Goal: Transaction & Acquisition: Purchase product/service

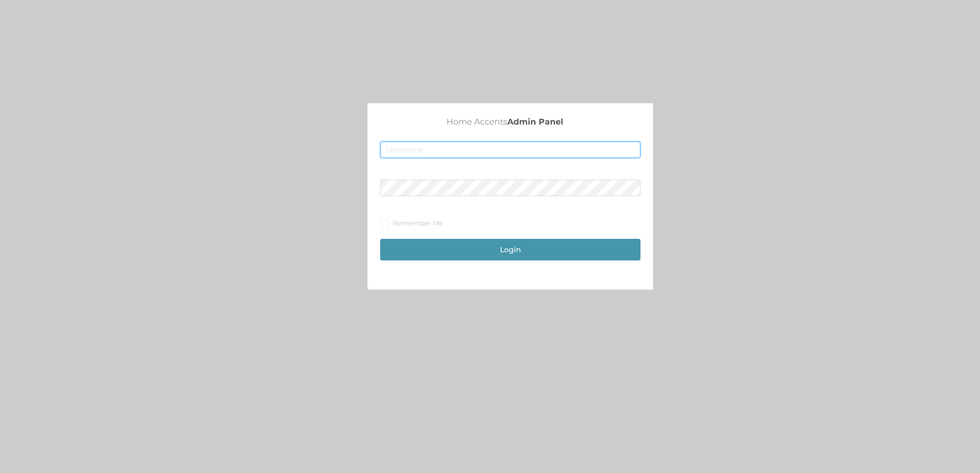
type input "[EMAIL_ADDRESS][DOMAIN_NAME]"
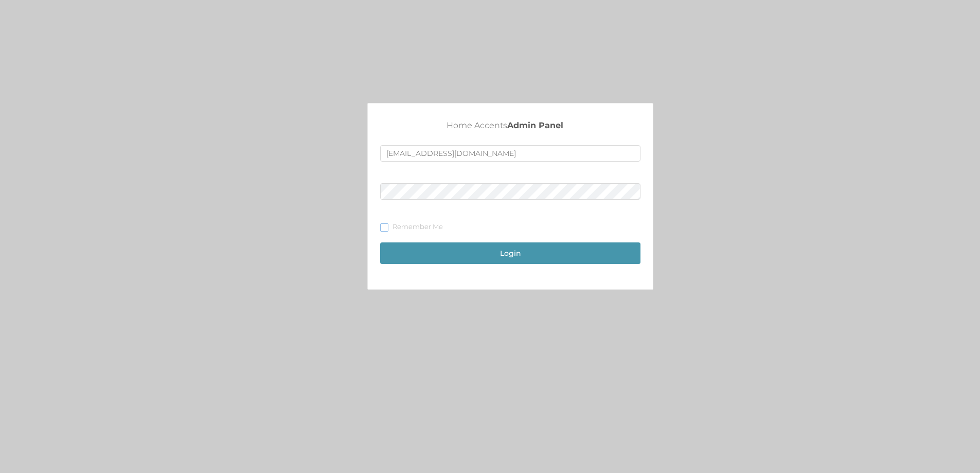
click at [381, 223] on input "Remember Me" at bounding box center [383, 226] width 7 height 7
checkbox input "true"
click at [436, 253] on button "Login" at bounding box center [510, 253] width 260 height 22
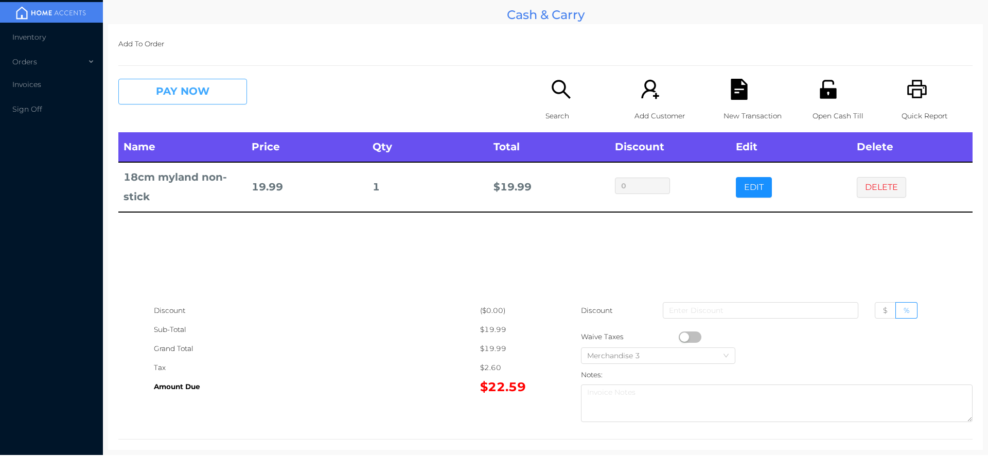
click at [162, 85] on button "PAY NOW" at bounding box center [182, 92] width 129 height 26
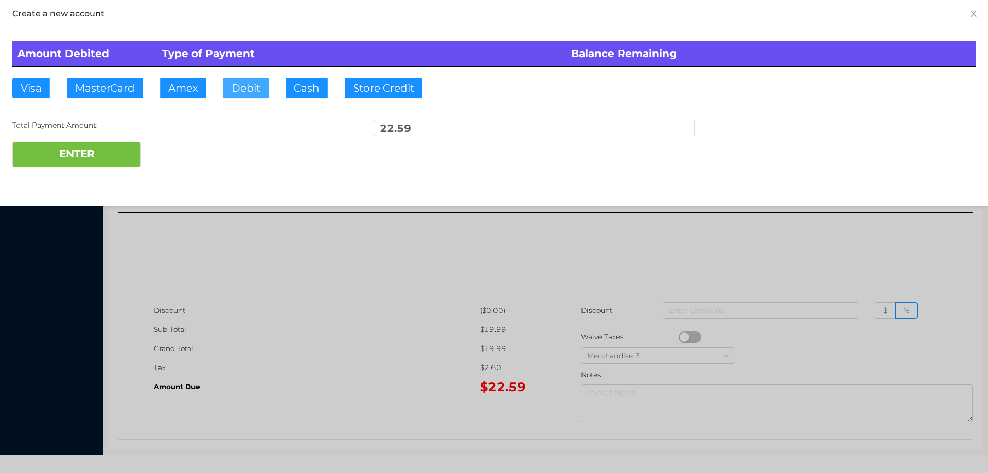
click at [223, 94] on button "Debit" at bounding box center [245, 88] width 45 height 21
click at [301, 91] on button "Cash" at bounding box center [307, 88] width 42 height 21
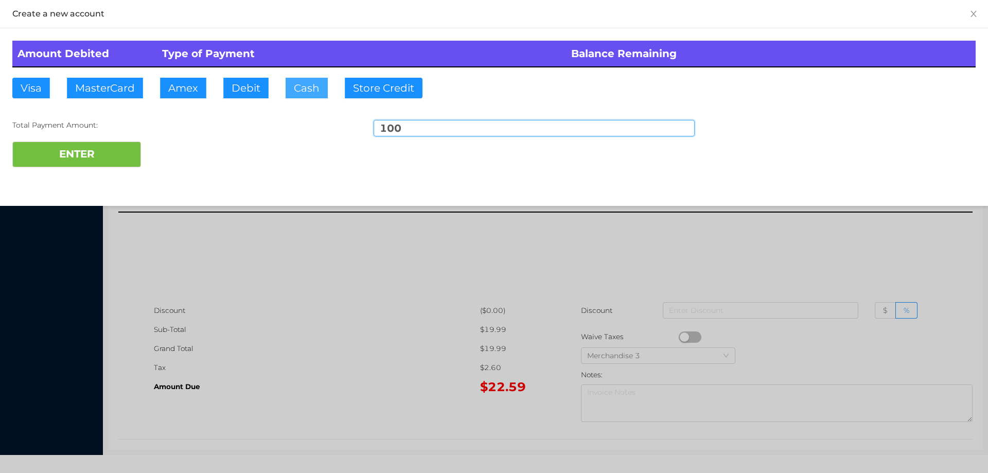
type input "100."
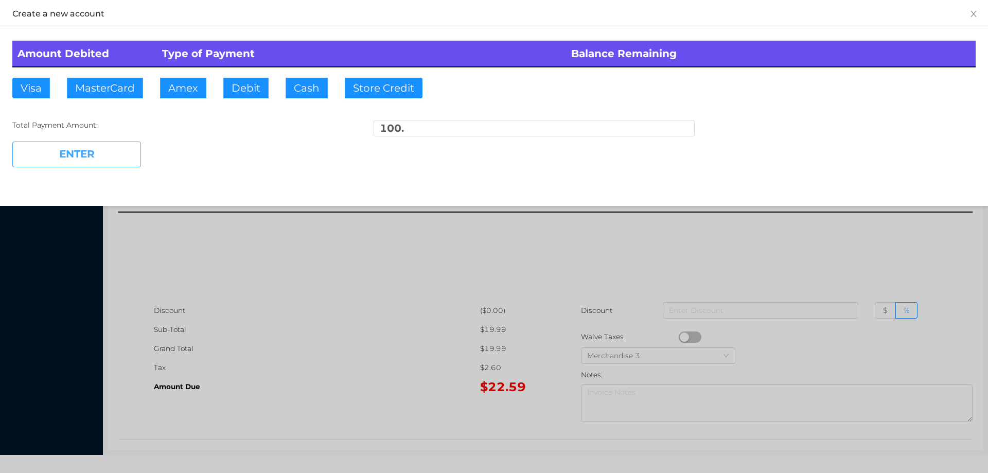
click at [113, 153] on button "ENTER" at bounding box center [76, 154] width 129 height 26
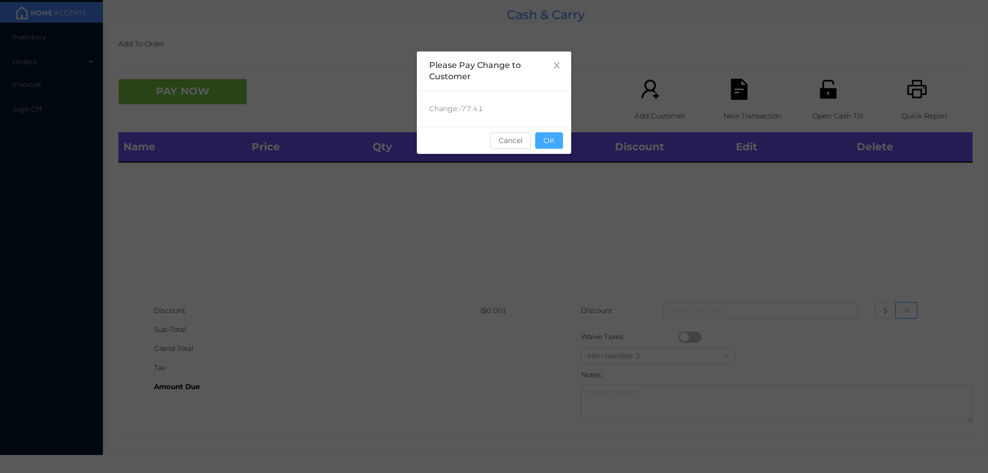
click at [551, 145] on button "OK" at bounding box center [549, 140] width 28 height 16
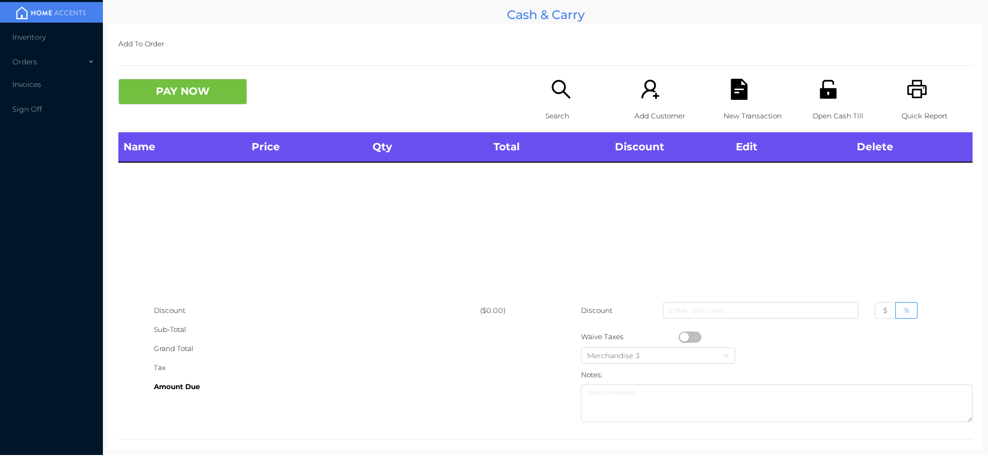
click at [557, 229] on div "Name Price Qty Total Discount Edit Delete" at bounding box center [545, 216] width 854 height 169
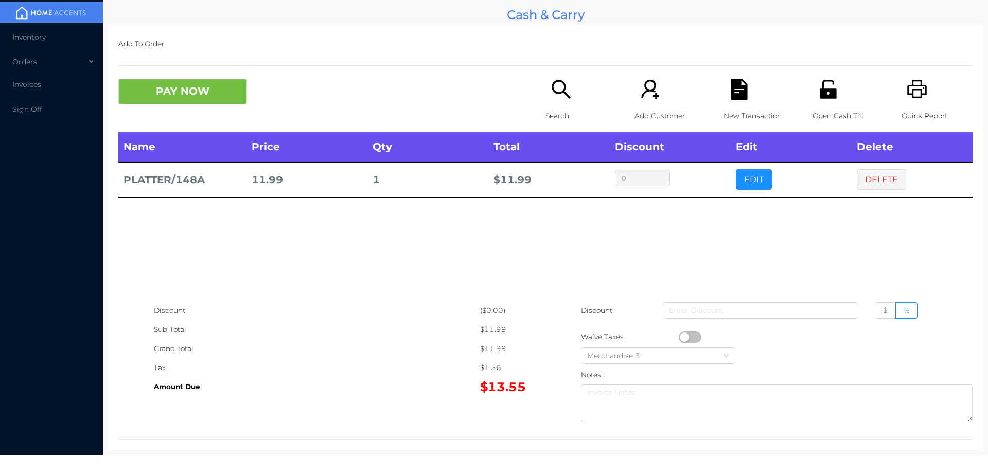
click at [870, 177] on button "DELETE" at bounding box center [881, 179] width 49 height 21
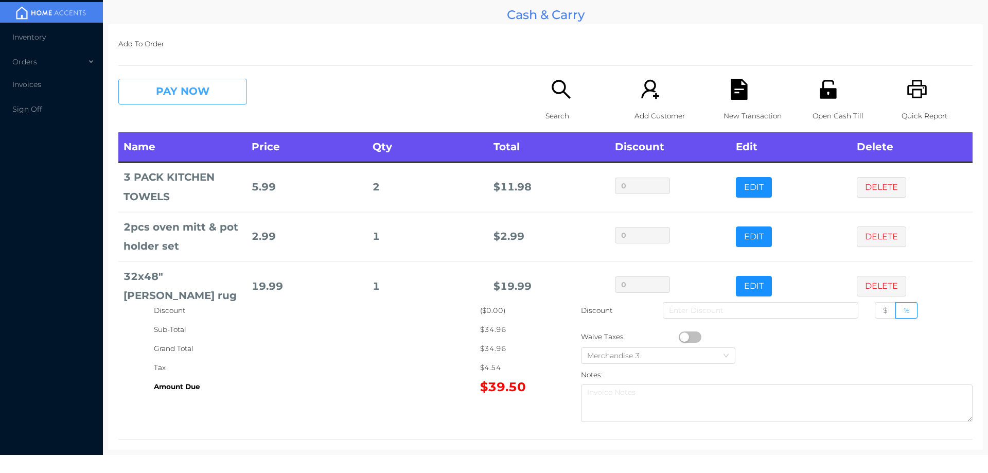
click at [193, 90] on button "PAY NOW" at bounding box center [182, 92] width 129 height 26
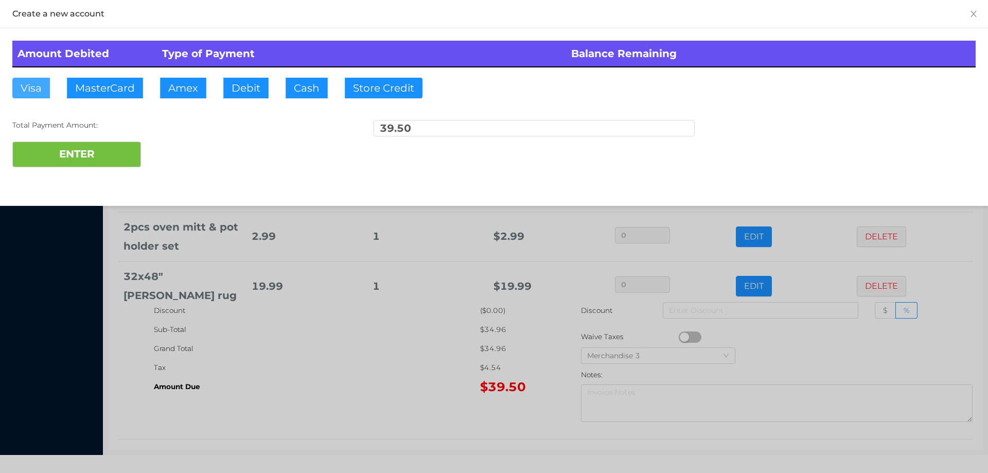
click at [26, 91] on button "Visa" at bounding box center [31, 88] width 38 height 21
click at [106, 164] on button "ENTER" at bounding box center [76, 154] width 129 height 26
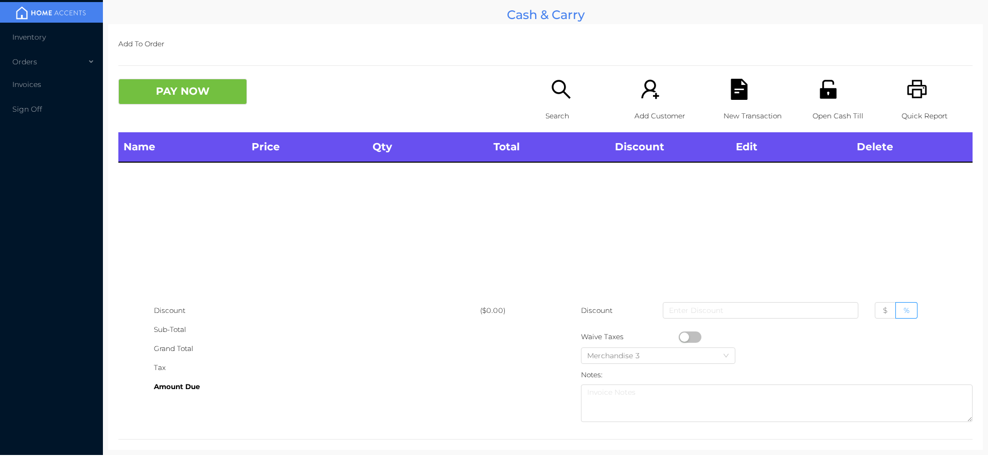
click at [821, 82] on icon "icon: unlock" at bounding box center [827, 89] width 21 height 21
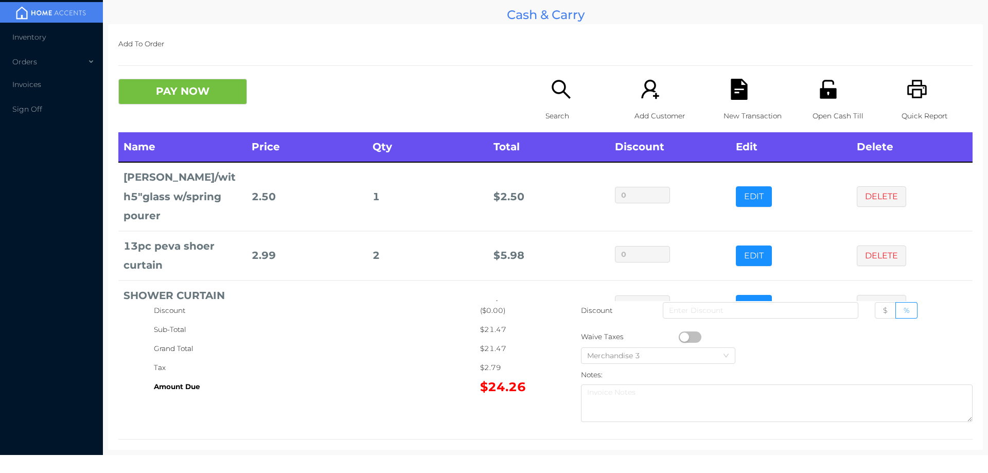
click at [751, 84] on div "New Transaction" at bounding box center [758, 106] width 71 height 54
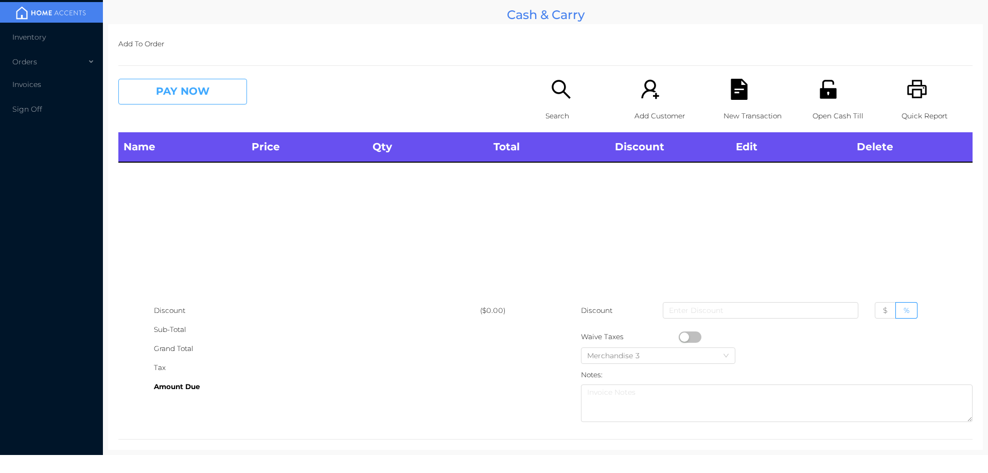
click at [183, 80] on button "PAY NOW" at bounding box center [182, 92] width 129 height 26
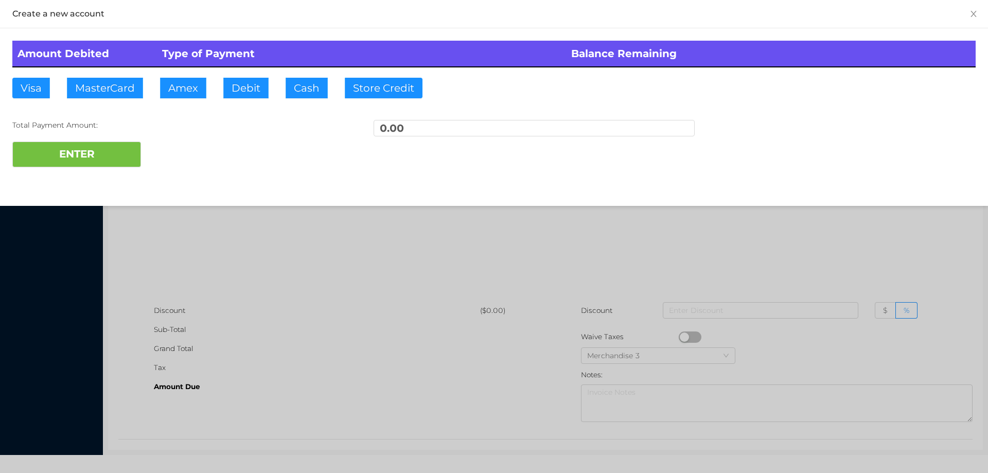
click at [713, 282] on div at bounding box center [494, 236] width 988 height 473
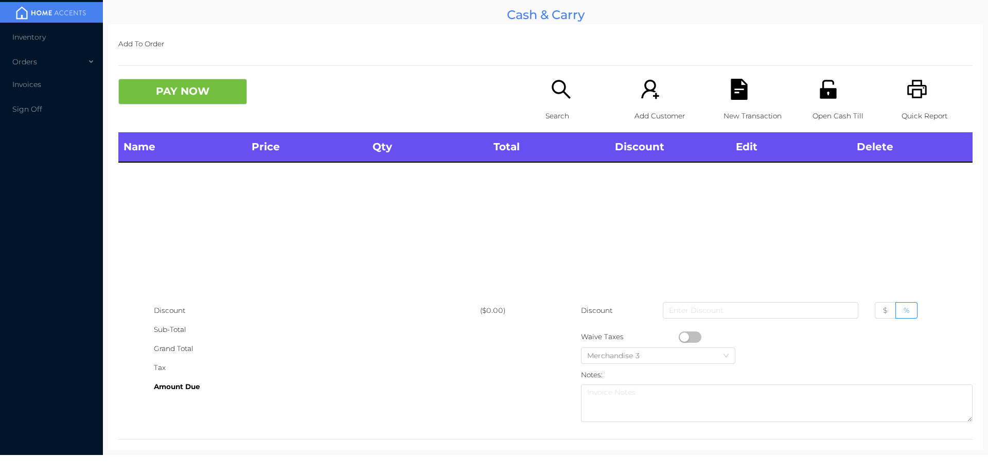
click at [555, 102] on div "Search" at bounding box center [580, 106] width 71 height 54
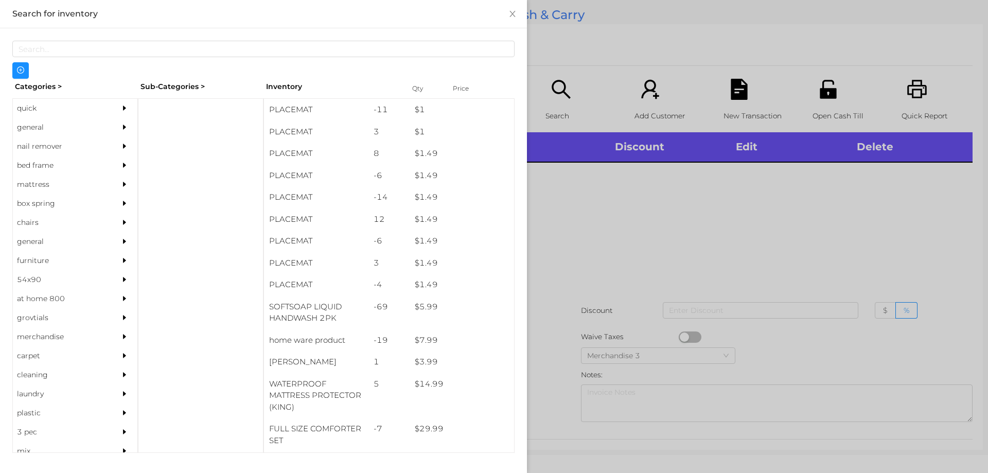
click at [39, 126] on div "general" at bounding box center [60, 127] width 94 height 19
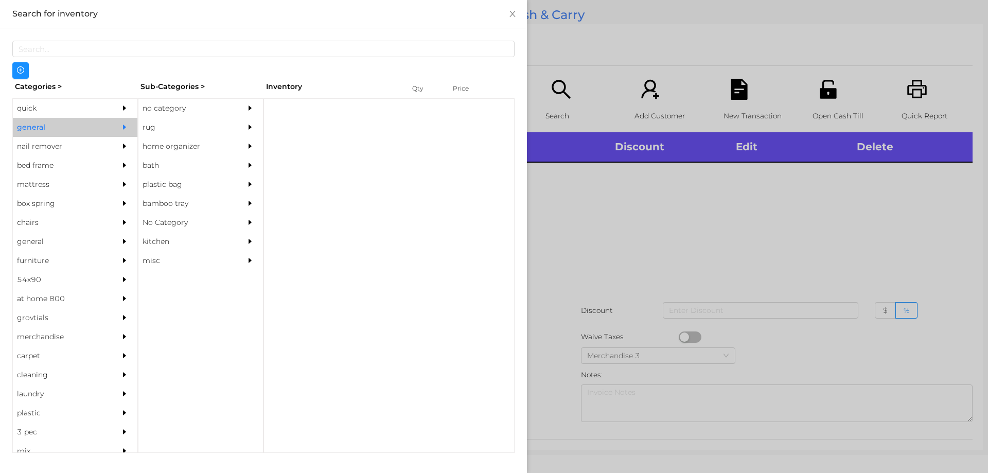
click at [165, 104] on div "no category" at bounding box center [185, 108] width 94 height 19
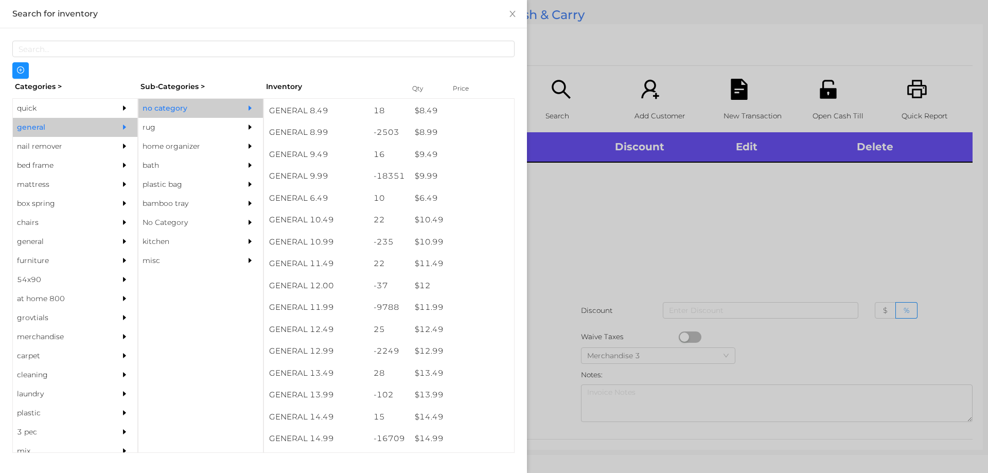
scroll to position [559, 0]
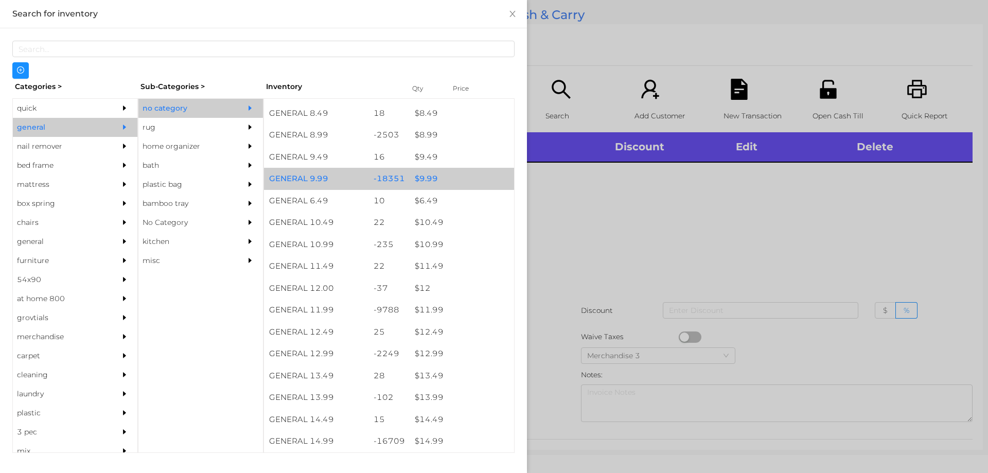
click at [426, 184] on div "$ 9.99" at bounding box center [462, 179] width 104 height 22
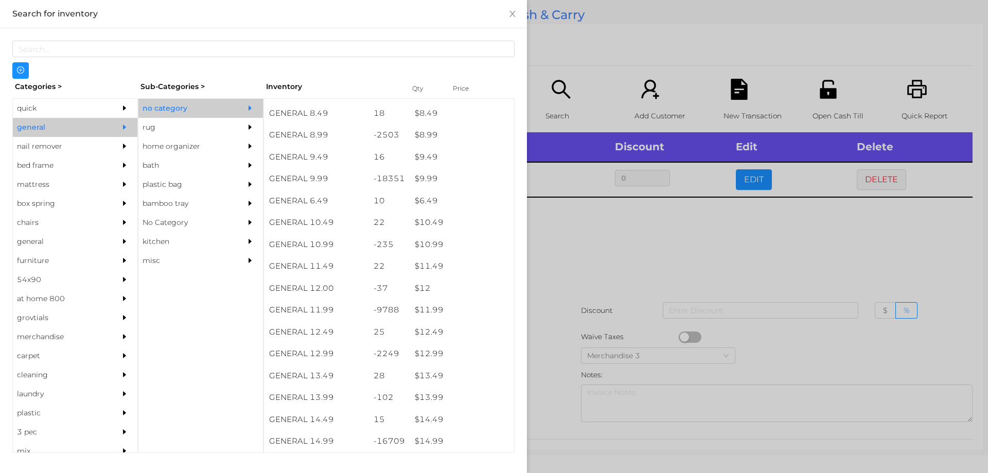
click at [568, 241] on div at bounding box center [494, 236] width 988 height 473
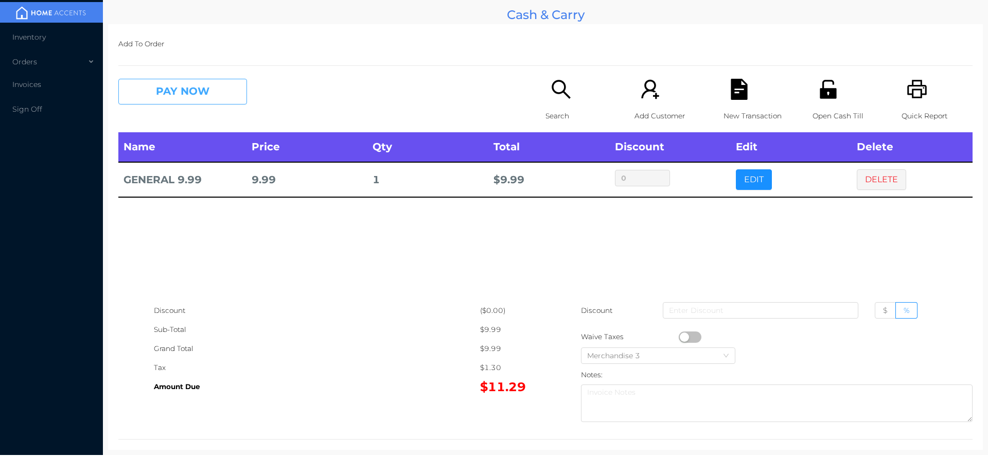
click at [209, 95] on button "PAY NOW" at bounding box center [182, 92] width 129 height 26
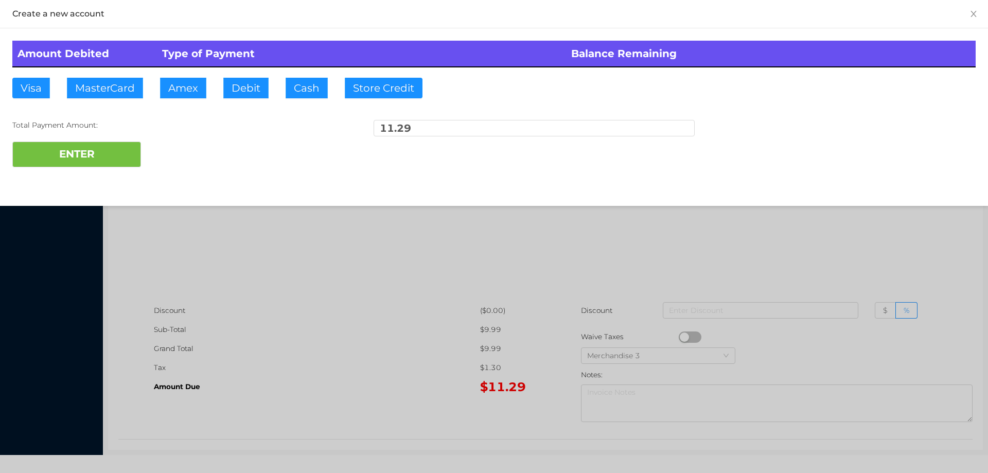
click at [186, 153] on div "ENTER" at bounding box center [493, 154] width 963 height 26
click at [524, 256] on div at bounding box center [494, 236] width 988 height 473
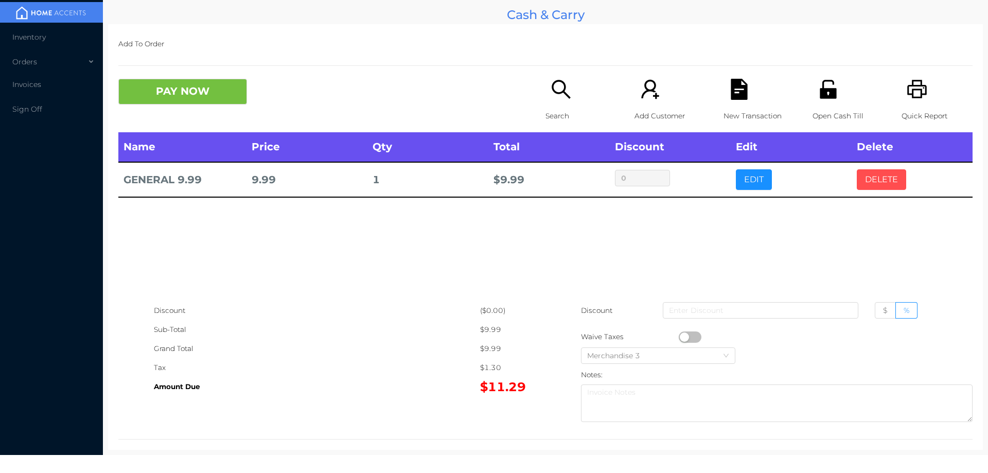
click at [885, 176] on button "DELETE" at bounding box center [881, 179] width 49 height 21
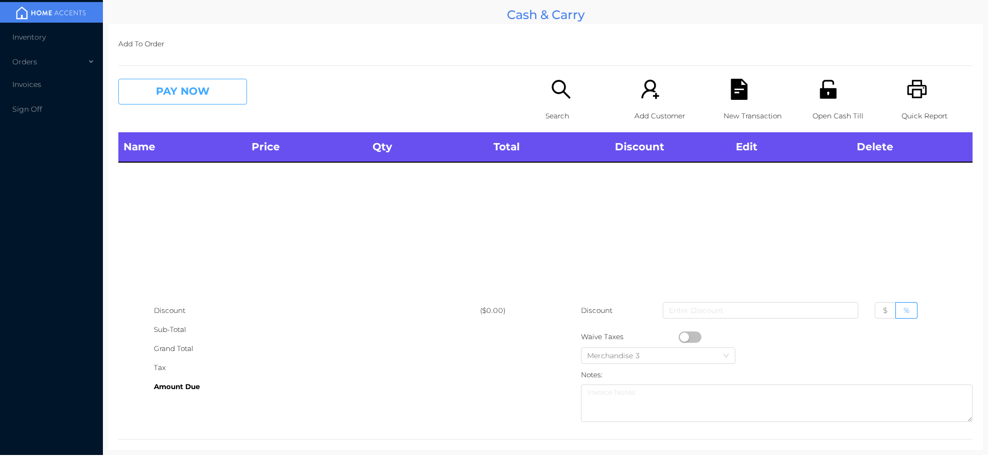
click at [184, 104] on button "PAY NOW" at bounding box center [182, 92] width 129 height 26
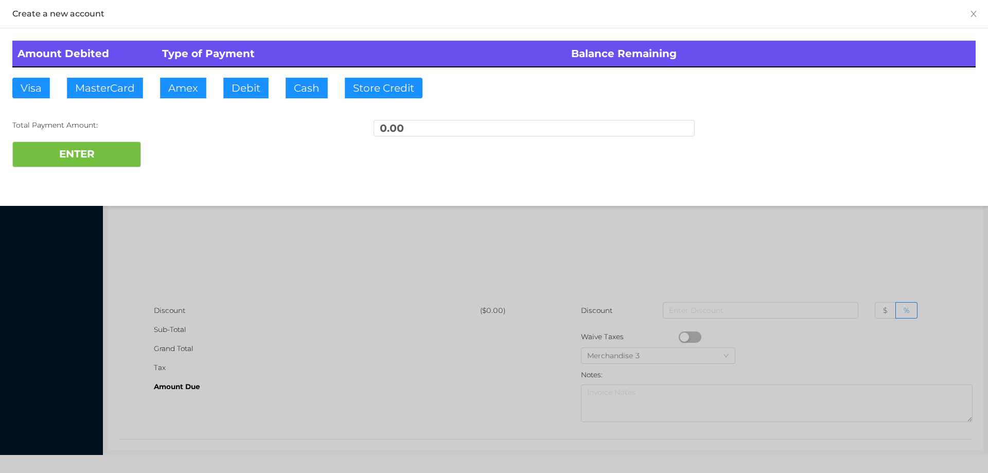
click at [906, 247] on div at bounding box center [494, 236] width 988 height 473
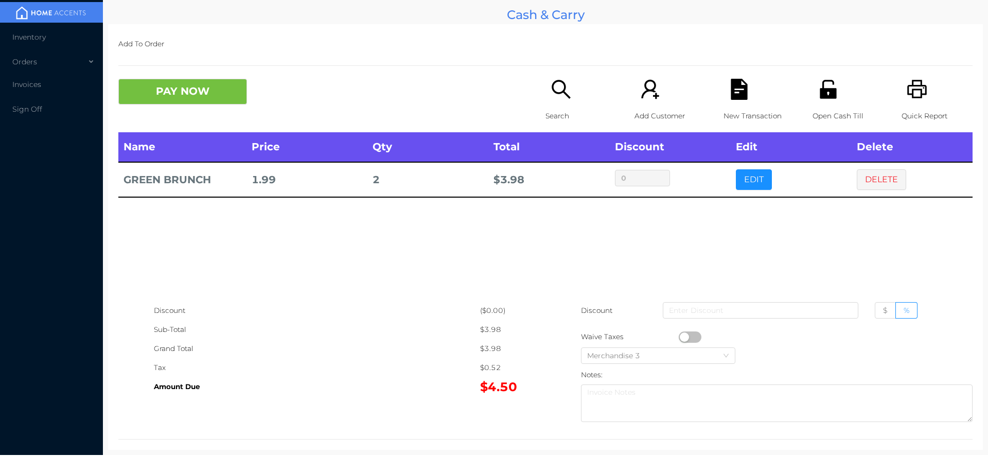
click at [561, 99] on icon "icon: search" at bounding box center [560, 89] width 21 height 21
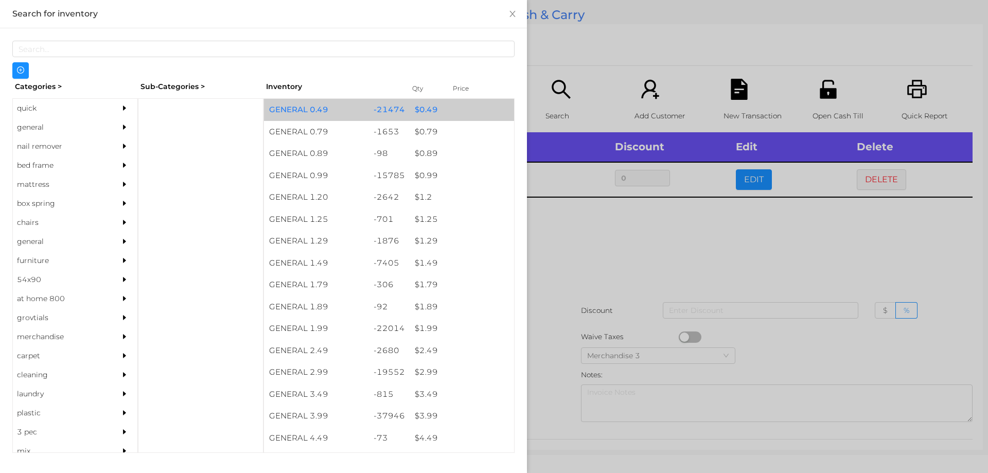
click at [413, 109] on div "$ 0.49" at bounding box center [462, 110] width 104 height 22
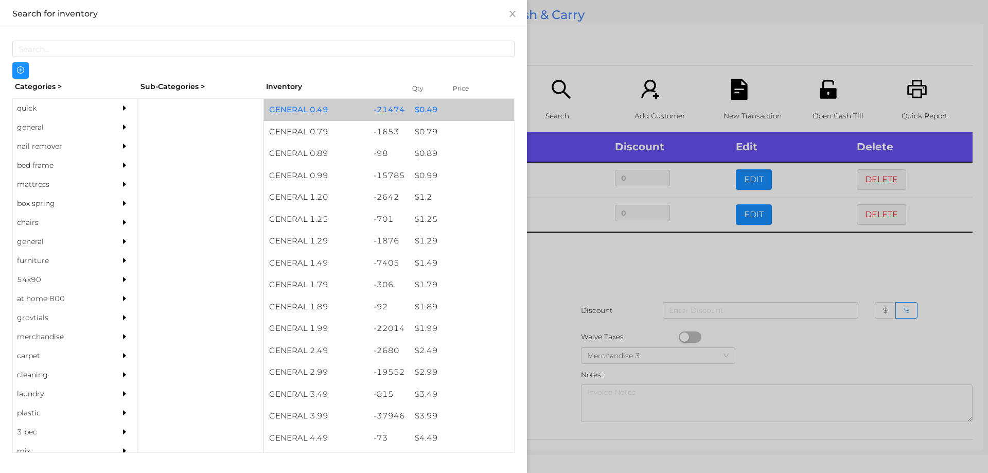
click at [418, 109] on div "$ 0.49" at bounding box center [462, 110] width 104 height 22
click at [421, 109] on div "$ 0.49" at bounding box center [462, 110] width 104 height 22
click at [428, 112] on div "$ 0.49" at bounding box center [462, 110] width 104 height 22
click at [425, 109] on div "$ 0.49" at bounding box center [462, 110] width 104 height 22
click at [428, 107] on div "$ 0.49" at bounding box center [462, 110] width 104 height 22
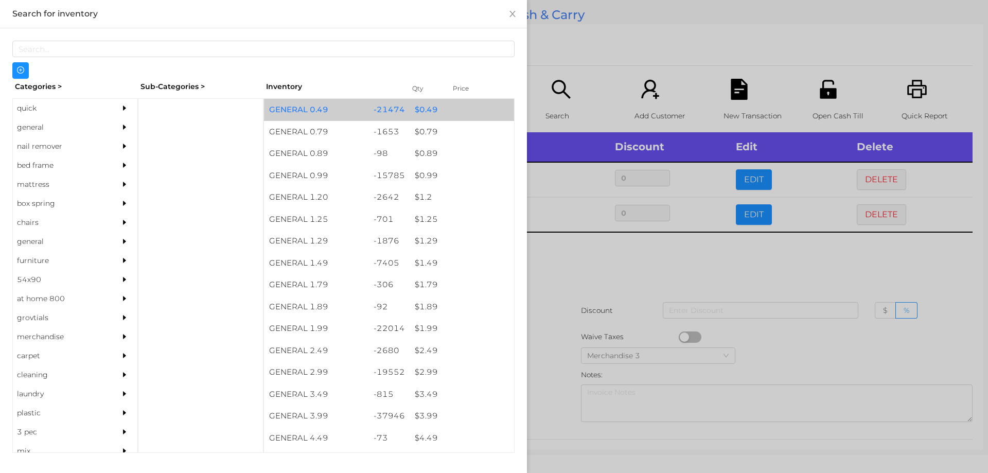
click at [432, 108] on div "$ 0.49" at bounding box center [462, 110] width 104 height 22
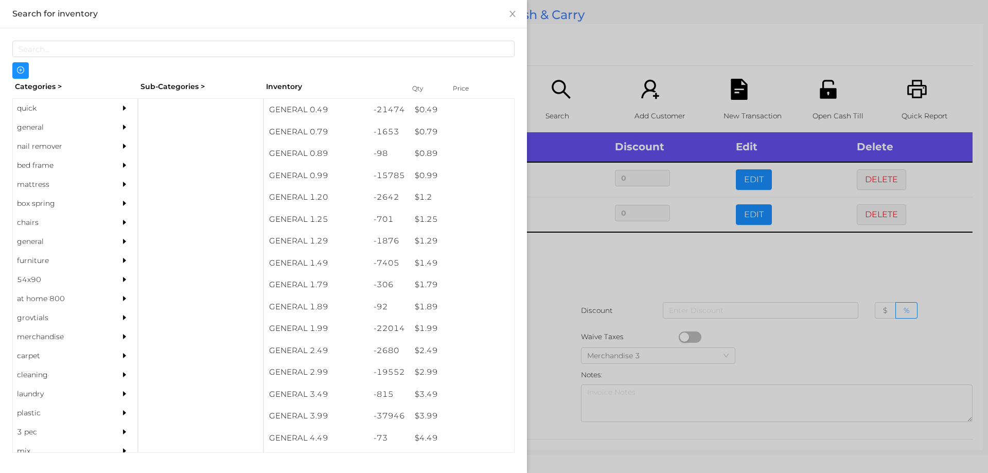
click at [577, 272] on div at bounding box center [494, 236] width 988 height 473
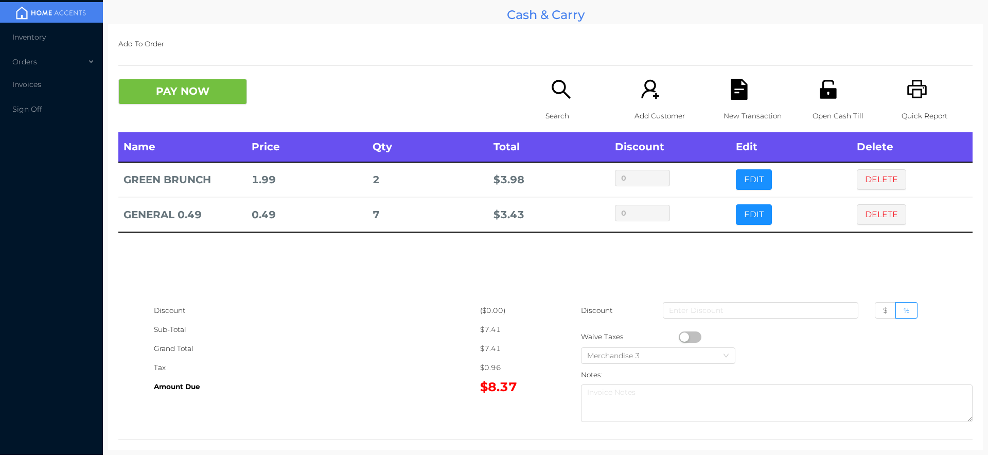
click at [737, 102] on div "New Transaction" at bounding box center [758, 106] width 71 height 54
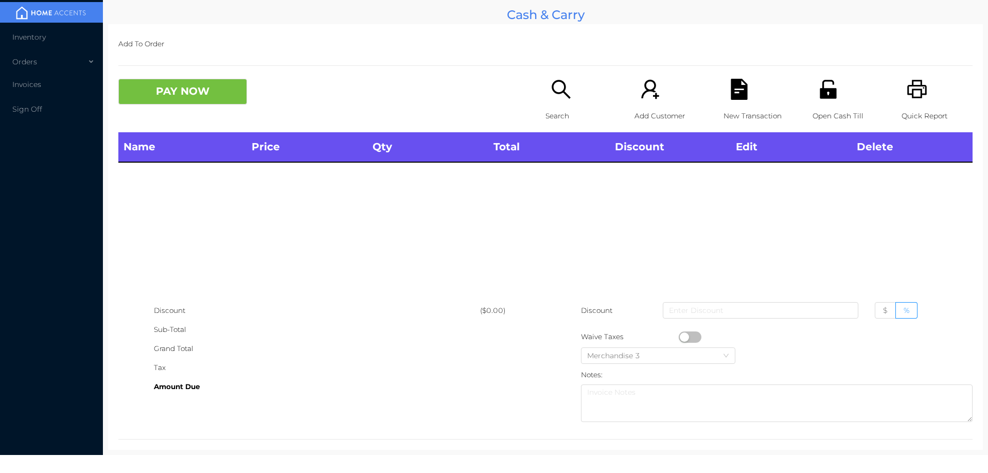
click at [550, 96] on icon "icon: search" at bounding box center [560, 89] width 21 height 21
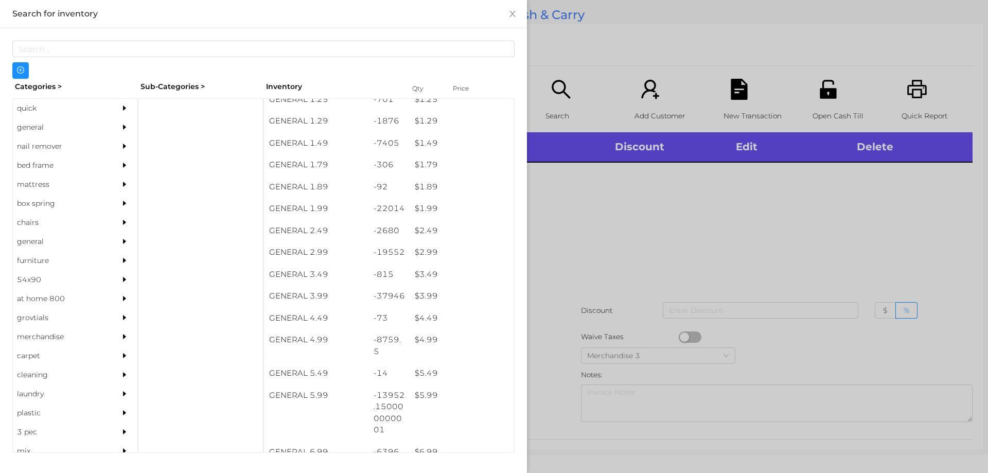
scroll to position [121, 0]
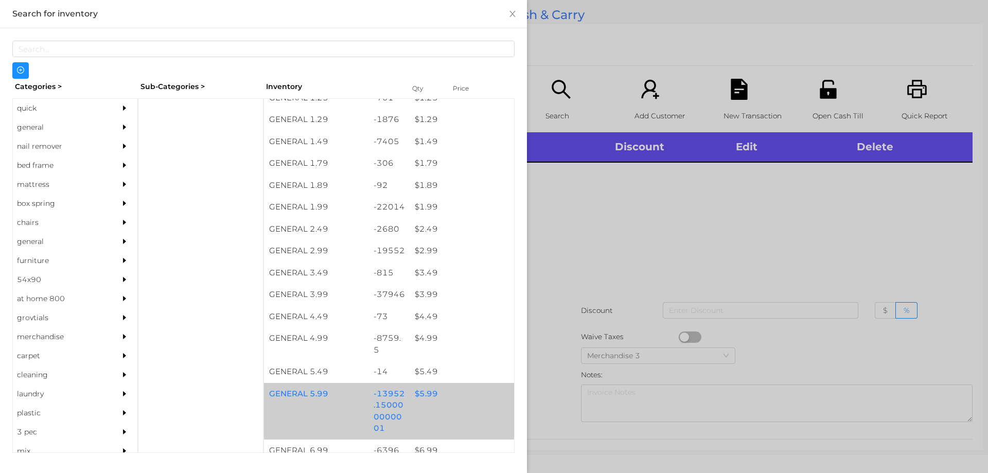
click at [417, 396] on div "$ 5.99" at bounding box center [462, 394] width 104 height 22
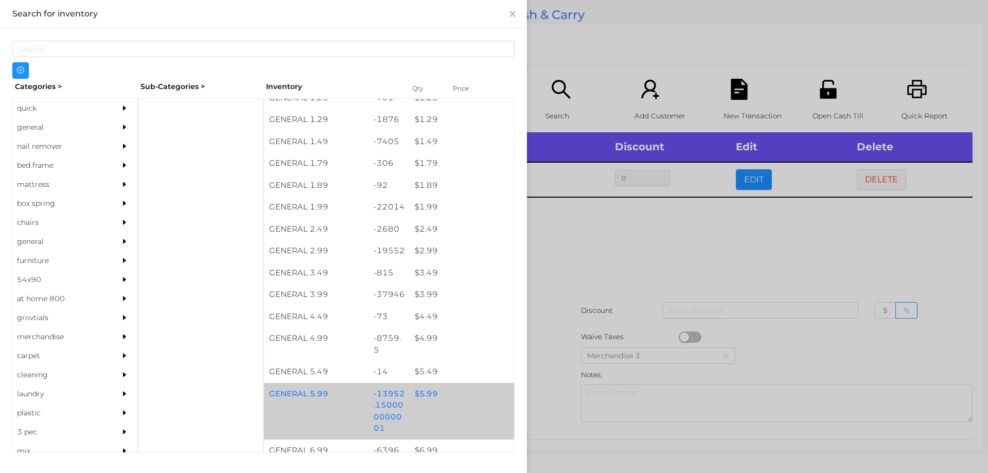
click at [421, 393] on div "$ 5.99" at bounding box center [462, 394] width 104 height 22
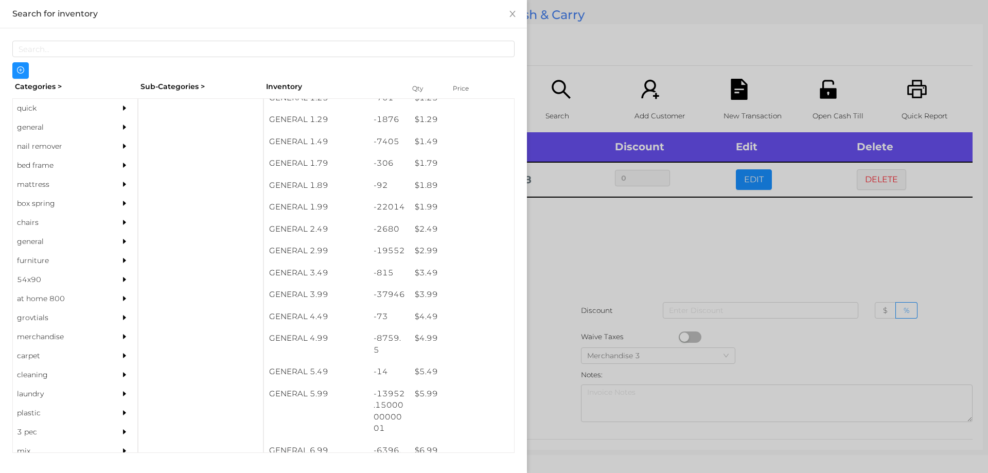
click at [562, 270] on div at bounding box center [494, 236] width 988 height 473
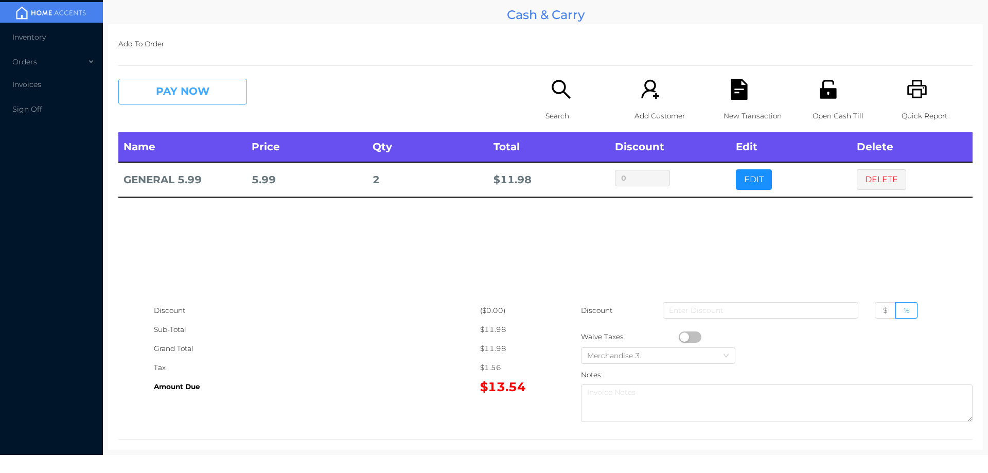
click at [188, 89] on button "PAY NOW" at bounding box center [182, 92] width 129 height 26
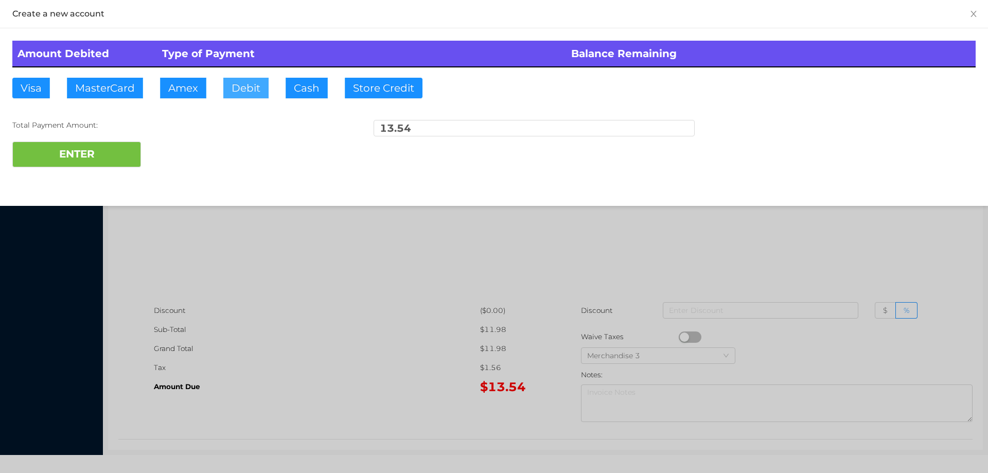
click at [233, 92] on button "Debit" at bounding box center [245, 88] width 45 height 21
type input "100."
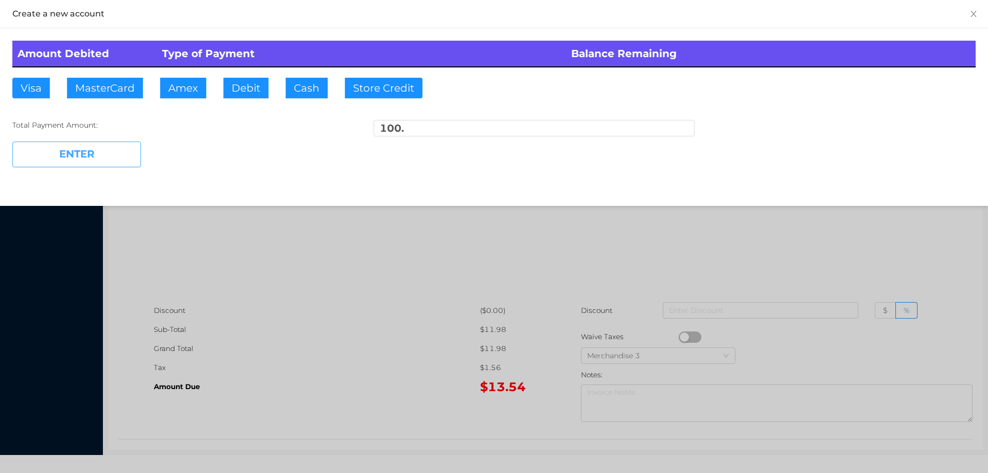
click at [92, 164] on button "ENTER" at bounding box center [76, 154] width 129 height 26
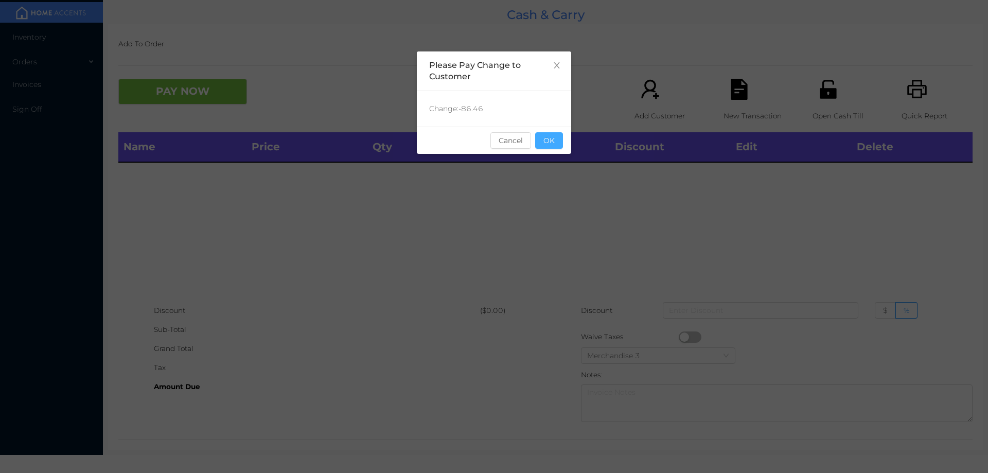
click at [548, 139] on button "OK" at bounding box center [549, 140] width 28 height 16
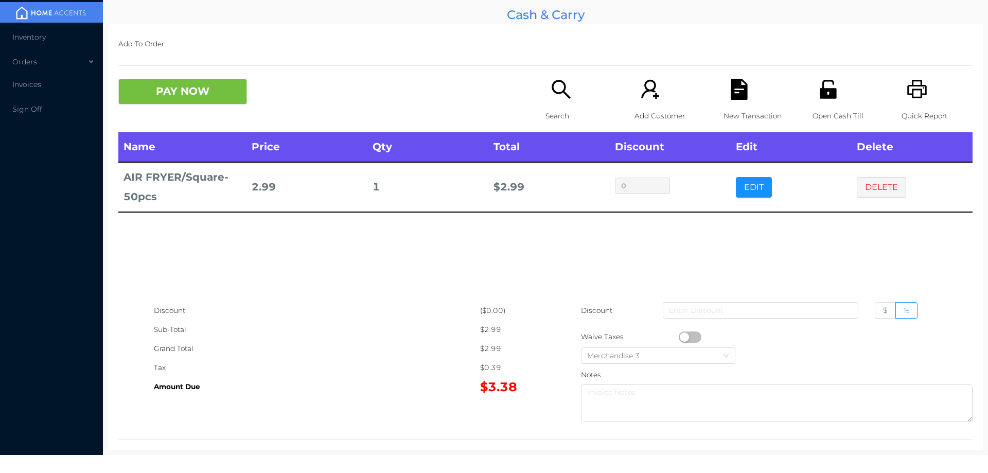
click at [555, 100] on icon "icon: search" at bounding box center [560, 89] width 21 height 21
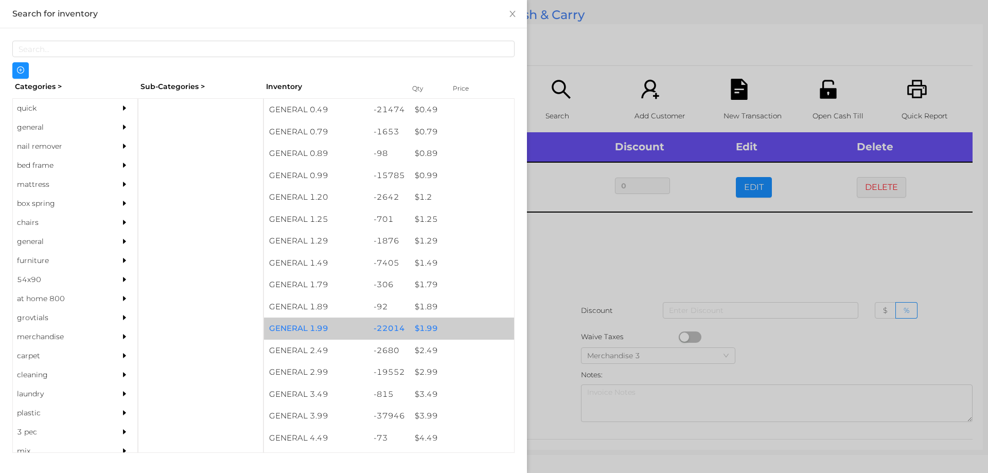
click at [413, 328] on div "$ 1.99" at bounding box center [462, 328] width 104 height 22
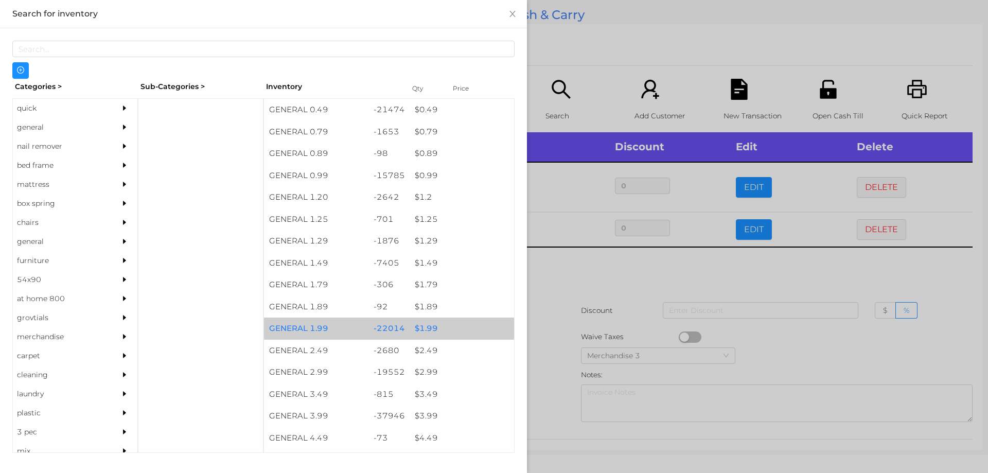
click at [427, 325] on div "$ 1.99" at bounding box center [462, 328] width 104 height 22
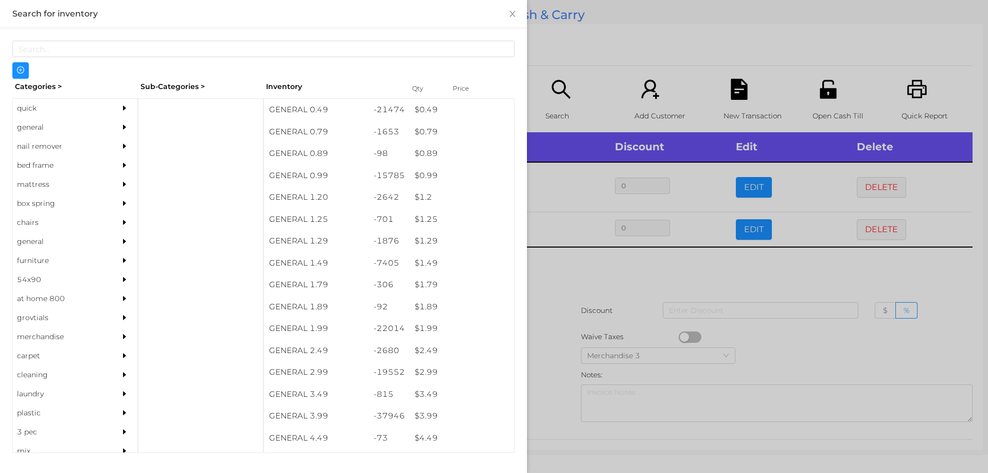
click at [573, 281] on div at bounding box center [494, 236] width 988 height 473
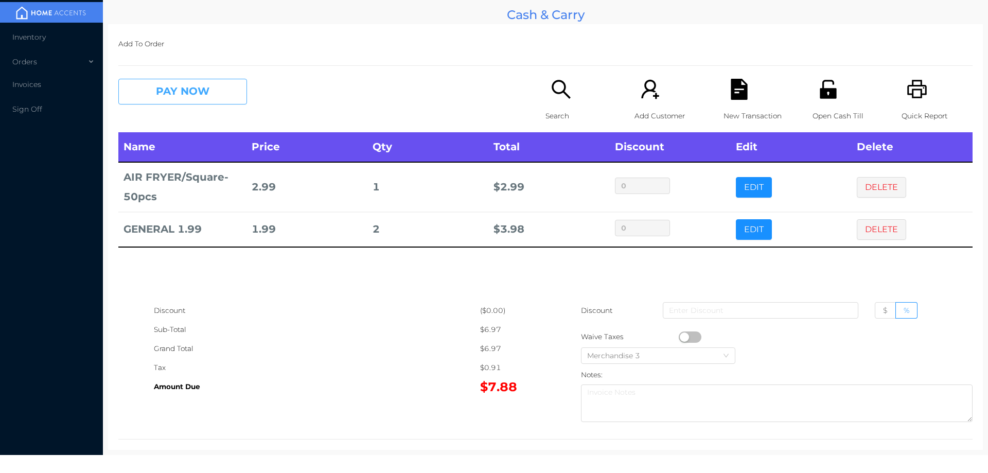
click at [163, 94] on button "PAY NOW" at bounding box center [182, 92] width 129 height 26
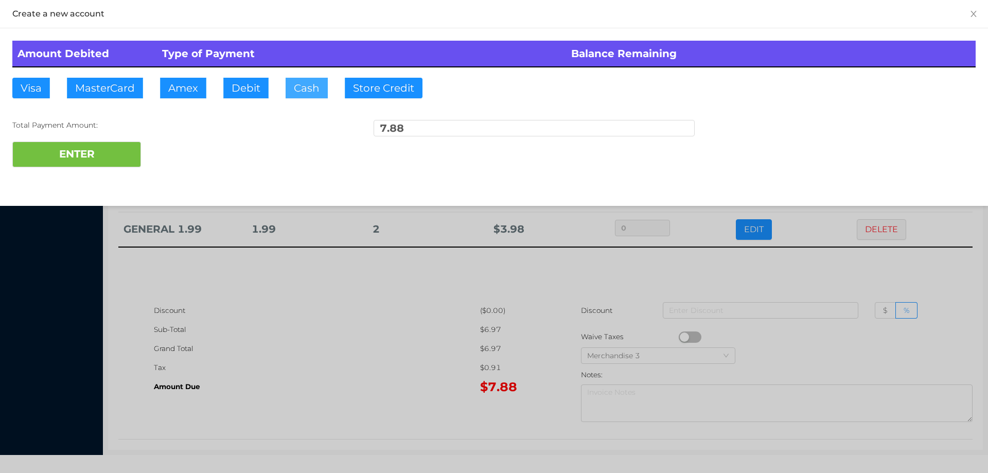
click at [306, 97] on button "Cash" at bounding box center [307, 88] width 42 height 21
type input "10."
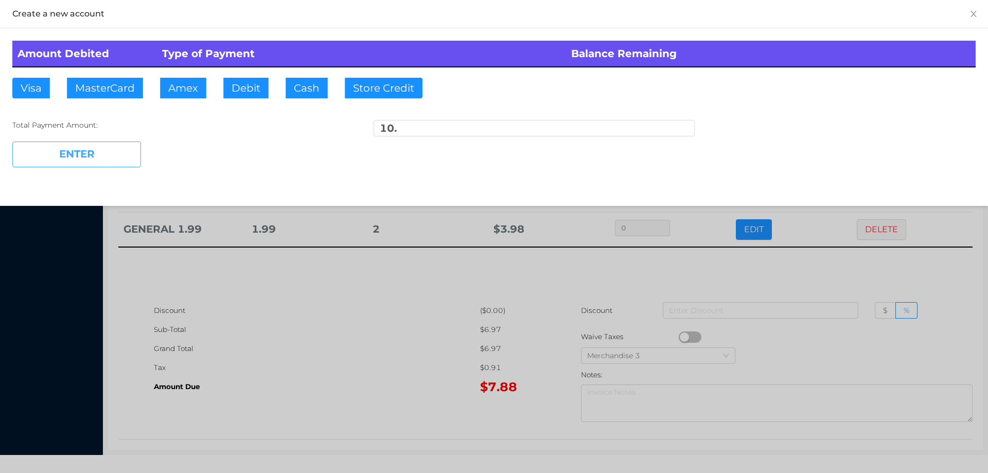
click at [90, 162] on button "ENTER" at bounding box center [76, 154] width 129 height 26
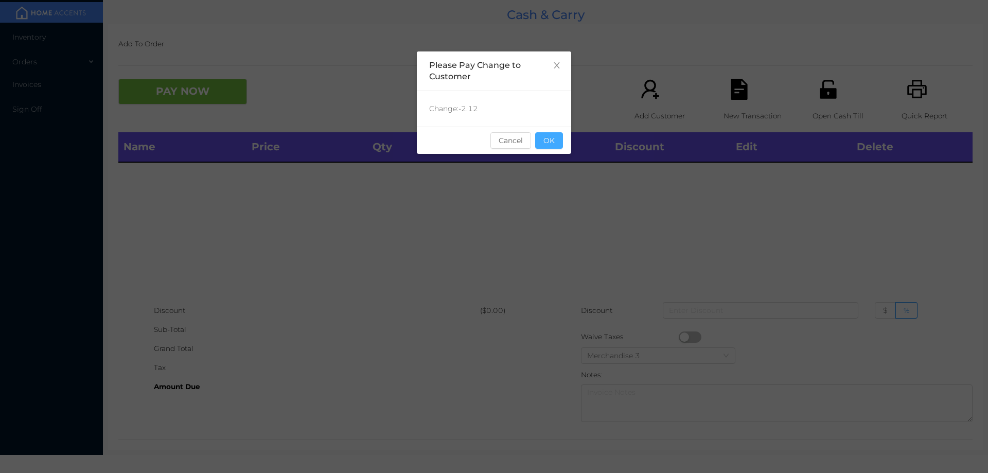
click at [557, 144] on button "OK" at bounding box center [549, 140] width 28 height 16
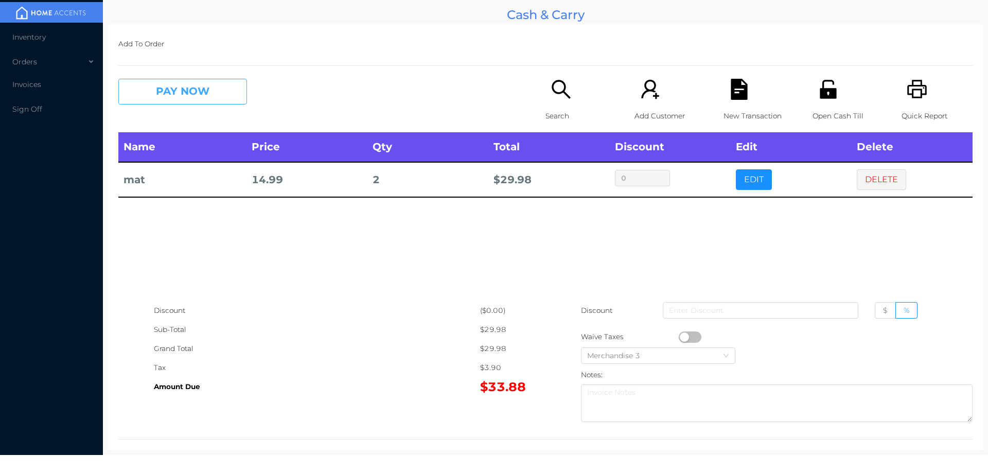
click at [233, 86] on button "PAY NOW" at bounding box center [182, 92] width 129 height 26
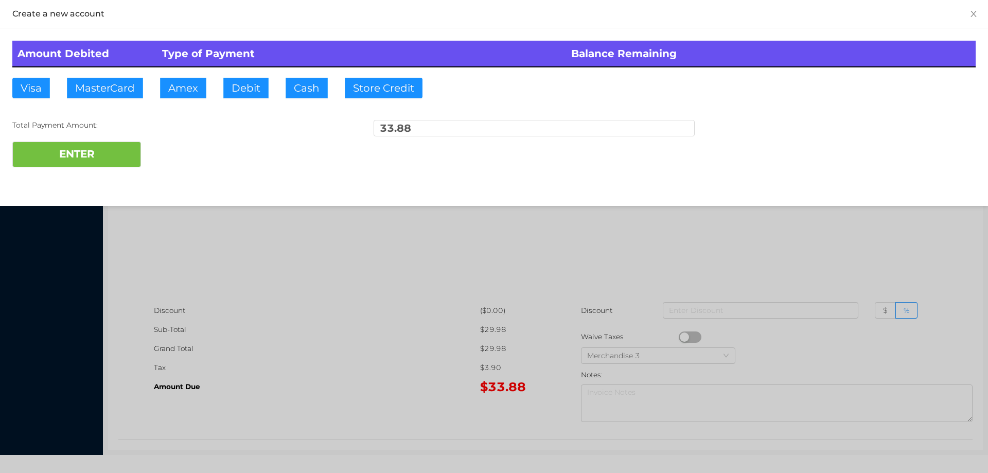
click at [187, 144] on div "ENTER" at bounding box center [493, 154] width 963 height 26
click at [337, 266] on div at bounding box center [494, 236] width 988 height 473
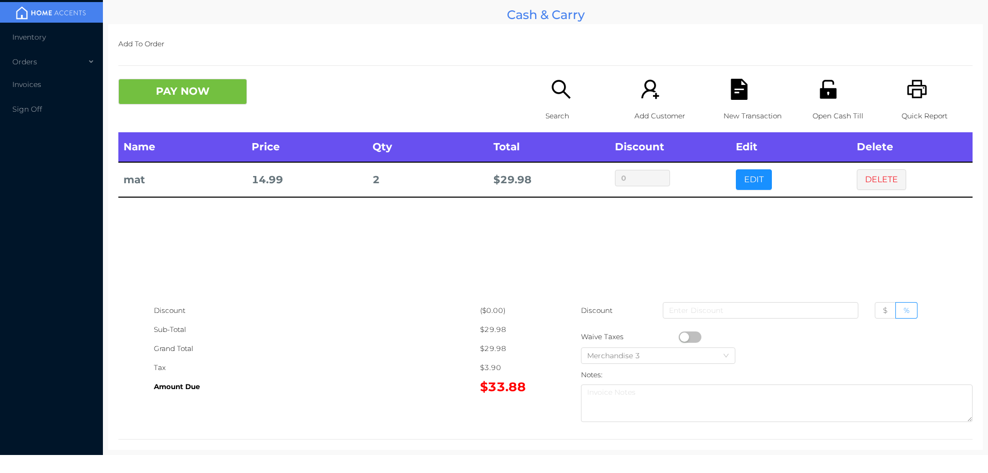
click at [897, 250] on div "Name Price Qty Total Discount Edit Delete mat 14.99 2 $ 29.98 0 EDIT DELETE" at bounding box center [545, 216] width 854 height 169
click at [884, 172] on button "DELETE" at bounding box center [881, 179] width 49 height 21
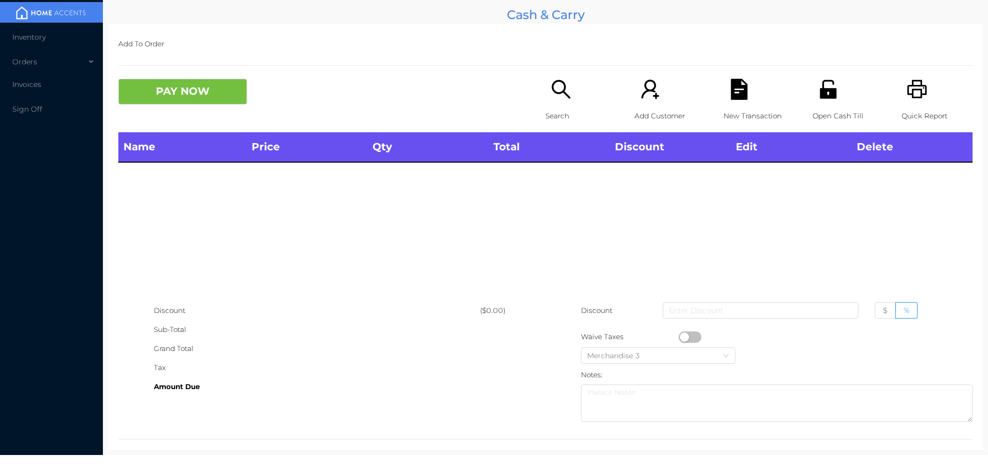
click at [926, 100] on div "Quick Report" at bounding box center [936, 106] width 71 height 54
click at [190, 119] on div "PAY NOW Search Add Customer New Transaction Open Cash Till Quick Report" at bounding box center [545, 106] width 854 height 54
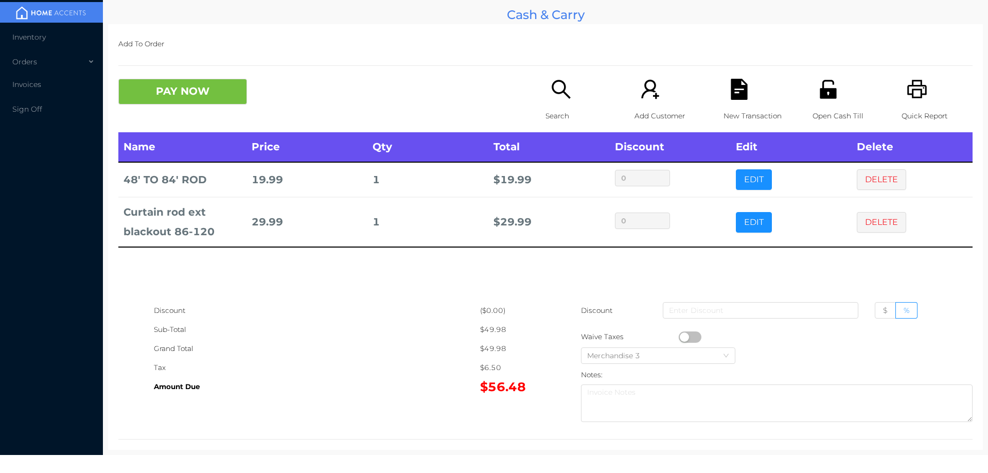
click at [559, 92] on icon "icon: search" at bounding box center [561, 89] width 19 height 19
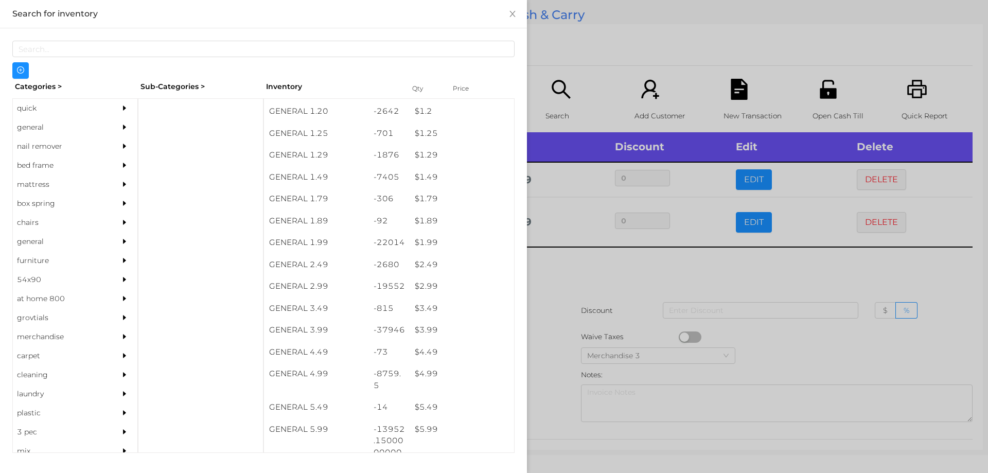
scroll to position [85, 0]
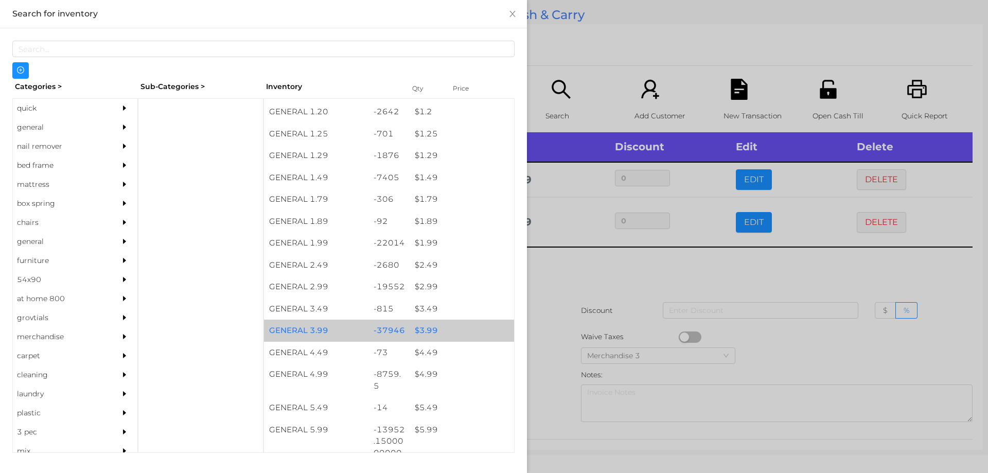
click at [420, 330] on div "$ 3.99" at bounding box center [462, 330] width 104 height 22
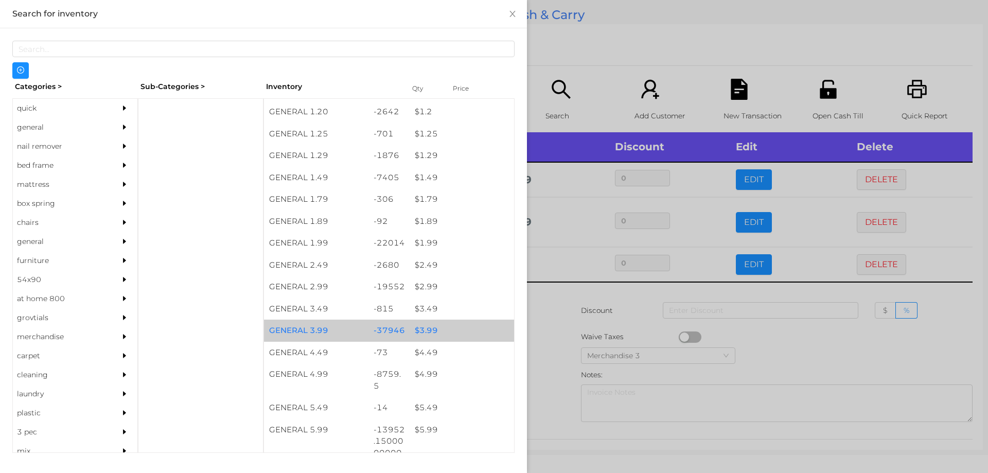
click at [426, 325] on div "$ 3.99" at bounding box center [462, 330] width 104 height 22
click at [431, 324] on div "$ 3.99" at bounding box center [462, 330] width 104 height 22
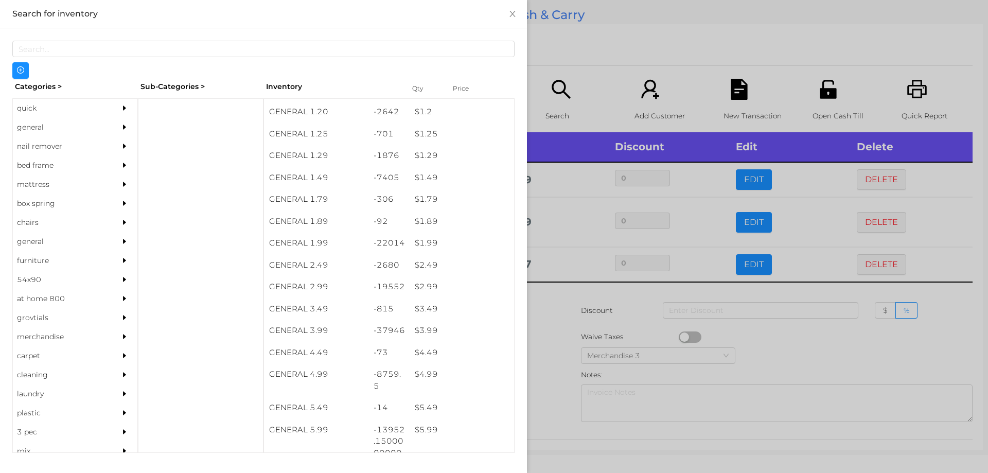
click at [554, 305] on div at bounding box center [494, 236] width 988 height 473
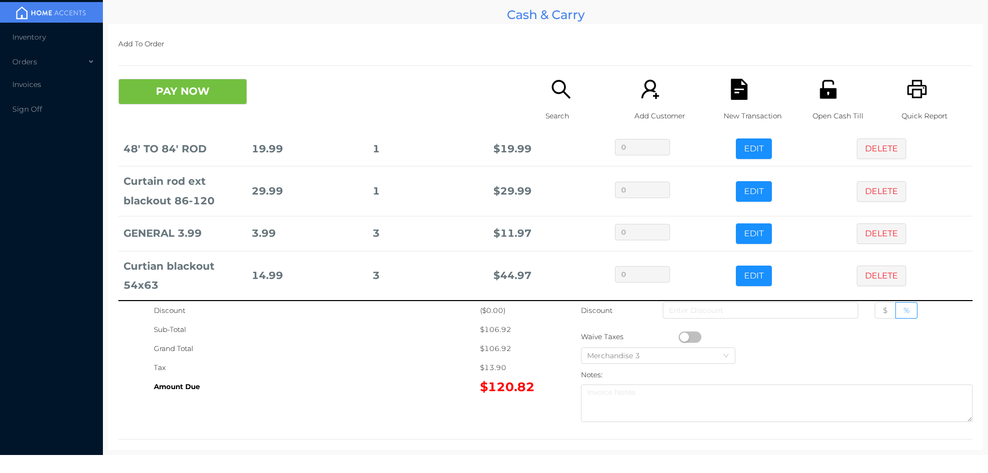
scroll to position [41, 0]
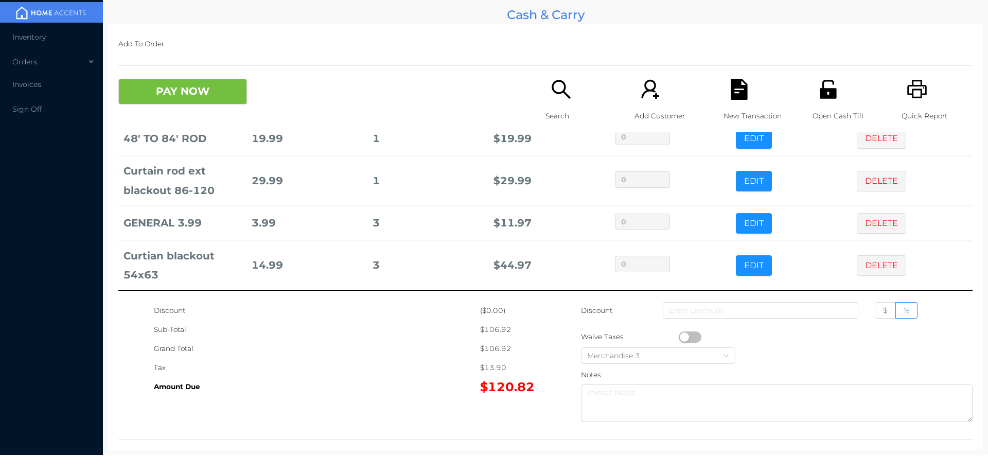
click at [825, 94] on icon "icon: unlock" at bounding box center [828, 89] width 16 height 19
click at [210, 101] on button "PAY NOW" at bounding box center [182, 92] width 129 height 26
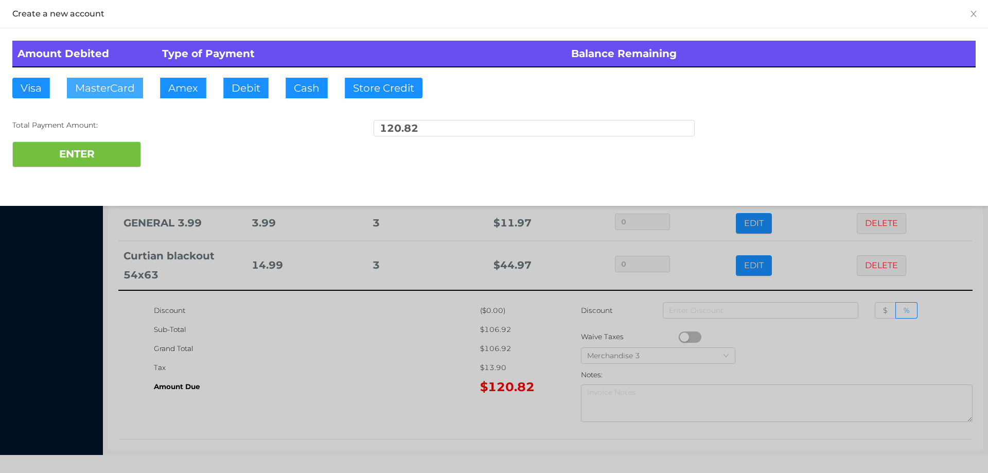
click at [100, 87] on button "MasterCard" at bounding box center [105, 88] width 76 height 21
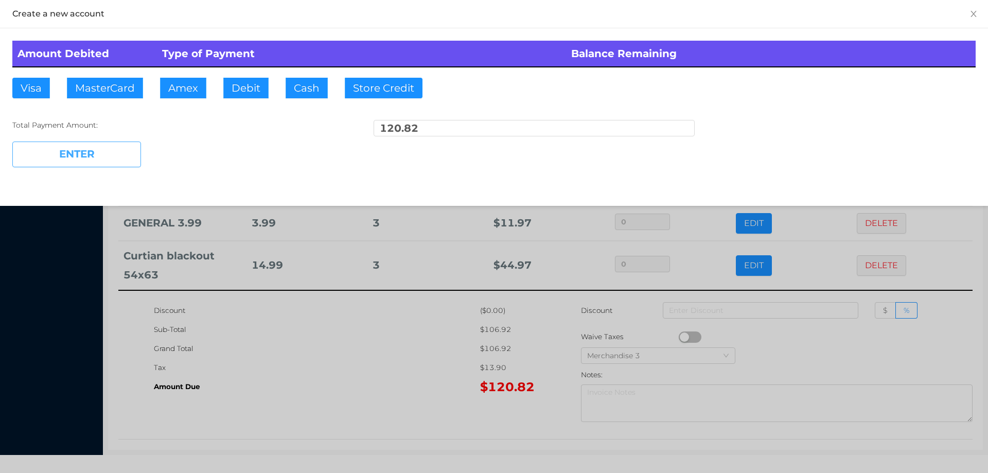
click at [87, 163] on button "ENTER" at bounding box center [76, 154] width 129 height 26
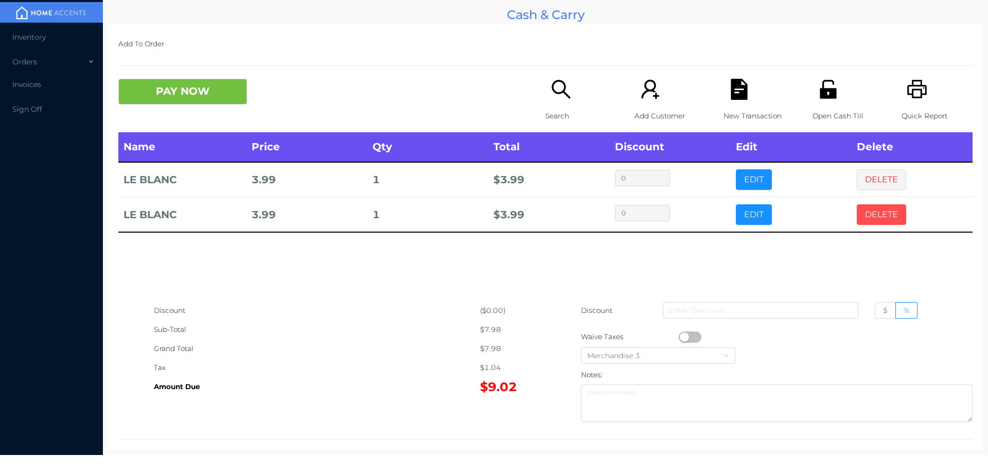
click at [875, 211] on button "DELETE" at bounding box center [881, 214] width 49 height 21
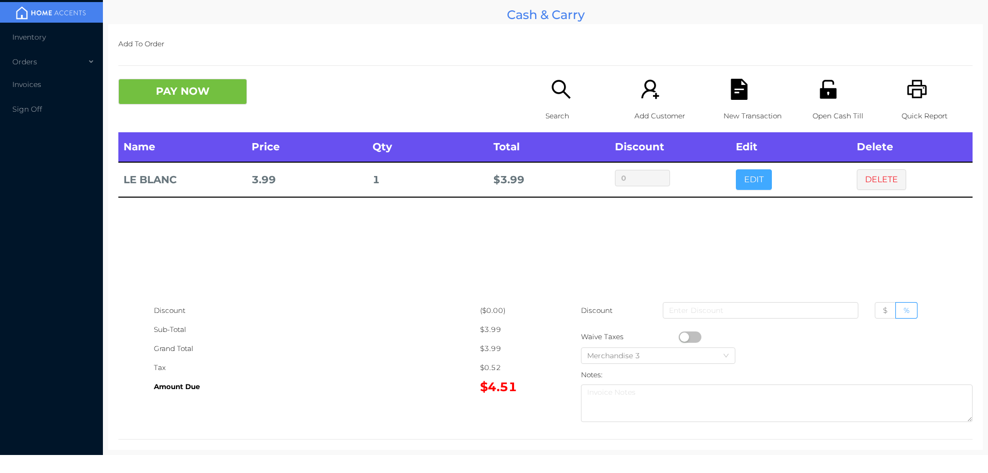
click at [741, 174] on button "EDIT" at bounding box center [754, 179] width 36 height 21
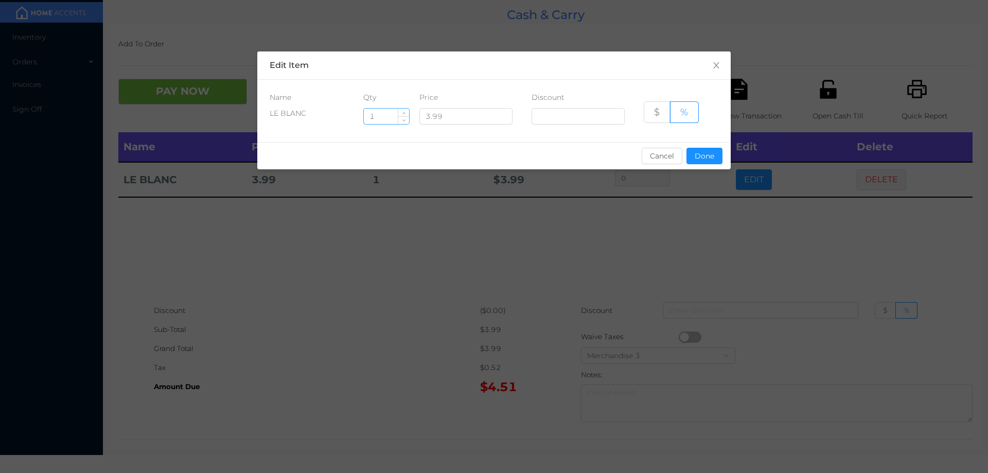
click at [383, 120] on input "1" at bounding box center [386, 116] width 45 height 15
type input "7"
click at [704, 154] on button "Done" at bounding box center [704, 156] width 36 height 16
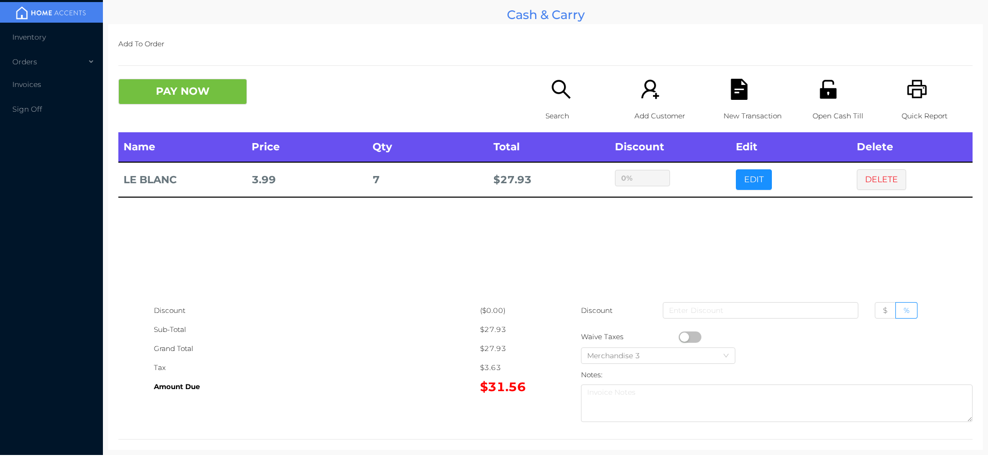
click at [684, 206] on div "sentinelStart Edit Item Name Qty Price Discount LE BLANC 7 3.99 $ % Cancel Done…" at bounding box center [494, 236] width 988 height 473
click at [212, 94] on button "PAY NOW" at bounding box center [182, 92] width 129 height 26
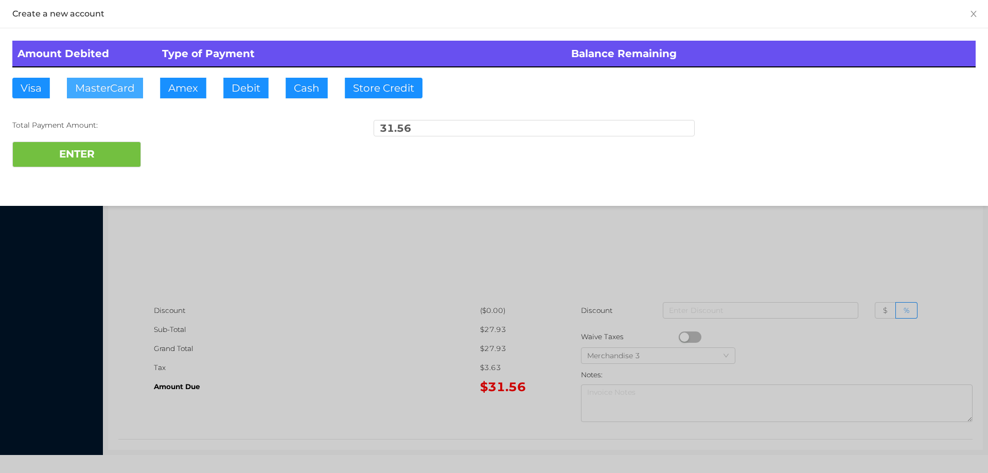
click at [107, 90] on button "MasterCard" at bounding box center [105, 88] width 76 height 21
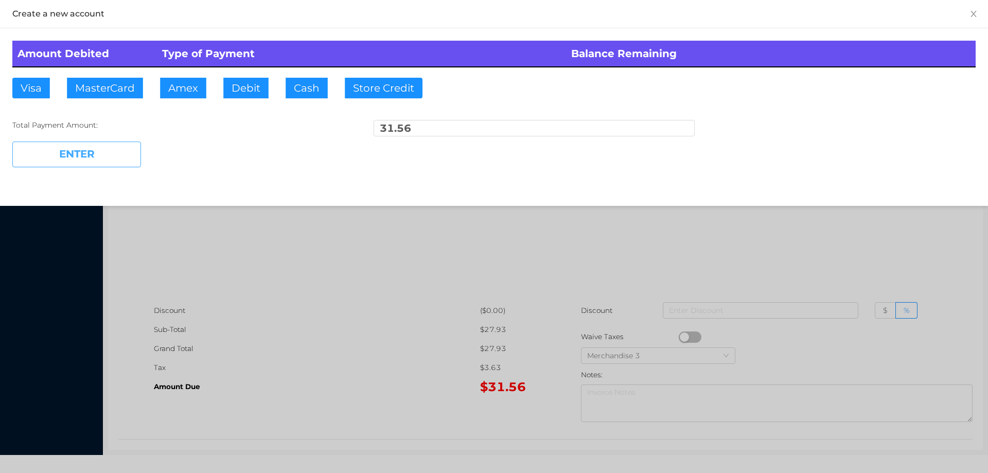
click at [98, 152] on button "ENTER" at bounding box center [76, 154] width 129 height 26
type input "0"
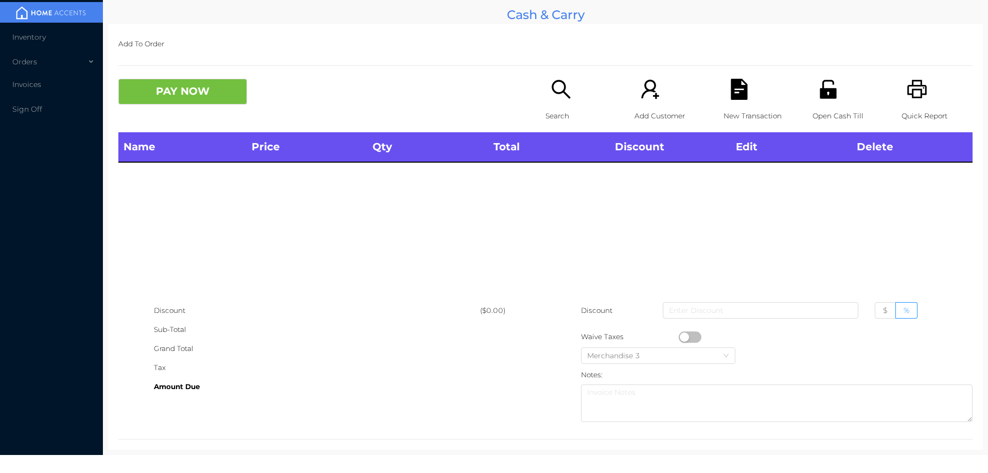
click at [835, 103] on div "Open Cash Till" at bounding box center [847, 106] width 71 height 54
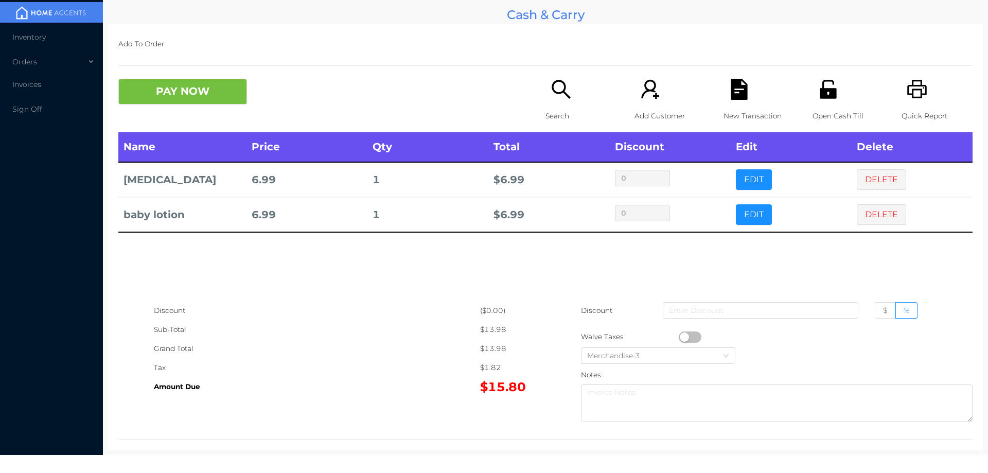
click at [554, 117] on p "Search" at bounding box center [580, 115] width 71 height 19
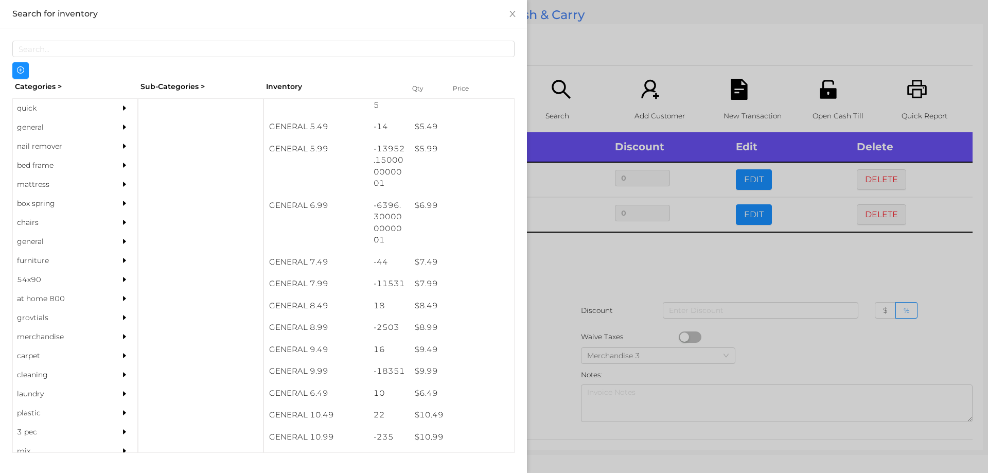
scroll to position [369, 0]
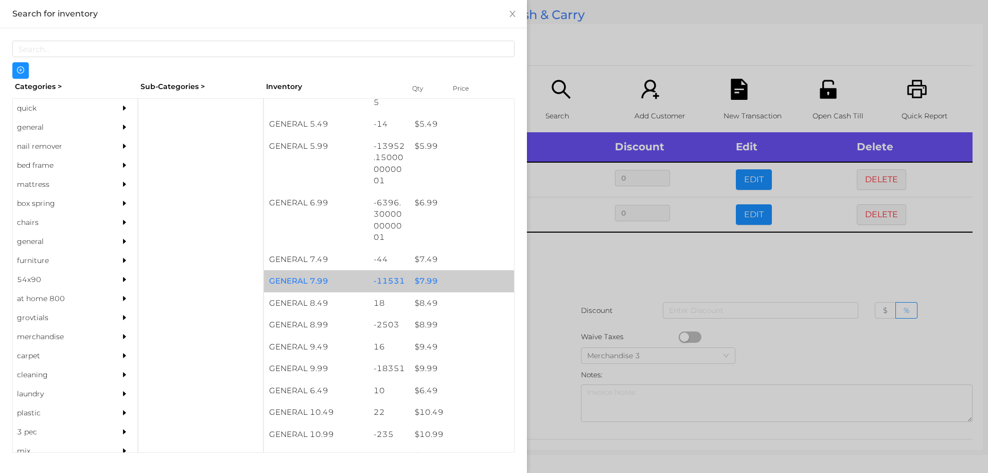
click at [417, 283] on div "$ 7.99" at bounding box center [462, 281] width 104 height 22
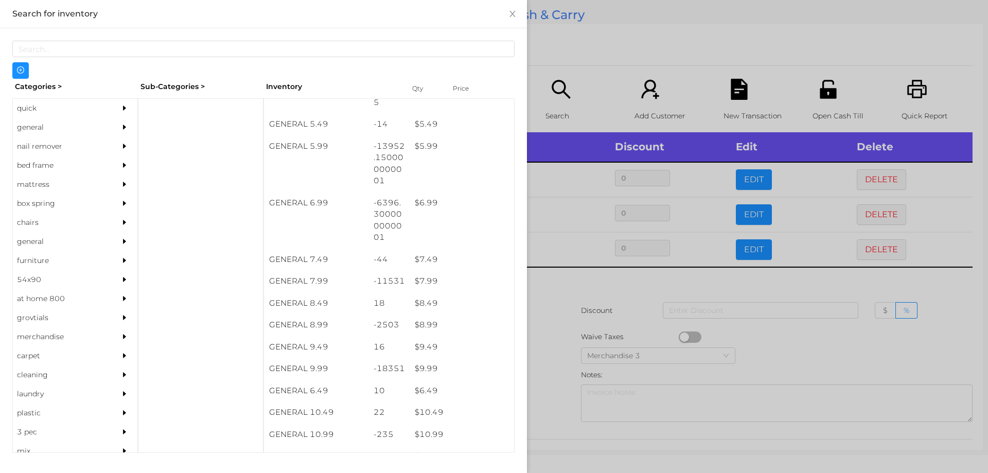
click at [546, 328] on div at bounding box center [494, 236] width 988 height 473
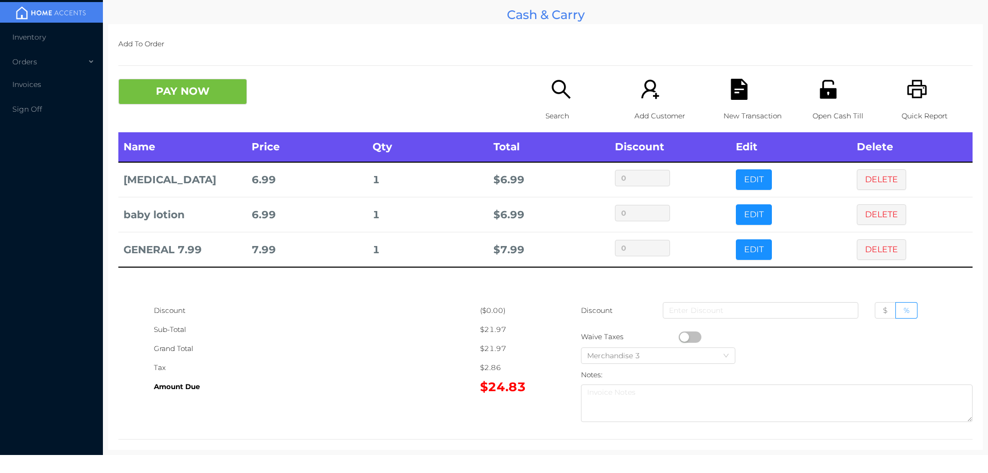
click at [741, 85] on icon "icon: file-text" at bounding box center [739, 89] width 16 height 21
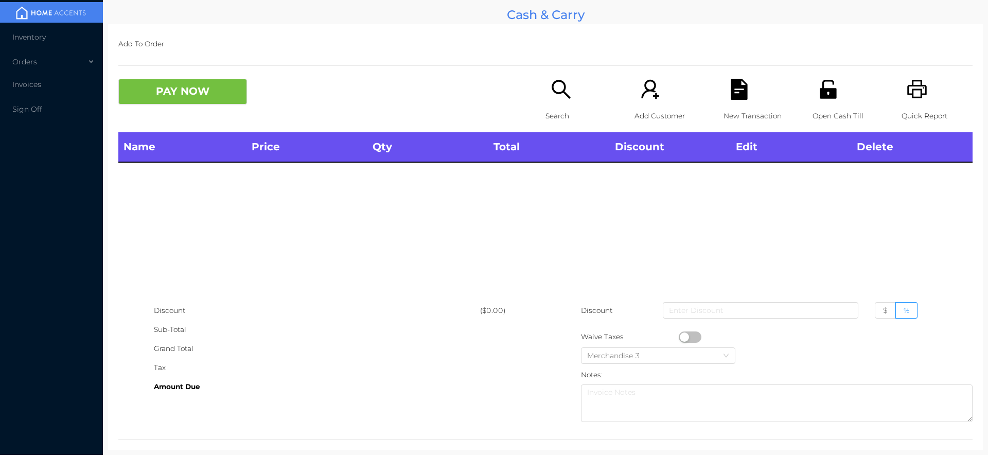
click at [819, 112] on p "Open Cash Till" at bounding box center [847, 115] width 71 height 19
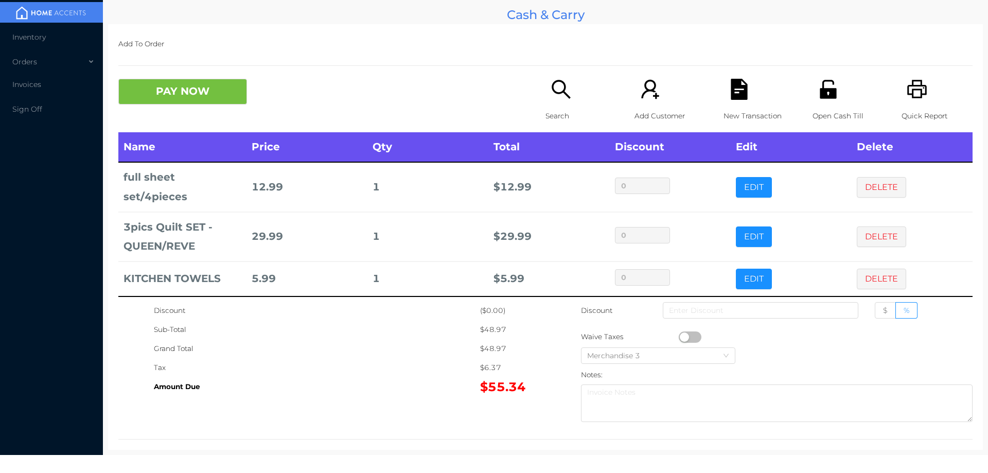
click at [553, 98] on icon "icon: search" at bounding box center [560, 89] width 21 height 21
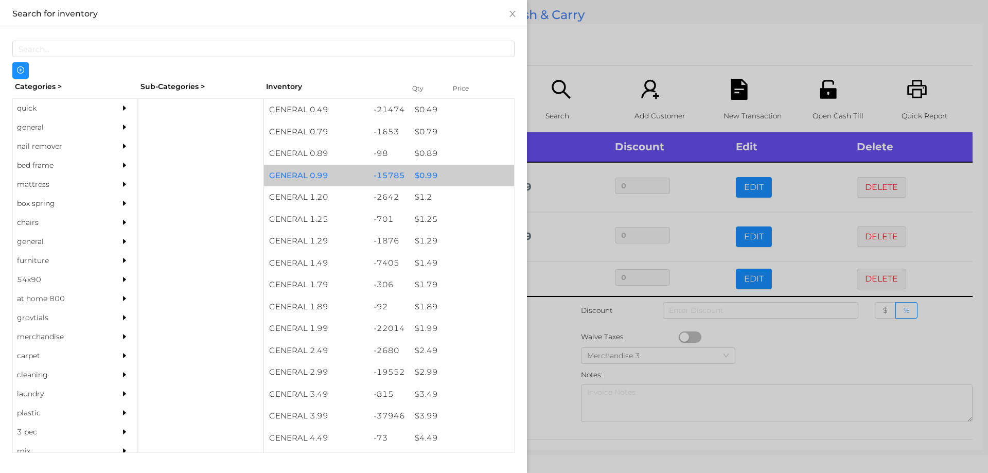
click at [434, 175] on div "$ 0.99" at bounding box center [462, 176] width 104 height 22
click at [432, 171] on div "$ 0.99" at bounding box center [462, 176] width 104 height 22
click at [430, 170] on div "$ 0.99" at bounding box center [462, 176] width 104 height 22
click at [432, 174] on div "$ 0.99" at bounding box center [462, 176] width 104 height 22
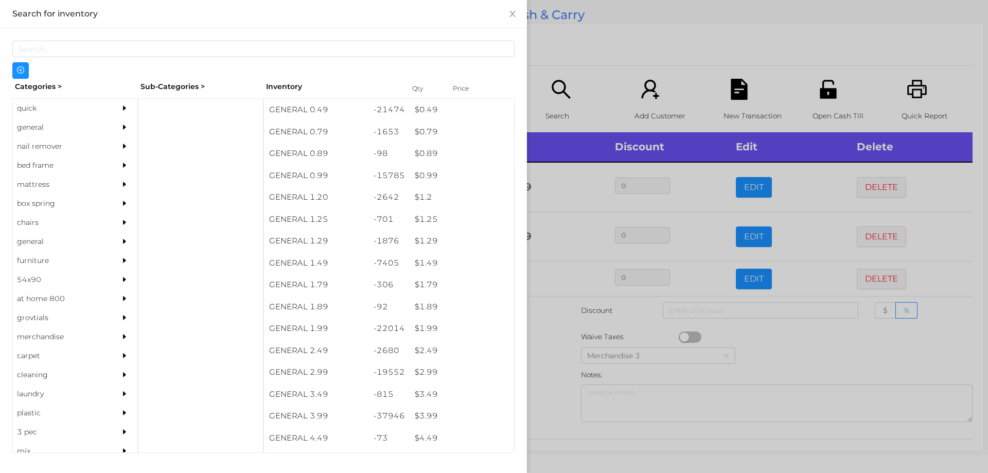
click at [541, 335] on div at bounding box center [494, 236] width 988 height 473
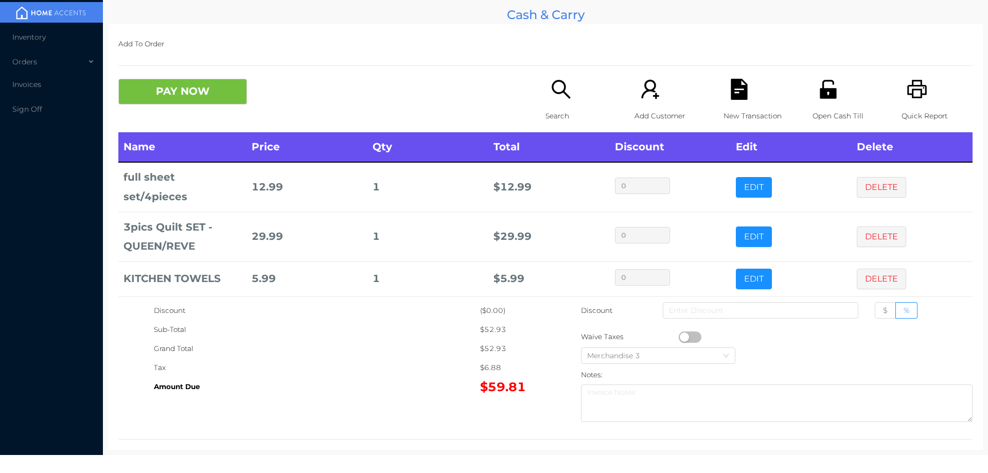
scroll to position [26, 0]
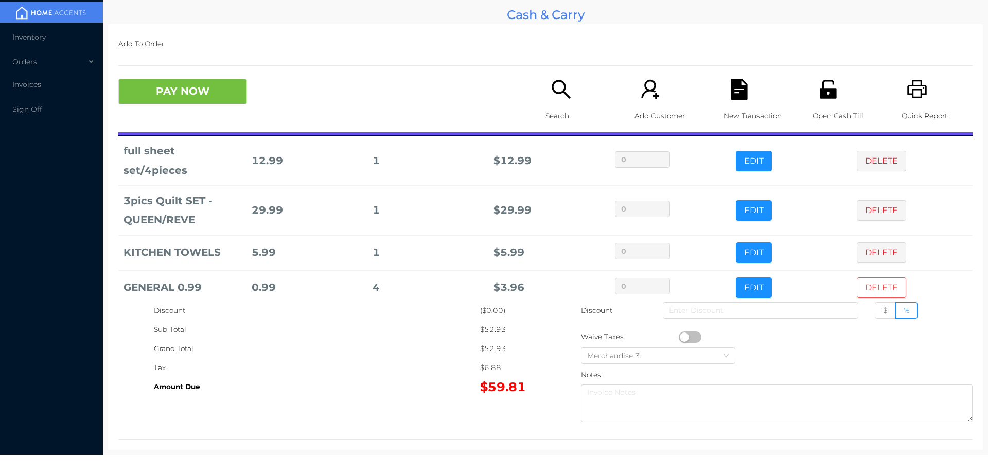
click at [867, 277] on button "DELETE" at bounding box center [881, 287] width 49 height 21
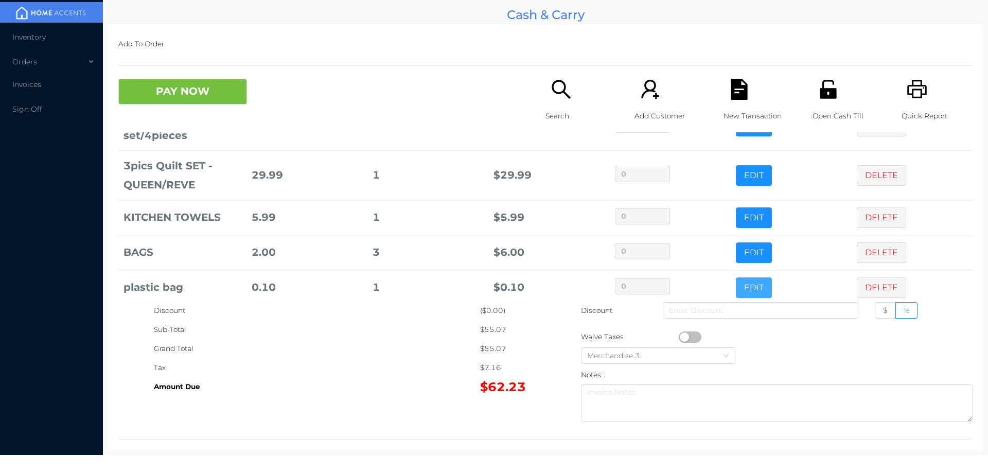
click at [744, 283] on button "EDIT" at bounding box center [754, 287] width 36 height 21
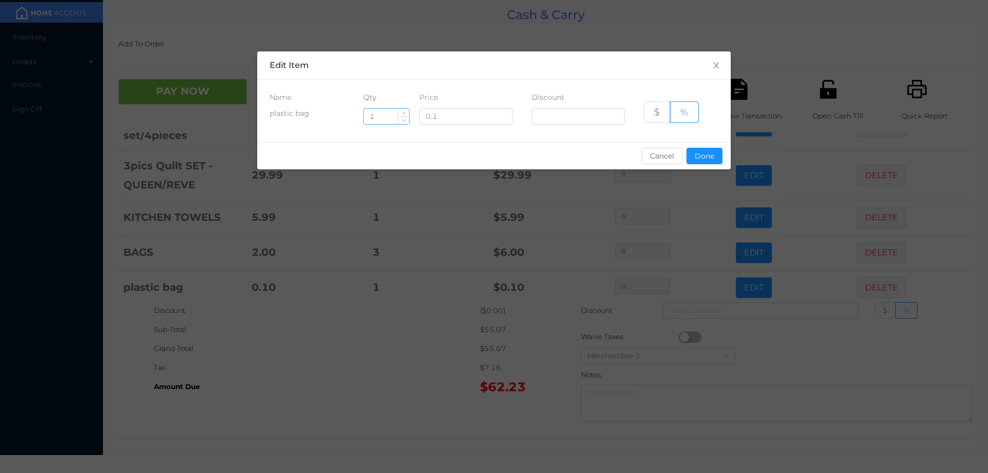
click at [383, 117] on input "1" at bounding box center [386, 116] width 45 height 15
type input "10"
click at [702, 162] on button "Done" at bounding box center [704, 156] width 36 height 16
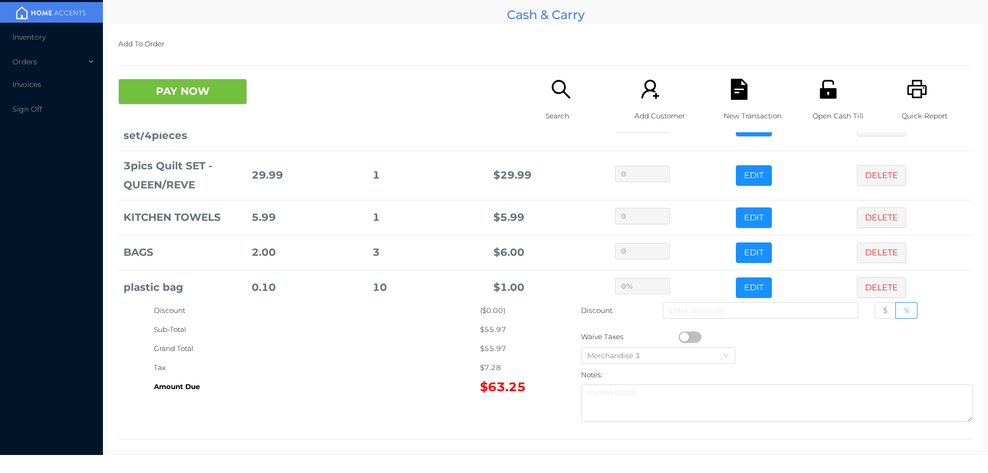
click at [412, 337] on div "Sub-Total" at bounding box center [317, 329] width 326 height 19
click at [218, 88] on button "PAY NOW" at bounding box center [182, 92] width 129 height 26
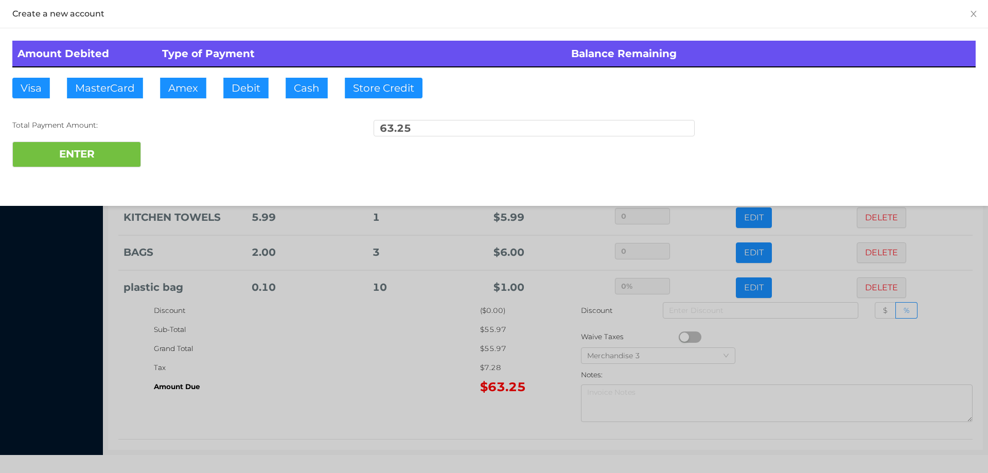
click at [369, 365] on div at bounding box center [494, 236] width 988 height 473
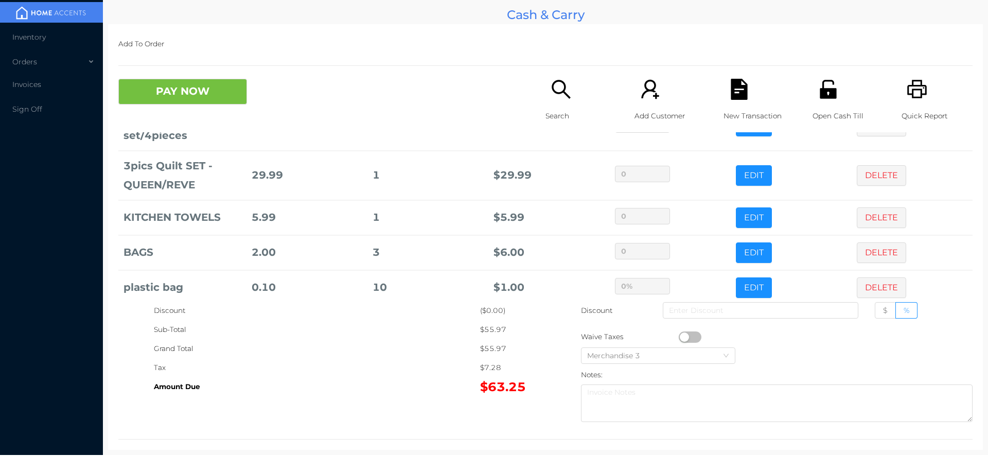
click at [827, 104] on div "Open Cash Till" at bounding box center [847, 106] width 71 height 54
click at [203, 86] on button "PAY NOW" at bounding box center [182, 92] width 129 height 26
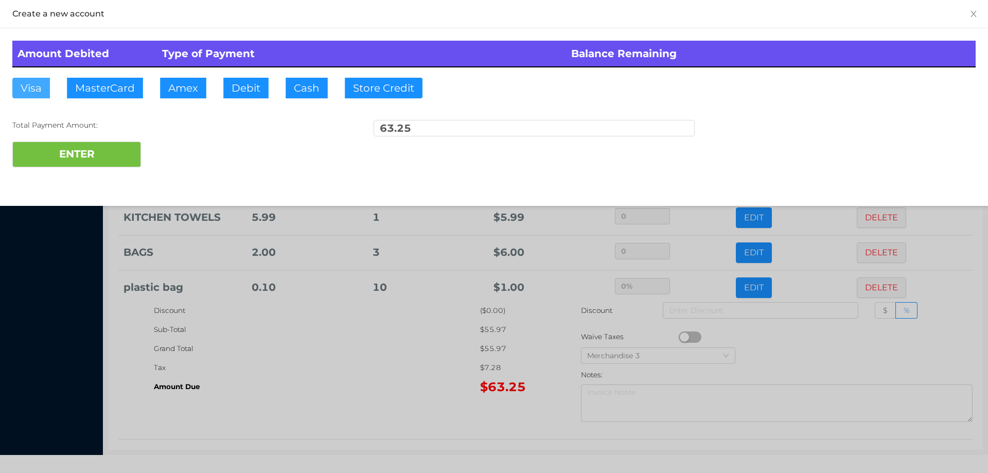
click at [22, 91] on button "Visa" at bounding box center [31, 88] width 38 height 21
click at [69, 153] on button "ENTER" at bounding box center [76, 154] width 129 height 26
type input "0"
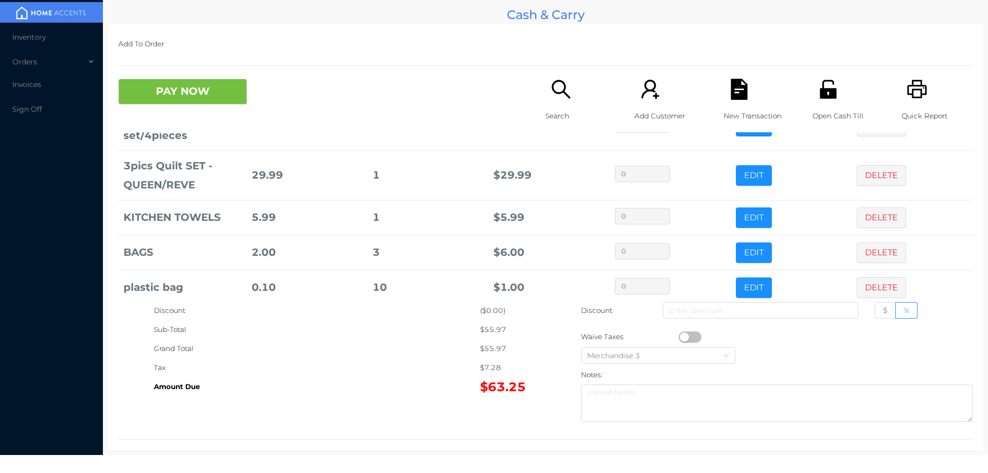
scroll to position [0, 0]
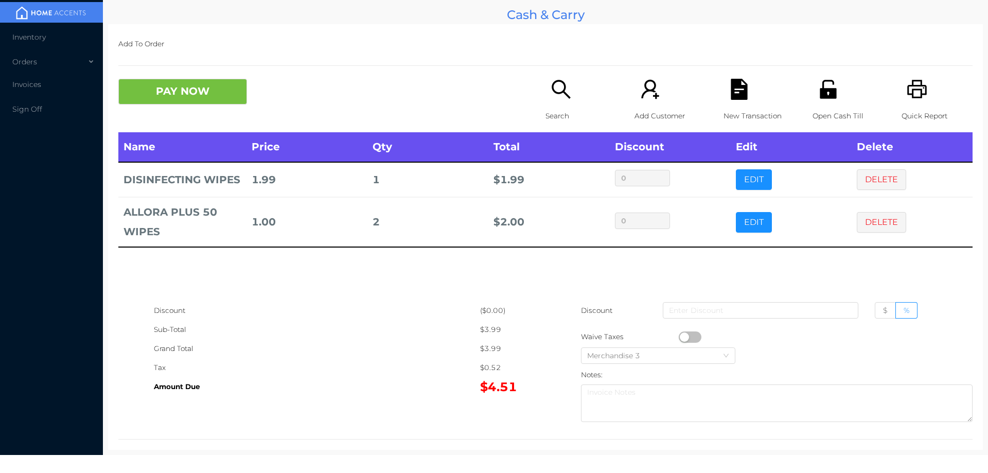
click at [546, 99] on div "Search" at bounding box center [580, 106] width 71 height 54
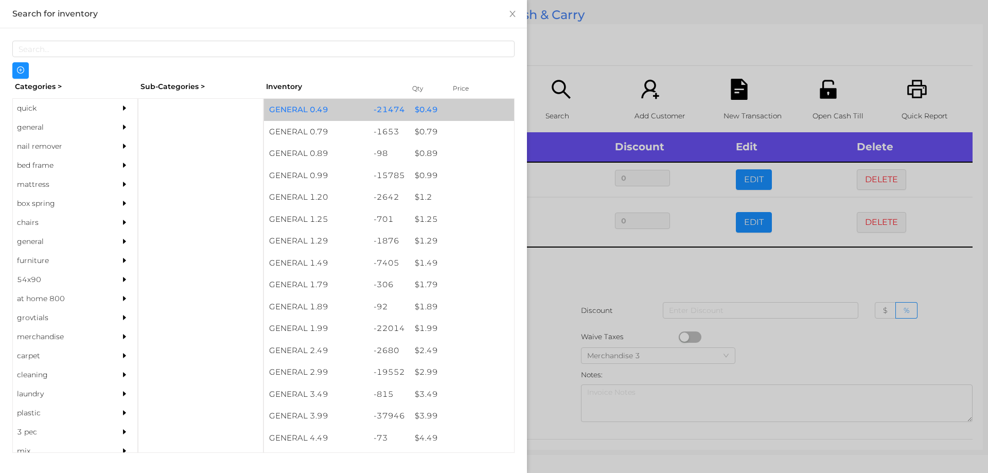
click at [419, 115] on div "$ 0.49" at bounding box center [462, 110] width 104 height 22
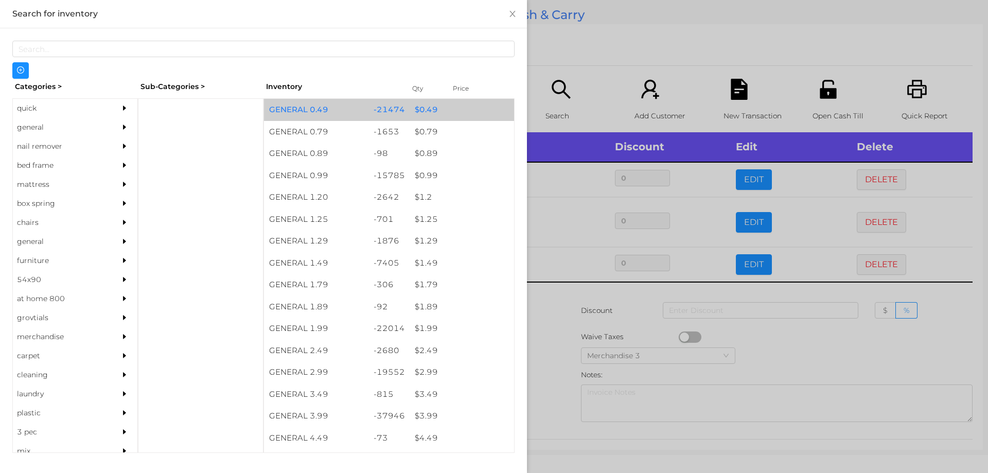
click at [416, 174] on div "$ 0.99" at bounding box center [462, 176] width 104 height 22
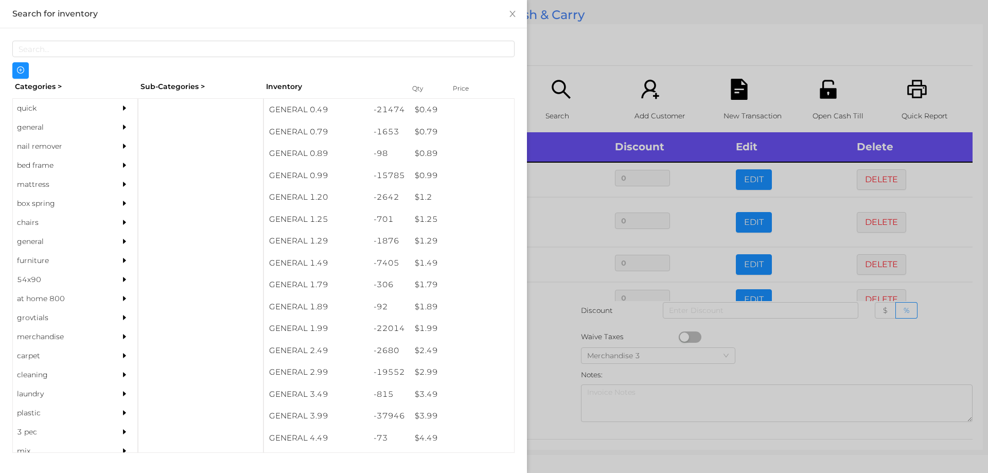
click at [548, 311] on div at bounding box center [494, 236] width 988 height 473
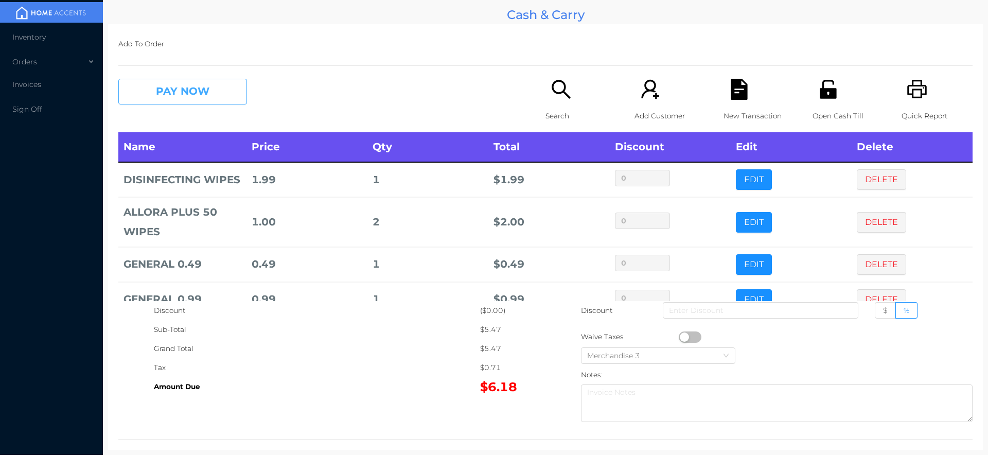
click at [181, 96] on button "PAY NOW" at bounding box center [182, 92] width 129 height 26
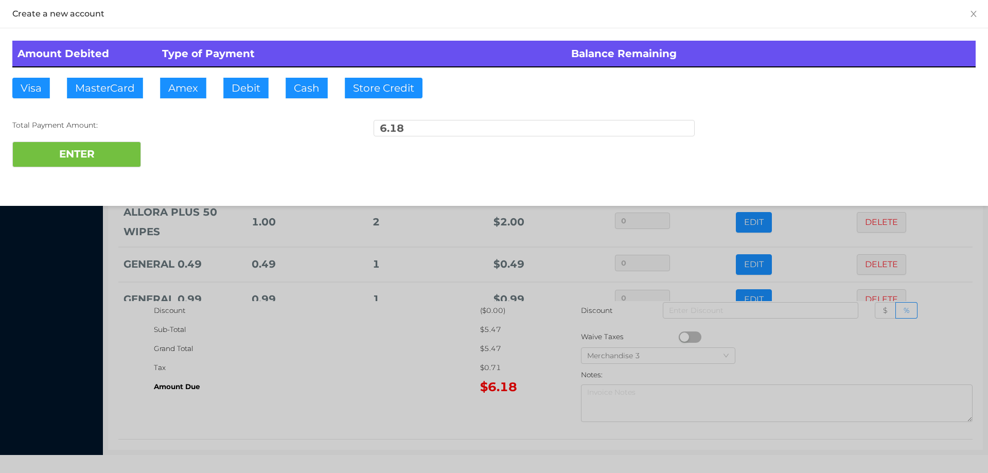
click at [195, 152] on div "ENTER" at bounding box center [493, 154] width 963 height 26
click at [304, 384] on div at bounding box center [494, 236] width 988 height 473
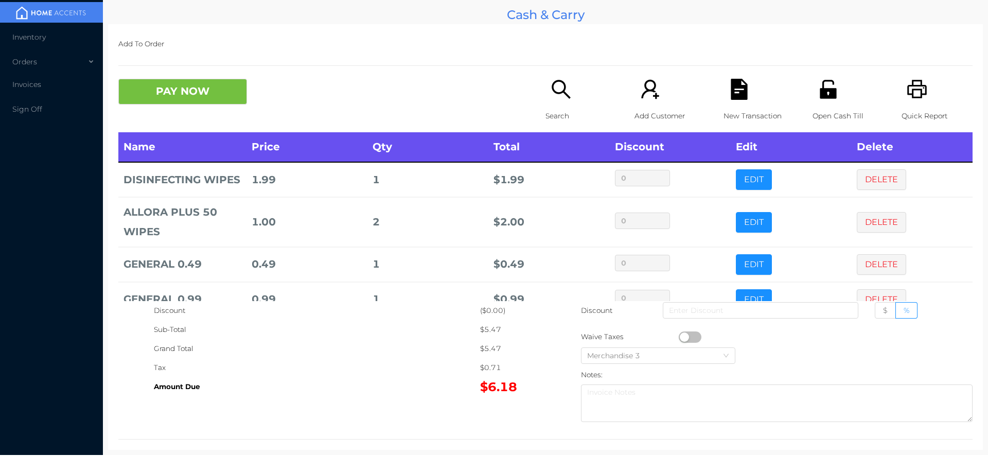
click at [734, 96] on icon "icon: file-text" at bounding box center [739, 89] width 16 height 21
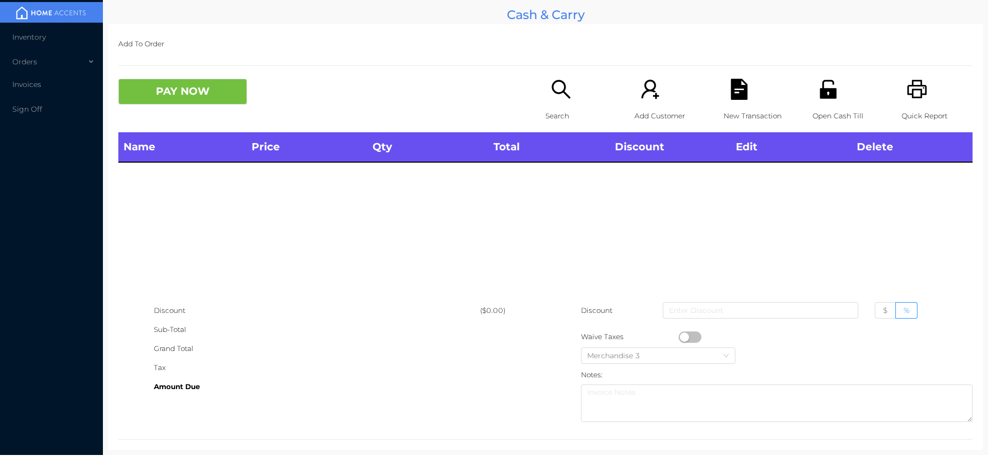
click at [837, 108] on p "Open Cash Till" at bounding box center [847, 115] width 71 height 19
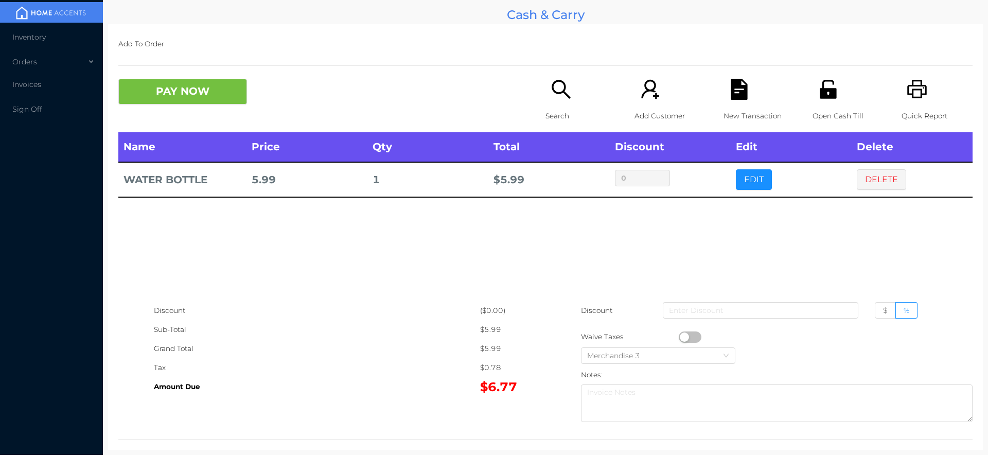
click at [551, 110] on p "Search" at bounding box center [580, 115] width 71 height 19
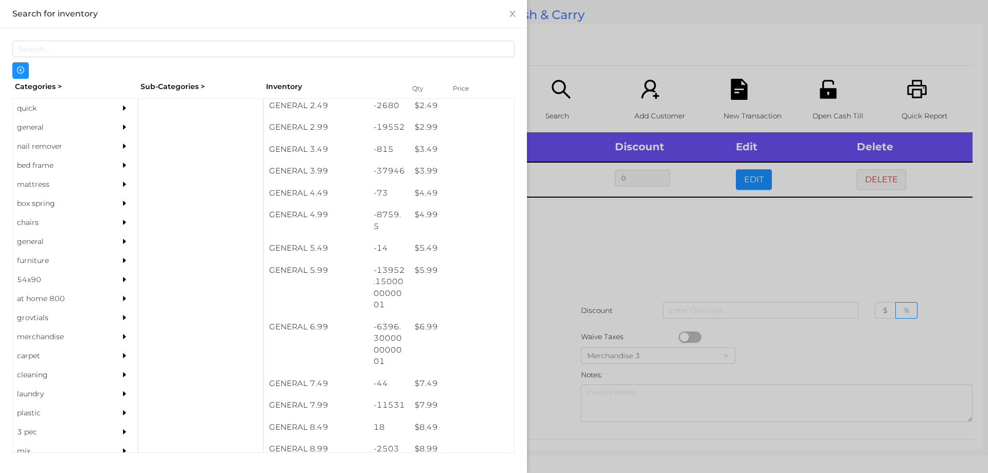
scroll to position [246, 0]
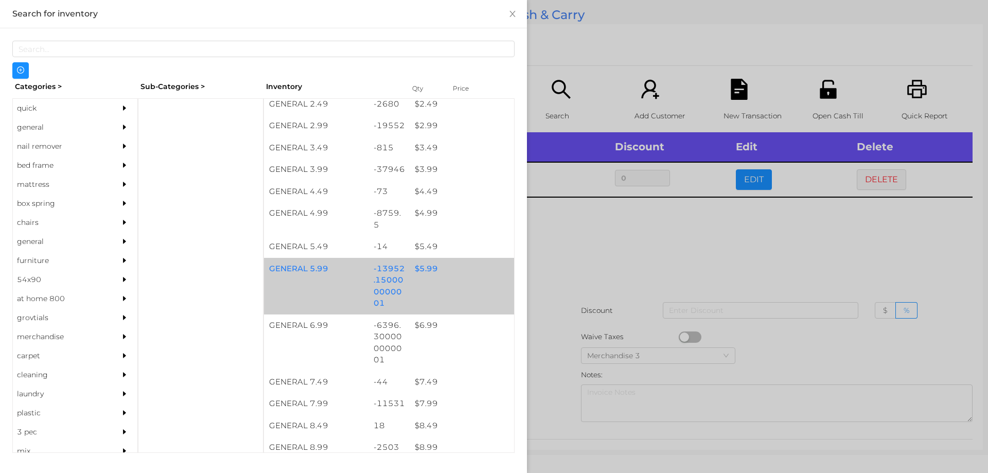
click at [422, 269] on div "$ 5.99" at bounding box center [462, 269] width 104 height 22
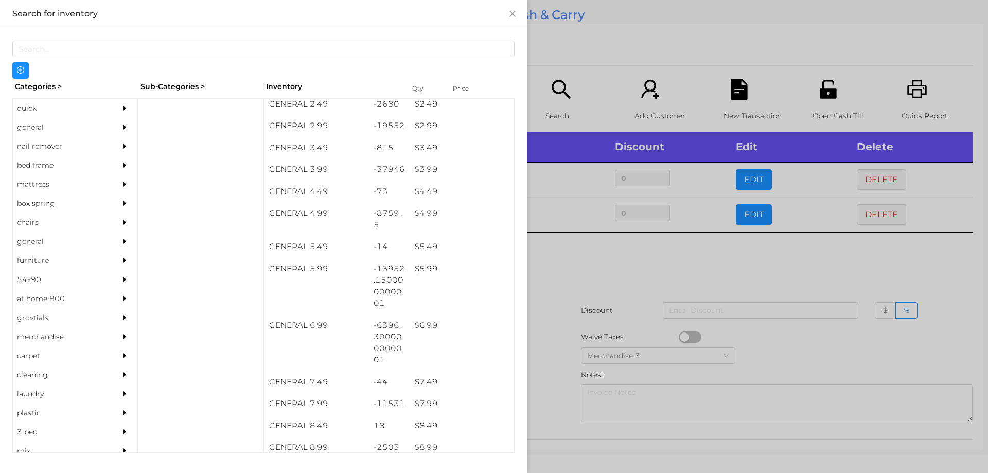
click at [561, 269] on div at bounding box center [494, 236] width 988 height 473
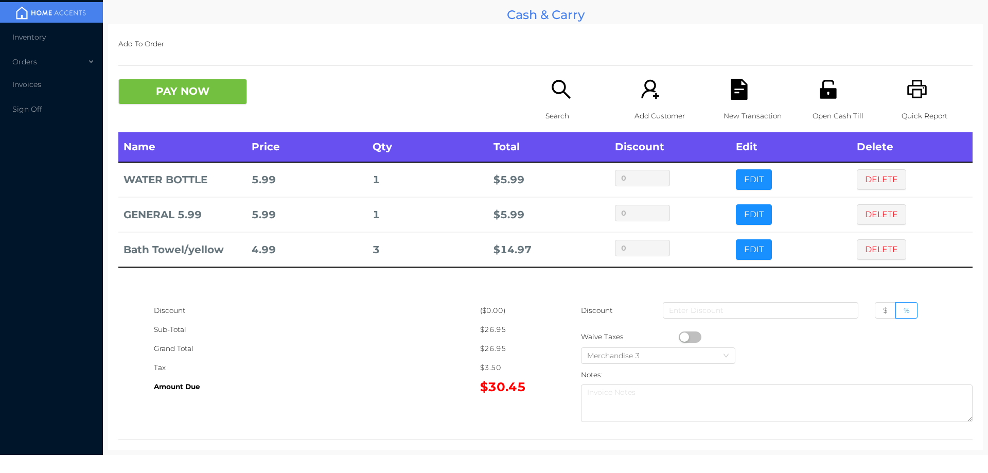
click at [731, 99] on icon "icon: file-text" at bounding box center [739, 89] width 16 height 21
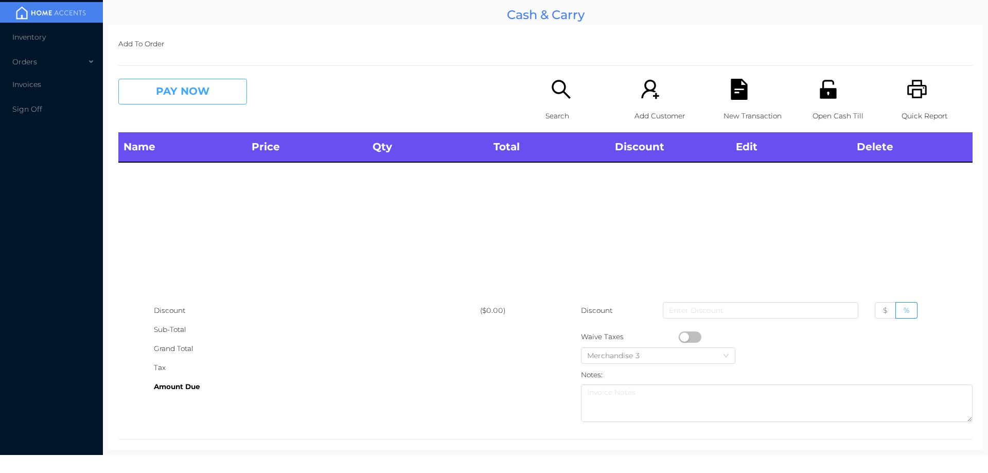
click at [184, 101] on button "PAY NOW" at bounding box center [182, 92] width 129 height 26
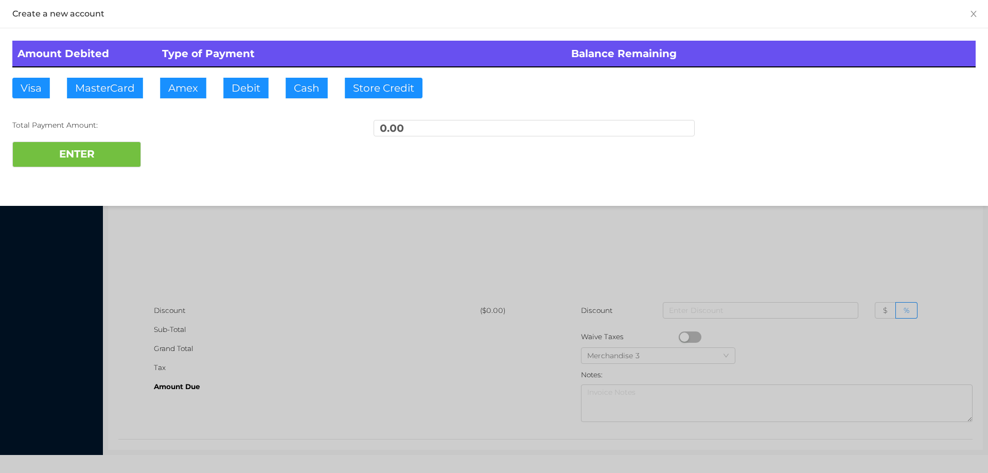
click at [262, 277] on div at bounding box center [494, 236] width 988 height 473
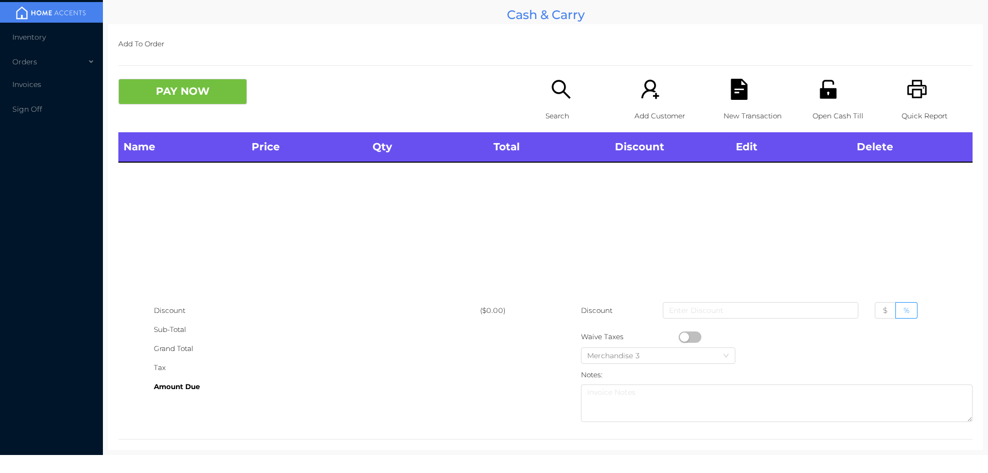
click at [553, 95] on icon "icon: search" at bounding box center [560, 89] width 21 height 21
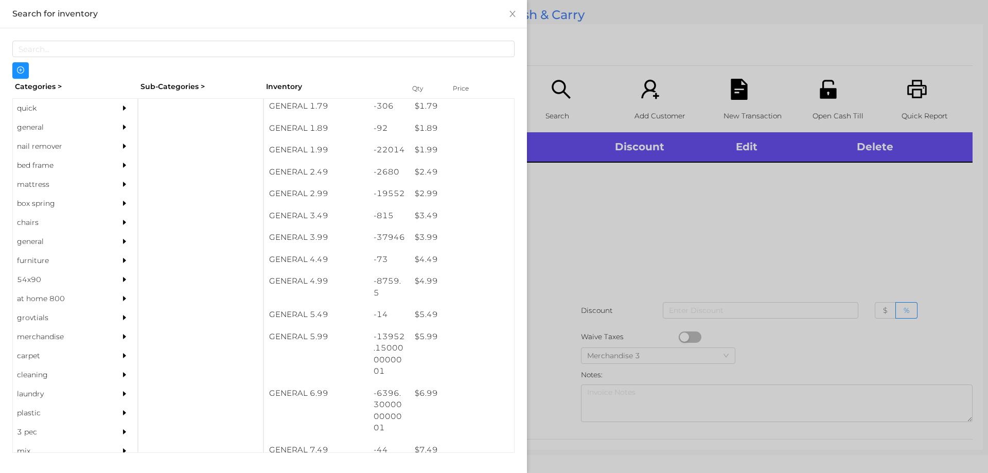
scroll to position [179, 0]
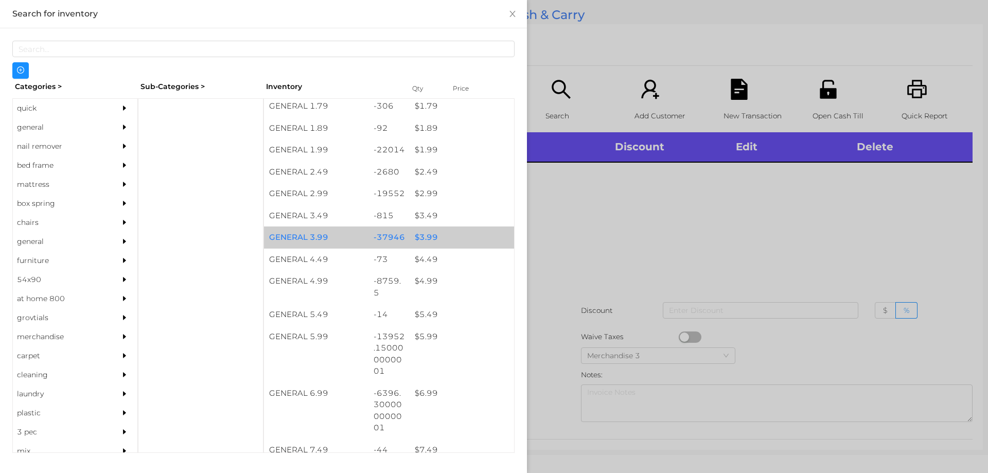
click at [428, 236] on div "$ 3.99" at bounding box center [462, 237] width 104 height 22
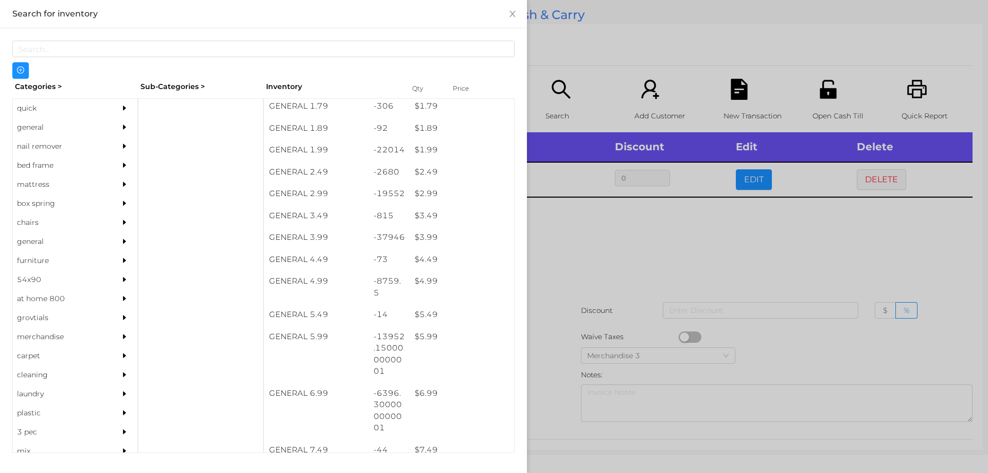
click at [643, 228] on div at bounding box center [494, 236] width 988 height 473
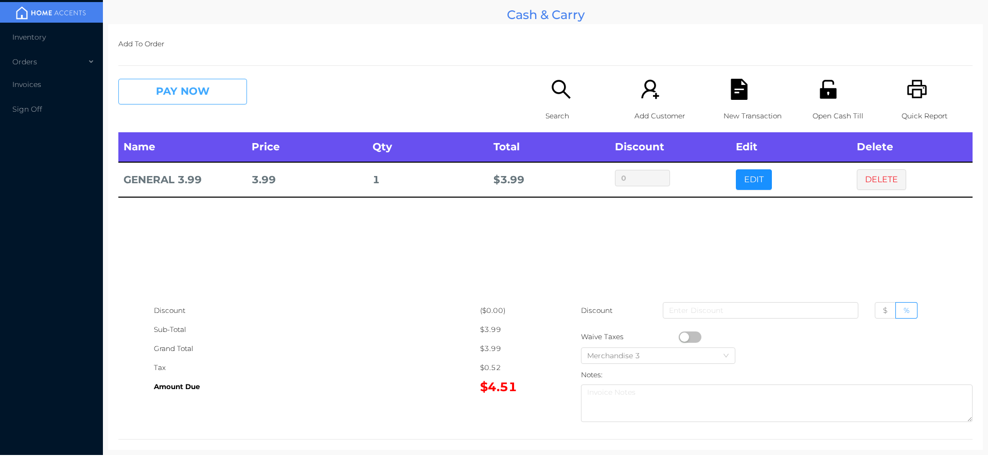
click at [155, 88] on button "PAY NOW" at bounding box center [182, 92] width 129 height 26
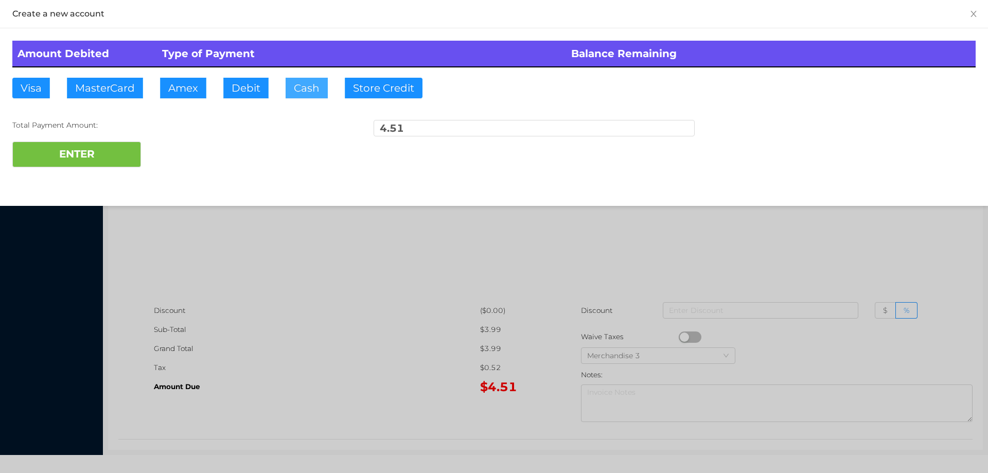
click at [306, 87] on button "Cash" at bounding box center [307, 88] width 42 height 21
type input "10."
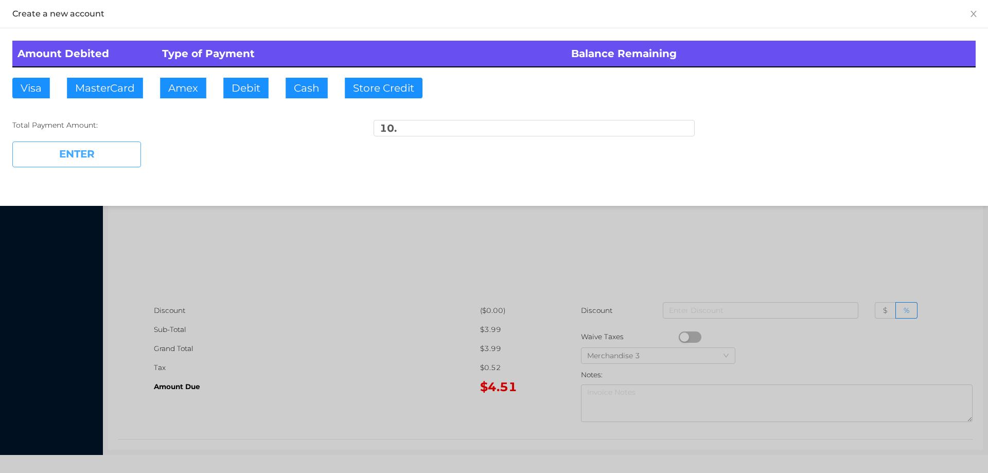
click at [102, 151] on button "ENTER" at bounding box center [76, 154] width 129 height 26
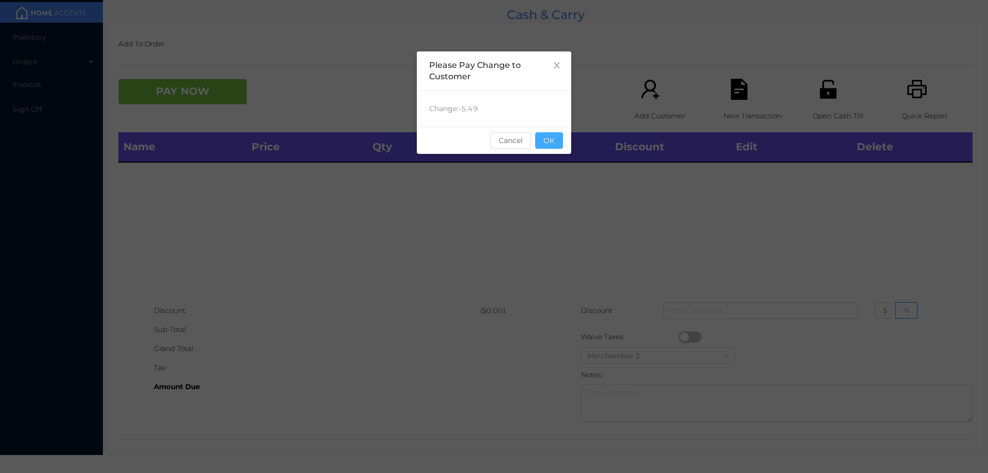
click at [548, 141] on button "OK" at bounding box center [549, 140] width 28 height 16
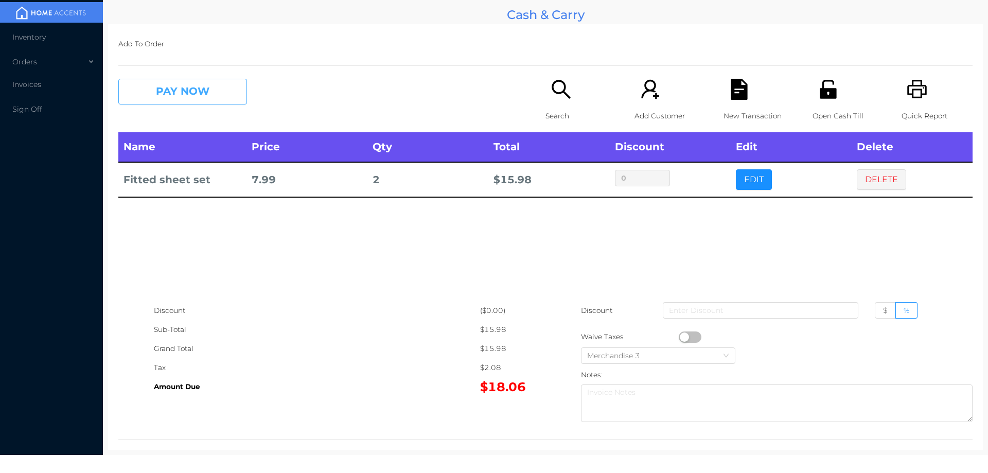
click at [158, 90] on button "PAY NOW" at bounding box center [182, 92] width 129 height 26
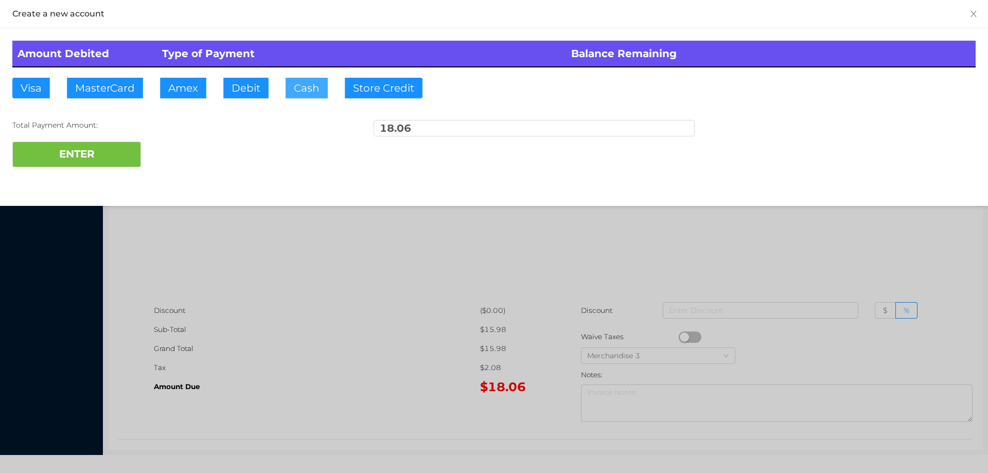
click at [302, 90] on button "Cash" at bounding box center [307, 88] width 42 height 21
type input "20."
click at [103, 176] on div "Amount Debited Type of Payment Balance Remaining Visa MasterCard Amex Debit Cas…" at bounding box center [494, 103] width 988 height 151
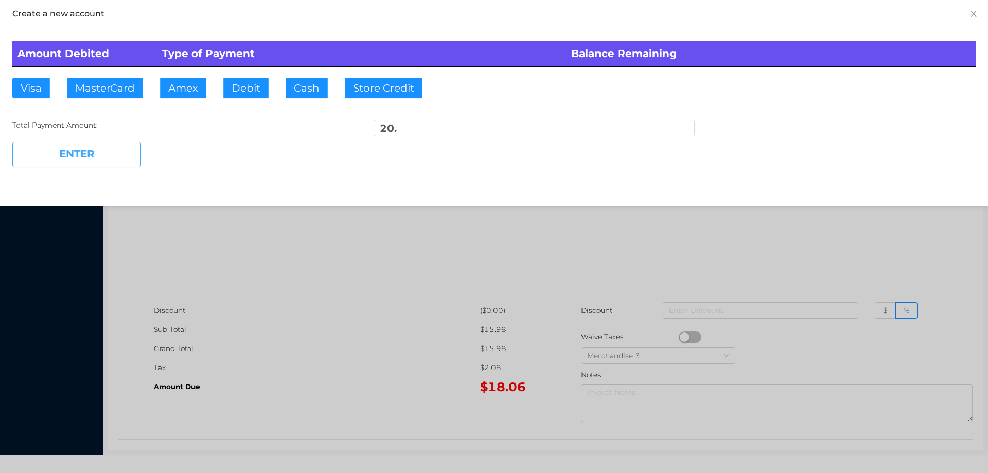
click at [86, 156] on button "ENTER" at bounding box center [76, 154] width 129 height 26
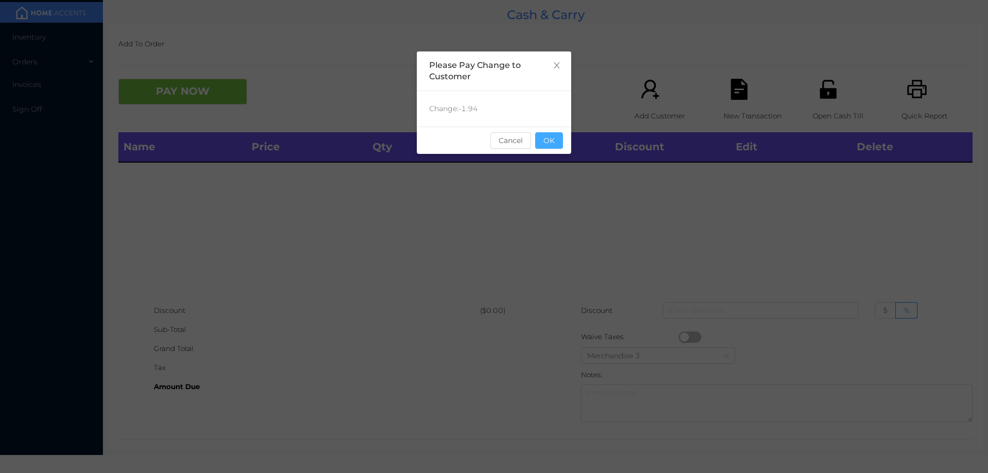
click at [557, 140] on button "OK" at bounding box center [549, 140] width 28 height 16
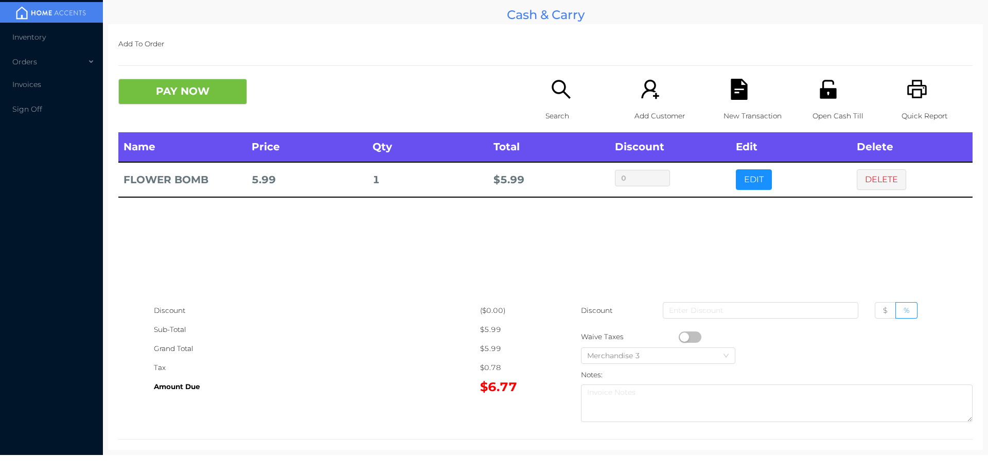
click at [558, 97] on icon "icon: search" at bounding box center [560, 89] width 21 height 21
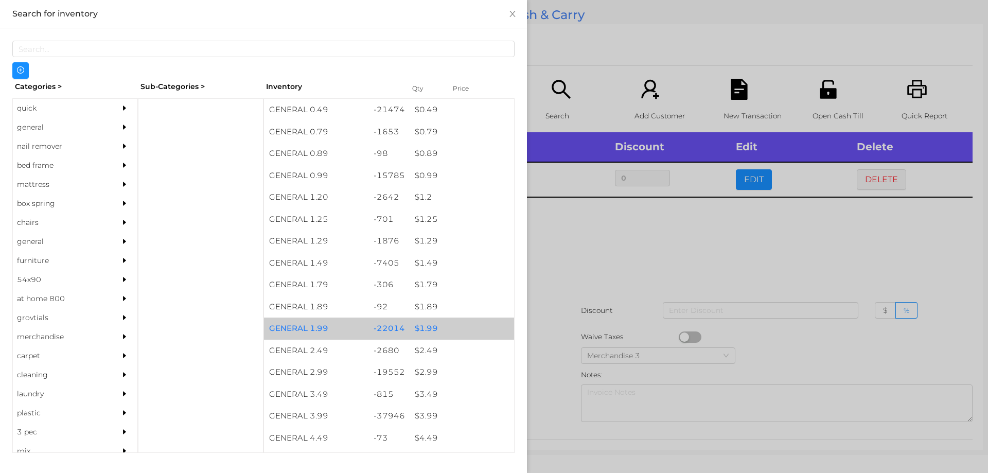
click at [421, 325] on div "$ 1.99" at bounding box center [462, 328] width 104 height 22
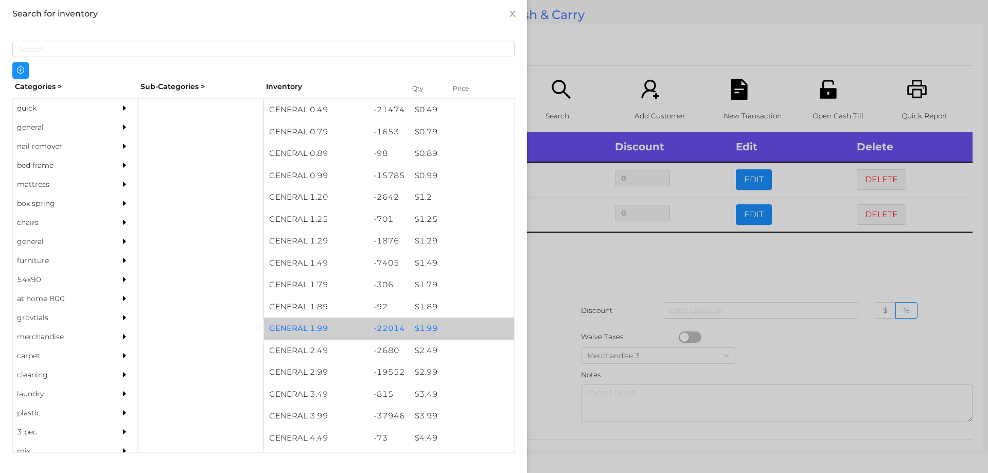
click at [426, 325] on div "$ 1.99" at bounding box center [462, 328] width 104 height 22
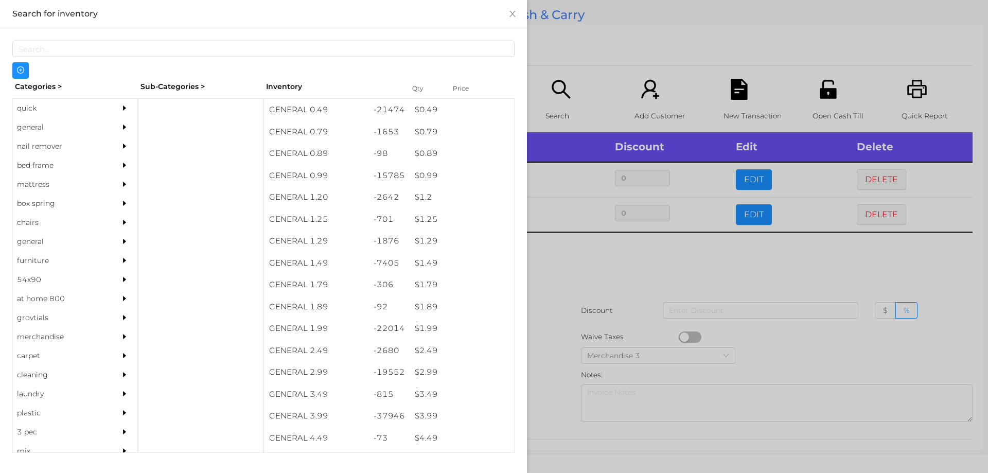
click at [585, 257] on div at bounding box center [494, 236] width 988 height 473
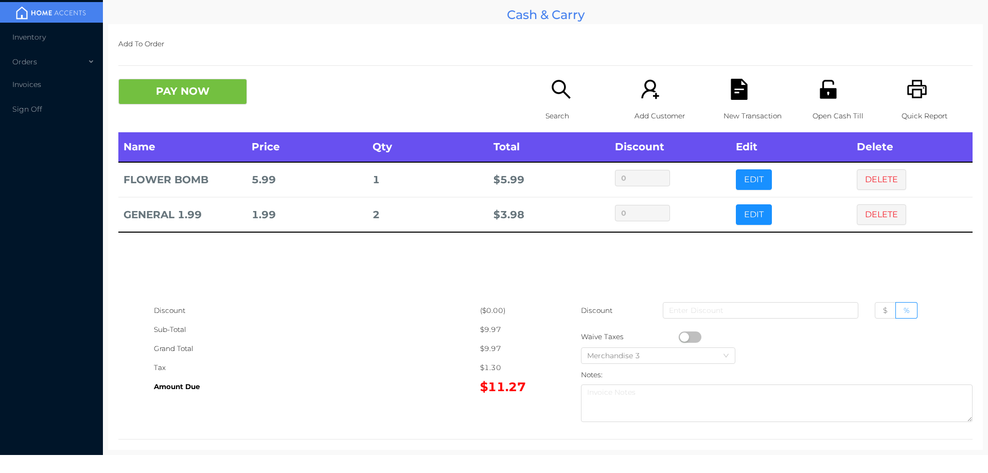
click at [554, 103] on div "Search" at bounding box center [580, 106] width 71 height 54
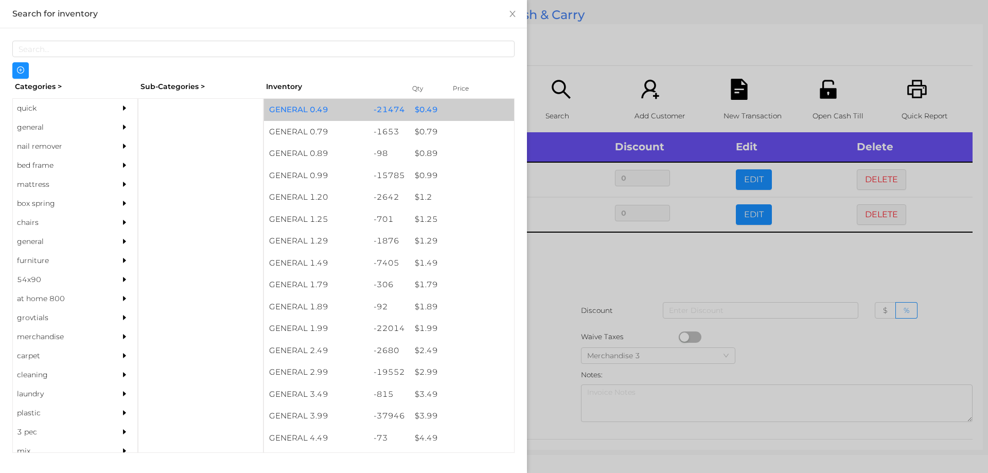
click at [418, 113] on div "$ 0.49" at bounding box center [462, 110] width 104 height 22
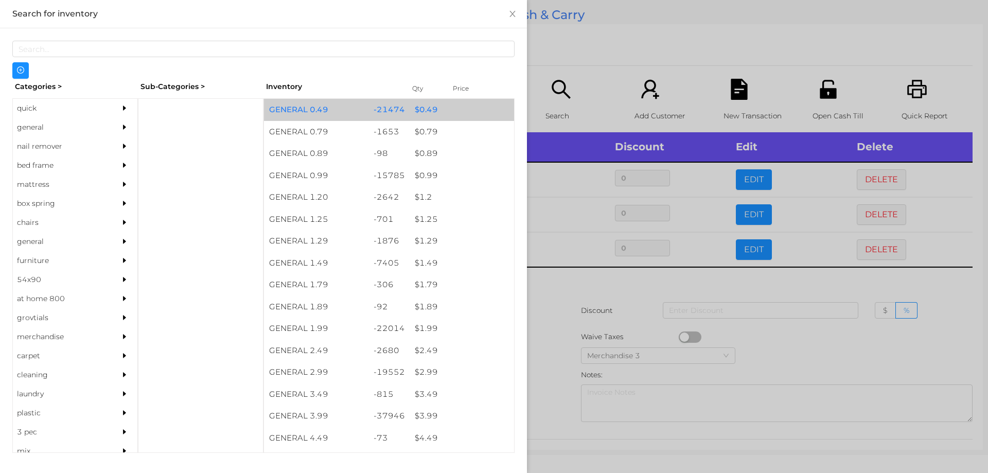
click at [561, 310] on div at bounding box center [494, 236] width 988 height 473
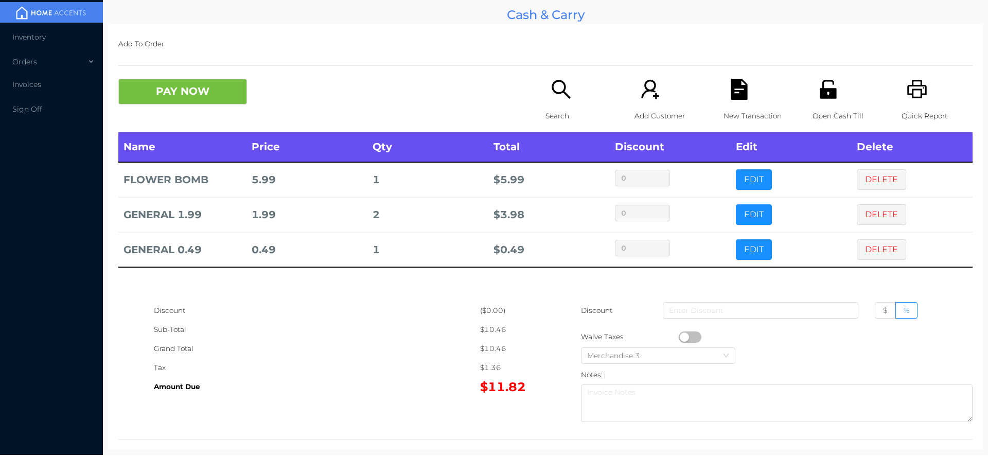
click at [558, 101] on div "Search" at bounding box center [580, 106] width 71 height 54
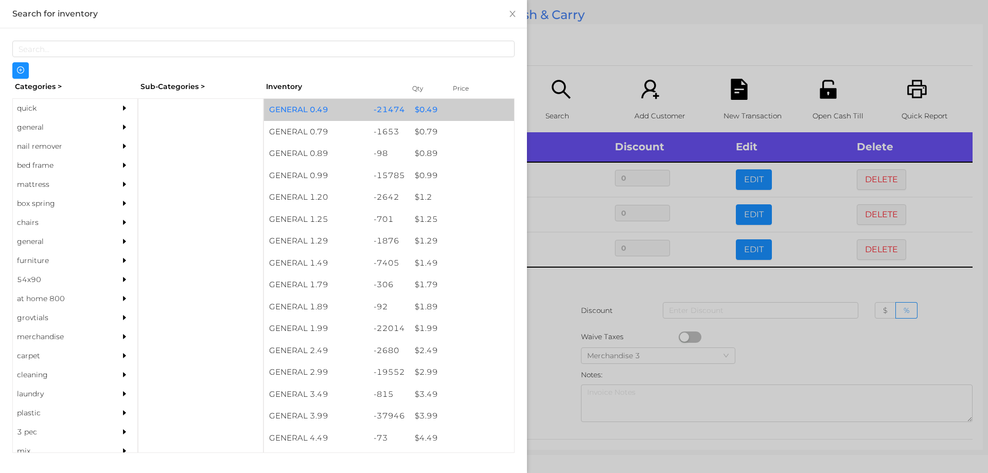
click at [423, 112] on div "$ 0.49" at bounding box center [462, 110] width 104 height 22
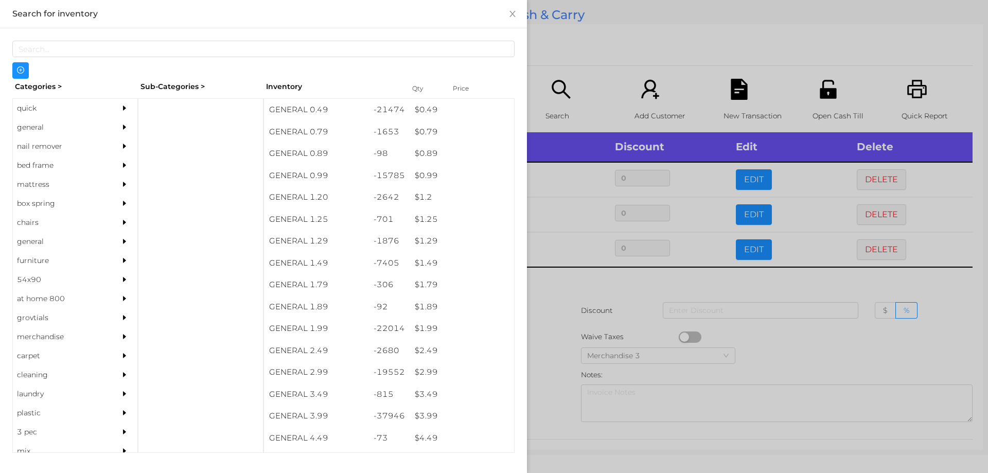
click at [549, 315] on div at bounding box center [494, 236] width 988 height 473
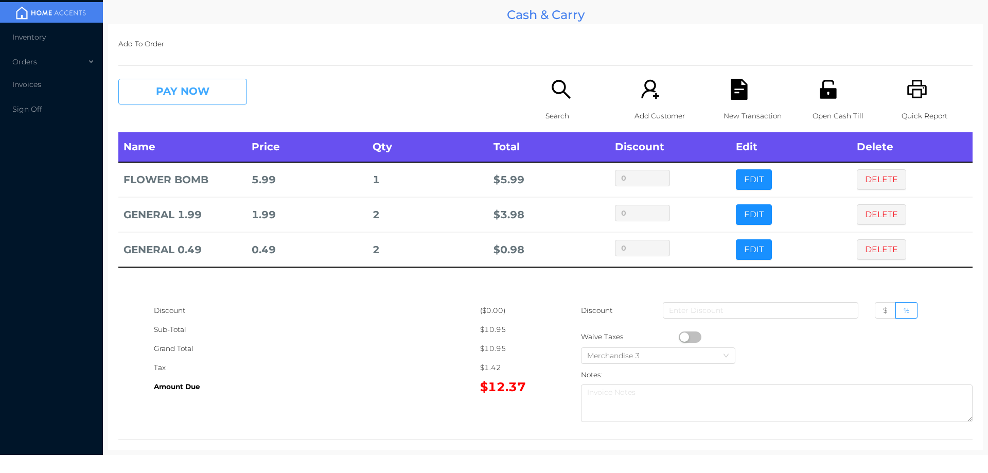
click at [161, 88] on button "PAY NOW" at bounding box center [182, 92] width 129 height 26
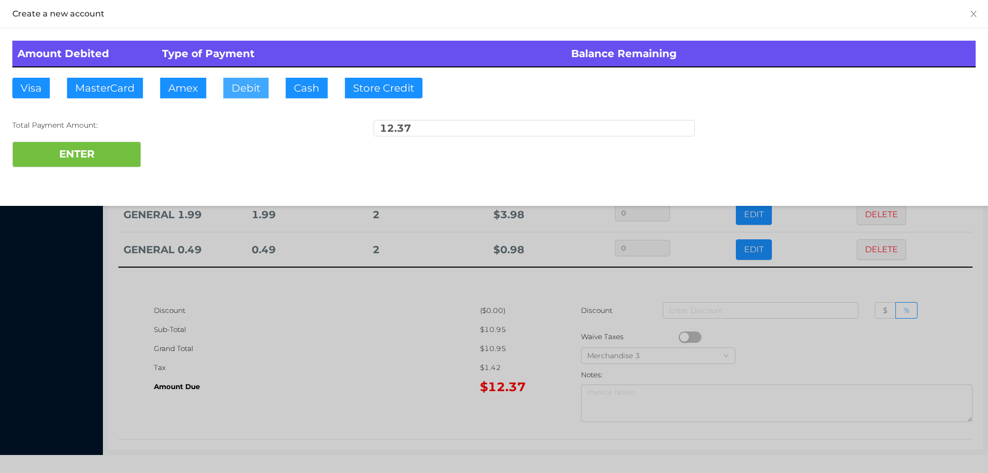
click at [241, 91] on button "Debit" at bounding box center [245, 88] width 45 height 21
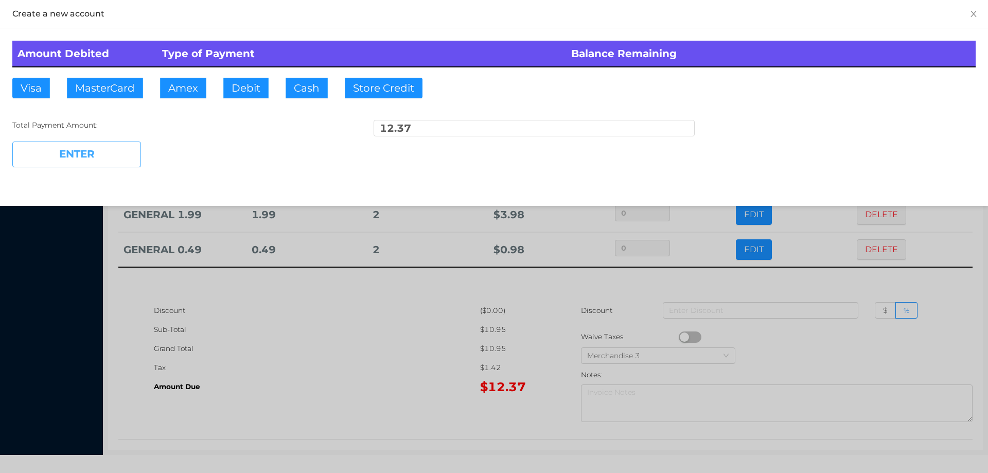
click at [119, 156] on button "ENTER" at bounding box center [76, 154] width 129 height 26
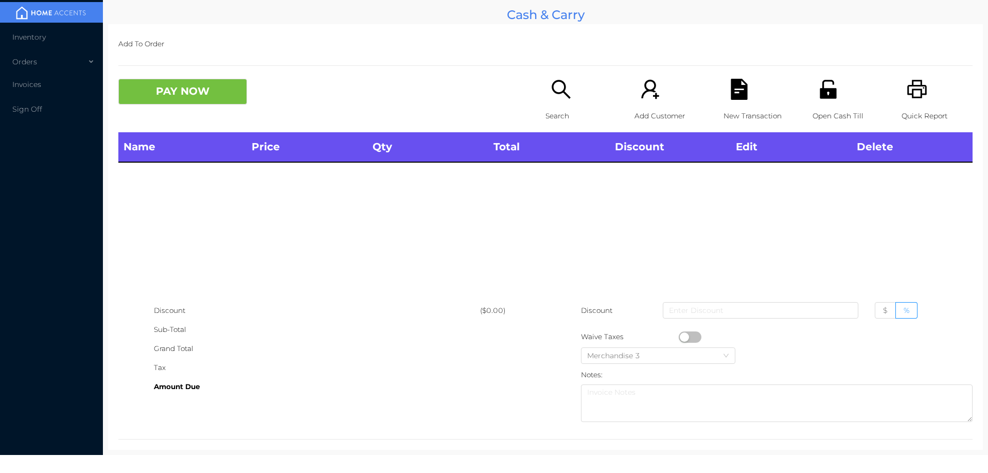
click at [550, 101] on div "Search" at bounding box center [580, 106] width 71 height 54
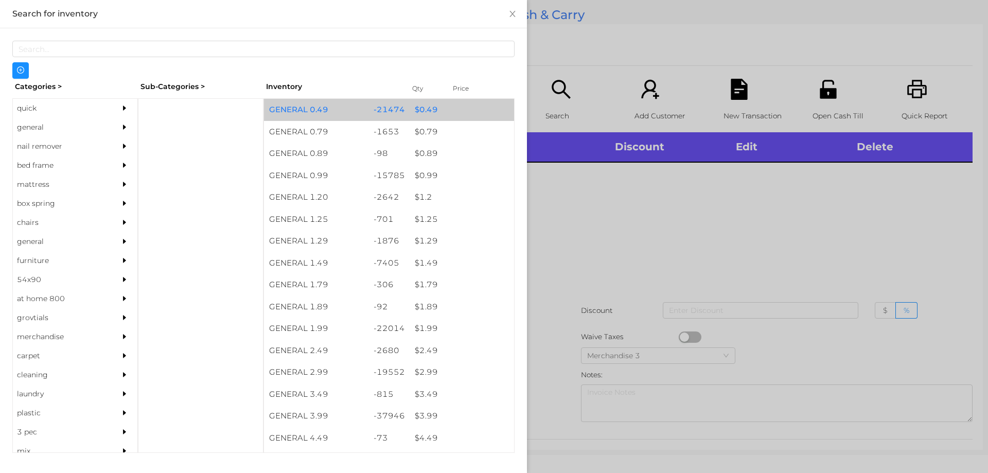
click at [411, 114] on div "$ 0.49" at bounding box center [462, 110] width 104 height 22
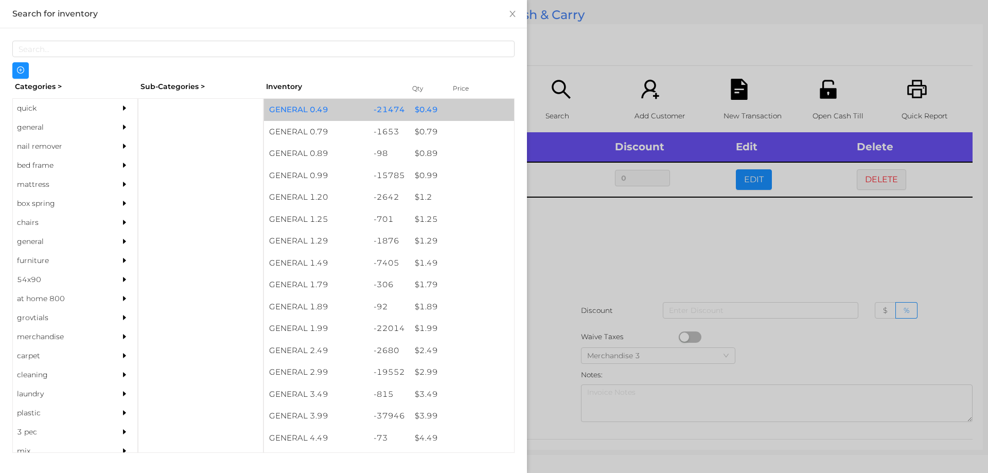
click at [416, 115] on div "$ 0.49" at bounding box center [462, 110] width 104 height 22
click at [421, 110] on div "$ 0.49" at bounding box center [462, 110] width 104 height 22
click at [420, 110] on div "$ 0.49" at bounding box center [462, 110] width 104 height 22
click at [418, 101] on div "$ 0.49" at bounding box center [462, 110] width 104 height 22
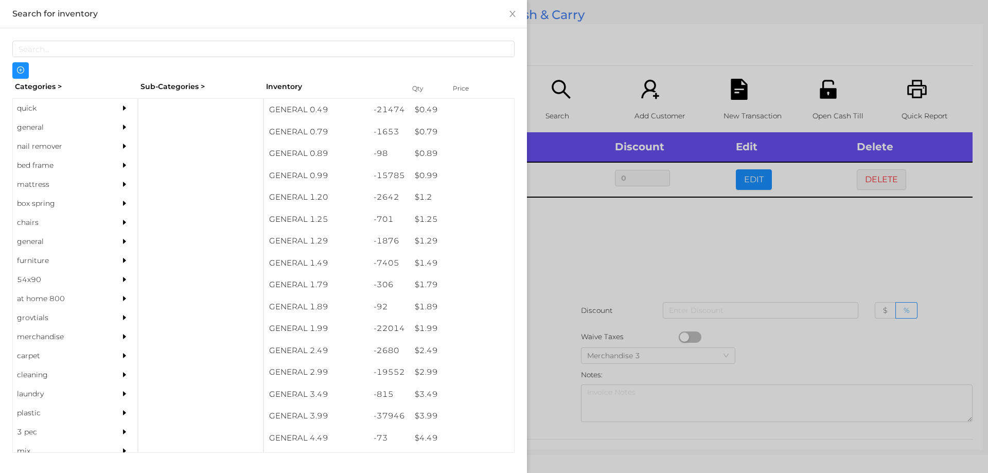
click at [559, 214] on div at bounding box center [494, 236] width 988 height 473
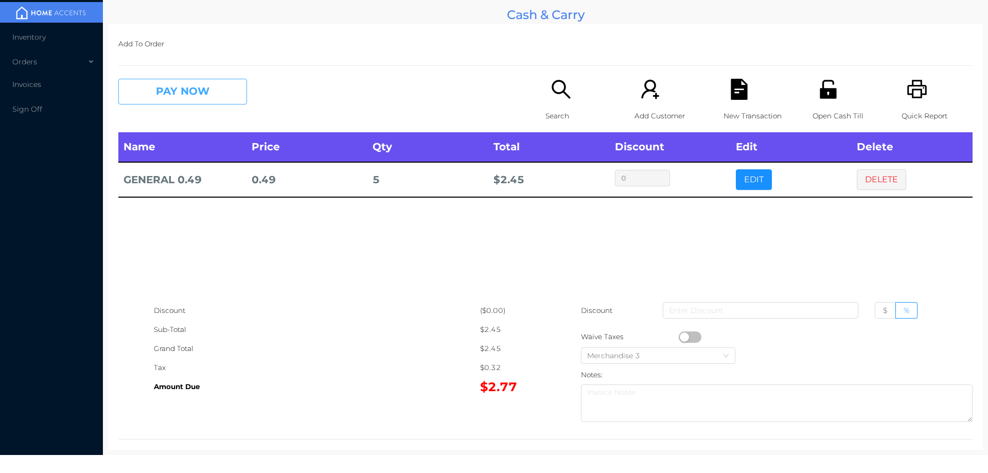
click at [188, 85] on button "PAY NOW" at bounding box center [182, 92] width 129 height 26
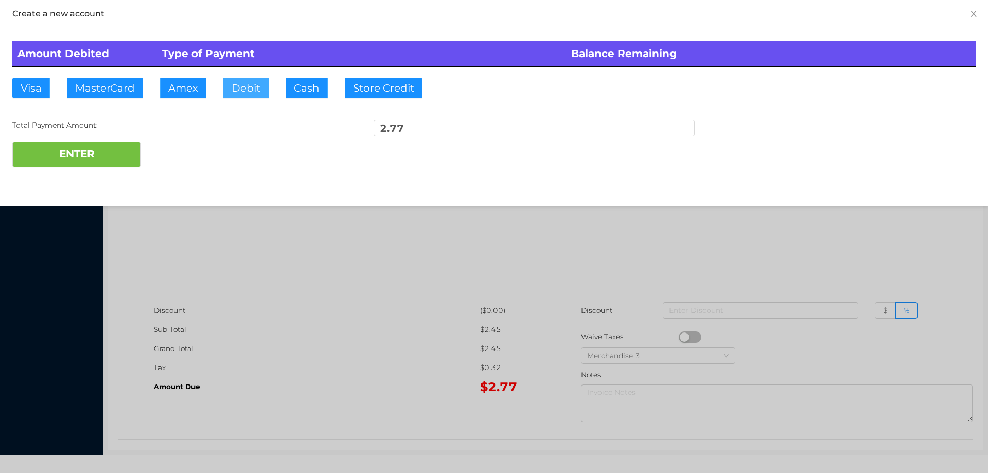
click at [252, 79] on button "Debit" at bounding box center [245, 88] width 45 height 21
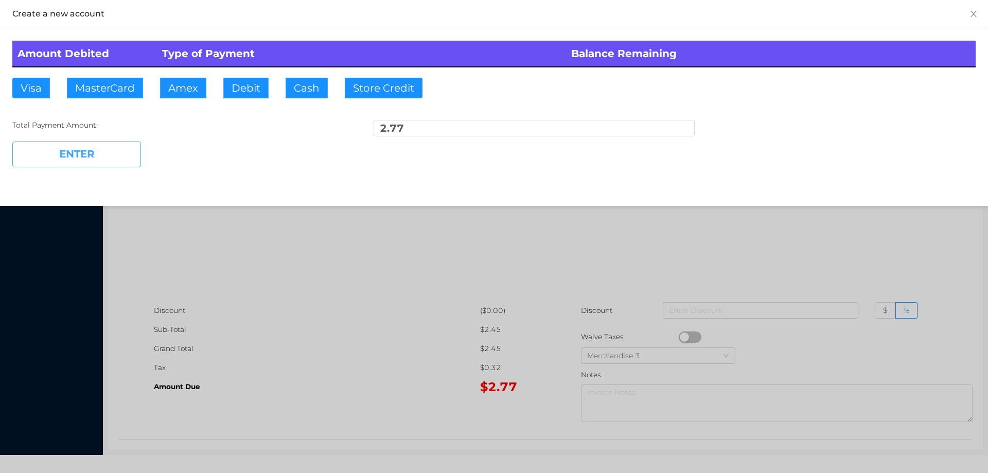
click at [109, 145] on button "ENTER" at bounding box center [76, 154] width 129 height 26
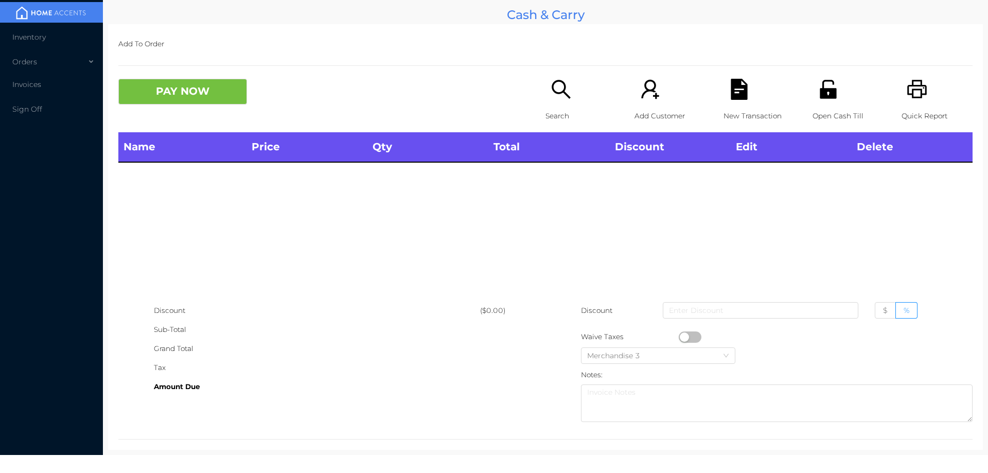
click at [552, 111] on p "Search" at bounding box center [580, 115] width 71 height 19
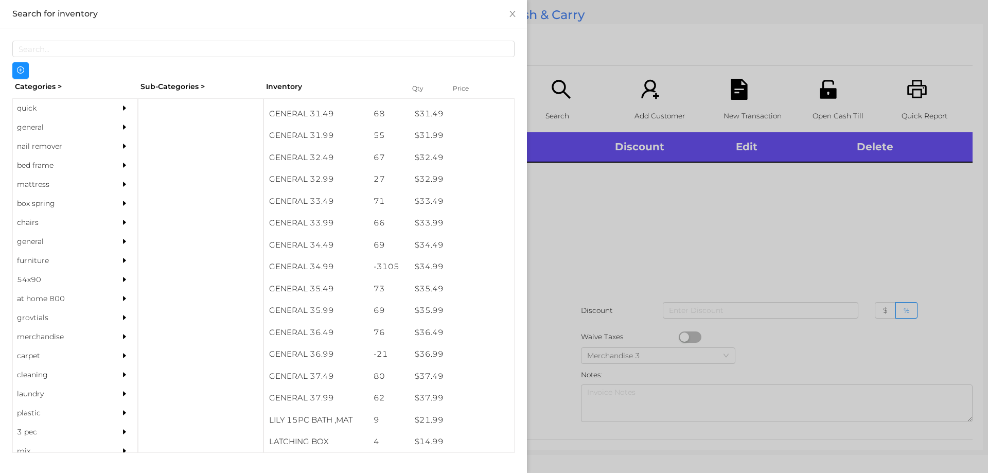
scroll to position [1608, 0]
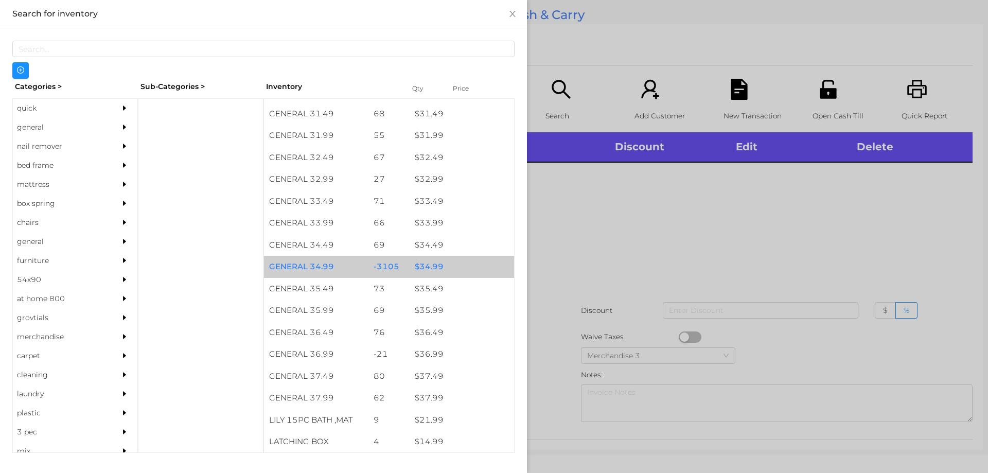
click at [421, 265] on div "$ 34.99" at bounding box center [462, 267] width 104 height 22
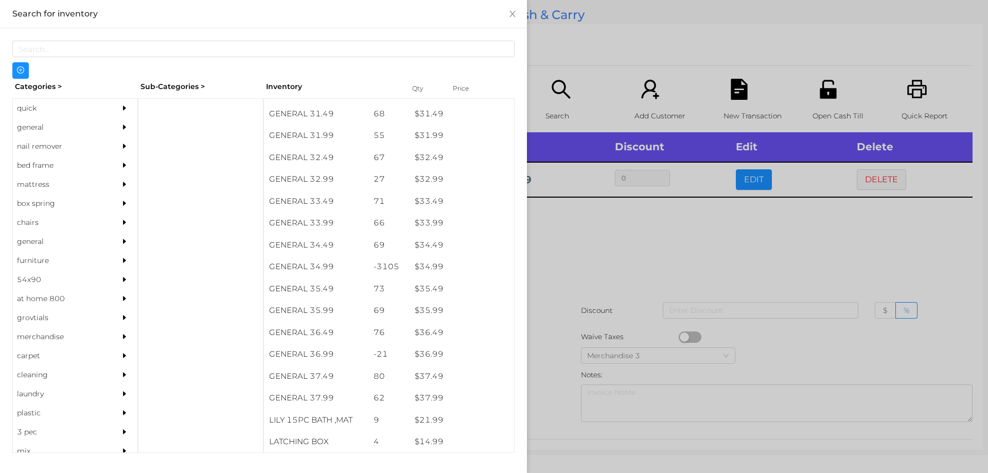
click at [569, 245] on div at bounding box center [494, 236] width 988 height 473
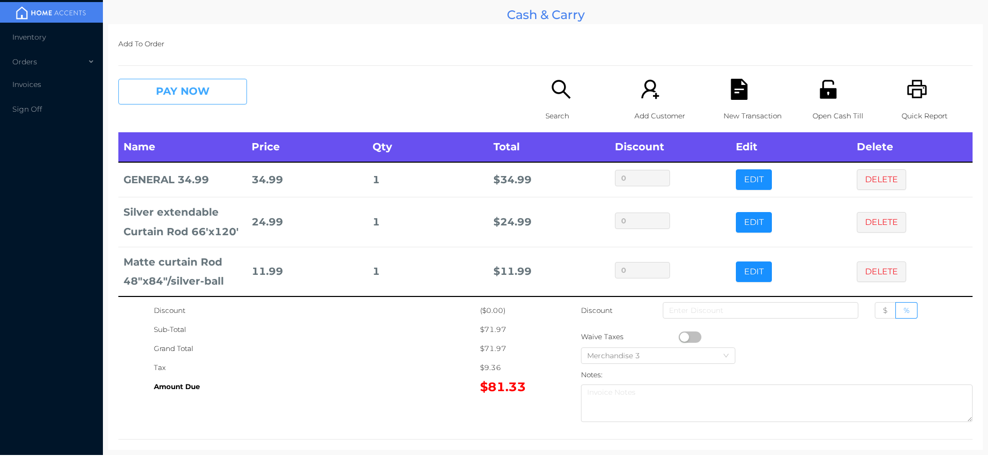
click at [172, 84] on button "PAY NOW" at bounding box center [182, 92] width 129 height 26
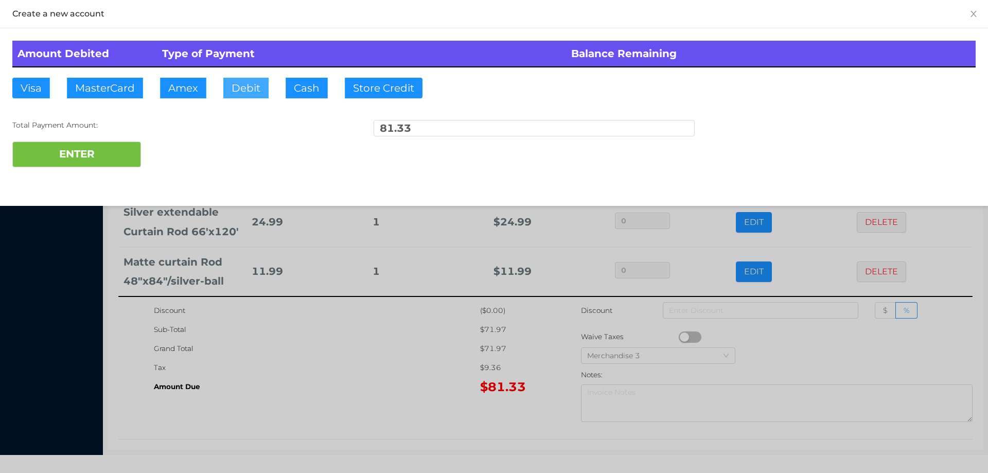
click at [224, 85] on button "Debit" at bounding box center [245, 88] width 45 height 21
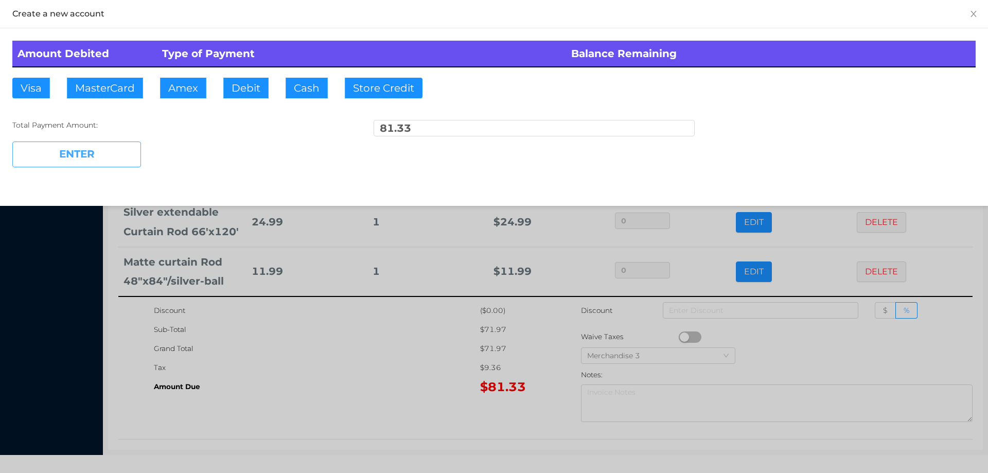
click at [89, 157] on button "ENTER" at bounding box center [76, 154] width 129 height 26
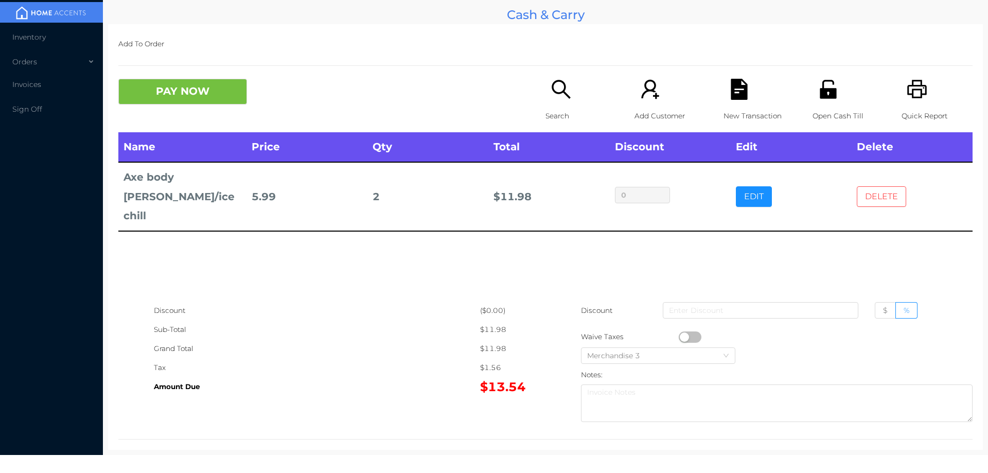
click at [890, 188] on button "DELETE" at bounding box center [881, 196] width 49 height 21
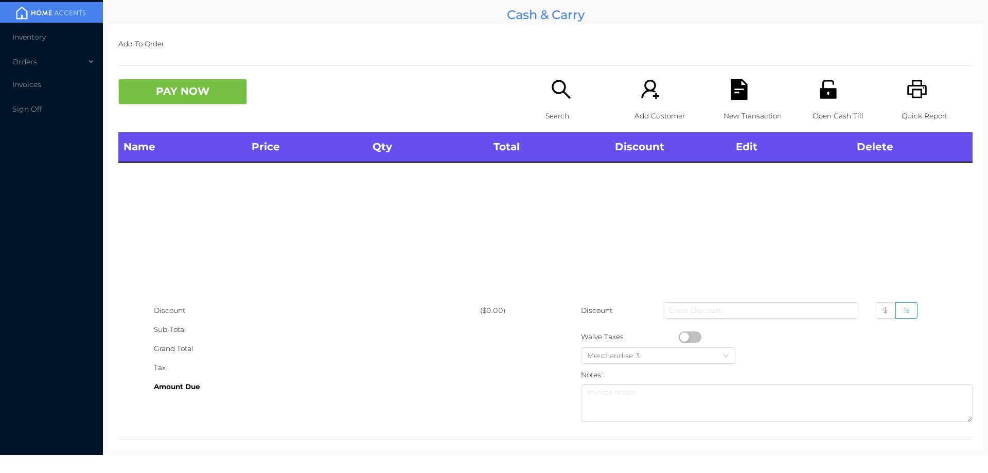
click at [918, 110] on p "Quick Report" at bounding box center [936, 115] width 71 height 19
click at [214, 115] on div "PAY NOW Search Add Customer New Transaction Open Cash Till Quick Report" at bounding box center [545, 106] width 854 height 54
click at [559, 100] on icon "icon: search" at bounding box center [560, 89] width 21 height 21
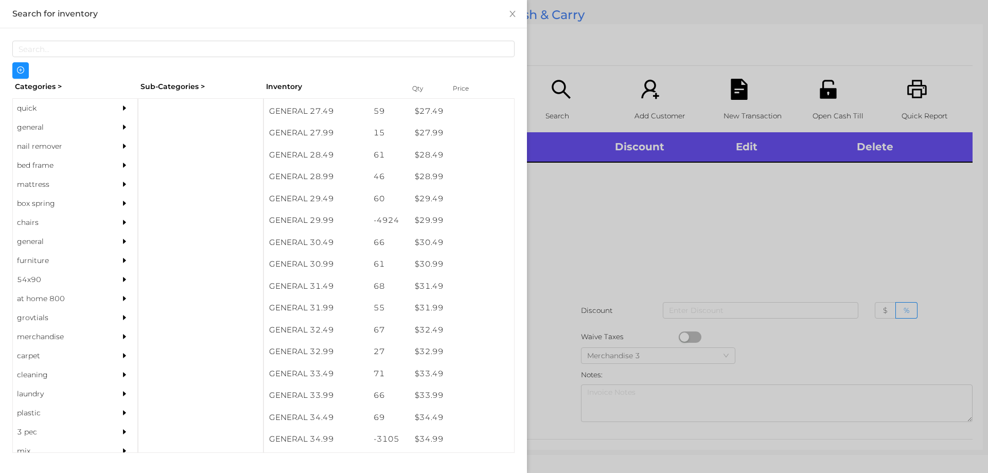
scroll to position [1436, 0]
click at [34, 108] on div "quick" at bounding box center [60, 108] width 94 height 19
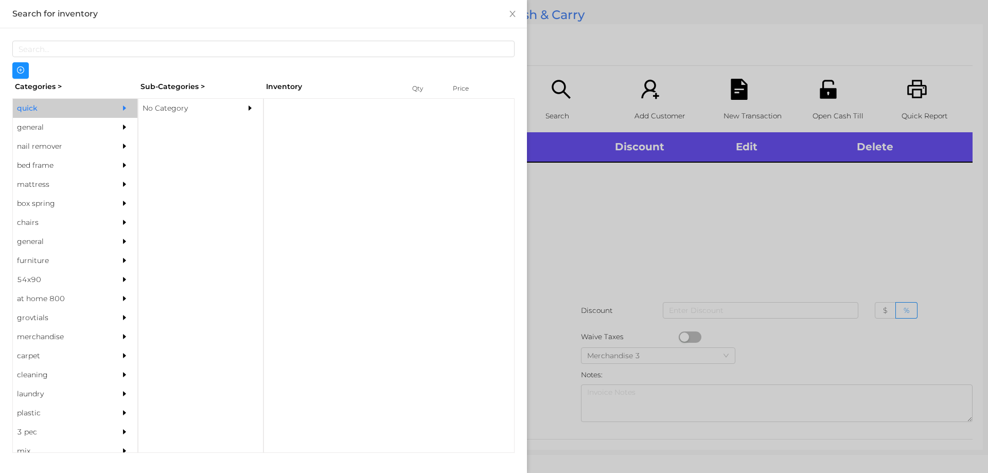
click at [174, 112] on div "No Category" at bounding box center [185, 108] width 94 height 19
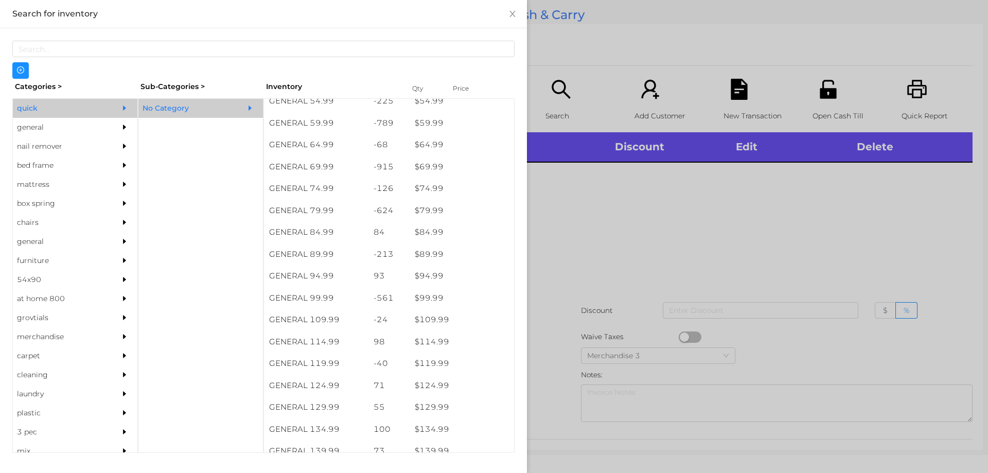
scroll to position [665, 0]
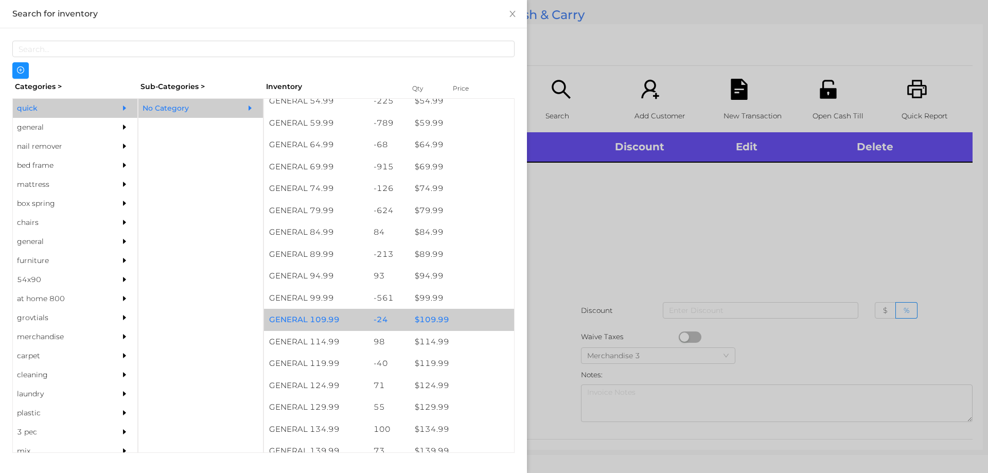
click at [427, 318] on div "$ 109.99" at bounding box center [462, 320] width 104 height 22
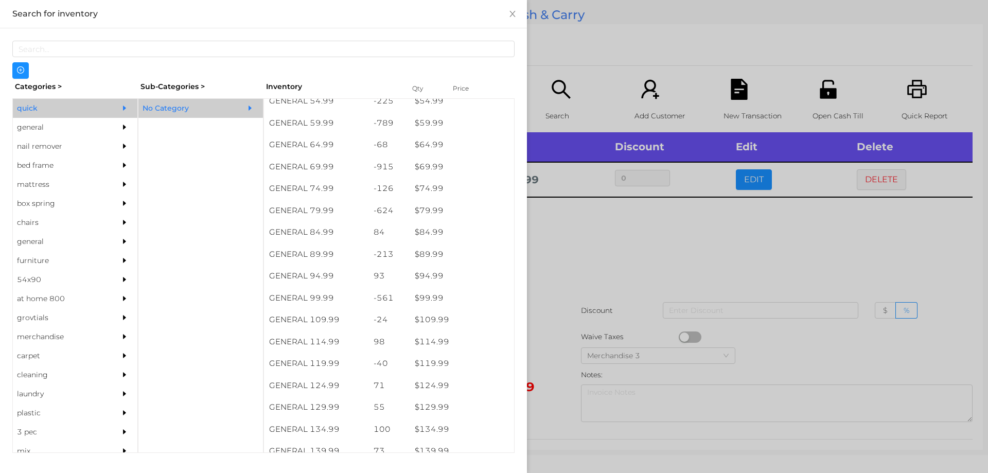
click at [566, 264] on div at bounding box center [494, 236] width 988 height 473
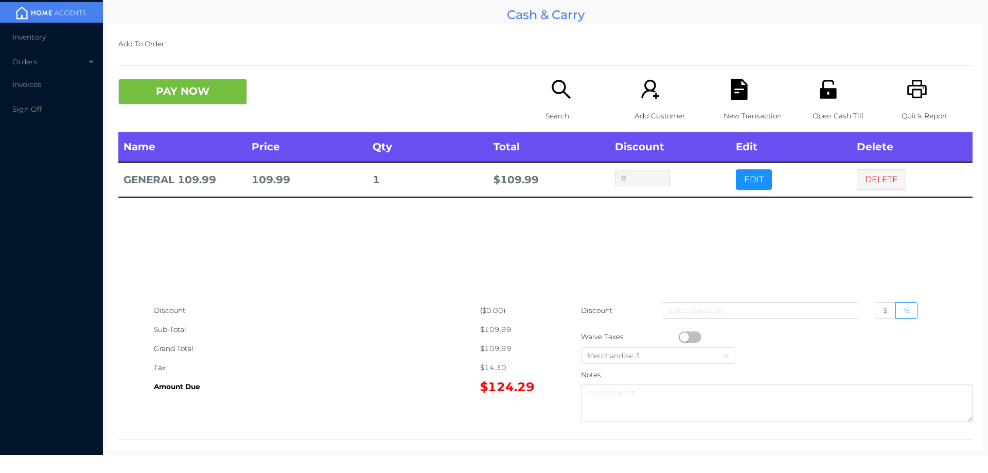
click at [556, 93] on icon "icon: search" at bounding box center [561, 89] width 19 height 19
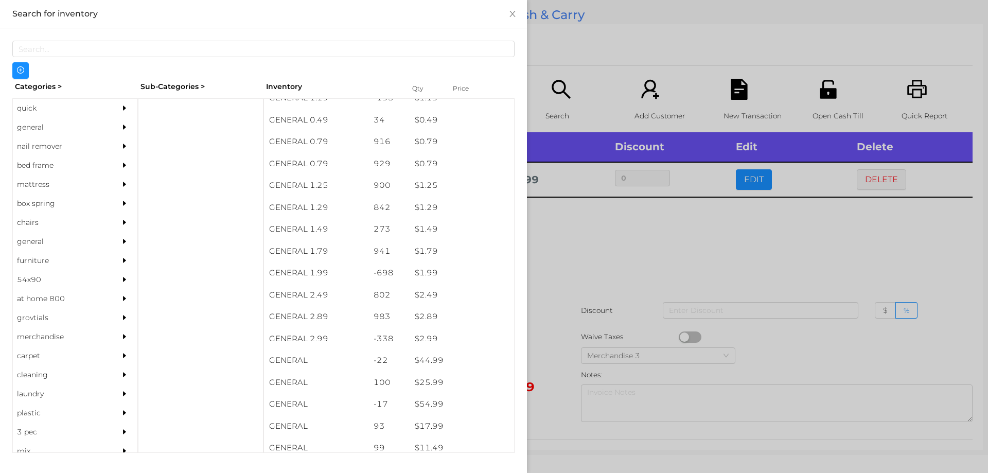
scroll to position [159, 0]
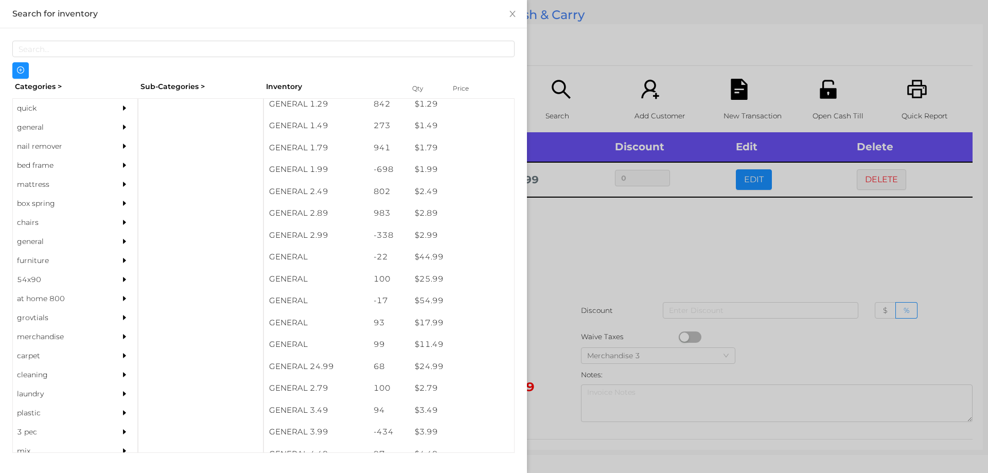
click at [23, 133] on div "general" at bounding box center [60, 127] width 94 height 19
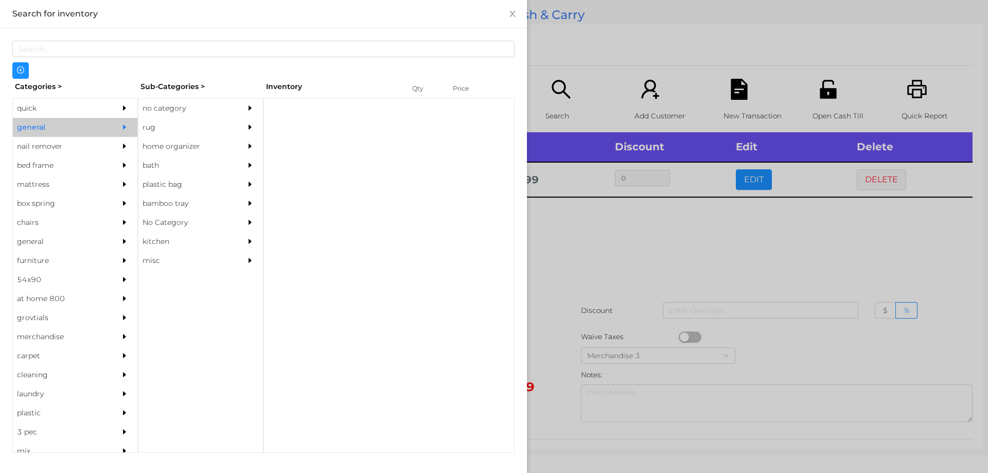
click at [161, 104] on div "no category" at bounding box center [185, 108] width 94 height 19
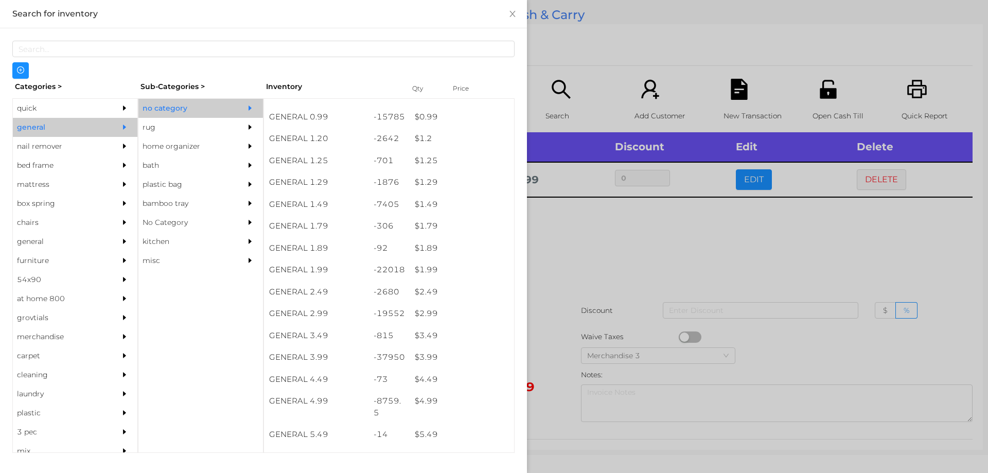
scroll to position [69, 0]
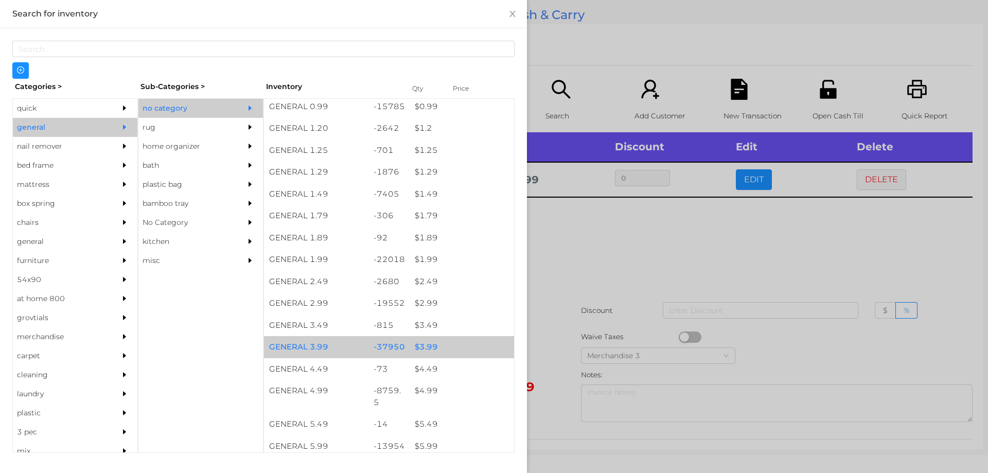
click at [421, 348] on div "$ 3.99" at bounding box center [462, 347] width 104 height 22
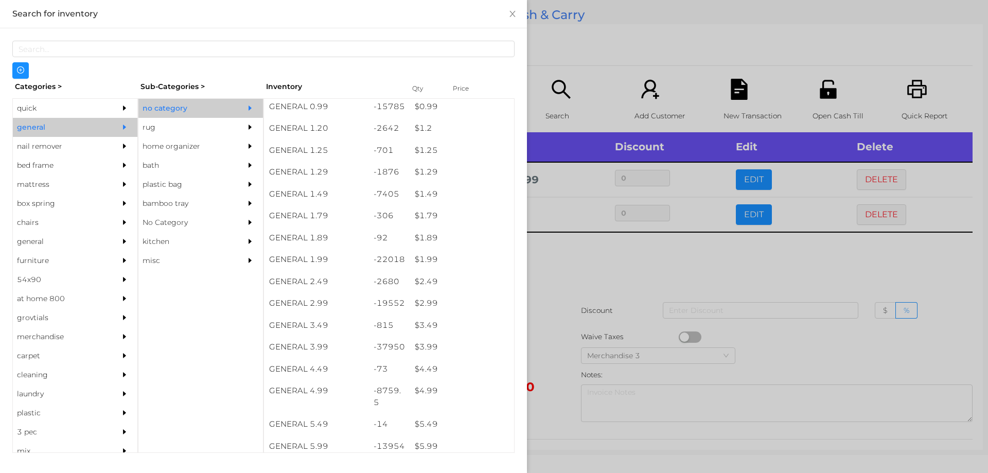
click at [570, 263] on div at bounding box center [494, 236] width 988 height 473
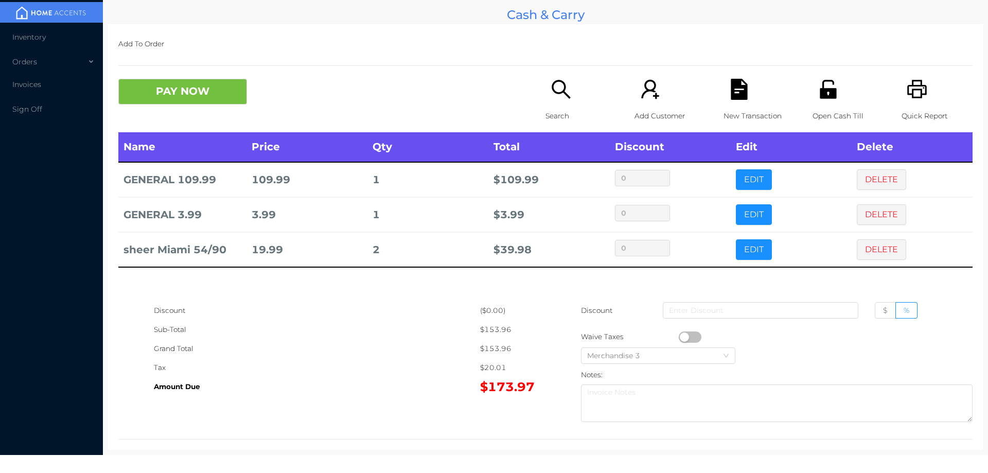
click at [553, 100] on icon "icon: search" at bounding box center [560, 89] width 21 height 21
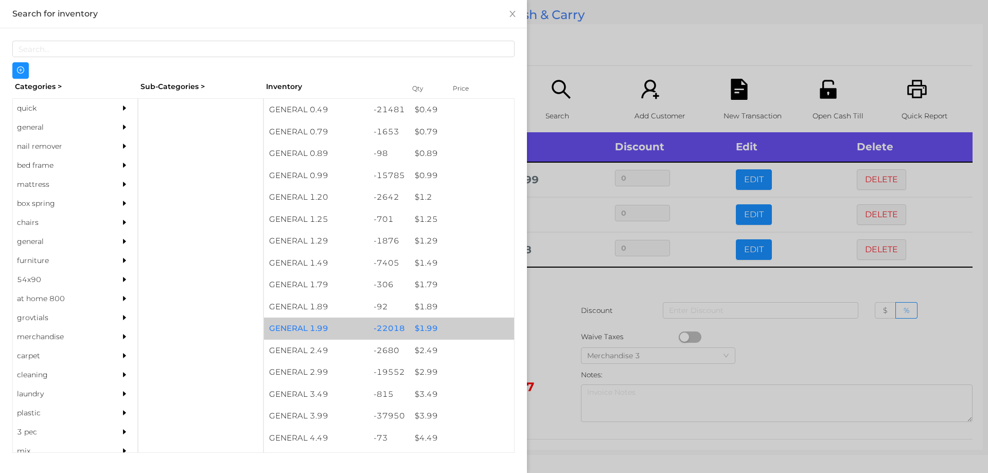
click at [417, 332] on div "$ 1.99" at bounding box center [462, 328] width 104 height 22
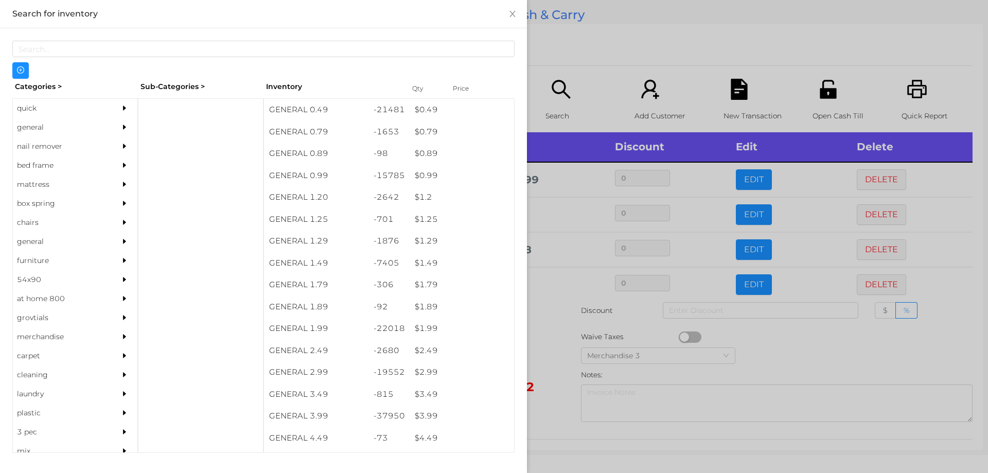
click at [556, 339] on div at bounding box center [494, 236] width 988 height 473
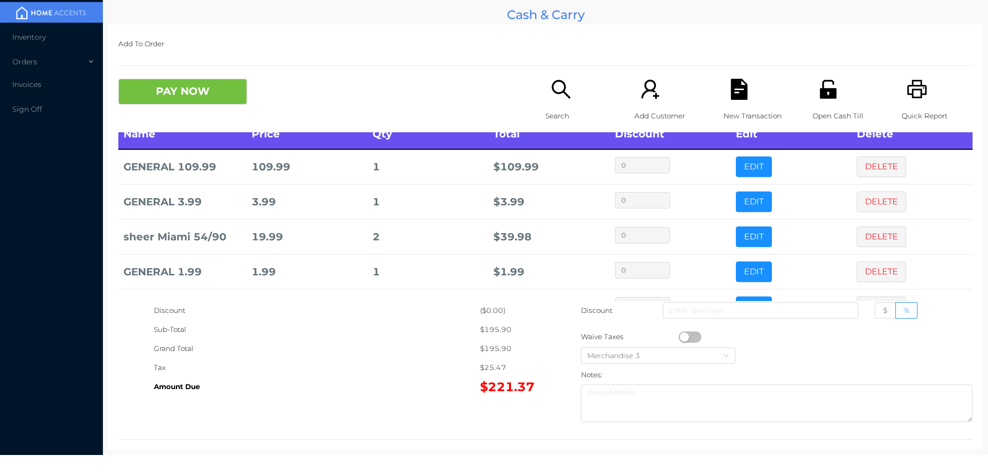
scroll to position [47, 0]
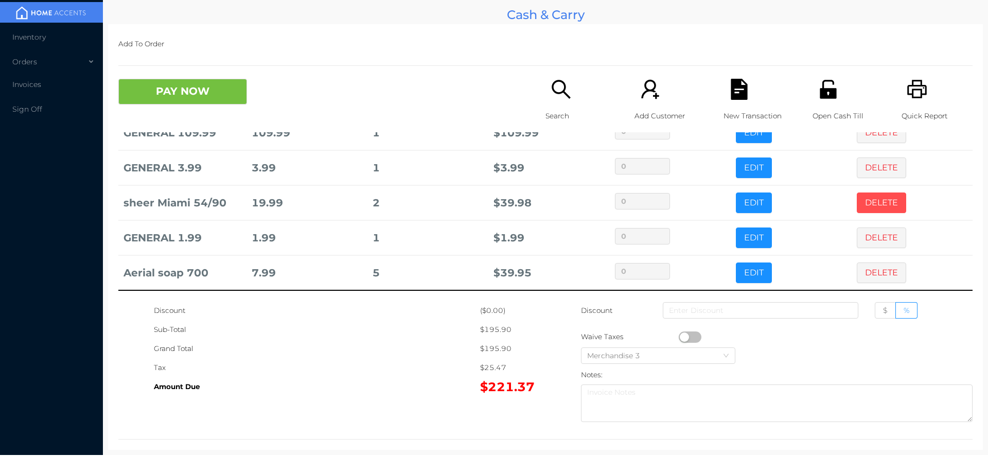
click at [873, 200] on button "DELETE" at bounding box center [881, 202] width 49 height 21
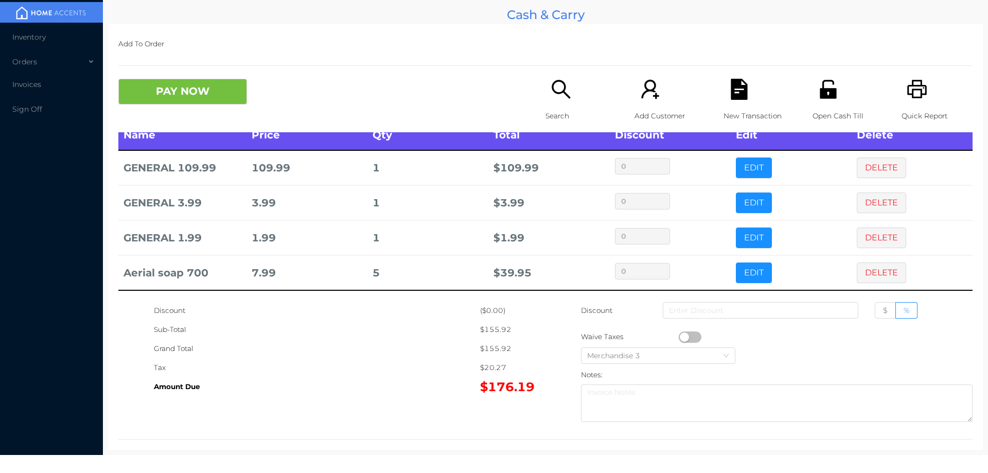
scroll to position [12, 0]
click at [550, 81] on icon "icon: search" at bounding box center [560, 89] width 21 height 21
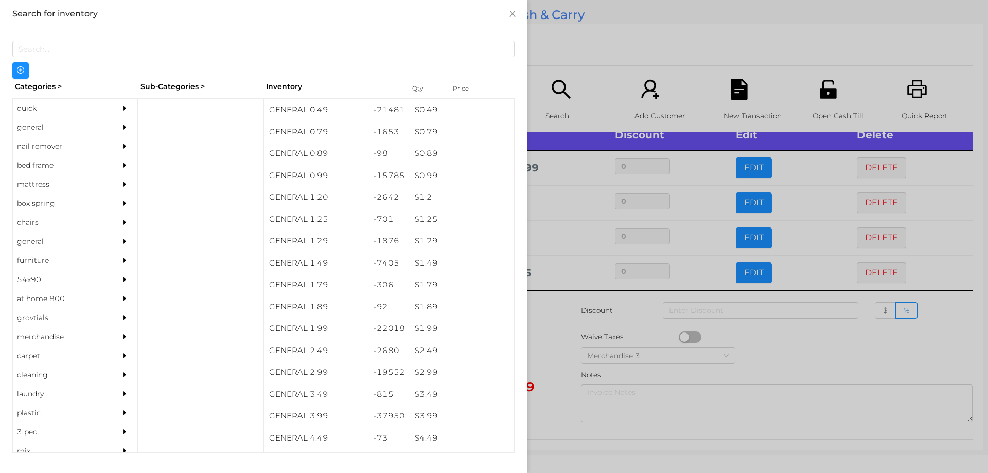
click at [642, 33] on div at bounding box center [494, 236] width 988 height 473
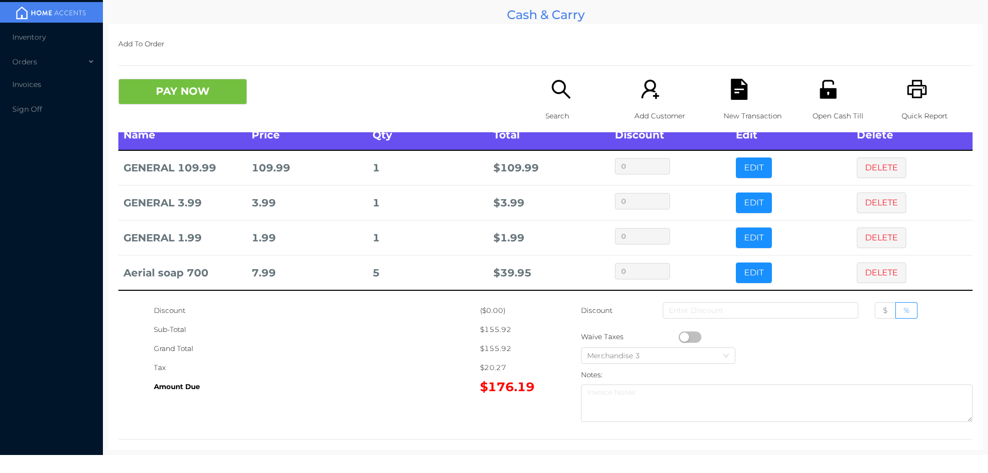
scroll to position [47, 0]
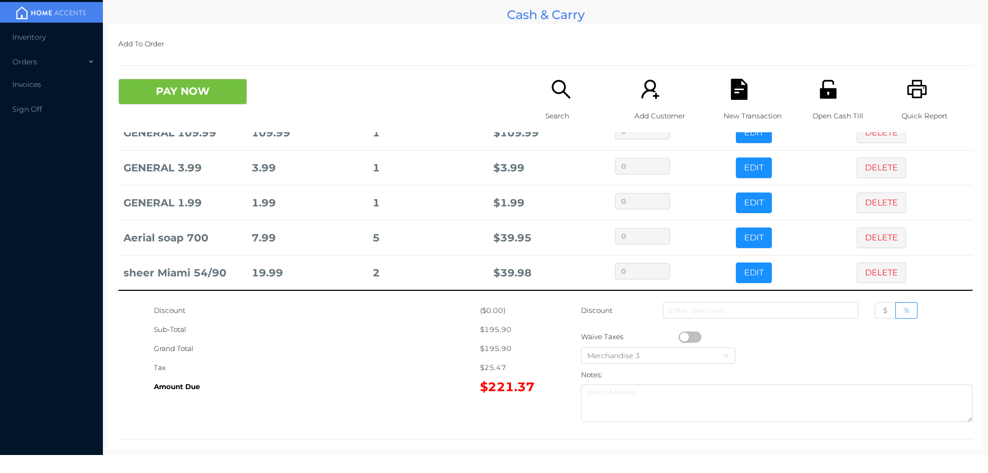
click at [565, 95] on icon "icon: search" at bounding box center [560, 89] width 21 height 21
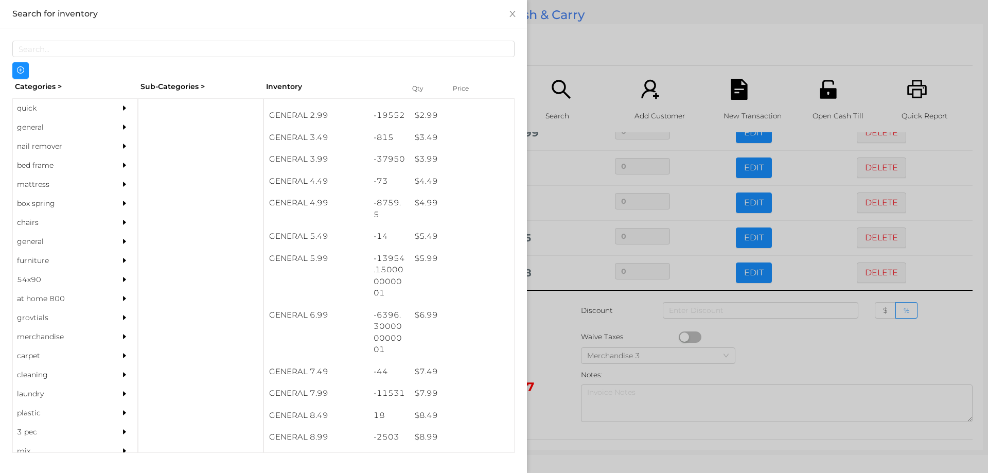
scroll to position [254, 0]
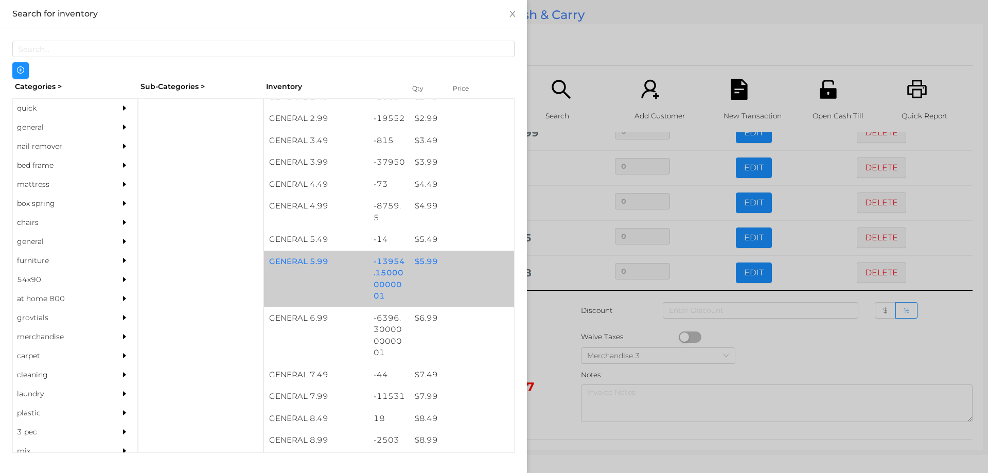
click at [423, 259] on div "$ 5.99" at bounding box center [462, 262] width 104 height 22
click at [422, 261] on div "$ 5.99" at bounding box center [462, 262] width 104 height 22
click at [429, 259] on div "$ 5.99" at bounding box center [462, 262] width 104 height 22
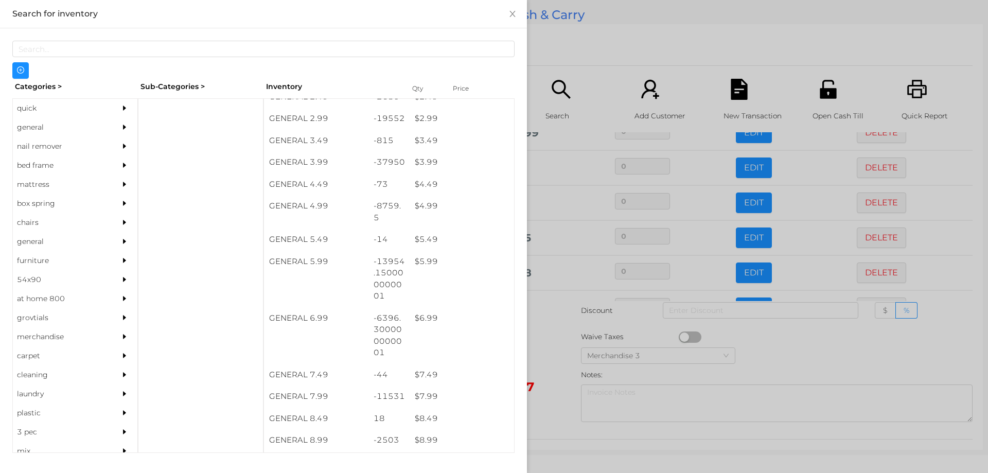
click at [544, 333] on div at bounding box center [494, 236] width 988 height 473
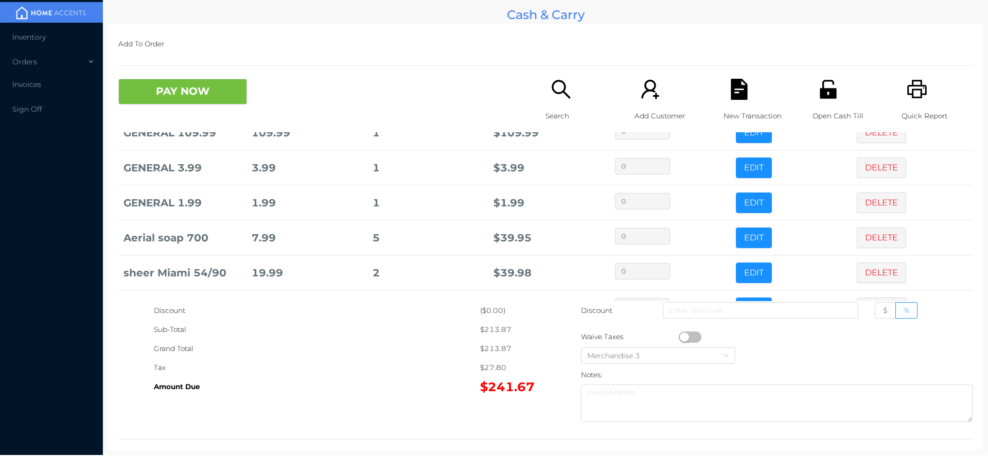
scroll to position [82, 0]
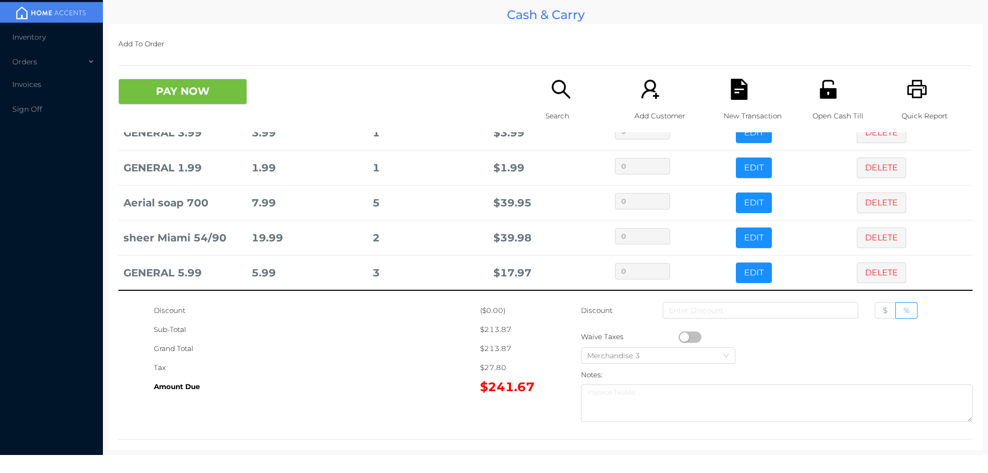
click at [824, 100] on div "Open Cash Till" at bounding box center [847, 106] width 71 height 54
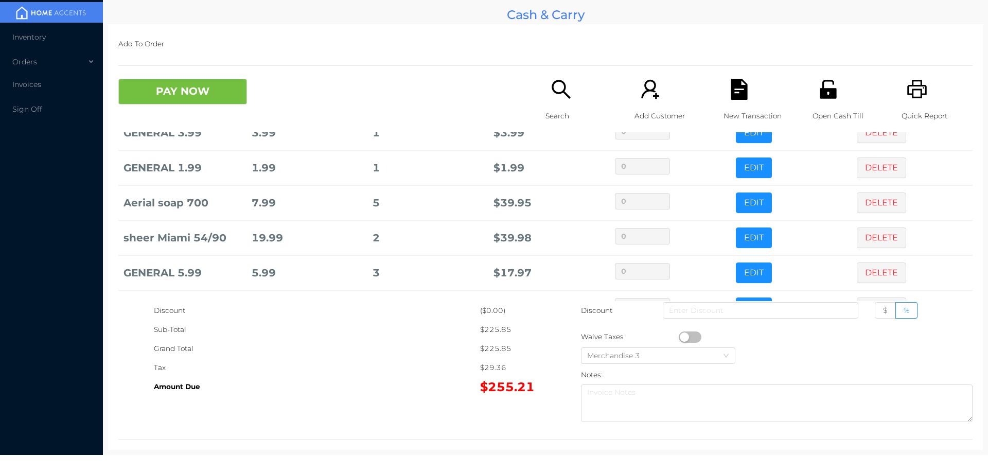
scroll to position [117, 0]
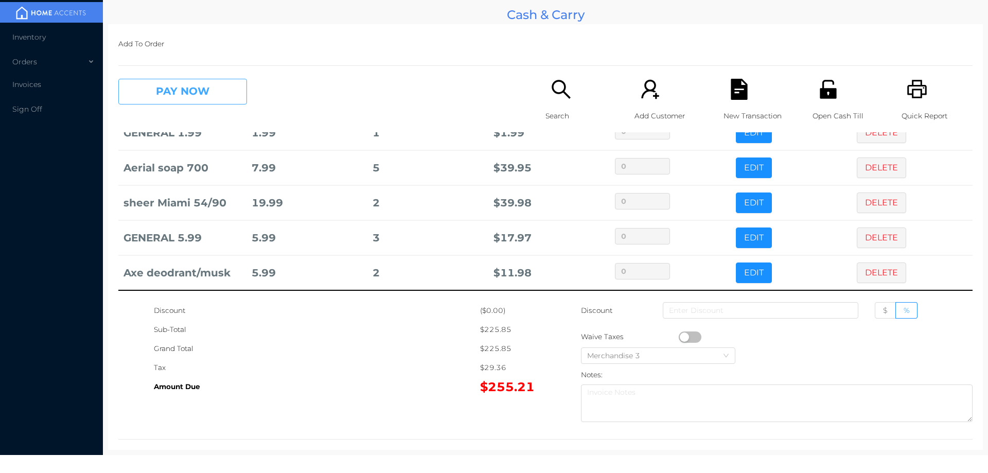
click at [210, 96] on button "PAY NOW" at bounding box center [182, 92] width 129 height 26
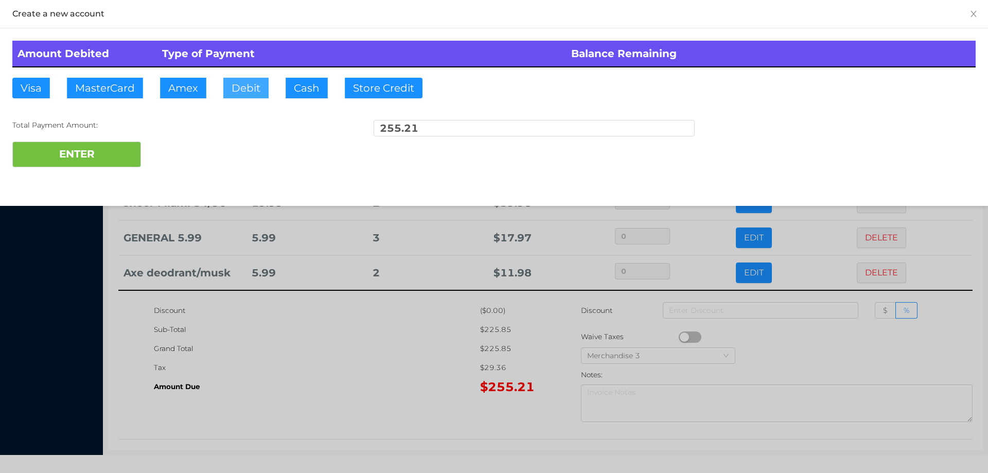
click at [246, 82] on button "Debit" at bounding box center [245, 88] width 45 height 21
click at [327, 349] on div at bounding box center [494, 236] width 988 height 473
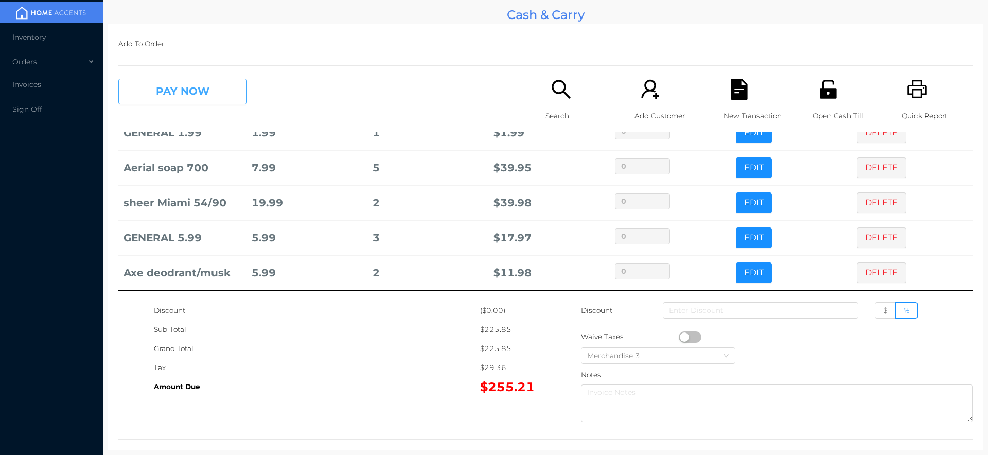
click at [193, 84] on button "PAY NOW" at bounding box center [182, 92] width 129 height 26
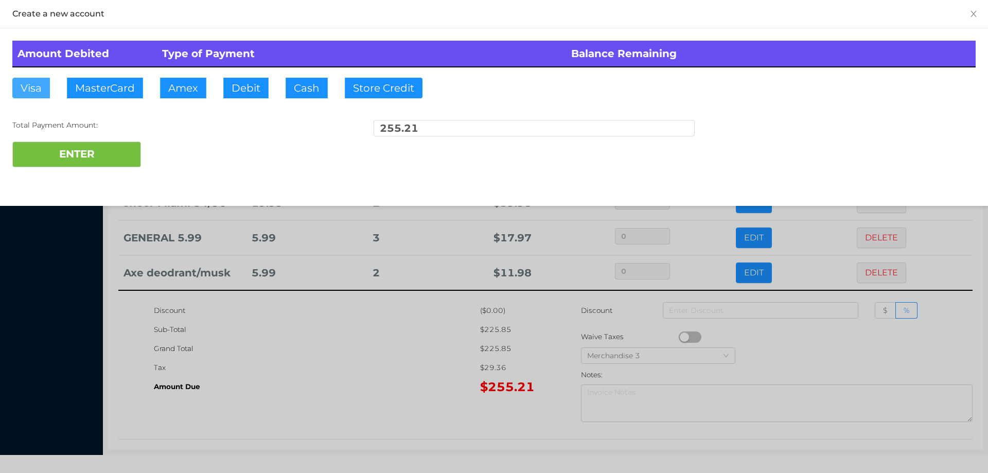
click at [33, 91] on button "Visa" at bounding box center [31, 88] width 38 height 21
click at [79, 163] on button "ENTER" at bounding box center [76, 154] width 129 height 26
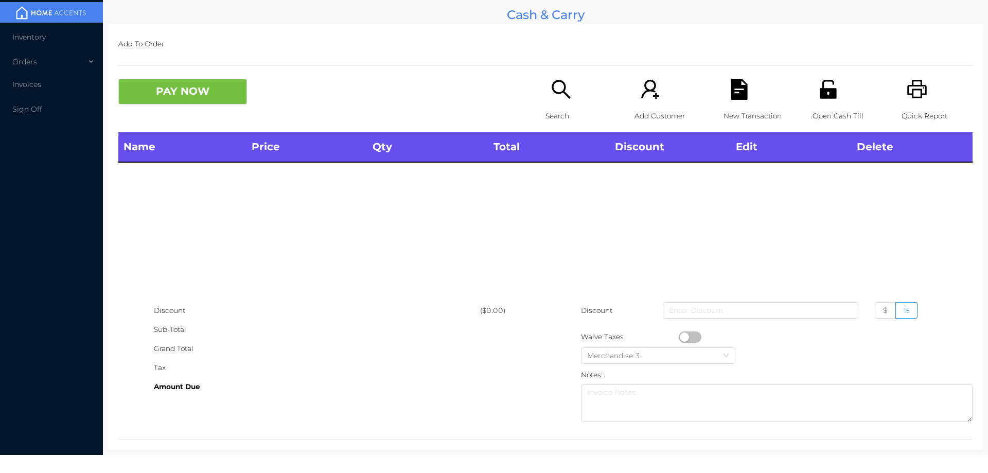
scroll to position [0, 0]
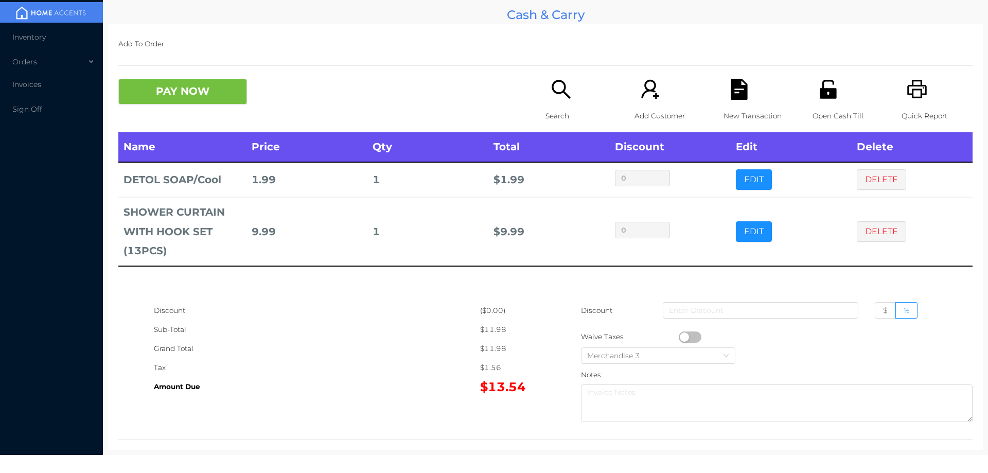
click at [209, 88] on button "PAY NOW" at bounding box center [182, 92] width 129 height 26
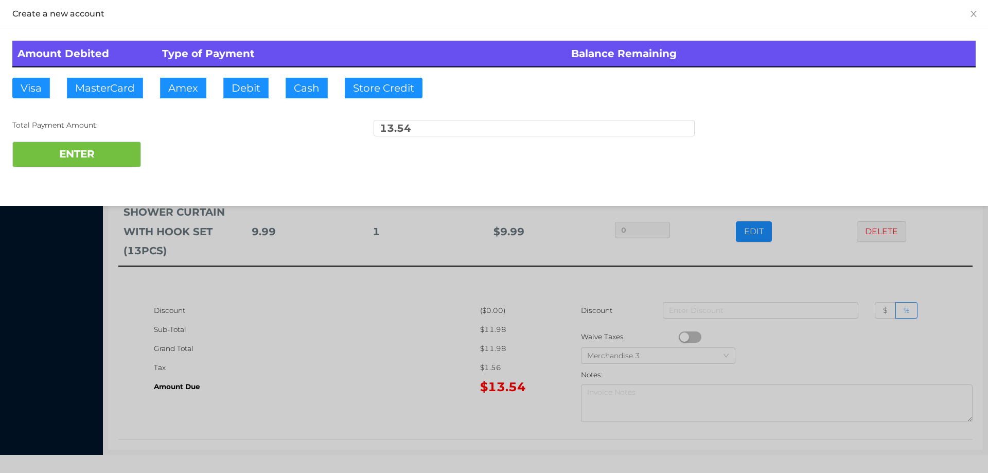
click at [222, 145] on div "ENTER" at bounding box center [493, 154] width 963 height 26
click at [344, 317] on div at bounding box center [494, 236] width 988 height 473
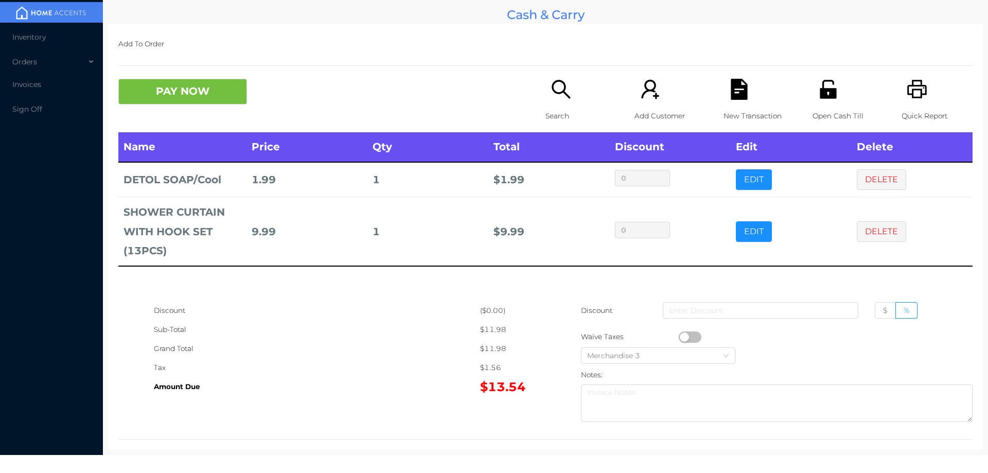
click at [737, 84] on icon "icon: file-text" at bounding box center [738, 89] width 21 height 21
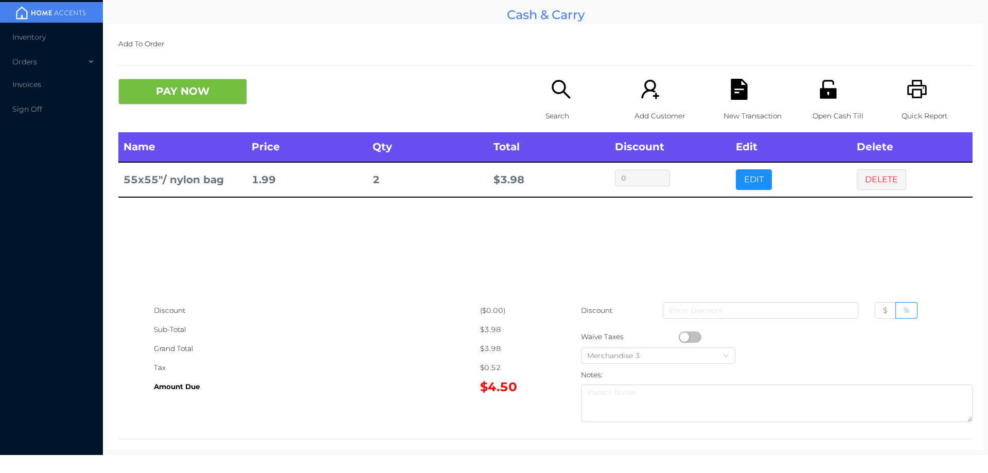
click at [550, 99] on icon "icon: search" at bounding box center [560, 89] width 21 height 21
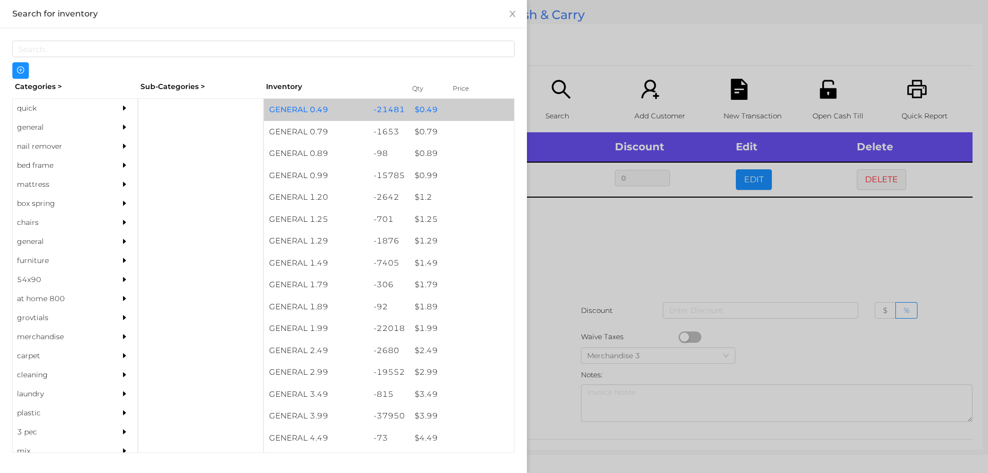
click at [410, 112] on div "$ 0.49" at bounding box center [462, 110] width 104 height 22
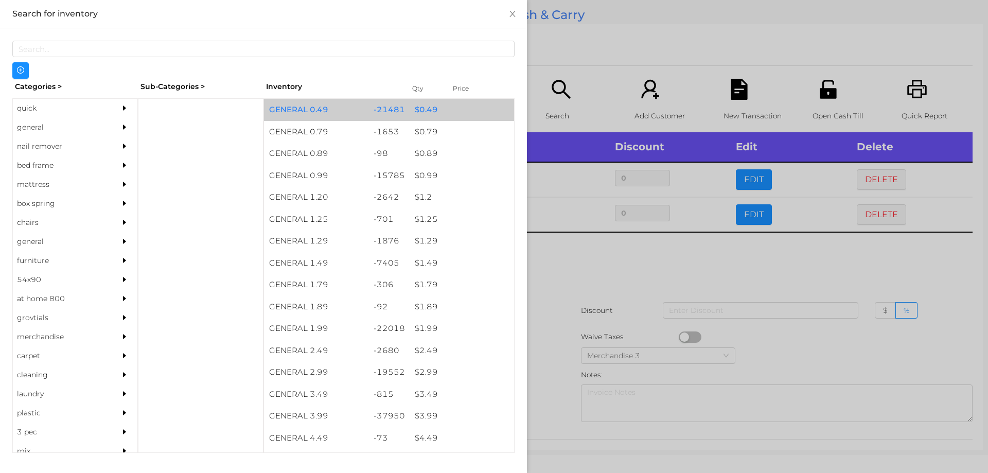
click at [413, 109] on div "$ 0.49" at bounding box center [462, 110] width 104 height 22
click at [416, 108] on div "$ 0.49" at bounding box center [462, 110] width 104 height 22
click at [419, 109] on div "$ 0.49" at bounding box center [462, 110] width 104 height 22
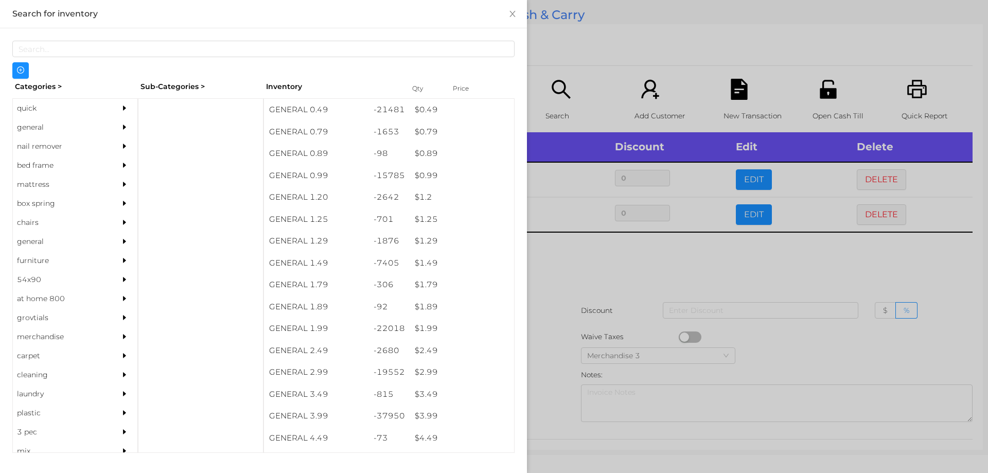
click at [561, 267] on div at bounding box center [494, 236] width 988 height 473
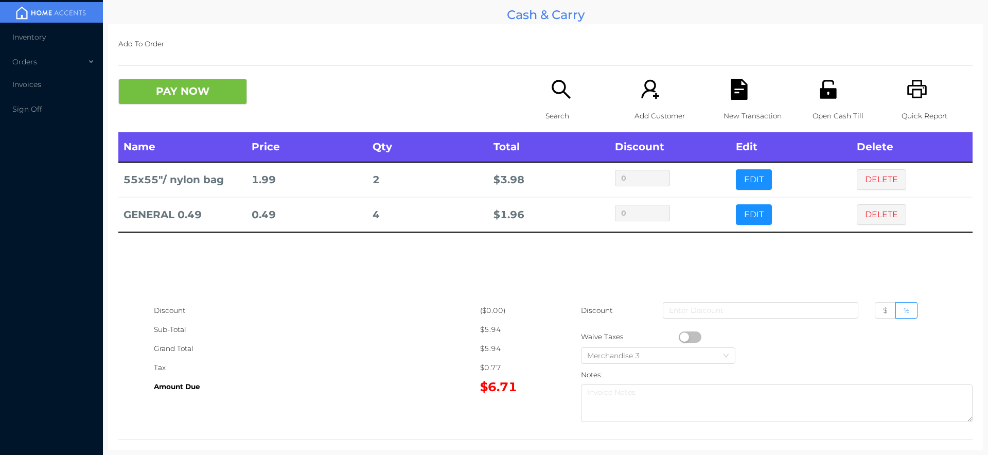
click at [174, 95] on button "PAY NOW" at bounding box center [182, 92] width 129 height 26
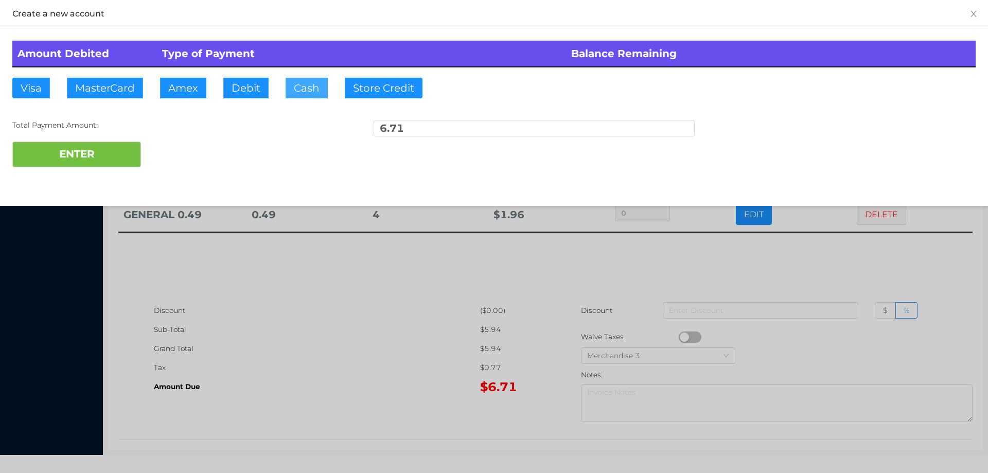
click at [304, 91] on button "Cash" at bounding box center [307, 88] width 42 height 21
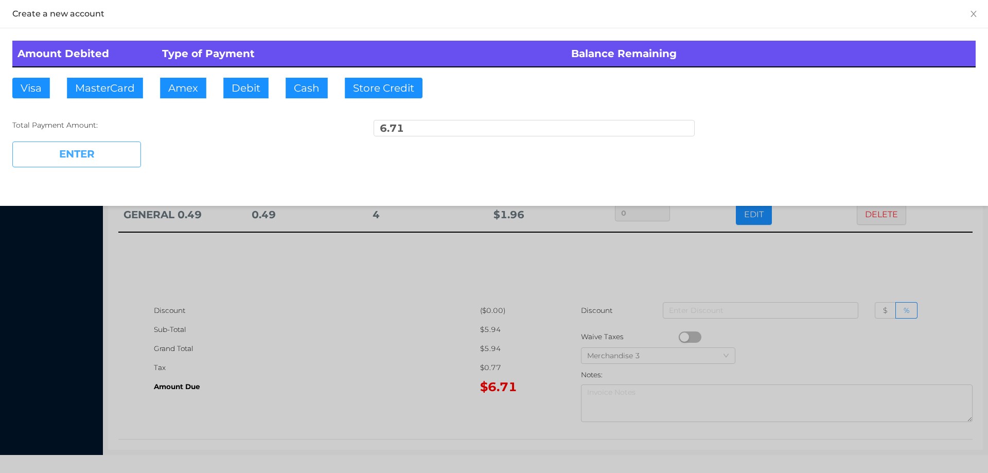
click at [85, 150] on button "ENTER" at bounding box center [76, 154] width 129 height 26
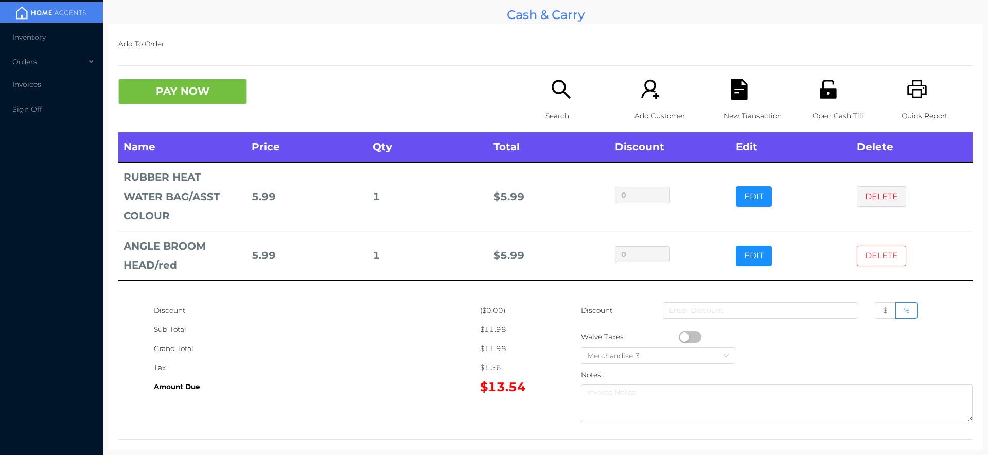
click at [876, 254] on button "DELETE" at bounding box center [881, 255] width 49 height 21
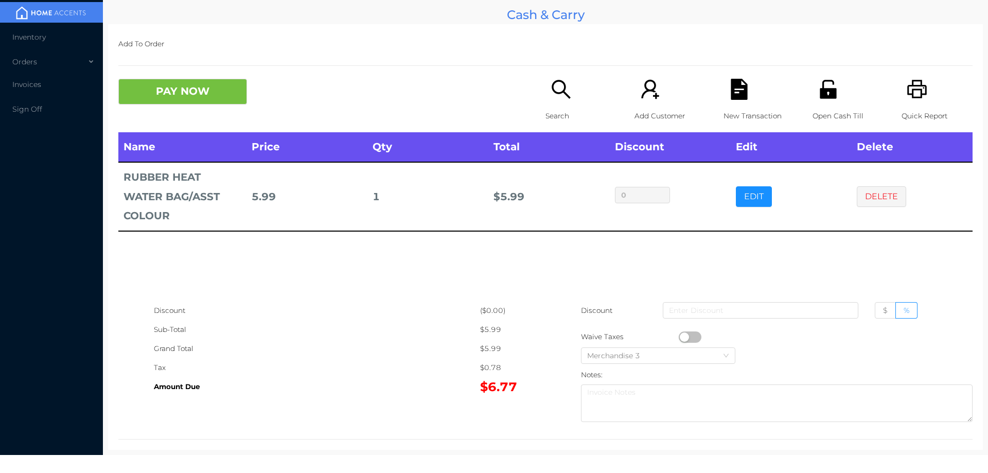
click at [563, 100] on icon "icon: search" at bounding box center [560, 89] width 21 height 21
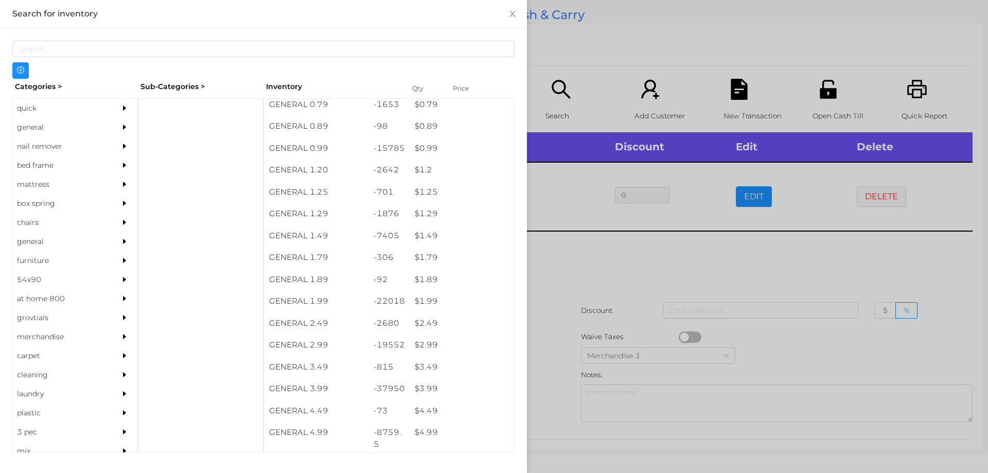
scroll to position [42, 0]
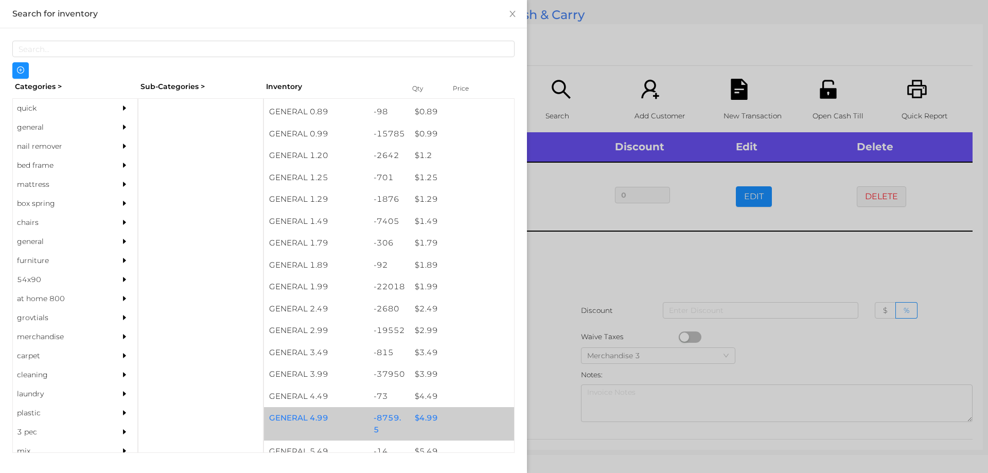
click at [426, 417] on div "$ 4.99" at bounding box center [462, 418] width 104 height 22
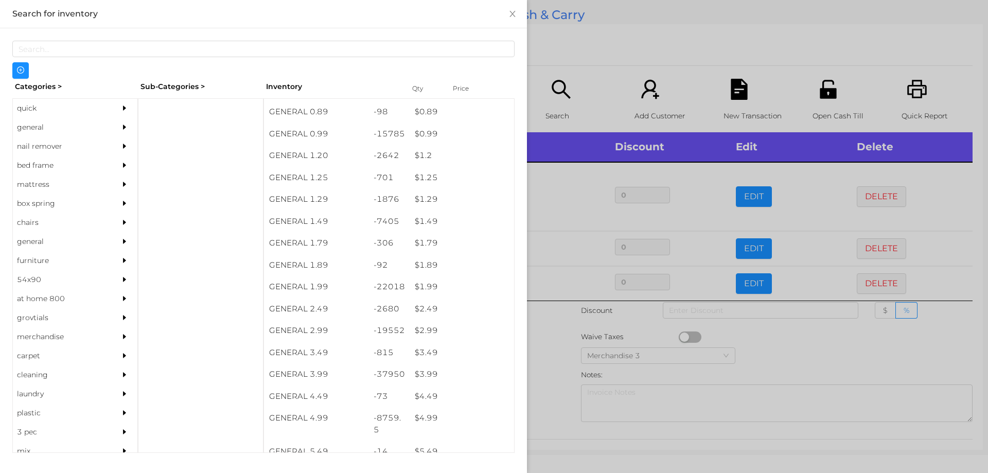
click at [770, 359] on div at bounding box center [494, 236] width 988 height 473
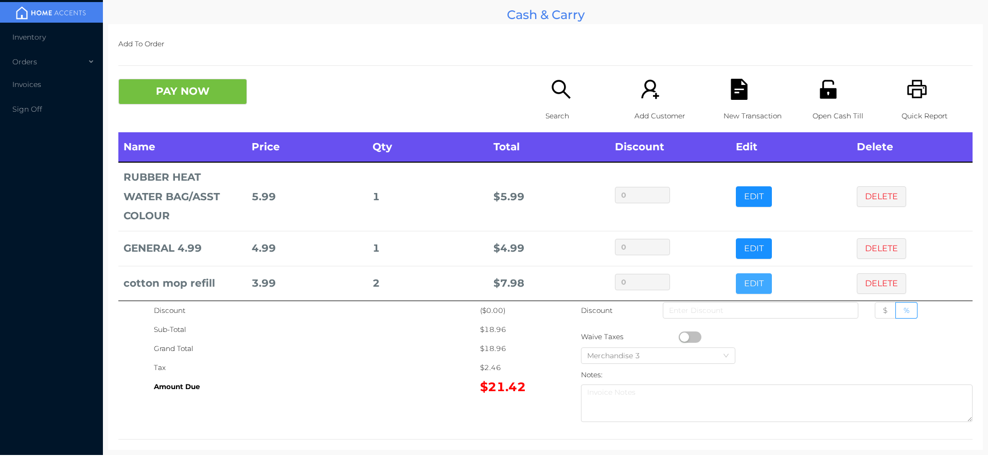
click at [744, 285] on button "EDIT" at bounding box center [754, 283] width 36 height 21
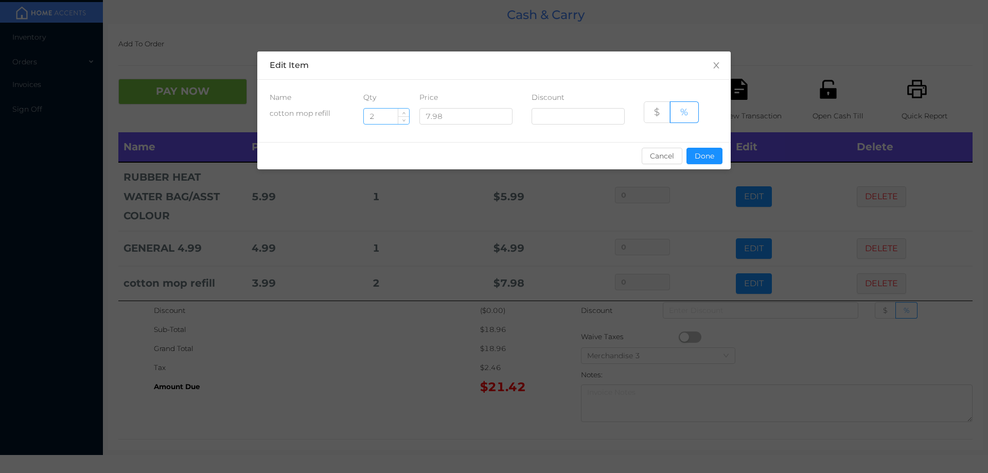
click at [383, 120] on input "2" at bounding box center [386, 116] width 45 height 15
type input "1"
click at [713, 136] on div "Name Qty Price Discount cotton mop refill 1 7.98 $ %" at bounding box center [493, 111] width 473 height 62
click at [310, 345] on div "sentinelStart Edit Item Name Qty Price Discount cotton mop refill 1 7.98 $ % Ca…" at bounding box center [494, 236] width 988 height 473
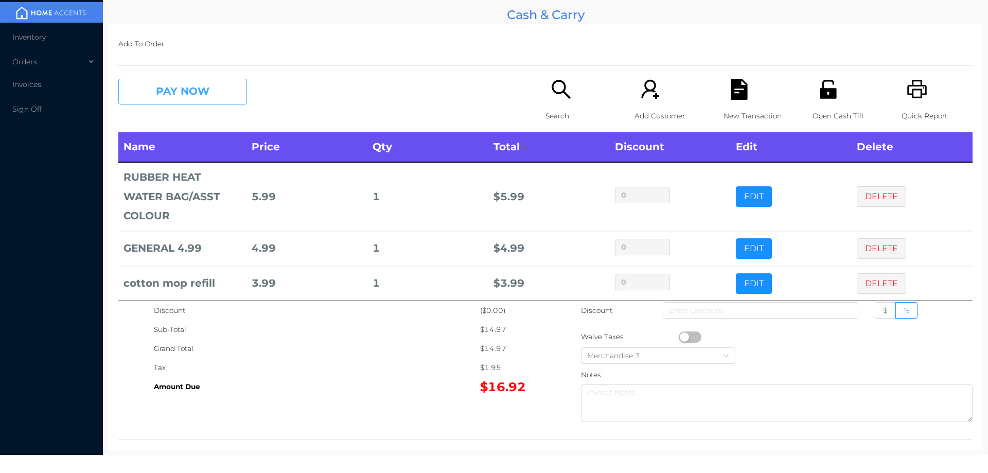
click at [206, 100] on button "PAY NOW" at bounding box center [182, 92] width 129 height 26
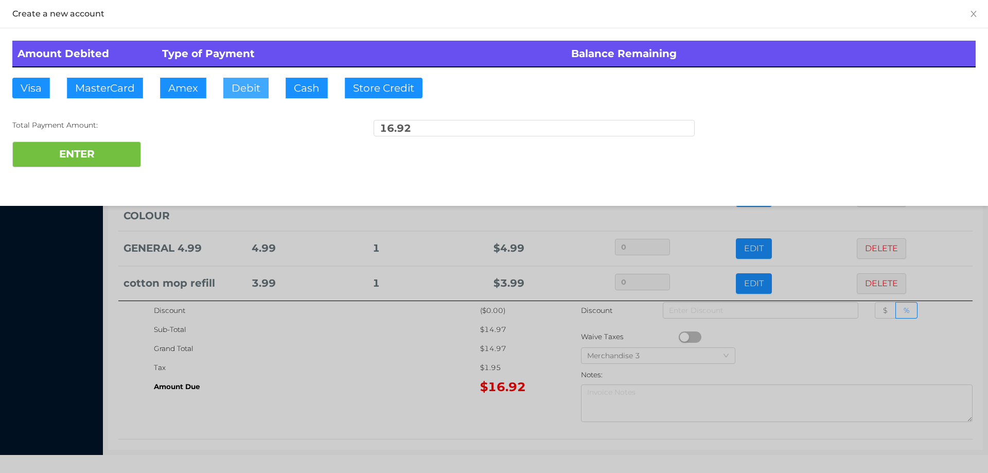
click at [252, 87] on button "Debit" at bounding box center [245, 88] width 45 height 21
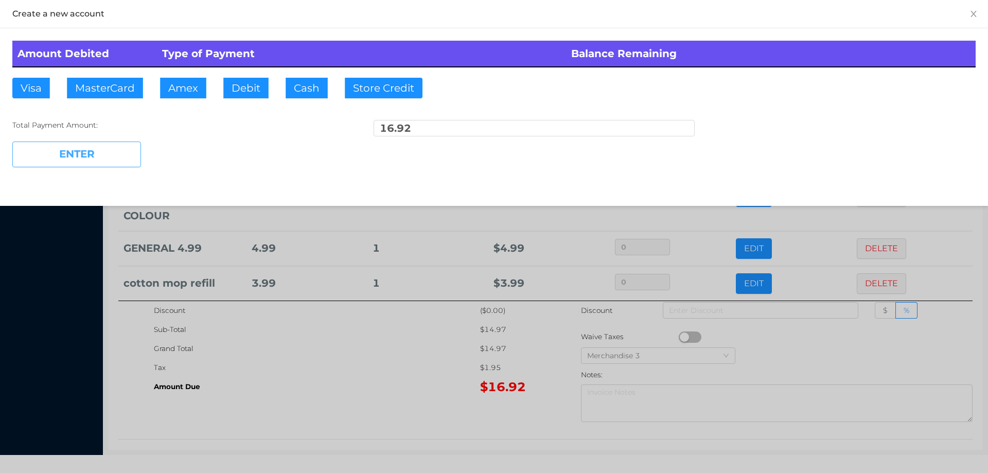
click at [111, 149] on button "ENTER" at bounding box center [76, 154] width 129 height 26
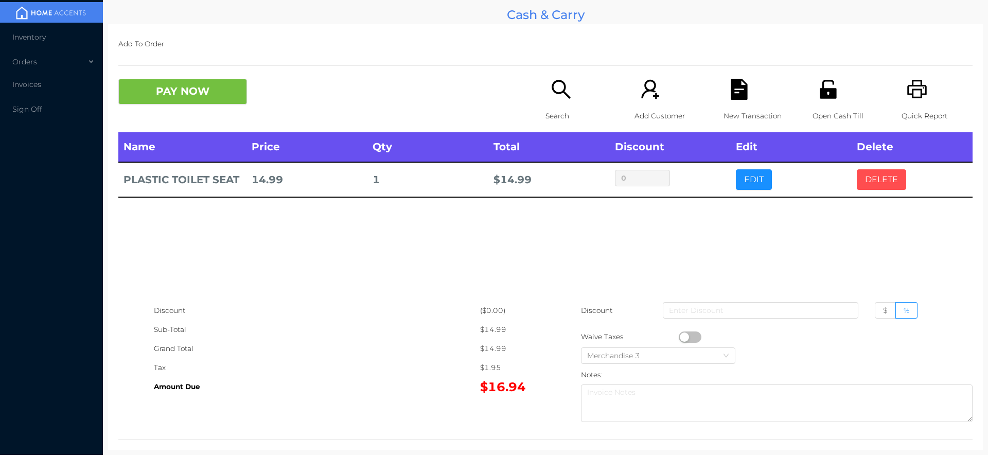
click at [865, 188] on button "DELETE" at bounding box center [881, 179] width 49 height 21
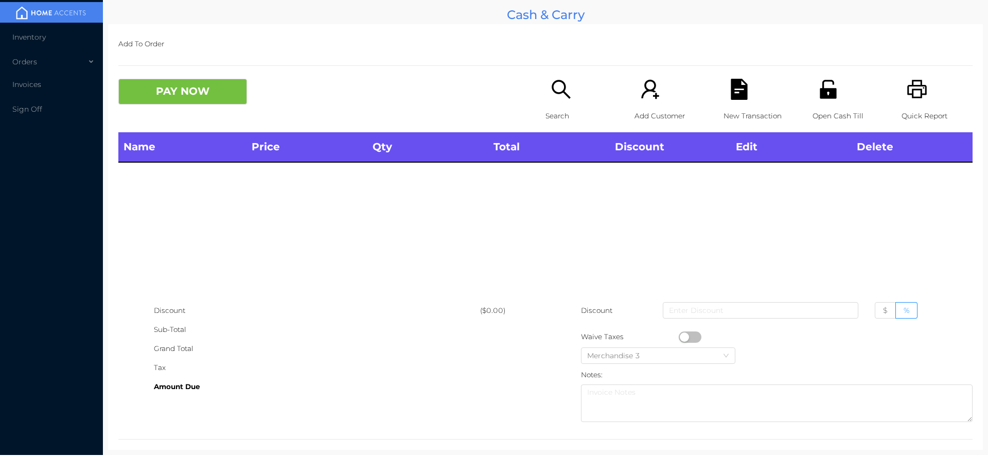
click at [856, 226] on div "Name Price Qty Total Discount Edit Delete" at bounding box center [545, 216] width 854 height 169
click at [566, 105] on div "Search" at bounding box center [580, 106] width 71 height 54
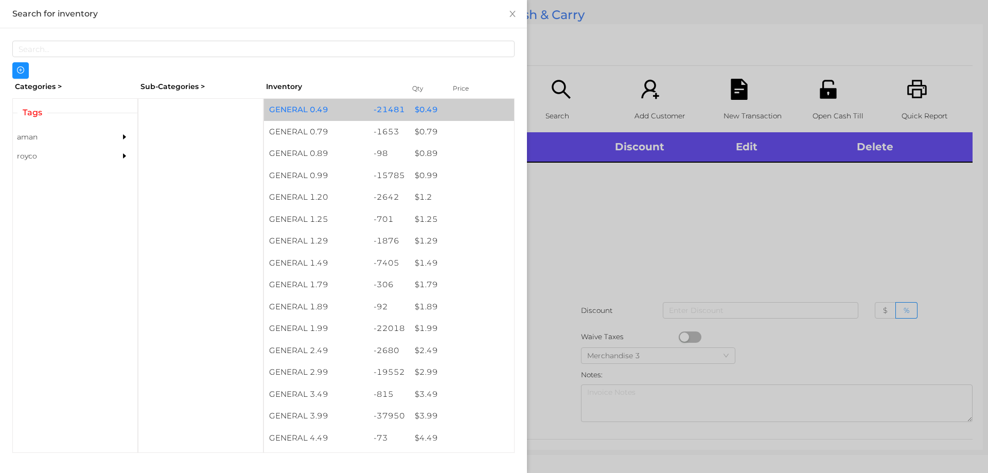
click at [426, 108] on div "$ 0.49" at bounding box center [462, 110] width 104 height 22
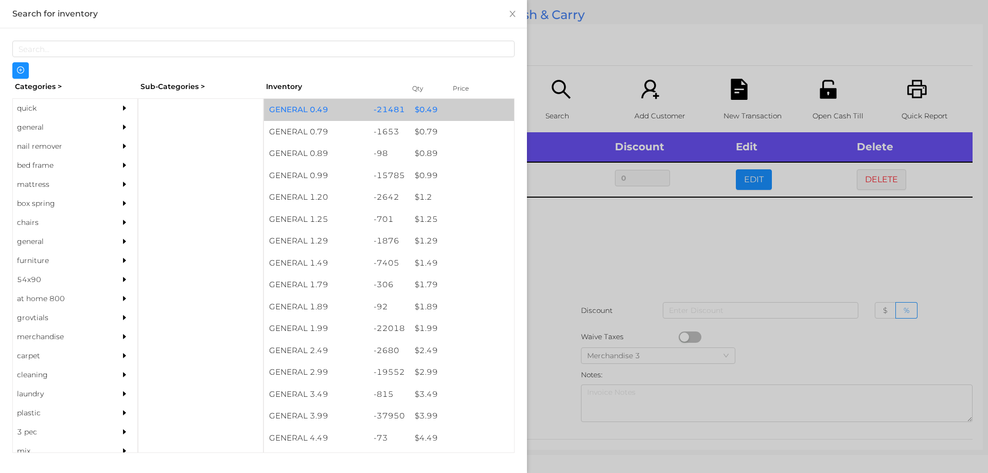
click at [425, 111] on div "$ 0.49" at bounding box center [462, 110] width 104 height 22
click at [421, 110] on div "$ 0.49" at bounding box center [462, 110] width 104 height 22
click at [419, 106] on div "$ 0.49" at bounding box center [462, 110] width 104 height 22
click at [415, 102] on div "$ 0.49" at bounding box center [462, 110] width 104 height 22
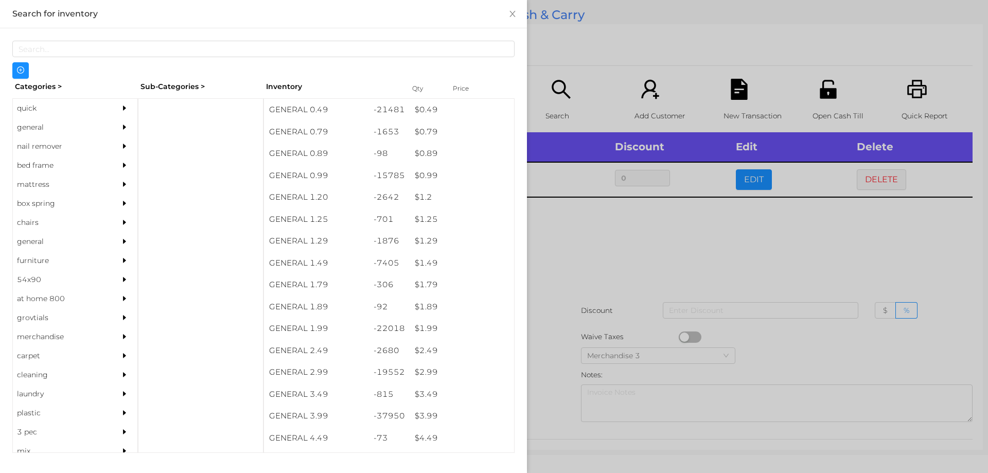
click at [587, 220] on div at bounding box center [494, 236] width 988 height 473
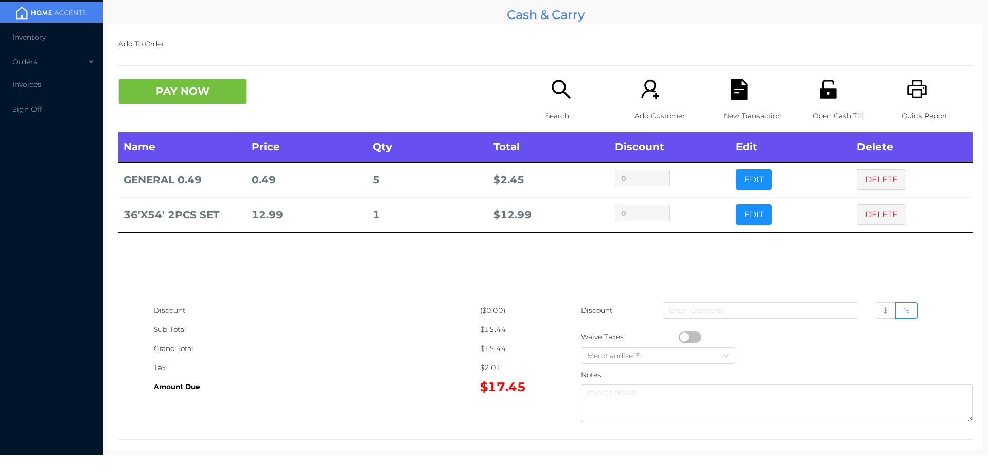
click at [552, 109] on p "Search" at bounding box center [580, 115] width 71 height 19
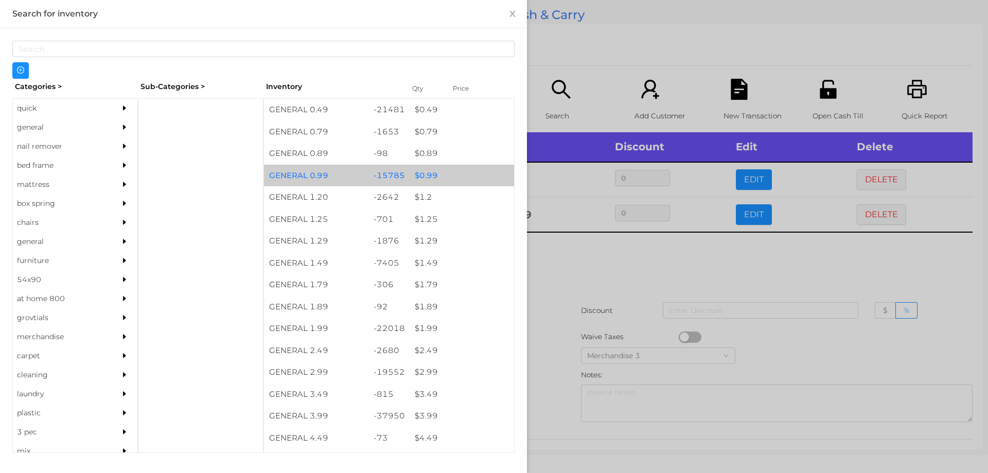
click at [417, 177] on div "$ 0.99" at bounding box center [462, 176] width 104 height 22
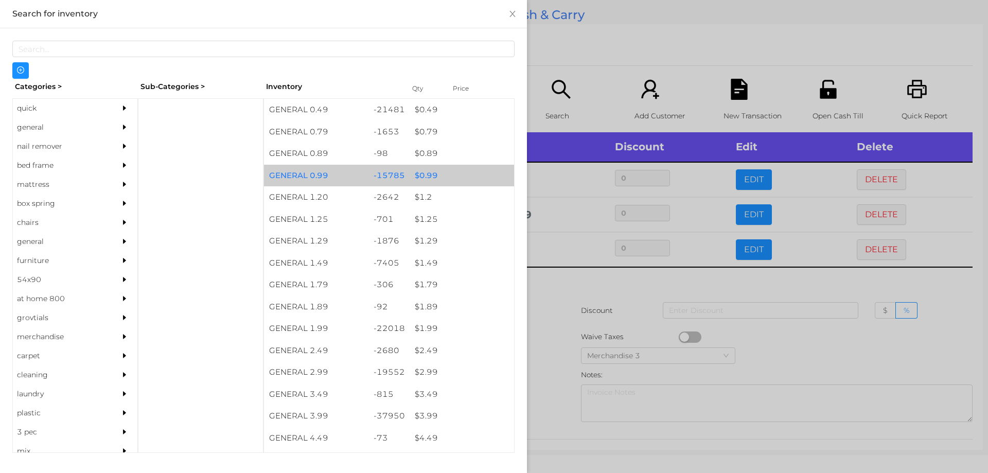
click at [430, 172] on div "$ 0.99" at bounding box center [462, 176] width 104 height 22
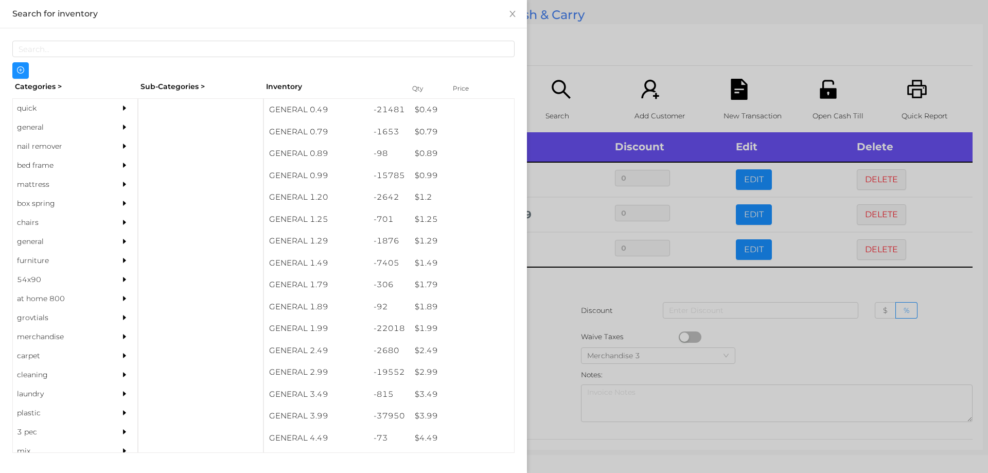
click at [549, 318] on div at bounding box center [494, 236] width 988 height 473
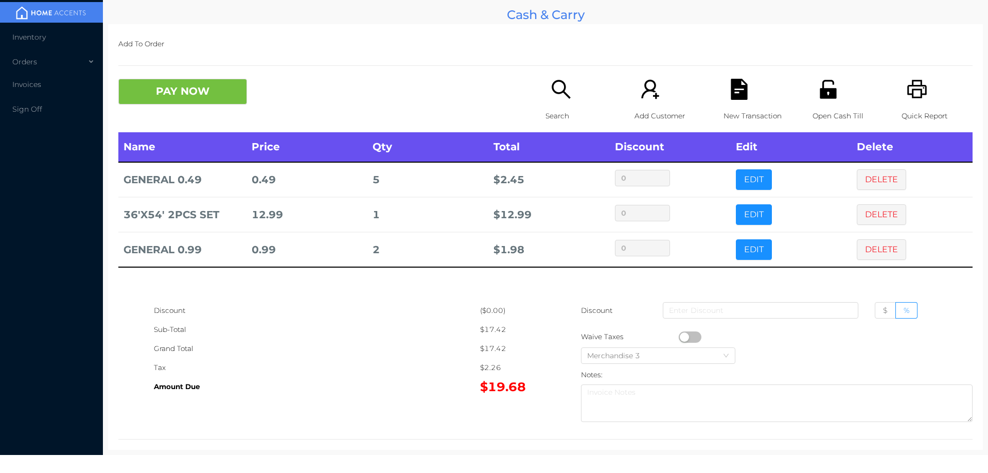
click at [561, 116] on p "Search" at bounding box center [580, 115] width 71 height 19
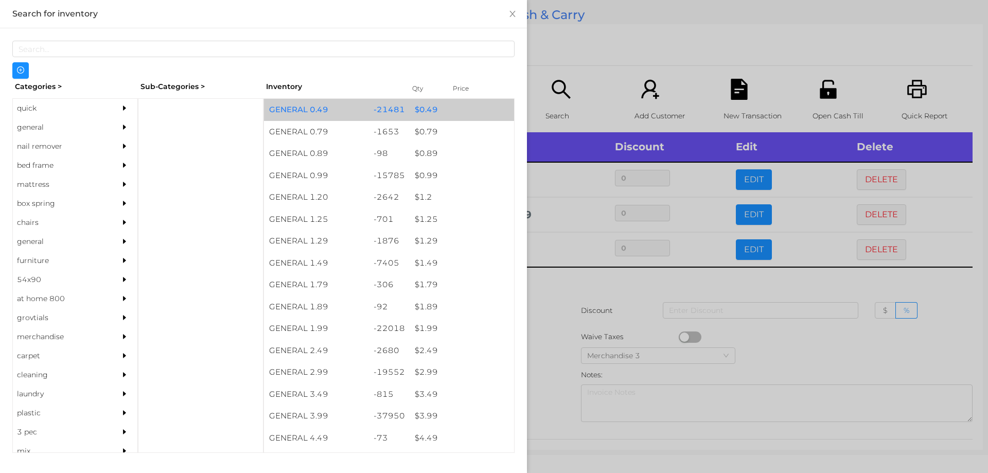
click at [415, 108] on div "$ 0.49" at bounding box center [462, 110] width 104 height 22
click at [420, 108] on div "$ 0.49" at bounding box center [462, 110] width 104 height 22
click at [419, 108] on div "$ 0.49" at bounding box center [462, 110] width 104 height 22
click at [418, 103] on div "$ 0.49" at bounding box center [462, 110] width 104 height 22
click at [418, 109] on div "$ 0.49" at bounding box center [462, 110] width 104 height 22
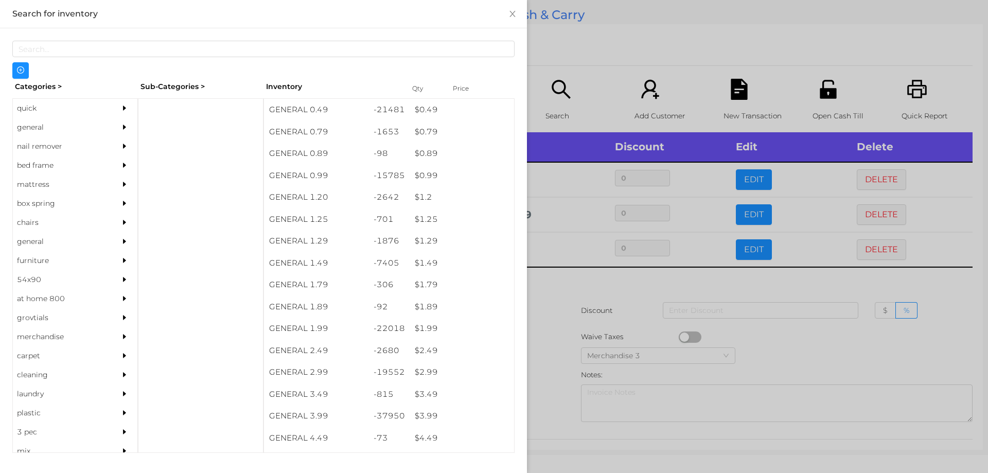
click at [555, 284] on div at bounding box center [494, 236] width 988 height 473
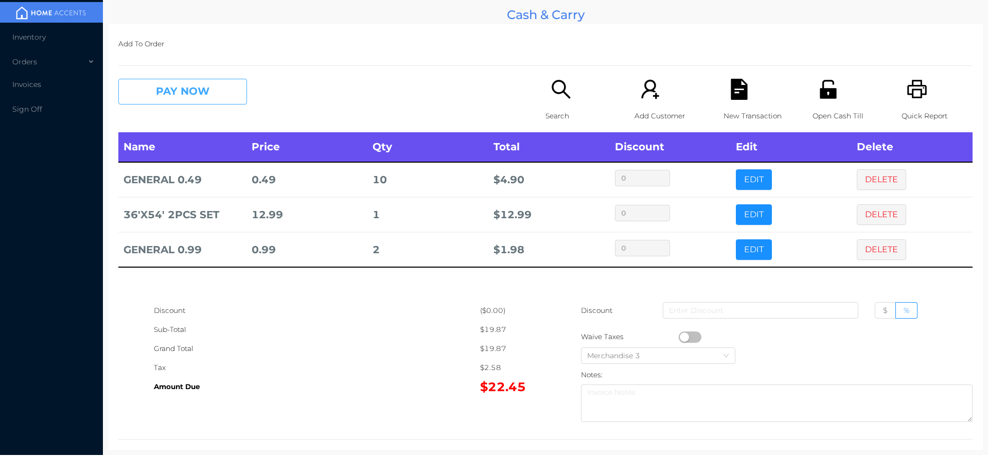
click at [200, 92] on button "PAY NOW" at bounding box center [182, 92] width 129 height 26
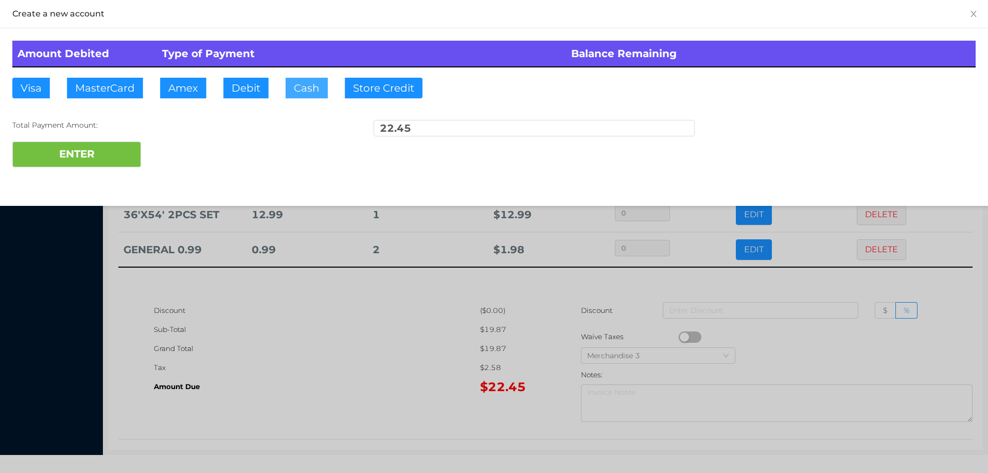
click at [301, 88] on button "Cash" at bounding box center [307, 88] width 42 height 21
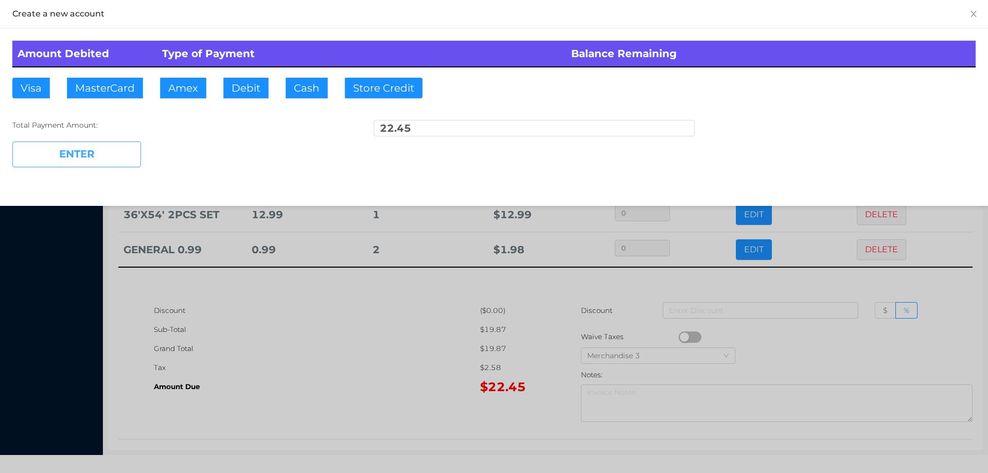
click at [130, 150] on button "ENTER" at bounding box center [76, 154] width 129 height 26
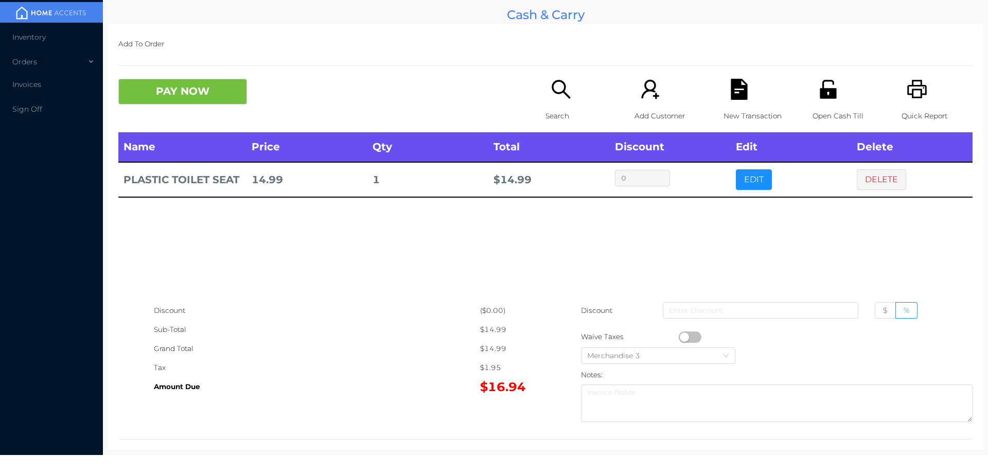
click at [559, 94] on icon "icon: search" at bounding box center [560, 89] width 21 height 21
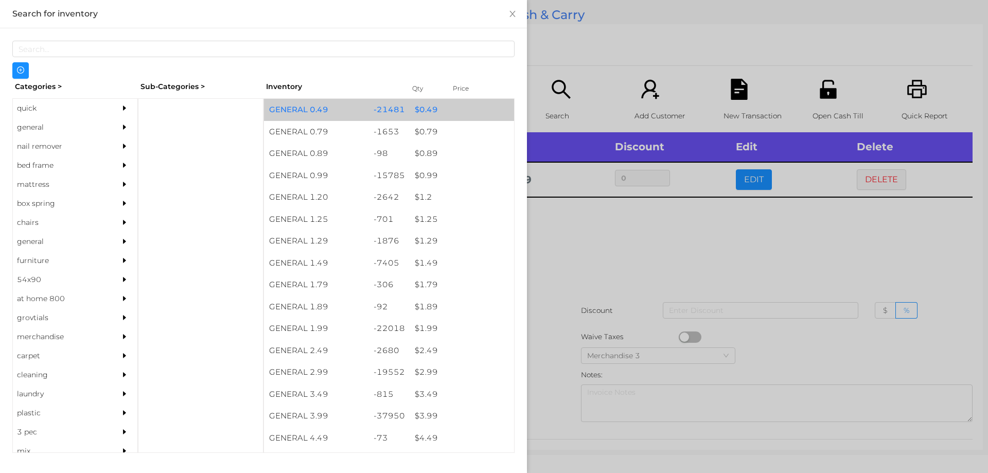
click at [411, 114] on div "$ 0.49" at bounding box center [462, 110] width 104 height 22
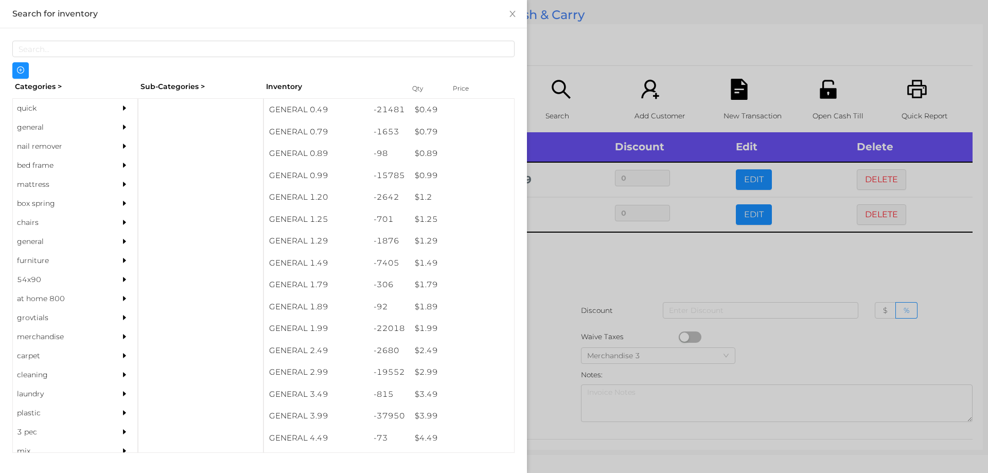
click at [566, 268] on div at bounding box center [494, 236] width 988 height 473
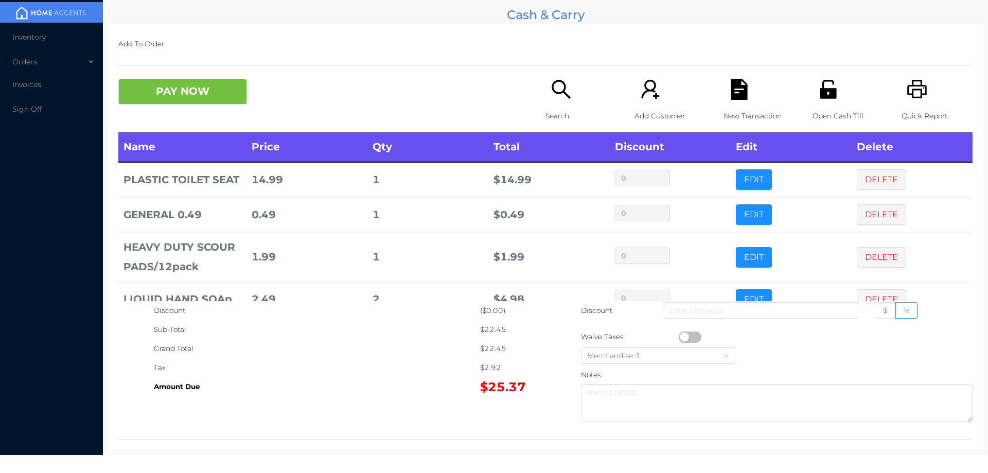
click at [742, 99] on icon "icon: file-text" at bounding box center [738, 89] width 21 height 21
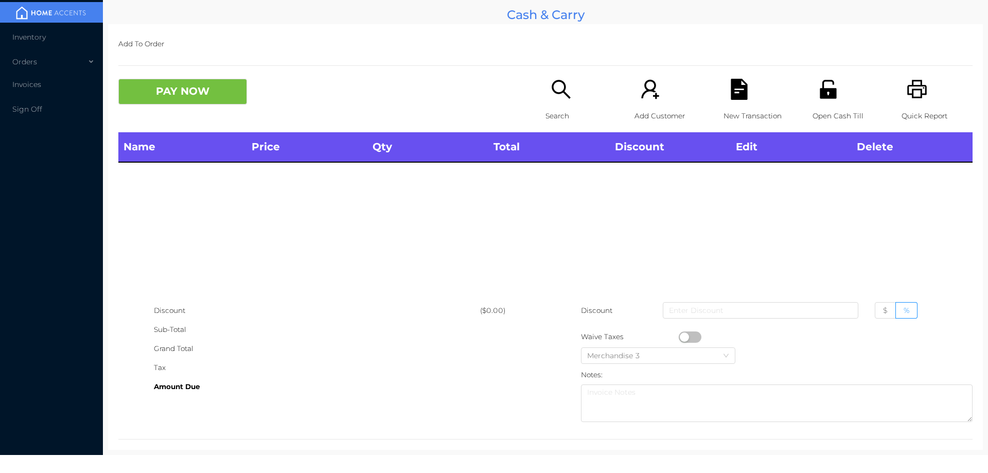
click at [904, 110] on p "Quick Report" at bounding box center [936, 115] width 71 height 19
click at [203, 94] on button "PAY NOW" at bounding box center [182, 92] width 129 height 26
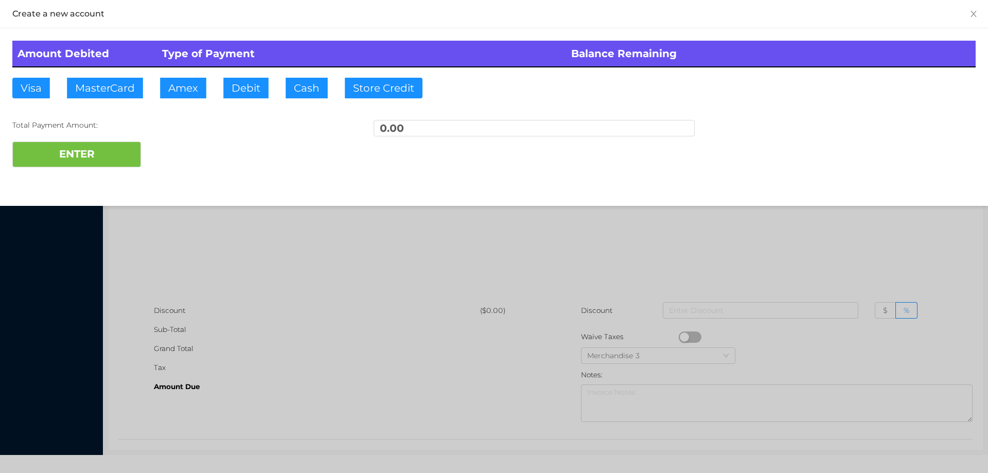
click at [309, 271] on div at bounding box center [494, 236] width 988 height 473
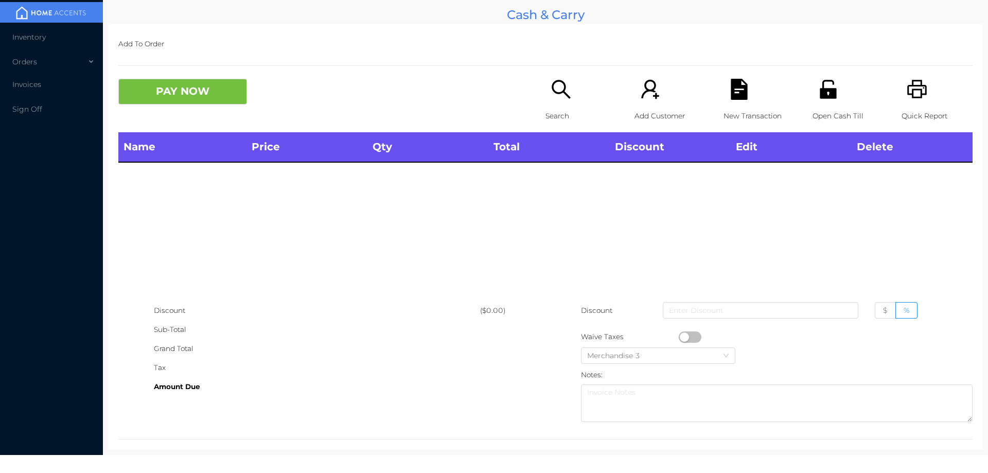
click at [557, 104] on div "Search" at bounding box center [580, 106] width 71 height 54
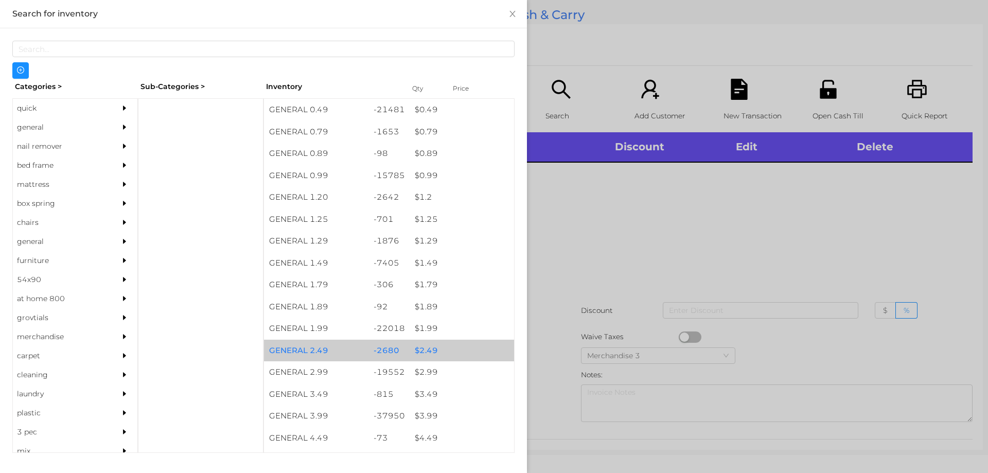
click at [423, 349] on div "$ 2.49" at bounding box center [462, 351] width 104 height 22
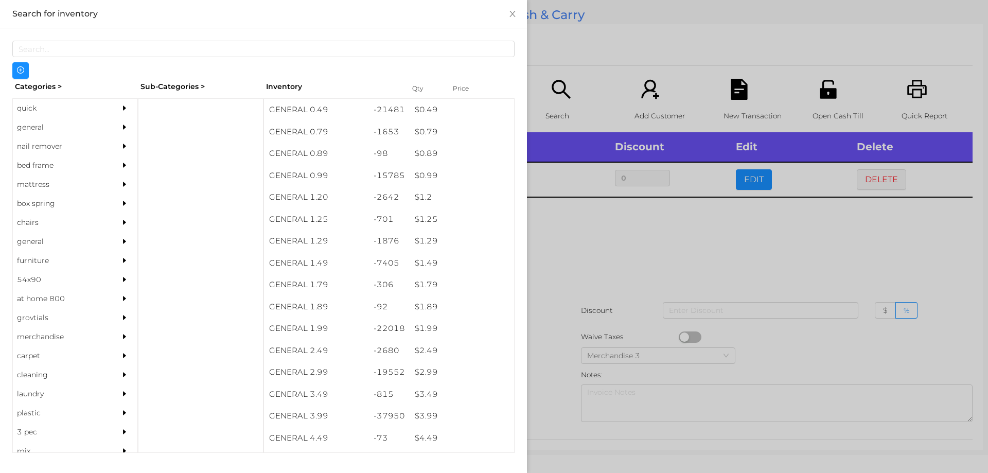
click at [552, 339] on div at bounding box center [494, 236] width 988 height 473
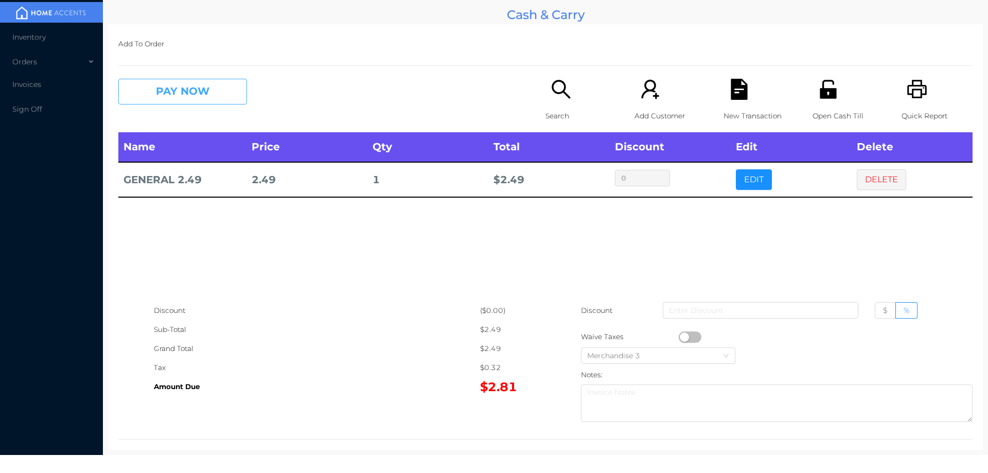
click at [218, 100] on button "PAY NOW" at bounding box center [182, 92] width 129 height 26
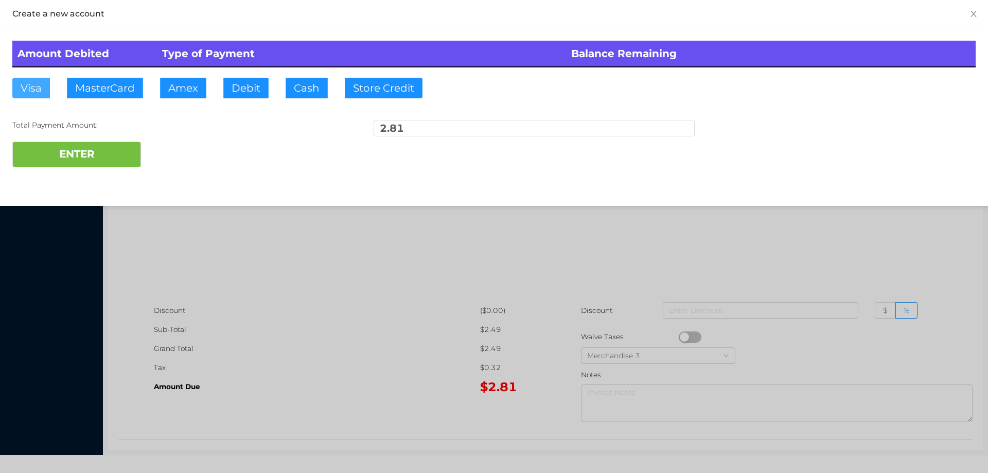
click at [25, 82] on button "Visa" at bounding box center [31, 88] width 38 height 21
click at [61, 161] on button "ENTER" at bounding box center [76, 154] width 129 height 26
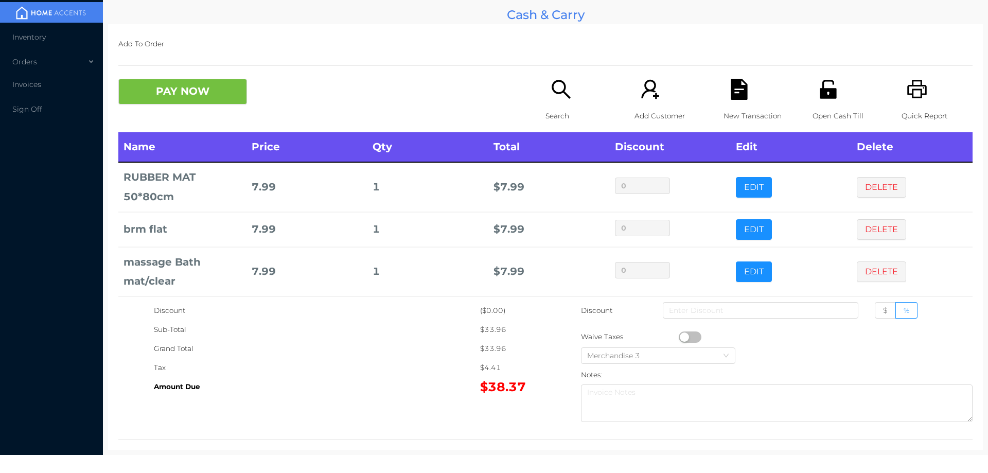
click at [555, 108] on p "Search" at bounding box center [580, 115] width 71 height 19
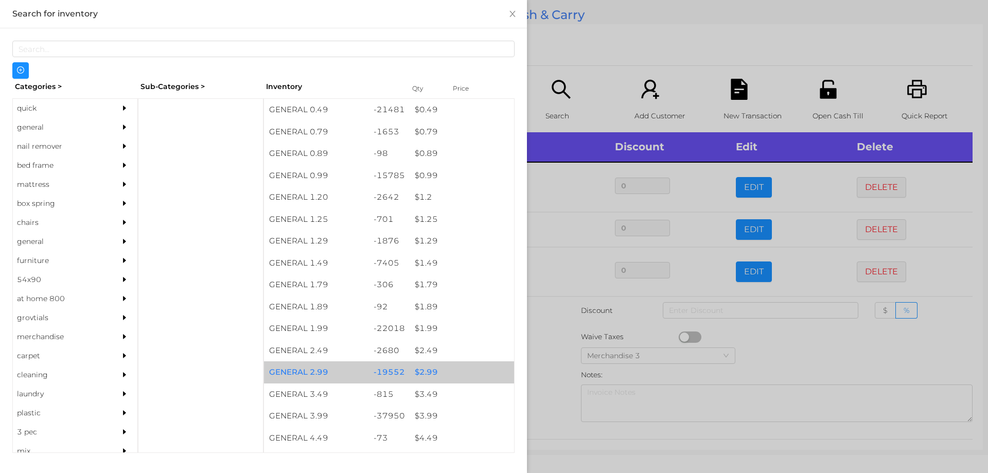
click at [422, 374] on div "$ 2.99" at bounding box center [462, 372] width 104 height 22
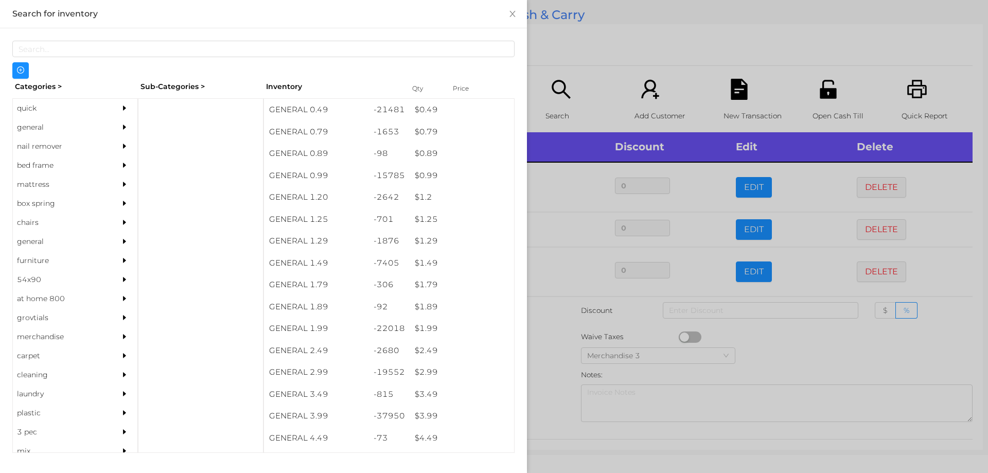
click at [548, 381] on div at bounding box center [494, 236] width 988 height 473
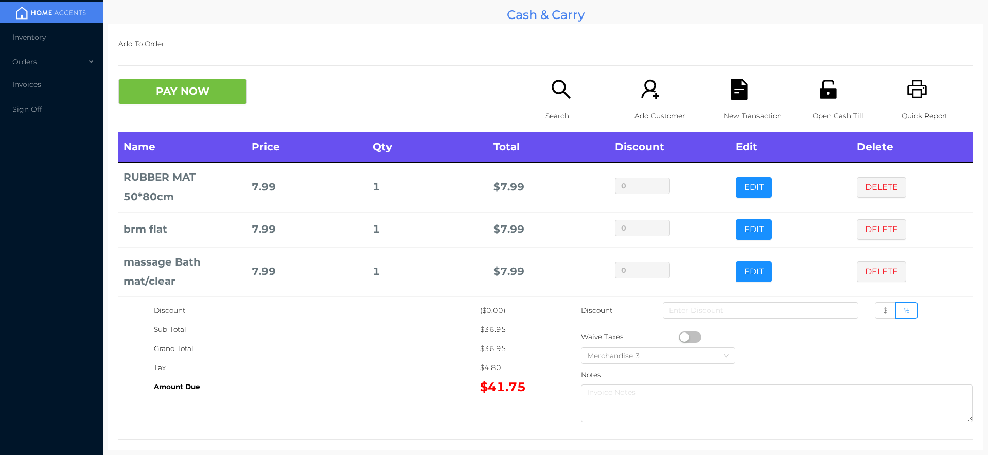
click at [194, 91] on button "PAY NOW" at bounding box center [182, 92] width 129 height 26
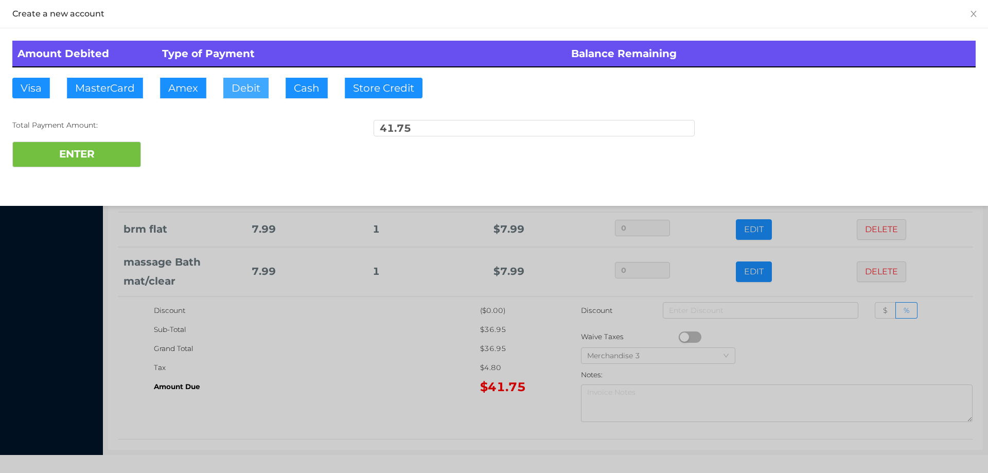
click at [236, 88] on button "Debit" at bounding box center [245, 88] width 45 height 21
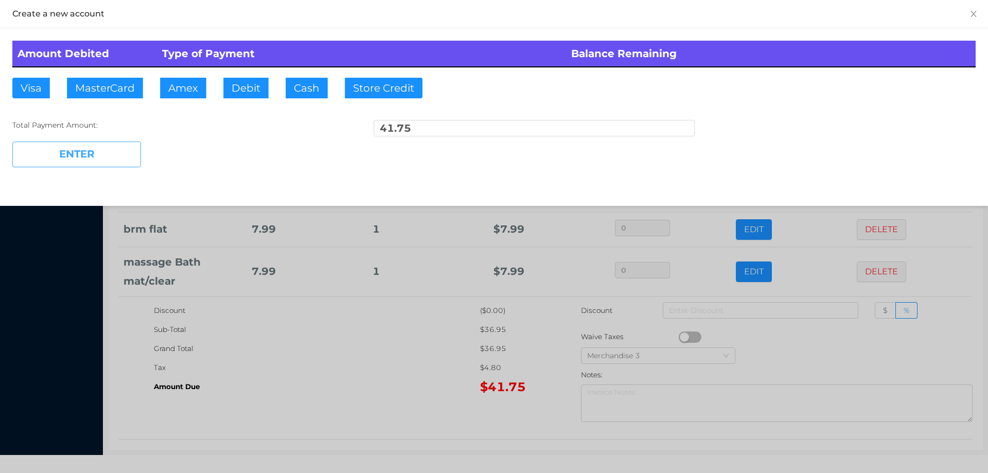
click at [111, 152] on button "ENTER" at bounding box center [76, 154] width 129 height 26
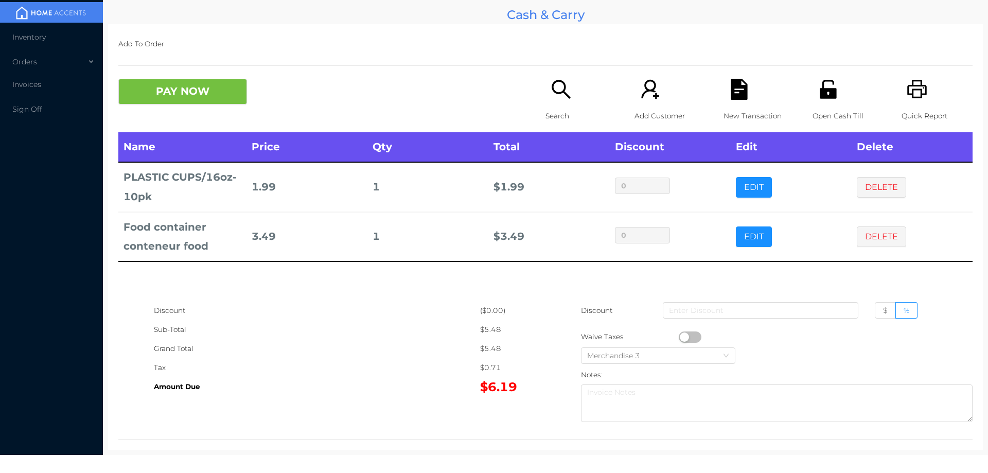
click at [820, 97] on icon "icon: unlock" at bounding box center [828, 89] width 16 height 19
click at [683, 337] on button "button" at bounding box center [690, 336] width 23 height 11
click at [742, 99] on icon "icon: file-text" at bounding box center [738, 89] width 21 height 21
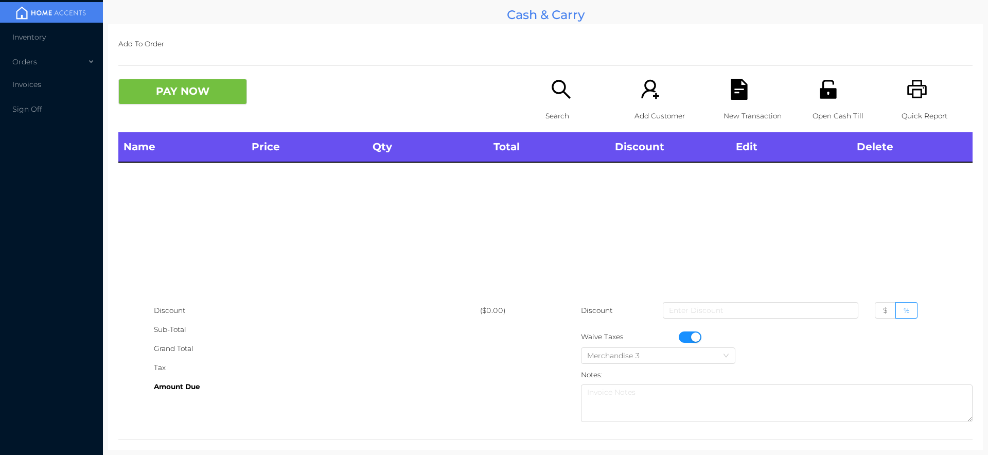
click at [911, 103] on div "Quick Report" at bounding box center [936, 106] width 71 height 54
click at [723, 99] on div "New Transaction" at bounding box center [758, 106] width 71 height 54
click at [208, 89] on button "PAY NOW" at bounding box center [182, 92] width 129 height 26
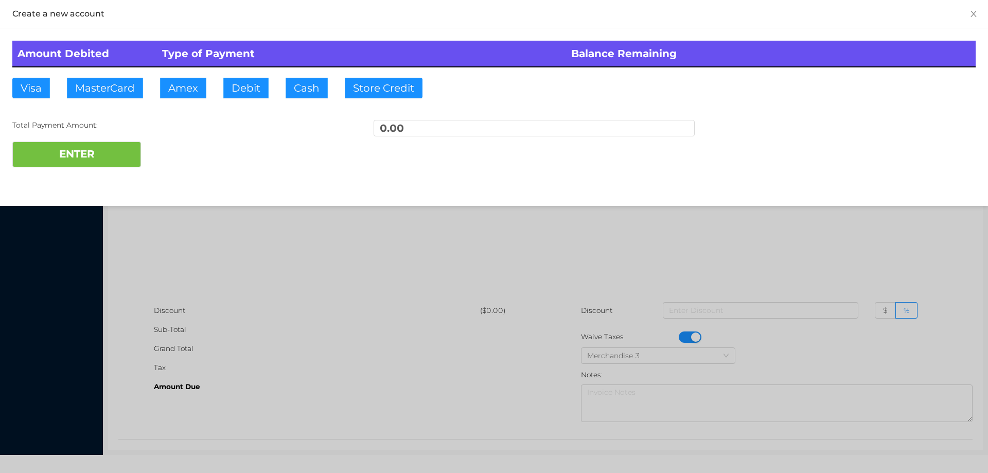
click at [259, 267] on div at bounding box center [494, 236] width 988 height 473
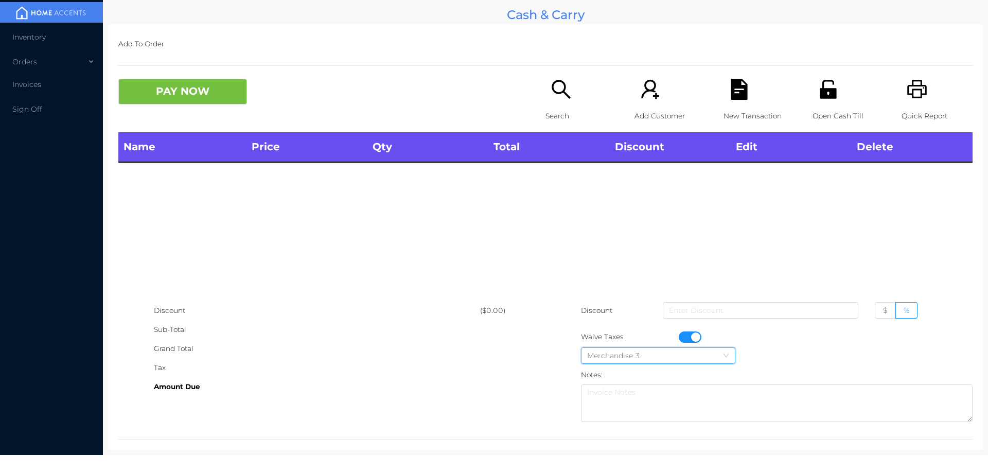
click at [677, 350] on div "Merchandise 3" at bounding box center [658, 355] width 142 height 15
click at [806, 224] on div "Name Price Qty Total Discount Edit Delete" at bounding box center [545, 216] width 854 height 169
click at [686, 337] on button "button" at bounding box center [690, 336] width 23 height 11
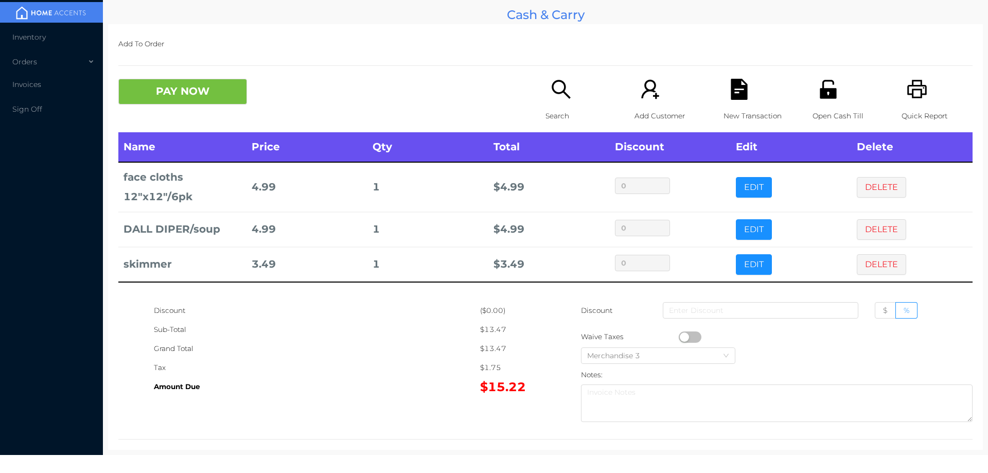
click at [545, 97] on div "Search" at bounding box center [580, 106] width 71 height 54
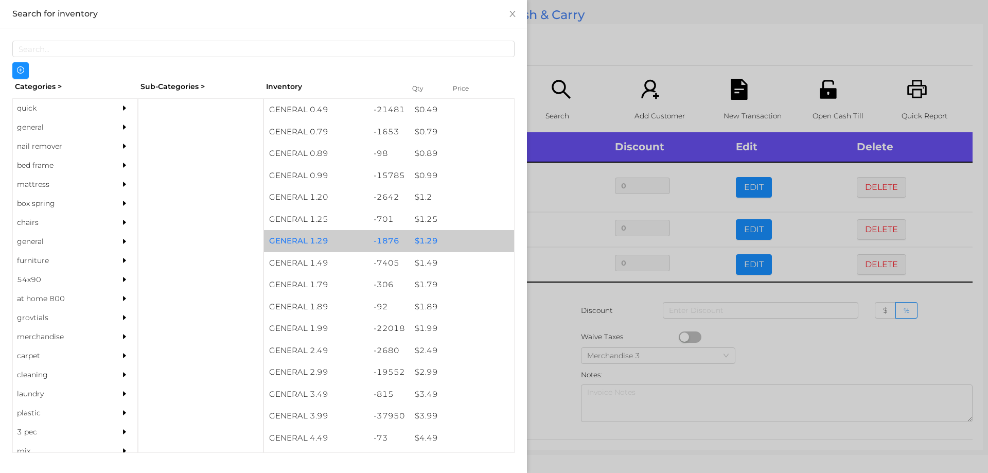
click at [424, 240] on div "$ 1.29" at bounding box center [462, 241] width 104 height 22
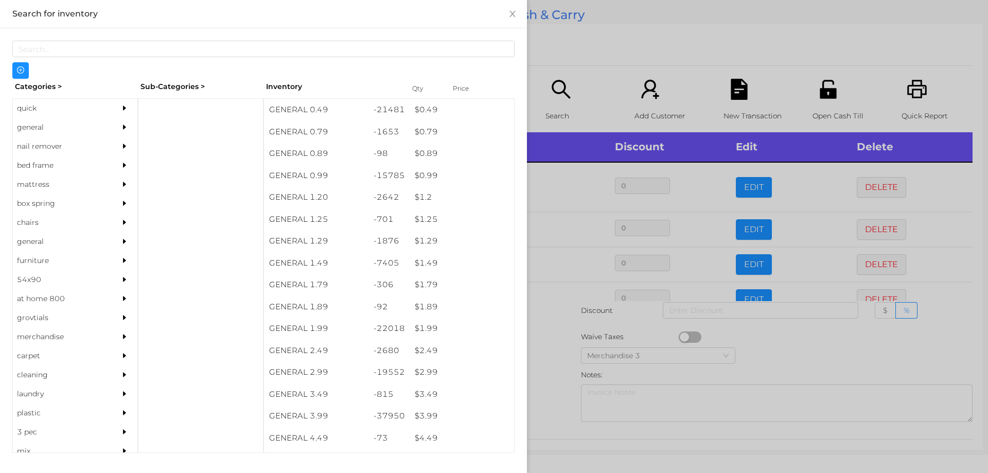
click at [554, 332] on div at bounding box center [494, 236] width 988 height 473
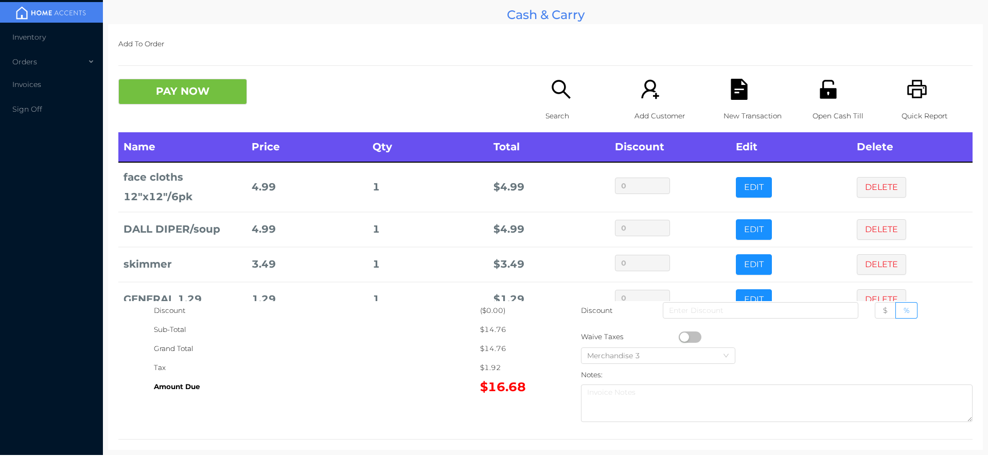
scroll to position [26, 0]
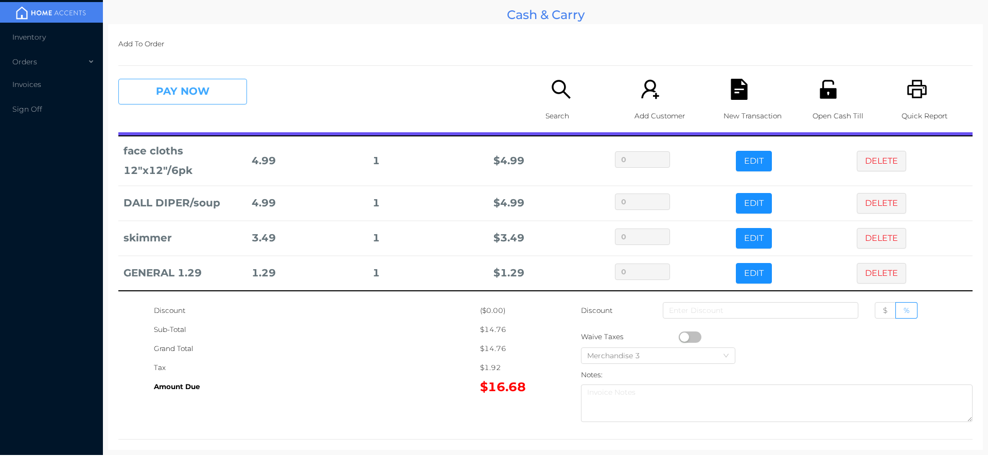
click at [182, 83] on button "PAY NOW" at bounding box center [182, 92] width 129 height 26
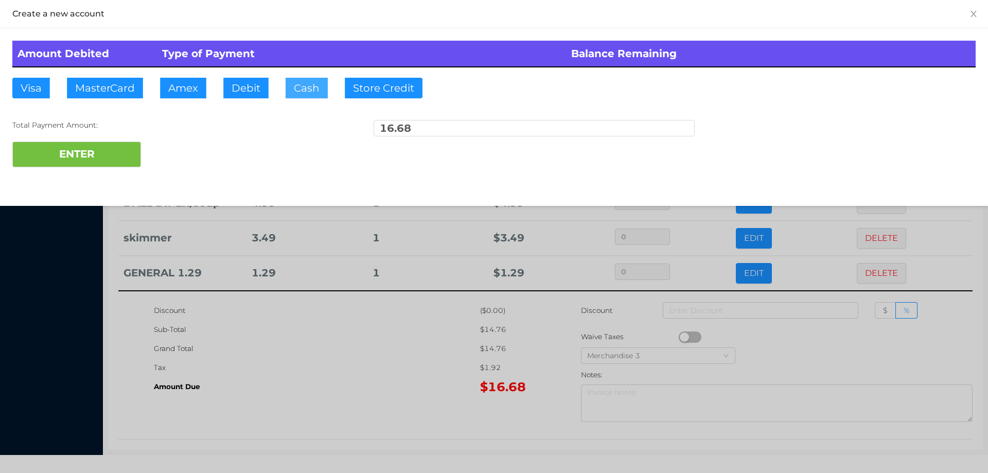
click at [305, 90] on button "Cash" at bounding box center [307, 88] width 42 height 21
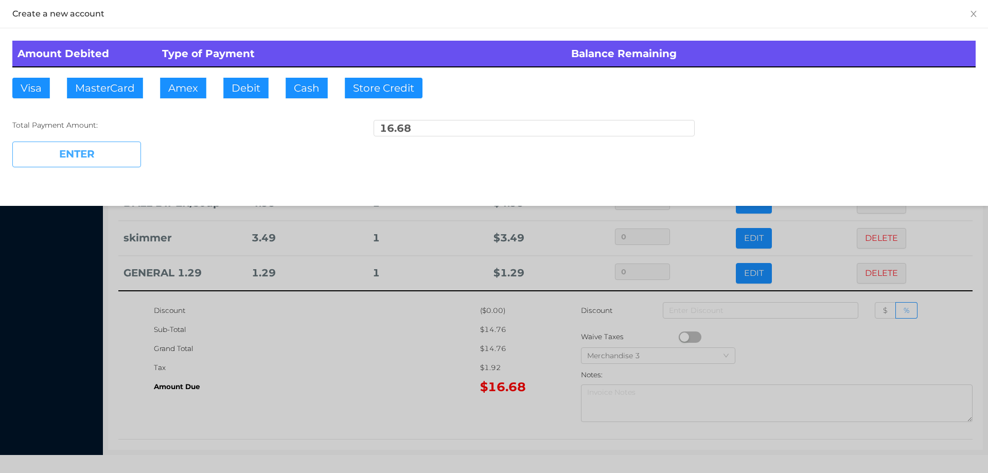
click at [63, 161] on button "ENTER" at bounding box center [76, 154] width 129 height 26
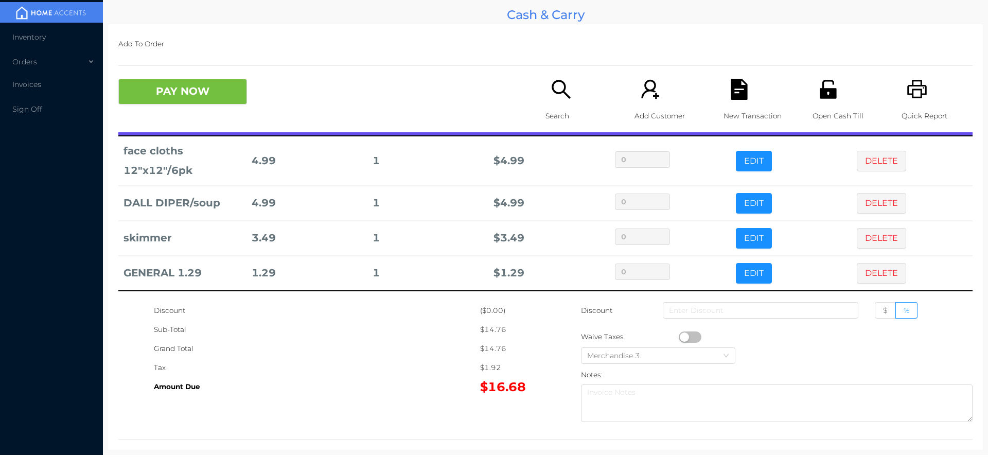
scroll to position [0, 0]
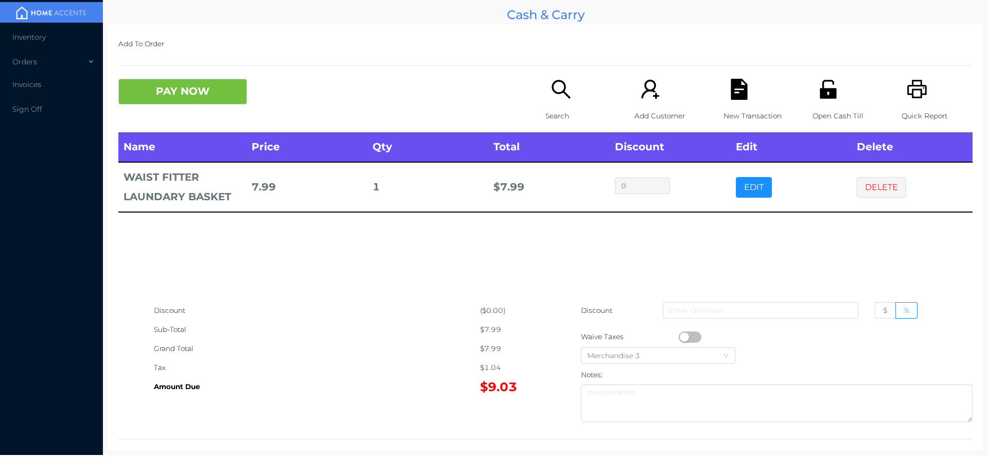
click at [342, 263] on div "Name Price Qty Total Discount Edit Delete WAIST FITTER LAUNDARY BASKET 7.99 1 $…" at bounding box center [545, 216] width 854 height 169
click at [724, 246] on div "Name Price Qty Total Discount Edit Delete WAIST FITTER LAUNDARY BASKET 7.99 1 $…" at bounding box center [545, 216] width 854 height 169
click at [885, 184] on button "DELETE" at bounding box center [881, 187] width 49 height 21
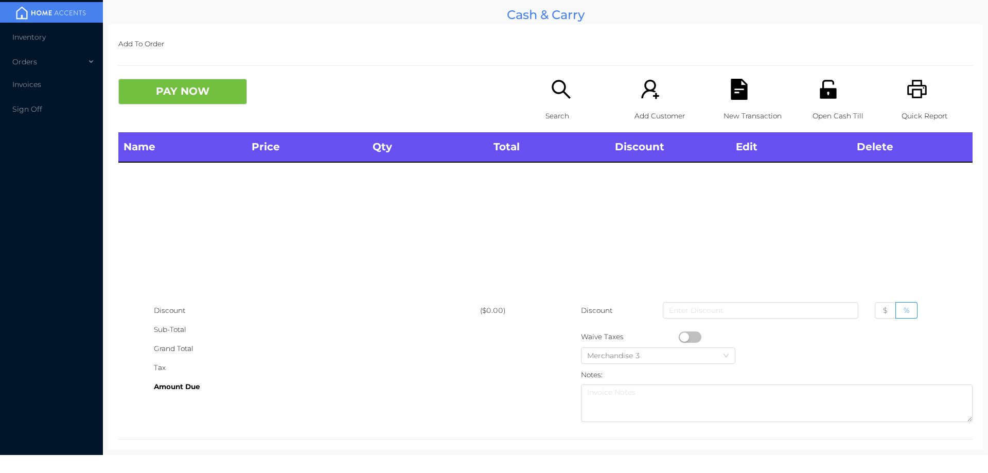
click at [911, 94] on icon "icon: printer" at bounding box center [916, 89] width 21 height 21
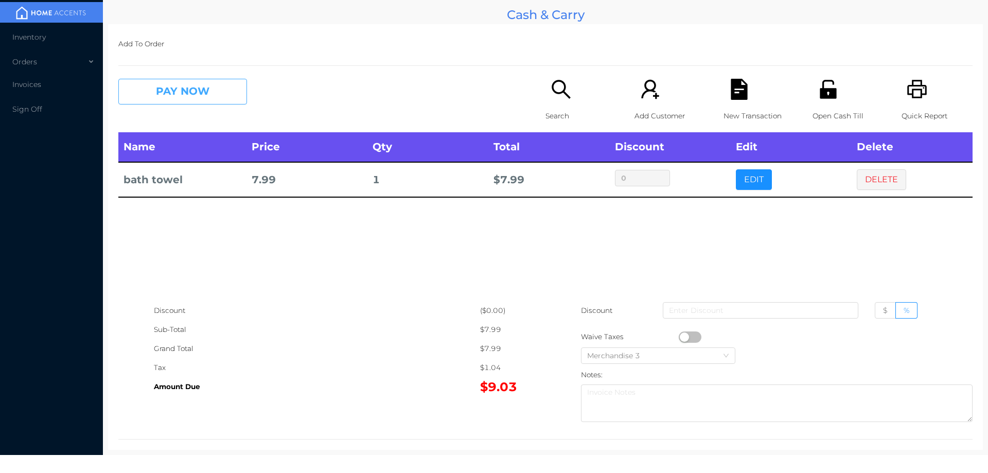
click at [188, 92] on button "PAY NOW" at bounding box center [182, 92] width 129 height 26
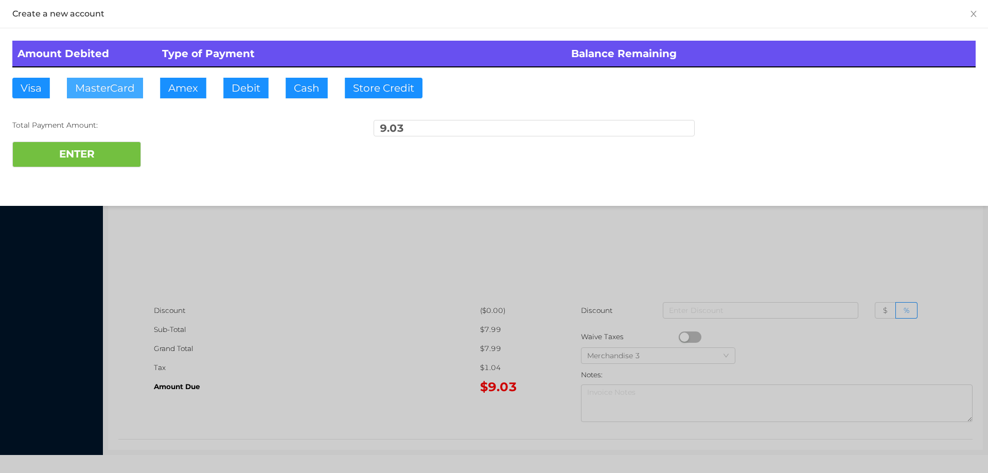
click at [112, 91] on button "MasterCard" at bounding box center [105, 88] width 76 height 21
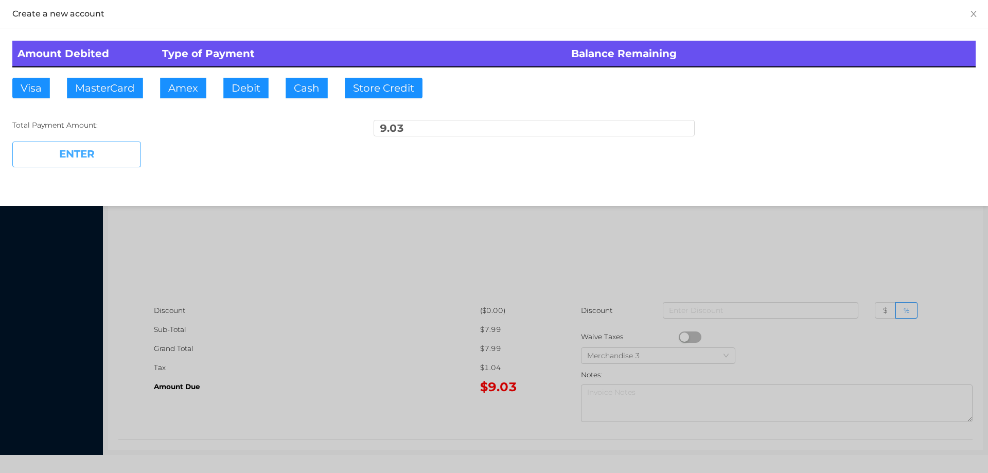
click at [99, 155] on button "ENTER" at bounding box center [76, 154] width 129 height 26
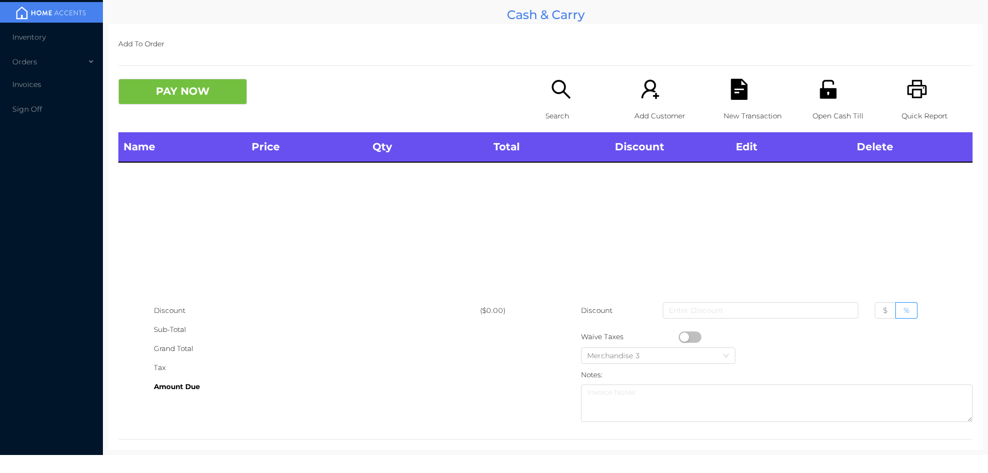
click at [552, 111] on p "Search" at bounding box center [580, 115] width 71 height 19
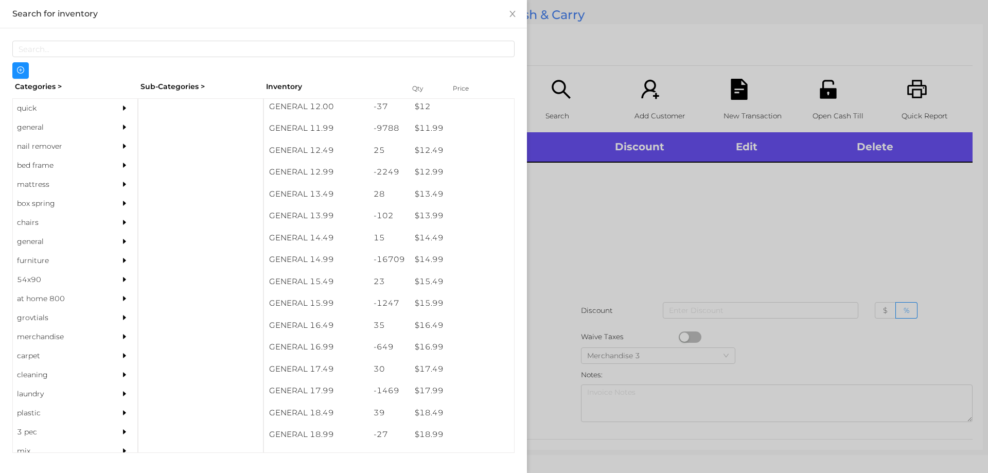
scroll to position [739, 0]
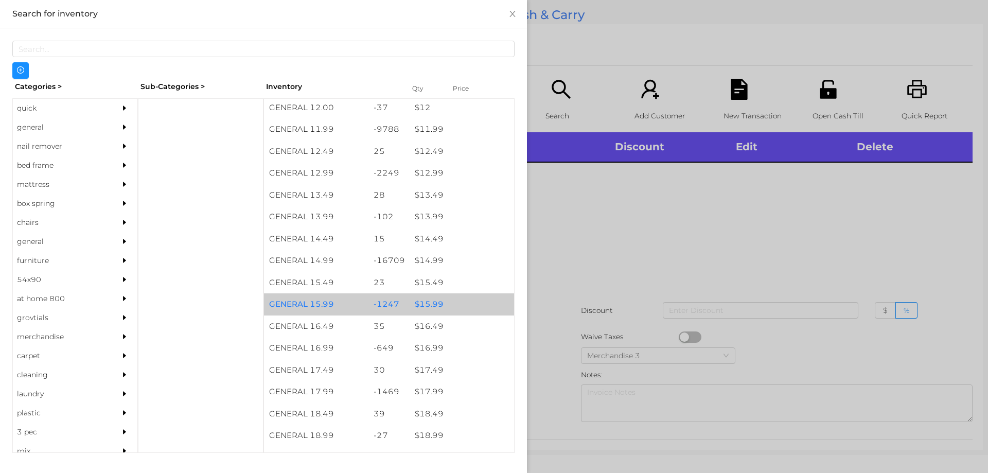
click at [423, 308] on div "$ 15.99" at bounding box center [462, 304] width 104 height 22
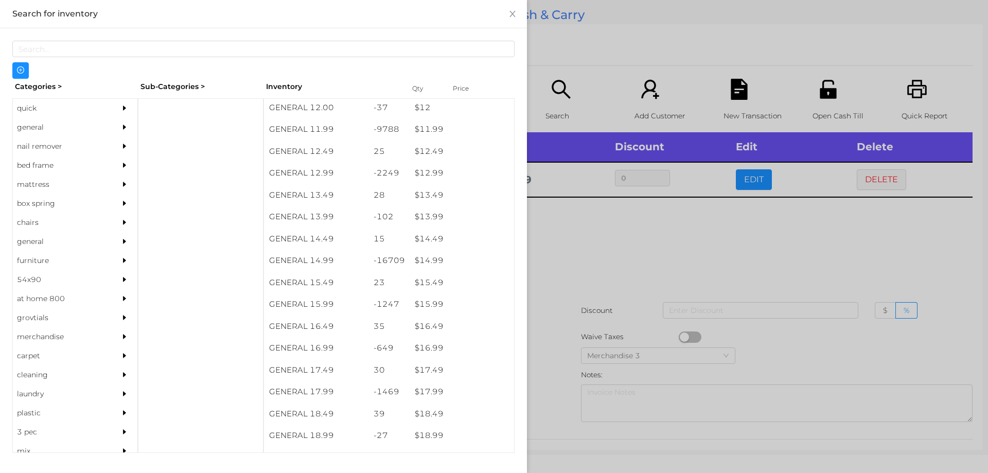
click at [542, 332] on div at bounding box center [494, 236] width 988 height 473
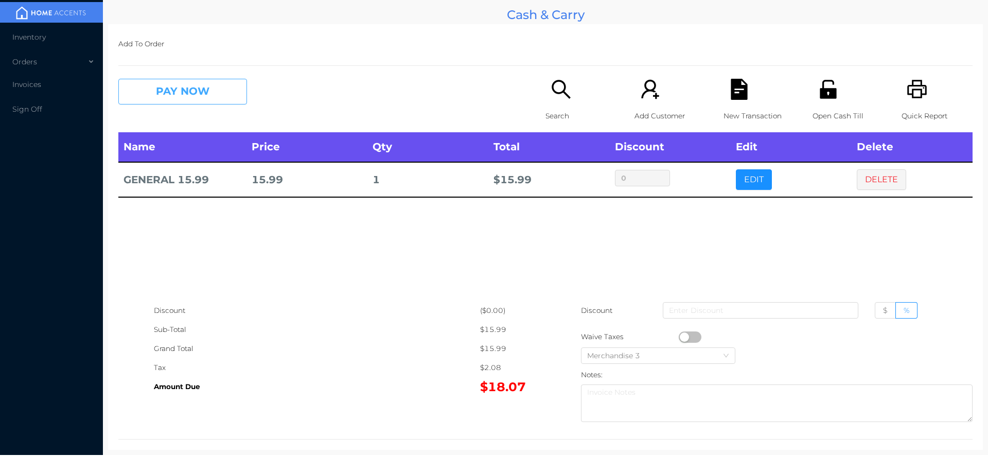
click at [180, 102] on button "PAY NOW" at bounding box center [182, 92] width 129 height 26
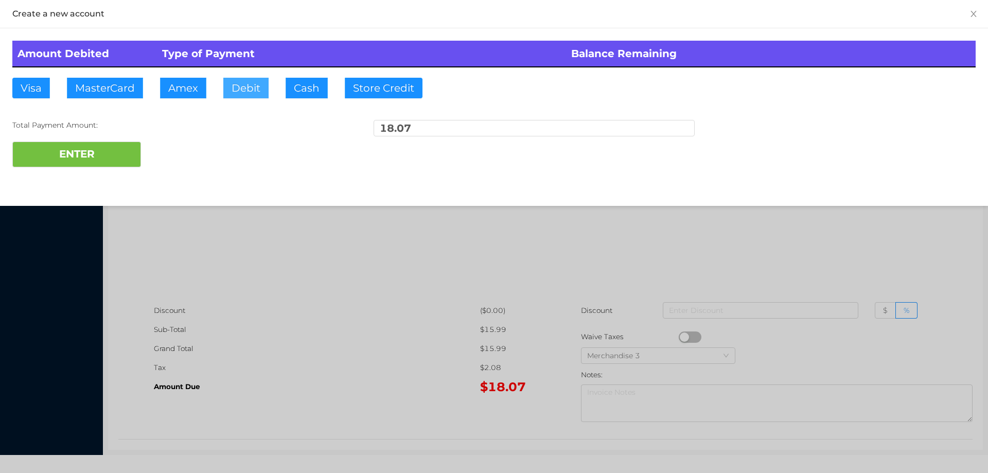
click at [240, 86] on button "Debit" at bounding box center [245, 88] width 45 height 21
type input "20."
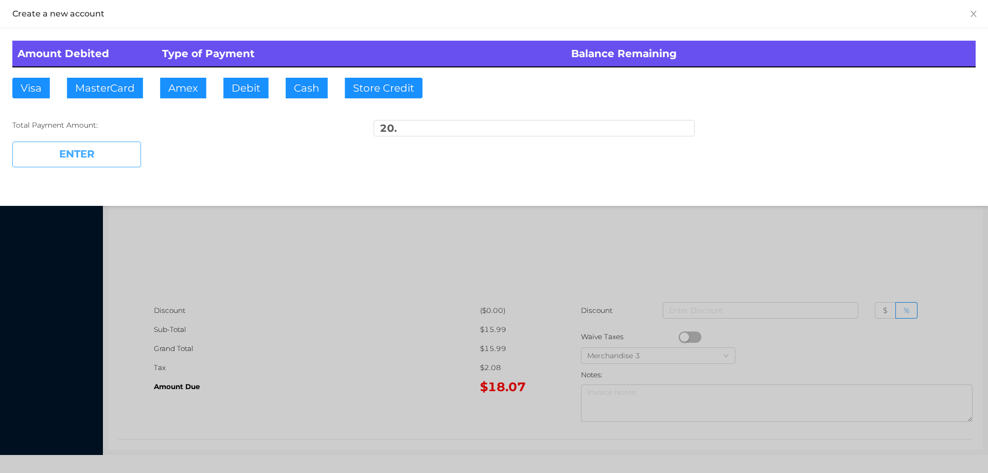
click at [116, 162] on button "ENTER" at bounding box center [76, 154] width 129 height 26
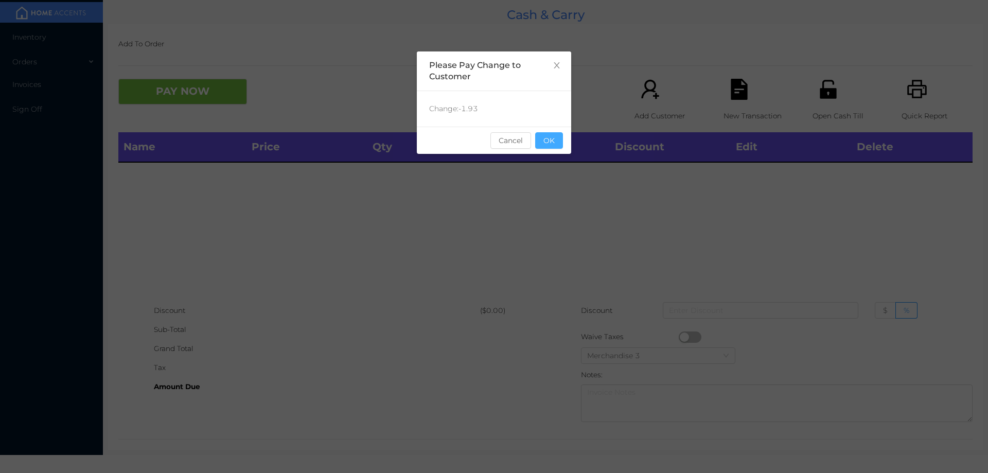
click at [555, 146] on button "OK" at bounding box center [549, 140] width 28 height 16
click at [558, 182] on div "Name Price Qty Total Discount Edit Delete" at bounding box center [545, 216] width 854 height 169
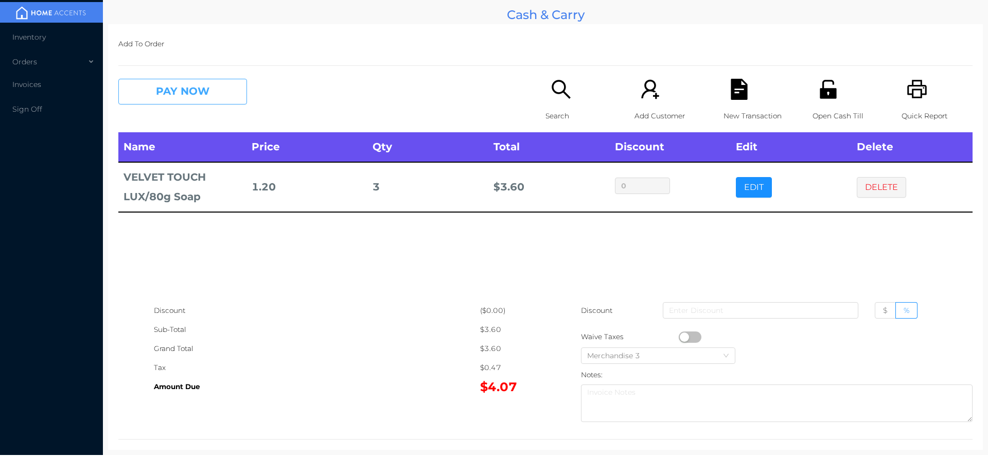
click at [174, 100] on button "PAY NOW" at bounding box center [182, 92] width 129 height 26
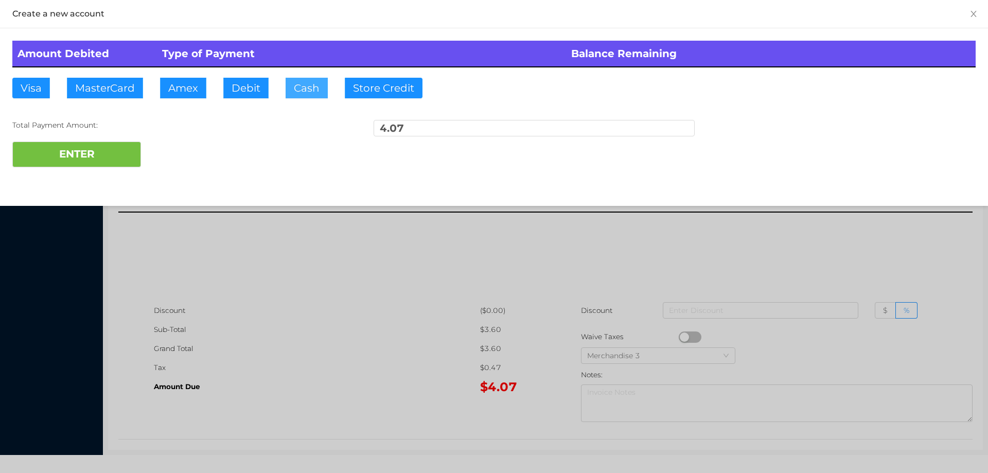
click at [297, 94] on button "Cash" at bounding box center [307, 88] width 42 height 21
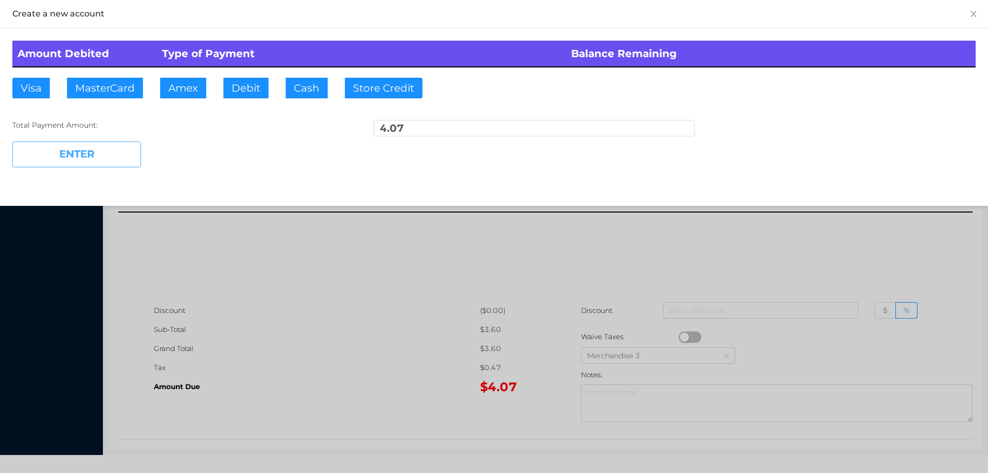
click at [75, 162] on button "ENTER" at bounding box center [76, 154] width 129 height 26
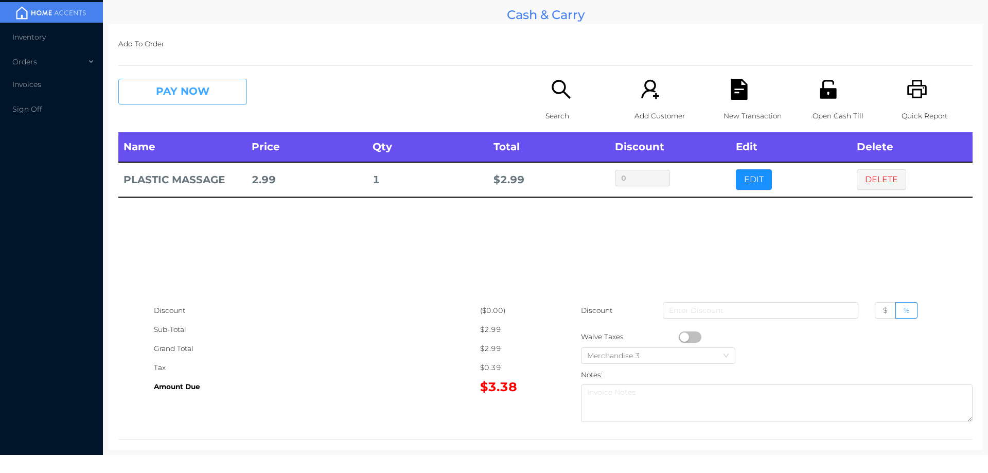
click at [174, 91] on button "PAY NOW" at bounding box center [182, 92] width 129 height 26
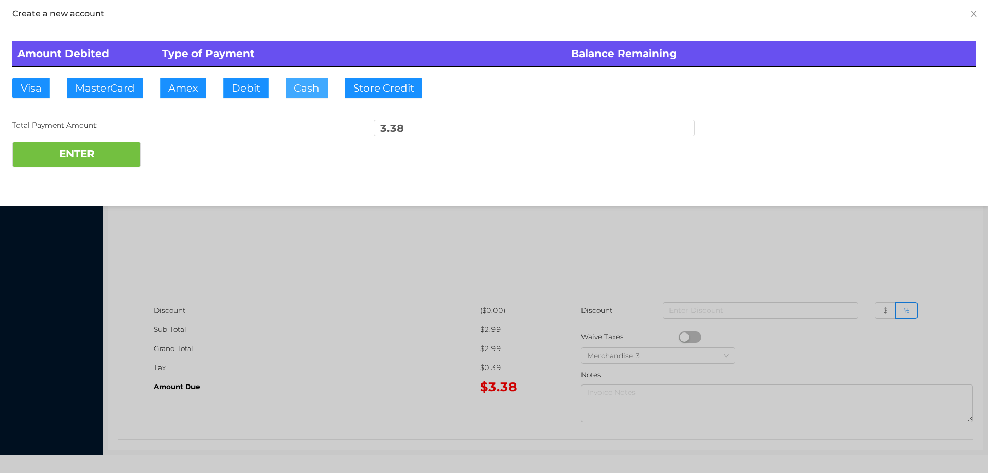
click at [297, 90] on button "Cash" at bounding box center [307, 88] width 42 height 21
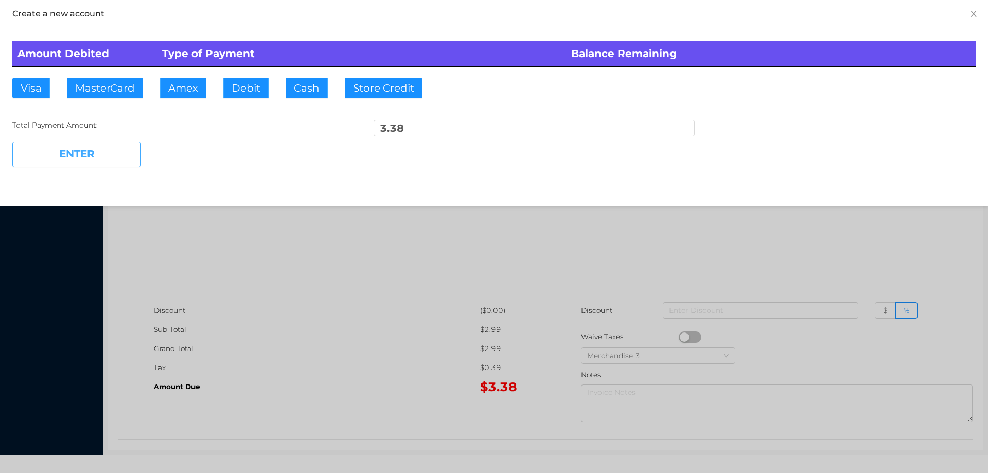
click at [99, 155] on button "ENTER" at bounding box center [76, 154] width 129 height 26
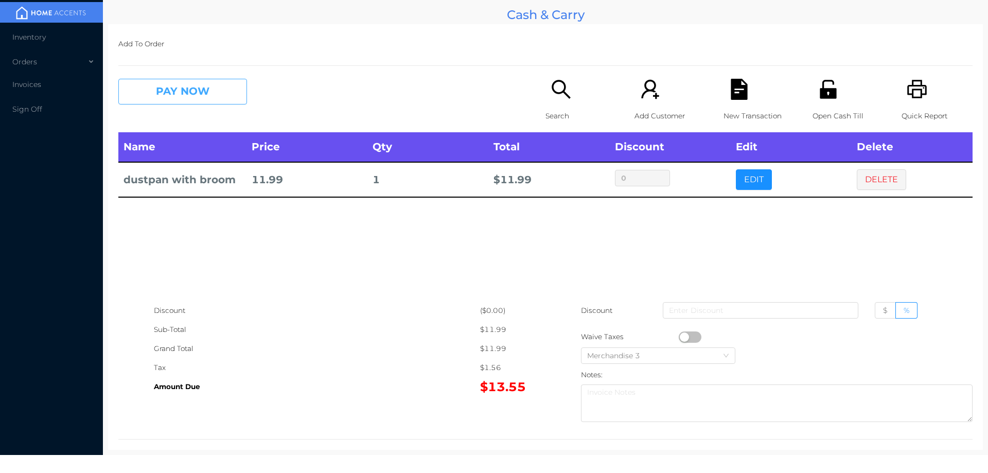
click at [189, 84] on button "PAY NOW" at bounding box center [182, 92] width 129 height 26
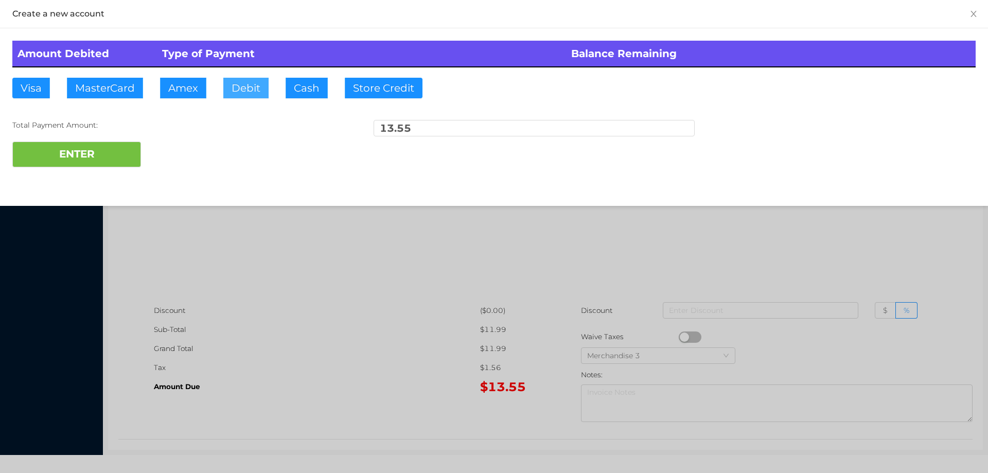
click at [244, 86] on button "Debit" at bounding box center [245, 88] width 45 height 21
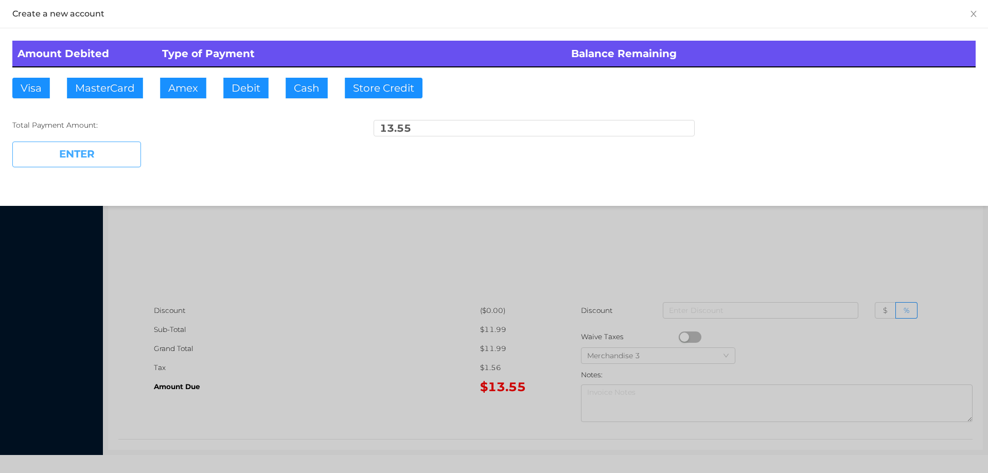
click at [111, 147] on button "ENTER" at bounding box center [76, 154] width 129 height 26
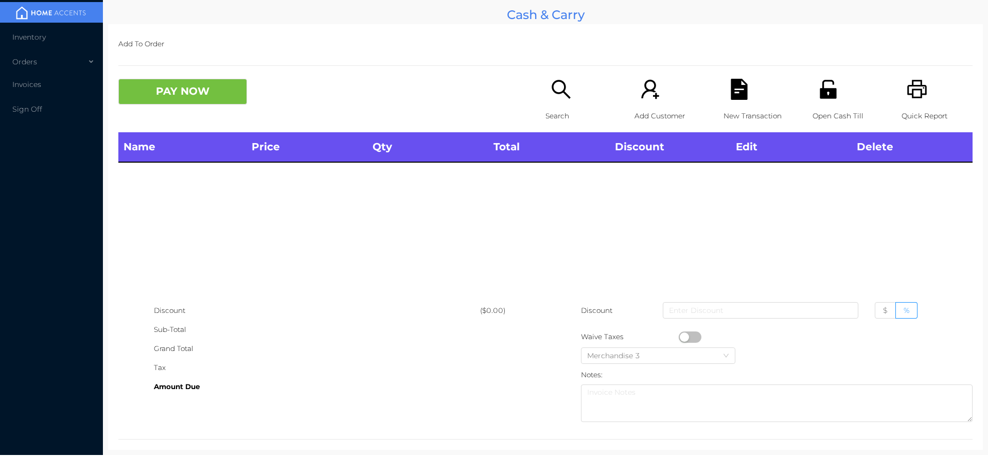
click at [556, 103] on div "Search" at bounding box center [580, 106] width 71 height 54
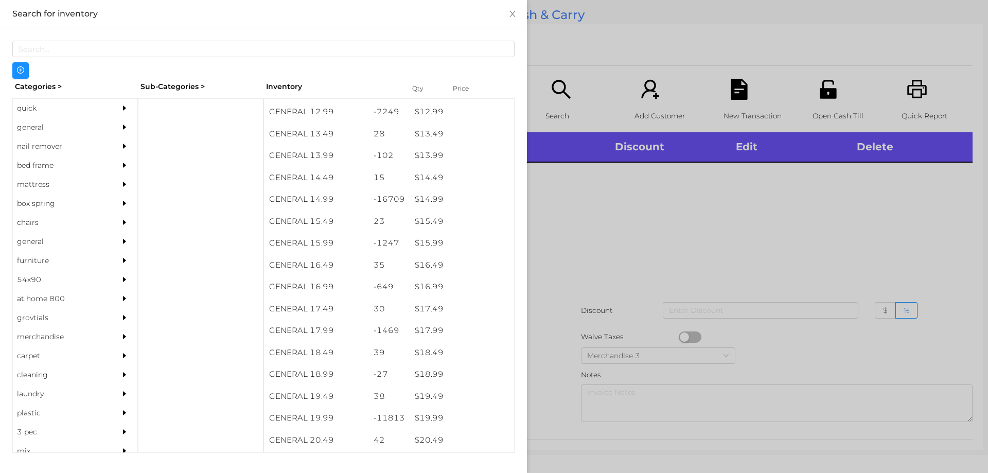
scroll to position [841, 0]
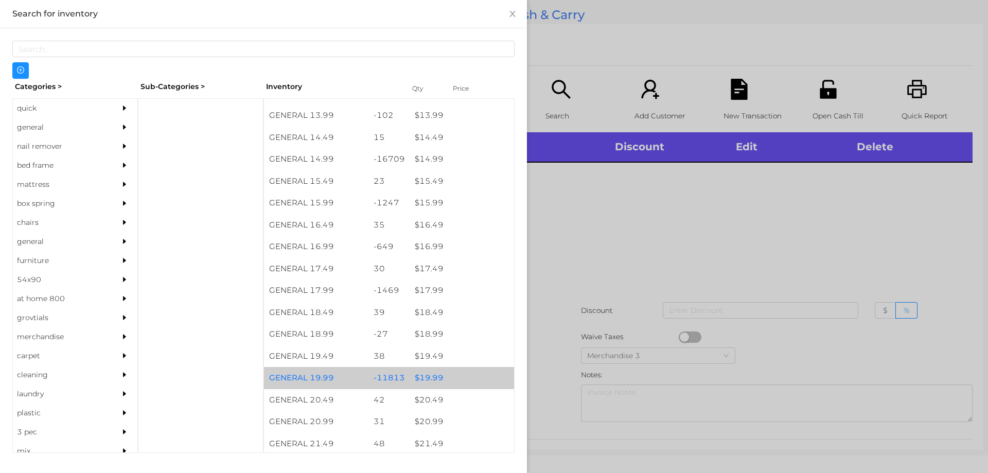
click at [423, 379] on div "$ 19.99" at bounding box center [462, 378] width 104 height 22
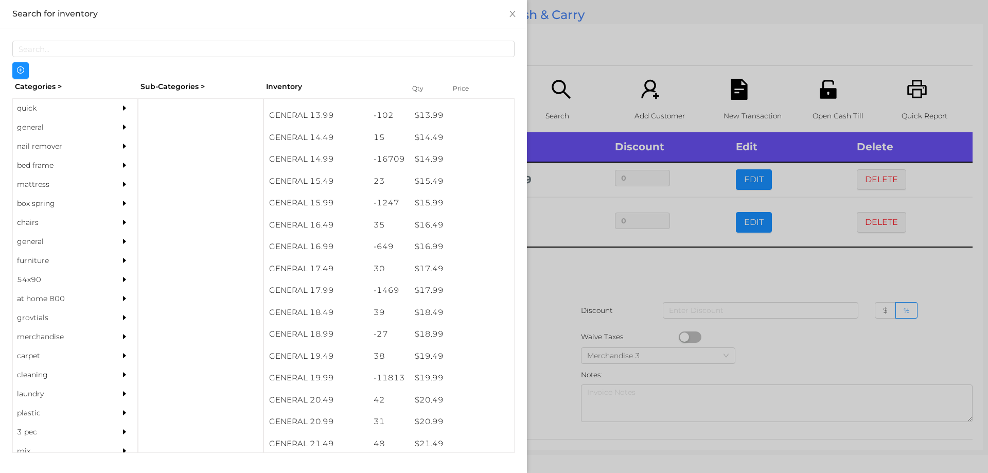
click at [641, 270] on div at bounding box center [494, 236] width 988 height 473
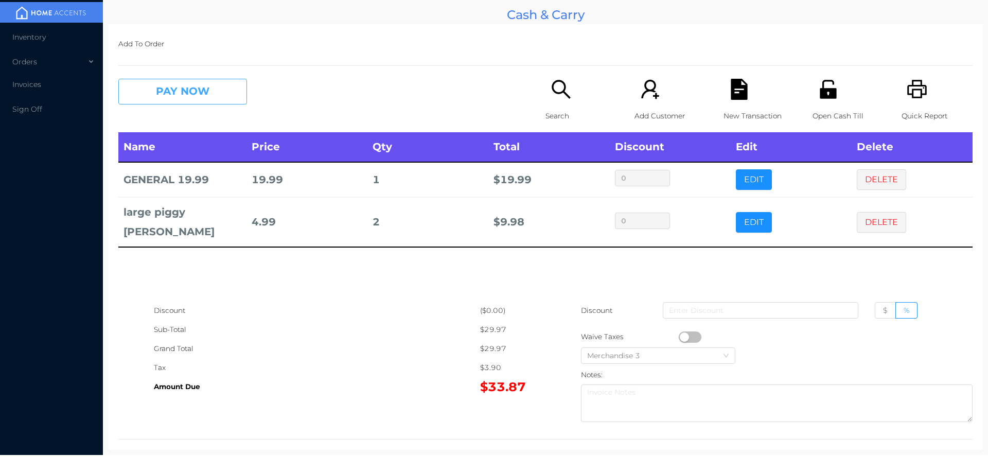
click at [201, 93] on button "PAY NOW" at bounding box center [182, 92] width 129 height 26
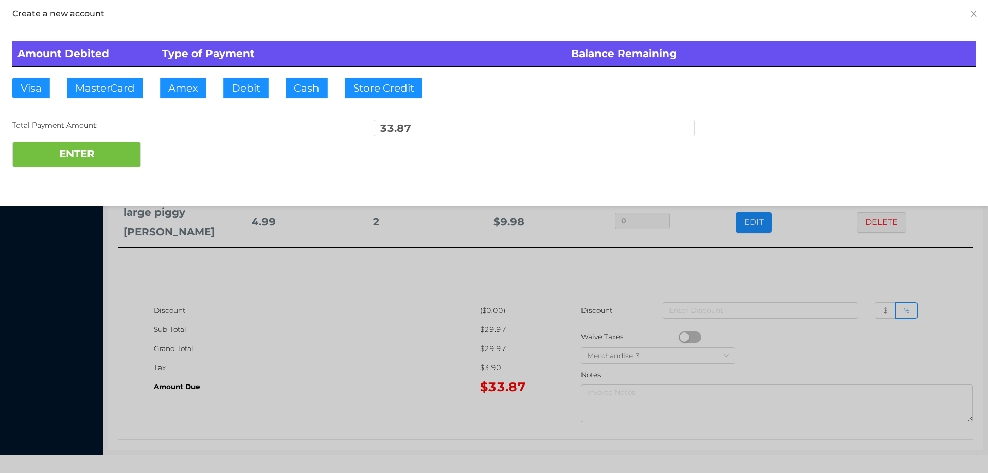
click at [297, 293] on div at bounding box center [494, 236] width 988 height 473
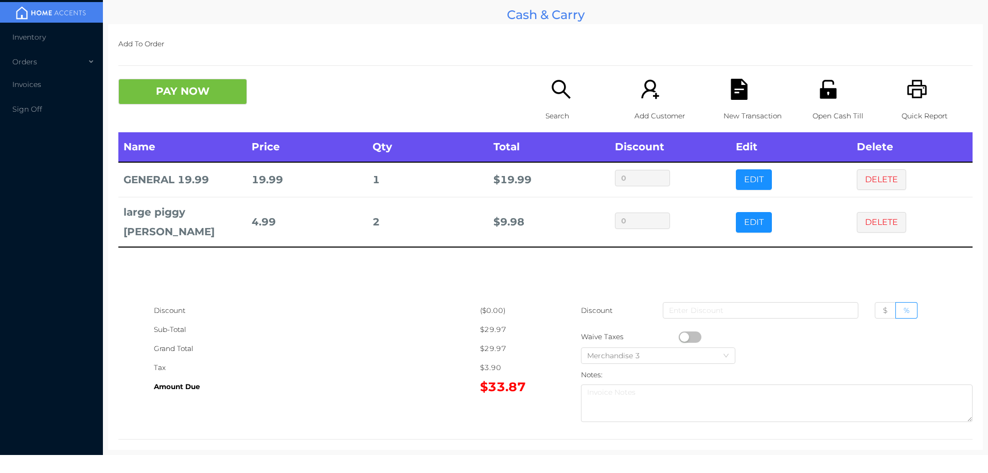
click at [723, 93] on div "New Transaction" at bounding box center [758, 106] width 71 height 54
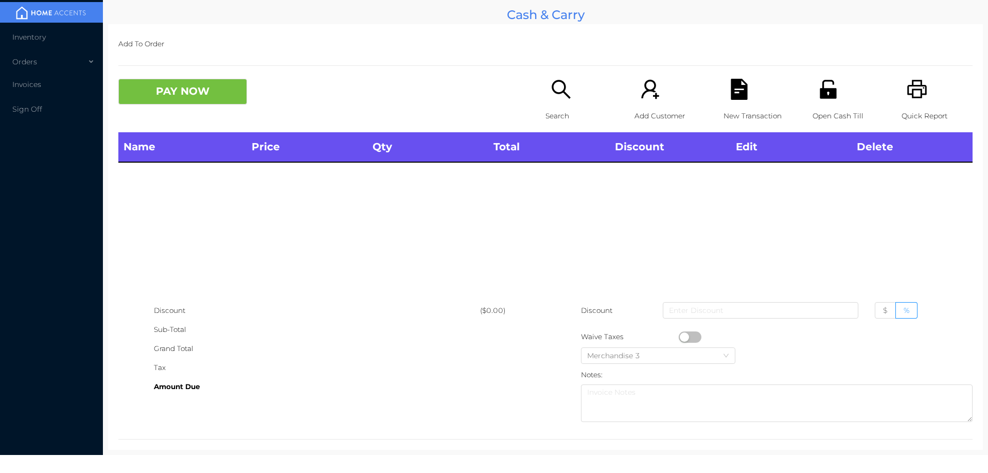
click at [906, 93] on icon "icon: printer" at bounding box center [916, 89] width 21 height 21
click at [558, 102] on div "Search" at bounding box center [580, 106] width 71 height 54
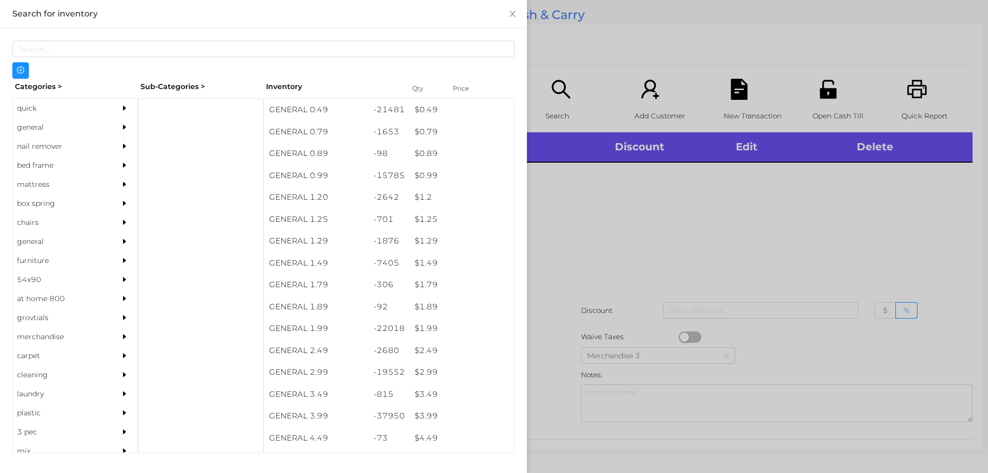
click at [31, 108] on div "quick" at bounding box center [60, 108] width 94 height 19
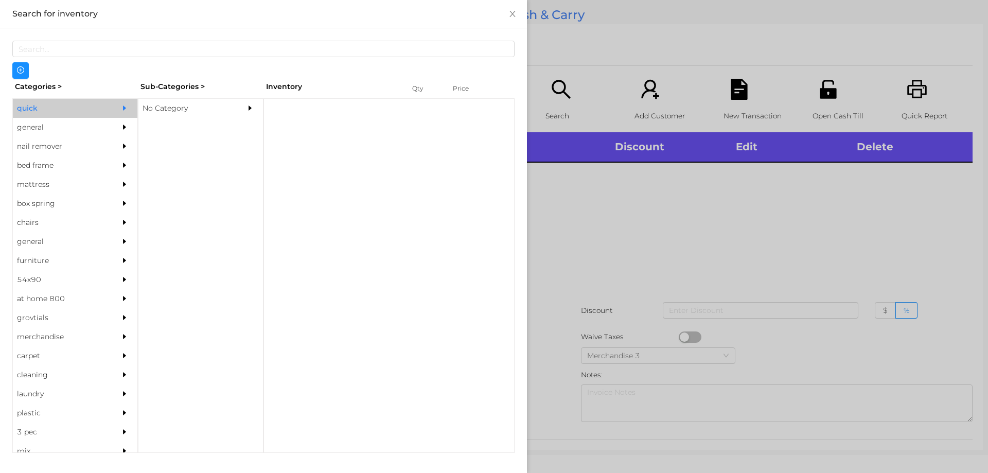
click at [170, 109] on div "No Category" at bounding box center [185, 108] width 94 height 19
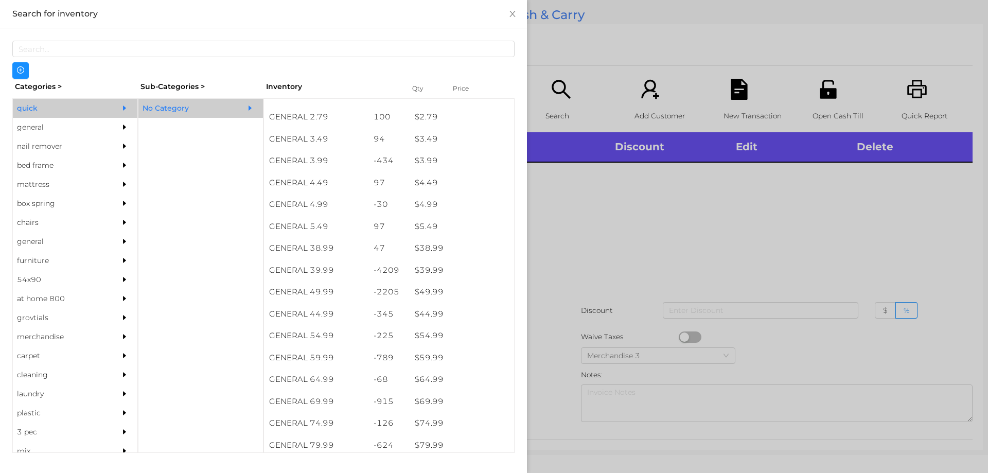
scroll to position [430, 0]
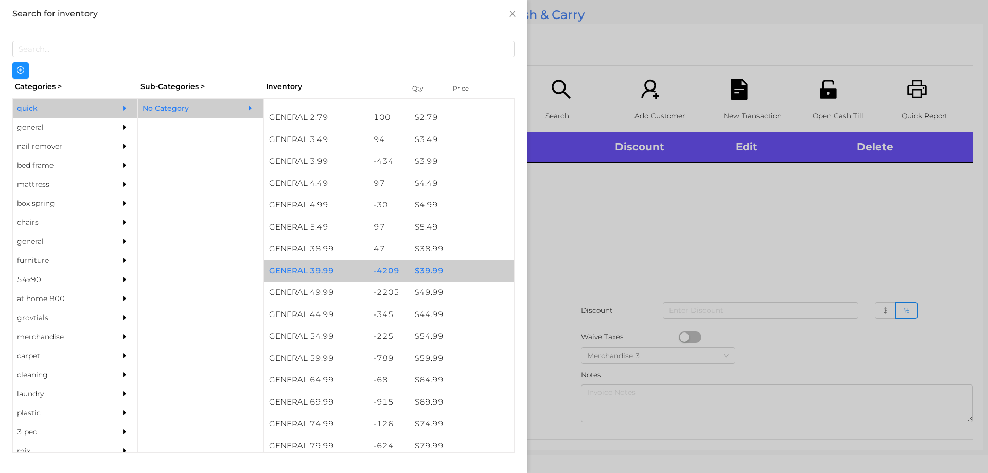
click at [429, 271] on div "$ 39.99" at bounding box center [462, 271] width 104 height 22
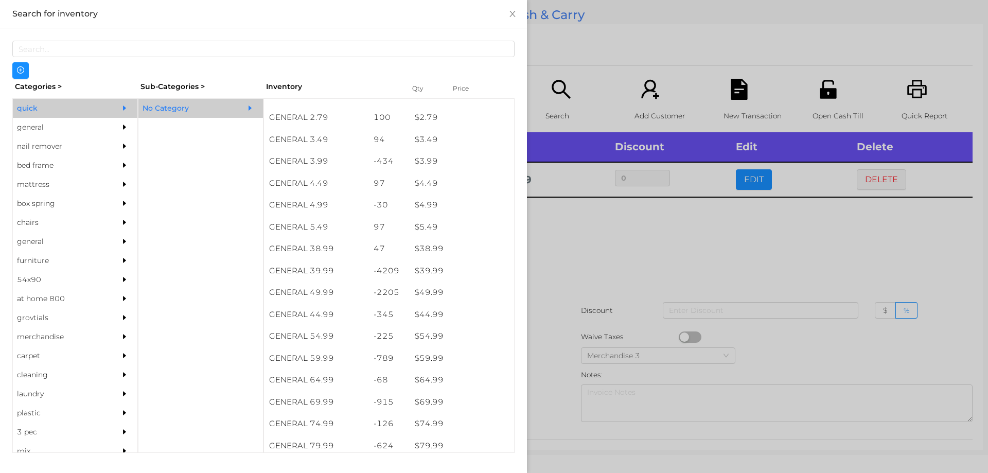
click at [558, 264] on div at bounding box center [494, 236] width 988 height 473
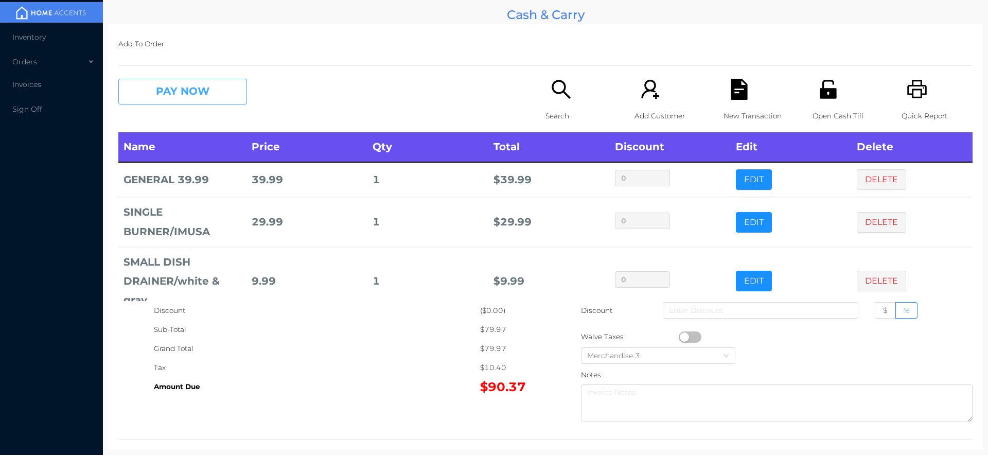
click at [149, 88] on button "PAY NOW" at bounding box center [182, 92] width 129 height 26
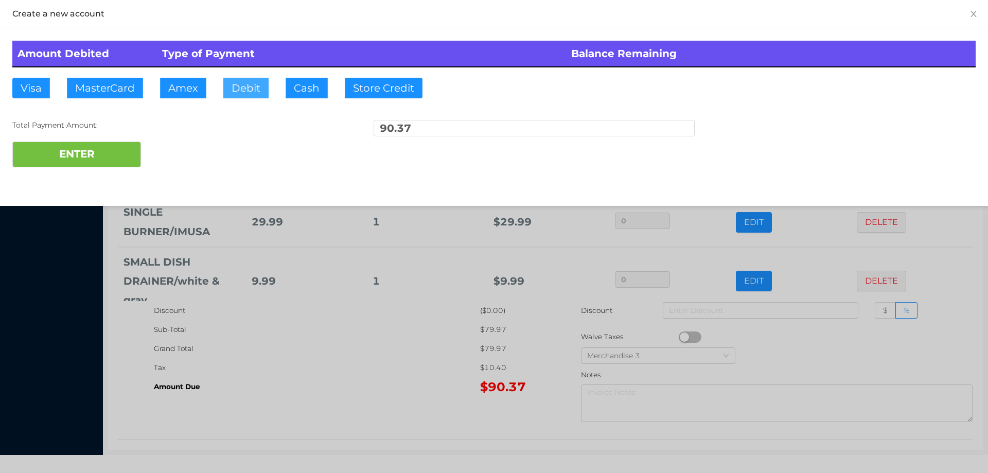
click at [236, 86] on button "Debit" at bounding box center [245, 88] width 45 height 21
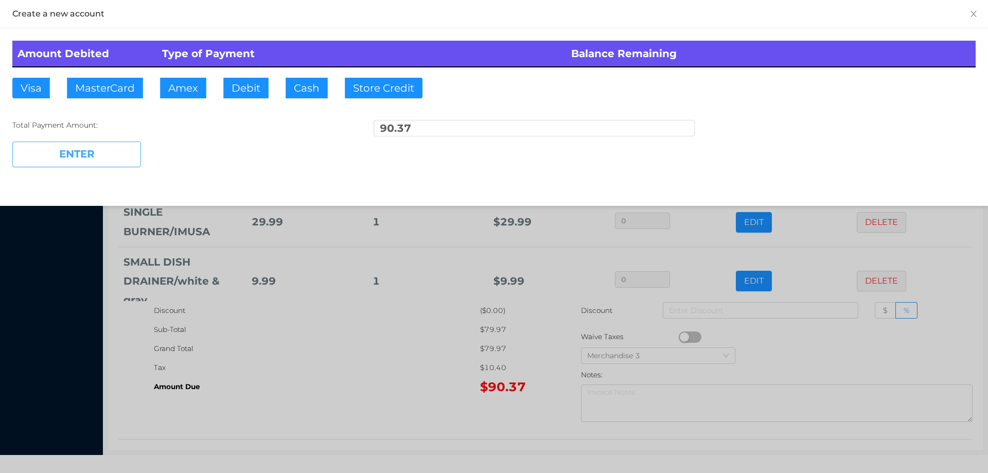
click at [99, 146] on button "ENTER" at bounding box center [76, 154] width 129 height 26
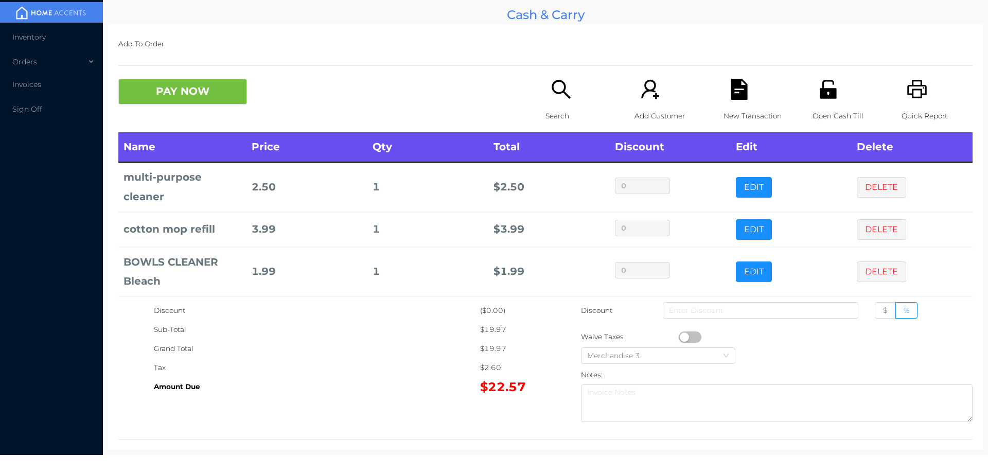
click at [552, 100] on icon "icon: search" at bounding box center [560, 89] width 21 height 21
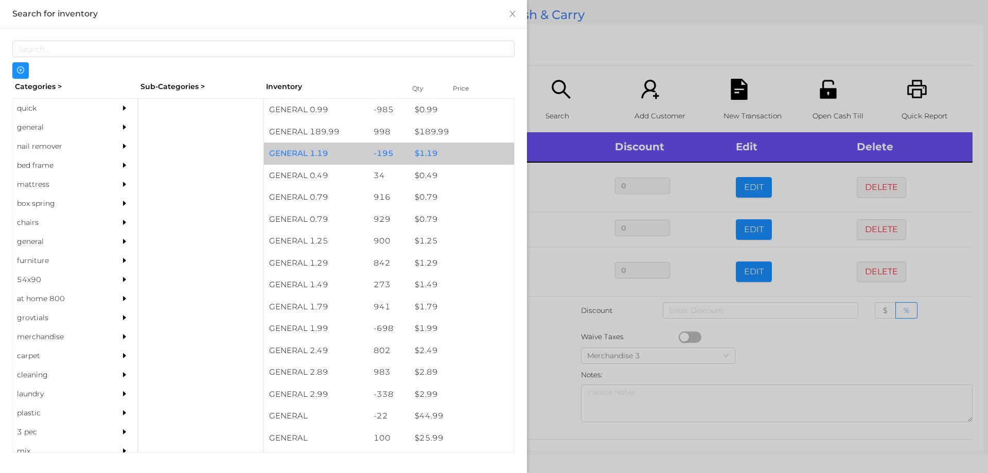
click at [421, 153] on div "$ 1.19" at bounding box center [462, 154] width 104 height 22
click at [426, 151] on div "$ 1.19" at bounding box center [462, 154] width 104 height 22
click at [431, 153] on div "$ 1.19" at bounding box center [462, 154] width 104 height 22
click at [430, 151] on div "$ 1.19" at bounding box center [462, 154] width 104 height 22
click at [441, 149] on div "$ 1.19" at bounding box center [462, 154] width 104 height 22
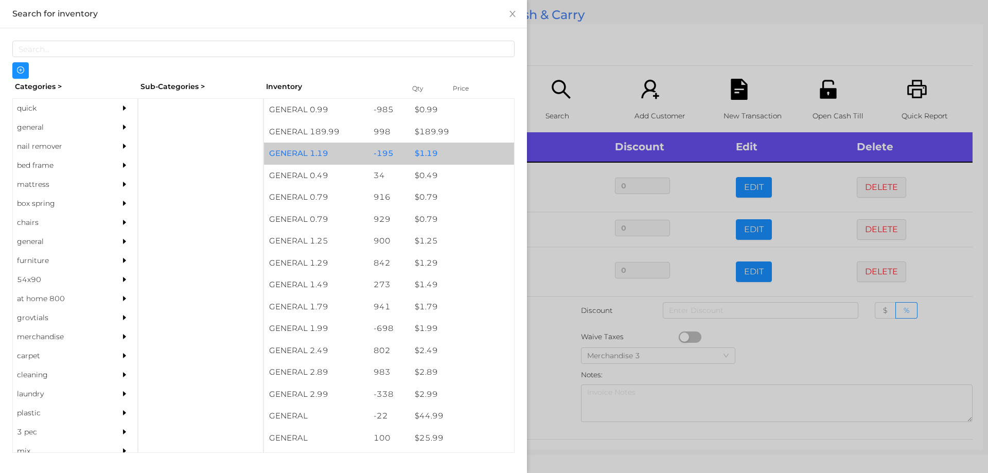
click at [431, 149] on div "$ 1.19" at bounding box center [462, 154] width 104 height 22
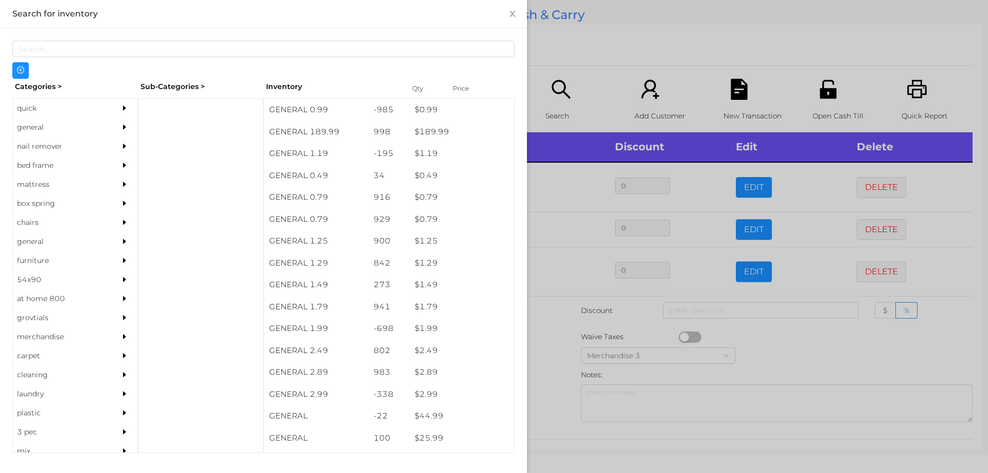
click at [547, 345] on div at bounding box center [494, 236] width 988 height 473
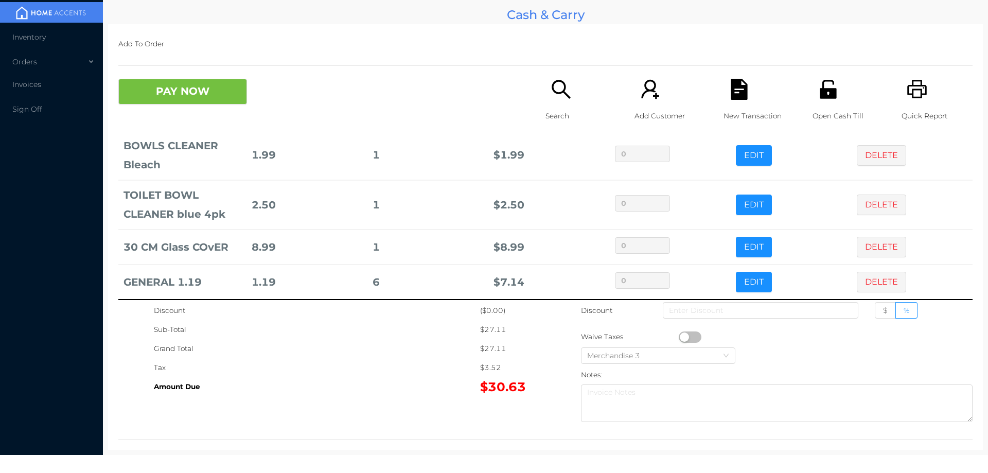
scroll to position [126, 0]
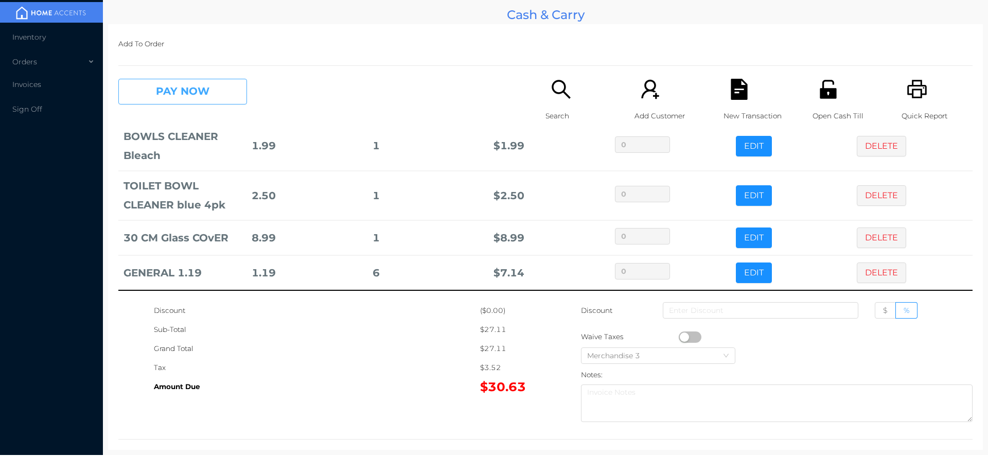
click at [161, 90] on button "PAY NOW" at bounding box center [182, 92] width 129 height 26
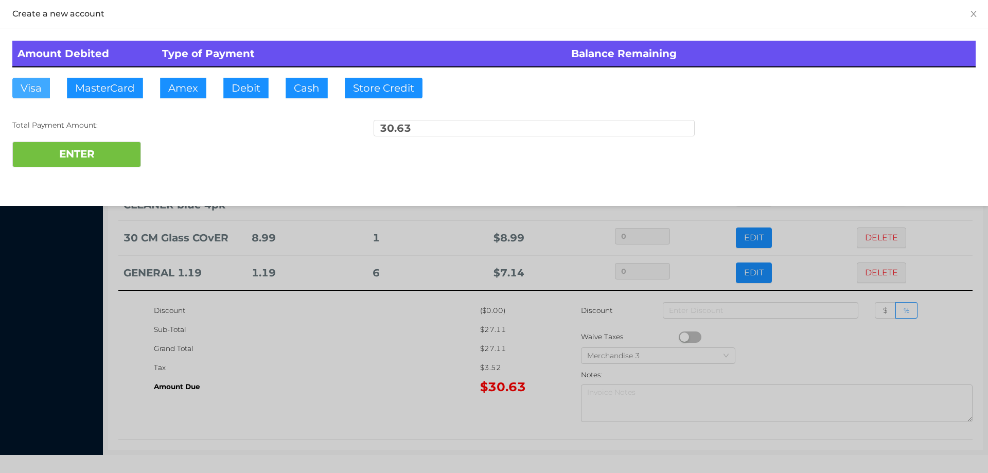
click at [36, 96] on button "Visa" at bounding box center [31, 88] width 38 height 21
click at [51, 163] on button "ENTER" at bounding box center [76, 154] width 129 height 26
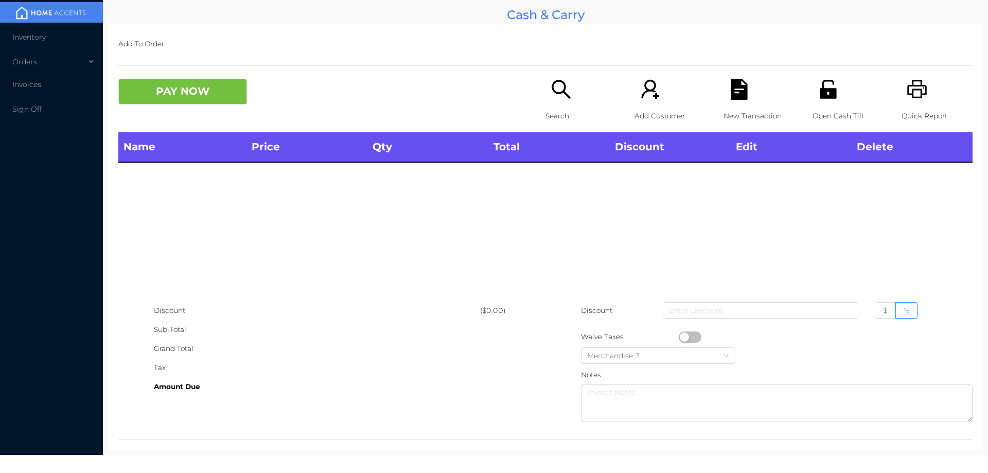
scroll to position [0, 0]
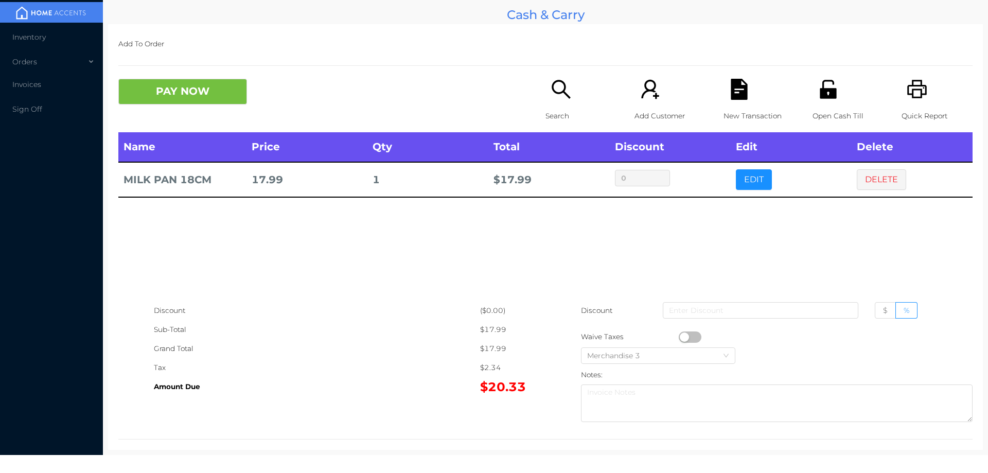
click at [549, 101] on div "Search" at bounding box center [580, 106] width 71 height 54
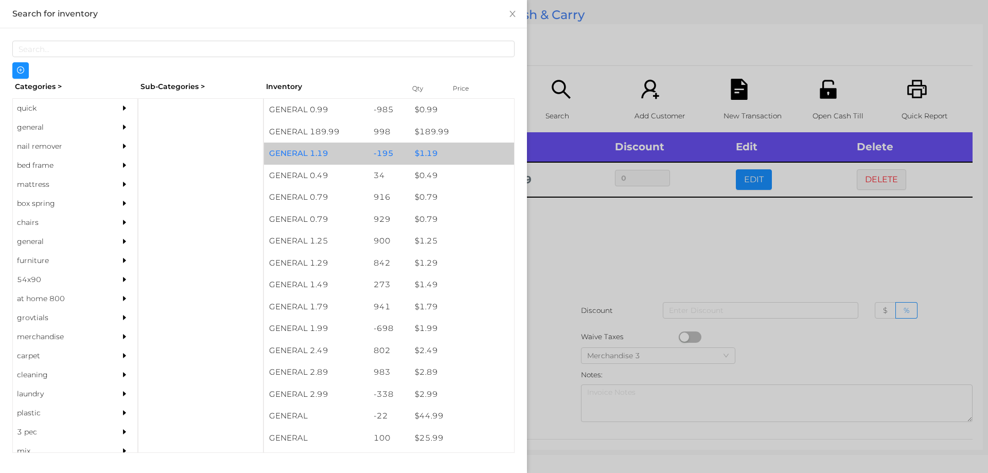
click at [425, 157] on div "$ 1.19" at bounding box center [462, 154] width 104 height 22
click at [427, 155] on div "$ 1.19" at bounding box center [462, 154] width 104 height 22
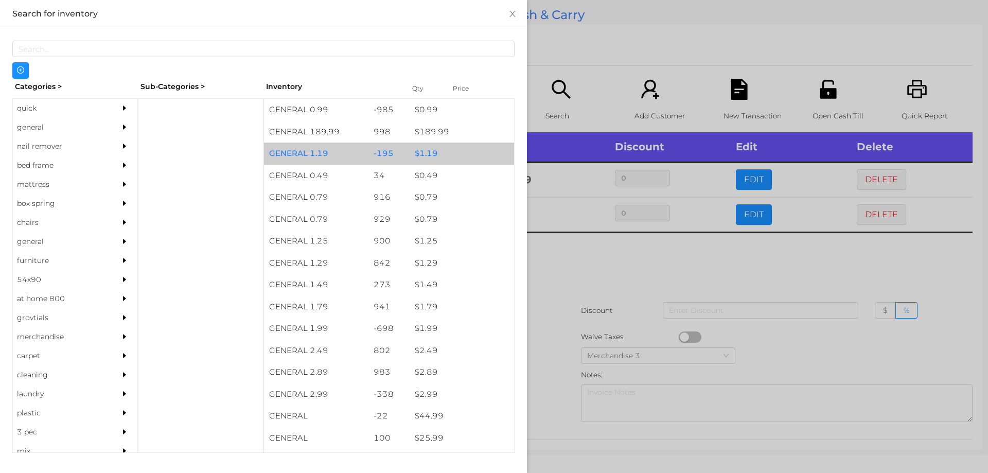
click at [419, 150] on div "$ 1.19" at bounding box center [462, 154] width 104 height 22
click at [428, 151] on div "$ 1.19" at bounding box center [462, 154] width 104 height 22
click at [429, 150] on div "$ 1.19" at bounding box center [462, 154] width 104 height 22
click at [423, 153] on div "$ 1.19" at bounding box center [462, 154] width 104 height 22
click at [424, 153] on div "$ 1.19" at bounding box center [462, 154] width 104 height 22
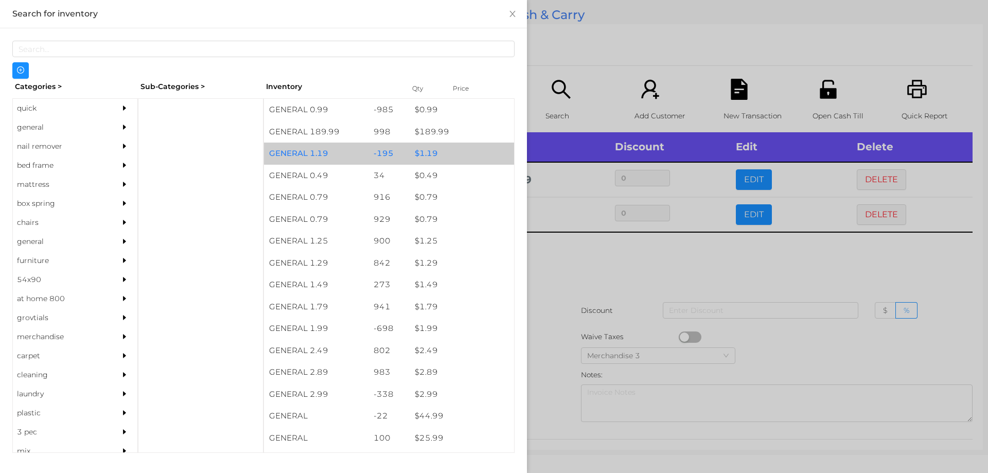
click at [422, 153] on div "$ 1.19" at bounding box center [462, 154] width 104 height 22
click at [426, 152] on div "$ 1.19" at bounding box center [462, 154] width 104 height 22
click at [422, 143] on div "$ 1.19" at bounding box center [462, 154] width 104 height 22
click at [419, 148] on div "$ 1.19" at bounding box center [462, 154] width 104 height 22
click at [419, 151] on div "$ 1.19" at bounding box center [462, 154] width 104 height 22
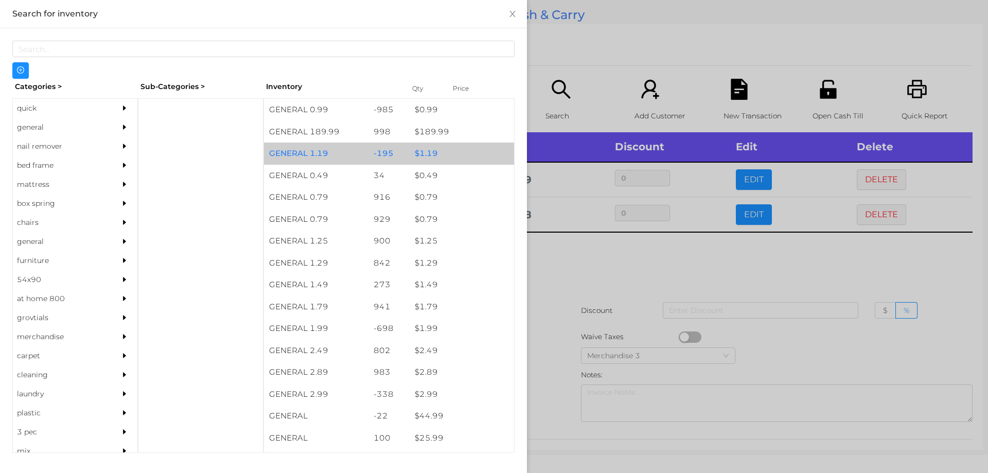
click at [415, 149] on div "$ 1.19" at bounding box center [462, 154] width 104 height 22
click at [422, 152] on div "$ 1.19" at bounding box center [462, 154] width 104 height 22
click at [425, 152] on div "$ 1.19" at bounding box center [462, 154] width 104 height 22
click at [420, 151] on div "$ 1.19" at bounding box center [462, 154] width 104 height 22
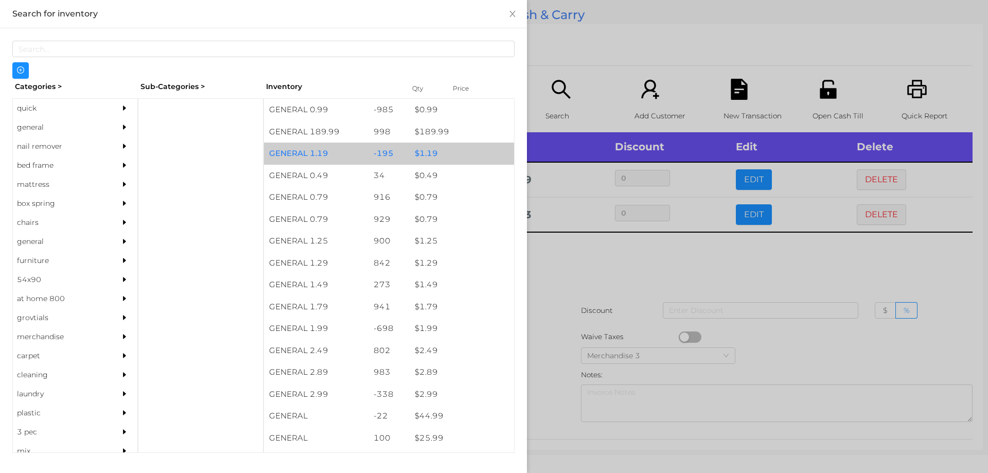
click at [423, 153] on div "$ 1.19" at bounding box center [462, 154] width 104 height 22
click at [420, 150] on div "$ 1.19" at bounding box center [462, 154] width 104 height 22
click at [425, 153] on div "$ 1.19" at bounding box center [462, 154] width 104 height 22
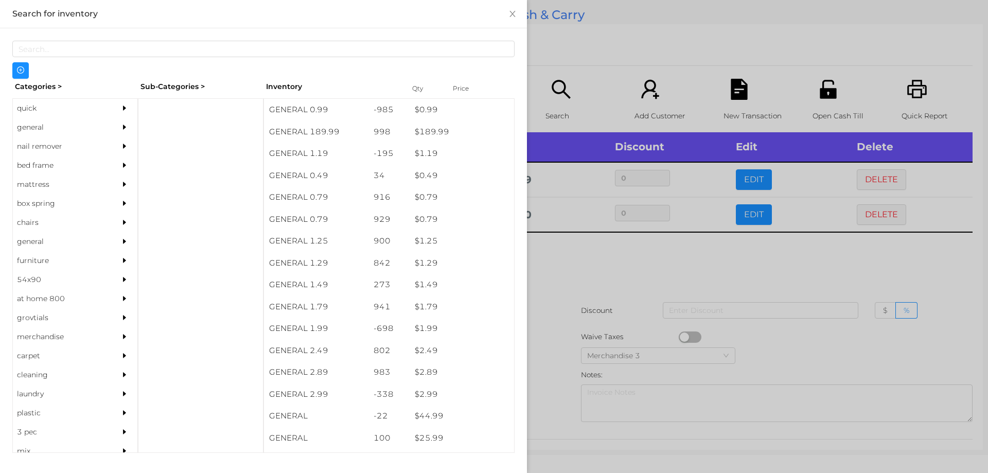
click at [556, 262] on div at bounding box center [494, 236] width 988 height 473
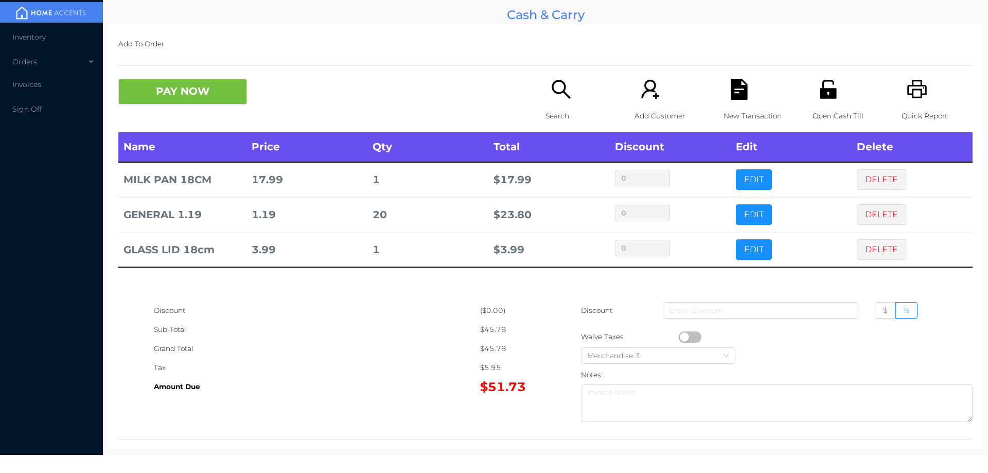
click at [549, 104] on div "Search" at bounding box center [580, 106] width 71 height 54
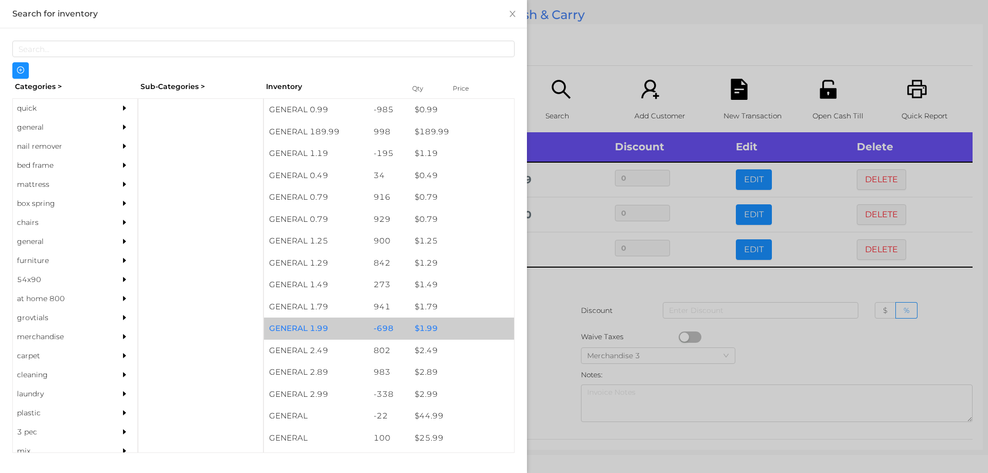
click at [421, 323] on div "$ 1.99" at bounding box center [462, 328] width 104 height 22
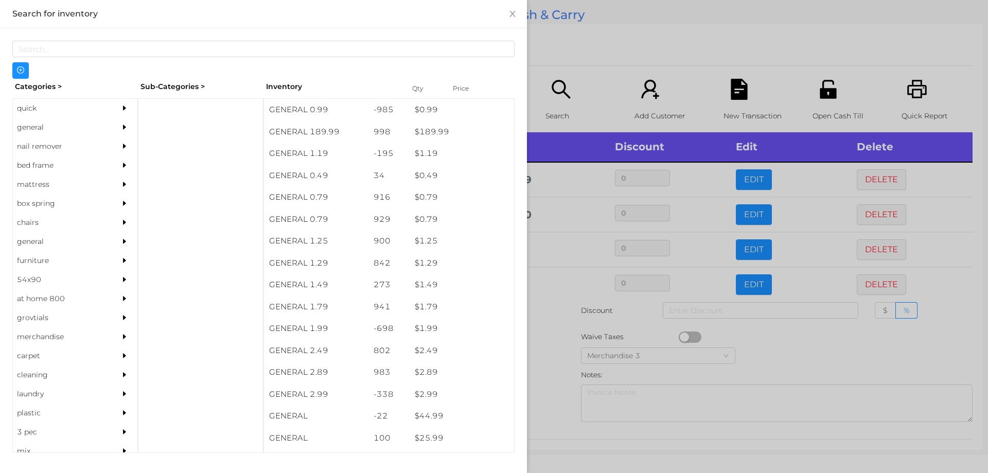
click at [547, 348] on div at bounding box center [494, 236] width 988 height 473
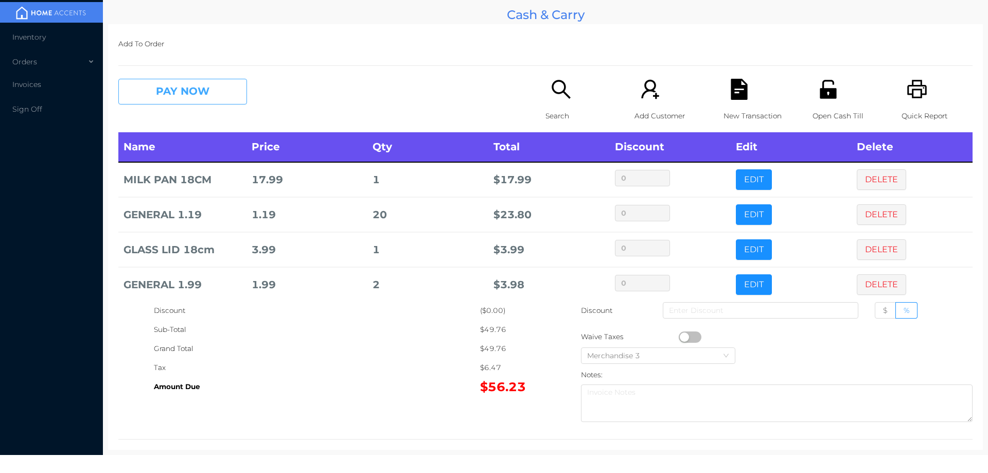
click at [209, 85] on button "PAY NOW" at bounding box center [182, 92] width 129 height 26
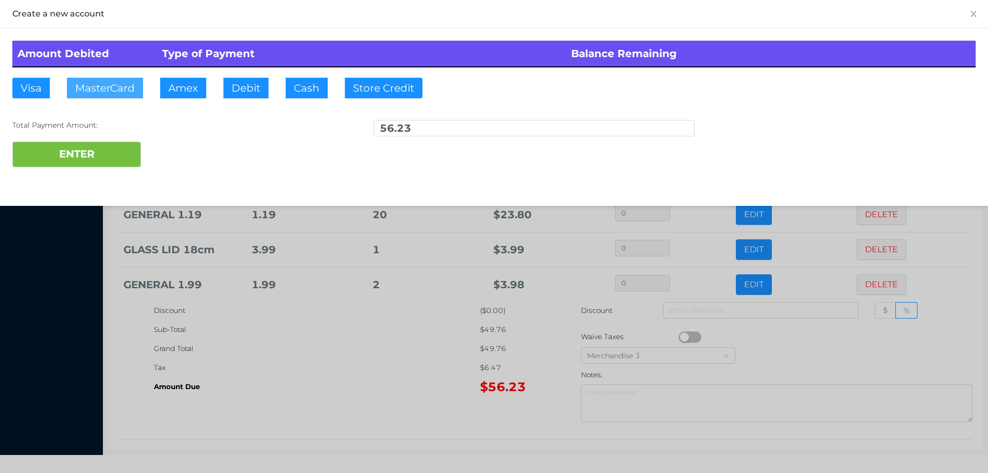
click at [115, 94] on button "MasterCard" at bounding box center [105, 88] width 76 height 21
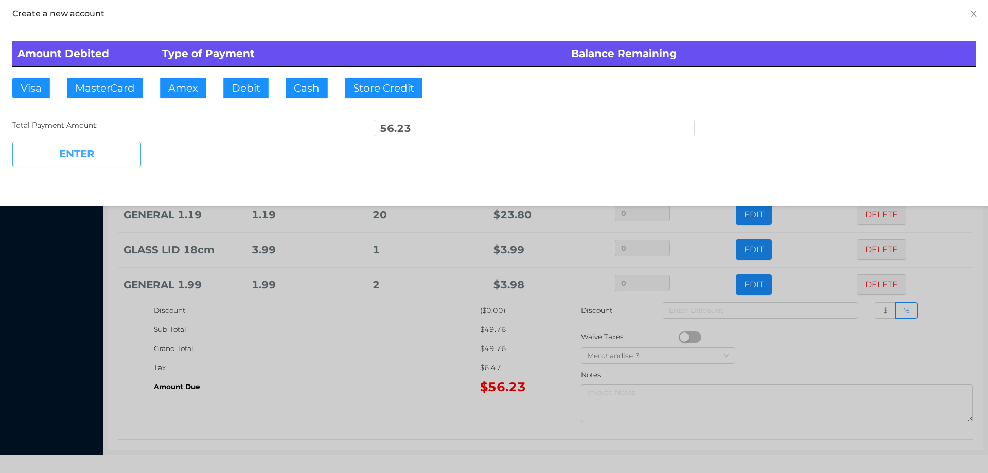
click at [92, 151] on button "ENTER" at bounding box center [76, 154] width 129 height 26
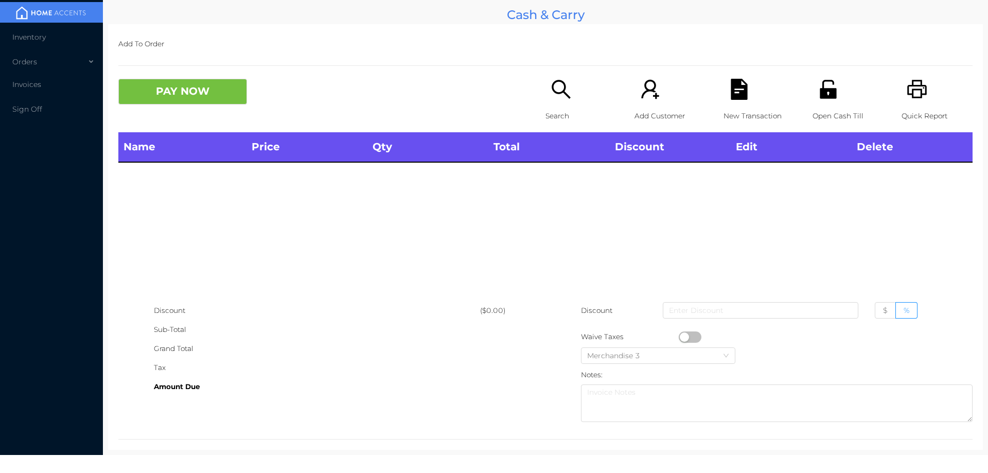
click at [559, 98] on icon "icon: search" at bounding box center [560, 89] width 21 height 21
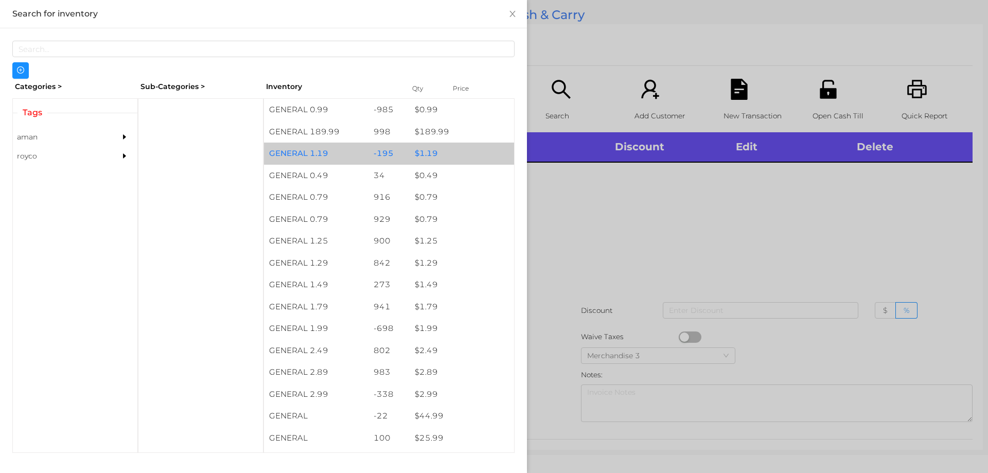
click at [424, 150] on div "$ 1.19" at bounding box center [462, 154] width 104 height 22
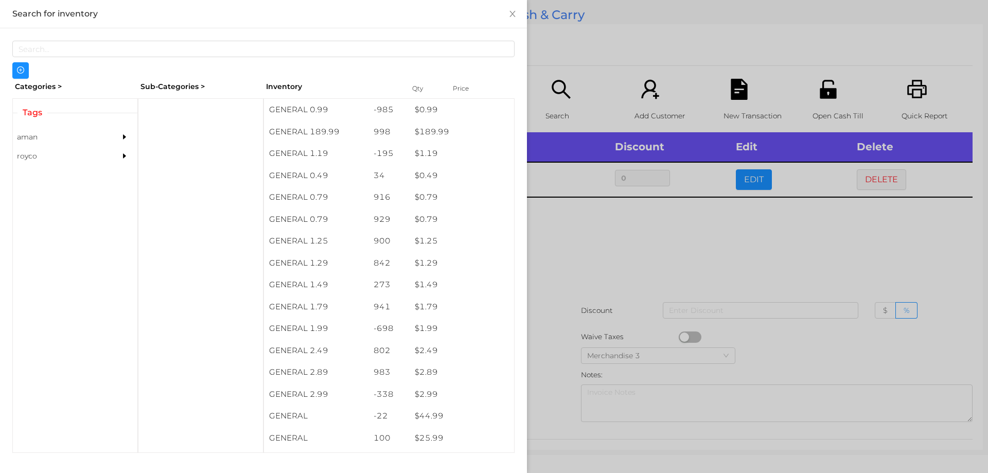
click at [570, 236] on div at bounding box center [494, 236] width 988 height 473
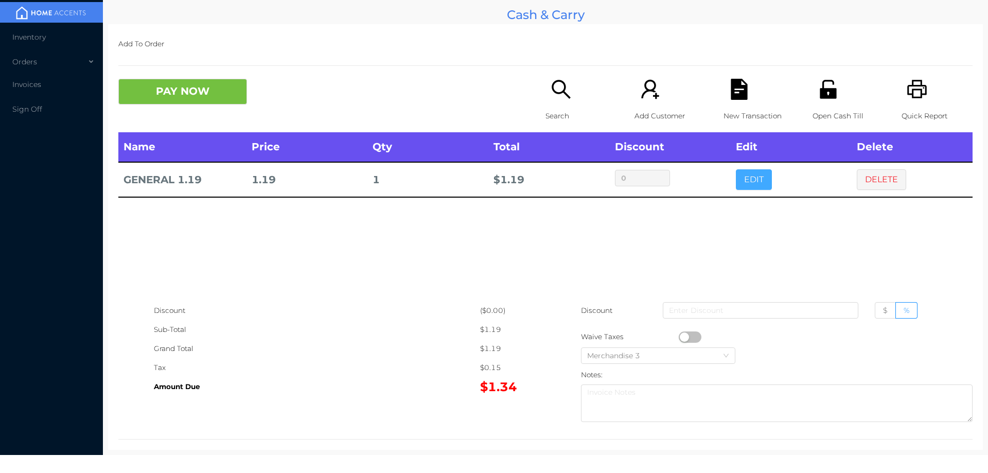
click at [742, 171] on button "EDIT" at bounding box center [754, 179] width 36 height 21
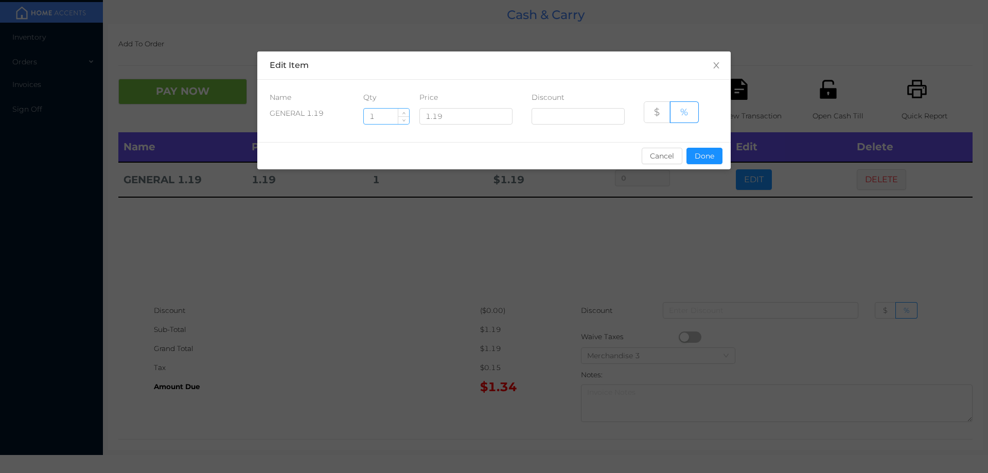
click at [379, 118] on input "1" at bounding box center [386, 116] width 45 height 15
type input "10"
click at [709, 149] on button "Done" at bounding box center [704, 156] width 36 height 16
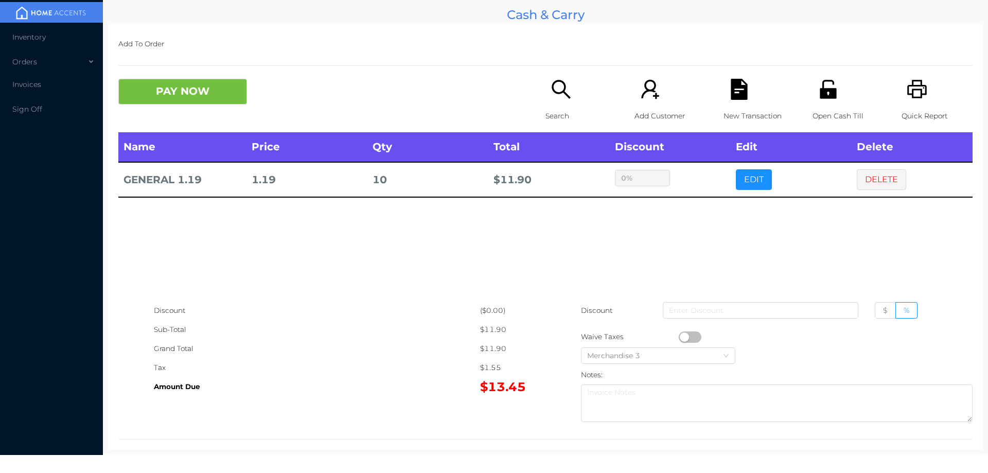
click at [721, 243] on div "sentinelStart Edit Item Name Qty Price Discount GENERAL 1.19 10 1.19 $ % Cancel…" at bounding box center [494, 236] width 988 height 473
click at [199, 93] on button "PAY NOW" at bounding box center [182, 92] width 129 height 26
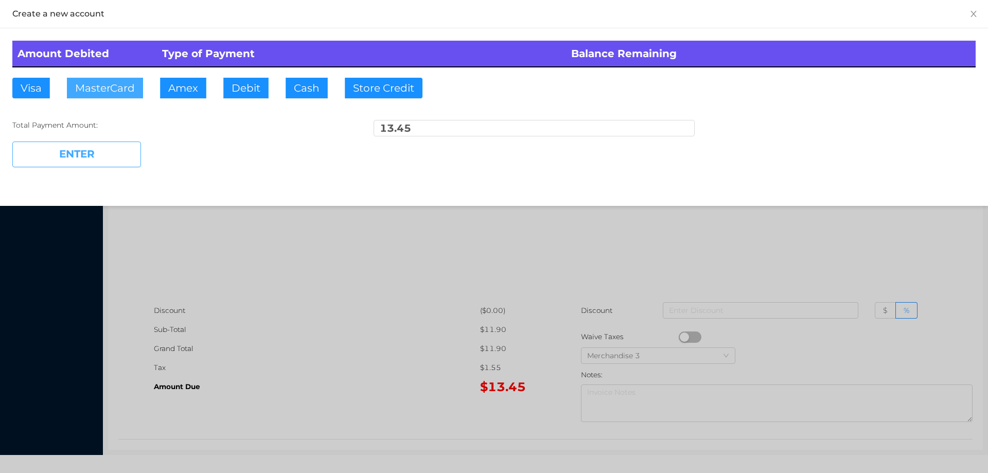
click at [119, 87] on button "MasterCard" at bounding box center [105, 88] width 76 height 21
click at [103, 156] on button "ENTER" at bounding box center [76, 154] width 129 height 26
type input "0"
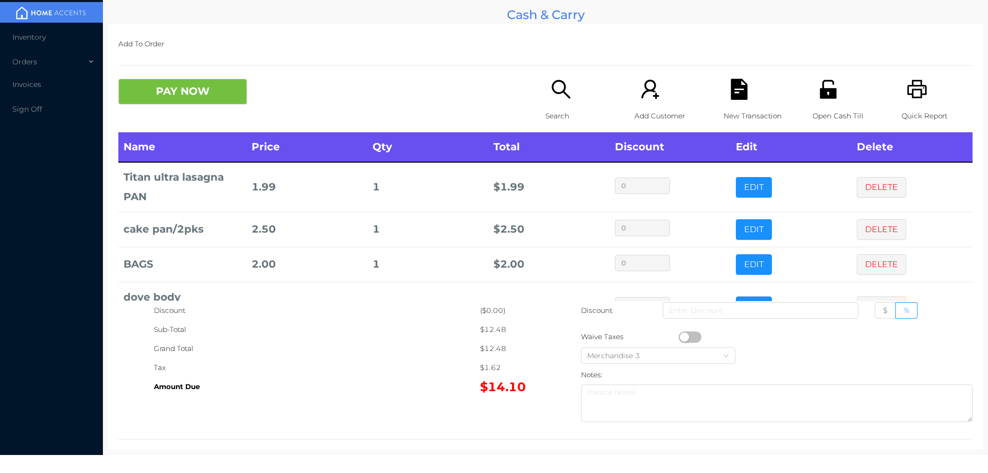
click at [552, 98] on icon "icon: search" at bounding box center [560, 89] width 21 height 21
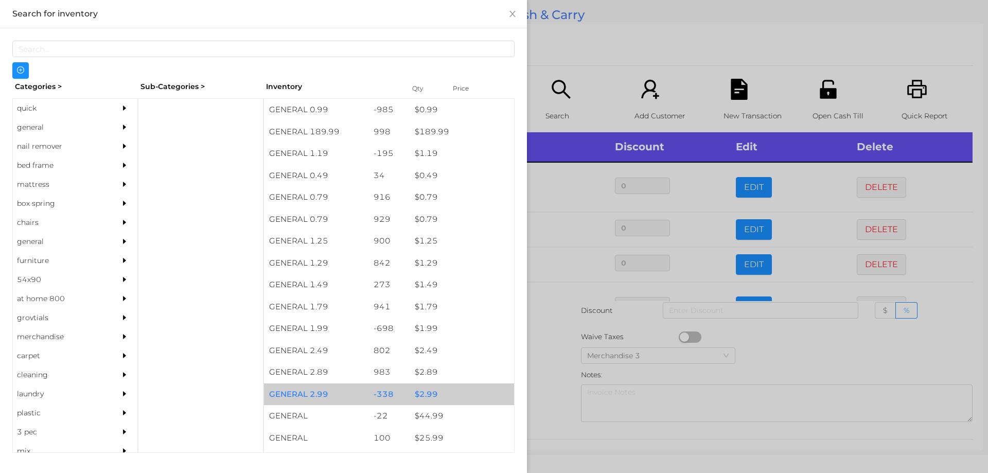
click at [423, 392] on div "$ 2.99" at bounding box center [462, 394] width 104 height 22
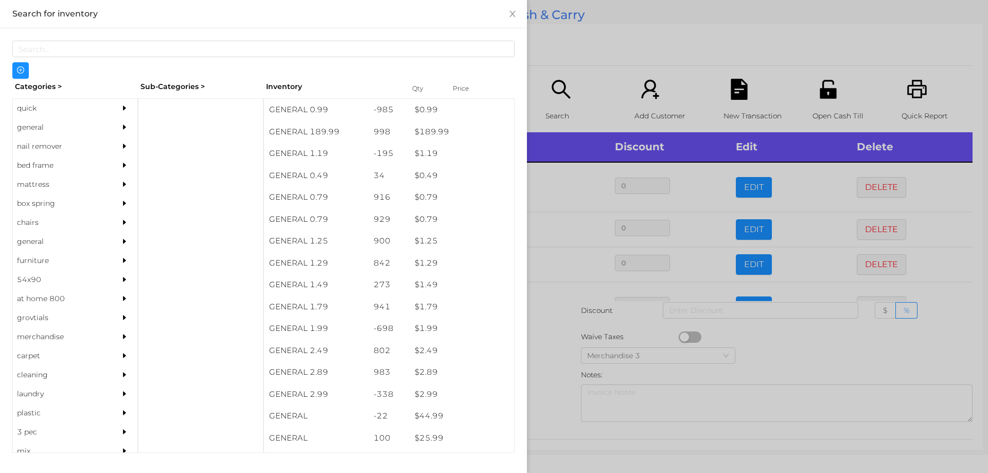
click at [556, 395] on div at bounding box center [494, 236] width 988 height 473
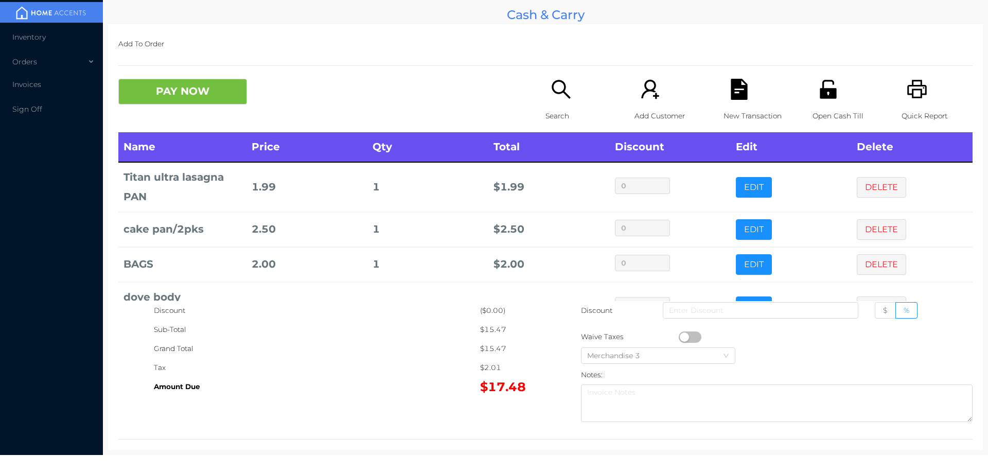
scroll to position [61, 0]
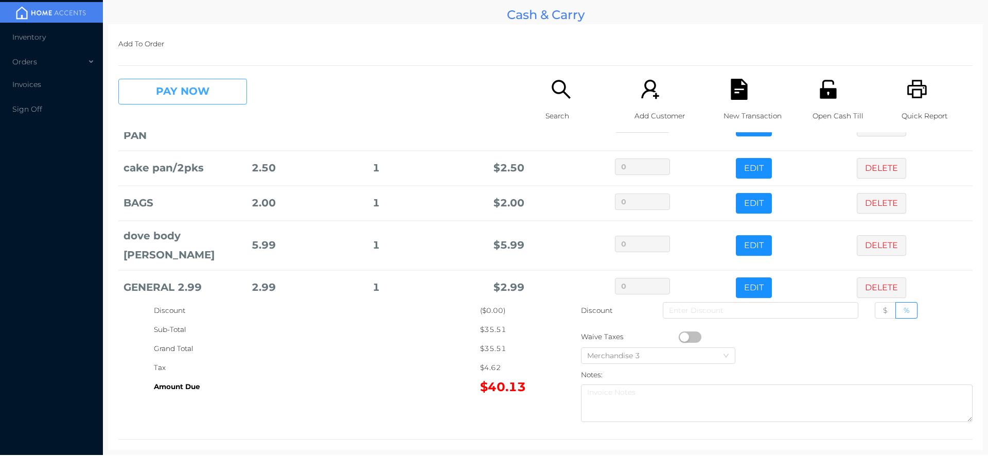
click at [205, 100] on button "PAY NOW" at bounding box center [182, 92] width 129 height 26
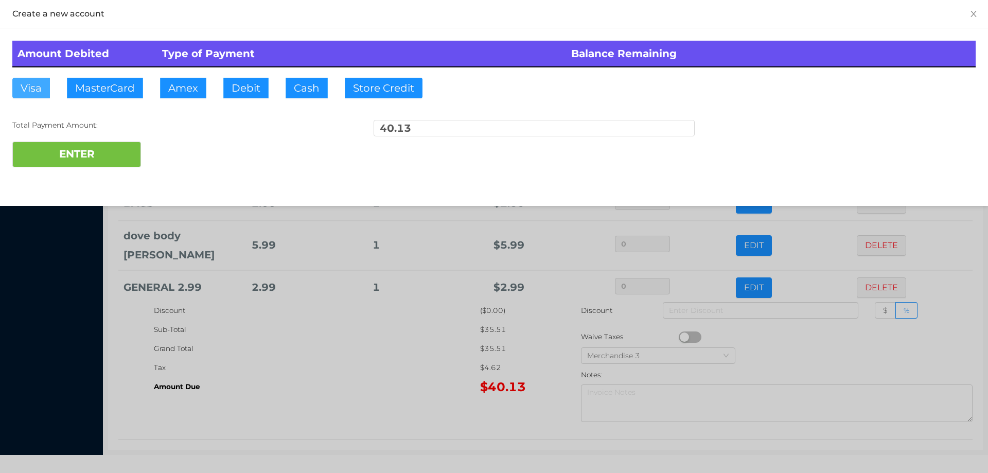
click at [46, 92] on button "Visa" at bounding box center [31, 88] width 38 height 21
click at [83, 165] on button "ENTER" at bounding box center [76, 154] width 129 height 26
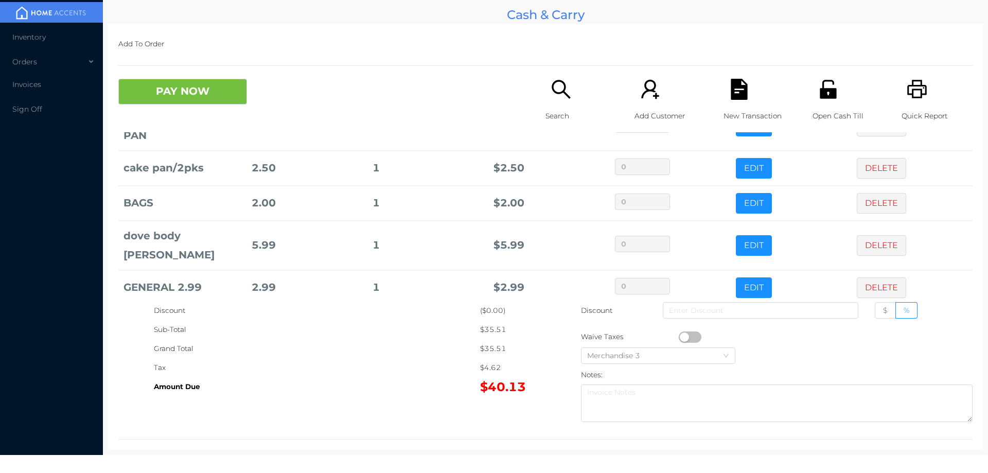
scroll to position [0, 0]
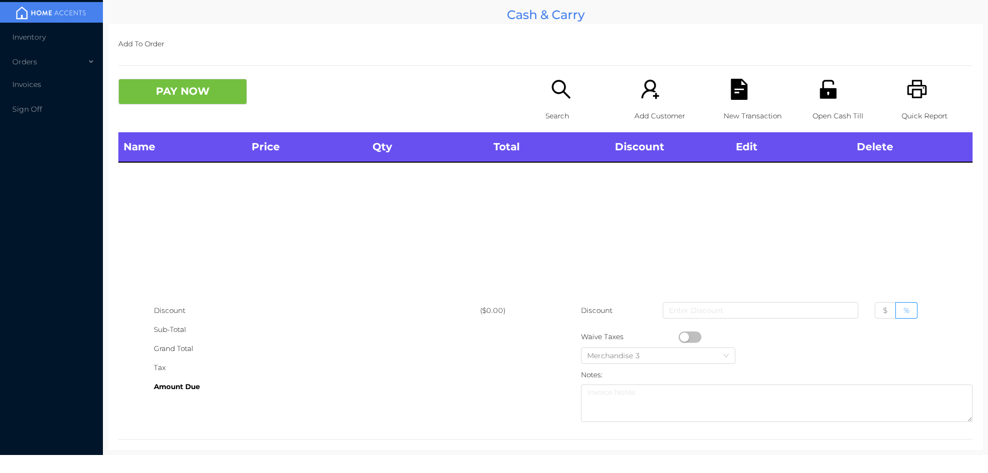
click at [557, 98] on icon "icon: search" at bounding box center [560, 89] width 21 height 21
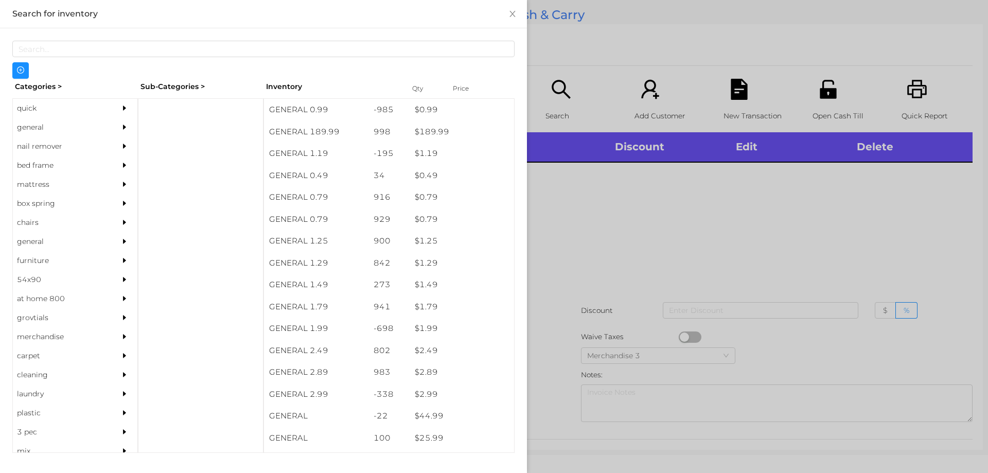
click at [39, 113] on div "quick" at bounding box center [60, 108] width 94 height 19
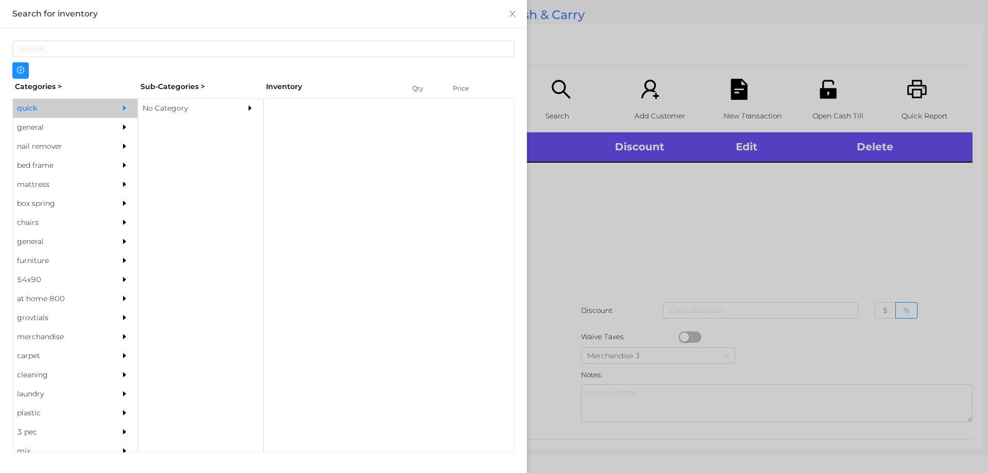
click at [166, 111] on div "No Category" at bounding box center [185, 108] width 94 height 19
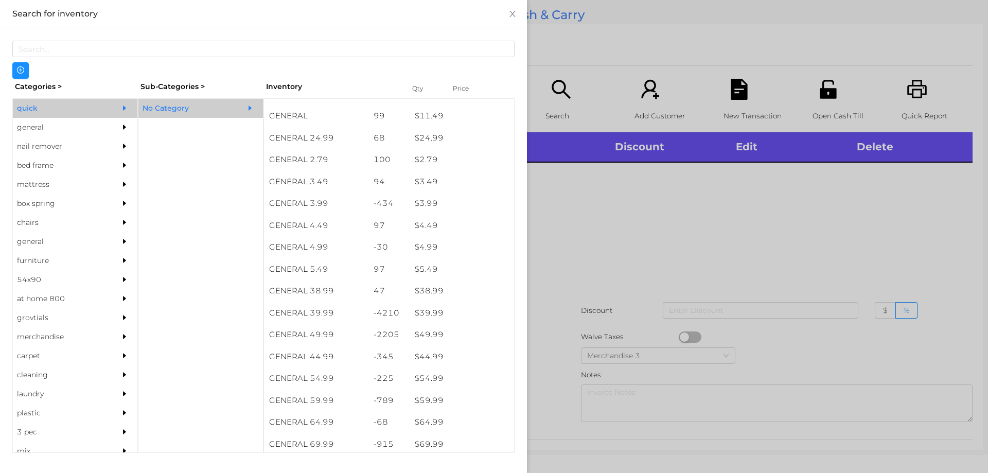
scroll to position [387, 0]
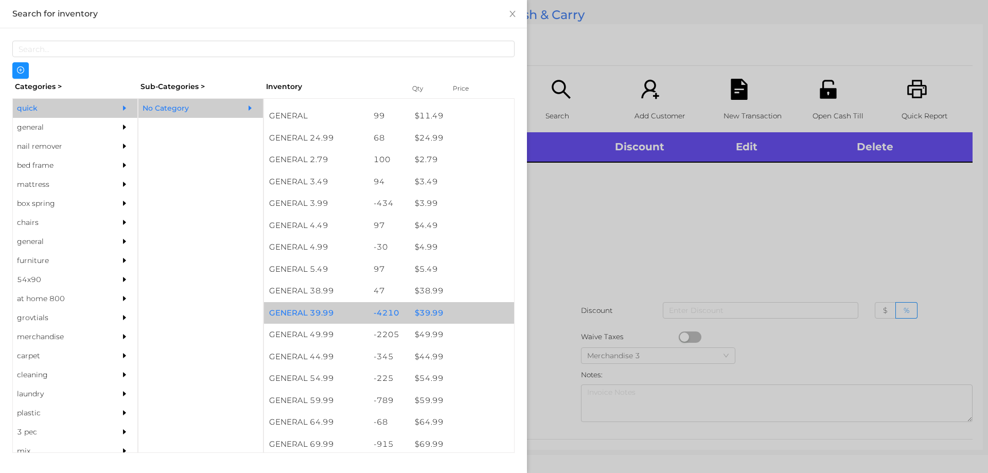
click at [420, 310] on div "$ 39.99" at bounding box center [462, 313] width 104 height 22
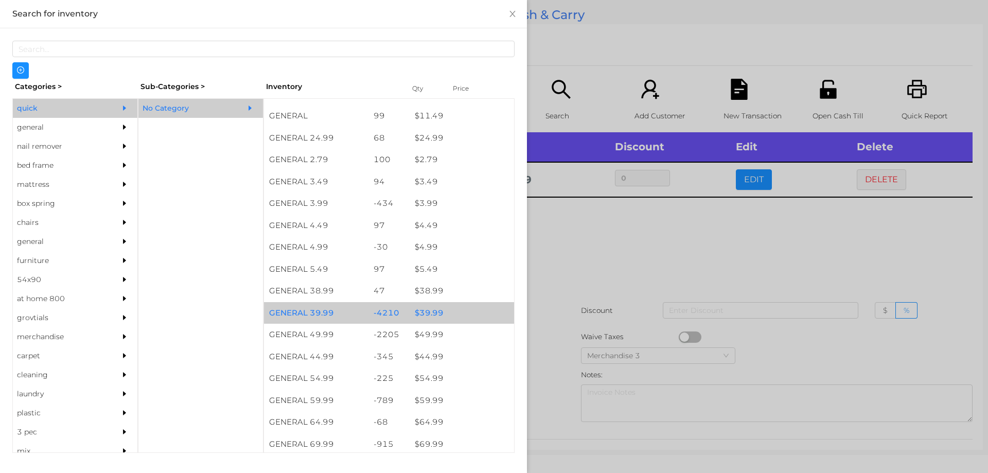
click at [429, 315] on div "$ 39.99" at bounding box center [462, 313] width 104 height 22
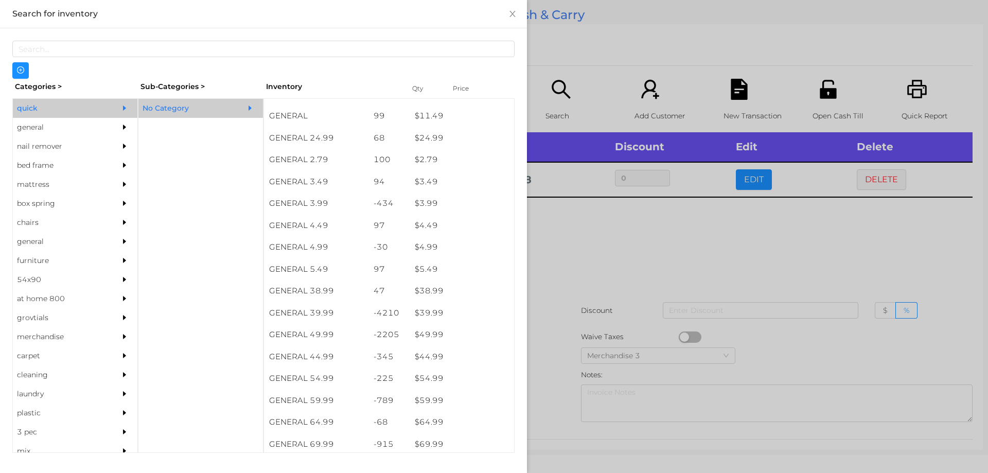
click at [578, 238] on div at bounding box center [494, 236] width 988 height 473
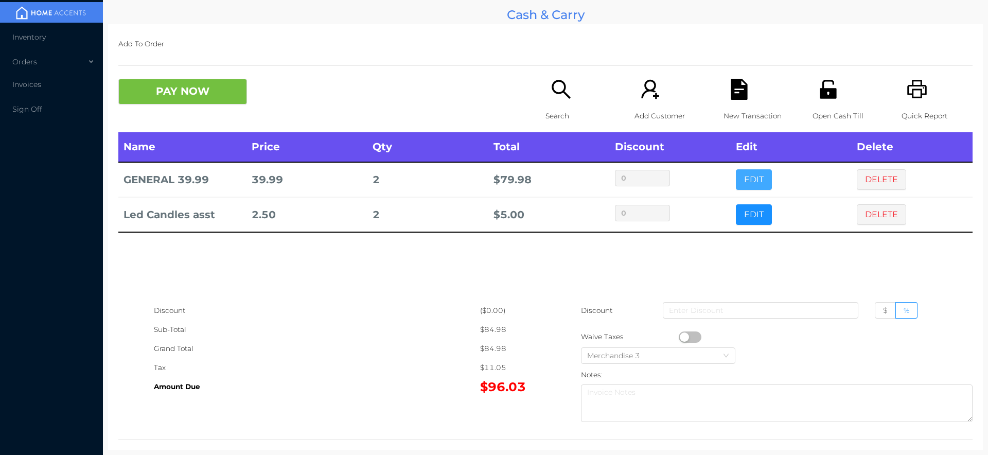
click at [743, 182] on button "EDIT" at bounding box center [754, 179] width 36 height 21
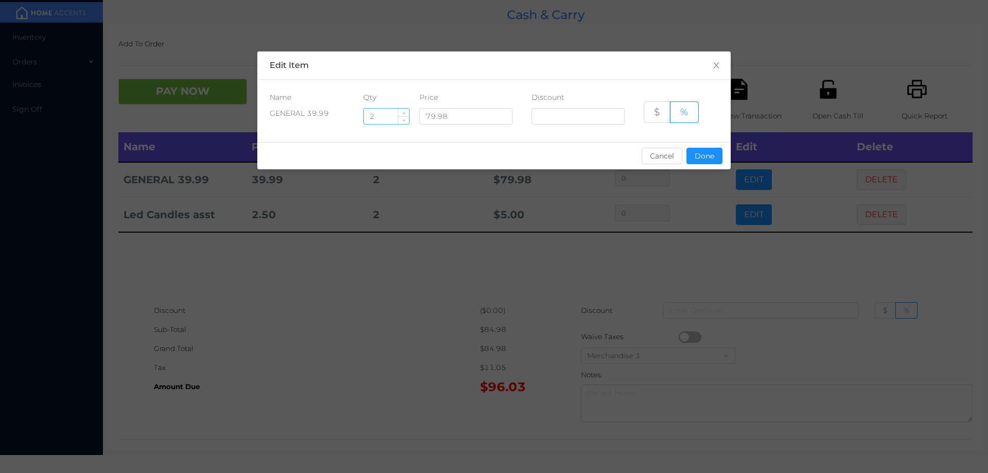
click at [385, 112] on input "2" at bounding box center [386, 116] width 45 height 15
type input "8"
click at [700, 159] on button "Done" at bounding box center [704, 156] width 36 height 16
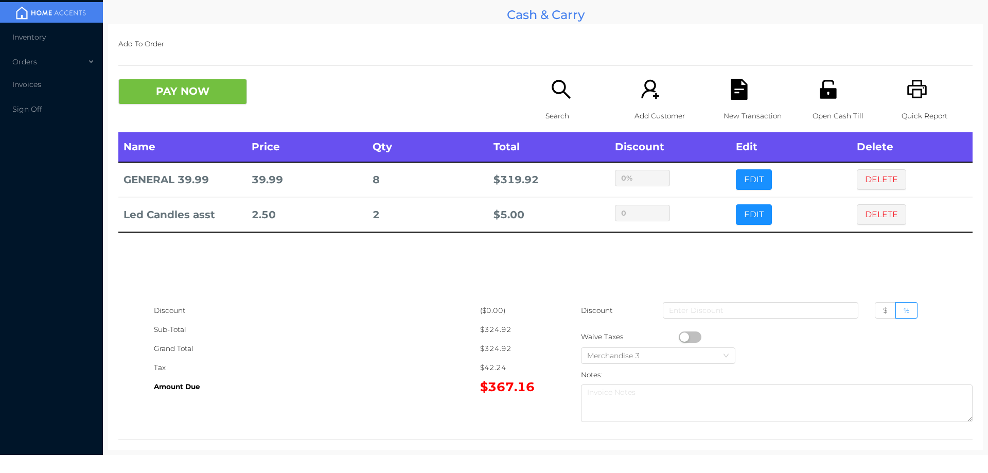
click at [378, 324] on div "Sub-Total" at bounding box center [317, 329] width 326 height 19
click at [820, 90] on icon "icon: unlock" at bounding box center [828, 89] width 16 height 19
click at [197, 85] on button "PAY NOW" at bounding box center [182, 92] width 129 height 26
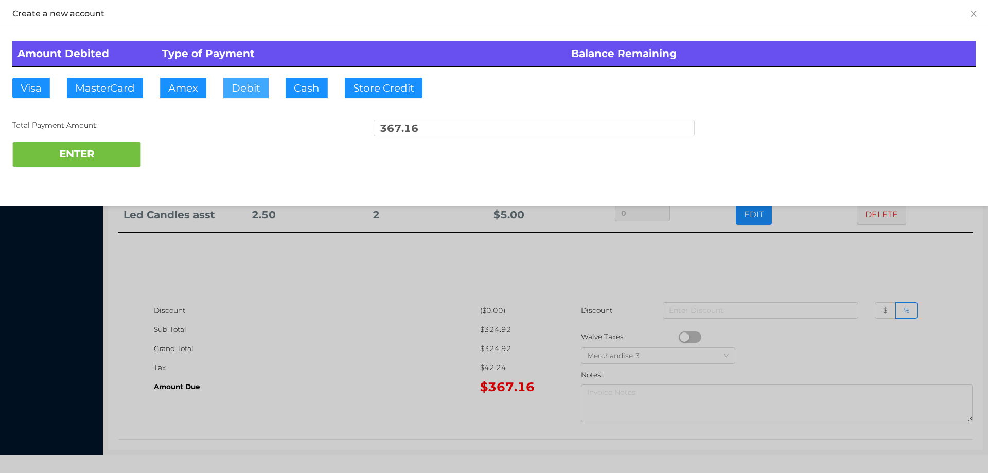
click at [243, 88] on button "Debit" at bounding box center [245, 88] width 45 height 21
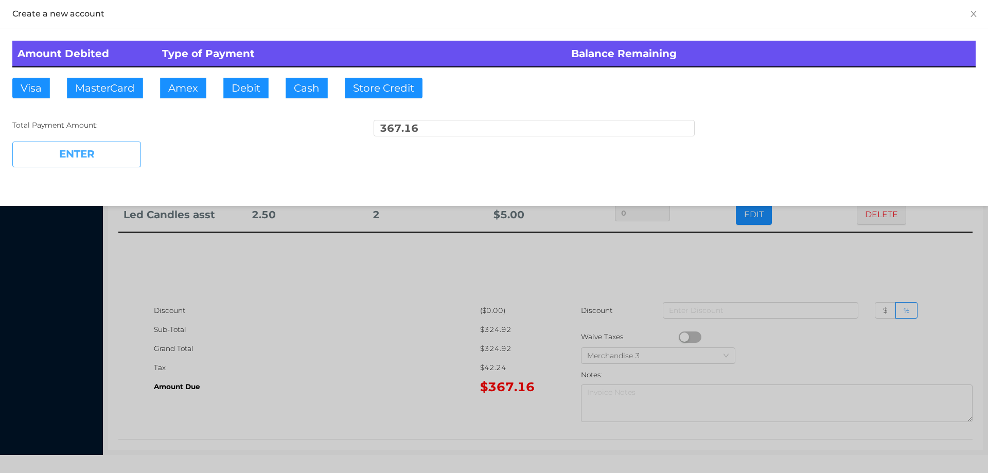
click at [119, 152] on button "ENTER" at bounding box center [76, 154] width 129 height 26
type input "0"
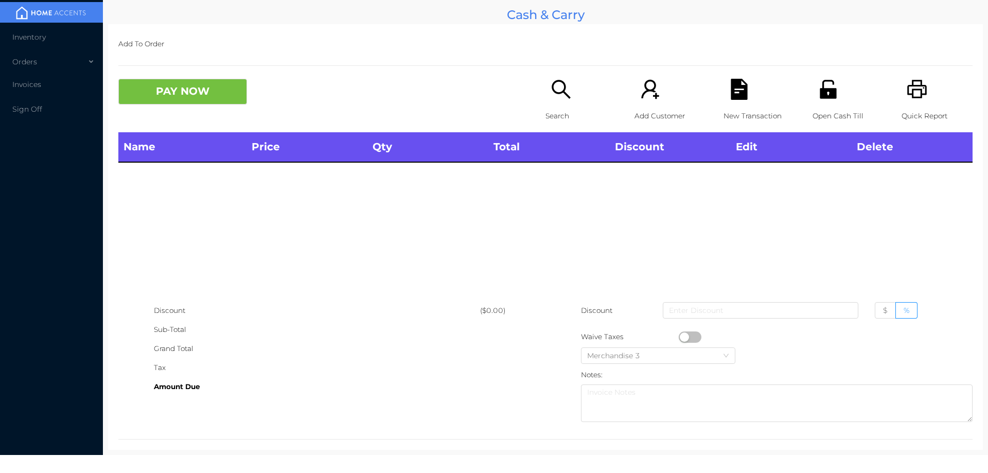
click at [548, 103] on div "Search" at bounding box center [580, 106] width 71 height 54
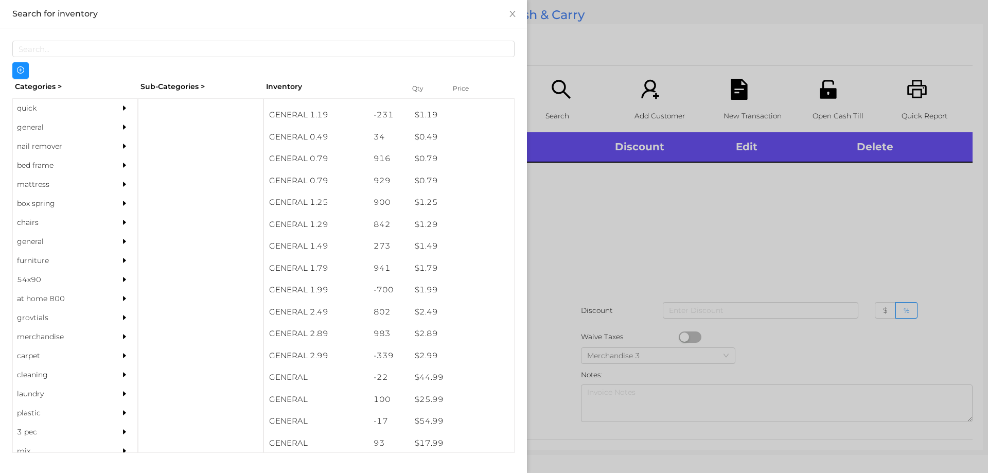
scroll to position [79, 0]
click at [22, 119] on div "general" at bounding box center [60, 127] width 94 height 19
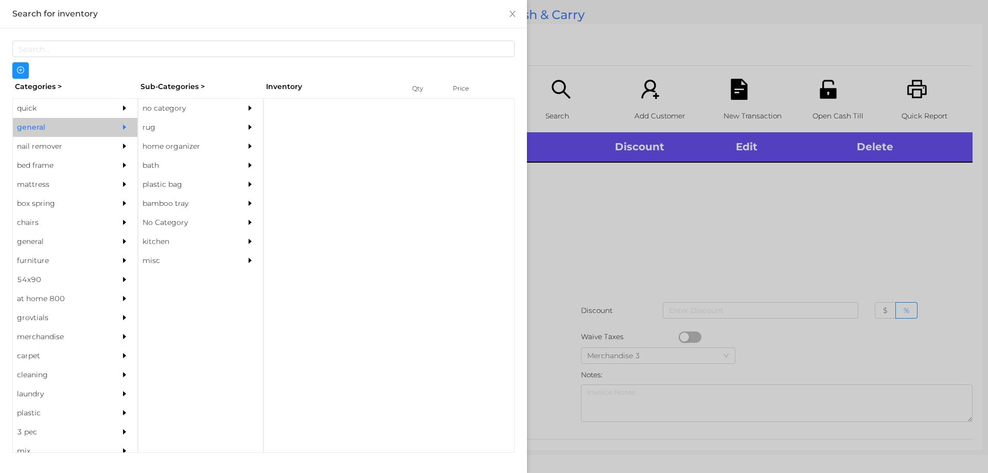
click at [150, 109] on div "no category" at bounding box center [185, 108] width 94 height 19
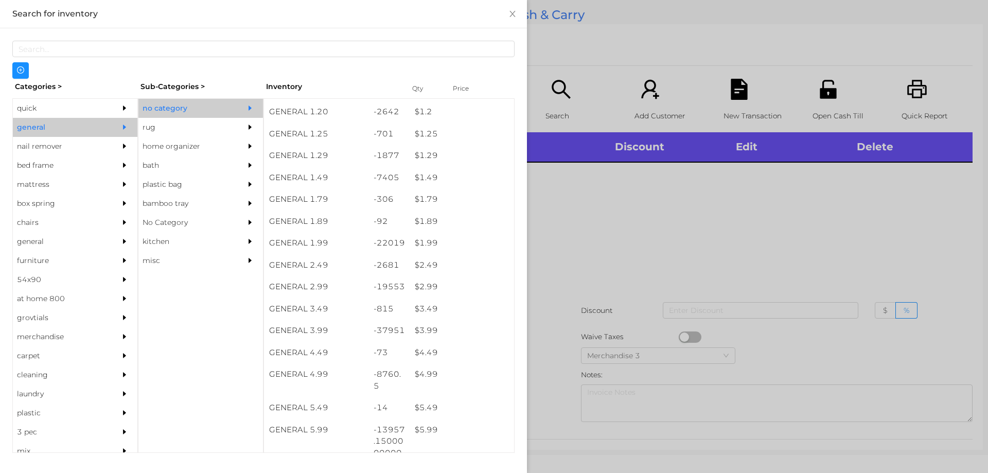
scroll to position [85, 0]
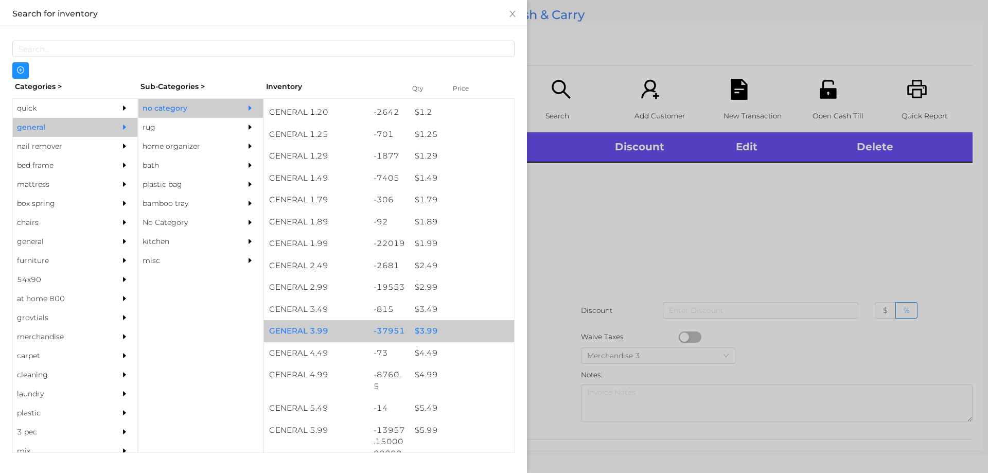
click at [422, 330] on div "$ 3.99" at bounding box center [462, 331] width 104 height 22
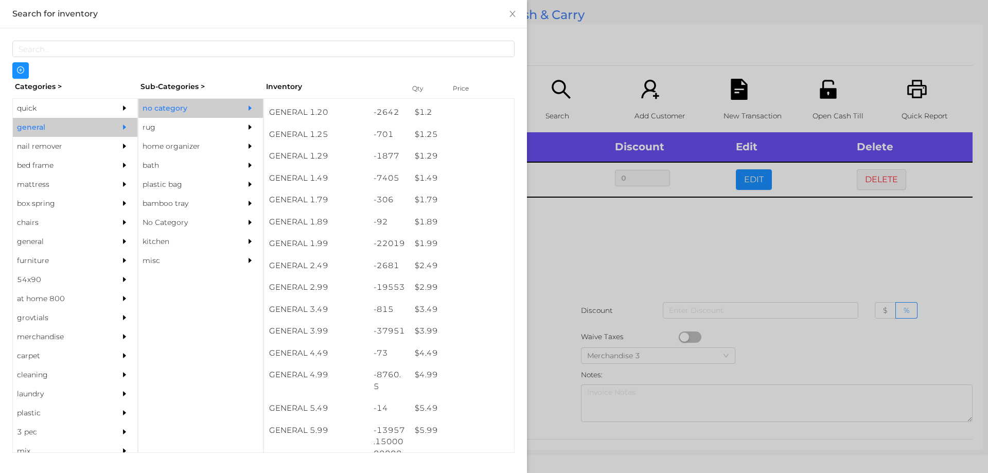
click at [589, 263] on div at bounding box center [494, 236] width 988 height 473
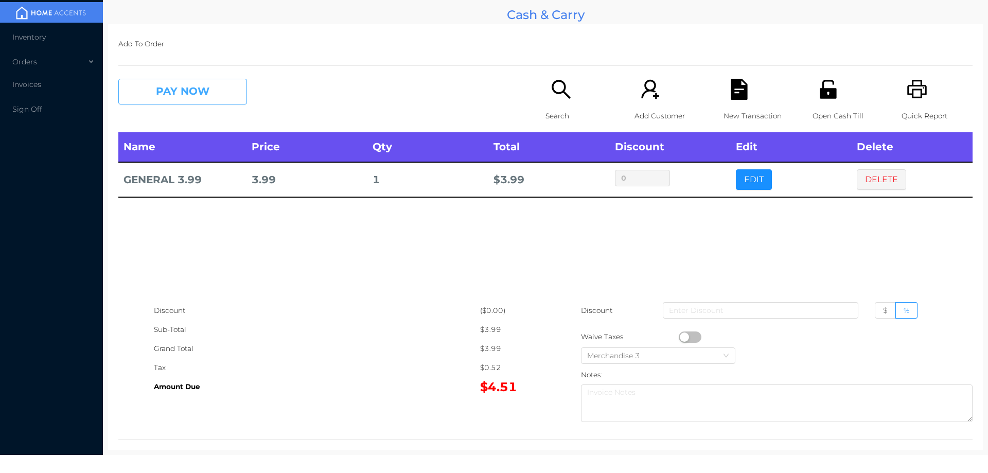
click at [177, 94] on button "PAY NOW" at bounding box center [182, 92] width 129 height 26
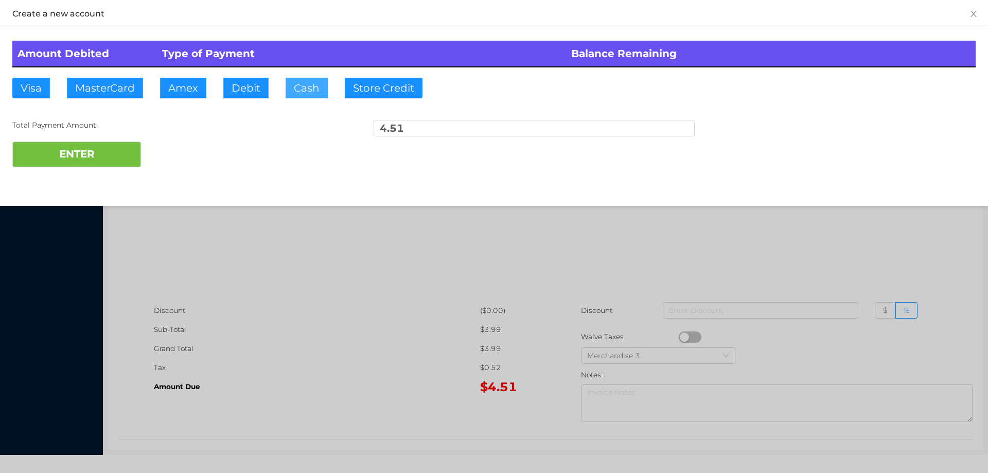
click at [300, 91] on button "Cash" at bounding box center [307, 88] width 42 height 21
type input "10."
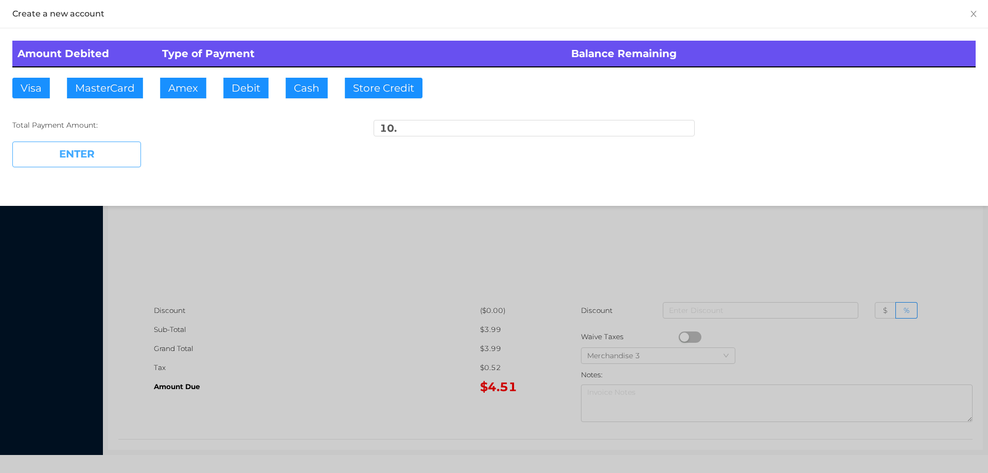
click at [91, 152] on button "ENTER" at bounding box center [76, 154] width 129 height 26
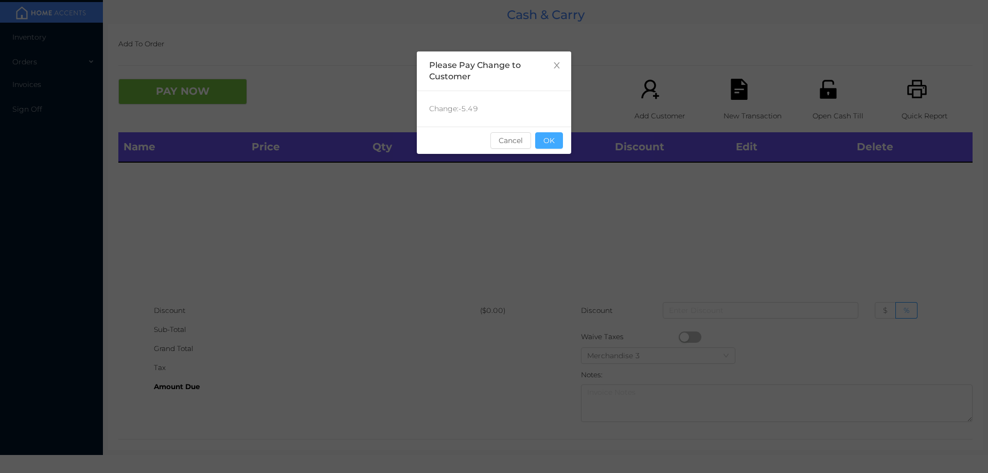
click at [552, 145] on button "OK" at bounding box center [549, 140] width 28 height 16
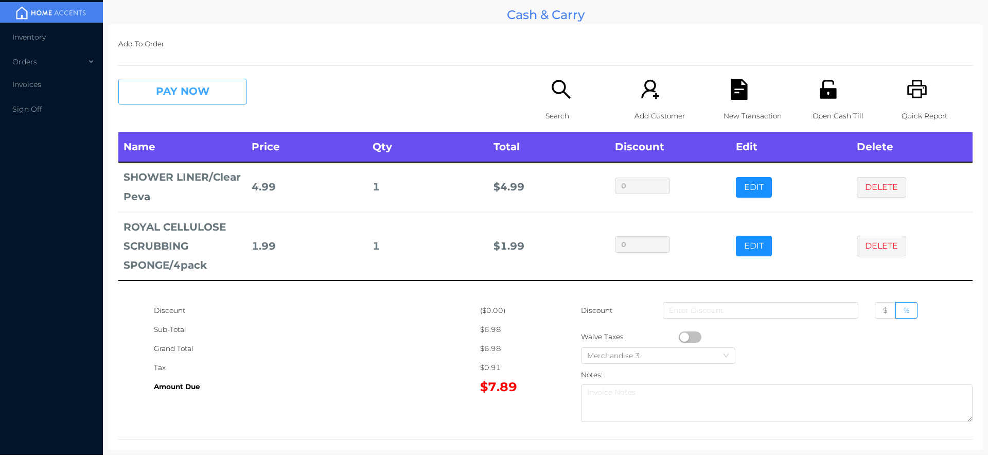
click at [173, 100] on button "PAY NOW" at bounding box center [182, 92] width 129 height 26
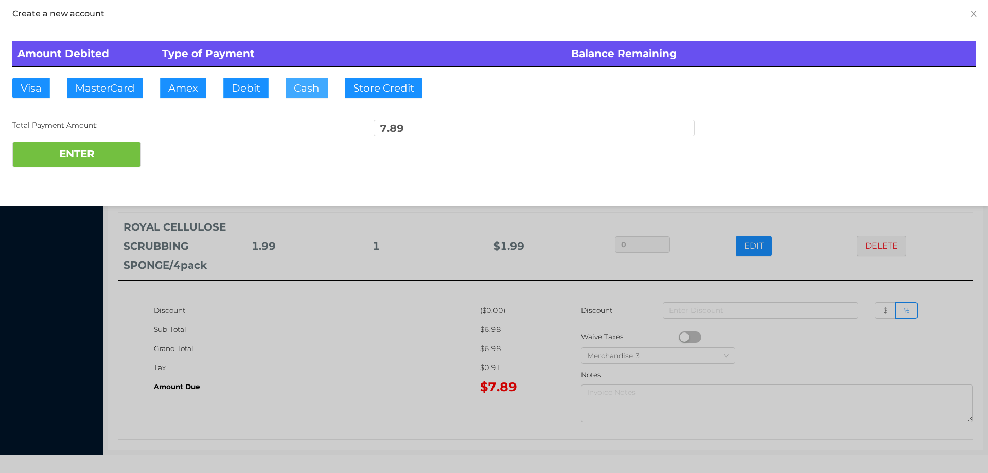
click at [304, 96] on button "Cash" at bounding box center [307, 88] width 42 height 21
type input "10."
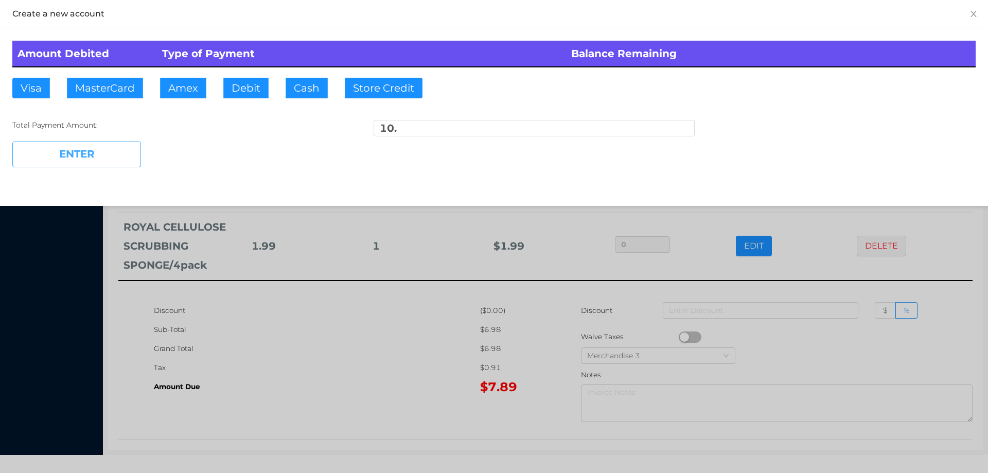
click at [103, 163] on button "ENTER" at bounding box center [76, 154] width 129 height 26
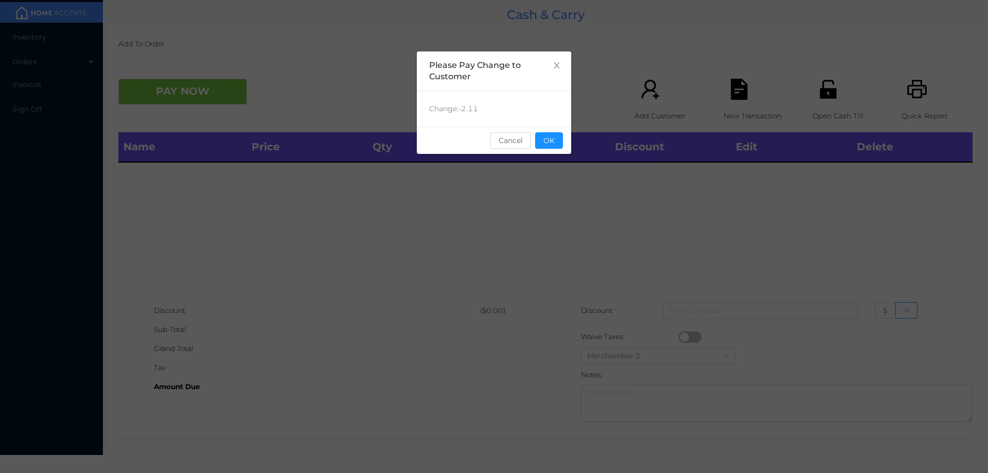
click at [548, 133] on button "OK" at bounding box center [549, 140] width 28 height 16
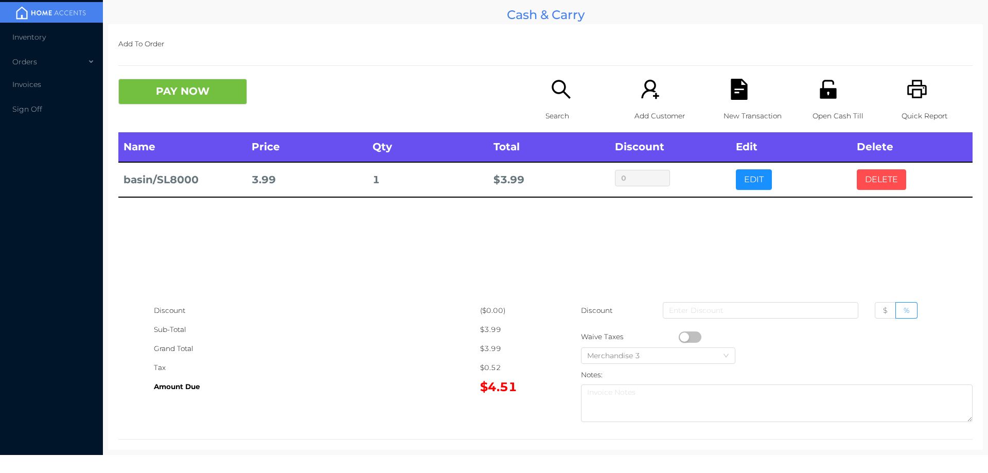
click at [884, 175] on button "DELETE" at bounding box center [881, 179] width 49 height 21
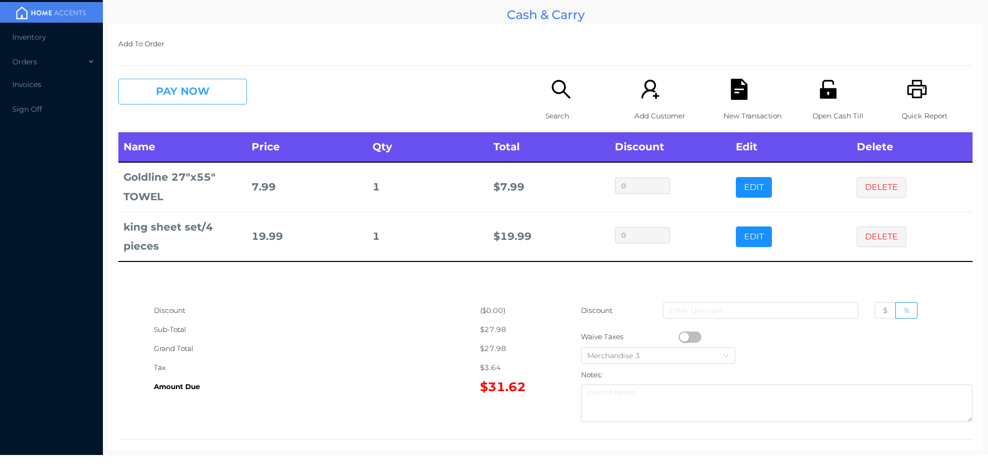
click at [168, 84] on button "PAY NOW" at bounding box center [182, 92] width 129 height 26
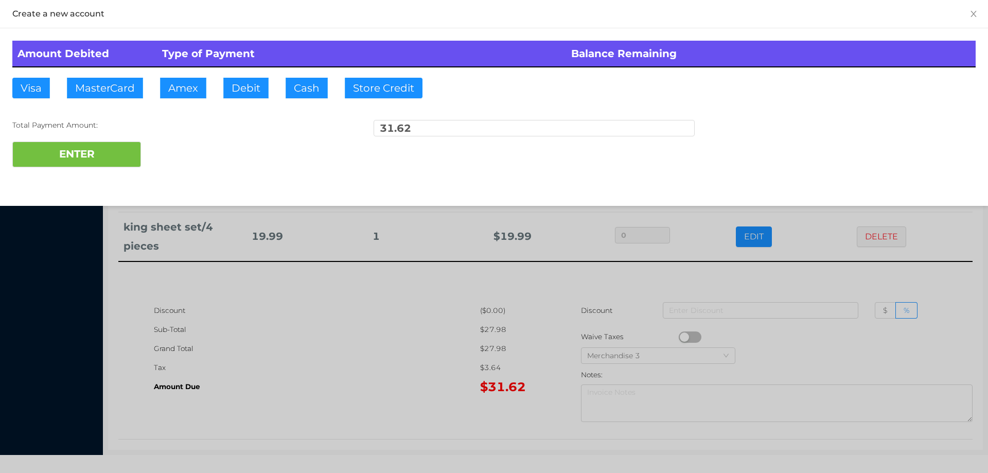
click at [197, 149] on div "ENTER" at bounding box center [493, 154] width 963 height 26
click at [793, 285] on div at bounding box center [494, 236] width 988 height 473
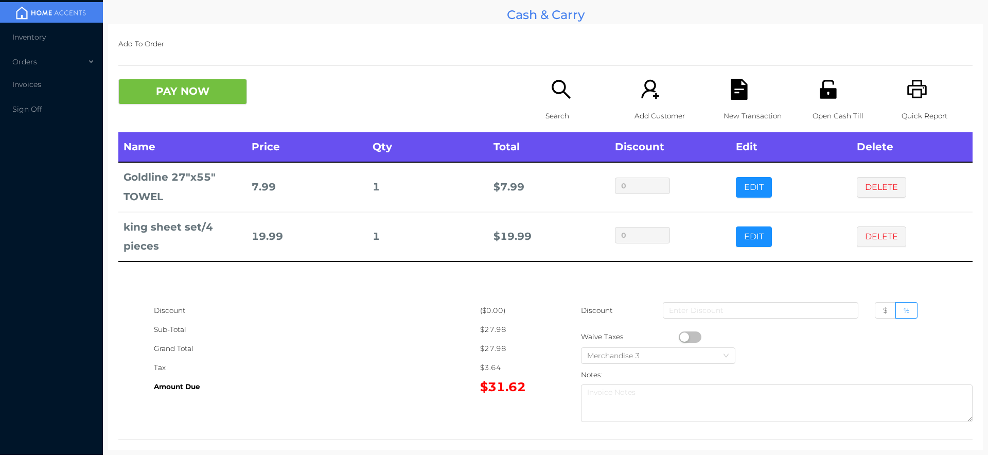
click at [731, 99] on icon "icon: file-text" at bounding box center [739, 89] width 16 height 21
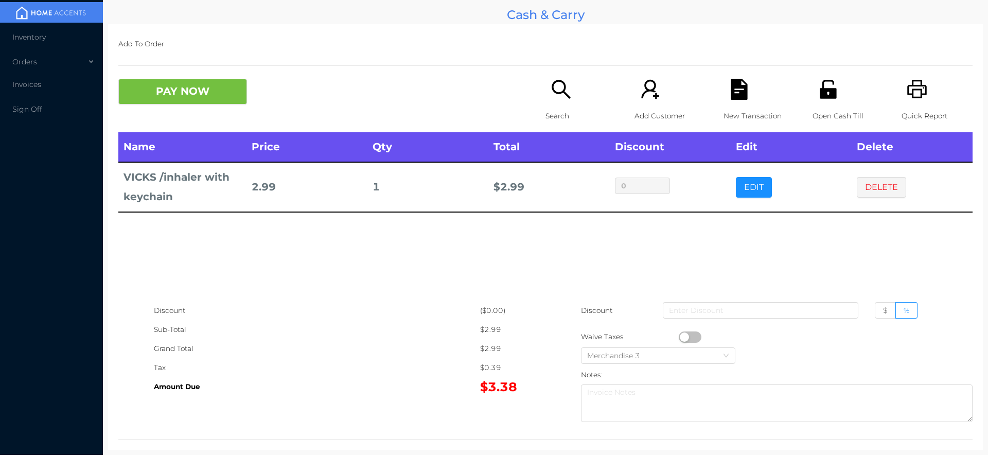
click at [553, 102] on div "Search" at bounding box center [580, 106] width 71 height 54
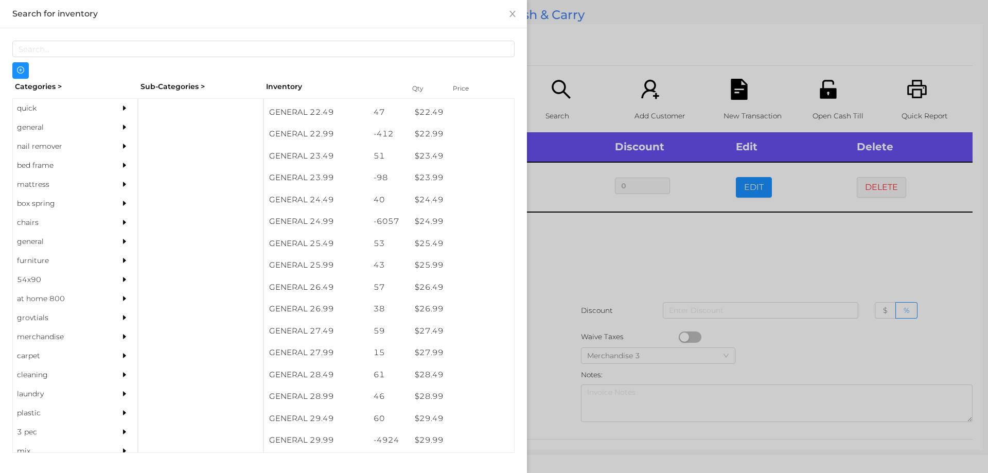
scroll to position [1216, 0]
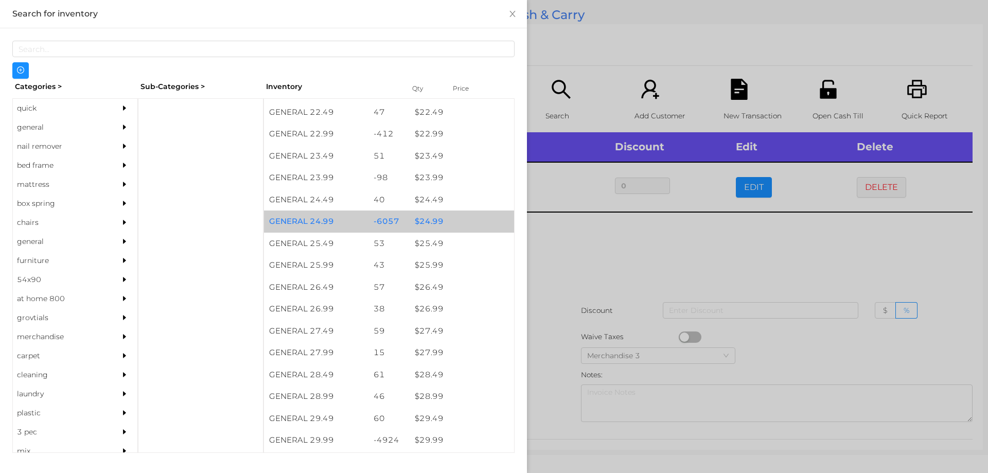
click at [425, 220] on div "$ 24.99" at bounding box center [462, 221] width 104 height 22
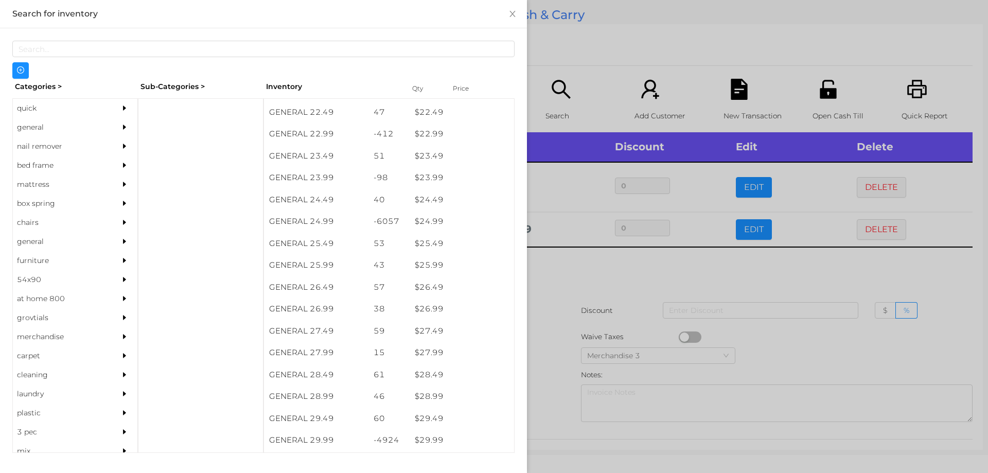
click at [560, 277] on div at bounding box center [494, 236] width 988 height 473
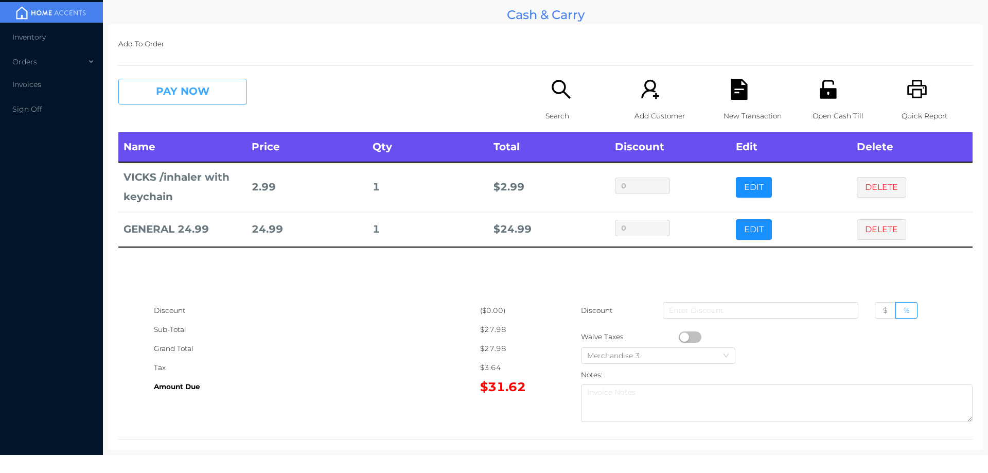
click at [198, 100] on button "PAY NOW" at bounding box center [182, 92] width 129 height 26
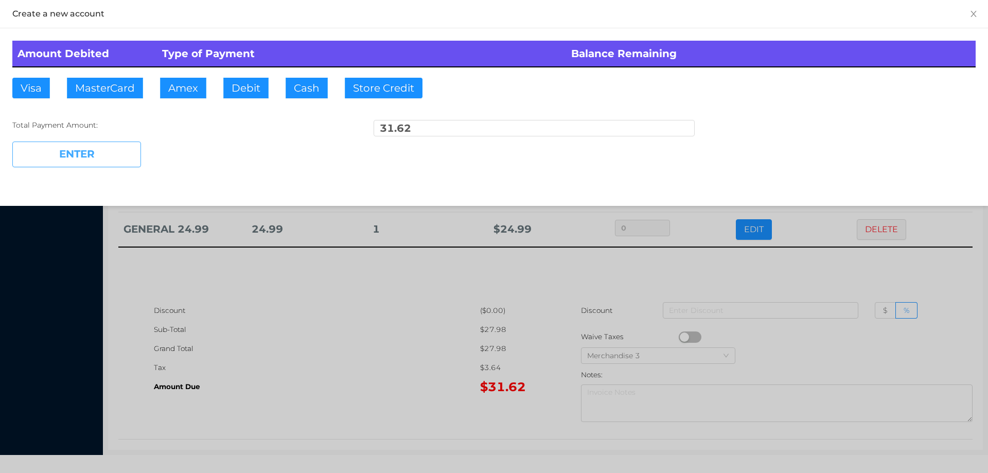
click at [58, 154] on button "ENTER" at bounding box center [76, 154] width 129 height 26
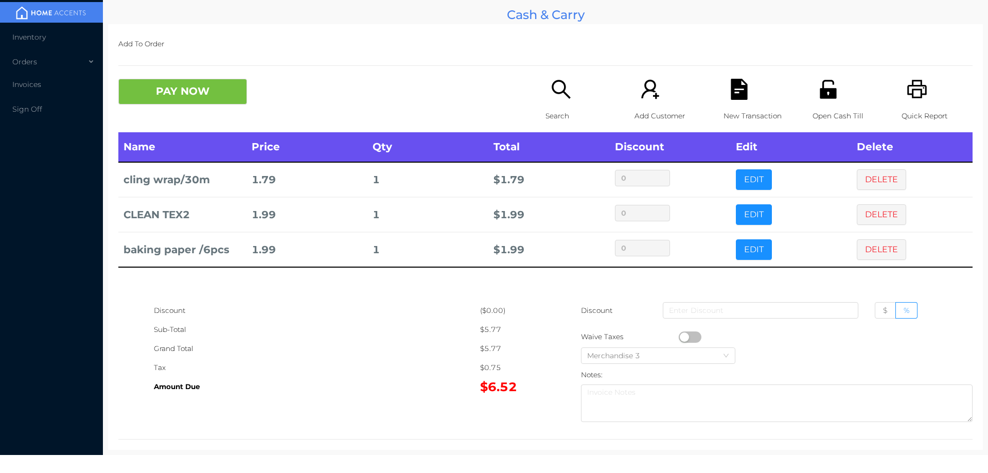
click at [556, 98] on icon "icon: search" at bounding box center [560, 89] width 21 height 21
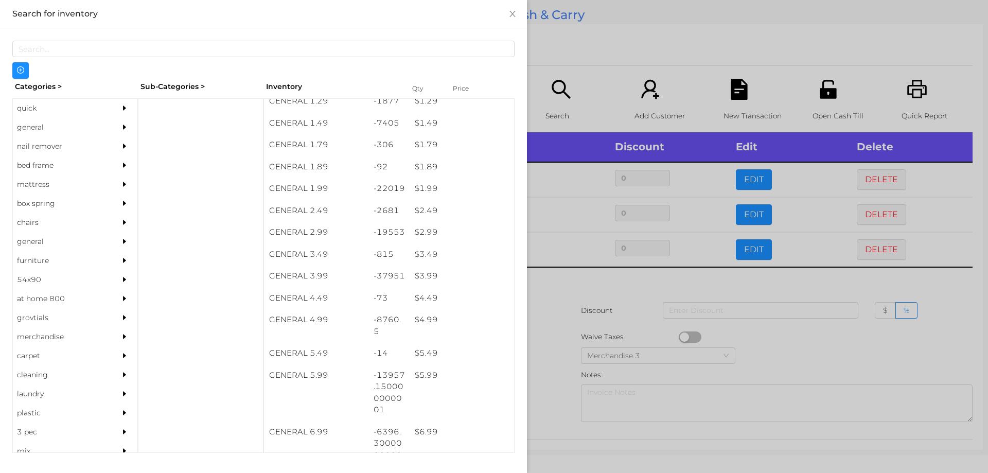
scroll to position [140, 0]
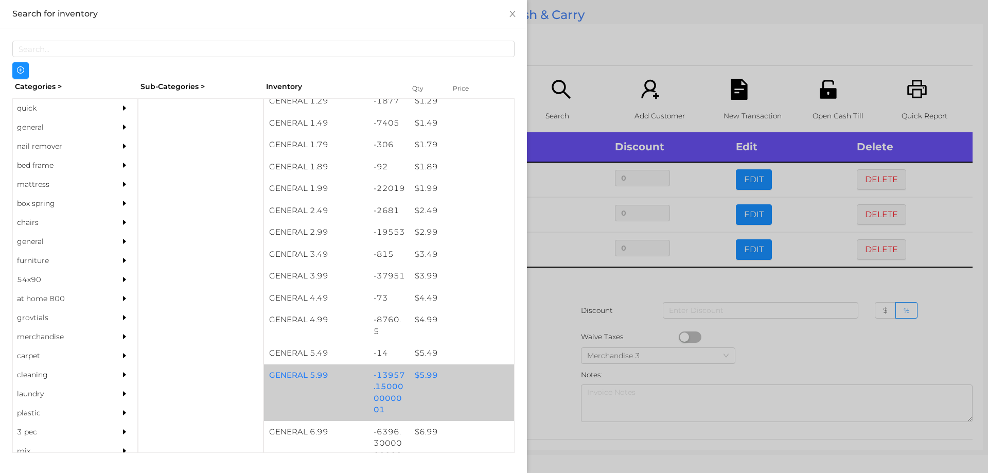
click at [417, 378] on div "$ 5.99" at bounding box center [462, 375] width 104 height 22
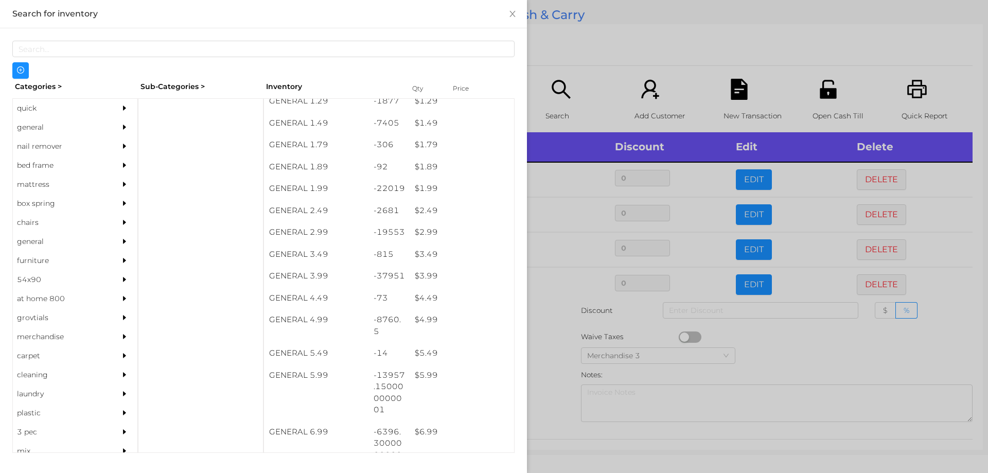
click at [550, 367] on div at bounding box center [494, 236] width 988 height 473
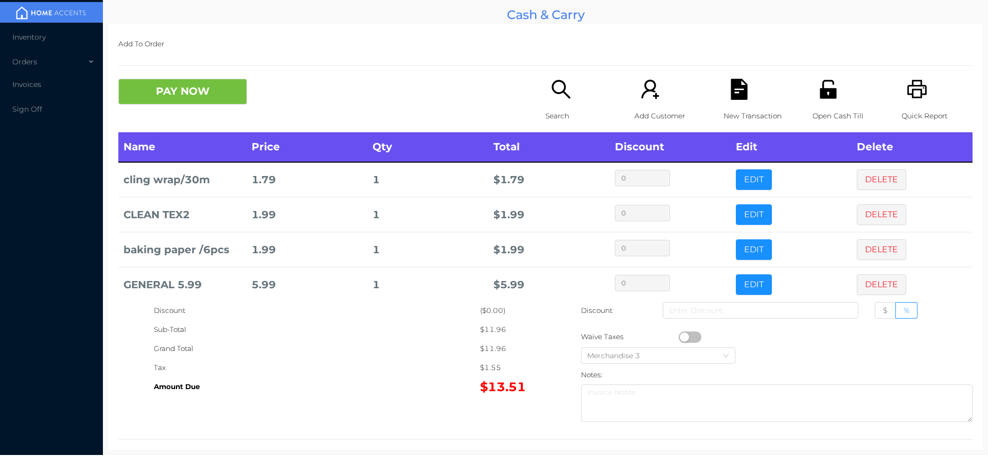
scroll to position [47, 0]
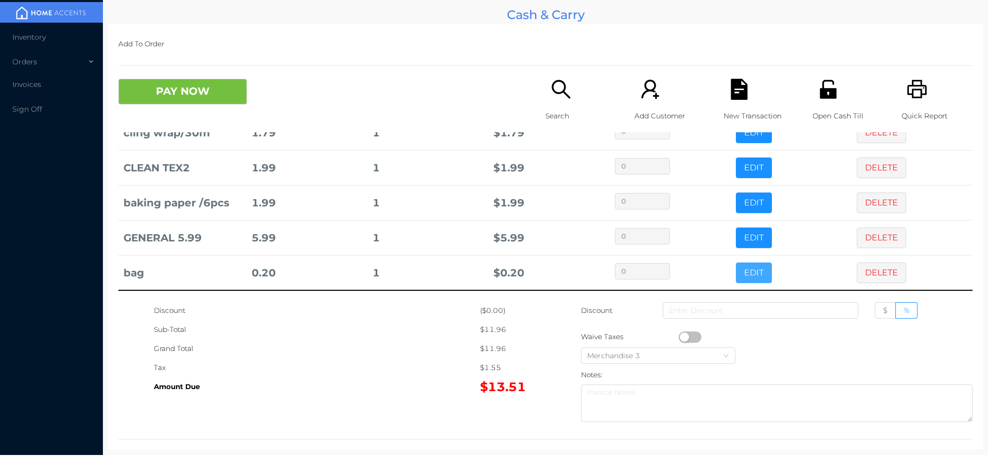
click at [736, 265] on button "EDIT" at bounding box center [754, 272] width 36 height 21
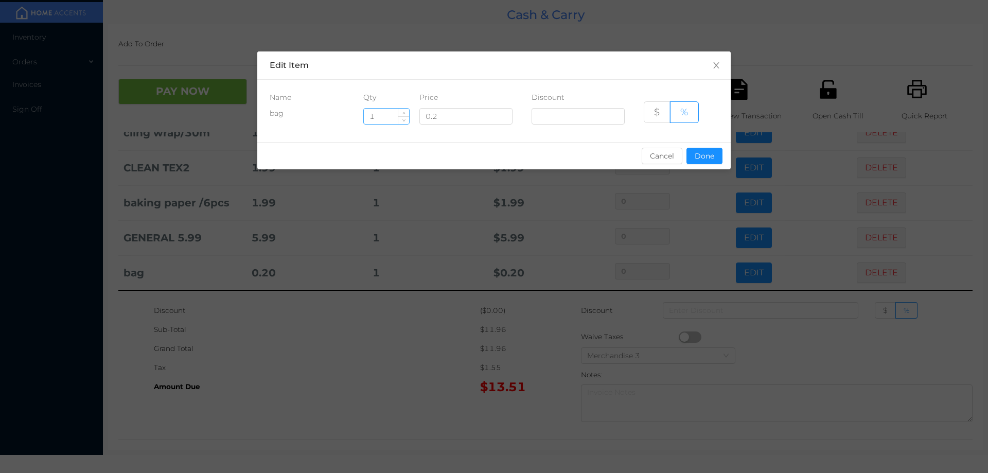
click at [396, 117] on input "1" at bounding box center [386, 116] width 45 height 15
type input "5"
click at [707, 161] on button "Done" at bounding box center [704, 156] width 36 height 16
type input "0%"
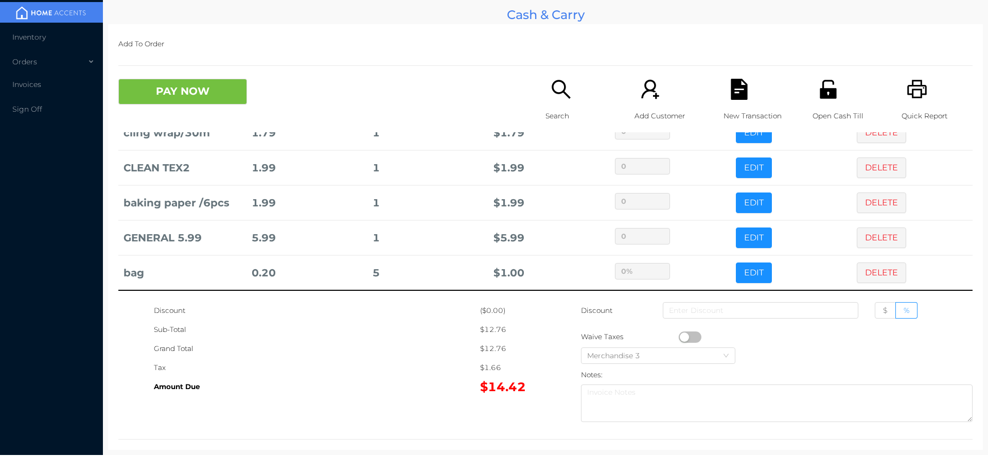
click at [413, 353] on div "Grand Total" at bounding box center [317, 348] width 326 height 19
click at [205, 86] on button "PAY NOW" at bounding box center [182, 92] width 129 height 26
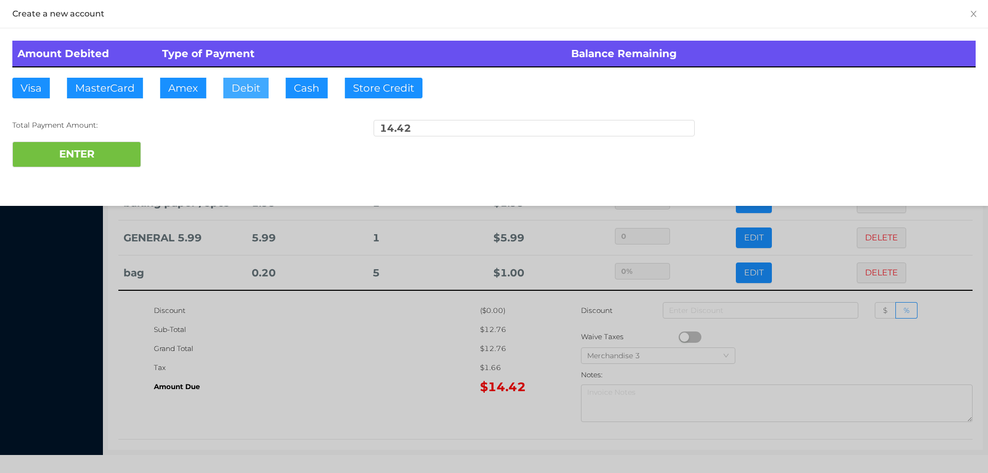
click at [239, 85] on button "Debit" at bounding box center [245, 88] width 45 height 21
type input "15."
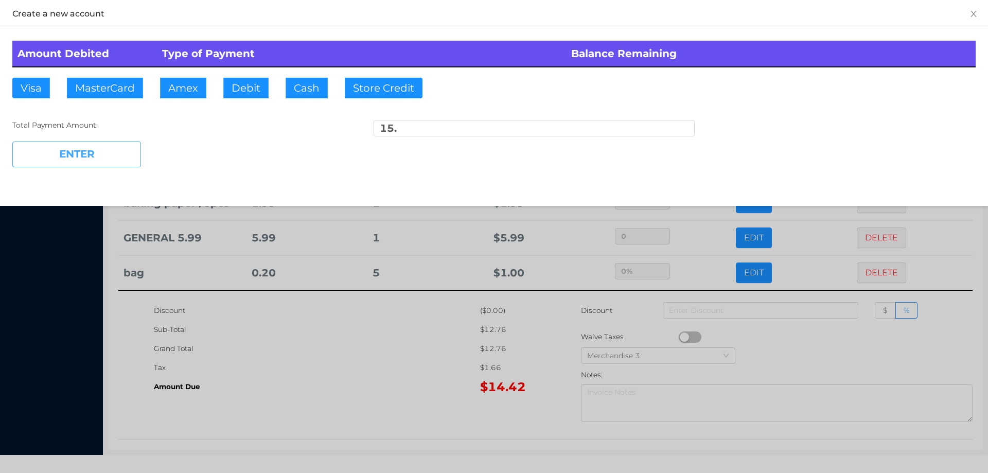
click at [90, 151] on button "ENTER" at bounding box center [76, 154] width 129 height 26
type input "0"
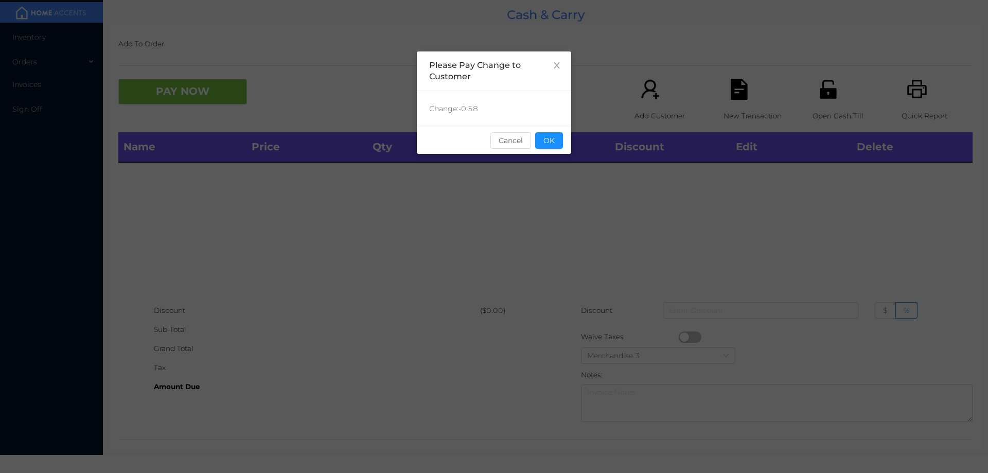
scroll to position [0, 0]
click at [549, 145] on button "OK" at bounding box center [549, 140] width 28 height 16
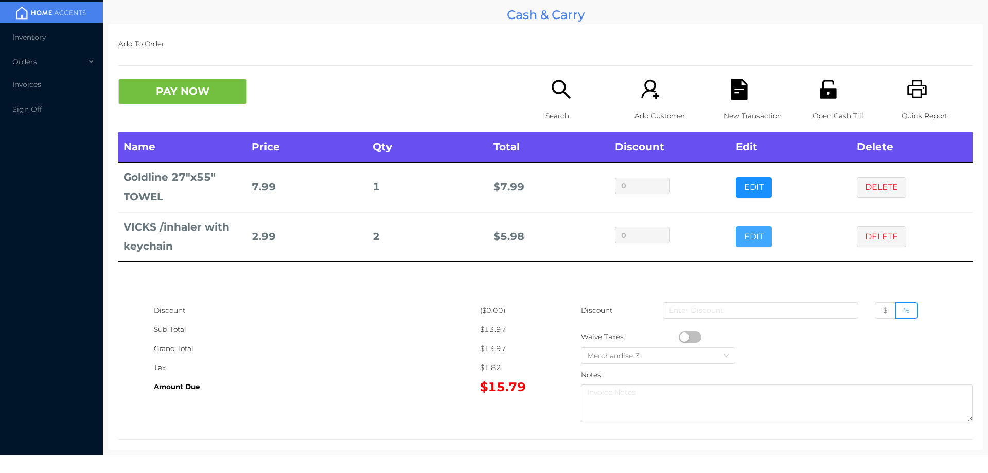
click at [749, 240] on button "EDIT" at bounding box center [754, 236] width 36 height 21
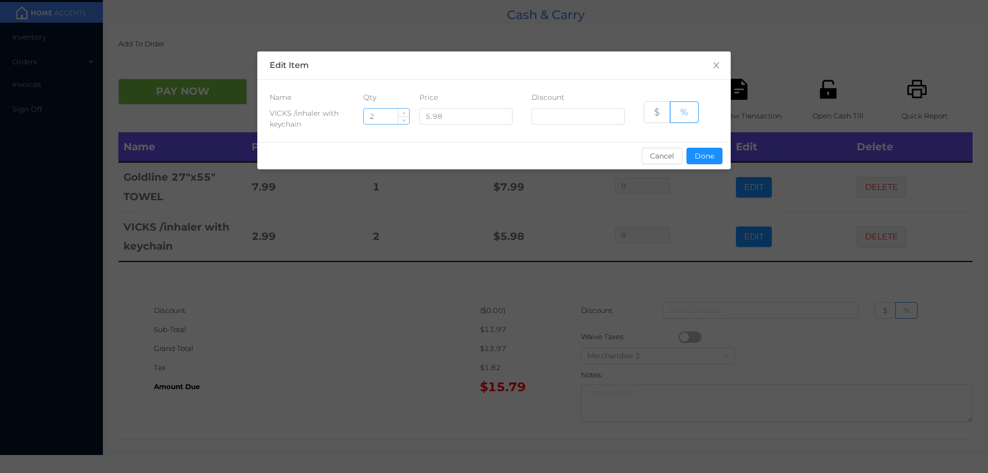
click at [390, 119] on input "2" at bounding box center [386, 116] width 45 height 15
type input "1"
click at [707, 163] on button "Done" at bounding box center [704, 156] width 36 height 16
type input "0%"
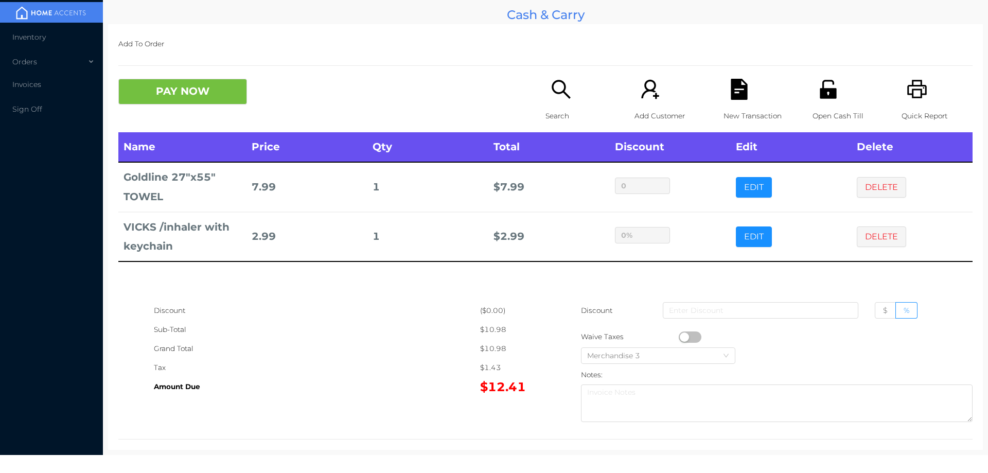
click at [419, 361] on div "Tax" at bounding box center [317, 367] width 326 height 19
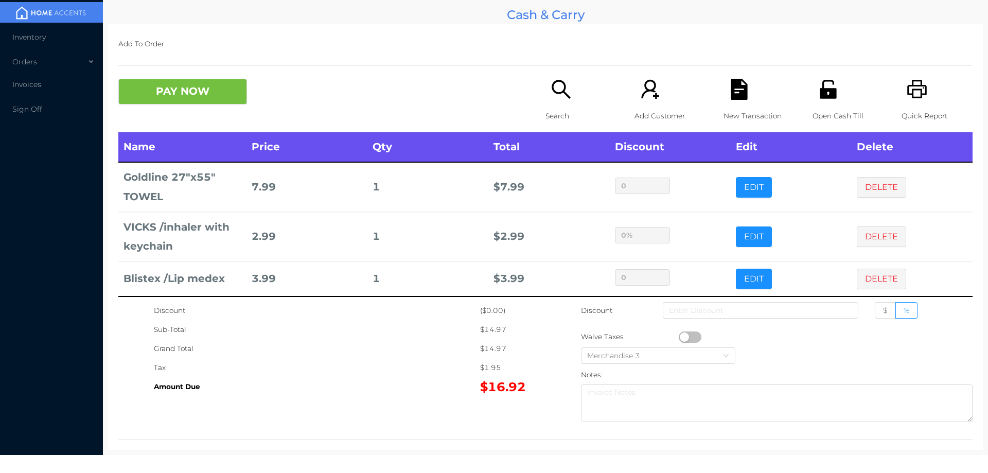
click at [740, 95] on icon "icon: file-text" at bounding box center [739, 89] width 16 height 21
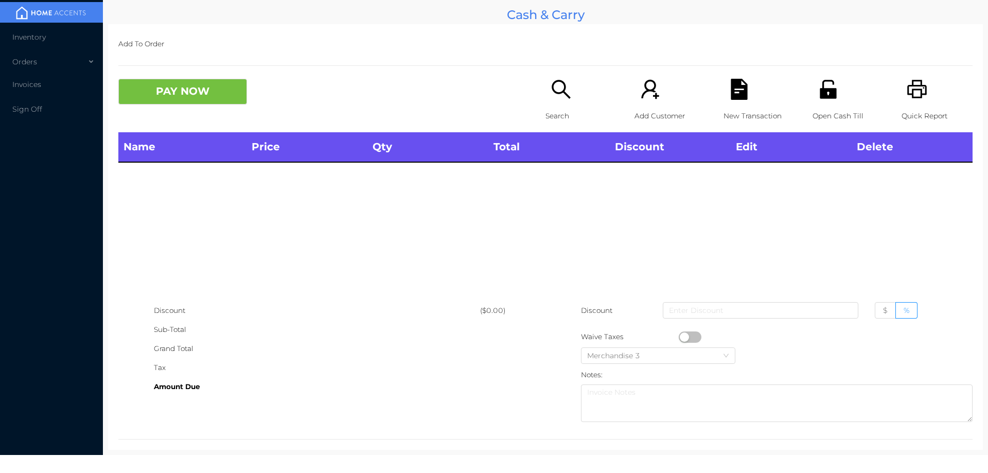
click at [910, 97] on icon "icon: printer" at bounding box center [917, 89] width 20 height 19
click at [748, 97] on div "New Transaction" at bounding box center [758, 106] width 71 height 54
click at [191, 95] on button "PAY NOW" at bounding box center [182, 92] width 129 height 26
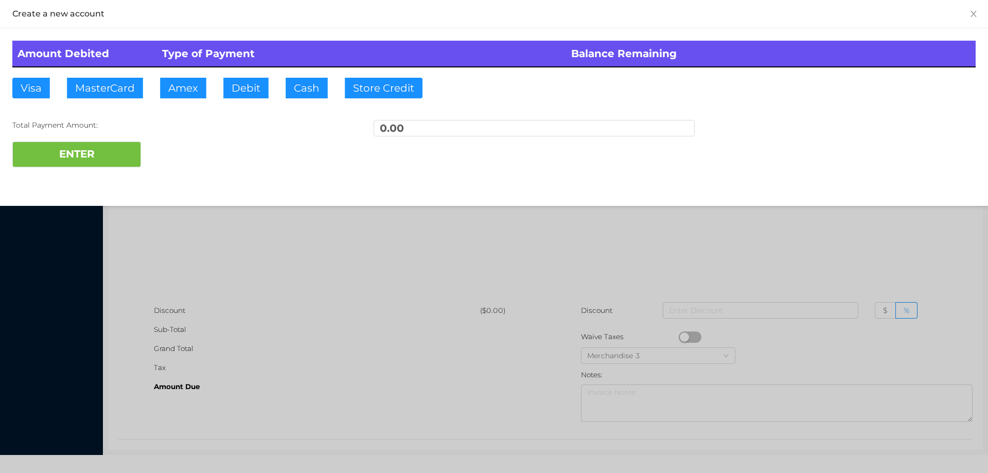
click at [246, 312] on div at bounding box center [494, 236] width 988 height 473
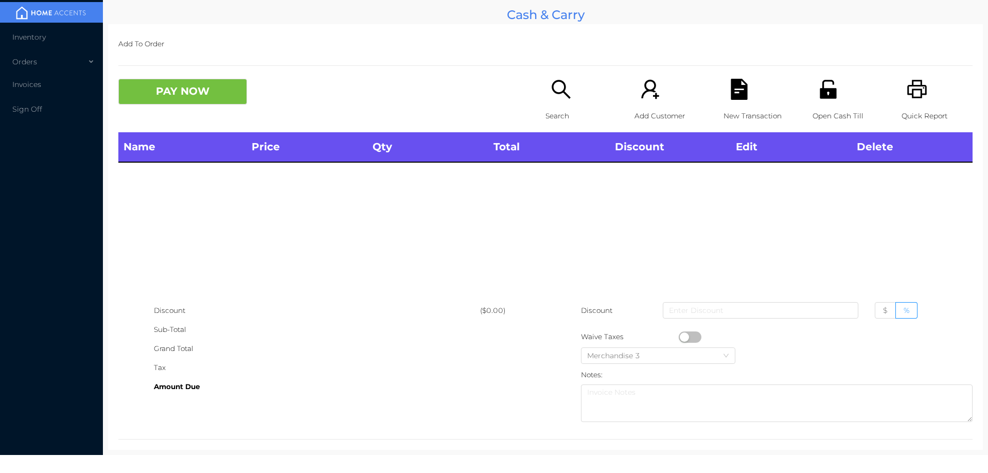
click at [562, 101] on div "Search" at bounding box center [580, 106] width 71 height 54
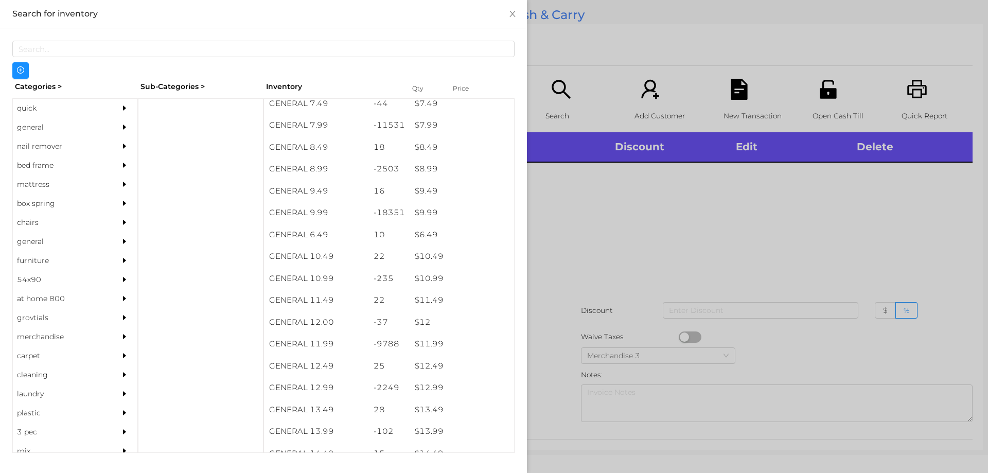
scroll to position [525, 0]
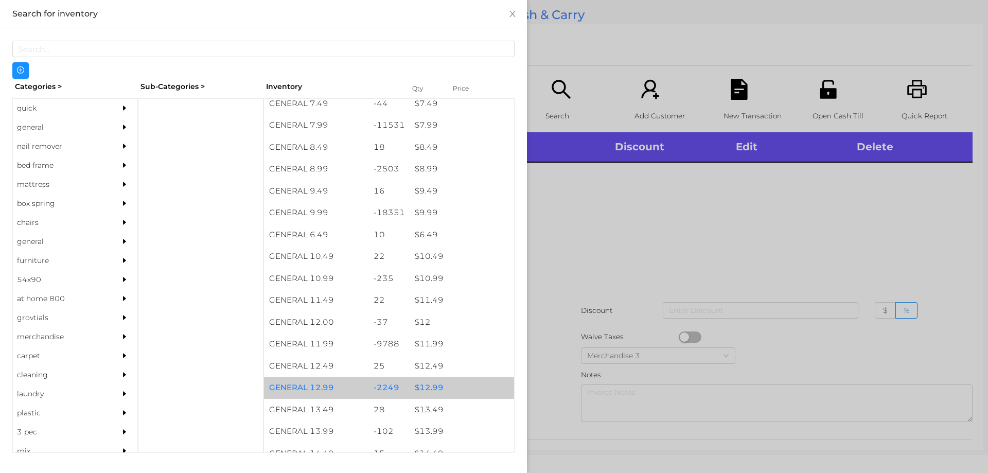
click at [426, 386] on div "$ 12.99" at bounding box center [462, 388] width 104 height 22
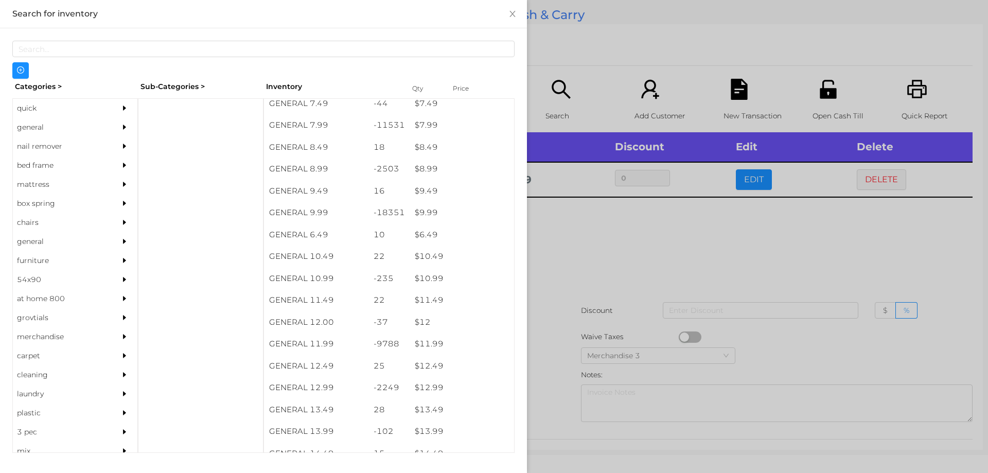
click at [591, 236] on div at bounding box center [494, 236] width 988 height 473
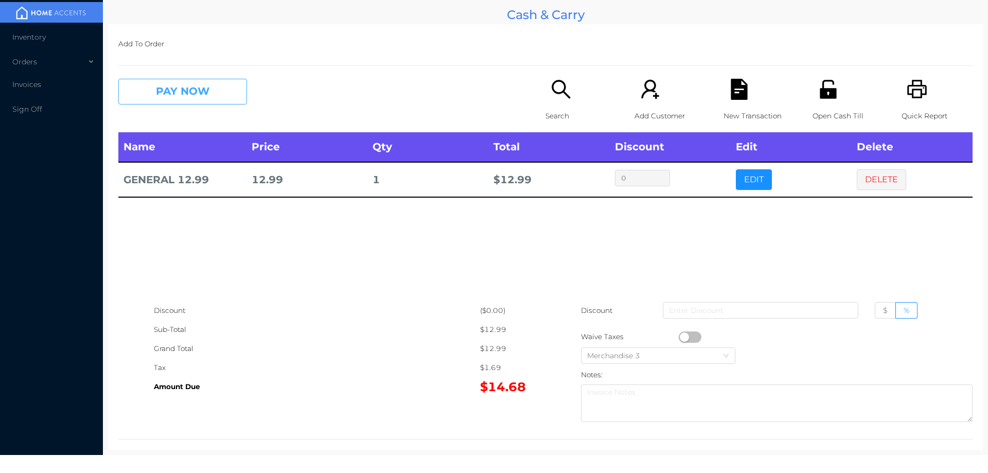
click at [167, 95] on button "PAY NOW" at bounding box center [182, 92] width 129 height 26
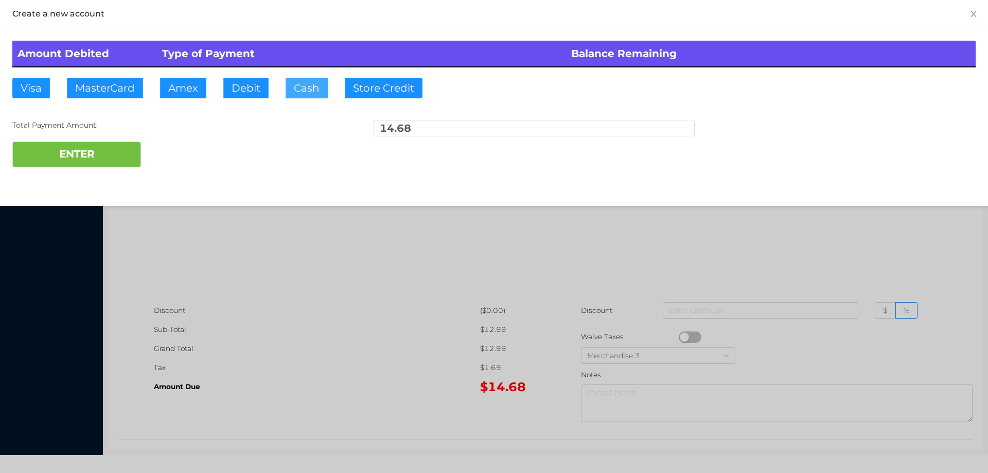
click at [288, 89] on button "Cash" at bounding box center [307, 88] width 42 height 21
type input "50."
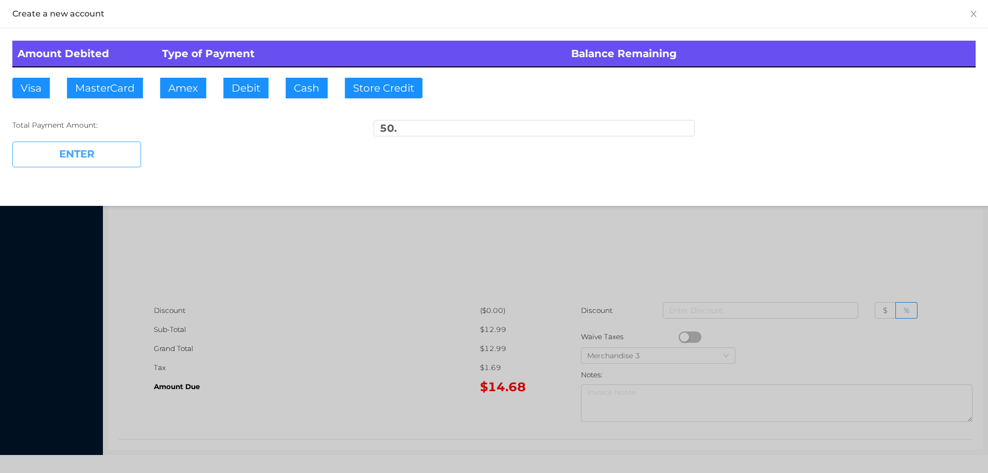
click at [101, 162] on button "ENTER" at bounding box center [76, 154] width 129 height 26
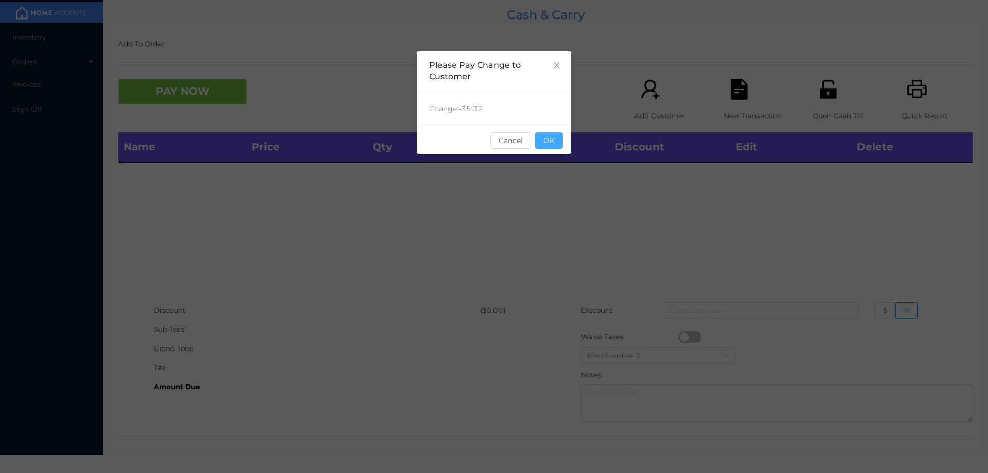
click at [543, 141] on button "OK" at bounding box center [549, 140] width 28 height 16
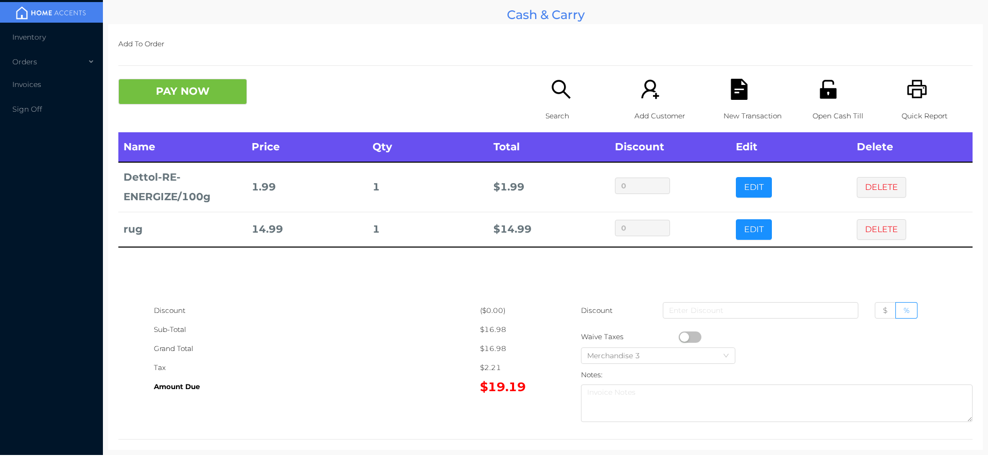
click at [556, 99] on icon "icon: search" at bounding box center [560, 89] width 21 height 21
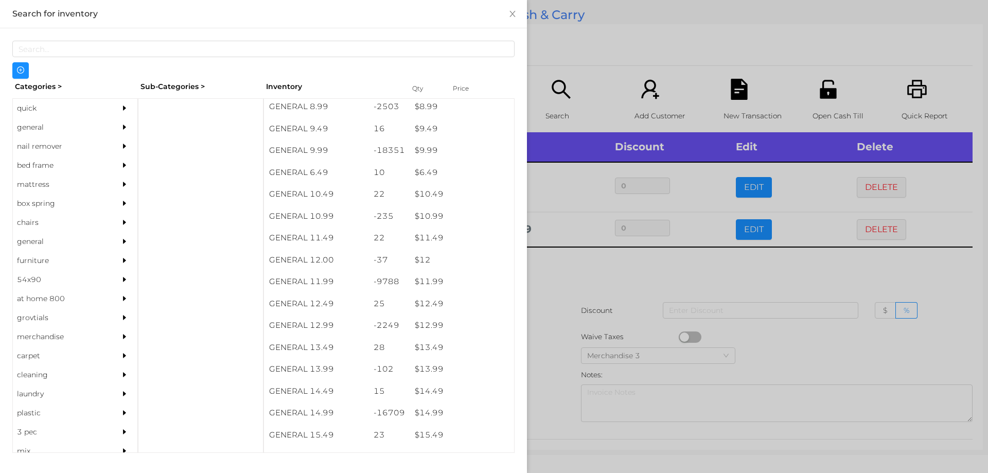
scroll to position [588, 0]
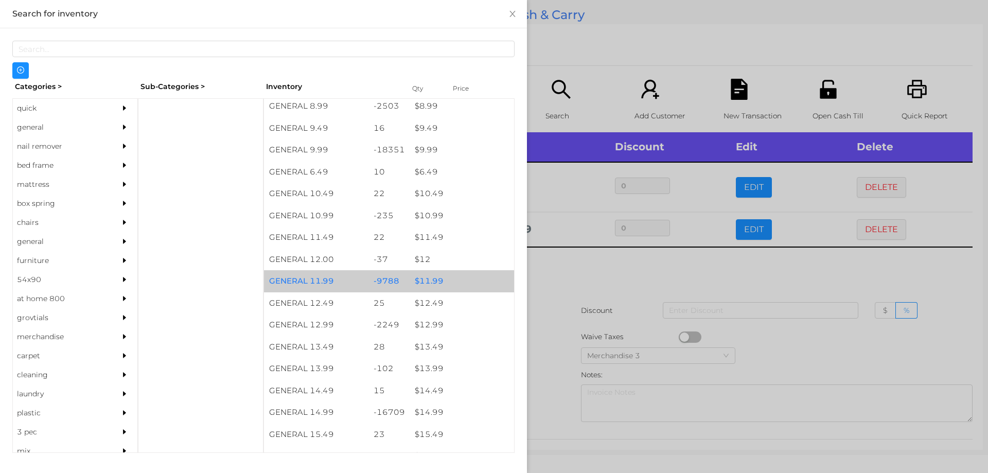
click at [424, 278] on div "$ 11.99" at bounding box center [462, 281] width 104 height 22
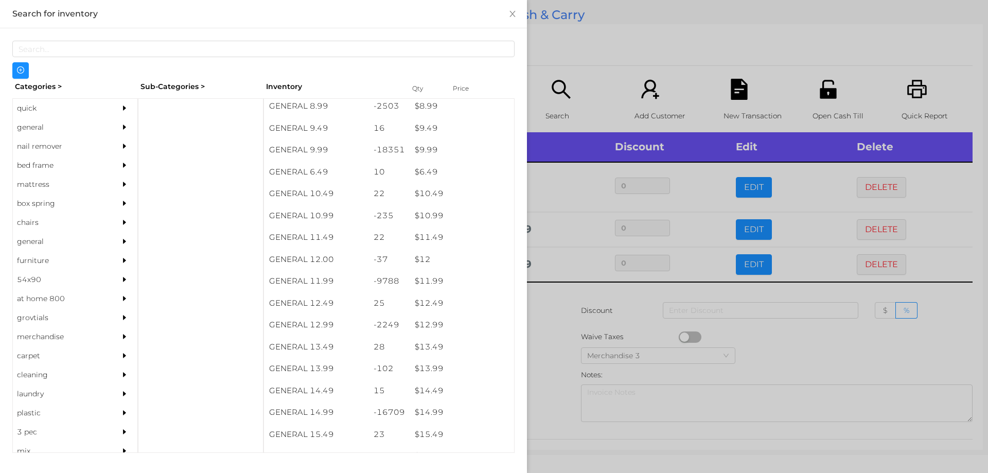
click at [559, 336] on div at bounding box center [494, 236] width 988 height 473
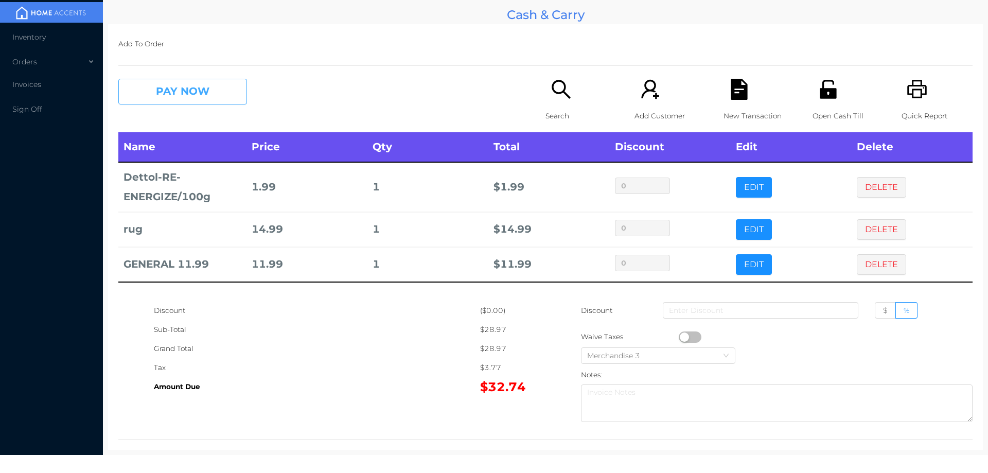
click at [193, 85] on button "PAY NOW" at bounding box center [182, 92] width 129 height 26
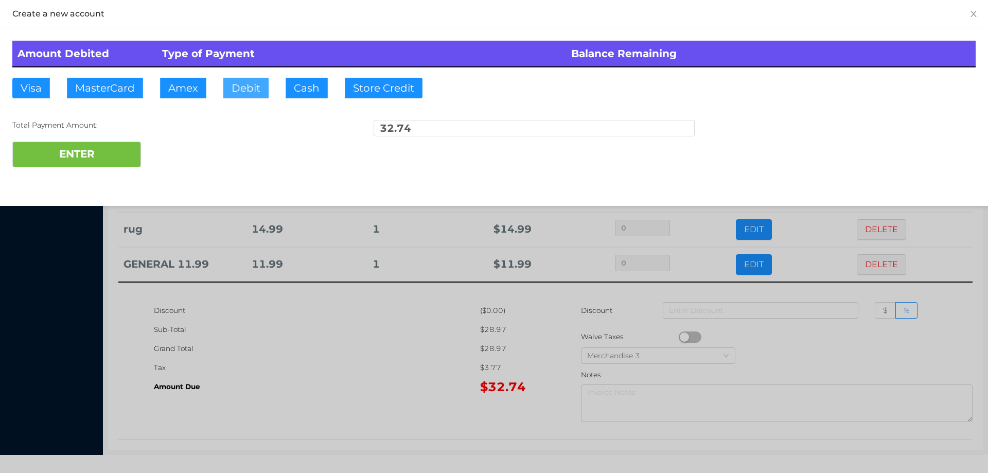
click at [243, 87] on button "Debit" at bounding box center [245, 88] width 45 height 21
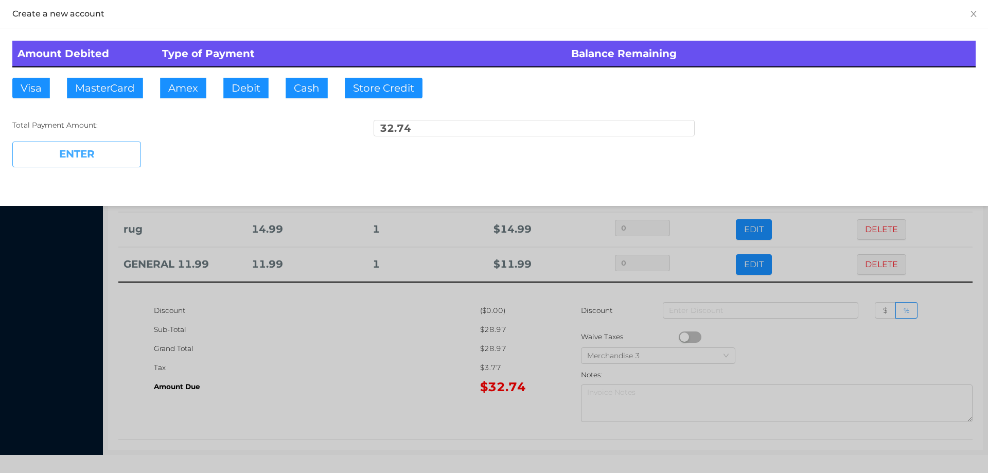
click at [118, 147] on button "ENTER" at bounding box center [76, 154] width 129 height 26
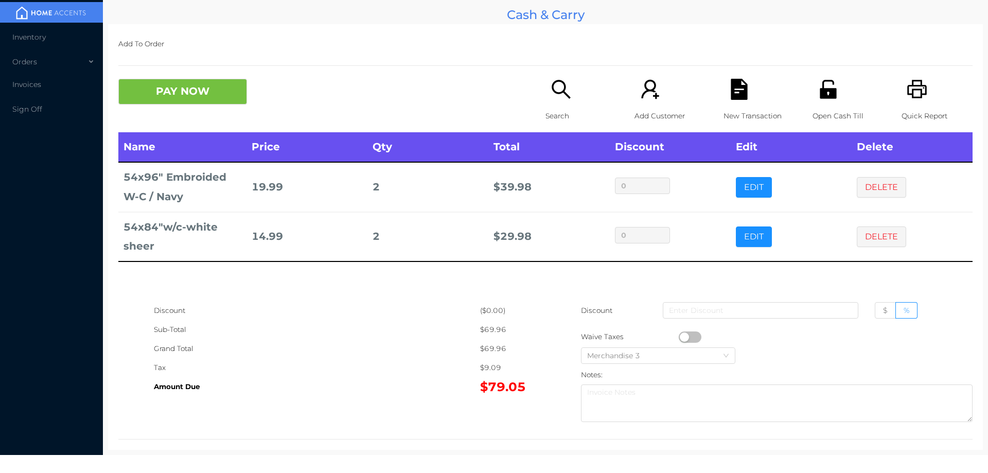
click at [555, 87] on icon "icon: search" at bounding box center [560, 89] width 21 height 21
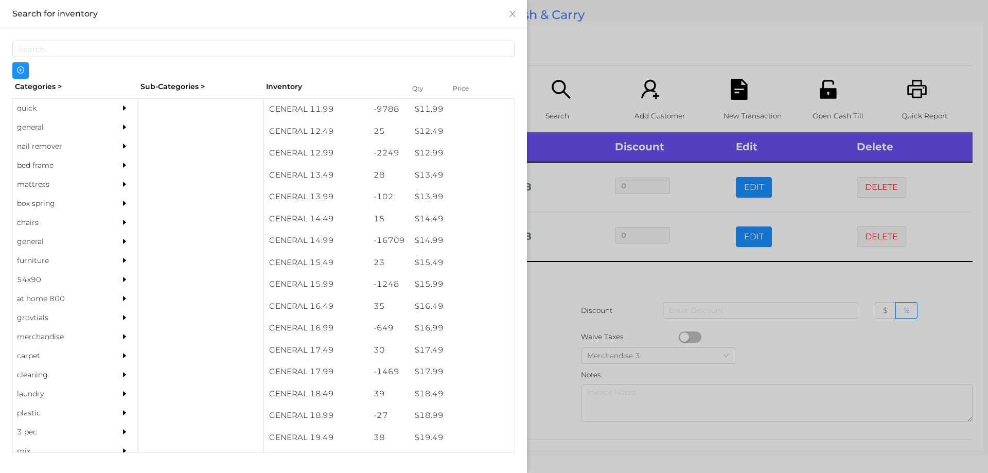
scroll to position [760, 0]
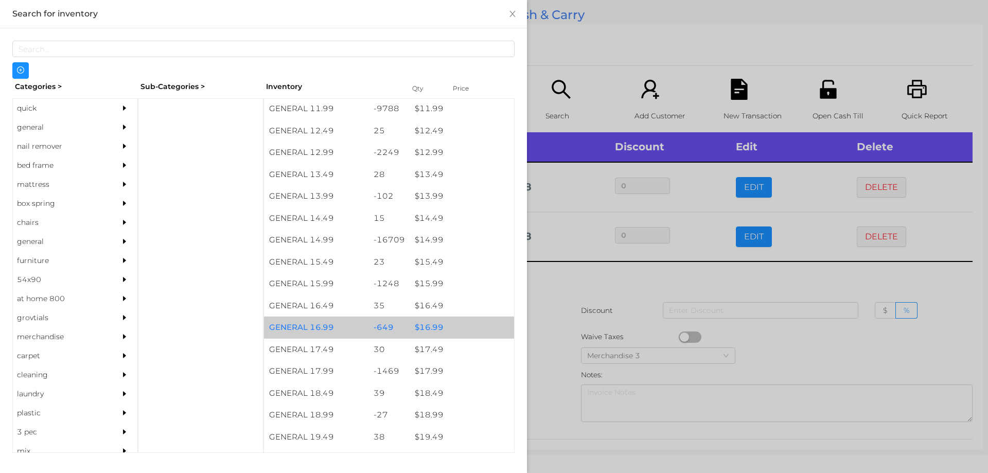
click at [417, 326] on div "$ 16.99" at bounding box center [462, 327] width 104 height 22
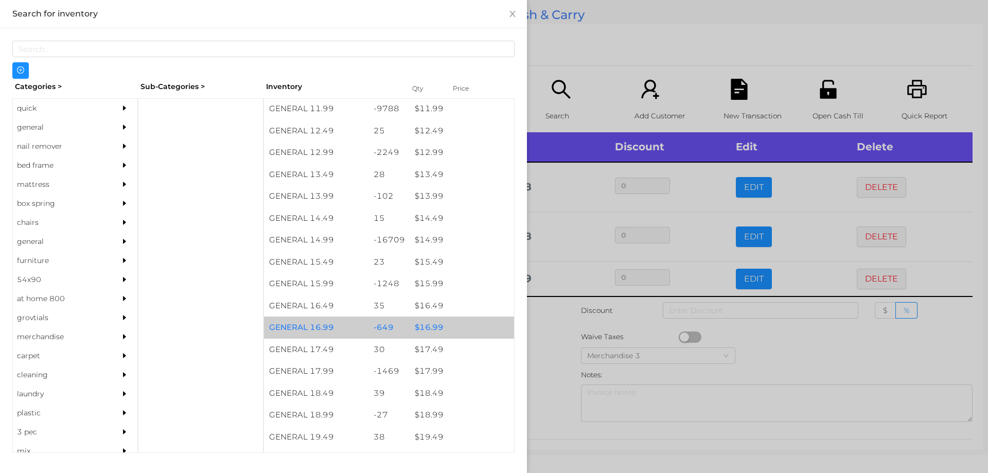
click at [430, 326] on div "$ 16.99" at bounding box center [462, 327] width 104 height 22
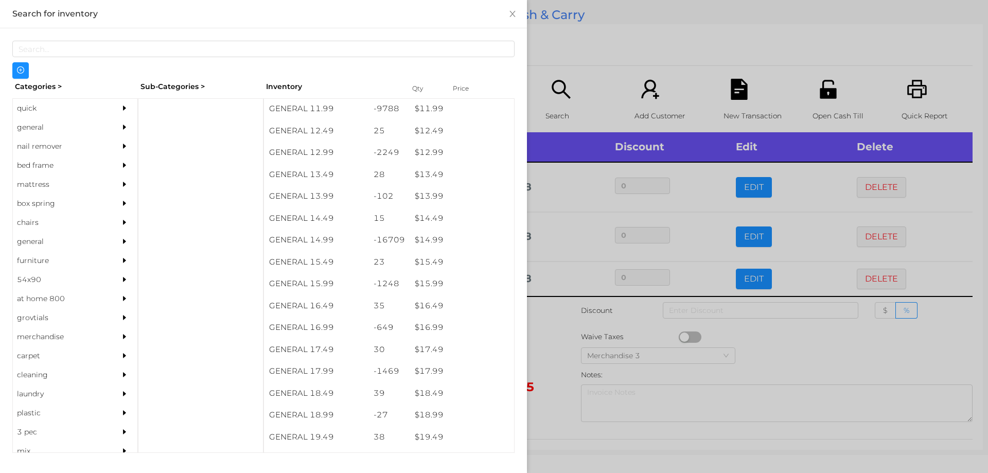
click at [551, 326] on div at bounding box center [494, 236] width 988 height 473
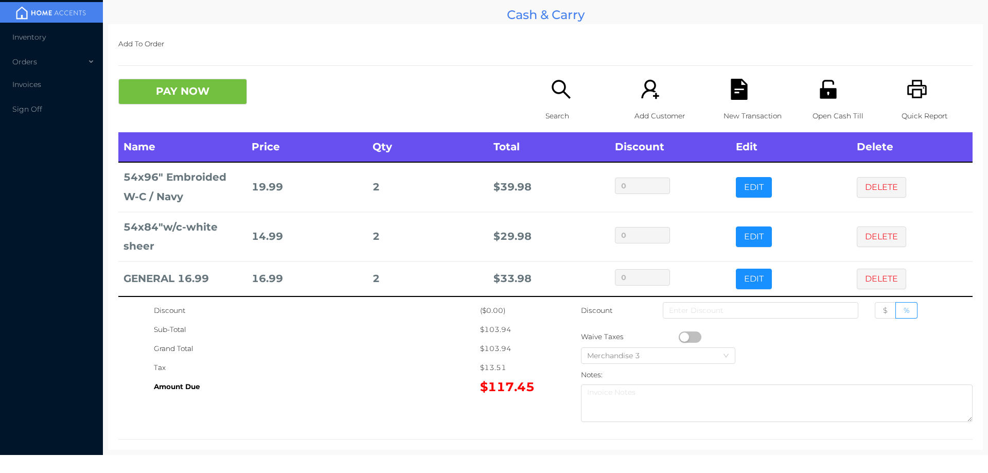
click at [559, 88] on icon "icon: search" at bounding box center [560, 89] width 21 height 21
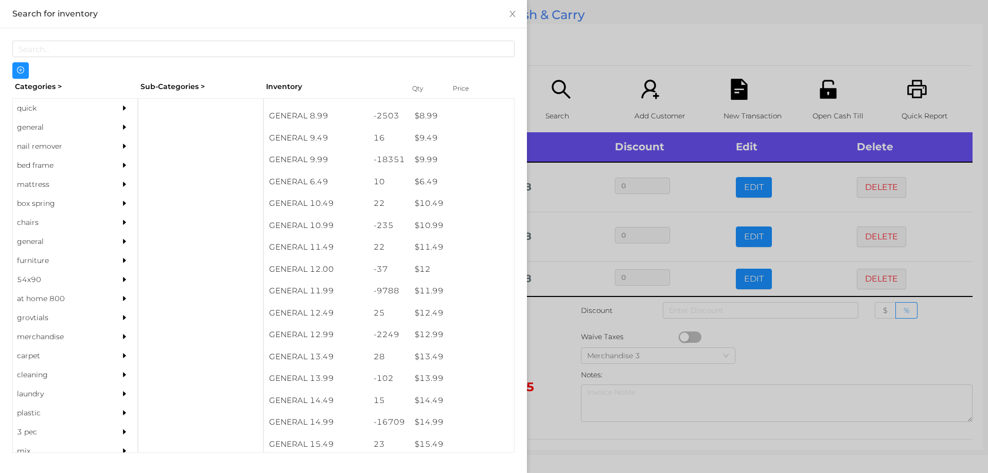
scroll to position [578, 0]
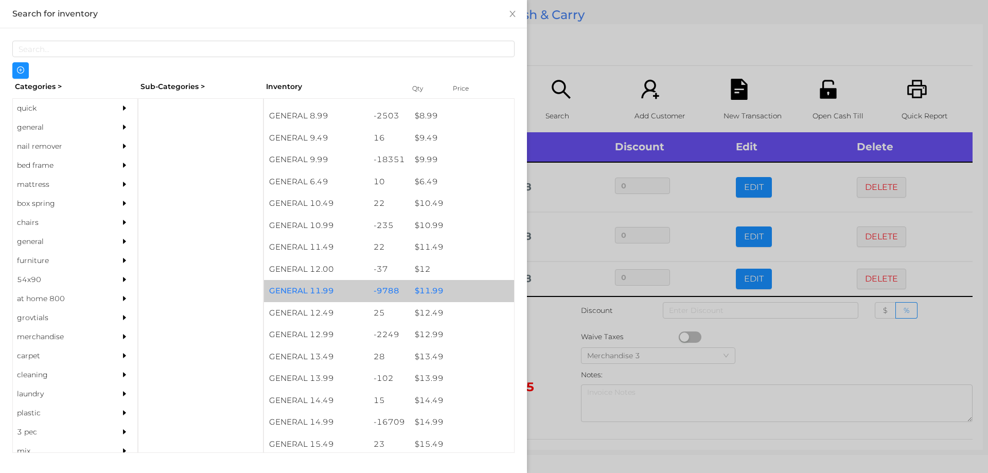
click at [424, 289] on div "$ 11.99" at bounding box center [462, 291] width 104 height 22
click at [427, 291] on div "$ 11.99" at bounding box center [462, 291] width 104 height 22
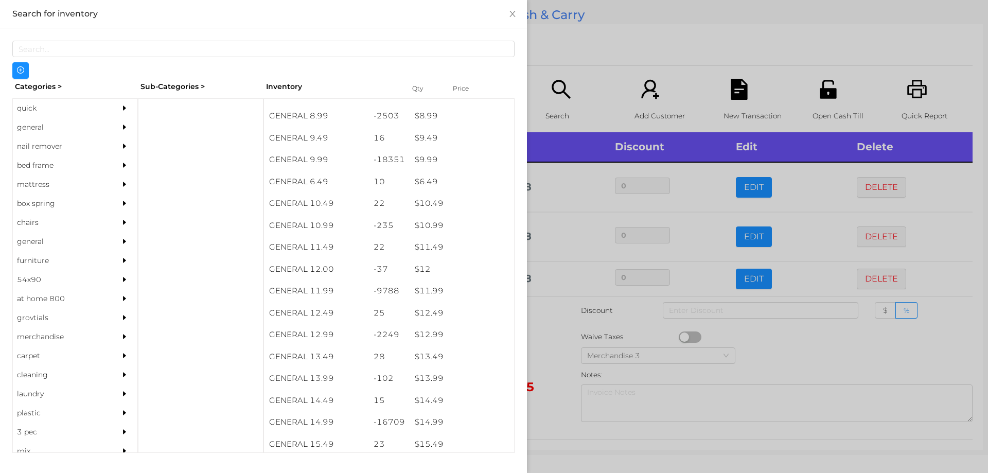
click at [548, 358] on div at bounding box center [494, 236] width 988 height 473
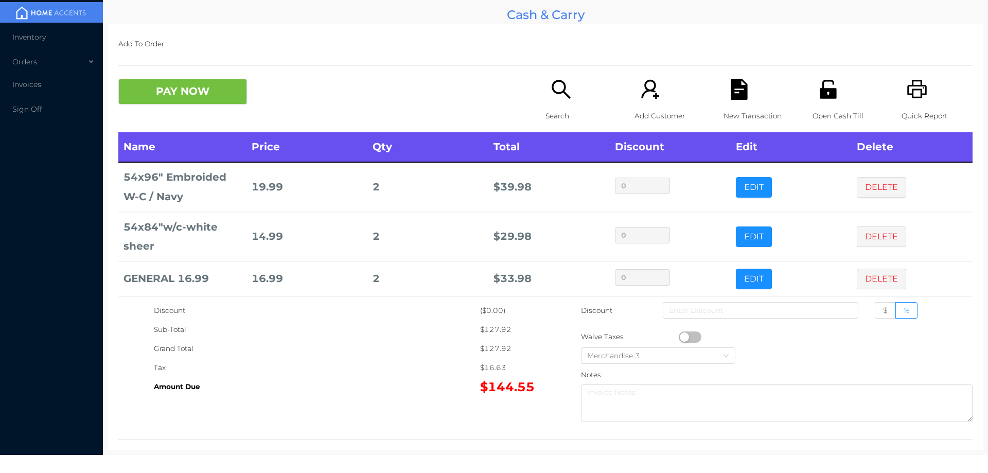
scroll to position [41, 0]
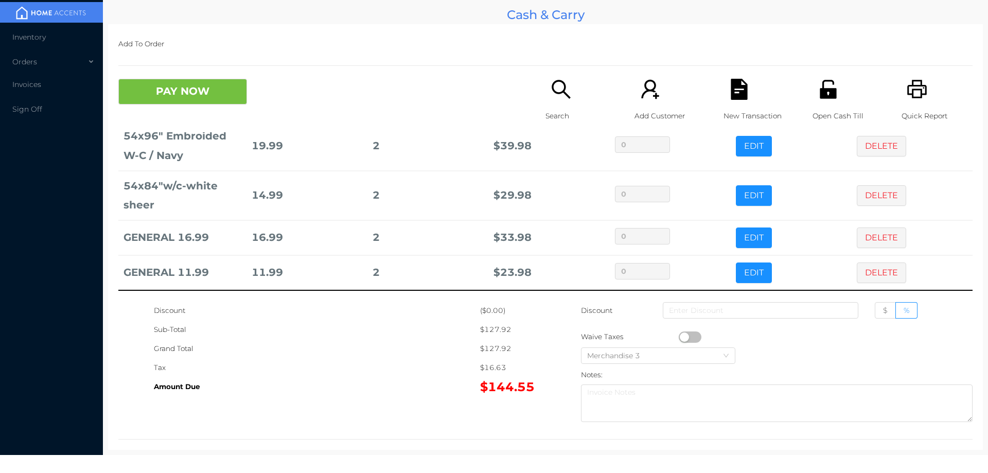
click at [837, 106] on p "Open Cash Till" at bounding box center [847, 115] width 71 height 19
click at [215, 91] on button "PAY NOW" at bounding box center [182, 92] width 129 height 26
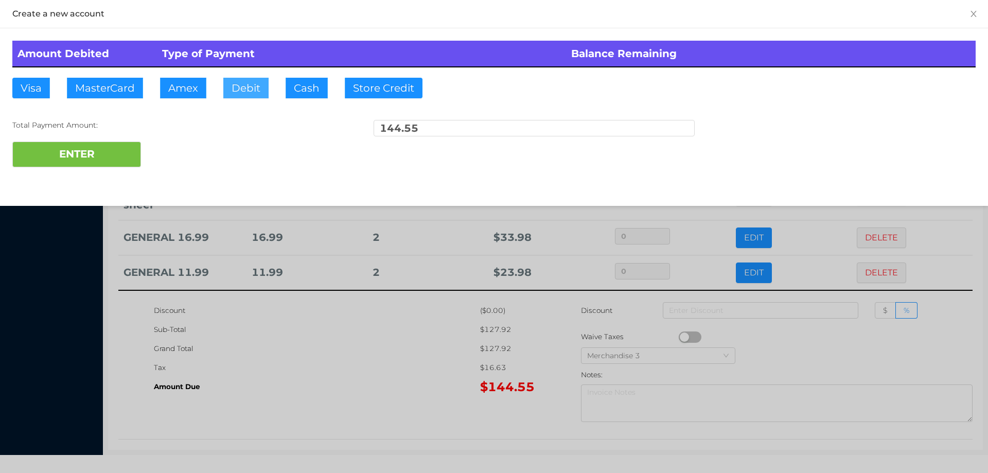
click at [245, 85] on button "Debit" at bounding box center [245, 88] width 45 height 21
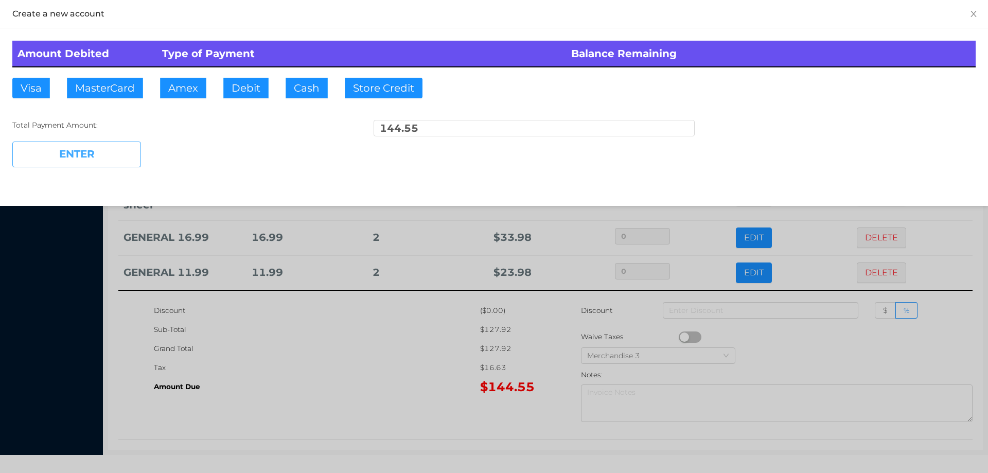
click at [116, 148] on button "ENTER" at bounding box center [76, 154] width 129 height 26
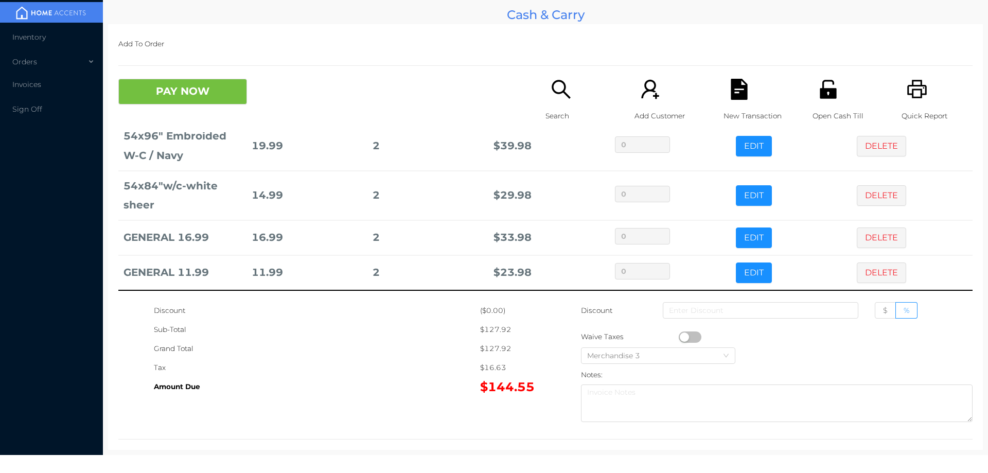
scroll to position [0, 0]
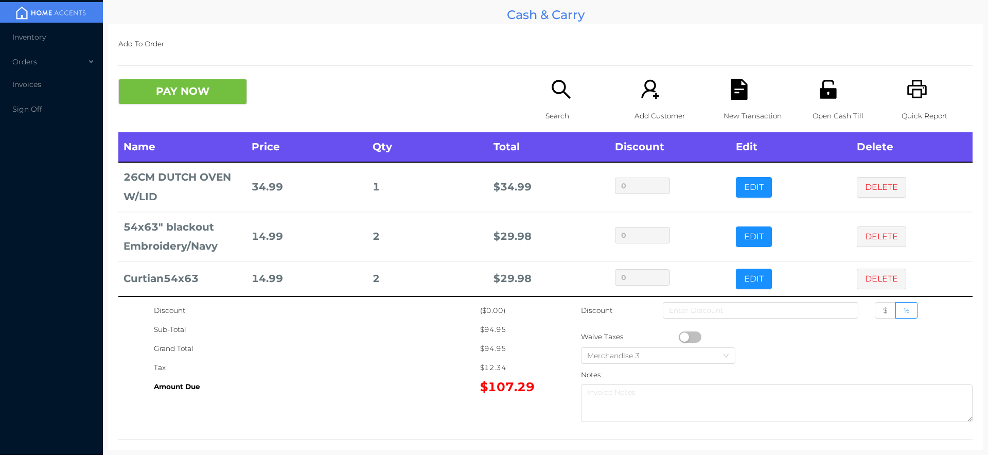
click at [298, 110] on div "PAY NOW Search Add Customer New Transaction Open Cash Till Quick Report" at bounding box center [545, 106] width 854 height 54
click at [225, 87] on button "PAY NOW" at bounding box center [182, 92] width 129 height 26
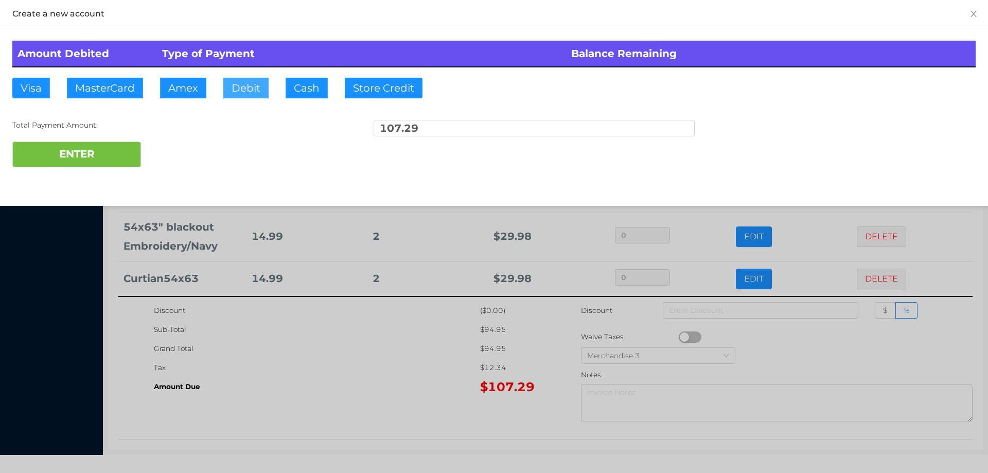
click at [250, 95] on button "Debit" at bounding box center [245, 88] width 45 height 21
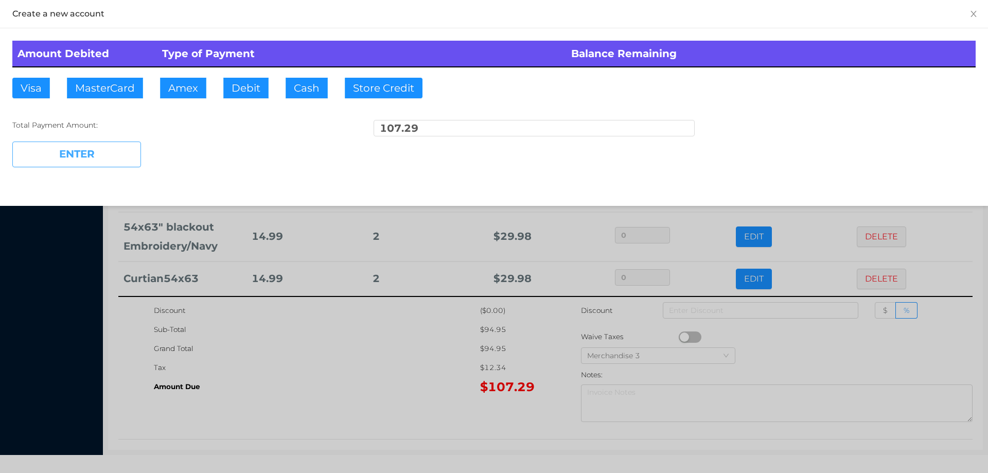
click at [122, 150] on button "ENTER" at bounding box center [76, 154] width 129 height 26
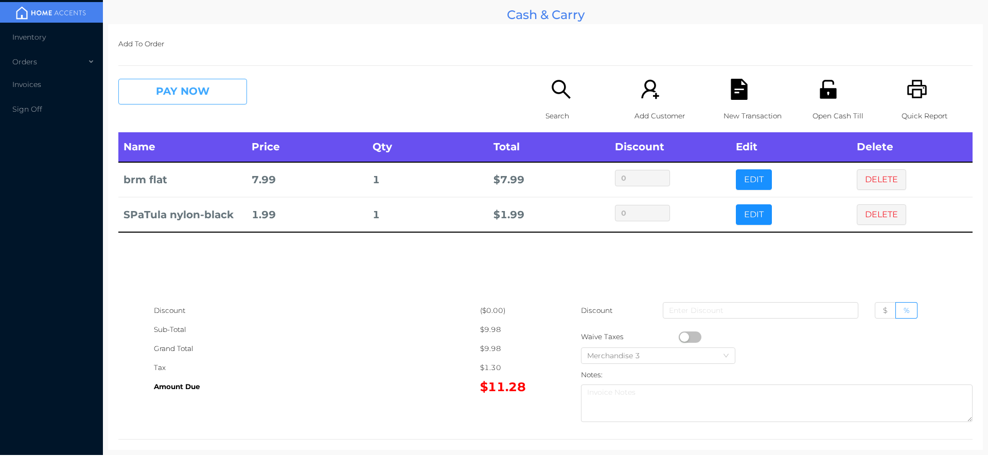
click at [186, 88] on button "PAY NOW" at bounding box center [182, 92] width 129 height 26
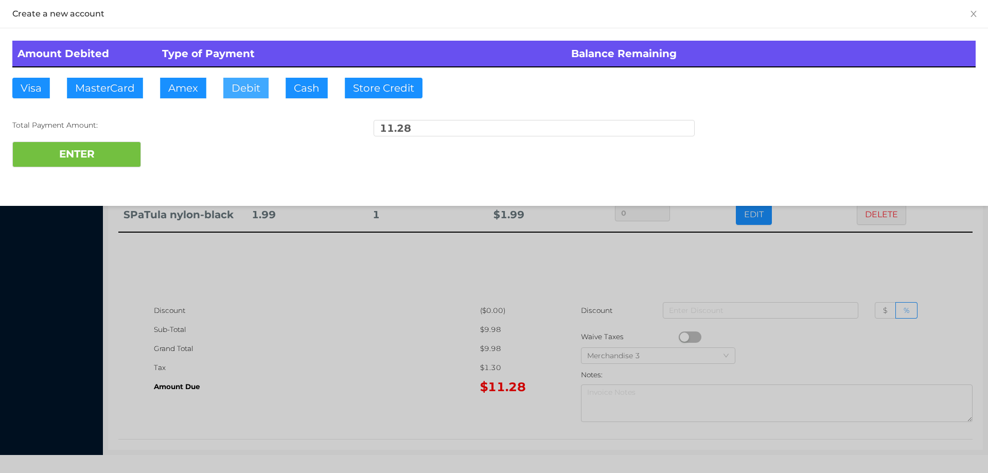
click at [236, 90] on button "Debit" at bounding box center [245, 88] width 45 height 21
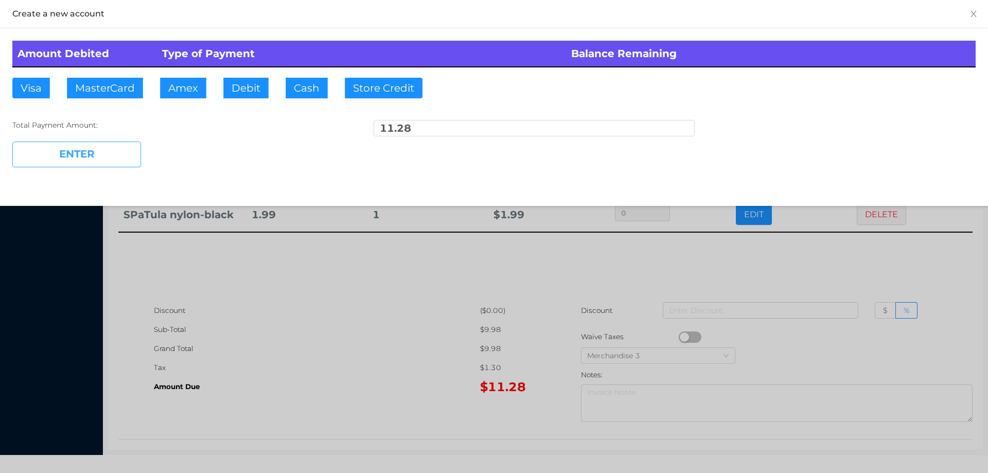
click at [103, 147] on button "ENTER" at bounding box center [76, 154] width 129 height 26
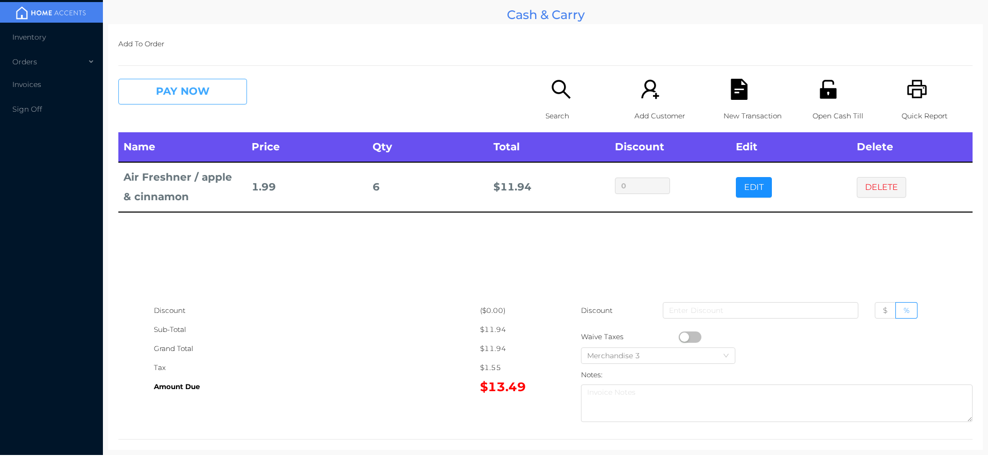
click at [218, 89] on button "PAY NOW" at bounding box center [182, 92] width 129 height 26
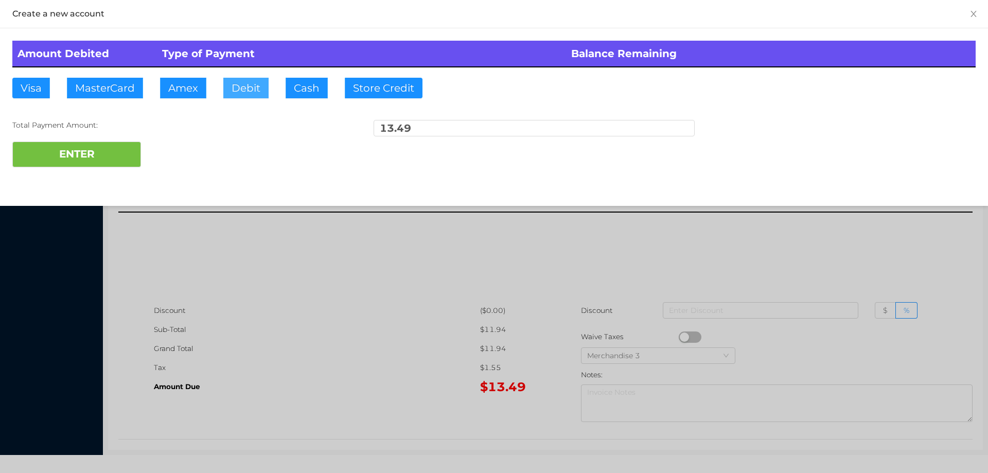
click at [241, 87] on button "Debit" at bounding box center [245, 88] width 45 height 21
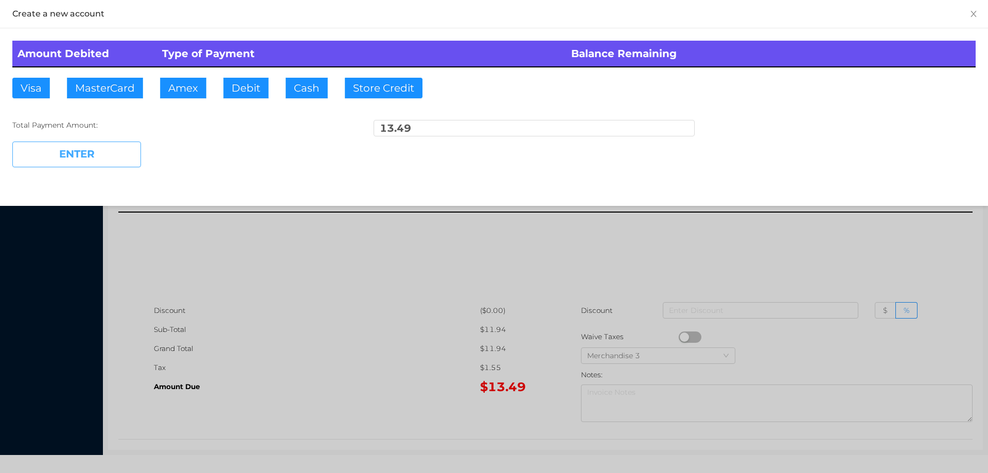
click at [116, 155] on button "ENTER" at bounding box center [76, 154] width 129 height 26
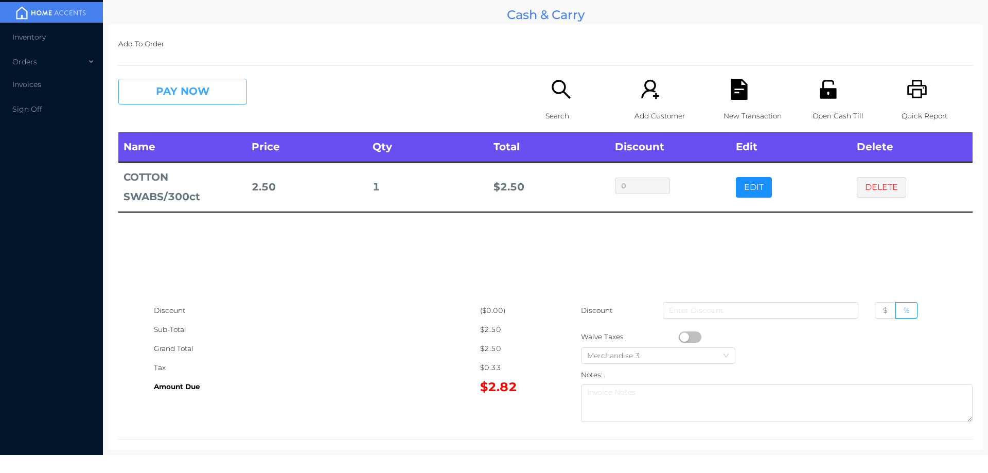
click at [218, 91] on button "PAY NOW" at bounding box center [182, 92] width 129 height 26
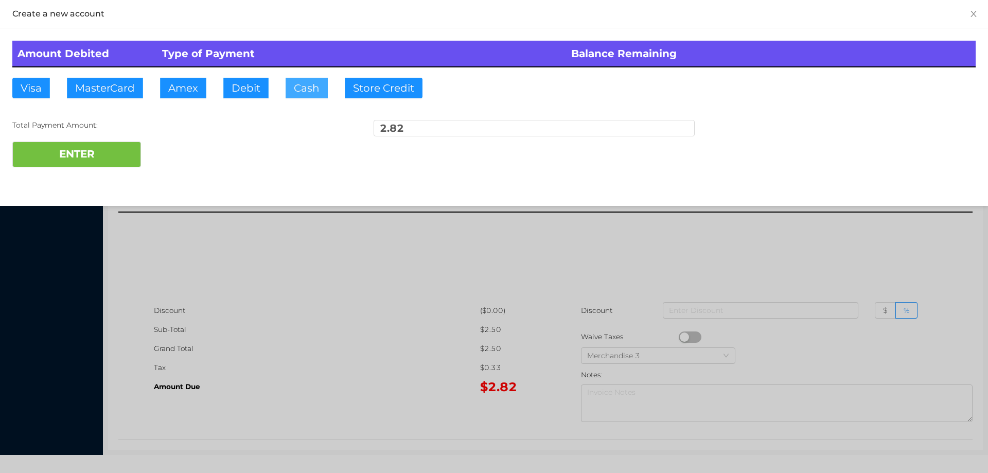
click at [302, 86] on button "Cash" at bounding box center [307, 88] width 42 height 21
type input "100."
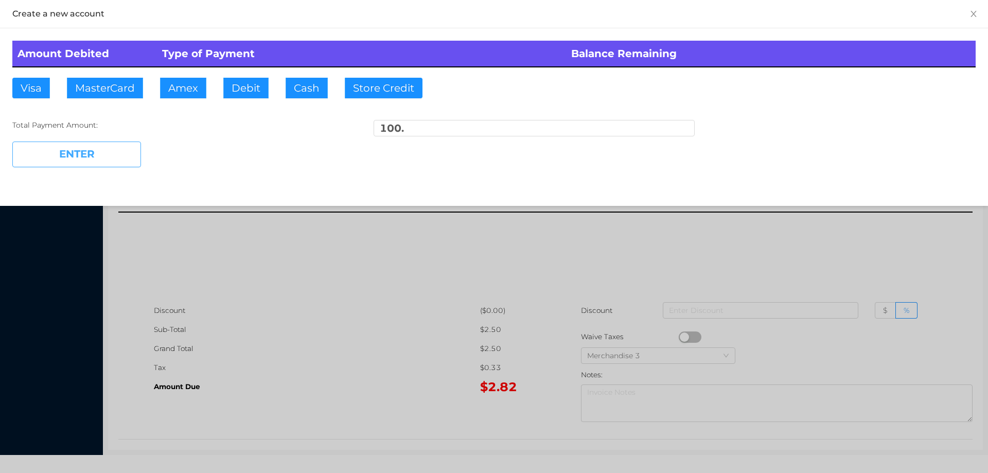
click at [115, 148] on button "ENTER" at bounding box center [76, 154] width 129 height 26
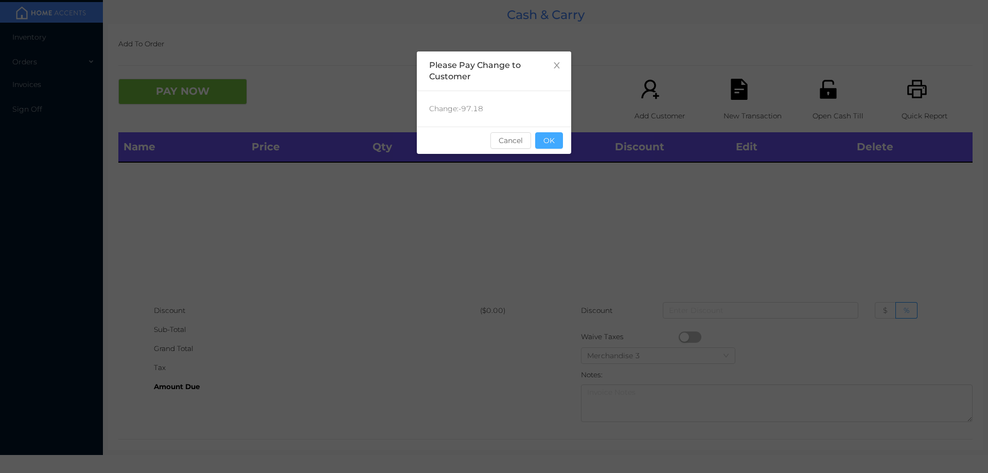
click at [552, 140] on button "OK" at bounding box center [549, 140] width 28 height 16
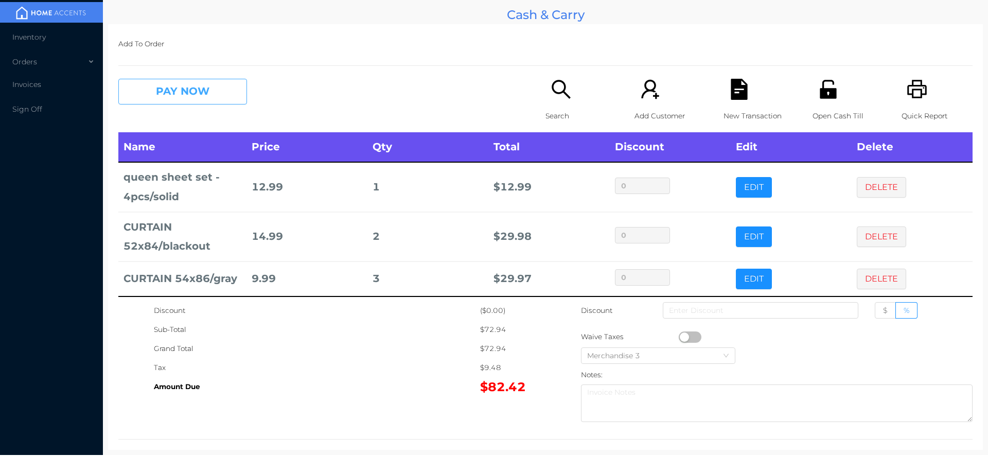
click at [192, 90] on button "PAY NOW" at bounding box center [182, 92] width 129 height 26
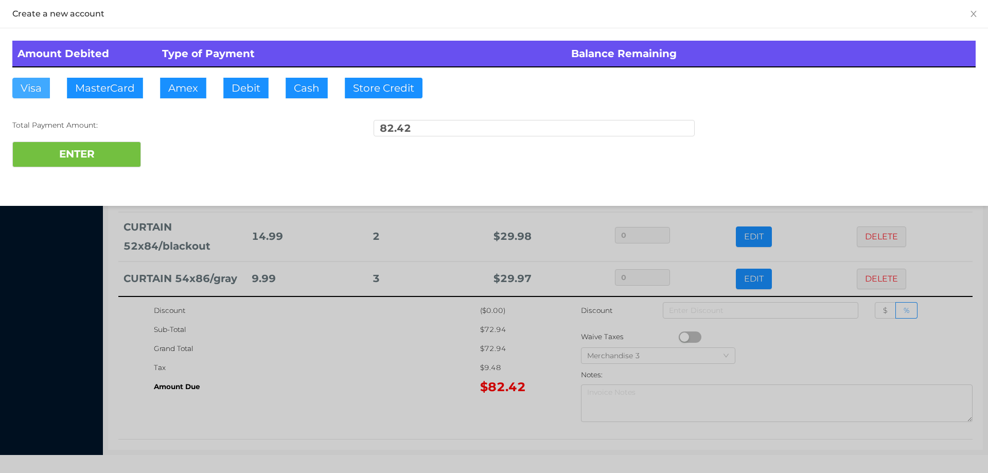
click at [32, 95] on button "Visa" at bounding box center [31, 88] width 38 height 21
click at [85, 163] on button "ENTER" at bounding box center [76, 154] width 129 height 26
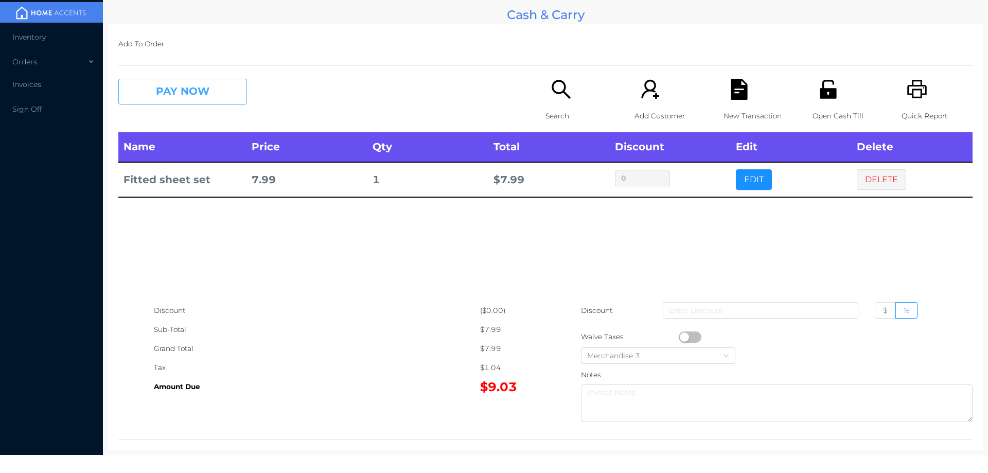
click at [191, 86] on button "PAY NOW" at bounding box center [182, 92] width 129 height 26
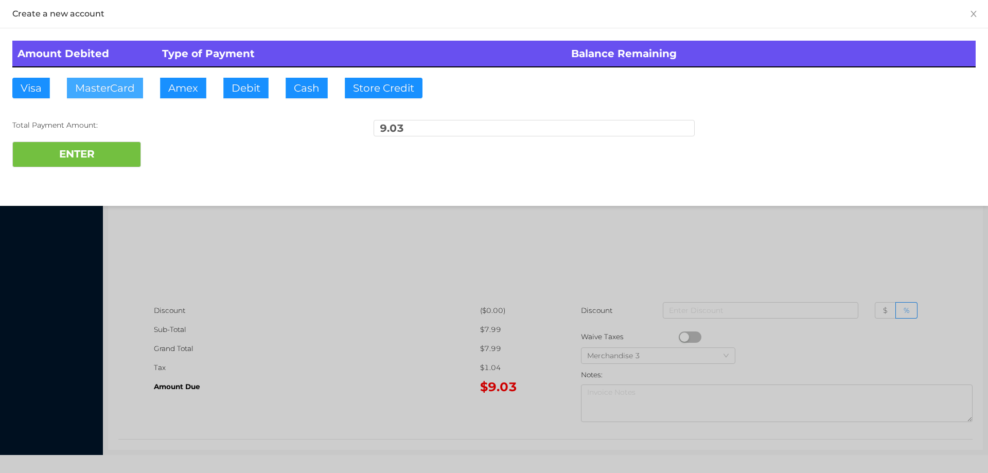
click at [111, 90] on button "MasterCard" at bounding box center [105, 88] width 76 height 21
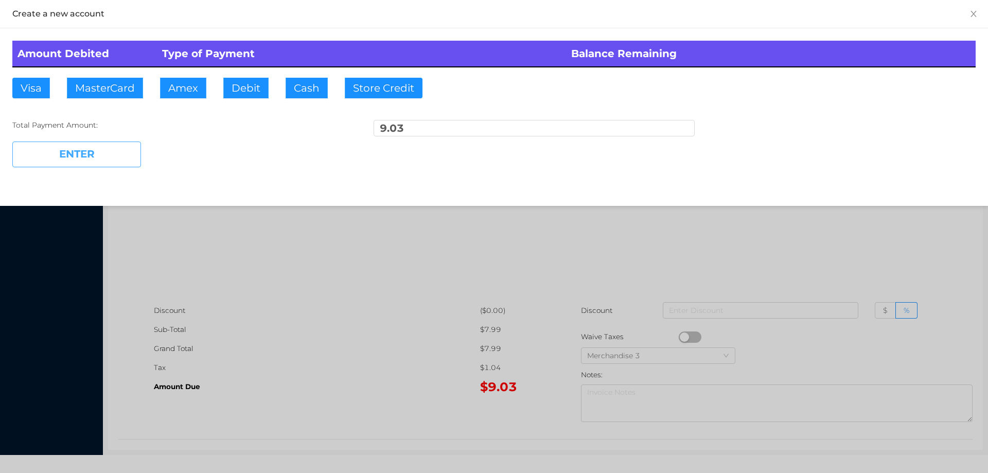
click at [109, 154] on button "ENTER" at bounding box center [76, 154] width 129 height 26
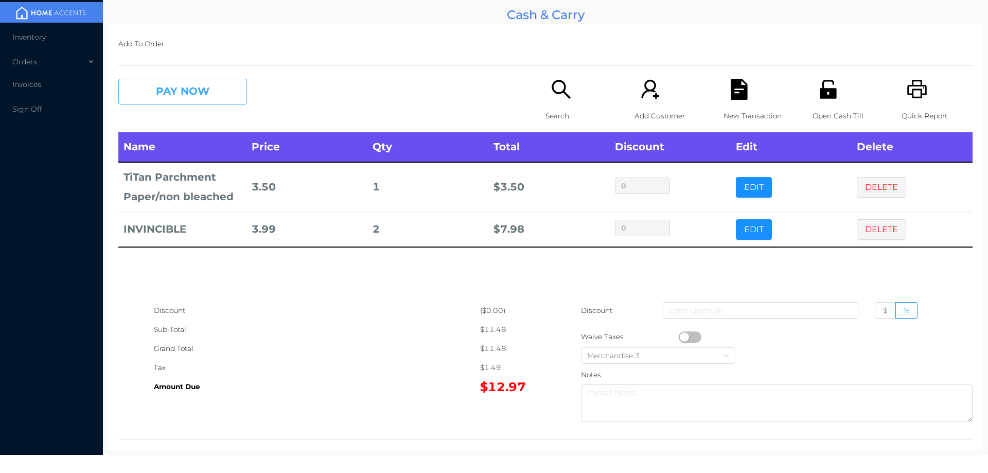
click at [196, 86] on button "PAY NOW" at bounding box center [182, 92] width 129 height 26
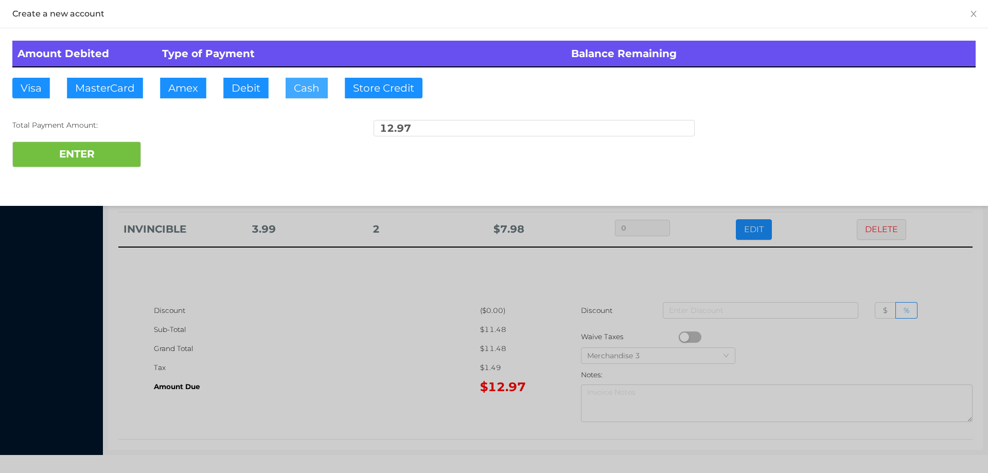
click at [304, 86] on button "Cash" at bounding box center [307, 88] width 42 height 21
type input "20."
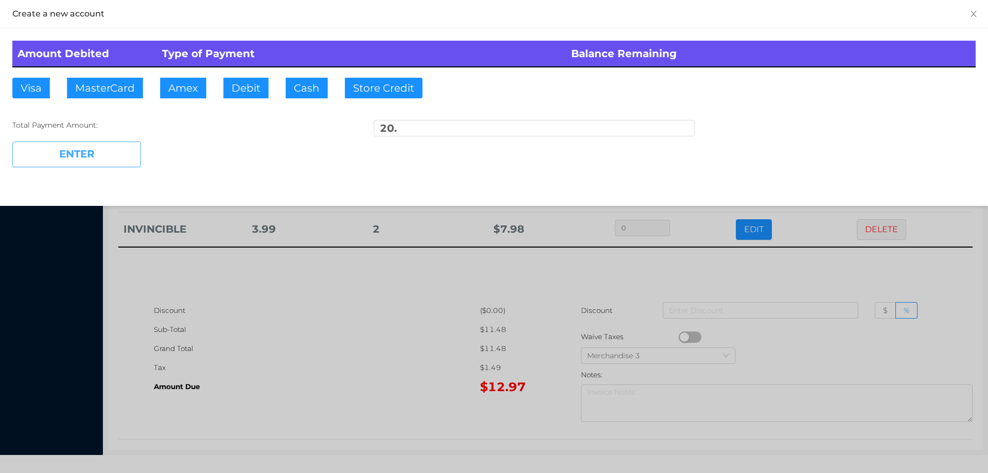
click at [90, 155] on button "ENTER" at bounding box center [76, 154] width 129 height 26
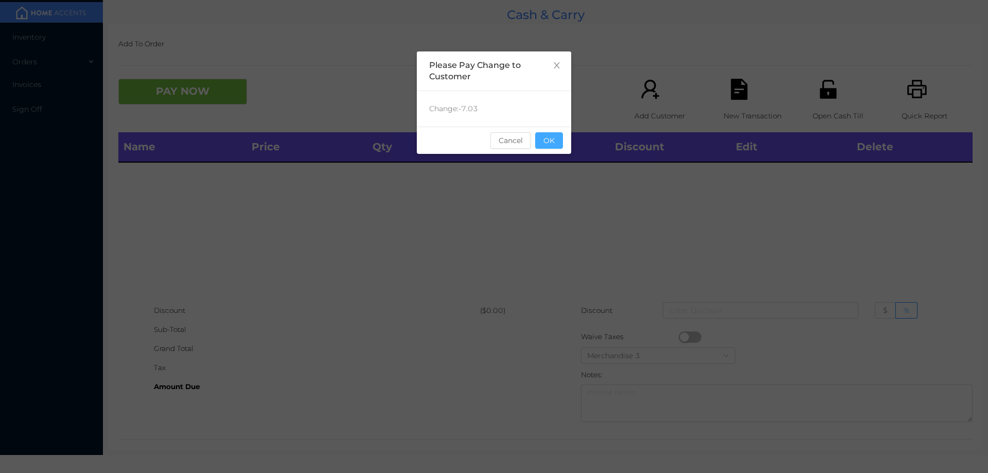
click at [553, 141] on button "OK" at bounding box center [549, 140] width 28 height 16
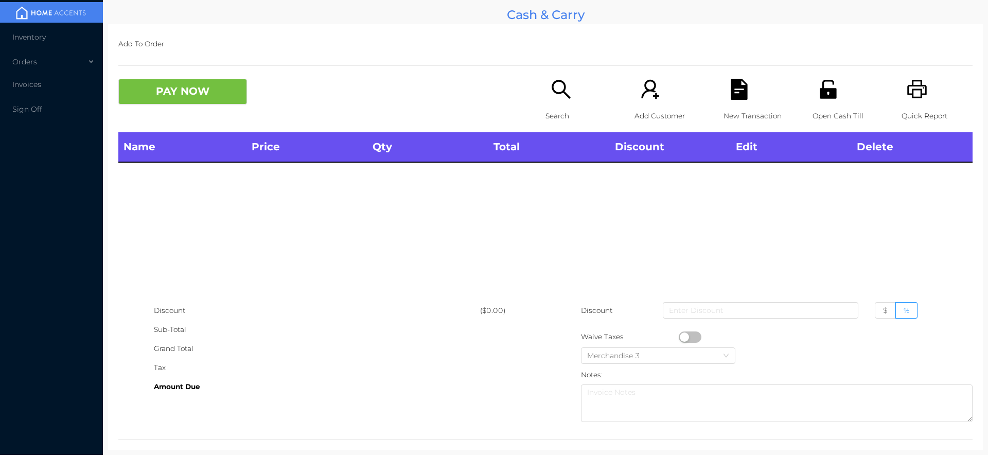
click at [552, 102] on div "Search" at bounding box center [580, 106] width 71 height 54
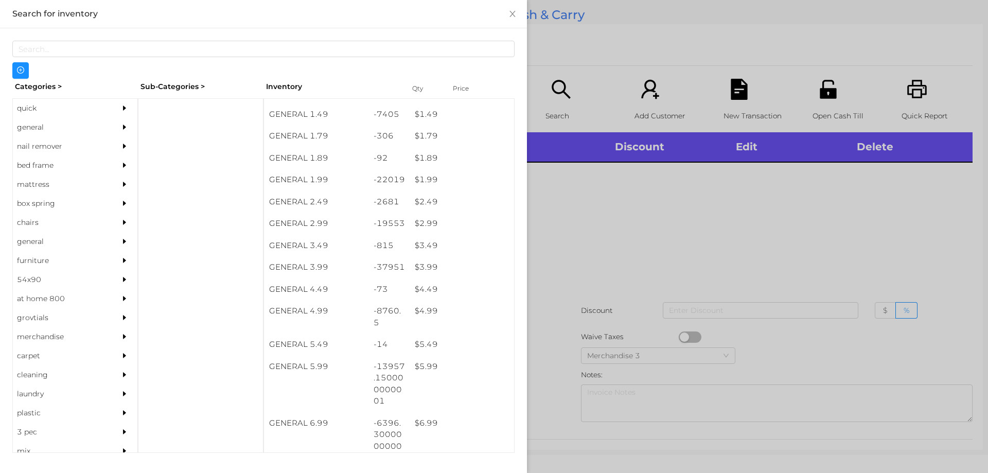
scroll to position [149, 0]
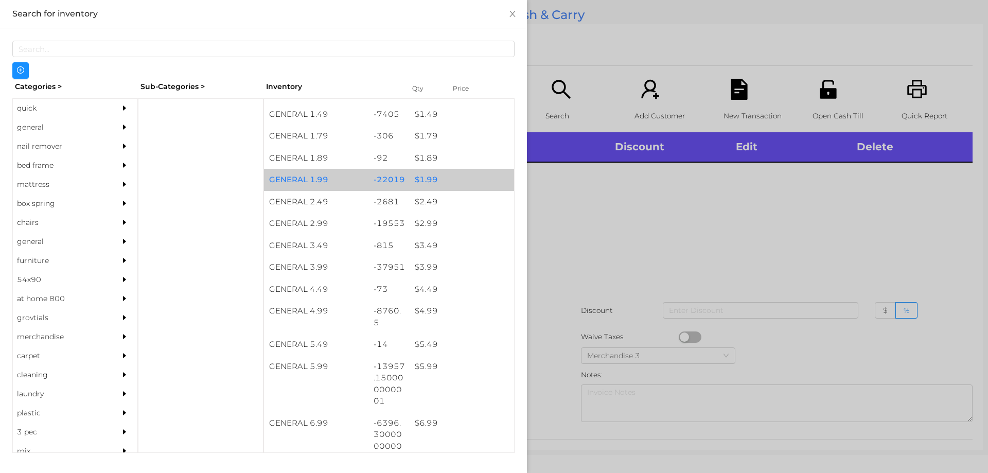
click at [418, 185] on div "$ 1.99" at bounding box center [462, 180] width 104 height 22
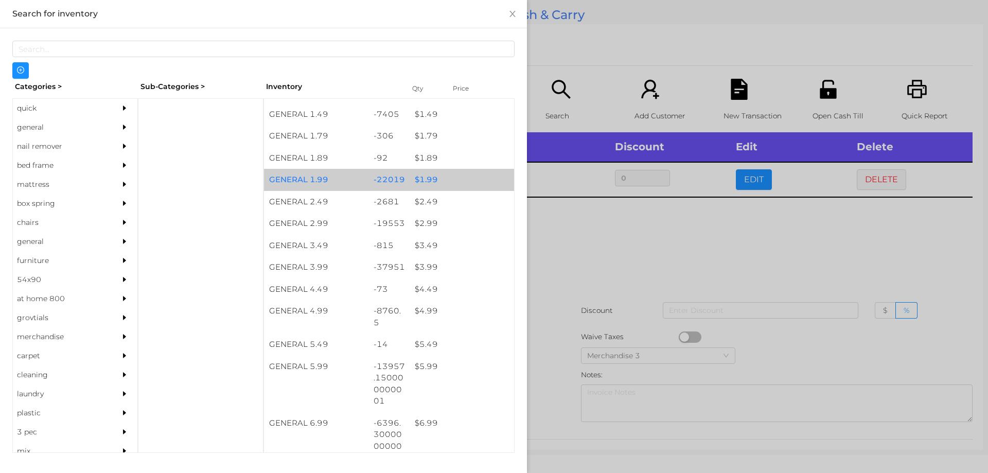
click at [422, 180] on div "$ 1.99" at bounding box center [462, 180] width 104 height 22
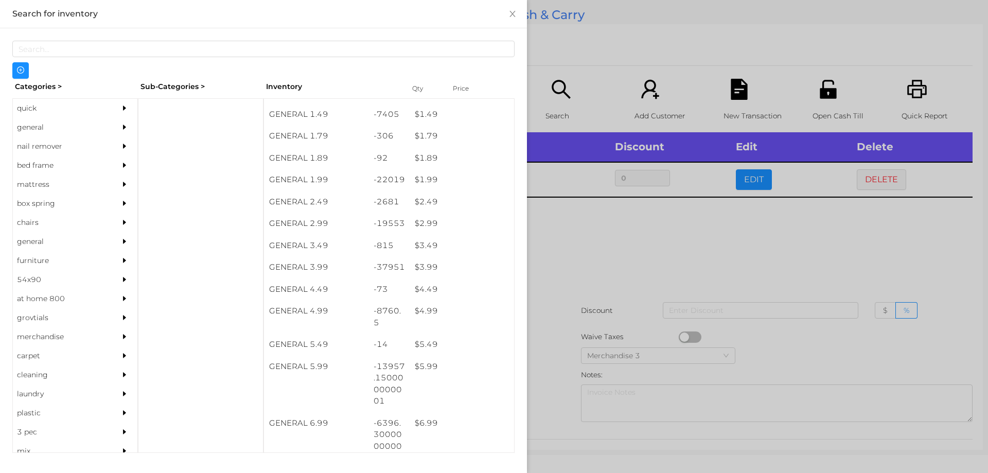
click at [564, 247] on div at bounding box center [494, 236] width 988 height 473
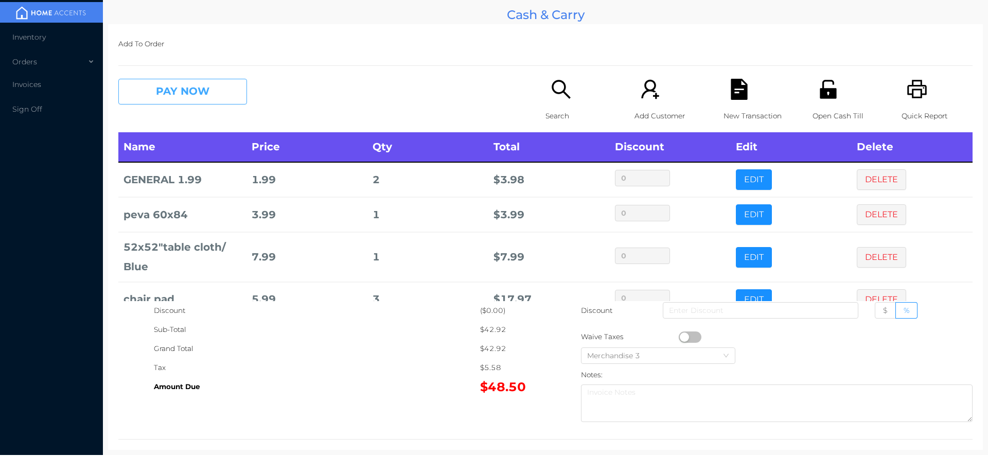
click at [155, 92] on button "PAY NOW" at bounding box center [182, 92] width 129 height 26
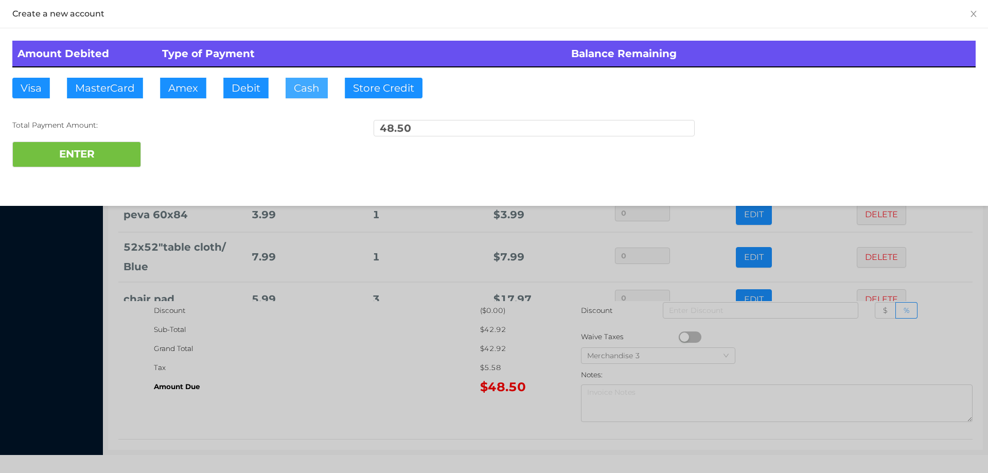
click at [307, 93] on button "Cash" at bounding box center [307, 88] width 42 height 21
type input "100."
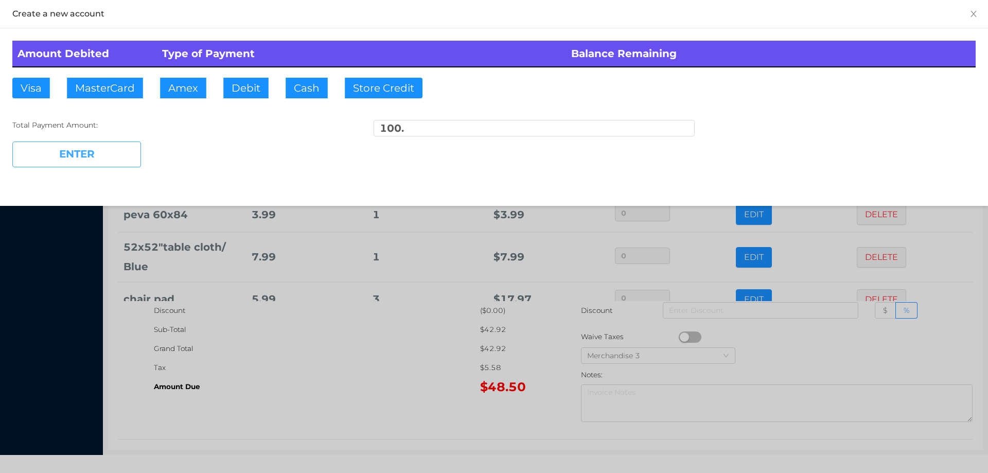
click at [99, 154] on button "ENTER" at bounding box center [76, 154] width 129 height 26
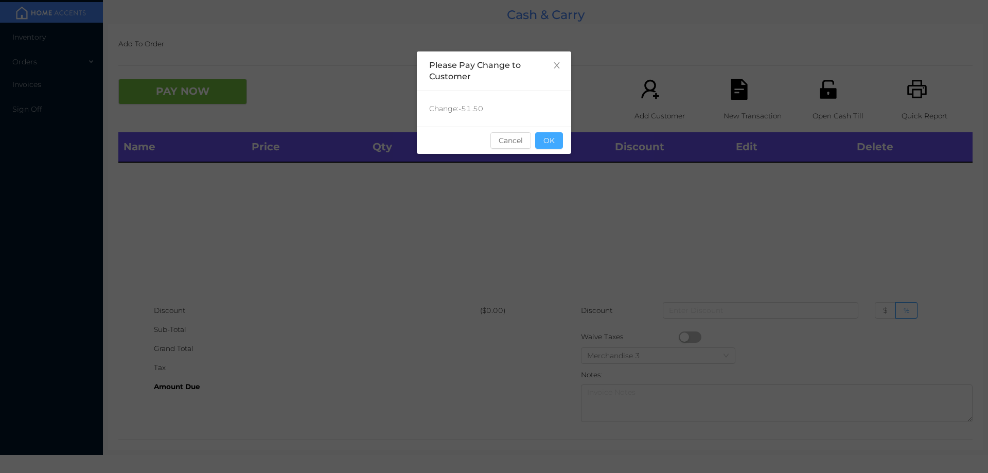
click at [554, 144] on button "OK" at bounding box center [549, 140] width 28 height 16
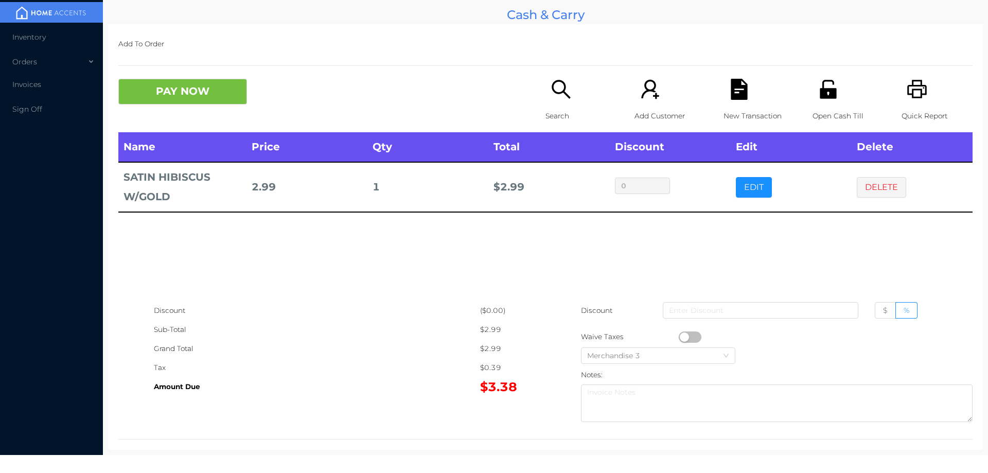
click at [169, 99] on button "PAY NOW" at bounding box center [182, 92] width 129 height 26
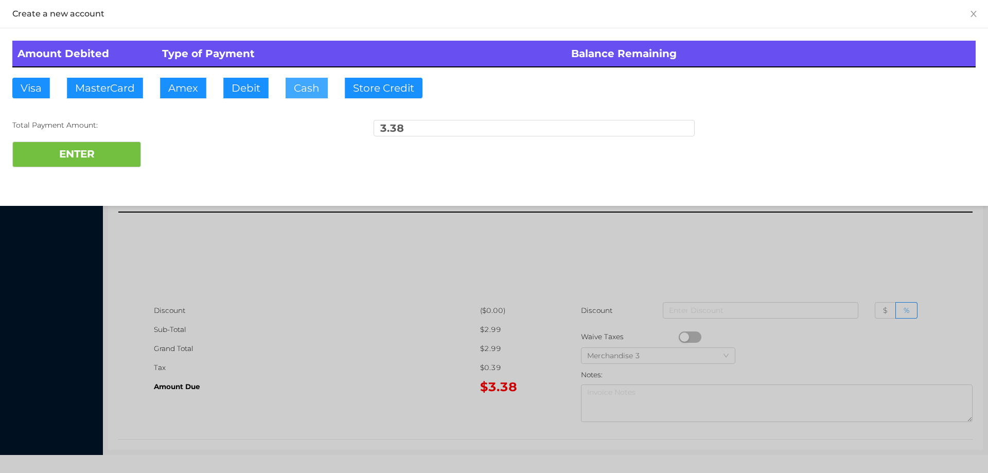
click at [298, 89] on button "Cash" at bounding box center [307, 88] width 42 height 21
type input "5."
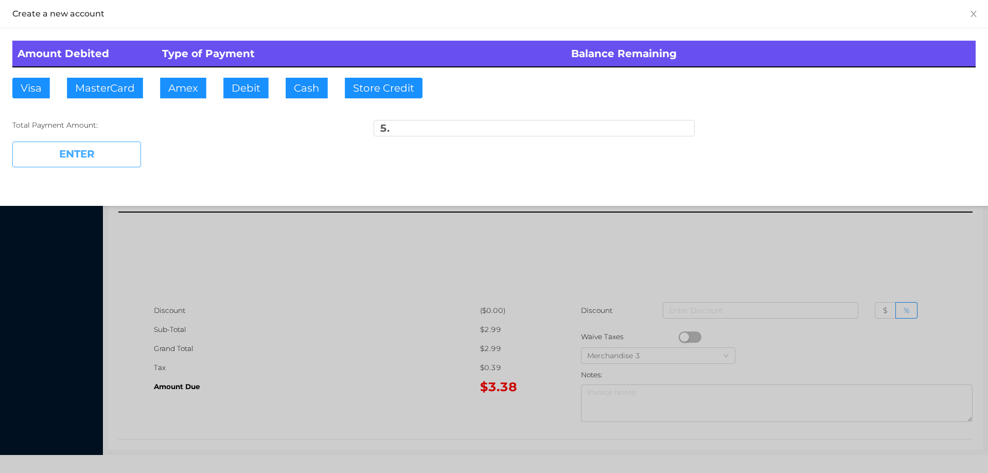
click at [112, 149] on button "ENTER" at bounding box center [76, 154] width 129 height 26
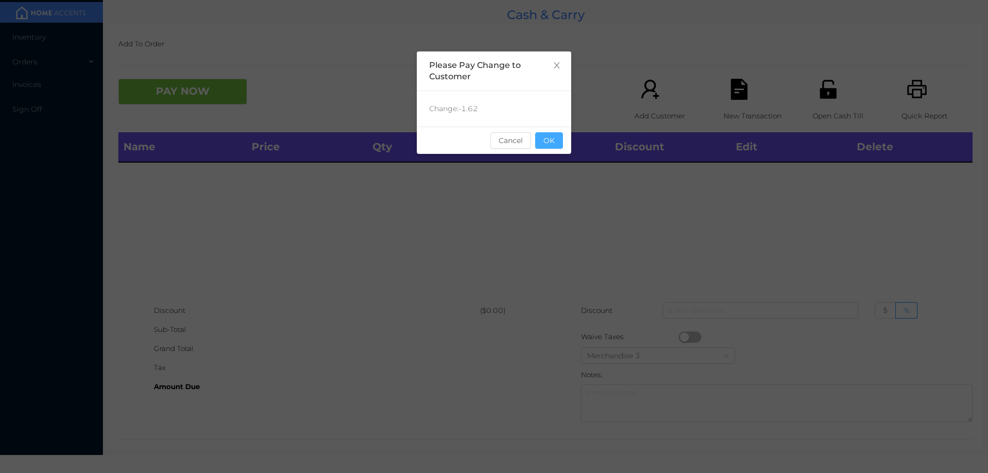
click at [551, 144] on button "OK" at bounding box center [549, 140] width 28 height 16
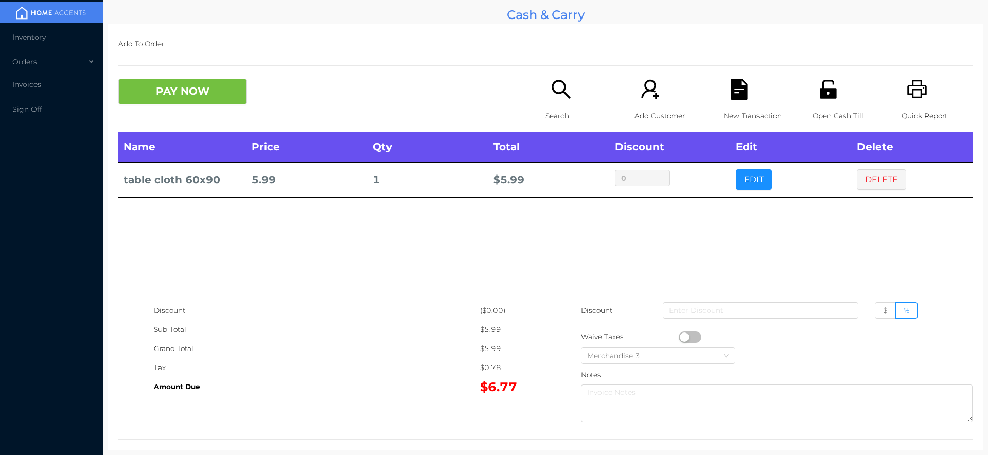
click at [556, 108] on p "Search" at bounding box center [580, 115] width 71 height 19
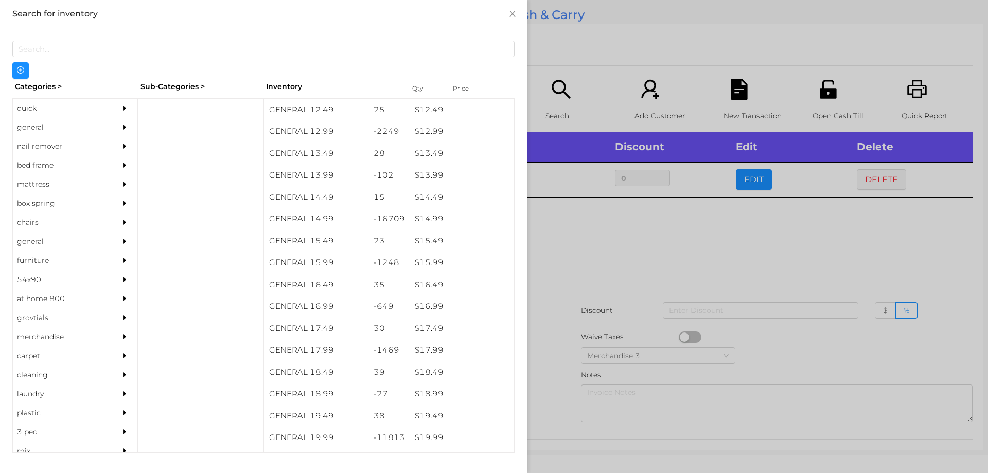
scroll to position [780, 0]
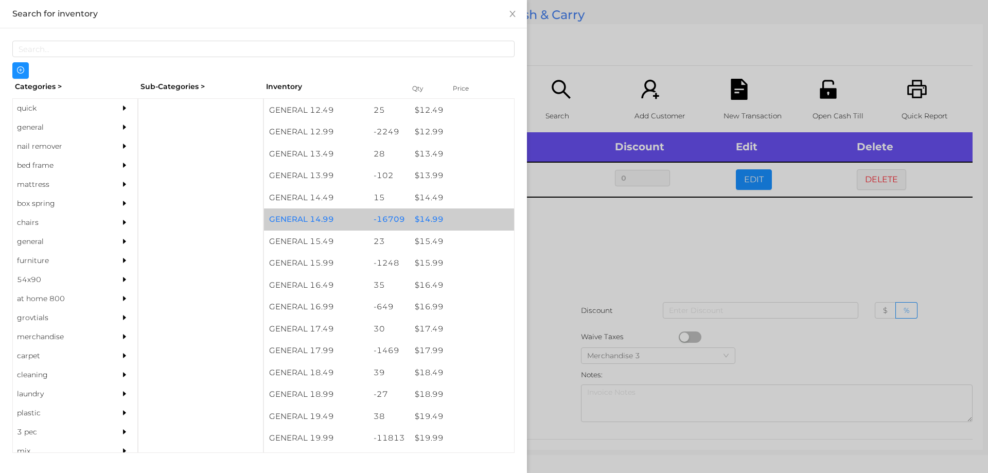
click at [426, 217] on div "$ 14.99" at bounding box center [462, 219] width 104 height 22
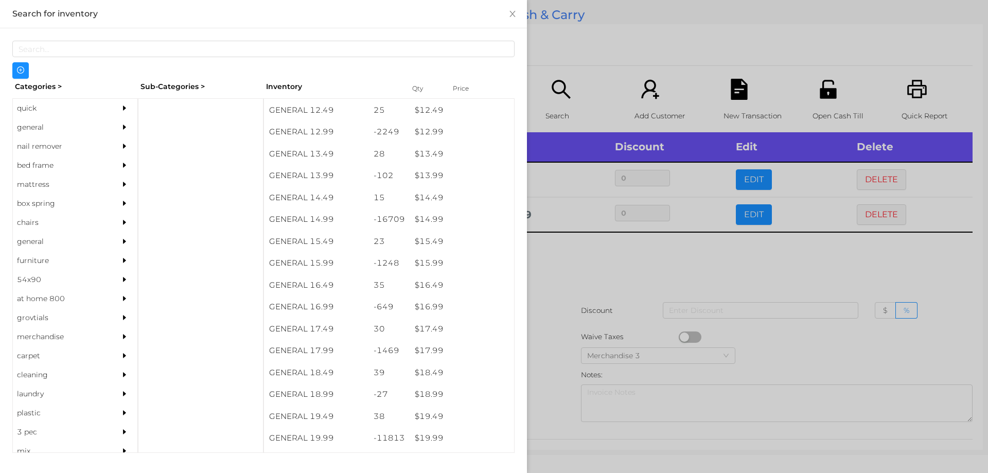
click at [548, 252] on div at bounding box center [494, 236] width 988 height 473
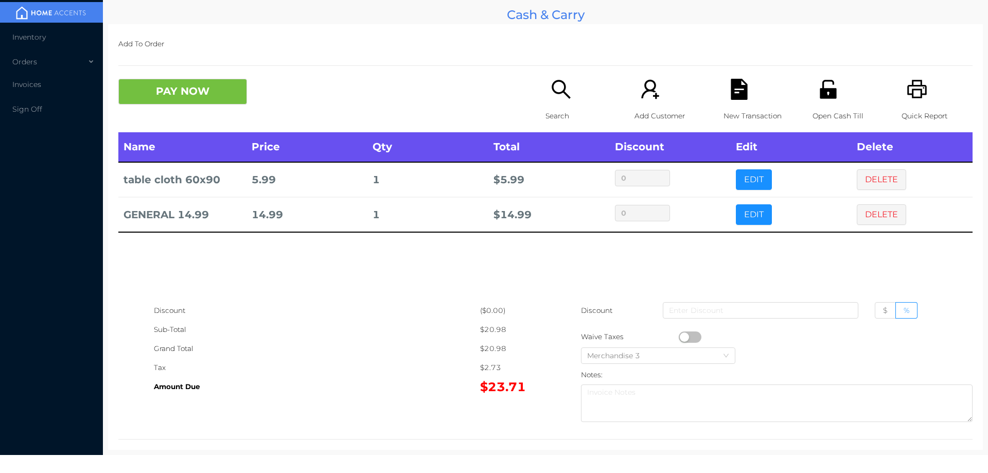
click at [735, 88] on icon "icon: file-text" at bounding box center [739, 89] width 16 height 21
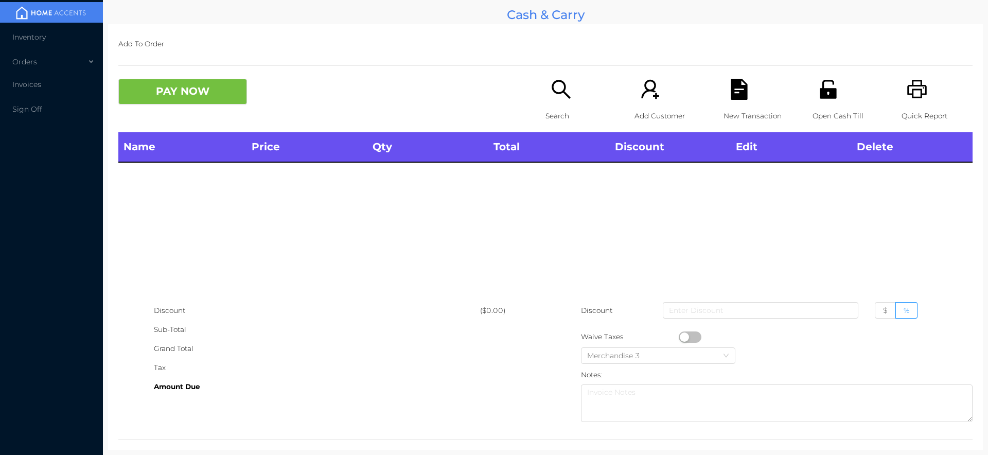
click at [921, 104] on div "Quick Report" at bounding box center [936, 106] width 71 height 54
click at [563, 102] on div "Search" at bounding box center [580, 106] width 71 height 54
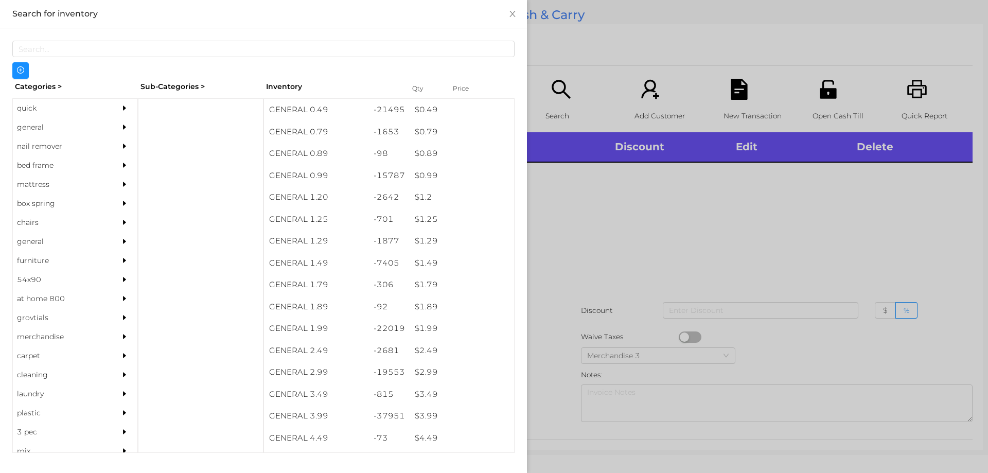
click at [30, 109] on div "quick" at bounding box center [60, 108] width 94 height 19
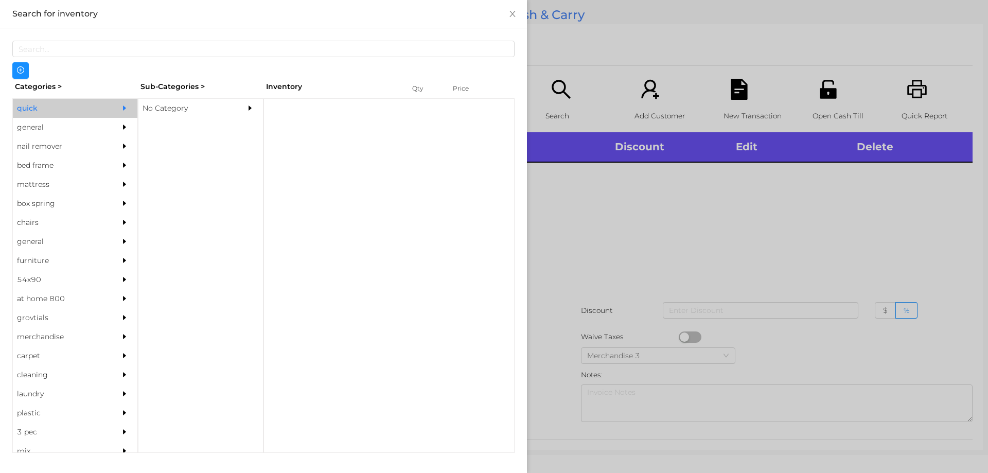
click at [154, 106] on div "No Category" at bounding box center [185, 108] width 94 height 19
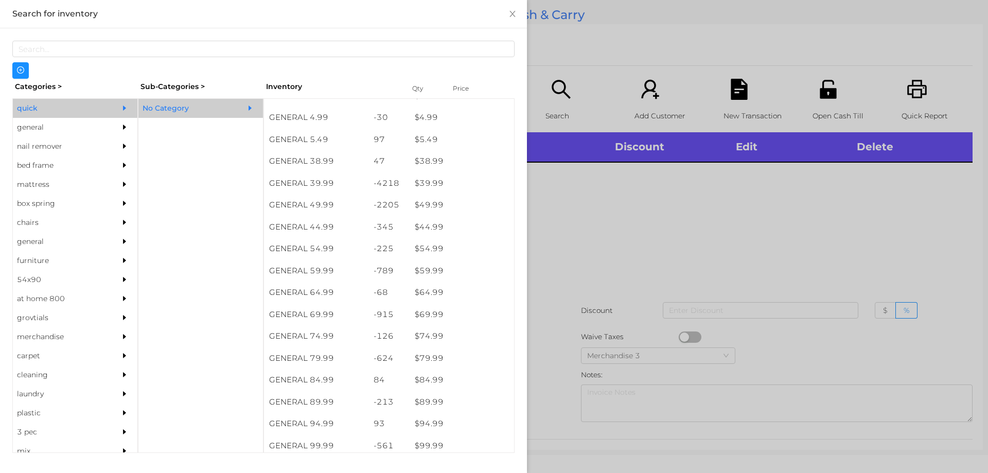
scroll to position [518, 0]
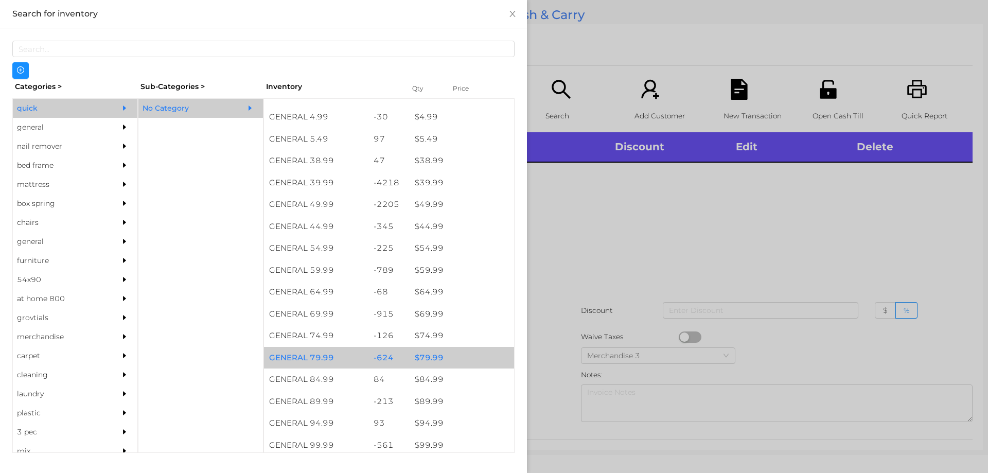
click at [422, 357] on div "$ 79.99" at bounding box center [462, 358] width 104 height 22
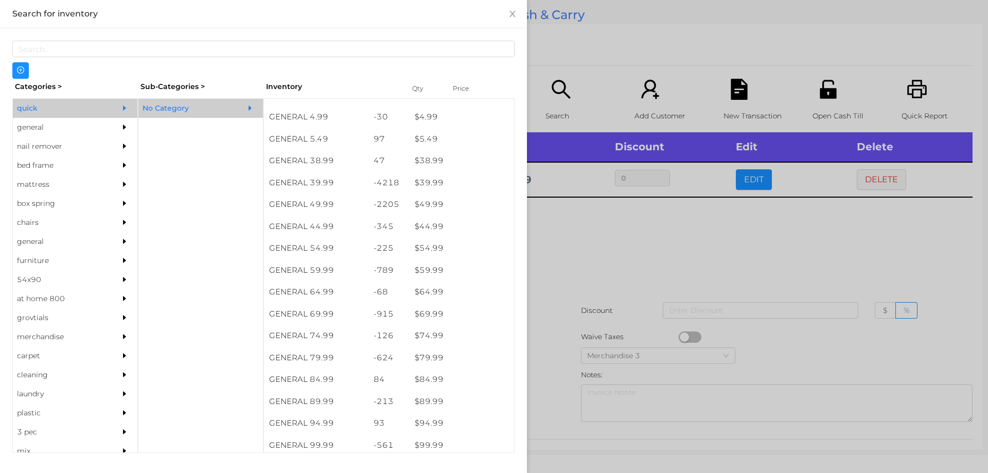
click at [544, 230] on div at bounding box center [494, 236] width 988 height 473
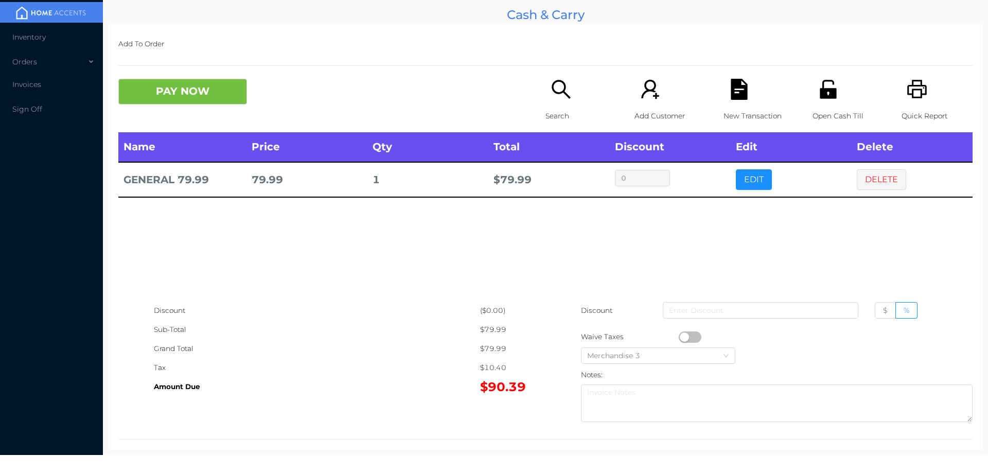
click at [556, 100] on div "Search" at bounding box center [580, 106] width 71 height 54
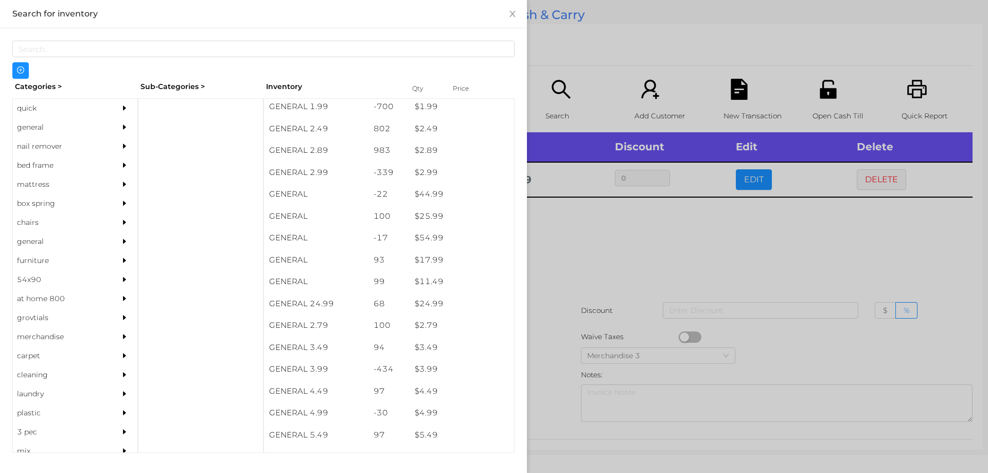
scroll to position [222, 0]
click at [29, 124] on div "general" at bounding box center [60, 127] width 94 height 19
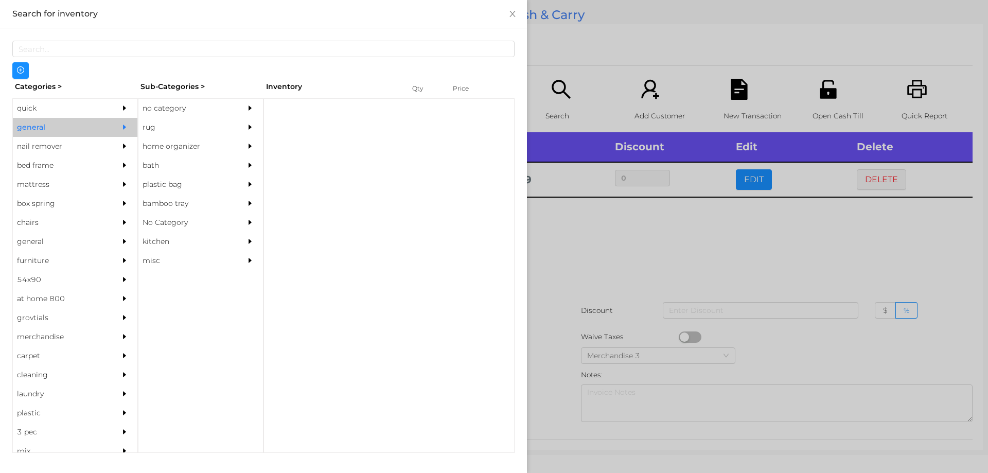
click at [159, 109] on div "no category" at bounding box center [185, 108] width 94 height 19
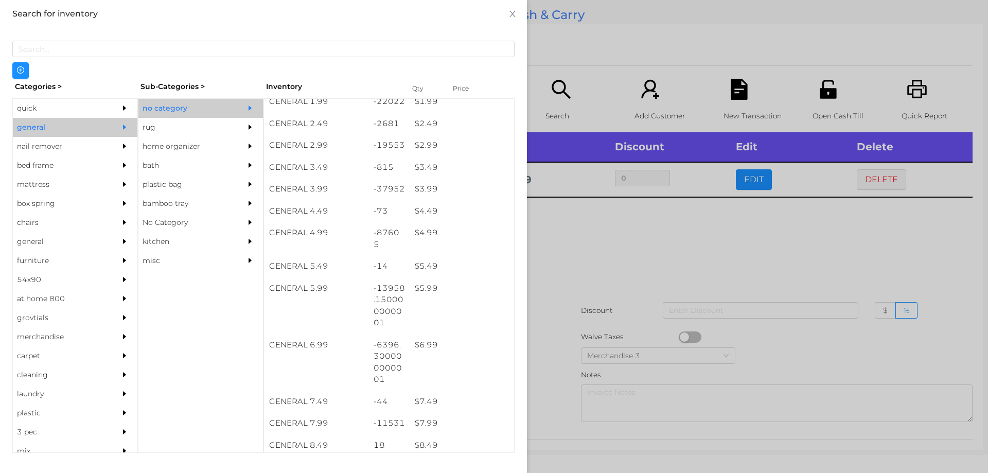
scroll to position [227, 0]
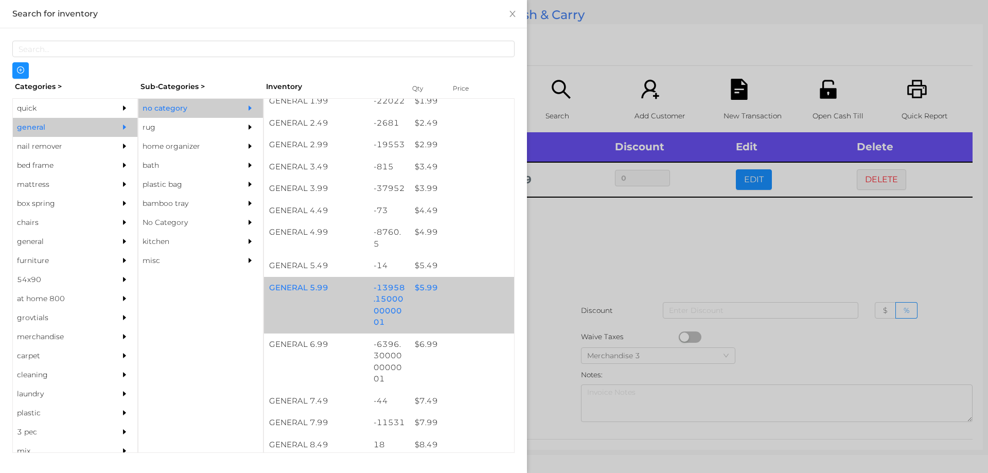
click at [426, 290] on div "$ 5.99" at bounding box center [462, 288] width 104 height 22
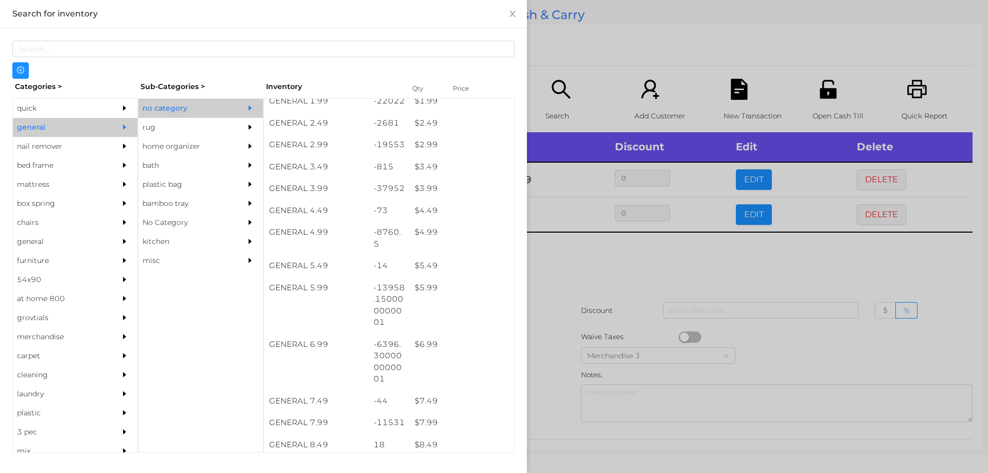
click at [576, 283] on div at bounding box center [494, 236] width 988 height 473
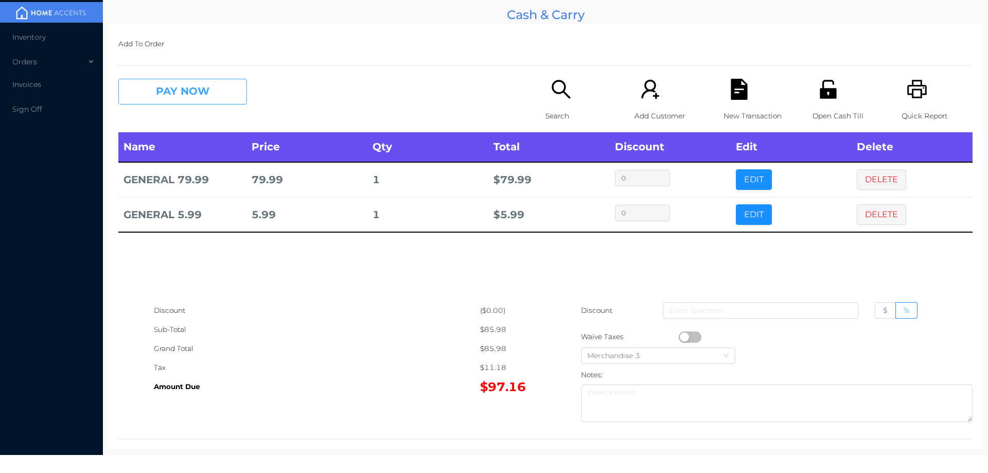
click at [170, 92] on button "PAY NOW" at bounding box center [182, 92] width 129 height 26
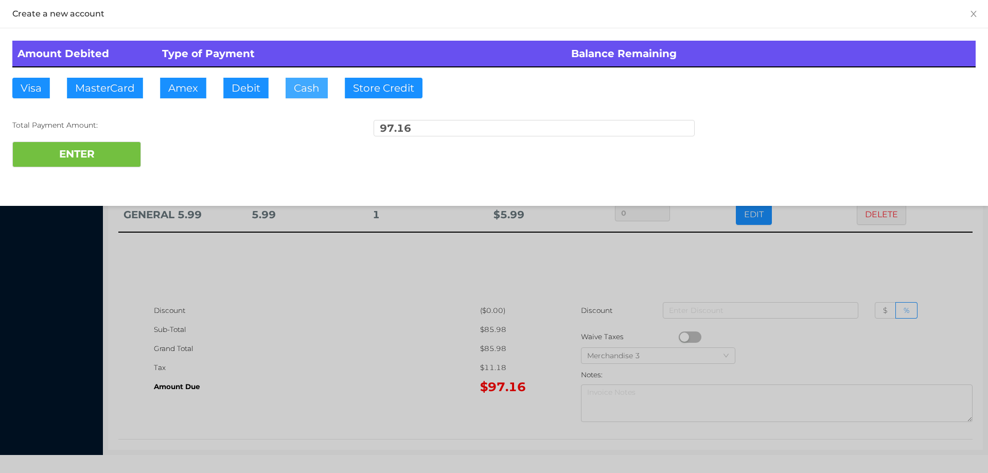
click at [298, 94] on button "Cash" at bounding box center [307, 88] width 42 height 21
type input "100."
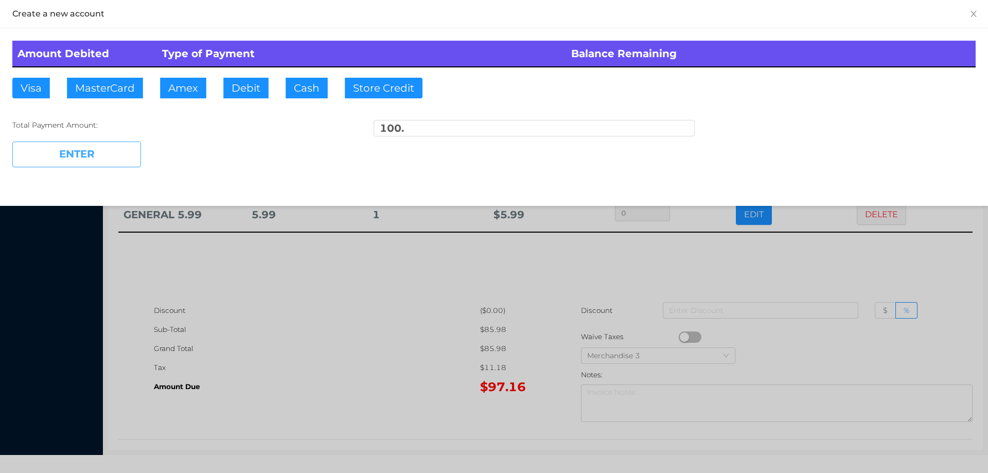
click at [87, 161] on button "ENTER" at bounding box center [76, 154] width 129 height 26
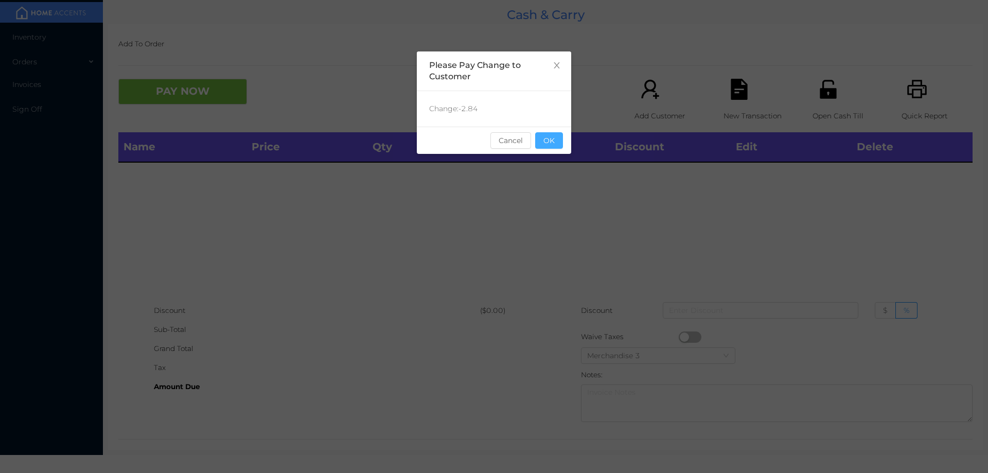
click at [553, 144] on button "OK" at bounding box center [549, 140] width 28 height 16
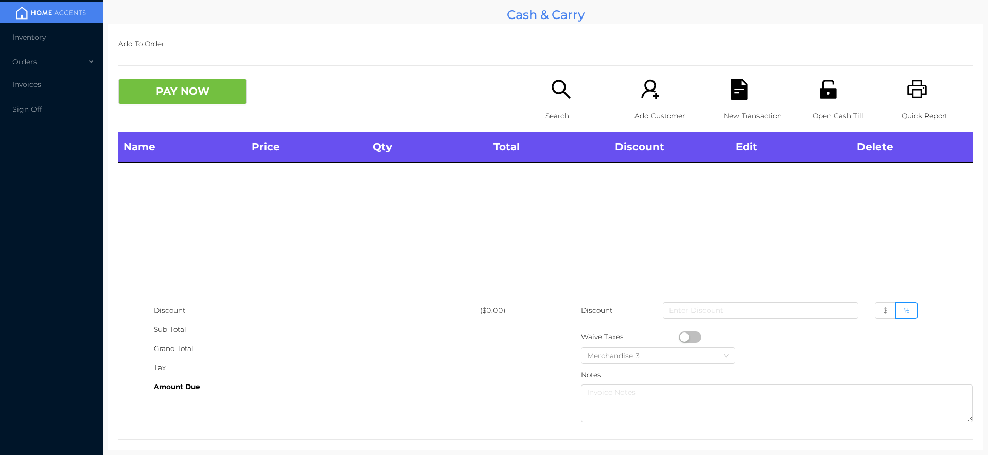
click at [552, 105] on div "Search" at bounding box center [580, 106] width 71 height 54
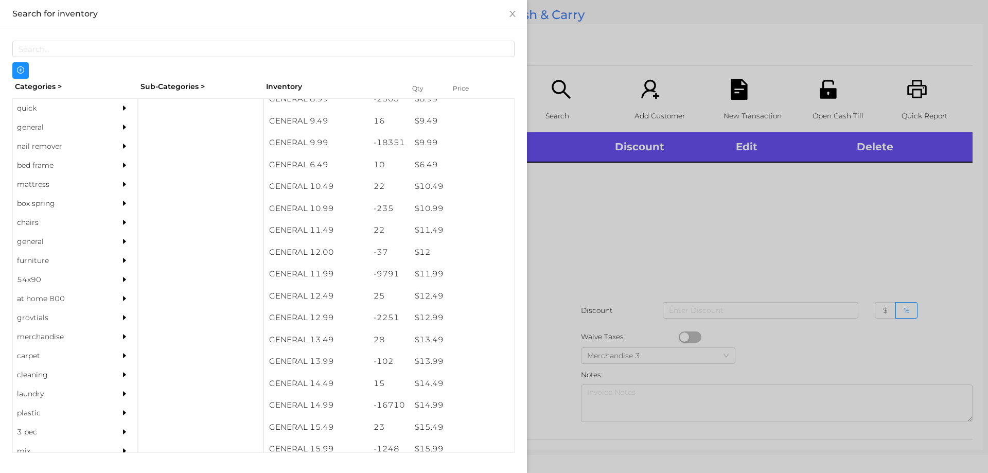
scroll to position [595, 0]
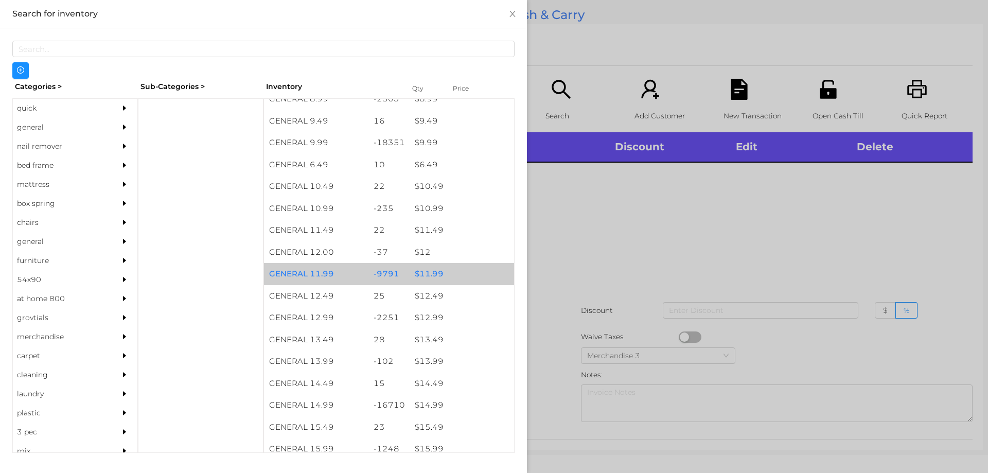
click at [420, 270] on div "$ 11.99" at bounding box center [462, 274] width 104 height 22
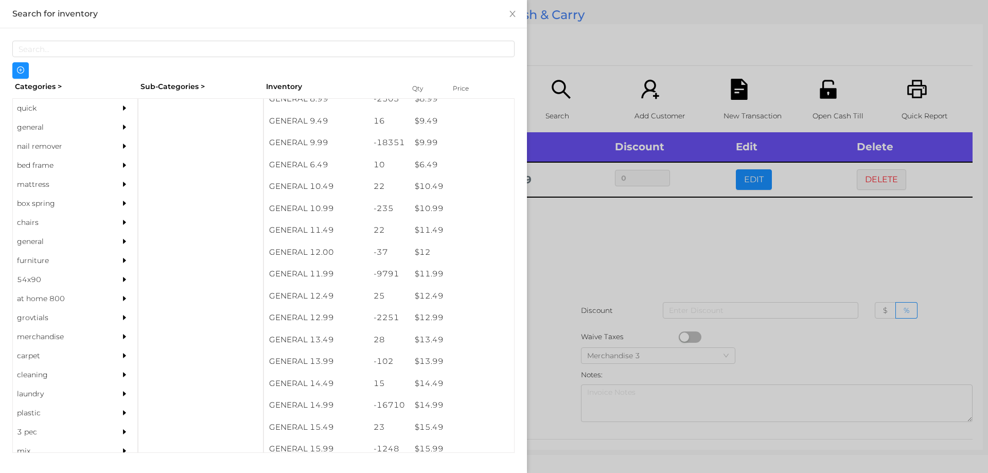
click at [565, 246] on div at bounding box center [494, 236] width 988 height 473
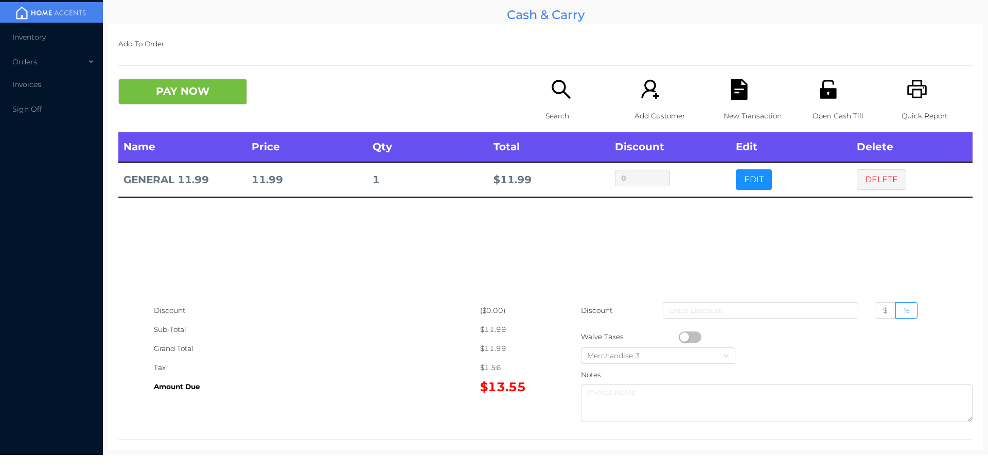
click at [559, 113] on p "Search" at bounding box center [580, 115] width 71 height 19
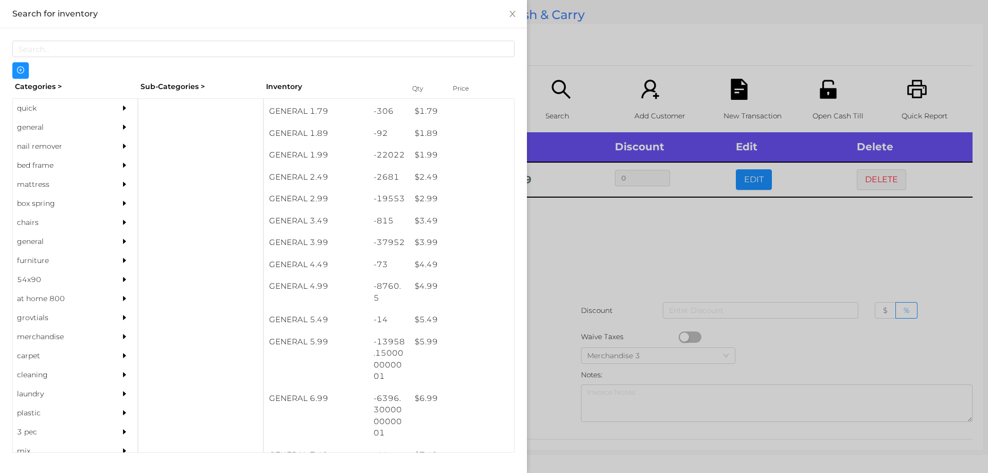
scroll to position [0, 0]
click at [710, 245] on div at bounding box center [494, 236] width 988 height 473
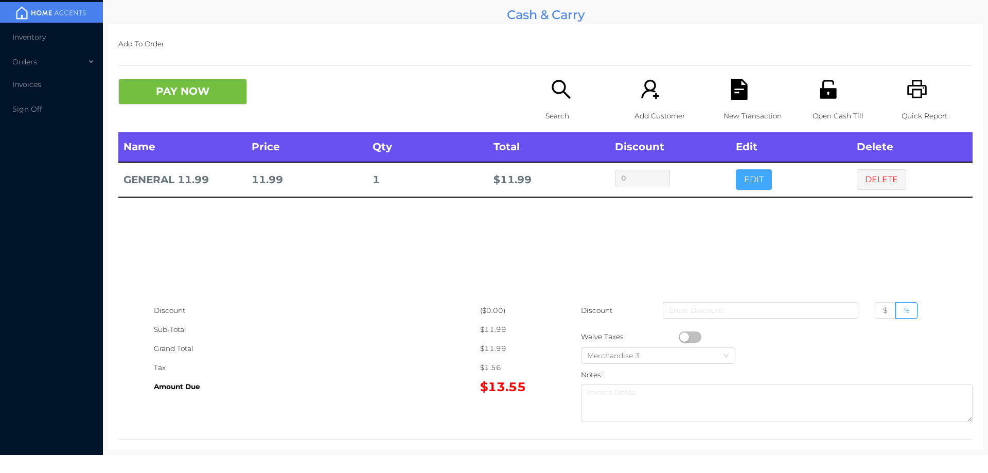
click at [750, 171] on button "EDIT" at bounding box center [754, 179] width 36 height 21
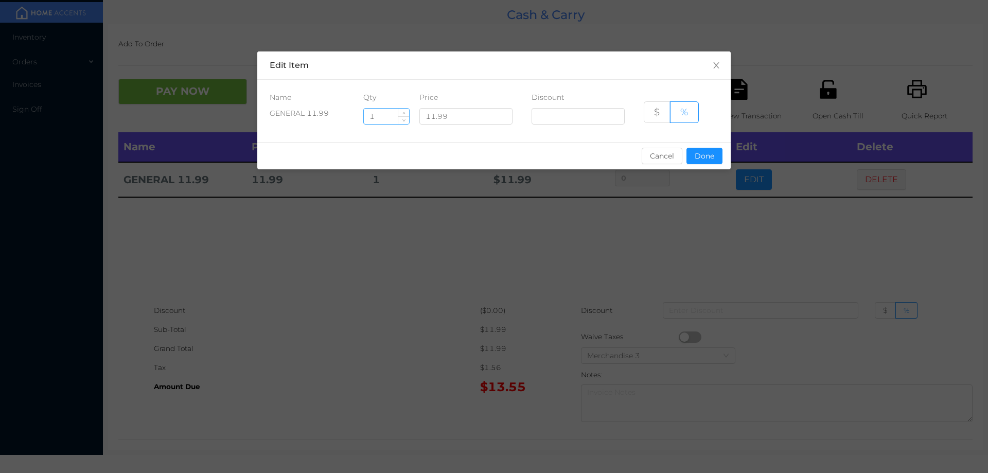
click at [396, 117] on input "1" at bounding box center [386, 116] width 45 height 15
type input "4"
click at [700, 152] on button "Done" at bounding box center [704, 156] width 36 height 16
type input "0%"
click at [695, 205] on div "sentinelStart Edit Item Name Qty Price Discount GENERAL 11.99 4 11.99 $ % Cance…" at bounding box center [494, 236] width 988 height 473
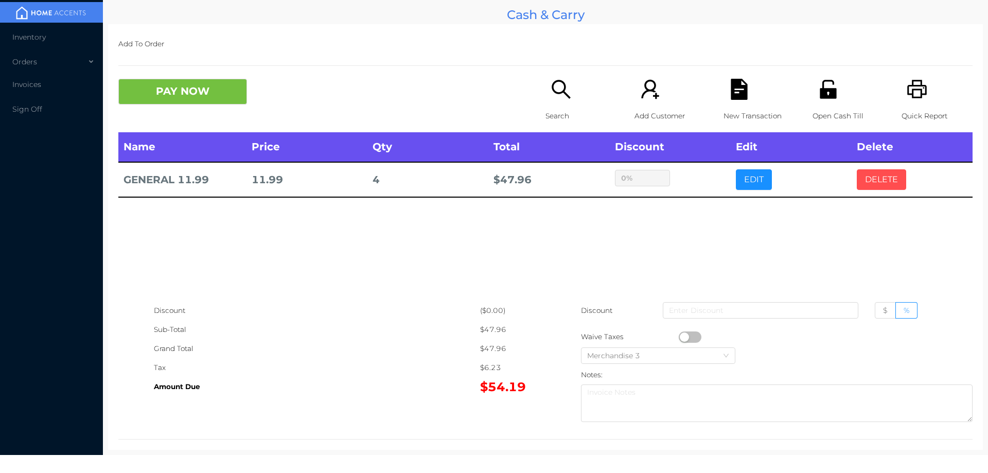
click at [883, 183] on button "DELETE" at bounding box center [881, 179] width 49 height 21
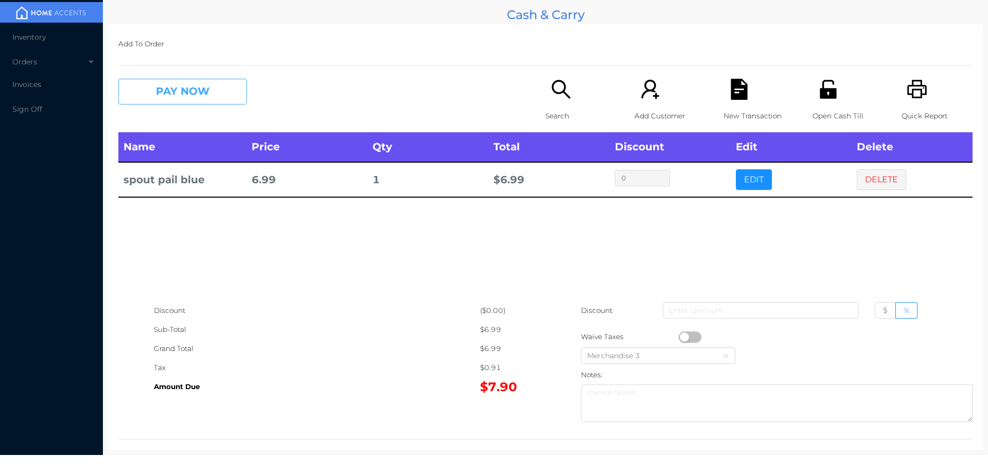
click at [209, 93] on button "PAY NOW" at bounding box center [182, 92] width 129 height 26
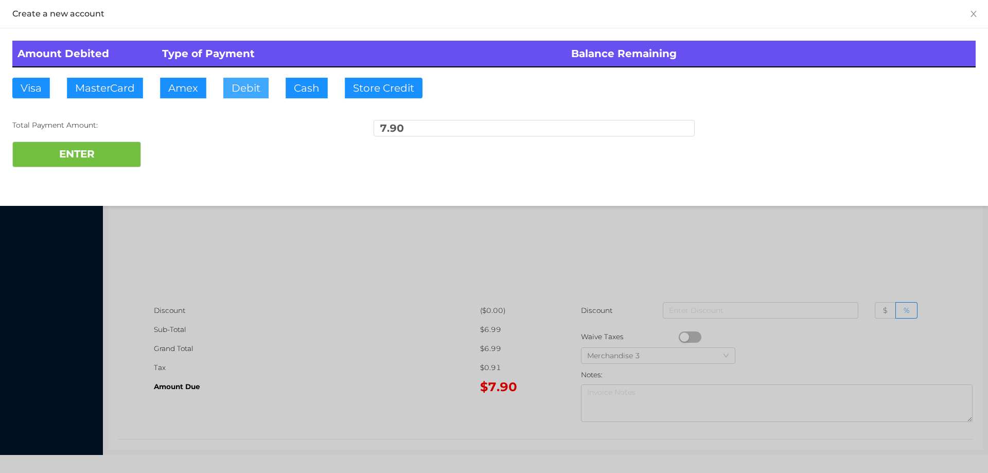
click at [252, 90] on button "Debit" at bounding box center [245, 88] width 45 height 21
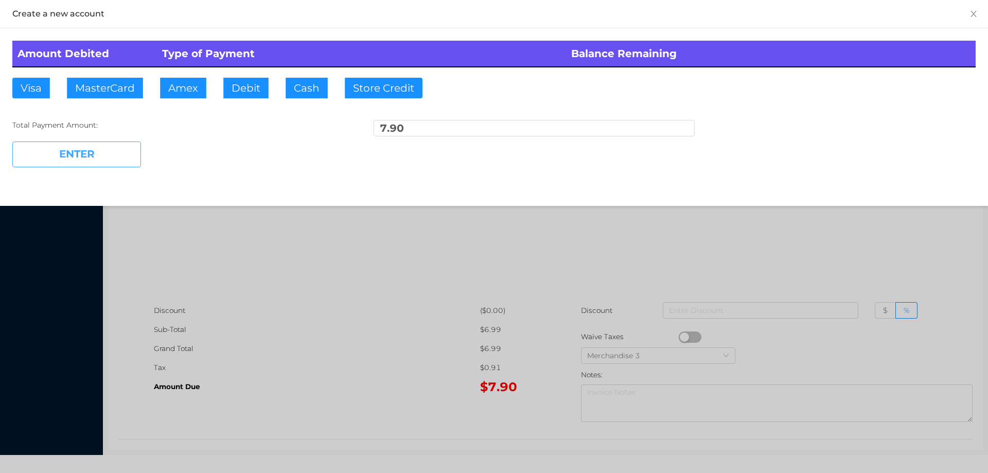
click at [101, 158] on button "ENTER" at bounding box center [76, 154] width 129 height 26
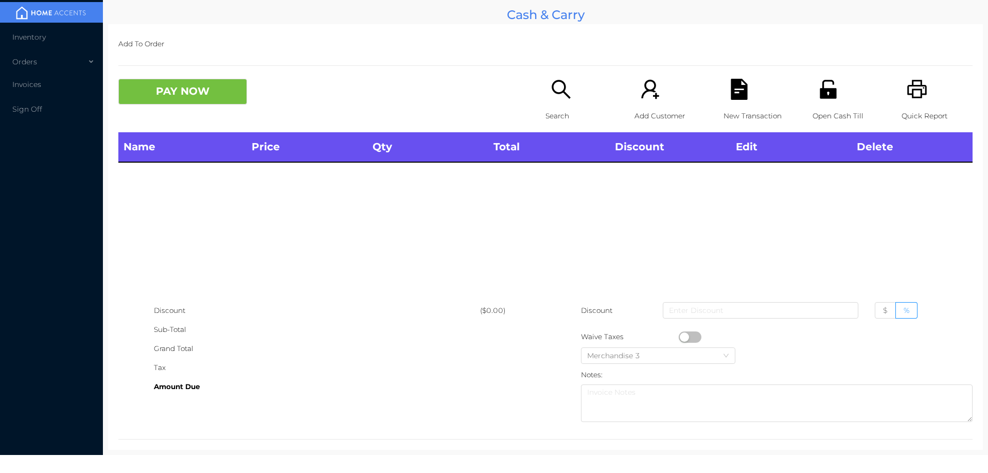
click at [550, 100] on icon "icon: search" at bounding box center [560, 89] width 21 height 21
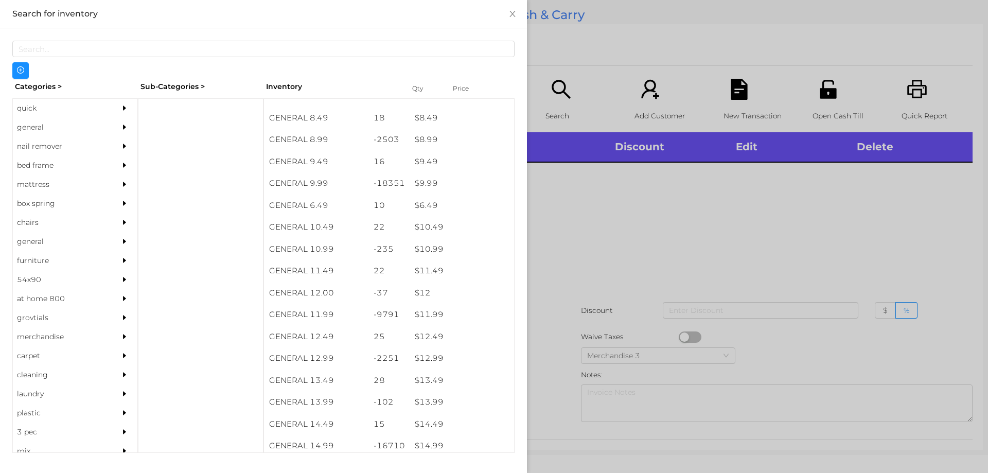
scroll to position [553, 0]
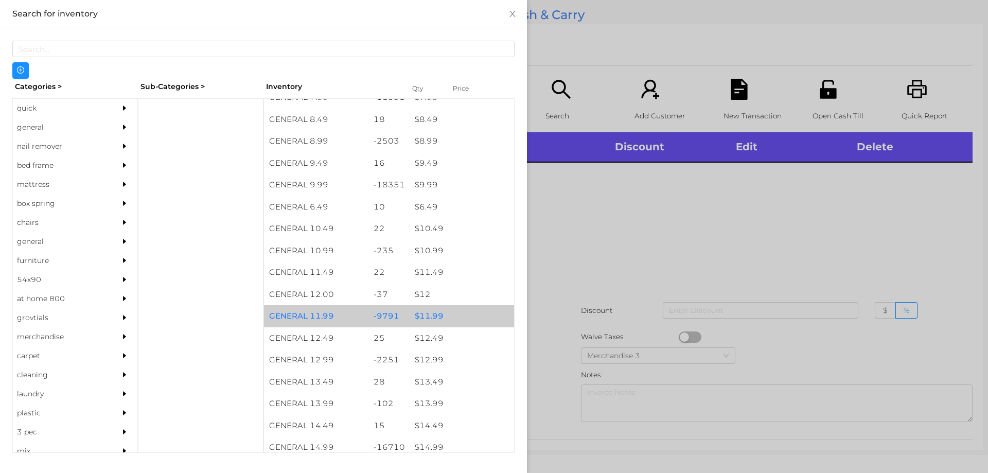
click at [432, 317] on div "$ 11.99" at bounding box center [462, 316] width 104 height 22
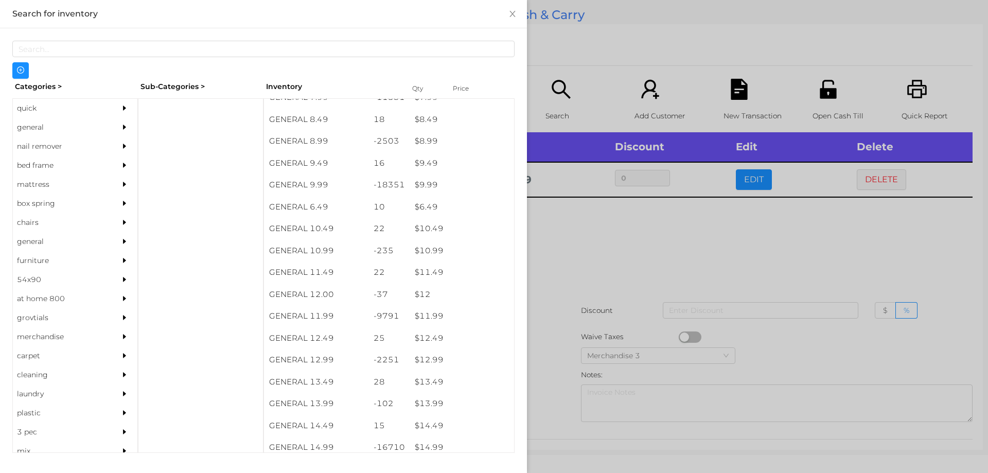
click at [603, 270] on div at bounding box center [494, 236] width 988 height 473
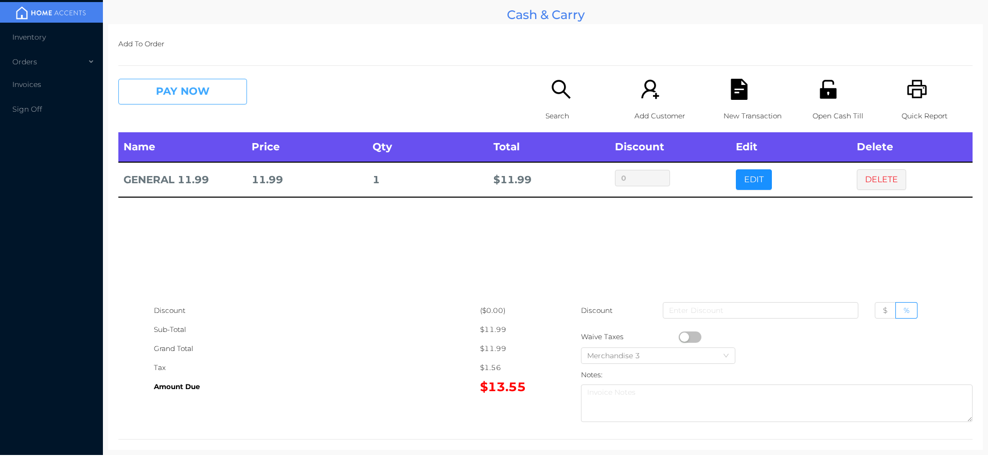
click at [202, 88] on button "PAY NOW" at bounding box center [182, 92] width 129 height 26
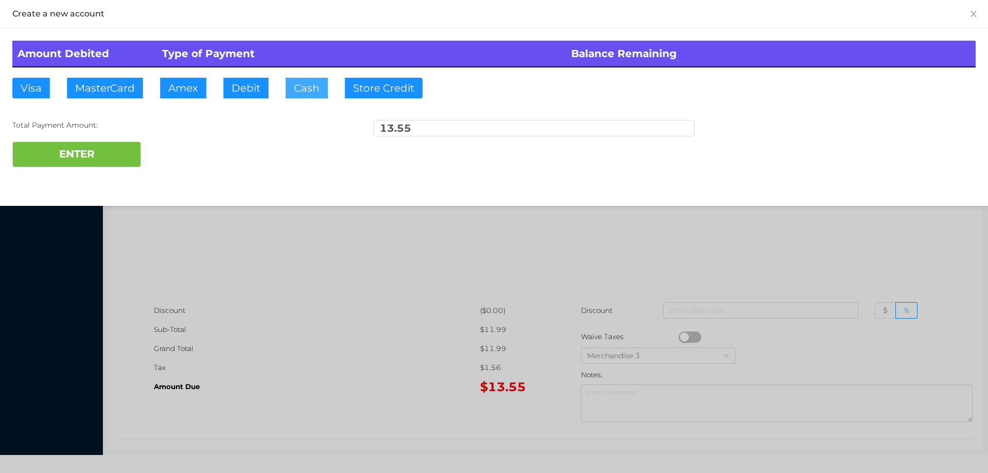
click at [300, 96] on button "Cash" at bounding box center [307, 88] width 42 height 21
type input "20."
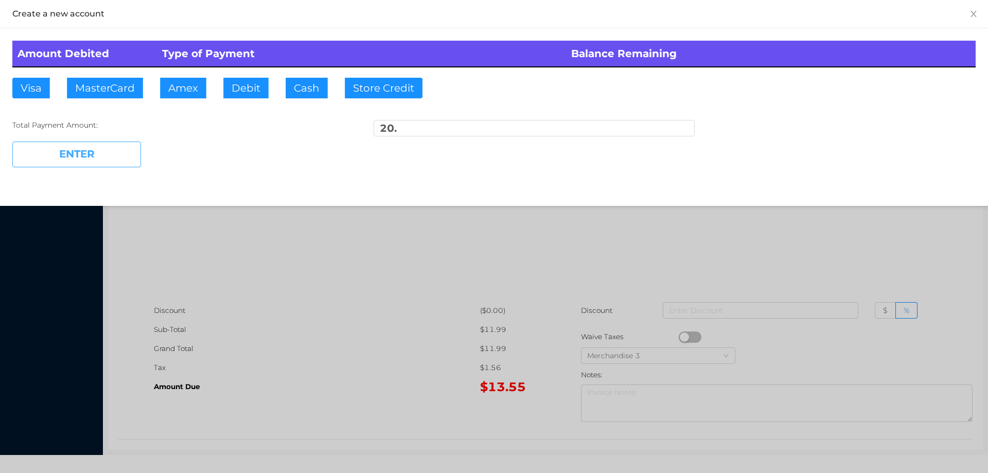
click at [99, 152] on button "ENTER" at bounding box center [76, 154] width 129 height 26
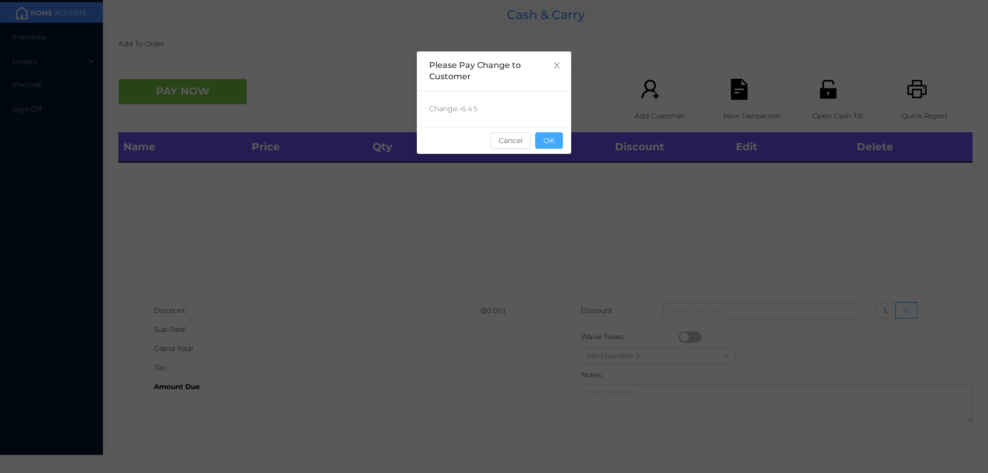
click at [551, 141] on button "OK" at bounding box center [549, 140] width 28 height 16
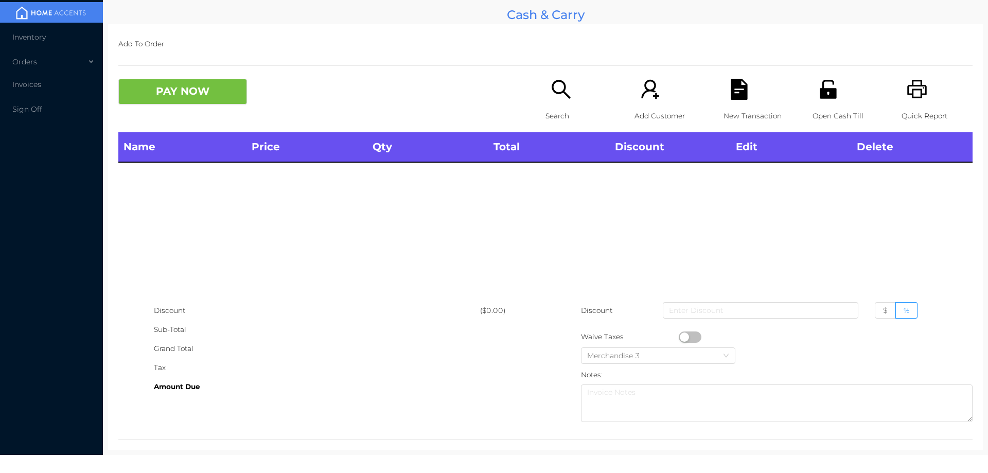
click at [838, 93] on div "Open Cash Till" at bounding box center [847, 106] width 71 height 54
click at [560, 110] on p "Search" at bounding box center [580, 115] width 71 height 19
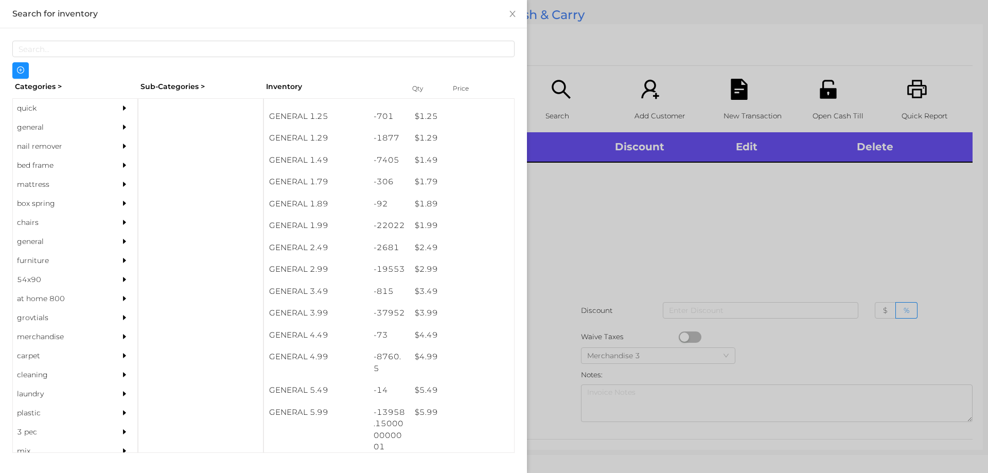
scroll to position [104, 0]
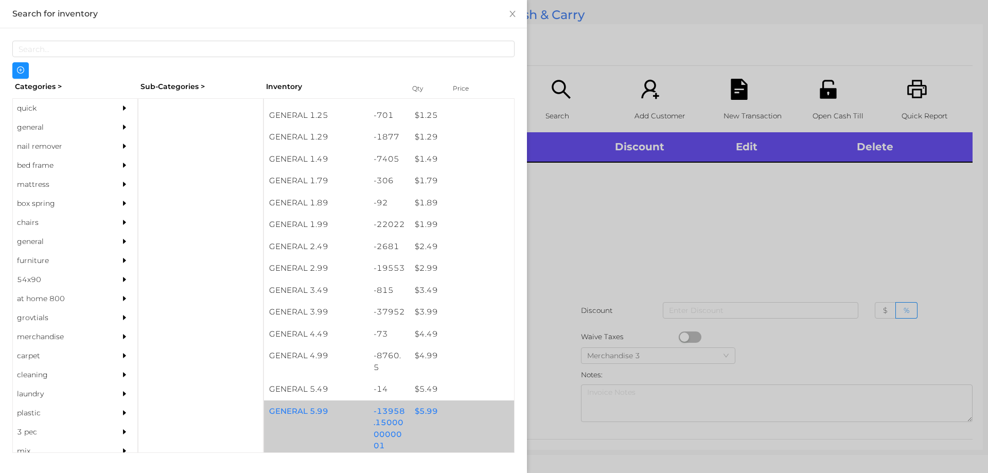
click at [428, 412] on div "$ 5.99" at bounding box center [462, 411] width 104 height 22
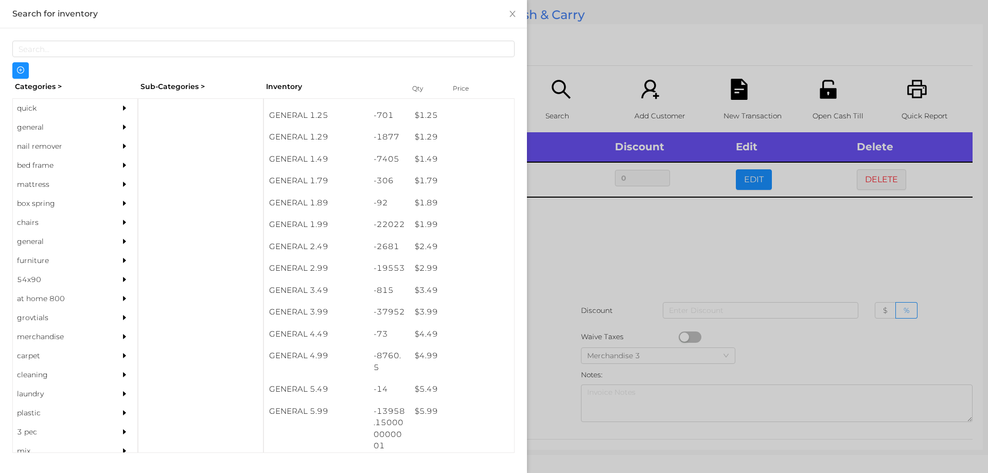
click at [550, 389] on div at bounding box center [494, 236] width 988 height 473
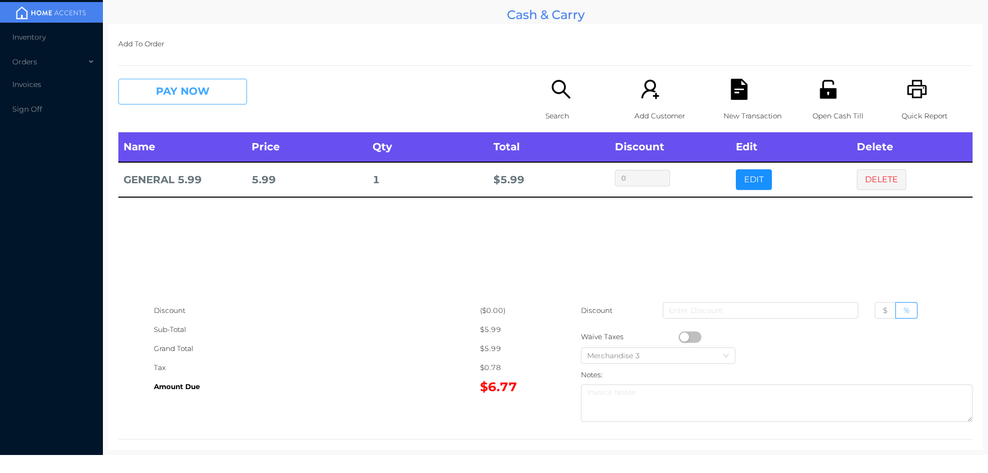
click at [208, 93] on button "PAY NOW" at bounding box center [182, 92] width 129 height 26
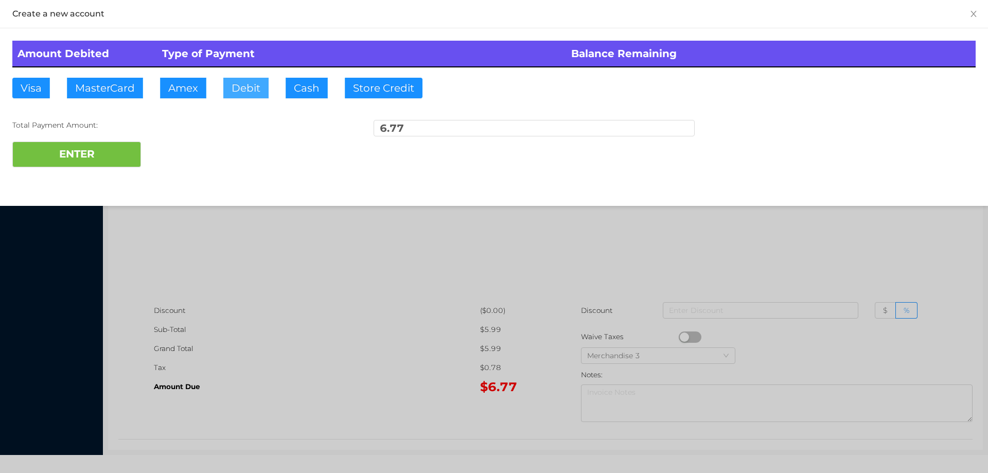
click at [239, 93] on button "Debit" at bounding box center [245, 88] width 45 height 21
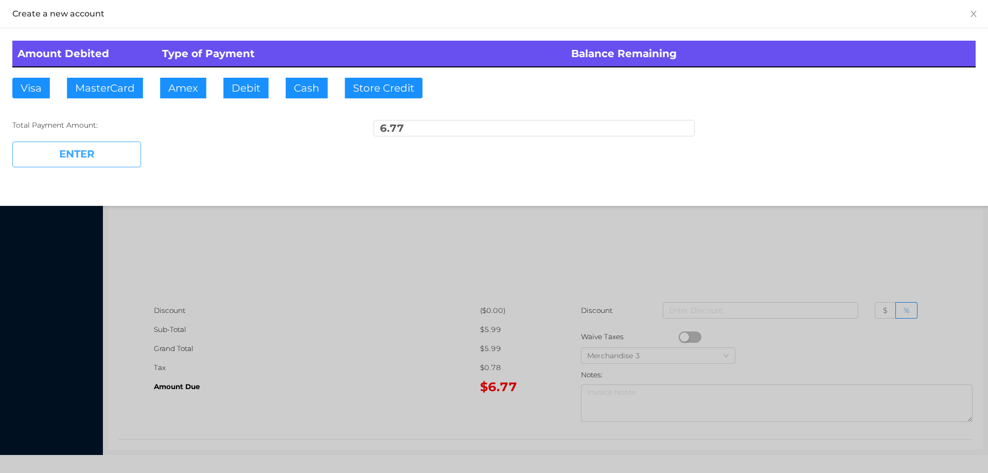
click at [113, 151] on button "ENTER" at bounding box center [76, 154] width 129 height 26
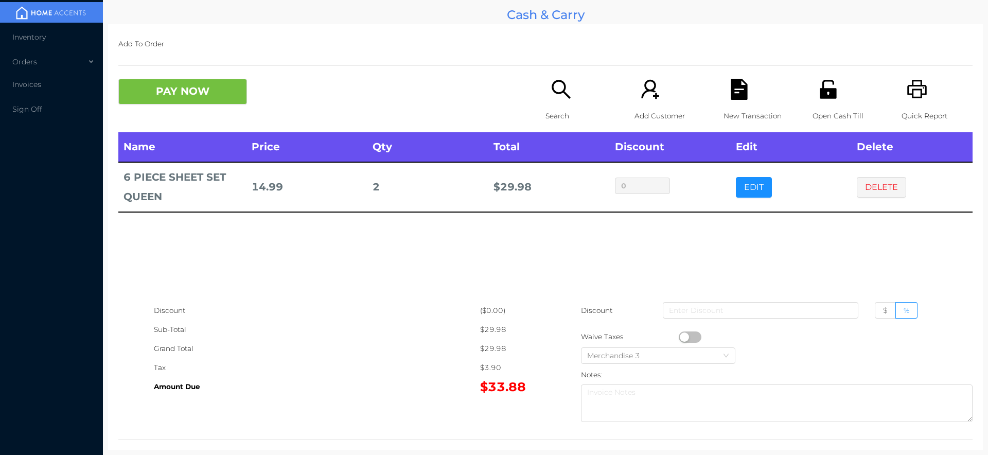
click at [565, 97] on icon "icon: search" at bounding box center [561, 89] width 19 height 19
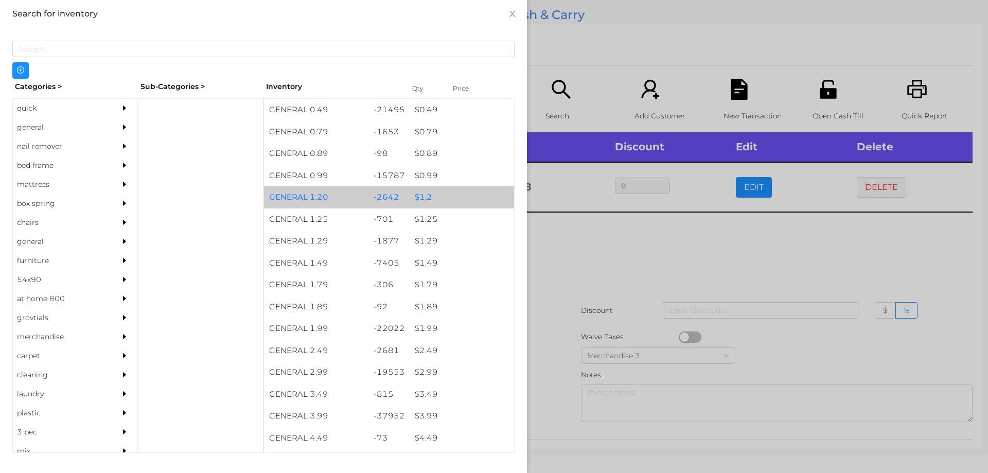
click at [418, 198] on div "$ 1.2" at bounding box center [462, 197] width 104 height 22
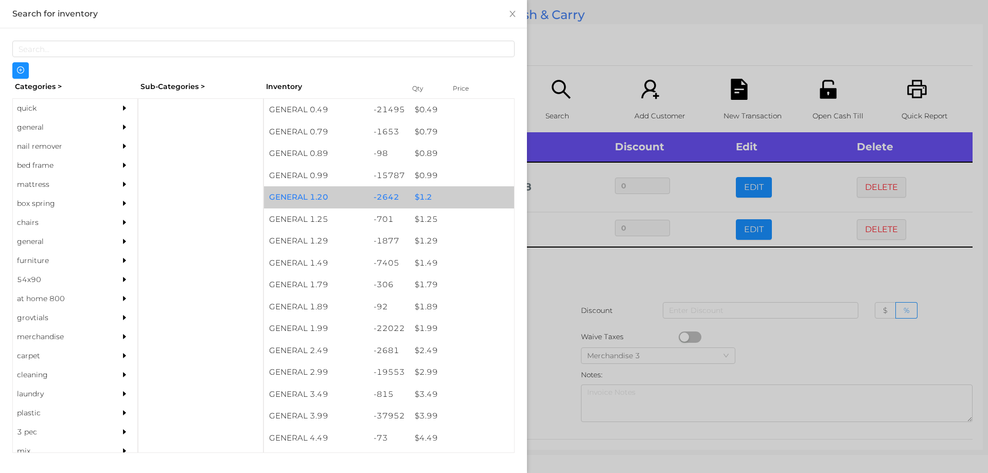
click at [424, 198] on div "$ 1.2" at bounding box center [462, 197] width 104 height 22
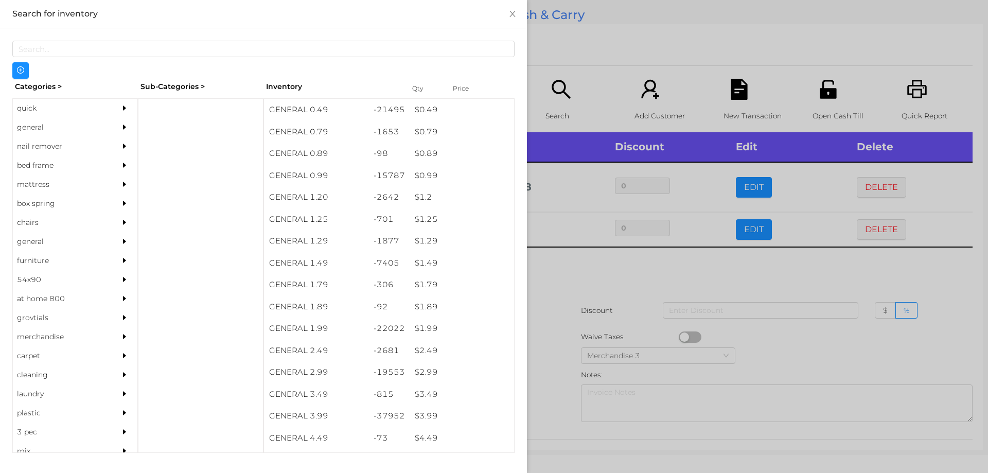
click at [545, 286] on div at bounding box center [494, 236] width 988 height 473
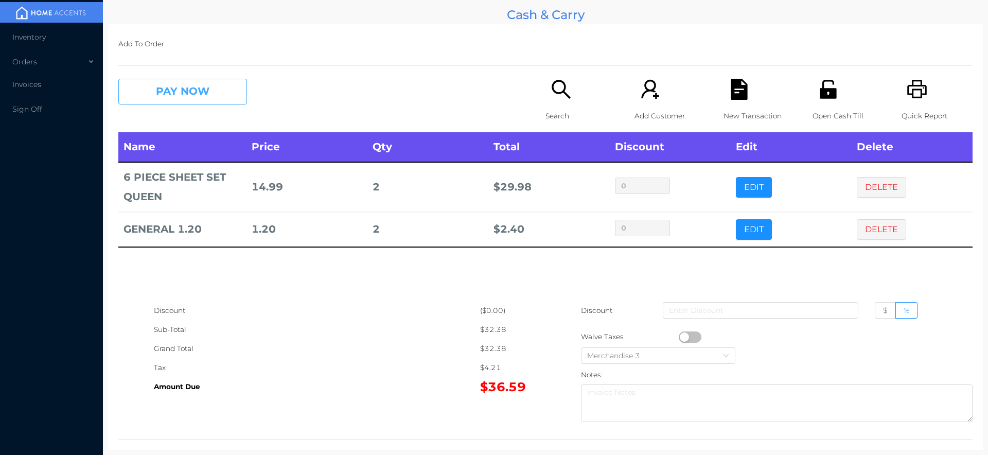
click at [178, 92] on button "PAY NOW" at bounding box center [182, 92] width 129 height 26
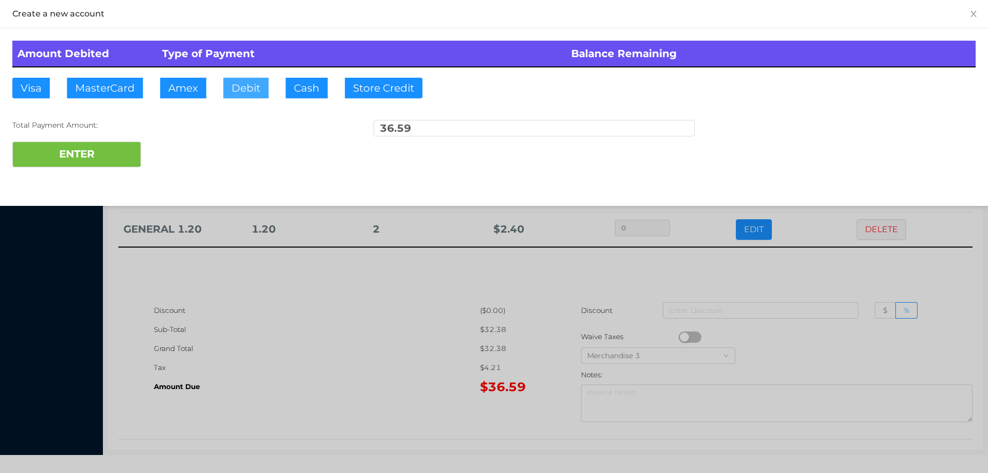
click at [241, 88] on button "Debit" at bounding box center [245, 88] width 45 height 21
type input "50."
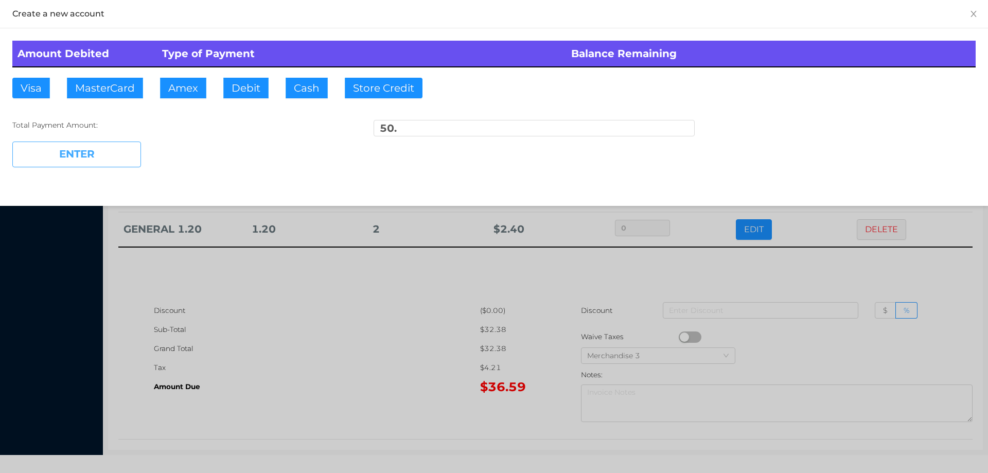
click at [130, 165] on button "ENTER" at bounding box center [76, 154] width 129 height 26
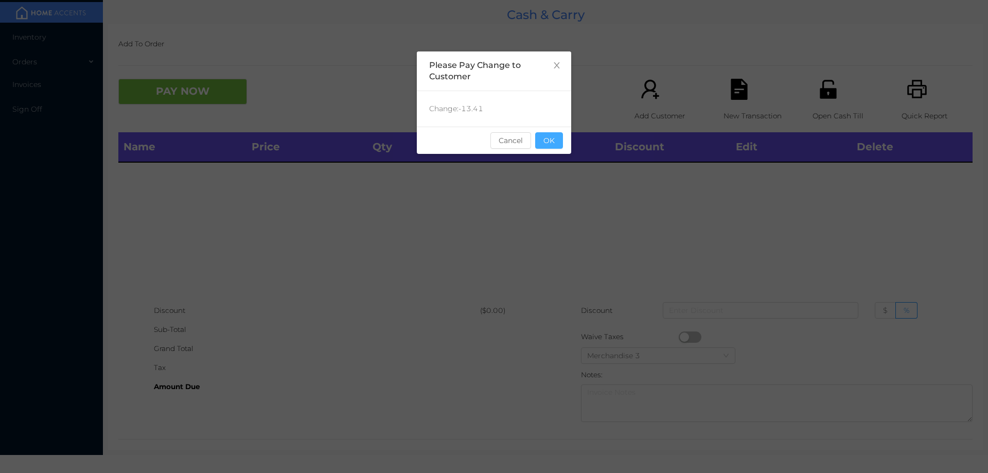
click at [548, 135] on button "OK" at bounding box center [549, 140] width 28 height 16
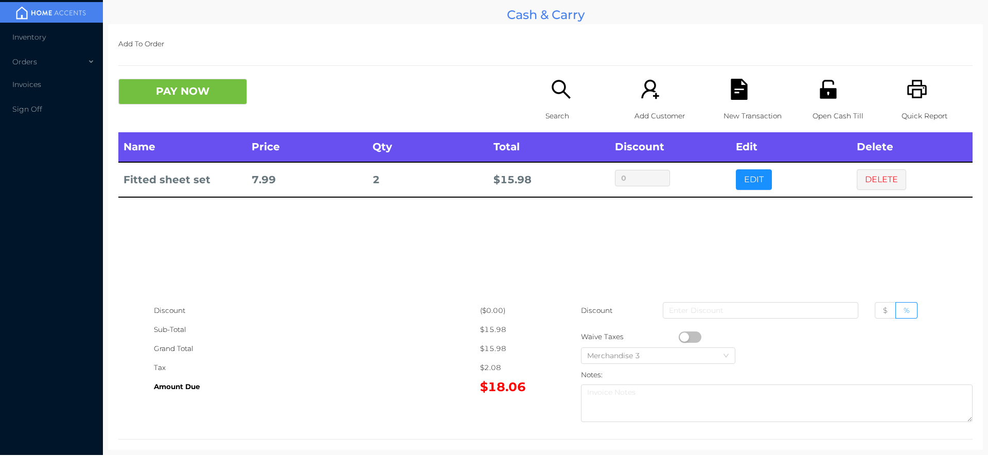
click at [567, 94] on icon "icon: search" at bounding box center [560, 89] width 21 height 21
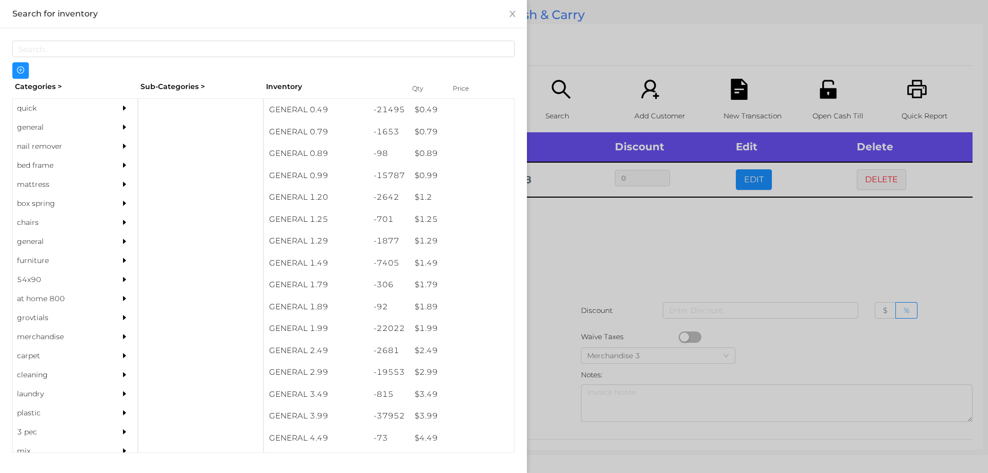
click at [37, 123] on div "general" at bounding box center [60, 127] width 94 height 19
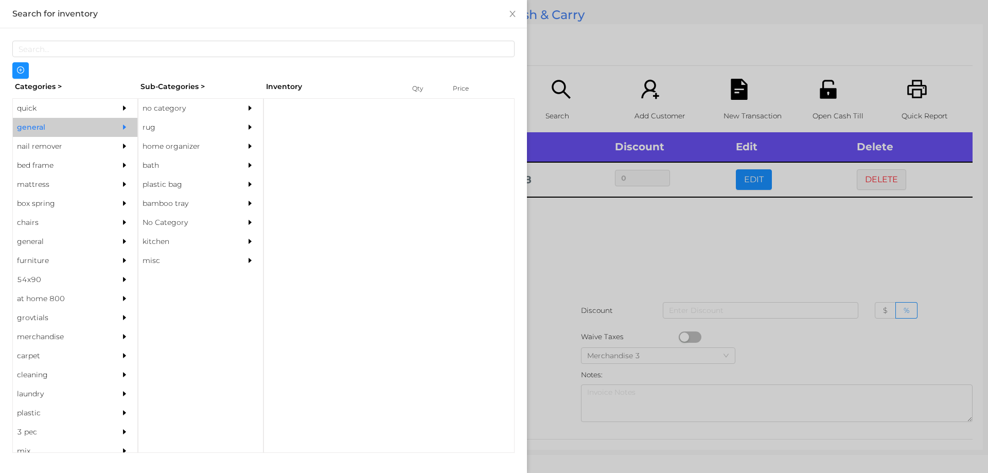
click at [174, 110] on div "no category" at bounding box center [185, 108] width 94 height 19
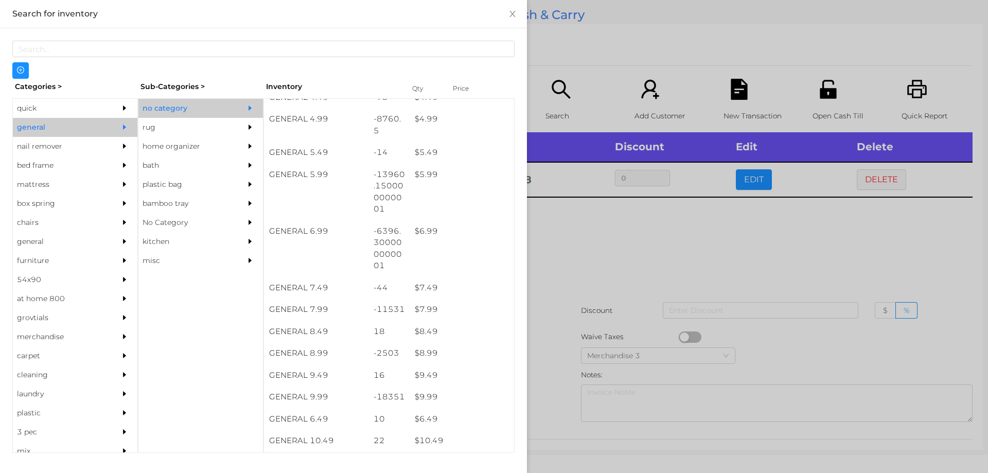
scroll to position [354, 0]
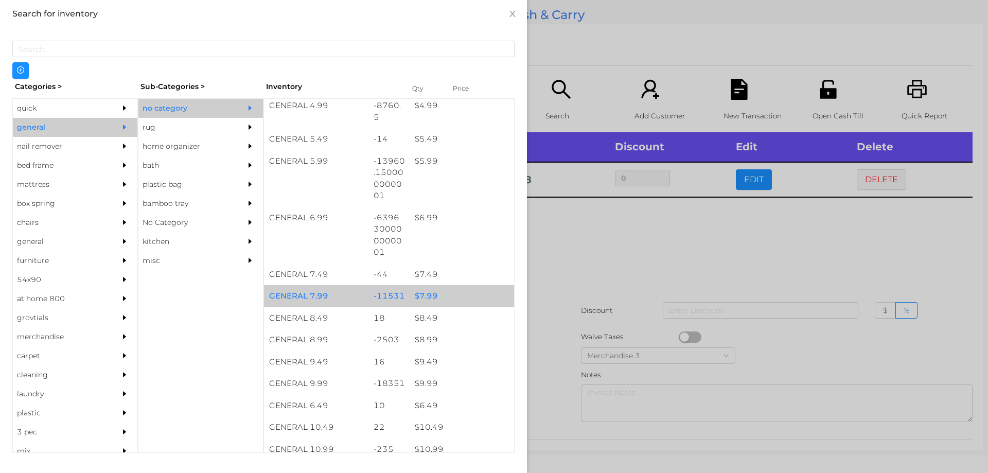
click at [420, 293] on div "$ 7.99" at bounding box center [462, 296] width 104 height 22
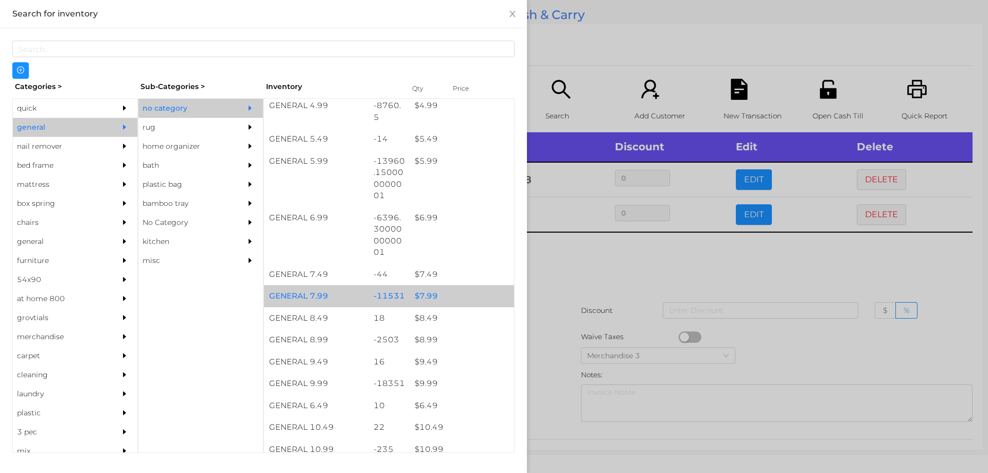
click at [421, 291] on div "$ 7.99" at bounding box center [462, 296] width 104 height 22
click at [428, 291] on div "$ 7.99" at bounding box center [462, 296] width 104 height 22
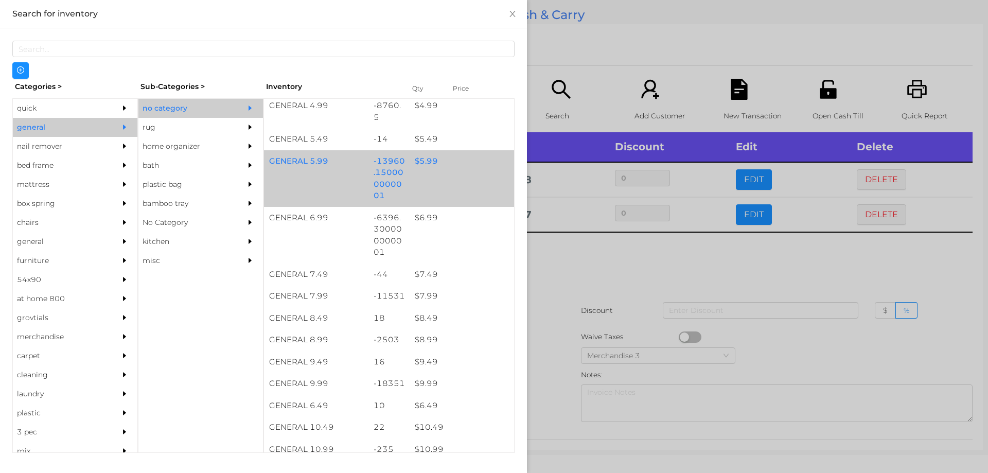
click at [421, 163] on div "$ 5.99" at bounding box center [462, 161] width 104 height 22
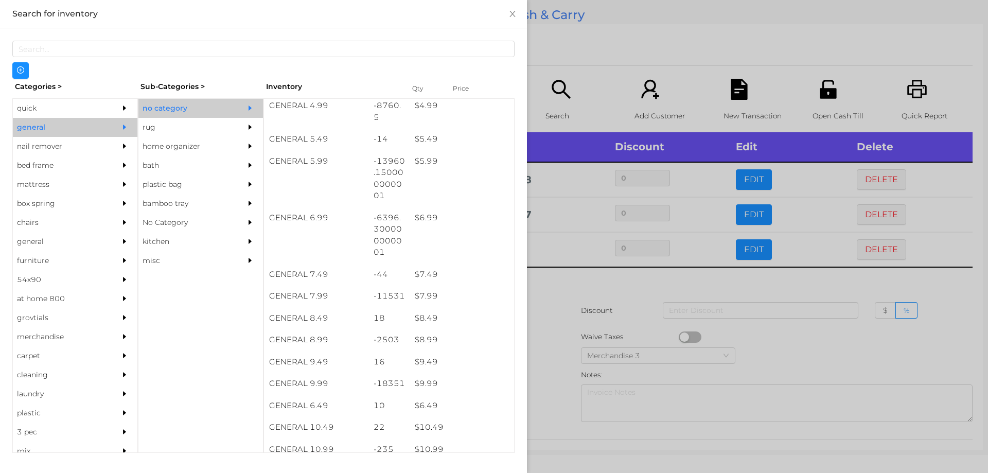
click at [547, 287] on div at bounding box center [494, 236] width 988 height 473
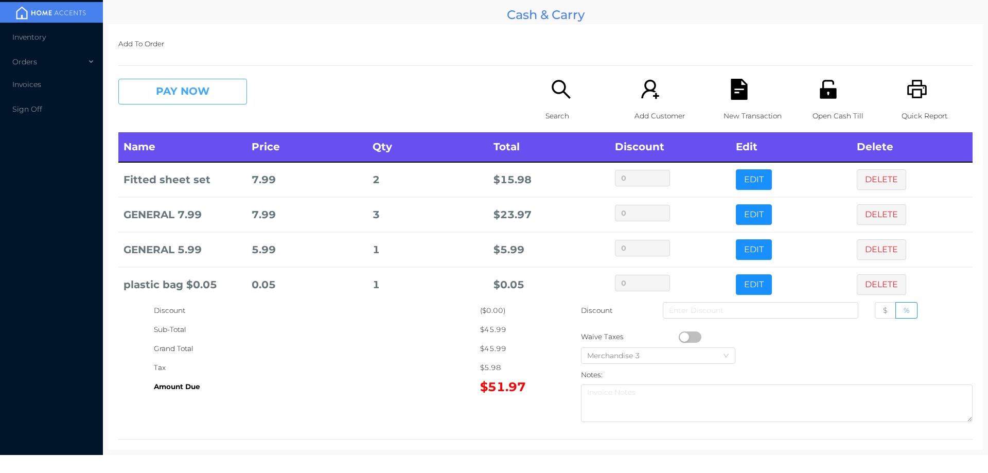
click at [185, 88] on button "PAY NOW" at bounding box center [182, 92] width 129 height 26
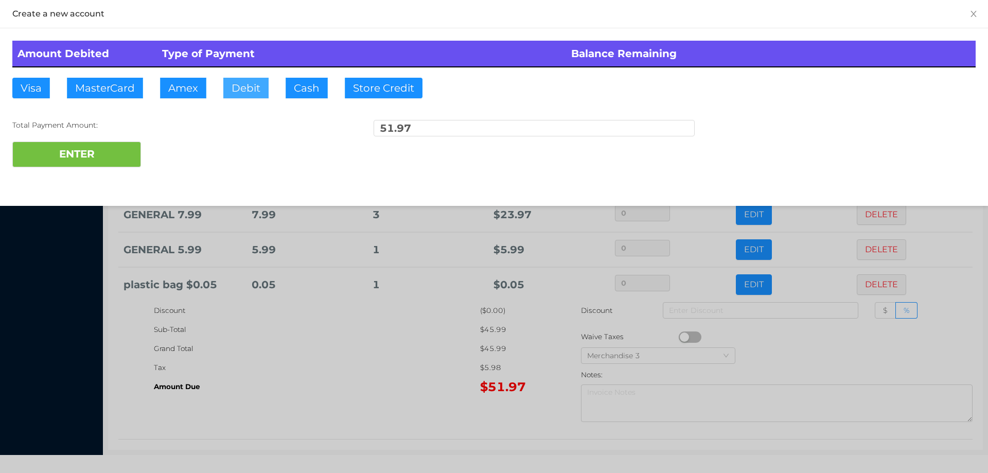
click at [251, 85] on button "Debit" at bounding box center [245, 88] width 45 height 21
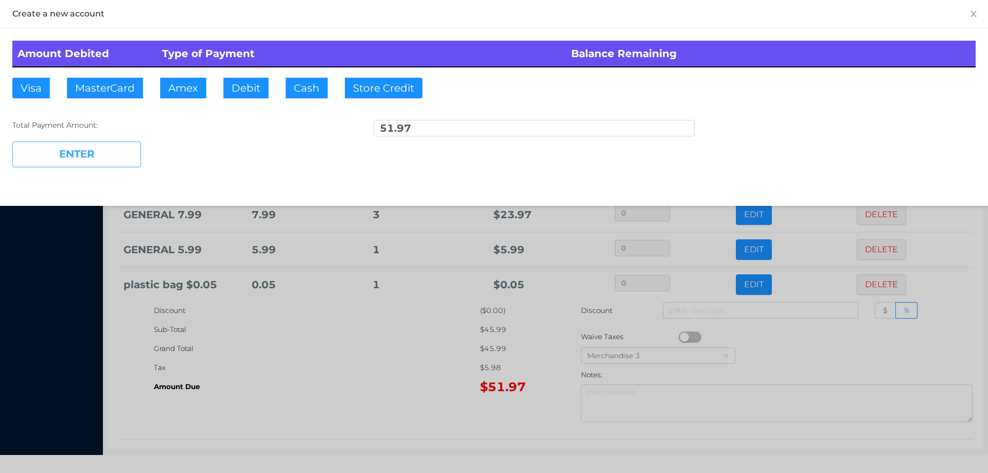
click at [121, 153] on button "ENTER" at bounding box center [76, 154] width 129 height 26
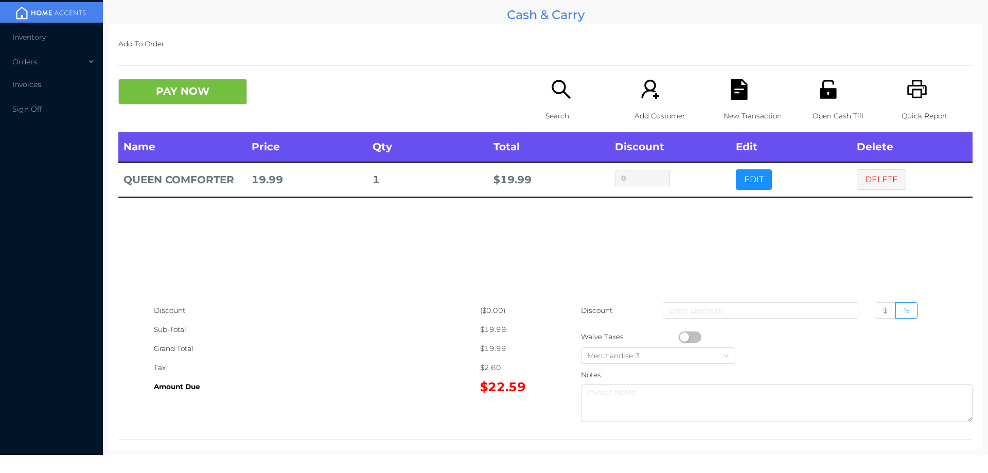
click at [548, 112] on p "Search" at bounding box center [580, 115] width 71 height 19
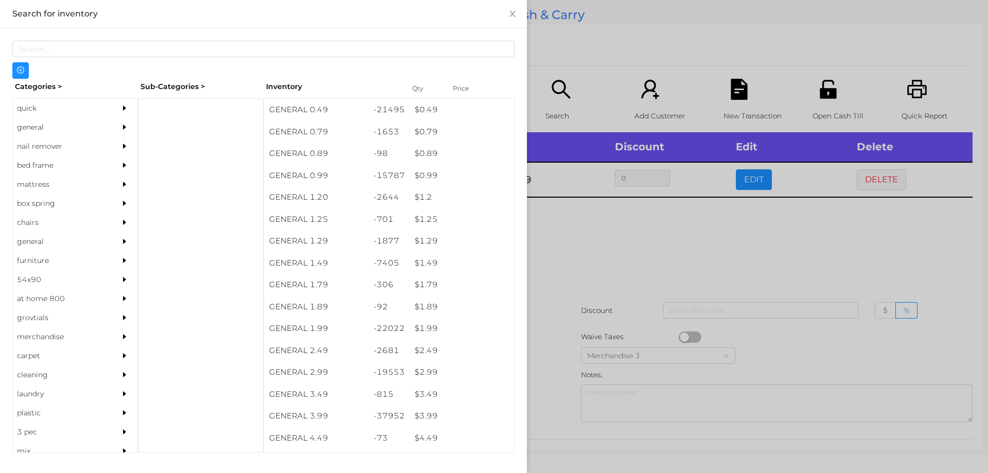
click at [31, 128] on div "general" at bounding box center [60, 127] width 94 height 19
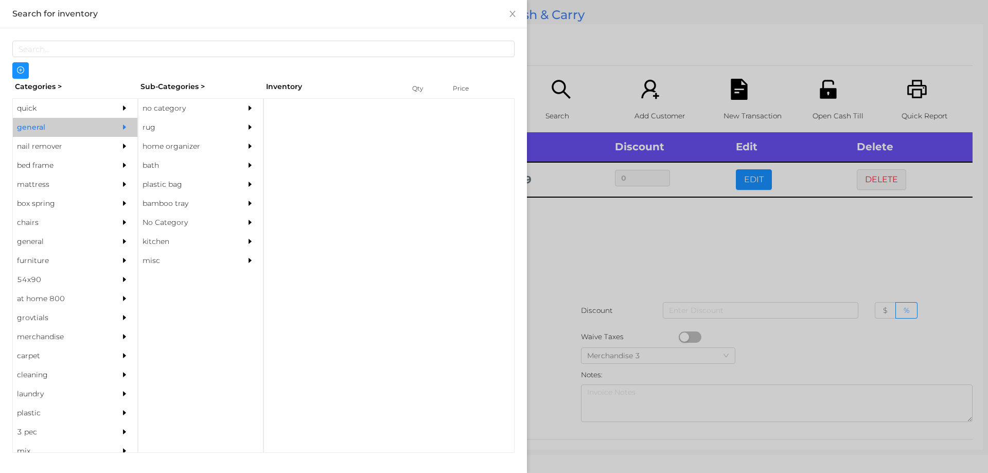
click at [153, 108] on div "no category" at bounding box center [185, 108] width 94 height 19
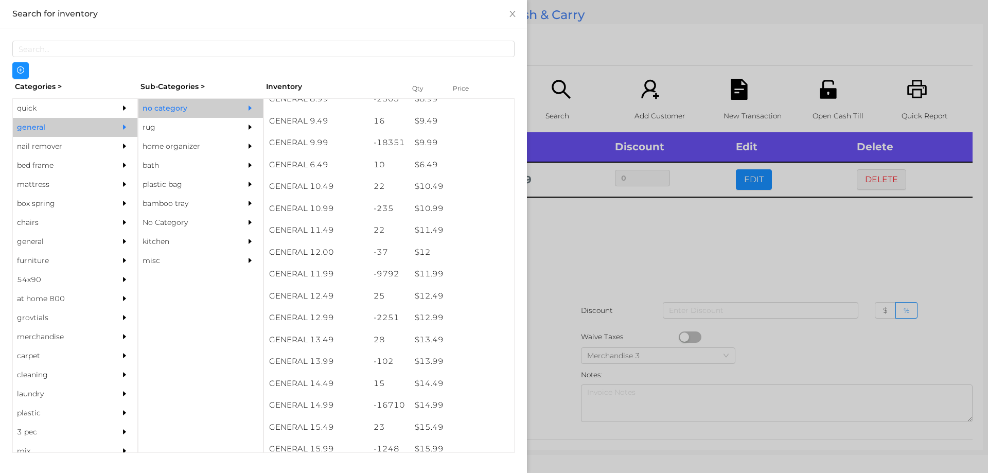
scroll to position [595, 0]
click at [171, 112] on div "no category" at bounding box center [185, 108] width 94 height 19
click at [43, 111] on div "quick" at bounding box center [60, 108] width 94 height 19
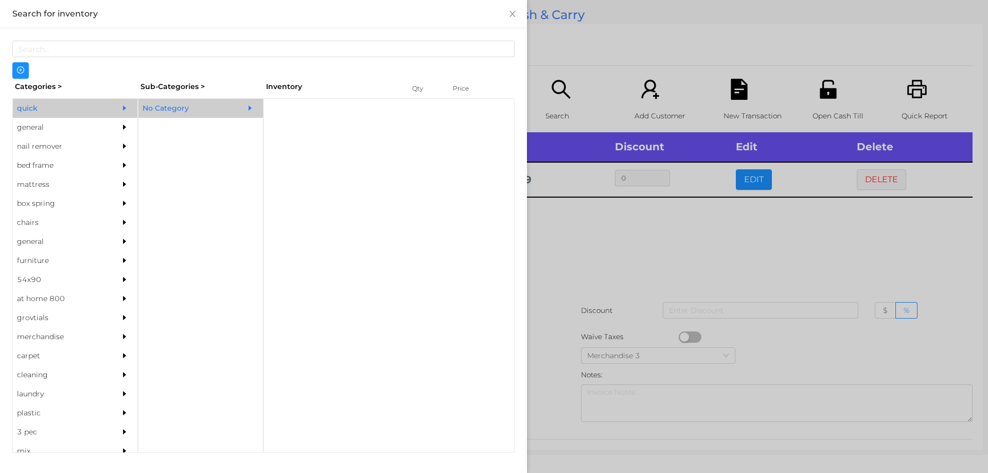
click at [181, 108] on div "No Category" at bounding box center [185, 108] width 94 height 19
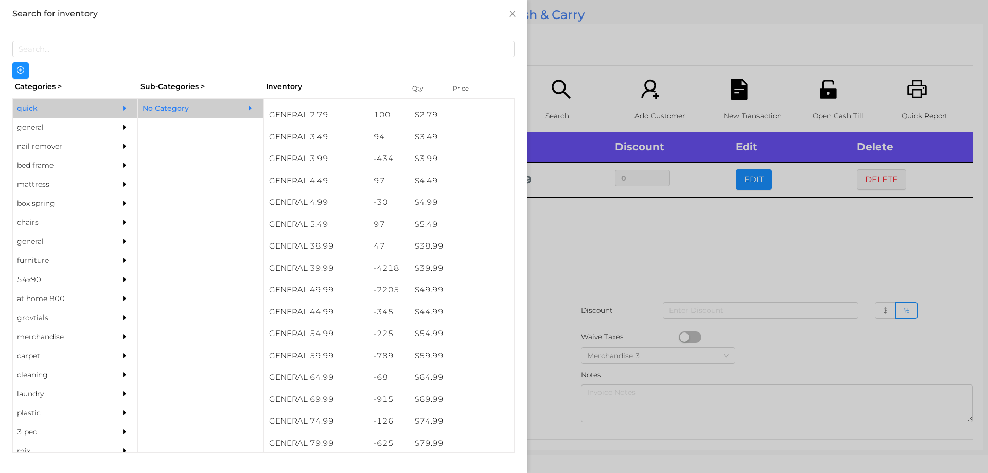
scroll to position [433, 0]
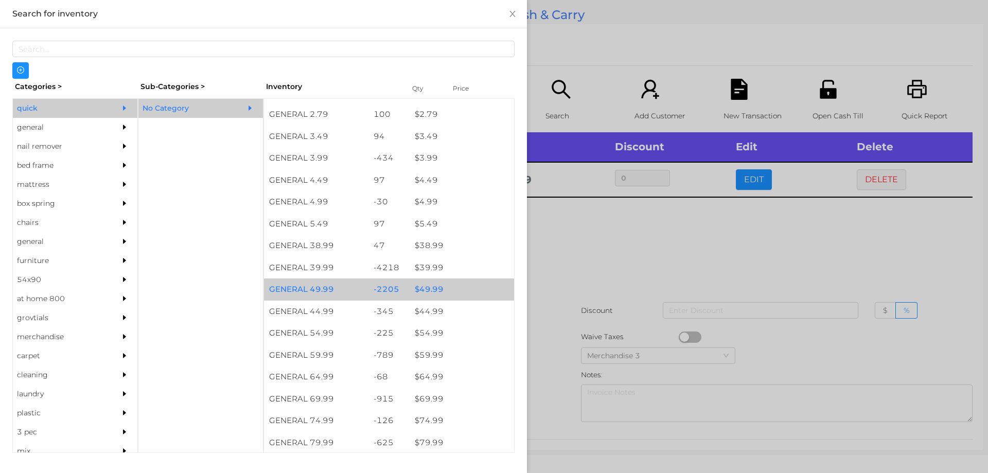
click at [425, 288] on div "$ 49.99" at bounding box center [462, 289] width 104 height 22
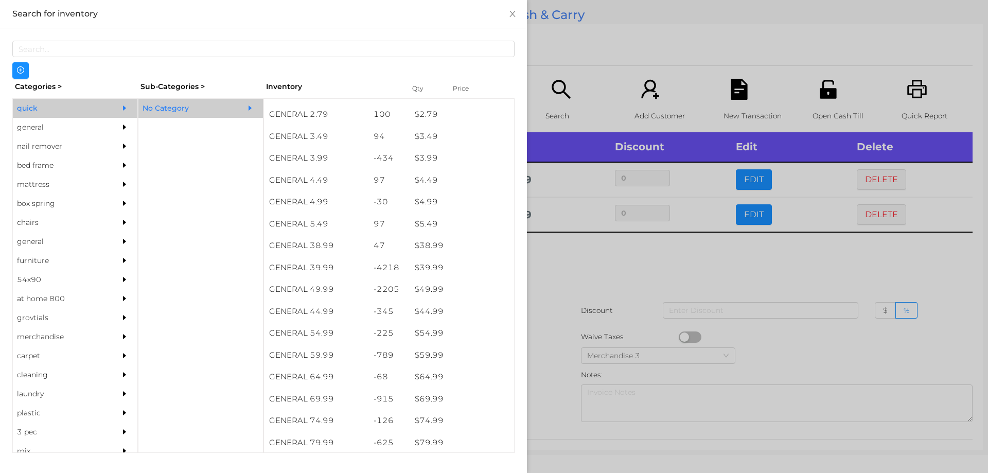
click at [591, 274] on div at bounding box center [494, 236] width 988 height 473
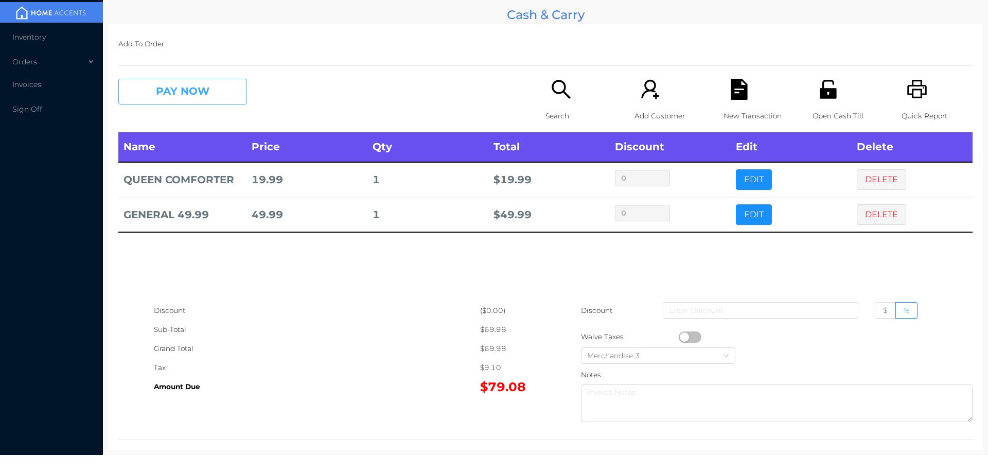
click at [155, 85] on button "PAY NOW" at bounding box center [182, 92] width 129 height 26
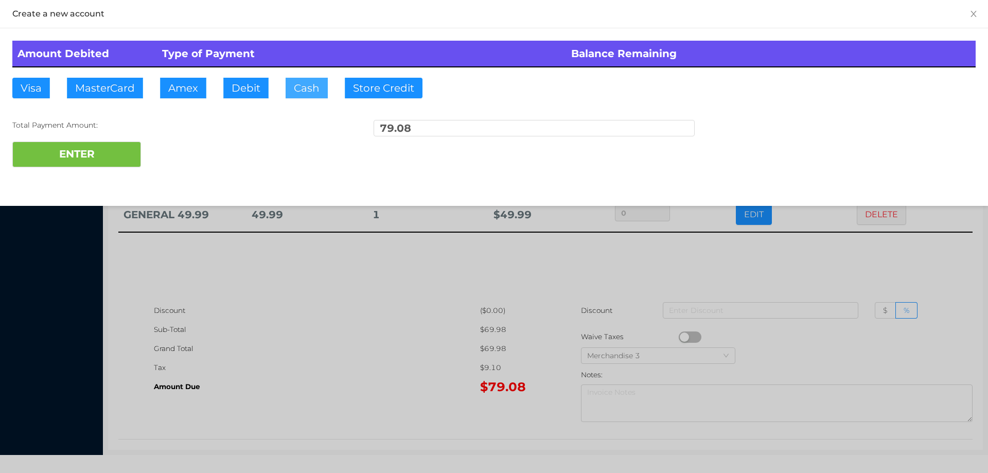
click at [299, 84] on button "Cash" at bounding box center [307, 88] width 42 height 21
type input "100."
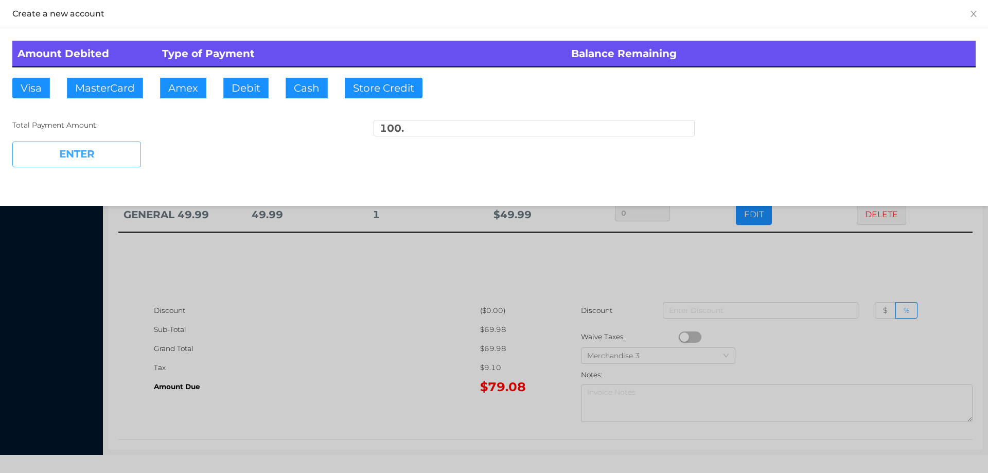
click at [80, 152] on button "ENTER" at bounding box center [76, 154] width 129 height 26
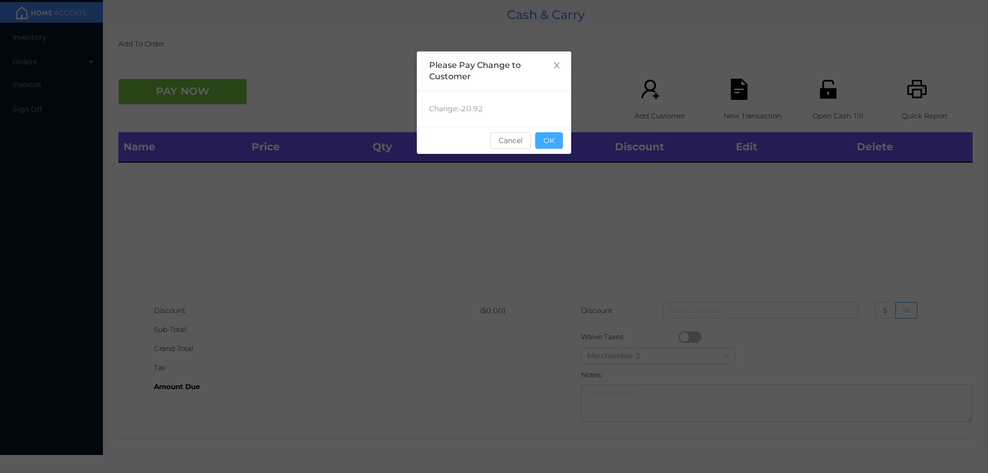
click at [556, 141] on button "OK" at bounding box center [549, 140] width 28 height 16
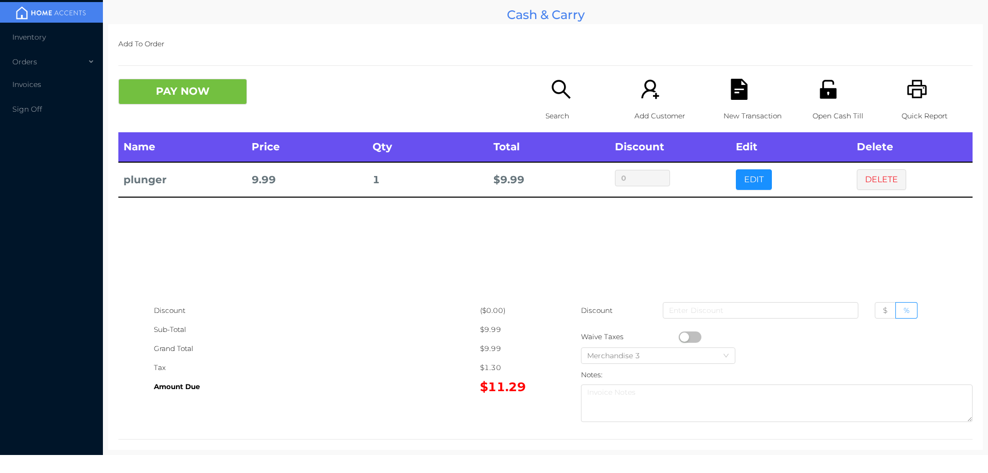
click at [551, 97] on icon "icon: search" at bounding box center [560, 89] width 21 height 21
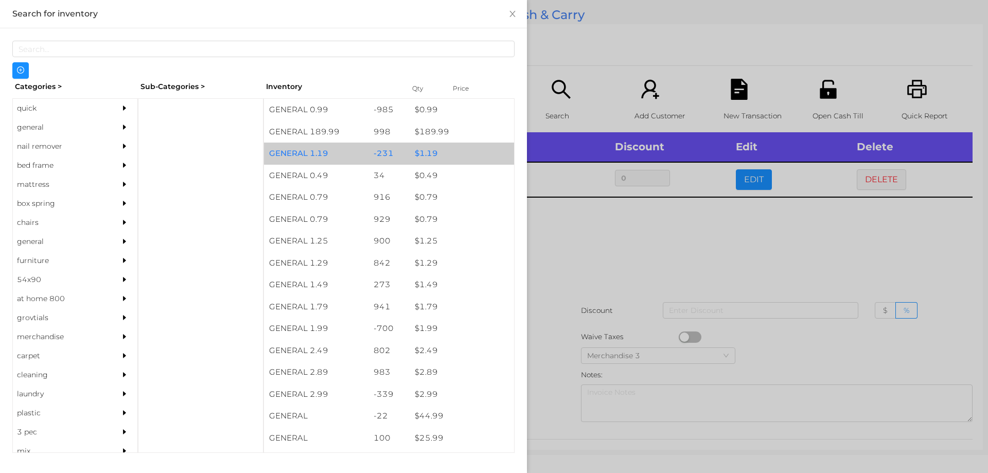
click at [420, 156] on div "$ 1.19" at bounding box center [462, 154] width 104 height 22
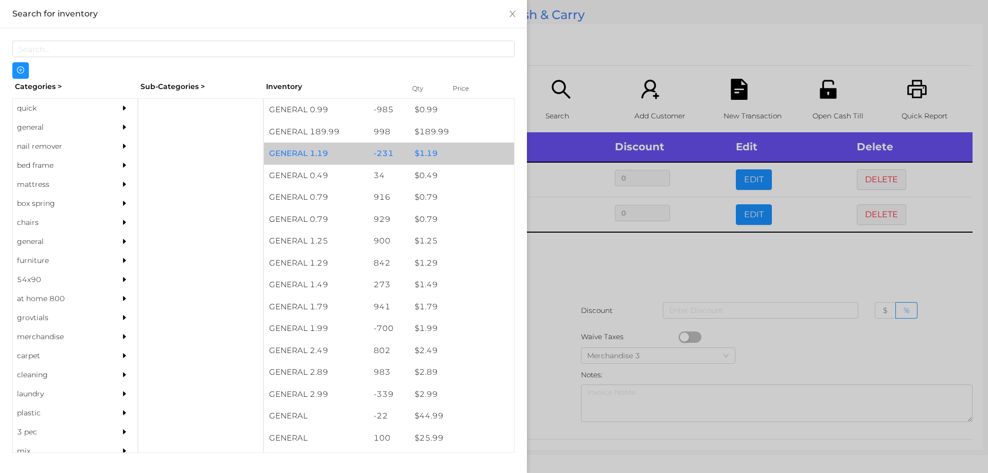
click at [422, 147] on div "$ 1.19" at bounding box center [462, 154] width 104 height 22
click at [421, 153] on div "$ 1.19" at bounding box center [462, 154] width 104 height 22
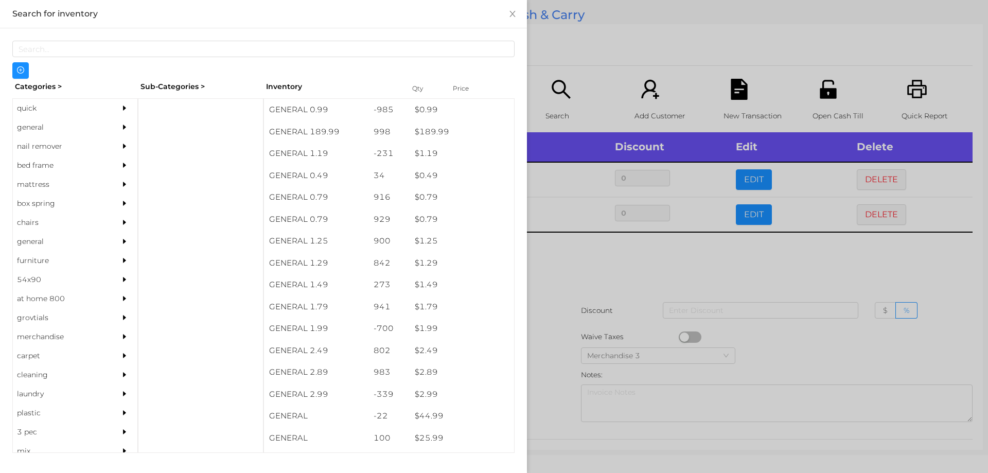
click at [567, 252] on div at bounding box center [494, 236] width 988 height 473
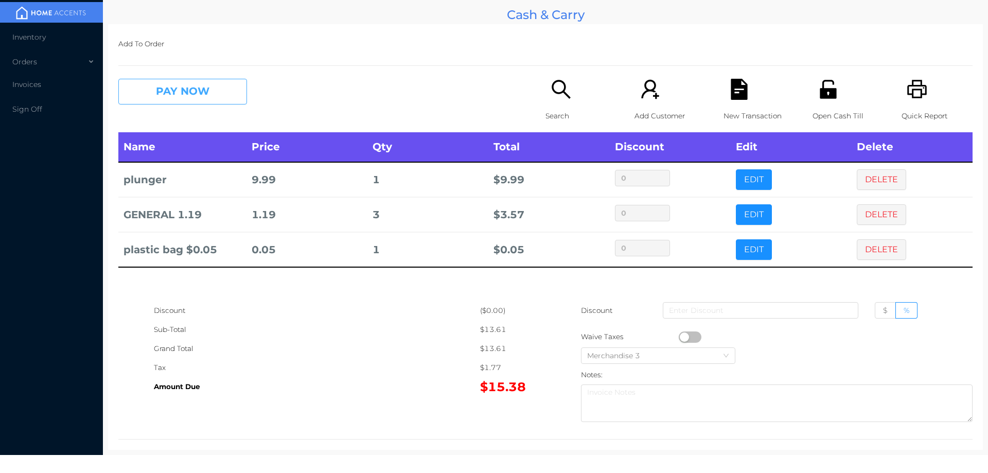
click at [209, 95] on button "PAY NOW" at bounding box center [182, 92] width 129 height 26
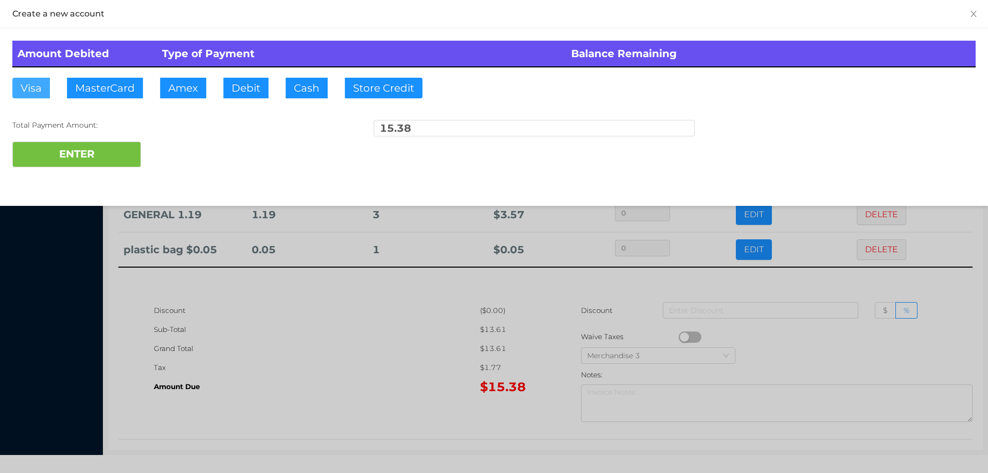
click at [26, 86] on button "Visa" at bounding box center [31, 88] width 38 height 21
click at [75, 161] on button "ENTER" at bounding box center [76, 154] width 129 height 26
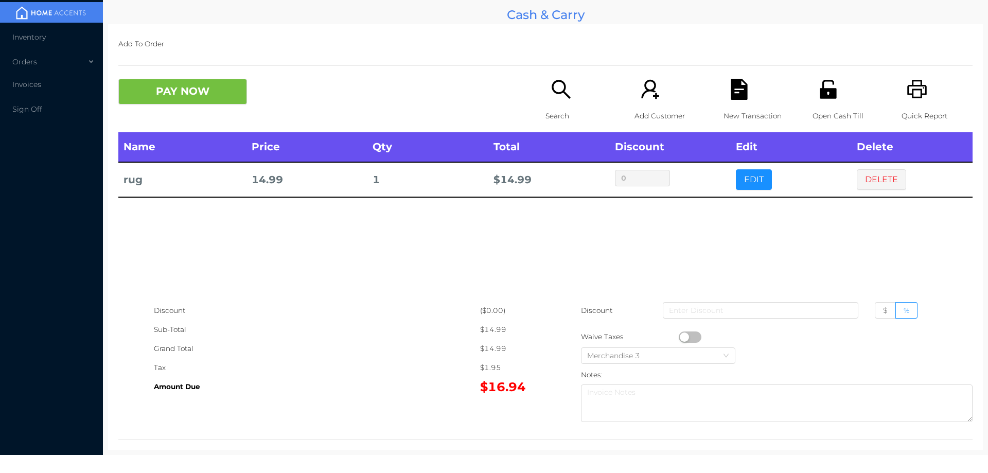
click at [201, 96] on button "PAY NOW" at bounding box center [182, 92] width 129 height 26
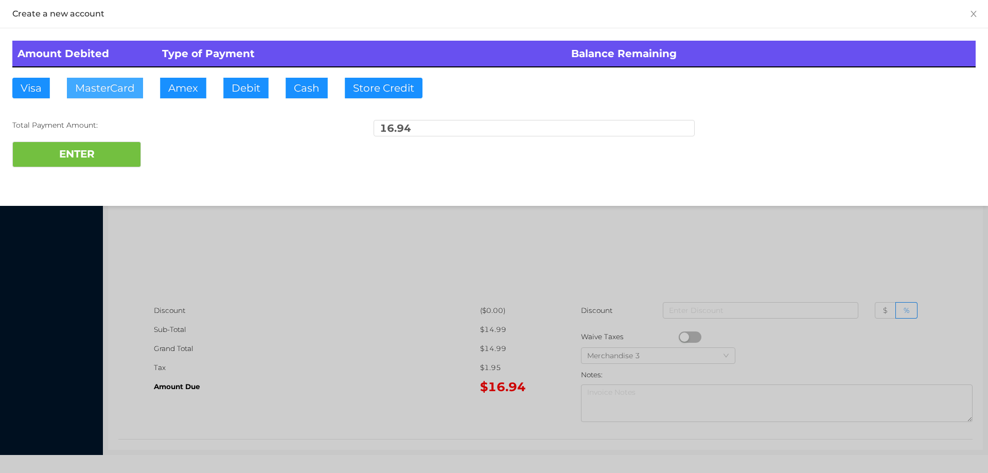
click at [101, 95] on button "MasterCard" at bounding box center [105, 88] width 76 height 21
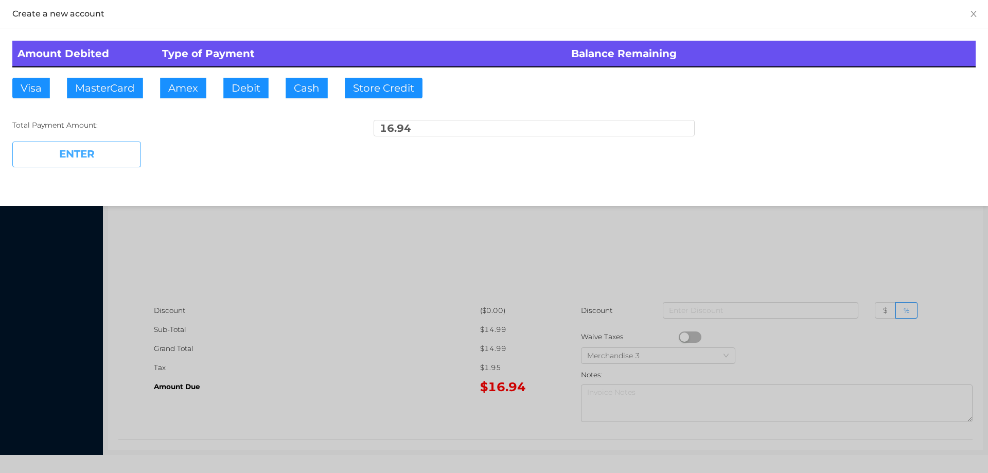
click at [102, 166] on button "ENTER" at bounding box center [76, 154] width 129 height 26
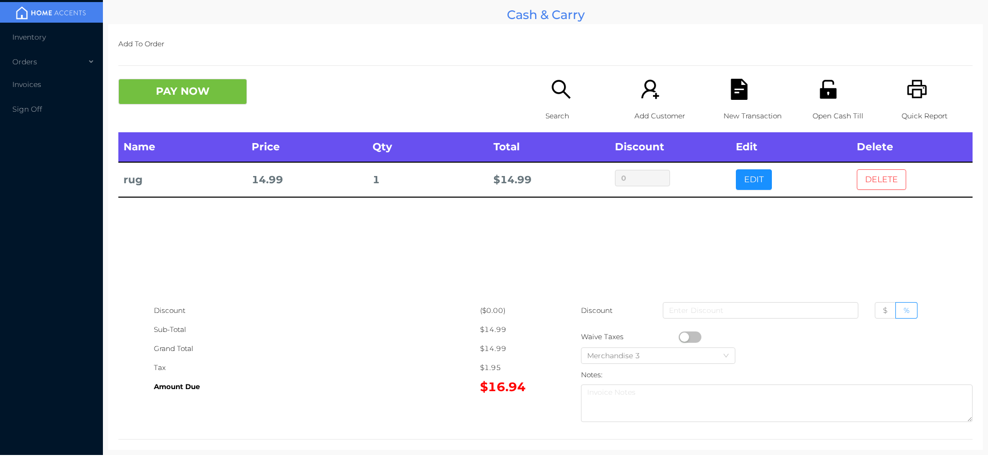
click at [883, 178] on button "DELETE" at bounding box center [881, 179] width 49 height 21
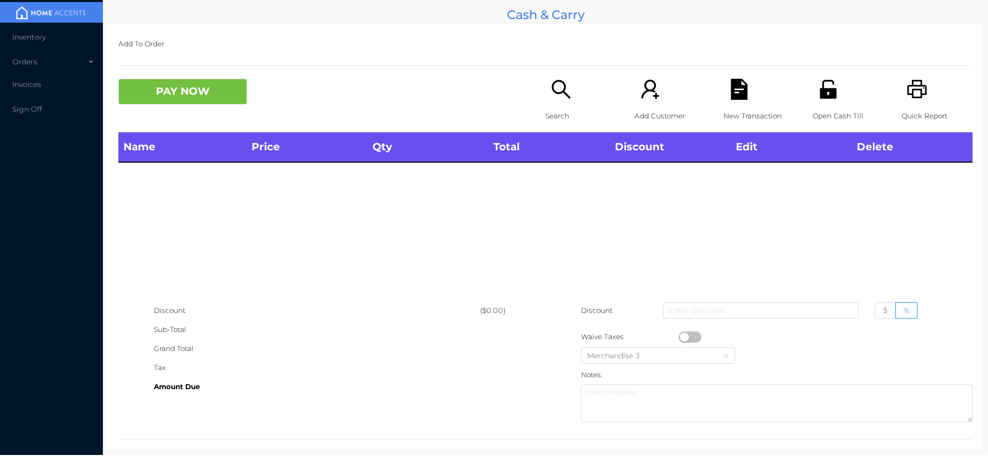
click at [556, 83] on icon "icon: search" at bounding box center [560, 89] width 21 height 21
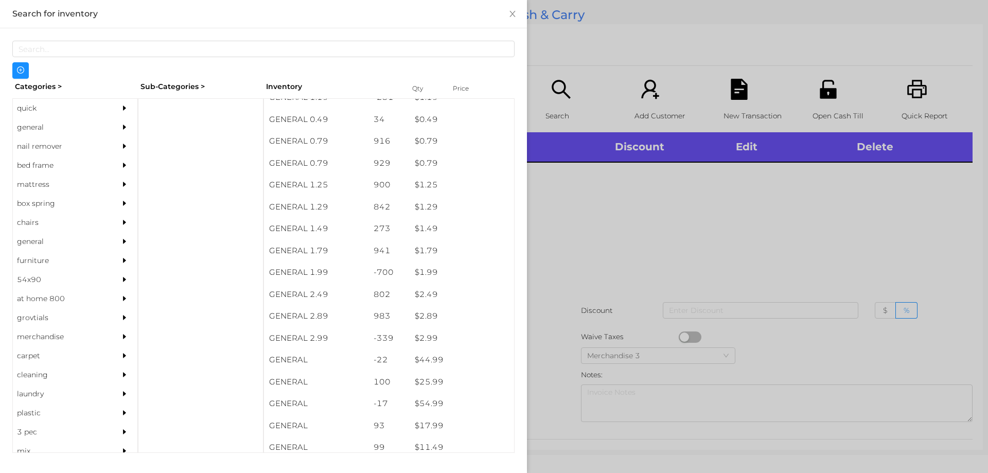
scroll to position [120, 0]
click at [33, 125] on div "general" at bounding box center [60, 127] width 94 height 19
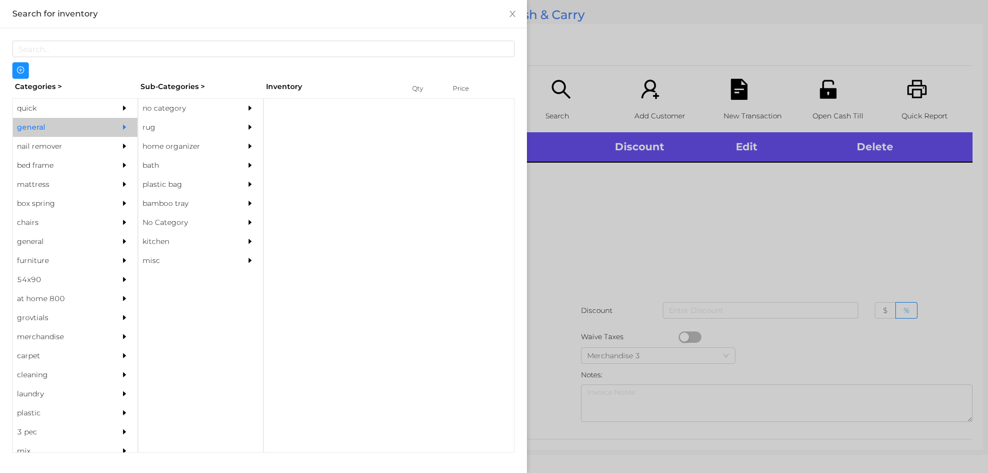
click at [160, 105] on div "no category" at bounding box center [185, 108] width 94 height 19
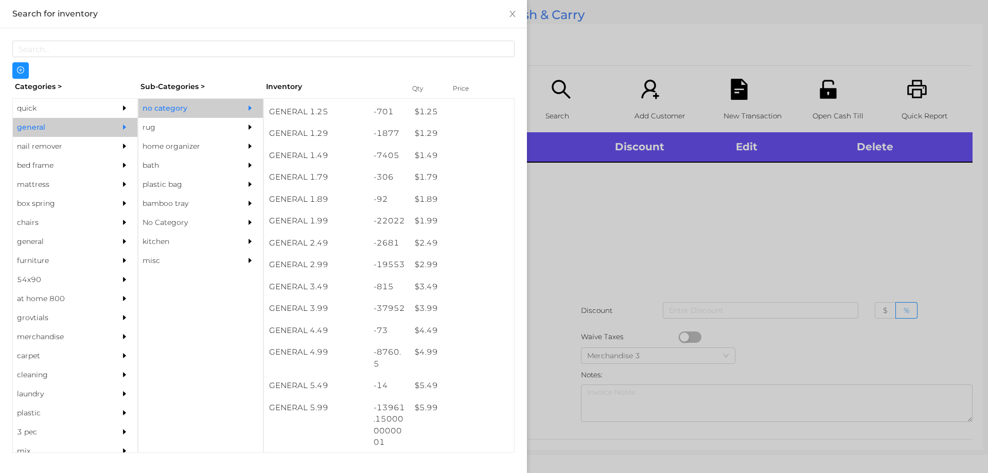
scroll to position [150, 0]
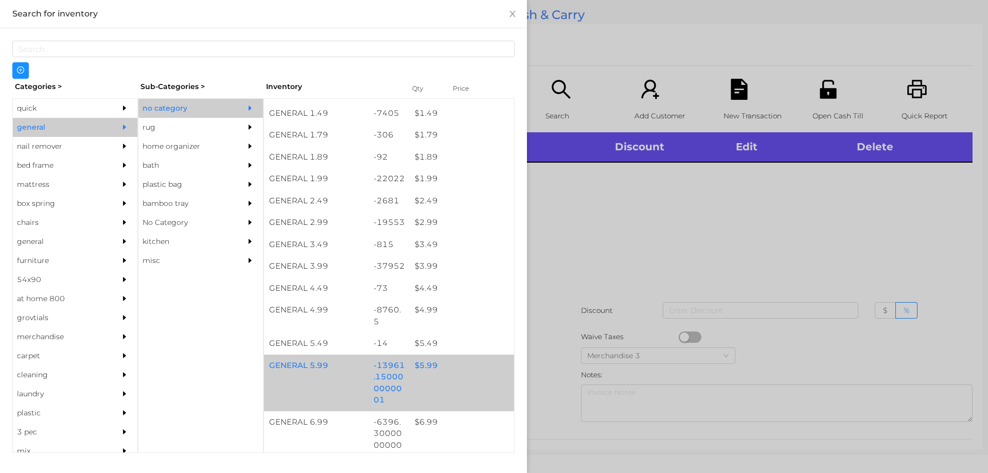
click at [418, 362] on div "$ 5.99" at bounding box center [462, 365] width 104 height 22
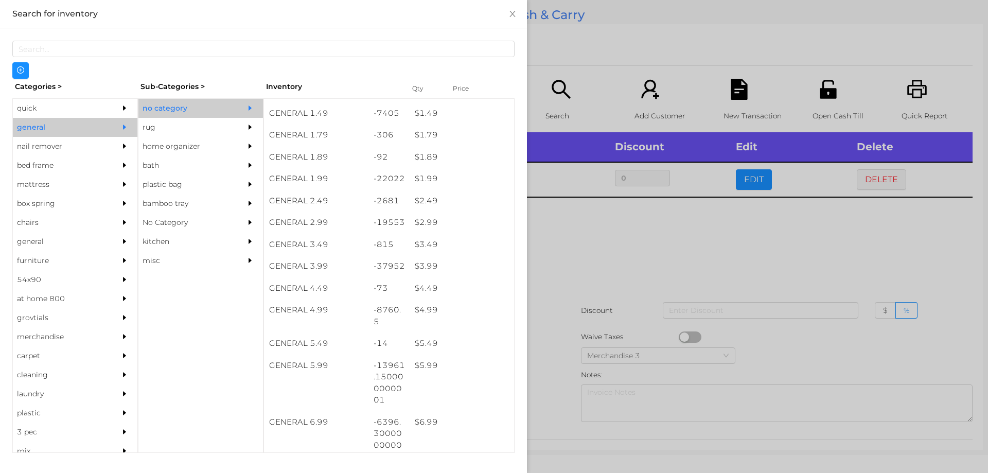
click at [570, 260] on div at bounding box center [494, 236] width 988 height 473
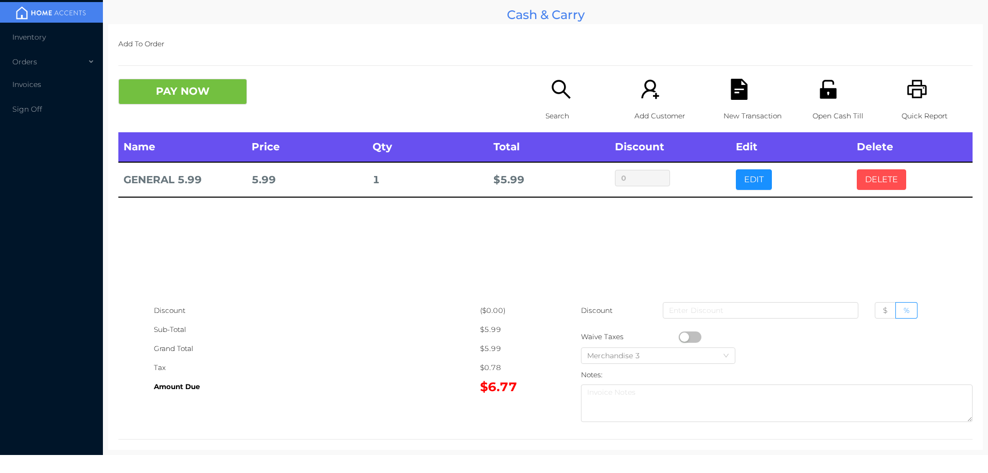
click at [868, 177] on button "DELETE" at bounding box center [881, 179] width 49 height 21
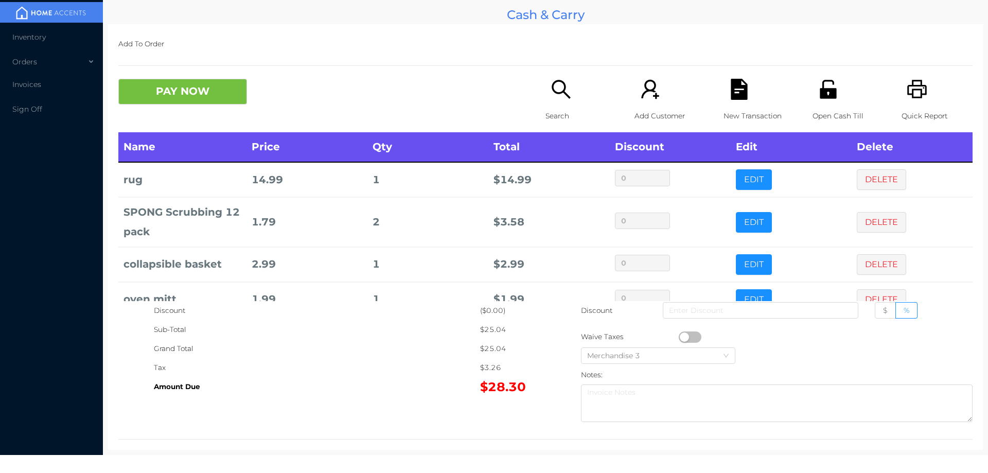
scroll to position [61, 0]
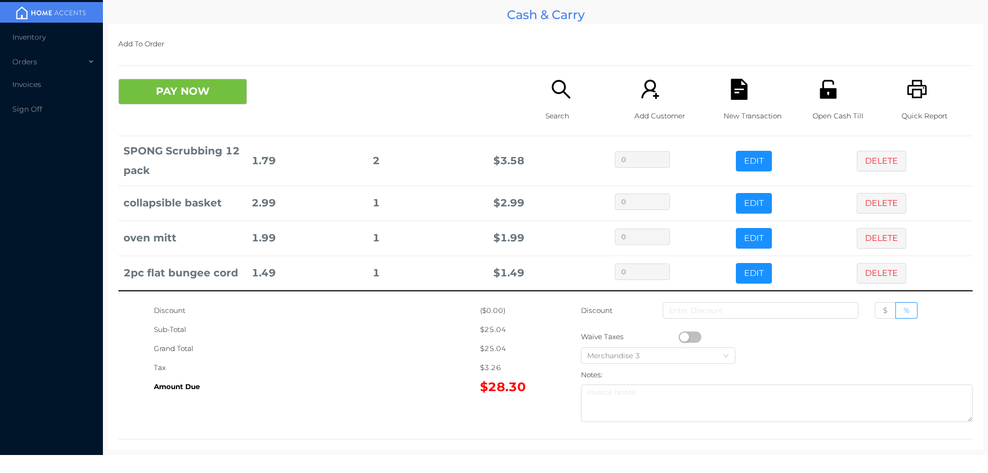
click at [559, 102] on div "Search" at bounding box center [580, 106] width 71 height 54
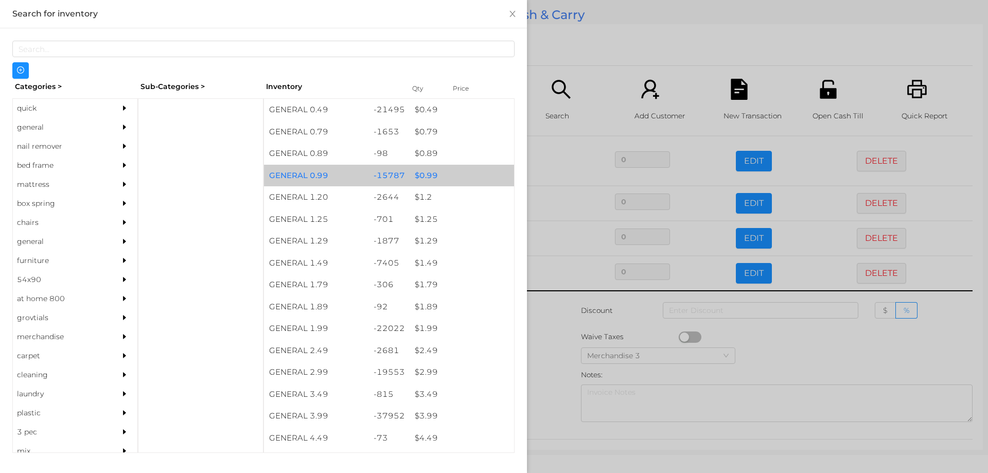
click at [423, 174] on div "$ 0.99" at bounding box center [462, 176] width 104 height 22
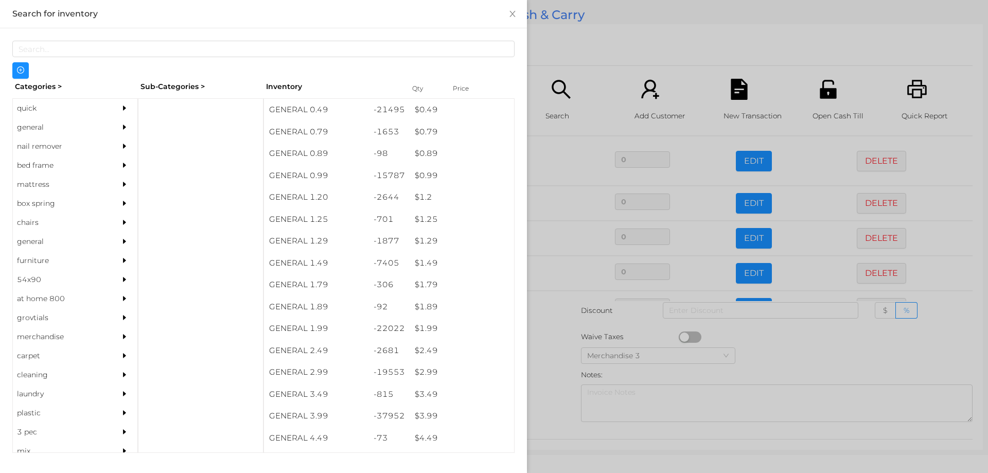
click at [550, 364] on div at bounding box center [494, 236] width 988 height 473
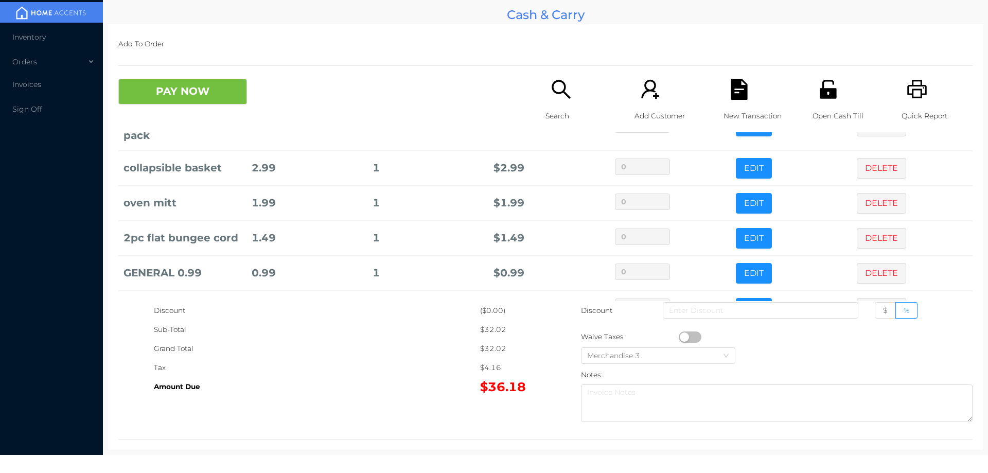
scroll to position [131, 0]
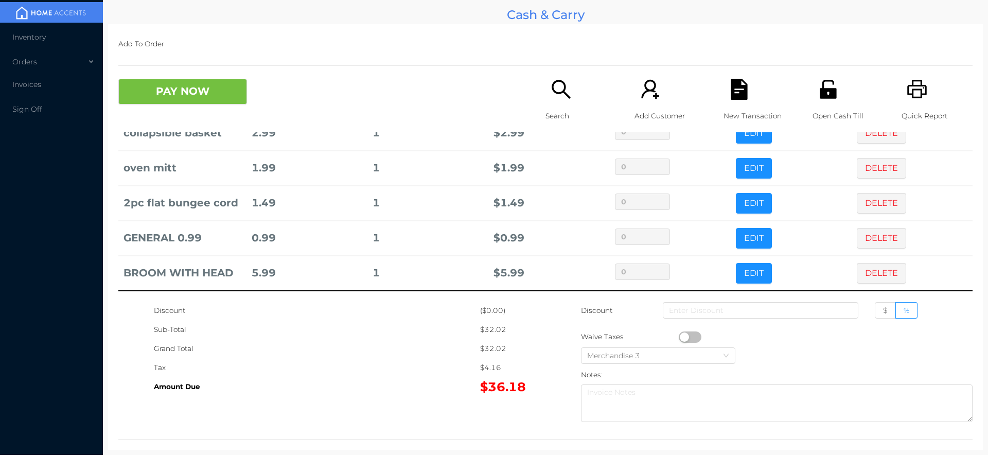
click at [206, 91] on button "PAY NOW" at bounding box center [182, 92] width 129 height 26
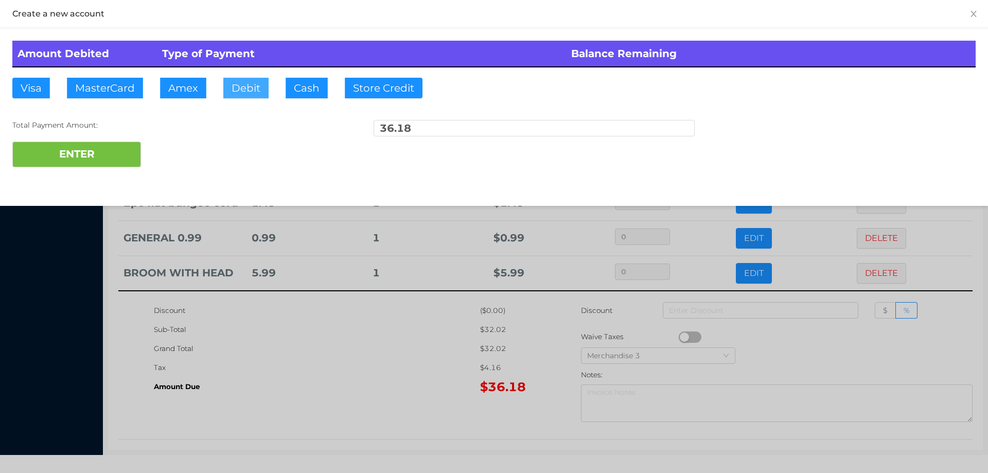
click at [255, 91] on button "Debit" at bounding box center [245, 88] width 45 height 21
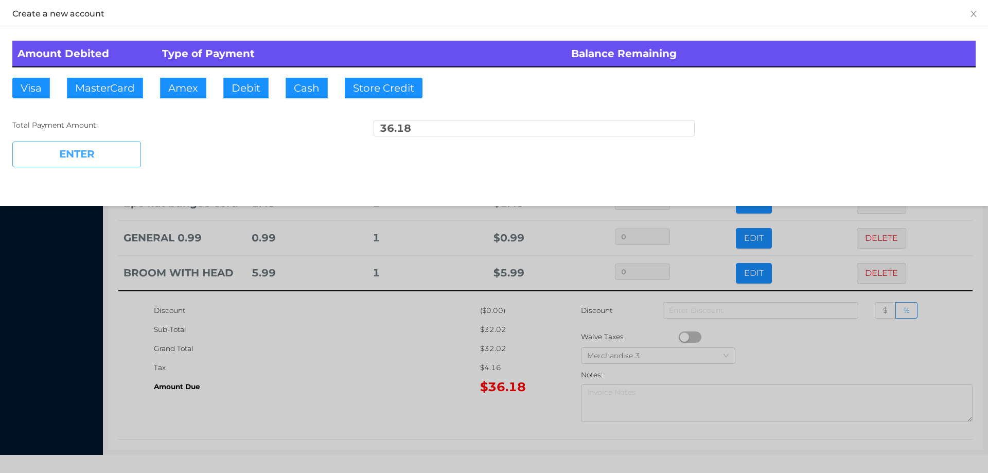
click at [104, 163] on button "ENTER" at bounding box center [76, 154] width 129 height 26
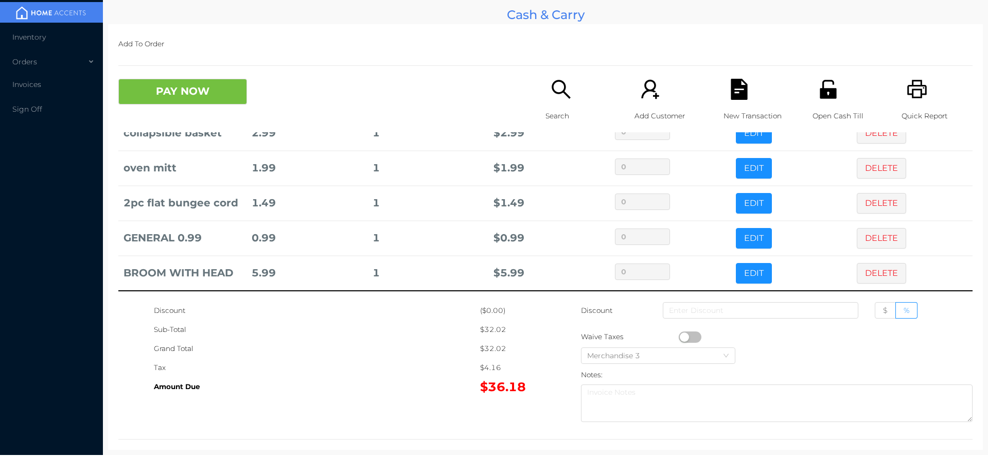
scroll to position [0, 0]
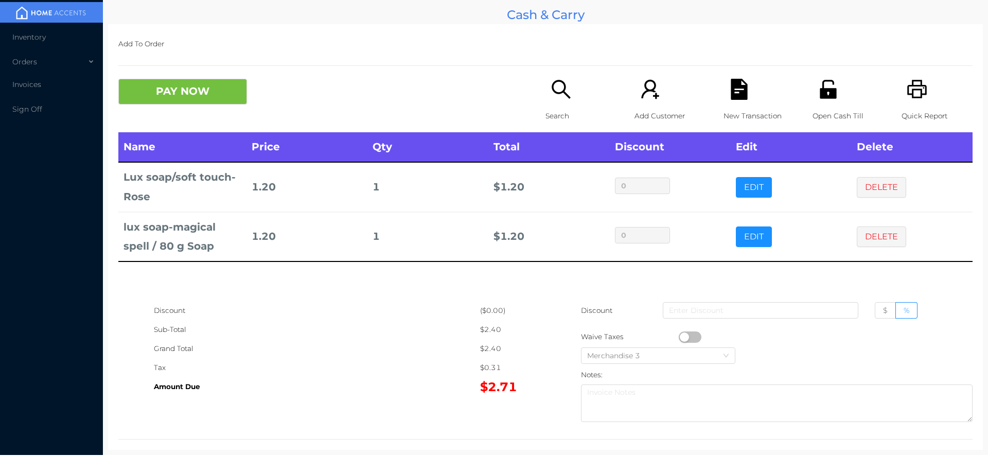
click at [548, 108] on p "Search" at bounding box center [580, 115] width 71 height 19
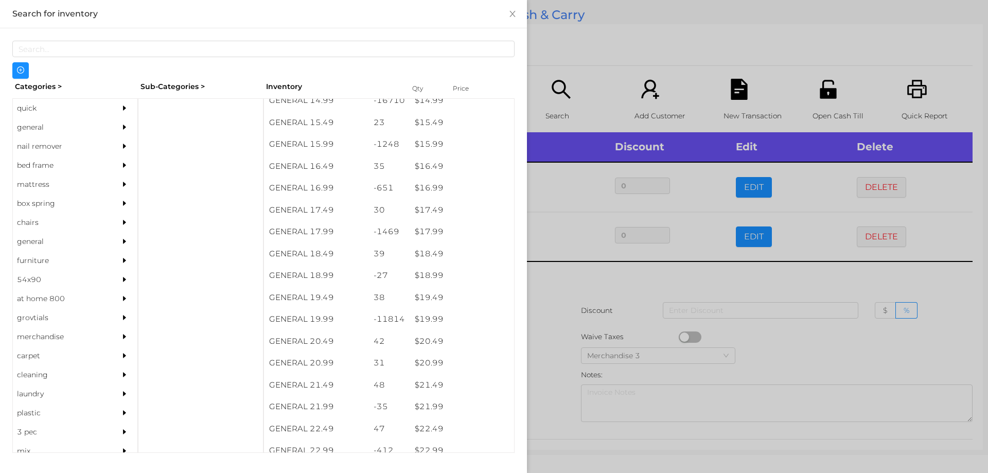
scroll to position [899, 0]
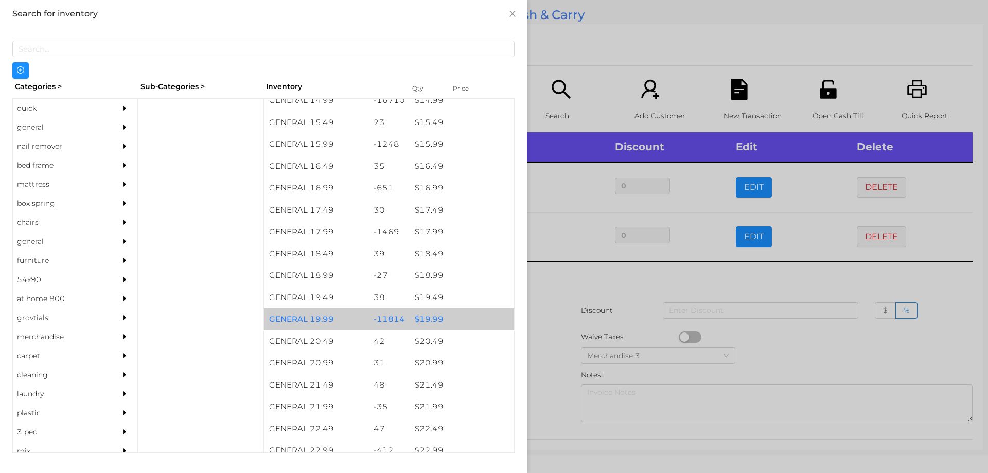
click at [429, 321] on div "$ 19.99" at bounding box center [462, 319] width 104 height 22
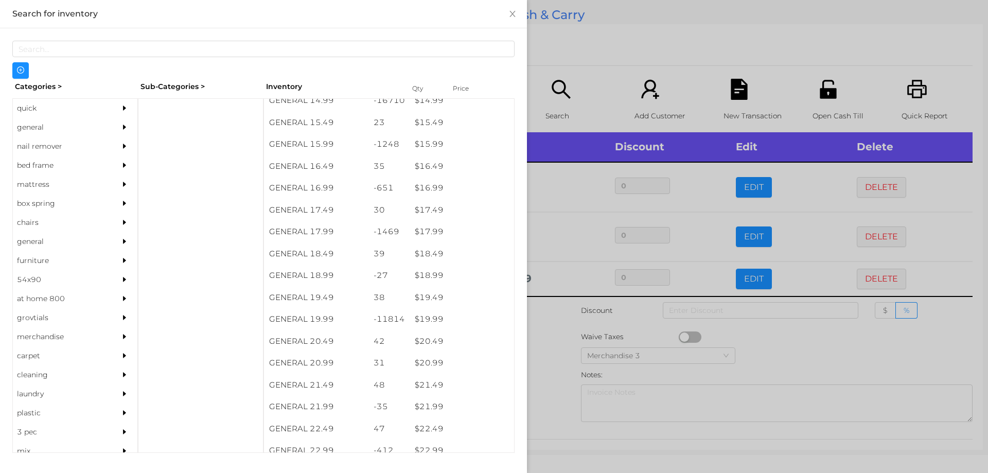
click at [553, 336] on div at bounding box center [494, 236] width 988 height 473
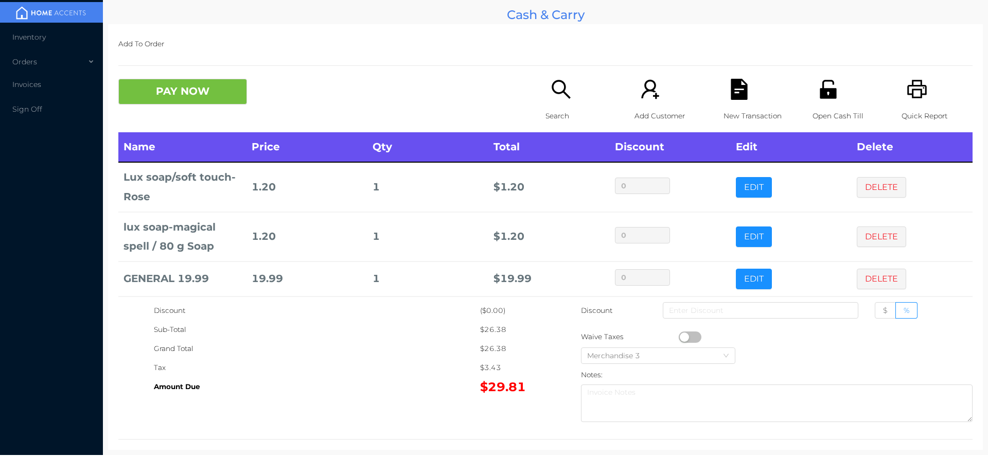
scroll to position [41, 0]
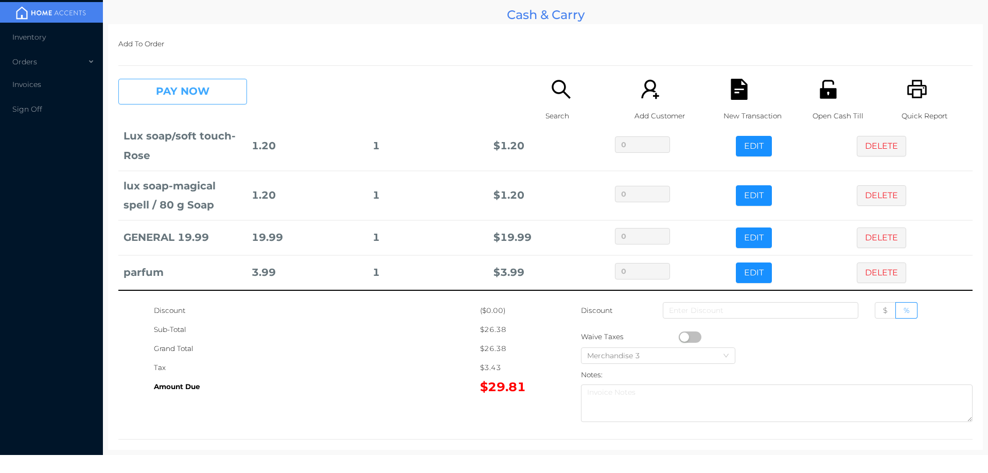
click at [199, 94] on button "PAY NOW" at bounding box center [182, 92] width 129 height 26
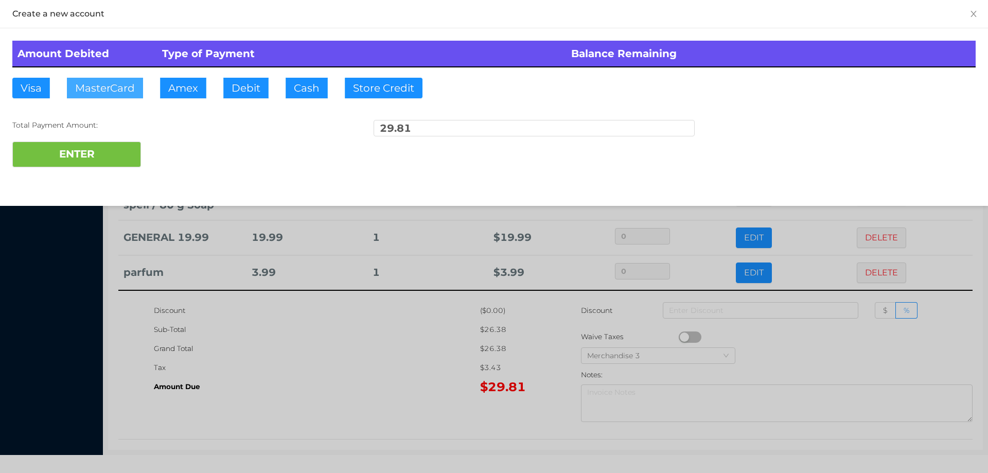
click at [93, 88] on button "MasterCard" at bounding box center [105, 88] width 76 height 21
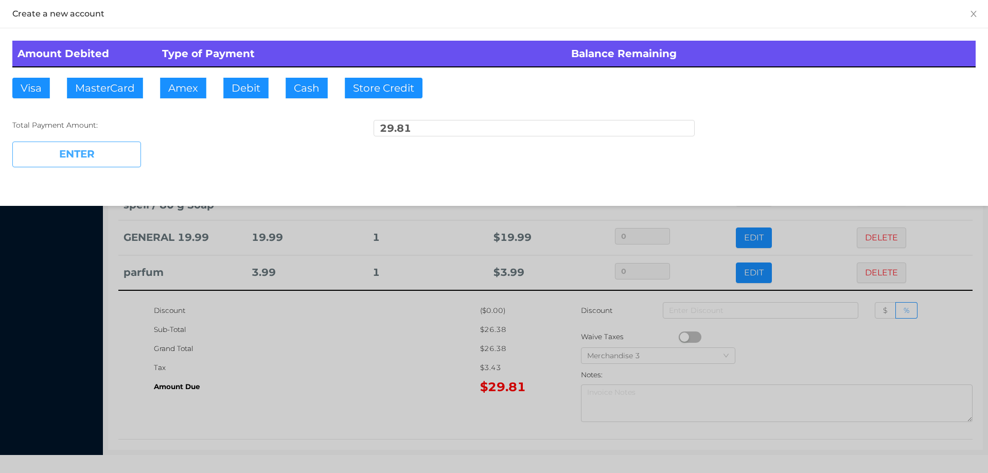
click at [82, 155] on button "ENTER" at bounding box center [76, 154] width 129 height 26
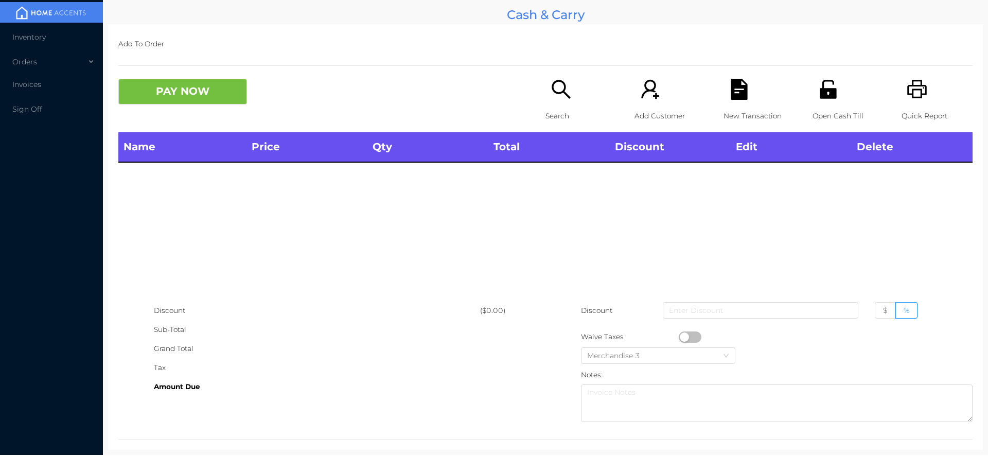
click at [545, 106] on p "Search" at bounding box center [580, 115] width 71 height 19
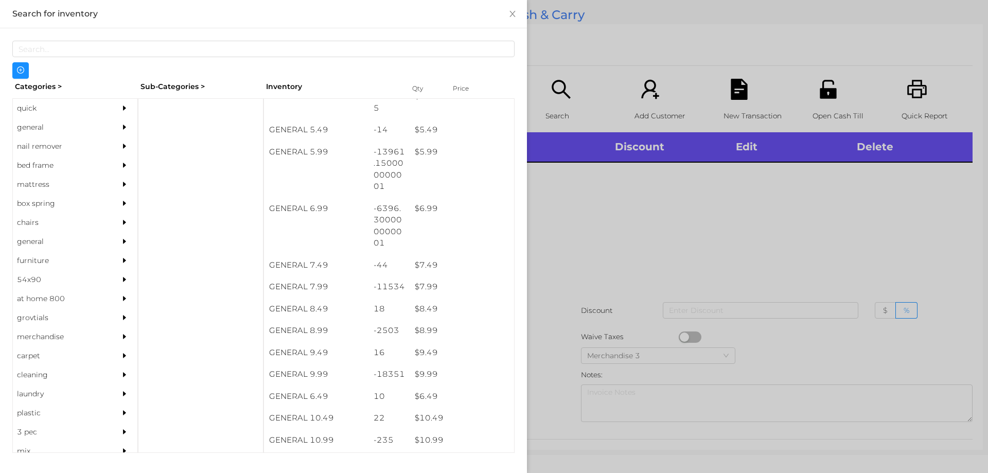
scroll to position [368, 0]
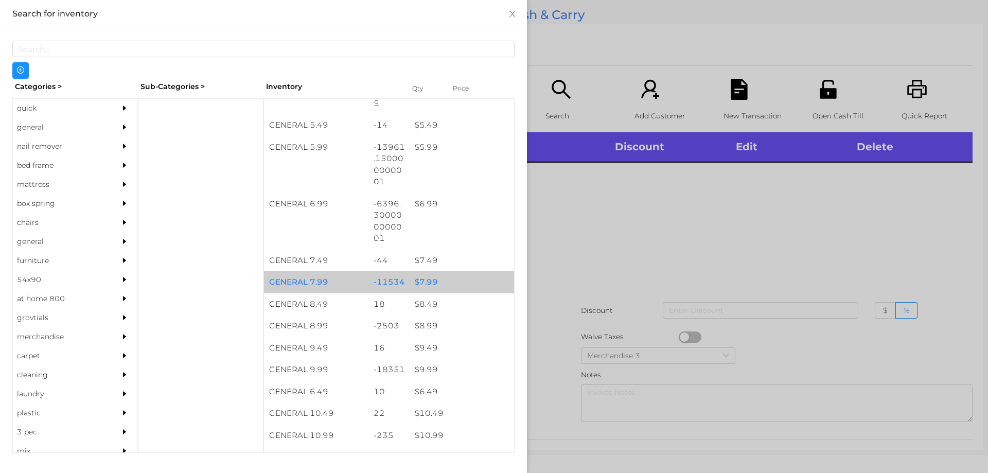
click at [426, 280] on div "$ 7.99" at bounding box center [462, 282] width 104 height 22
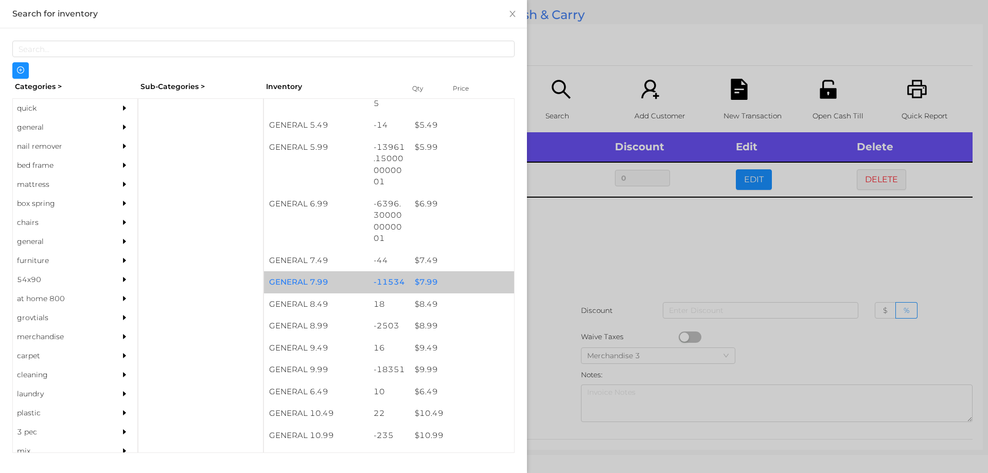
click at [429, 276] on div "$ 7.99" at bounding box center [462, 282] width 104 height 22
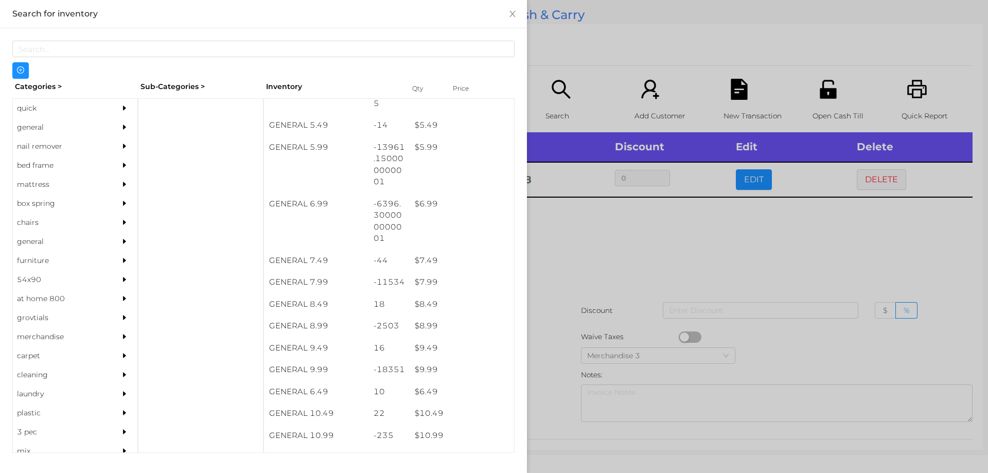
click at [575, 269] on div at bounding box center [494, 236] width 988 height 473
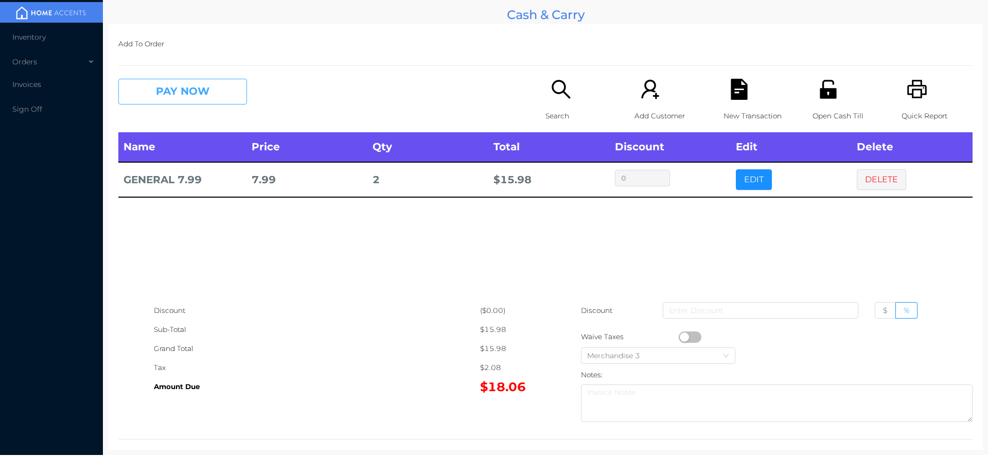
click at [210, 92] on button "PAY NOW" at bounding box center [182, 92] width 129 height 26
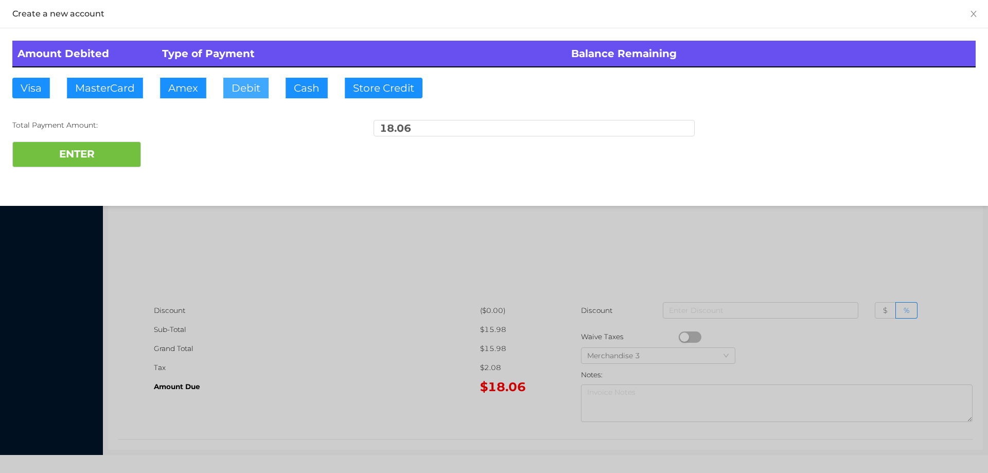
click at [242, 88] on button "Debit" at bounding box center [245, 88] width 45 height 21
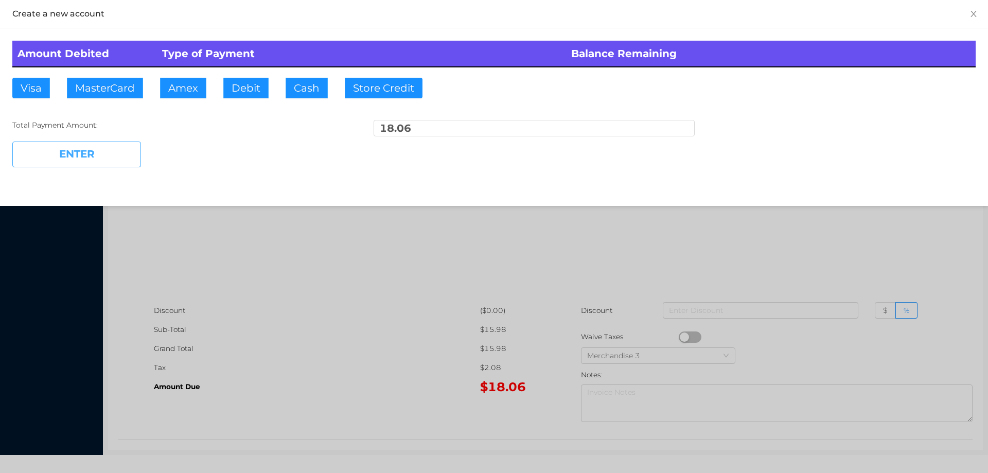
click at [102, 156] on button "ENTER" at bounding box center [76, 154] width 129 height 26
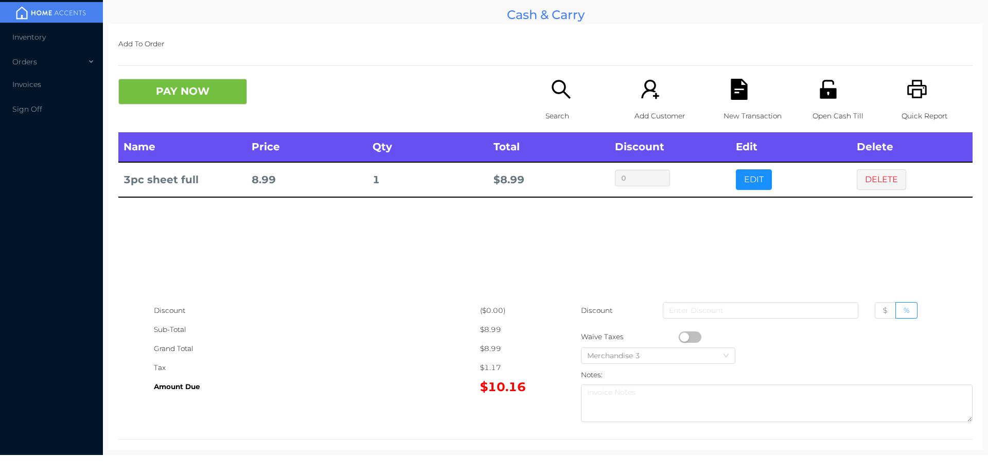
click at [159, 84] on button "PAY NOW" at bounding box center [182, 92] width 129 height 26
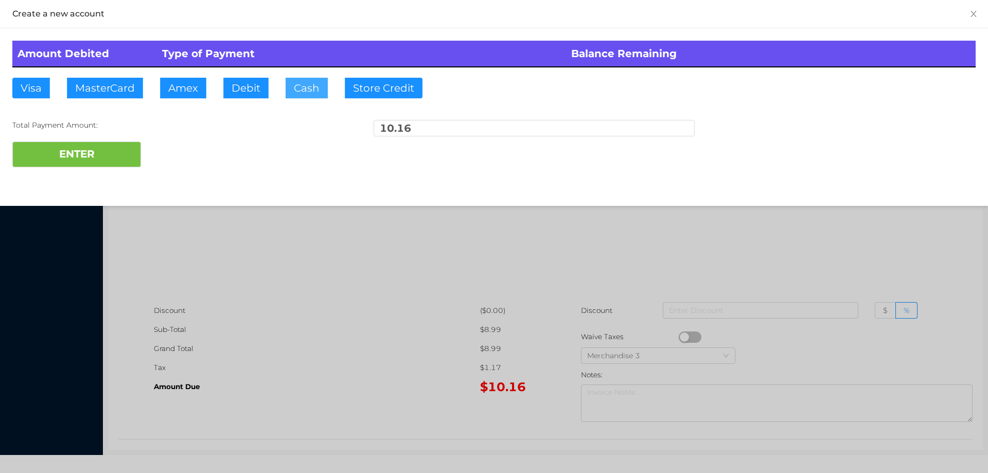
click at [305, 96] on button "Cash" at bounding box center [307, 88] width 42 height 21
type input "20."
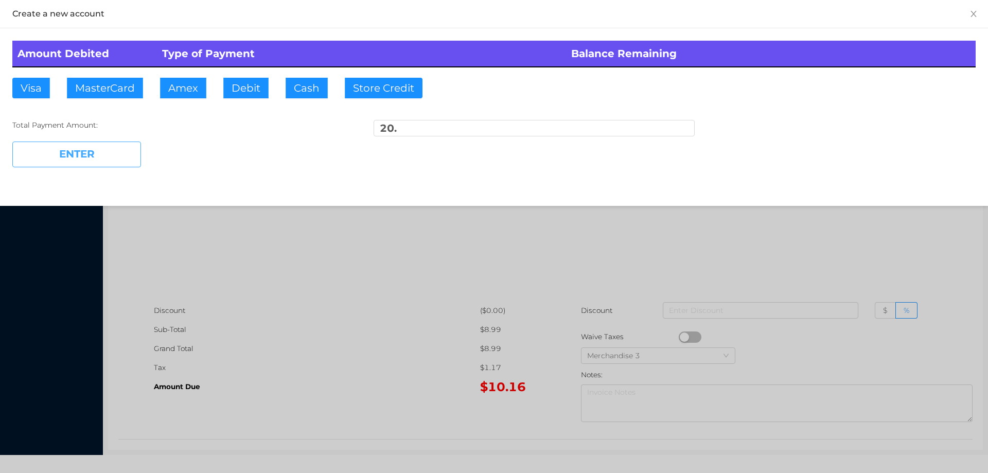
click at [96, 144] on button "ENTER" at bounding box center [76, 154] width 129 height 26
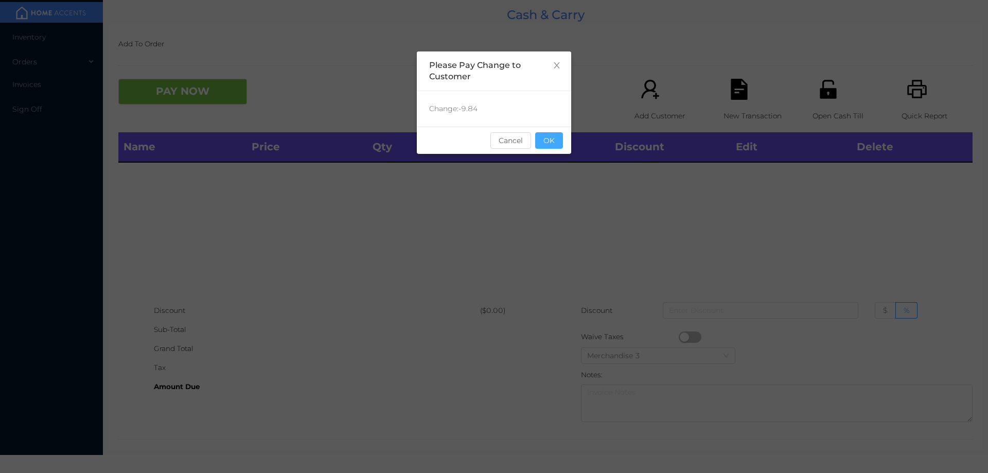
click at [546, 147] on button "OK" at bounding box center [549, 140] width 28 height 16
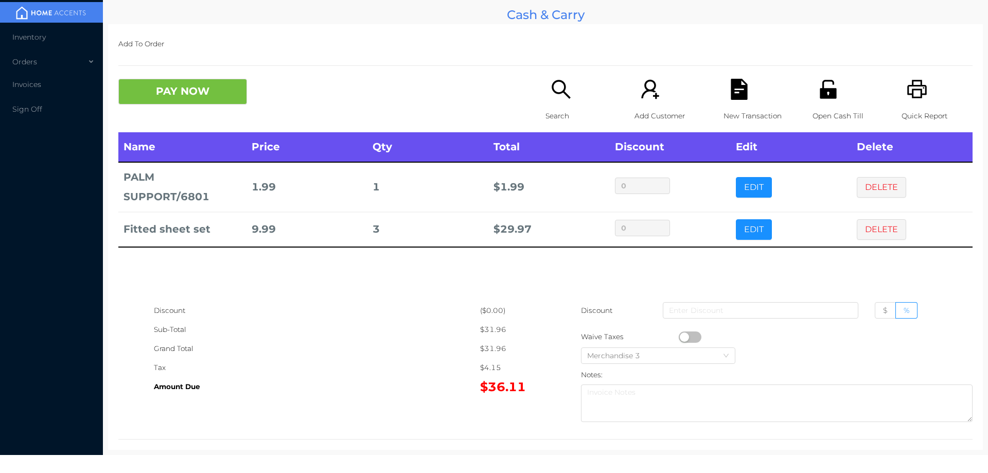
click at [557, 104] on div "Search" at bounding box center [580, 106] width 71 height 54
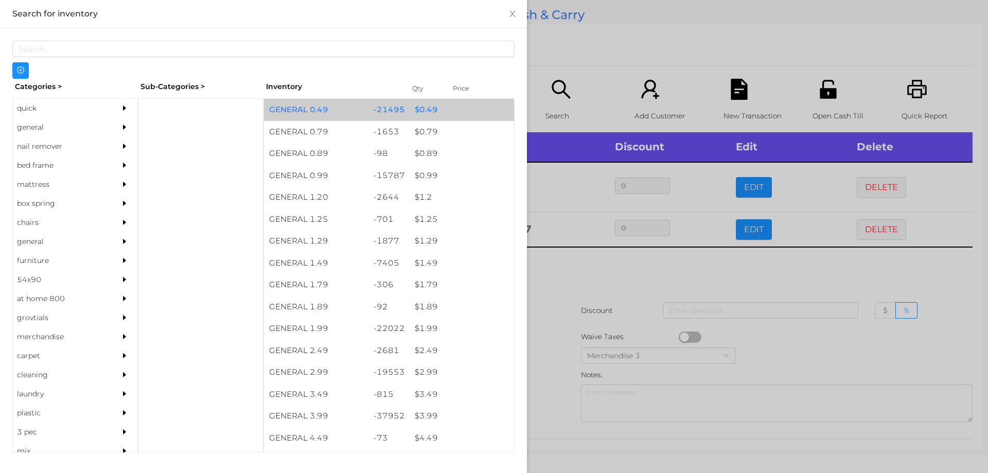
click at [396, 113] on div "-21495" at bounding box center [389, 110] width 42 height 22
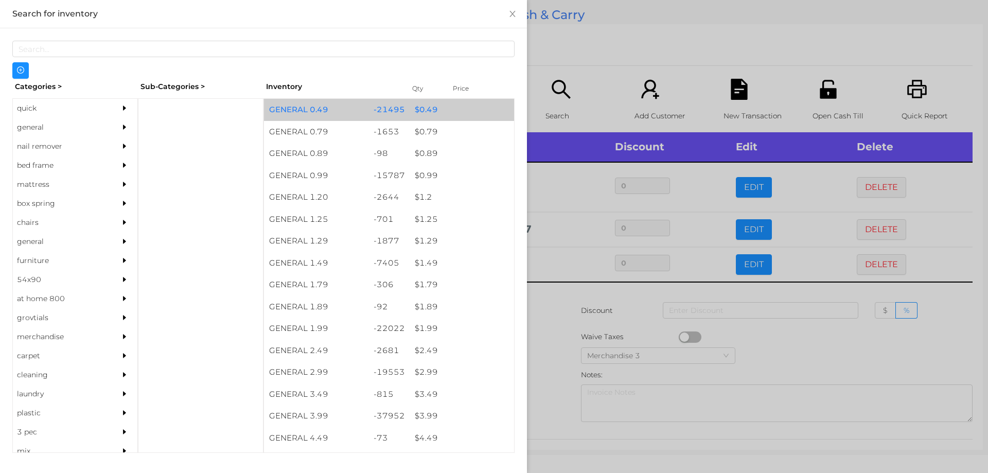
click at [410, 114] on div "$ 0.49" at bounding box center [462, 110] width 104 height 22
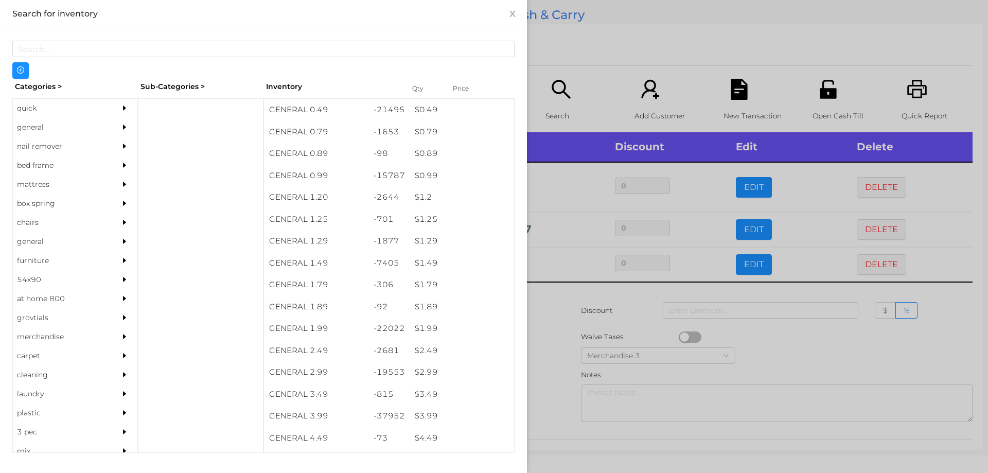
click at [557, 314] on div at bounding box center [494, 236] width 988 height 473
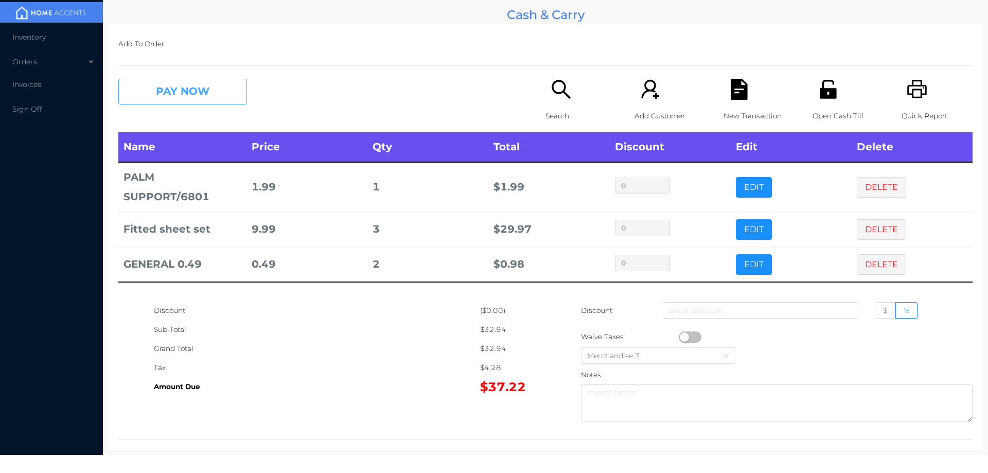
click at [221, 86] on button "PAY NOW" at bounding box center [182, 92] width 129 height 26
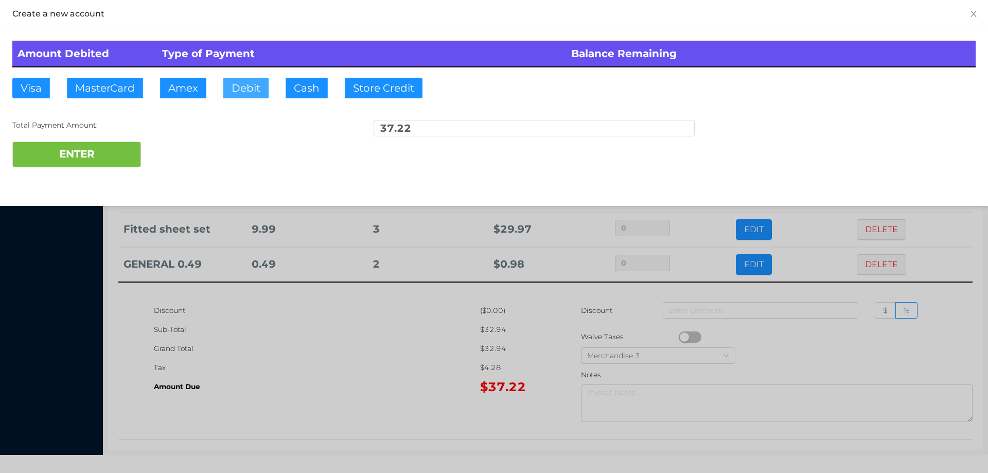
click at [240, 86] on button "Debit" at bounding box center [245, 88] width 45 height 21
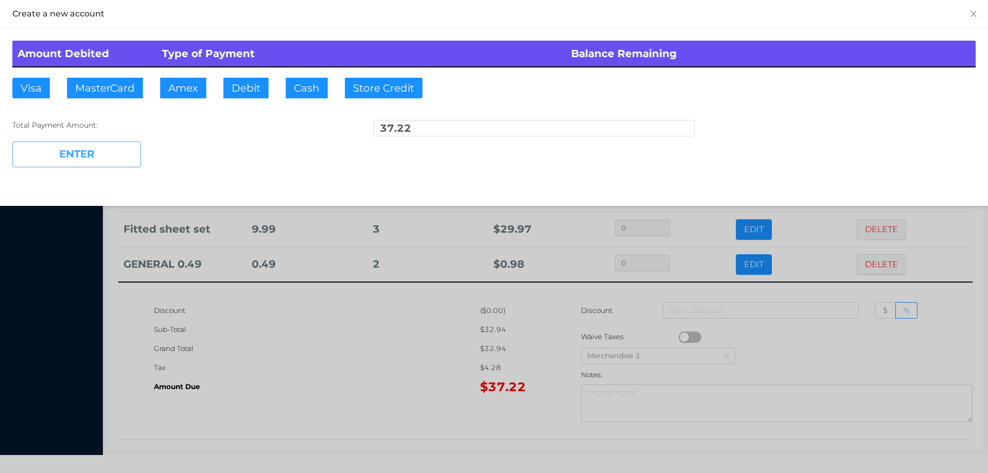
click at [93, 148] on button "ENTER" at bounding box center [76, 154] width 129 height 26
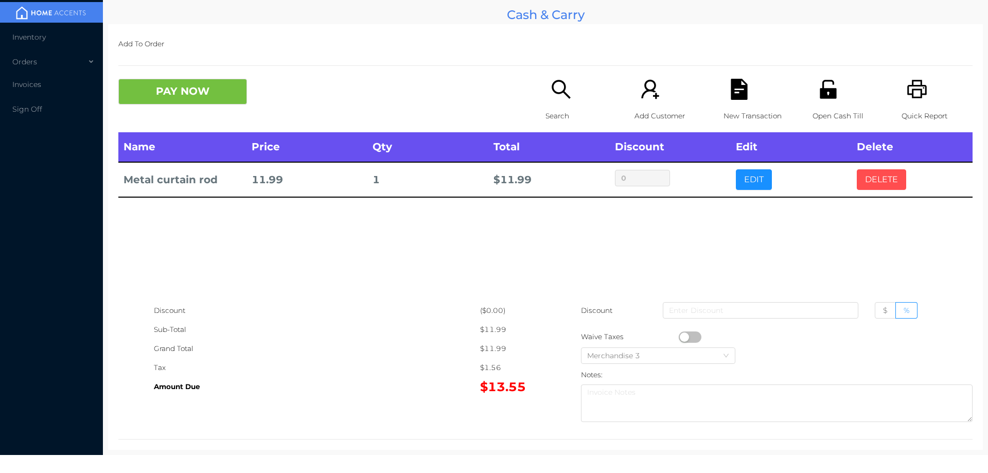
click at [861, 172] on button "DELETE" at bounding box center [881, 179] width 49 height 21
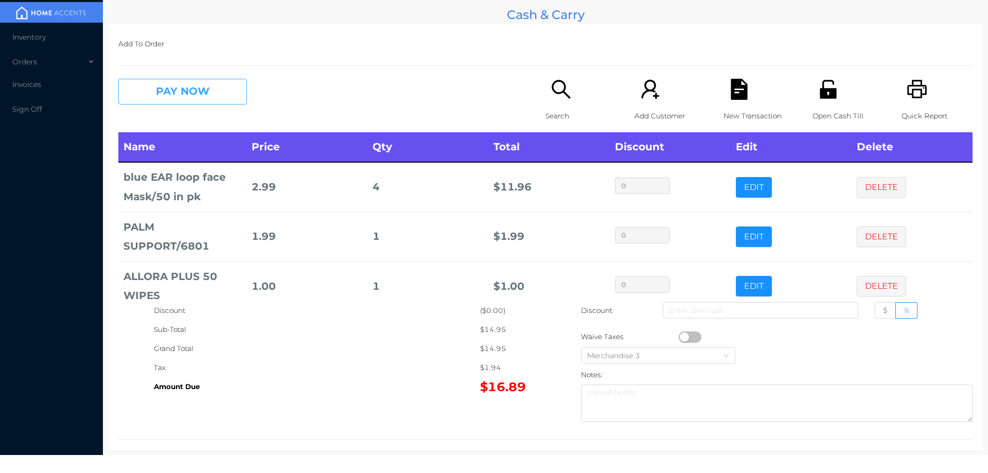
click at [171, 93] on button "PAY NOW" at bounding box center [182, 92] width 129 height 26
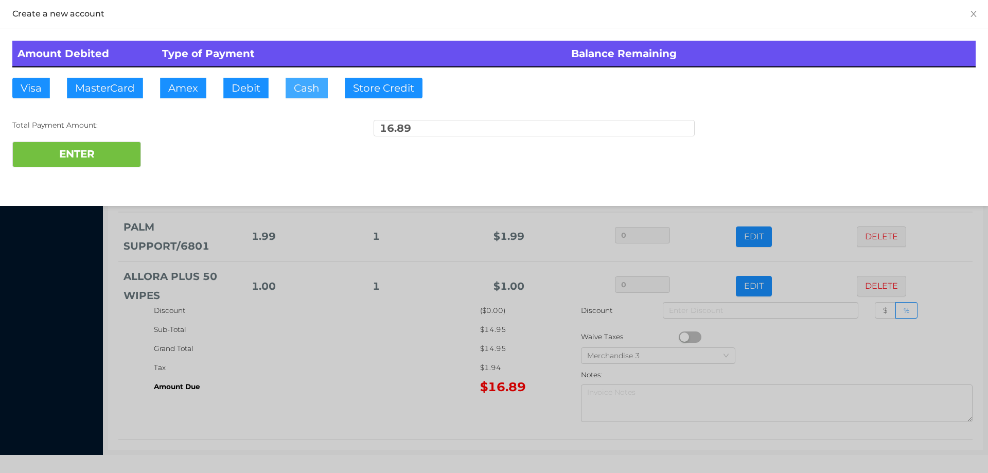
click at [303, 92] on button "Cash" at bounding box center [307, 88] width 42 height 21
type input "20."
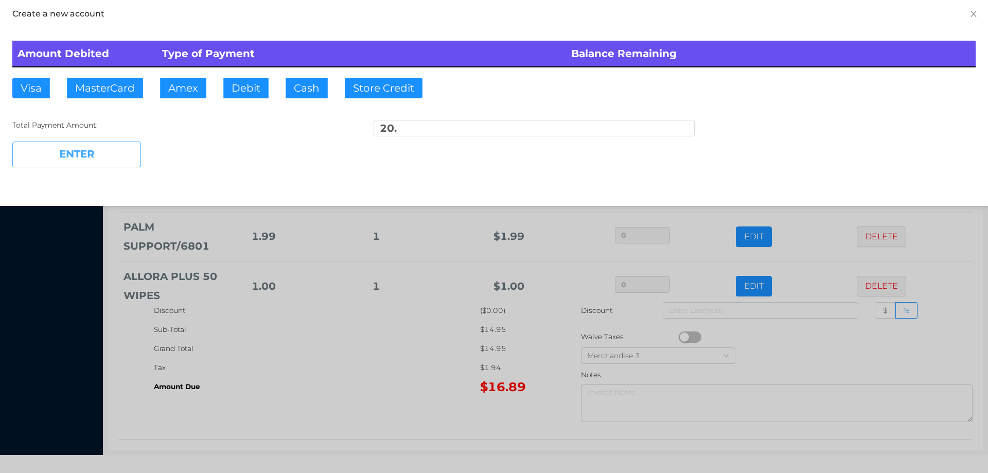
click at [101, 158] on button "ENTER" at bounding box center [76, 154] width 129 height 26
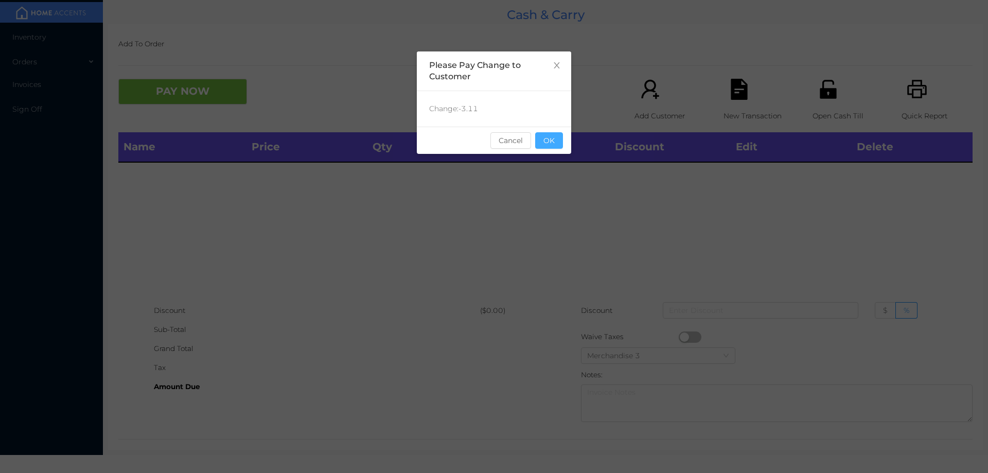
click at [555, 145] on button "OK" at bounding box center [549, 140] width 28 height 16
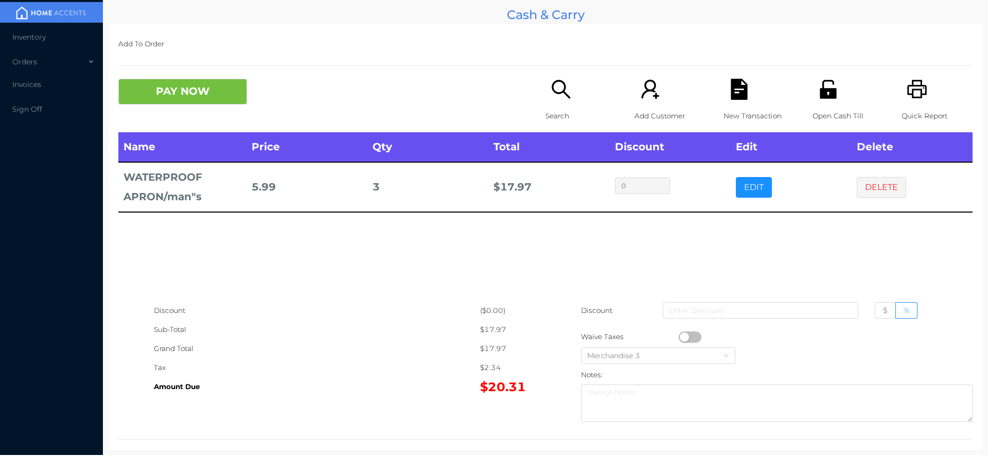
click at [556, 104] on div "Search" at bounding box center [580, 106] width 71 height 54
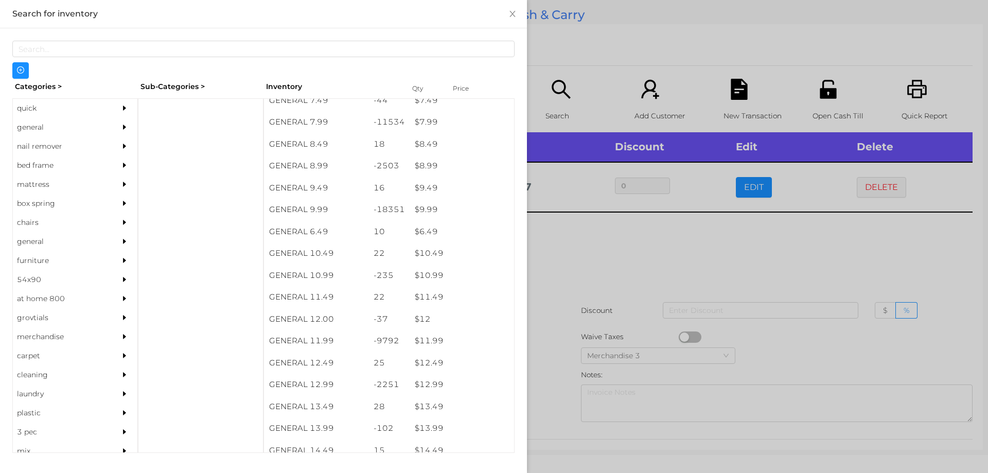
scroll to position [529, 0]
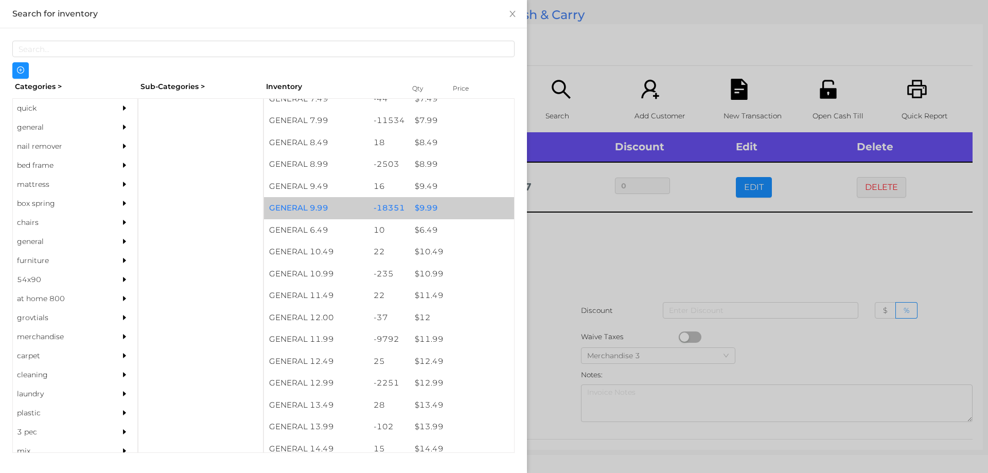
click at [425, 208] on div "$ 9.99" at bounding box center [462, 208] width 104 height 22
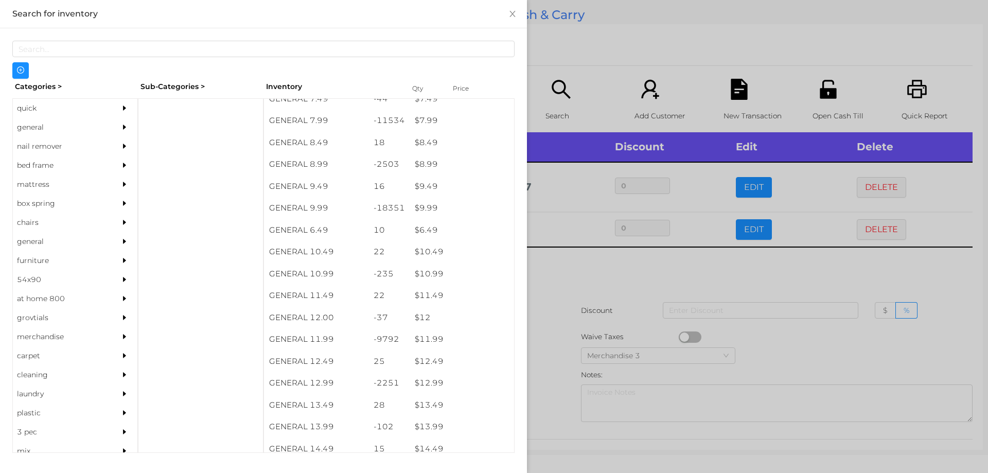
click at [557, 287] on div at bounding box center [494, 236] width 988 height 473
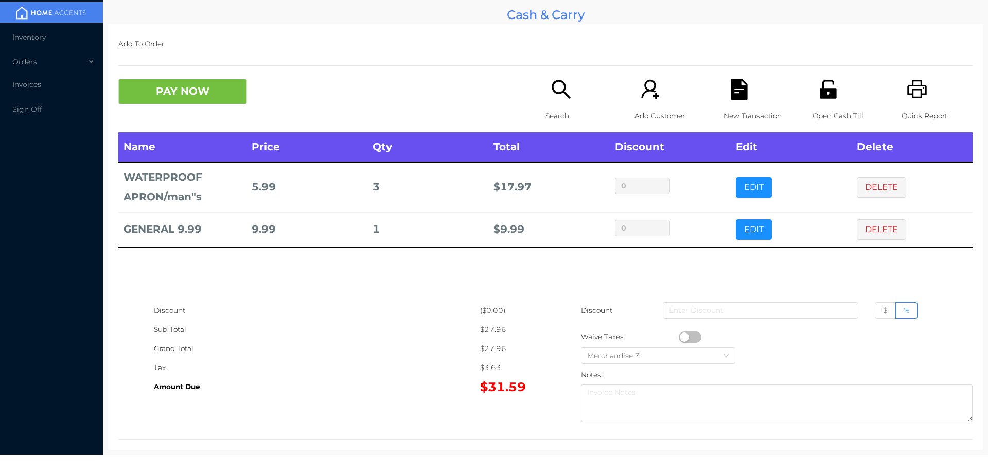
click at [740, 97] on icon "icon: file-text" at bounding box center [739, 89] width 16 height 21
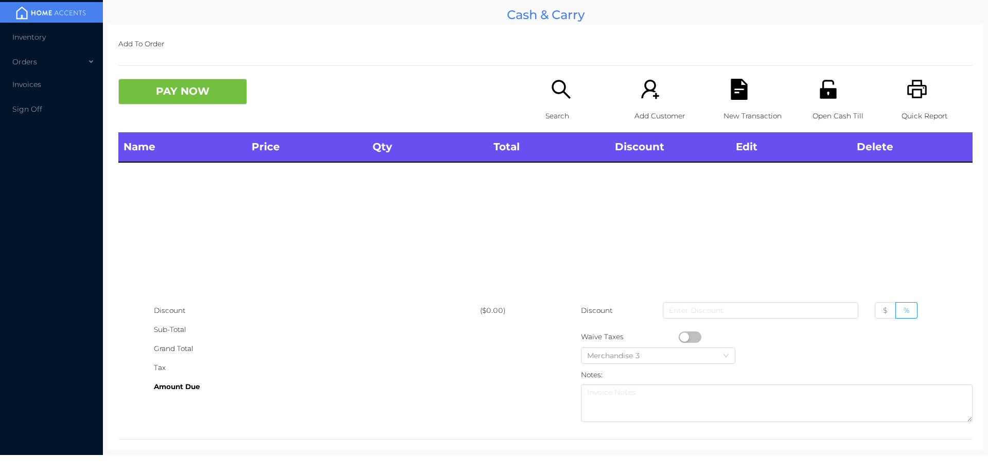
click at [731, 90] on icon "icon: file-text" at bounding box center [739, 89] width 16 height 21
click at [185, 94] on button "PAY NOW" at bounding box center [182, 92] width 129 height 26
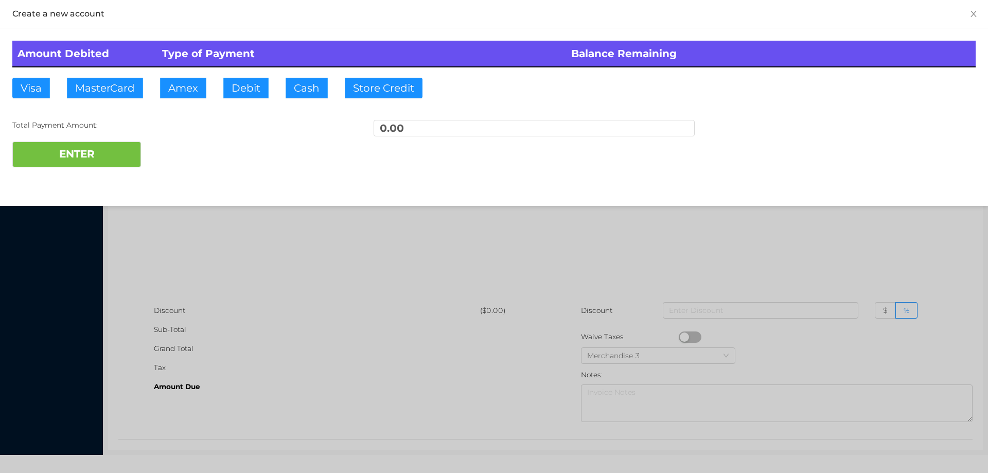
click at [193, 243] on div at bounding box center [494, 236] width 988 height 473
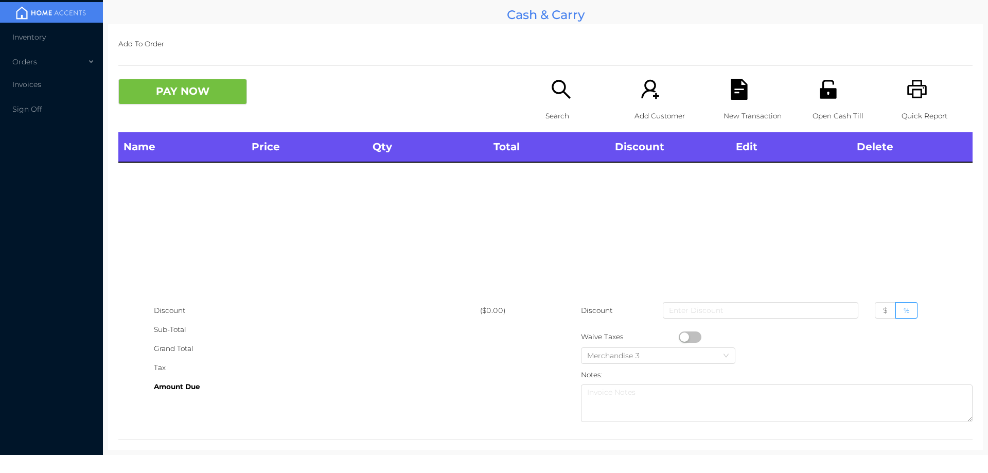
click at [912, 97] on icon "icon: printer" at bounding box center [916, 89] width 21 height 21
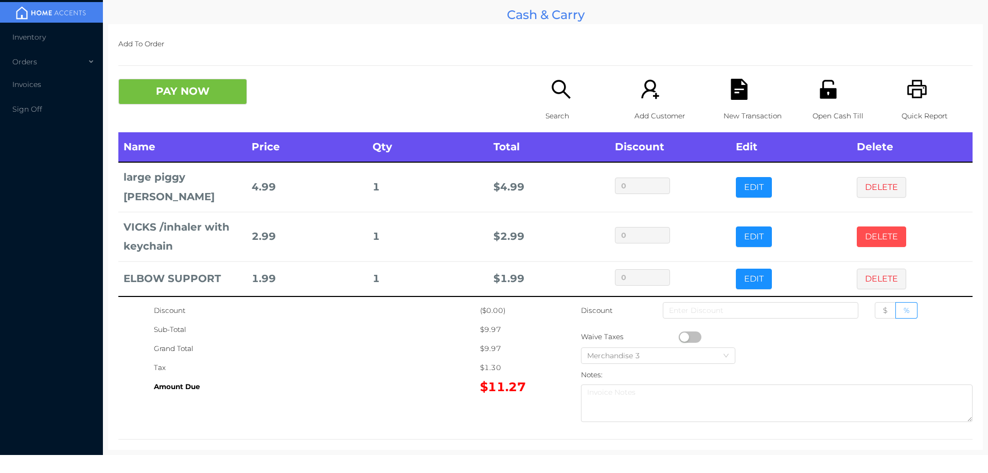
click at [873, 226] on button "DELETE" at bounding box center [881, 236] width 49 height 21
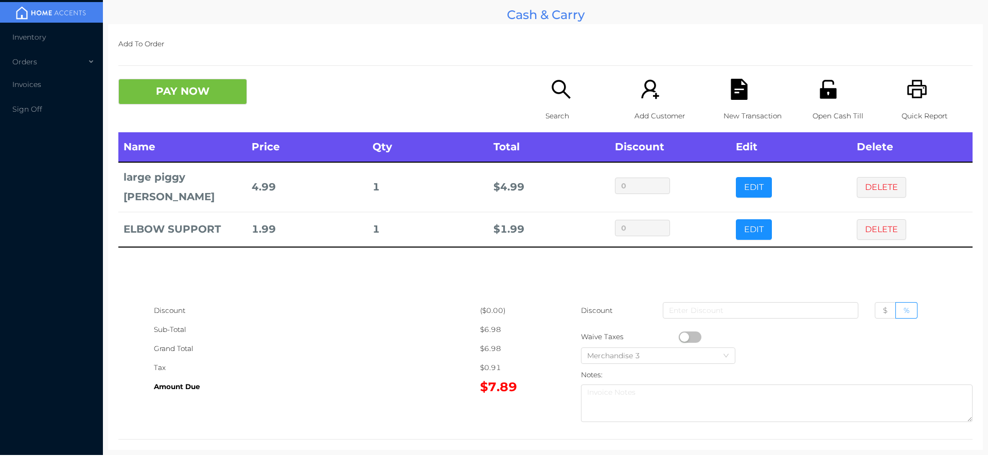
click at [154, 86] on button "PAY NOW" at bounding box center [182, 92] width 129 height 26
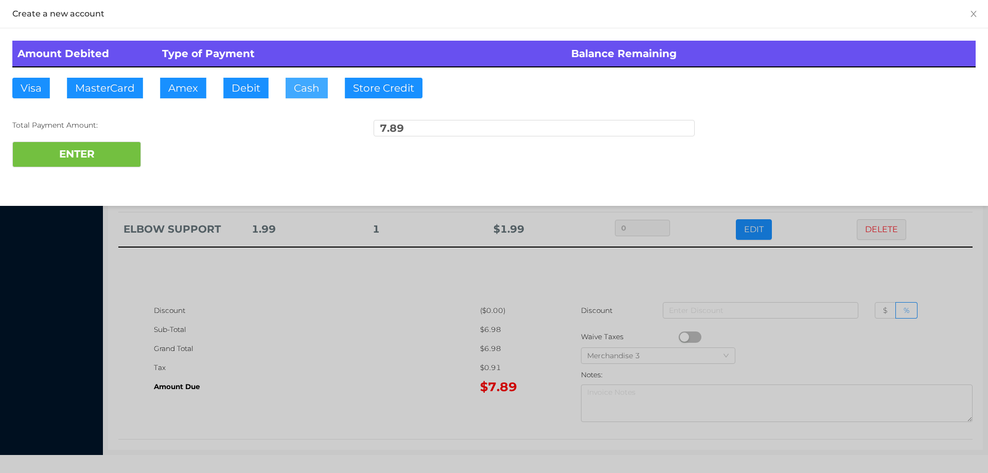
click at [317, 81] on button "Cash" at bounding box center [307, 88] width 42 height 21
type input "10."
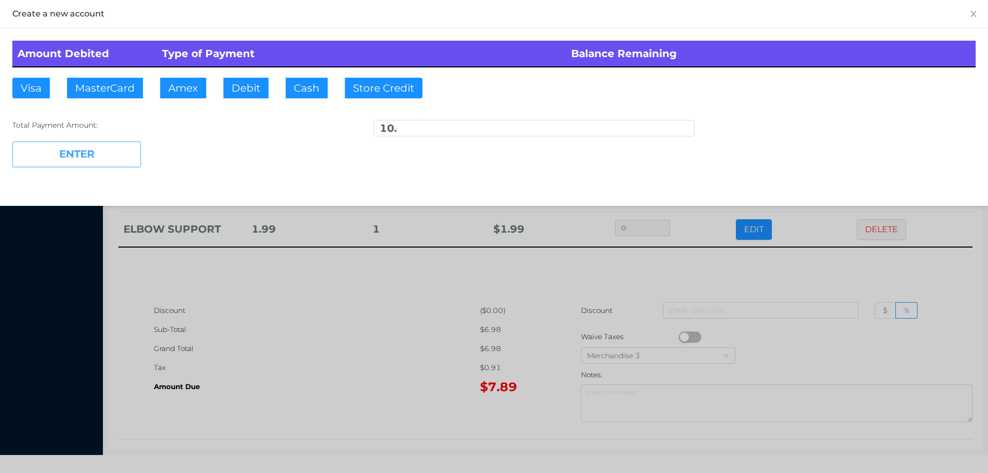
click at [90, 160] on button "ENTER" at bounding box center [76, 154] width 129 height 26
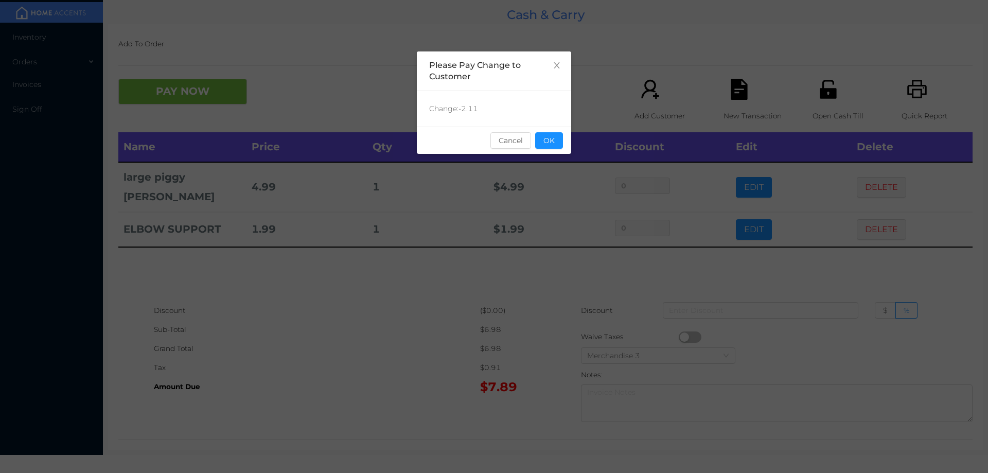
click at [346, 288] on div "sentinelStart Please Pay Change to Customer Change: -2.11 Cancel OK sentinelEnd" at bounding box center [494, 236] width 988 height 473
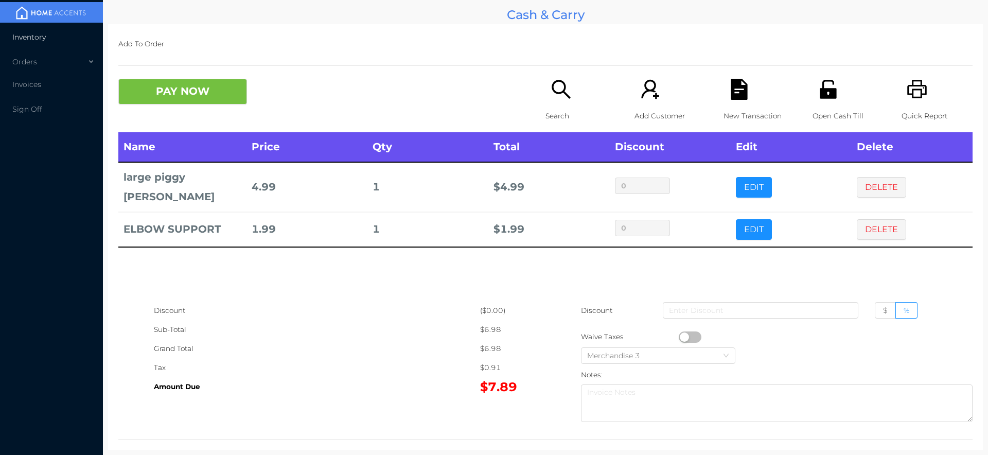
click at [41, 37] on span "Inventory" at bounding box center [28, 36] width 33 height 9
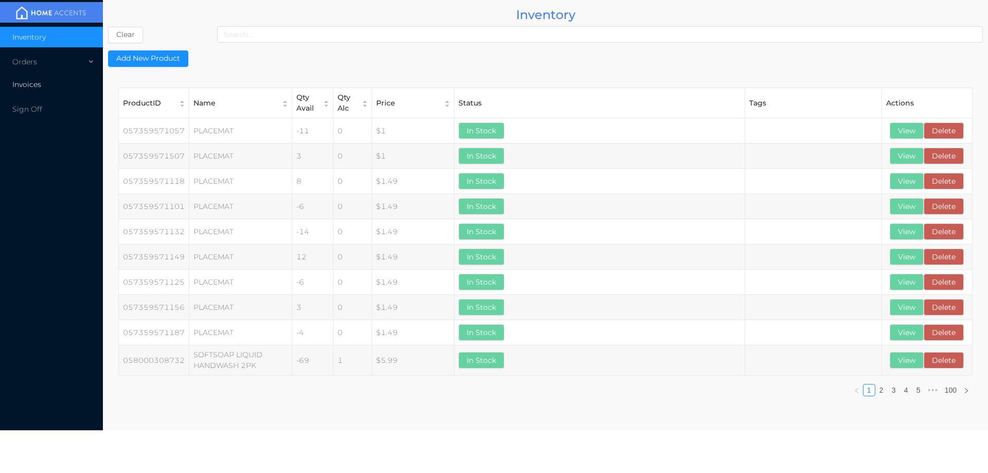
click at [31, 86] on span "Invoices" at bounding box center [26, 84] width 29 height 9
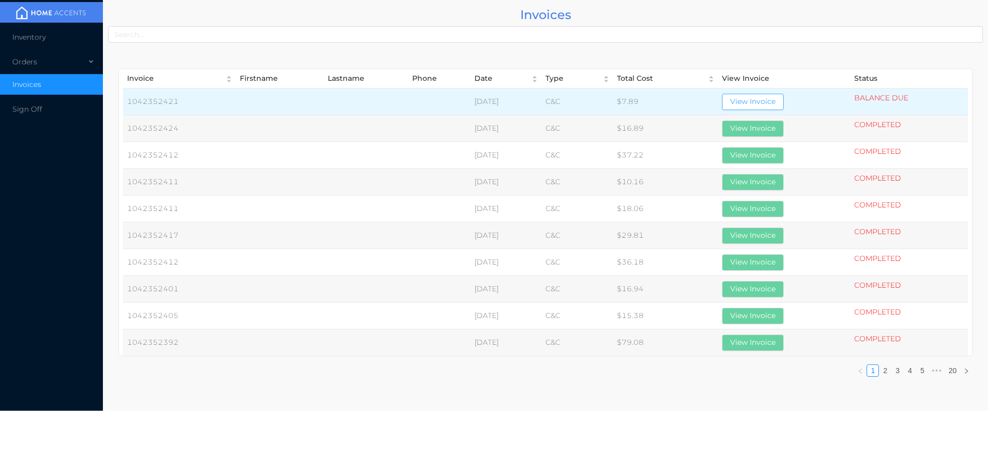
click at [779, 99] on button "View Invoice" at bounding box center [753, 102] width 62 height 16
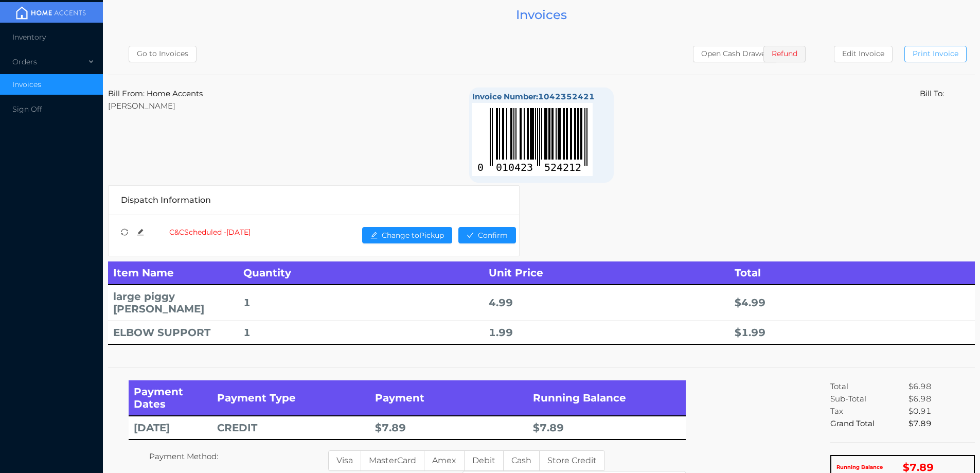
click at [931, 47] on button "Print Invoice" at bounding box center [935, 54] width 62 height 16
click at [39, 41] on span "Inventory" at bounding box center [28, 36] width 33 height 9
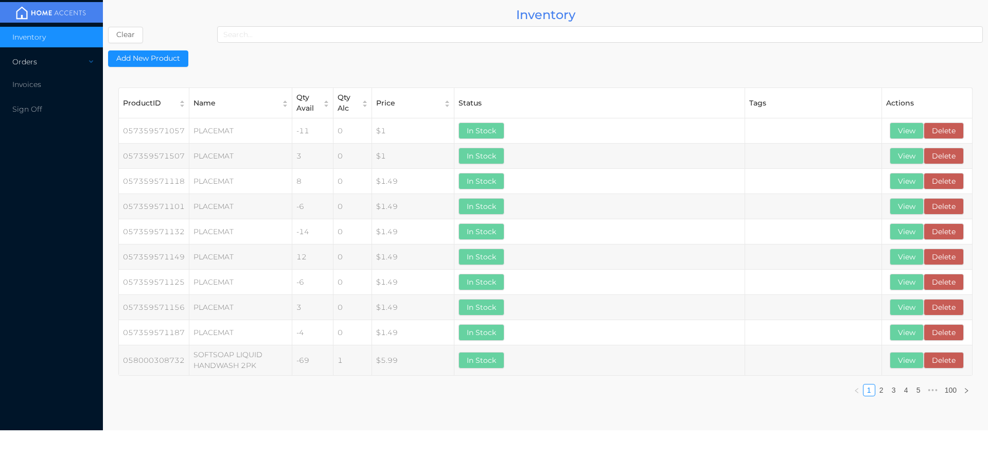
click at [29, 68] on div "Orders" at bounding box center [51, 61] width 103 height 21
click at [39, 95] on li "Cash & Carry" at bounding box center [51, 86] width 103 height 21
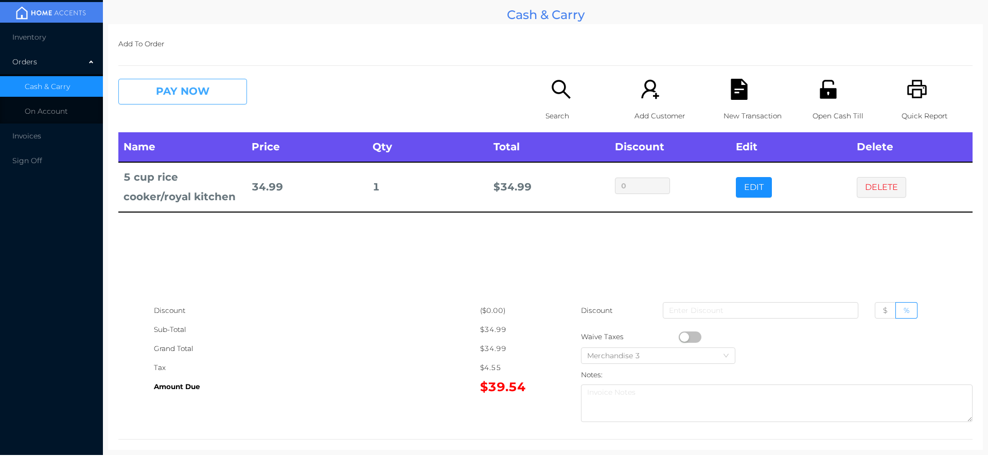
click at [210, 92] on button "PAY NOW" at bounding box center [182, 92] width 129 height 26
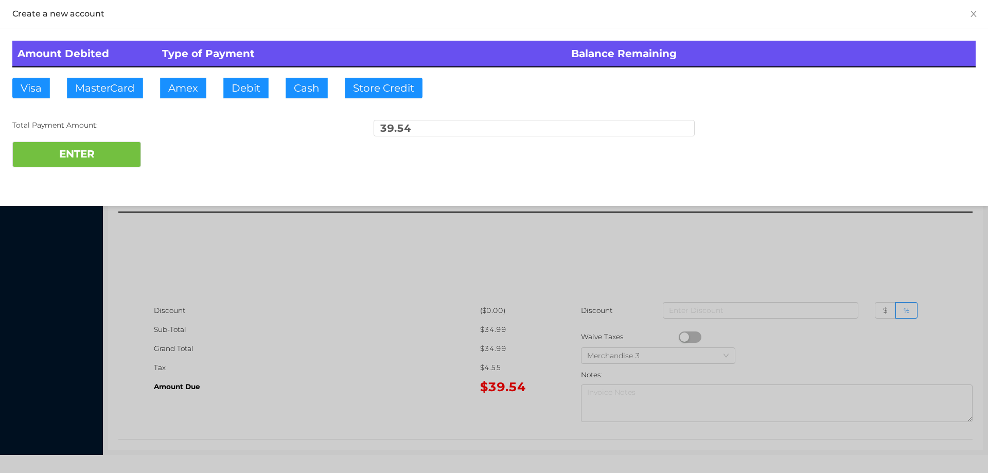
click at [186, 145] on div "ENTER" at bounding box center [493, 154] width 963 height 26
click at [852, 255] on div at bounding box center [494, 236] width 988 height 473
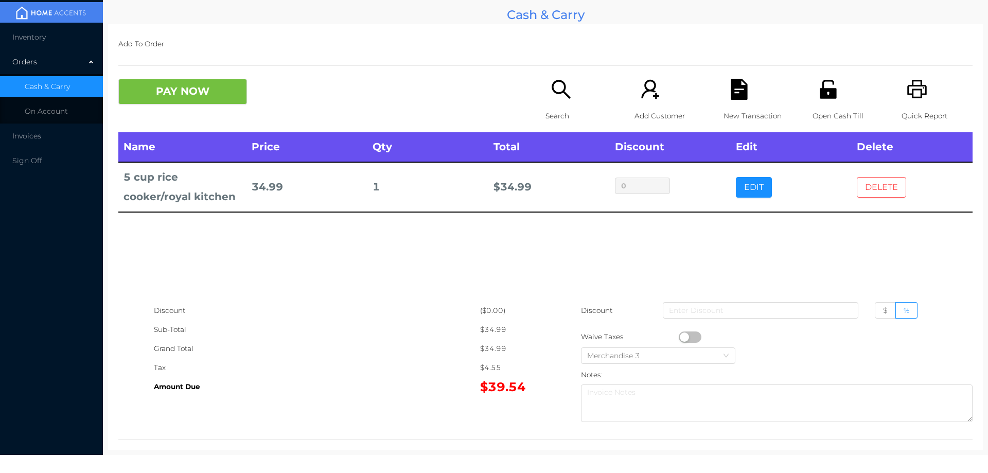
click at [873, 185] on button "DELETE" at bounding box center [881, 187] width 49 height 21
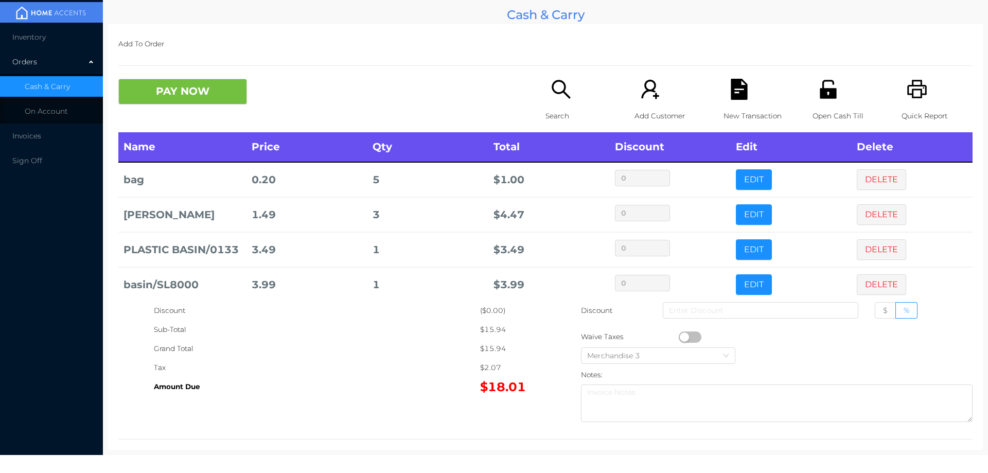
scroll to position [47, 0]
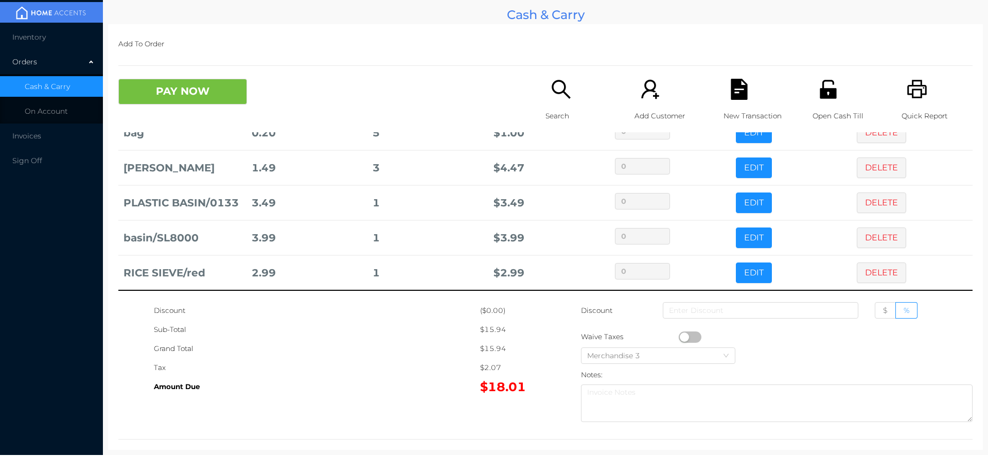
click at [545, 91] on div "Search" at bounding box center [580, 106] width 71 height 54
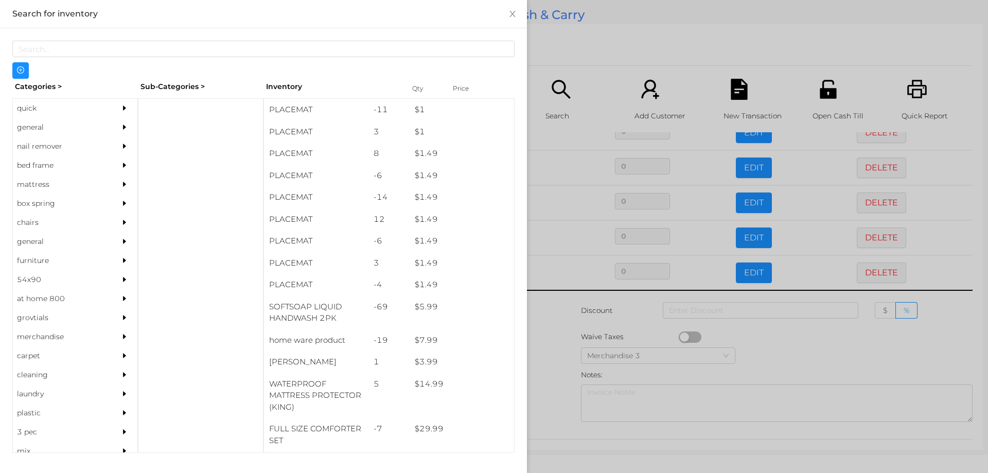
click at [30, 125] on div "general" at bounding box center [60, 127] width 94 height 19
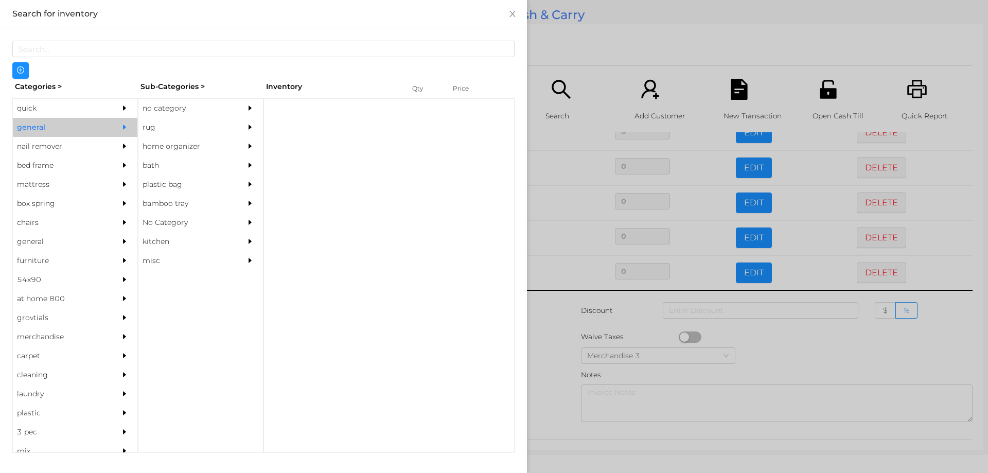
click at [161, 107] on div "no category" at bounding box center [185, 108] width 94 height 19
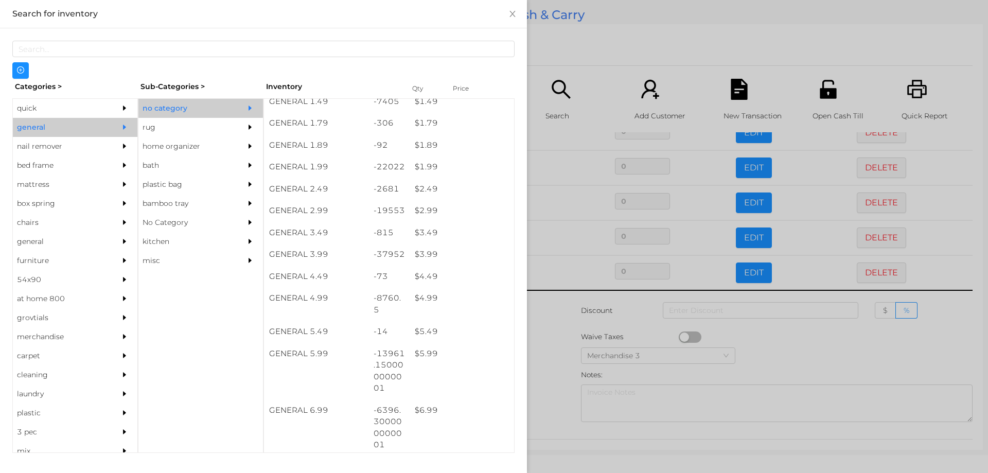
scroll to position [161, 0]
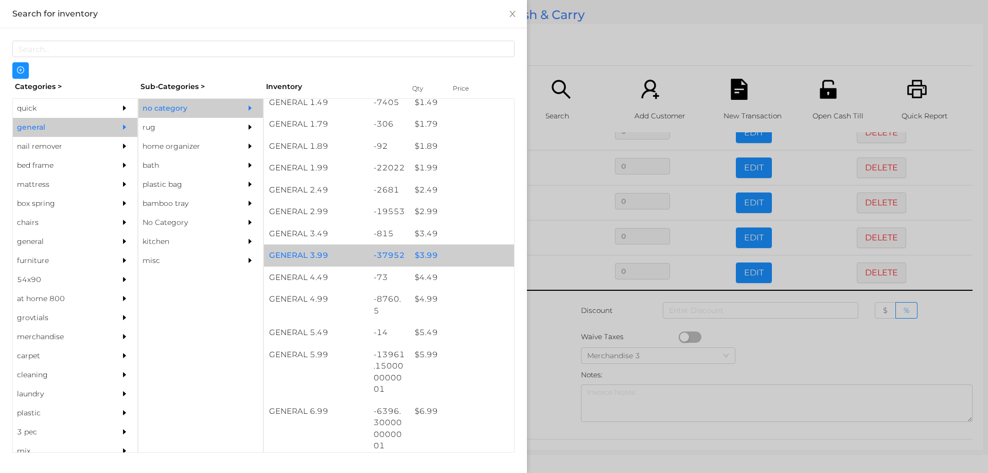
click at [417, 254] on div "$ 3.99" at bounding box center [462, 255] width 104 height 22
click at [420, 254] on div "$ 3.99" at bounding box center [462, 255] width 104 height 22
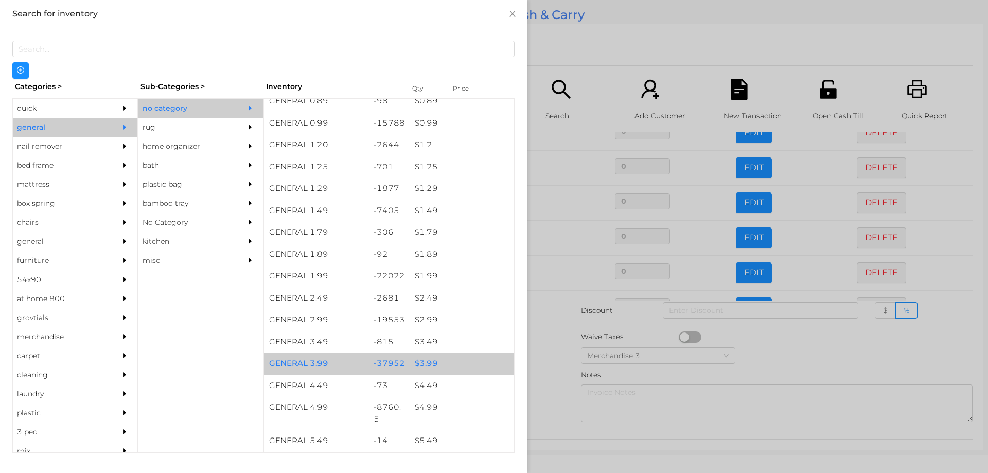
scroll to position [0, 0]
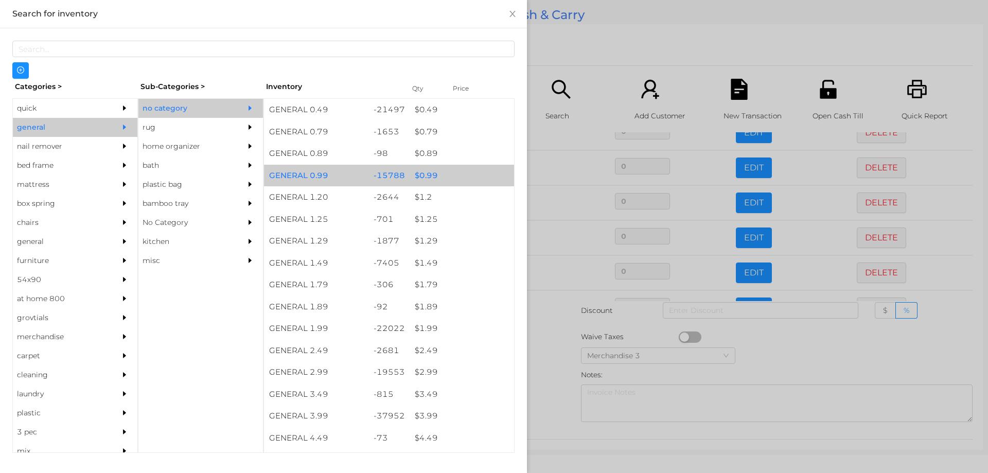
click at [423, 173] on div "$ 0.99" at bounding box center [462, 176] width 104 height 22
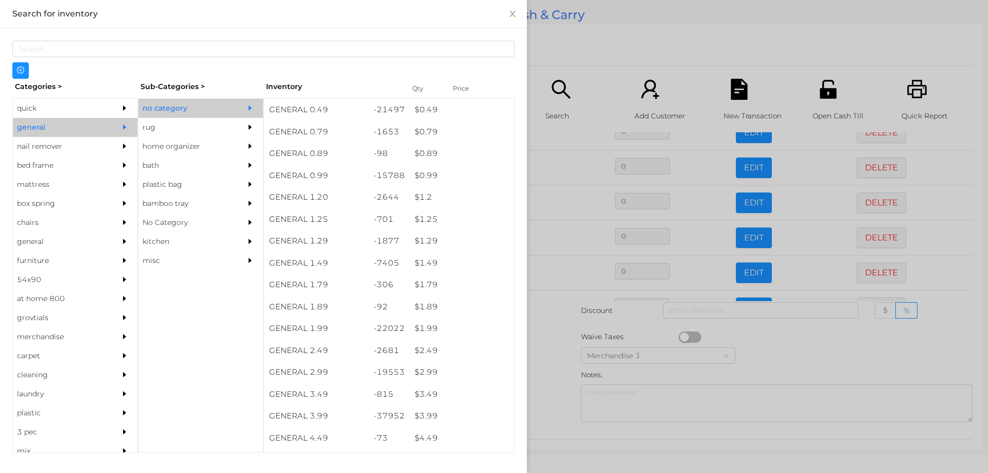
click at [551, 354] on div at bounding box center [494, 236] width 988 height 473
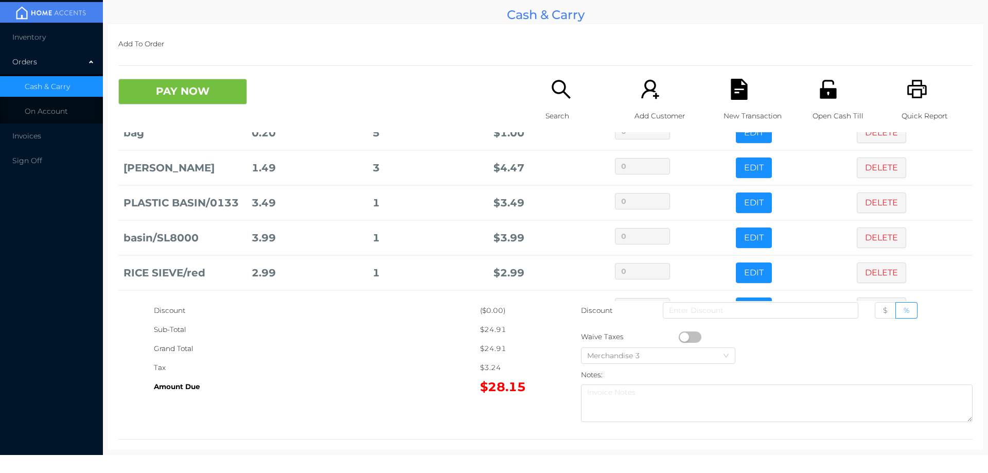
scroll to position [117, 0]
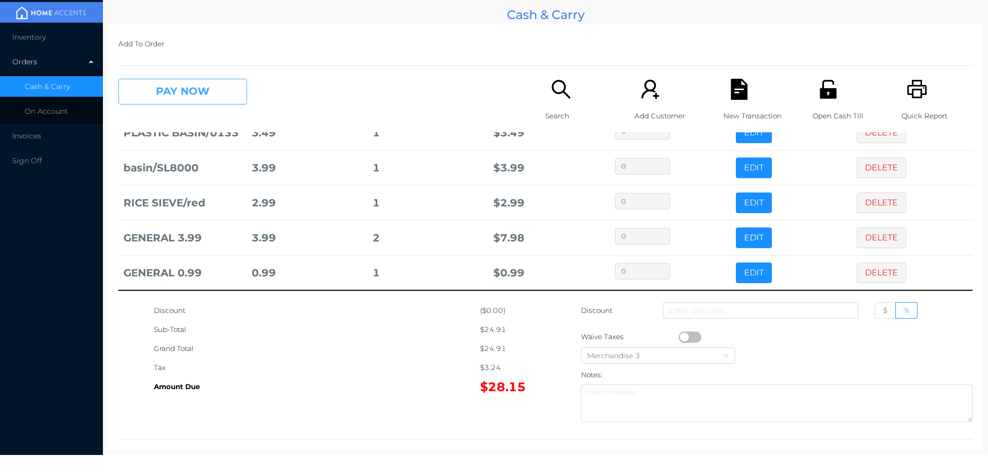
click at [175, 96] on button "PAY NOW" at bounding box center [182, 92] width 129 height 26
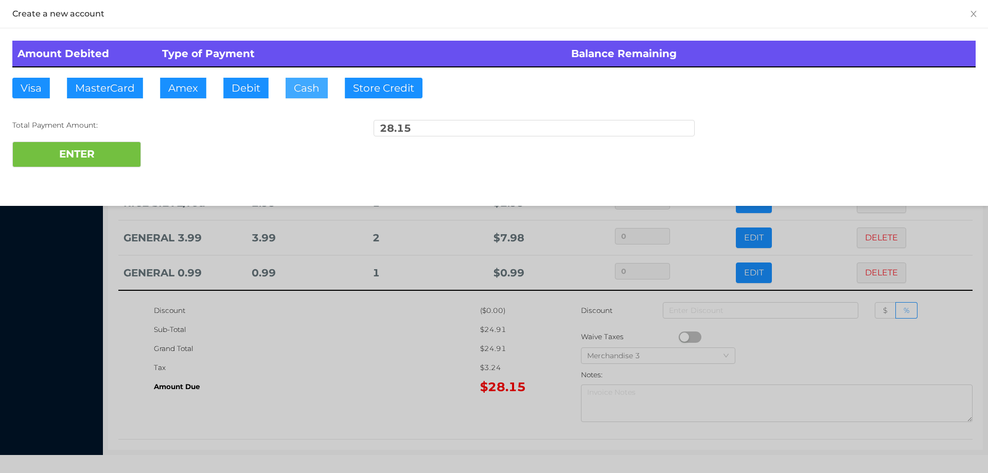
click at [286, 91] on button "Cash" at bounding box center [307, 88] width 42 height 21
type input "50.15"
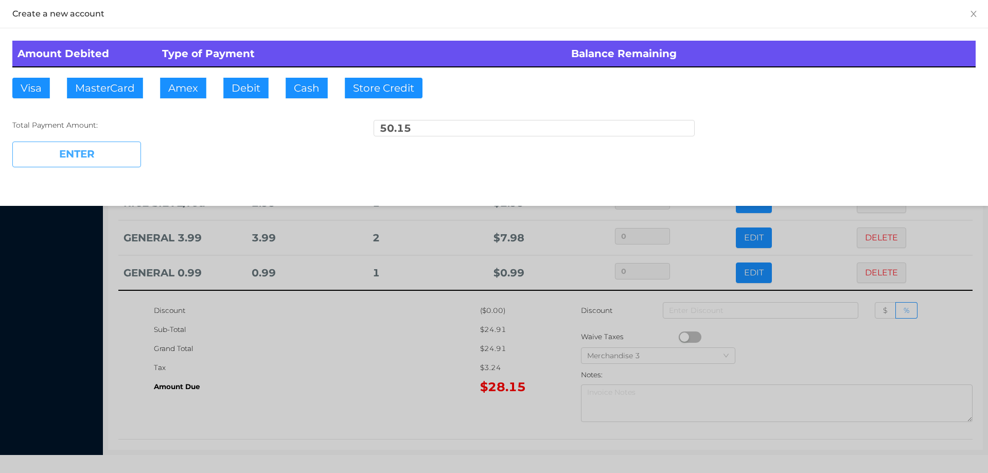
click at [98, 147] on button "ENTER" at bounding box center [76, 154] width 129 height 26
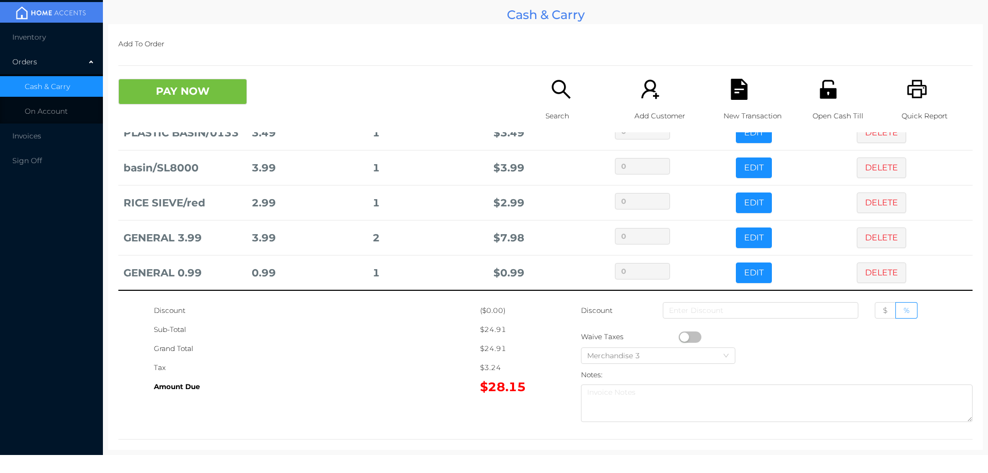
scroll to position [0, 0]
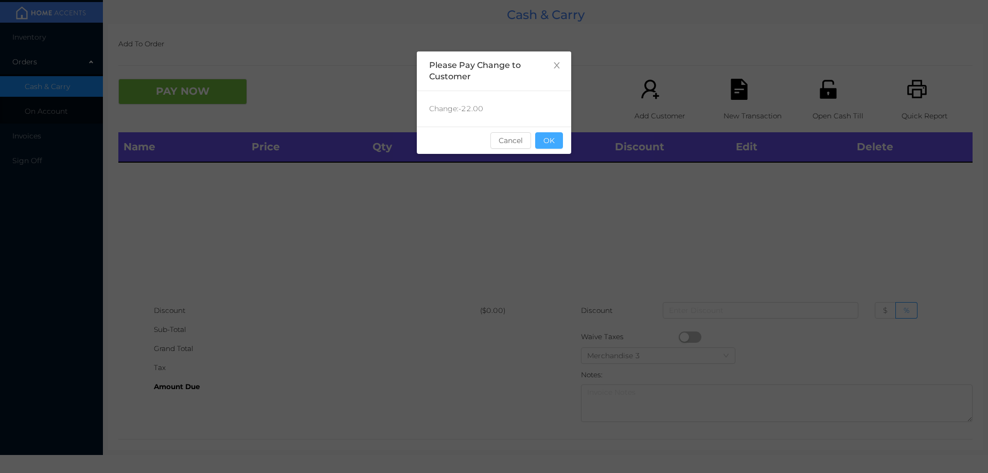
click at [554, 145] on button "OK" at bounding box center [549, 140] width 28 height 16
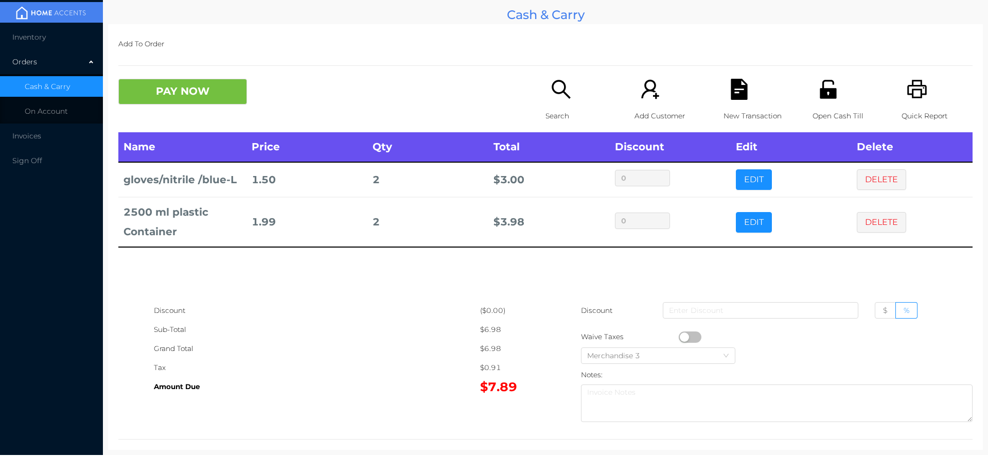
click at [555, 109] on p "Search" at bounding box center [580, 115] width 71 height 19
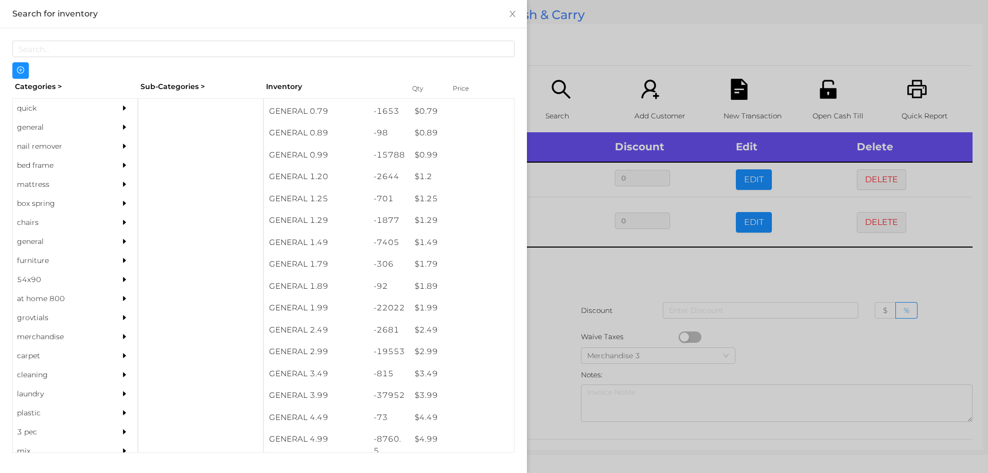
scroll to position [21, 0]
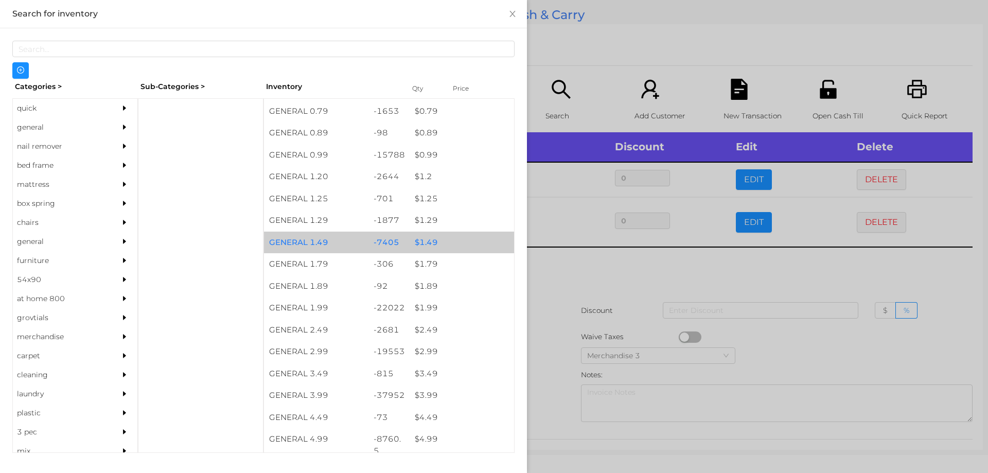
click at [423, 239] on div "$ 1.49" at bounding box center [462, 243] width 104 height 22
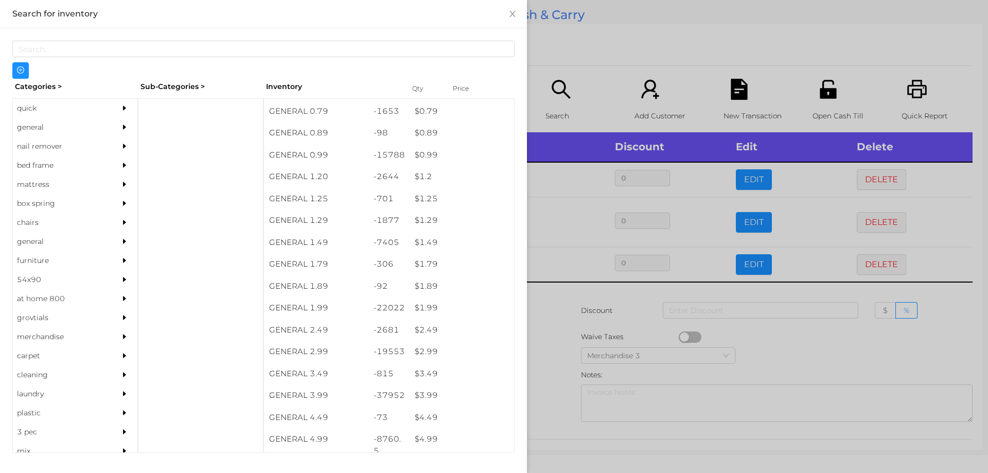
click at [561, 319] on div at bounding box center [494, 236] width 988 height 473
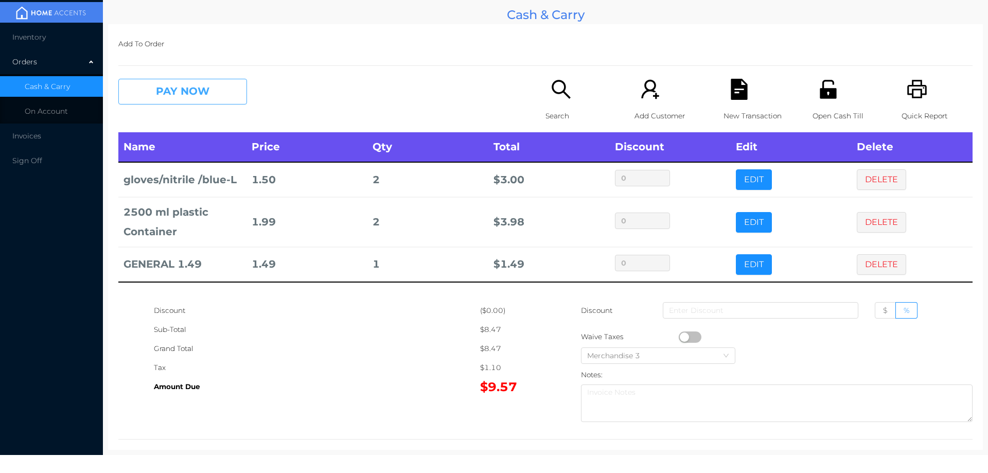
click at [179, 81] on button "PAY NOW" at bounding box center [182, 92] width 129 height 26
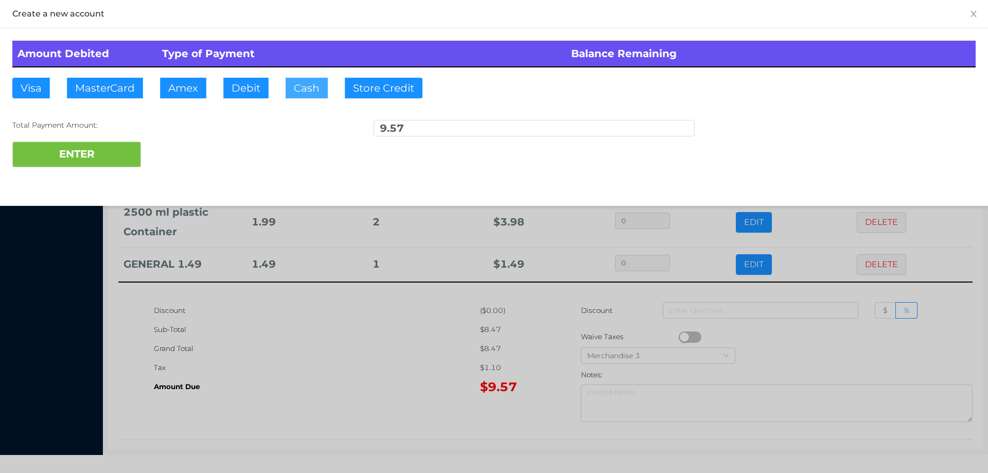
click at [305, 88] on button "Cash" at bounding box center [307, 88] width 42 height 21
type input "10."
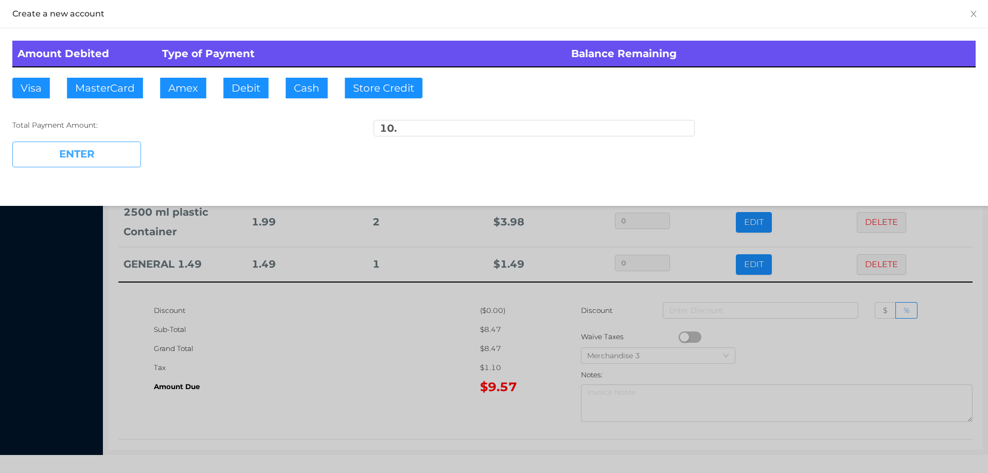
click at [114, 162] on button "ENTER" at bounding box center [76, 154] width 129 height 26
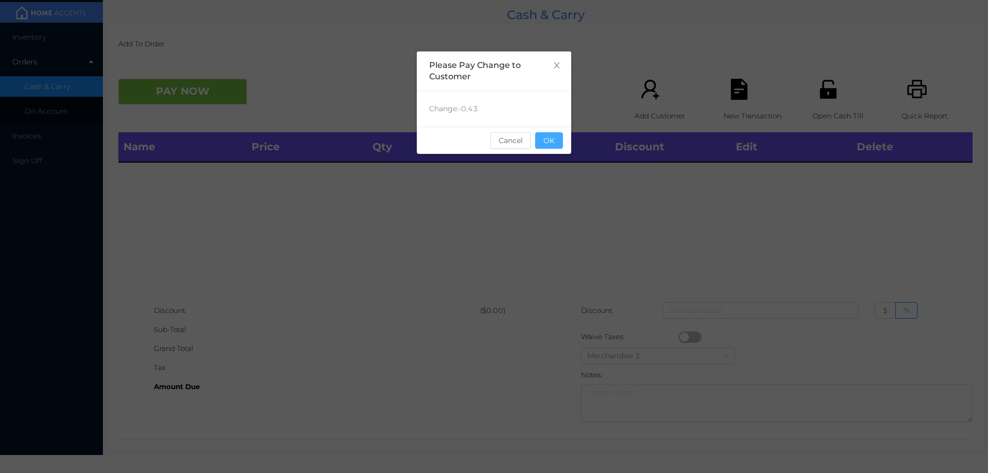
click at [542, 134] on button "OK" at bounding box center [549, 140] width 28 height 16
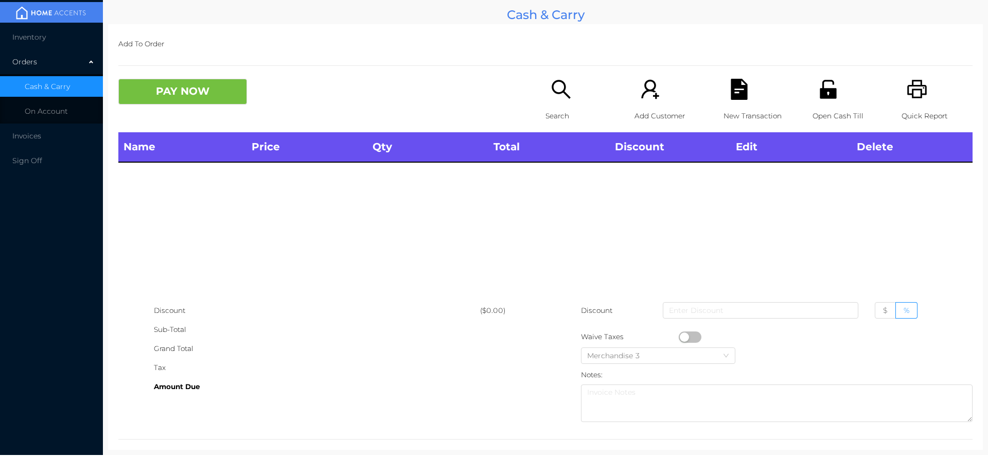
click at [577, 207] on div "Name Price Qty Total Discount Edit Delete" at bounding box center [545, 216] width 854 height 169
click at [825, 112] on p "Open Cash Till" at bounding box center [847, 115] width 71 height 19
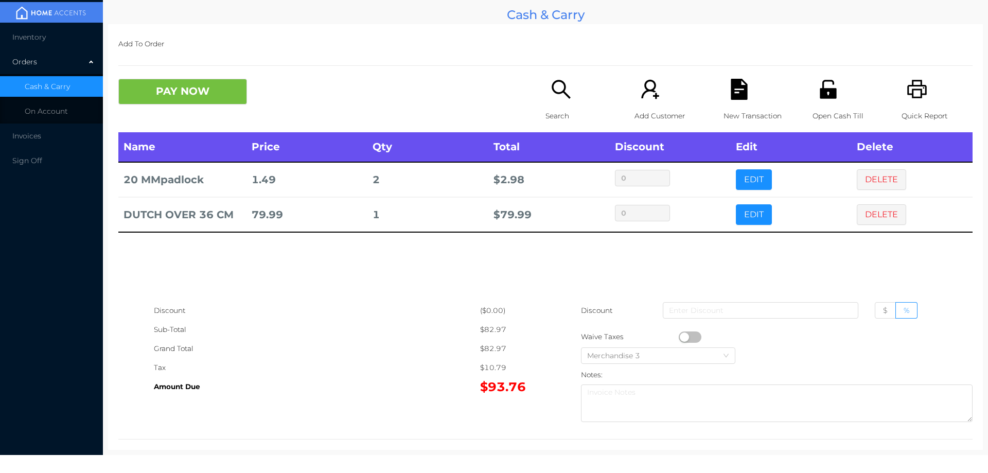
click at [561, 113] on p "Search" at bounding box center [580, 115] width 71 height 19
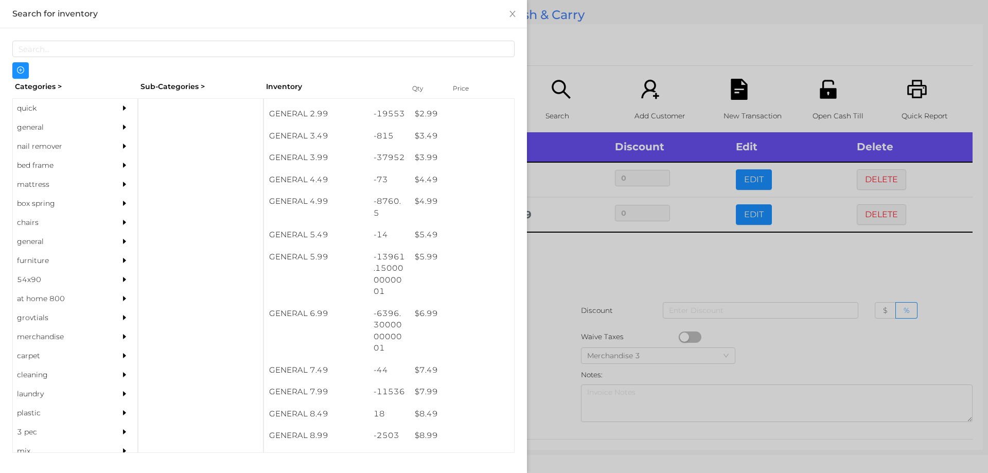
scroll to position [258, 0]
click at [419, 387] on div "$ 7.99" at bounding box center [462, 392] width 104 height 22
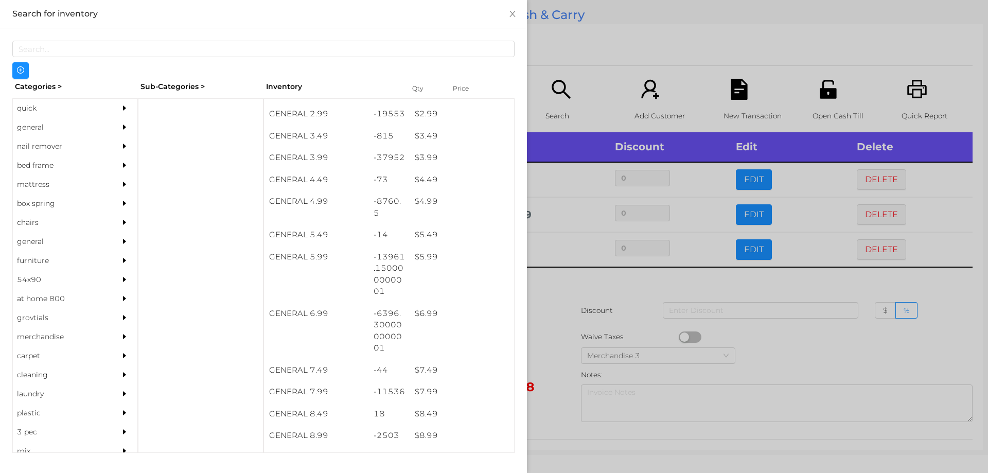
click at [557, 388] on div at bounding box center [494, 236] width 988 height 473
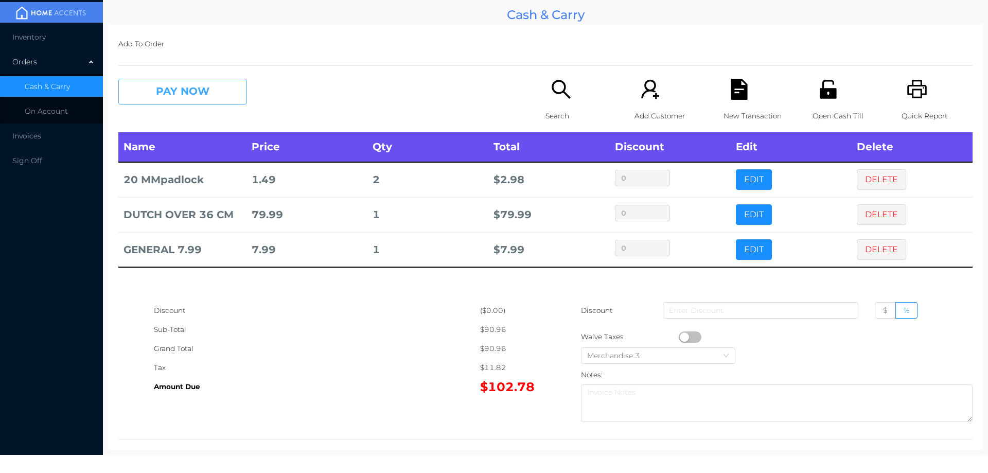
click at [207, 83] on button "PAY NOW" at bounding box center [182, 92] width 129 height 26
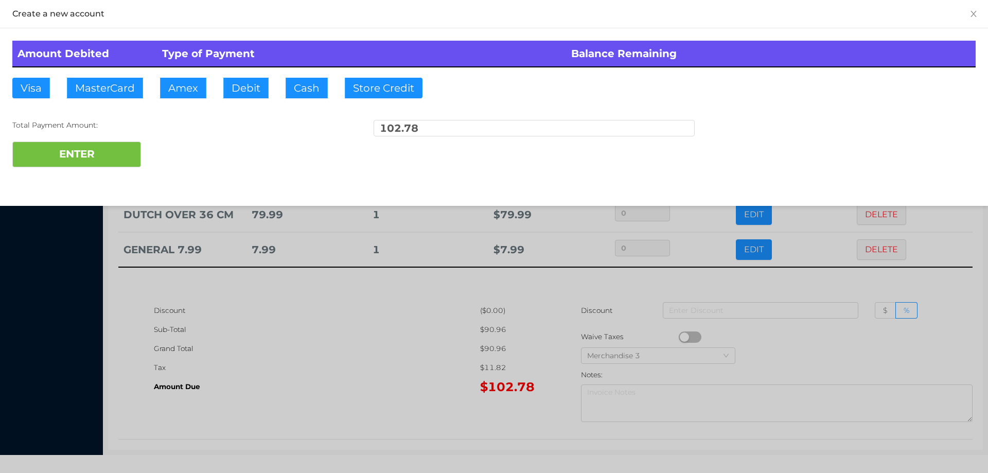
click at [176, 155] on div "ENTER" at bounding box center [493, 154] width 963 height 26
click at [405, 339] on div at bounding box center [494, 236] width 988 height 473
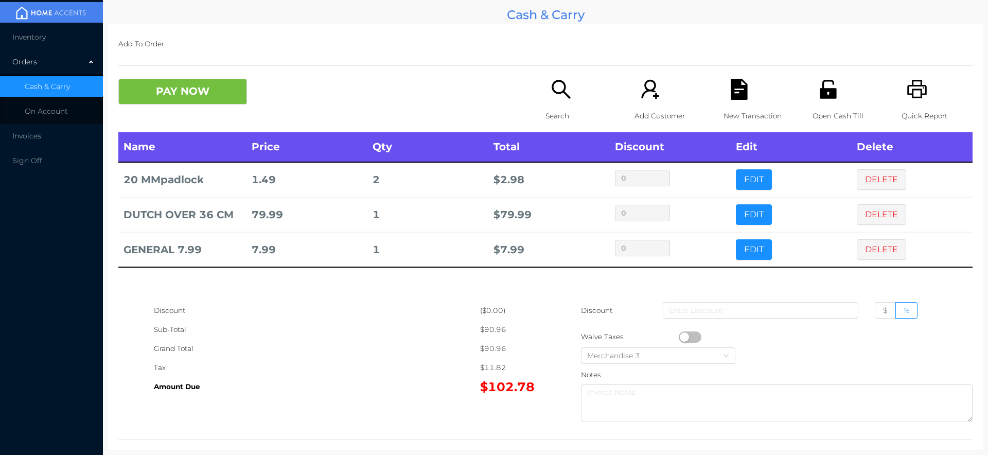
click at [737, 96] on icon "icon: file-text" at bounding box center [739, 89] width 16 height 21
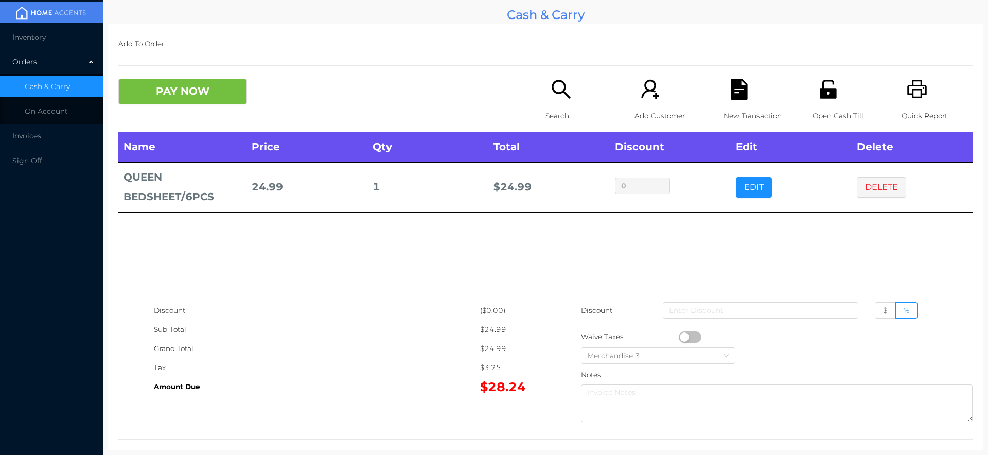
click at [558, 92] on icon "icon: search" at bounding box center [561, 89] width 19 height 19
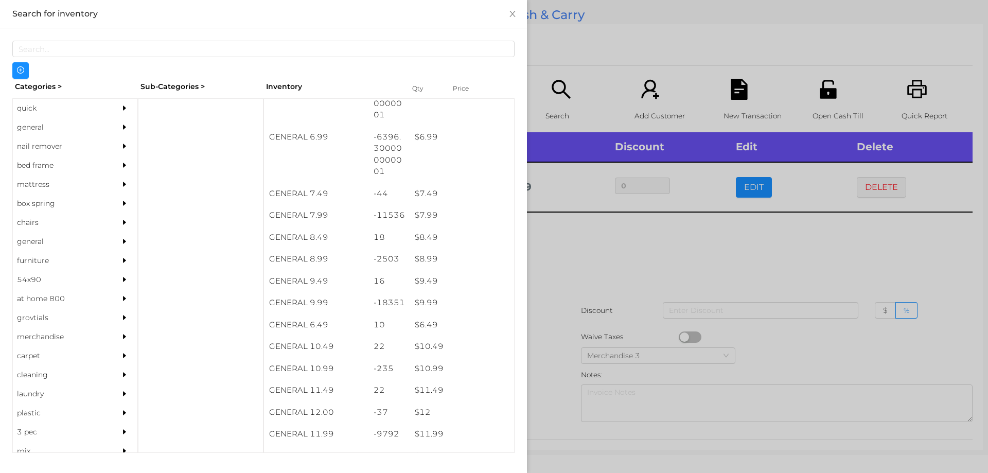
scroll to position [435, 0]
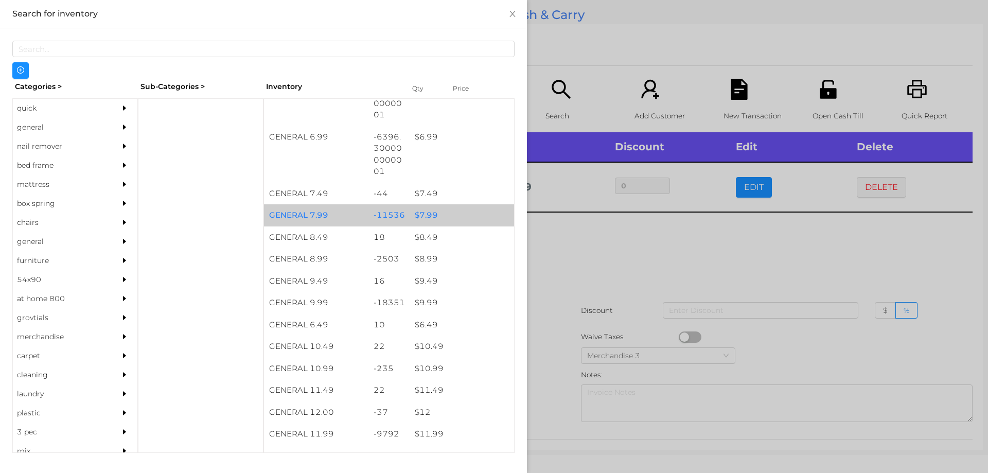
click at [426, 219] on div "$ 7.99" at bounding box center [462, 215] width 104 height 22
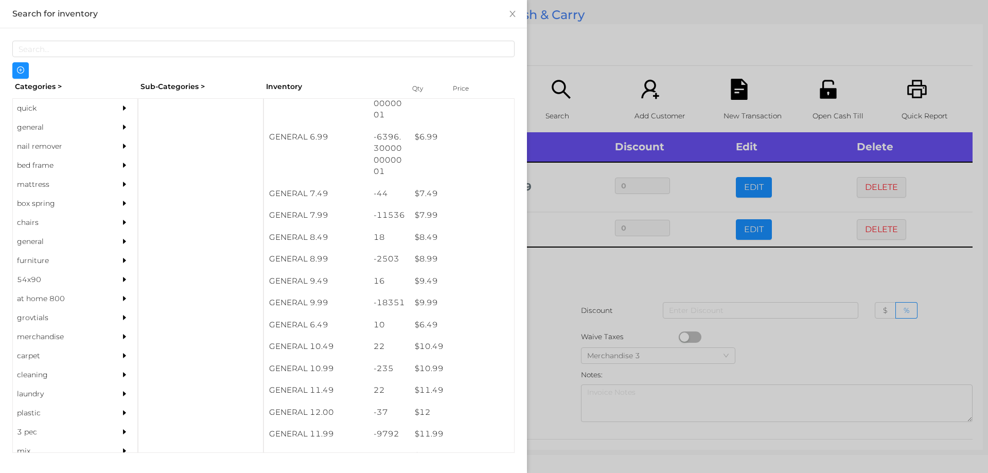
click at [553, 299] on div at bounding box center [494, 236] width 988 height 473
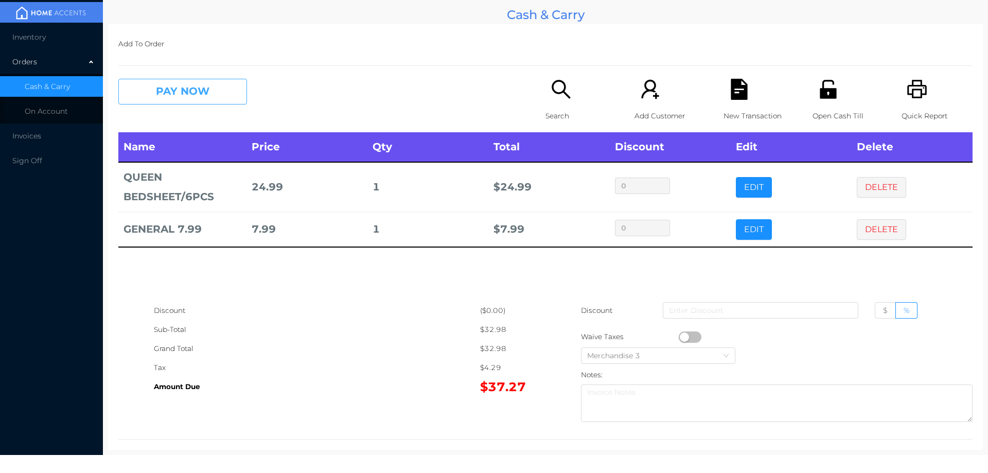
click at [203, 87] on button "PAY NOW" at bounding box center [182, 92] width 129 height 26
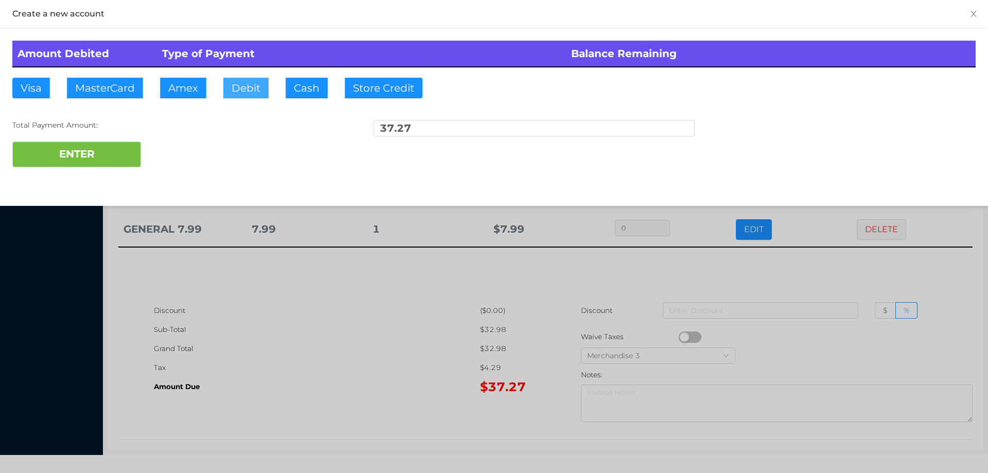
click at [245, 84] on button "Debit" at bounding box center [245, 88] width 45 height 21
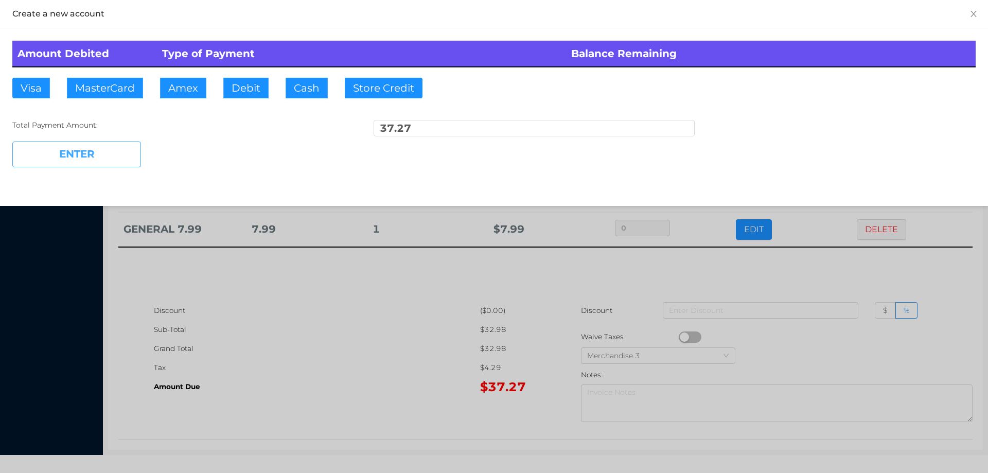
click at [128, 146] on button "ENTER" at bounding box center [76, 154] width 129 height 26
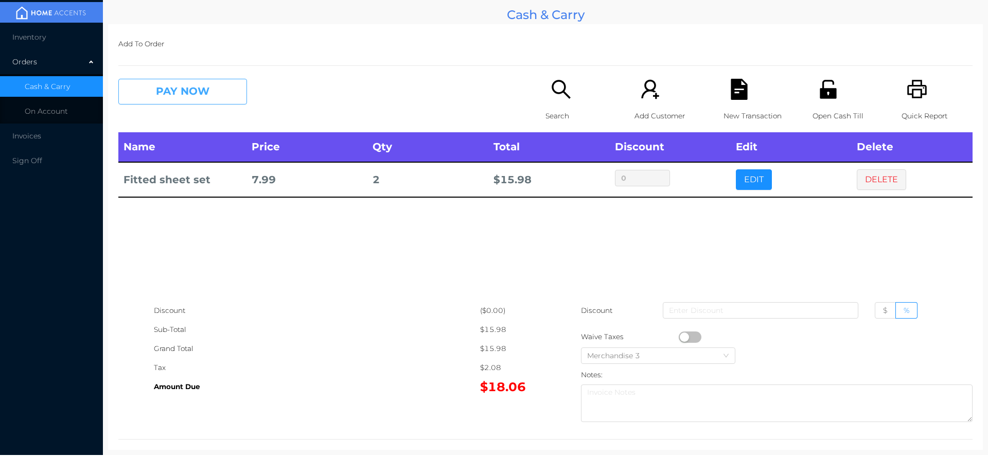
click at [154, 86] on button "PAY NOW" at bounding box center [182, 92] width 129 height 26
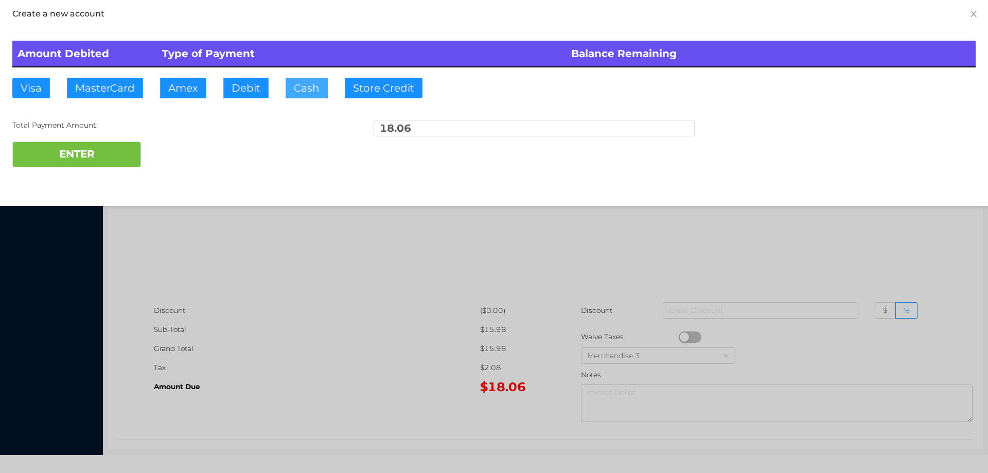
click at [296, 90] on button "Cash" at bounding box center [307, 88] width 42 height 21
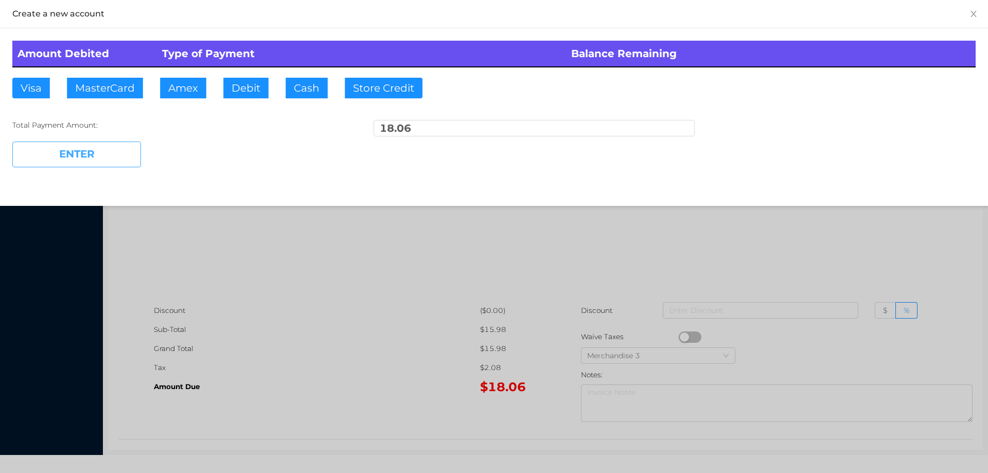
click at [78, 161] on button "ENTER" at bounding box center [76, 154] width 129 height 26
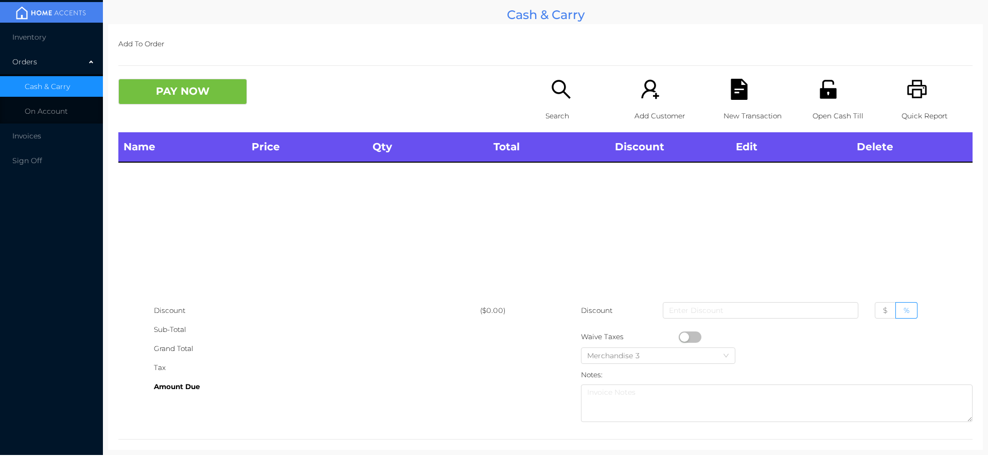
click at [545, 108] on p "Search" at bounding box center [580, 115] width 71 height 19
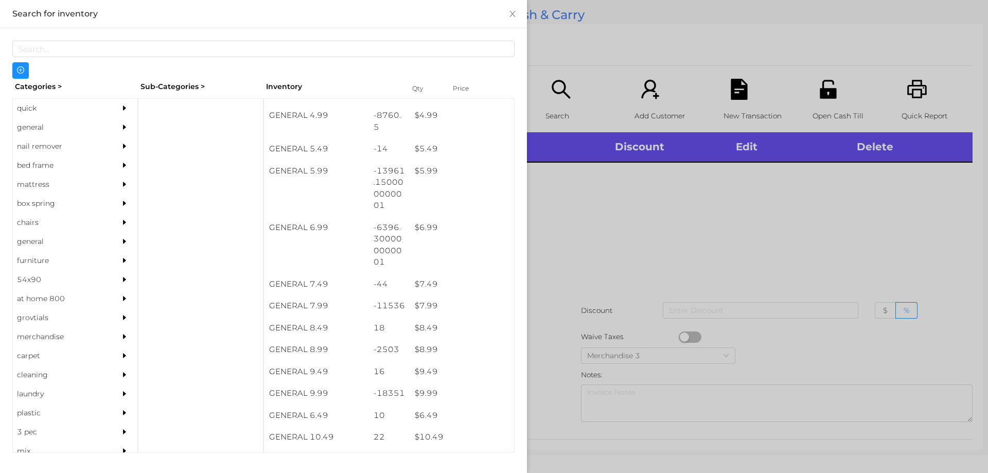
scroll to position [350, 0]
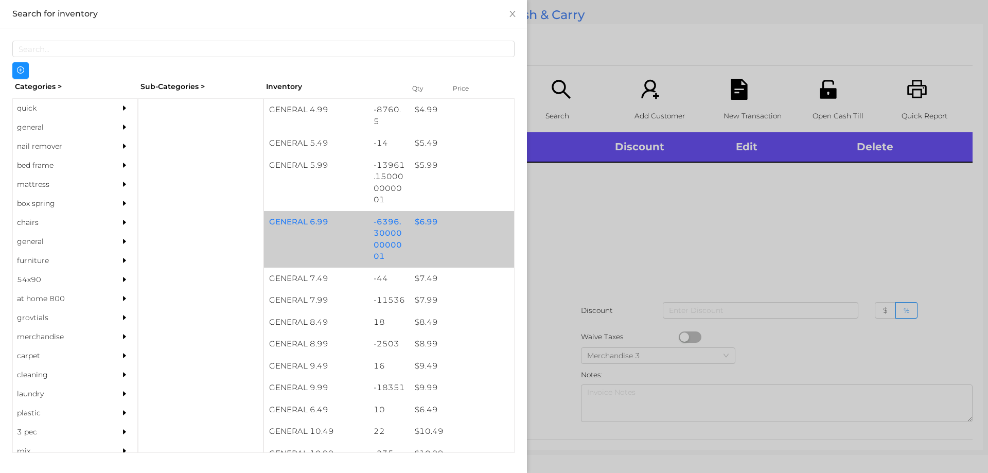
click at [426, 221] on div "$ 6.99" at bounding box center [462, 222] width 104 height 22
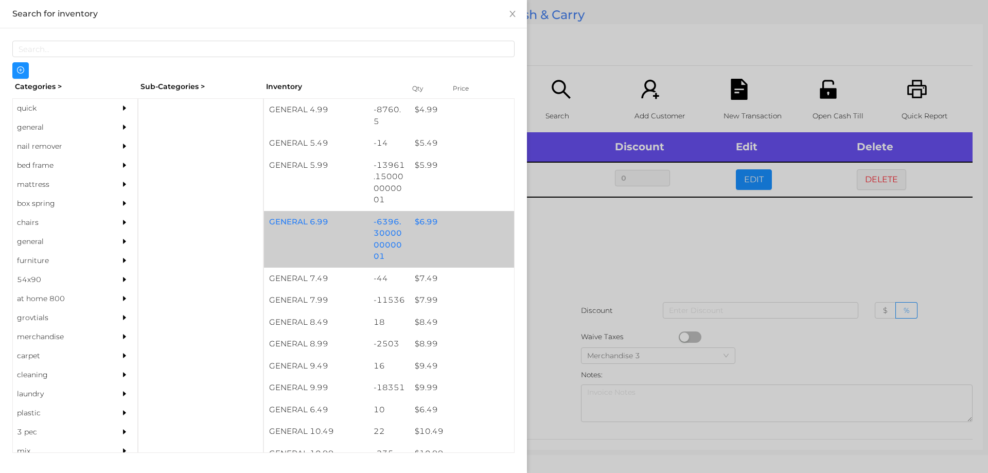
click at [420, 217] on div "$ 6.99" at bounding box center [462, 222] width 104 height 22
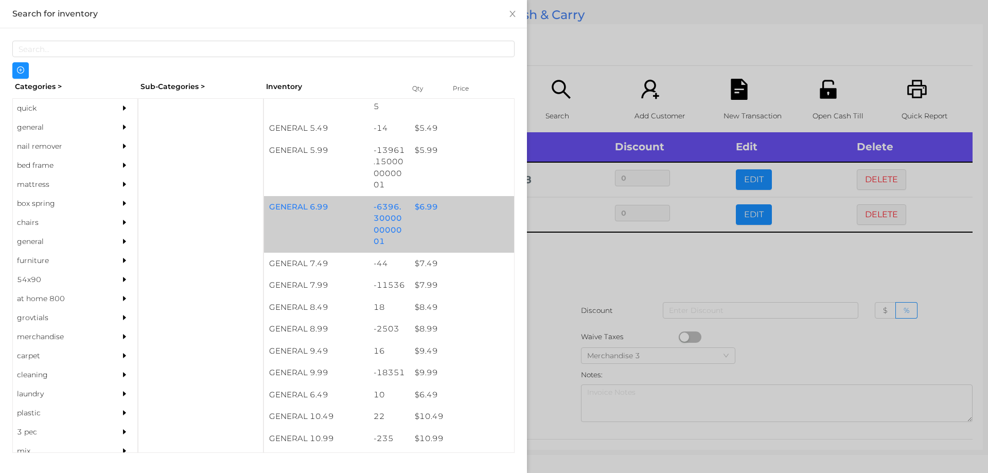
scroll to position [367, 0]
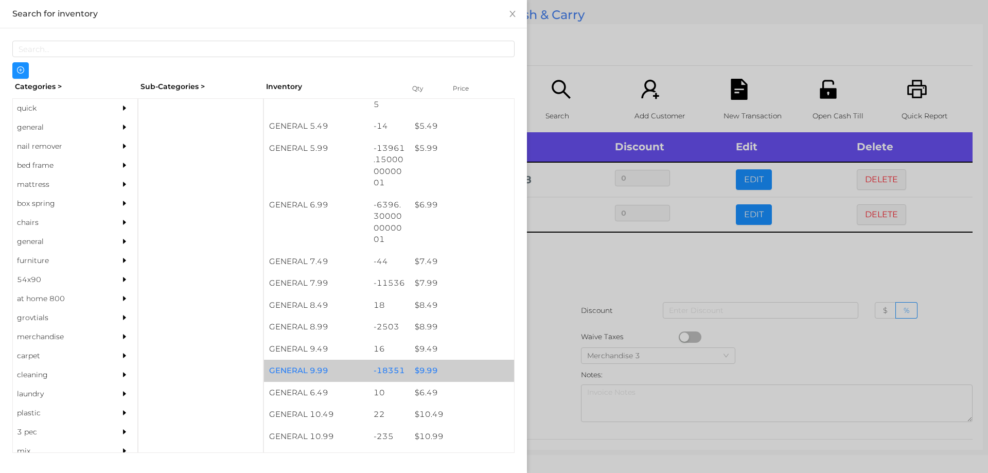
click at [434, 369] on div "$ 9.99" at bounding box center [462, 371] width 104 height 22
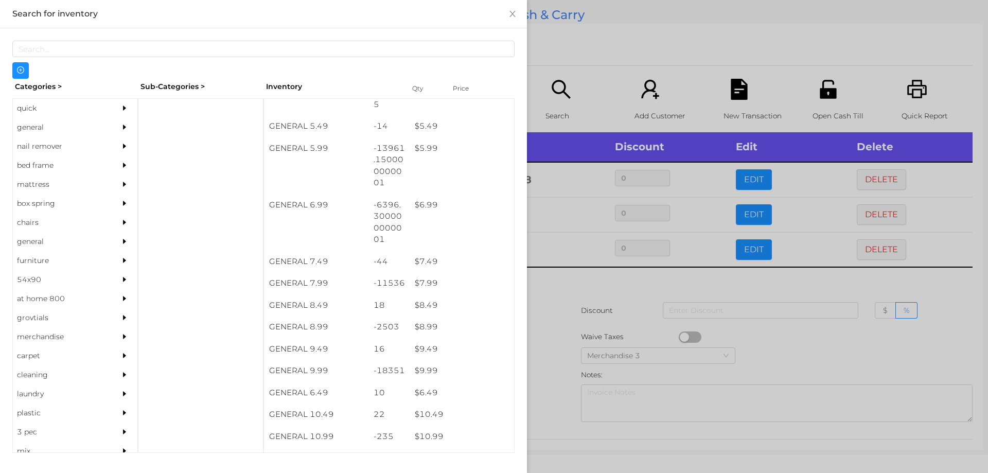
click at [561, 364] on div at bounding box center [494, 236] width 988 height 473
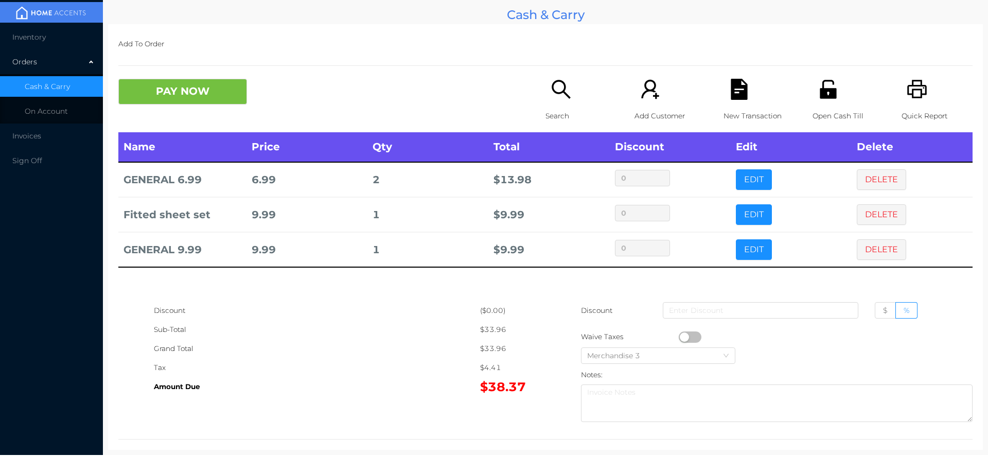
click at [204, 87] on button "PAY NOW" at bounding box center [182, 92] width 129 height 26
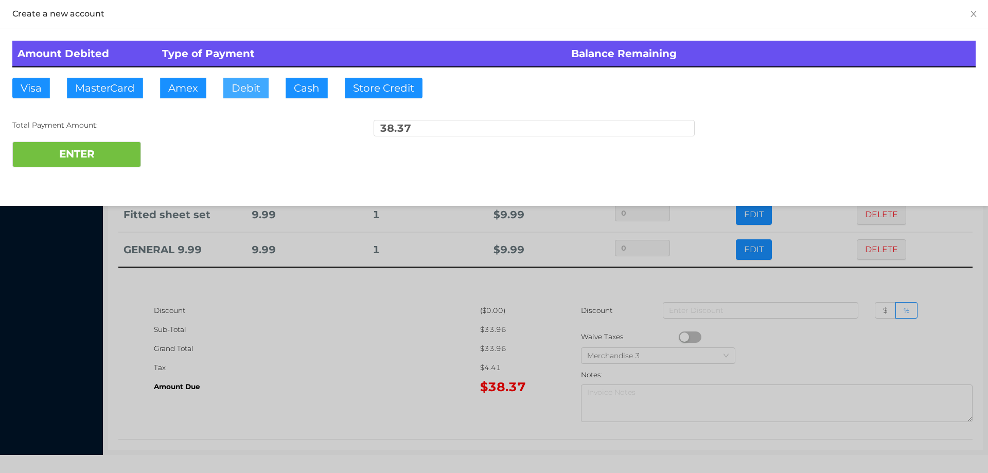
click at [240, 83] on button "Debit" at bounding box center [245, 88] width 45 height 21
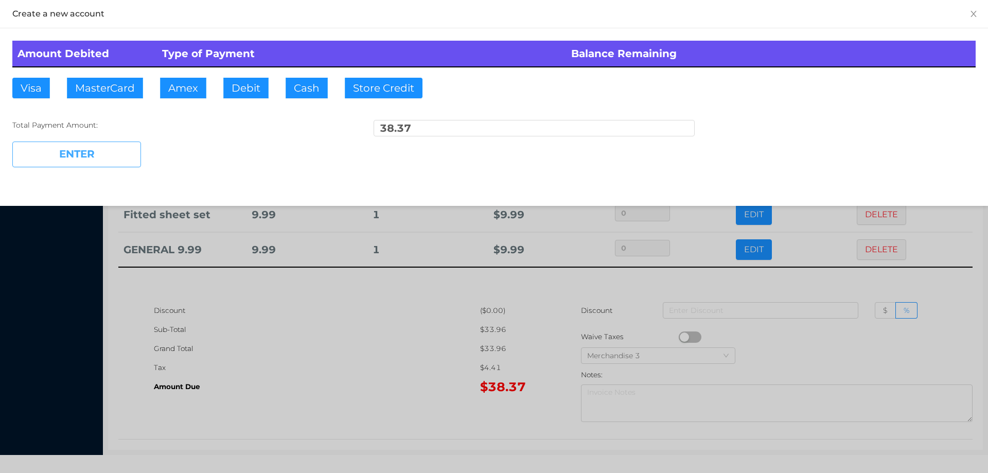
click at [111, 164] on button "ENTER" at bounding box center [76, 154] width 129 height 26
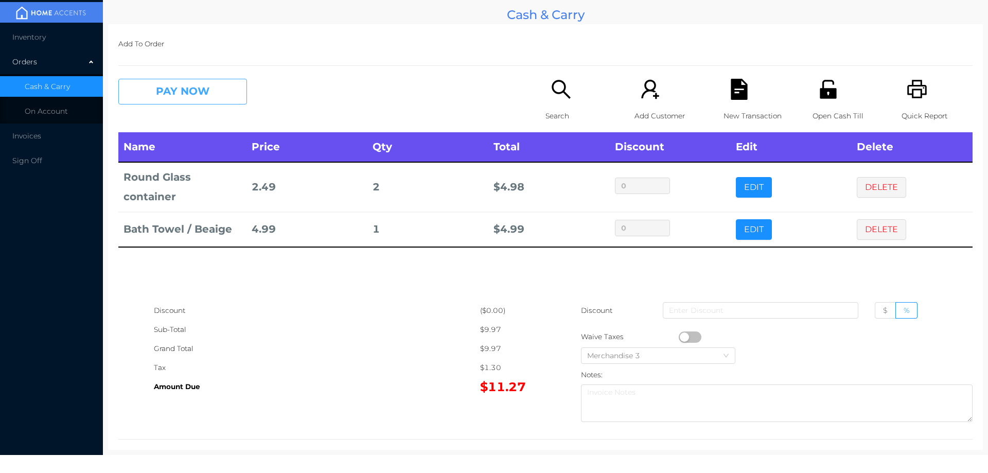
click at [202, 83] on button "PAY NOW" at bounding box center [182, 92] width 129 height 26
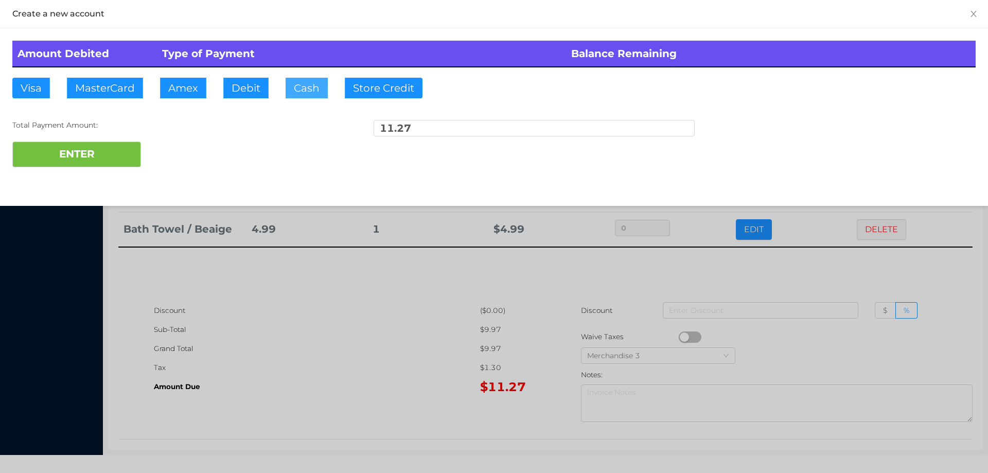
click at [297, 78] on button "Cash" at bounding box center [307, 88] width 42 height 21
type input "20."
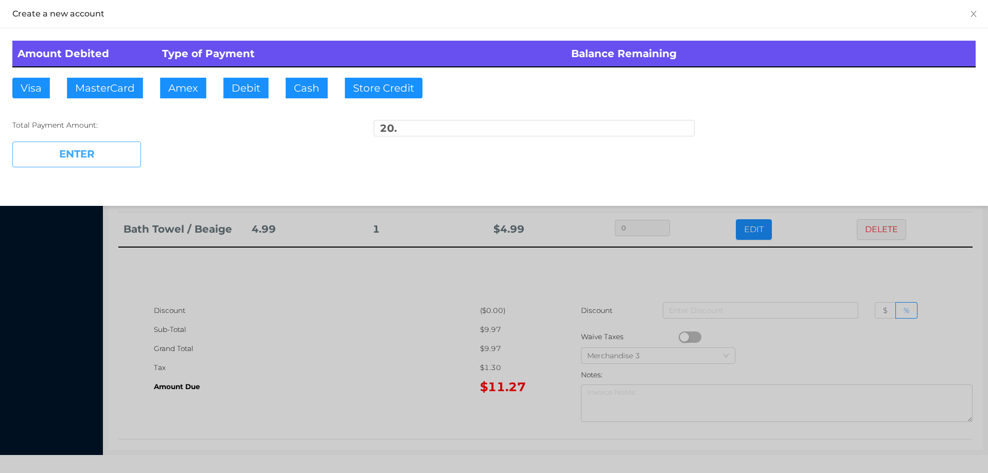
click at [116, 147] on button "ENTER" at bounding box center [76, 154] width 129 height 26
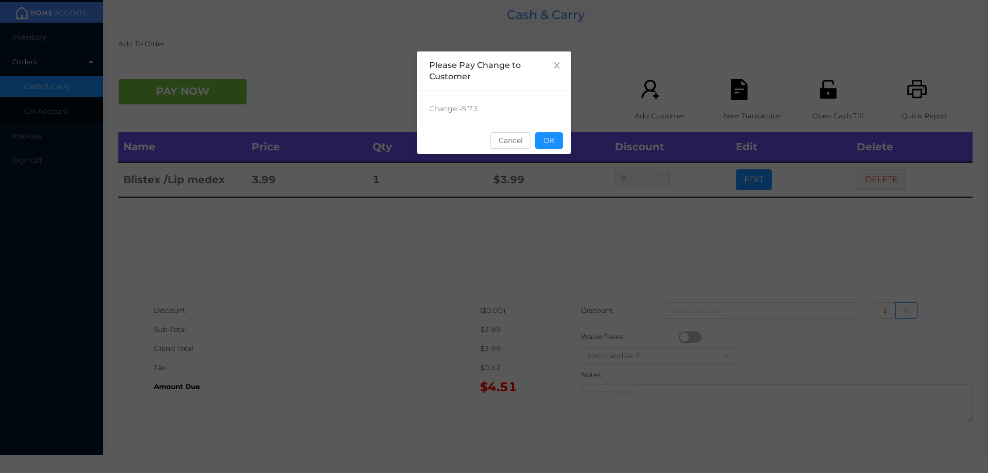
click at [560, 255] on div "sentinelStart Please Pay Change to Customer Change: -8.73 Cancel OK sentinelEnd" at bounding box center [494, 154] width 154 height 206
click at [591, 259] on div "sentinelStart Please Pay Change to Customer Change: -8.73 Cancel OK sentinelEnd" at bounding box center [494, 236] width 988 height 473
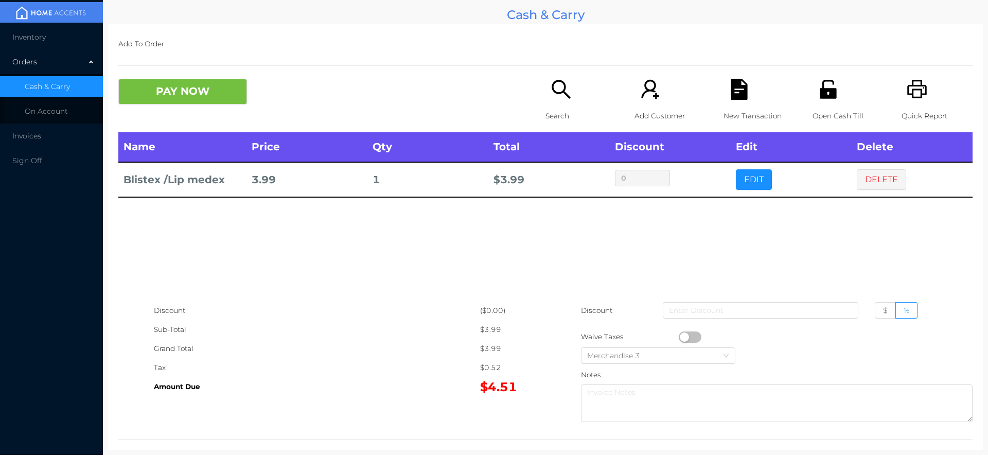
click at [602, 257] on div "Name Price Qty Total Discount Edit Delete Blistex /Lip medex 3.99 1 $ 3.99 0 ED…" at bounding box center [545, 216] width 854 height 169
click at [880, 183] on button "DELETE" at bounding box center [881, 179] width 49 height 21
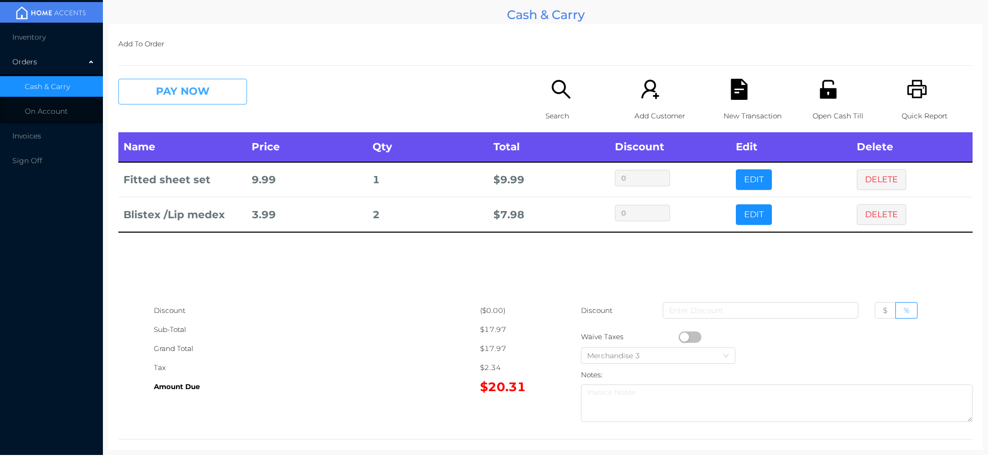
click at [191, 86] on button "PAY NOW" at bounding box center [182, 92] width 129 height 26
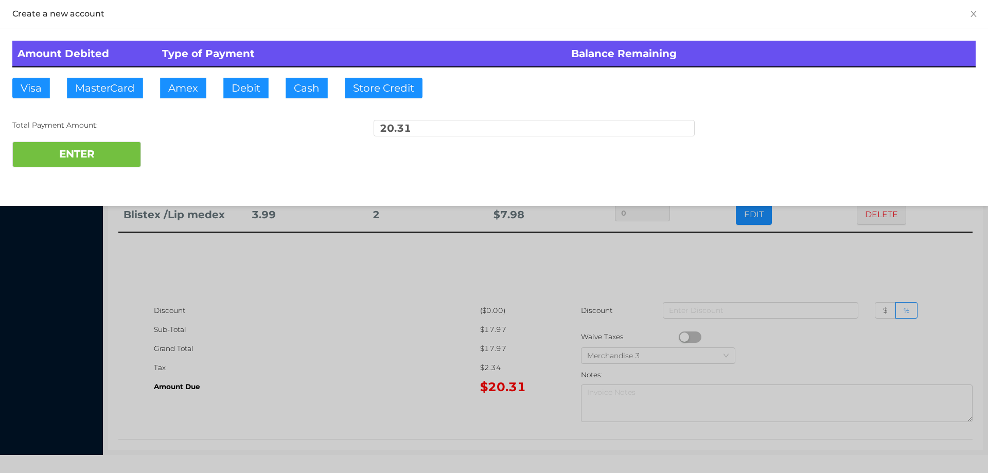
click at [453, 340] on div at bounding box center [494, 236] width 988 height 473
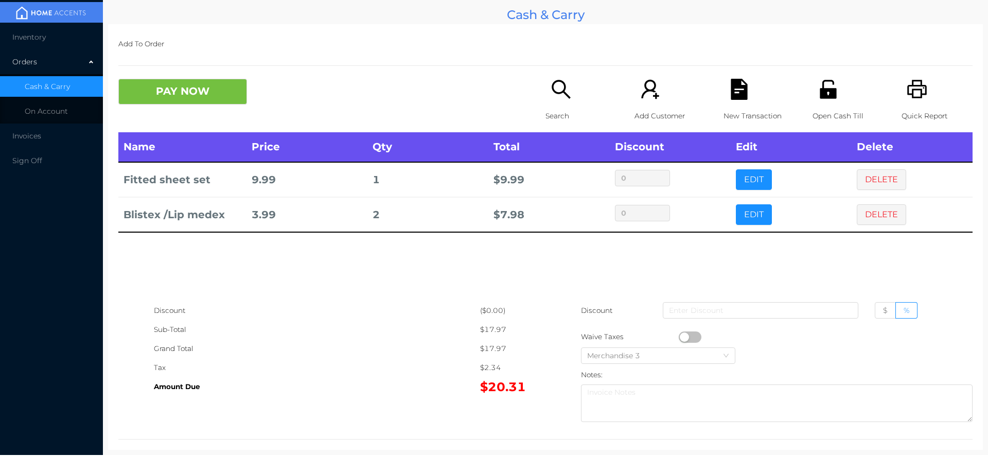
click at [825, 112] on p "Open Cash Till" at bounding box center [847, 115] width 71 height 19
click at [723, 90] on div "New Transaction" at bounding box center [758, 106] width 71 height 54
click at [173, 96] on button "PAY NOW" at bounding box center [182, 92] width 129 height 26
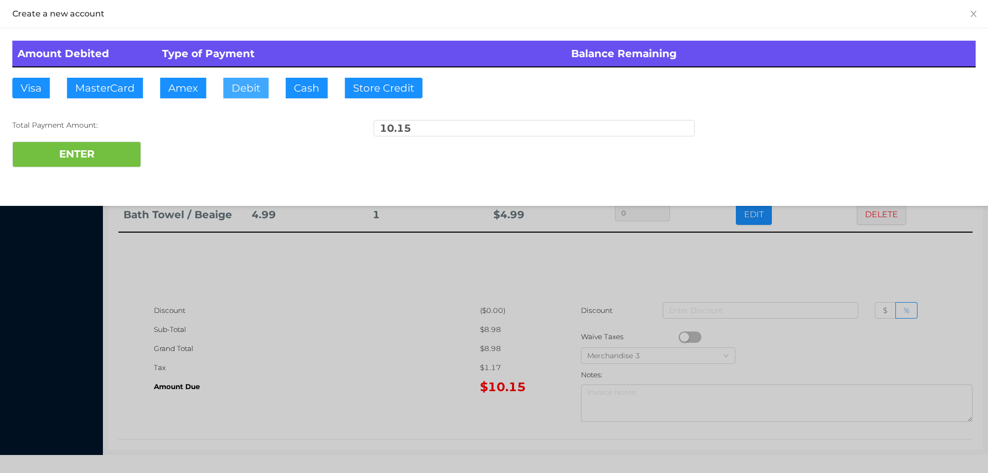
click at [242, 87] on button "Debit" at bounding box center [245, 88] width 45 height 21
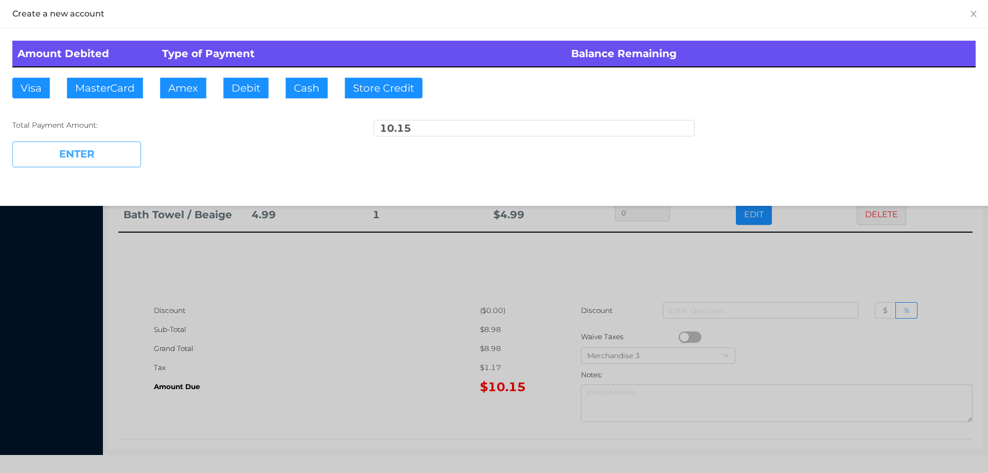
click at [82, 158] on button "ENTER" at bounding box center [76, 154] width 129 height 26
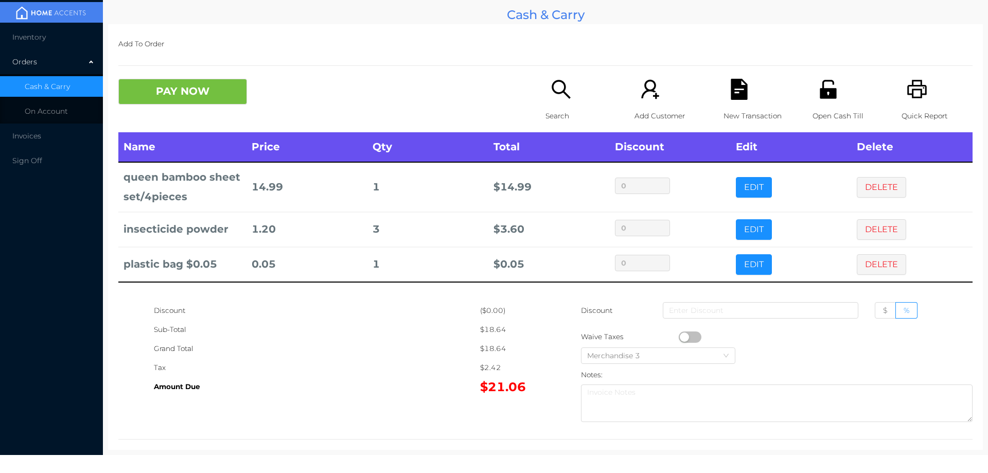
click at [158, 85] on button "PAY NOW" at bounding box center [182, 92] width 129 height 26
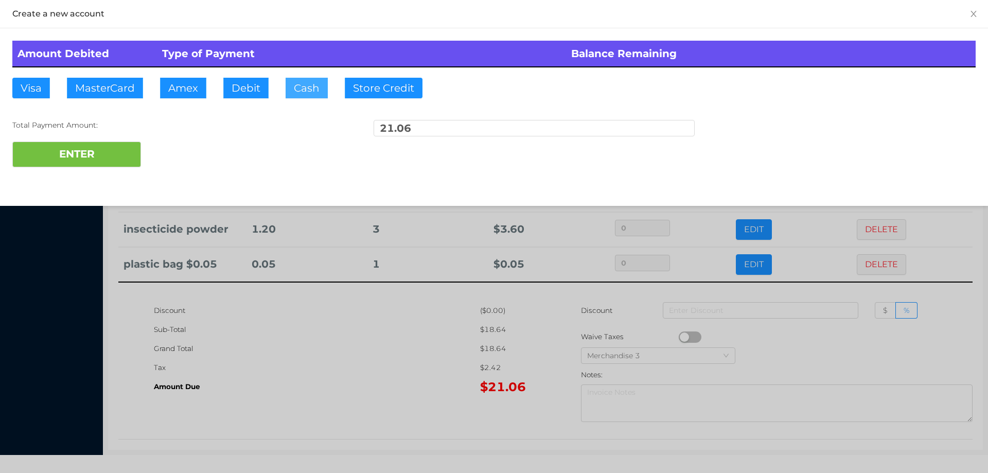
click at [299, 87] on button "Cash" at bounding box center [307, 88] width 42 height 21
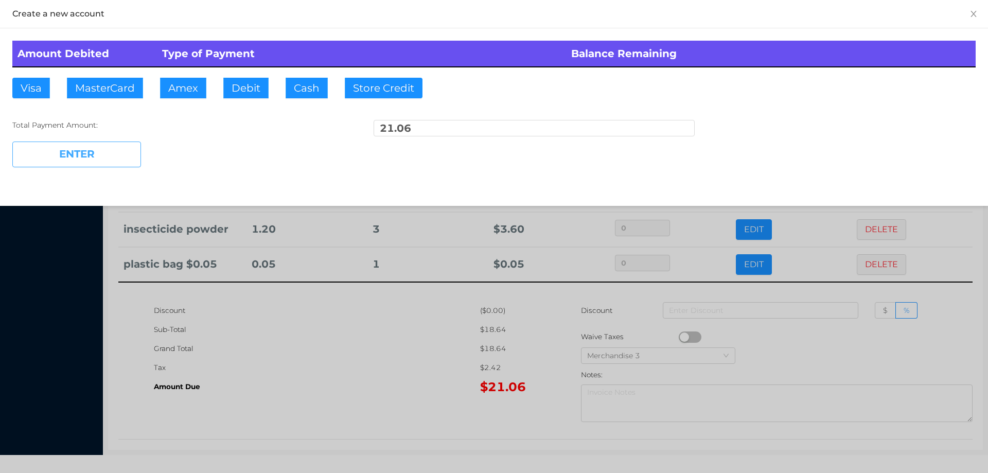
click at [92, 151] on button "ENTER" at bounding box center [76, 154] width 129 height 26
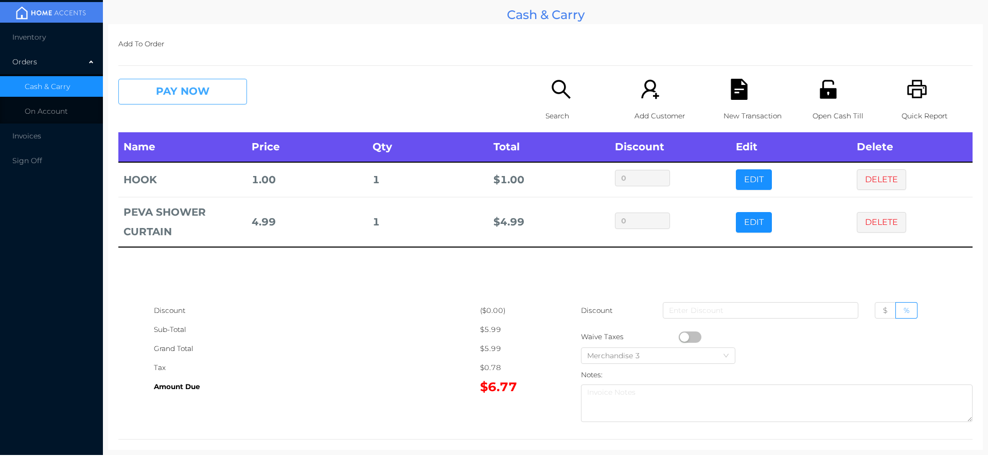
click at [184, 96] on button "PAY NOW" at bounding box center [182, 92] width 129 height 26
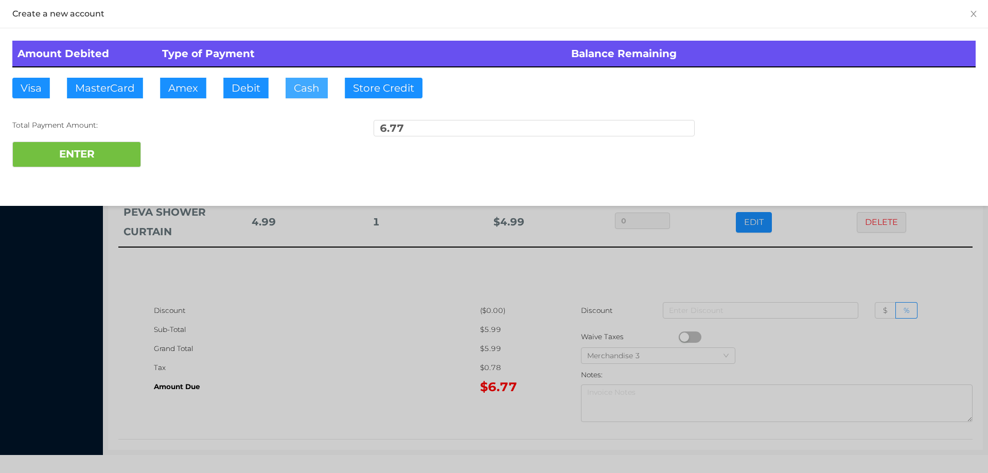
click at [305, 88] on button "Cash" at bounding box center [307, 88] width 42 height 21
type input "7."
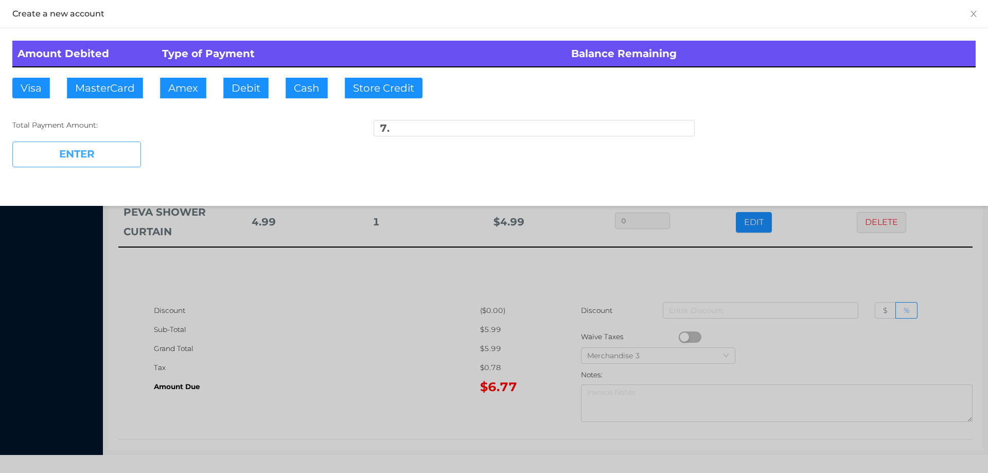
click at [104, 159] on button "ENTER" at bounding box center [76, 154] width 129 height 26
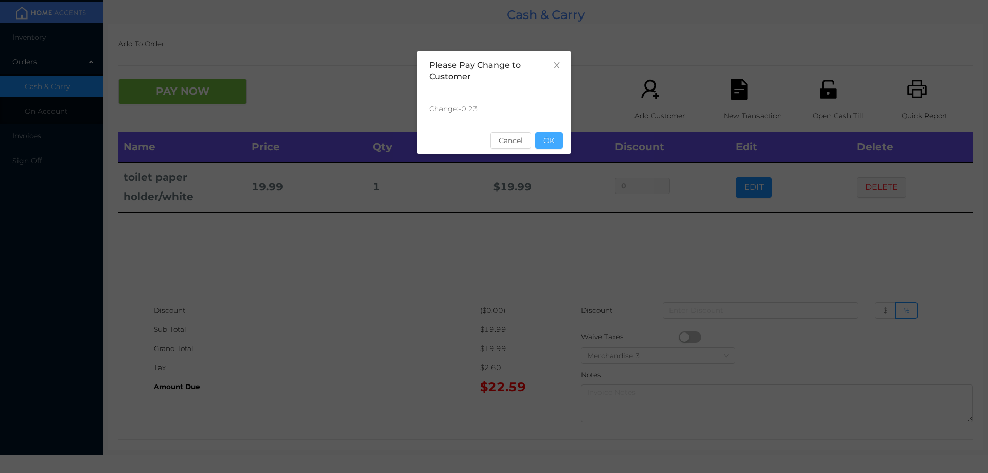
click at [547, 137] on button "OK" at bounding box center [549, 140] width 28 height 16
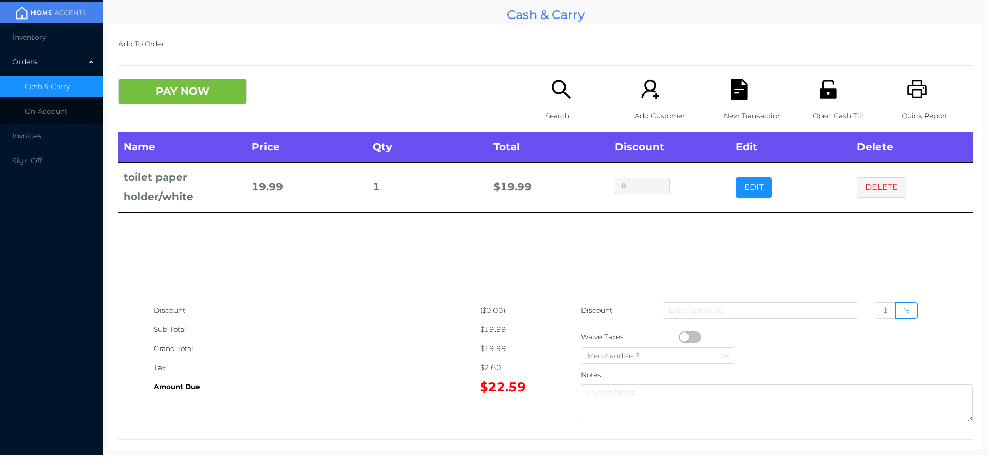
click at [566, 192] on td "$ 19.99" at bounding box center [548, 186] width 121 height 49
click at [861, 189] on button "DELETE" at bounding box center [881, 187] width 49 height 21
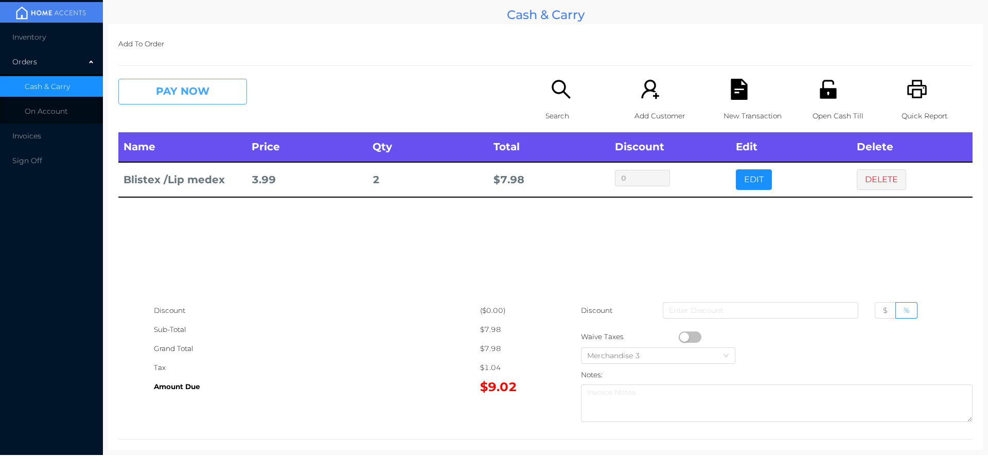
click at [177, 86] on button "PAY NOW" at bounding box center [182, 92] width 129 height 26
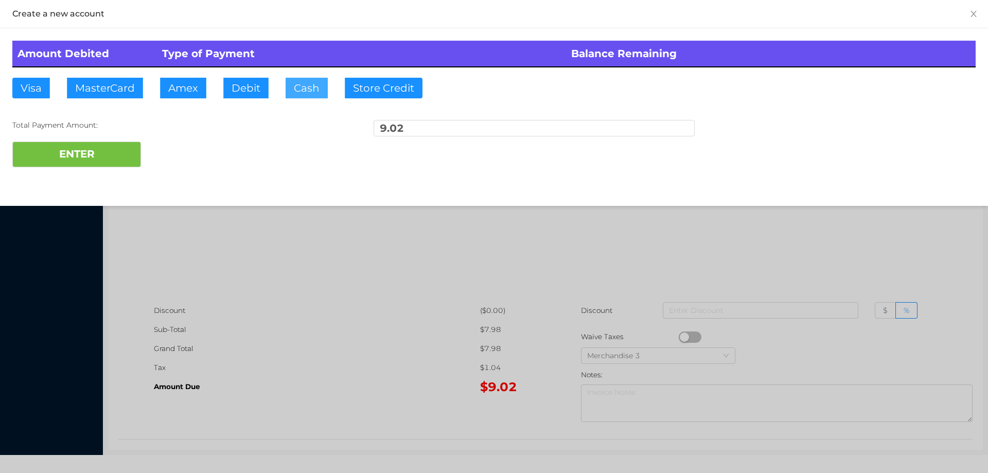
click at [297, 92] on button "Cash" at bounding box center [307, 88] width 42 height 21
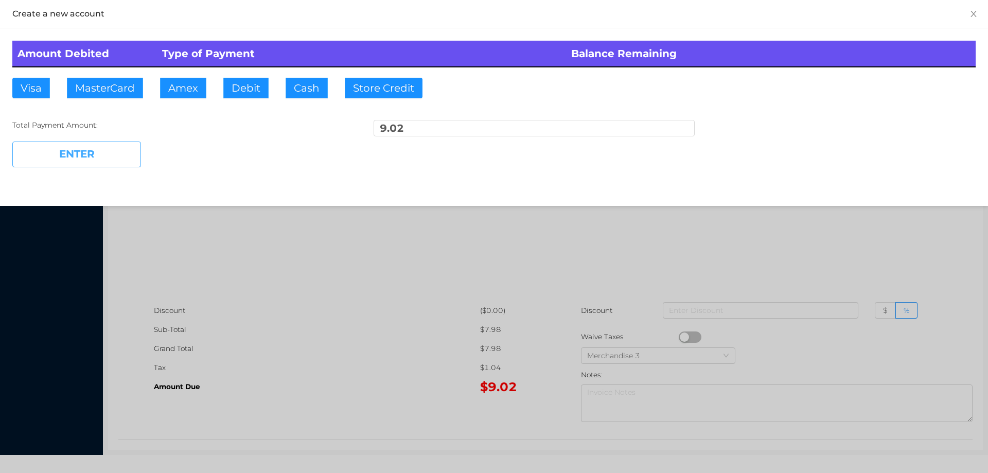
click at [110, 152] on button "ENTER" at bounding box center [76, 154] width 129 height 26
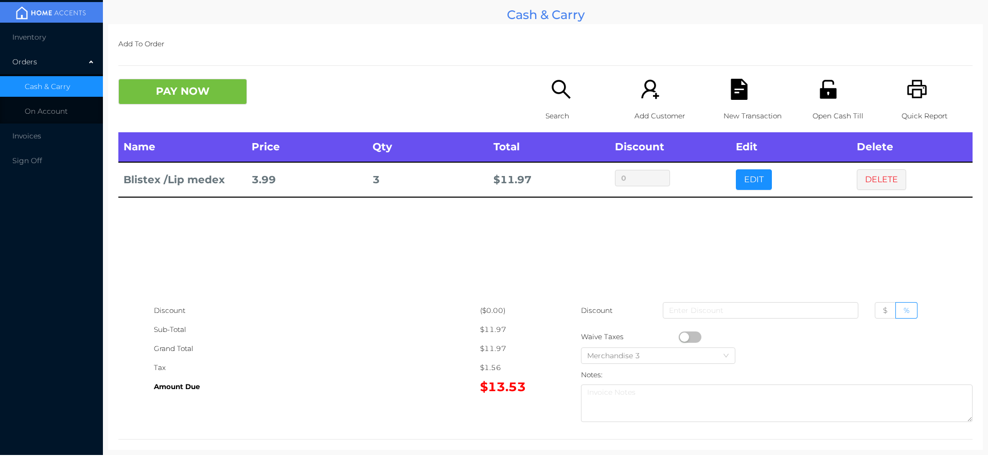
click at [817, 95] on icon "icon: unlock" at bounding box center [827, 89] width 21 height 21
click at [181, 89] on button "PAY NOW" at bounding box center [182, 92] width 129 height 26
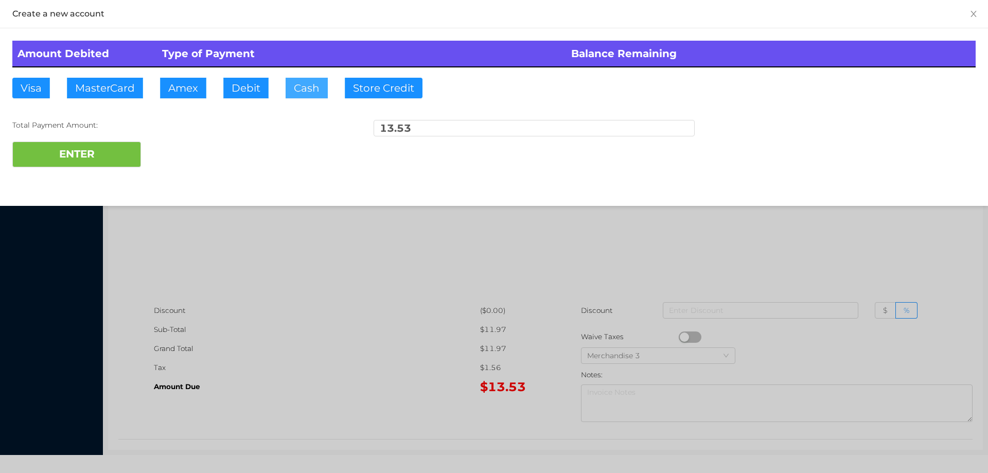
click at [313, 93] on button "Cash" at bounding box center [307, 88] width 42 height 21
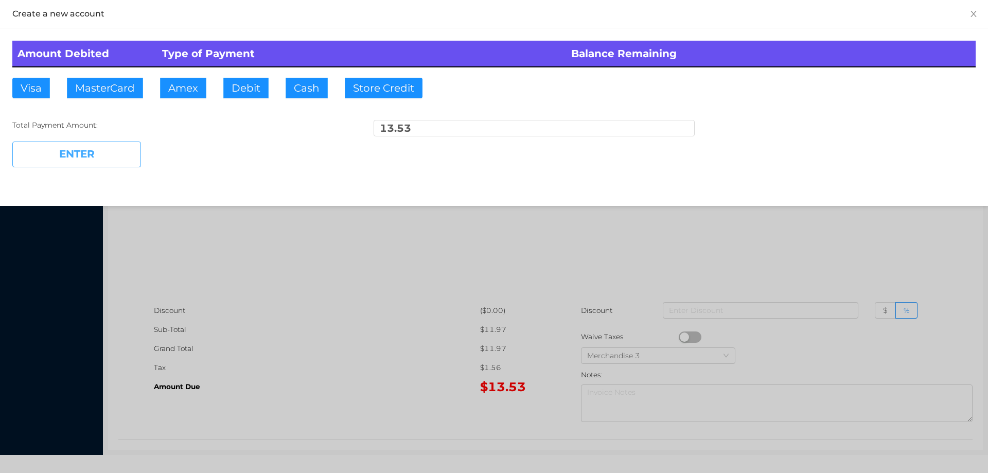
click at [87, 154] on button "ENTER" at bounding box center [76, 154] width 129 height 26
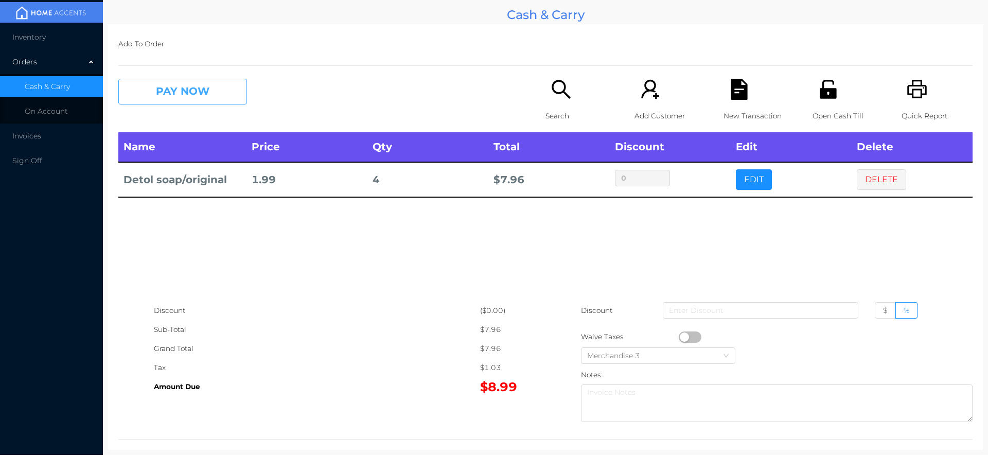
click at [195, 93] on button "PAY NOW" at bounding box center [182, 92] width 129 height 26
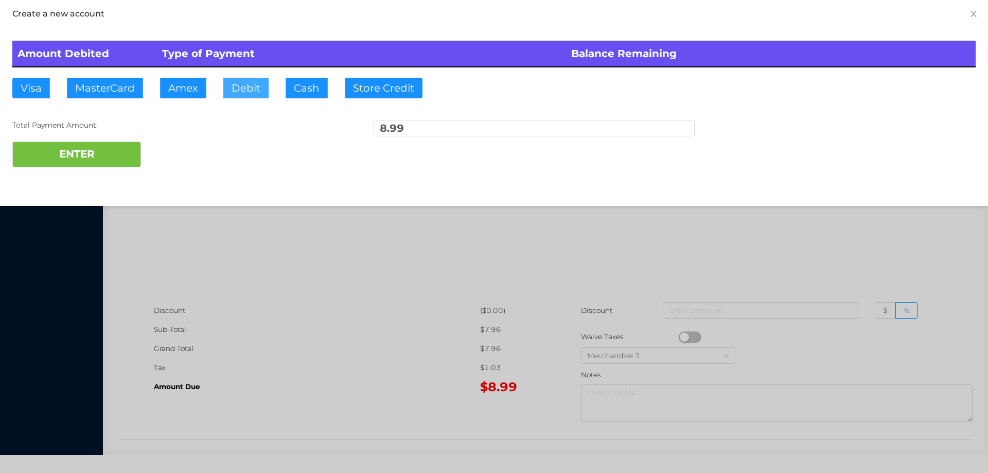
click at [241, 92] on button "Debit" at bounding box center [245, 88] width 45 height 21
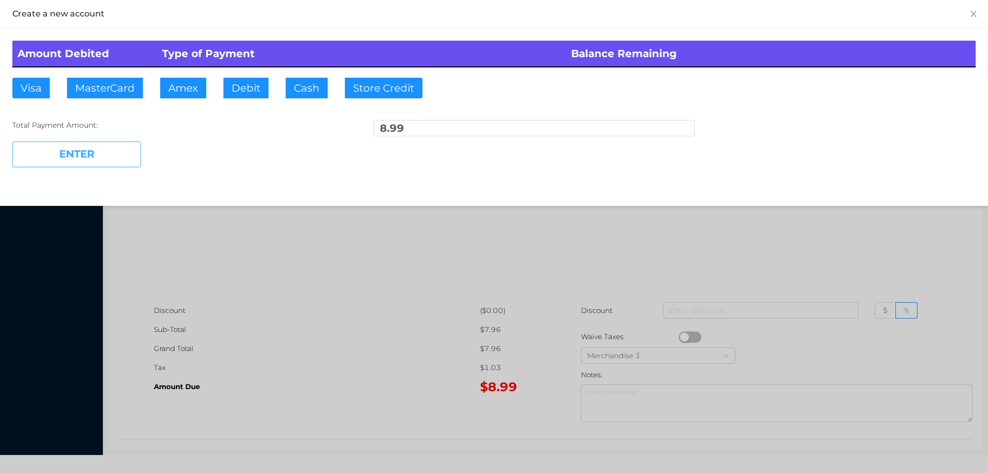
click at [98, 164] on button "ENTER" at bounding box center [76, 154] width 129 height 26
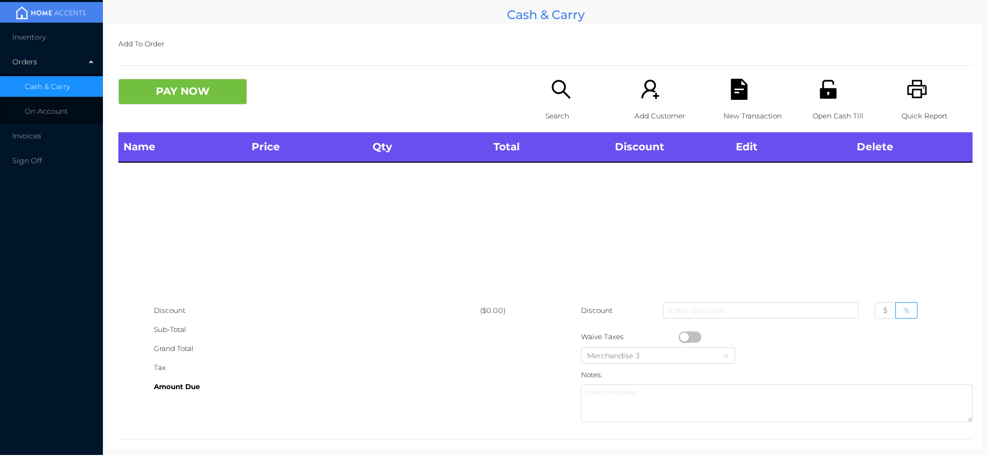
click at [549, 110] on p "Search" at bounding box center [580, 115] width 71 height 19
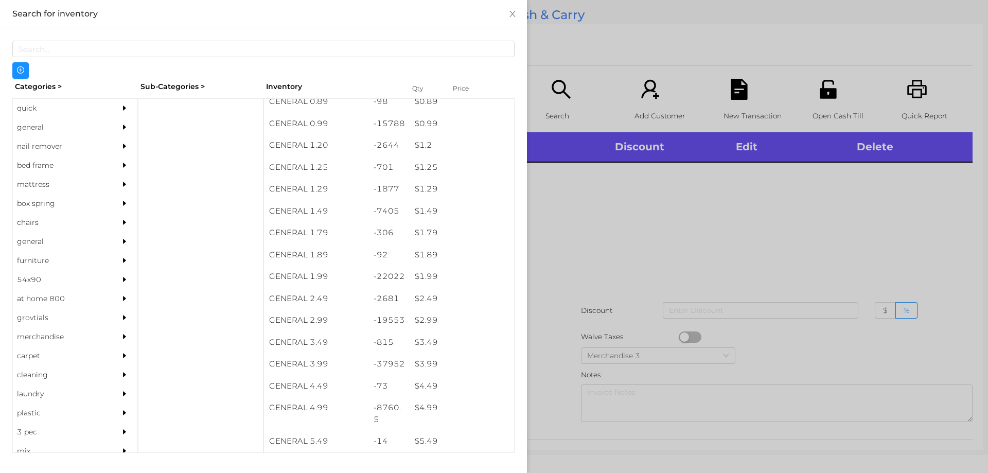
scroll to position [52, 0]
click at [540, 291] on div at bounding box center [494, 236] width 988 height 473
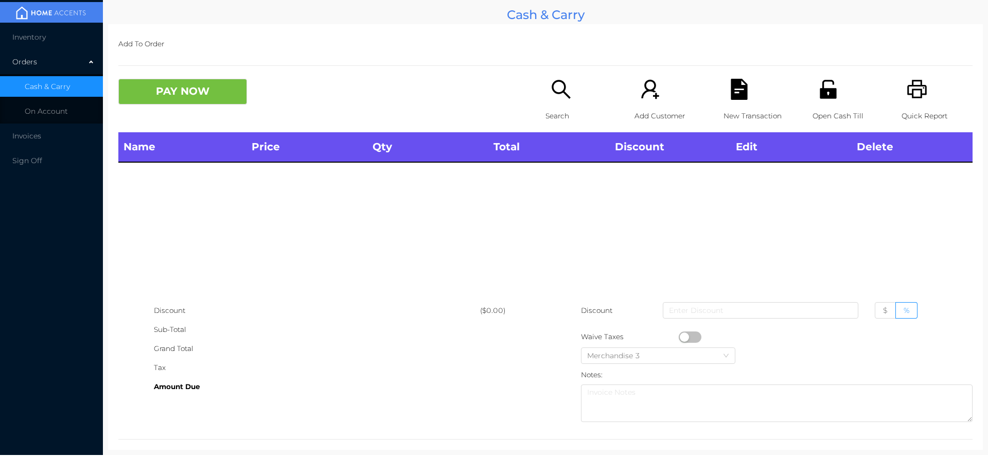
click at [576, 102] on div "Search" at bounding box center [580, 106] width 71 height 54
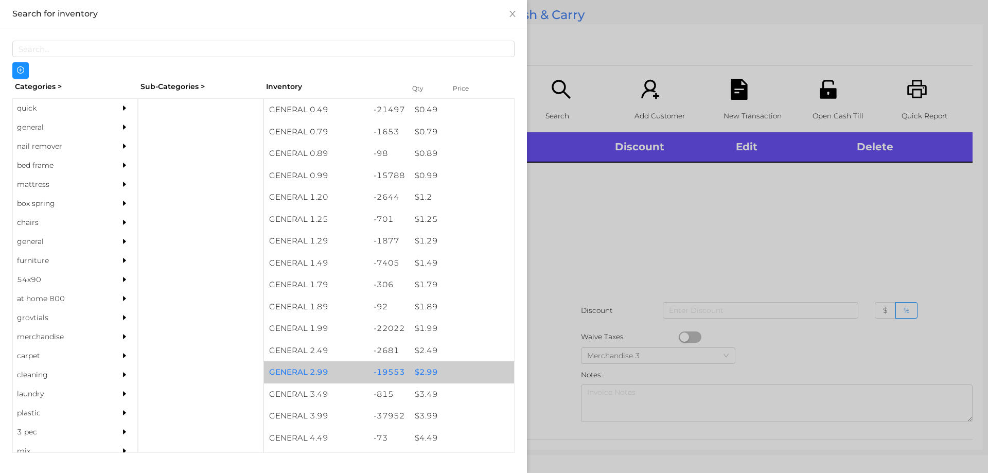
click at [413, 371] on div "$ 2.99" at bounding box center [462, 372] width 104 height 22
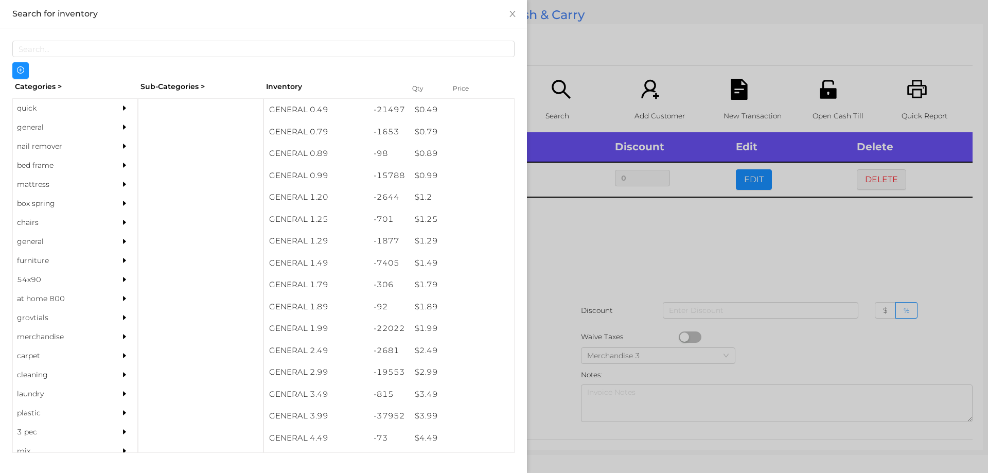
click at [563, 269] on div at bounding box center [494, 236] width 988 height 473
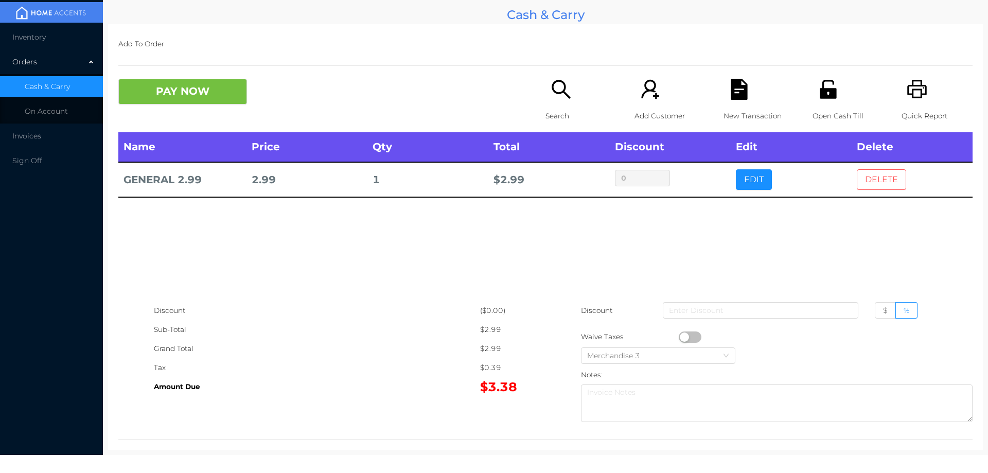
click at [857, 187] on button "DELETE" at bounding box center [881, 179] width 49 height 21
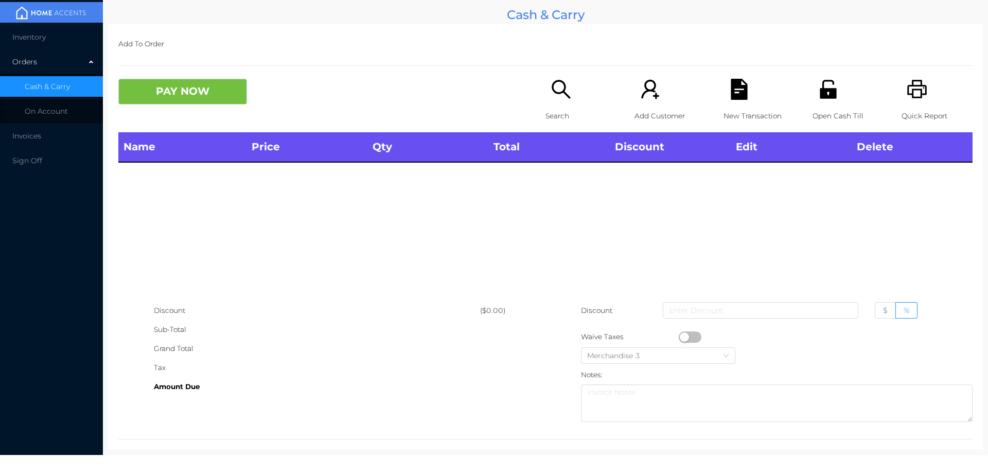
click at [550, 96] on icon "icon: search" at bounding box center [560, 89] width 21 height 21
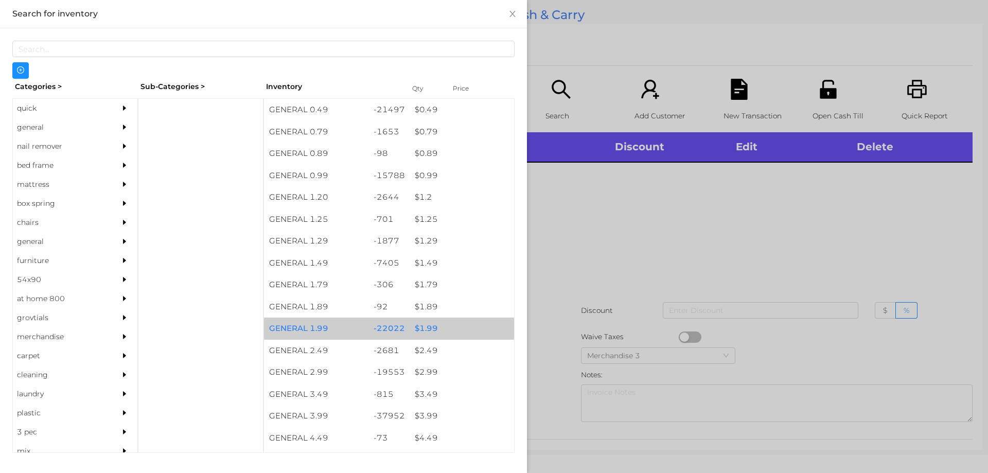
click at [420, 326] on div "$ 1.99" at bounding box center [462, 328] width 104 height 22
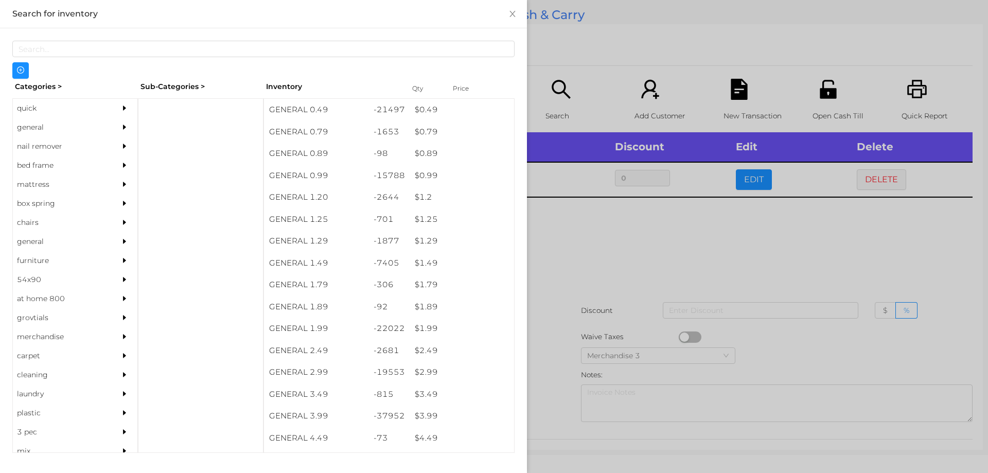
click at [567, 269] on div at bounding box center [494, 236] width 988 height 473
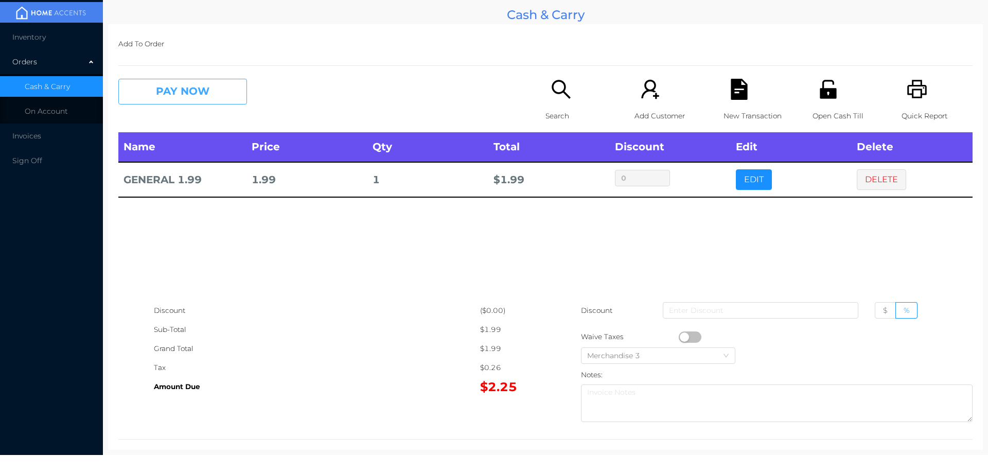
click at [176, 87] on button "PAY NOW" at bounding box center [182, 92] width 129 height 26
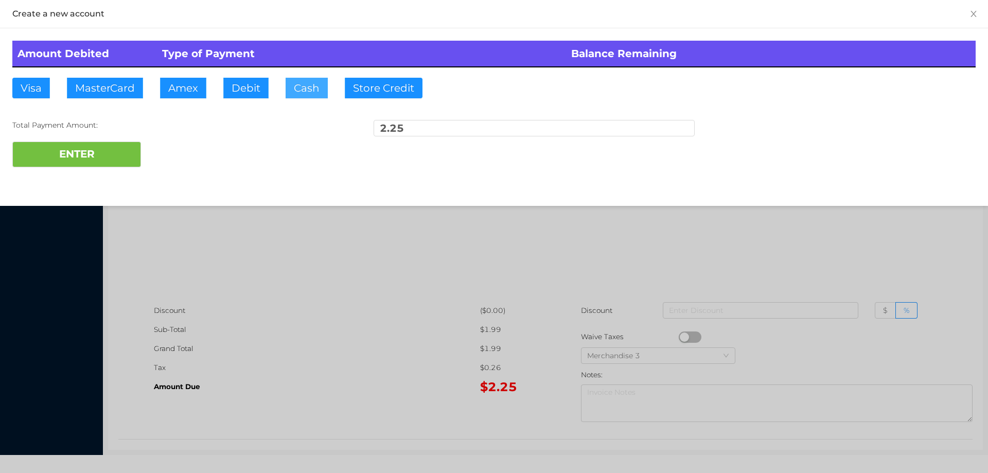
click at [286, 87] on button "Cash" at bounding box center [307, 88] width 42 height 21
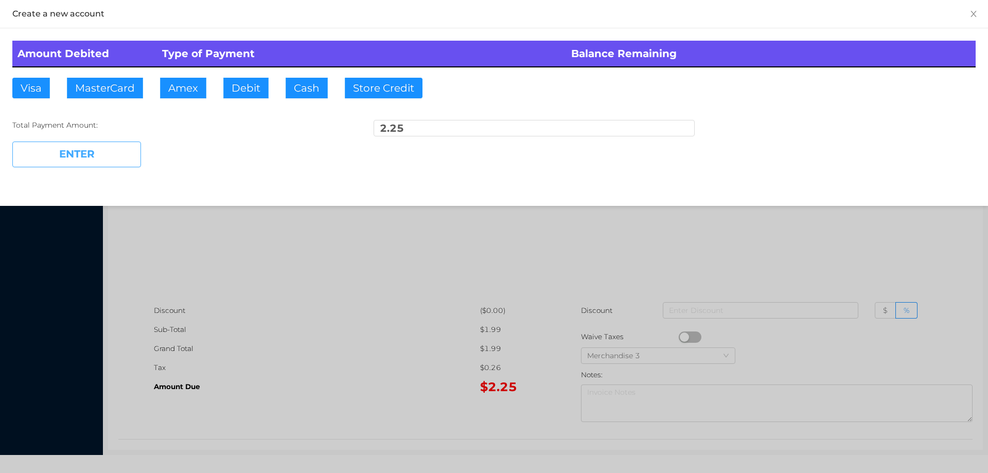
click at [94, 164] on button "ENTER" at bounding box center [76, 154] width 129 height 26
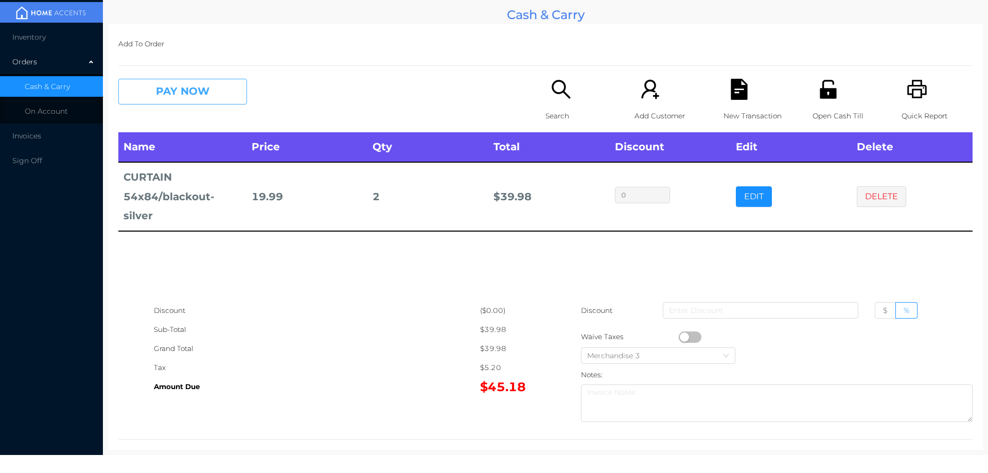
click at [219, 97] on button "PAY NOW" at bounding box center [182, 92] width 129 height 26
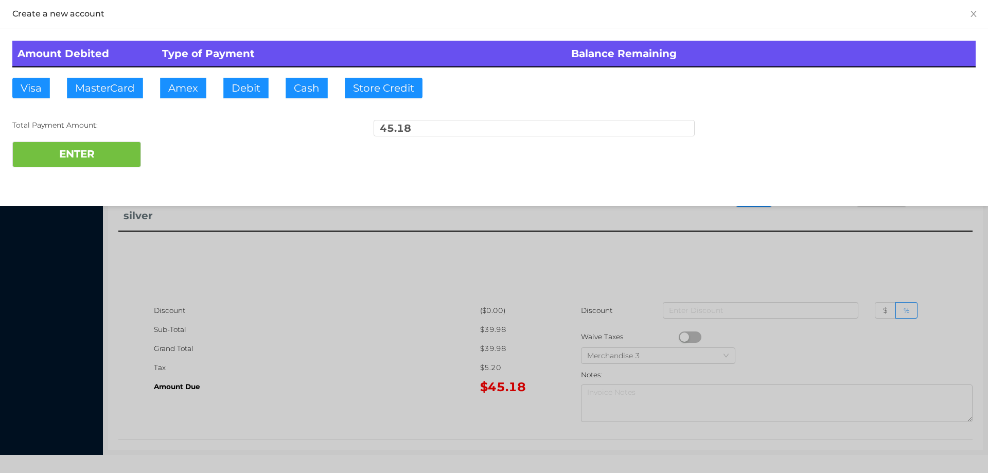
click at [166, 154] on div "ENTER" at bounding box center [493, 154] width 963 height 26
click at [457, 273] on div at bounding box center [494, 236] width 988 height 473
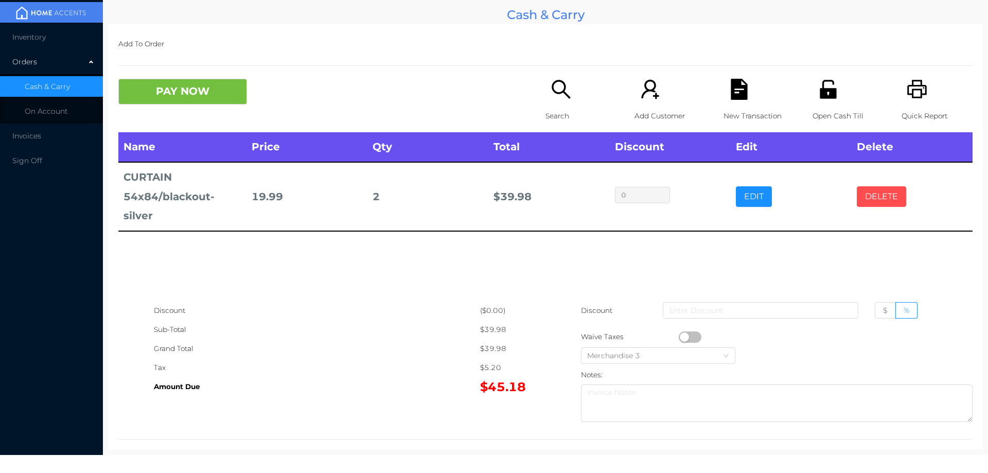
click at [871, 190] on button "DELETE" at bounding box center [881, 196] width 49 height 21
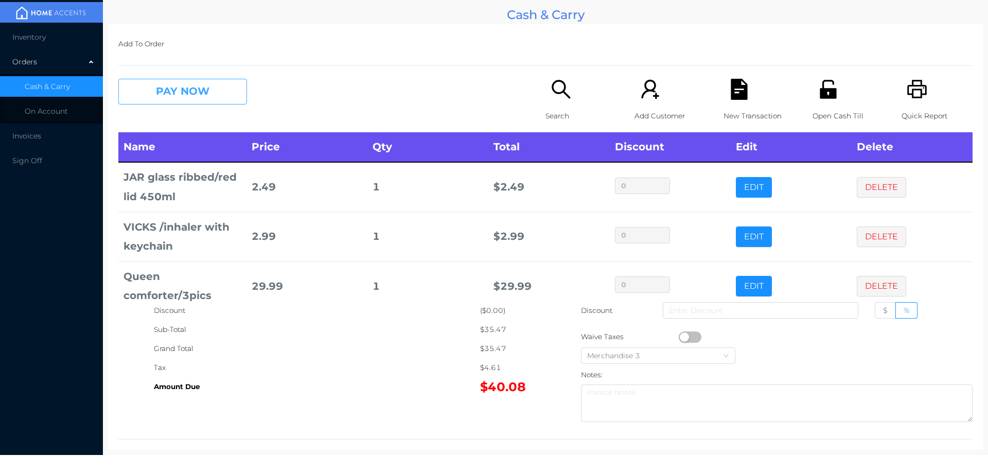
click at [166, 87] on button "PAY NOW" at bounding box center [182, 92] width 129 height 26
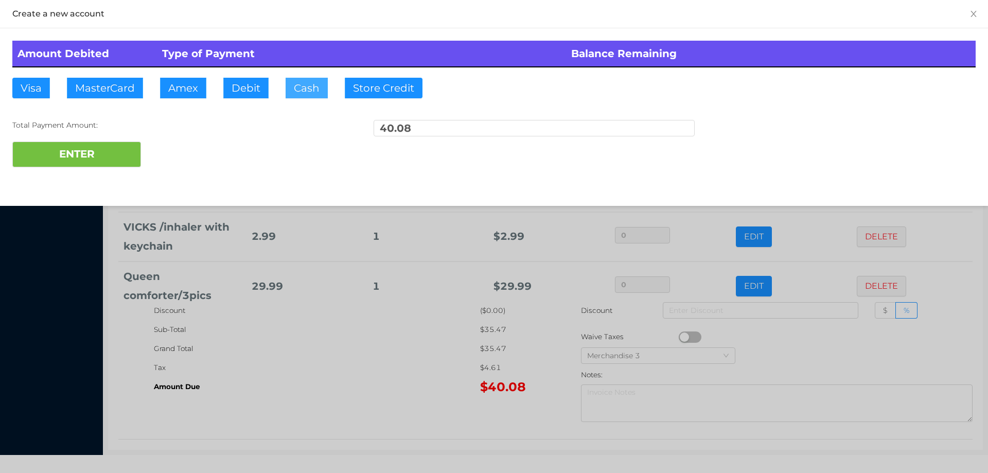
click at [296, 84] on button "Cash" at bounding box center [307, 88] width 42 height 21
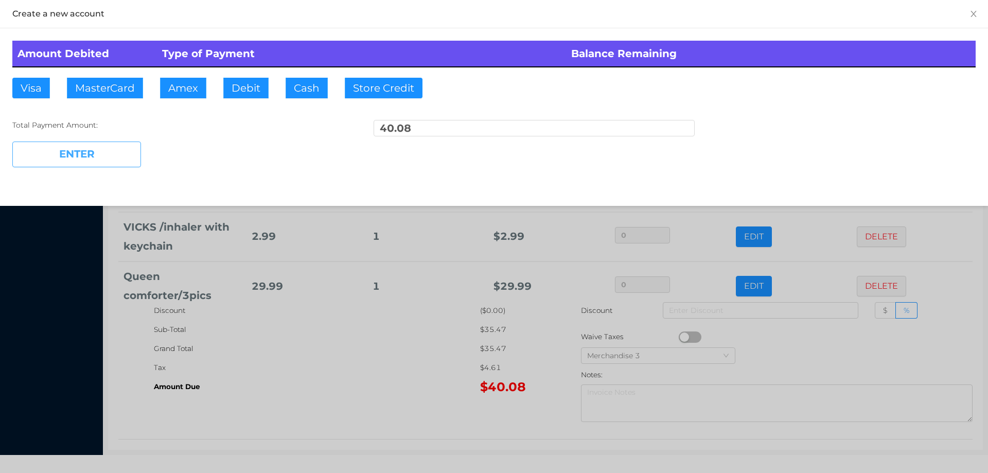
click at [94, 156] on button "ENTER" at bounding box center [76, 154] width 129 height 26
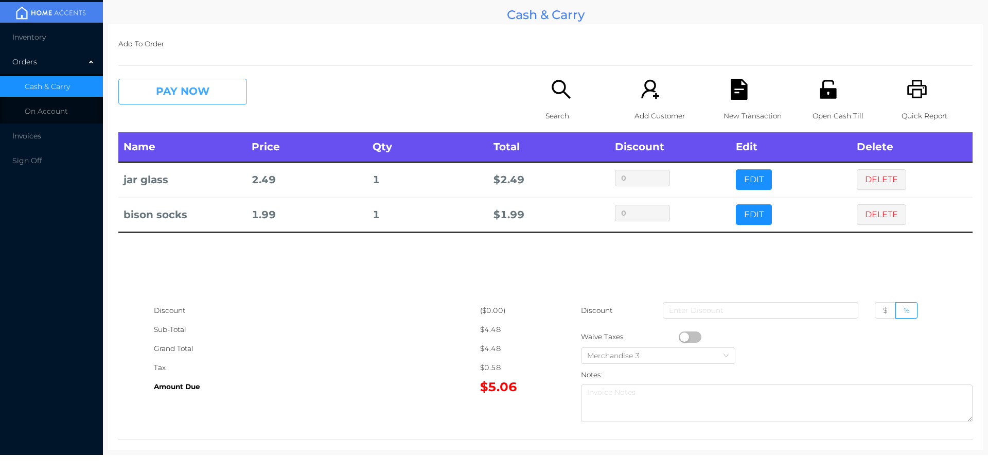
click at [200, 100] on button "PAY NOW" at bounding box center [182, 92] width 129 height 26
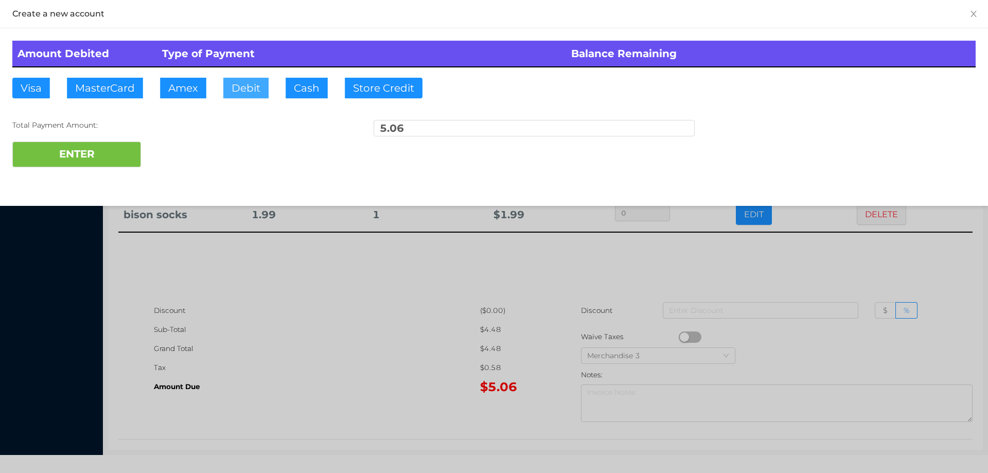
click at [238, 88] on button "Debit" at bounding box center [245, 88] width 45 height 21
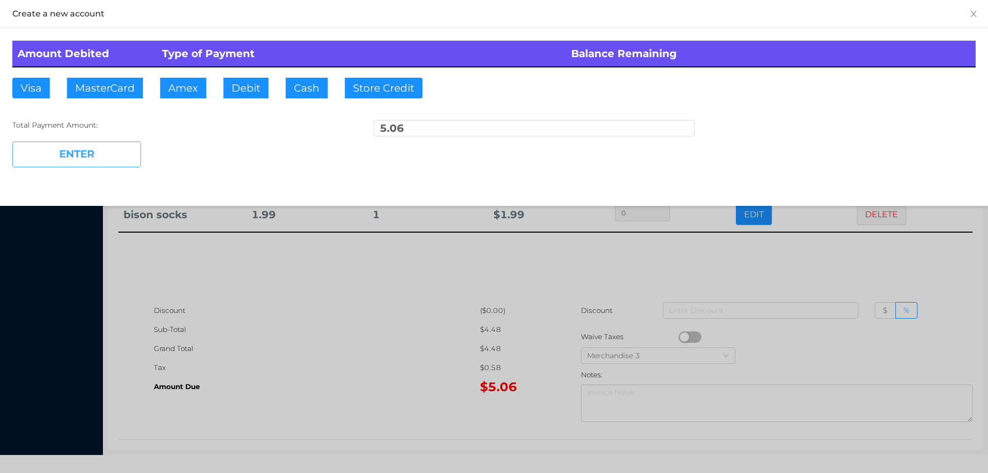
click at [108, 156] on button "ENTER" at bounding box center [76, 154] width 129 height 26
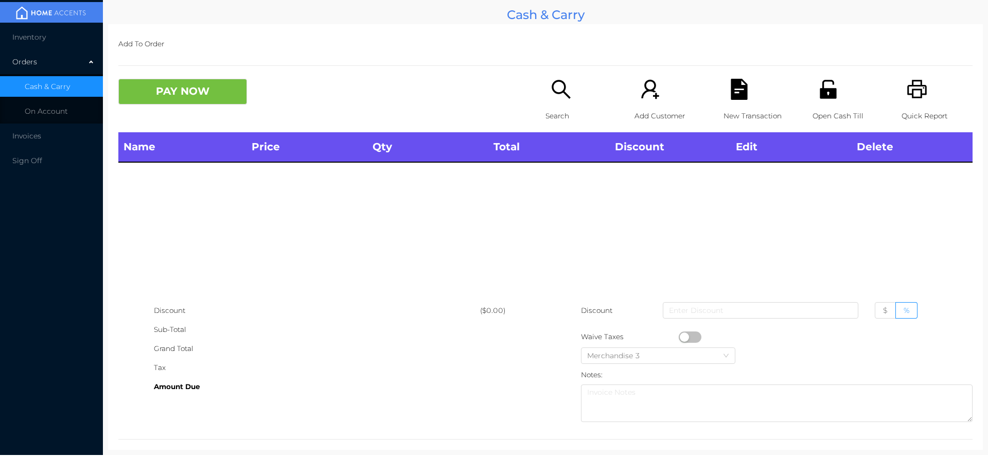
click at [560, 107] on p "Search" at bounding box center [580, 115] width 71 height 19
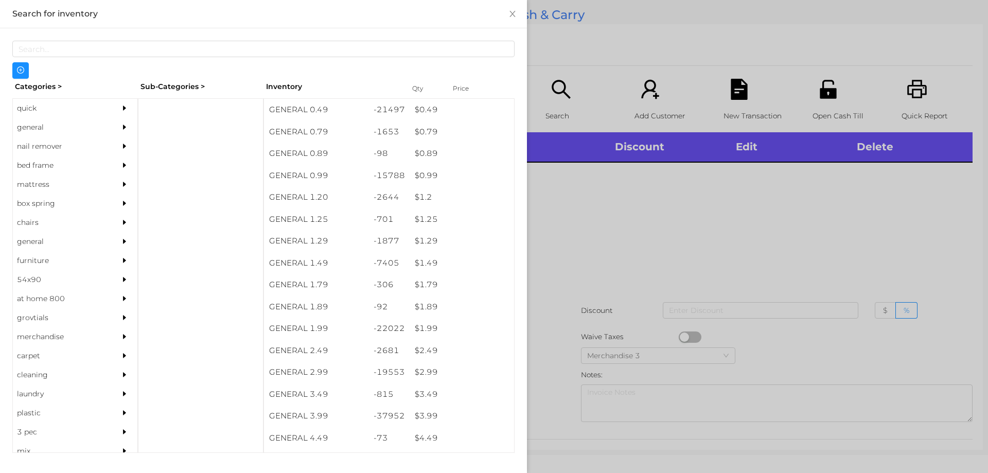
click at [33, 110] on div "quick" at bounding box center [60, 108] width 94 height 19
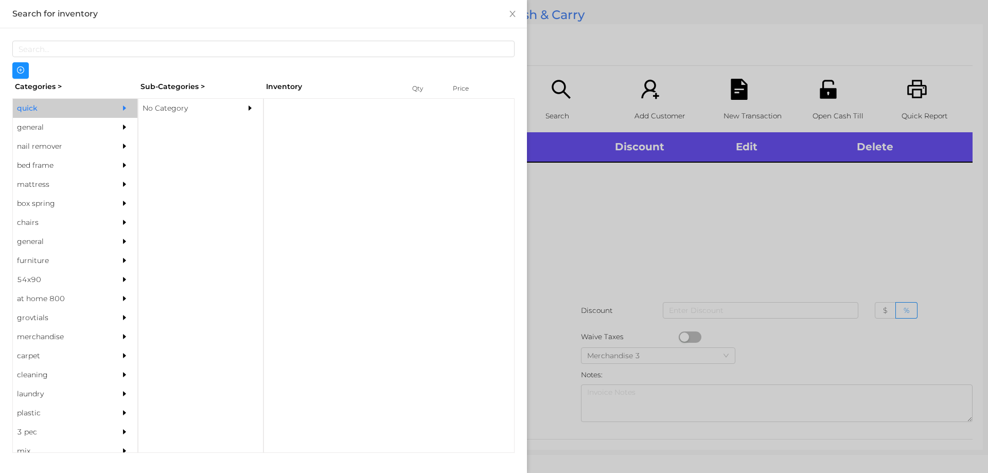
click at [195, 110] on div "No Category" at bounding box center [185, 108] width 94 height 19
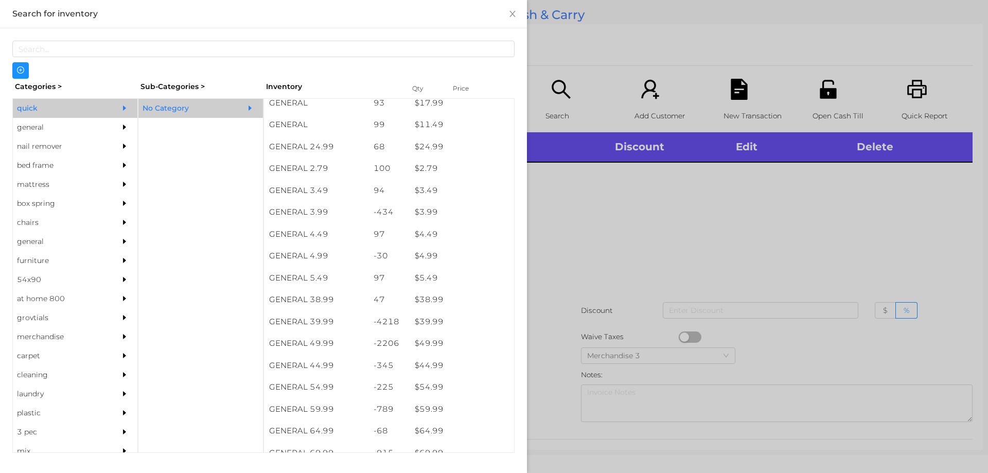
scroll to position [379, 0]
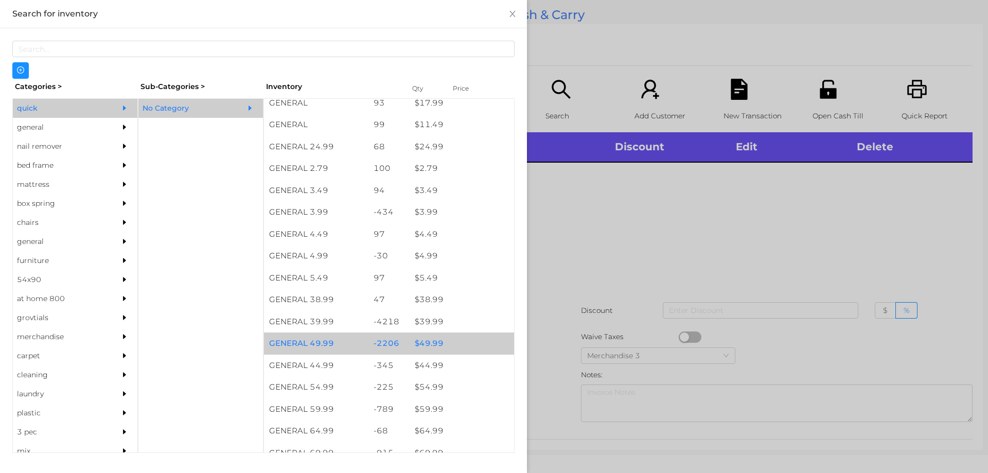
click at [418, 342] on div "$ 49.99" at bounding box center [462, 343] width 104 height 22
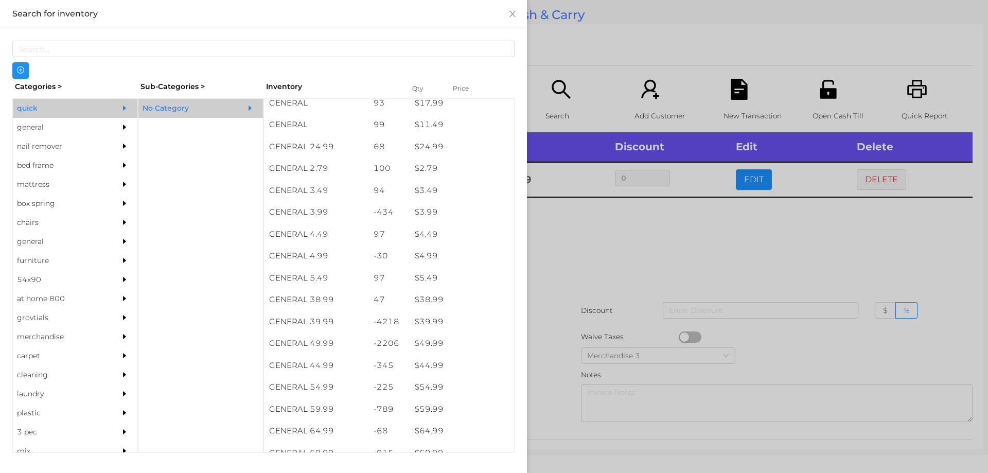
click at [556, 309] on div at bounding box center [494, 236] width 988 height 473
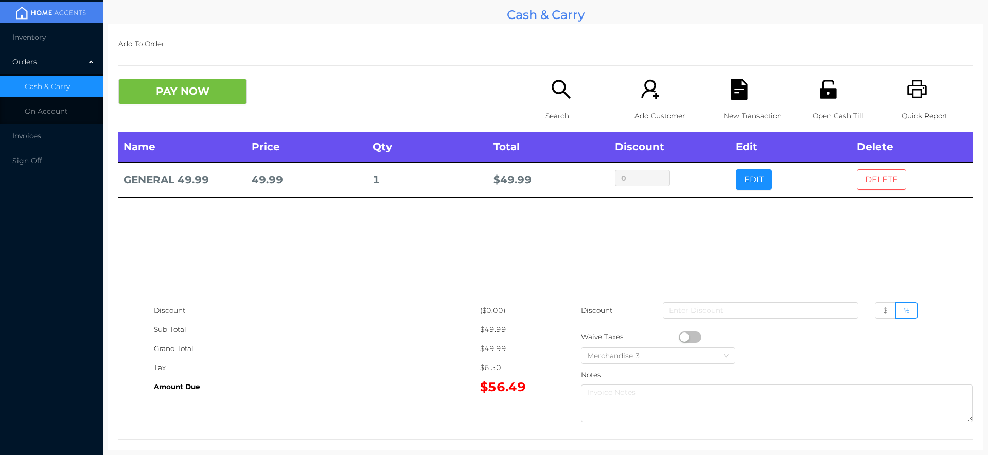
click at [873, 186] on button "DELETE" at bounding box center [881, 179] width 49 height 21
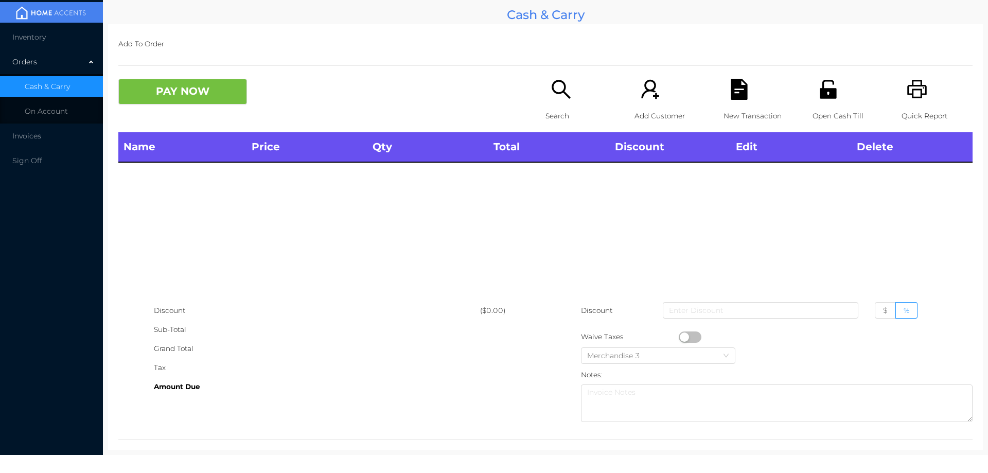
click at [911, 100] on icon "icon: printer" at bounding box center [916, 89] width 21 height 21
click at [153, 103] on button "PAY NOW" at bounding box center [182, 92] width 129 height 26
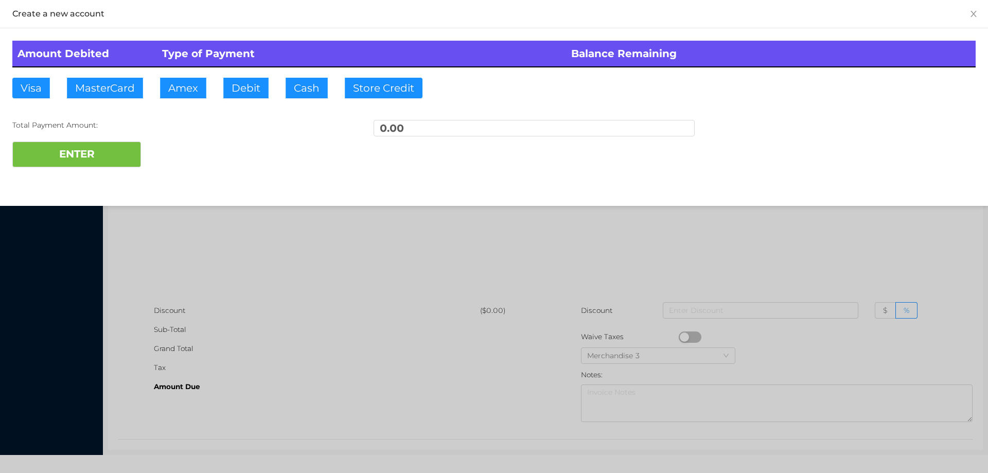
click at [189, 217] on div at bounding box center [494, 236] width 988 height 473
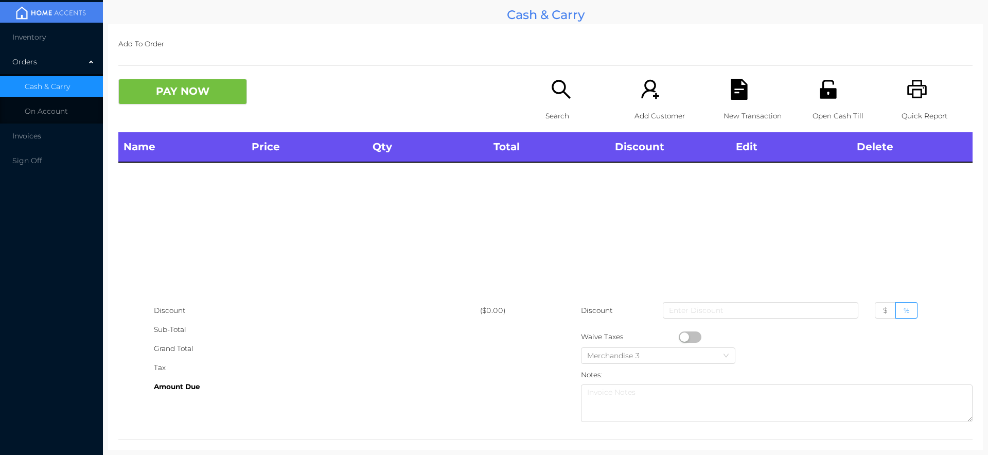
click at [558, 96] on icon "icon: search" at bounding box center [560, 89] width 21 height 21
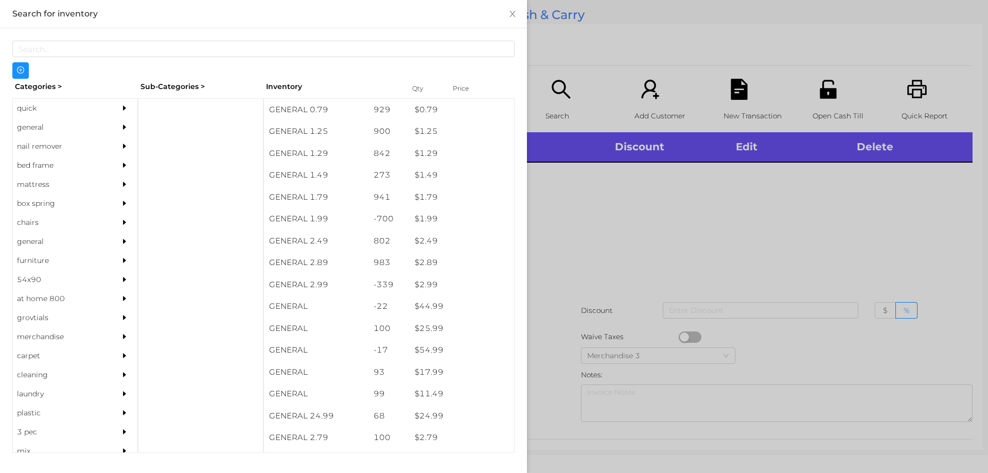
scroll to position [110, 0]
click at [32, 127] on div "general" at bounding box center [60, 127] width 94 height 19
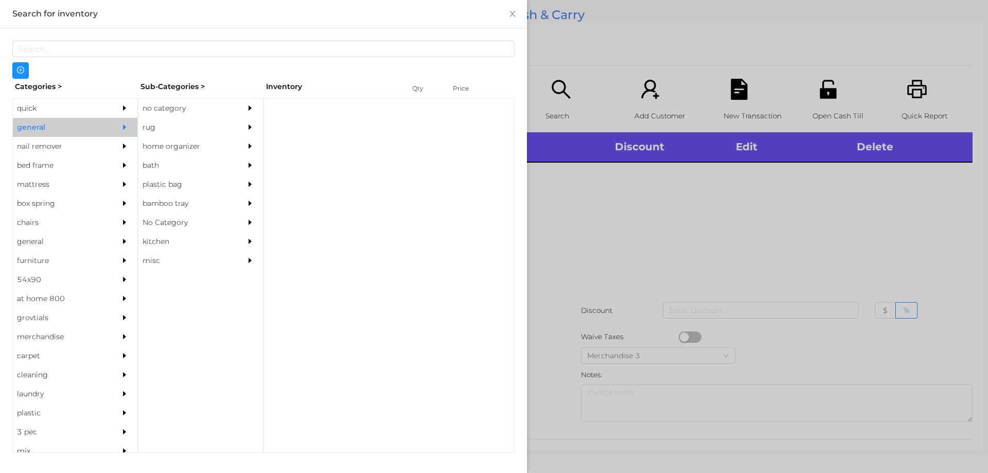
click at [170, 112] on div "no category" at bounding box center [185, 108] width 94 height 19
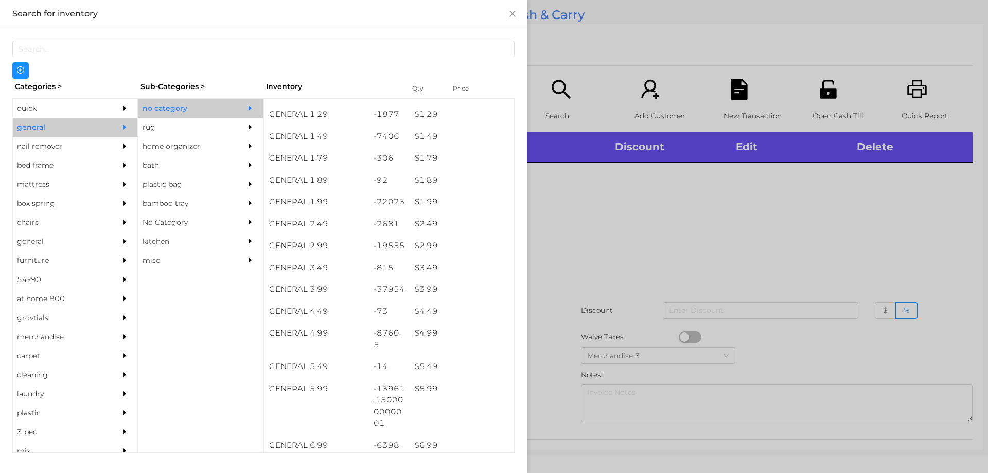
scroll to position [128, 0]
click at [413, 329] on div "$ 4.99" at bounding box center [462, 332] width 104 height 22
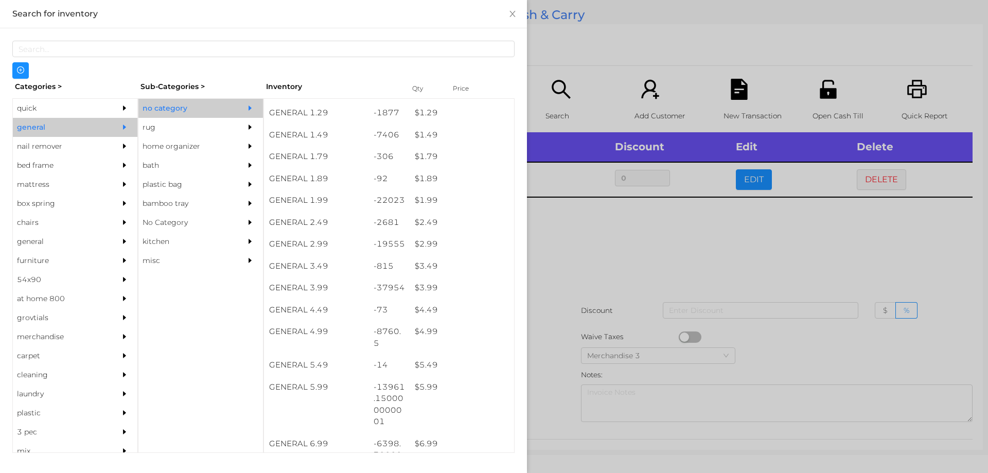
click at [568, 275] on div at bounding box center [494, 236] width 988 height 473
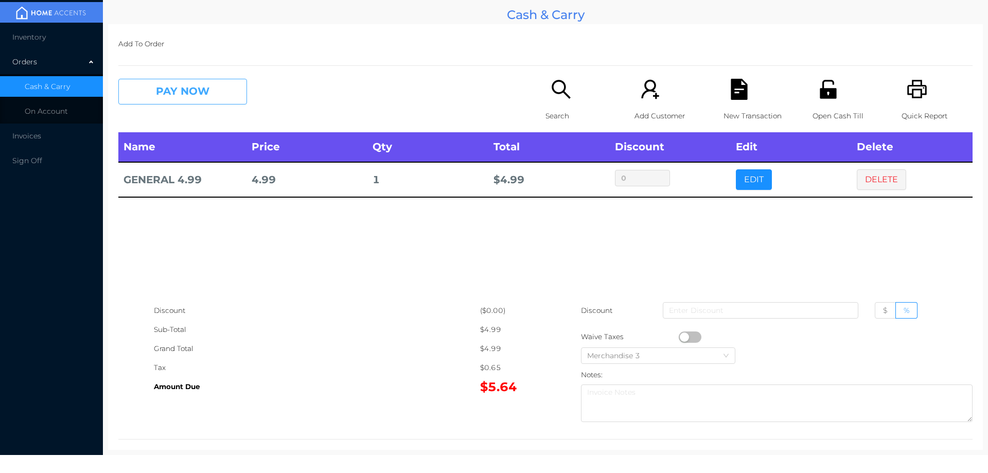
click at [188, 90] on button "PAY NOW" at bounding box center [182, 92] width 129 height 26
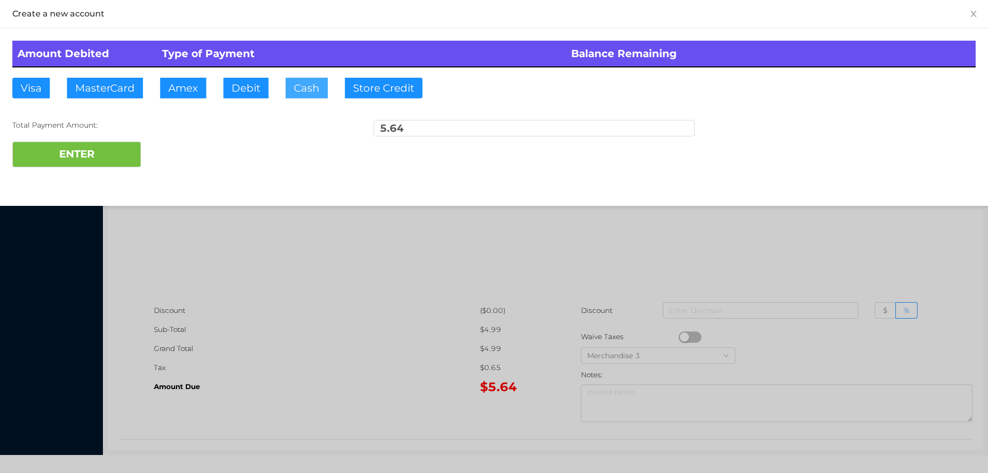
click at [295, 81] on button "Cash" at bounding box center [307, 88] width 42 height 21
type input "0"
type input "10."
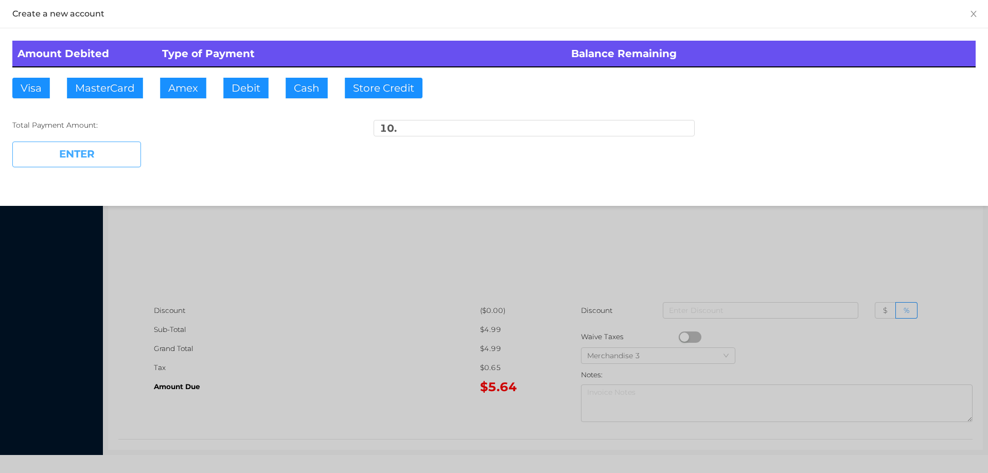
click at [97, 164] on button "ENTER" at bounding box center [76, 154] width 129 height 26
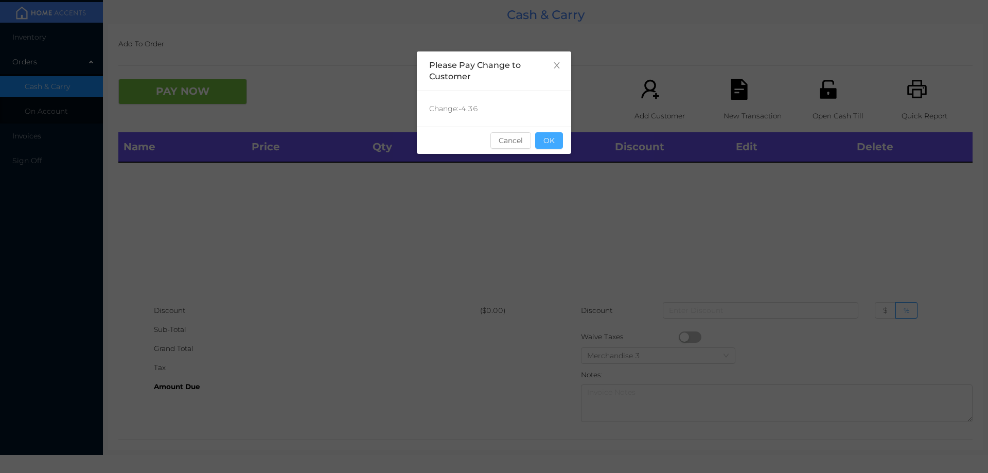
click at [557, 141] on button "OK" at bounding box center [549, 140] width 28 height 16
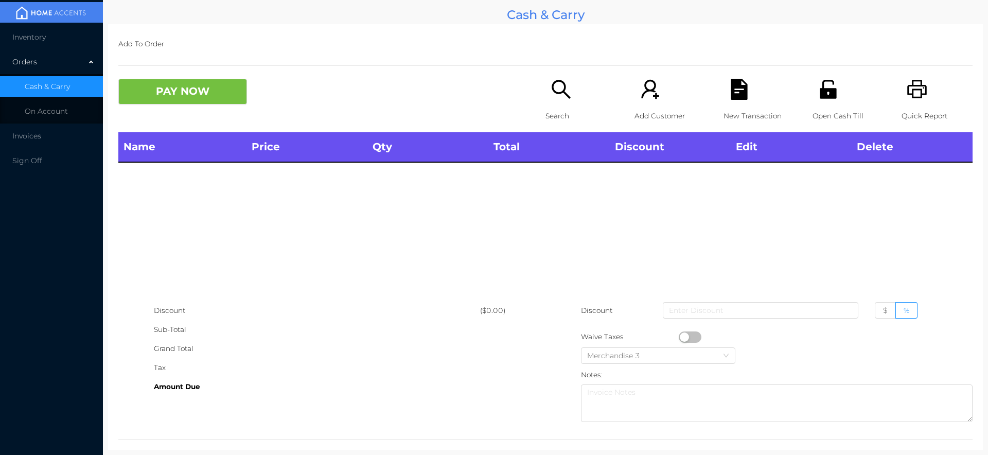
click at [562, 111] on p "Search" at bounding box center [580, 115] width 71 height 19
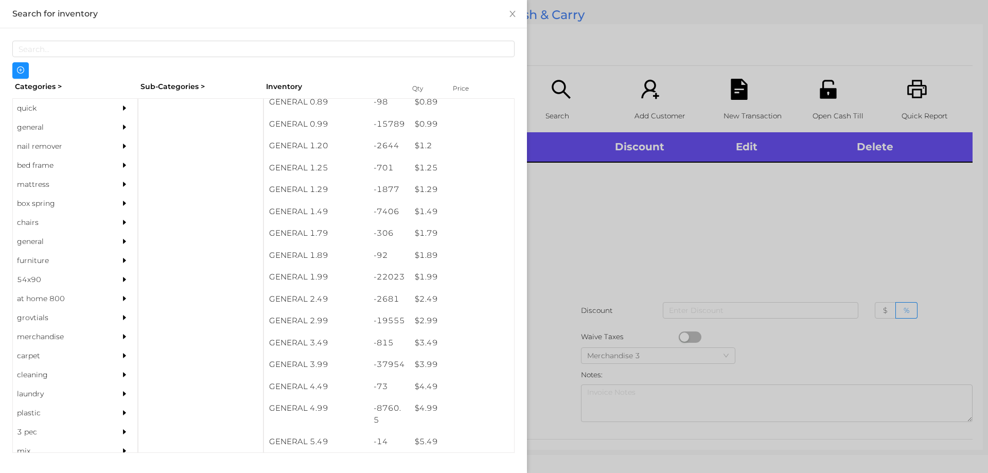
scroll to position [59, 0]
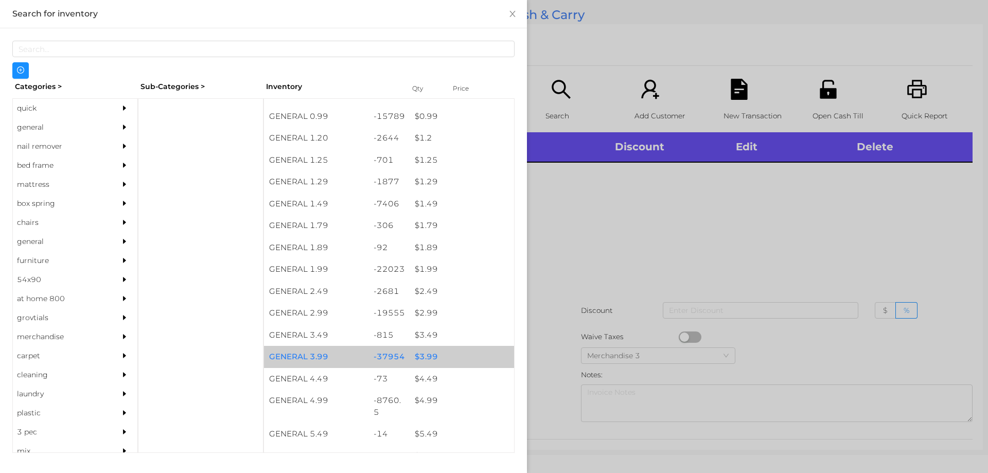
click at [419, 353] on div "$ 3.99" at bounding box center [462, 357] width 104 height 22
click at [425, 351] on div "$ 3.99" at bounding box center [462, 357] width 104 height 22
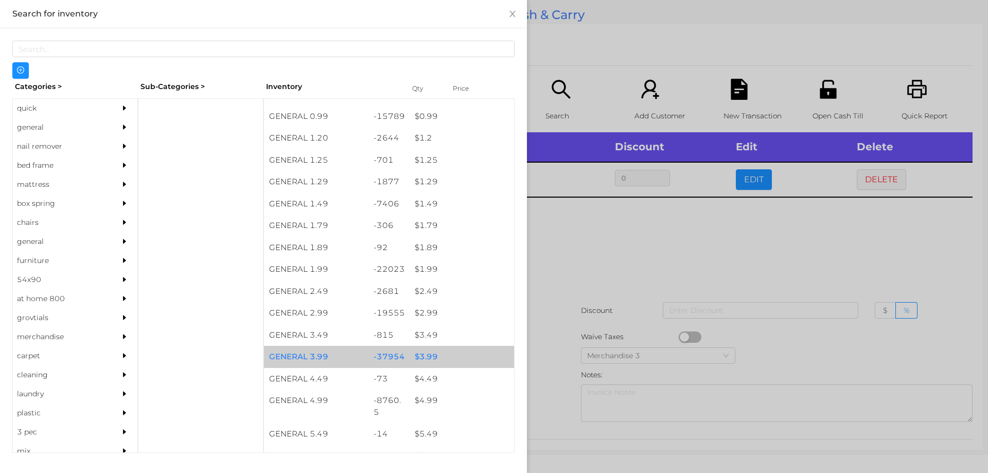
click at [430, 354] on div "$ 3.99" at bounding box center [462, 357] width 104 height 22
click at [431, 351] on div "$ 3.99" at bounding box center [462, 357] width 104 height 22
click at [433, 351] on div "$ 3.99" at bounding box center [462, 357] width 104 height 22
click at [442, 354] on div "$ 3.99" at bounding box center [462, 357] width 104 height 22
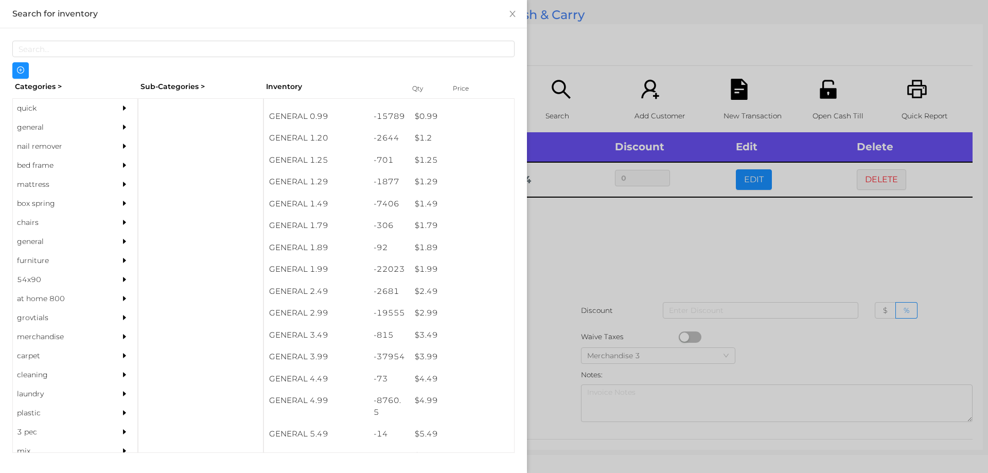
click at [571, 272] on div at bounding box center [494, 236] width 988 height 473
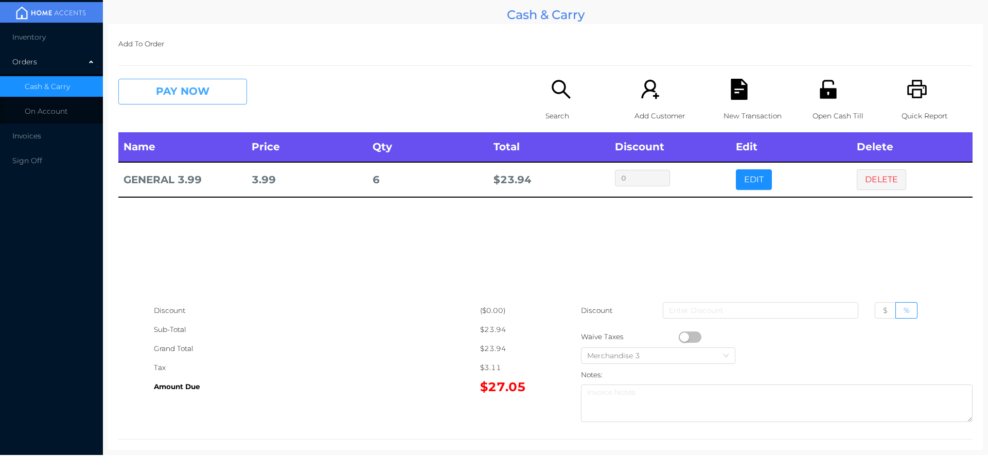
click at [201, 86] on button "PAY NOW" at bounding box center [182, 92] width 129 height 26
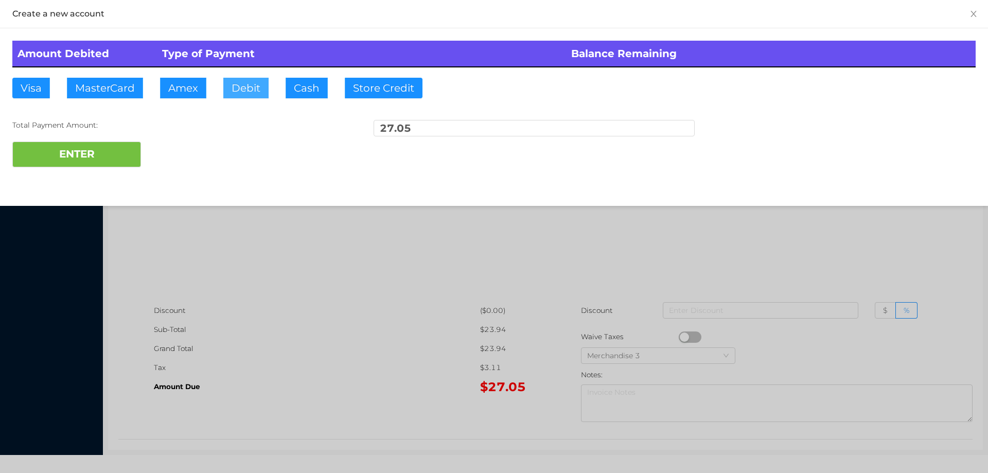
click at [236, 93] on button "Debit" at bounding box center [245, 88] width 45 height 21
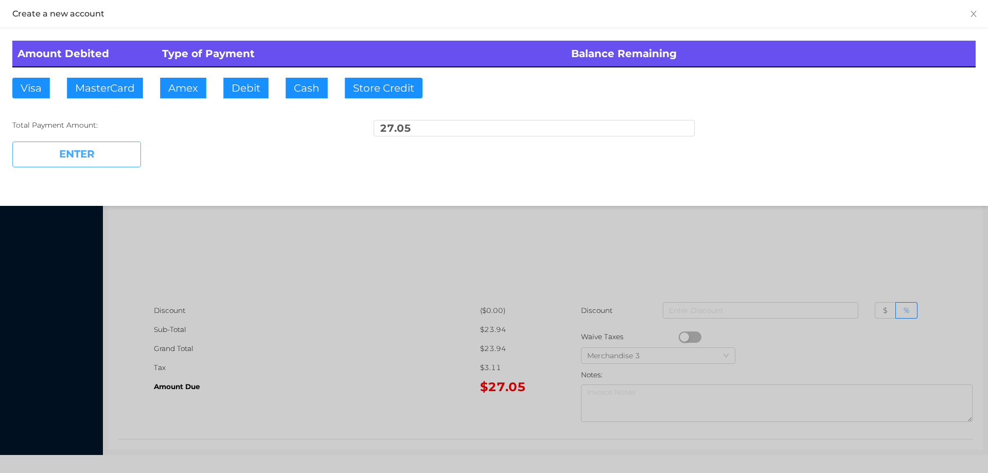
click at [103, 159] on button "ENTER" at bounding box center [76, 154] width 129 height 26
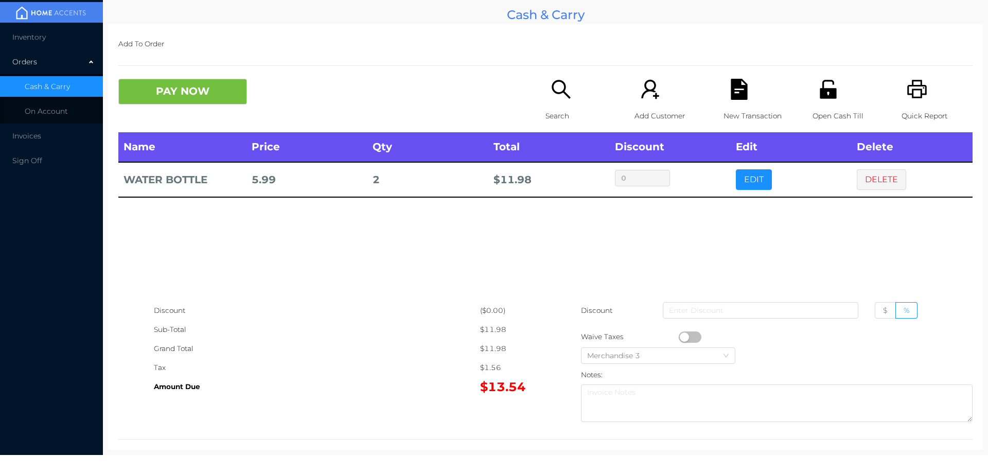
click at [554, 106] on p "Search" at bounding box center [580, 115] width 71 height 19
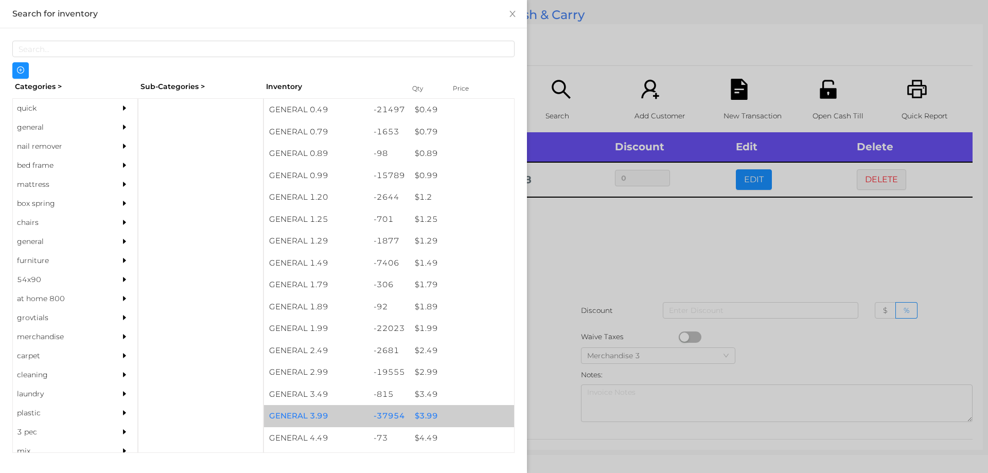
click at [421, 416] on div "$ 3.99" at bounding box center [462, 416] width 104 height 22
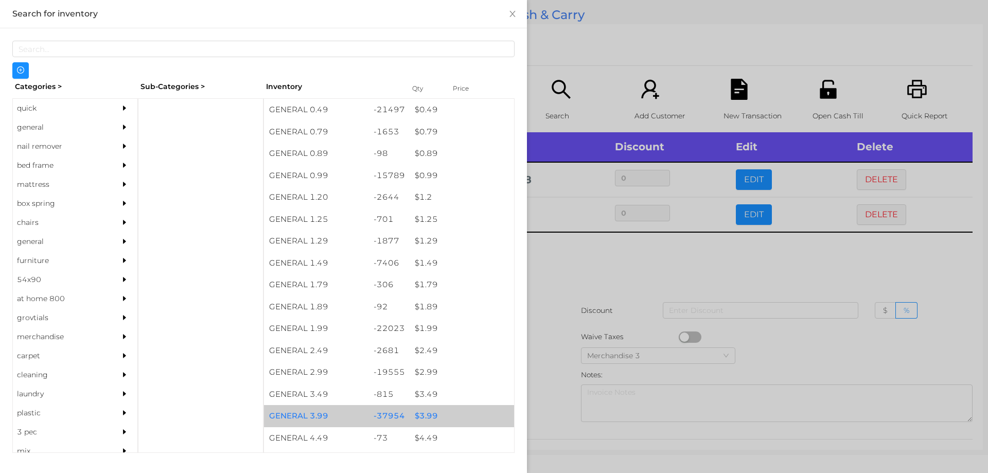
click at [420, 410] on div "$ 3.99" at bounding box center [462, 416] width 104 height 22
click at [422, 408] on div "$ 3.99" at bounding box center [462, 416] width 104 height 22
click at [429, 414] on div "$ 3.99" at bounding box center [462, 416] width 104 height 22
click at [571, 265] on div at bounding box center [494, 236] width 988 height 473
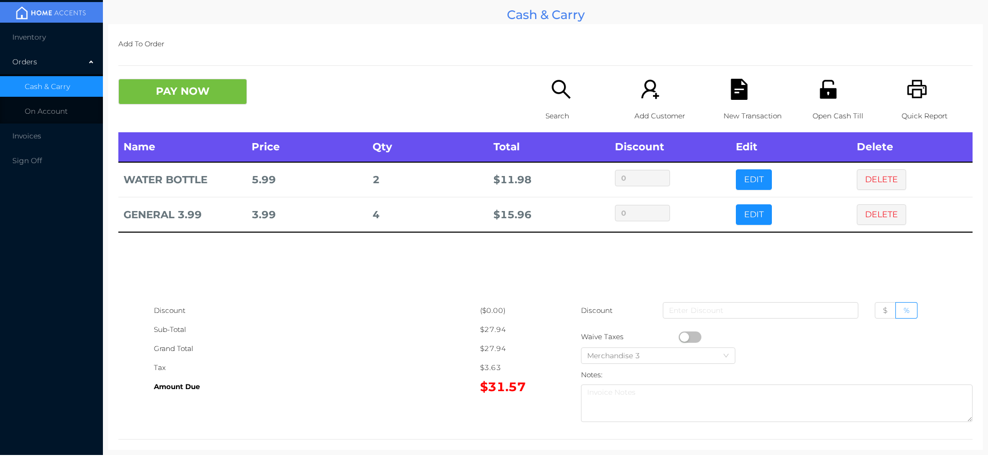
click at [735, 99] on icon "icon: file-text" at bounding box center [739, 89] width 16 height 21
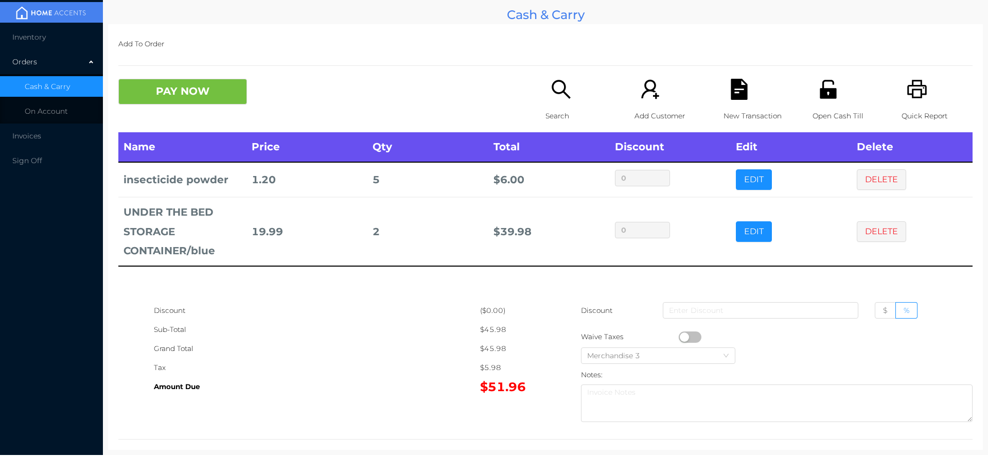
click at [212, 92] on button "PAY NOW" at bounding box center [182, 92] width 129 height 26
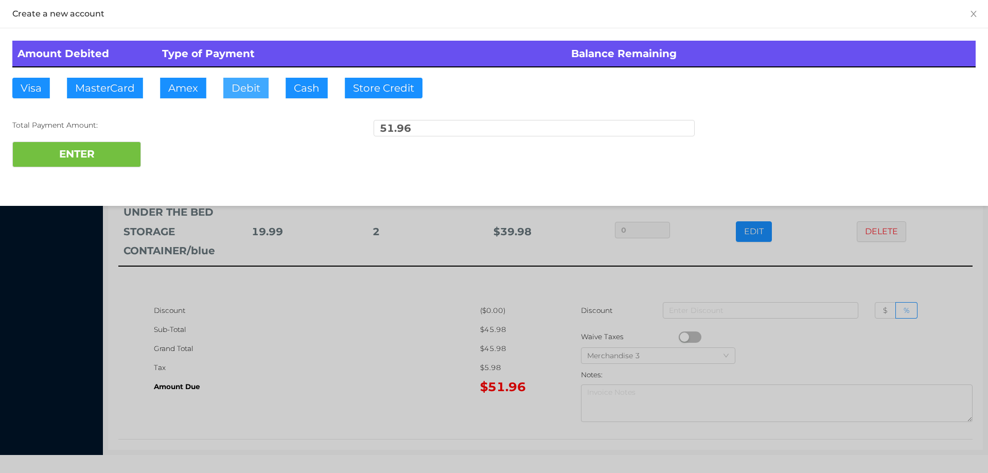
click at [242, 88] on button "Debit" at bounding box center [245, 88] width 45 height 21
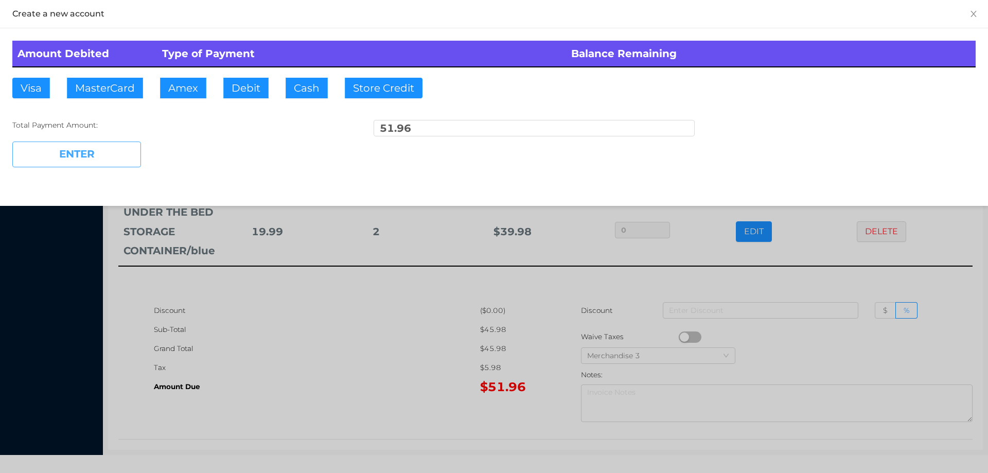
click at [91, 159] on button "ENTER" at bounding box center [76, 154] width 129 height 26
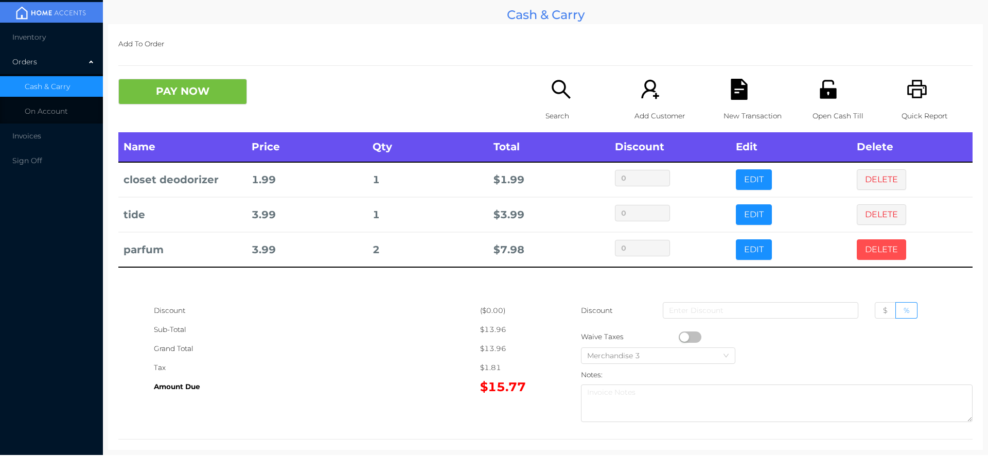
click at [864, 250] on button "DELETE" at bounding box center [881, 249] width 49 height 21
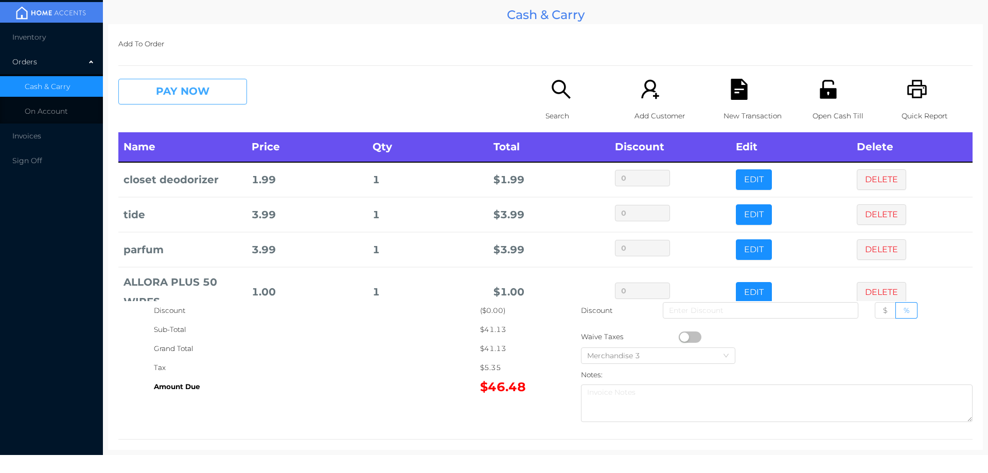
click at [202, 80] on button "PAY NOW" at bounding box center [182, 92] width 129 height 26
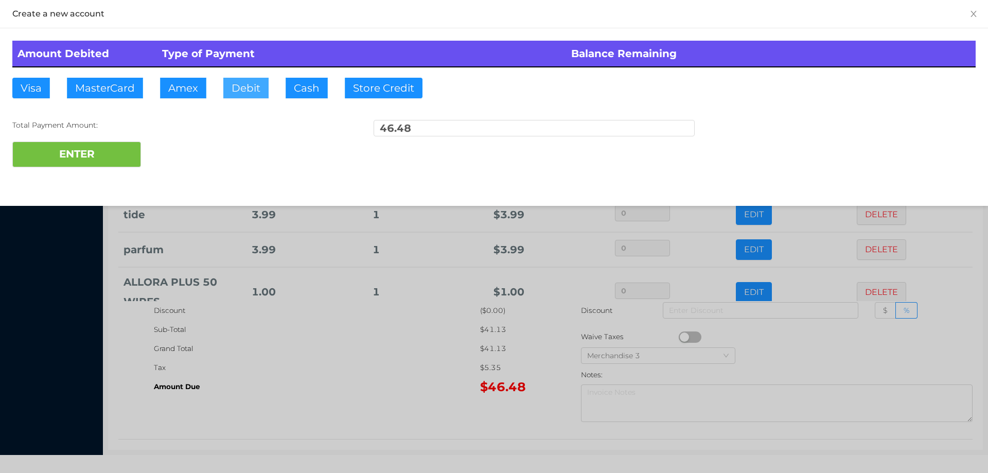
click at [243, 91] on button "Debit" at bounding box center [245, 88] width 45 height 21
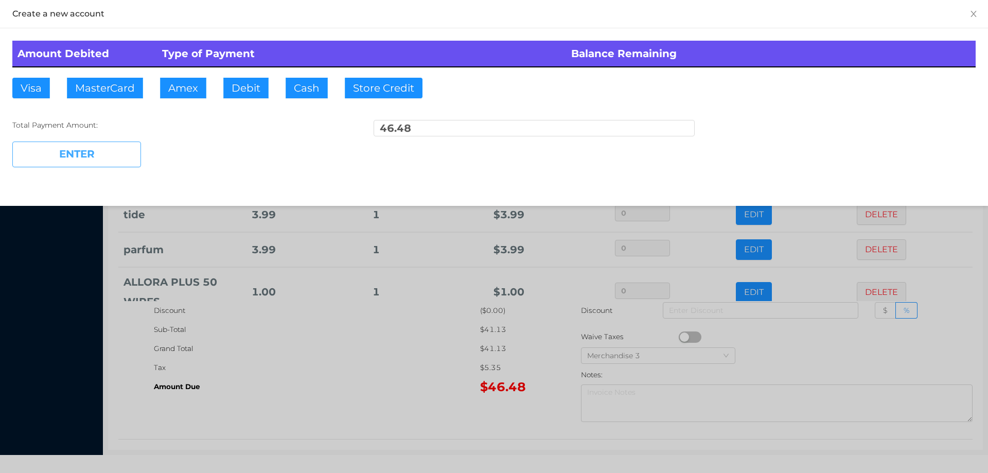
click at [117, 142] on button "ENTER" at bounding box center [76, 154] width 129 height 26
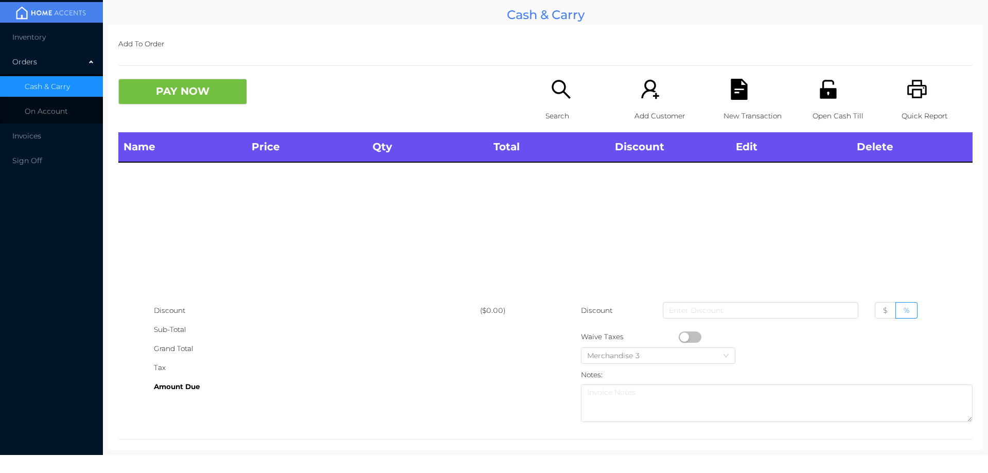
click at [555, 104] on div "Search" at bounding box center [580, 106] width 71 height 54
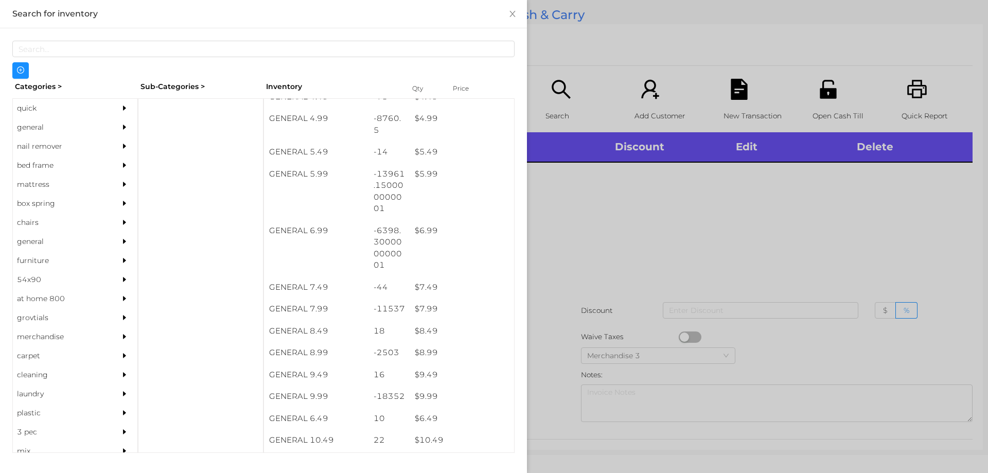
scroll to position [373, 0]
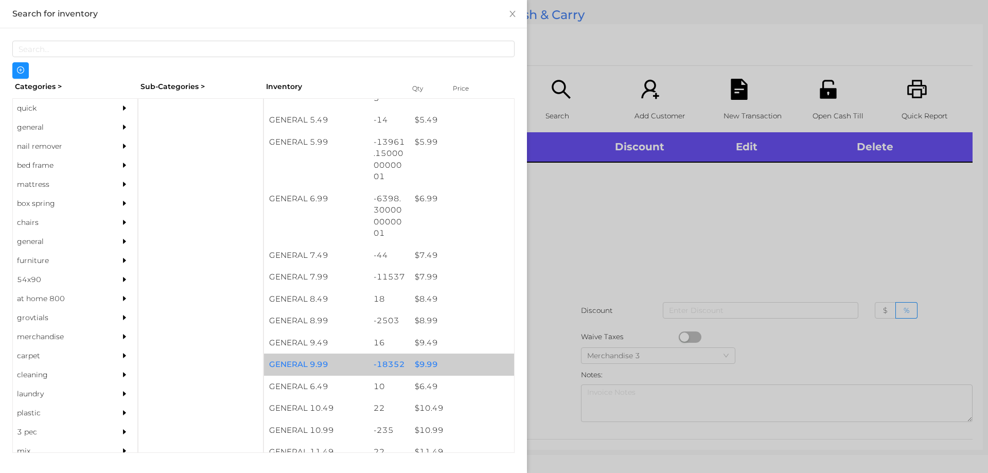
click at [429, 362] on div "$ 9.99" at bounding box center [462, 364] width 104 height 22
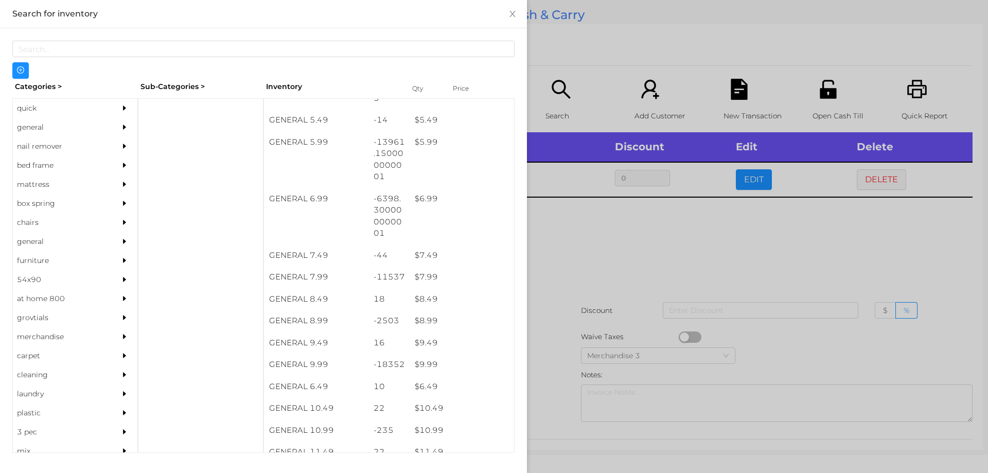
click at [601, 256] on div at bounding box center [494, 236] width 988 height 473
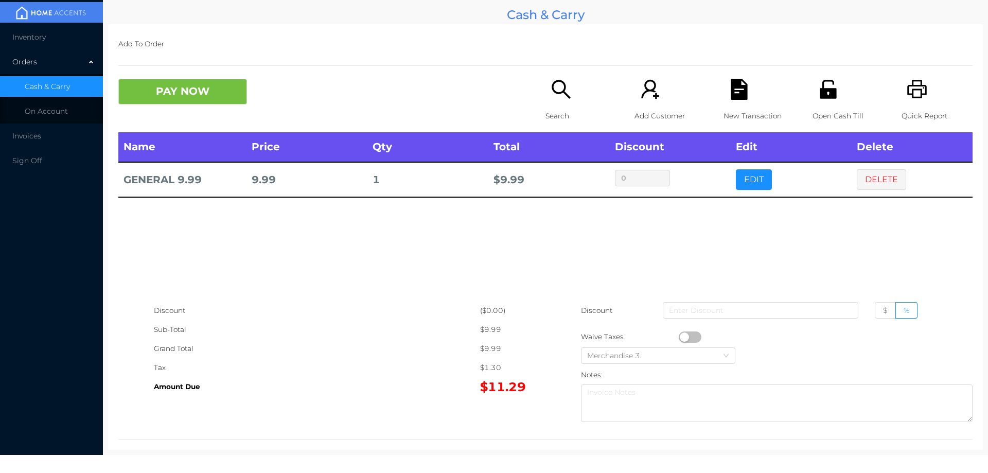
click at [561, 105] on div "Search" at bounding box center [580, 106] width 71 height 54
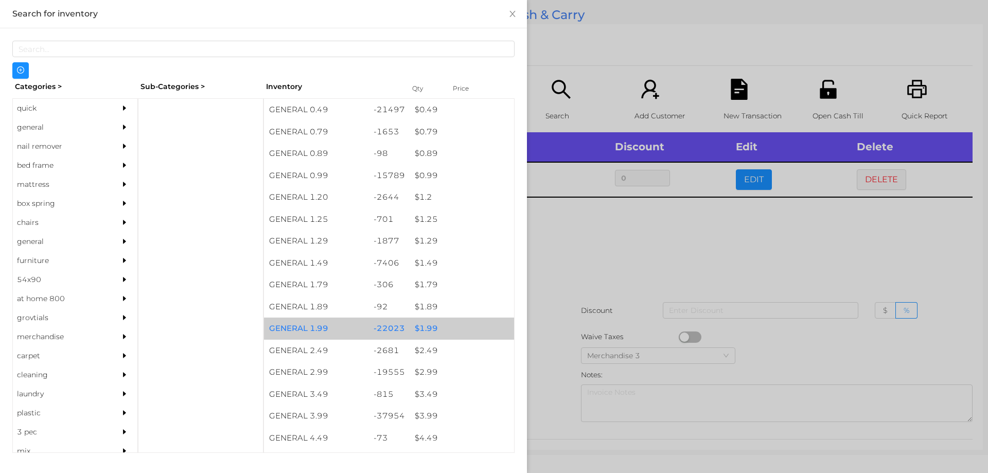
click at [417, 332] on div "$ 1.99" at bounding box center [462, 328] width 104 height 22
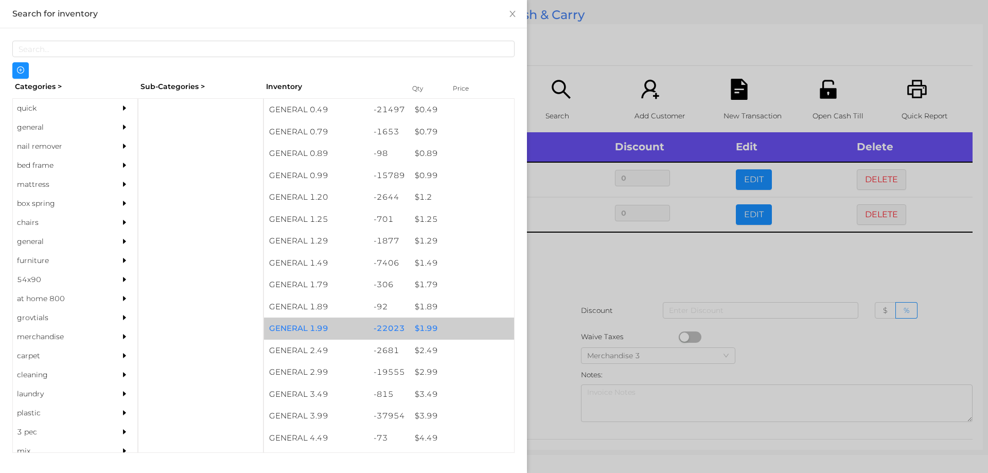
click at [410, 323] on div "$ 1.99" at bounding box center [462, 328] width 104 height 22
click at [419, 325] on div "$ 1.99" at bounding box center [462, 328] width 104 height 22
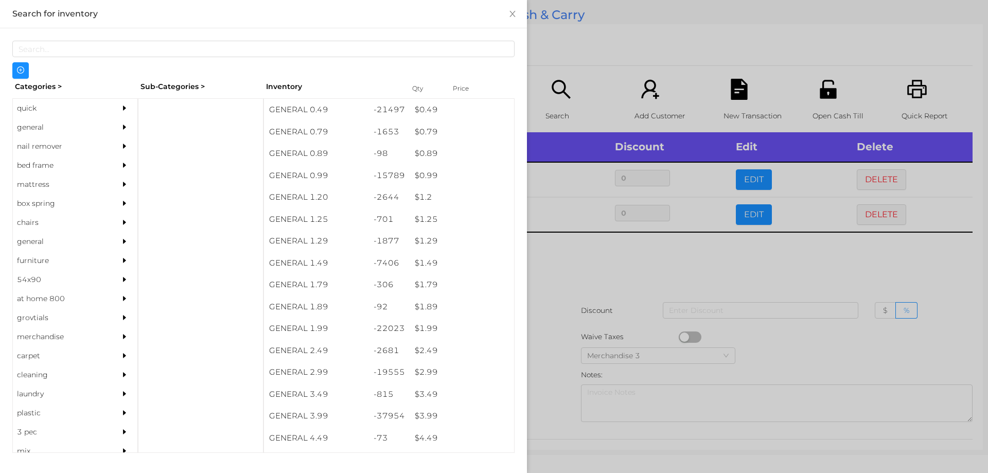
click at [576, 261] on div at bounding box center [494, 236] width 988 height 473
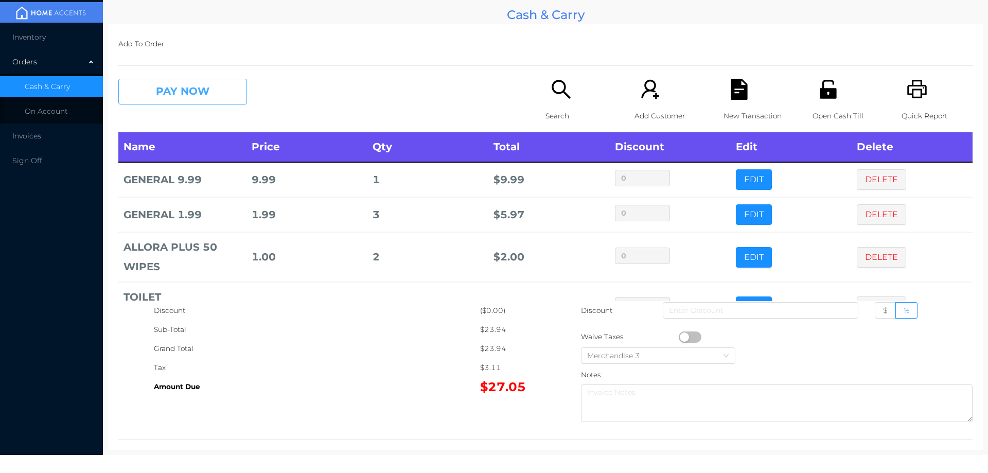
click at [189, 80] on button "PAY NOW" at bounding box center [182, 92] width 129 height 26
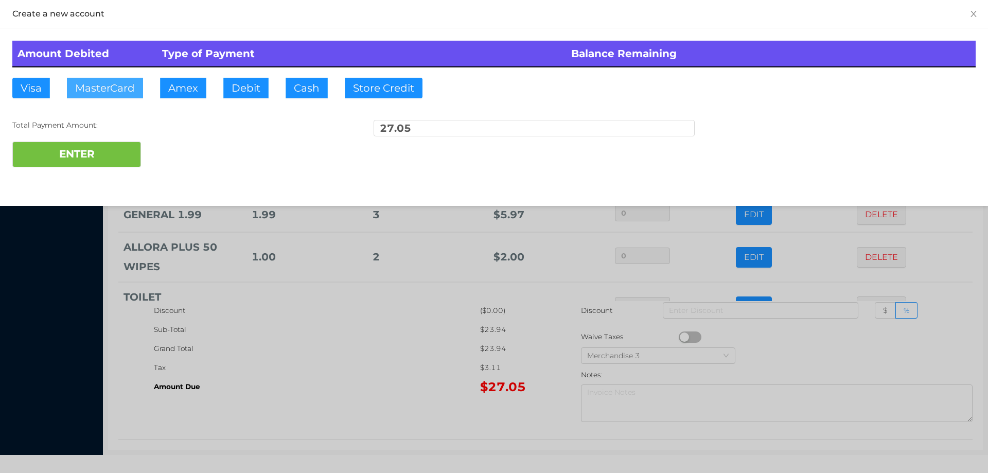
click at [109, 94] on button "MasterCard" at bounding box center [105, 88] width 76 height 21
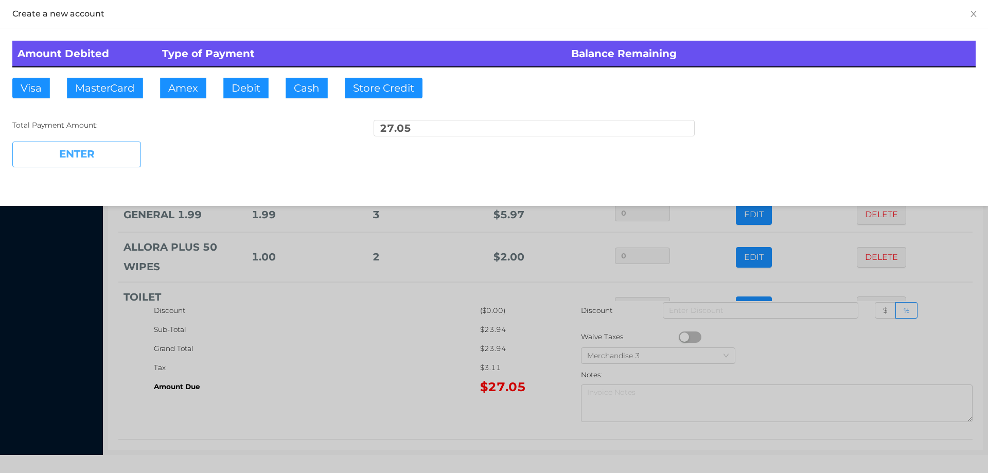
click at [99, 166] on button "ENTER" at bounding box center [76, 154] width 129 height 26
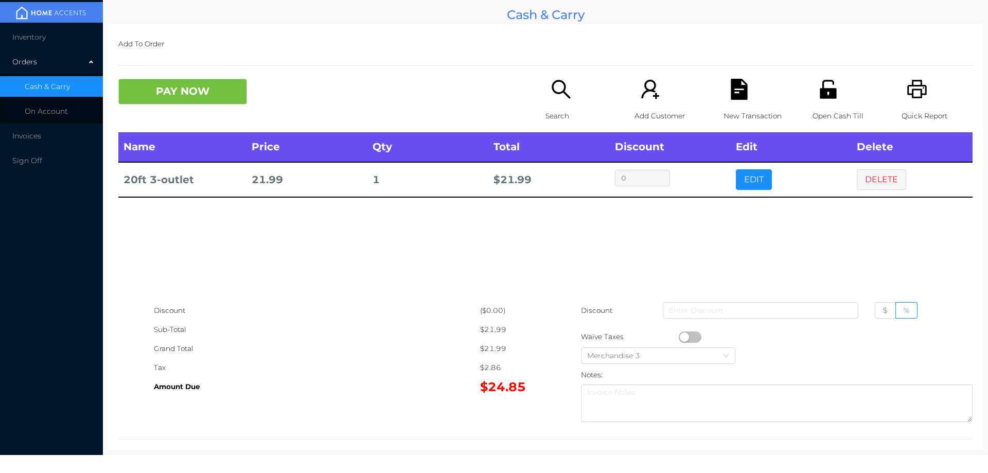
click at [817, 97] on icon "icon: unlock" at bounding box center [827, 89] width 21 height 21
click at [195, 90] on button "PAY NOW" at bounding box center [182, 92] width 129 height 26
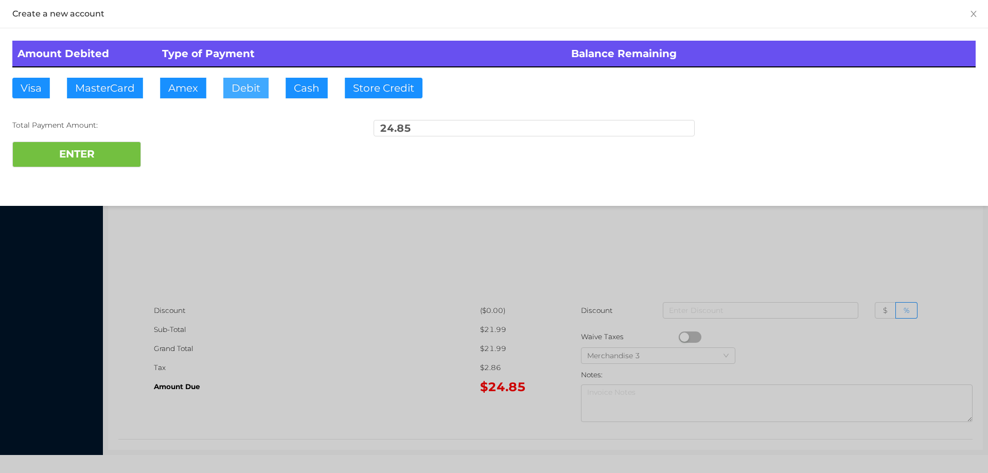
click at [228, 80] on button "Debit" at bounding box center [245, 88] width 45 height 21
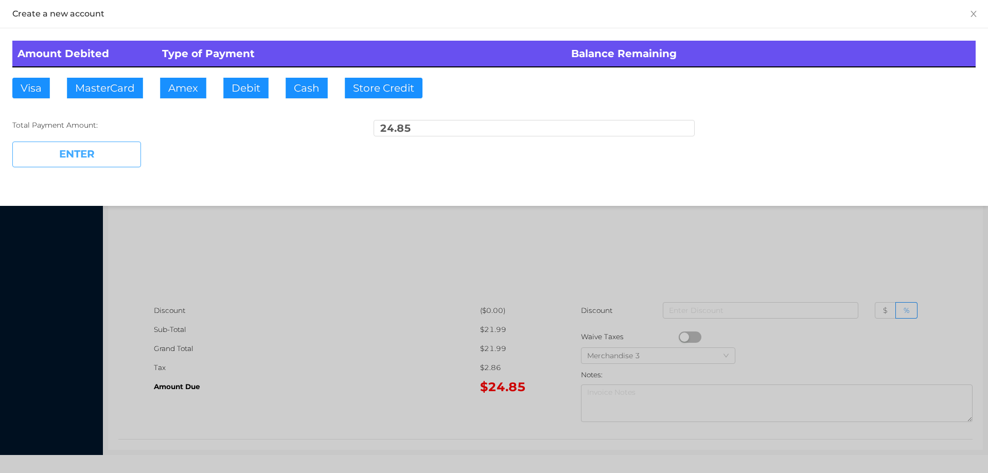
click at [100, 145] on button "ENTER" at bounding box center [76, 154] width 129 height 26
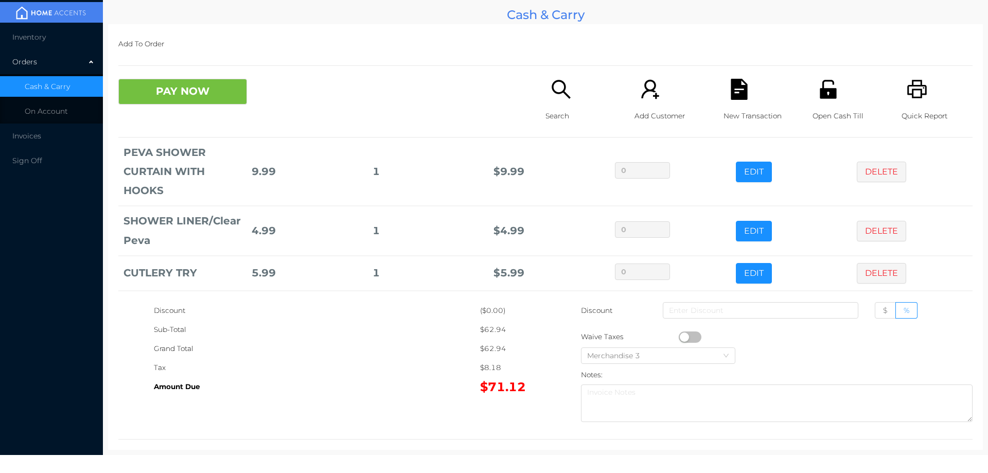
scroll to position [174, 0]
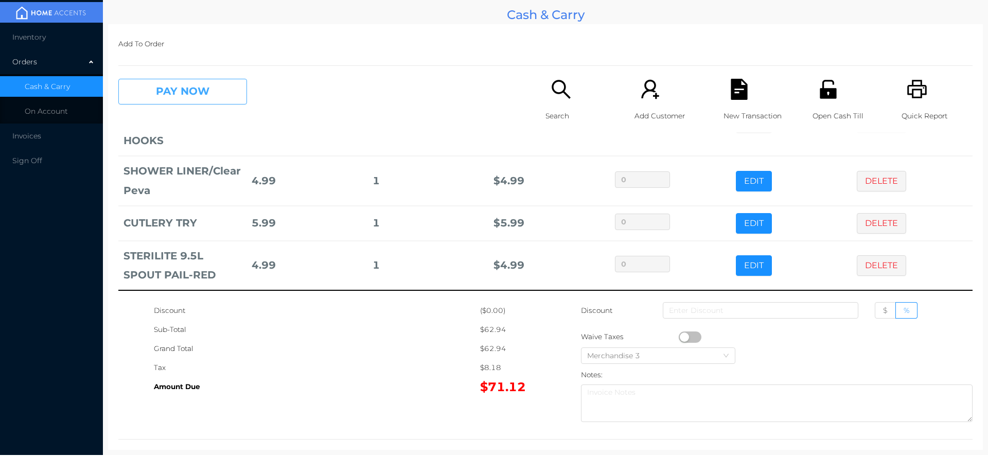
click at [205, 95] on button "PAY NOW" at bounding box center [182, 92] width 129 height 26
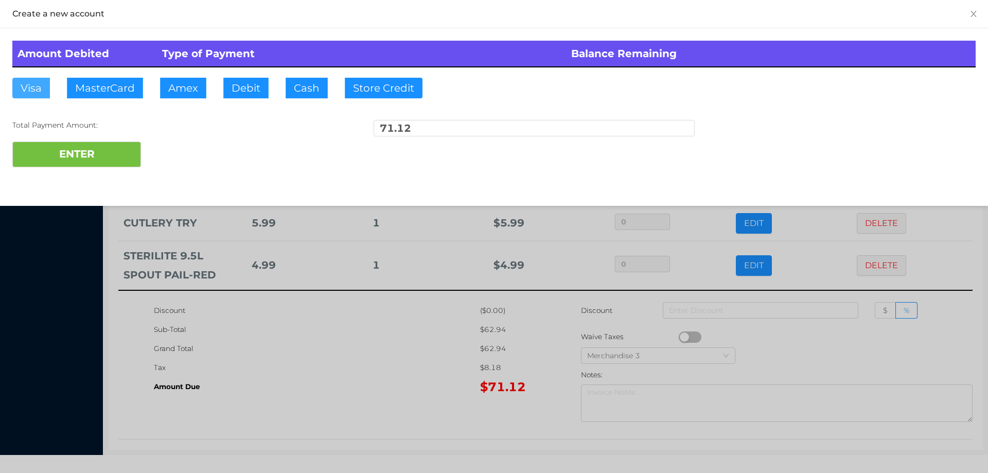
click at [35, 90] on button "Visa" at bounding box center [31, 88] width 38 height 21
click at [63, 162] on button "ENTER" at bounding box center [76, 154] width 129 height 26
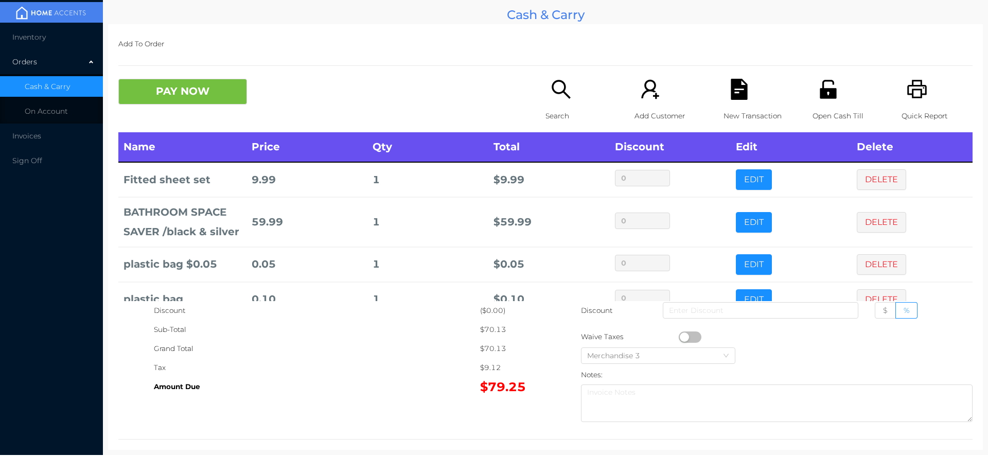
scroll to position [26, 0]
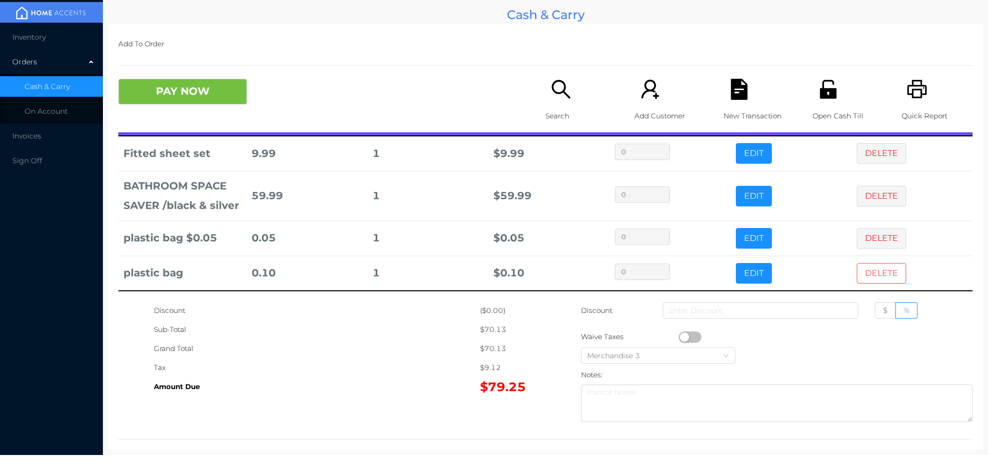
click at [870, 270] on button "DELETE" at bounding box center [881, 273] width 49 height 21
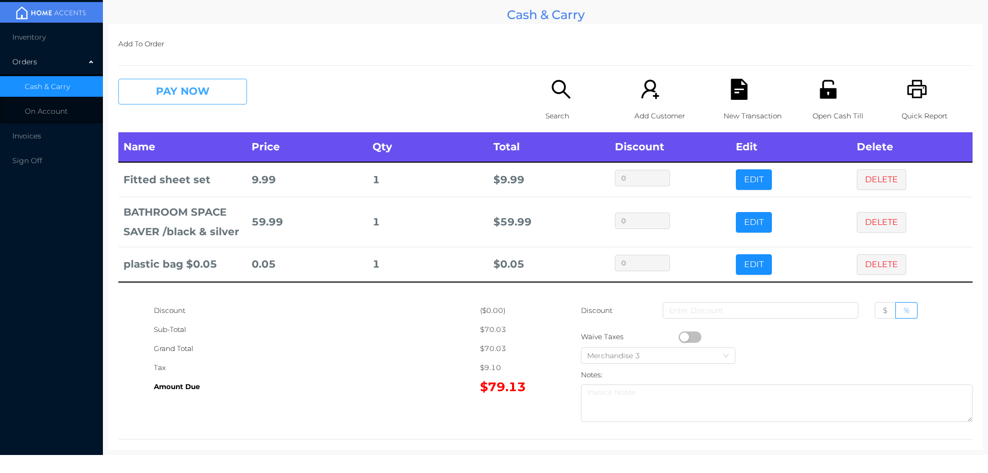
click at [211, 97] on button "PAY NOW" at bounding box center [182, 92] width 129 height 26
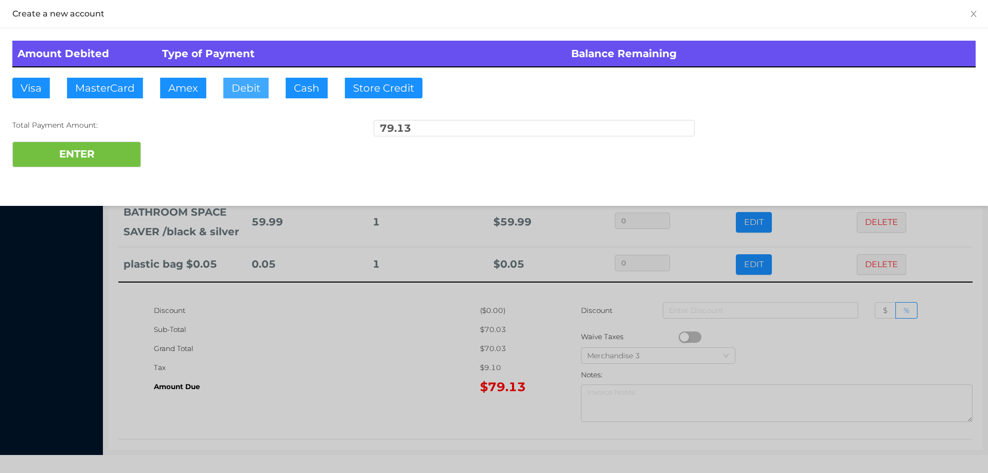
click at [241, 85] on button "Debit" at bounding box center [245, 88] width 45 height 21
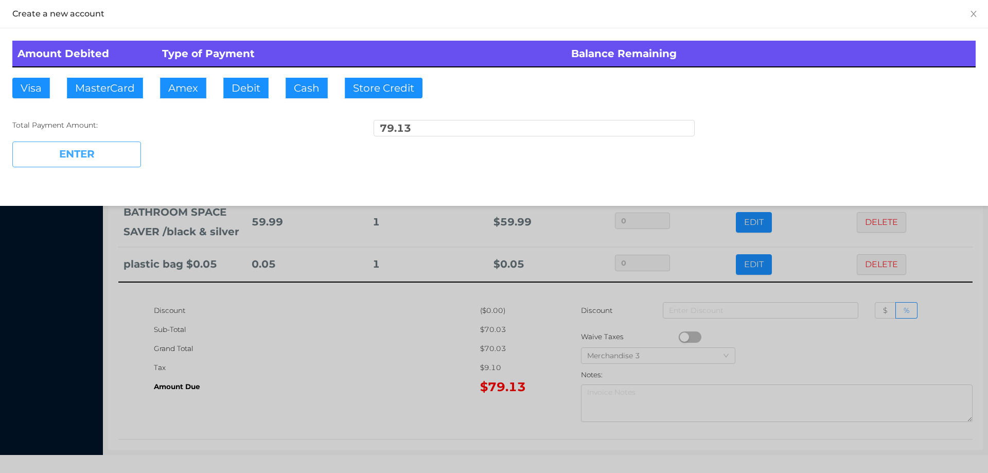
click at [104, 151] on button "ENTER" at bounding box center [76, 154] width 129 height 26
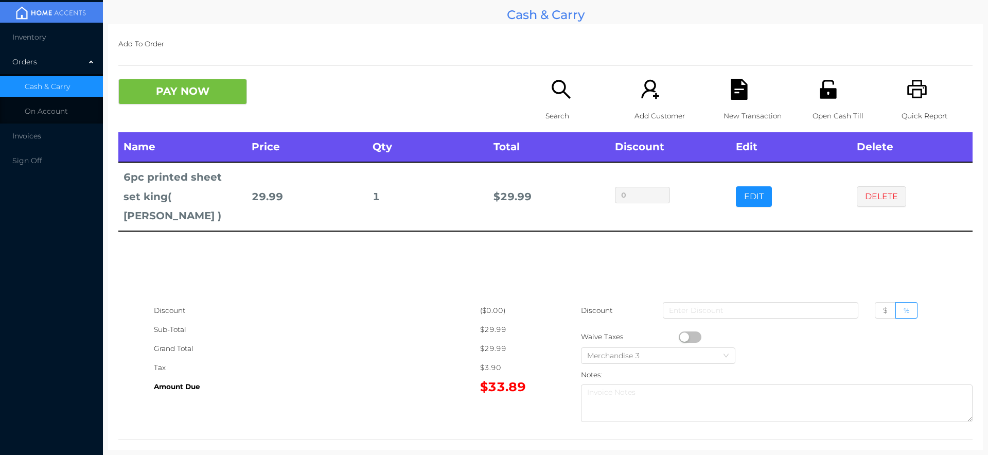
click at [557, 99] on icon "icon: search" at bounding box center [560, 89] width 21 height 21
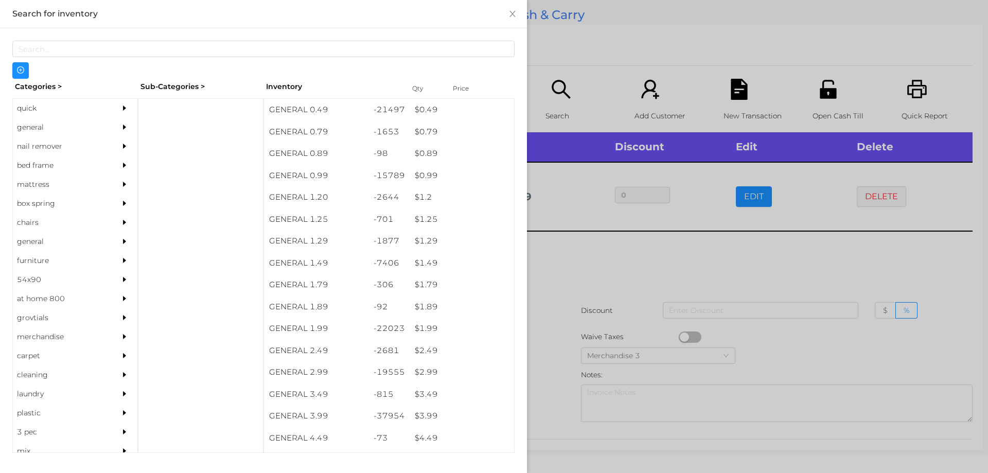
click at [603, 230] on div at bounding box center [494, 236] width 988 height 473
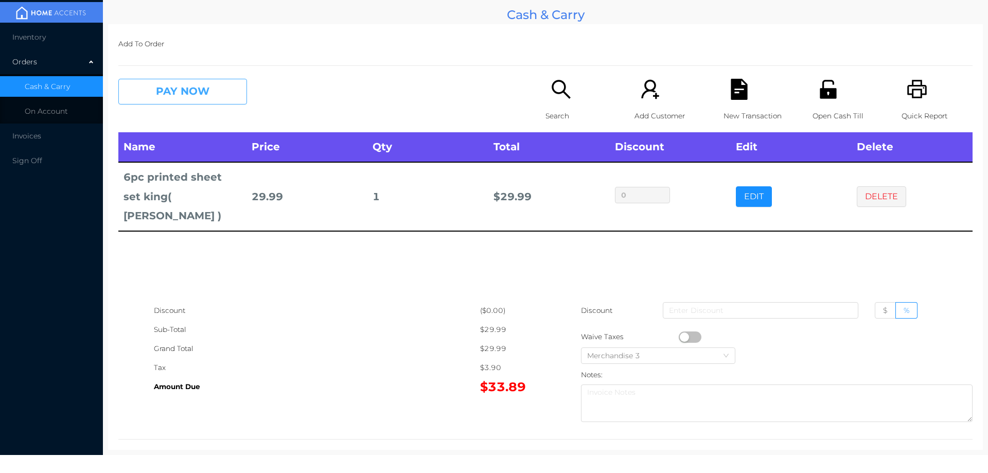
click at [161, 97] on button "PAY NOW" at bounding box center [182, 92] width 129 height 26
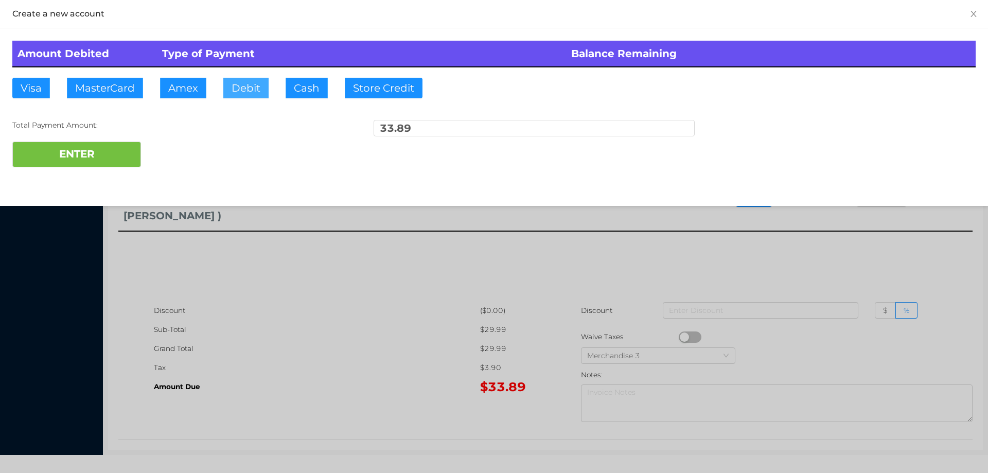
click at [238, 83] on button "Debit" at bounding box center [245, 88] width 45 height 21
type input "40."
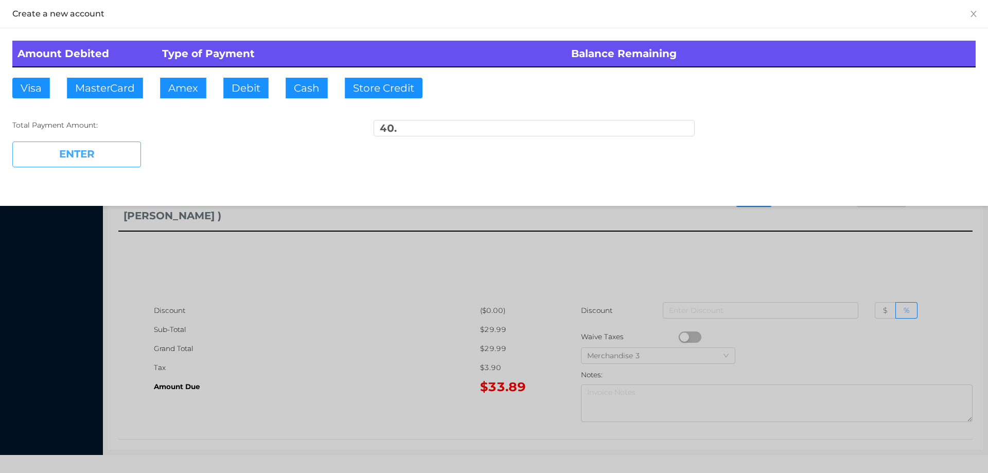
click at [120, 147] on button "ENTER" at bounding box center [76, 154] width 129 height 26
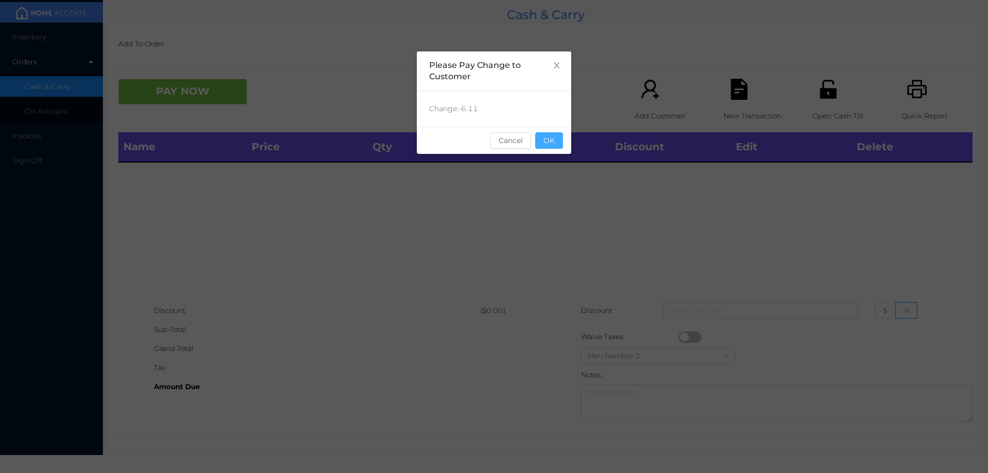
click at [559, 138] on button "OK" at bounding box center [549, 140] width 28 height 16
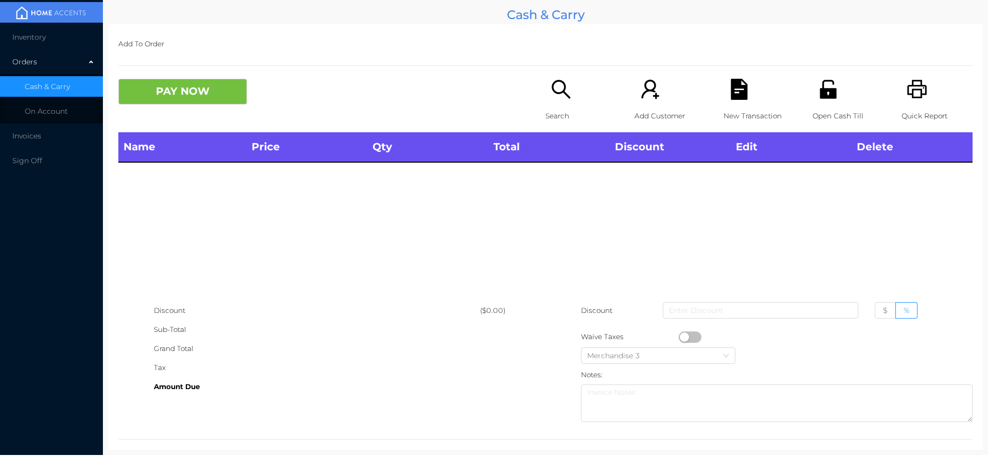
click at [822, 79] on icon "icon: unlock" at bounding box center [827, 89] width 21 height 21
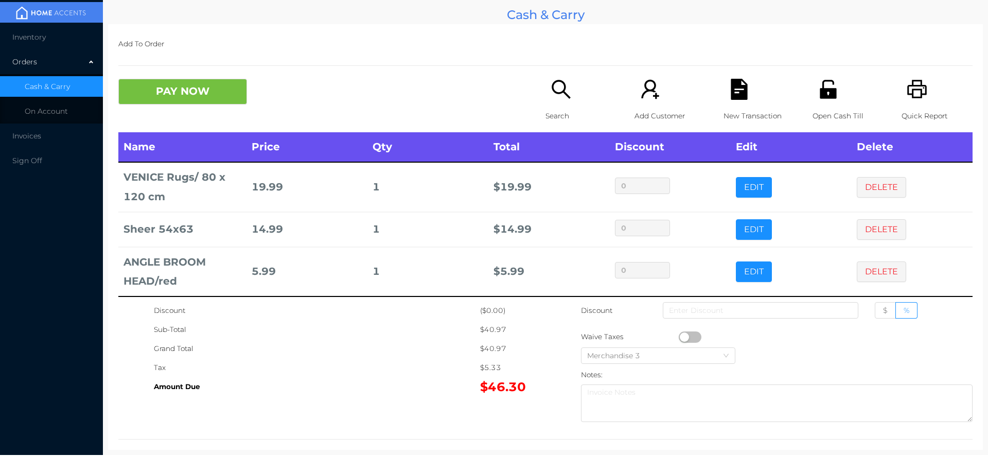
click at [865, 280] on button "DELETE" at bounding box center [881, 271] width 49 height 21
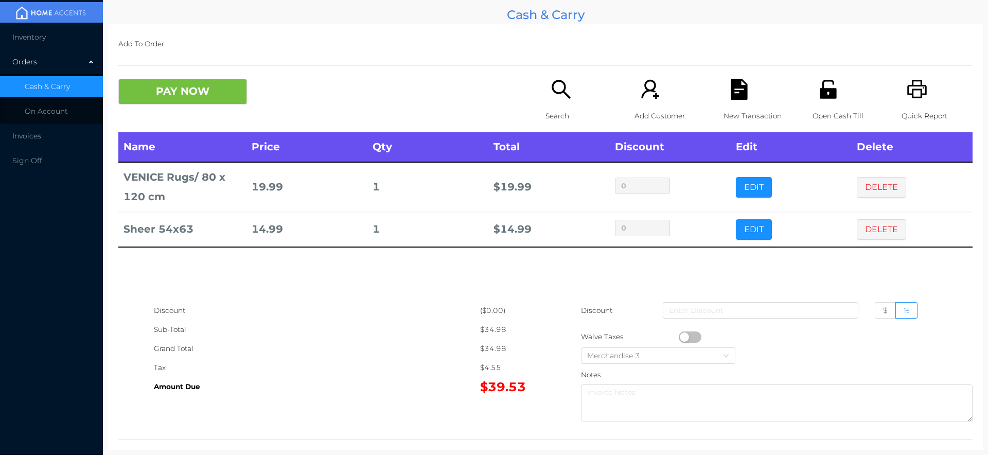
click at [554, 98] on icon "icon: search" at bounding box center [560, 89] width 21 height 21
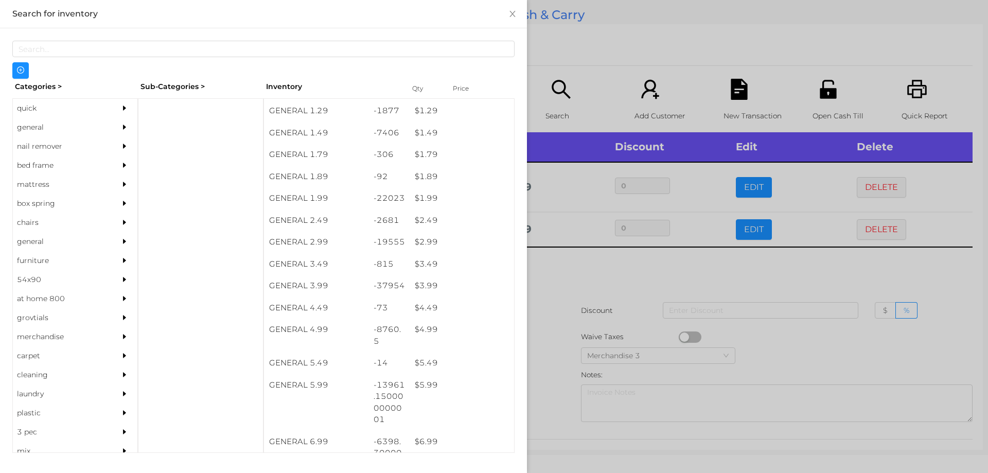
scroll to position [131, 0]
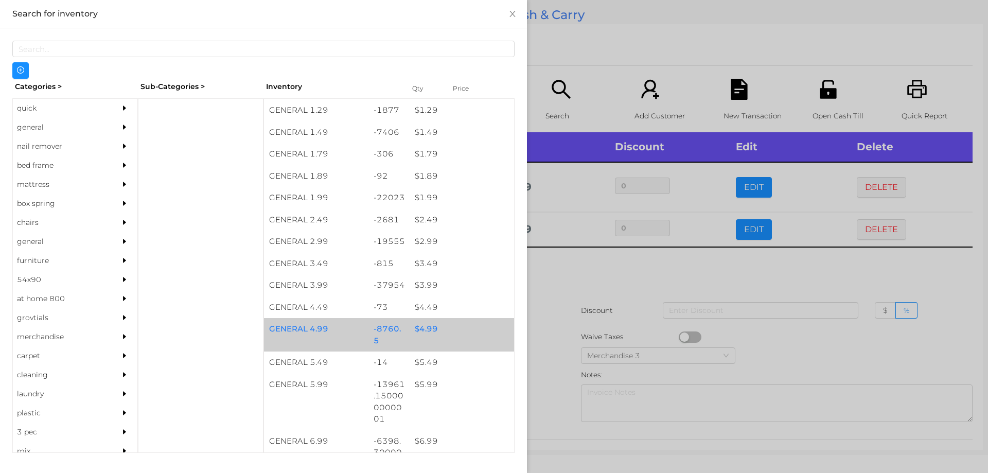
click at [424, 328] on div "$ 4.99" at bounding box center [462, 329] width 104 height 22
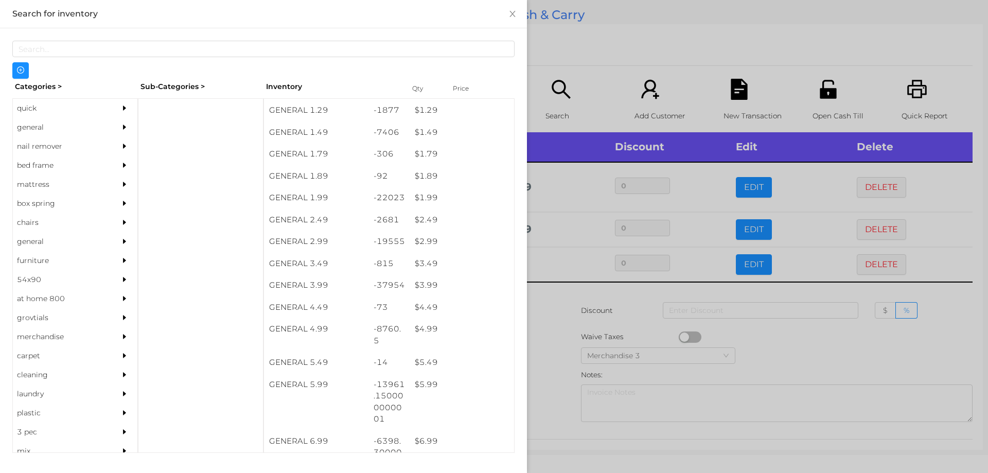
click at [560, 297] on div at bounding box center [494, 236] width 988 height 473
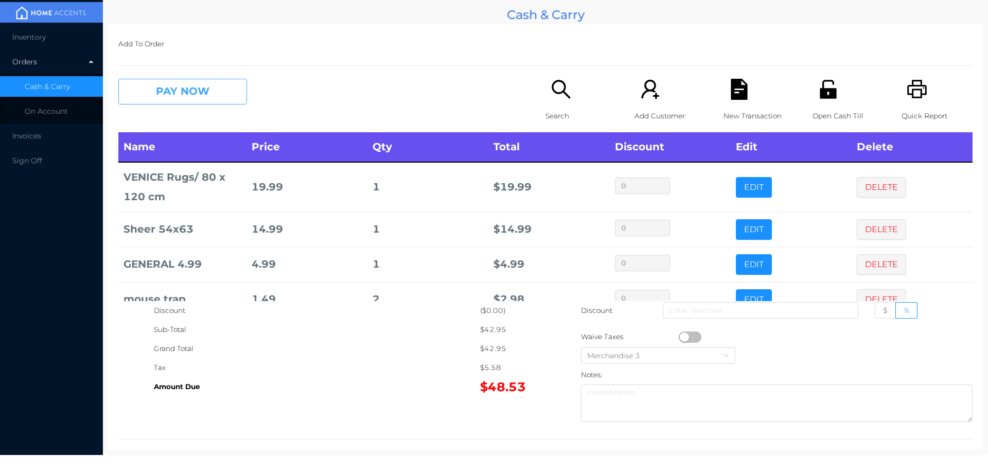
click at [152, 92] on button "PAY NOW" at bounding box center [182, 92] width 129 height 26
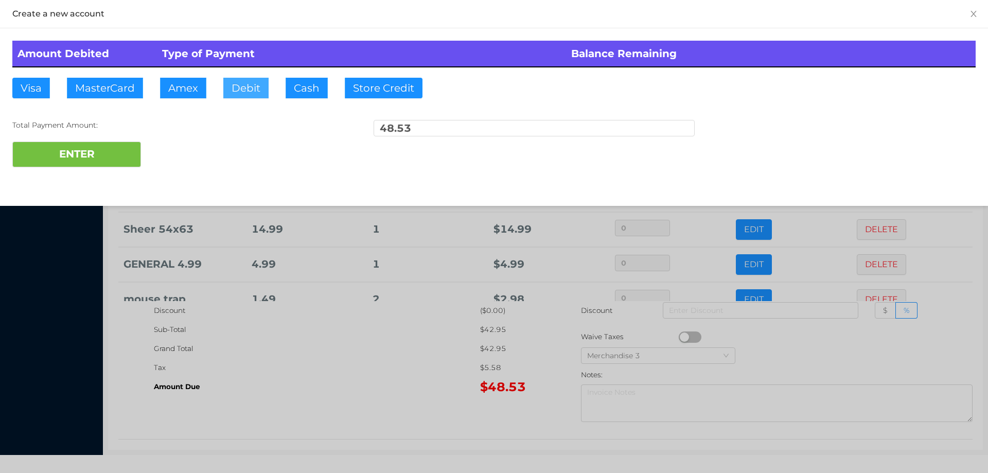
click at [244, 80] on button "Debit" at bounding box center [245, 88] width 45 height 21
type input "60."
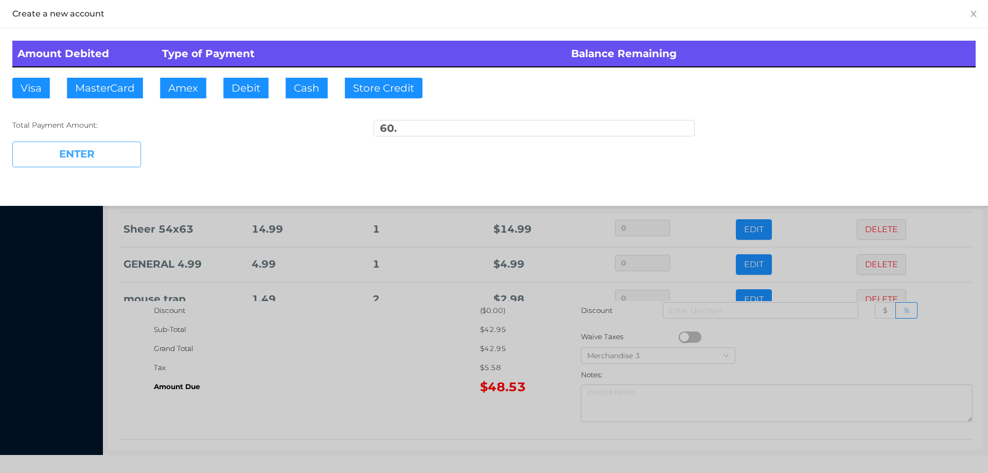
click at [100, 165] on button "ENTER" at bounding box center [76, 154] width 129 height 26
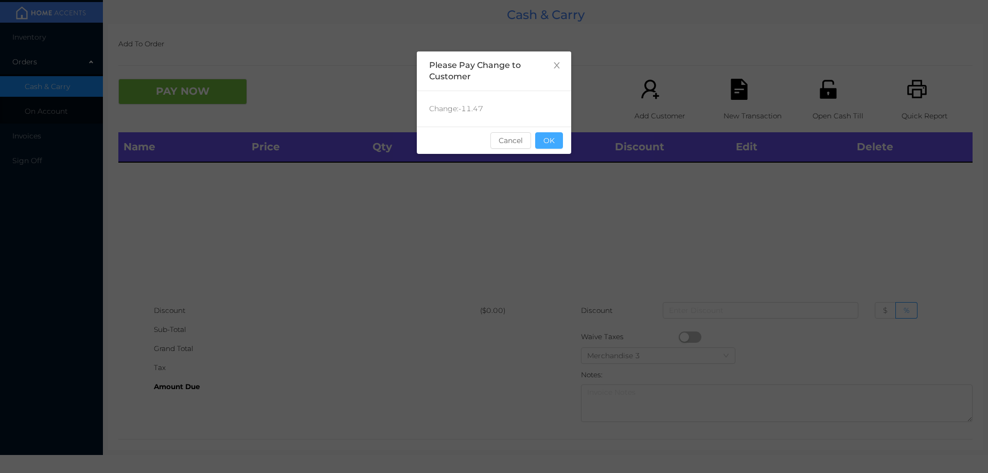
click at [547, 140] on button "OK" at bounding box center [549, 140] width 28 height 16
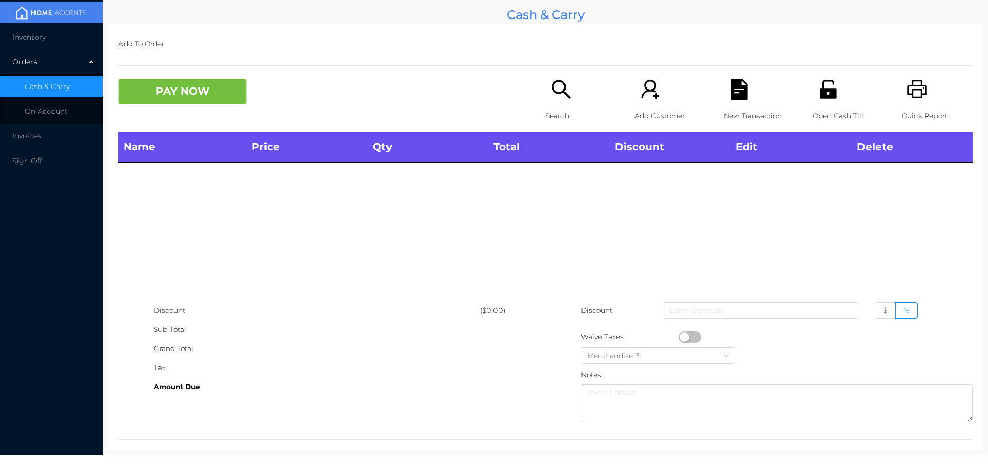
click at [561, 90] on icon "icon: search" at bounding box center [561, 89] width 19 height 19
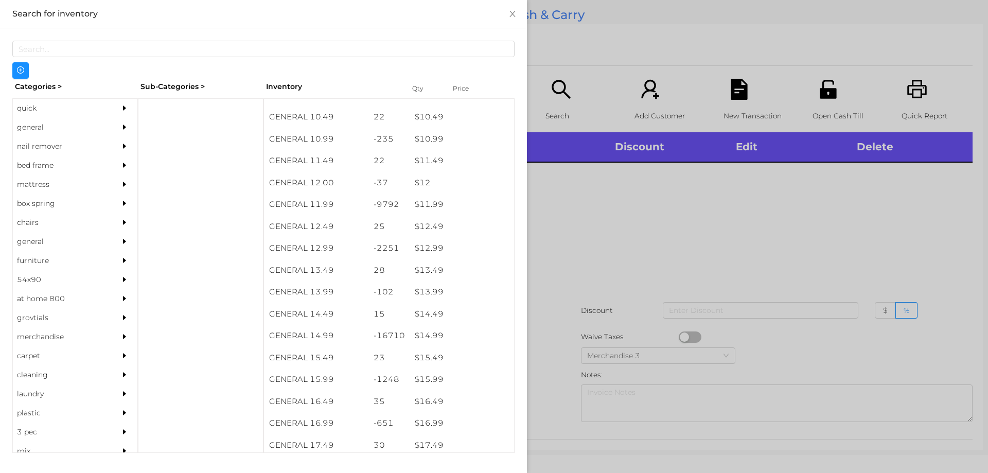
scroll to position [666, 0]
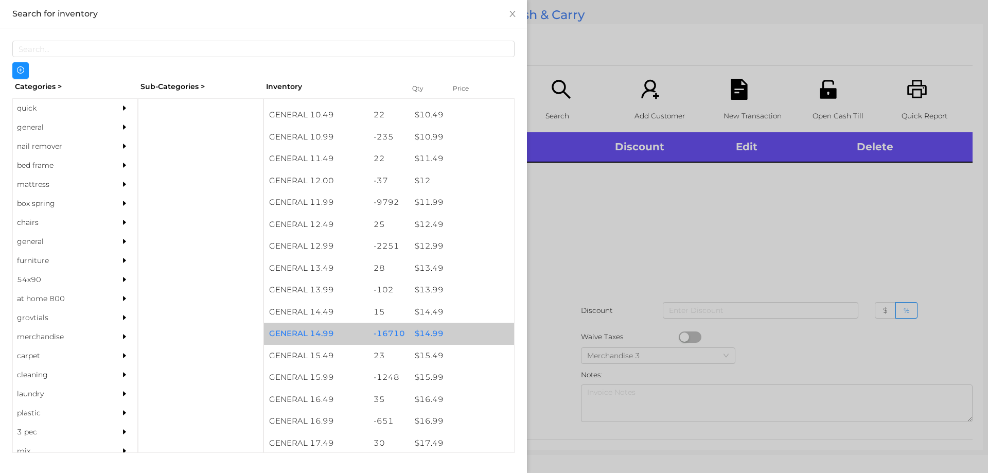
click at [431, 329] on div "$ 14.99" at bounding box center [462, 334] width 104 height 22
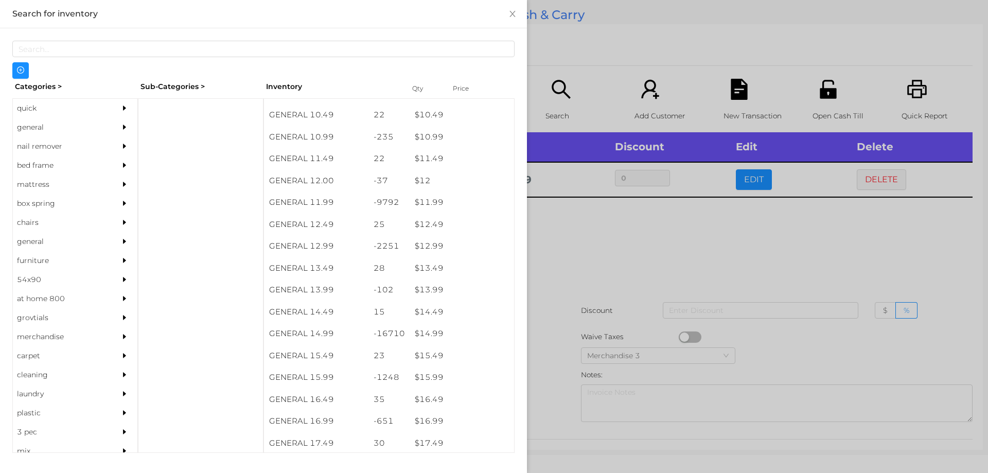
click at [558, 271] on div at bounding box center [494, 236] width 988 height 473
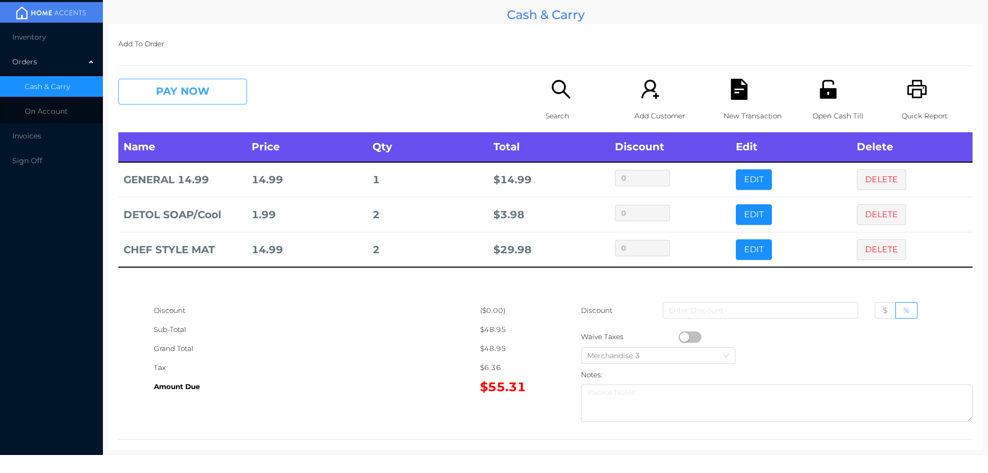
click at [205, 94] on button "PAY NOW" at bounding box center [182, 92] width 129 height 26
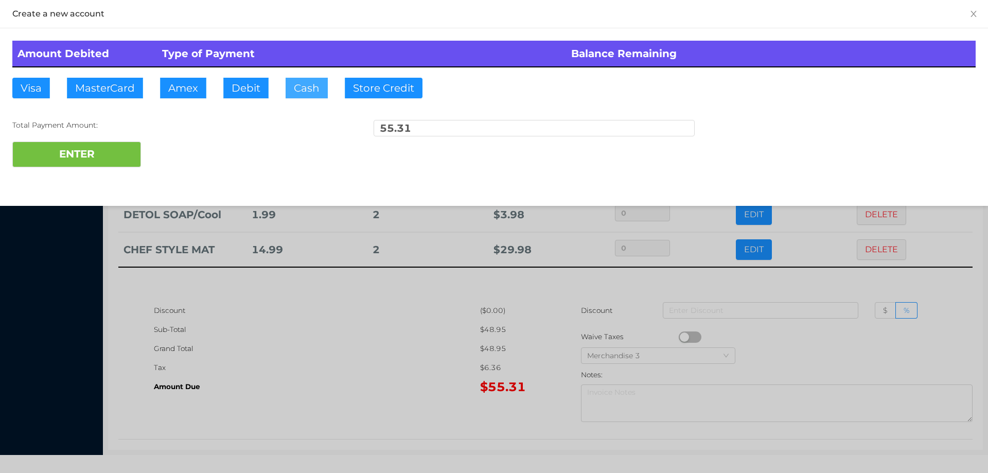
click at [298, 84] on button "Cash" at bounding box center [307, 88] width 42 height 21
type input "100."
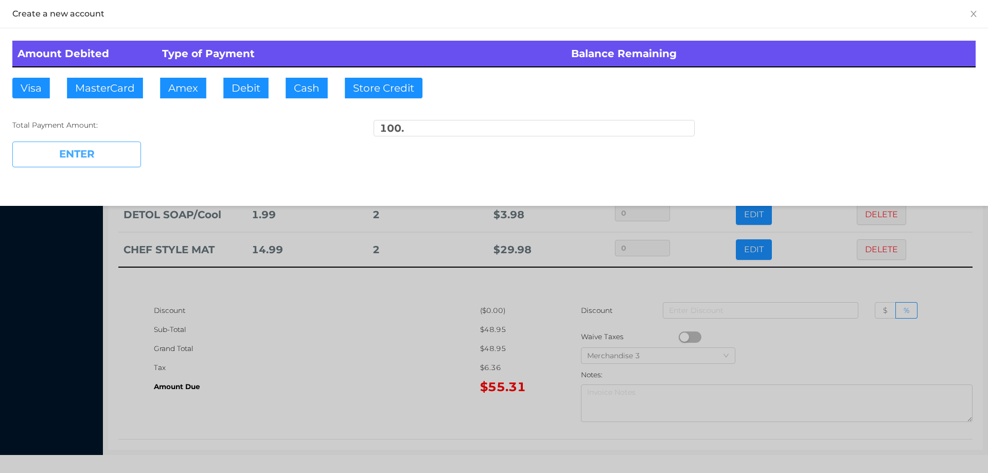
click at [110, 143] on button "ENTER" at bounding box center [76, 154] width 129 height 26
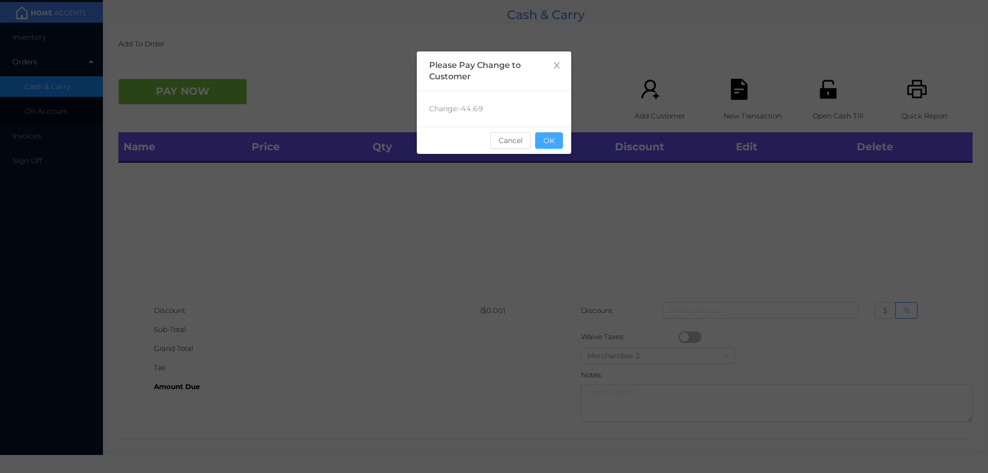
click at [544, 135] on button "OK" at bounding box center [549, 140] width 28 height 16
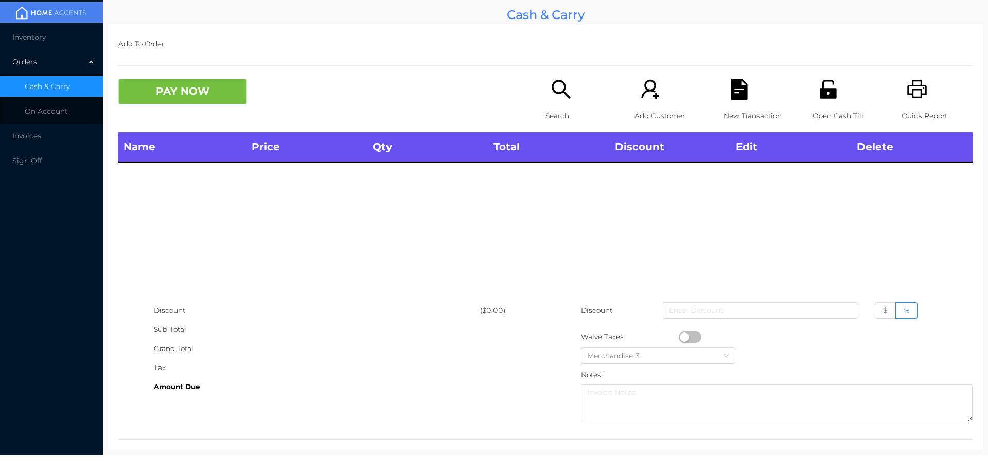
click at [555, 197] on div "Name Price Qty Total Discount Edit Delete" at bounding box center [545, 216] width 854 height 169
click at [559, 109] on p "Search" at bounding box center [580, 115] width 71 height 19
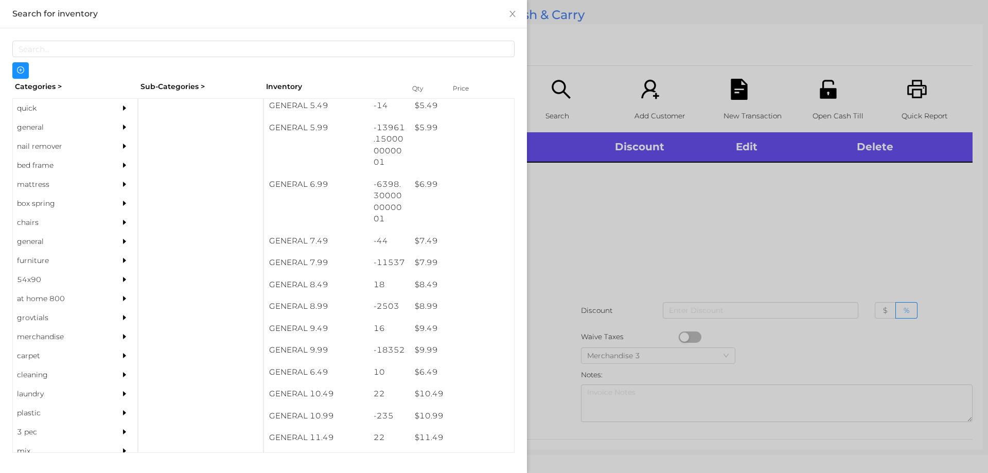
scroll to position [387, 0]
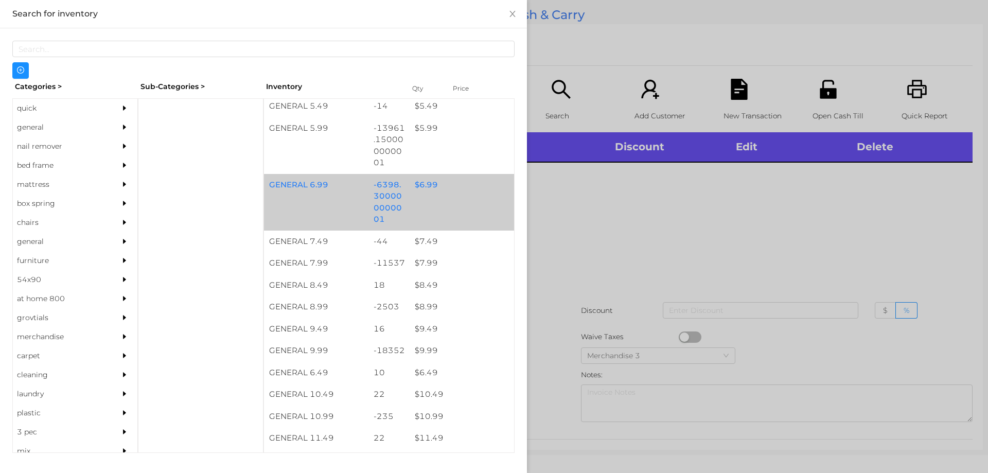
click at [417, 179] on div "$ 6.99" at bounding box center [462, 185] width 104 height 22
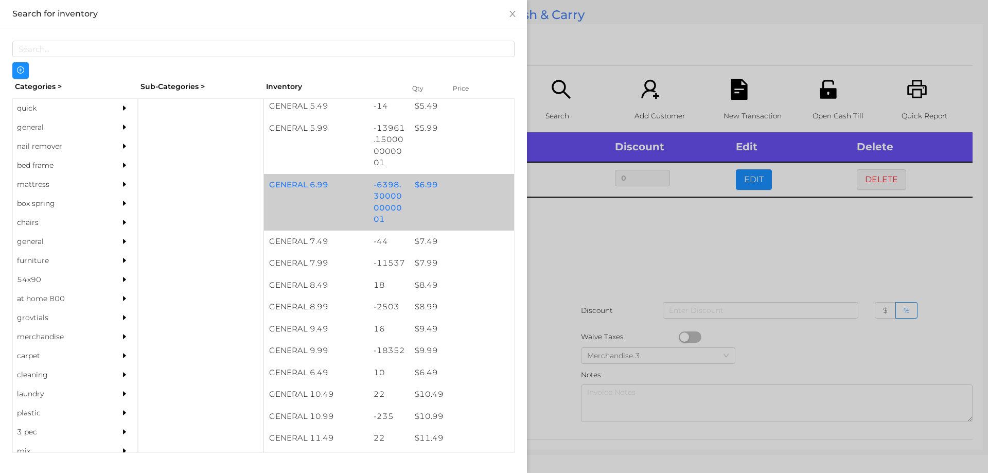
click at [430, 175] on div "$ 6.99" at bounding box center [462, 185] width 104 height 22
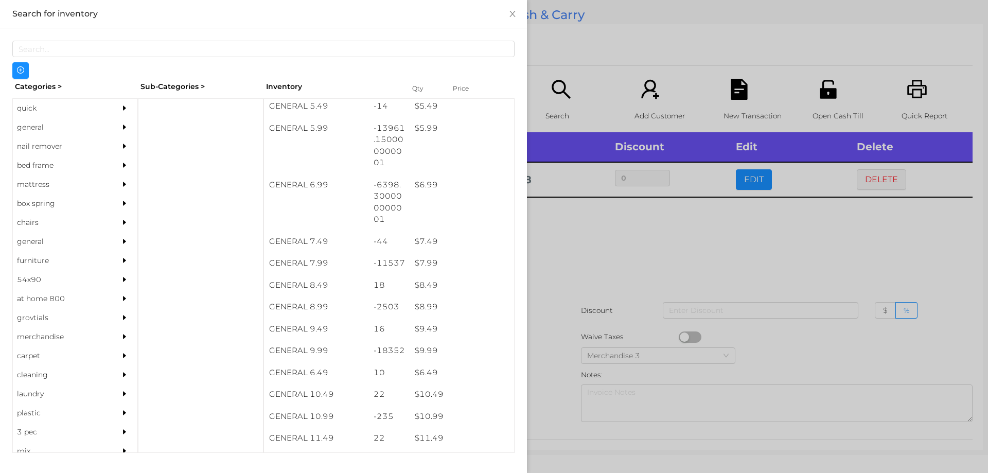
click at [593, 236] on div at bounding box center [494, 236] width 988 height 473
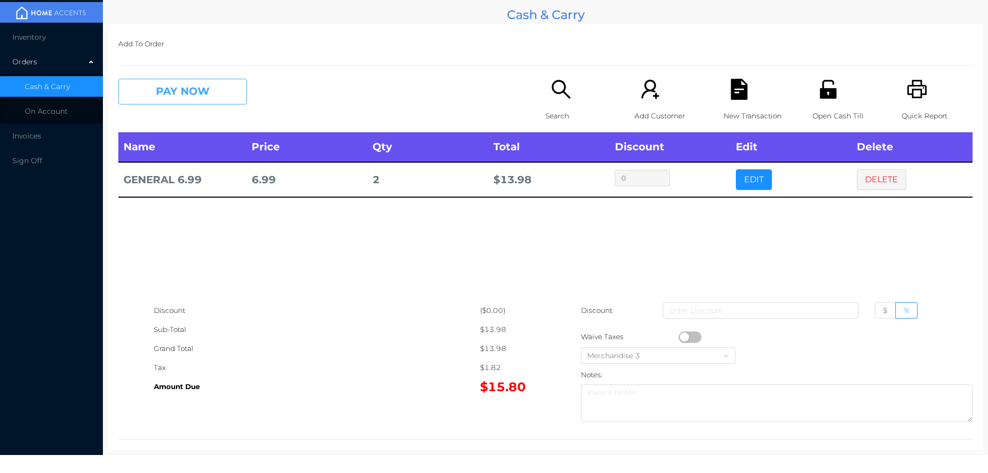
click at [186, 88] on button "PAY NOW" at bounding box center [182, 92] width 129 height 26
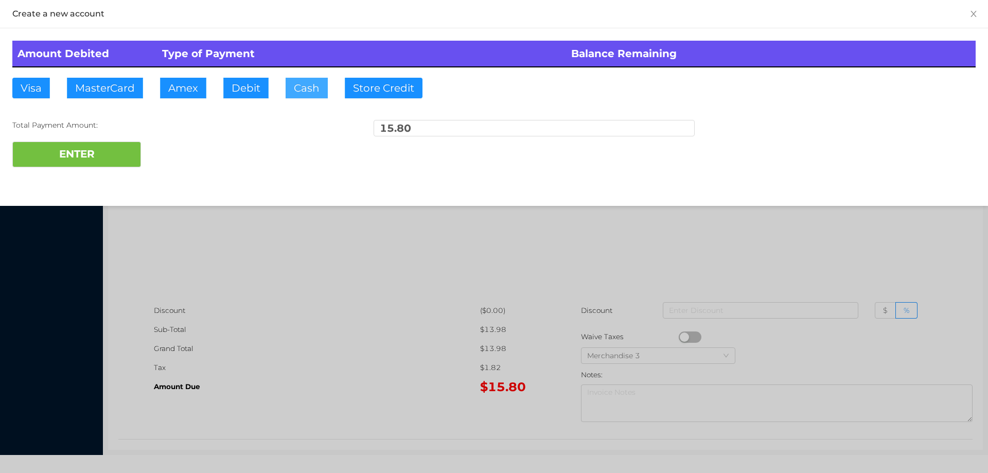
click at [299, 94] on button "Cash" at bounding box center [307, 88] width 42 height 21
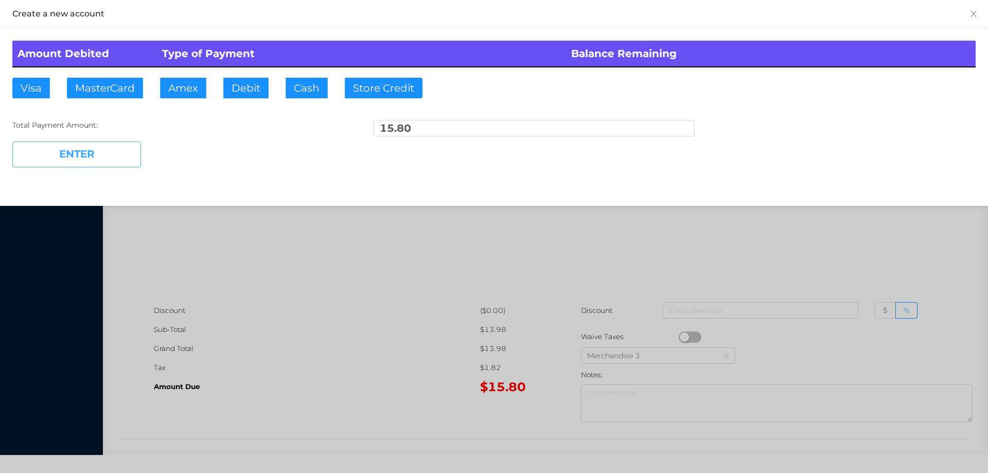
click at [68, 154] on button "ENTER" at bounding box center [76, 154] width 129 height 26
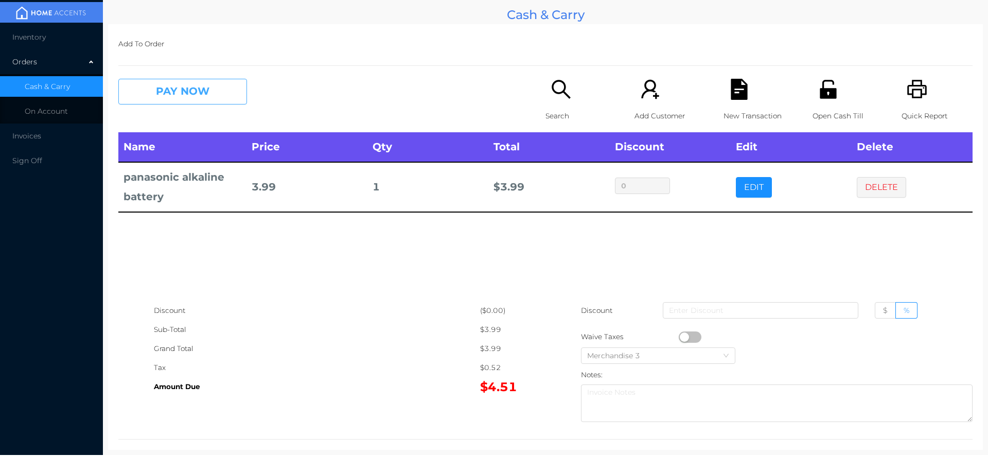
click at [185, 88] on button "PAY NOW" at bounding box center [182, 92] width 129 height 26
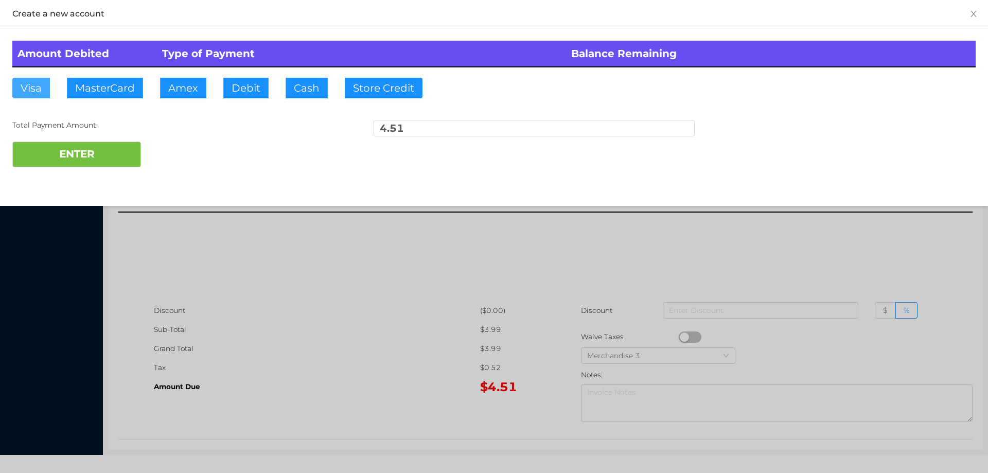
click at [28, 92] on button "Visa" at bounding box center [31, 88] width 38 height 21
click at [79, 146] on button "ENTER" at bounding box center [76, 154] width 129 height 26
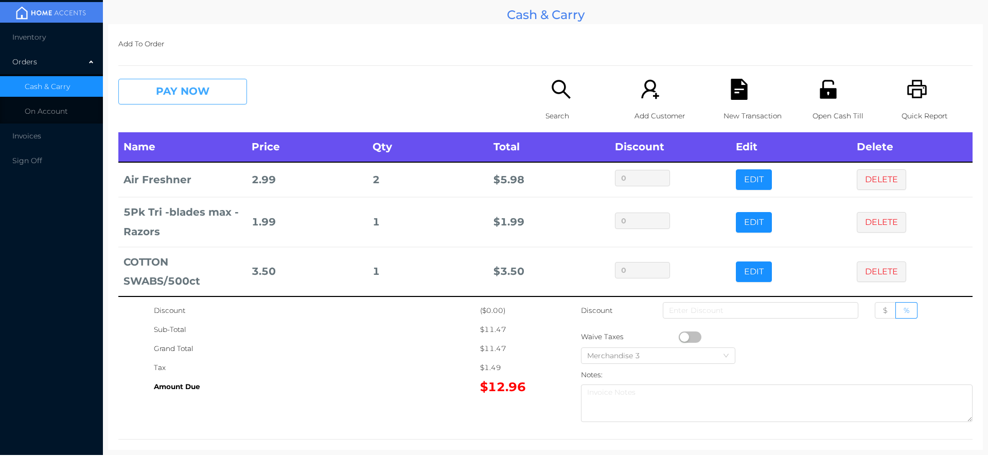
click at [159, 93] on button "PAY NOW" at bounding box center [182, 92] width 129 height 26
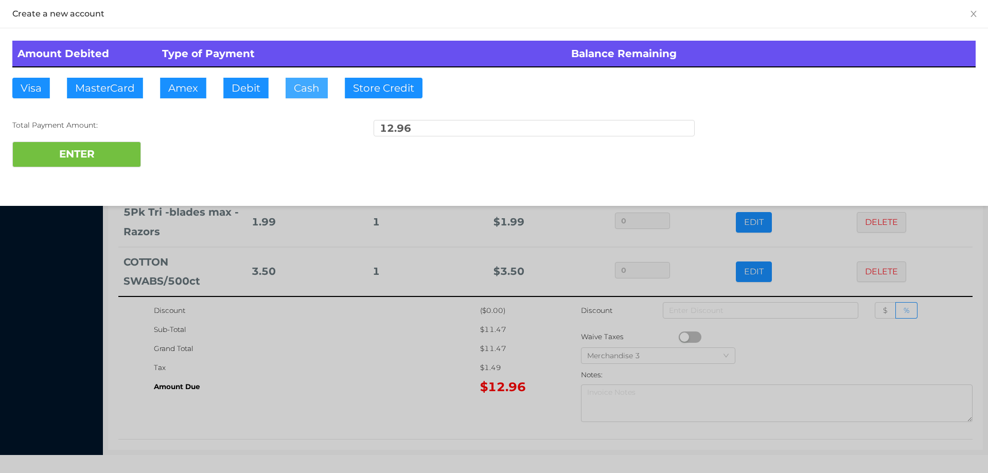
click at [295, 79] on button "Cash" at bounding box center [307, 88] width 42 height 21
type input "20."
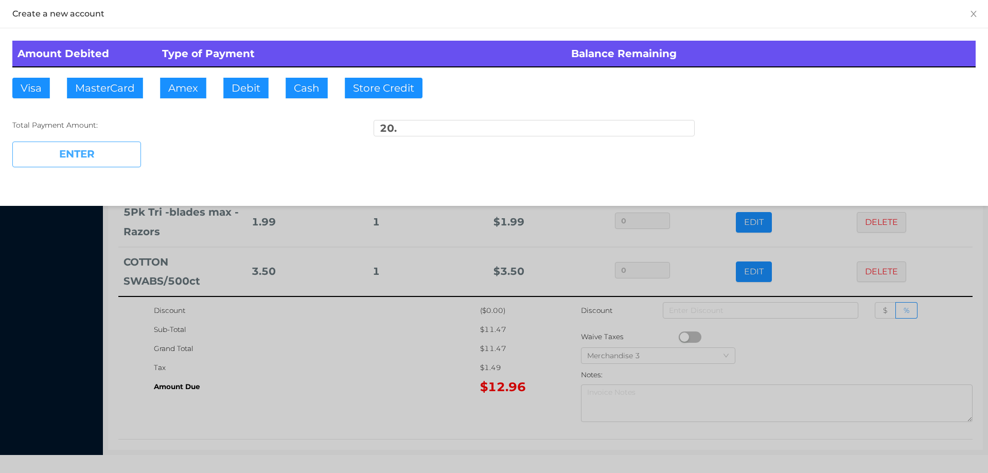
click at [58, 165] on button "ENTER" at bounding box center [76, 154] width 129 height 26
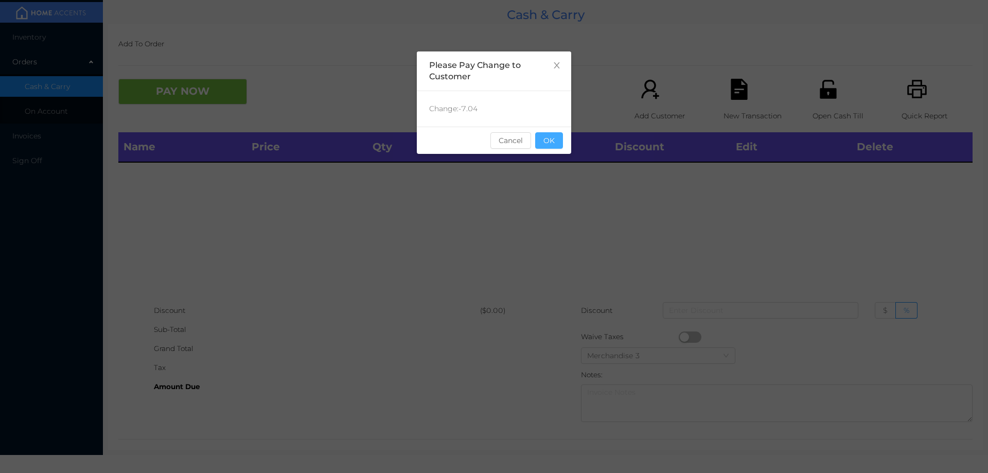
click at [555, 145] on button "OK" at bounding box center [549, 140] width 28 height 16
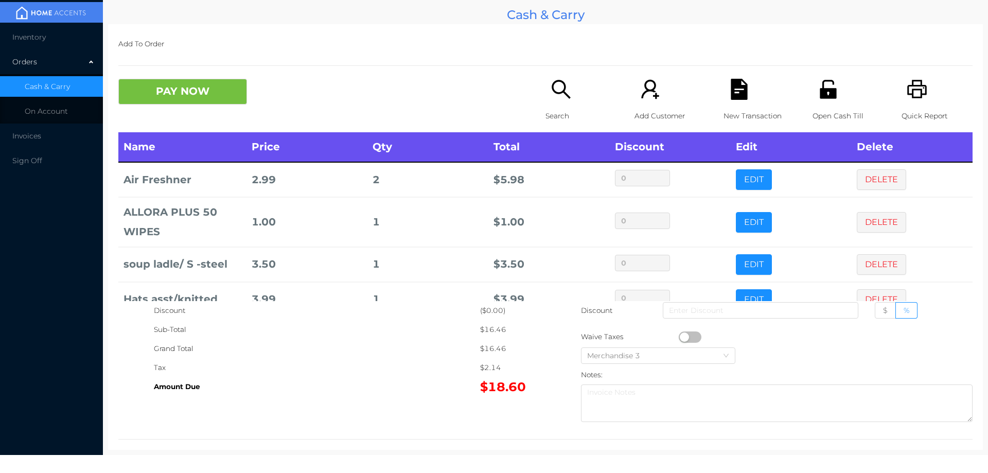
click at [205, 101] on button "PAY NOW" at bounding box center [182, 92] width 129 height 26
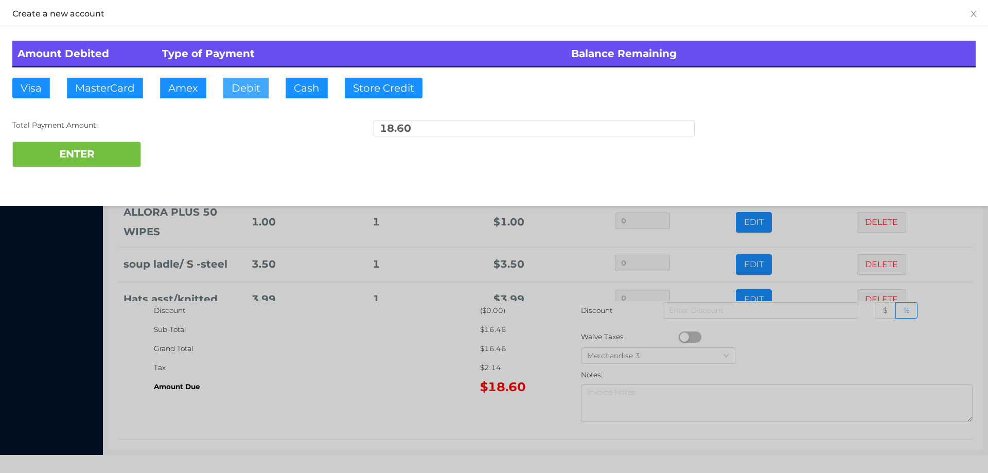
click at [245, 87] on button "Debit" at bounding box center [245, 88] width 45 height 21
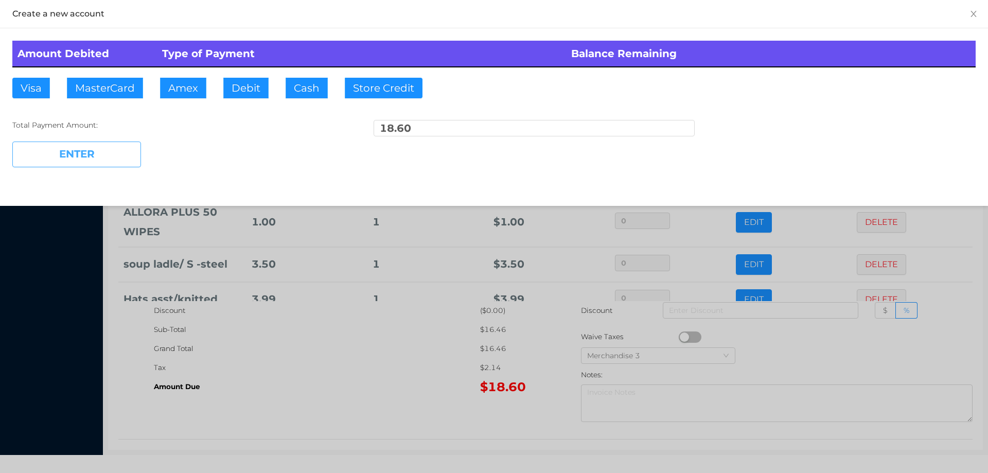
click at [94, 158] on button "ENTER" at bounding box center [76, 154] width 129 height 26
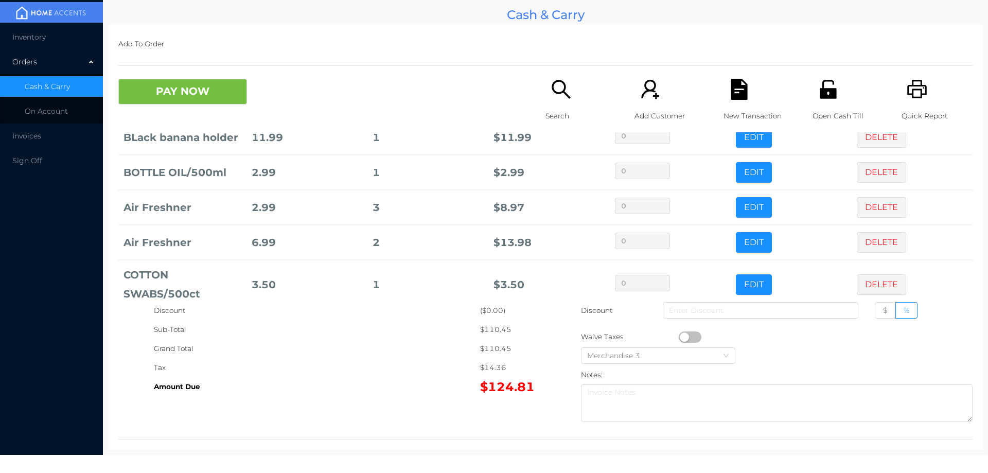
scroll to position [230, 0]
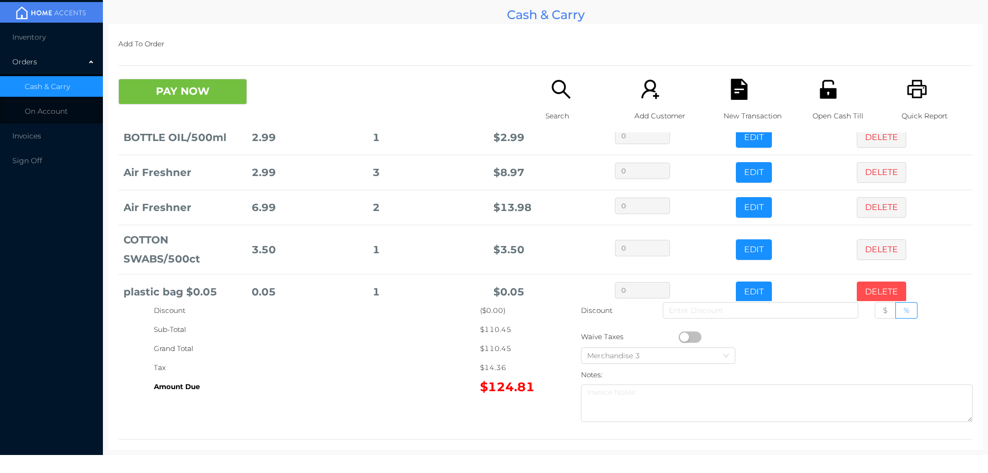
click at [872, 281] on button "DELETE" at bounding box center [881, 291] width 49 height 21
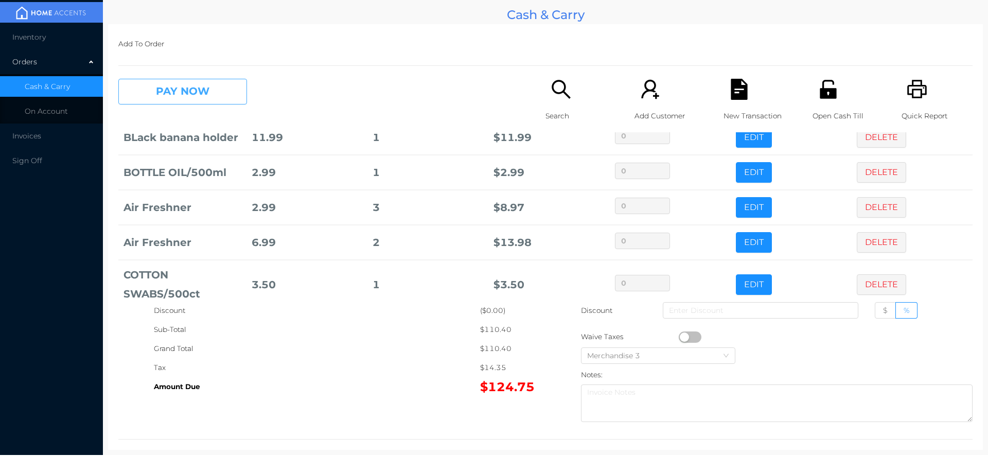
click at [195, 102] on button "PAY NOW" at bounding box center [182, 92] width 129 height 26
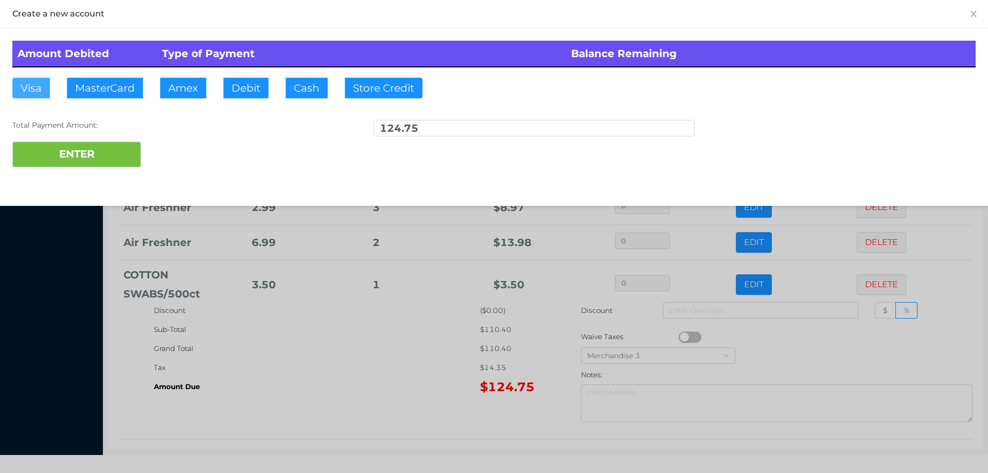
click at [34, 88] on button "Visa" at bounding box center [31, 88] width 38 height 21
click at [74, 153] on button "ENTER" at bounding box center [76, 154] width 129 height 26
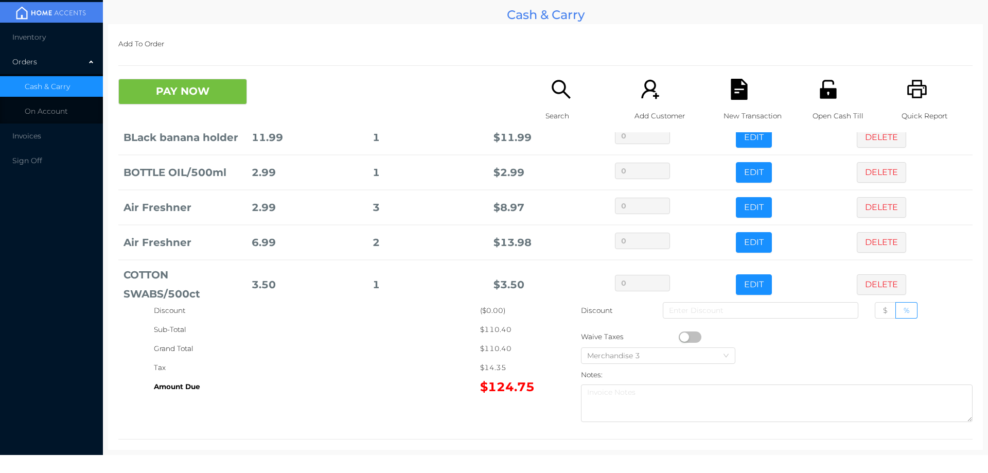
scroll to position [0, 0]
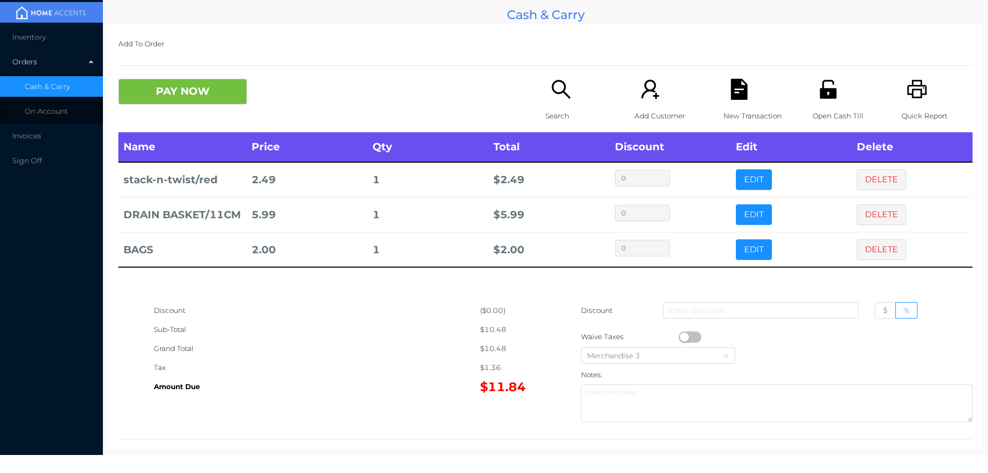
click at [158, 92] on button "PAY NOW" at bounding box center [182, 92] width 129 height 26
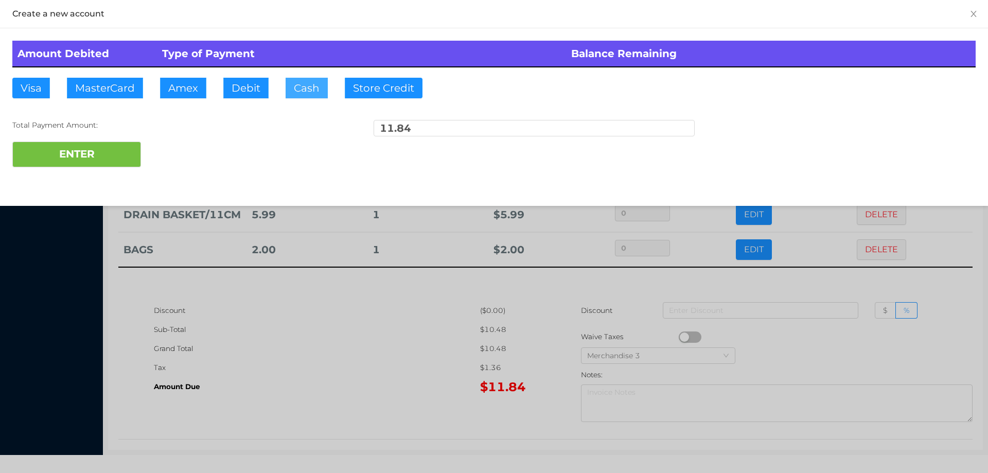
click at [296, 86] on button "Cash" at bounding box center [307, 88] width 42 height 21
type input "20."
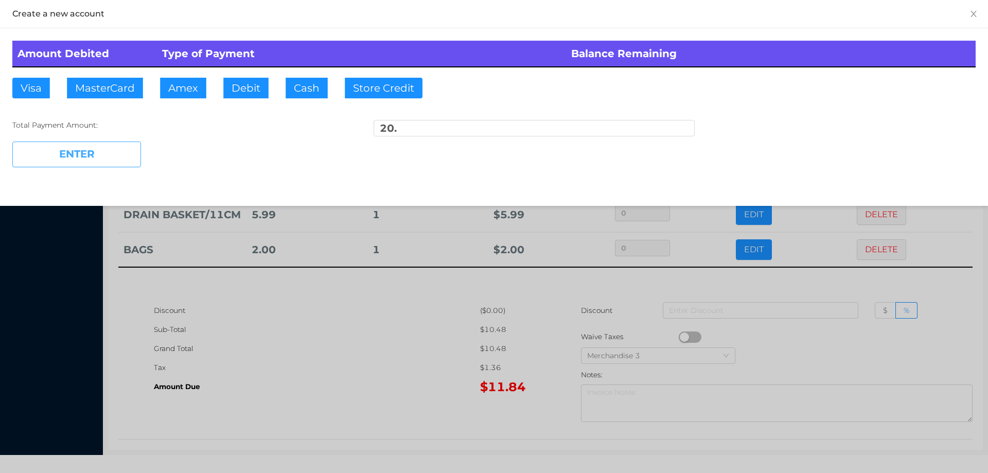
click at [82, 163] on button "ENTER" at bounding box center [76, 154] width 129 height 26
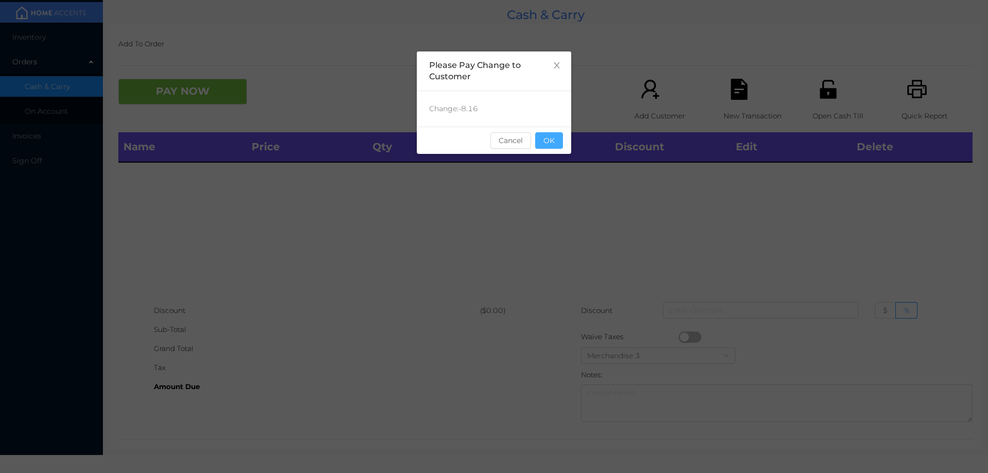
click at [553, 140] on button "OK" at bounding box center [549, 140] width 28 height 16
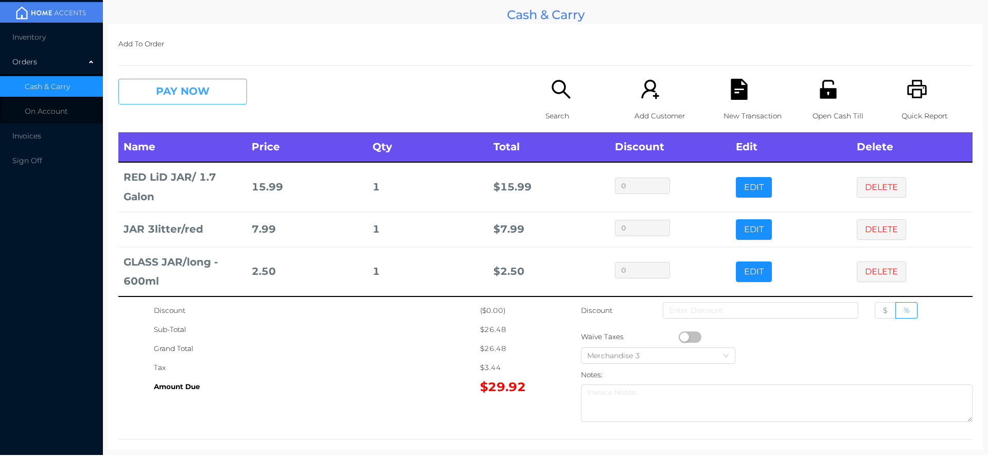
click at [154, 83] on button "PAY NOW" at bounding box center [182, 92] width 129 height 26
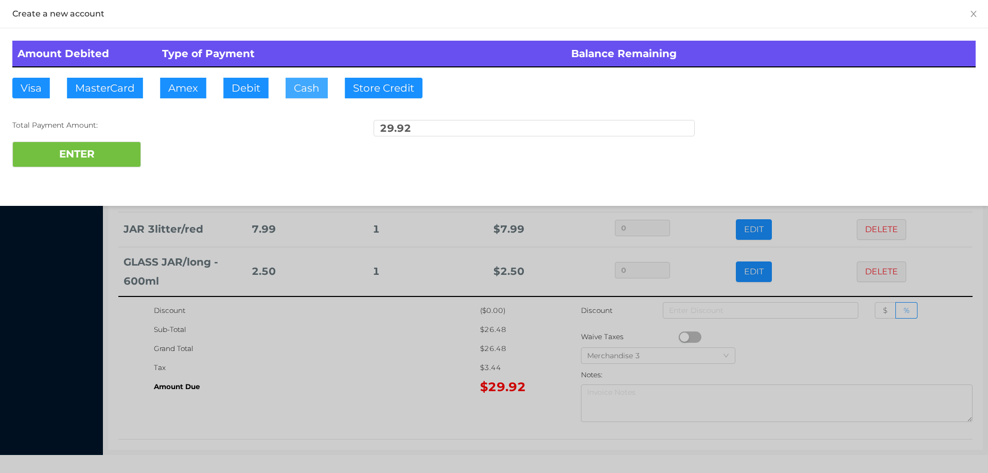
click at [306, 87] on button "Cash" at bounding box center [307, 88] width 42 height 21
type input "50."
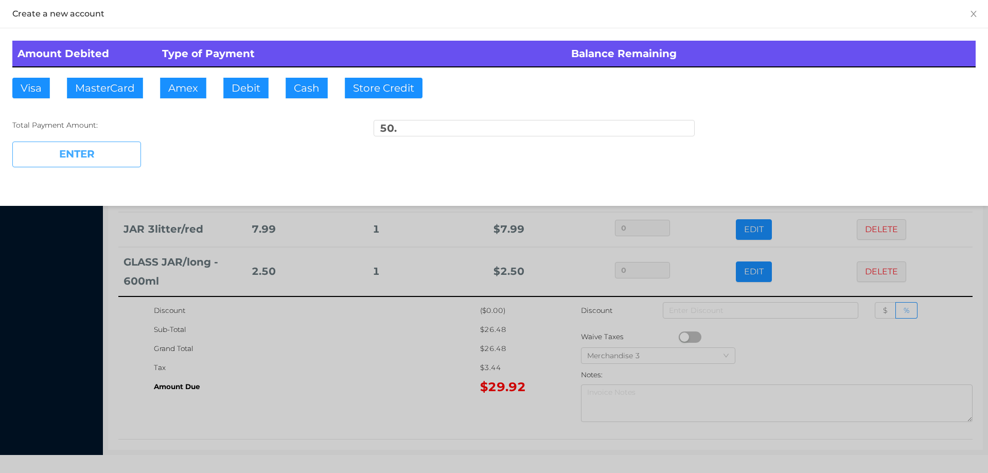
click at [66, 153] on button "ENTER" at bounding box center [76, 154] width 129 height 26
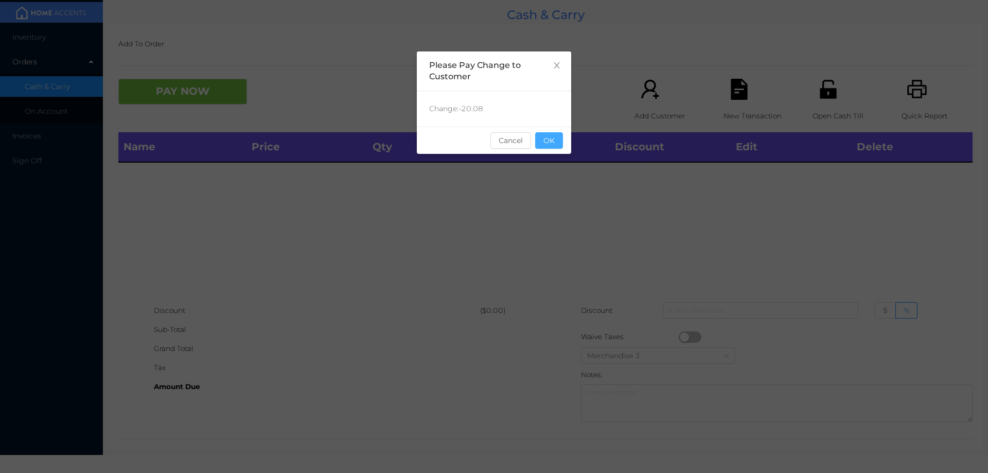
click at [556, 142] on button "OK" at bounding box center [549, 140] width 28 height 16
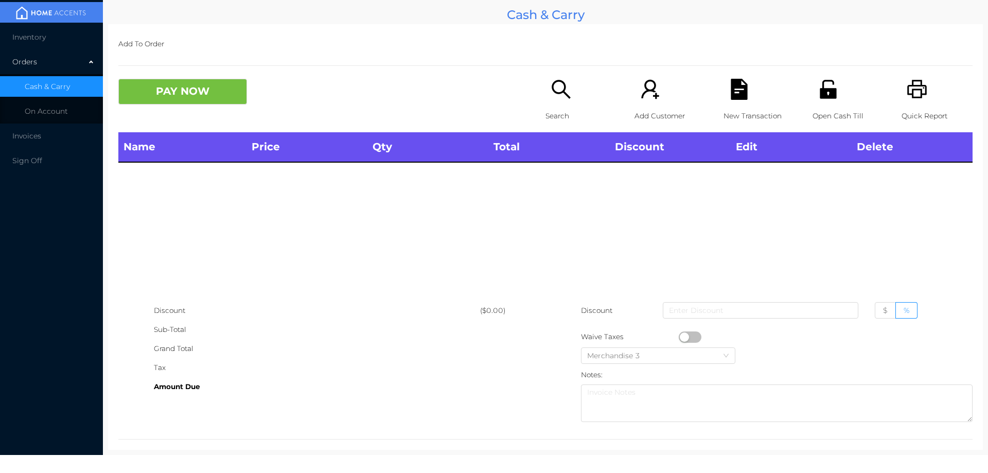
click at [577, 197] on div "Name Price Qty Total Discount Edit Delete" at bounding box center [545, 216] width 854 height 169
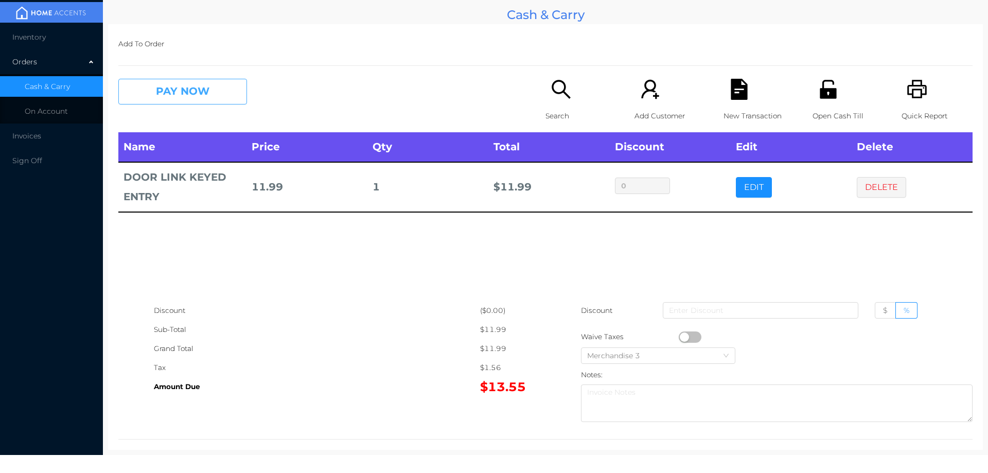
click at [227, 81] on button "PAY NOW" at bounding box center [182, 92] width 129 height 26
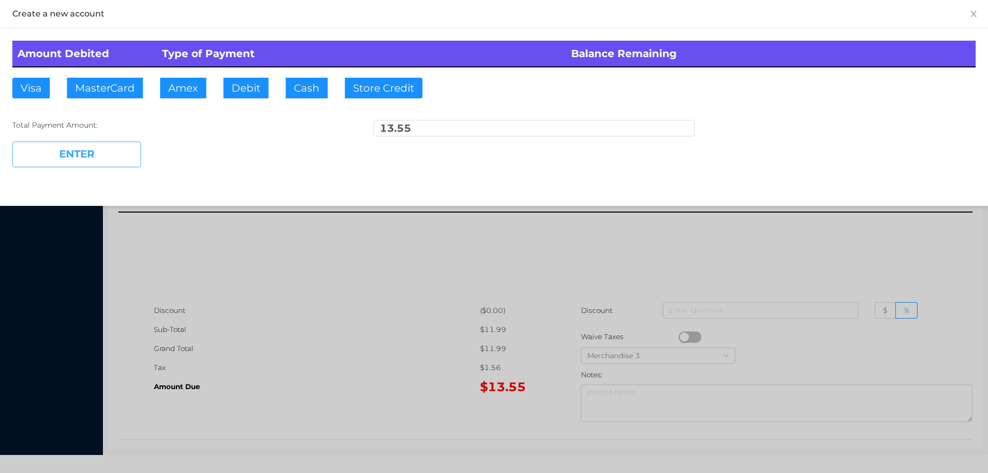
click at [100, 147] on button "ENTER" at bounding box center [76, 154] width 129 height 26
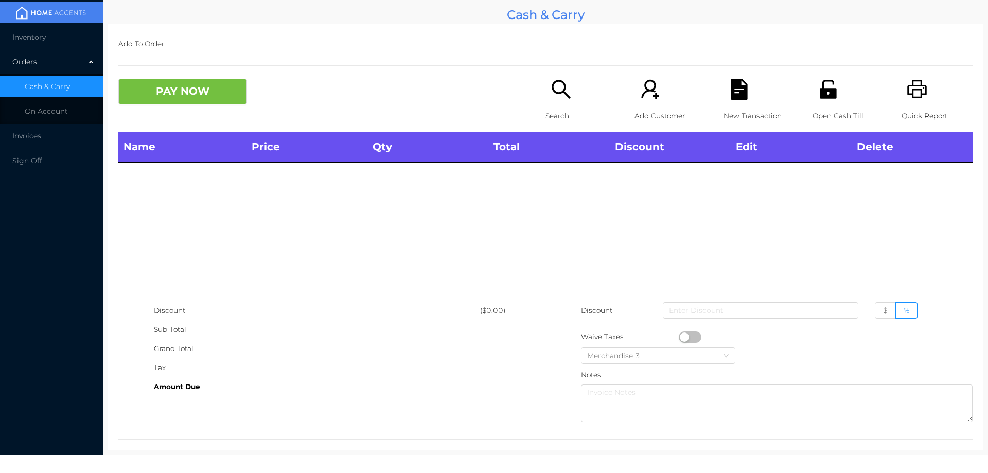
click at [561, 119] on p "Search" at bounding box center [580, 115] width 71 height 19
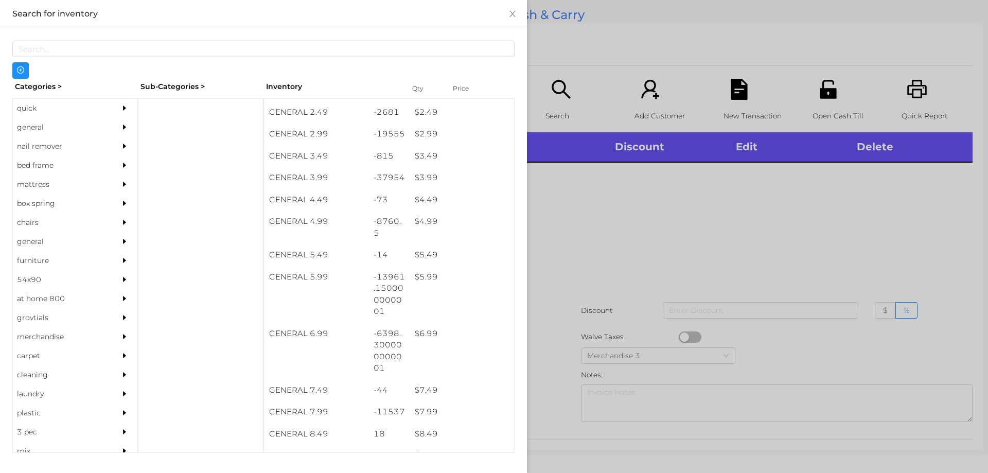
scroll to position [238, 0]
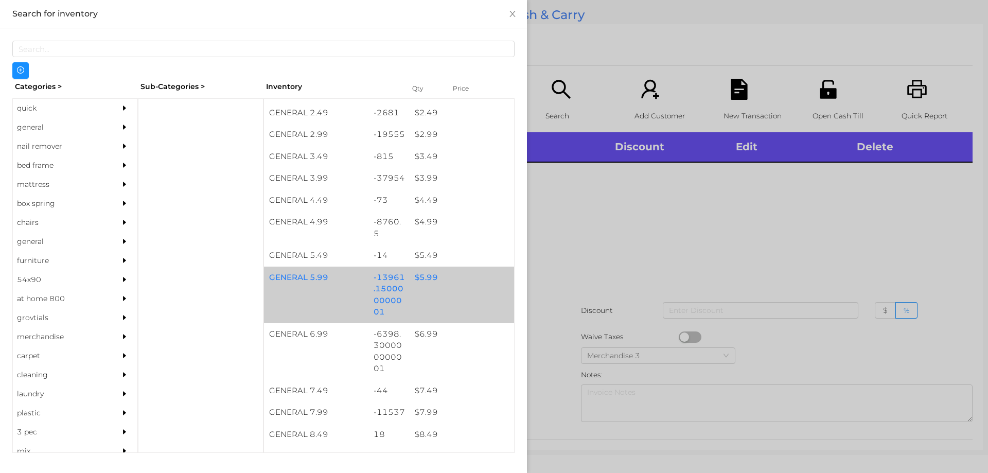
click at [422, 278] on div "$ 5.99" at bounding box center [462, 277] width 104 height 22
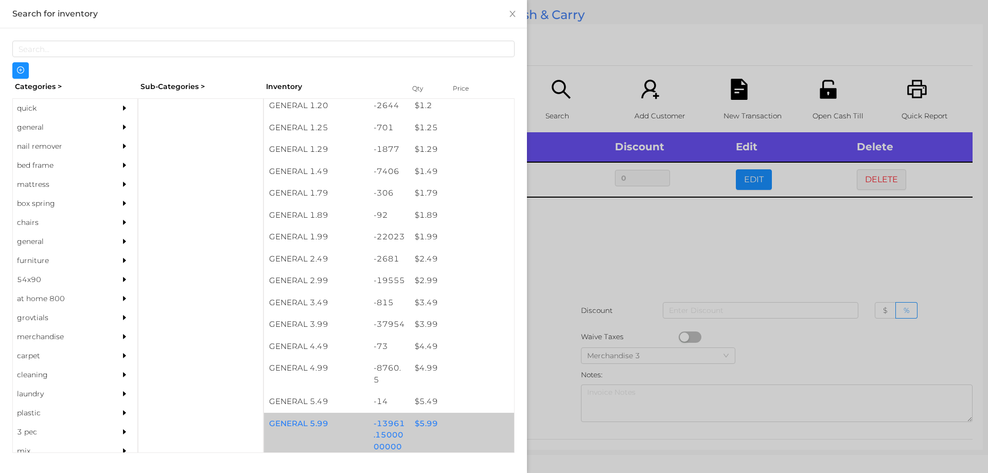
scroll to position [91, 0]
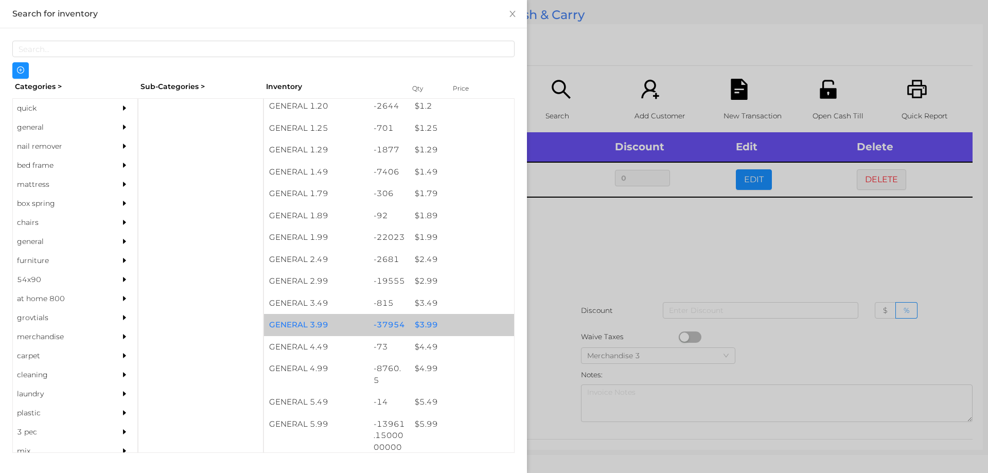
click at [415, 318] on div "$ 3.99" at bounding box center [462, 325] width 104 height 22
click at [421, 320] on div "$ 3.99" at bounding box center [462, 325] width 104 height 22
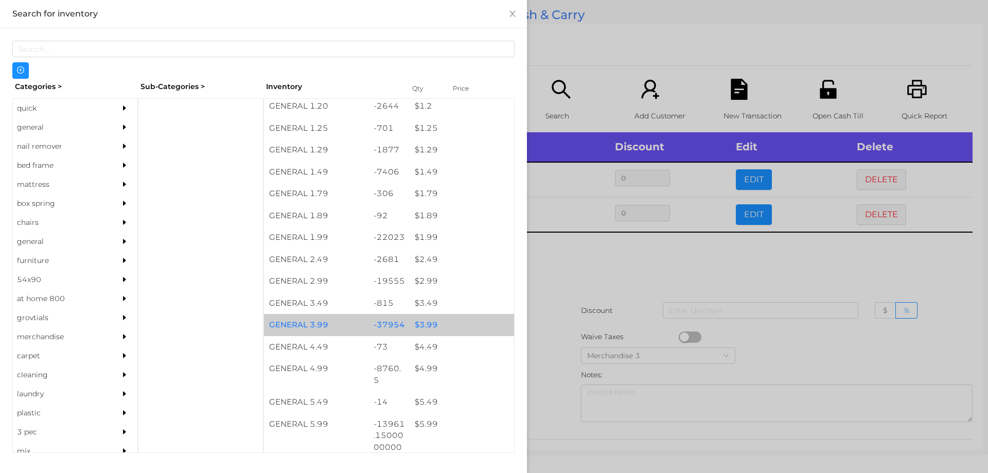
click at [424, 319] on div "$ 3.99" at bounding box center [462, 325] width 104 height 22
click at [429, 321] on div "$ 3.99" at bounding box center [462, 325] width 104 height 22
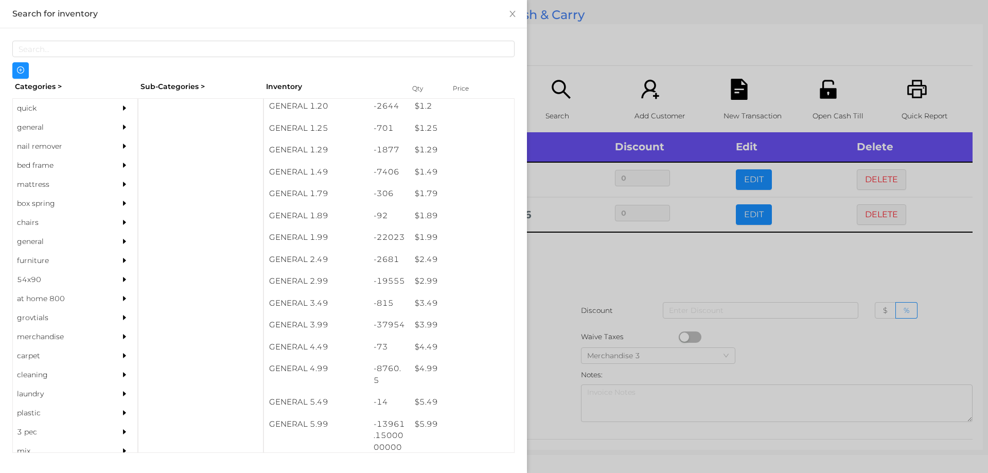
click at [553, 271] on div at bounding box center [494, 236] width 988 height 473
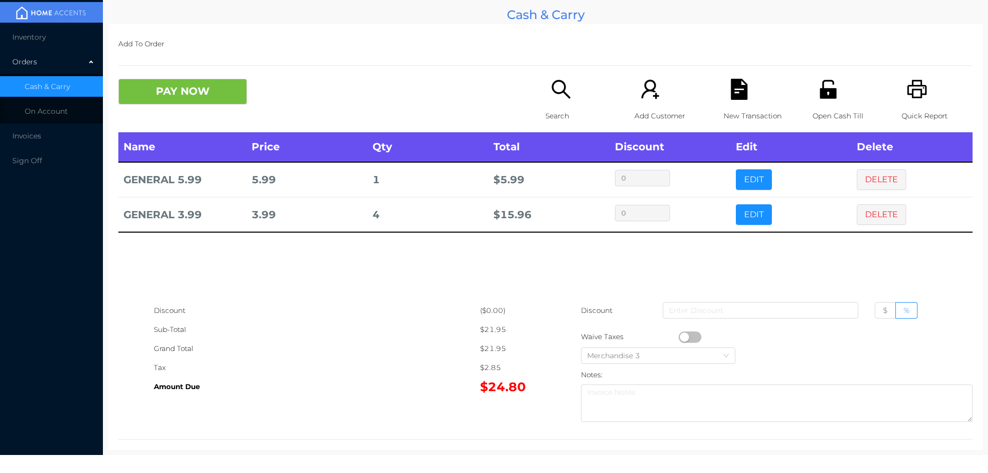
click at [554, 97] on icon "icon: search" at bounding box center [560, 89] width 21 height 21
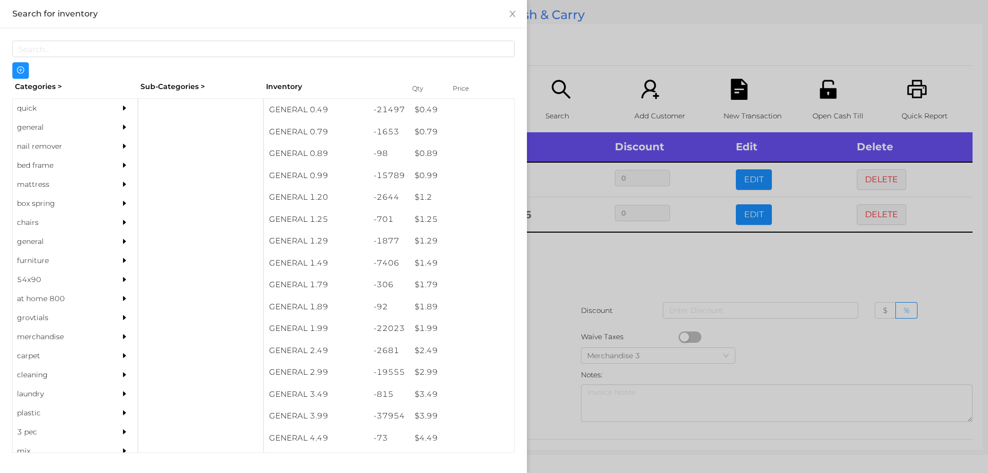
click at [29, 130] on div "general" at bounding box center [60, 127] width 94 height 19
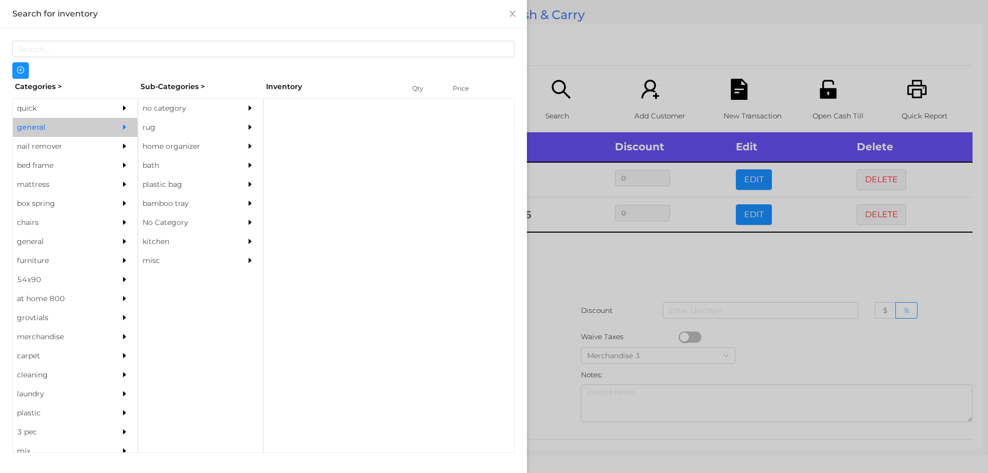
click at [174, 109] on div "no category" at bounding box center [185, 108] width 94 height 19
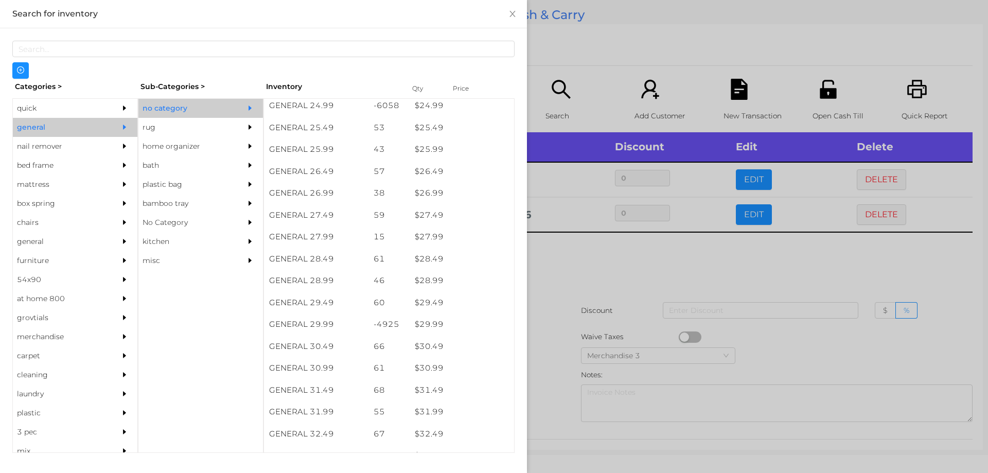
scroll to position [1336, 0]
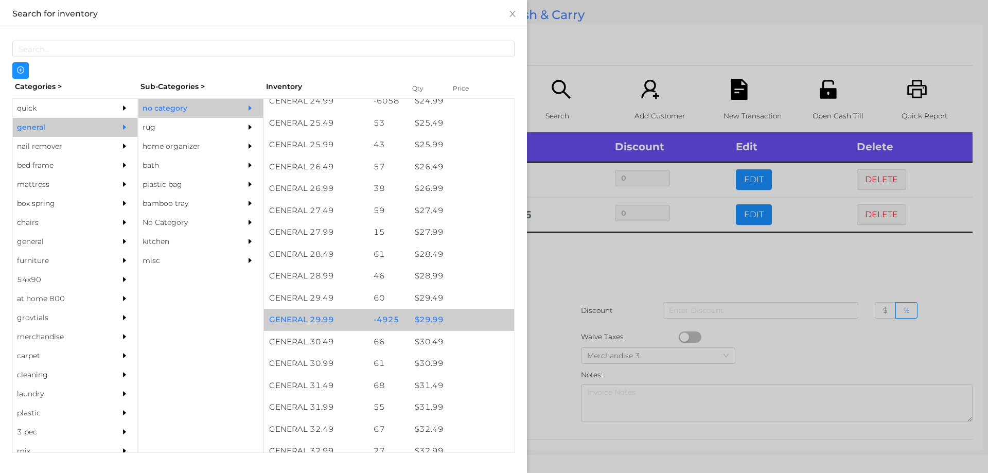
click at [432, 324] on div "$ 29.99" at bounding box center [462, 320] width 104 height 22
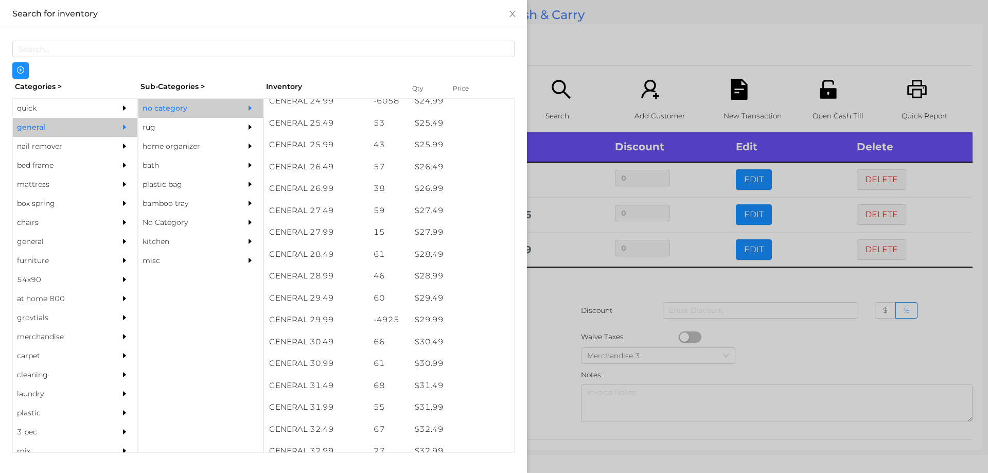
click at [567, 287] on div at bounding box center [494, 236] width 988 height 473
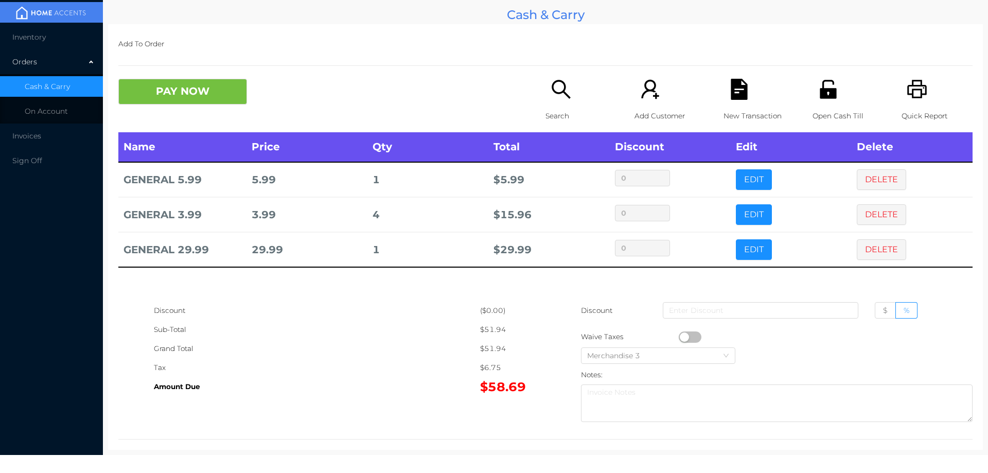
click at [545, 99] on div "Search" at bounding box center [580, 106] width 71 height 54
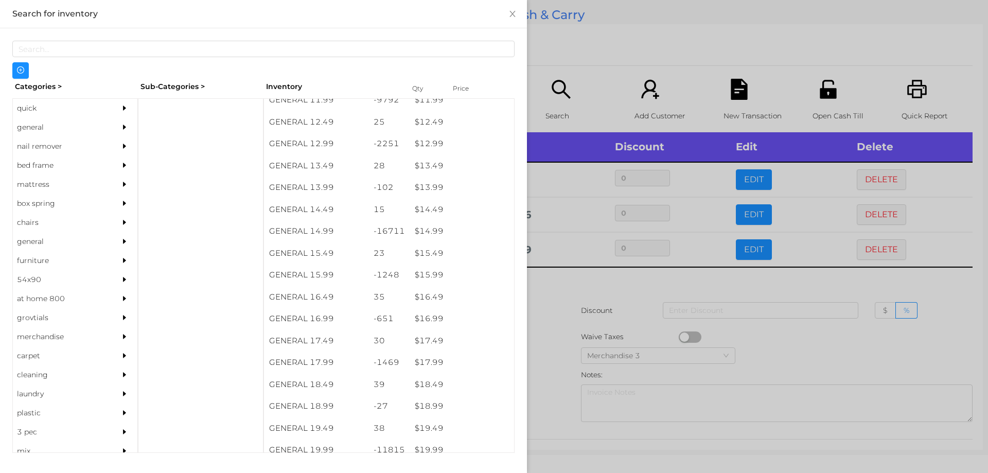
scroll to position [786, 0]
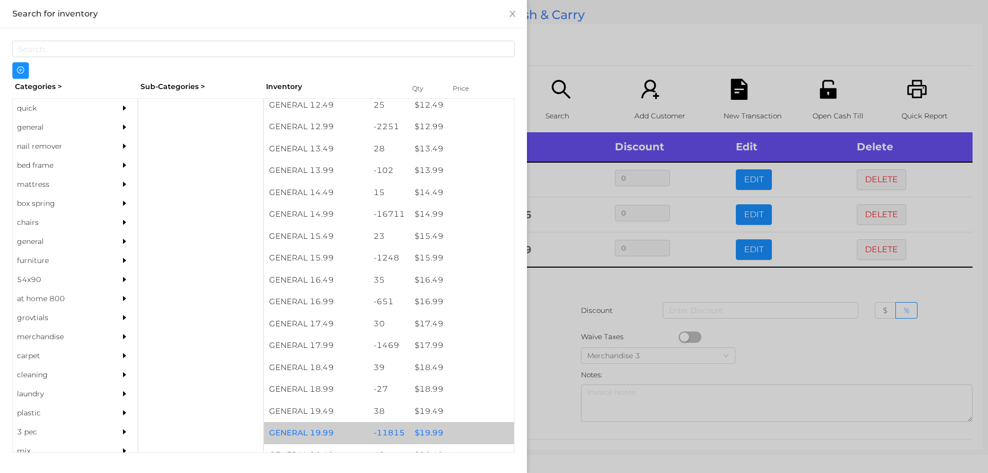
click at [432, 426] on div "$ 19.99" at bounding box center [462, 433] width 104 height 22
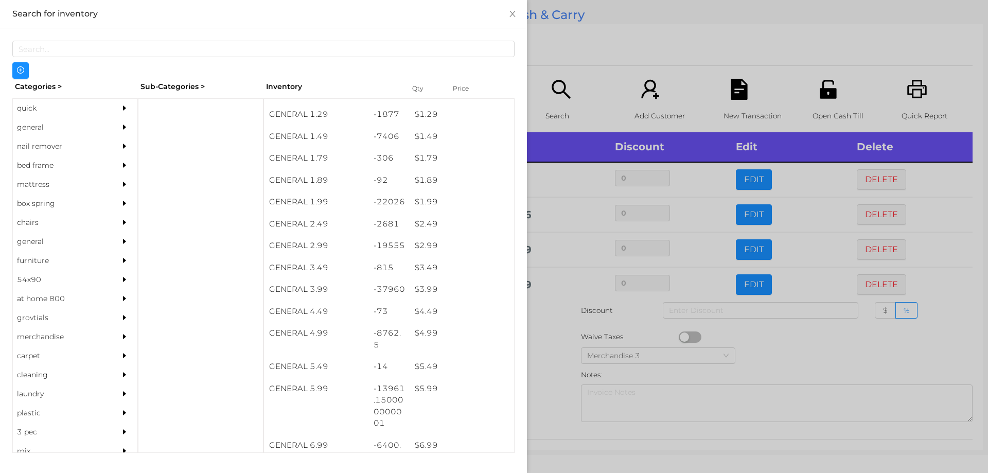
scroll to position [0, 0]
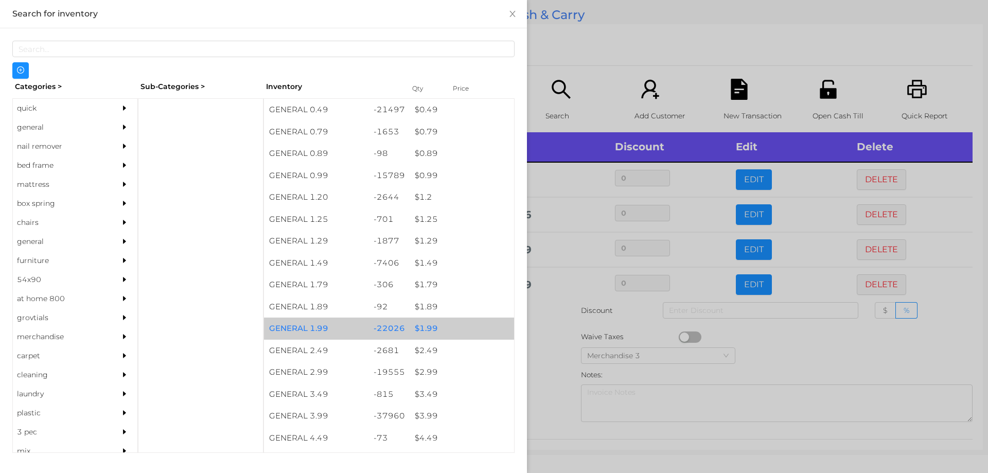
click at [420, 325] on div "$ 1.99" at bounding box center [462, 328] width 104 height 22
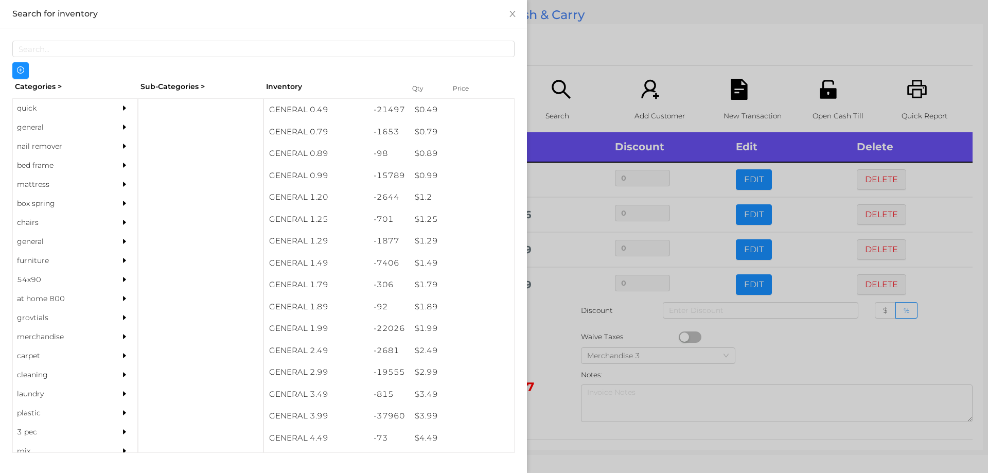
click at [552, 387] on div at bounding box center [494, 236] width 988 height 473
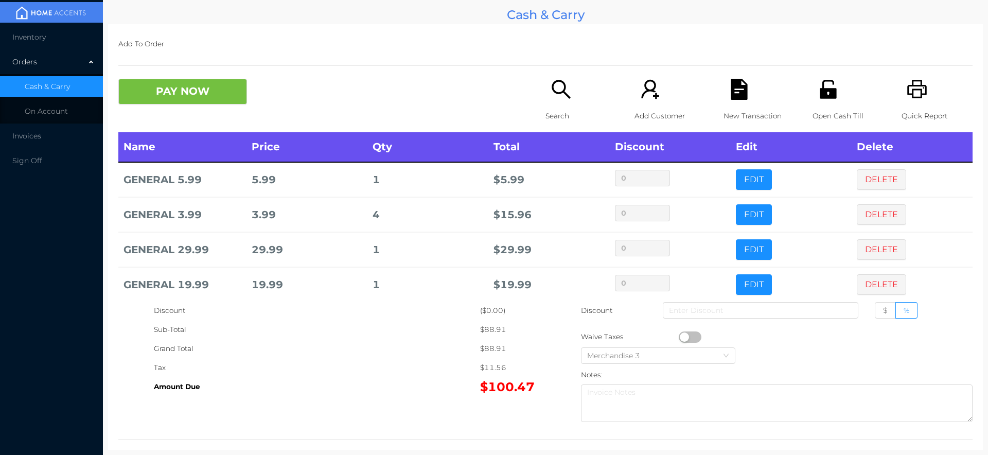
scroll to position [82, 0]
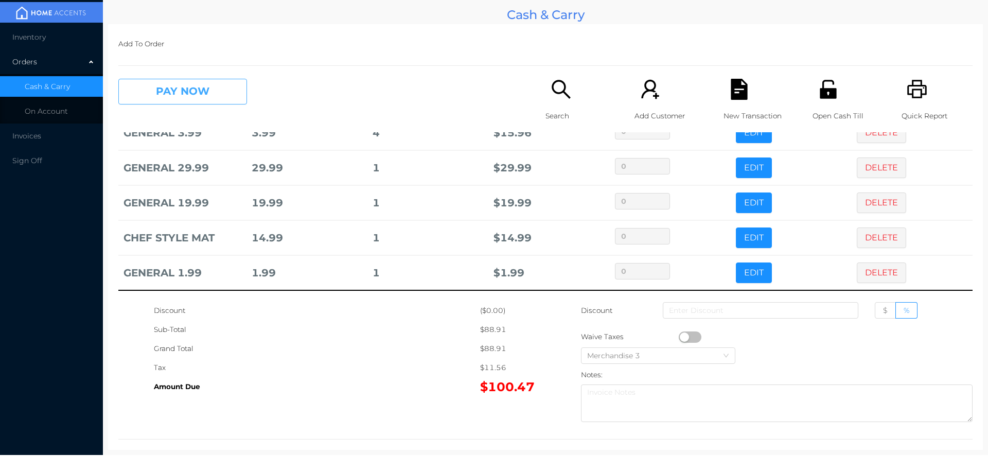
click at [194, 88] on button "PAY NOW" at bounding box center [182, 92] width 129 height 26
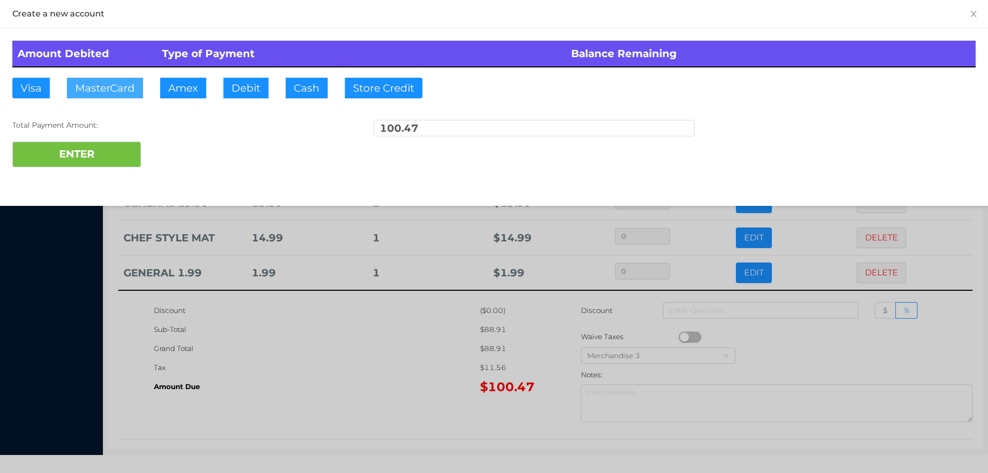
click at [121, 92] on button "MasterCard" at bounding box center [105, 88] width 76 height 21
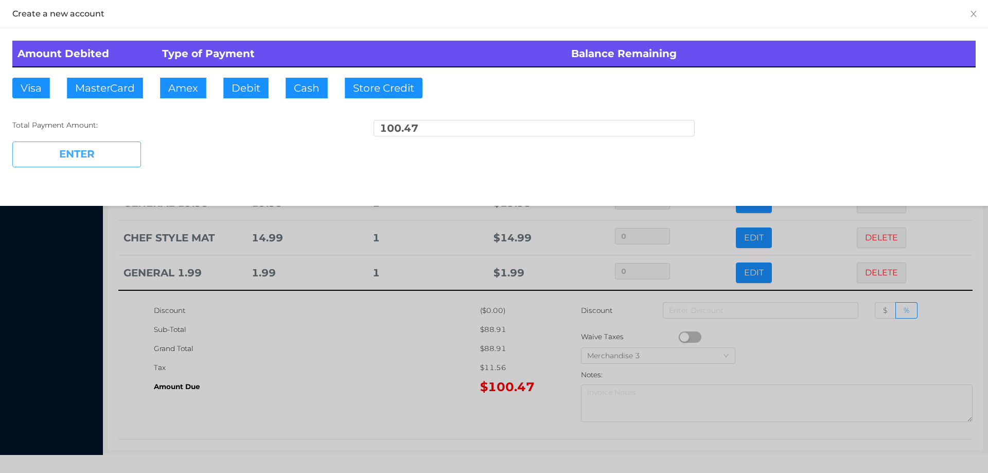
click at [107, 160] on button "ENTER" at bounding box center [76, 154] width 129 height 26
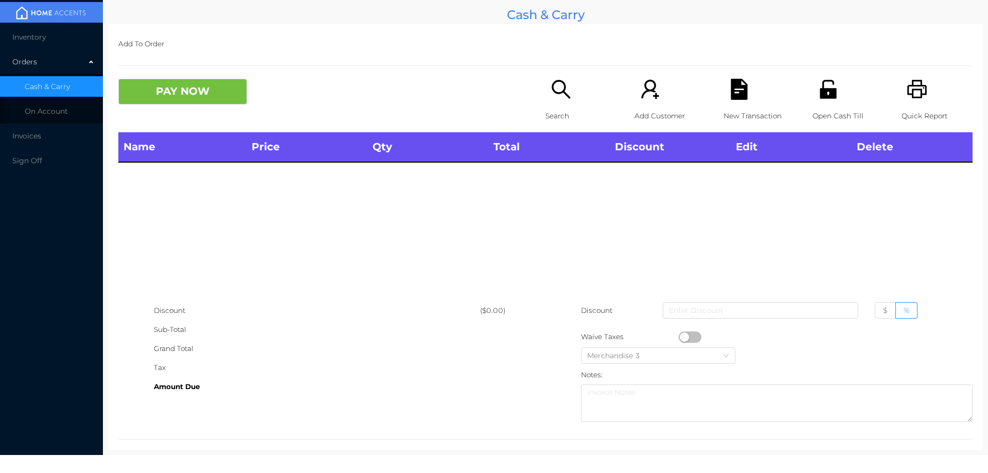
scroll to position [0, 0]
click at [547, 105] on div "Search" at bounding box center [580, 106] width 71 height 54
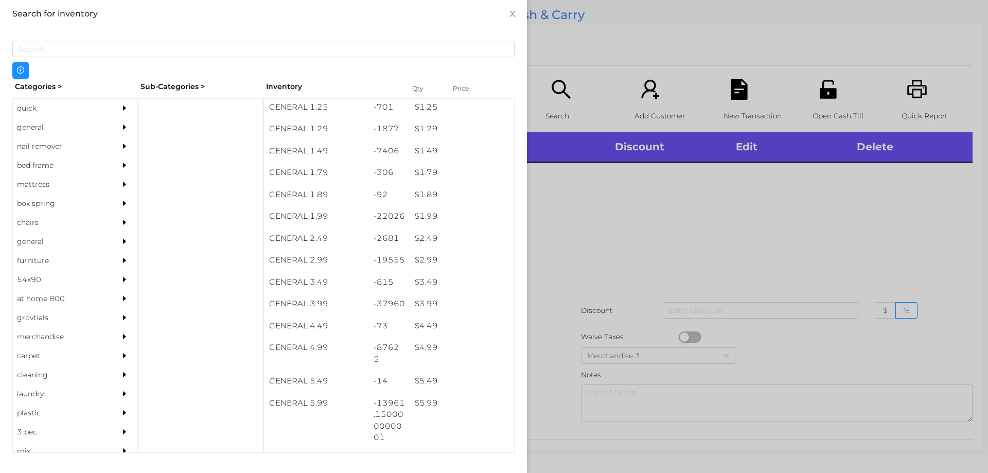
scroll to position [112, 0]
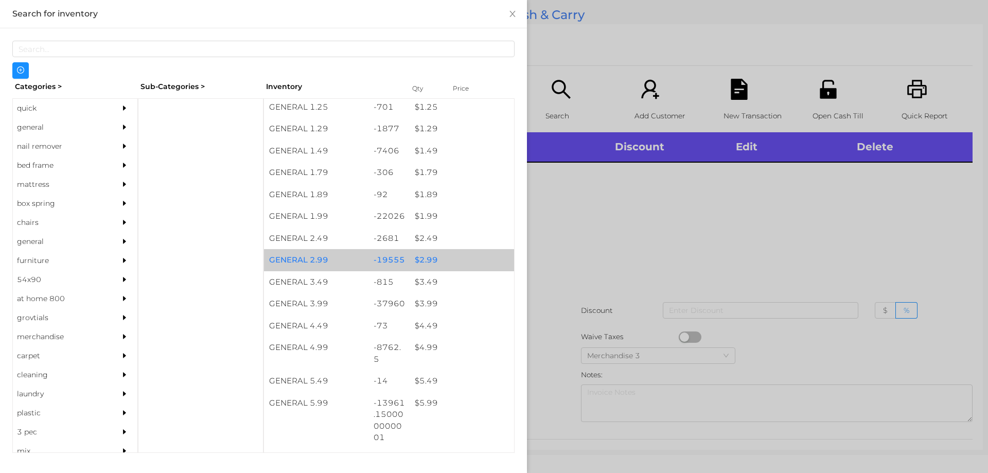
click at [417, 257] on div "$ 2.99" at bounding box center [462, 260] width 104 height 22
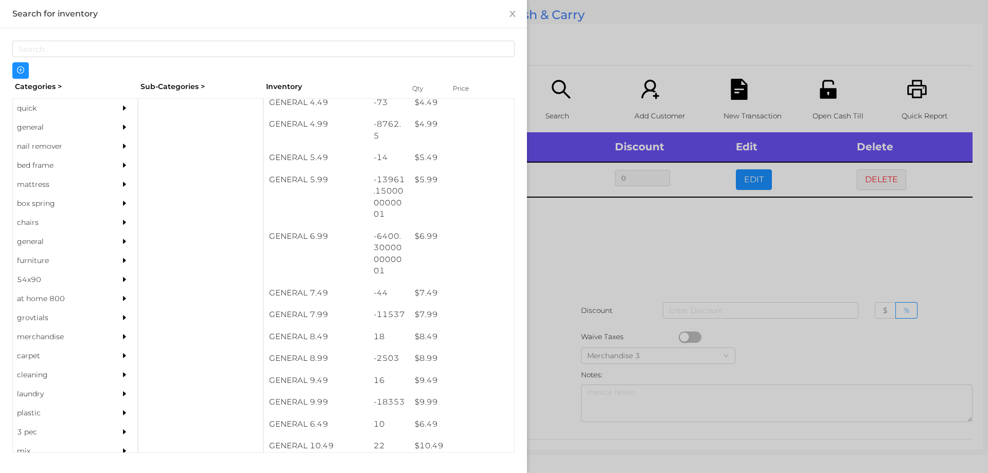
scroll to position [343, 0]
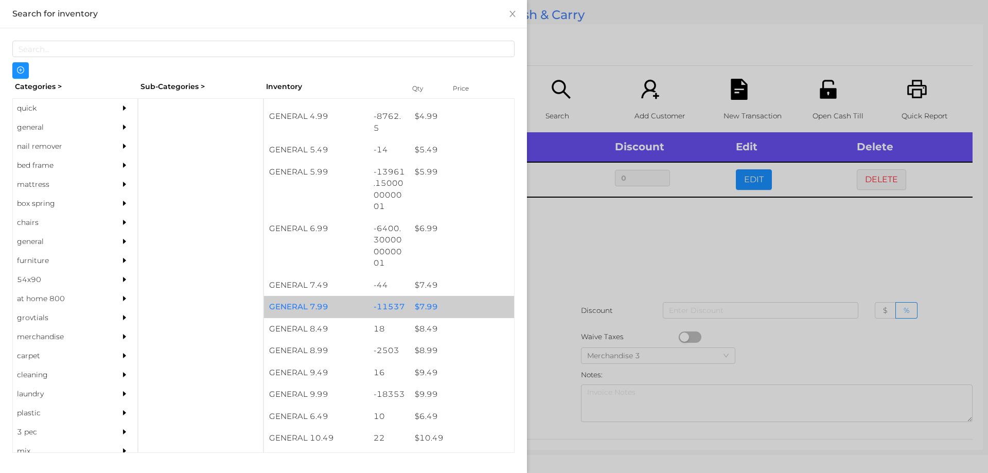
click at [413, 306] on div "$ 7.99" at bounding box center [462, 307] width 104 height 22
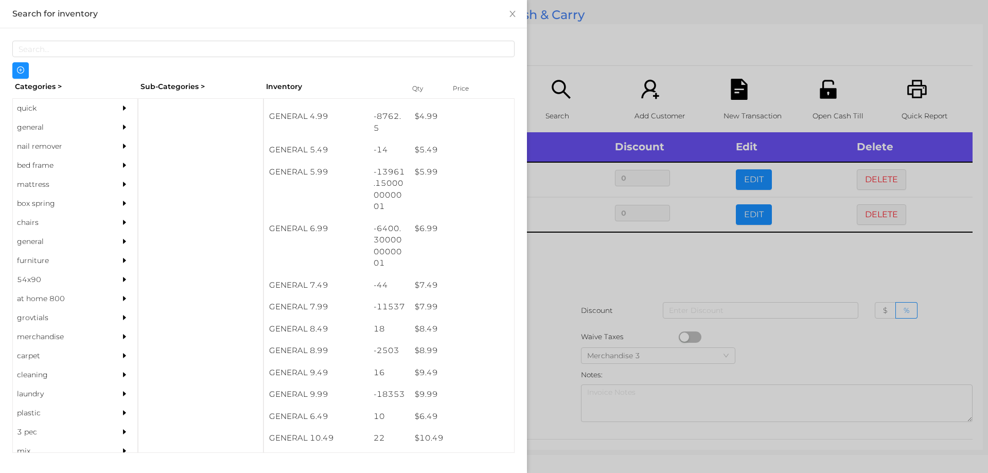
click at [572, 256] on div at bounding box center [494, 236] width 988 height 473
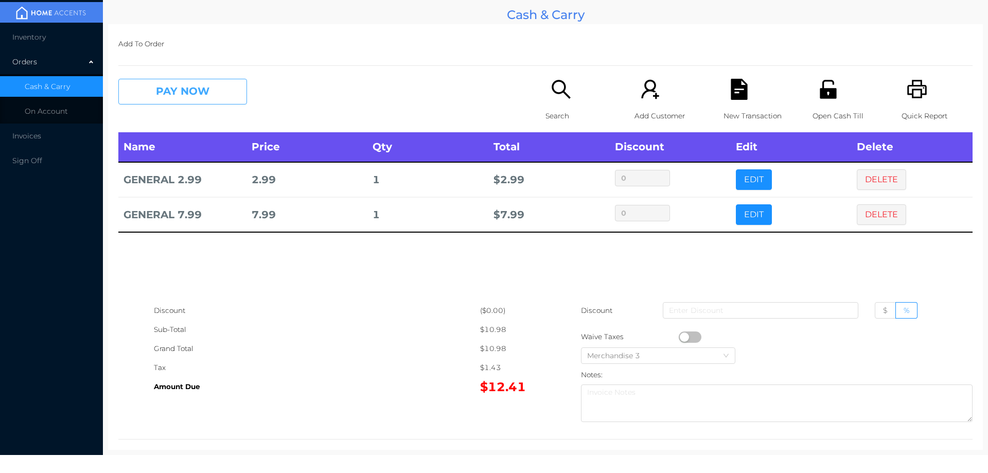
click at [182, 87] on button "PAY NOW" at bounding box center [182, 92] width 129 height 26
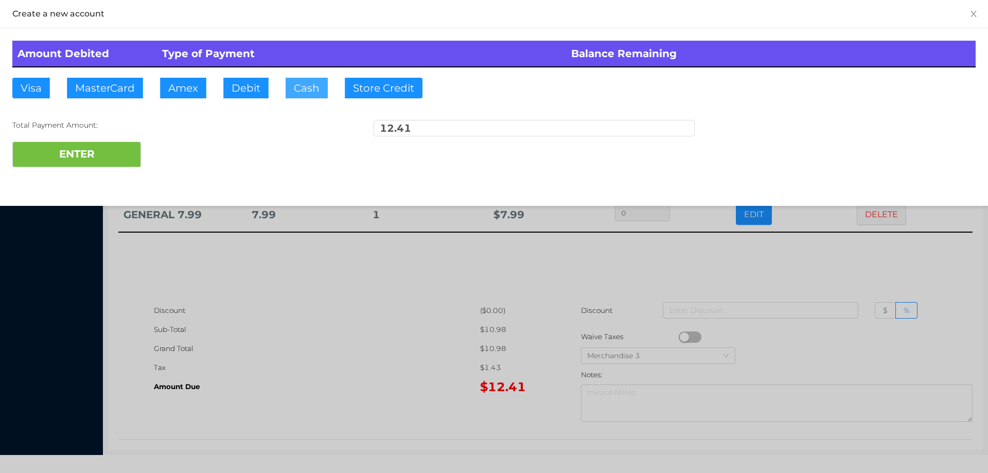
click at [294, 79] on button "Cash" at bounding box center [307, 88] width 42 height 21
type input "23."
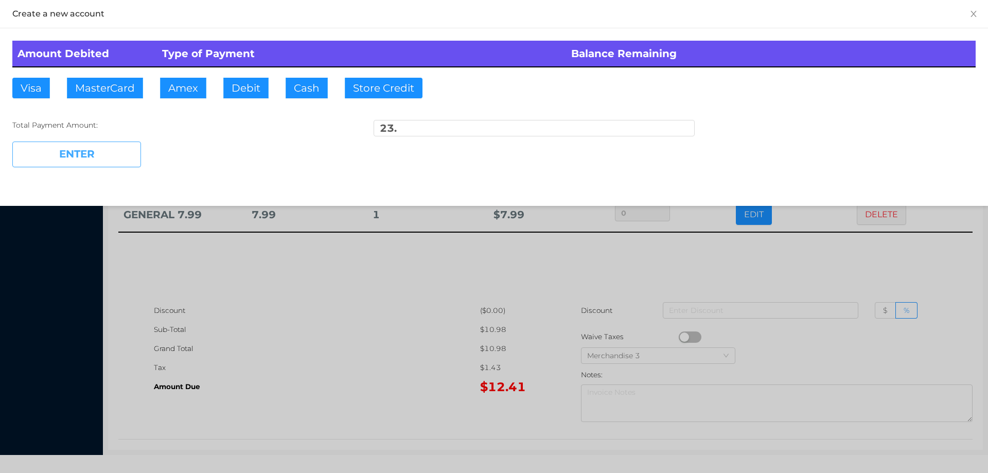
click at [103, 145] on button "ENTER" at bounding box center [76, 154] width 129 height 26
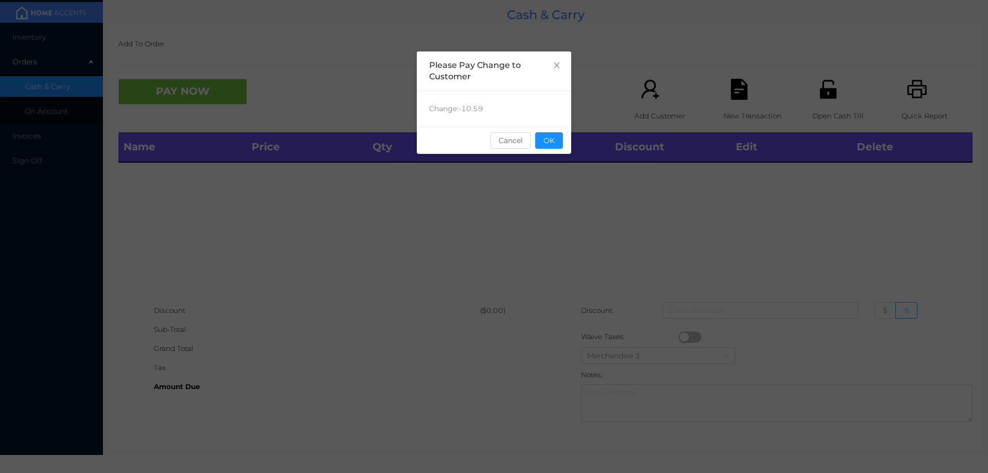
click at [554, 145] on button "OK" at bounding box center [549, 140] width 28 height 16
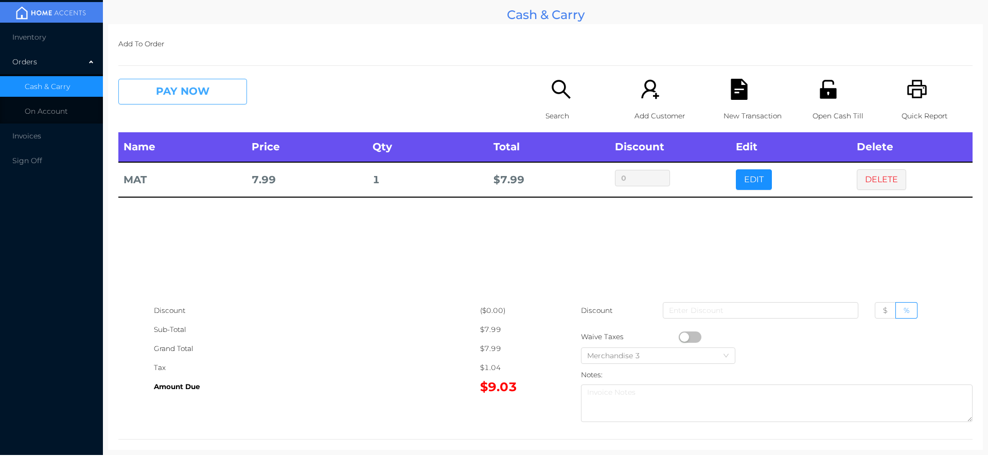
click at [177, 97] on button "PAY NOW" at bounding box center [182, 92] width 129 height 26
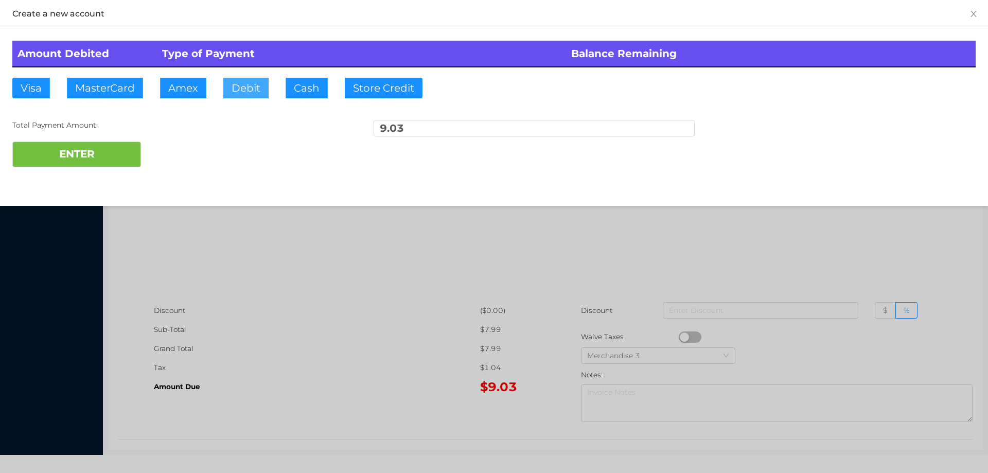
click at [241, 88] on button "Debit" at bounding box center [245, 88] width 45 height 21
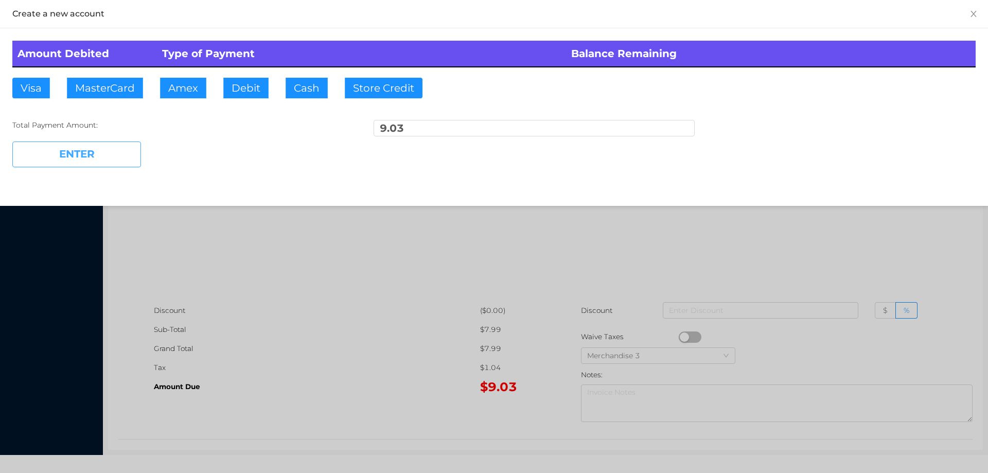
click at [91, 161] on button "ENTER" at bounding box center [76, 154] width 129 height 26
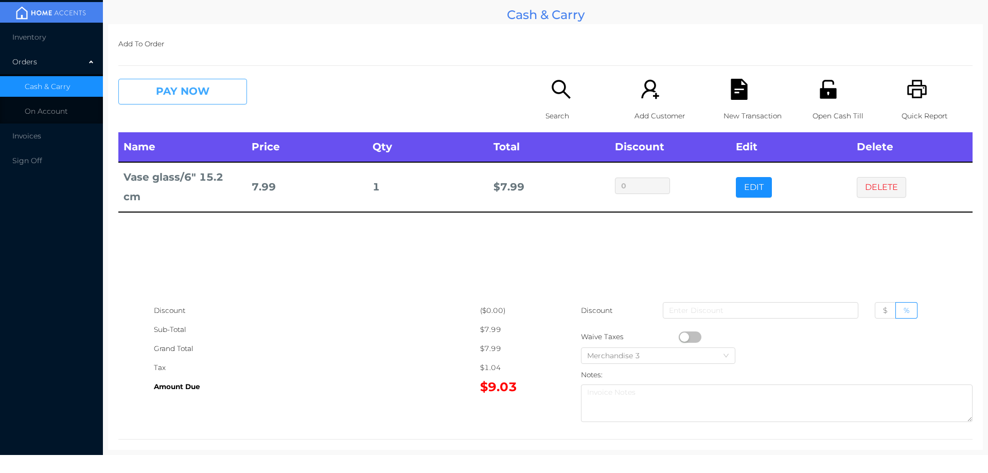
click at [171, 85] on button "PAY NOW" at bounding box center [182, 92] width 129 height 26
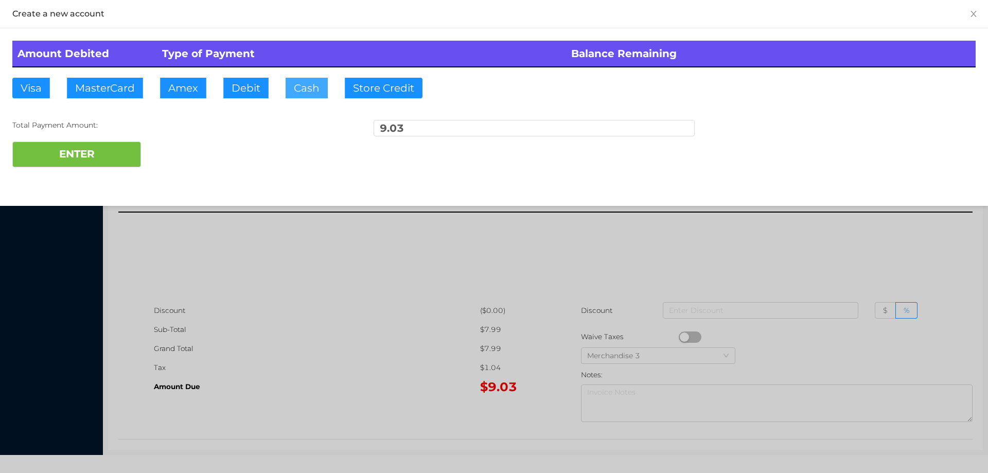
click at [294, 79] on button "Cash" at bounding box center [307, 88] width 42 height 21
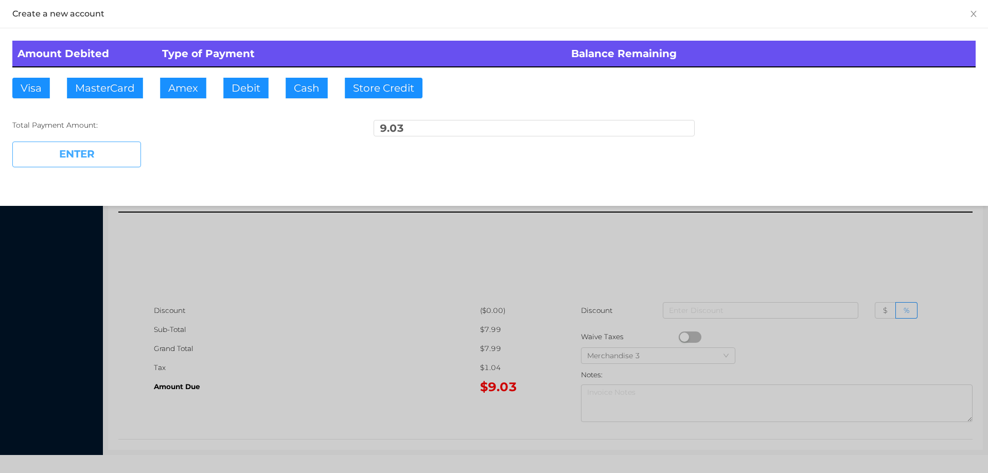
click at [116, 147] on button "ENTER" at bounding box center [76, 154] width 129 height 26
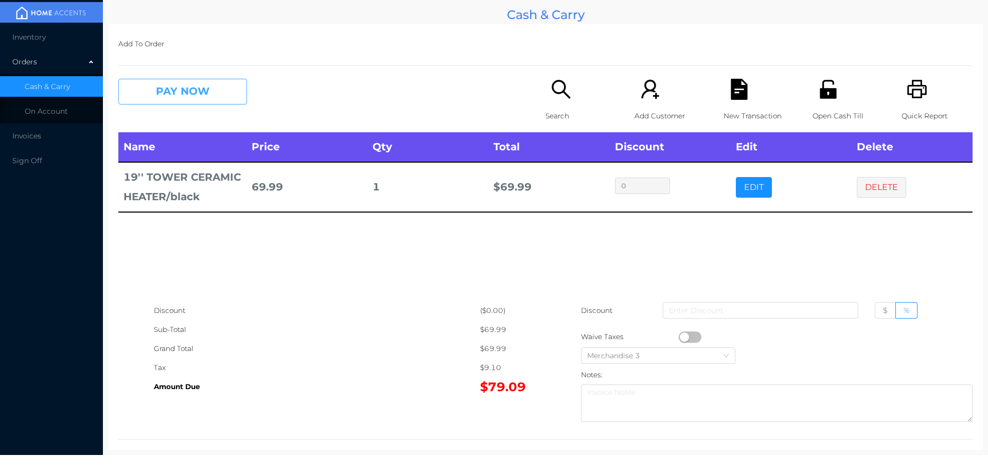
click at [171, 101] on button "PAY NOW" at bounding box center [182, 92] width 129 height 26
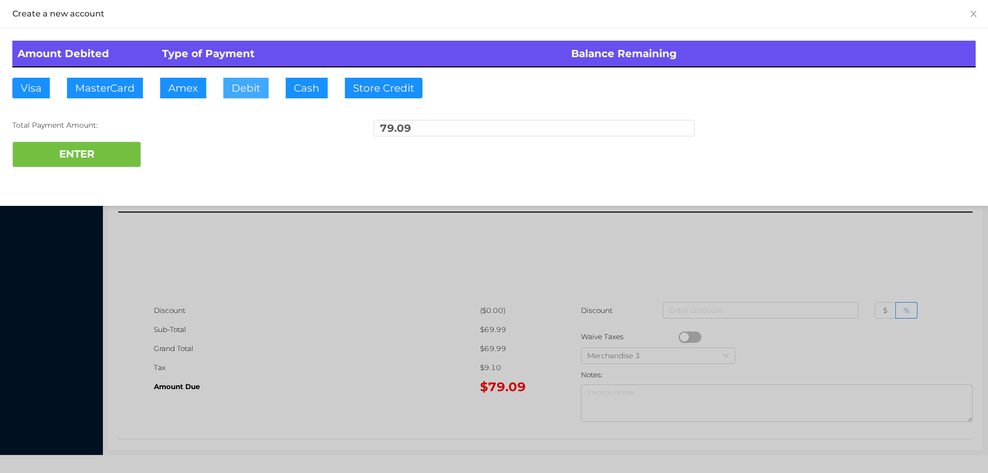
click at [252, 84] on button "Debit" at bounding box center [245, 88] width 45 height 21
type input "100."
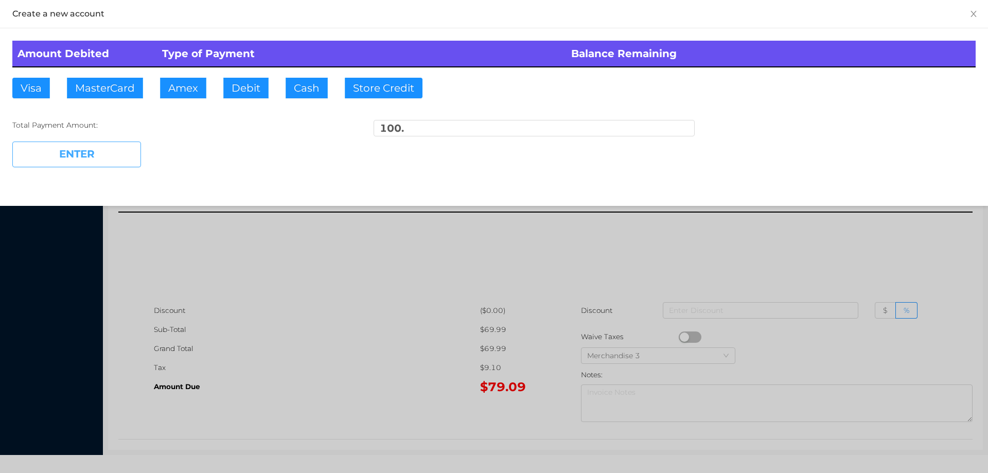
click at [101, 154] on button "ENTER" at bounding box center [76, 154] width 129 height 26
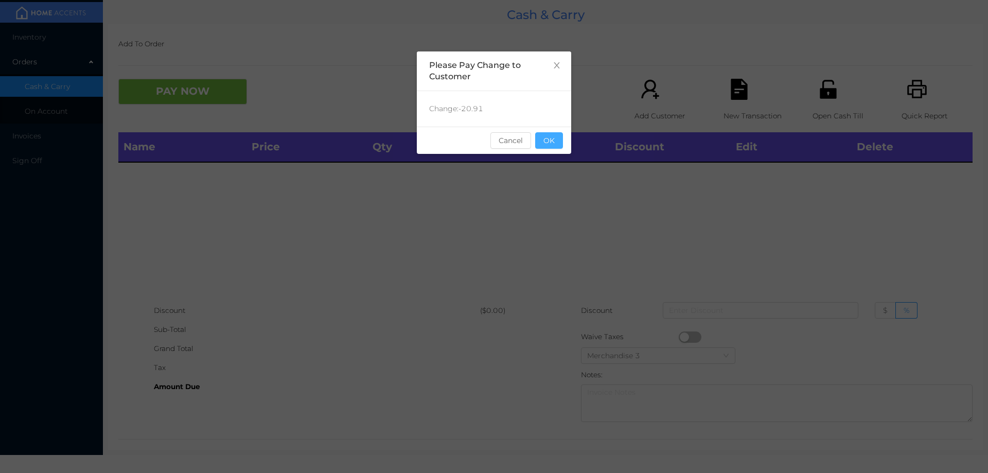
click at [556, 145] on button "OK" at bounding box center [549, 140] width 28 height 16
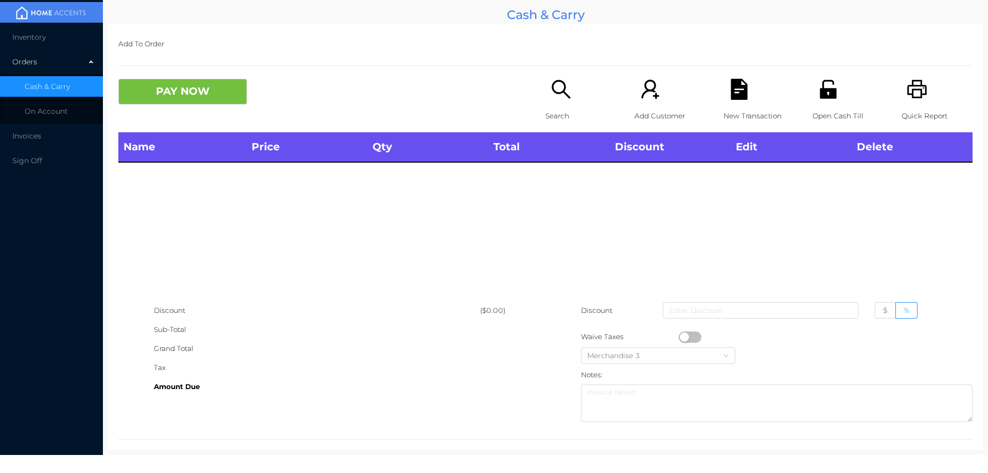
click at [812, 114] on p "Open Cash Till" at bounding box center [847, 115] width 71 height 19
click at [550, 96] on icon "icon: search" at bounding box center [560, 89] width 21 height 21
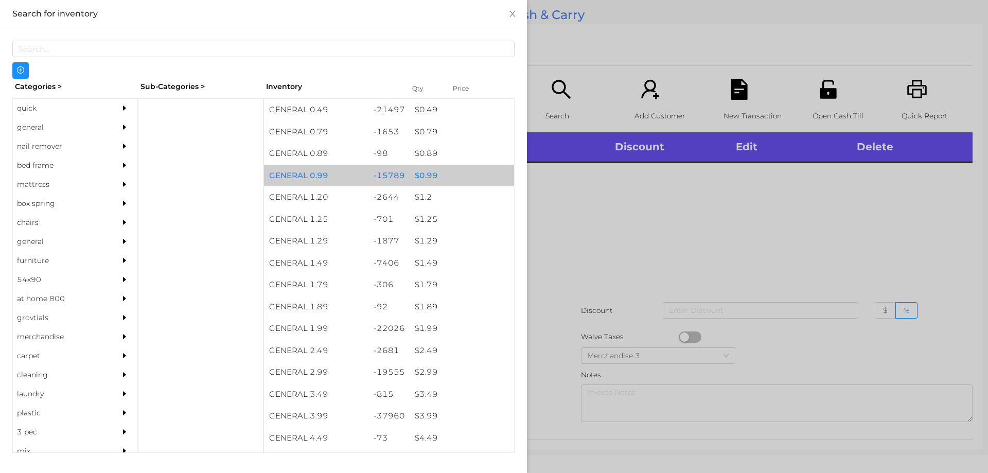
click at [417, 169] on div "$ 0.99" at bounding box center [462, 176] width 104 height 22
click at [421, 172] on div "$ 0.99" at bounding box center [462, 176] width 104 height 22
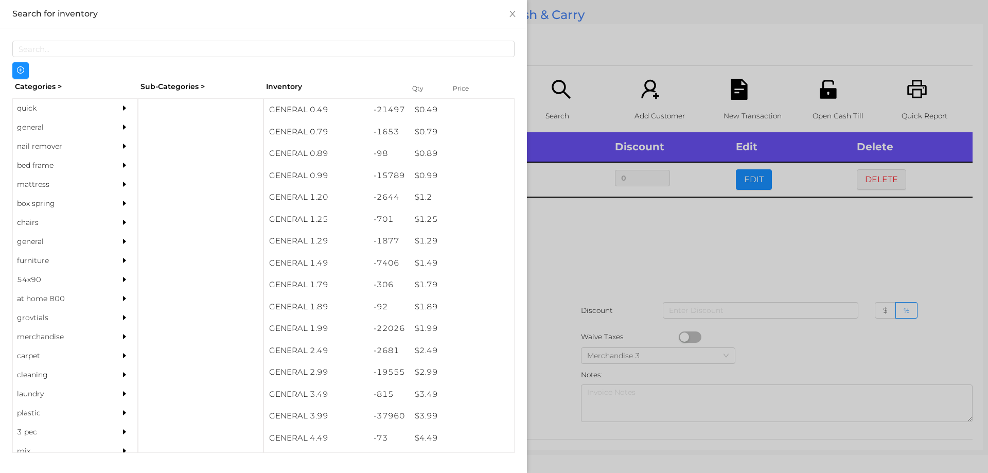
click at [579, 261] on div at bounding box center [494, 236] width 988 height 473
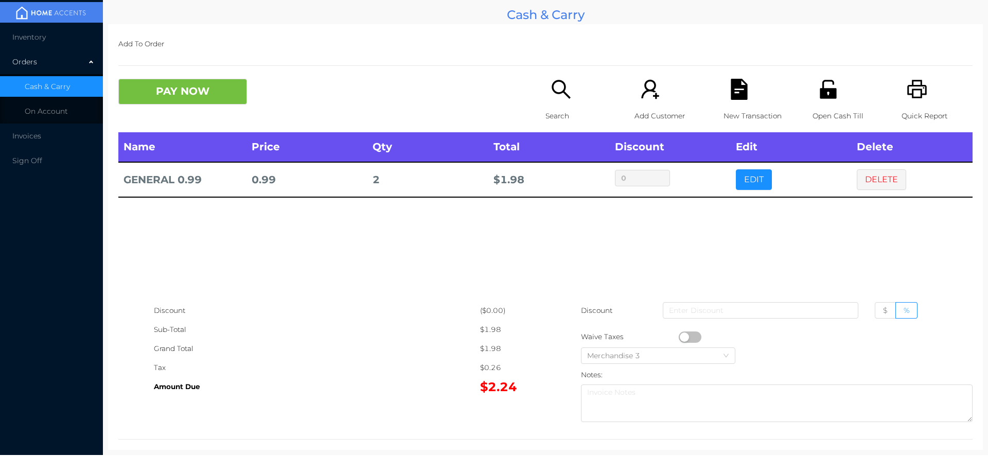
click at [547, 105] on div "Search" at bounding box center [580, 106] width 71 height 54
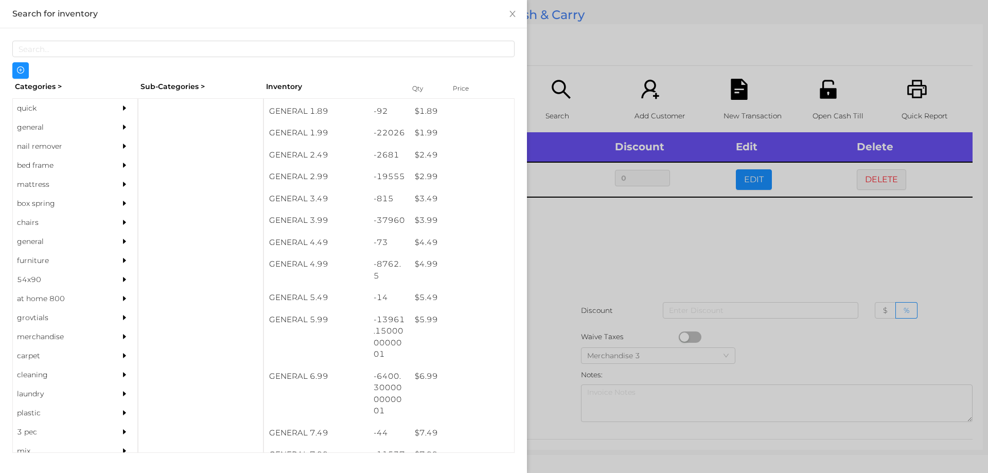
scroll to position [195, 0]
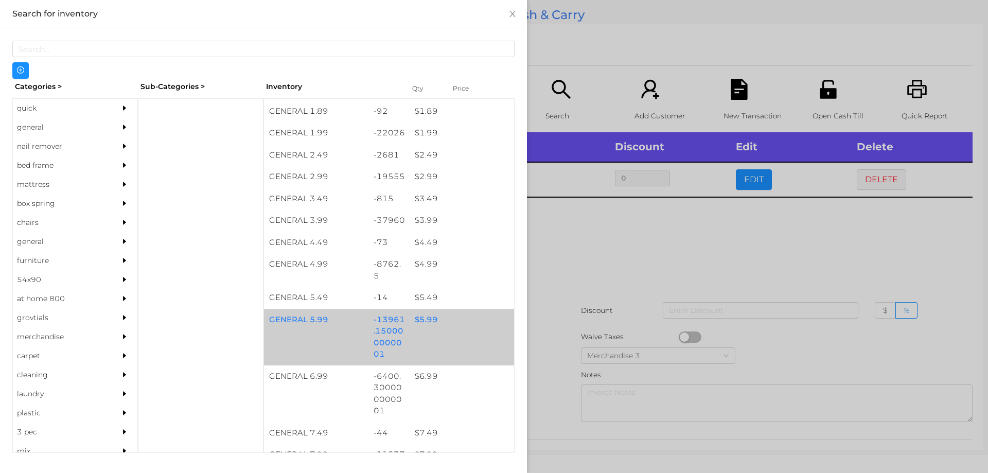
click at [431, 318] on div "$ 5.99" at bounding box center [462, 320] width 104 height 22
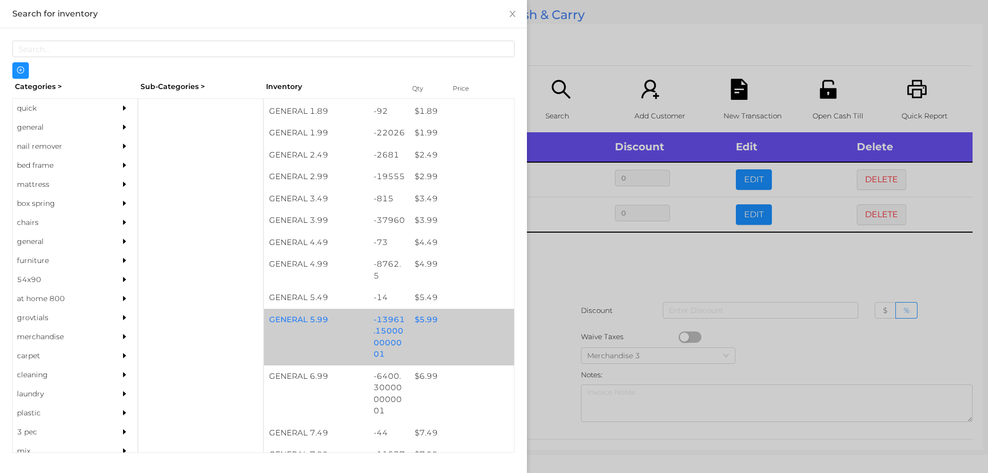
click at [432, 321] on div "$ 5.99" at bounding box center [462, 320] width 104 height 22
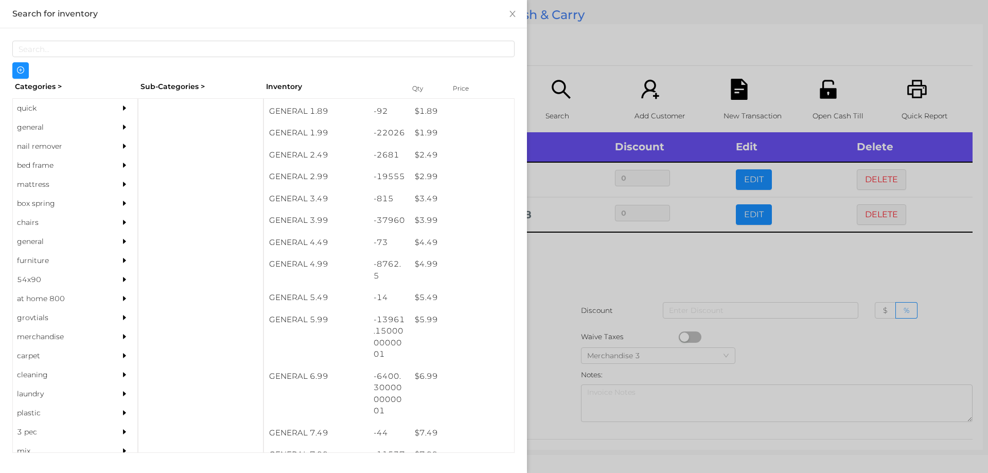
click at [561, 273] on div at bounding box center [494, 236] width 988 height 473
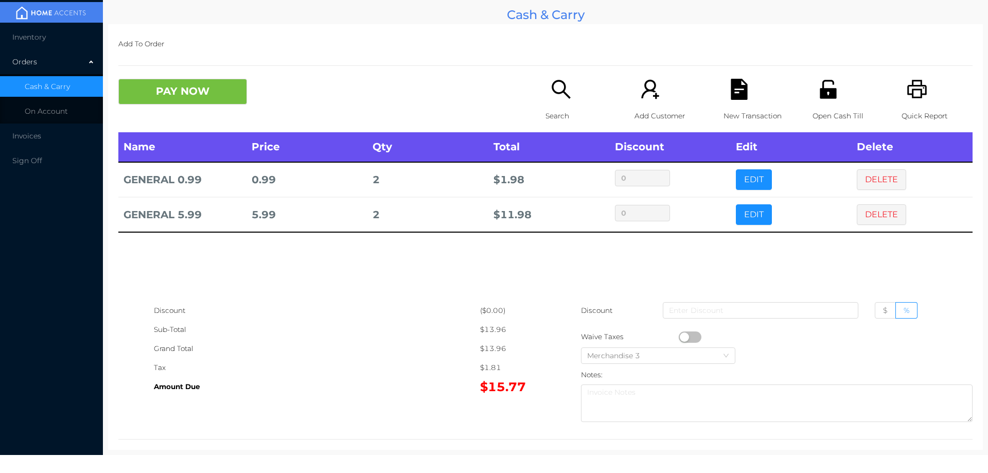
click at [212, 93] on button "PAY NOW" at bounding box center [182, 92] width 129 height 26
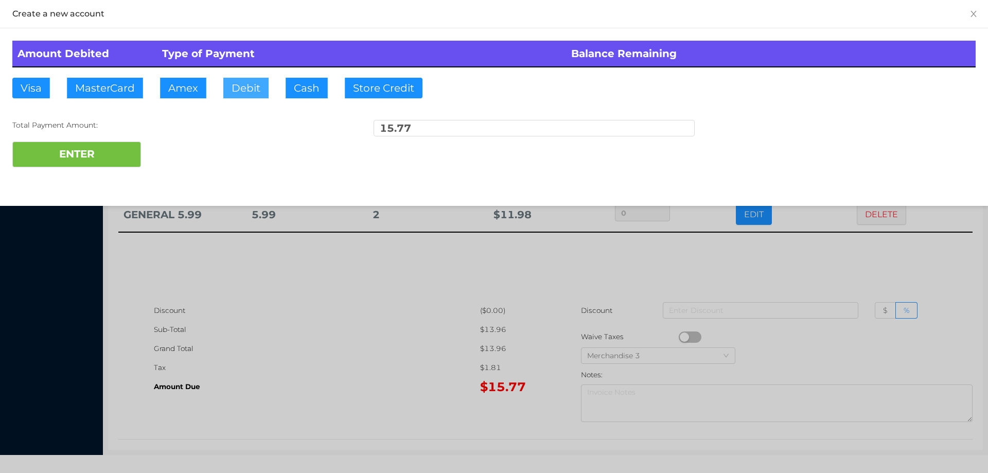
click at [244, 83] on button "Debit" at bounding box center [245, 88] width 45 height 21
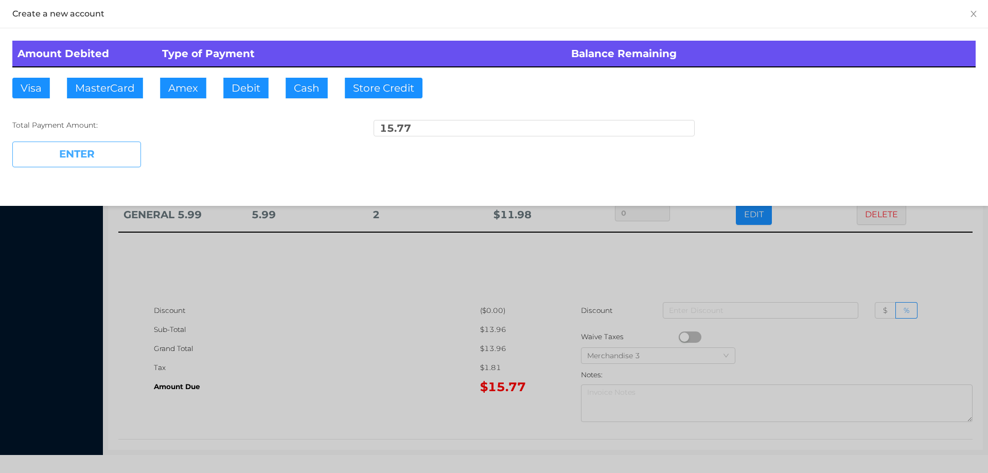
click at [118, 147] on button "ENTER" at bounding box center [76, 154] width 129 height 26
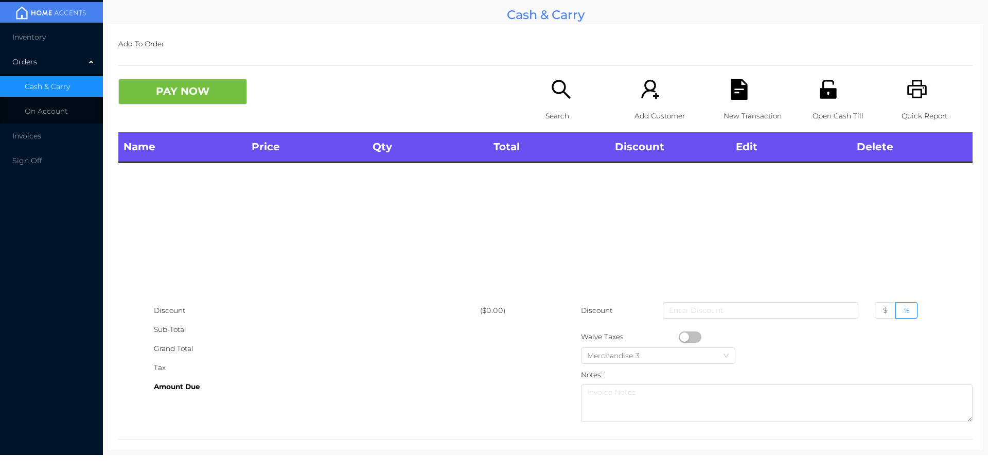
click at [909, 91] on icon "icon: printer" at bounding box center [917, 89] width 20 height 19
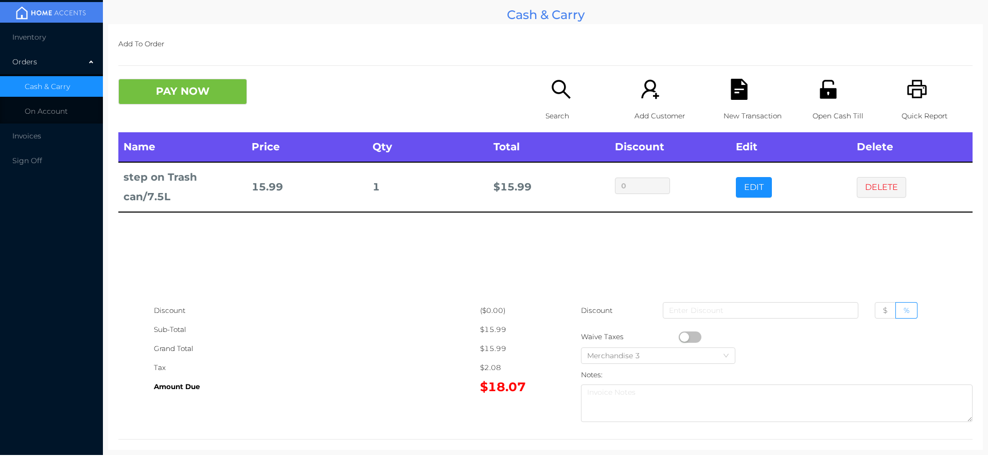
click at [208, 89] on button "PAY NOW" at bounding box center [182, 92] width 129 height 26
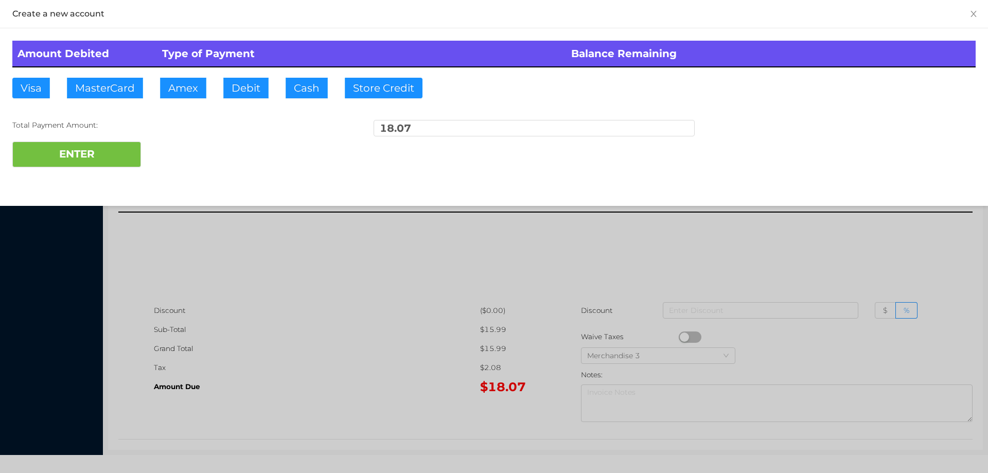
click at [174, 150] on div "ENTER" at bounding box center [493, 154] width 963 height 26
click at [271, 280] on div at bounding box center [494, 236] width 988 height 473
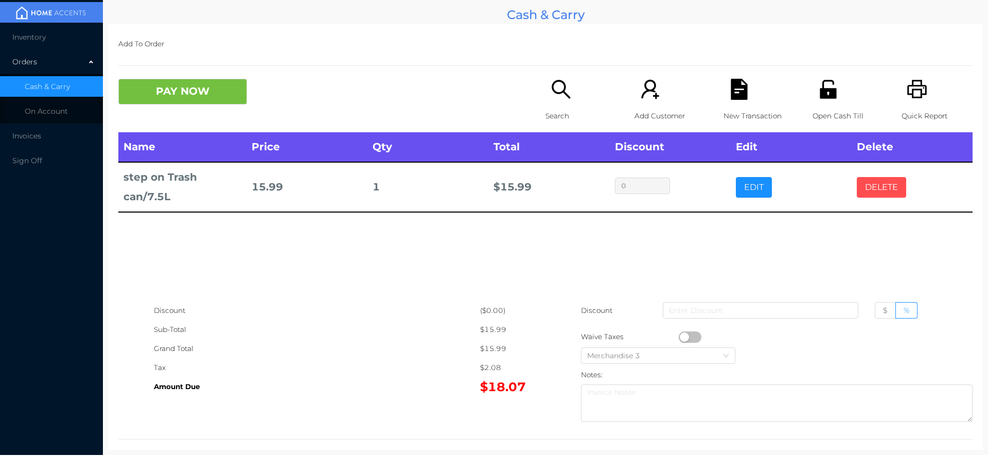
click at [872, 187] on button "DELETE" at bounding box center [881, 187] width 49 height 21
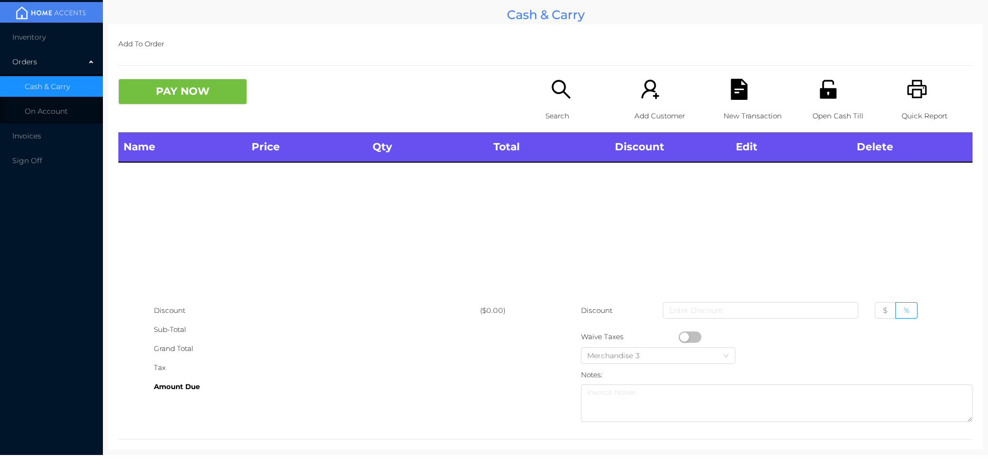
click at [835, 108] on p "Open Cash Till" at bounding box center [847, 115] width 71 height 19
click at [558, 108] on p "Search" at bounding box center [580, 115] width 71 height 19
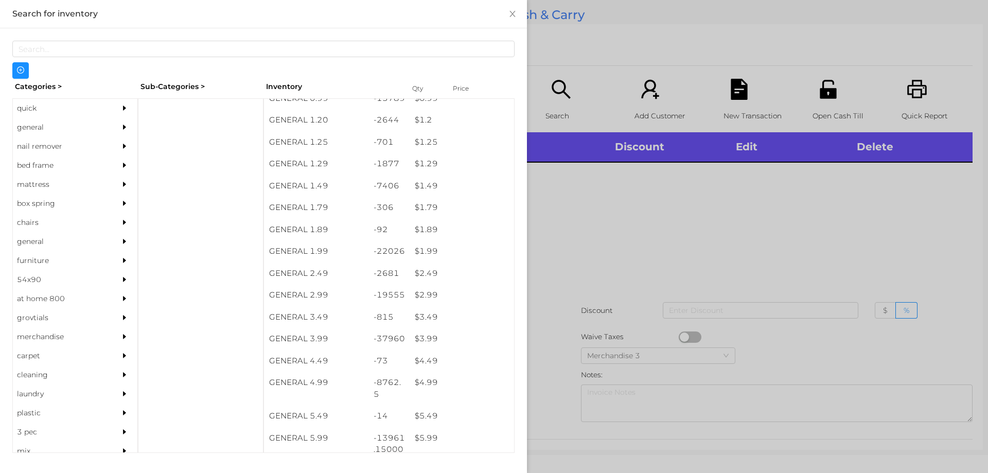
scroll to position [211, 0]
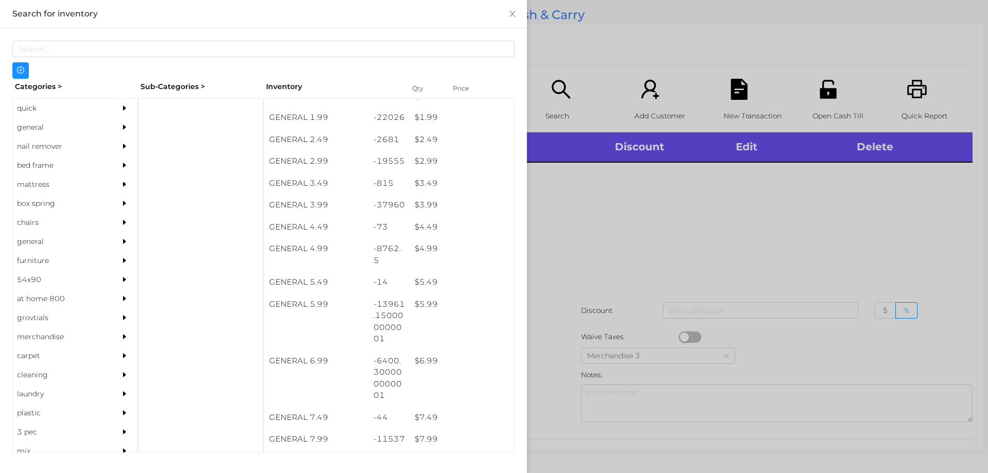
click at [44, 126] on div "general" at bounding box center [60, 127] width 94 height 19
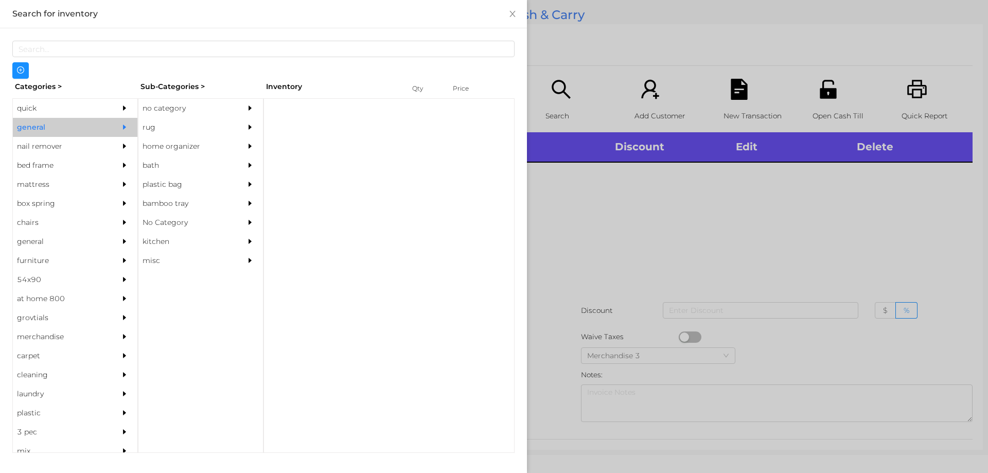
scroll to position [0, 0]
click at [152, 107] on div "no category" at bounding box center [185, 108] width 94 height 19
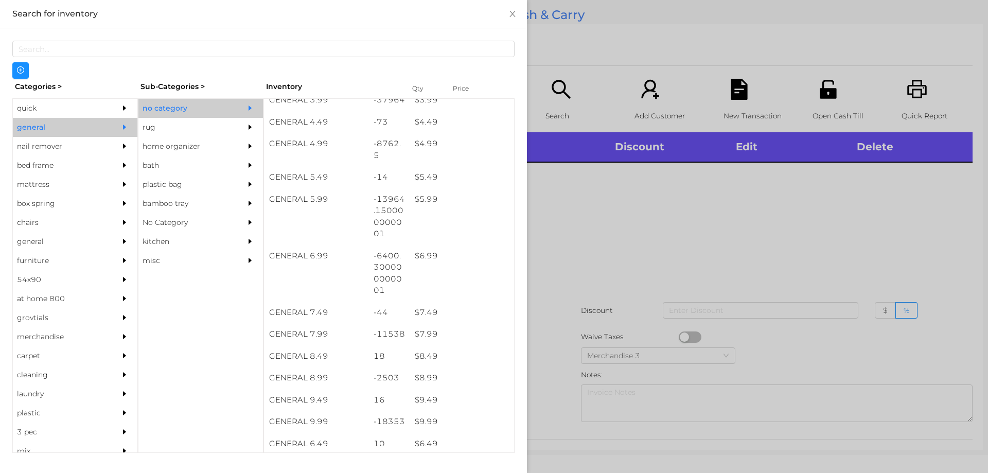
scroll to position [329, 0]
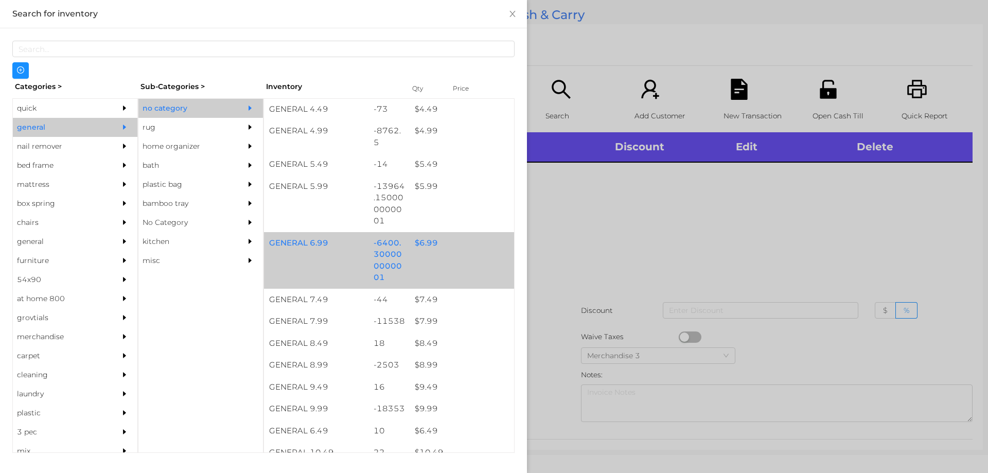
click at [425, 242] on div "$ 6.99" at bounding box center [462, 243] width 104 height 22
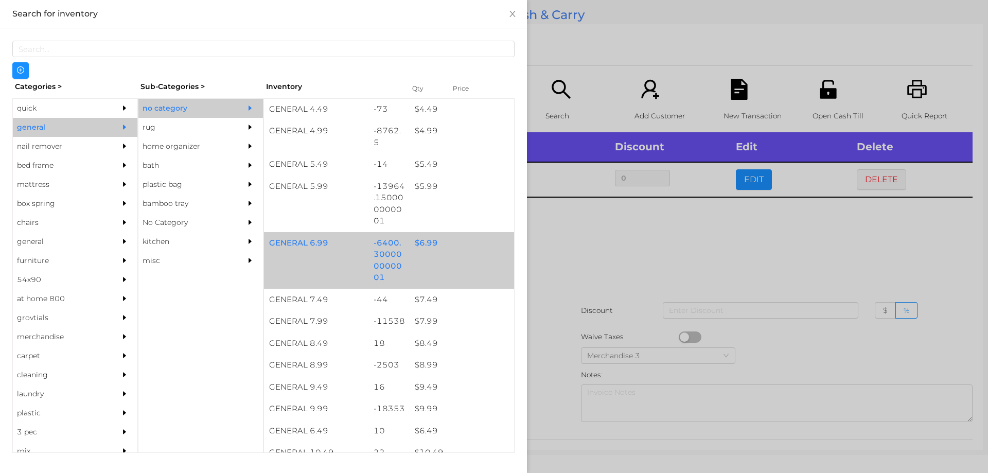
click at [419, 238] on div "$ 6.99" at bounding box center [462, 243] width 104 height 22
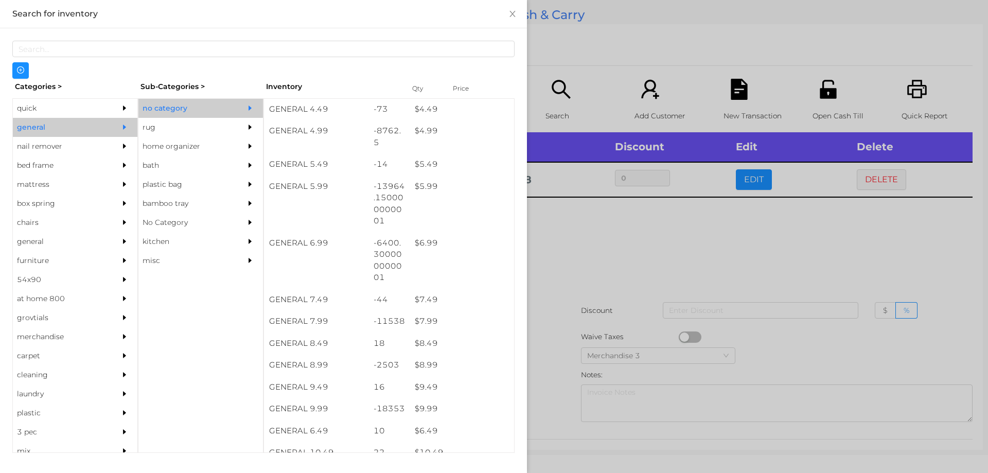
click at [628, 237] on div at bounding box center [494, 236] width 988 height 473
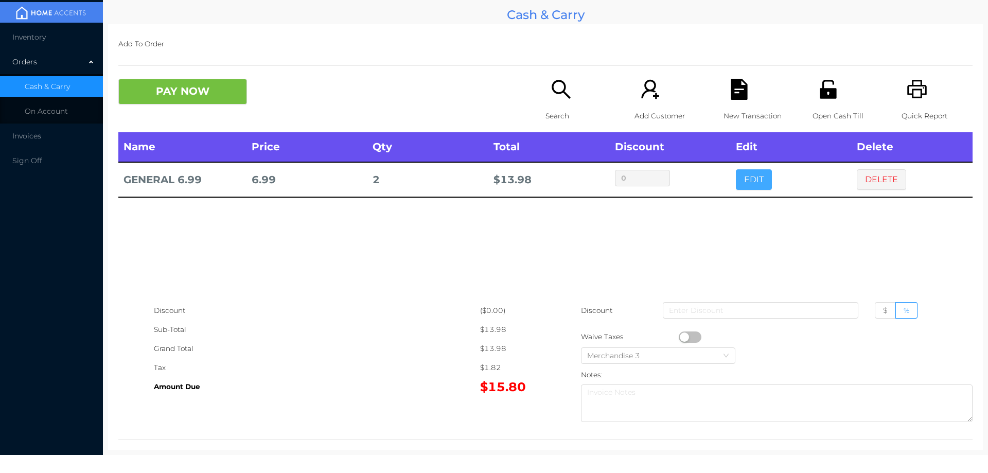
click at [741, 183] on button "EDIT" at bounding box center [754, 179] width 36 height 21
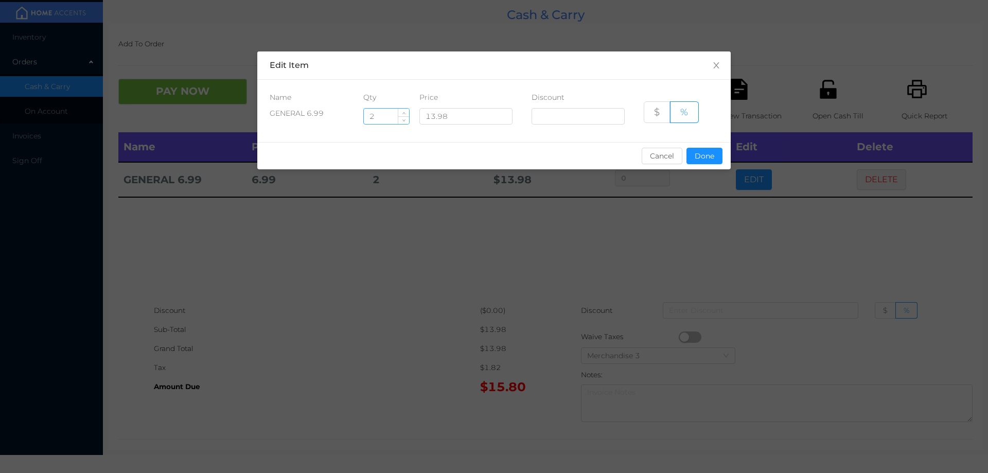
click at [386, 117] on input "2" at bounding box center [386, 116] width 45 height 15
type input "2.5"
click at [703, 161] on button "Done" at bounding box center [704, 156] width 36 height 16
click at [693, 198] on div "sentinelStart Edit Item Name Qty Price Discount GENERAL 6.99 2.5 13.98 $ % Canc…" at bounding box center [494, 236] width 988 height 473
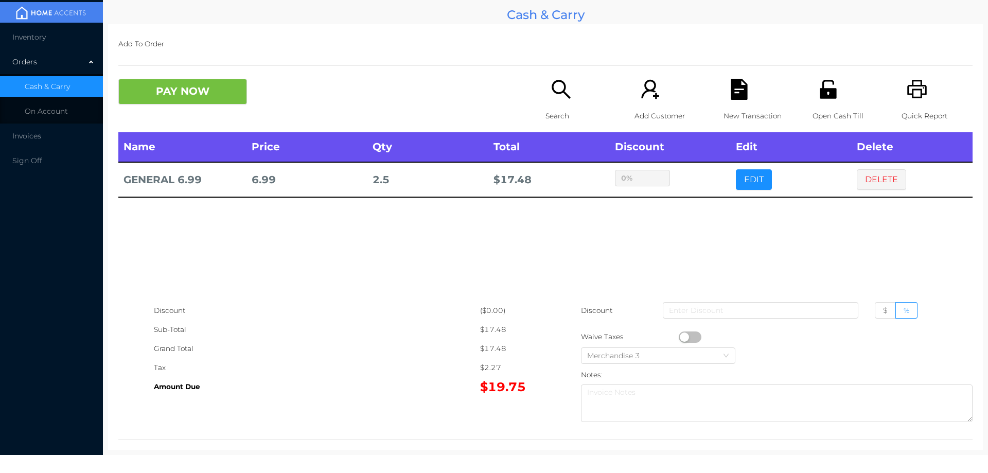
click at [177, 92] on button "PAY NOW" at bounding box center [182, 92] width 129 height 26
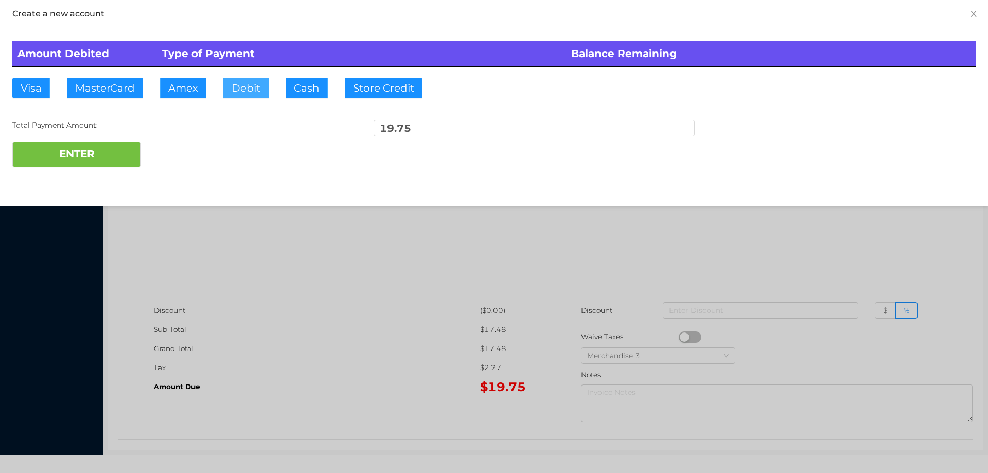
click at [247, 83] on button "Debit" at bounding box center [245, 88] width 45 height 21
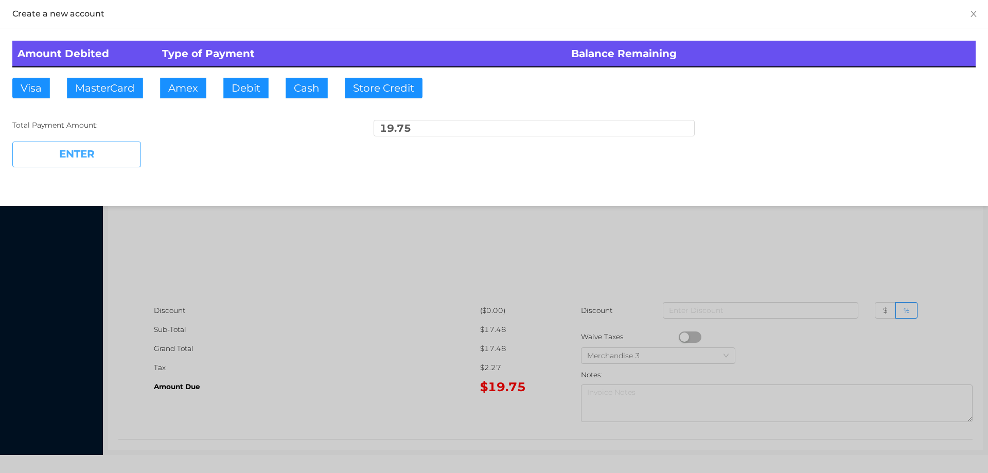
click at [88, 146] on button "ENTER" at bounding box center [76, 154] width 129 height 26
type input "0"
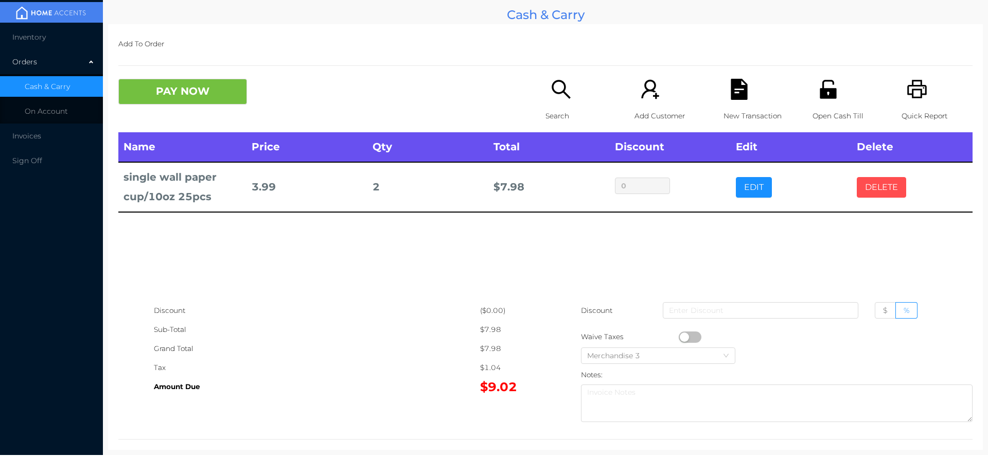
click at [859, 180] on button "DELETE" at bounding box center [881, 187] width 49 height 21
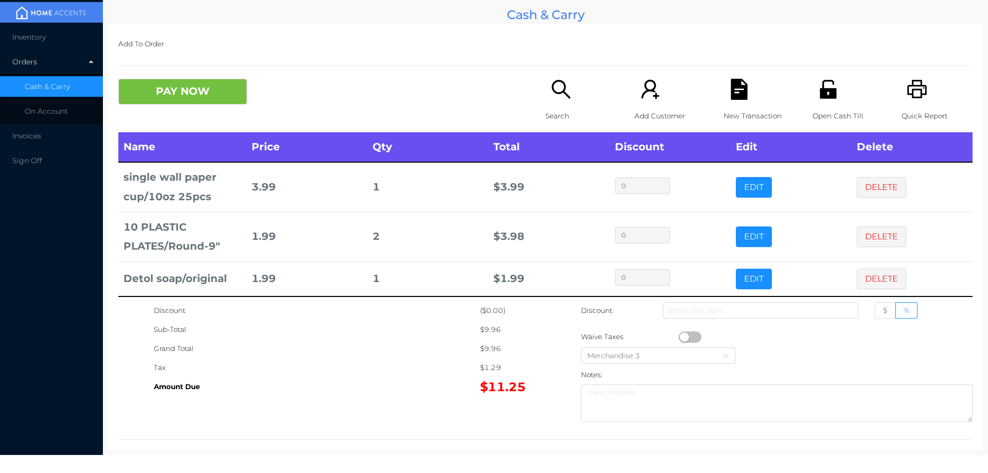
click at [209, 94] on button "PAY NOW" at bounding box center [182, 92] width 129 height 26
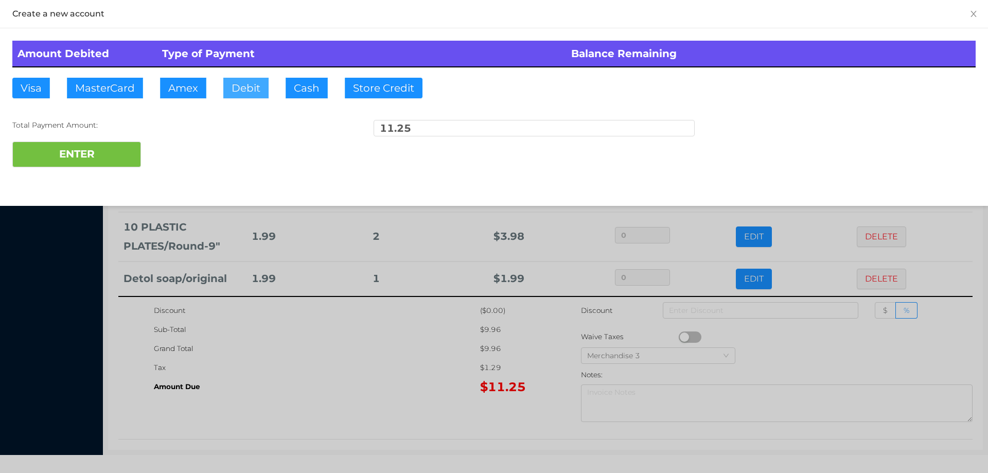
click at [245, 94] on button "Debit" at bounding box center [245, 88] width 45 height 21
click at [161, 153] on div "ENTER" at bounding box center [493, 154] width 963 height 26
click at [373, 380] on div at bounding box center [494, 236] width 988 height 473
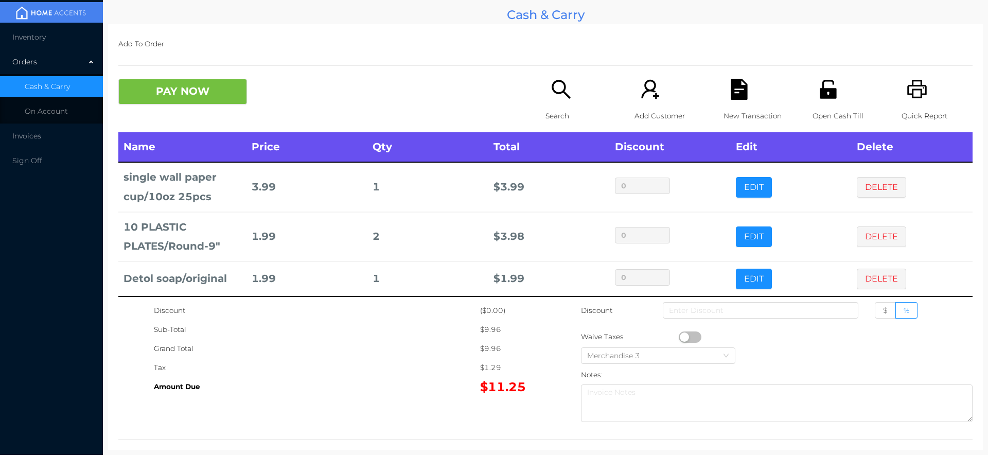
click at [731, 111] on p "New Transaction" at bounding box center [758, 115] width 71 height 19
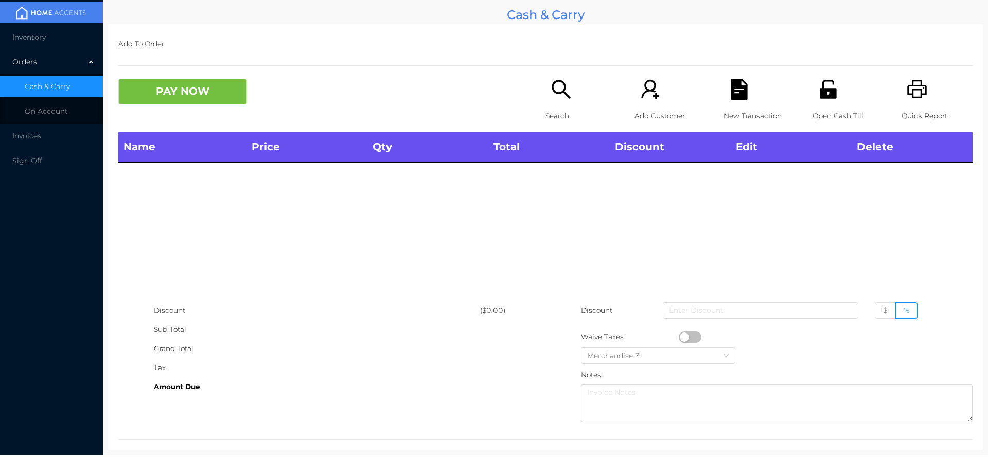
click at [830, 108] on p "Open Cash Till" at bounding box center [847, 115] width 71 height 19
click at [553, 106] on p "Search" at bounding box center [580, 115] width 71 height 19
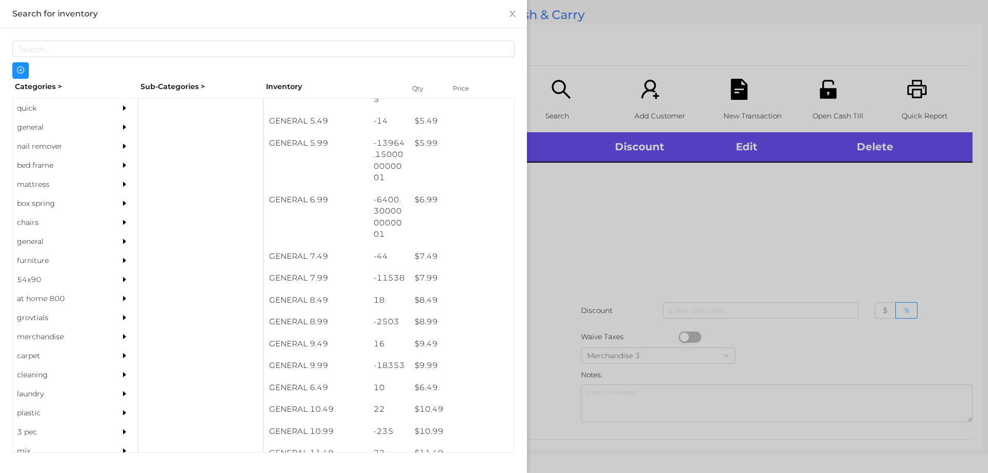
scroll to position [372, 0]
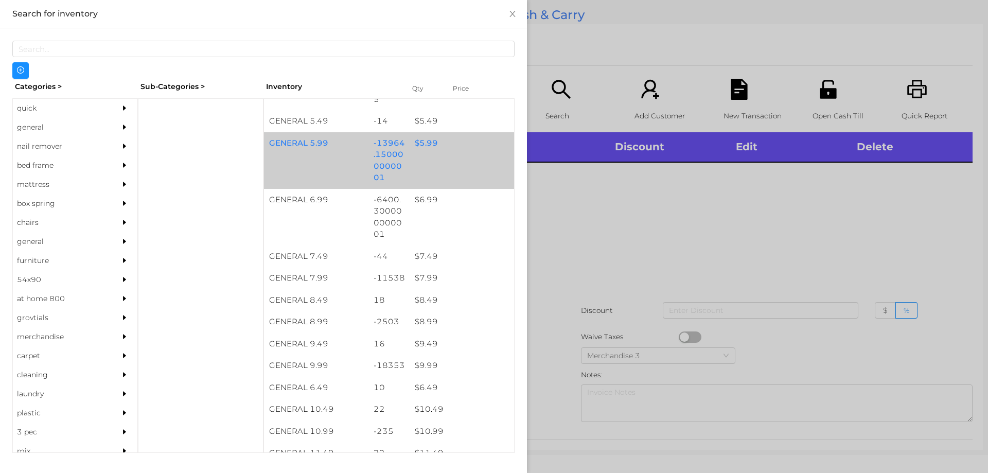
click at [433, 146] on div "$ 5.99" at bounding box center [462, 143] width 104 height 22
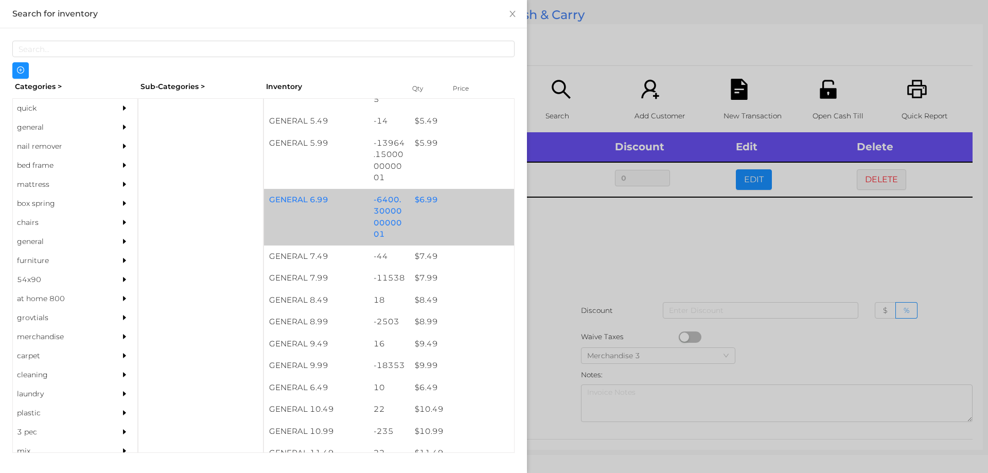
click at [431, 208] on div "$ 6.99" at bounding box center [462, 200] width 104 height 22
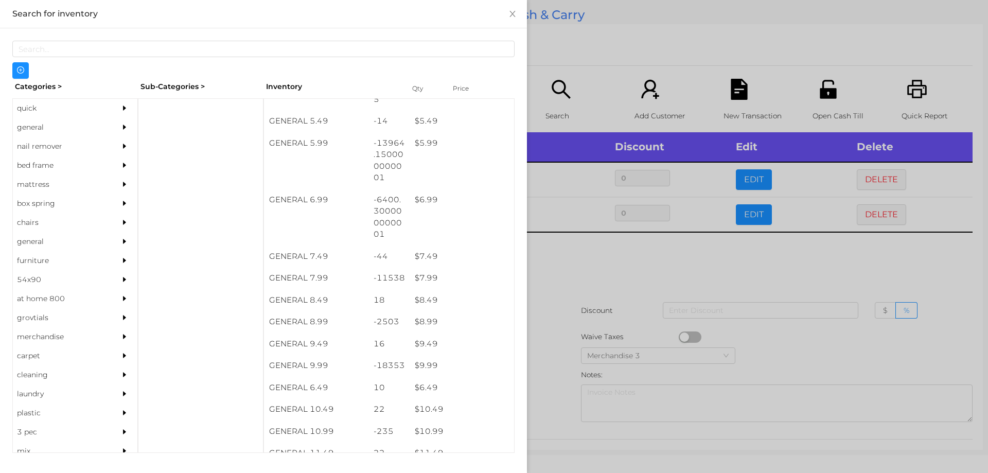
click at [845, 265] on div at bounding box center [494, 236] width 988 height 473
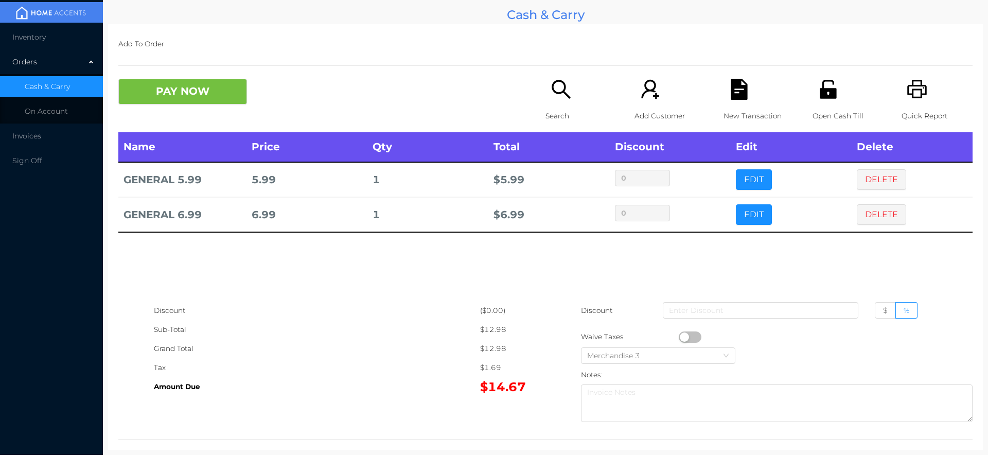
click at [736, 88] on icon "icon: file-text" at bounding box center [739, 89] width 16 height 21
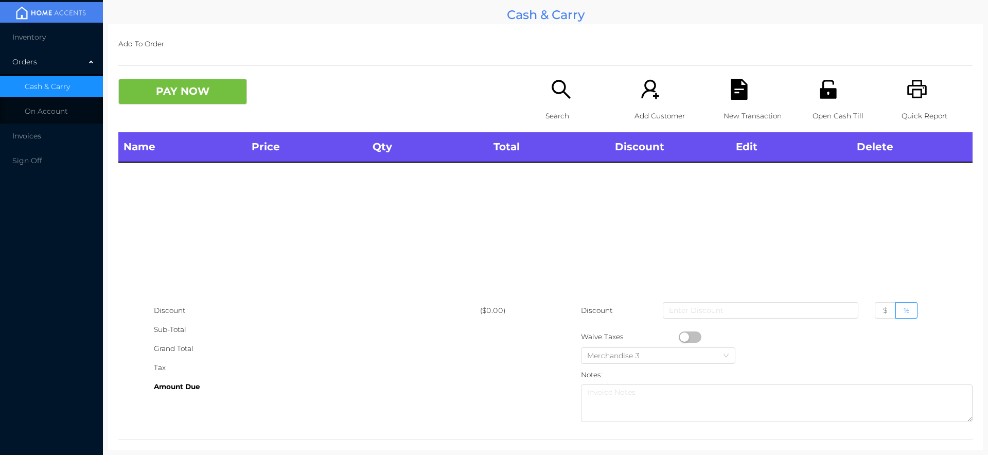
click at [914, 95] on icon "icon: printer" at bounding box center [917, 89] width 20 height 19
click at [195, 83] on button "PAY NOW" at bounding box center [182, 92] width 129 height 26
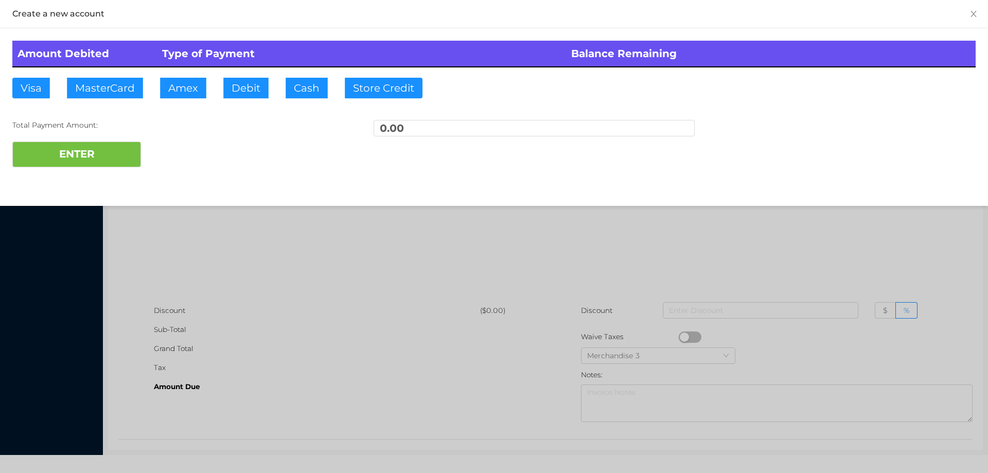
click at [203, 238] on div at bounding box center [494, 236] width 988 height 473
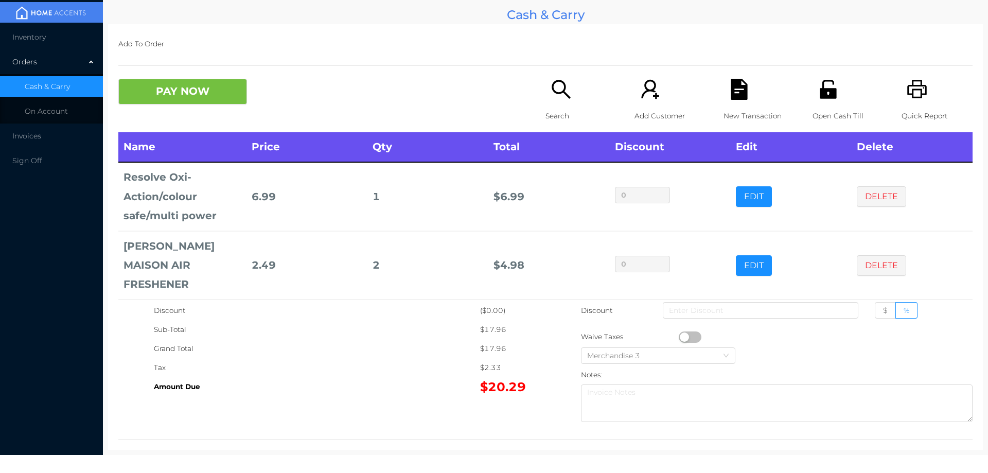
click at [457, 217] on td "1" at bounding box center [427, 196] width 121 height 68
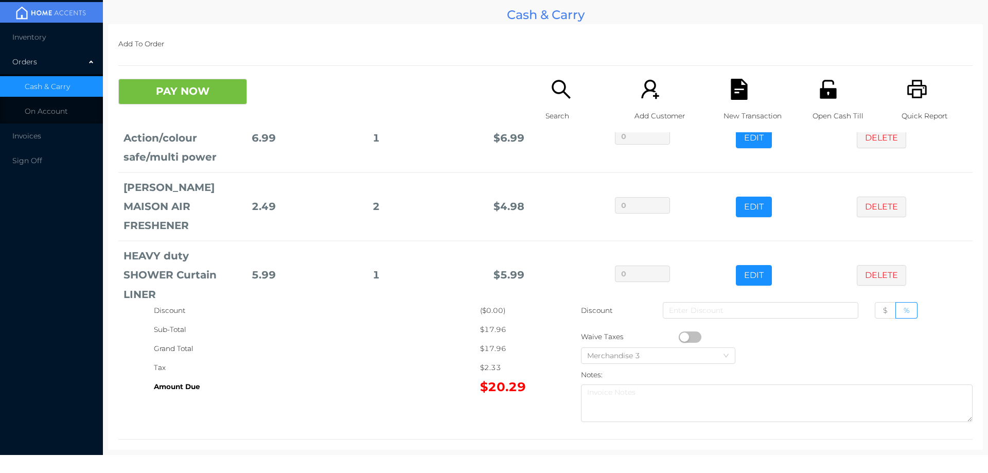
click at [906, 101] on div "Quick Report" at bounding box center [936, 106] width 71 height 54
click at [737, 100] on div "New Transaction" at bounding box center [758, 106] width 71 height 54
click at [172, 79] on button "PAY NOW" at bounding box center [182, 92] width 129 height 26
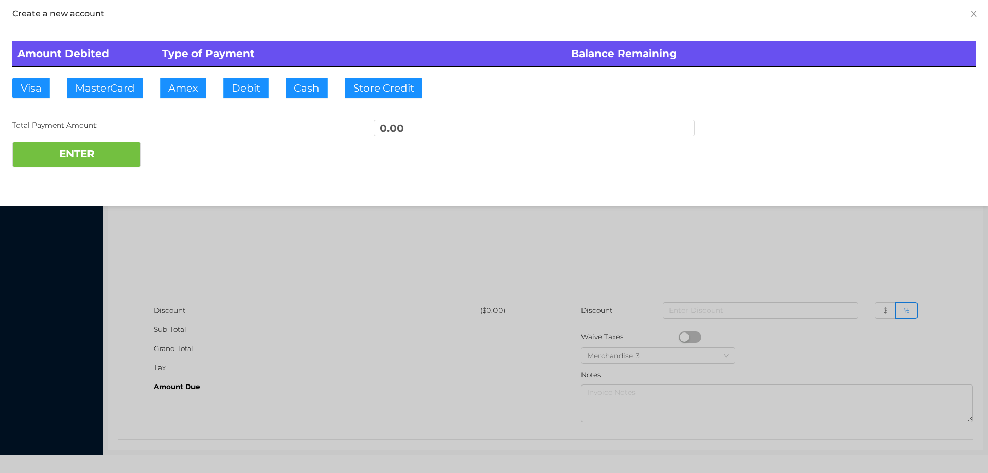
click at [282, 291] on div at bounding box center [494, 236] width 988 height 473
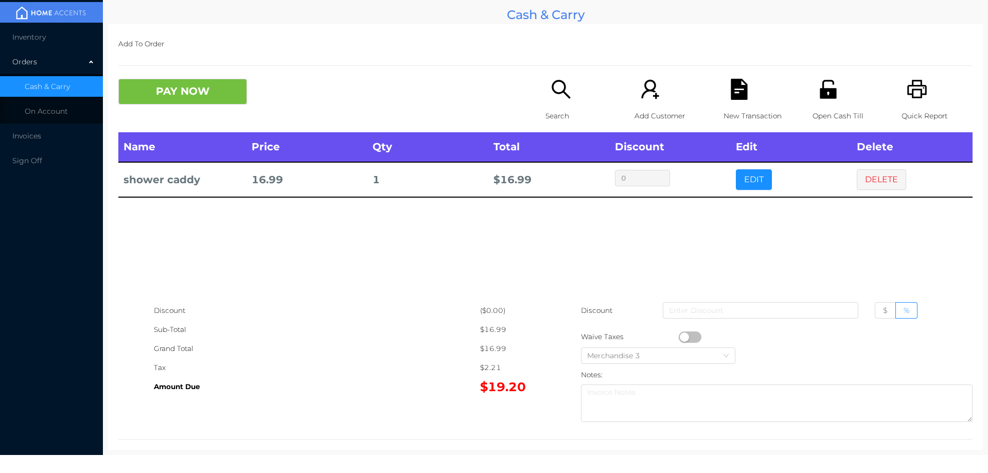
click at [821, 107] on p "Open Cash Till" at bounding box center [847, 115] width 71 height 19
click at [169, 95] on button "PAY NOW" at bounding box center [182, 92] width 129 height 26
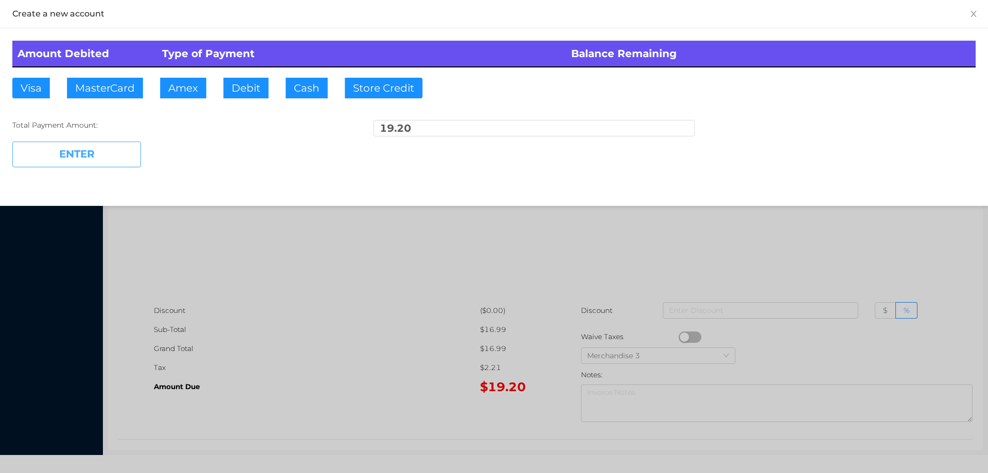
click at [245, 94] on button "Debit" at bounding box center [245, 88] width 45 height 21
click at [77, 163] on button "ENTER" at bounding box center [76, 154] width 129 height 26
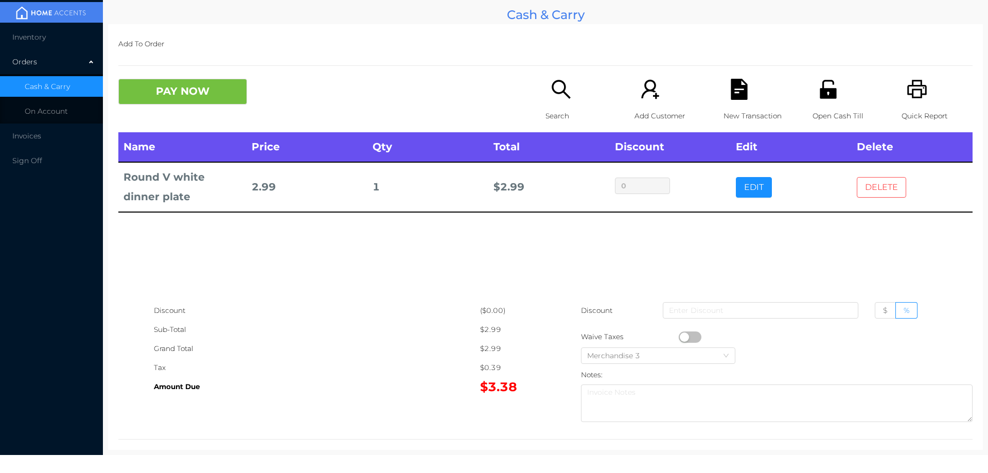
click at [867, 178] on button "DELETE" at bounding box center [881, 187] width 49 height 21
click at [858, 188] on button "DELETE" at bounding box center [881, 187] width 49 height 21
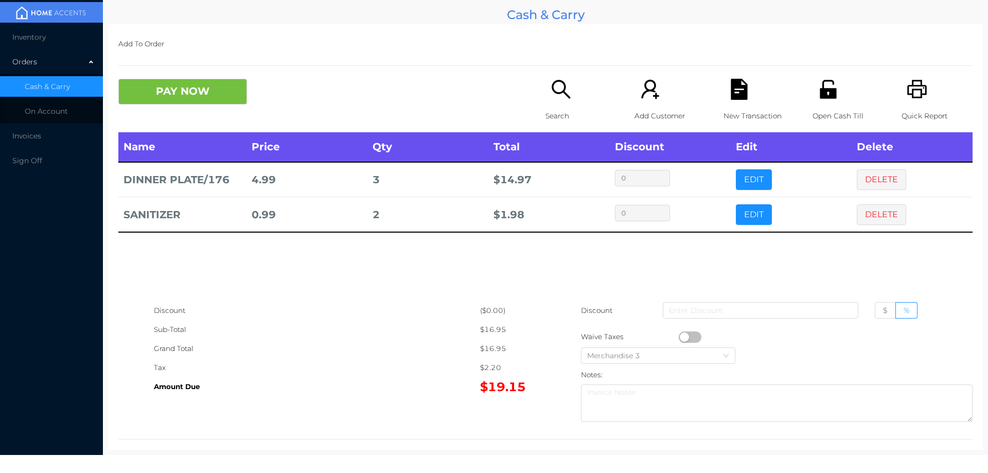
click at [879, 215] on button "DELETE" at bounding box center [881, 214] width 49 height 21
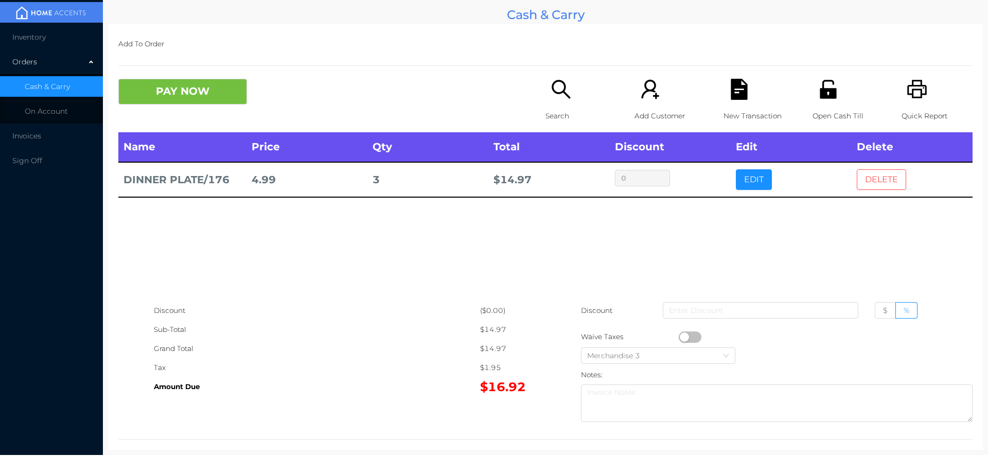
click at [858, 179] on button "DELETE" at bounding box center [881, 179] width 49 height 21
click at [757, 187] on button "EDIT" at bounding box center [754, 179] width 36 height 21
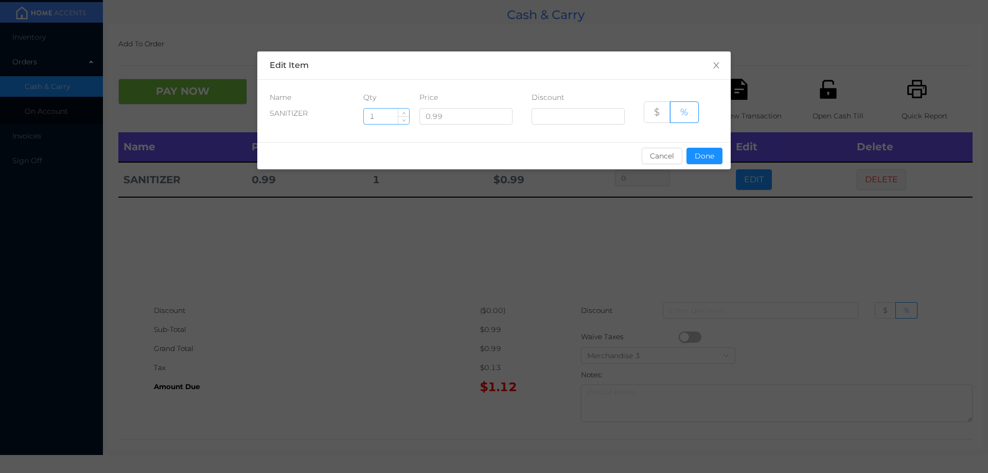
click at [389, 113] on input "1" at bounding box center [386, 116] width 45 height 15
type input "10"
click at [697, 161] on button "Done" at bounding box center [704, 156] width 36 height 16
type input "0%"
click at [705, 232] on div "sentinelStart Edit Item Name Qty Price Discount SANITIZER 10 0.99 $ % Cancel Do…" at bounding box center [494, 236] width 988 height 473
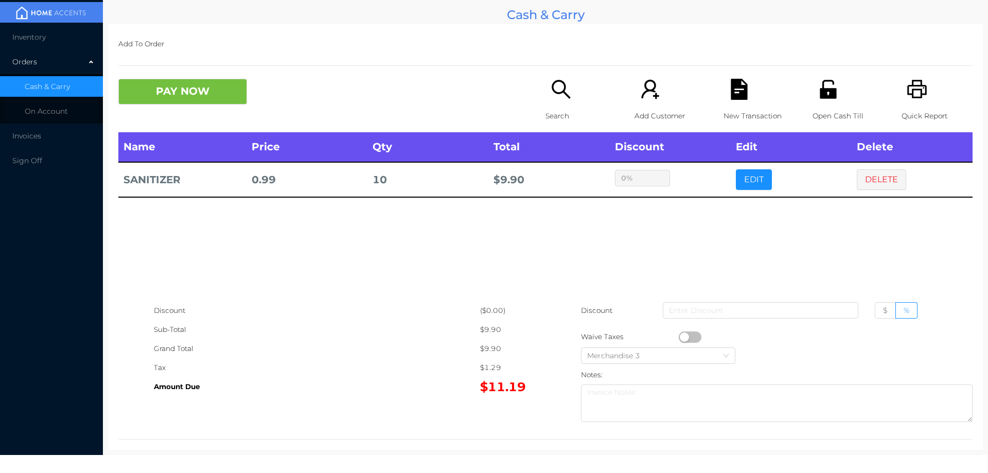
click at [696, 336] on button "button" at bounding box center [690, 336] width 23 height 11
click at [689, 337] on button "button" at bounding box center [690, 336] width 23 height 11
click at [884, 176] on button "DELETE" at bounding box center [881, 179] width 49 height 21
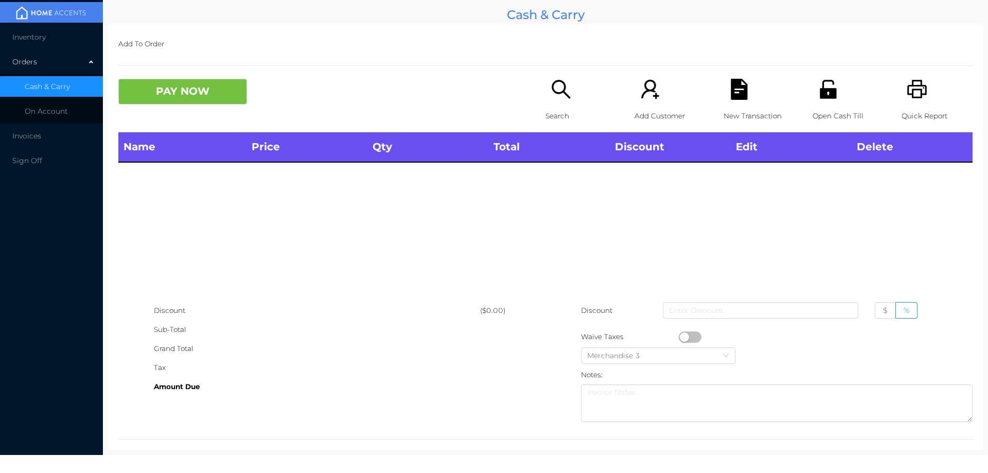
click at [920, 103] on div "Quick Report" at bounding box center [936, 106] width 71 height 54
click at [202, 92] on button "PAY NOW" at bounding box center [182, 92] width 129 height 26
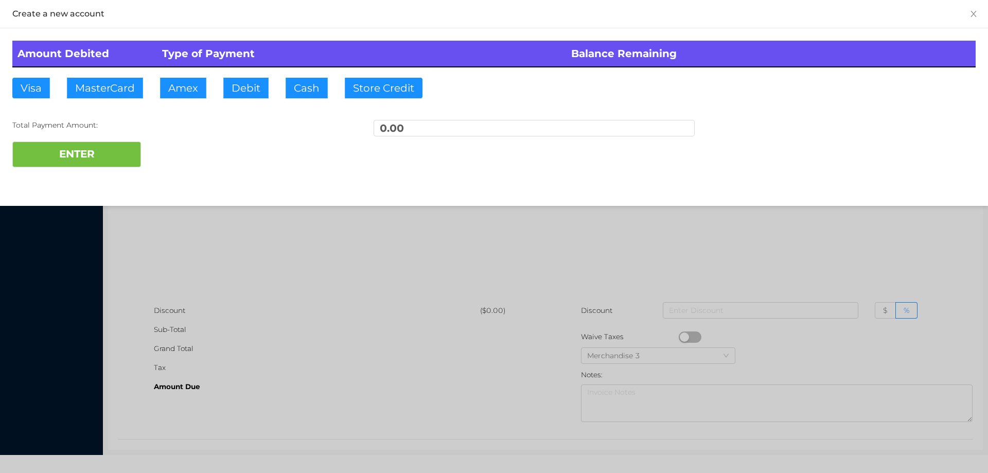
click at [215, 240] on div at bounding box center [494, 236] width 988 height 473
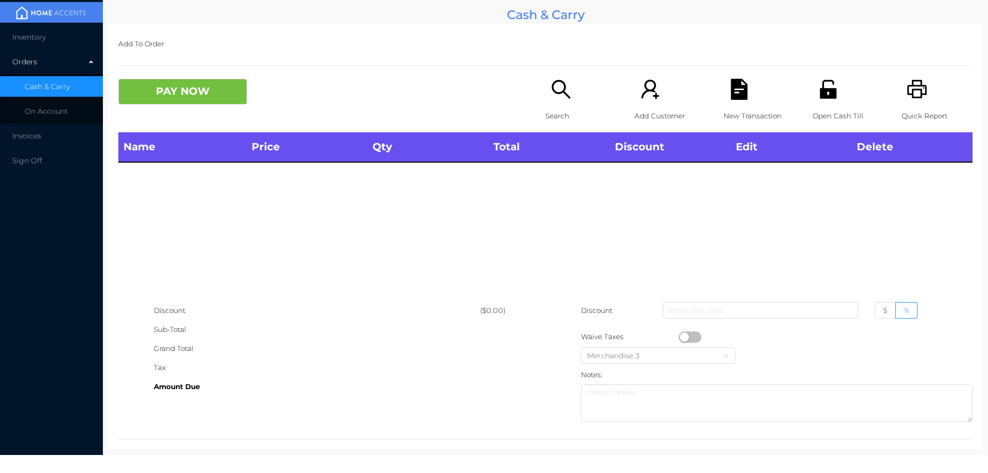
click at [547, 110] on p "Search" at bounding box center [580, 115] width 71 height 19
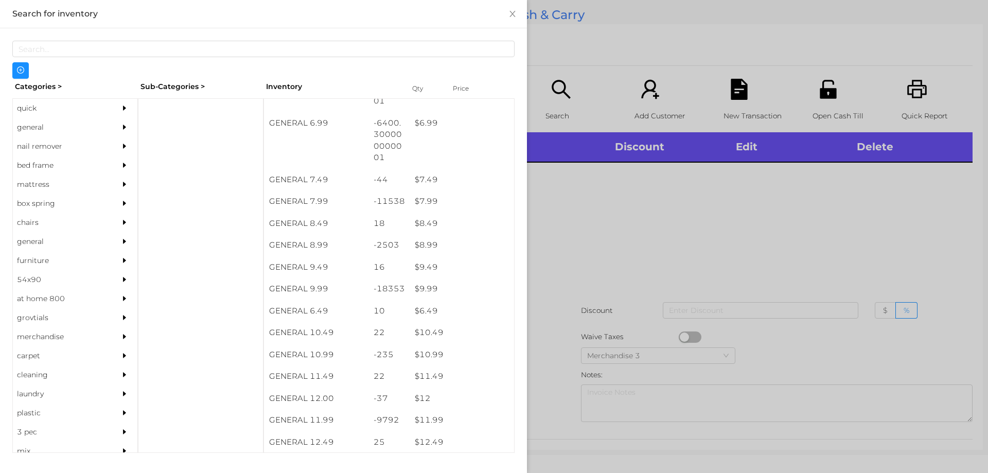
scroll to position [453, 0]
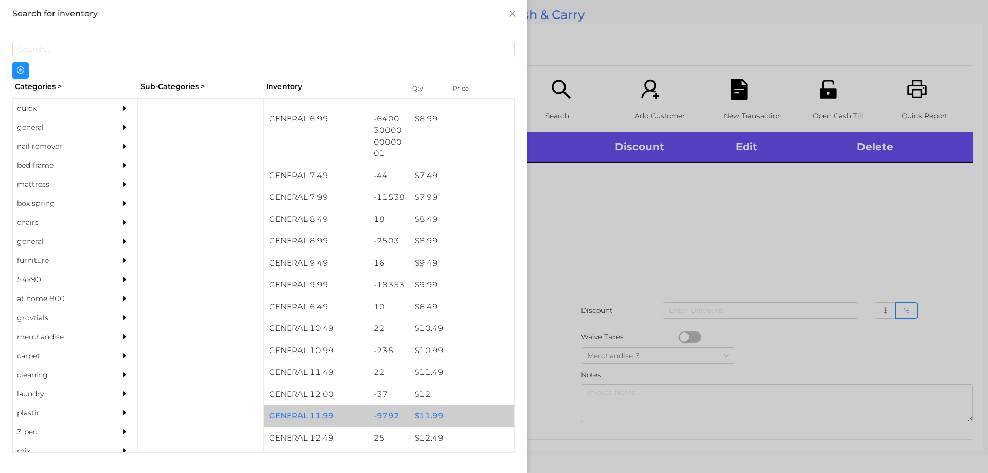
click at [429, 418] on div "$ 11.99" at bounding box center [462, 416] width 104 height 22
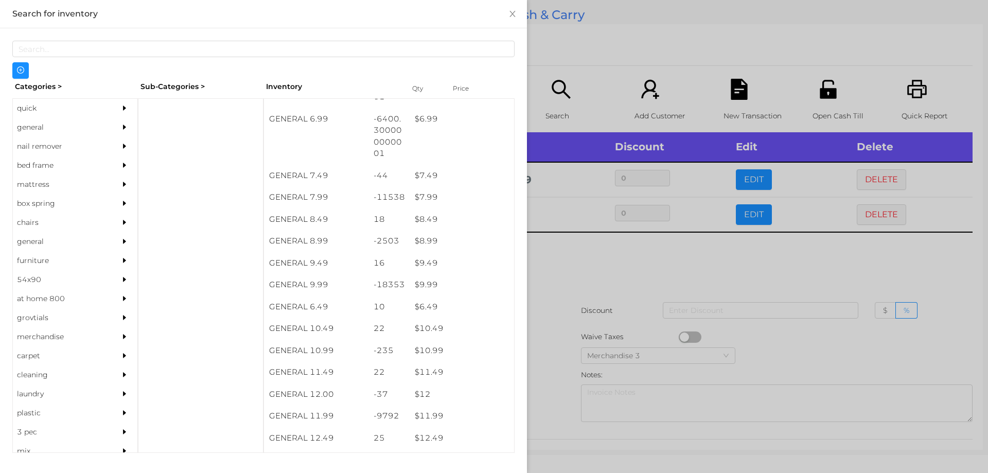
click at [560, 250] on div at bounding box center [494, 236] width 988 height 473
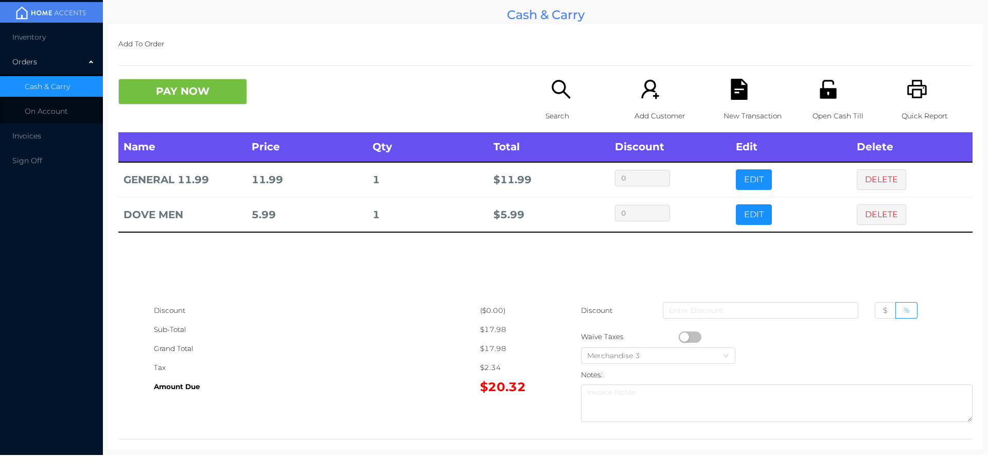
click at [901, 86] on div "Quick Report" at bounding box center [936, 106] width 71 height 54
click at [185, 100] on button "PAY NOW" at bounding box center [182, 92] width 129 height 26
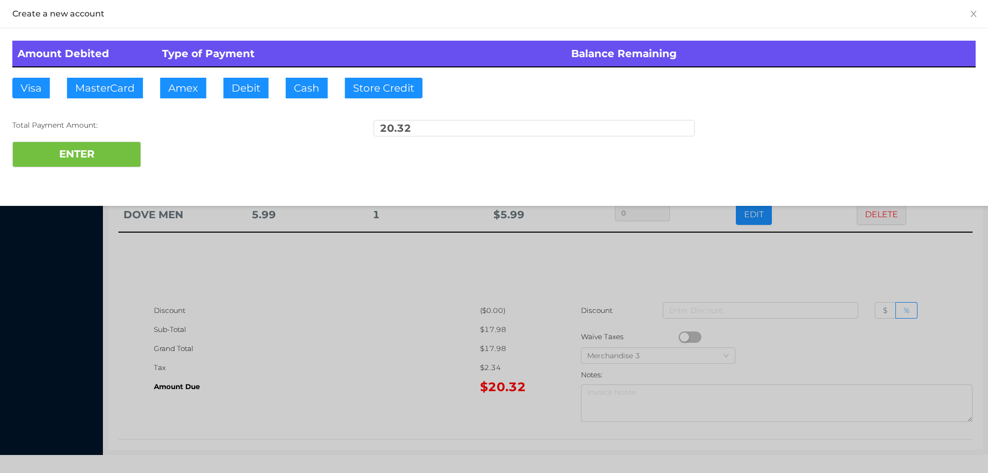
click at [754, 265] on div at bounding box center [494, 236] width 988 height 473
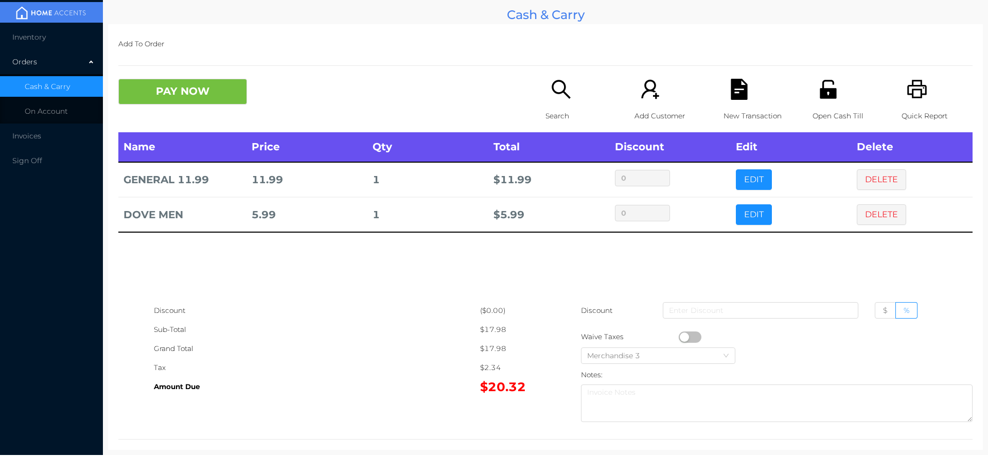
click at [734, 98] on icon "icon: file-text" at bounding box center [739, 89] width 16 height 21
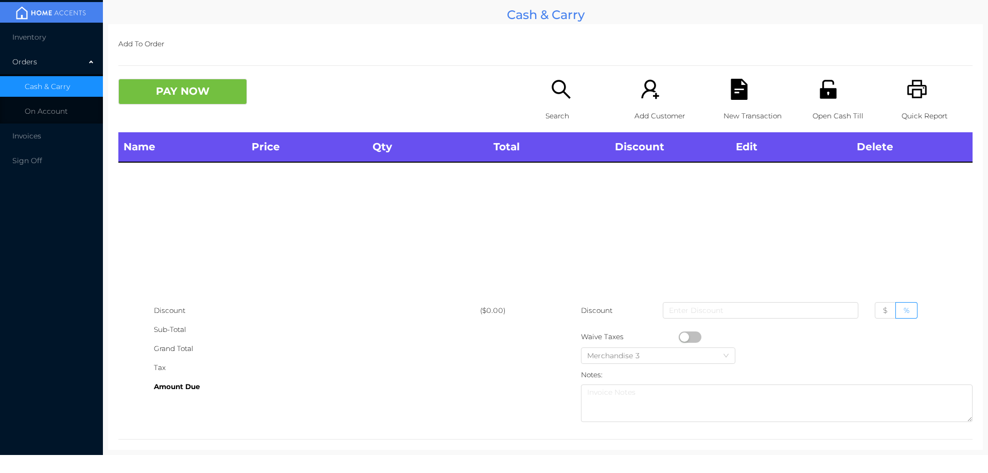
click at [829, 112] on p "Open Cash Till" at bounding box center [847, 115] width 71 height 19
click at [824, 105] on div "Open Cash Till" at bounding box center [847, 106] width 71 height 54
click at [826, 98] on icon "icon: unlock" at bounding box center [828, 89] width 16 height 19
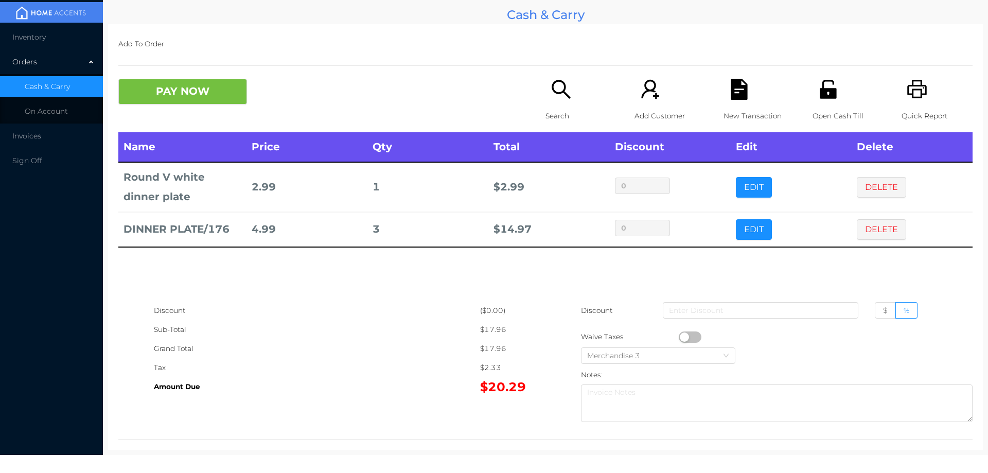
click at [827, 90] on icon "icon: unlock" at bounding box center [828, 89] width 16 height 19
click at [186, 88] on button "PAY NOW" at bounding box center [182, 92] width 129 height 26
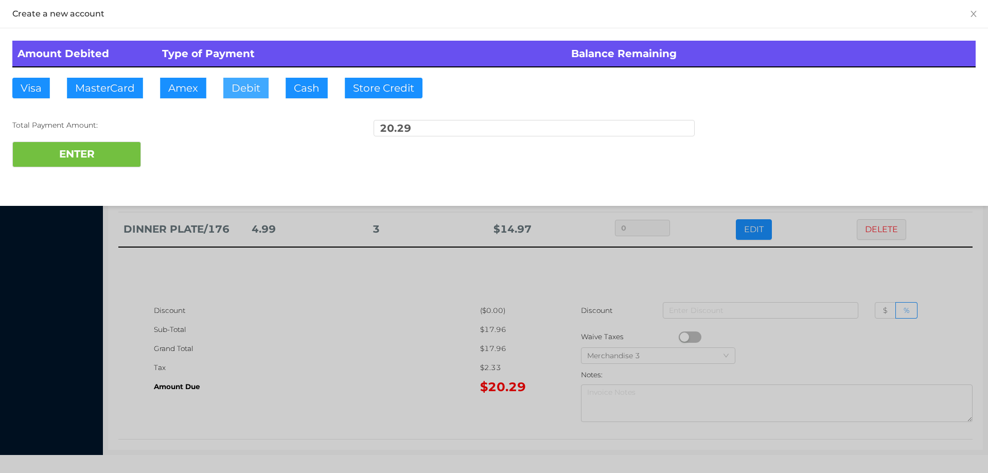
click at [240, 89] on button "Debit" at bounding box center [245, 88] width 45 height 21
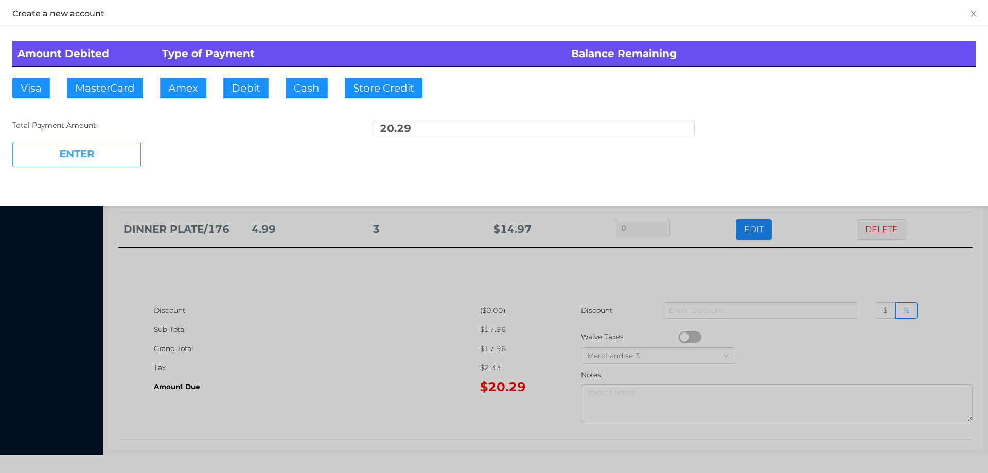
click at [125, 164] on button "ENTER" at bounding box center [76, 154] width 129 height 26
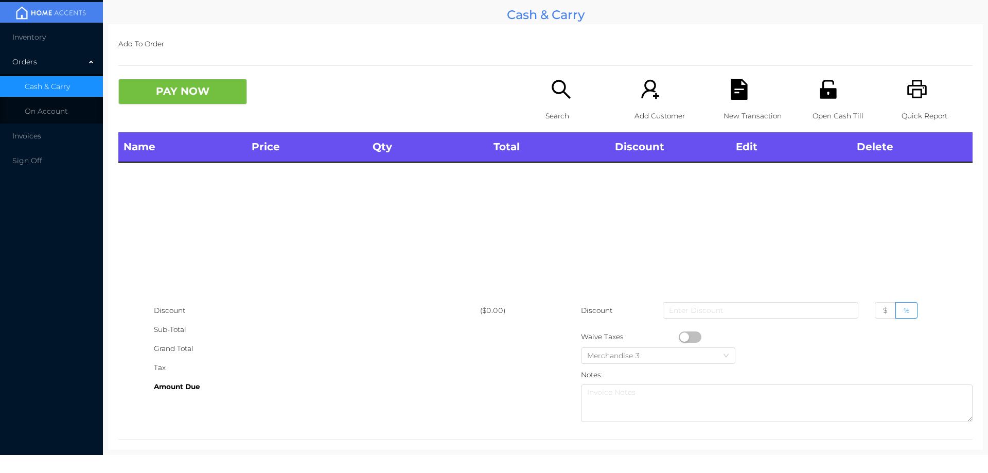
click at [550, 97] on icon "icon: search" at bounding box center [560, 89] width 21 height 21
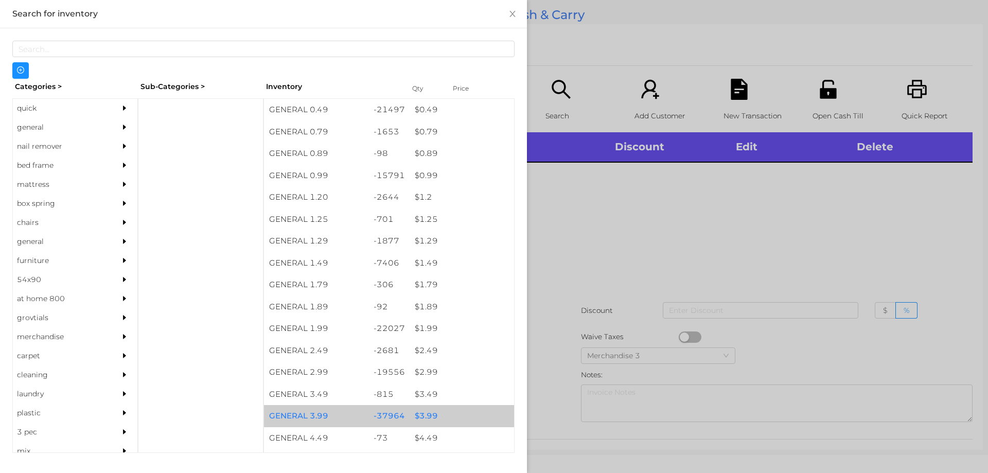
click at [415, 411] on div "$ 3.99" at bounding box center [462, 416] width 104 height 22
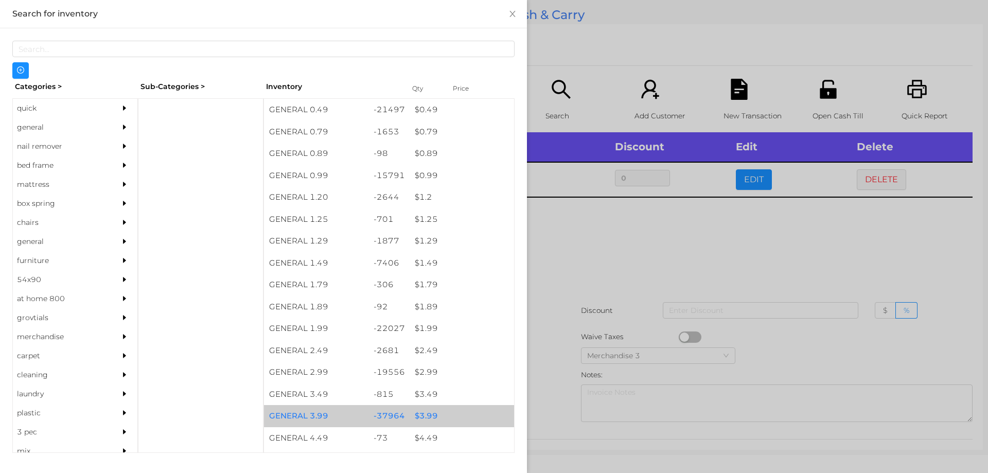
click at [424, 416] on div "$ 3.99" at bounding box center [462, 416] width 104 height 22
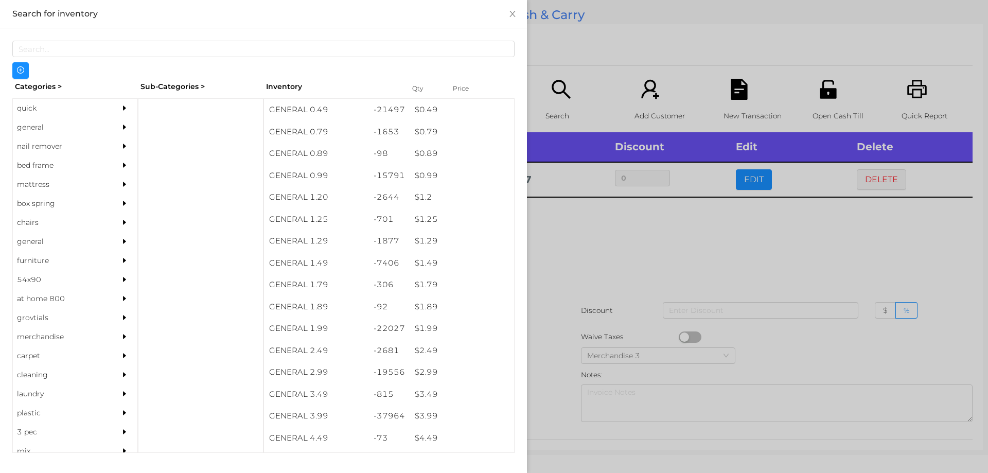
click at [592, 276] on div at bounding box center [494, 236] width 988 height 473
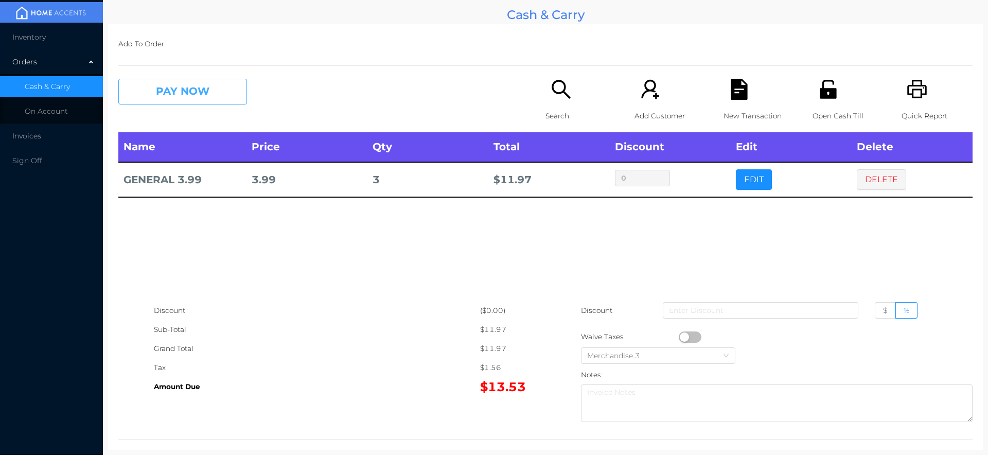
click at [192, 83] on button "PAY NOW" at bounding box center [182, 92] width 129 height 26
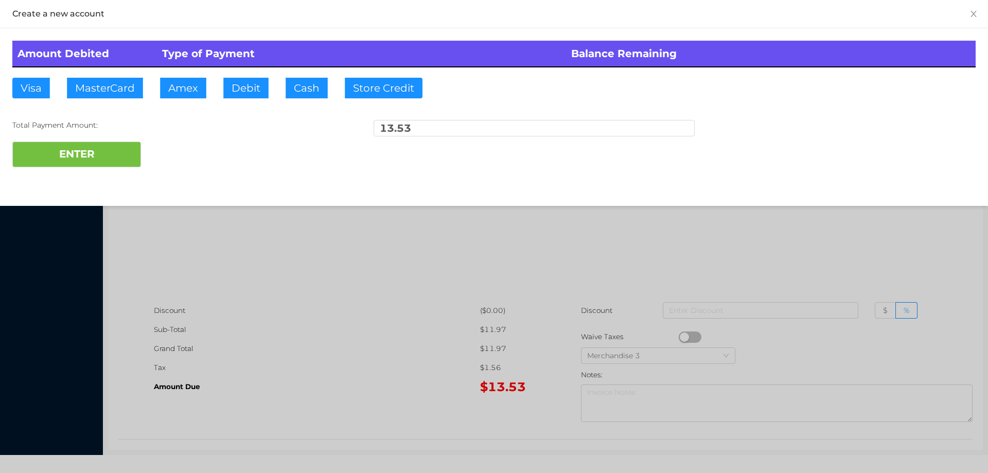
click at [179, 145] on div "ENTER" at bounding box center [493, 154] width 963 height 26
click at [827, 239] on div at bounding box center [494, 236] width 988 height 473
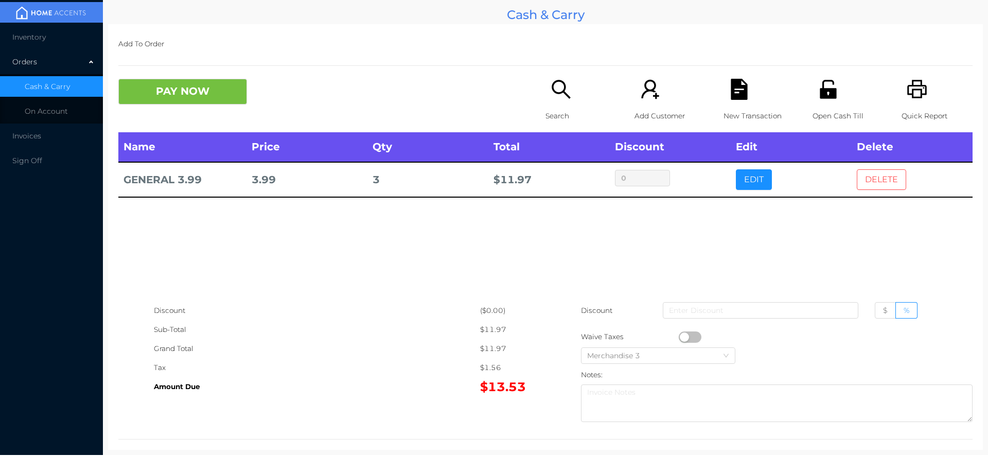
click at [876, 180] on button "DELETE" at bounding box center [881, 179] width 49 height 21
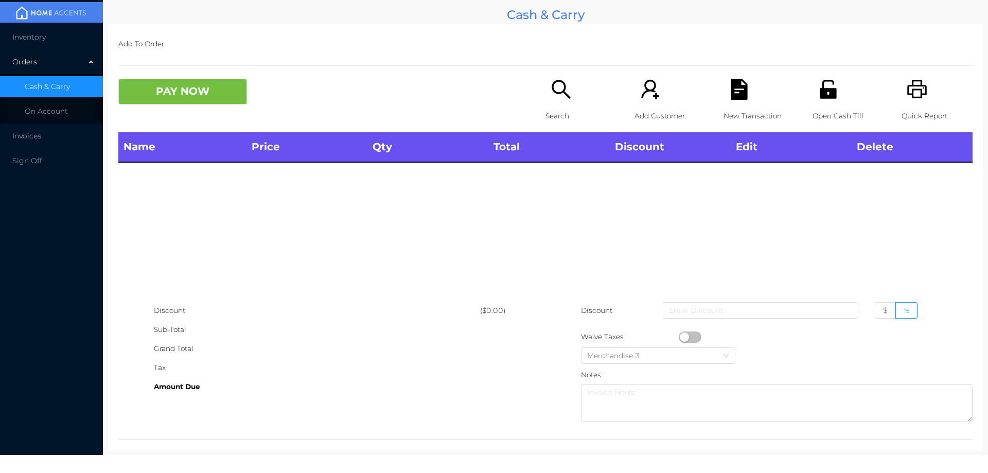
click at [926, 98] on div "Quick Report" at bounding box center [936, 106] width 71 height 54
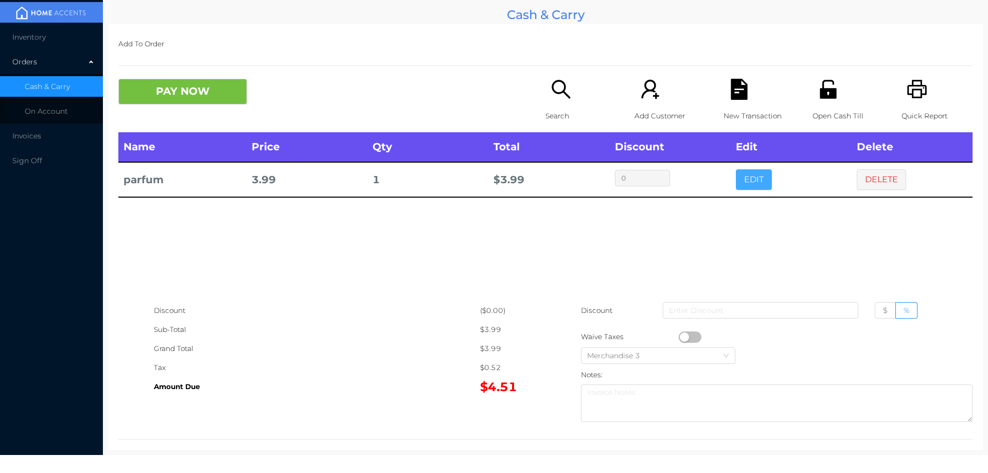
click at [748, 181] on button "EDIT" at bounding box center [754, 179] width 36 height 21
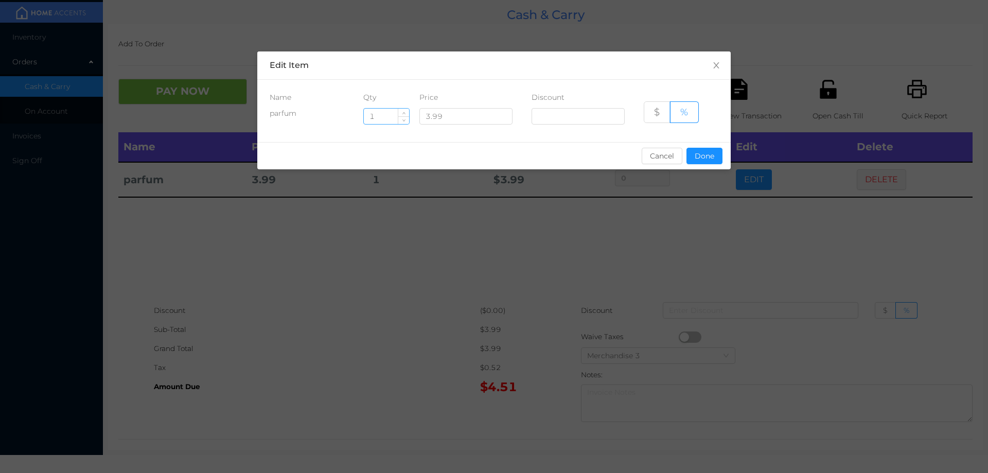
click at [369, 123] on input "1" at bounding box center [386, 116] width 45 height 15
click at [386, 116] on input "1" at bounding box center [386, 116] width 45 height 15
type input "6"
click at [706, 157] on button "Done" at bounding box center [704, 156] width 36 height 16
type input "0%"
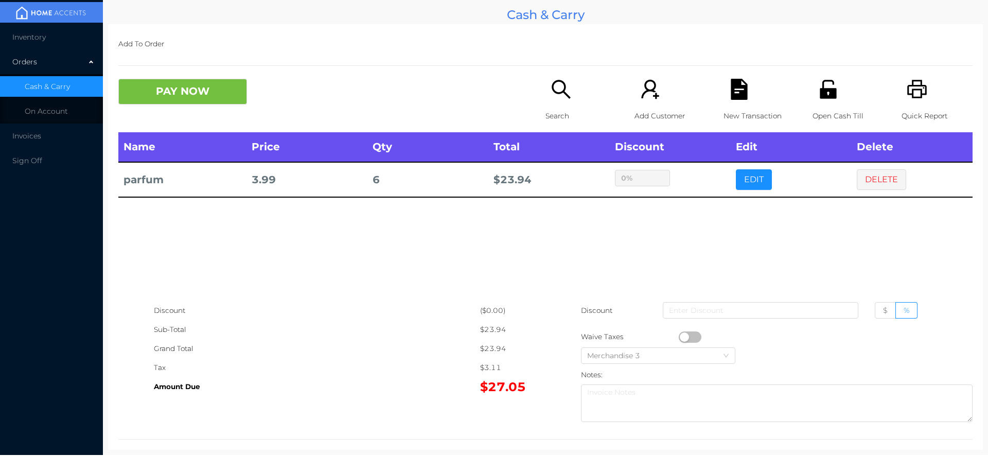
click at [710, 214] on div "sentinelStart Edit Item Name Qty Price Discount parfum 6 3.99 $ % Cancel Done s…" at bounding box center [494, 236] width 988 height 473
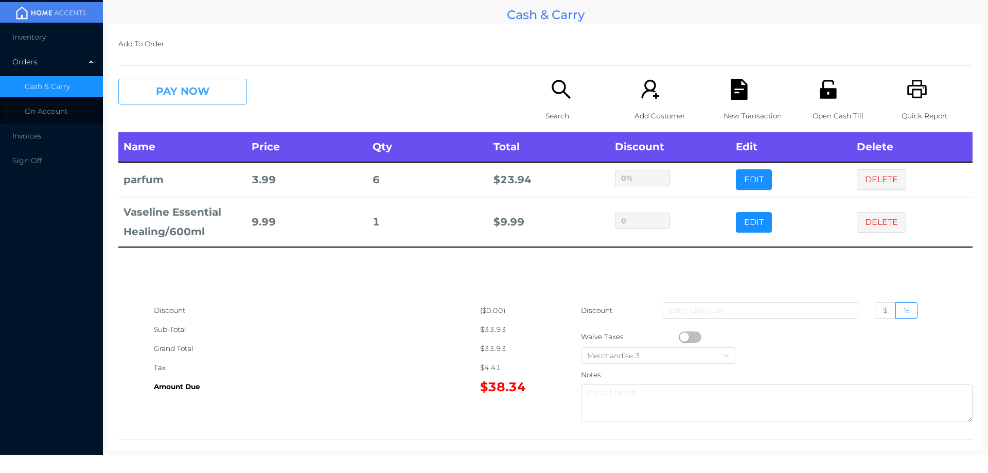
click at [214, 91] on button "PAY NOW" at bounding box center [182, 92] width 129 height 26
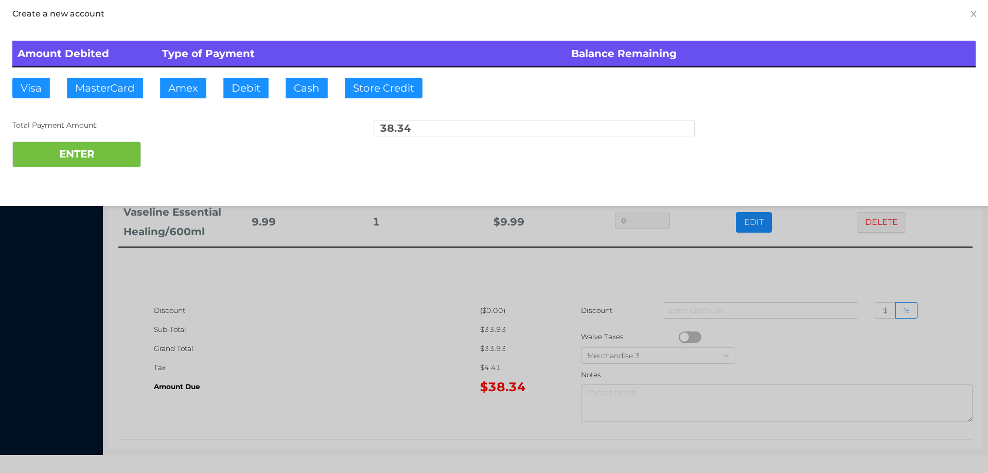
click at [173, 153] on div "ENTER" at bounding box center [493, 154] width 963 height 26
click at [364, 352] on div at bounding box center [494, 236] width 988 height 473
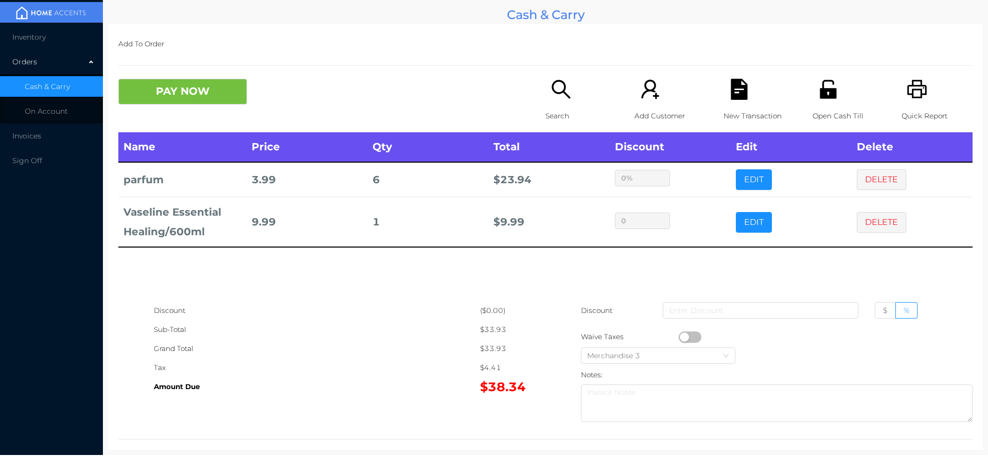
click at [744, 100] on div "New Transaction" at bounding box center [758, 106] width 71 height 54
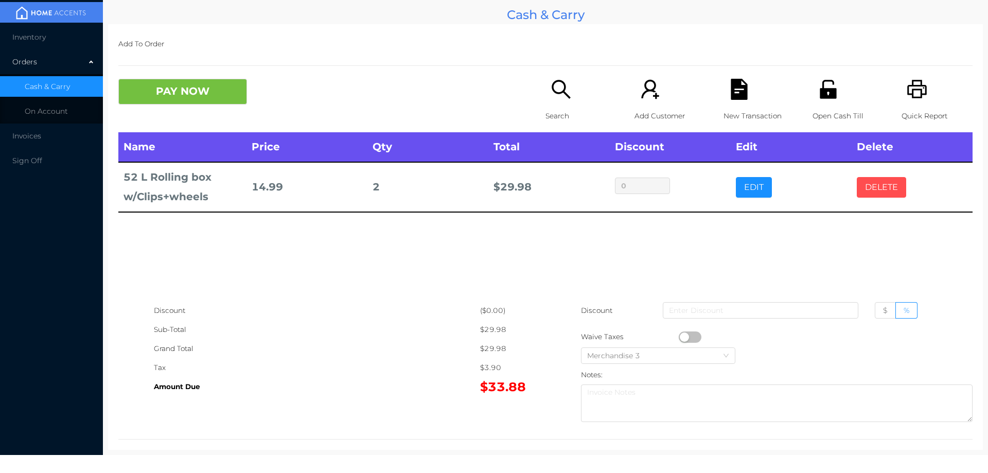
click at [887, 177] on button "DELETE" at bounding box center [881, 187] width 49 height 21
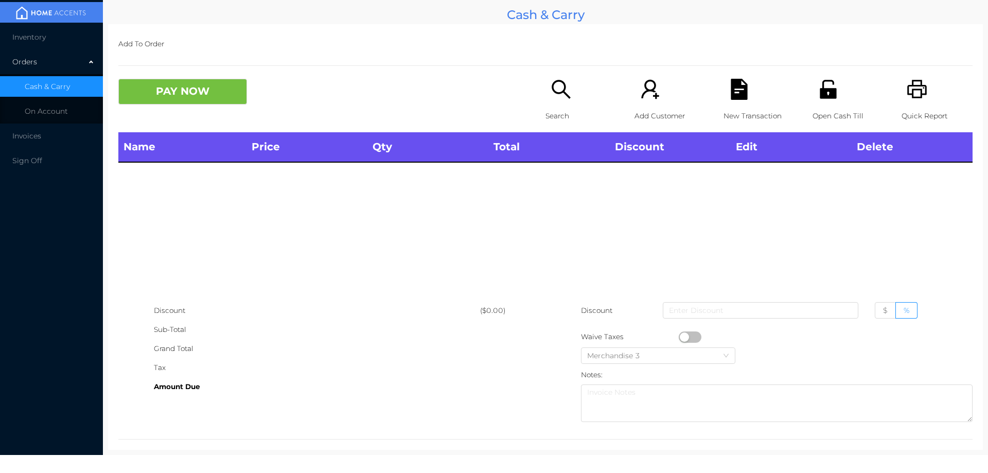
click at [920, 93] on div "Quick Report" at bounding box center [936, 106] width 71 height 54
click at [198, 81] on button "PAY NOW" at bounding box center [182, 92] width 129 height 26
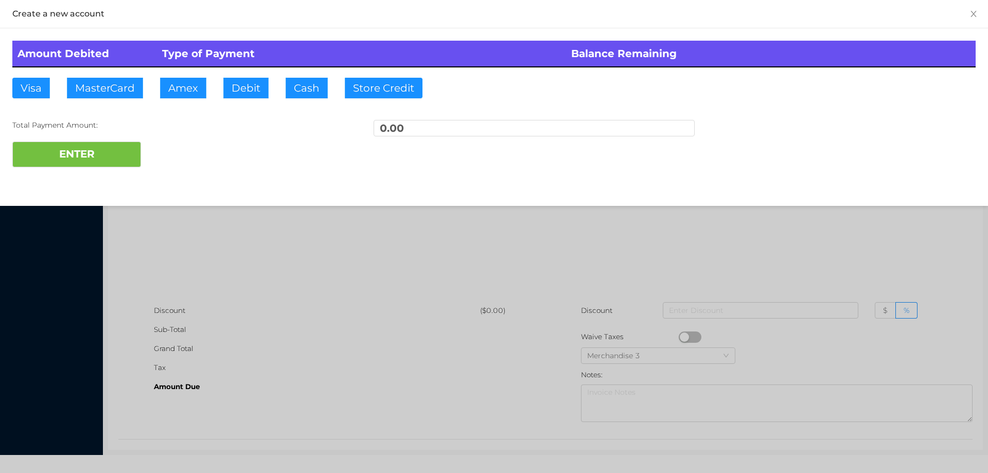
click at [182, 240] on div at bounding box center [494, 236] width 988 height 473
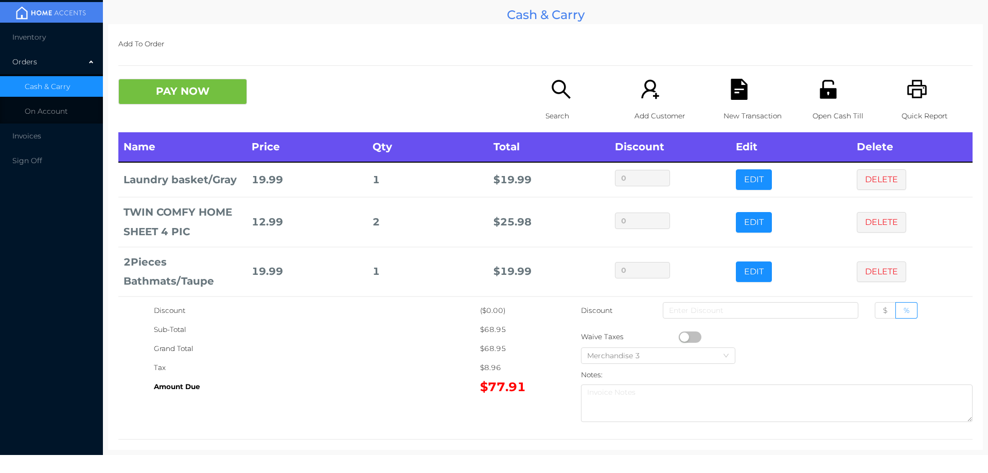
click at [553, 103] on div "Search" at bounding box center [580, 106] width 71 height 54
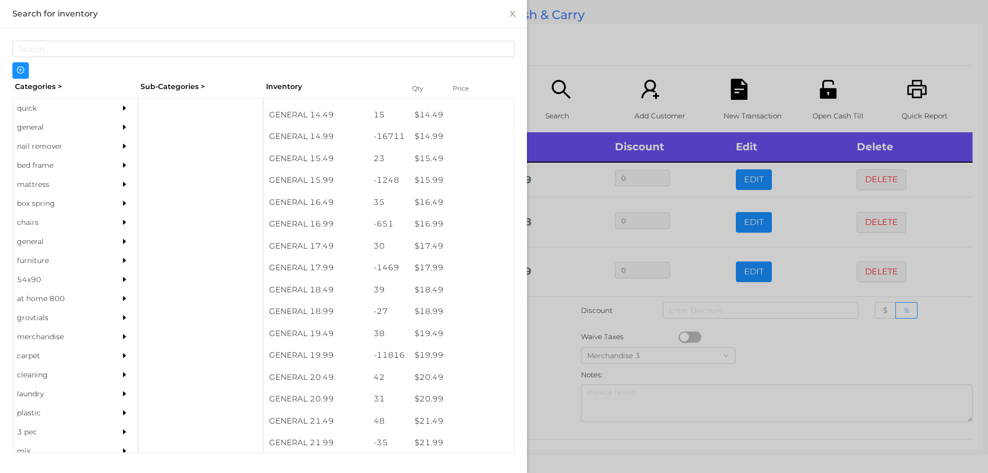
scroll to position [865, 0]
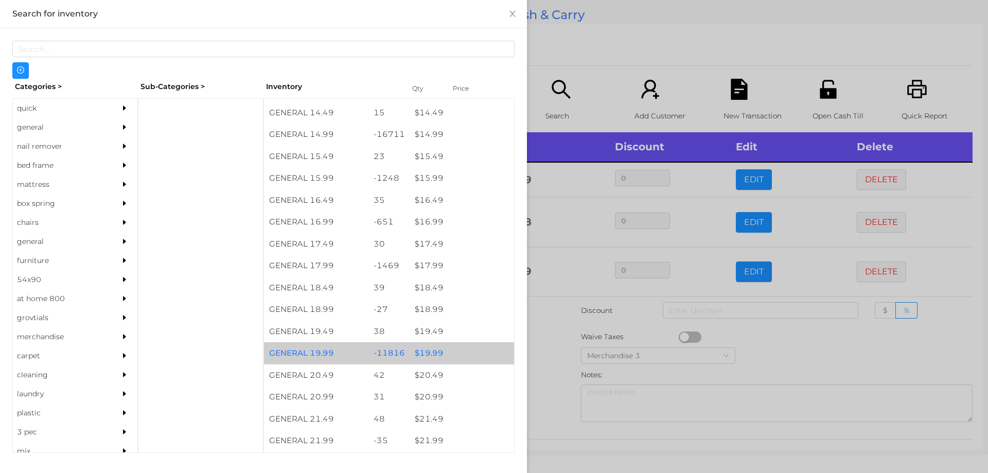
click at [429, 349] on div "$ 19.99" at bounding box center [462, 353] width 104 height 22
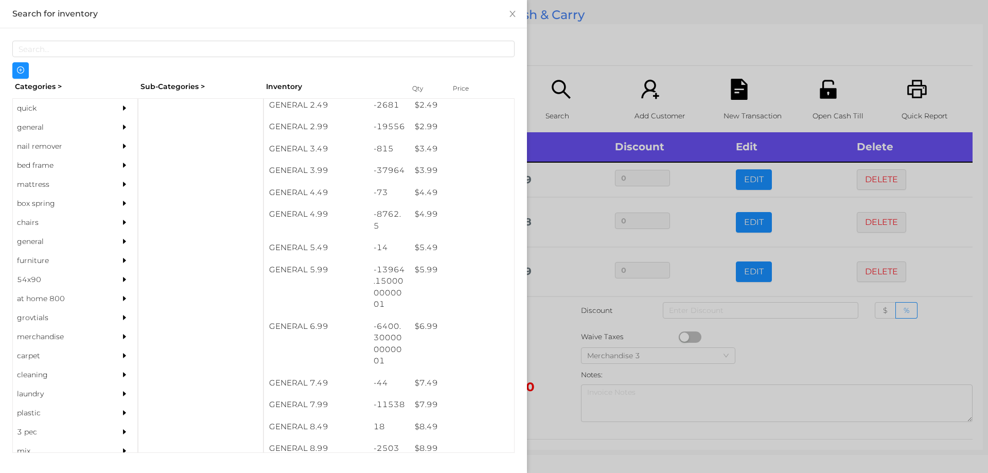
scroll to position [245, 0]
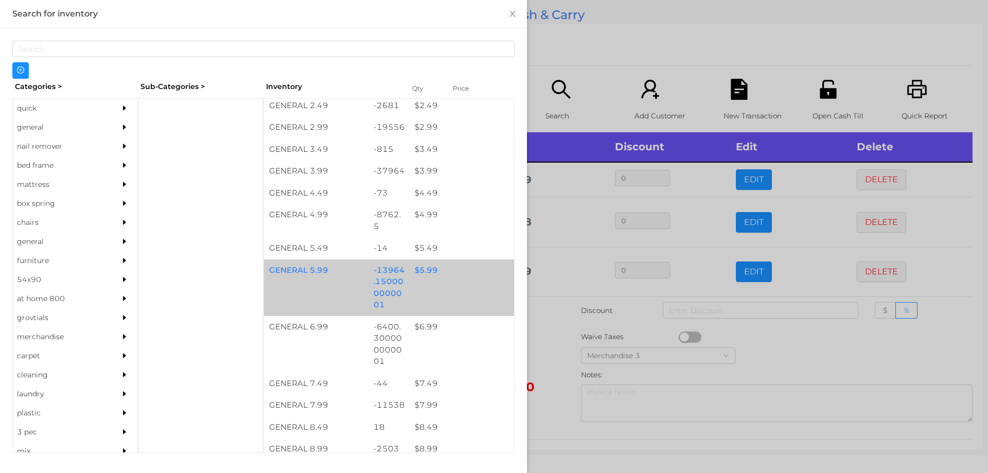
click at [420, 273] on div "$ 5.99" at bounding box center [462, 270] width 104 height 22
click at [420, 270] on div "$ 5.99" at bounding box center [462, 270] width 104 height 22
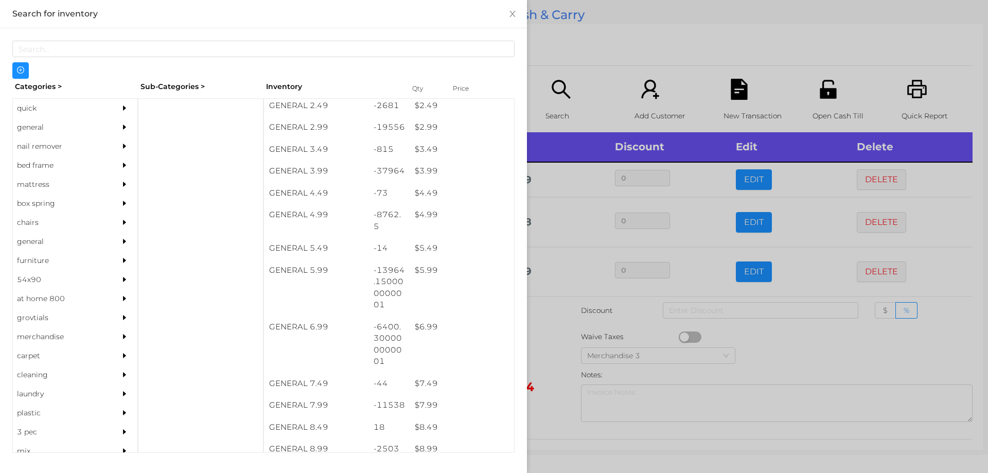
click at [548, 340] on div at bounding box center [494, 236] width 988 height 473
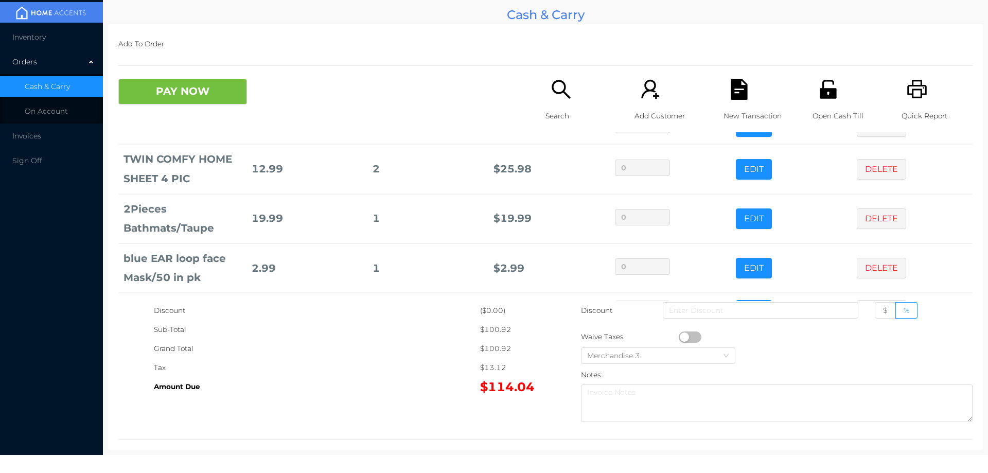
scroll to position [126, 0]
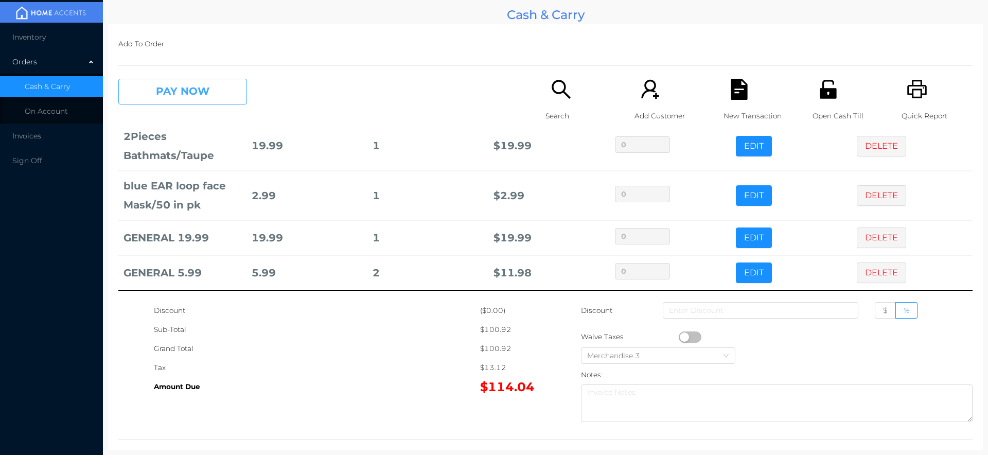
click at [204, 94] on button "PAY NOW" at bounding box center [182, 92] width 129 height 26
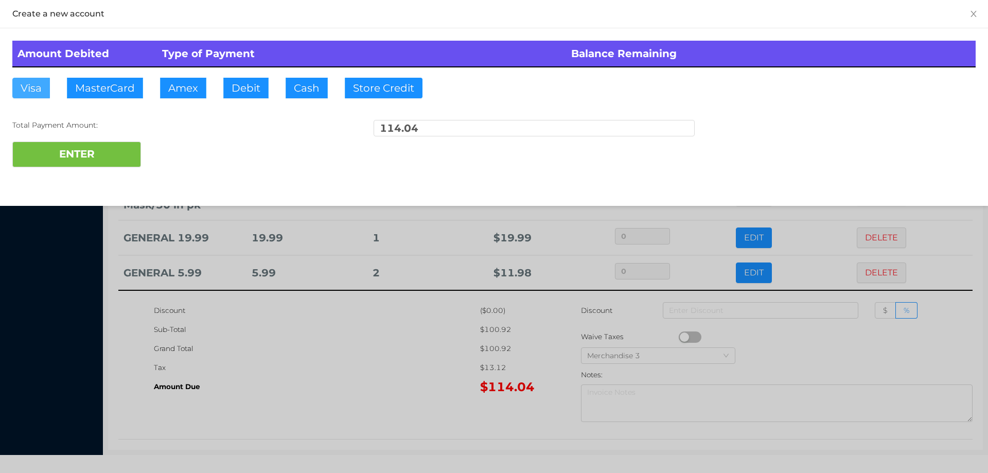
click at [21, 83] on button "Visa" at bounding box center [31, 88] width 38 height 21
click at [104, 156] on button "ENTER" at bounding box center [76, 154] width 129 height 26
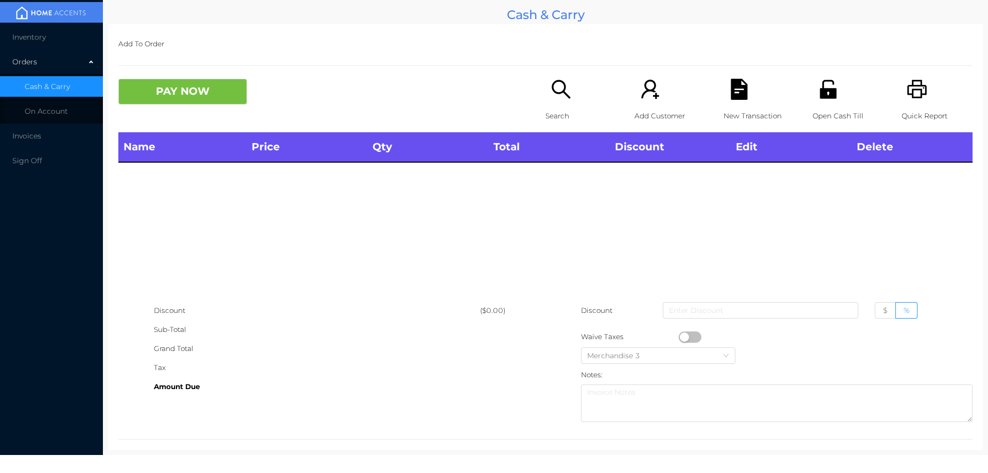
scroll to position [0, 0]
click at [552, 104] on div "Search" at bounding box center [580, 106] width 71 height 54
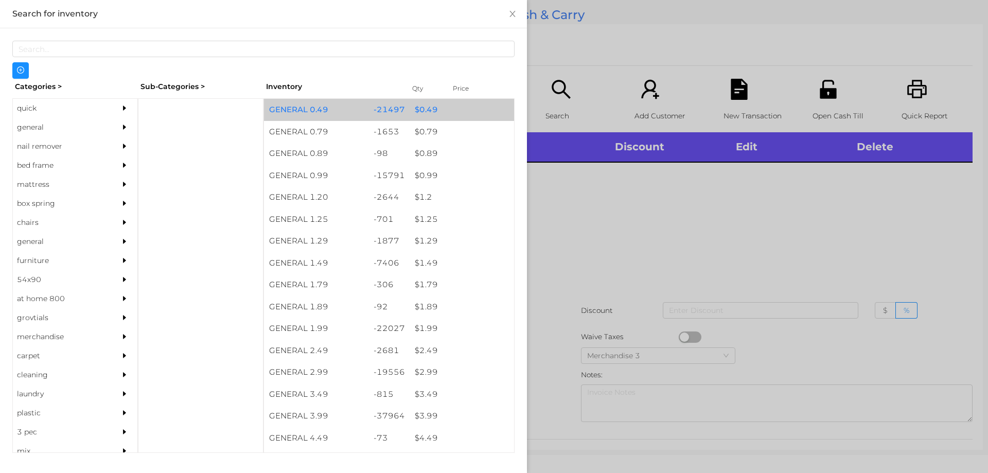
click at [419, 109] on div "$ 0.49" at bounding box center [462, 110] width 104 height 22
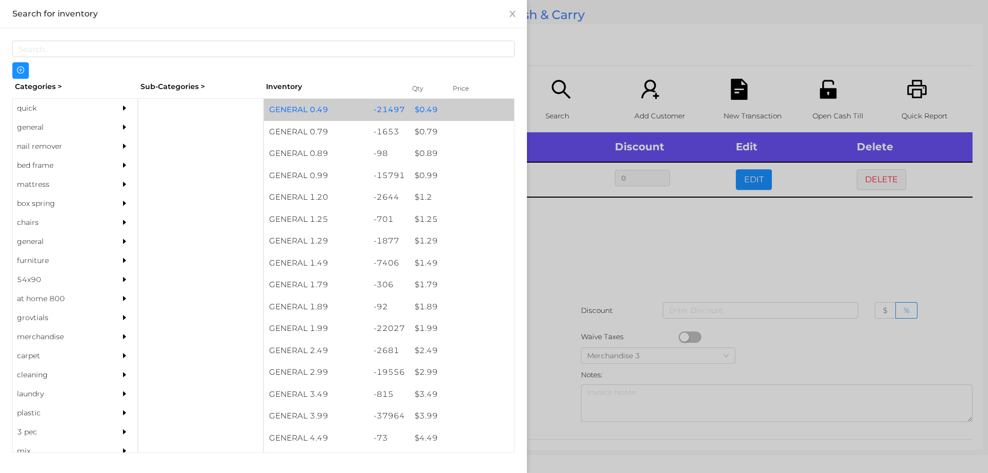
click at [416, 114] on div "$ 0.49" at bounding box center [462, 110] width 104 height 22
click at [404, 114] on div "-21497" at bounding box center [389, 110] width 42 height 22
click at [398, 109] on div "-21497" at bounding box center [389, 110] width 42 height 22
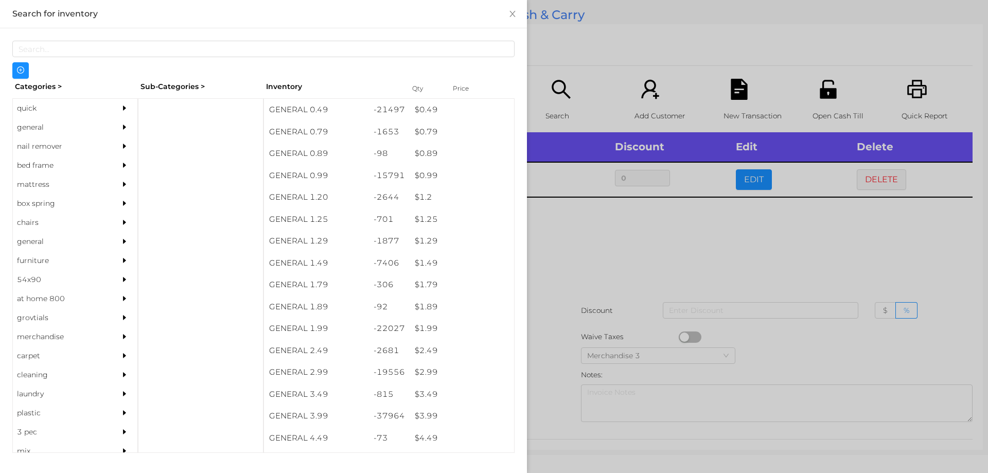
click at [555, 209] on div at bounding box center [494, 236] width 988 height 473
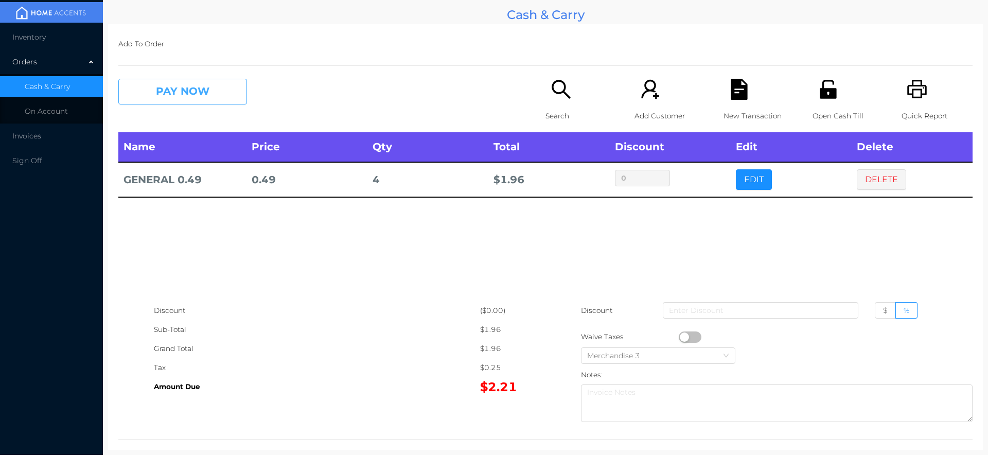
click at [164, 95] on button "PAY NOW" at bounding box center [182, 92] width 129 height 26
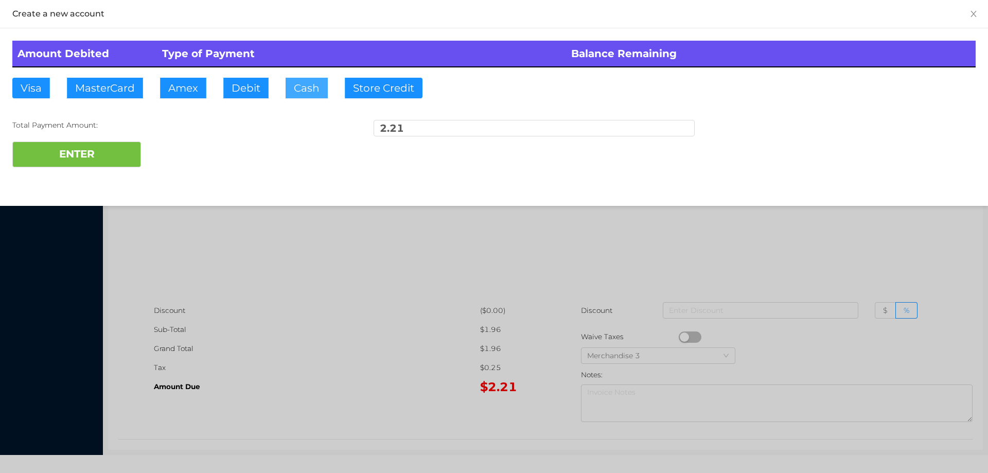
click at [325, 97] on button "Cash" at bounding box center [307, 88] width 42 height 21
click at [277, 344] on div at bounding box center [494, 236] width 988 height 473
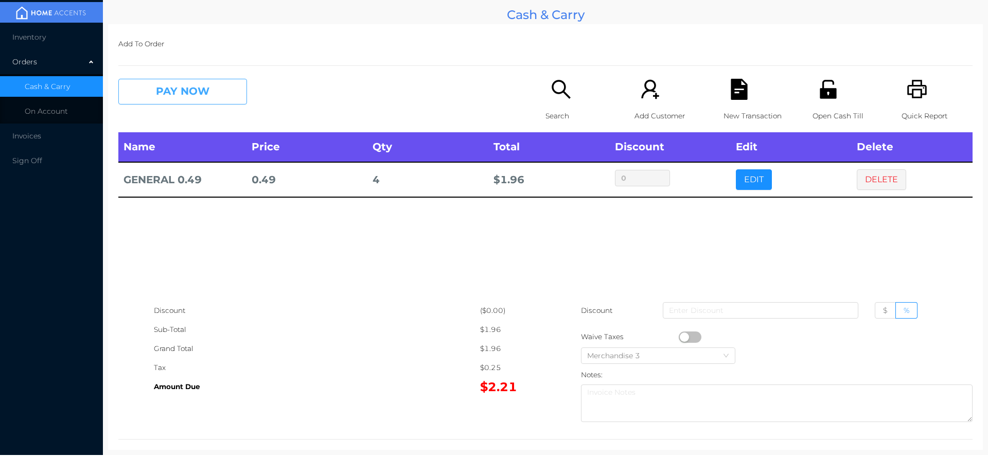
click at [137, 93] on button "PAY NOW" at bounding box center [182, 92] width 129 height 26
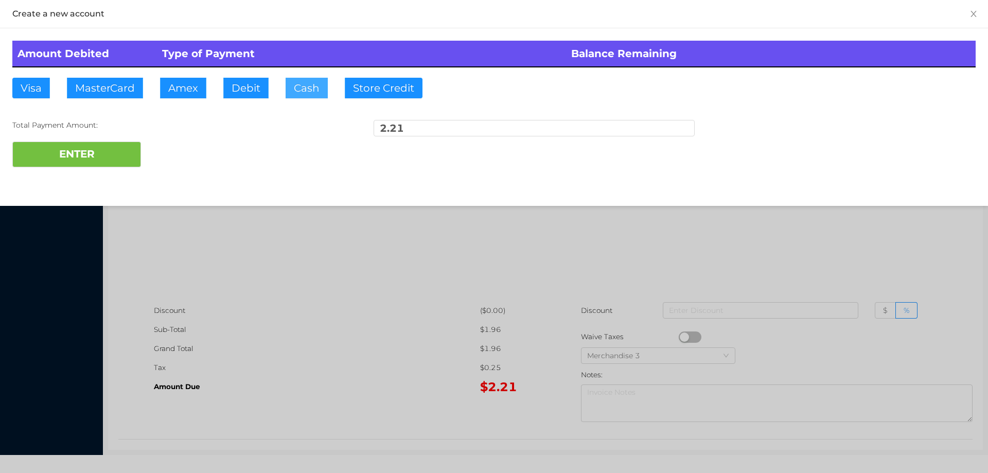
click at [288, 83] on button "Cash" at bounding box center [307, 88] width 42 height 21
type input "10."
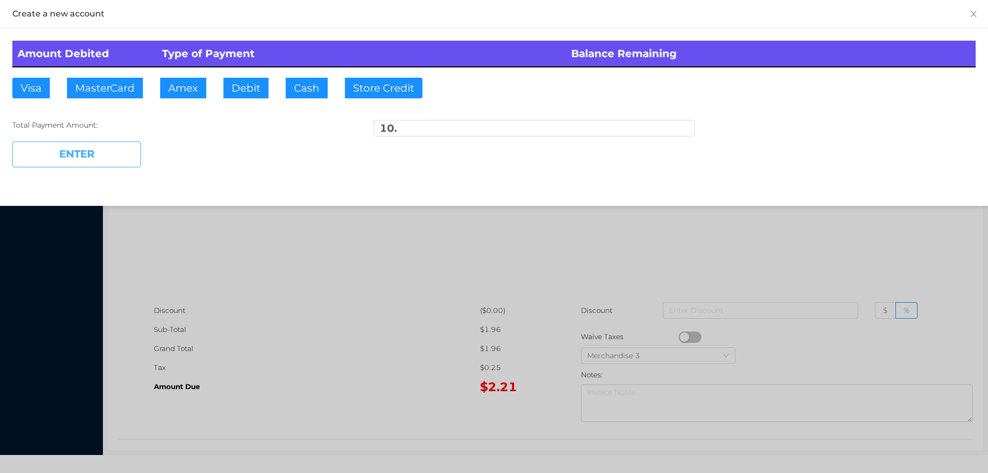
click at [93, 158] on button "ENTER" at bounding box center [76, 154] width 129 height 26
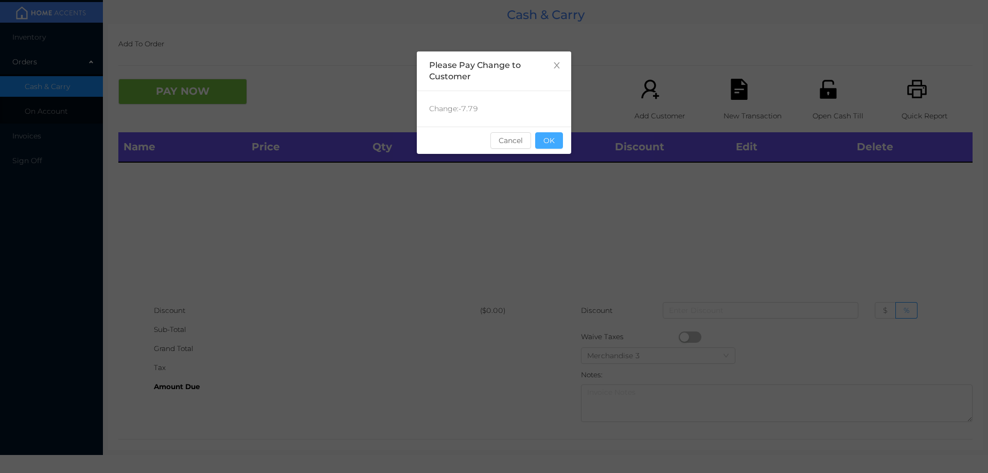
click at [552, 141] on button "OK" at bounding box center [549, 140] width 28 height 16
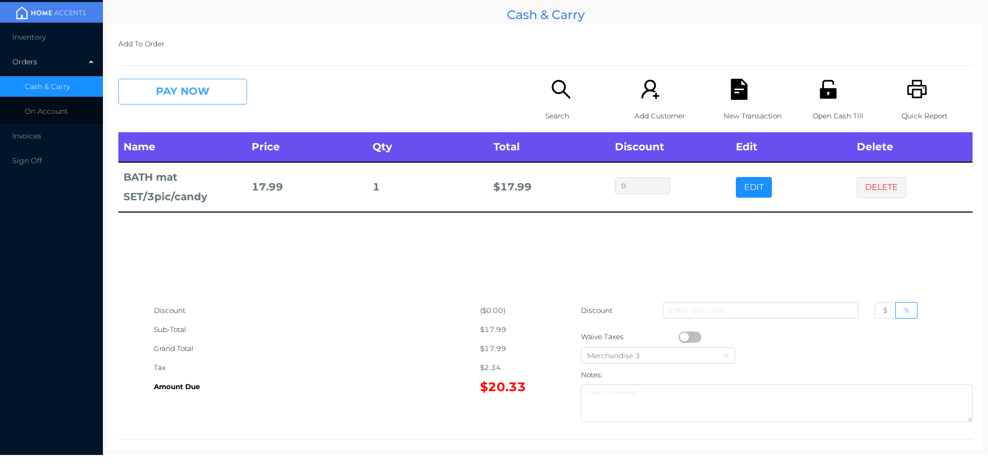
click at [184, 88] on button "PAY NOW" at bounding box center [182, 92] width 129 height 26
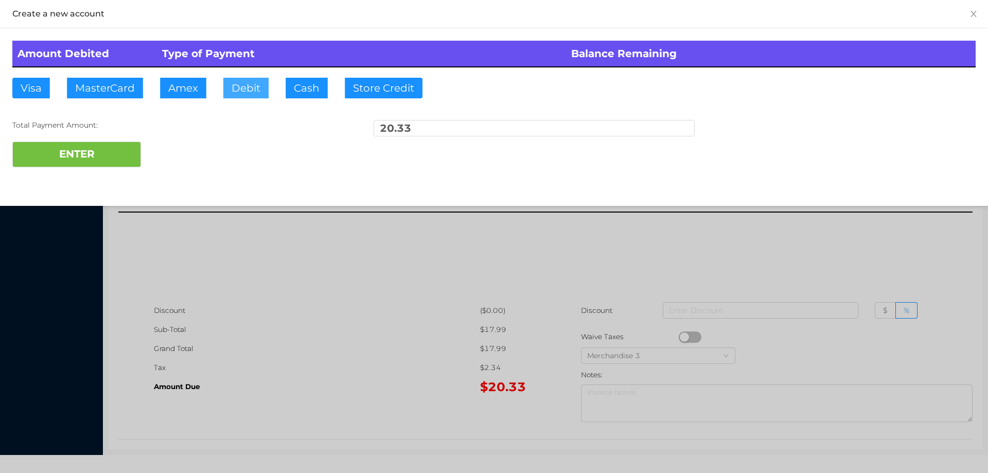
click at [246, 91] on button "Debit" at bounding box center [245, 88] width 45 height 21
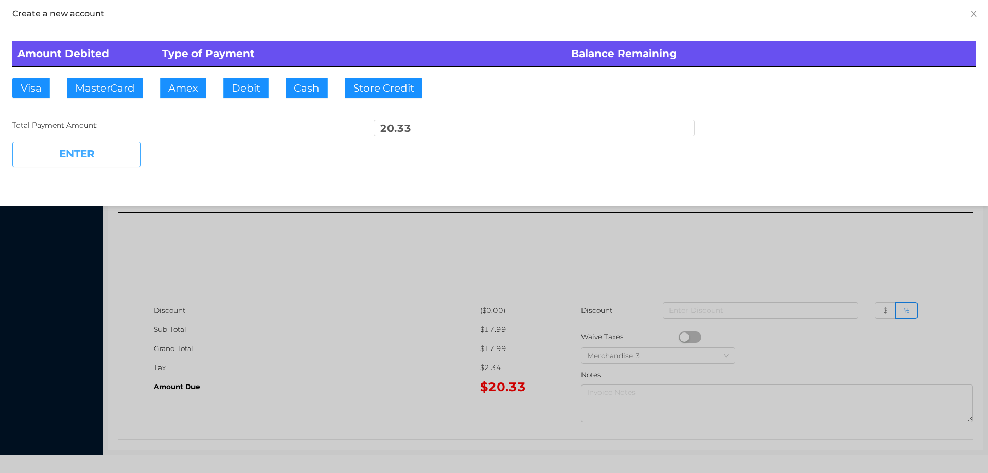
click at [105, 149] on button "ENTER" at bounding box center [76, 154] width 129 height 26
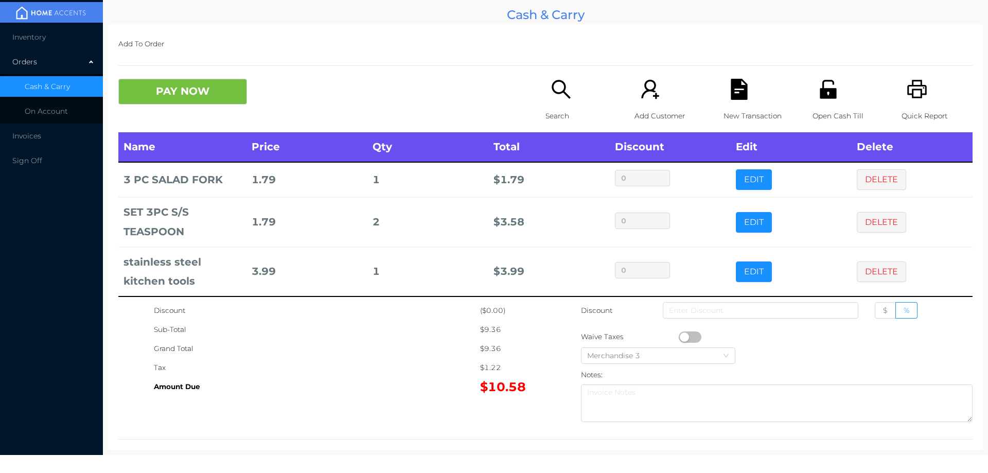
click at [545, 86] on div "Search" at bounding box center [580, 106] width 71 height 54
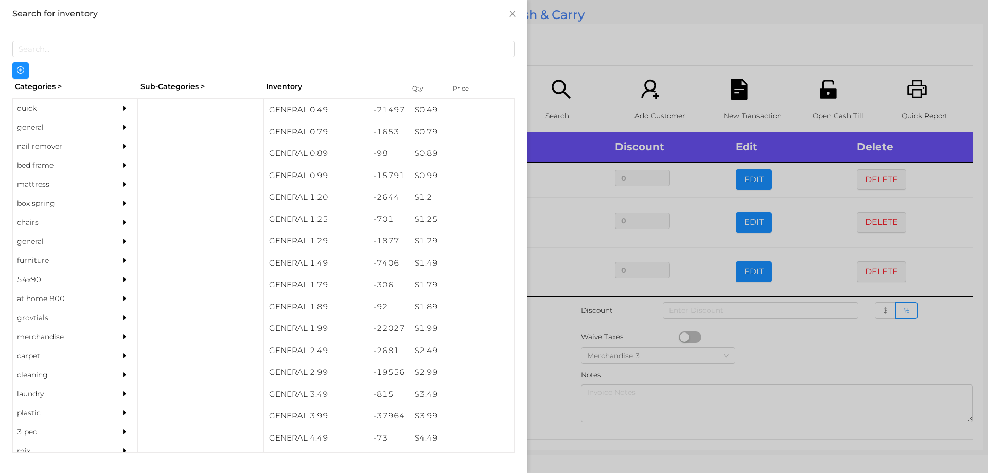
click at [418, 371] on div "$ 2.99" at bounding box center [462, 372] width 104 height 22
click at [556, 373] on div at bounding box center [494, 236] width 988 height 473
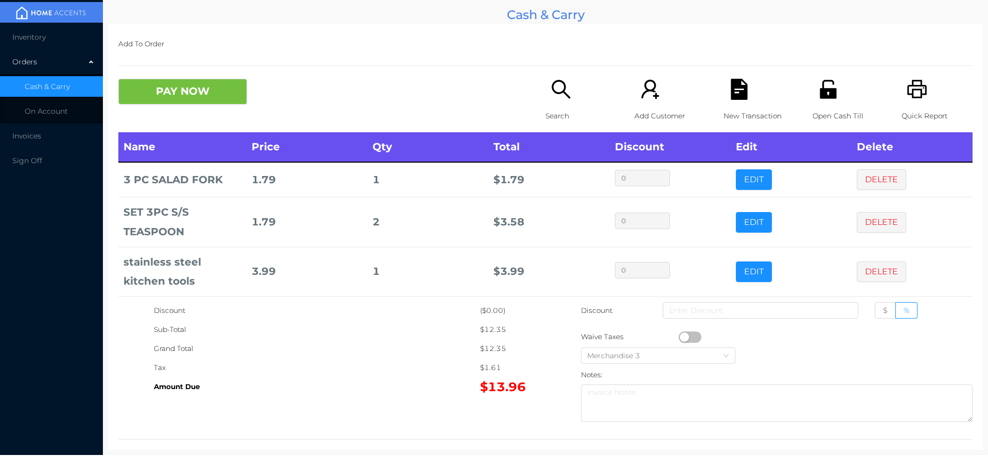
scroll to position [41, 0]
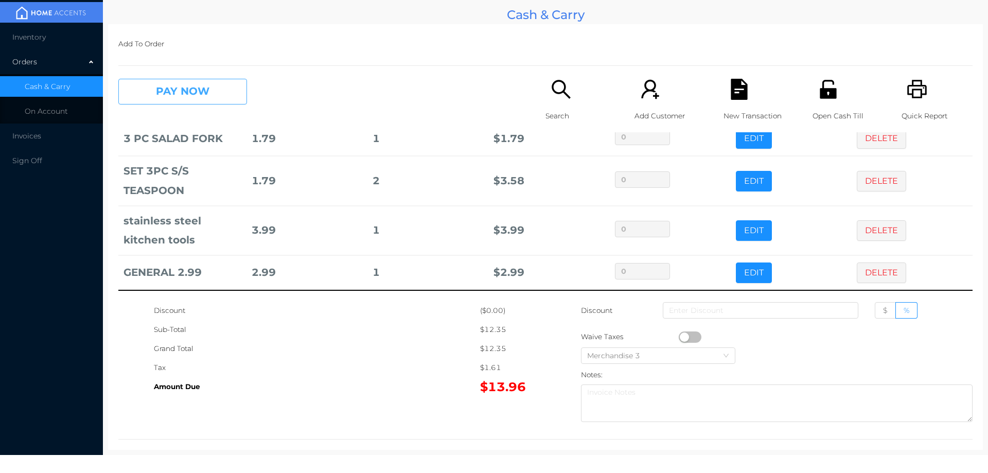
click at [183, 96] on button "PAY NOW" at bounding box center [182, 92] width 129 height 26
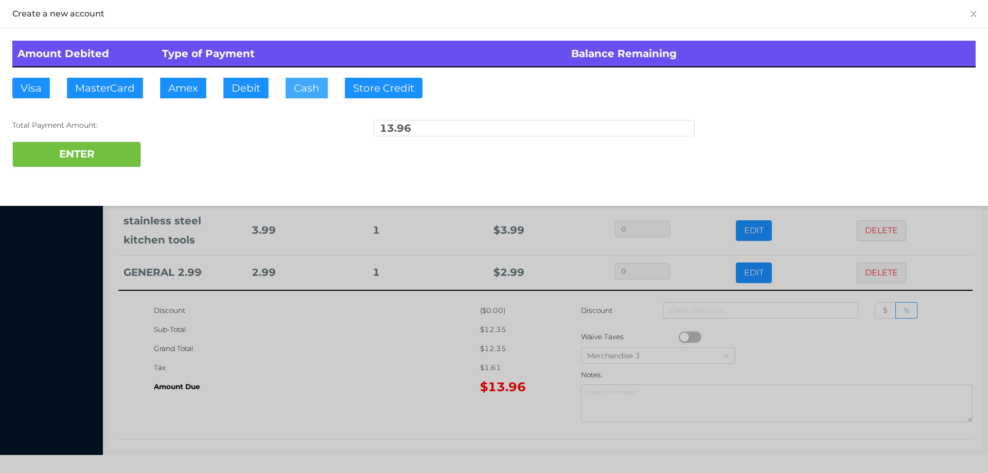
click at [296, 87] on button "Cash" at bounding box center [307, 88] width 42 height 21
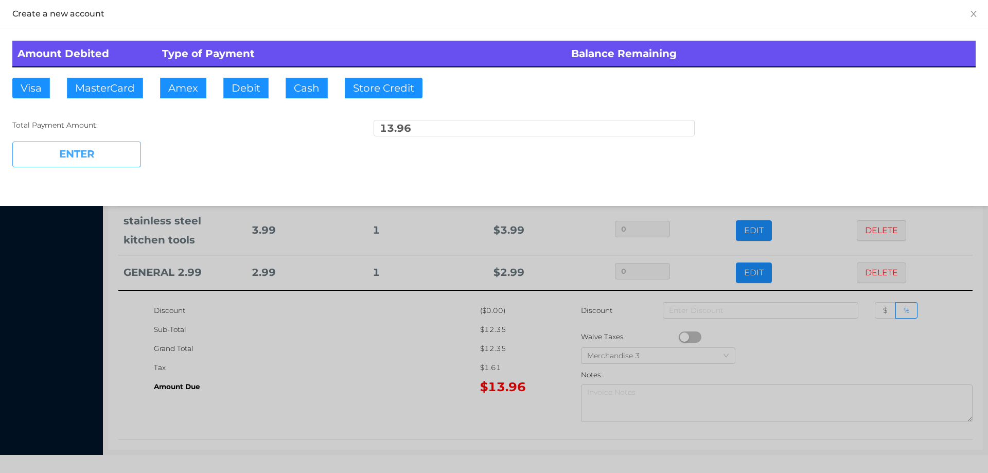
click at [110, 157] on button "ENTER" at bounding box center [76, 154] width 129 height 26
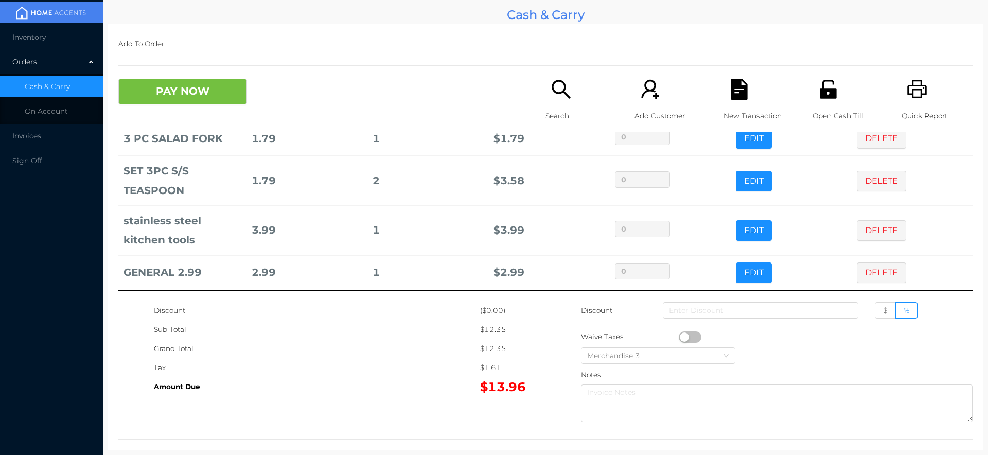
scroll to position [0, 0]
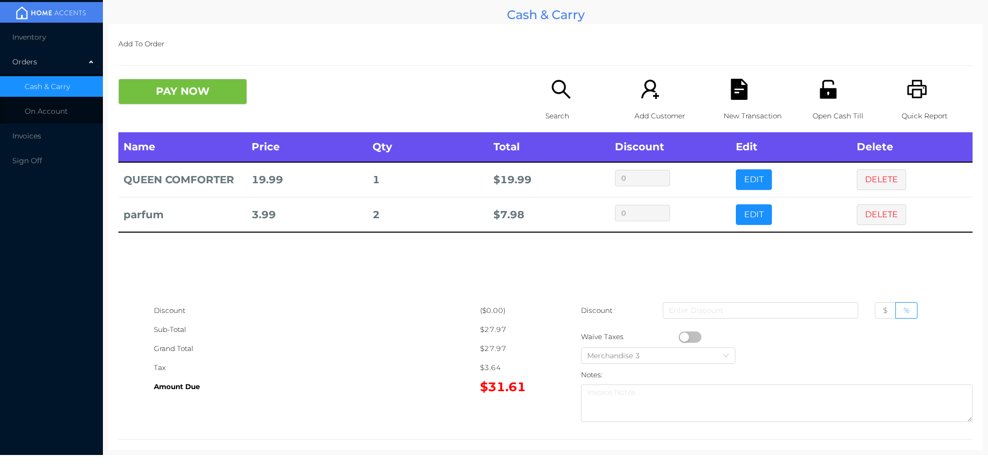
click at [750, 214] on button "EDIT" at bounding box center [754, 214] width 36 height 21
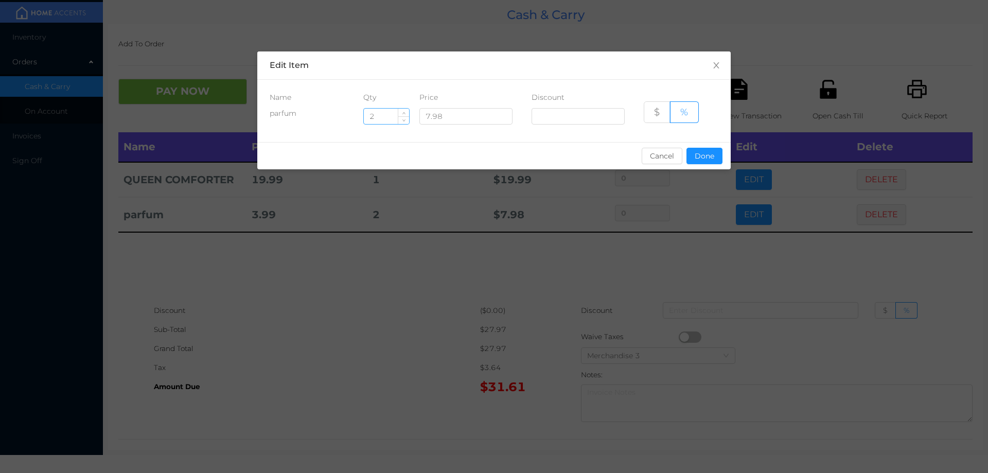
click at [393, 120] on input "2" at bounding box center [386, 116] width 45 height 15
type input "1"
click at [695, 161] on button "Done" at bounding box center [704, 156] width 36 height 16
type input "0%"
click at [702, 258] on div "sentinelStart Edit Item Name Qty Price Discount parfum 1 7.98 $ % Cancel Done s…" at bounding box center [494, 236] width 988 height 473
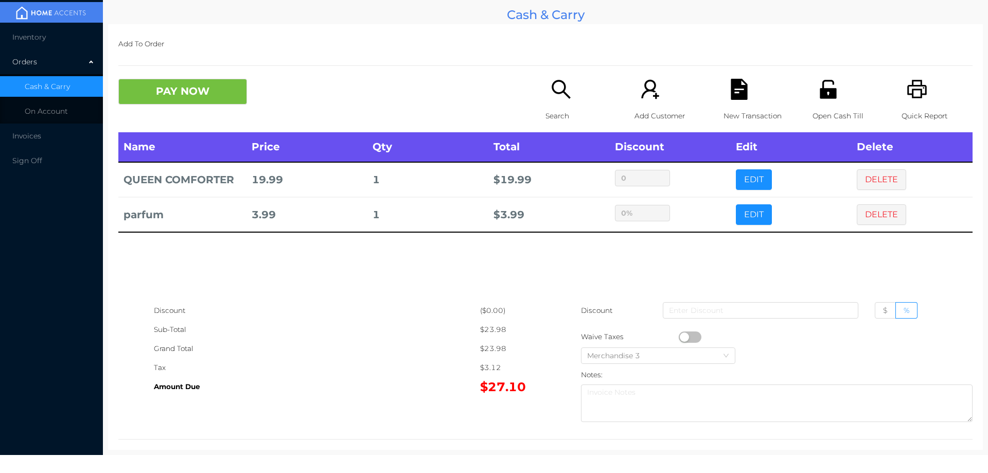
click at [745, 209] on button "EDIT" at bounding box center [754, 214] width 36 height 21
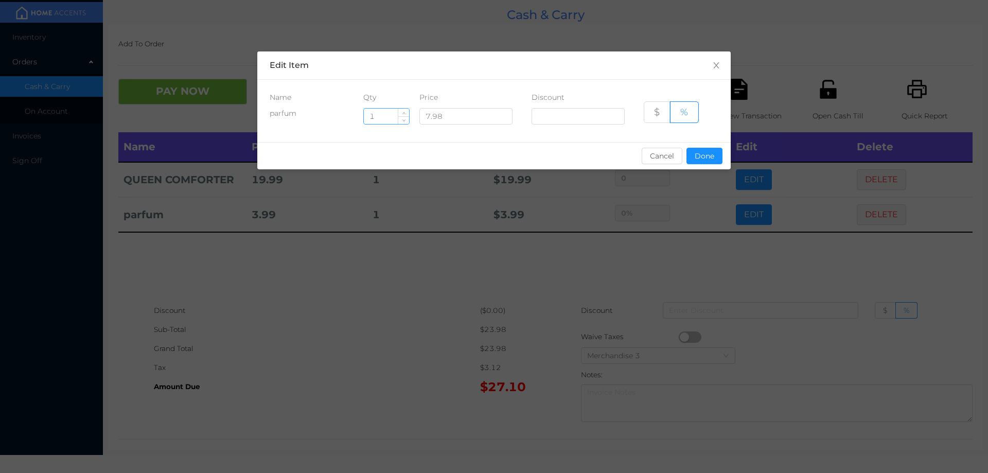
click at [387, 114] on input "1" at bounding box center [386, 116] width 45 height 15
type input "2"
click at [707, 158] on button "Done" at bounding box center [704, 156] width 36 height 16
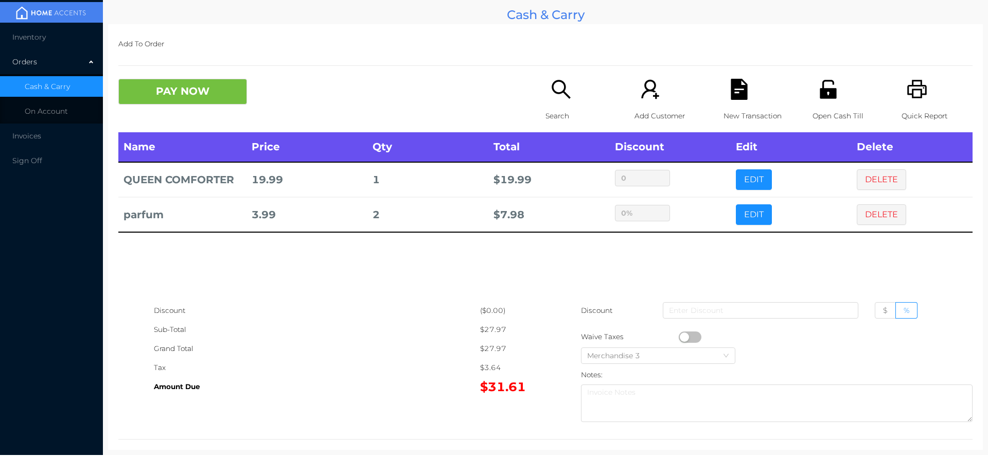
click at [690, 251] on div "sentinelStart Edit Item Name Qty Price Discount parfum 2 7.98 $ % Cancel Done s…" at bounding box center [494, 236] width 988 height 473
click at [177, 88] on button "PAY NOW" at bounding box center [182, 92] width 129 height 26
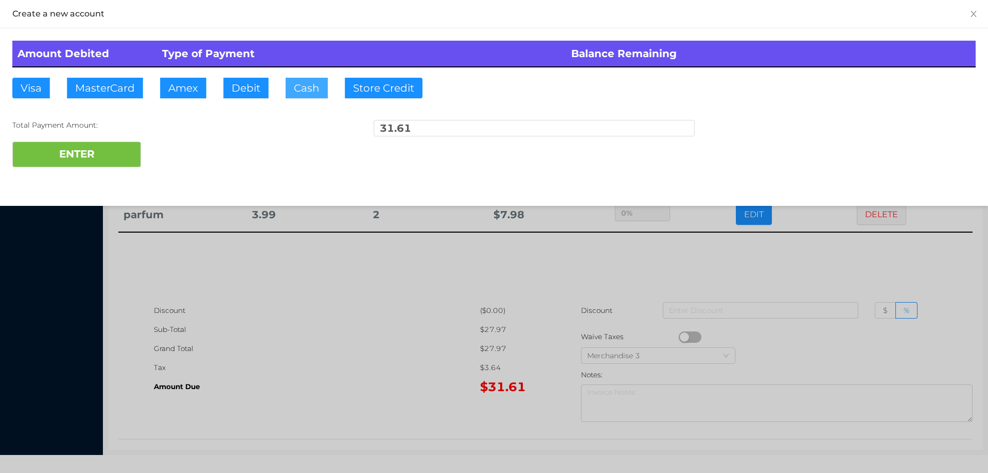
click at [297, 87] on button "Cash" at bounding box center [307, 88] width 42 height 21
type input "50."
click at [278, 340] on div at bounding box center [494, 236] width 988 height 473
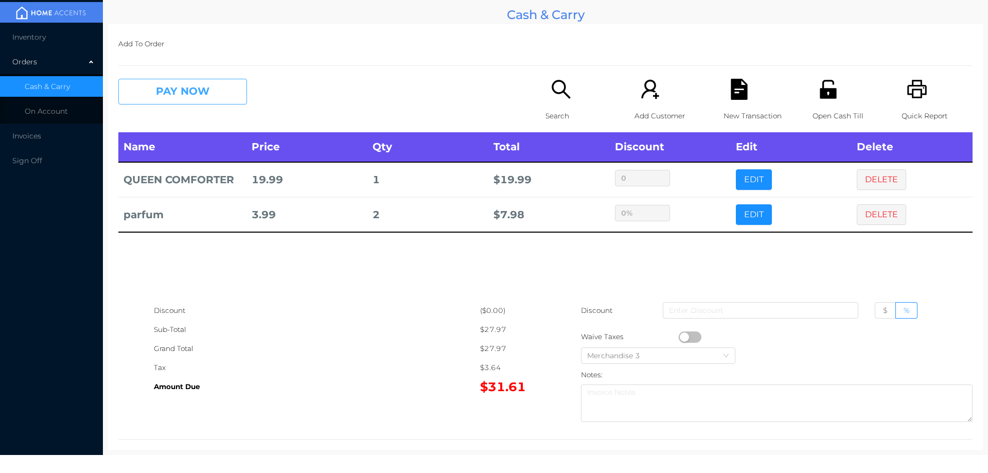
click at [200, 98] on button "PAY NOW" at bounding box center [182, 92] width 129 height 26
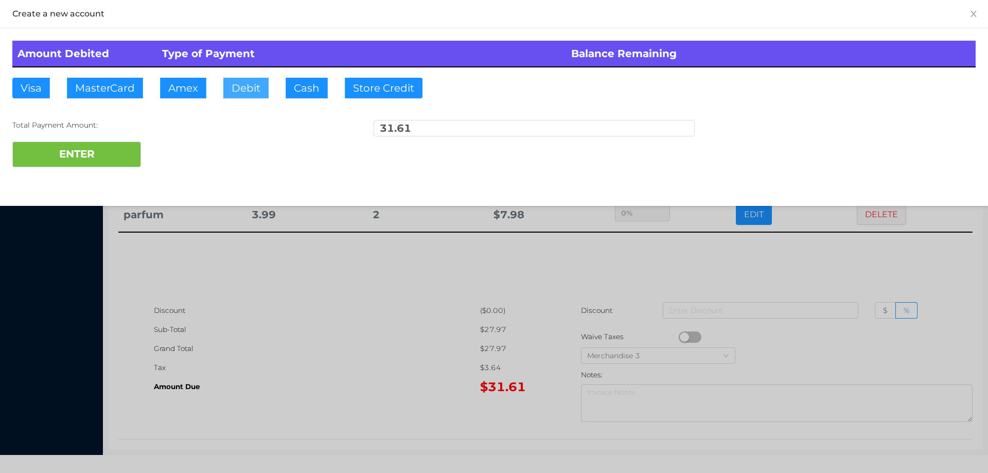
click at [240, 90] on button "Debit" at bounding box center [245, 88] width 45 height 21
type input "50."
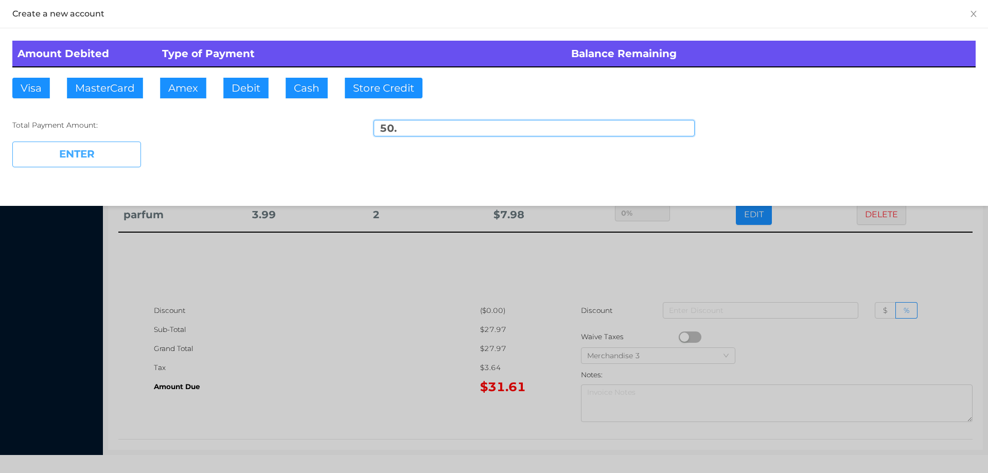
click at [108, 165] on button "ENTER" at bounding box center [76, 154] width 129 height 26
type input "0"
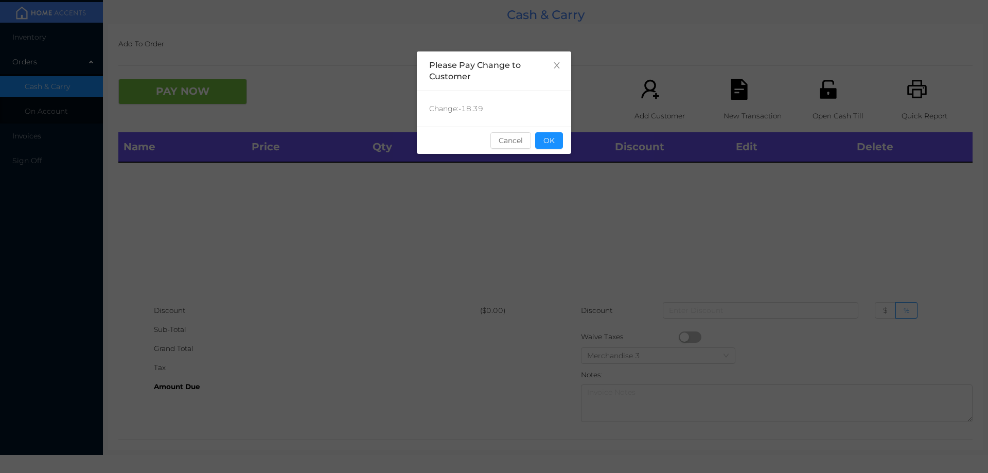
click at [551, 148] on button "OK" at bounding box center [549, 140] width 28 height 16
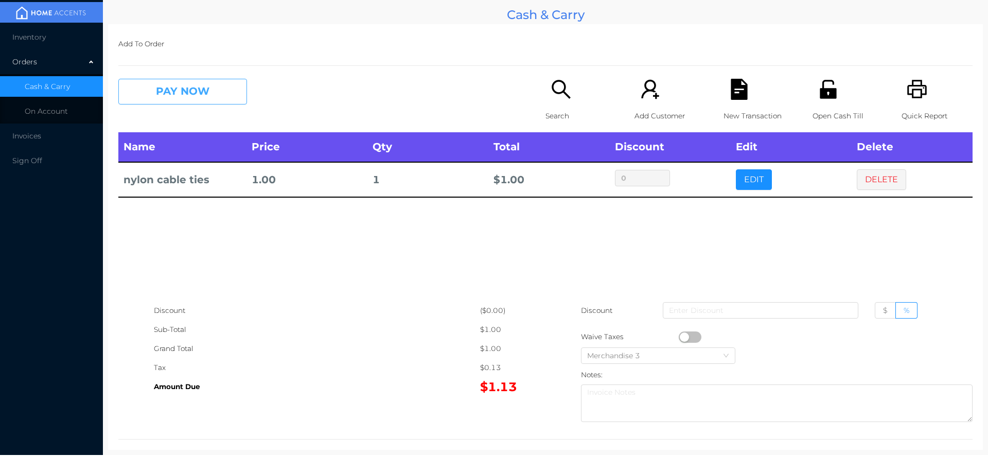
click at [159, 85] on button "PAY NOW" at bounding box center [182, 92] width 129 height 26
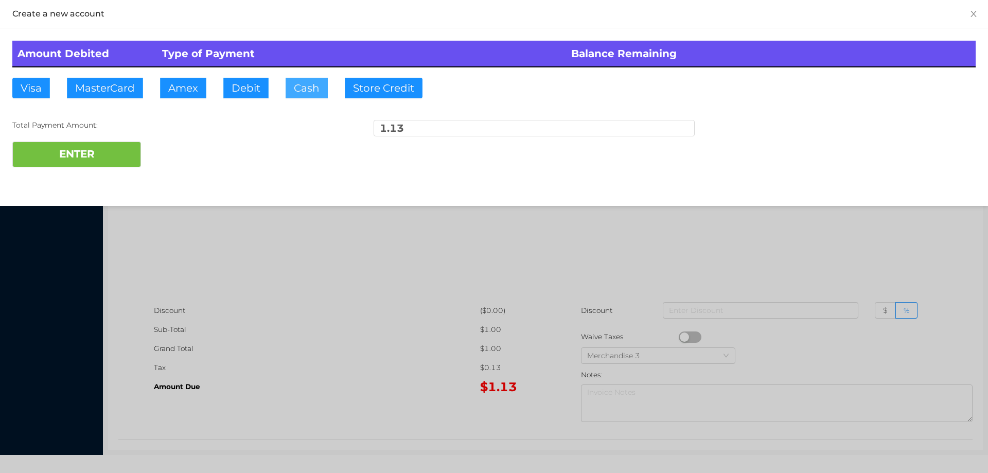
click at [301, 85] on button "Cash" at bounding box center [307, 88] width 42 height 21
type input "20."
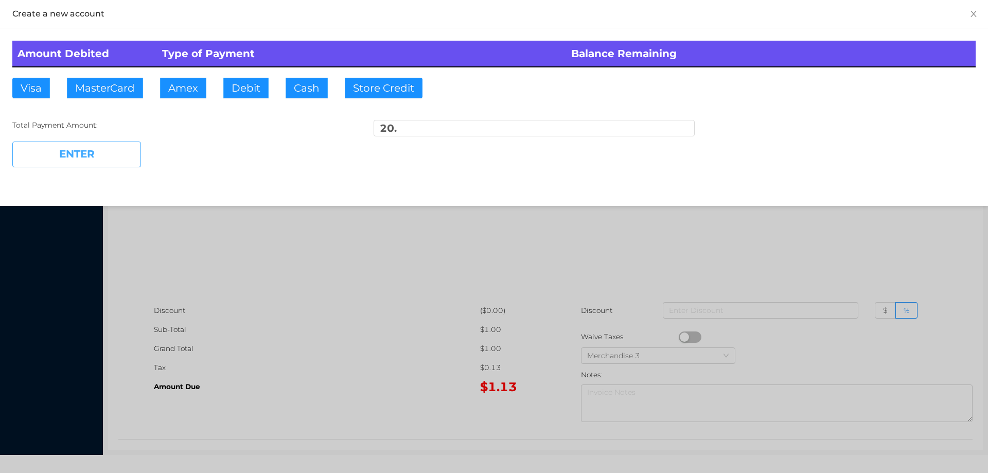
click at [121, 154] on button "ENTER" at bounding box center [76, 154] width 129 height 26
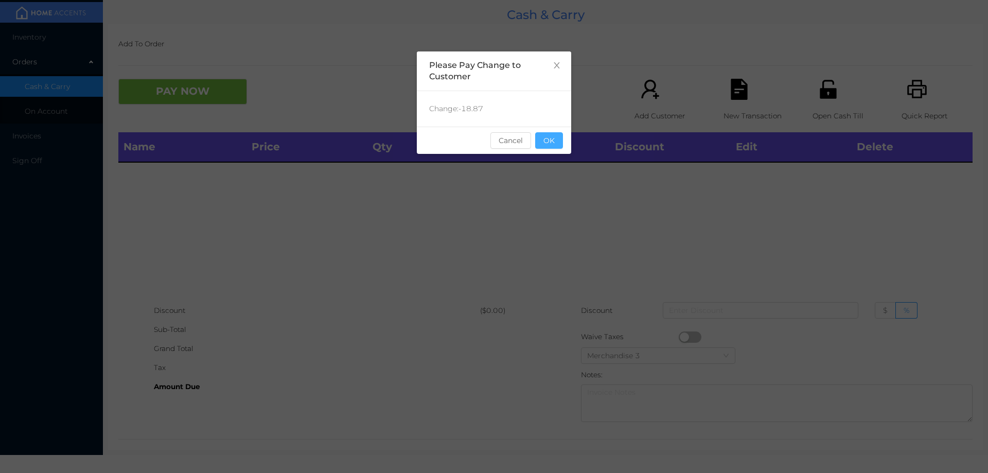
click at [548, 148] on button "OK" at bounding box center [549, 140] width 28 height 16
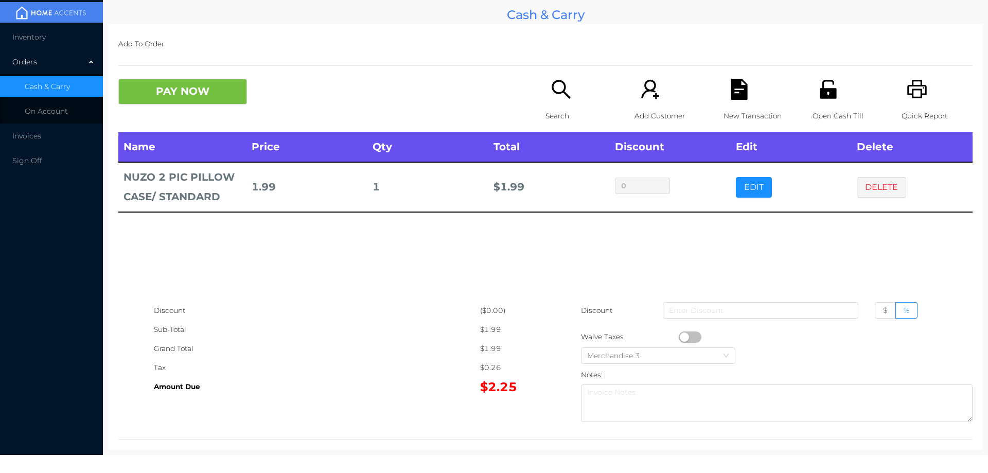
click at [203, 81] on button "PAY NOW" at bounding box center [182, 92] width 129 height 26
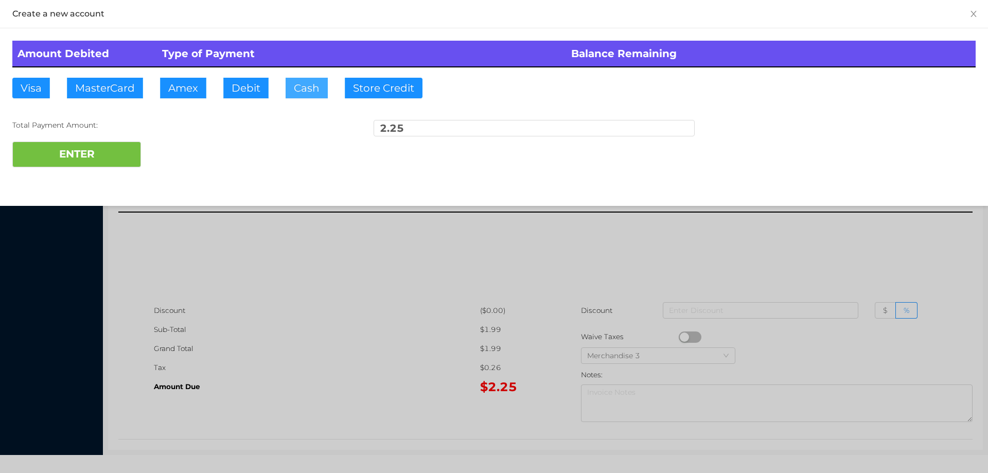
click at [298, 83] on button "Cash" at bounding box center [307, 88] width 42 height 21
type input "5.25"
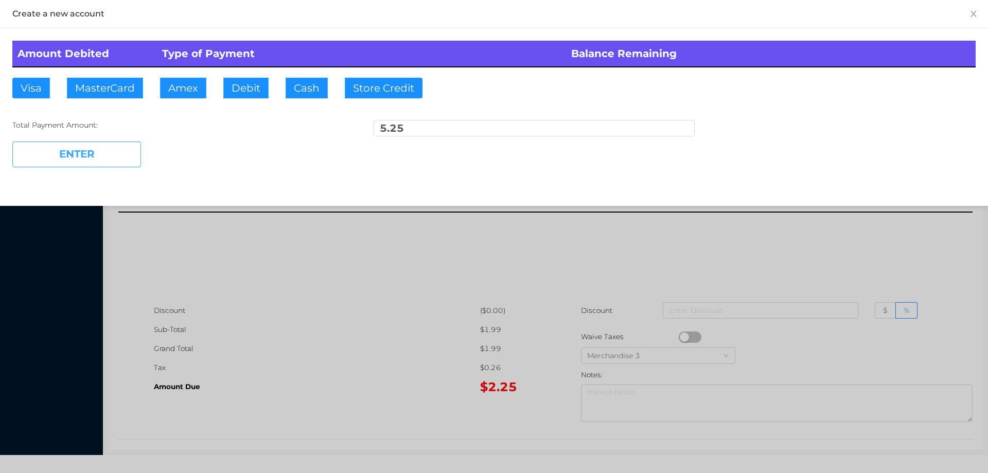
click at [85, 148] on button "ENTER" at bounding box center [76, 154] width 129 height 26
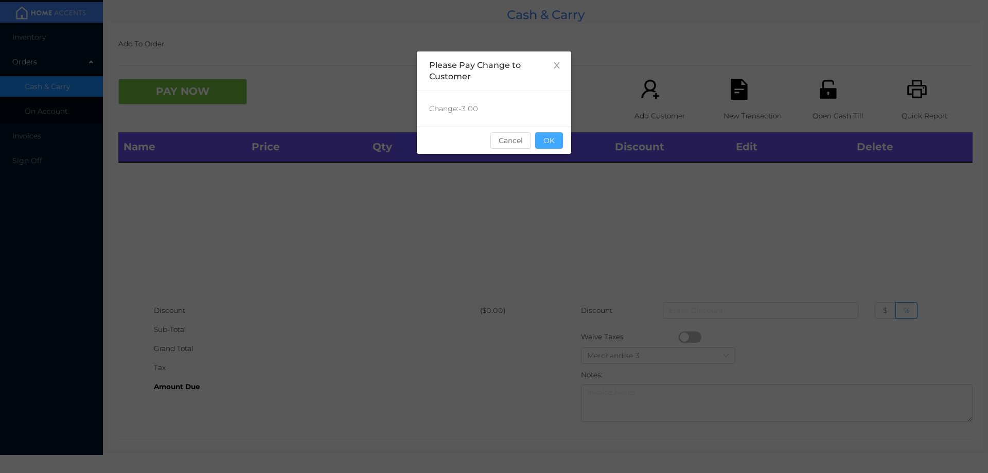
click at [555, 144] on button "OK" at bounding box center [549, 140] width 28 height 16
click at [547, 208] on div "Name Price Qty Total Discount Edit Delete" at bounding box center [545, 216] width 854 height 169
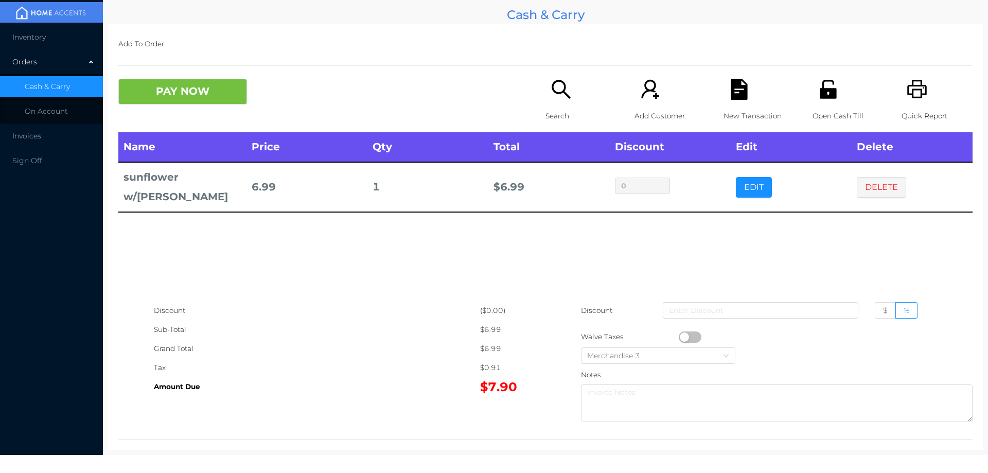
click at [906, 94] on icon "icon: printer" at bounding box center [916, 89] width 21 height 21
click at [893, 180] on button "DELETE" at bounding box center [881, 187] width 49 height 21
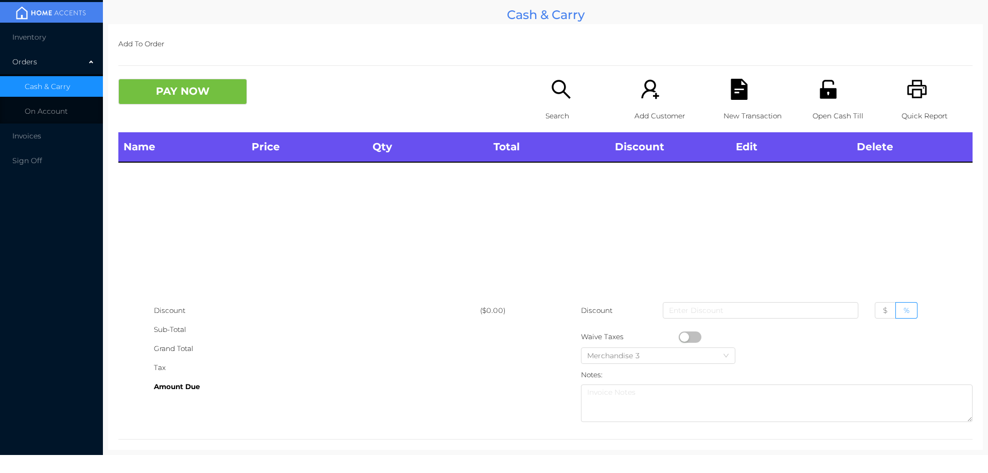
click at [552, 110] on p "Search" at bounding box center [580, 115] width 71 height 19
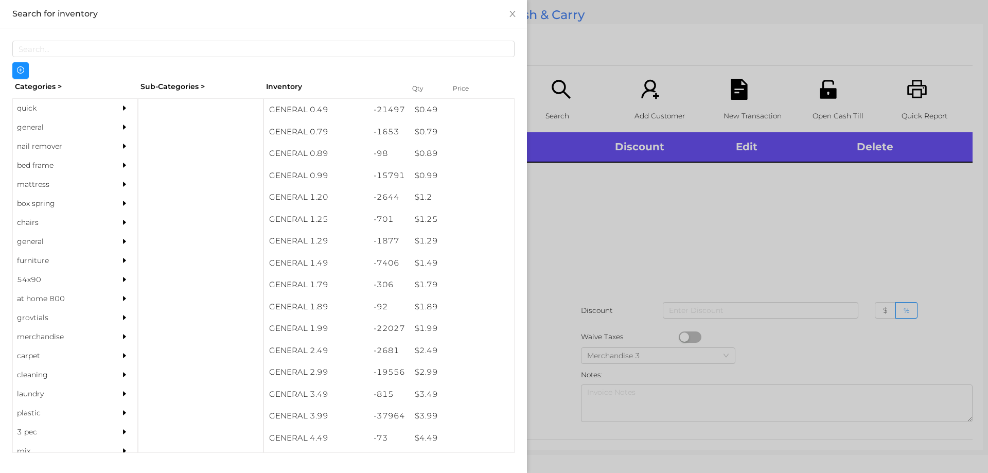
click at [26, 104] on div "quick" at bounding box center [60, 108] width 94 height 19
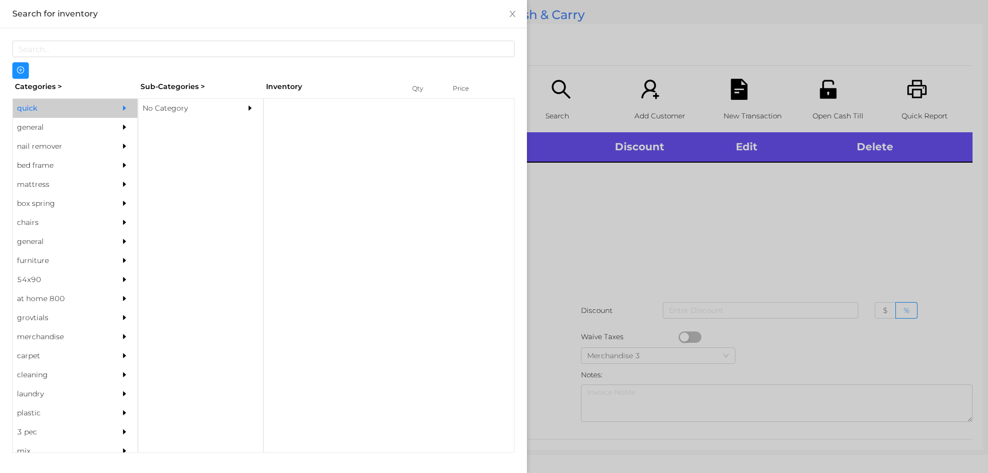
click at [166, 107] on div "No Category" at bounding box center [185, 108] width 94 height 19
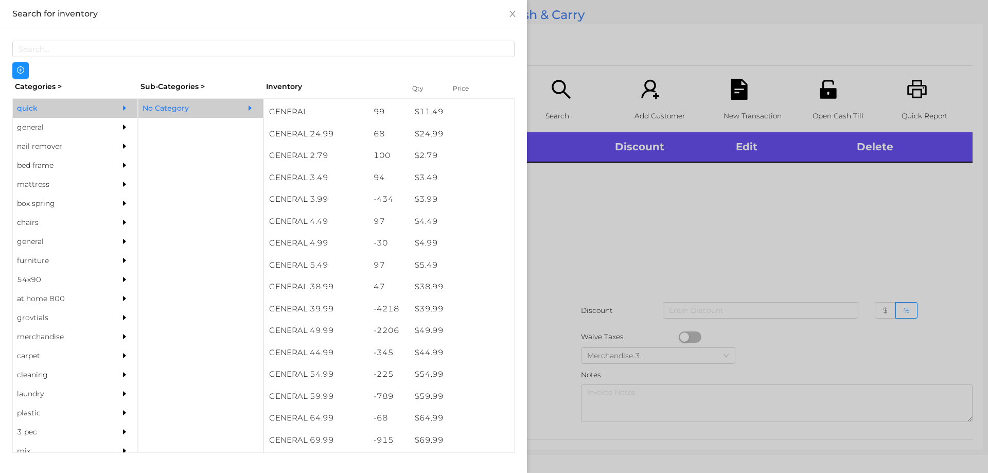
scroll to position [392, 0]
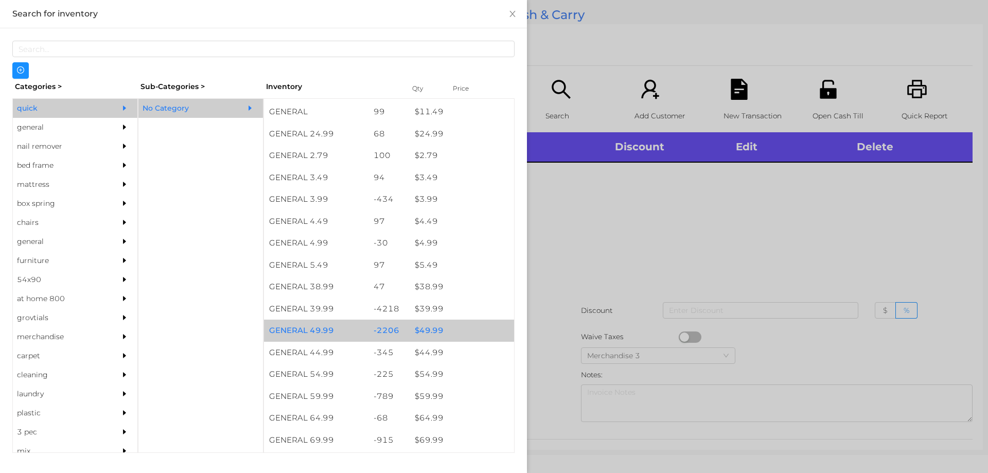
click at [429, 325] on div "$ 49.99" at bounding box center [462, 330] width 104 height 22
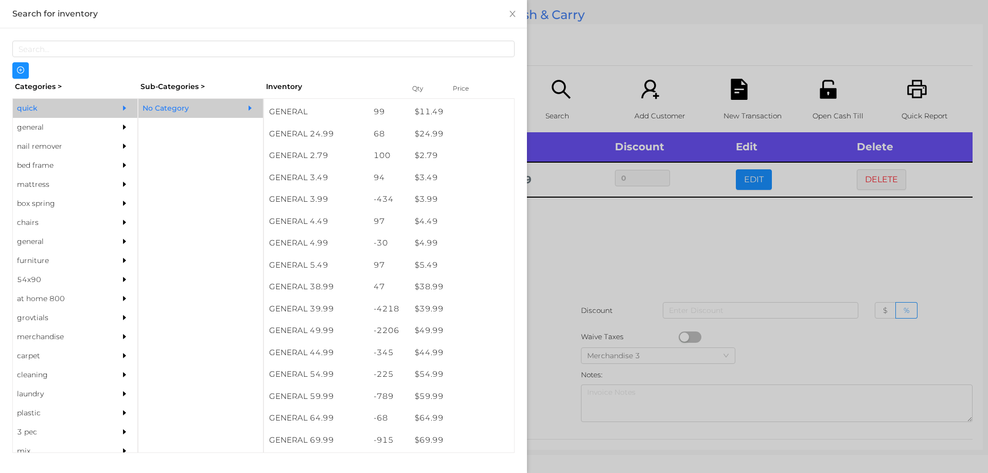
click at [564, 272] on div at bounding box center [494, 236] width 988 height 473
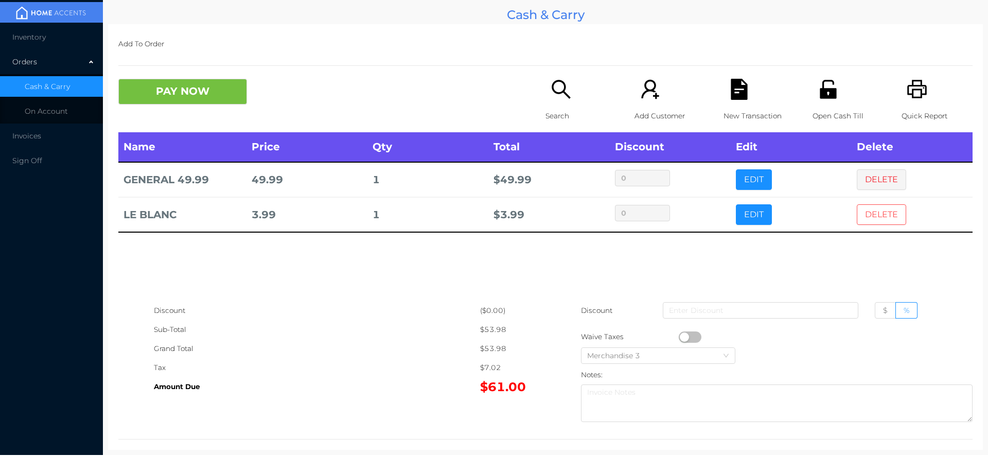
click at [894, 217] on button "DELETE" at bounding box center [881, 214] width 49 height 21
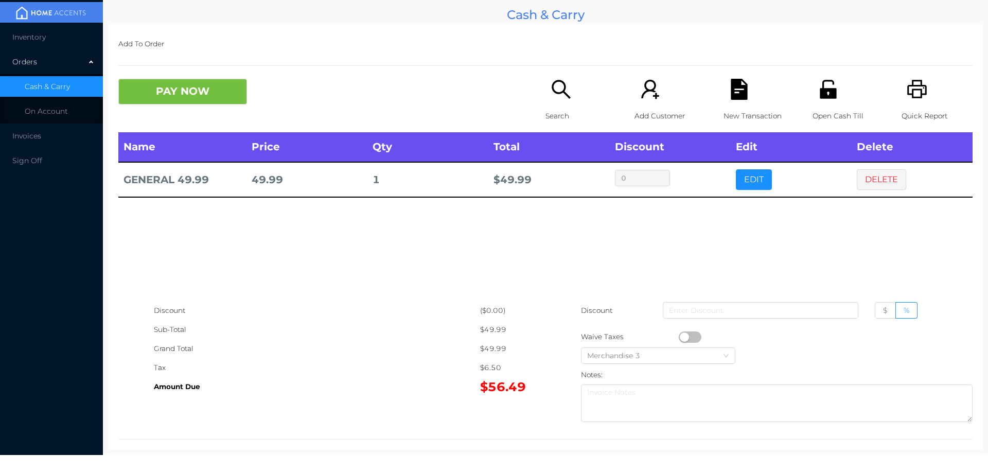
click at [877, 179] on button "DELETE" at bounding box center [881, 179] width 49 height 21
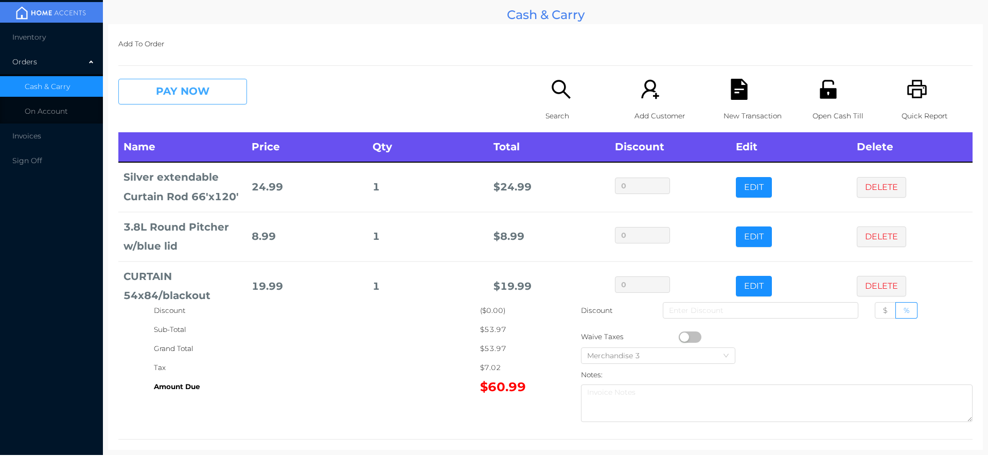
click at [186, 86] on button "PAY NOW" at bounding box center [182, 92] width 129 height 26
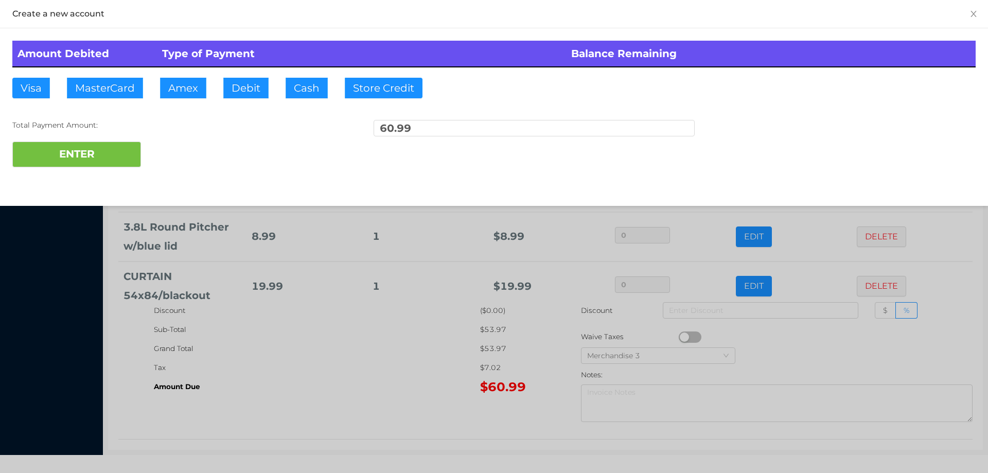
click at [180, 147] on div "ENTER" at bounding box center [493, 154] width 963 height 26
click at [303, 386] on div at bounding box center [494, 236] width 988 height 473
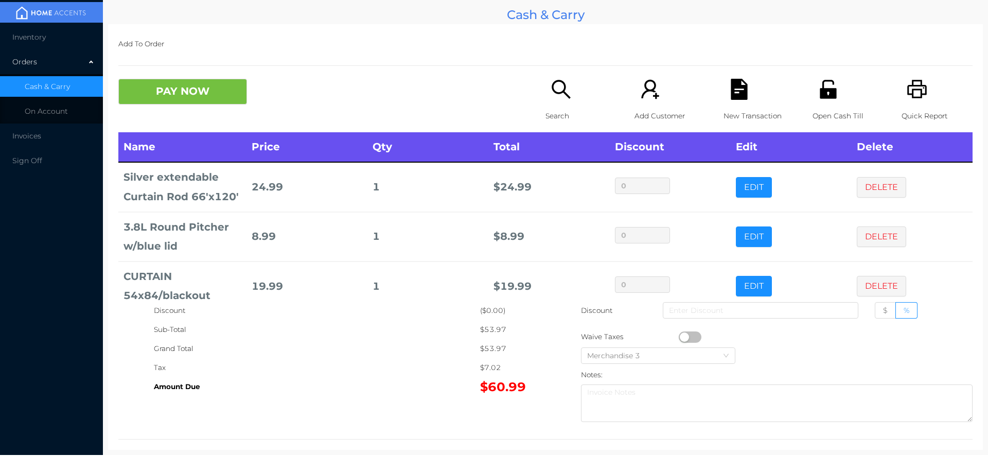
click at [734, 102] on div "New Transaction" at bounding box center [758, 106] width 71 height 54
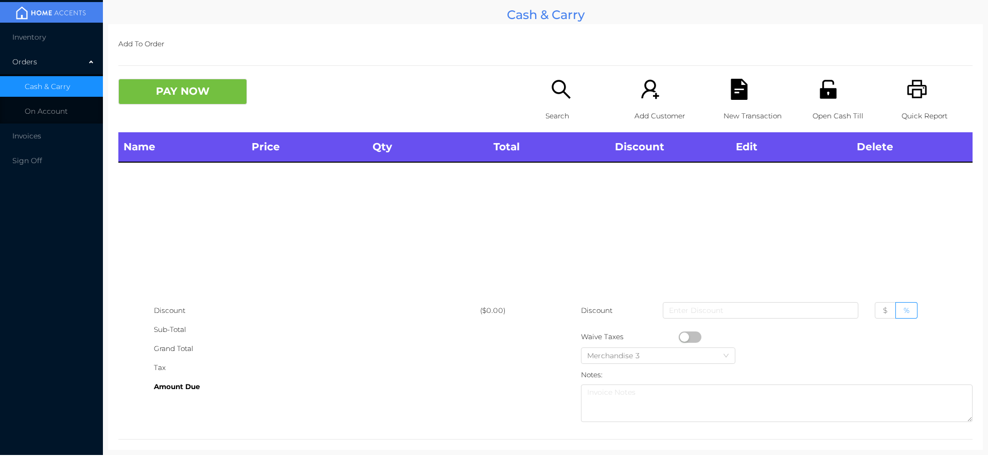
click at [914, 109] on p "Quick Report" at bounding box center [936, 115] width 71 height 19
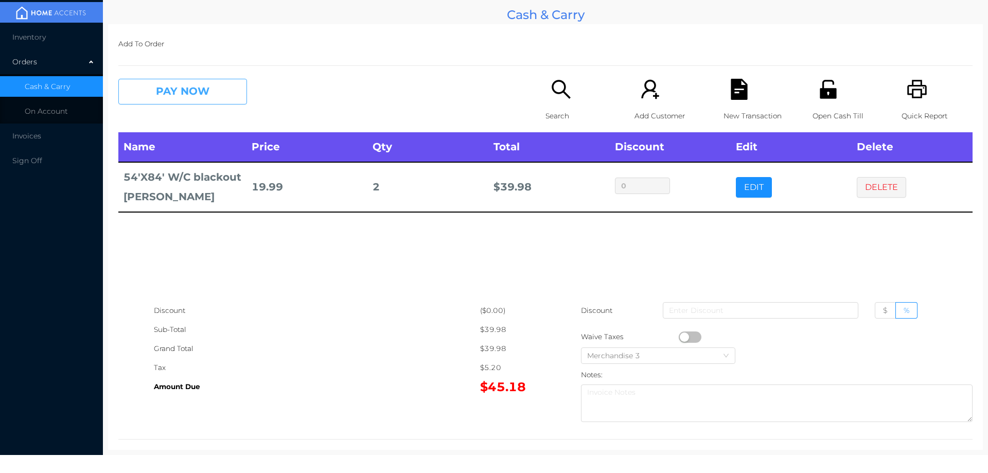
click at [215, 92] on button "PAY NOW" at bounding box center [182, 92] width 129 height 26
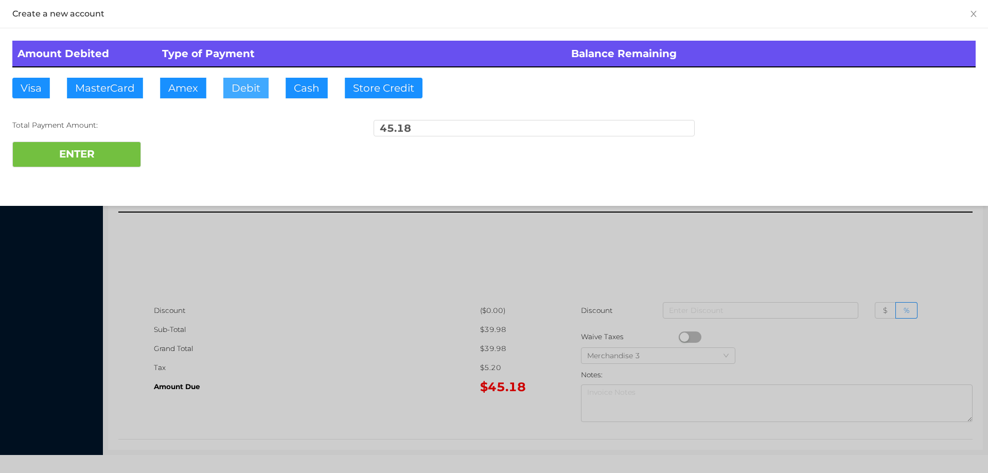
click at [240, 94] on button "Debit" at bounding box center [245, 88] width 45 height 21
click at [177, 148] on div "ENTER" at bounding box center [493, 154] width 963 height 26
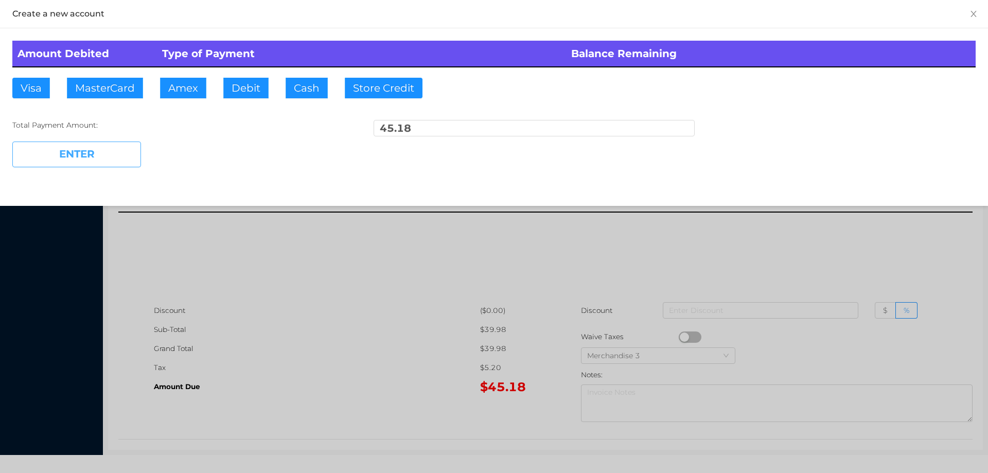
click at [120, 147] on button "ENTER" at bounding box center [76, 154] width 129 height 26
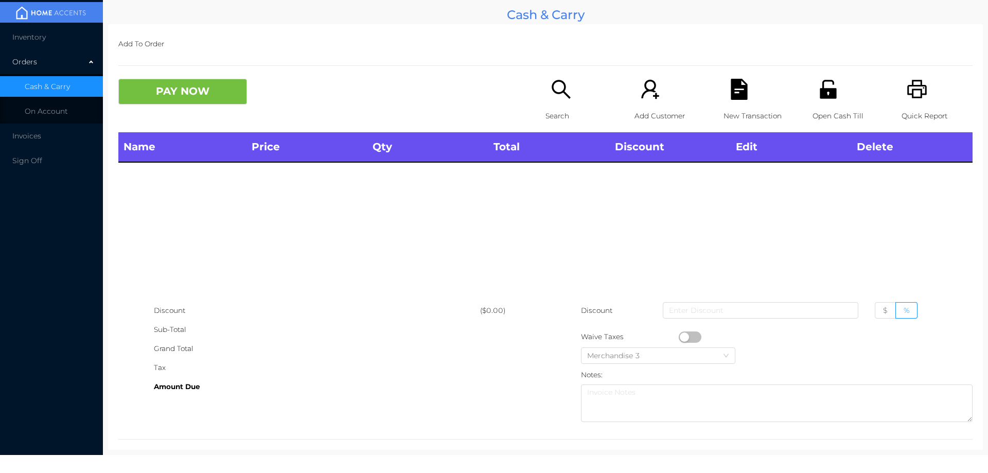
click at [545, 98] on div "Search" at bounding box center [580, 106] width 71 height 54
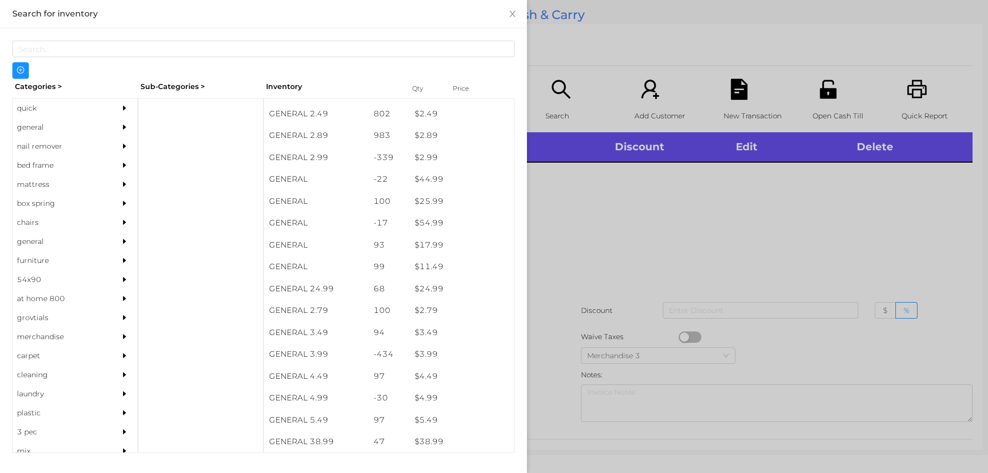
scroll to position [251, 0]
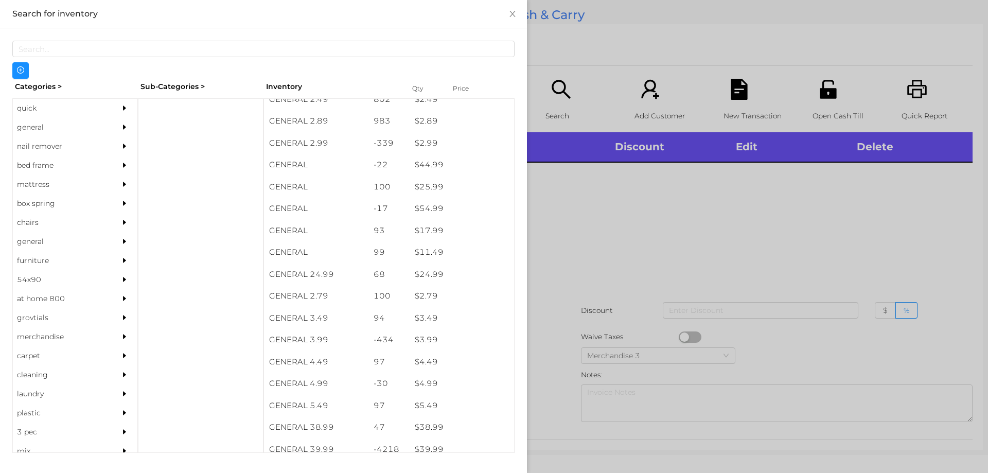
click at [51, 123] on div "general" at bounding box center [60, 127] width 94 height 19
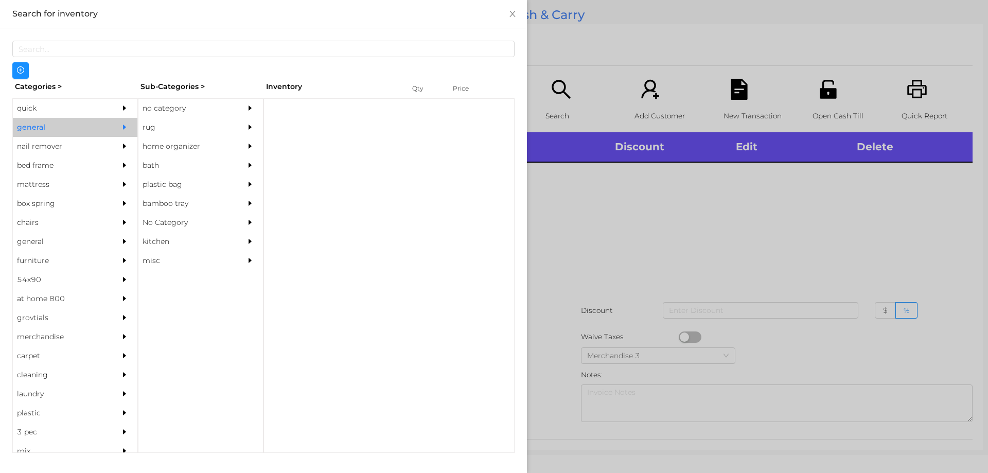
click at [173, 108] on div "no category" at bounding box center [185, 108] width 94 height 19
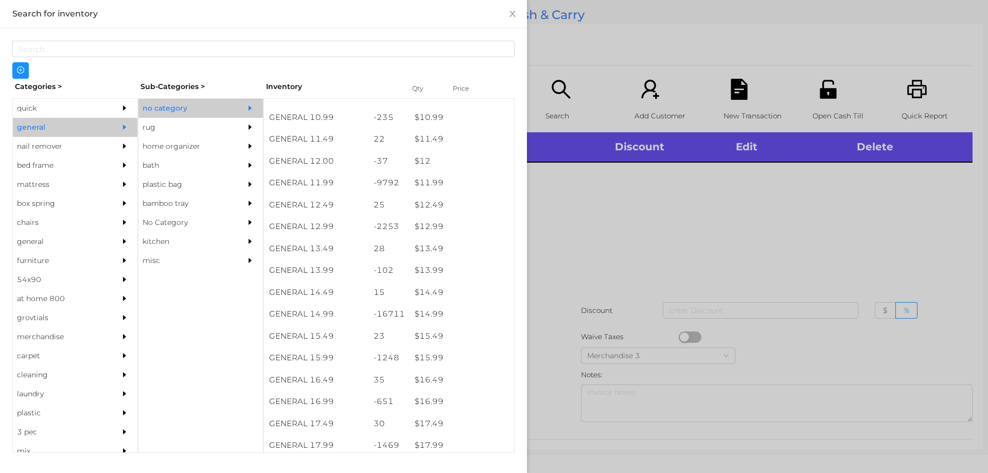
scroll to position [693, 0]
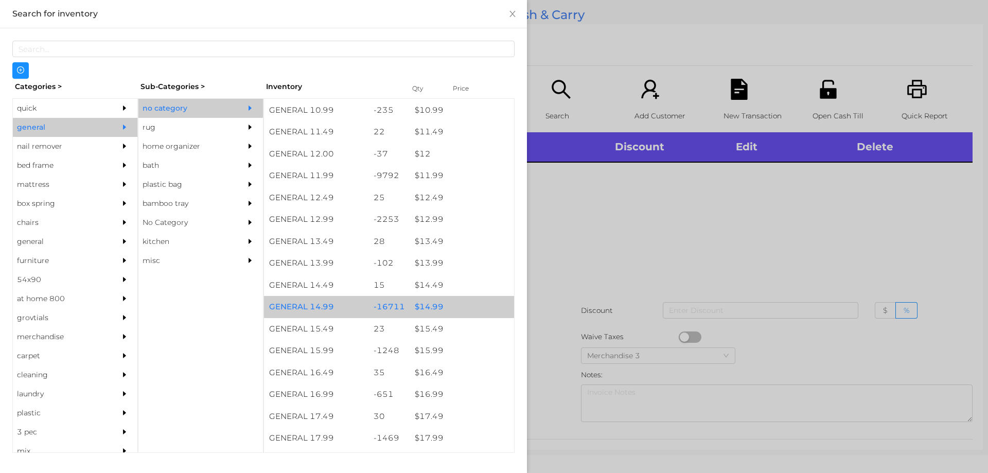
click at [428, 308] on div "$ 14.99" at bounding box center [462, 307] width 104 height 22
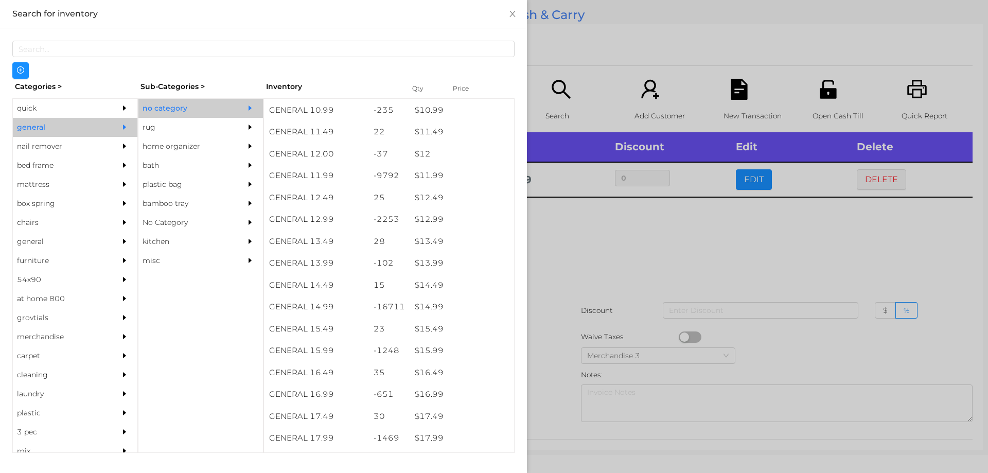
click at [561, 316] on div at bounding box center [494, 236] width 988 height 473
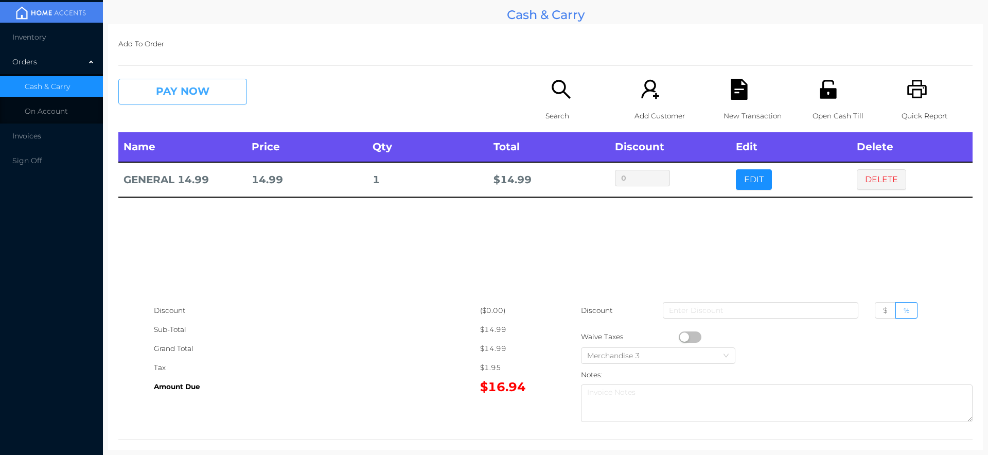
click at [181, 95] on button "PAY NOW" at bounding box center [182, 92] width 129 height 26
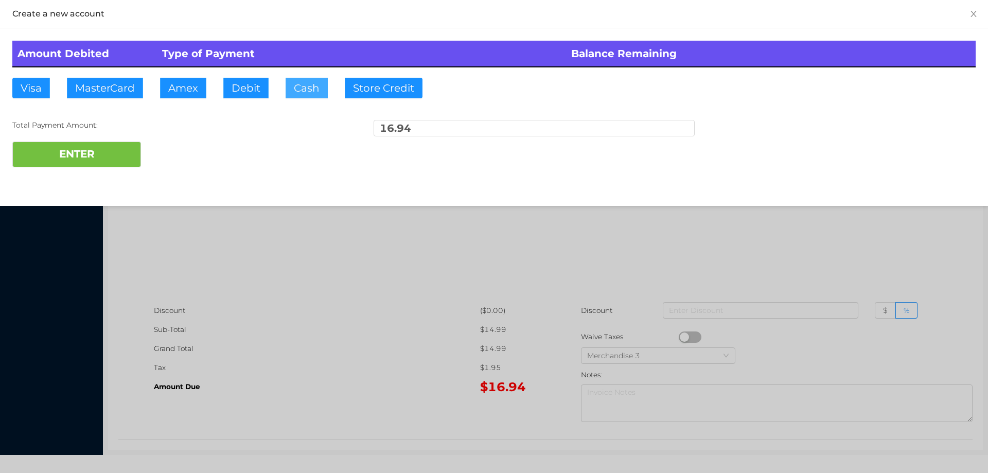
click at [289, 80] on button "Cash" at bounding box center [307, 88] width 42 height 21
type input "22."
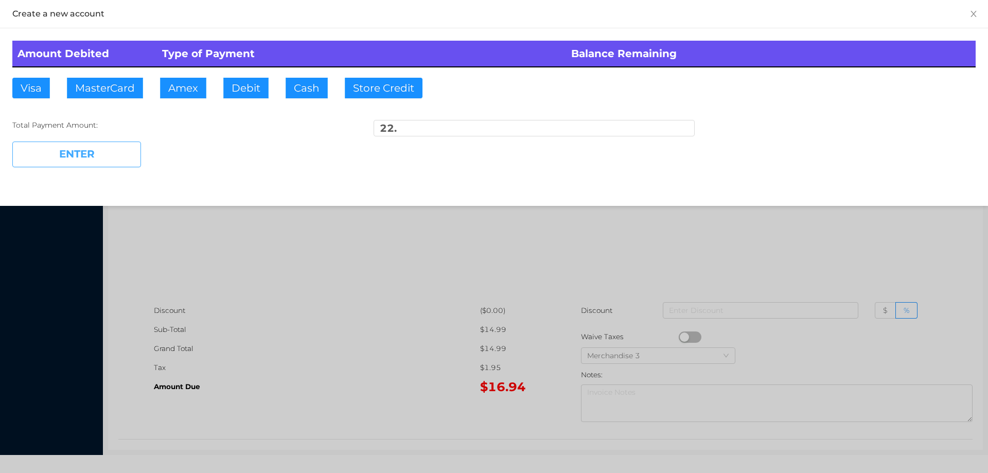
click at [95, 167] on button "ENTER" at bounding box center [76, 154] width 129 height 26
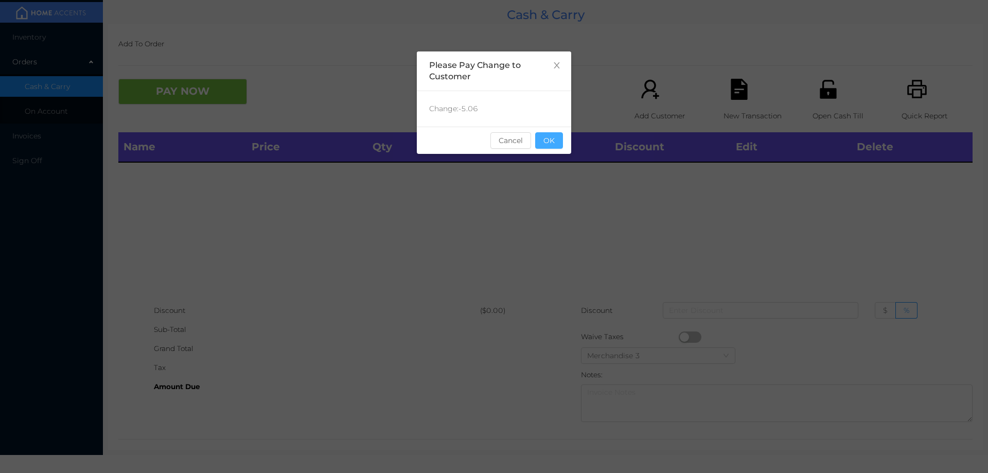
click at [548, 148] on button "OK" at bounding box center [549, 140] width 28 height 16
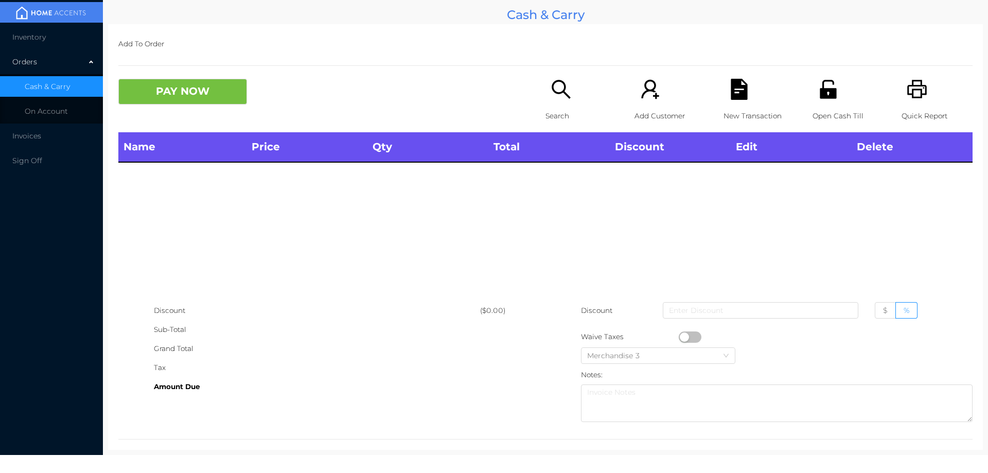
click at [563, 103] on div "Search" at bounding box center [580, 106] width 71 height 54
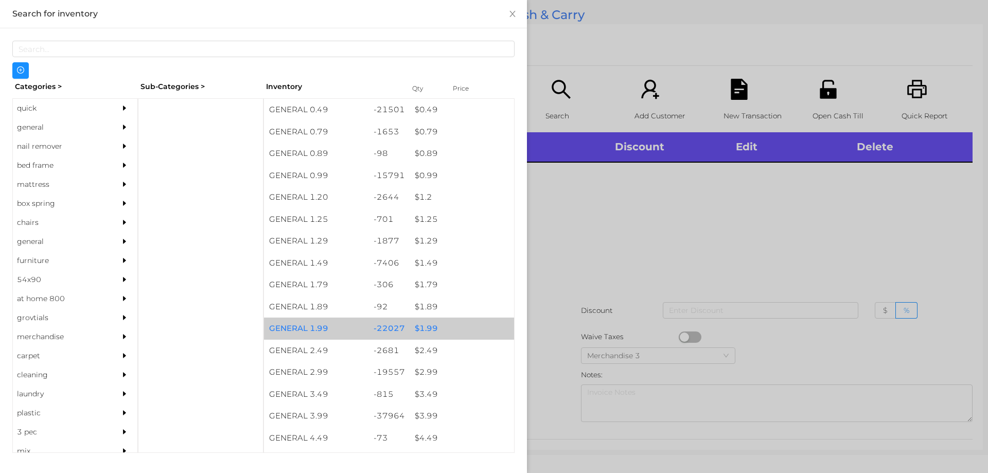
click at [420, 330] on div "$ 1.99" at bounding box center [462, 328] width 104 height 22
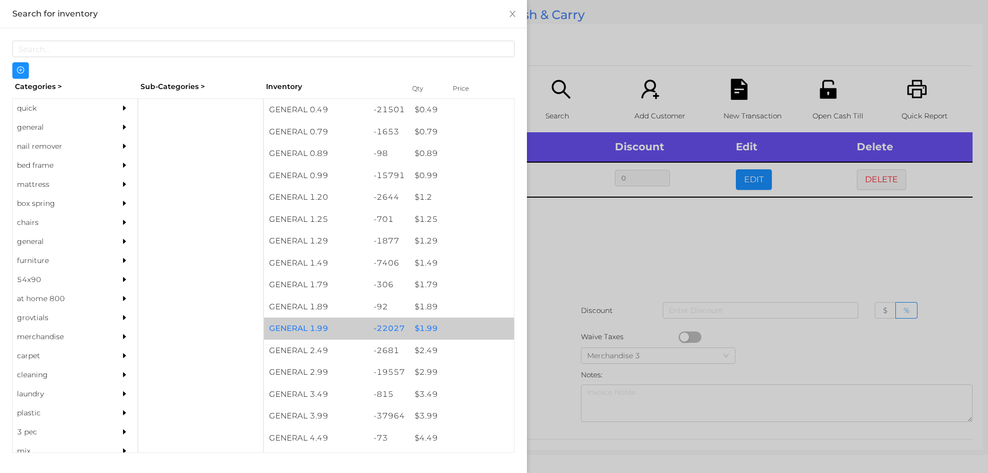
click at [420, 323] on div "$ 1.99" at bounding box center [462, 328] width 104 height 22
click at [430, 322] on div "$ 1.99" at bounding box center [462, 328] width 104 height 22
click at [431, 324] on div "$ 1.99" at bounding box center [462, 328] width 104 height 22
click at [424, 327] on div "$ 1.99" at bounding box center [462, 328] width 104 height 22
click at [428, 324] on div "$ 1.99" at bounding box center [462, 328] width 104 height 22
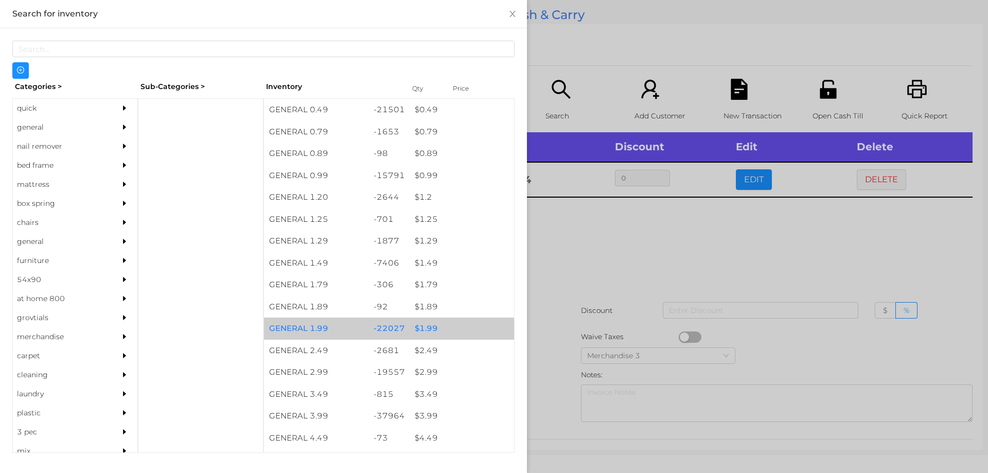
click at [428, 326] on div "$ 1.99" at bounding box center [462, 328] width 104 height 22
click at [426, 327] on div "$ 1.99" at bounding box center [462, 328] width 104 height 22
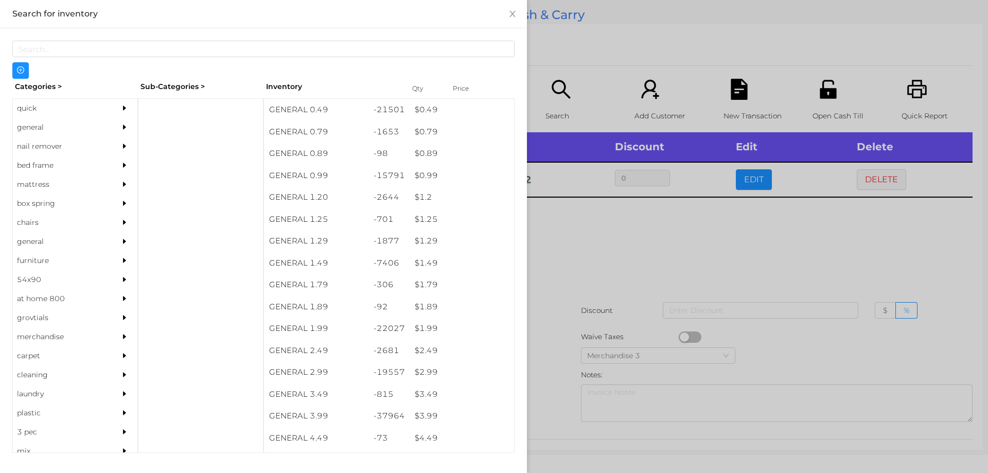
click at [577, 226] on div at bounding box center [494, 236] width 988 height 473
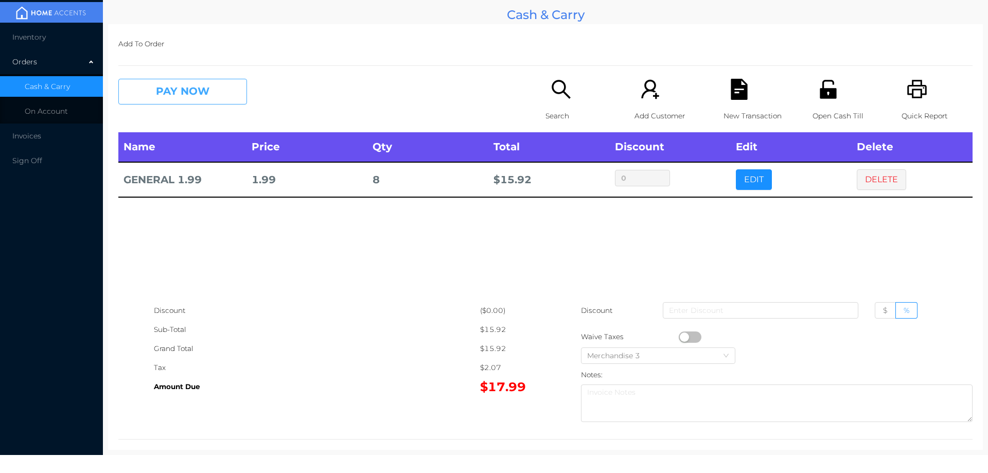
click at [179, 92] on button "PAY NOW" at bounding box center [182, 92] width 129 height 26
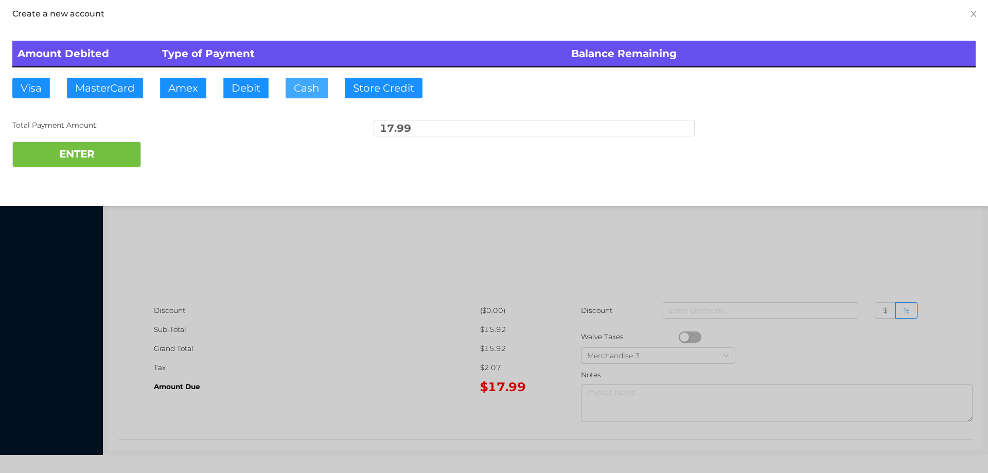
click at [307, 84] on button "Cash" at bounding box center [307, 88] width 42 height 21
type input "20."
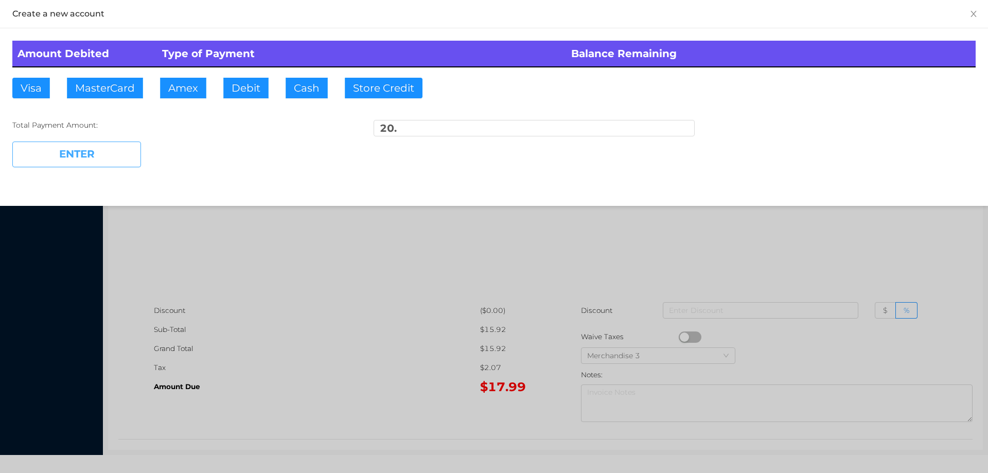
click at [90, 146] on button "ENTER" at bounding box center [76, 154] width 129 height 26
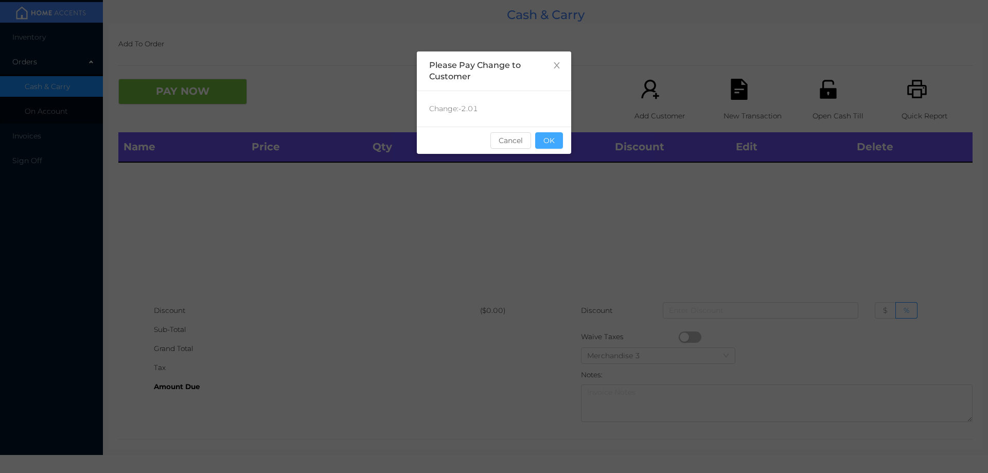
click at [548, 148] on button "OK" at bounding box center [549, 140] width 28 height 16
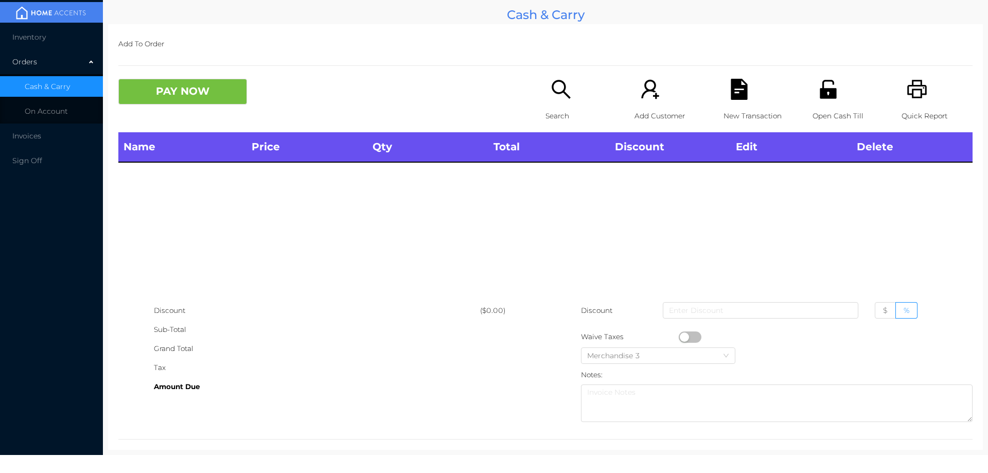
click at [550, 106] on p "Search" at bounding box center [580, 115] width 71 height 19
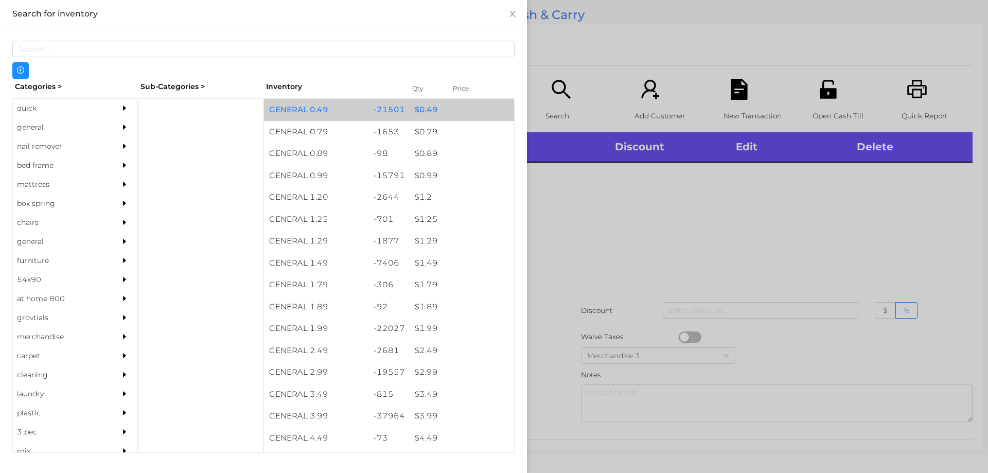
click at [410, 108] on div "$ 0.49" at bounding box center [462, 110] width 104 height 22
click at [419, 111] on div "$ 0.49" at bounding box center [462, 110] width 104 height 22
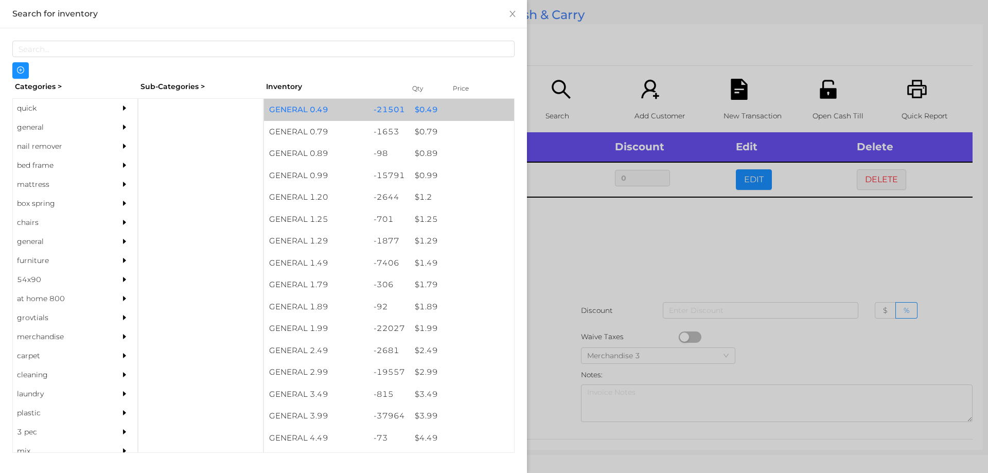
click at [415, 108] on div "$ 0.49" at bounding box center [462, 110] width 104 height 22
click at [414, 104] on div "$ 0.49" at bounding box center [462, 110] width 104 height 22
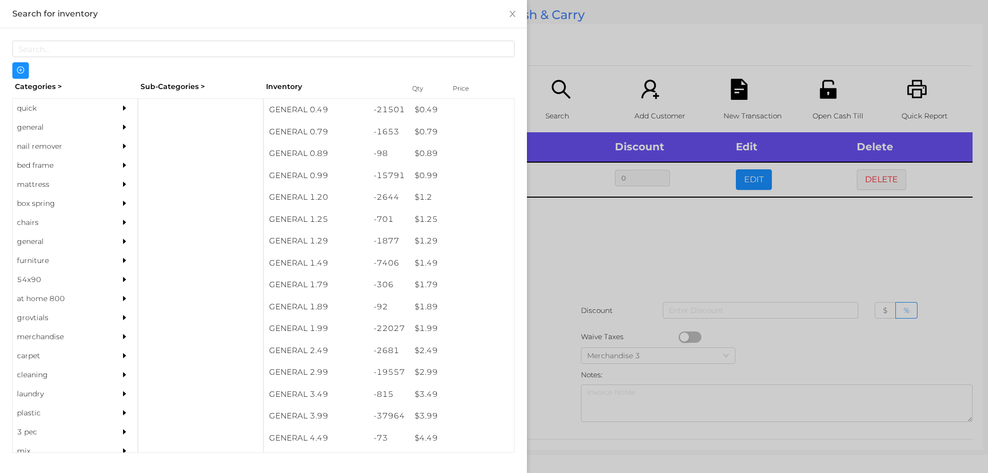
click at [584, 259] on div at bounding box center [494, 236] width 988 height 473
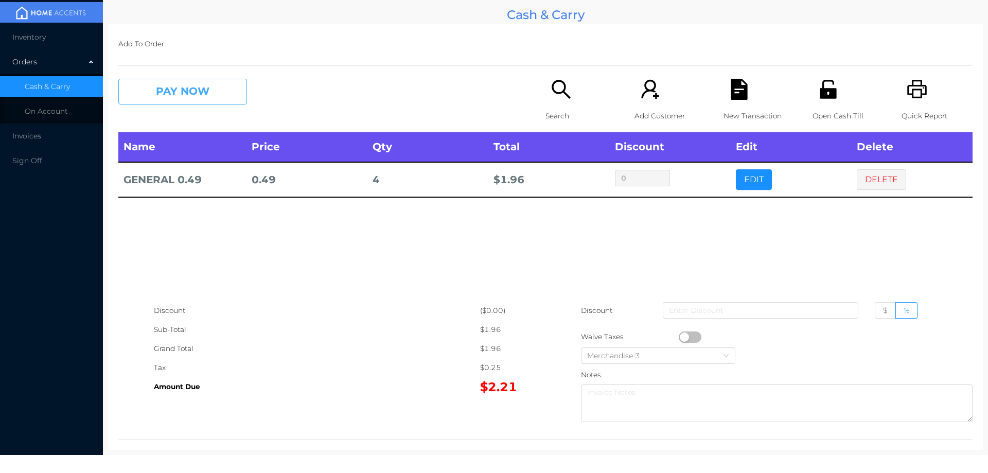
click at [181, 104] on button "PAY NOW" at bounding box center [182, 92] width 129 height 26
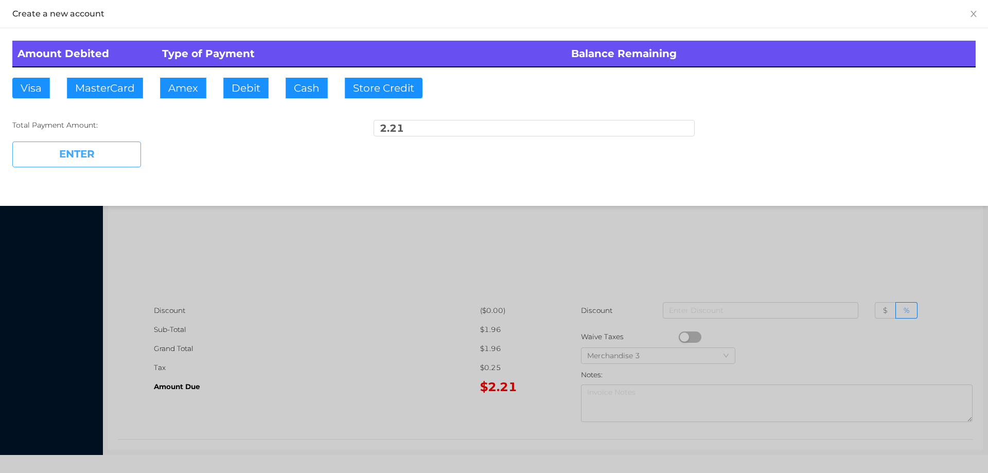
click at [100, 159] on button "ENTER" at bounding box center [76, 154] width 129 height 26
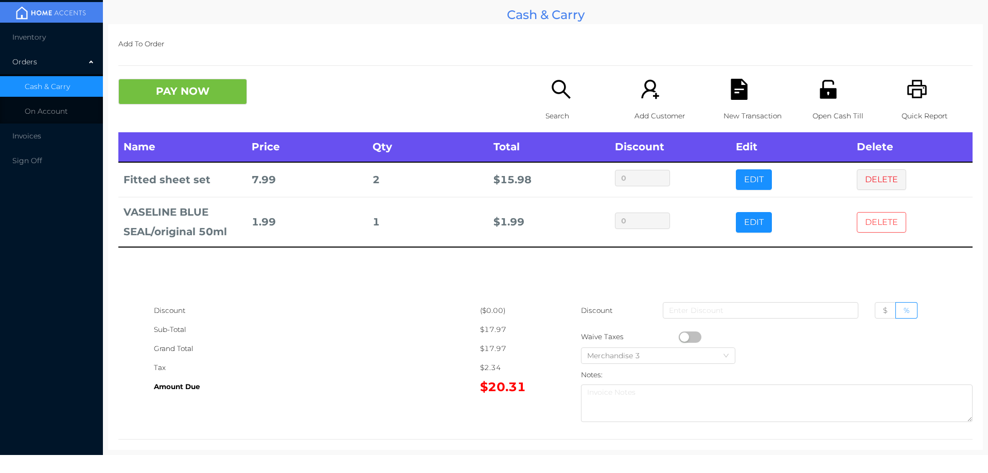
click at [876, 227] on button "DELETE" at bounding box center [881, 222] width 49 height 21
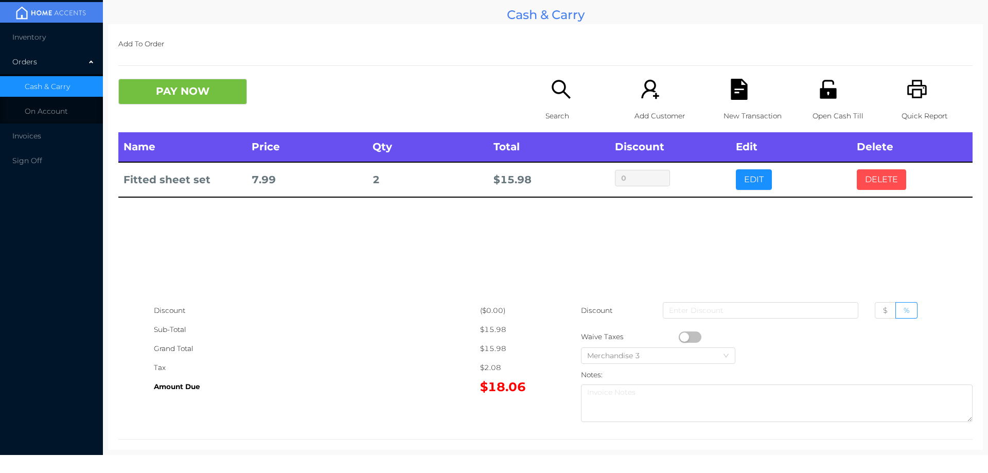
click at [875, 175] on button "DELETE" at bounding box center [881, 179] width 49 height 21
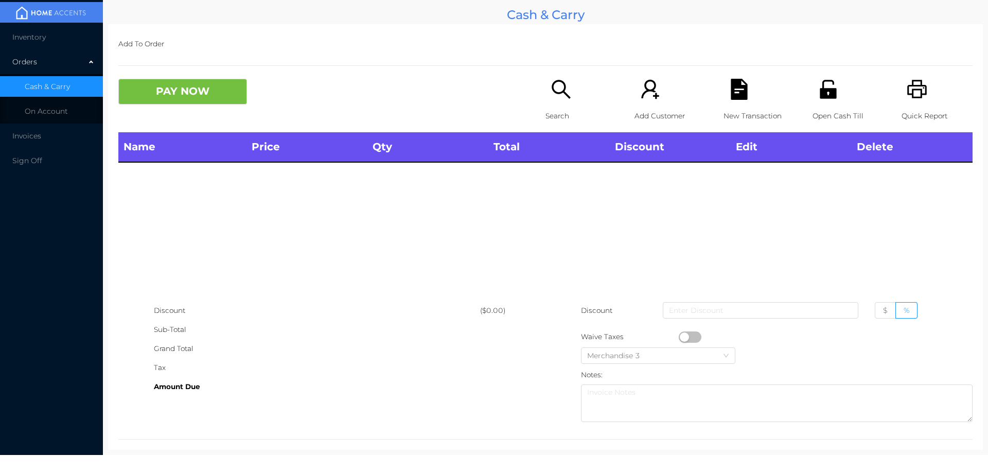
click at [915, 81] on icon "icon: printer" at bounding box center [917, 89] width 20 height 19
click at [204, 103] on button "PAY NOW" at bounding box center [182, 92] width 129 height 26
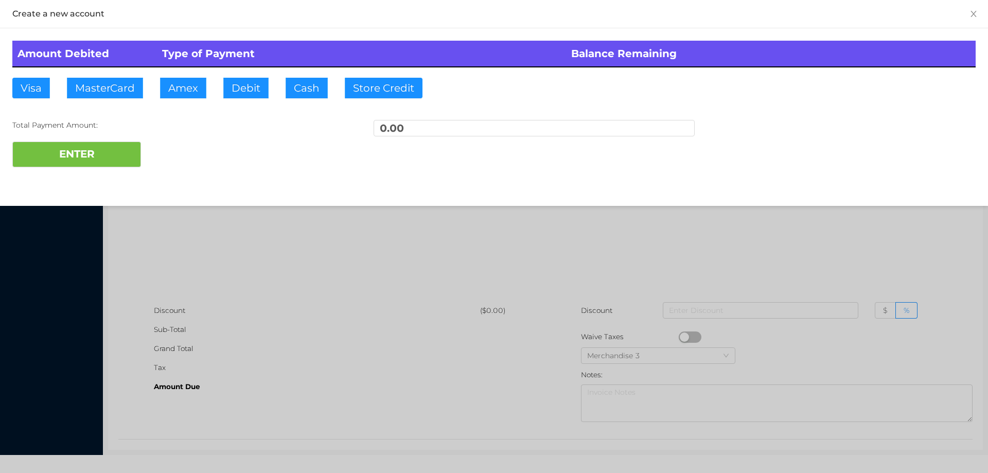
click at [219, 267] on div at bounding box center [494, 236] width 988 height 473
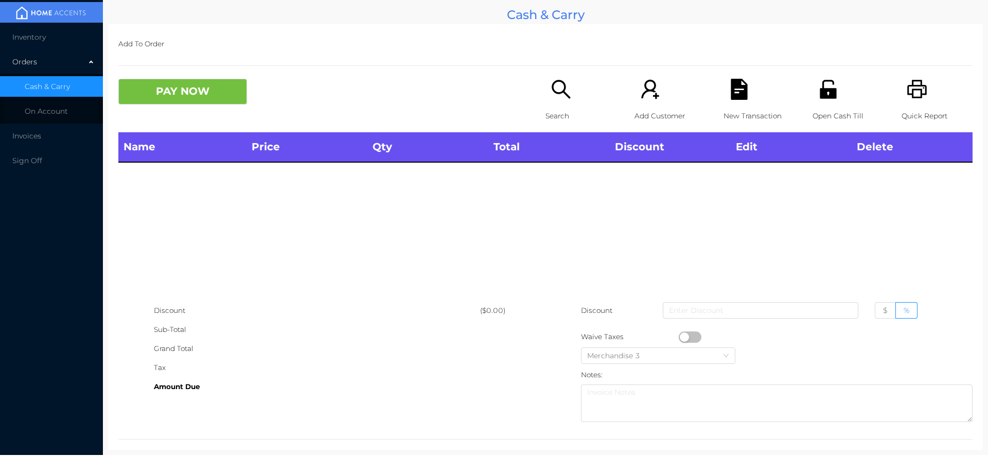
click at [554, 96] on icon "icon: search" at bounding box center [560, 89] width 21 height 21
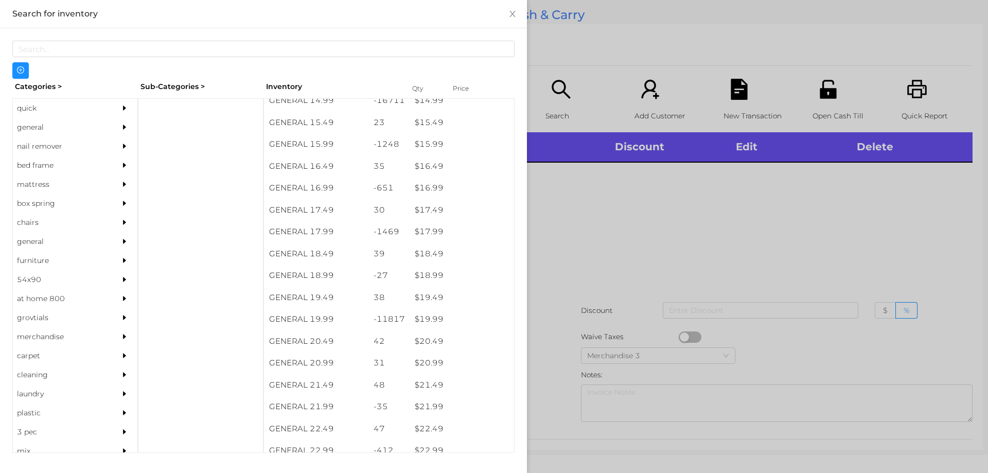
scroll to position [899, 0]
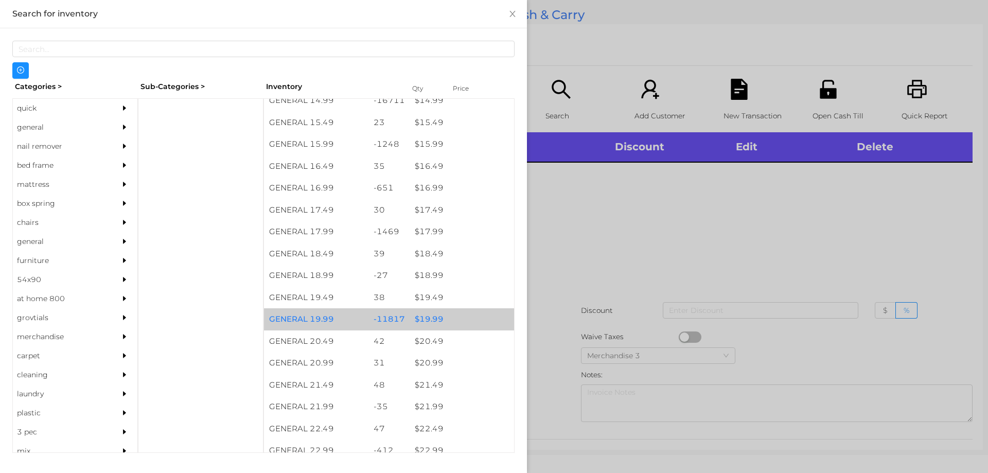
click at [417, 314] on div "$ 19.99" at bounding box center [462, 319] width 104 height 22
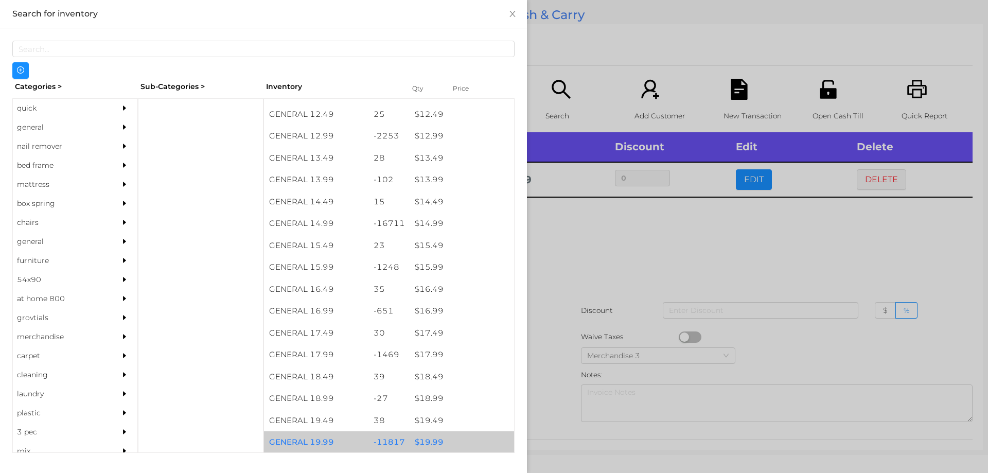
scroll to position [773, 0]
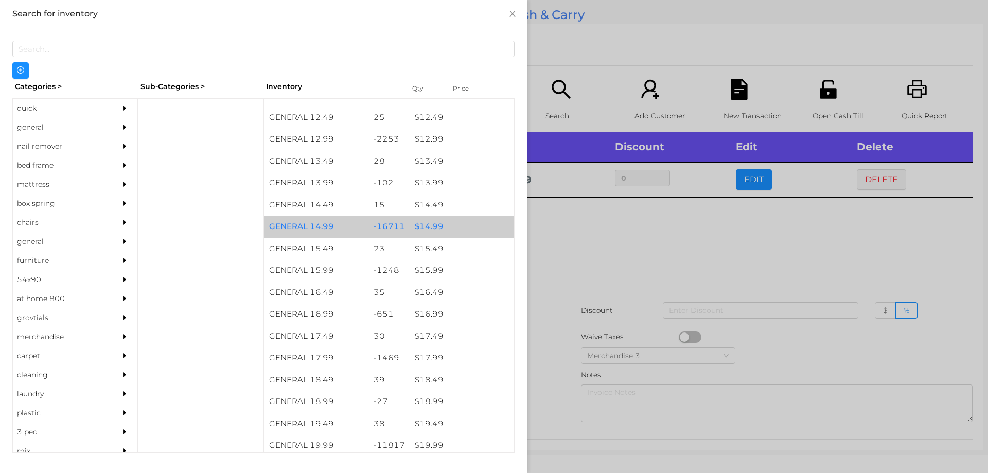
click at [428, 228] on div "$ 14.99" at bounding box center [462, 227] width 104 height 22
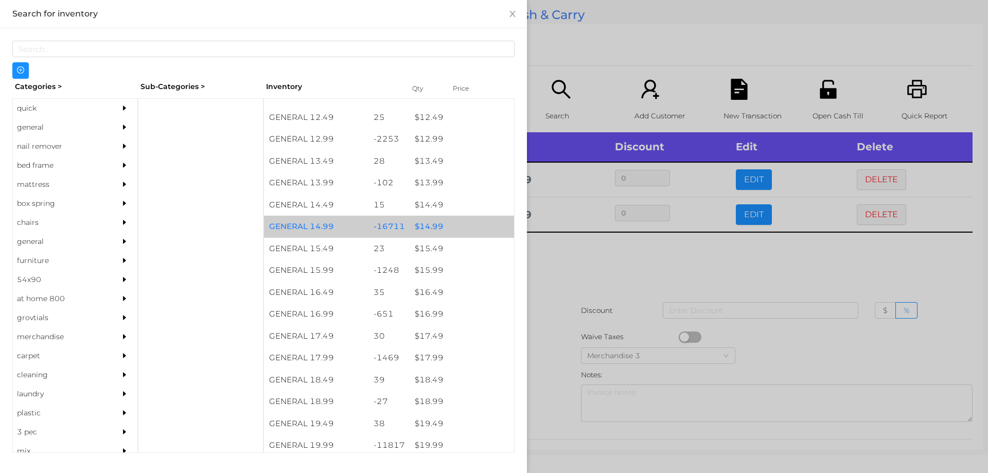
click at [423, 224] on div "$ 14.99" at bounding box center [462, 227] width 104 height 22
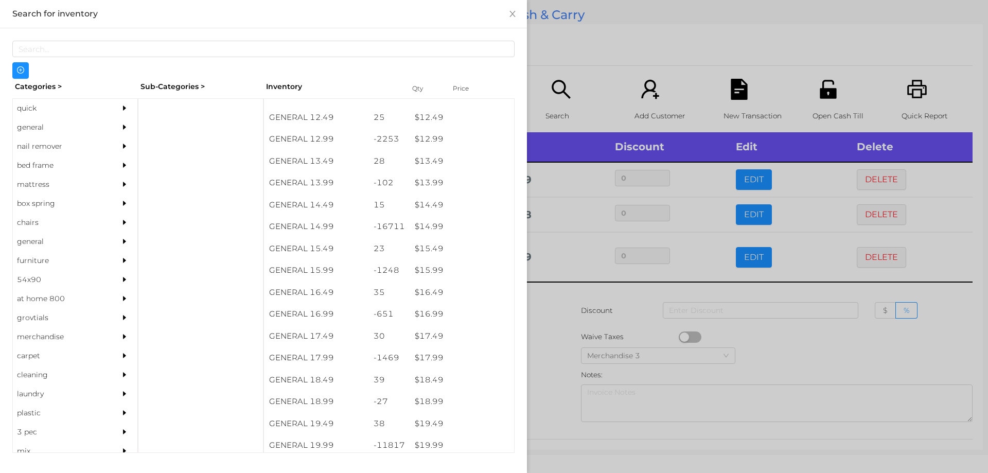
click at [872, 203] on div at bounding box center [494, 236] width 988 height 473
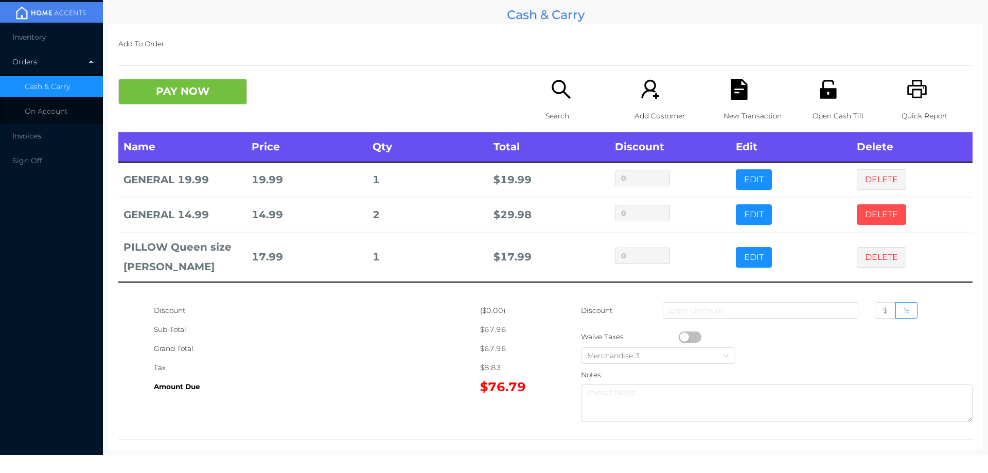
click at [873, 210] on button "DELETE" at bounding box center [881, 214] width 49 height 21
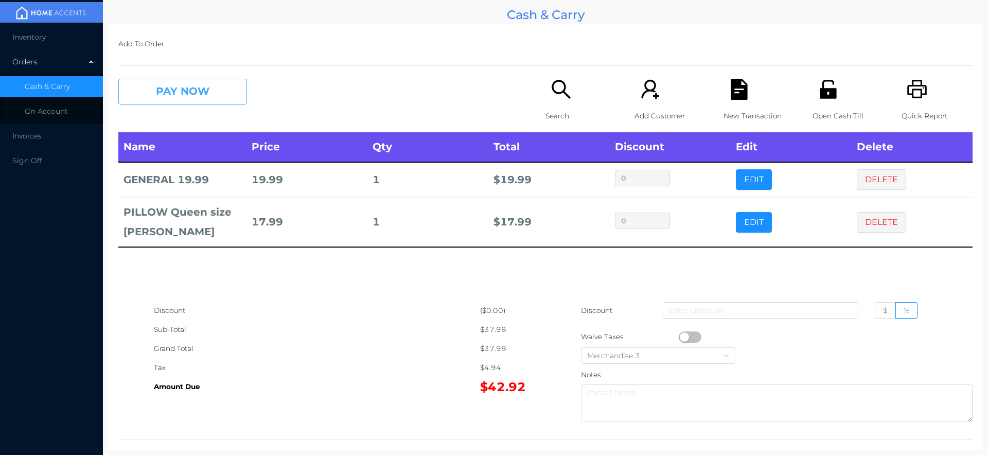
click at [166, 93] on button "PAY NOW" at bounding box center [182, 92] width 129 height 26
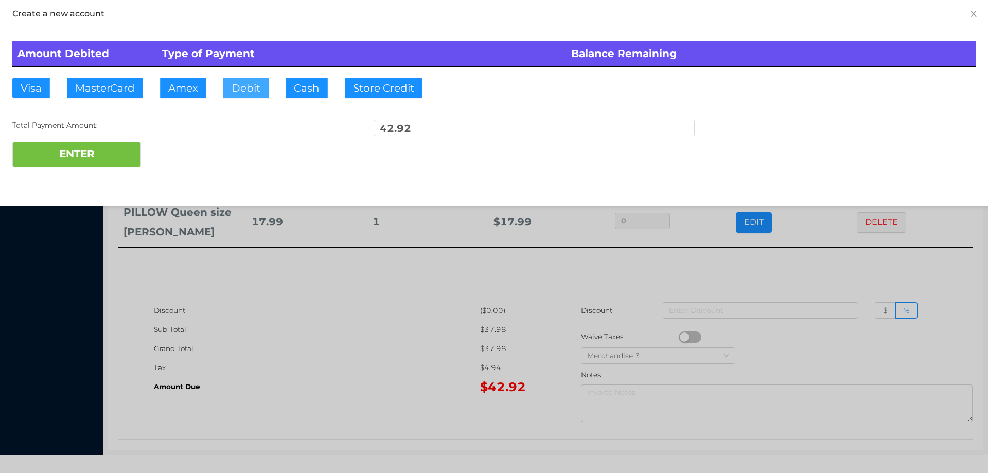
click at [238, 92] on button "Debit" at bounding box center [245, 88] width 45 height 21
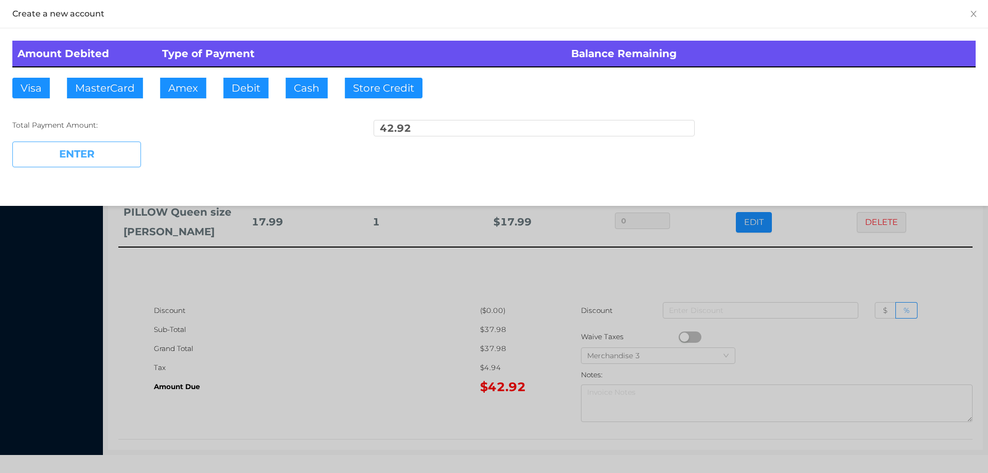
click at [118, 146] on button "ENTER" at bounding box center [76, 154] width 129 height 26
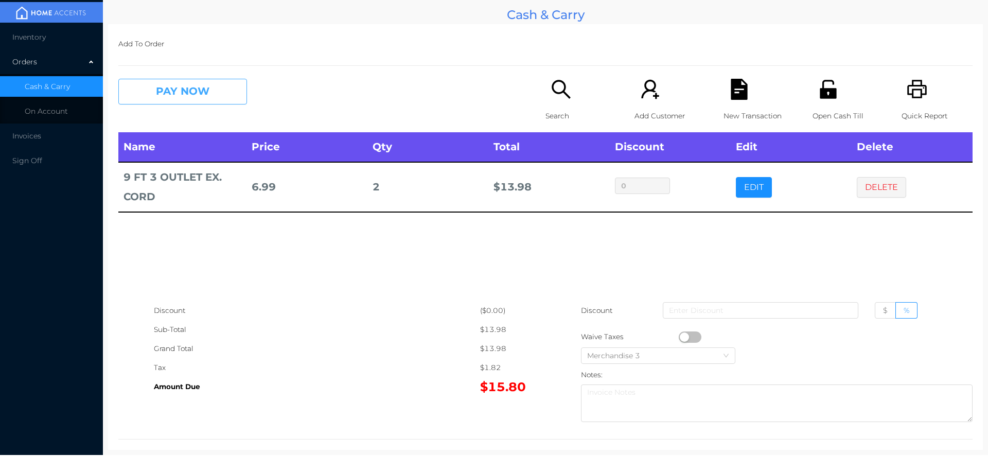
click at [168, 96] on button "PAY NOW" at bounding box center [182, 92] width 129 height 26
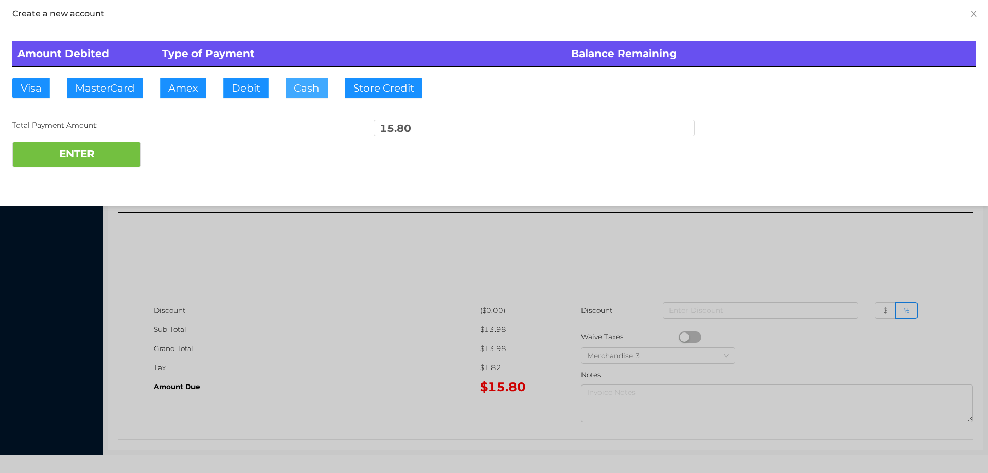
click at [286, 89] on button "Cash" at bounding box center [307, 88] width 42 height 21
type input "20."
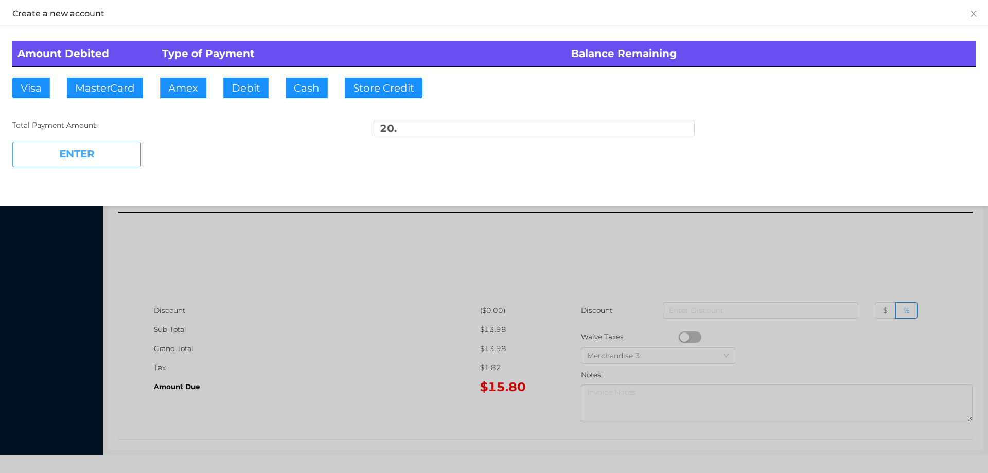
click at [102, 163] on button "ENTER" at bounding box center [76, 154] width 129 height 26
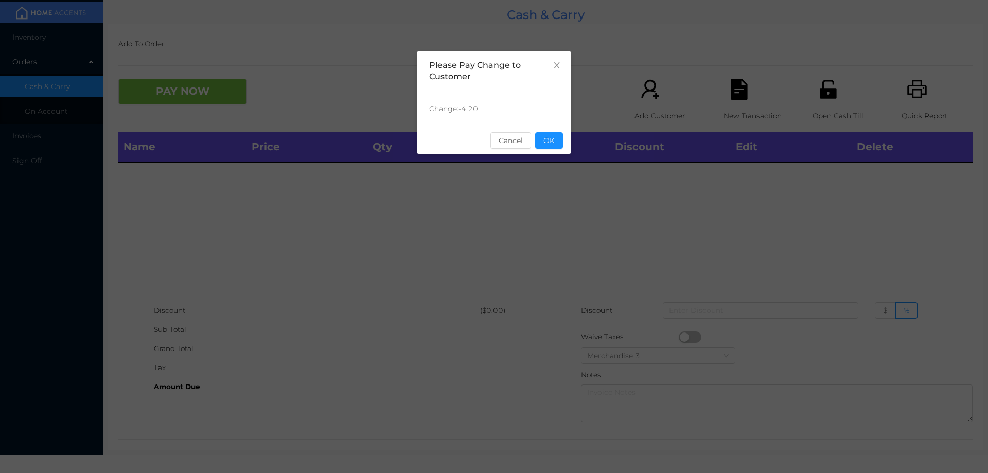
click at [548, 133] on button "OK" at bounding box center [549, 140] width 28 height 16
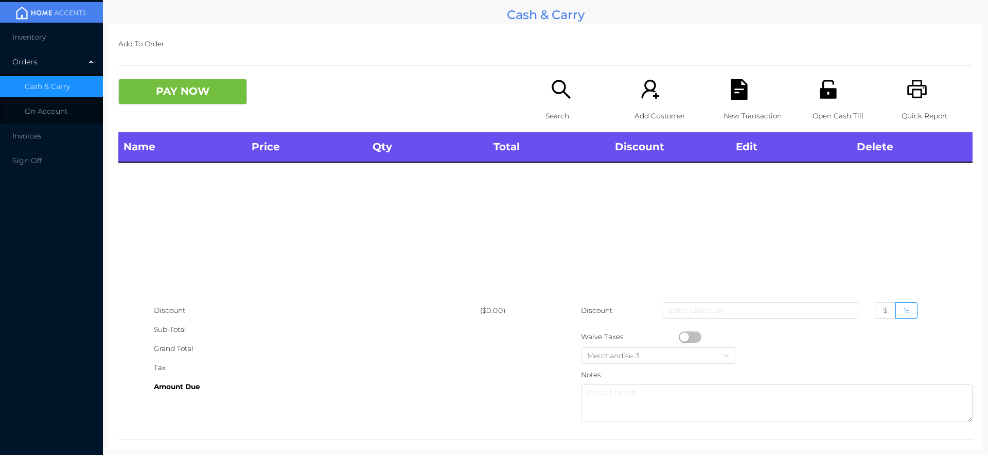
click at [550, 100] on div "Search" at bounding box center [580, 106] width 71 height 54
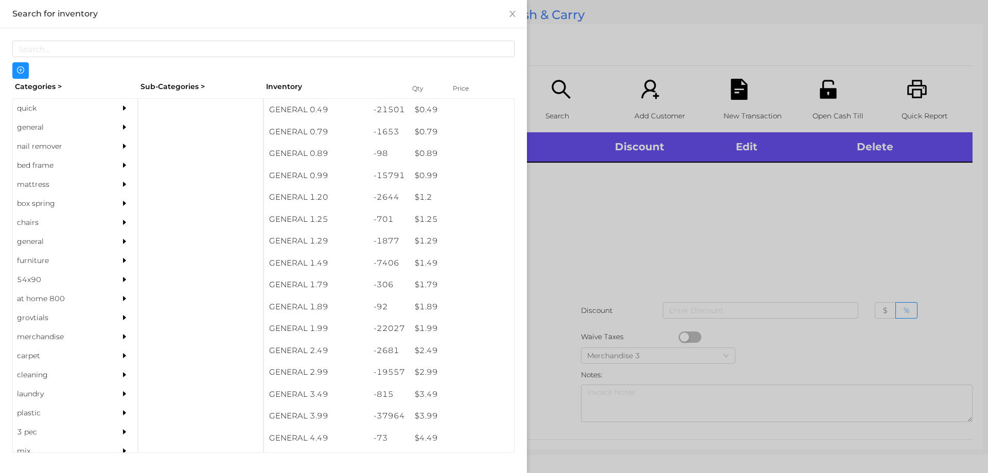
click at [416, 170] on div "$ 0.99" at bounding box center [462, 176] width 104 height 22
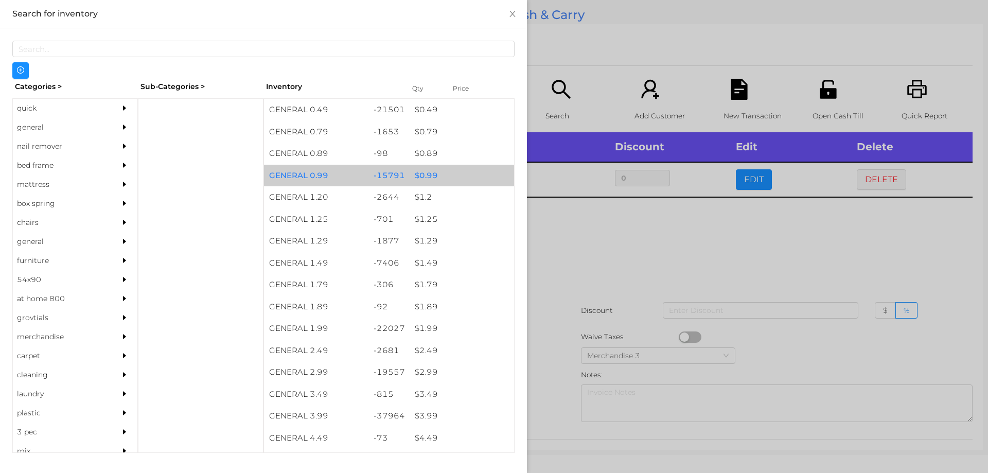
click at [426, 172] on div "$ 0.99" at bounding box center [462, 176] width 104 height 22
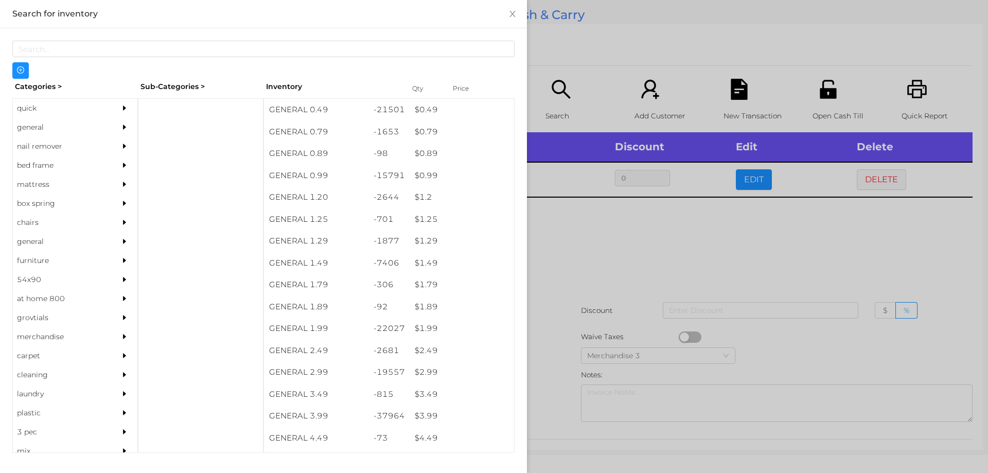
click at [580, 240] on div at bounding box center [494, 236] width 988 height 473
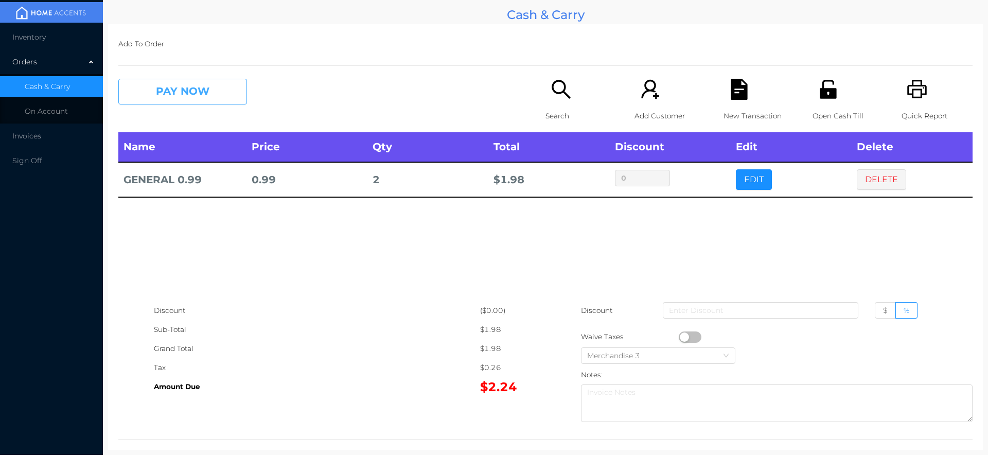
click at [198, 82] on button "PAY NOW" at bounding box center [182, 92] width 129 height 26
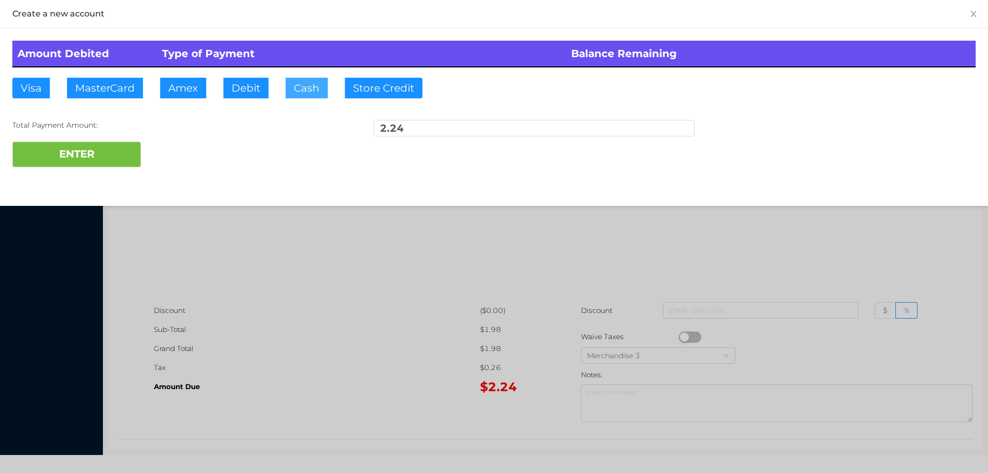
click at [305, 80] on button "Cash" at bounding box center [307, 88] width 42 height 21
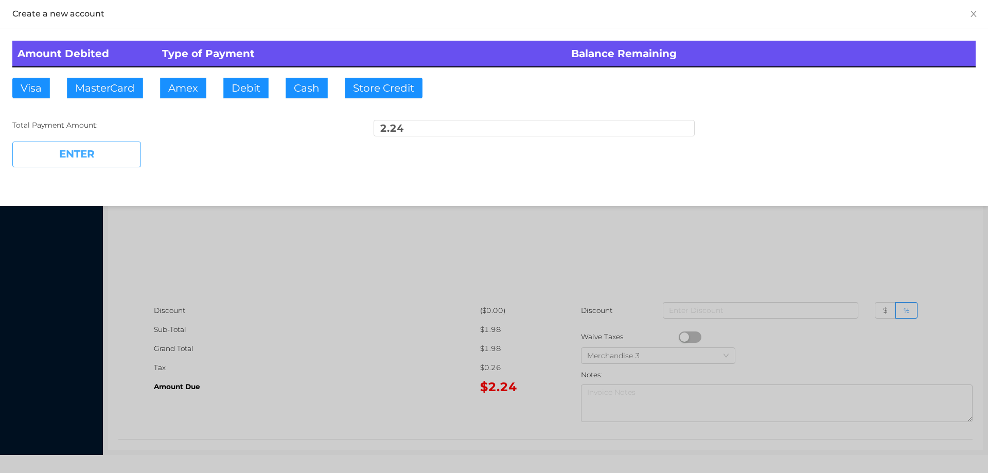
click at [93, 158] on button "ENTER" at bounding box center [76, 154] width 129 height 26
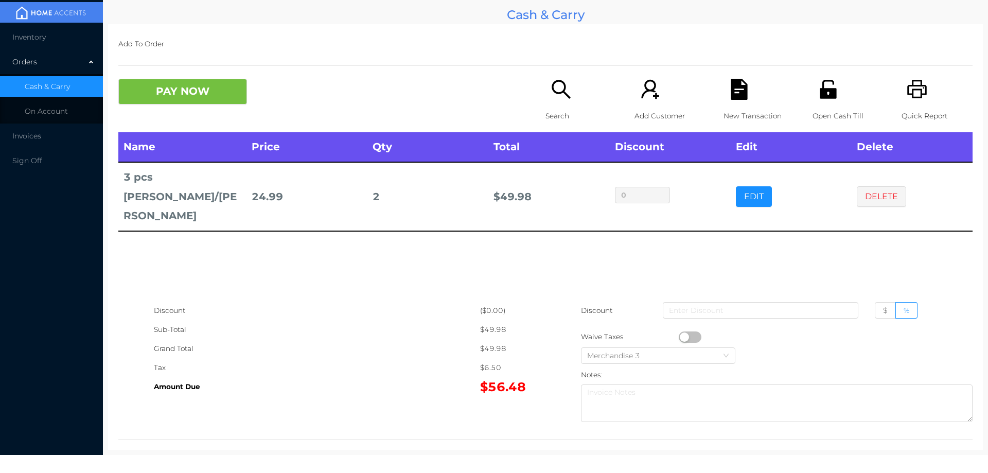
click at [737, 195] on button "EDIT" at bounding box center [754, 196] width 36 height 21
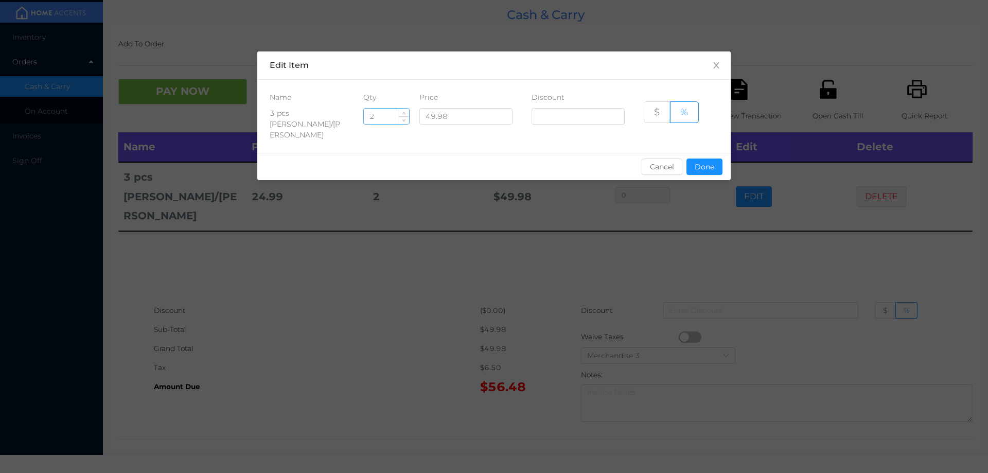
click at [391, 119] on input "2" at bounding box center [386, 116] width 45 height 15
type input "1"
click at [705, 159] on button "Done" at bounding box center [704, 166] width 36 height 16
type input "0%"
click at [698, 236] on div "sentinelStart Edit Item Name Qty Price Discount 3 pcs Jumbo Mat/mandy 1 49.98 $…" at bounding box center [494, 236] width 988 height 473
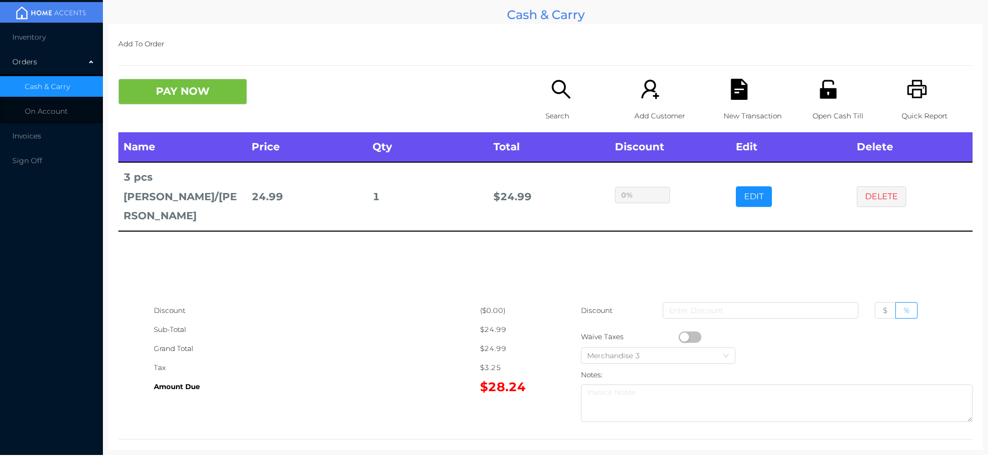
click at [545, 100] on div "Search" at bounding box center [580, 106] width 71 height 54
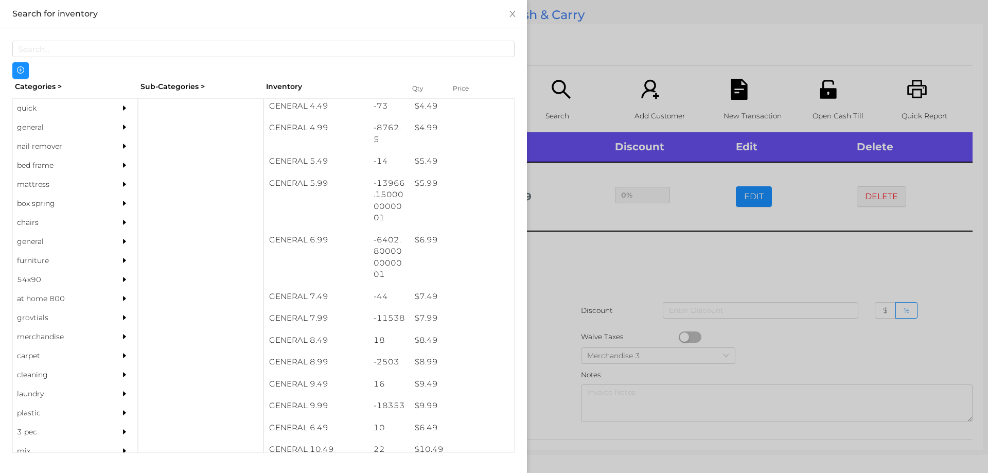
scroll to position [420, 0]
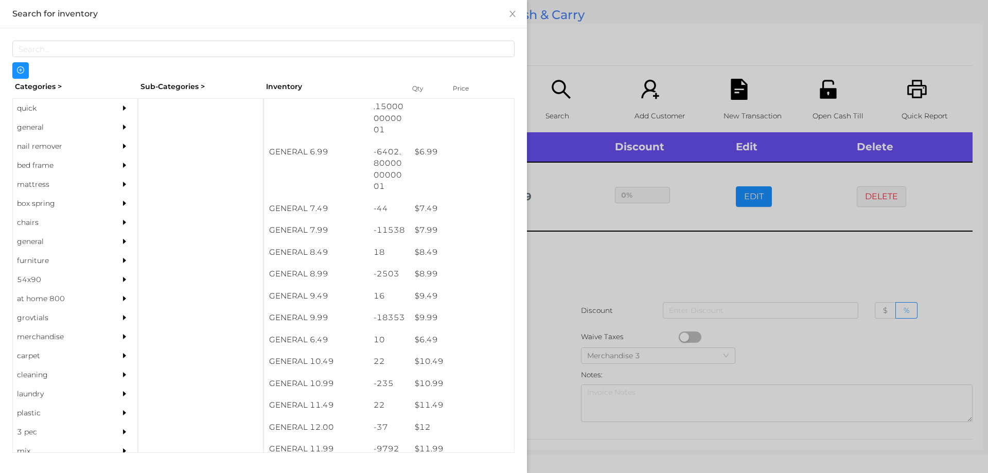
click at [413, 229] on div "$ 7.99" at bounding box center [462, 230] width 104 height 22
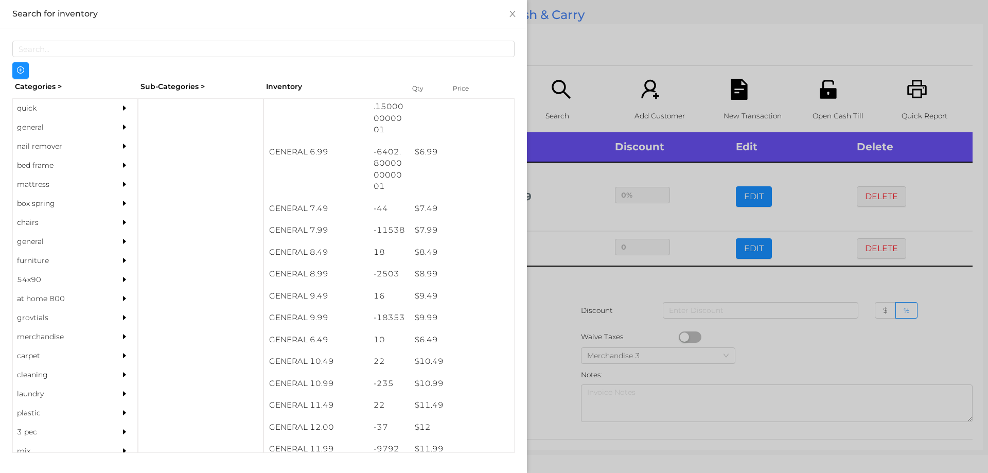
click at [567, 270] on div at bounding box center [494, 236] width 988 height 473
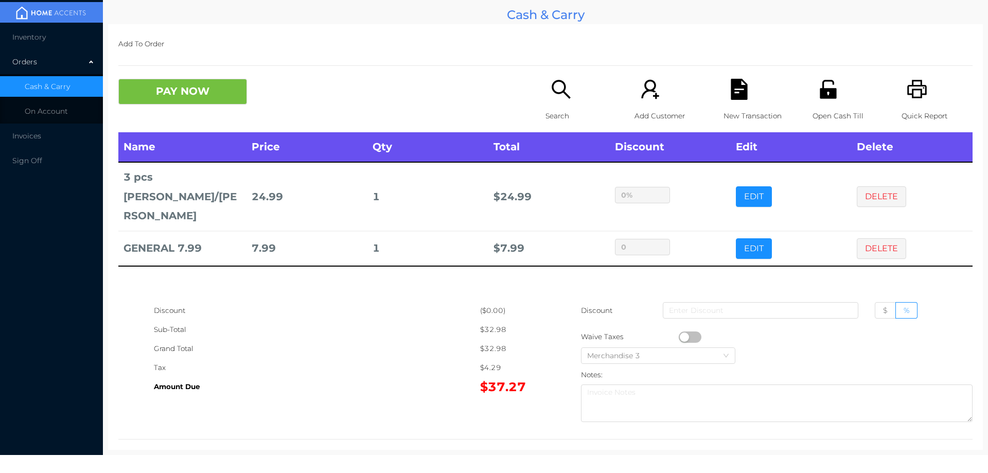
click at [175, 97] on button "PAY NOW" at bounding box center [182, 92] width 129 height 26
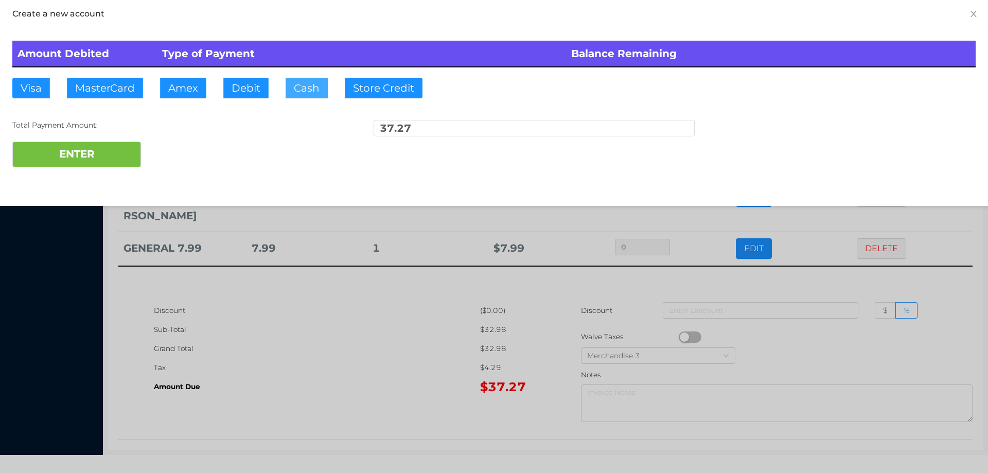
click at [287, 79] on button "Cash" at bounding box center [307, 88] width 42 height 21
type input "50."
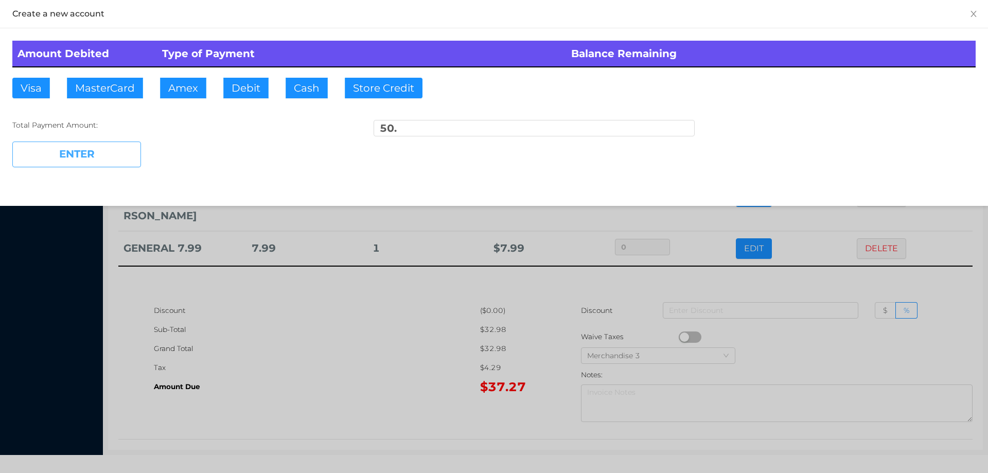
click at [114, 163] on button "ENTER" at bounding box center [76, 154] width 129 height 26
type input "0"
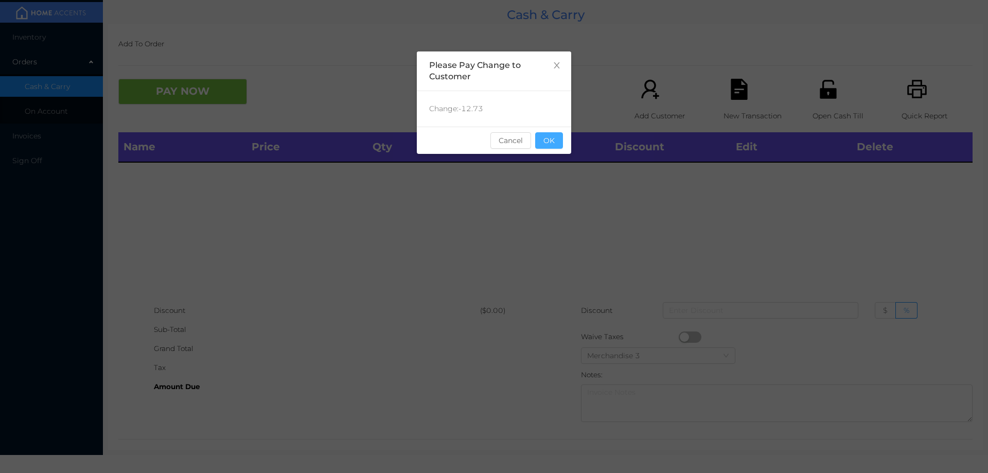
click at [548, 147] on button "OK" at bounding box center [549, 140] width 28 height 16
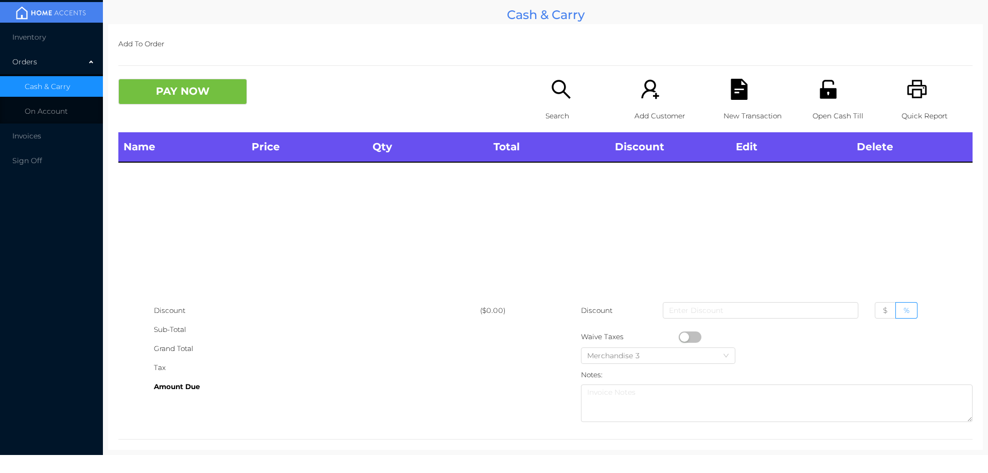
click at [564, 212] on div "Name Price Qty Total Discount Edit Delete" at bounding box center [545, 216] width 854 height 169
click at [824, 107] on p "Open Cash Till" at bounding box center [847, 115] width 71 height 19
click at [824, 93] on icon "icon: unlock" at bounding box center [828, 89] width 16 height 19
click at [562, 94] on icon "icon: search" at bounding box center [561, 89] width 19 height 19
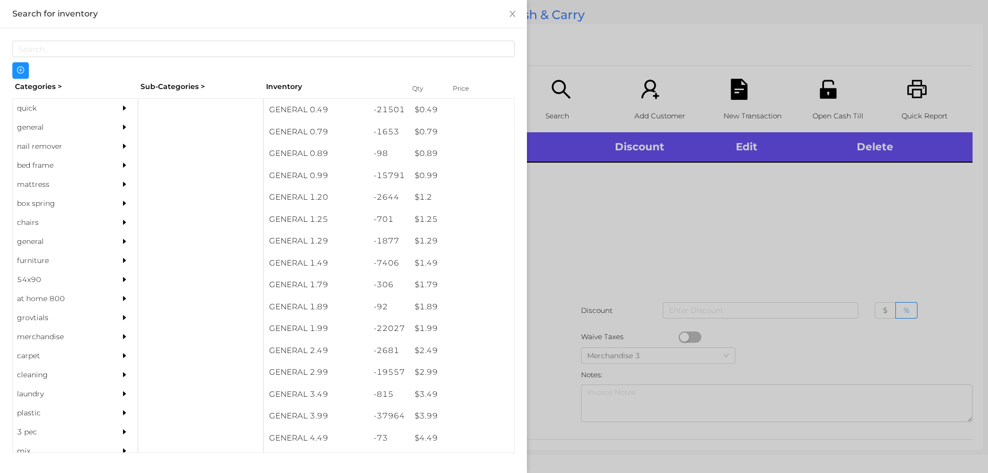
click at [37, 122] on div "general" at bounding box center [60, 127] width 94 height 19
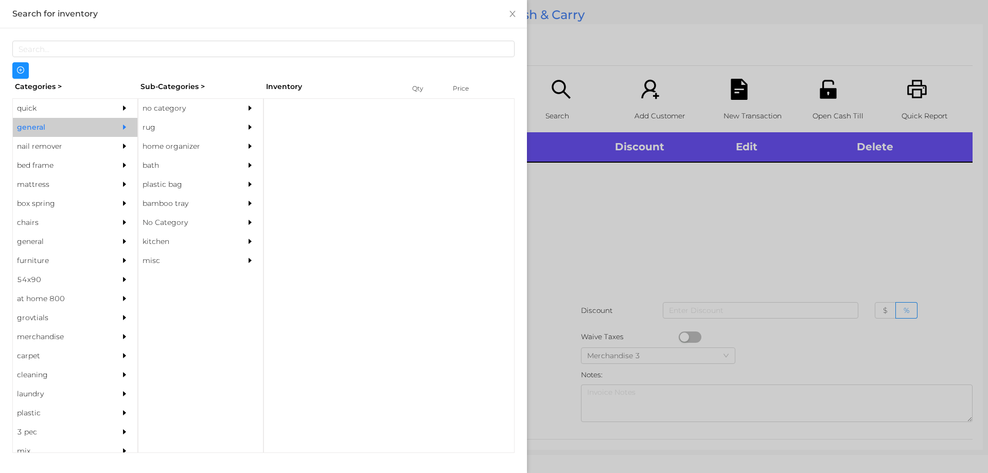
click at [155, 102] on div "no category" at bounding box center [185, 108] width 94 height 19
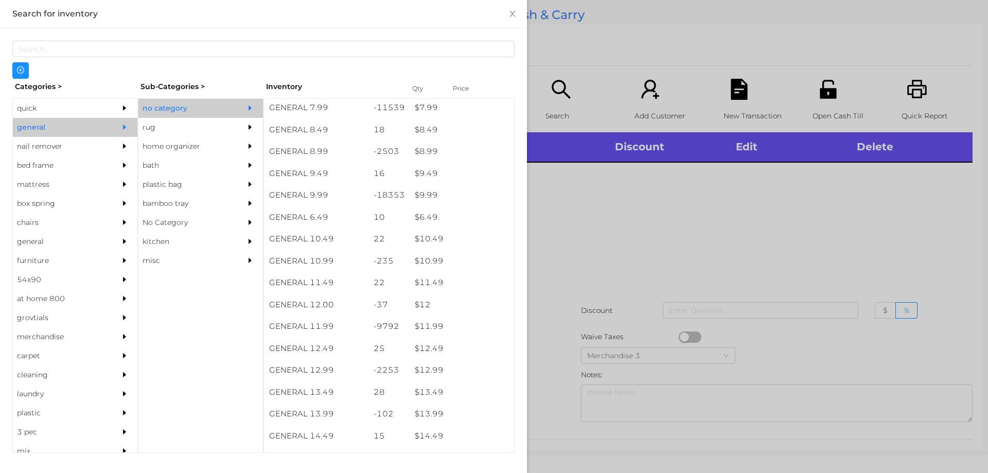
scroll to position [542, 0]
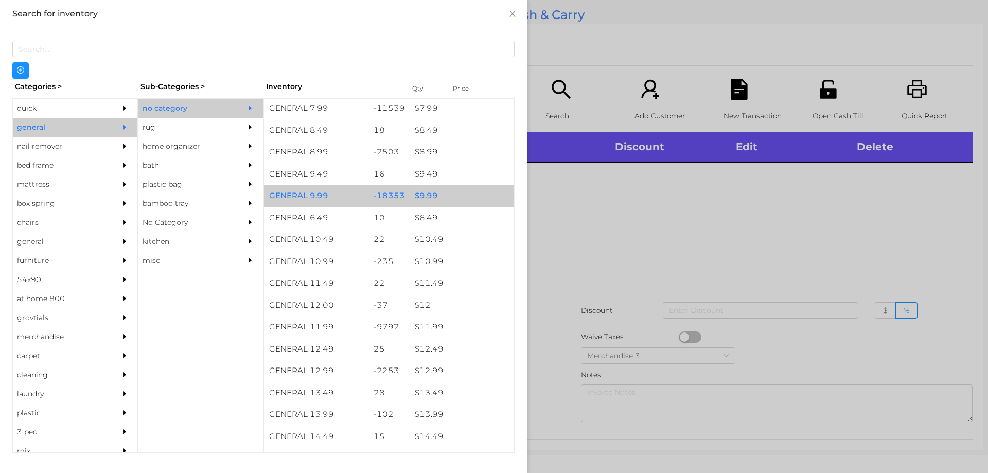
click at [416, 195] on div "$ 9.99" at bounding box center [462, 196] width 104 height 22
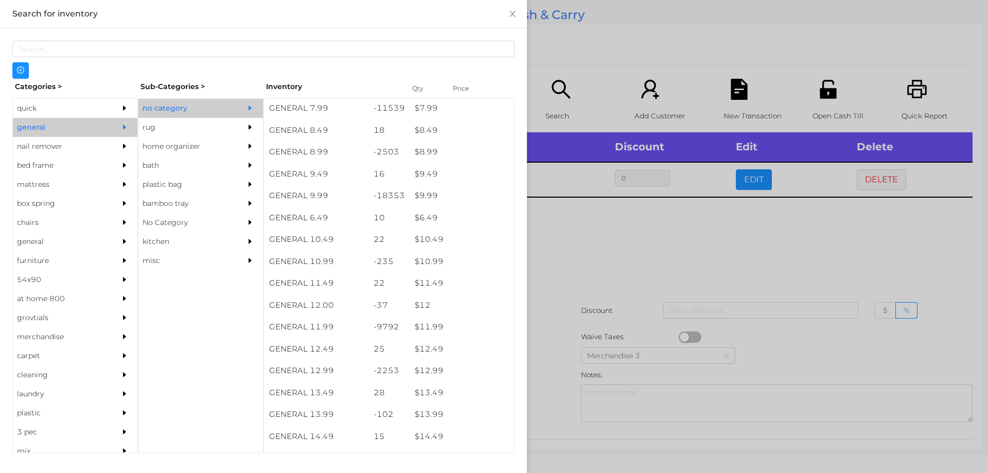
click at [589, 251] on div at bounding box center [494, 236] width 988 height 473
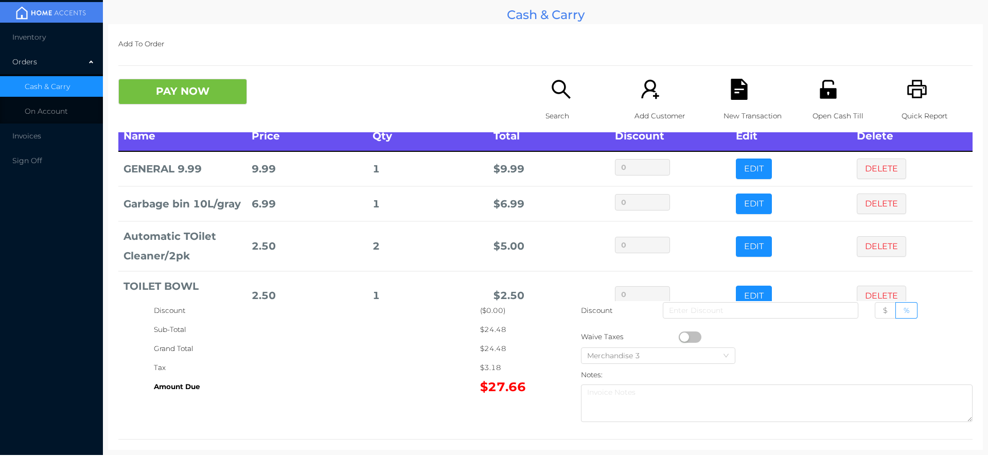
scroll to position [56, 0]
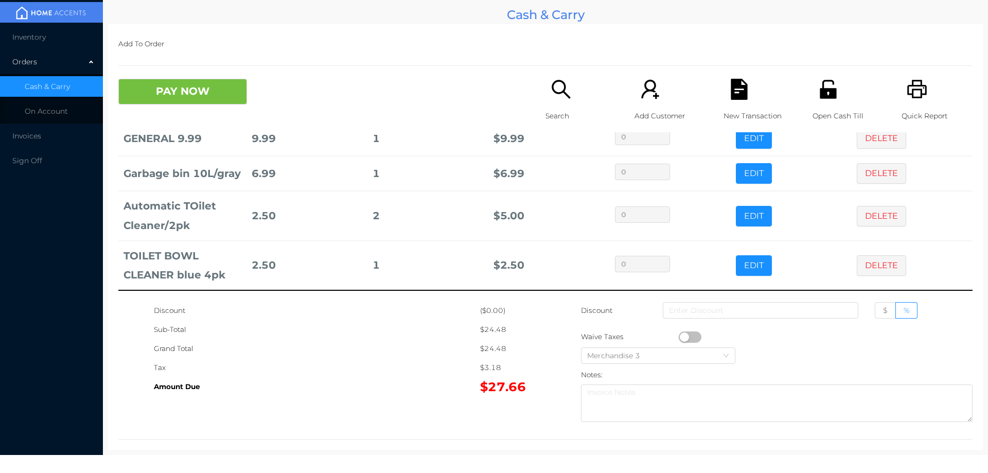
click at [225, 93] on button "PAY NOW" at bounding box center [182, 92] width 129 height 26
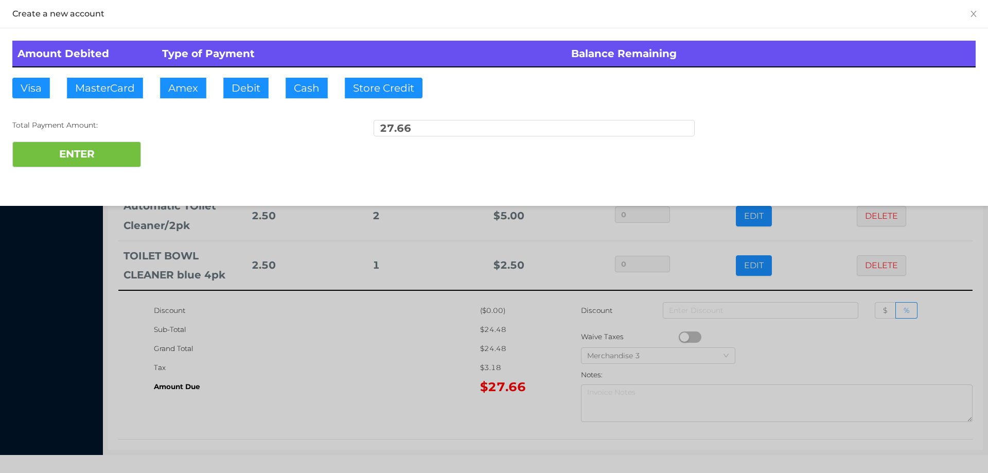
click at [171, 148] on div "ENTER" at bounding box center [493, 154] width 963 height 26
click at [184, 148] on div "ENTER" at bounding box center [493, 154] width 963 height 26
click at [346, 324] on div at bounding box center [494, 236] width 988 height 473
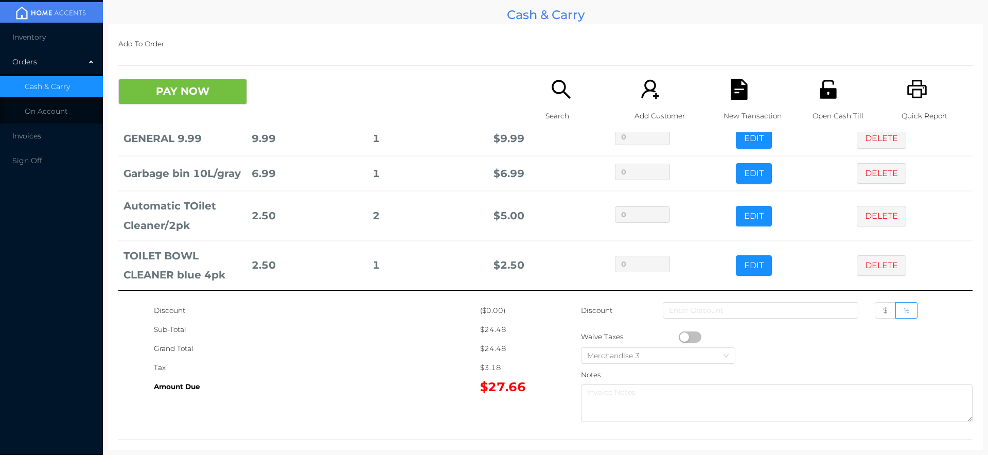
click at [740, 91] on icon "icon: file-text" at bounding box center [739, 89] width 16 height 21
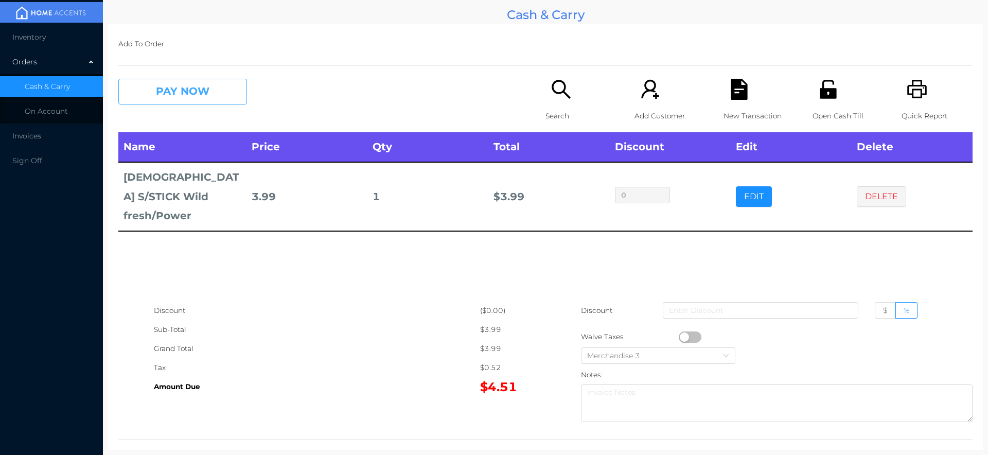
click at [186, 85] on button "PAY NOW" at bounding box center [182, 92] width 129 height 26
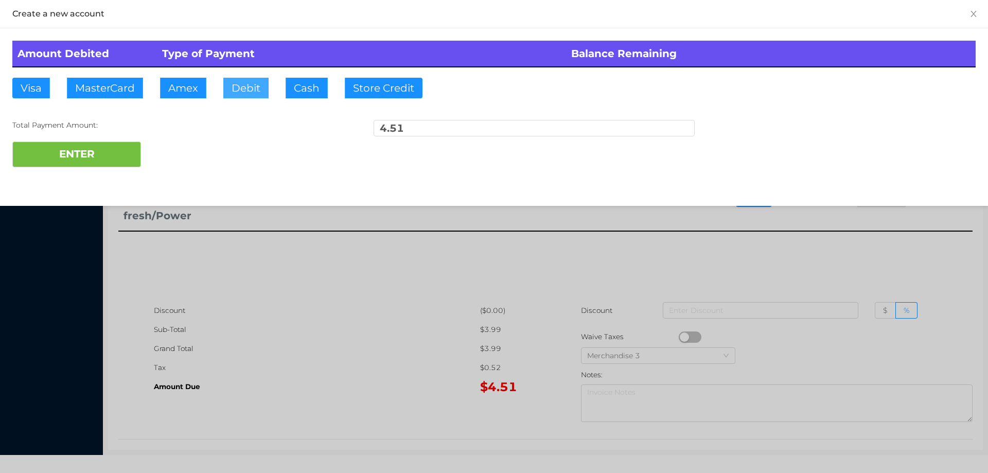
click at [258, 87] on button "Debit" at bounding box center [245, 88] width 45 height 21
type input "5."
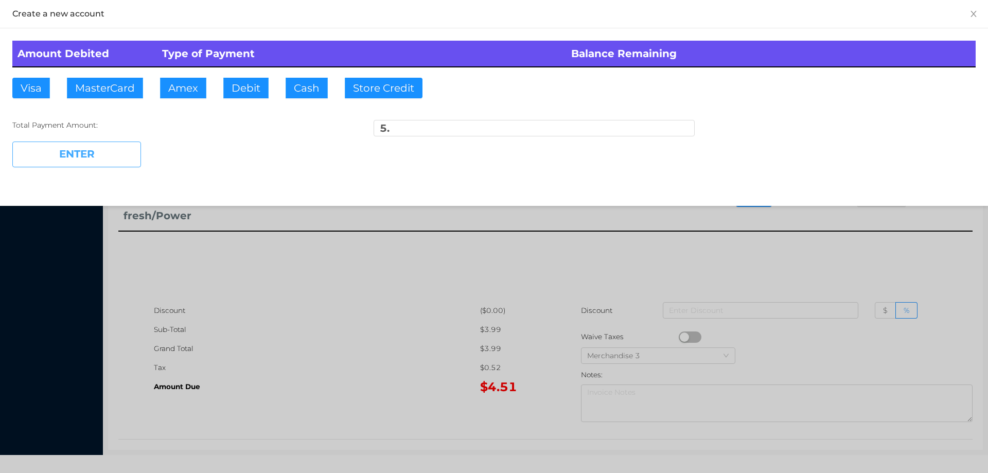
click at [87, 159] on button "ENTER" at bounding box center [76, 154] width 129 height 26
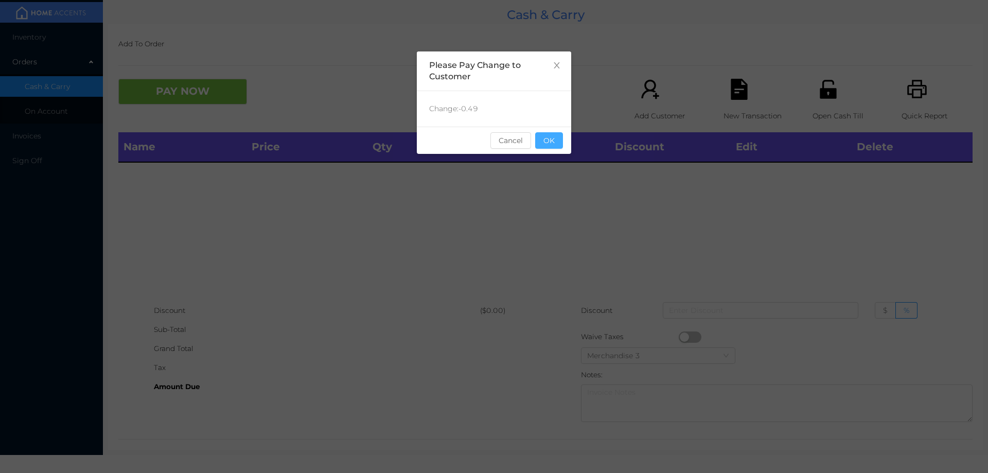
click at [545, 146] on button "OK" at bounding box center [549, 140] width 28 height 16
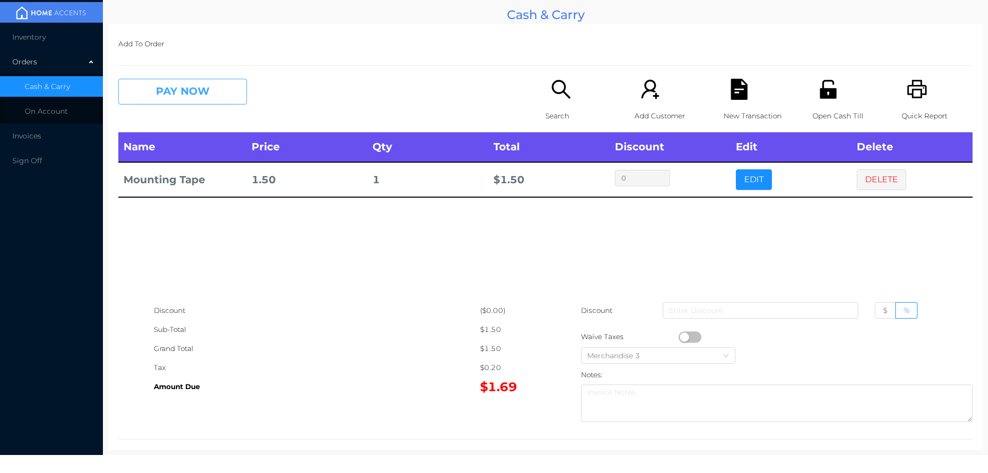
click at [207, 95] on button "PAY NOW" at bounding box center [182, 92] width 129 height 26
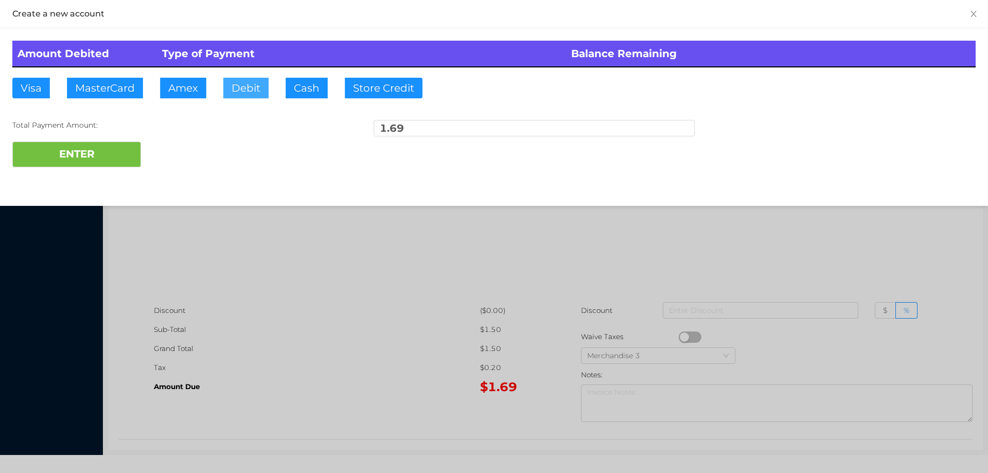
click at [241, 82] on button "Debit" at bounding box center [245, 88] width 45 height 21
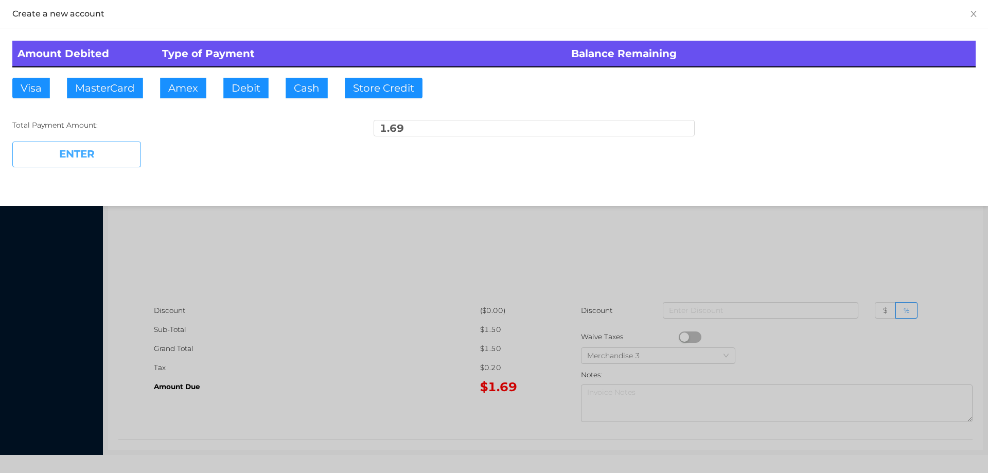
click at [120, 157] on button "ENTER" at bounding box center [76, 154] width 129 height 26
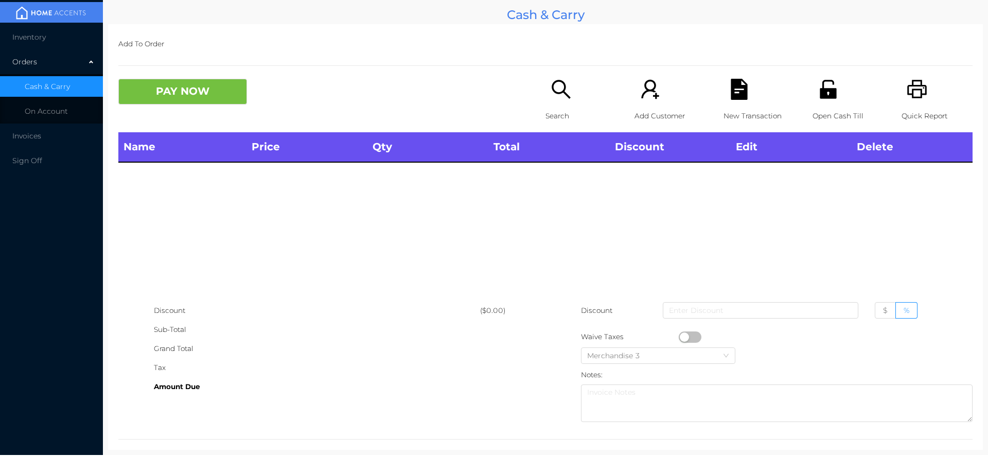
click at [825, 109] on p "Open Cash Till" at bounding box center [847, 115] width 71 height 19
click at [551, 87] on icon "icon: search" at bounding box center [560, 89] width 21 height 21
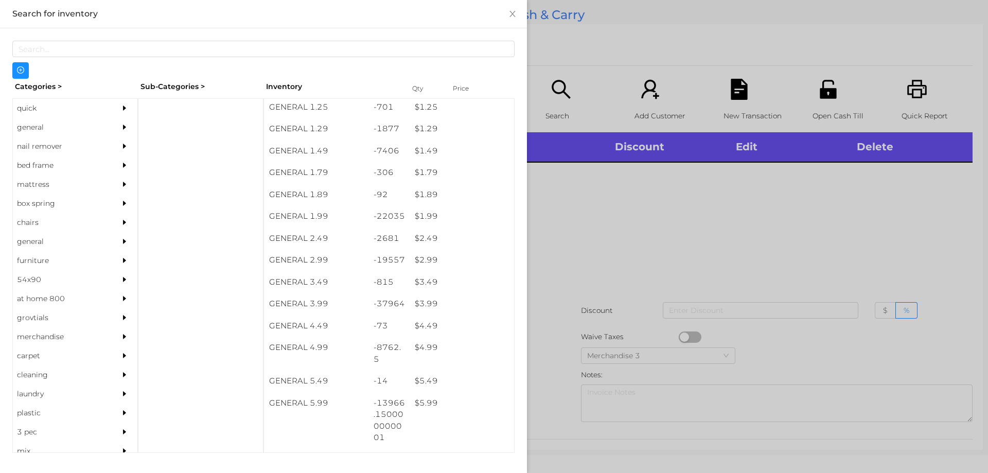
scroll to position [195, 0]
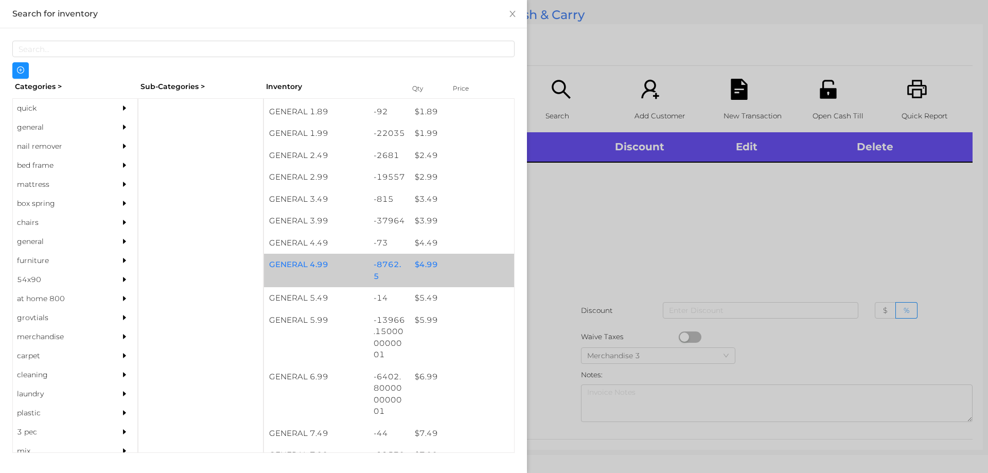
click at [426, 264] on div "$ 4.99" at bounding box center [462, 265] width 104 height 22
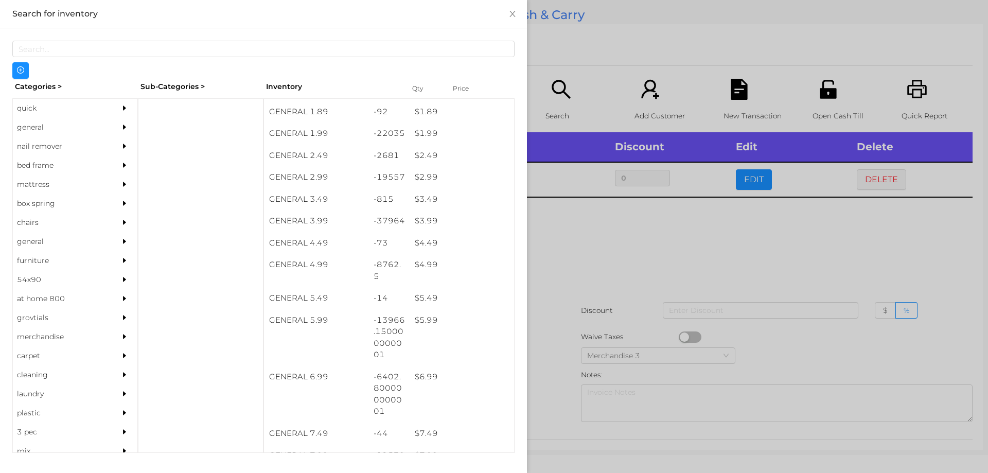
click at [608, 228] on div at bounding box center [494, 236] width 988 height 473
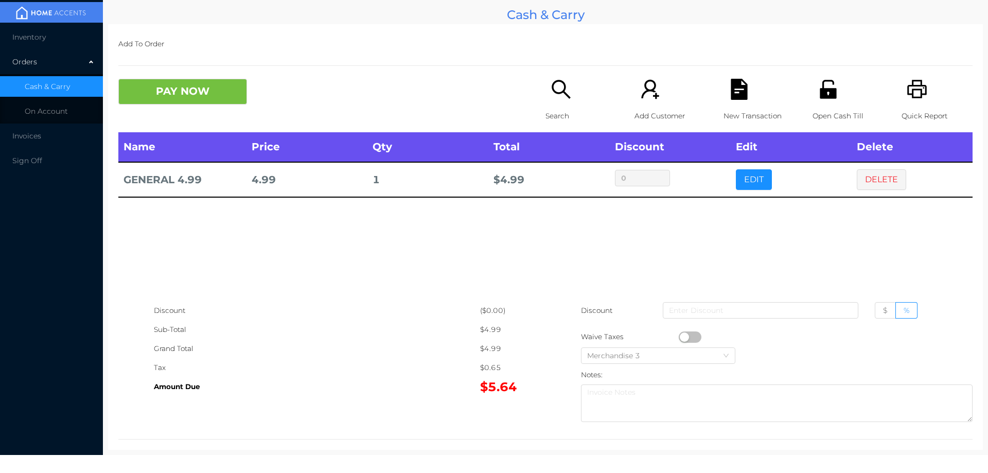
click at [693, 341] on button "button" at bounding box center [690, 336] width 23 height 11
click at [198, 94] on button "PAY NOW" at bounding box center [182, 92] width 129 height 26
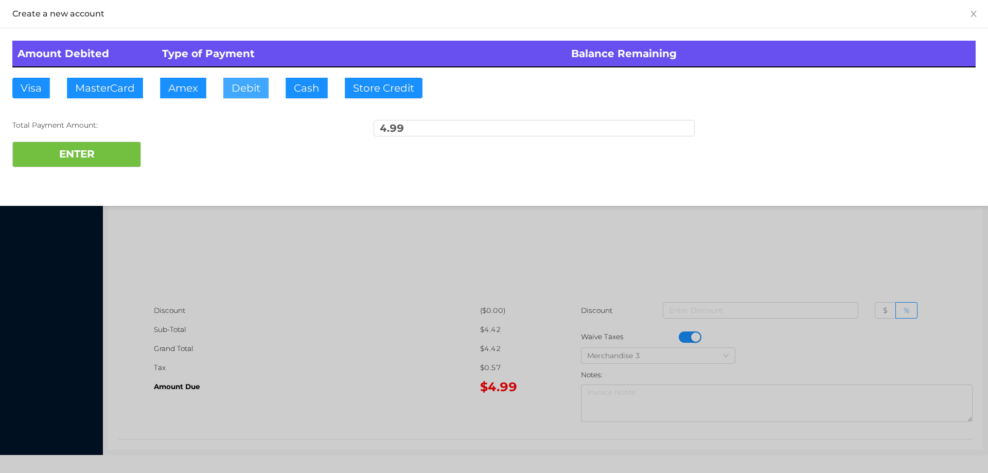
click at [243, 85] on button "Debit" at bounding box center [245, 88] width 45 height 21
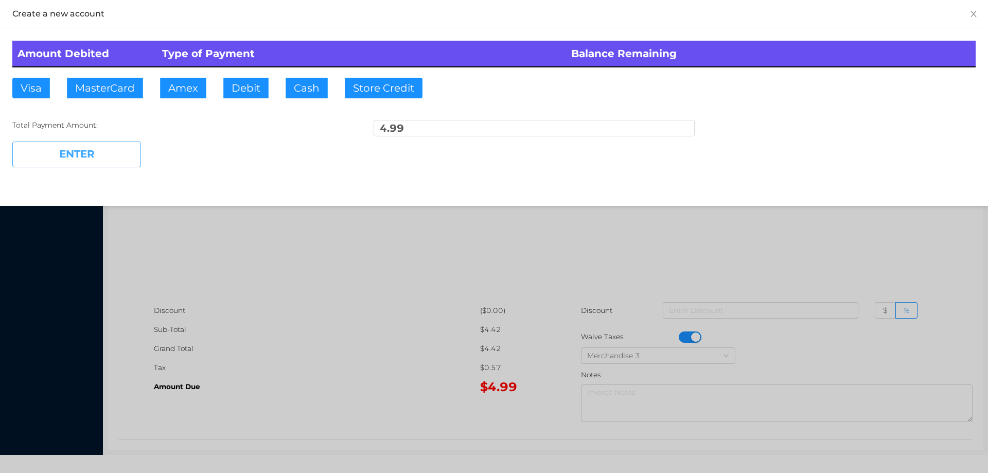
click at [118, 147] on button "ENTER" at bounding box center [76, 154] width 129 height 26
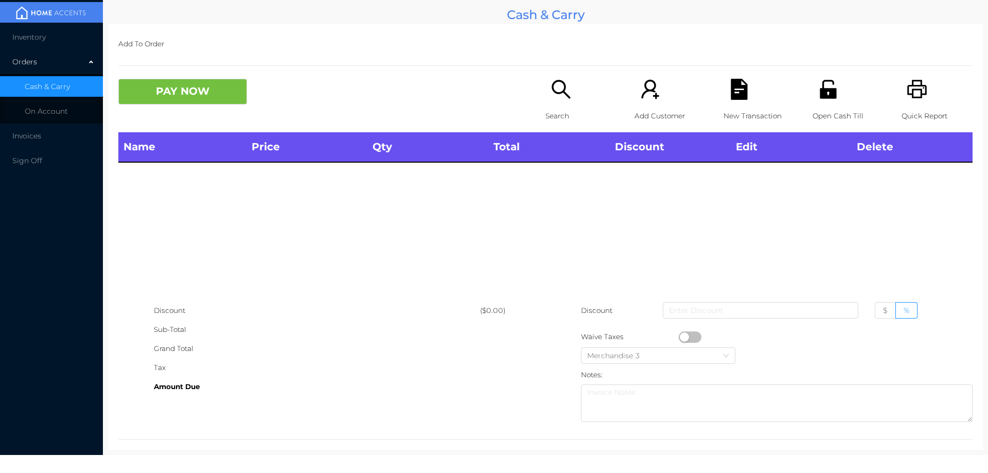
click at [559, 98] on icon "icon: search" at bounding box center [560, 89] width 21 height 21
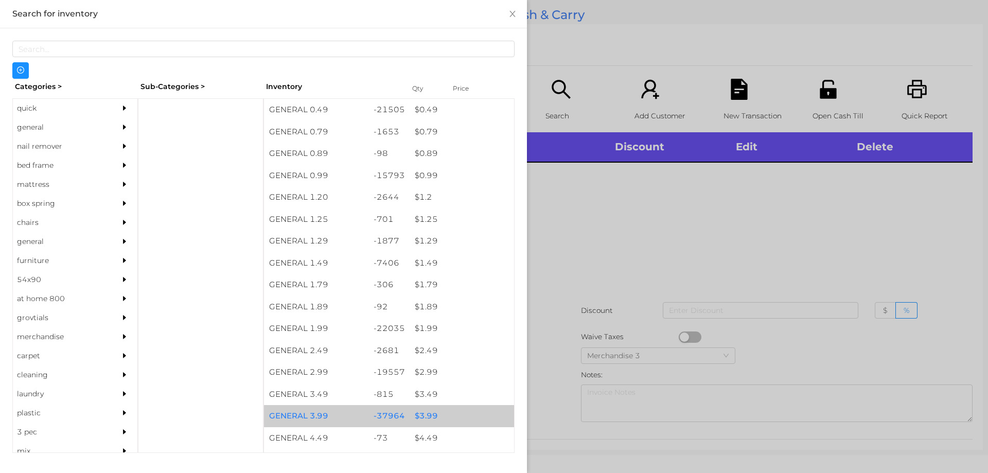
click at [420, 418] on div "$ 3.99" at bounding box center [462, 416] width 104 height 22
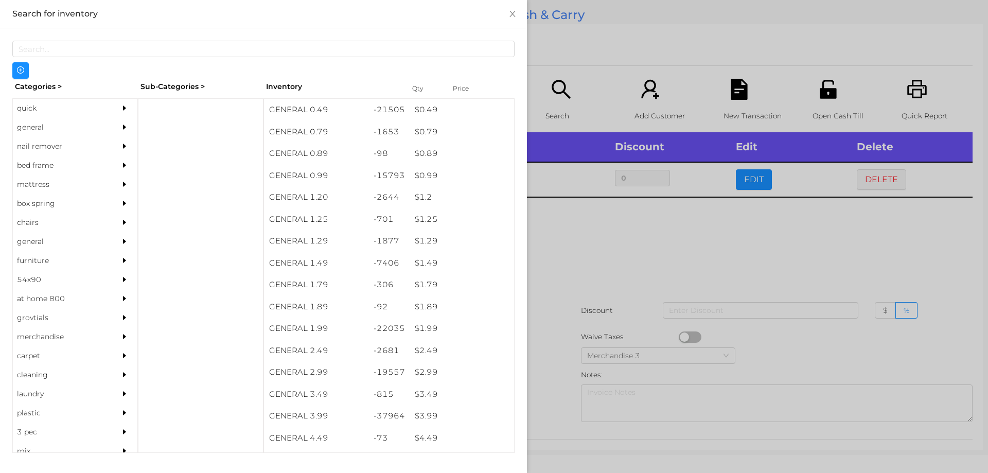
click at [559, 272] on div at bounding box center [494, 236] width 988 height 473
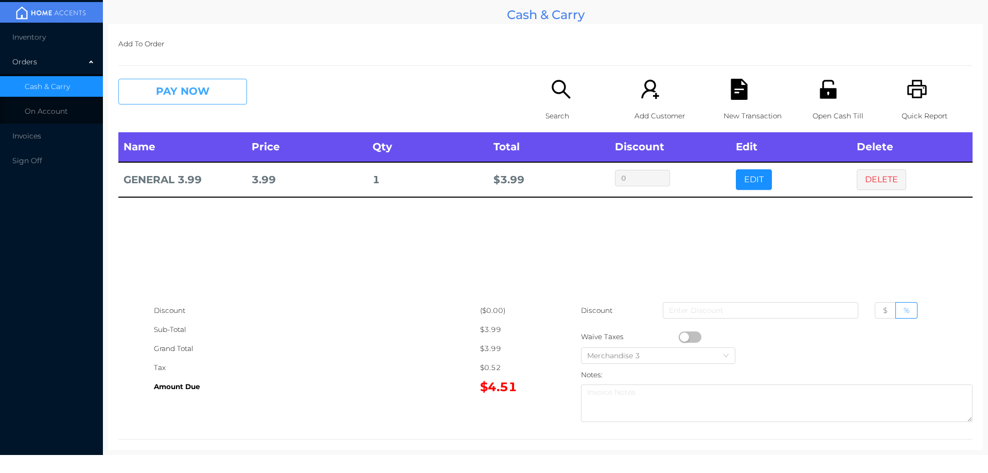
click at [187, 88] on button "PAY NOW" at bounding box center [182, 92] width 129 height 26
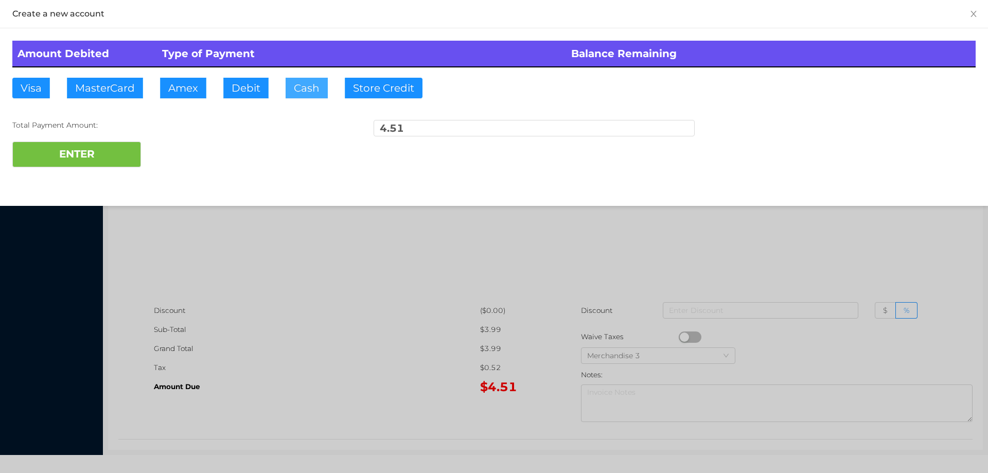
click at [304, 86] on button "Cash" at bounding box center [307, 88] width 42 height 21
type input "10.50"
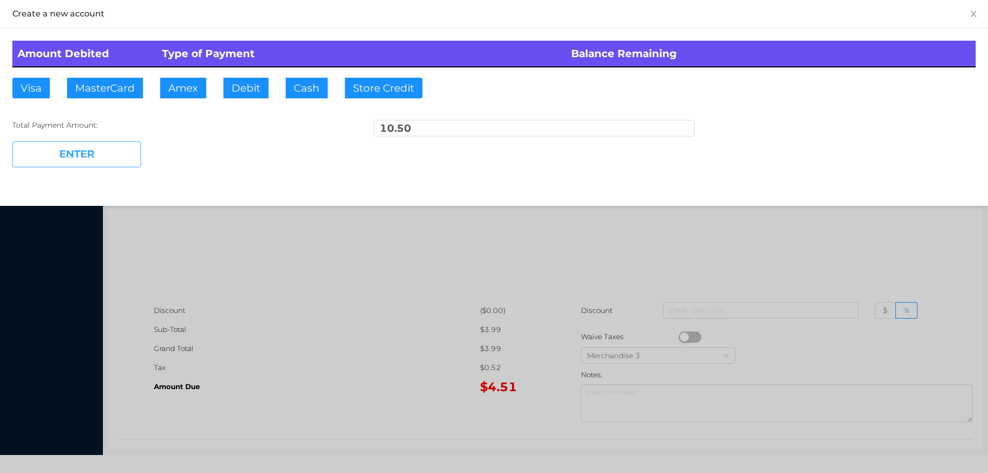
click at [99, 157] on button "ENTER" at bounding box center [76, 154] width 129 height 26
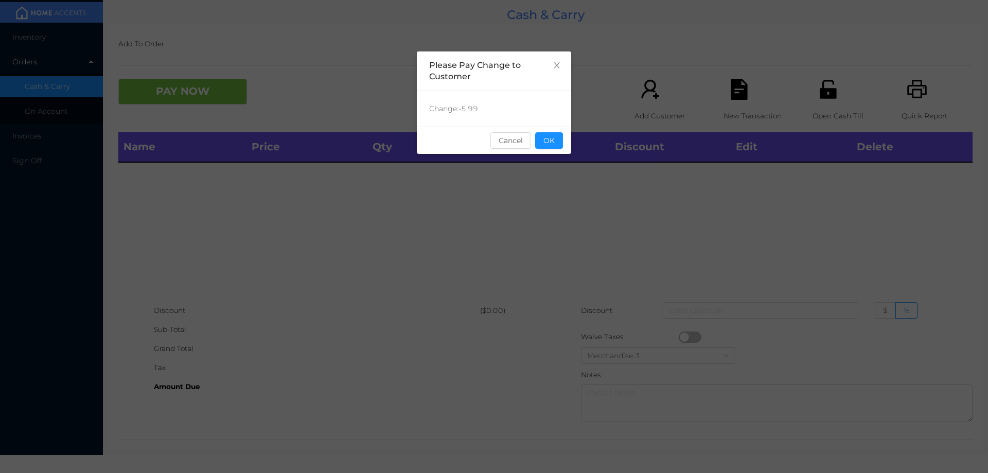
click at [539, 136] on button "OK" at bounding box center [549, 140] width 28 height 16
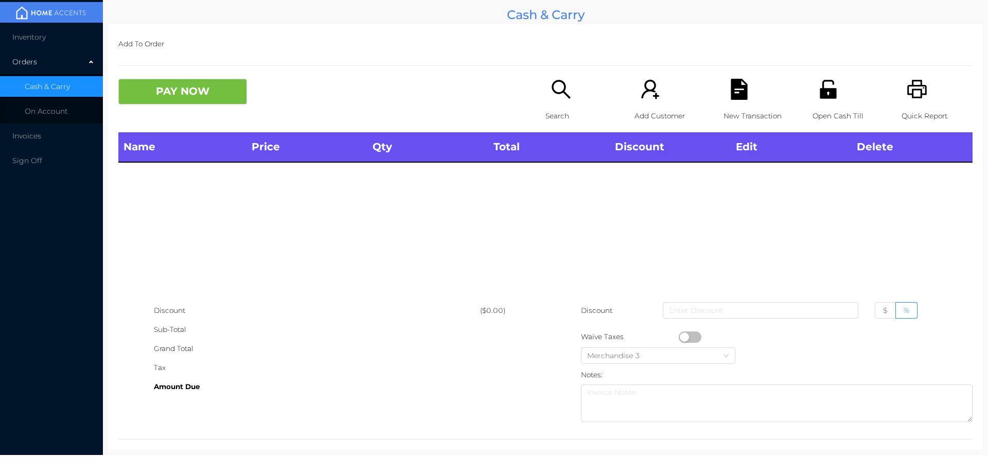
click at [560, 109] on p "Search" at bounding box center [580, 115] width 71 height 19
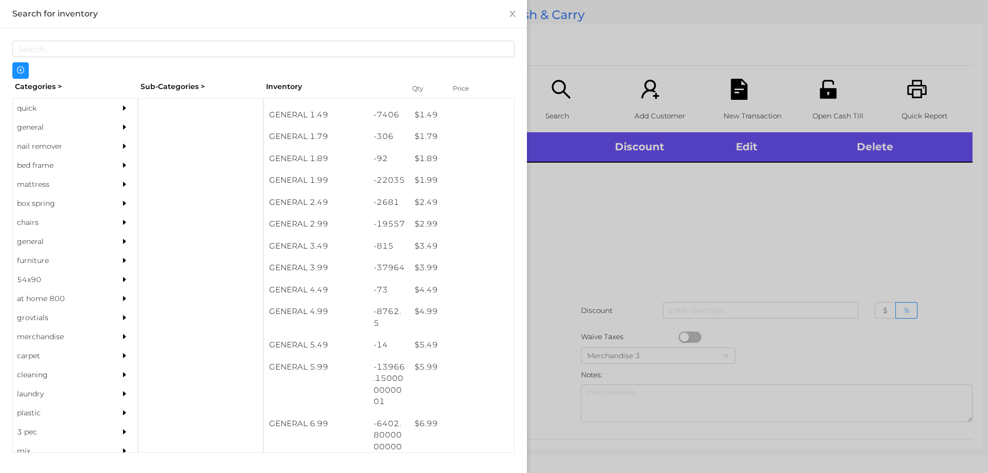
scroll to position [148, 0]
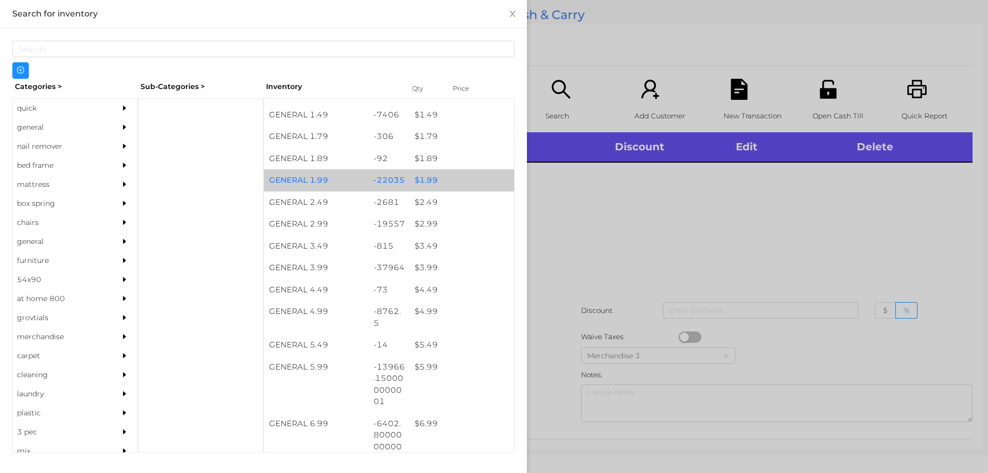
click at [419, 173] on div "$ 1.99" at bounding box center [462, 180] width 104 height 22
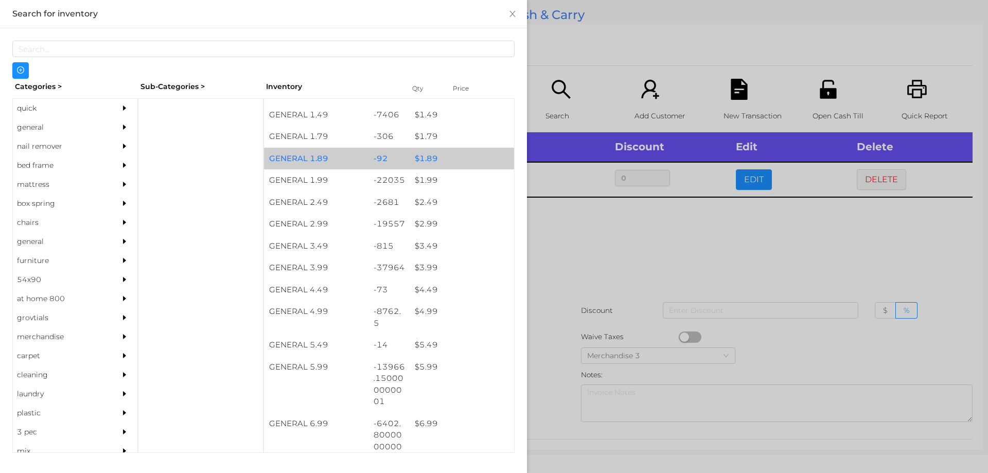
click at [413, 158] on div "$ 1.89" at bounding box center [462, 159] width 104 height 22
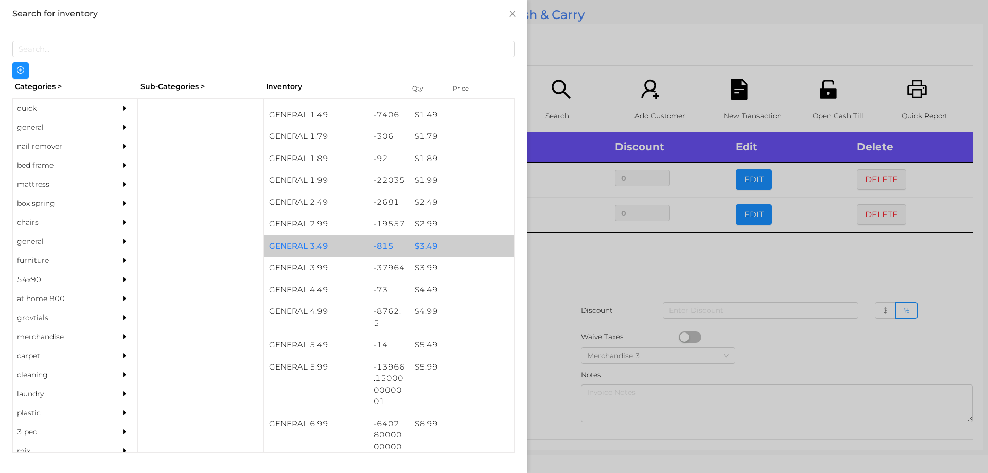
click at [420, 255] on div "$ 3.49" at bounding box center [462, 246] width 104 height 22
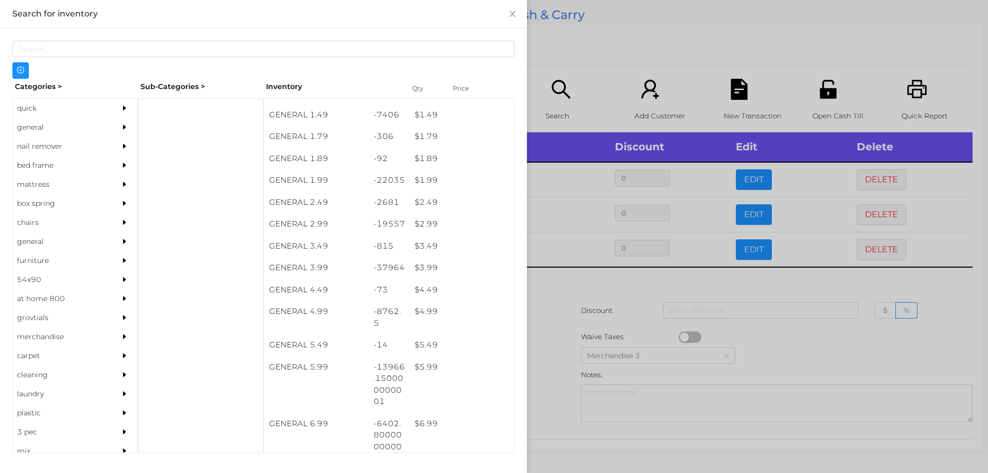
click at [613, 290] on div at bounding box center [494, 236] width 988 height 473
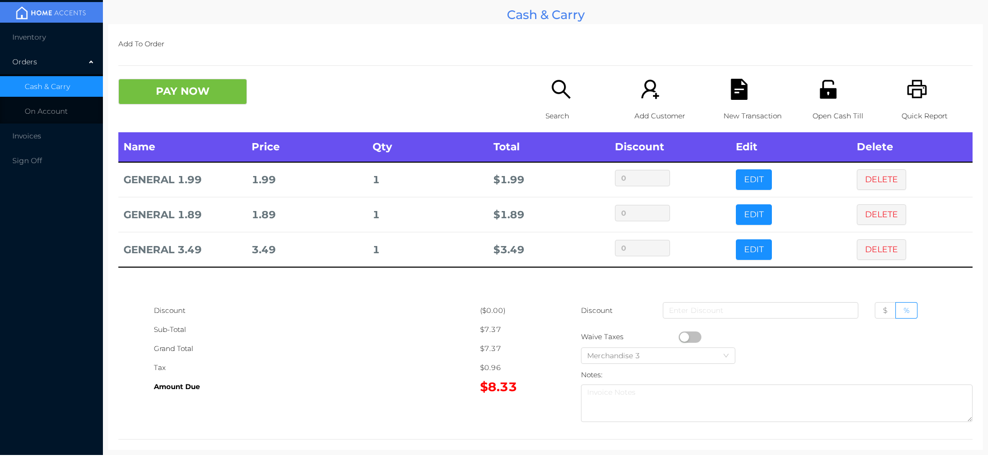
click at [743, 103] on div "New Transaction" at bounding box center [758, 106] width 71 height 54
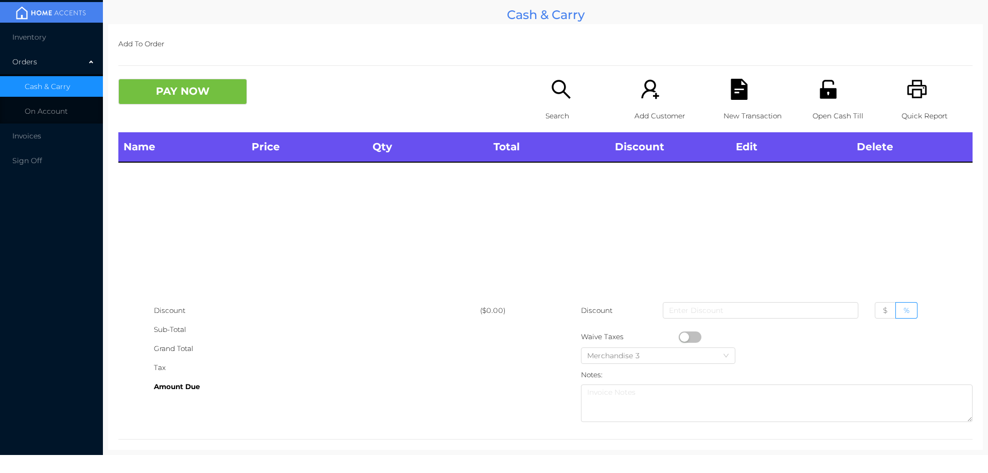
click at [911, 83] on icon "icon: printer" at bounding box center [916, 89] width 21 height 21
click at [206, 104] on button "PAY NOW" at bounding box center [182, 92] width 129 height 26
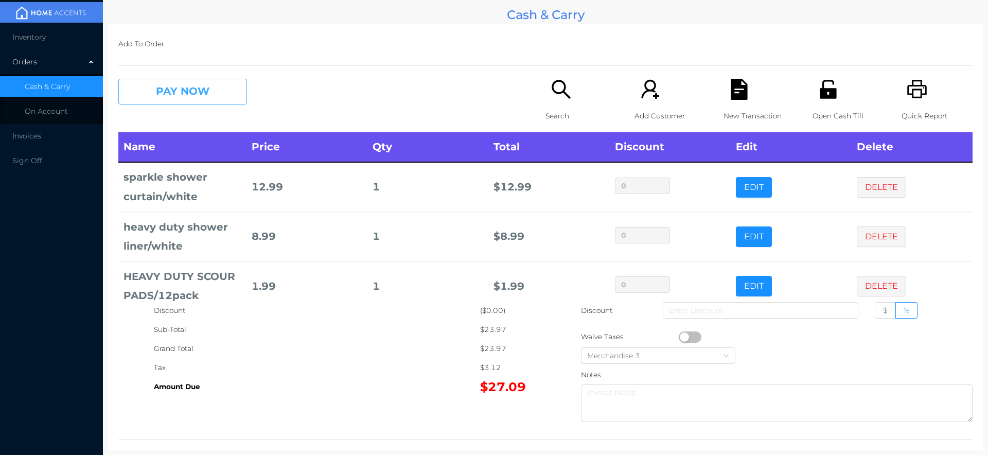
click at [213, 82] on button "PAY NOW" at bounding box center [182, 92] width 129 height 26
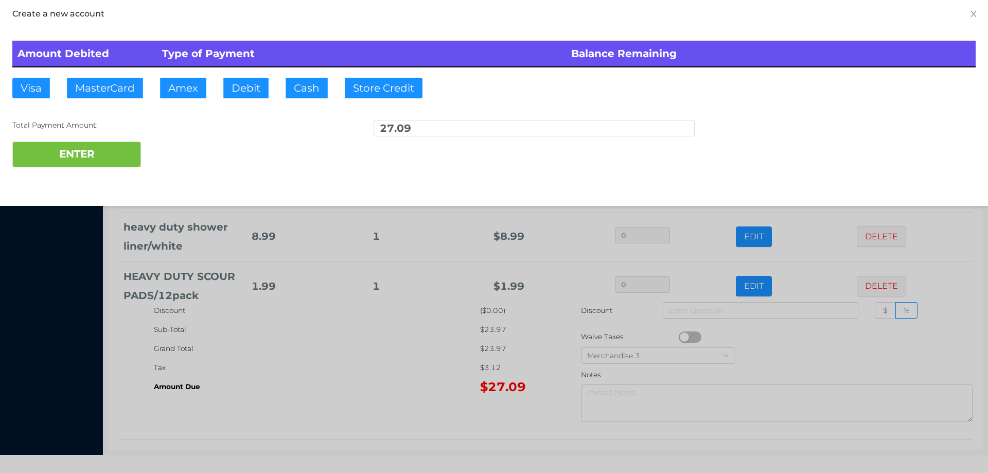
click at [179, 151] on div "ENTER" at bounding box center [493, 154] width 963 height 26
click at [383, 359] on div at bounding box center [494, 236] width 988 height 473
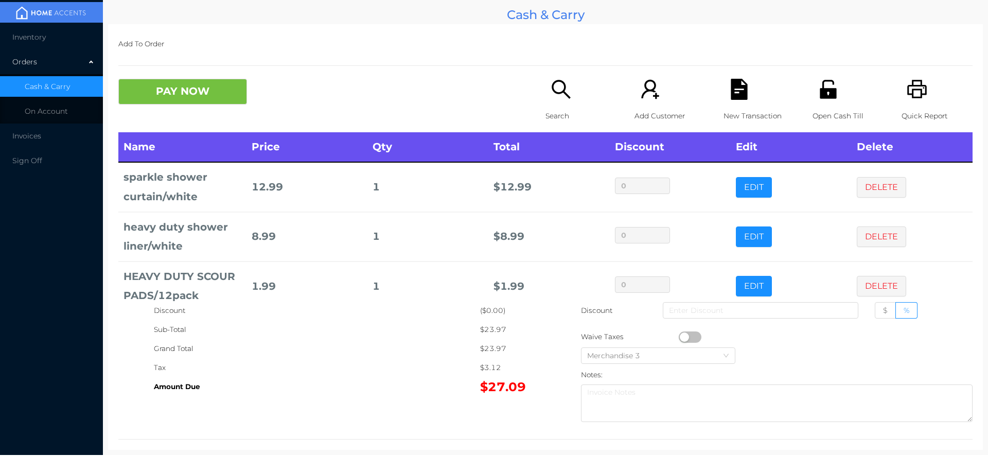
click at [731, 99] on icon "icon: file-text" at bounding box center [739, 89] width 16 height 21
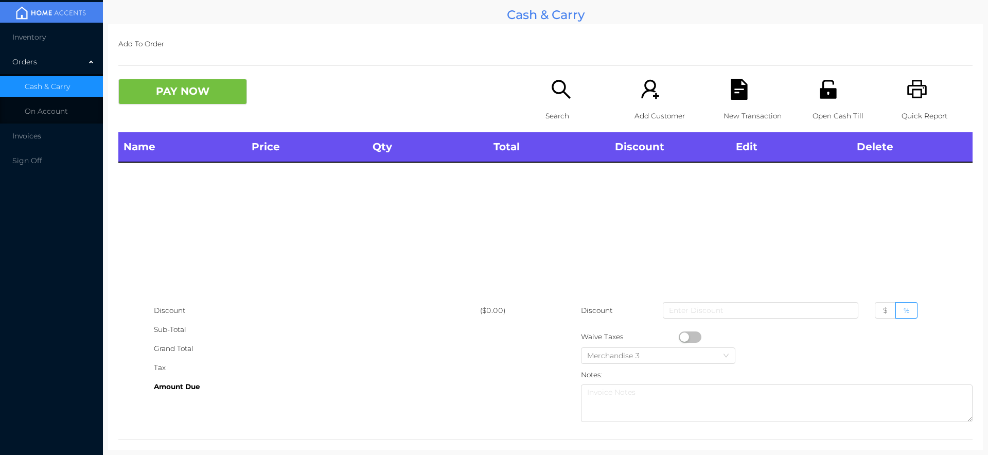
click at [825, 86] on icon "icon: unlock" at bounding box center [827, 89] width 21 height 21
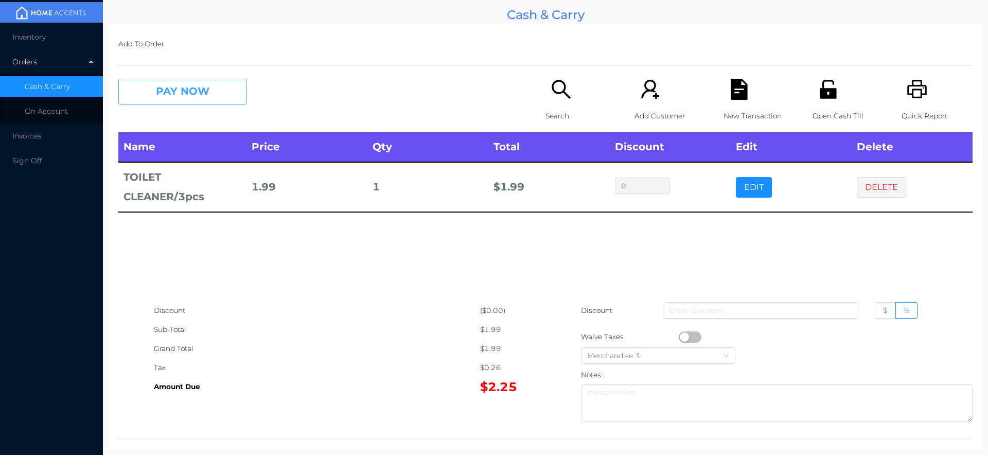
click at [176, 103] on button "PAY NOW" at bounding box center [182, 92] width 129 height 26
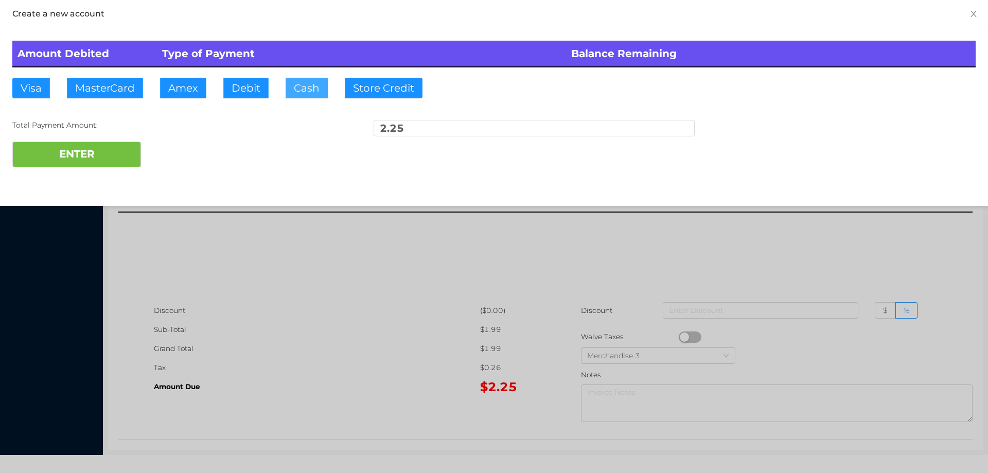
click at [293, 94] on button "Cash" at bounding box center [307, 88] width 42 height 21
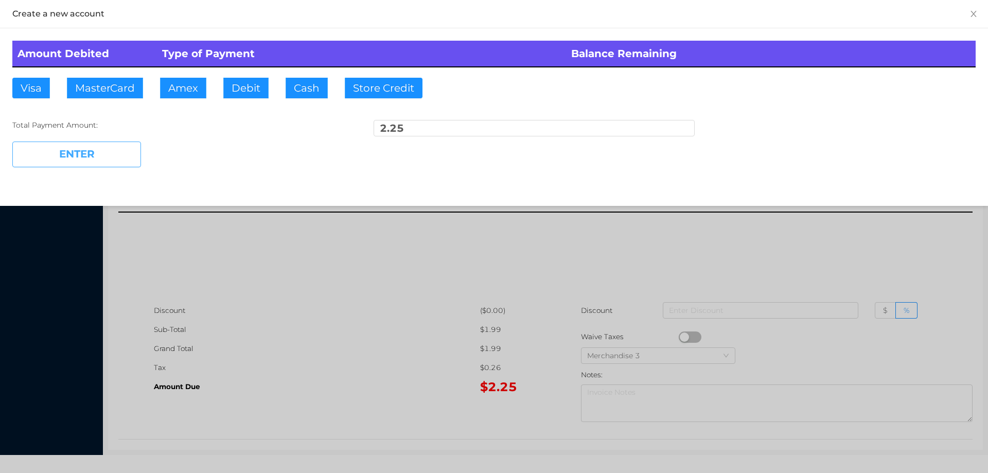
click at [105, 162] on button "ENTER" at bounding box center [76, 154] width 129 height 26
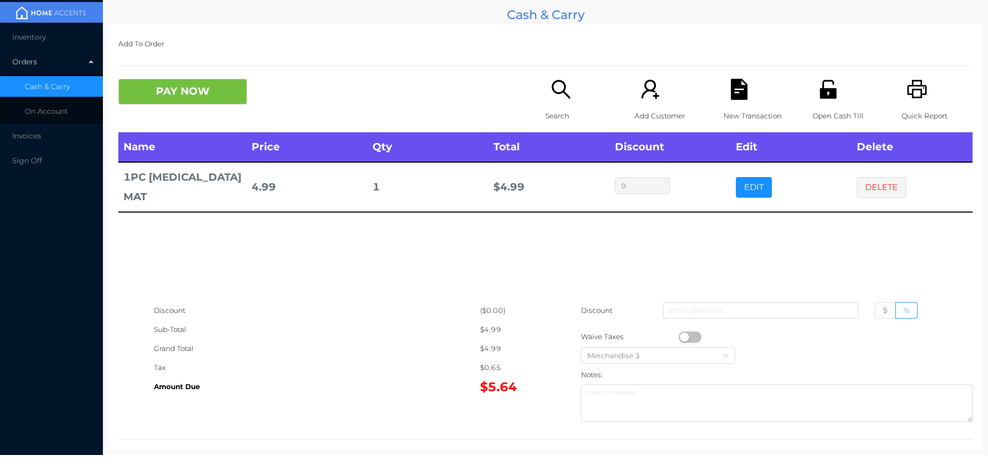
click at [553, 91] on icon "icon: search" at bounding box center [560, 89] width 21 height 21
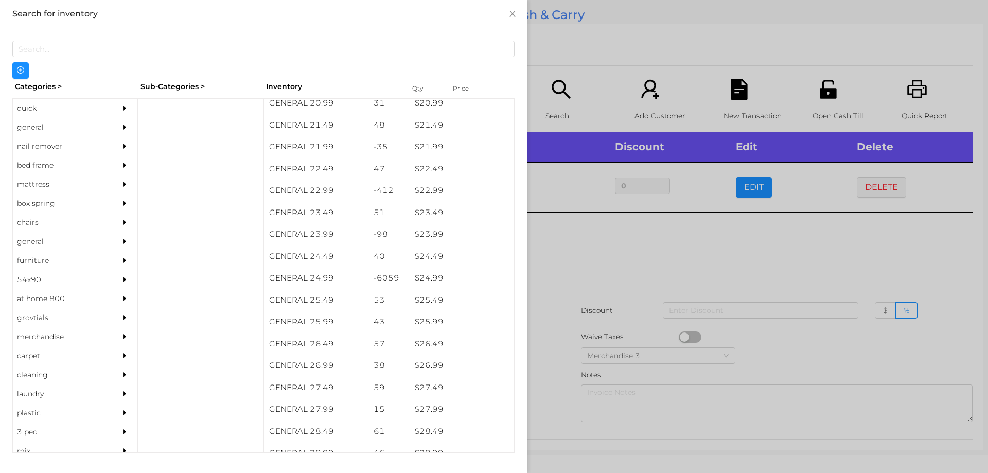
scroll to position [1160, 0]
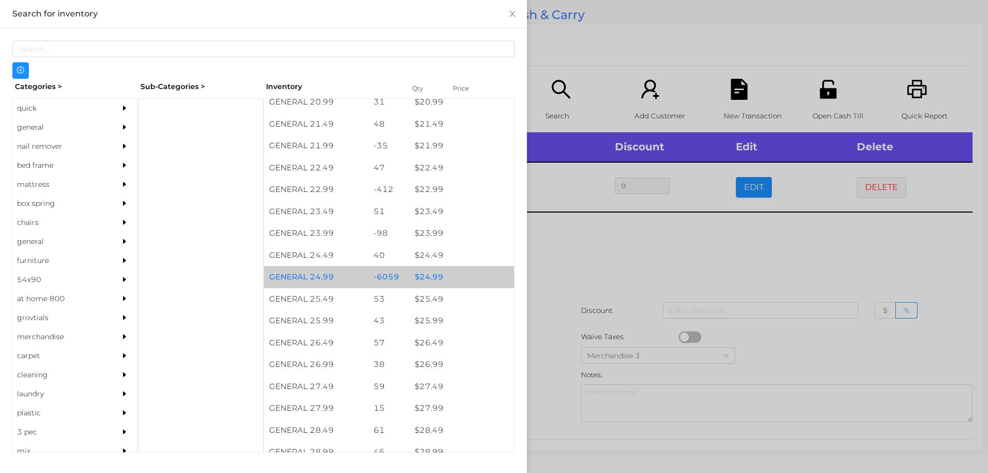
click at [426, 279] on div "$ 24.99" at bounding box center [462, 277] width 104 height 22
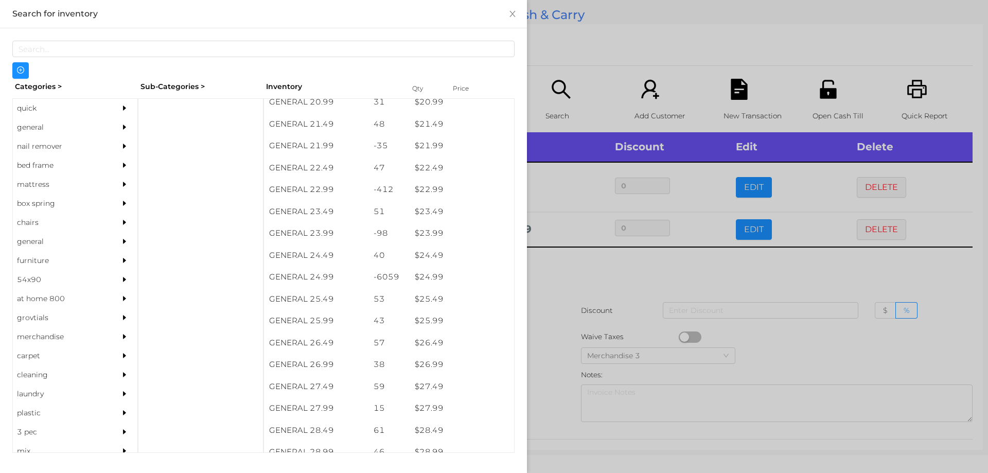
click at [568, 272] on div at bounding box center [494, 236] width 988 height 473
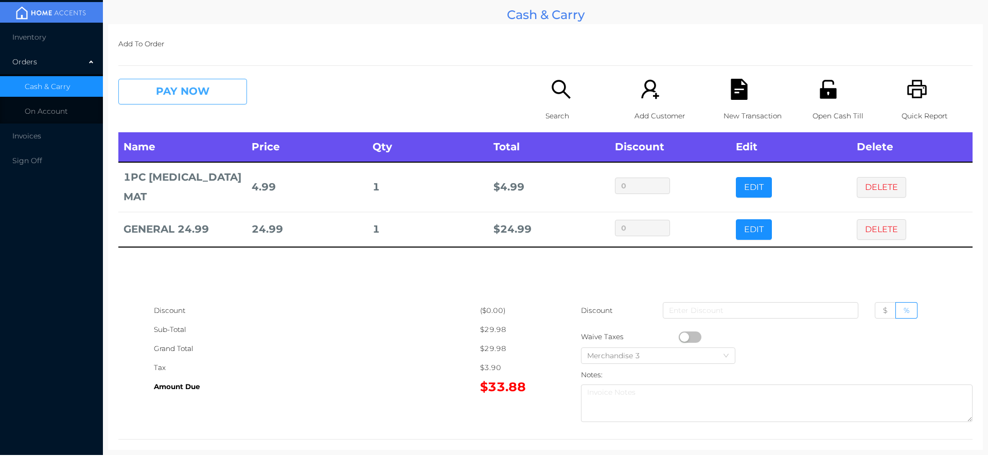
click at [169, 101] on button "PAY NOW" at bounding box center [182, 92] width 129 height 26
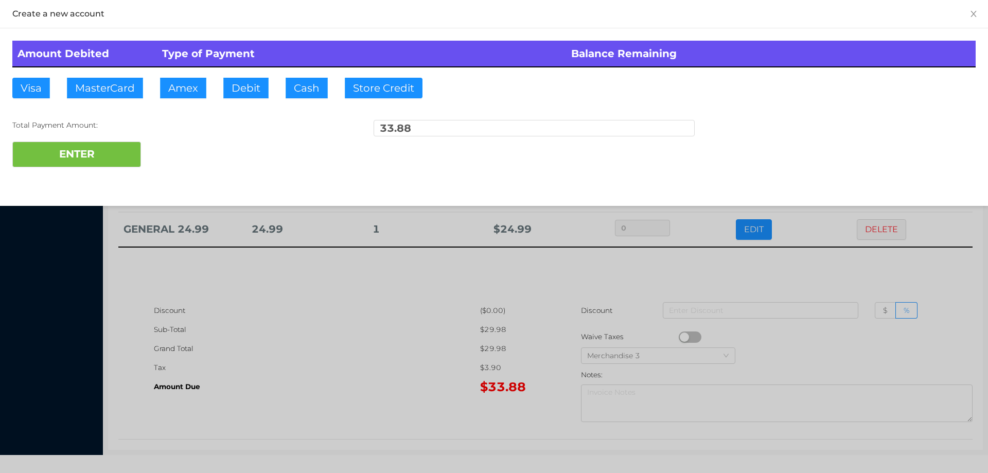
click at [365, 297] on div at bounding box center [494, 236] width 988 height 473
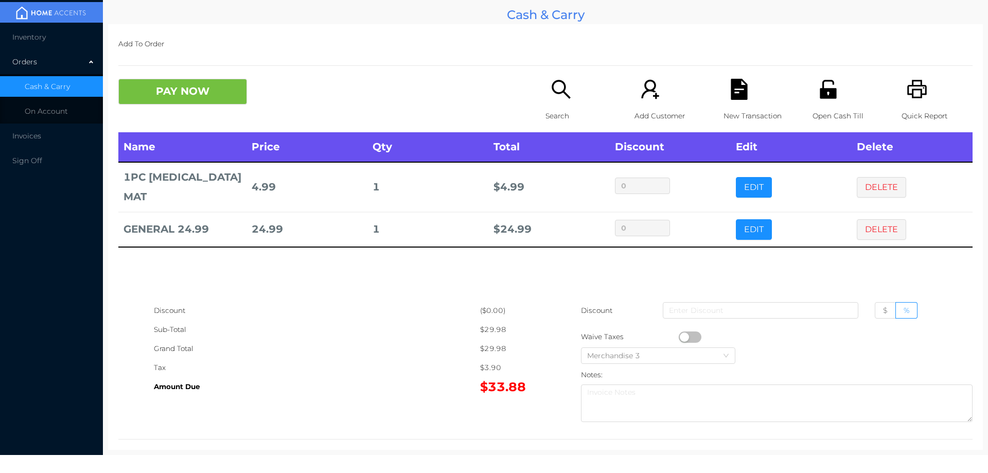
click at [820, 98] on icon "icon: unlock" at bounding box center [828, 89] width 16 height 19
click at [880, 193] on button "DELETE" at bounding box center [881, 187] width 49 height 21
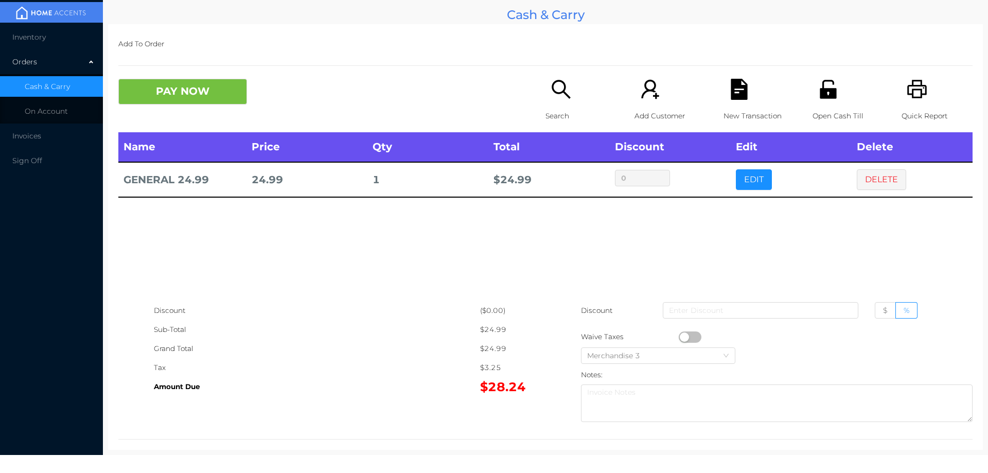
click at [568, 106] on p "Search" at bounding box center [580, 115] width 71 height 19
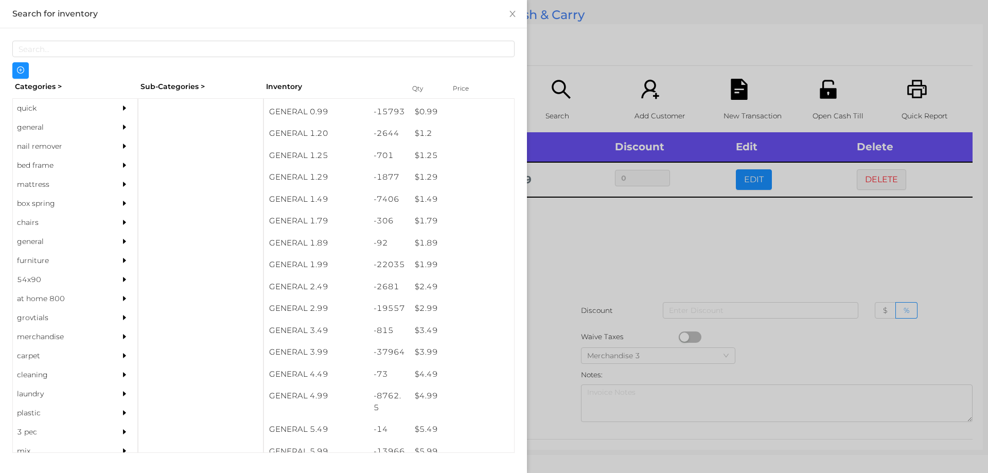
scroll to position [63, 0]
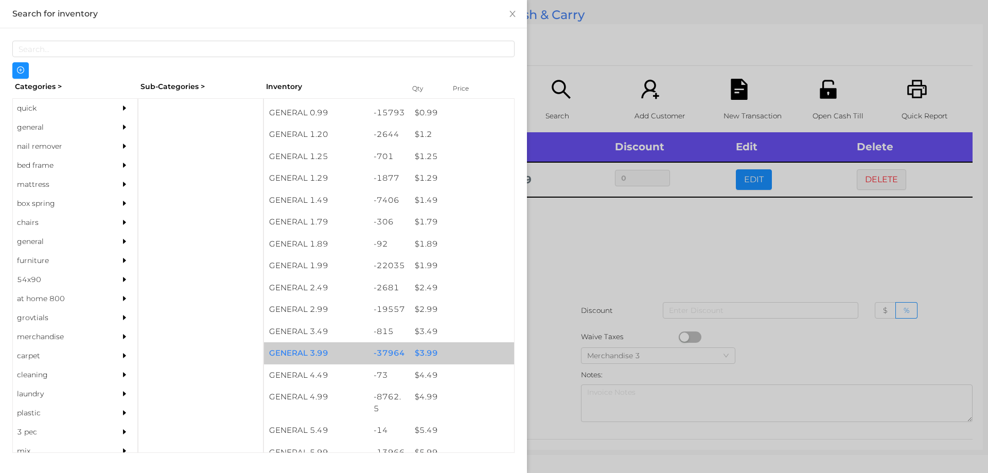
click at [417, 352] on div "$ 3.99" at bounding box center [462, 353] width 104 height 22
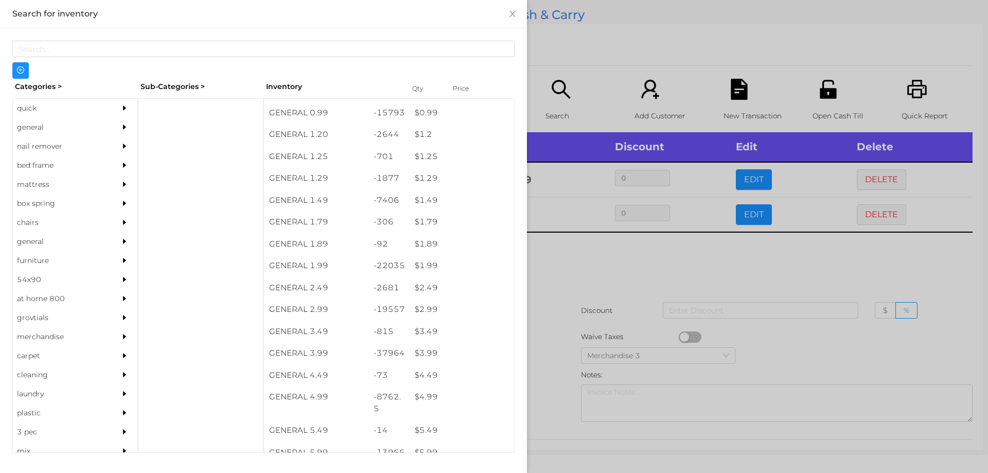
click at [571, 270] on div at bounding box center [494, 236] width 988 height 473
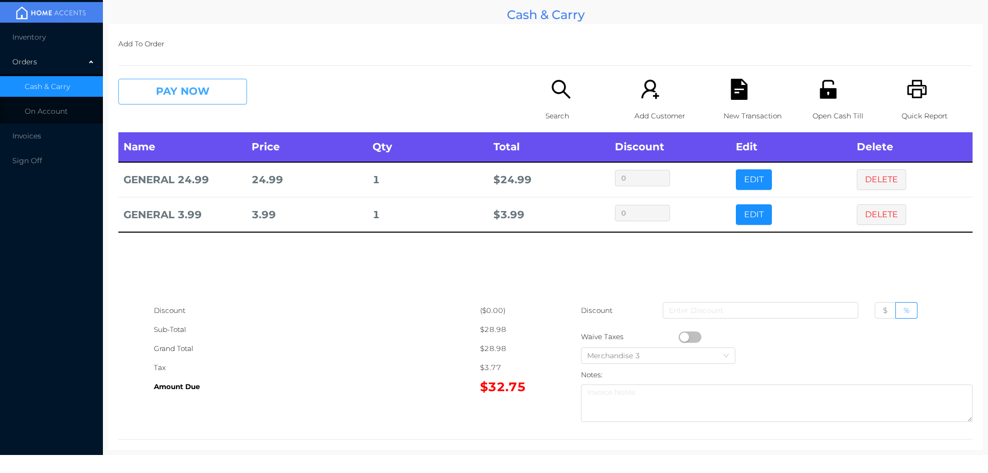
click at [206, 88] on button "PAY NOW" at bounding box center [182, 92] width 129 height 26
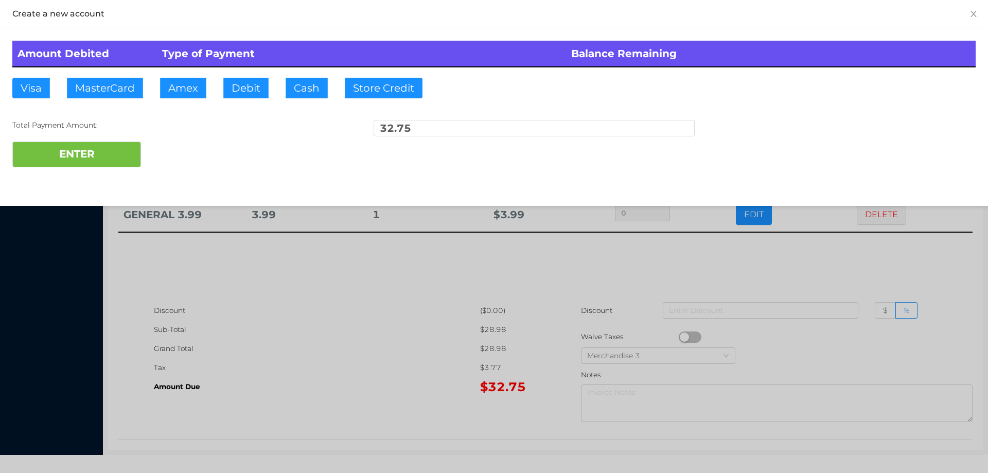
click at [181, 151] on div "ENTER" at bounding box center [493, 154] width 963 height 26
click at [274, 322] on div at bounding box center [494, 236] width 988 height 473
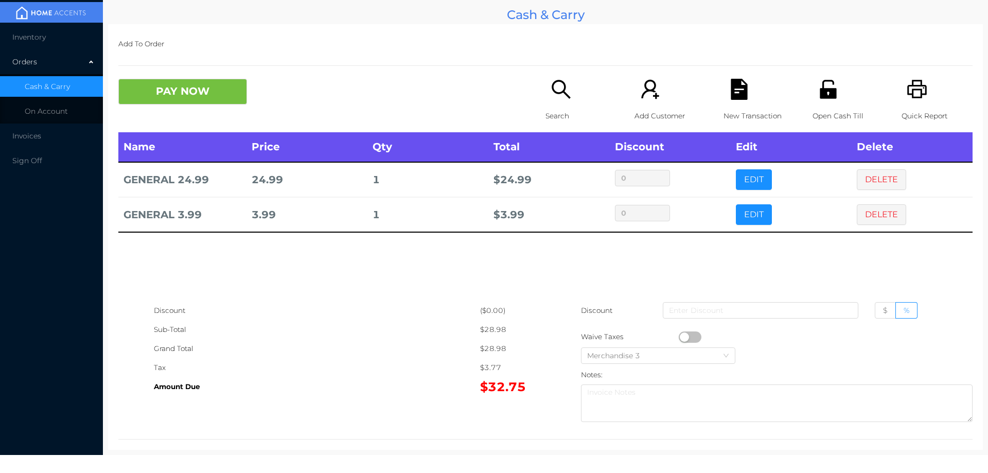
click at [738, 91] on icon "icon: file-text" at bounding box center [739, 89] width 16 height 21
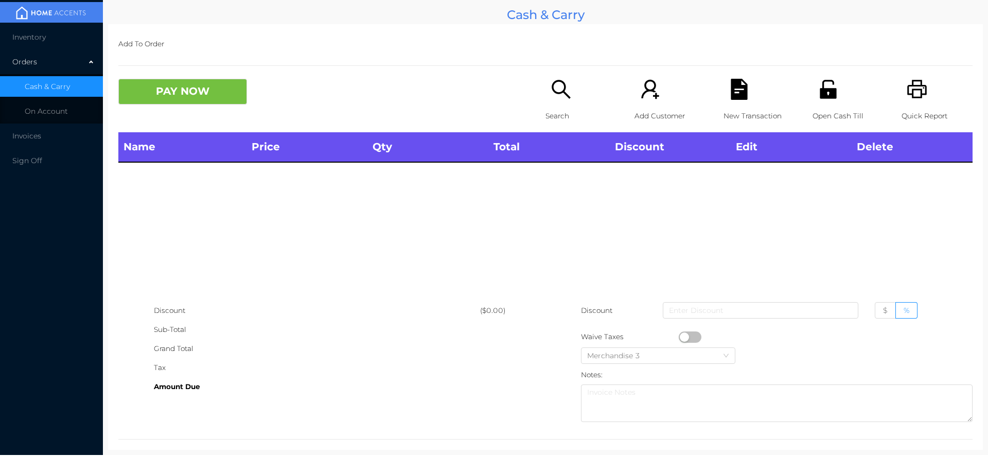
click at [566, 99] on icon "icon: search" at bounding box center [560, 89] width 21 height 21
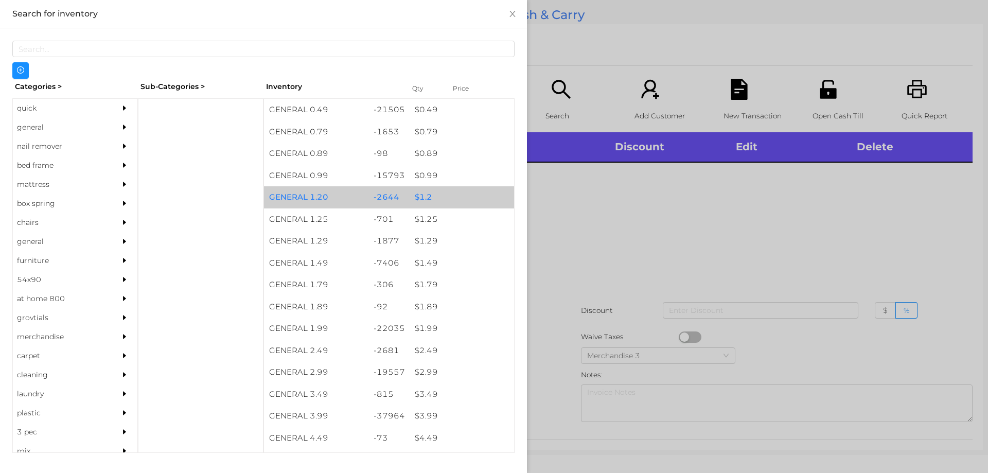
click at [418, 198] on div "$ 1.2" at bounding box center [462, 197] width 104 height 22
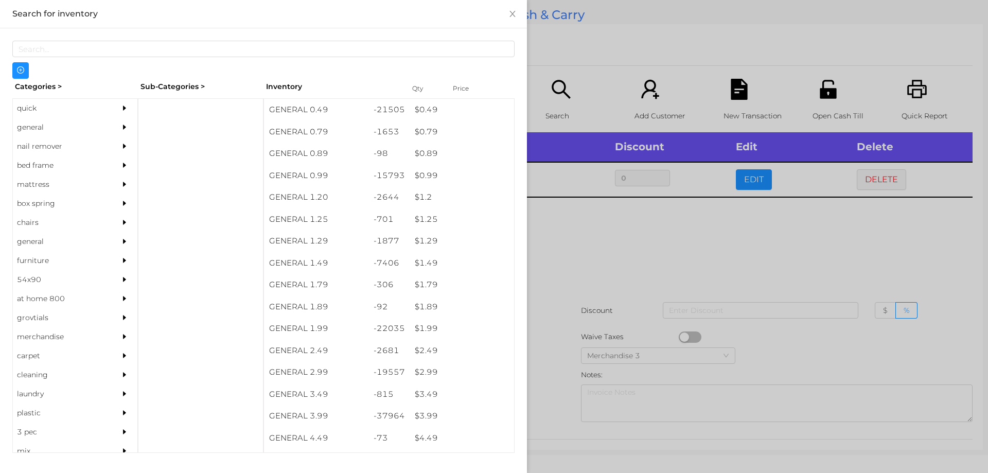
click at [574, 245] on div at bounding box center [494, 236] width 988 height 473
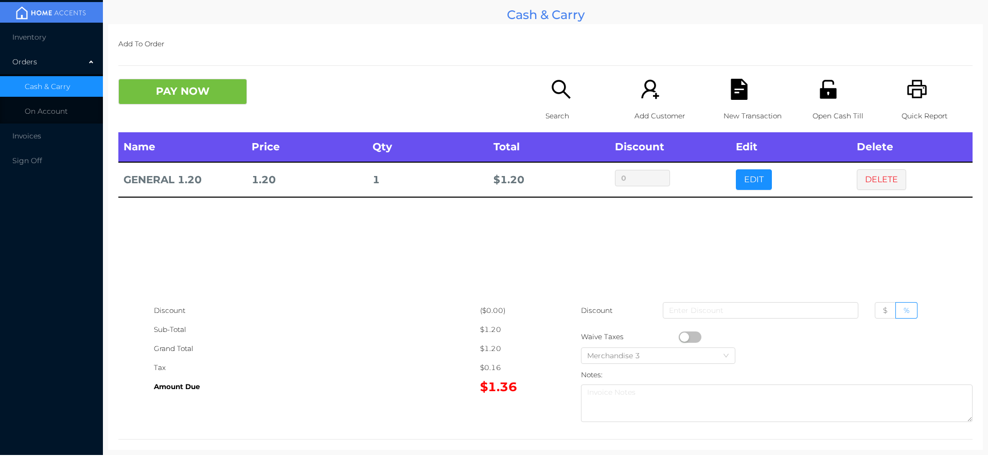
click at [556, 96] on icon "icon: search" at bounding box center [560, 89] width 21 height 21
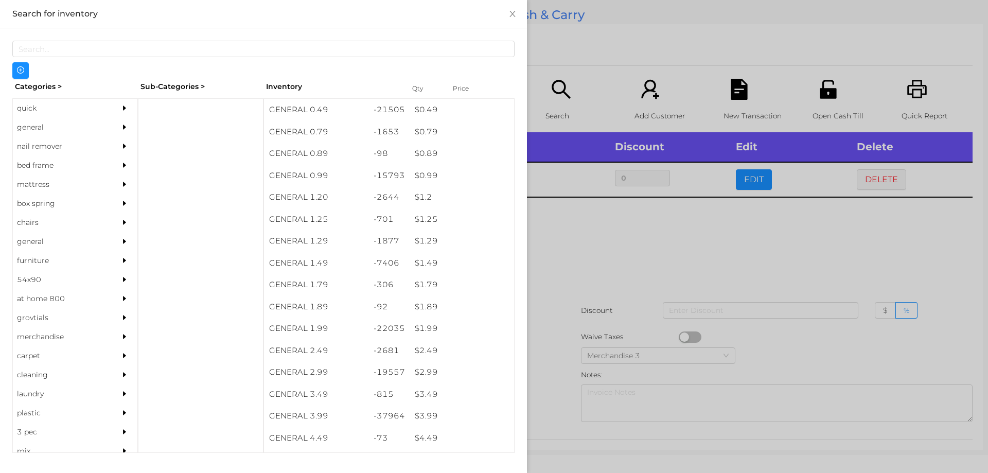
click at [30, 106] on div "quick" at bounding box center [60, 108] width 94 height 19
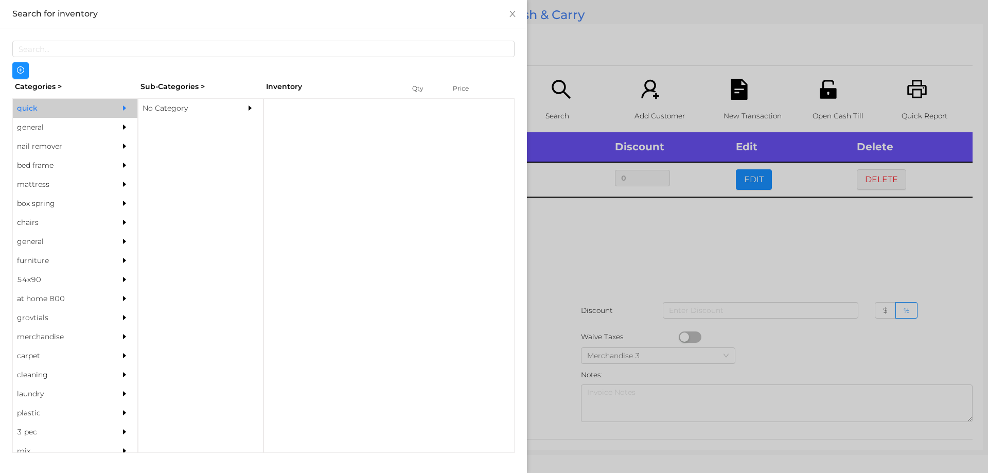
click at [177, 114] on div "No Category" at bounding box center [185, 108] width 94 height 19
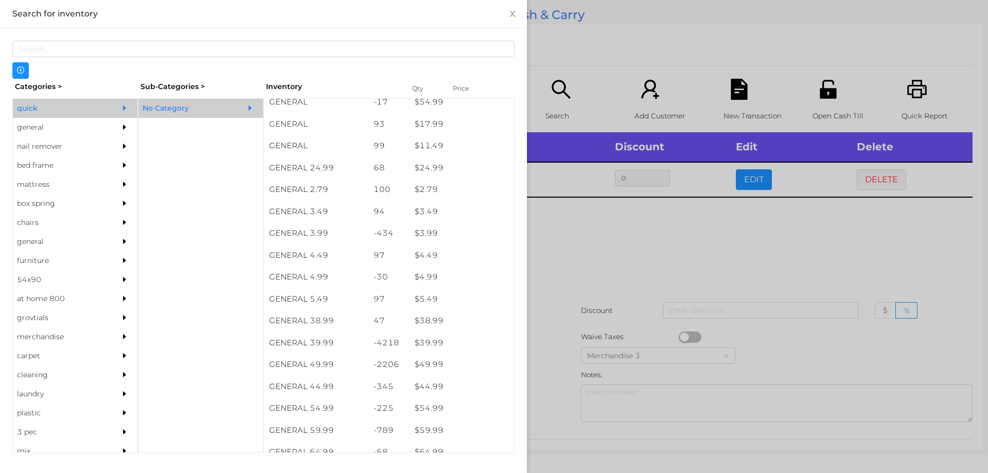
scroll to position [358, 0]
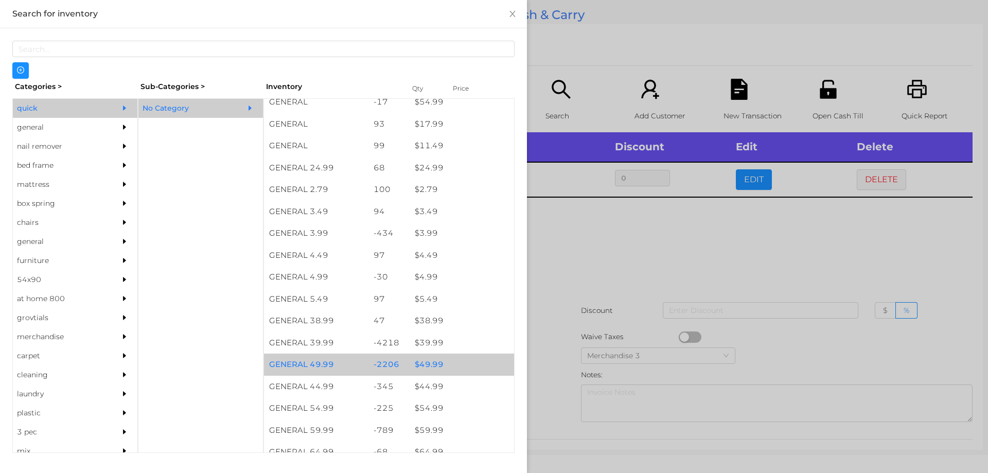
click at [426, 368] on div "$ 49.99" at bounding box center [462, 364] width 104 height 22
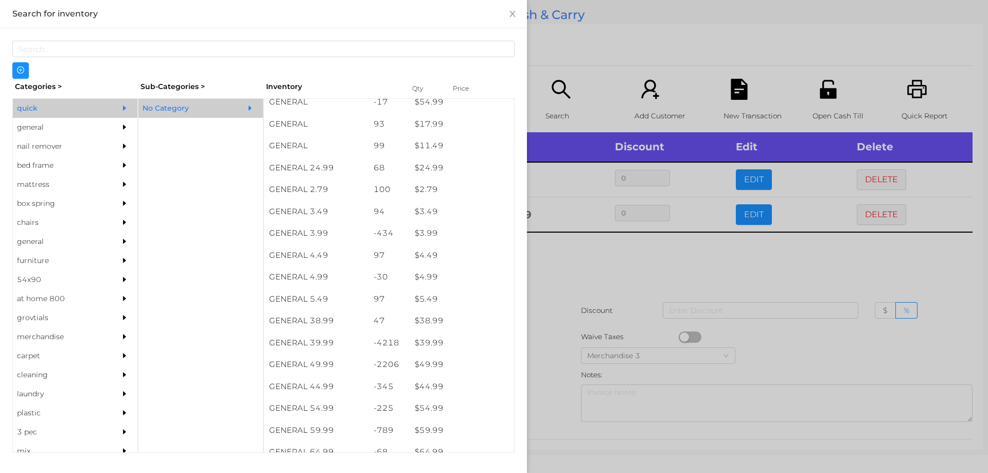
click at [550, 372] on div at bounding box center [494, 236] width 988 height 473
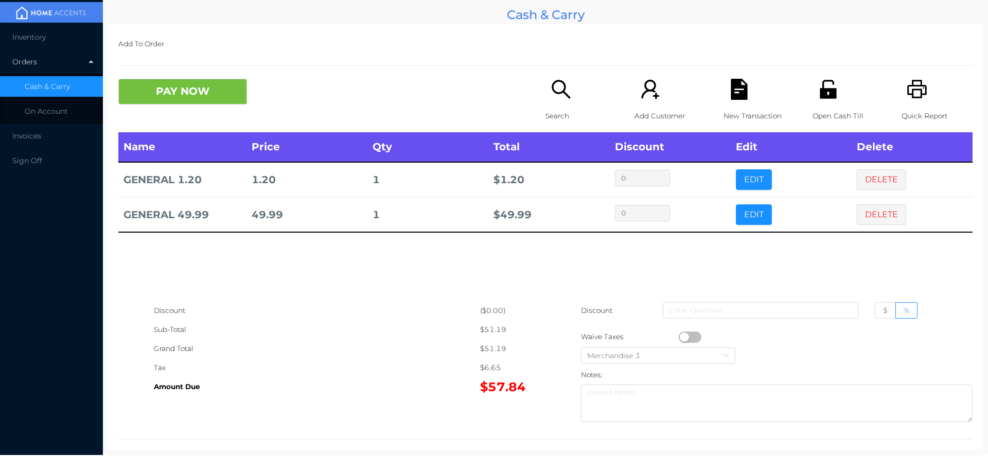
click at [867, 175] on button "DELETE" at bounding box center [881, 179] width 49 height 21
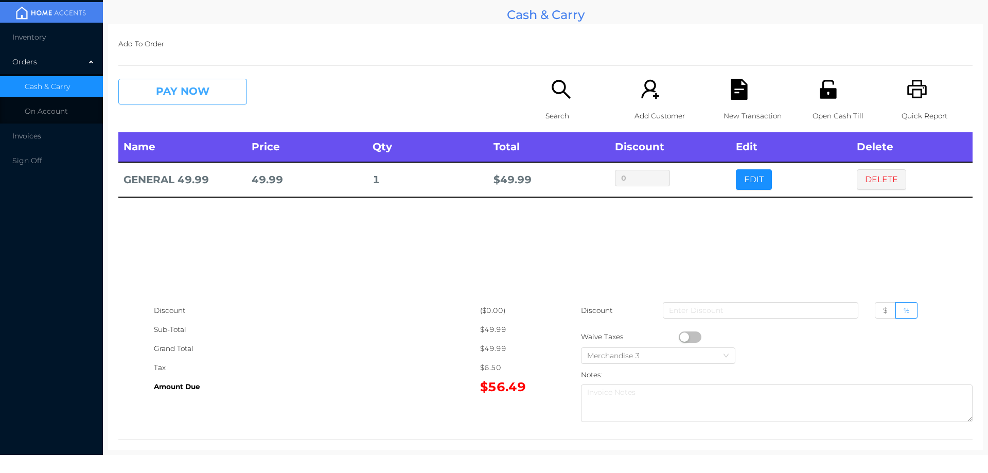
click at [194, 93] on button "PAY NOW" at bounding box center [182, 92] width 129 height 26
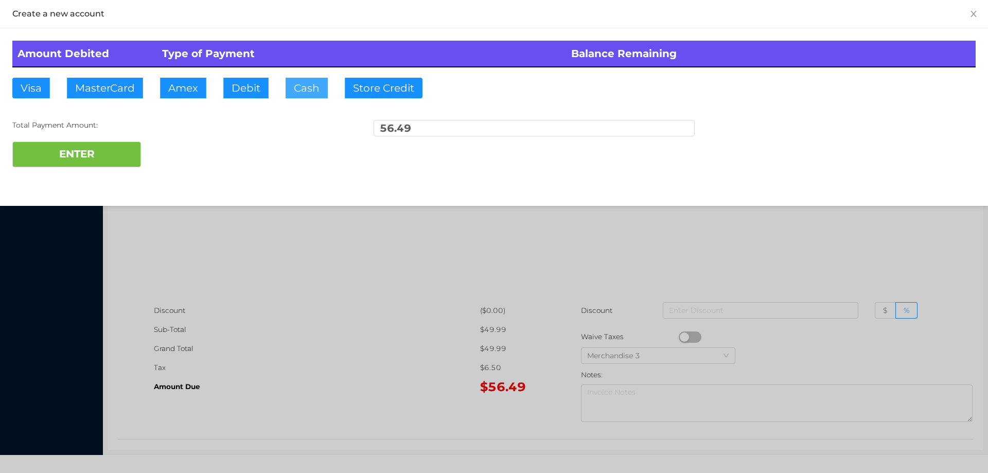
click at [297, 88] on button "Cash" at bounding box center [307, 88] width 42 height 21
type input "57."
click at [111, 181] on div "Create a new account Amount Debited Type of Payment Balance Remaining Visa Mast…" at bounding box center [494, 103] width 988 height 206
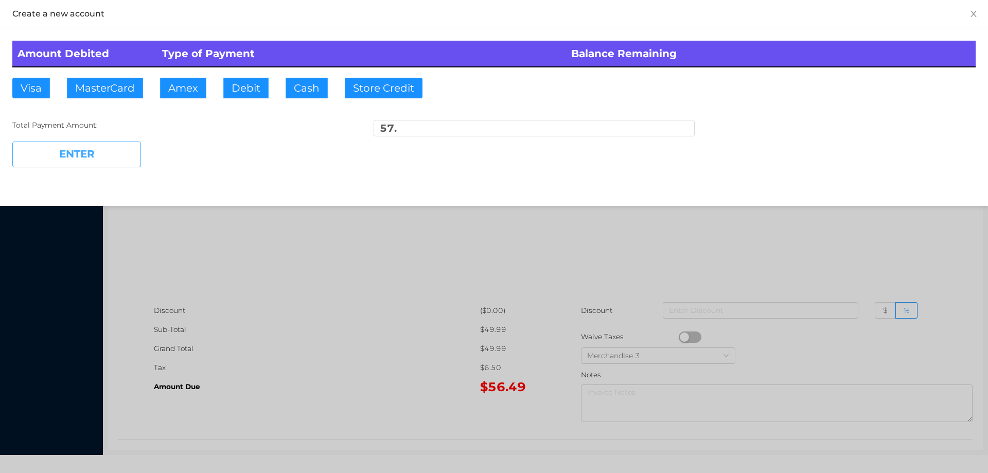
click at [79, 152] on button "ENTER" at bounding box center [76, 154] width 129 height 26
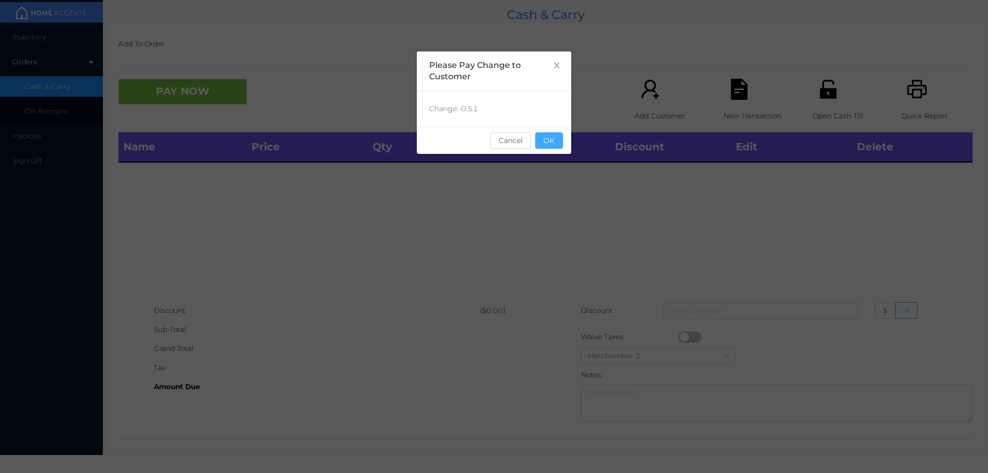
click at [545, 137] on button "OK" at bounding box center [549, 140] width 28 height 16
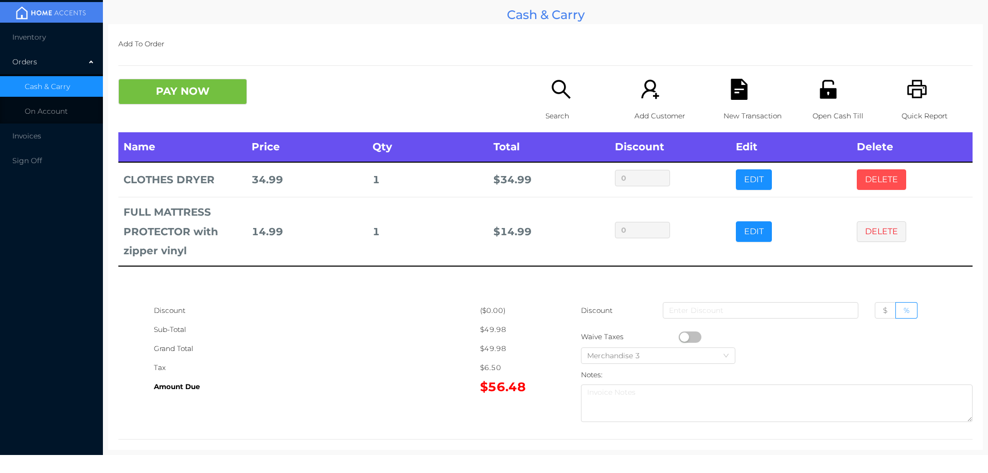
click at [871, 177] on button "DELETE" at bounding box center [881, 179] width 49 height 21
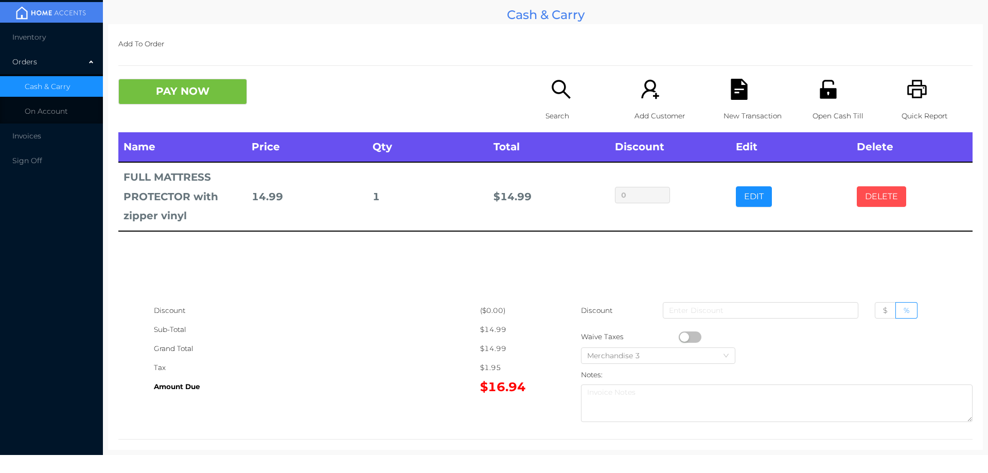
click at [880, 199] on button "DELETE" at bounding box center [881, 196] width 49 height 21
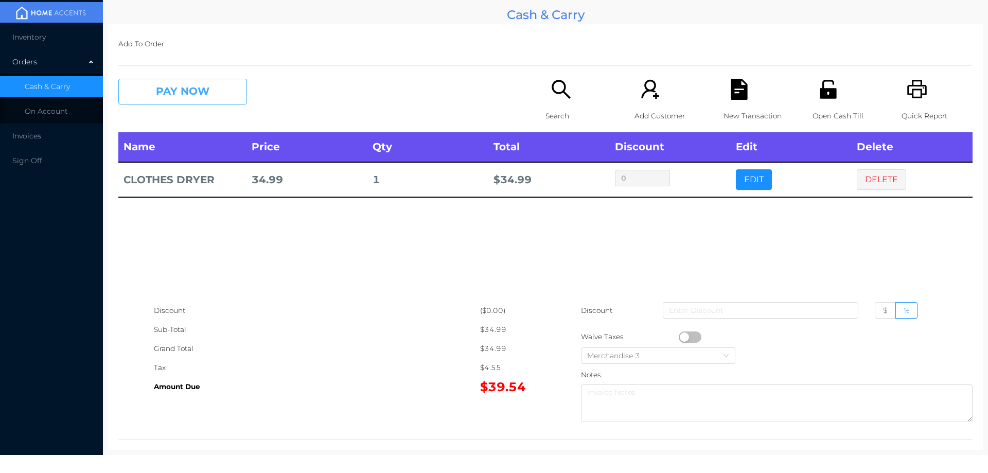
click at [205, 86] on button "PAY NOW" at bounding box center [182, 92] width 129 height 26
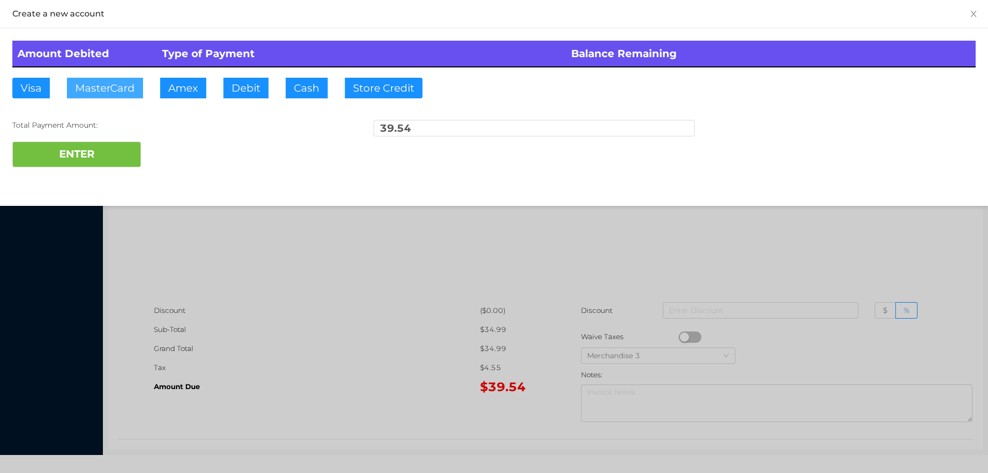
click at [110, 83] on button "MasterCard" at bounding box center [105, 88] width 76 height 21
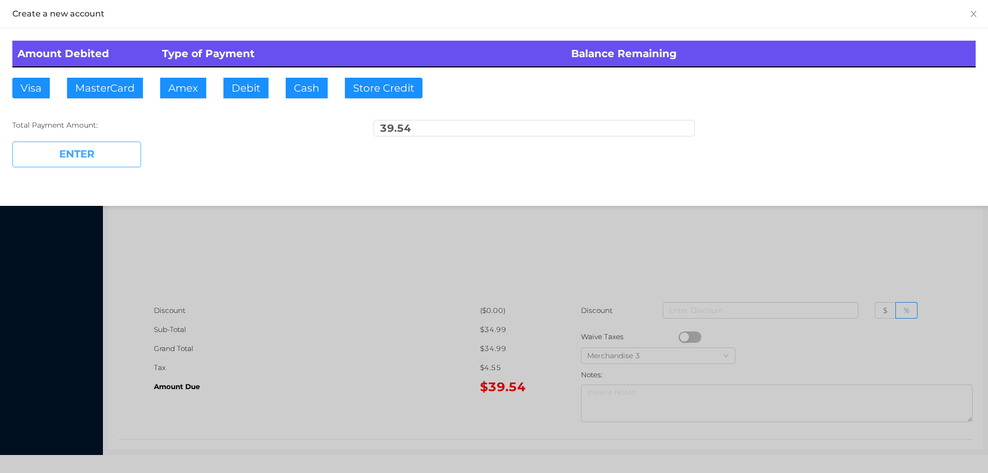
click at [112, 151] on button "ENTER" at bounding box center [76, 154] width 129 height 26
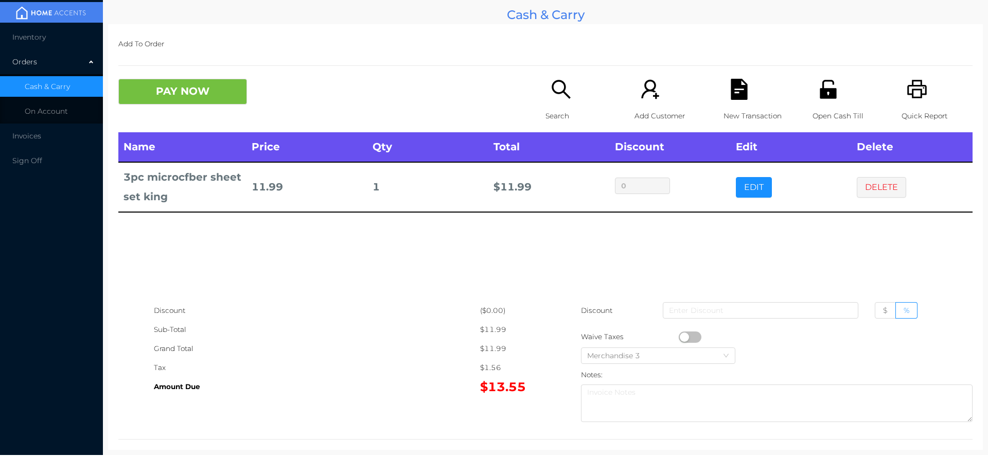
click at [557, 91] on icon "icon: search" at bounding box center [560, 89] width 21 height 21
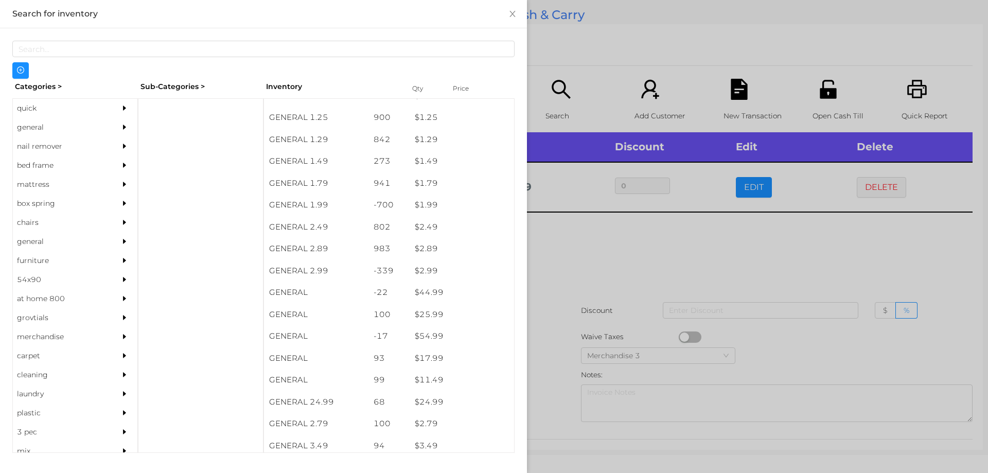
scroll to position [123, 0]
click at [15, 132] on div "general" at bounding box center [60, 127] width 94 height 19
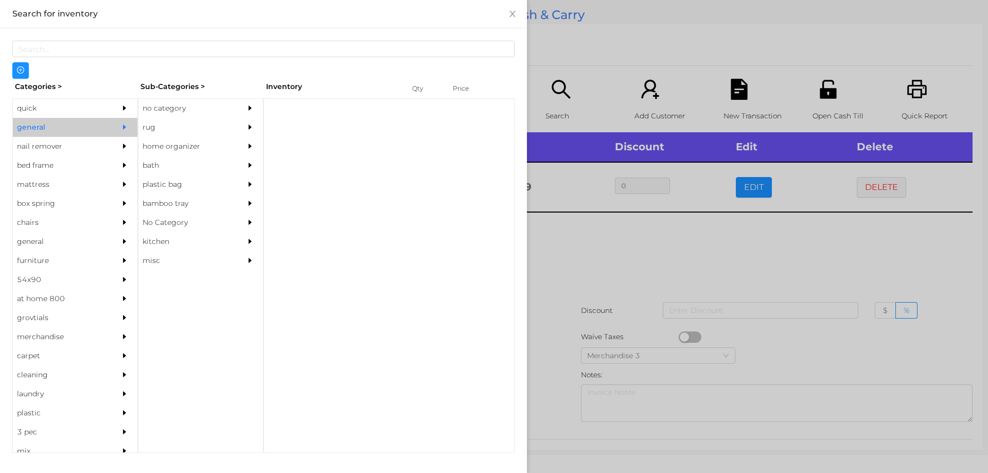
click at [171, 108] on div "no category" at bounding box center [185, 108] width 94 height 19
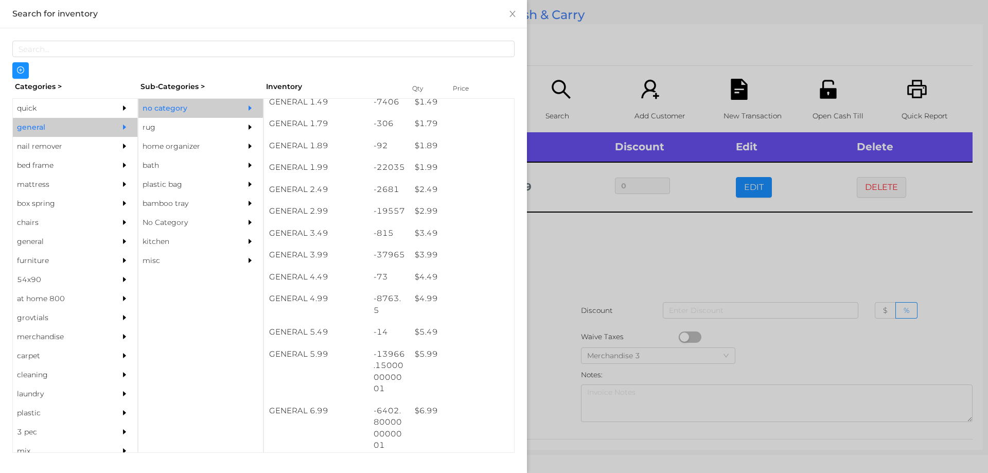
scroll to position [161, 0]
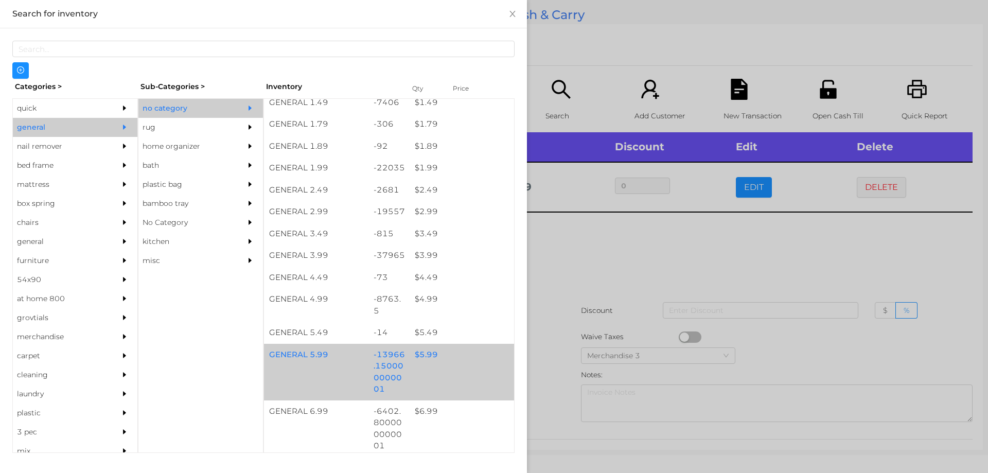
click at [423, 357] on div "$ 5.99" at bounding box center [462, 355] width 104 height 22
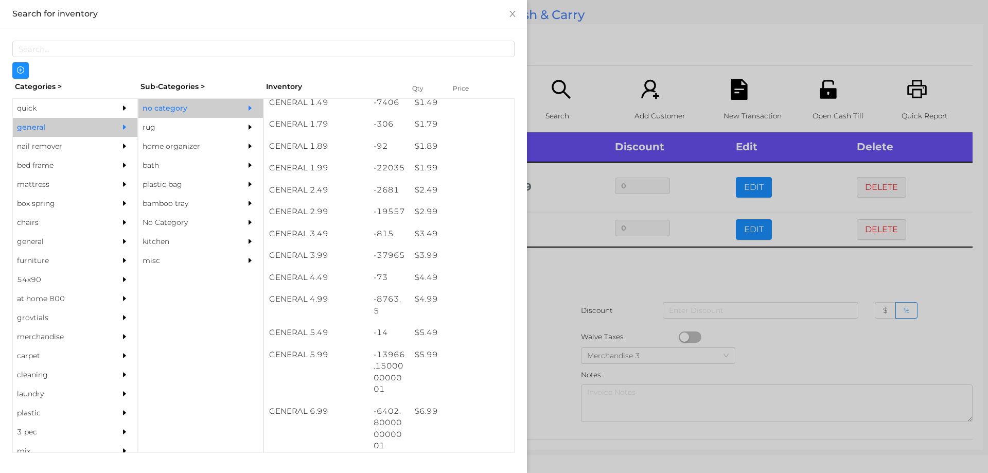
click at [558, 280] on div at bounding box center [494, 236] width 988 height 473
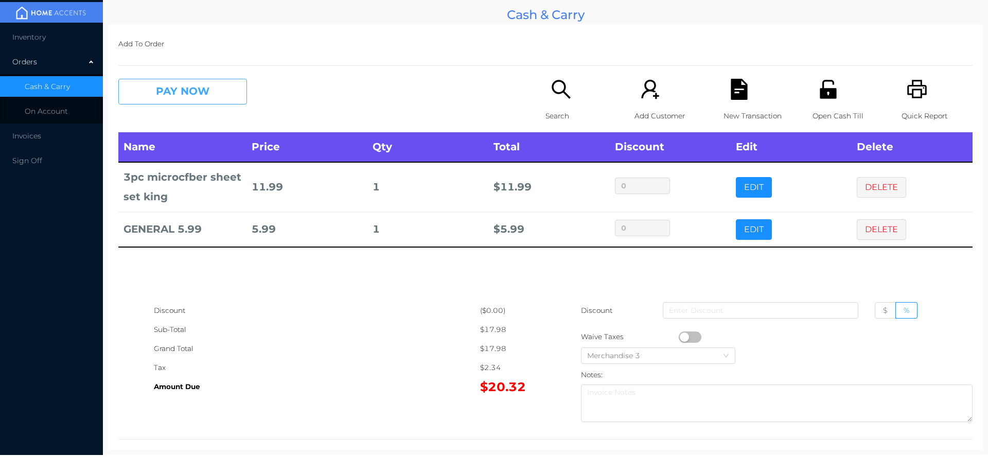
click at [220, 98] on button "PAY NOW" at bounding box center [182, 92] width 129 height 26
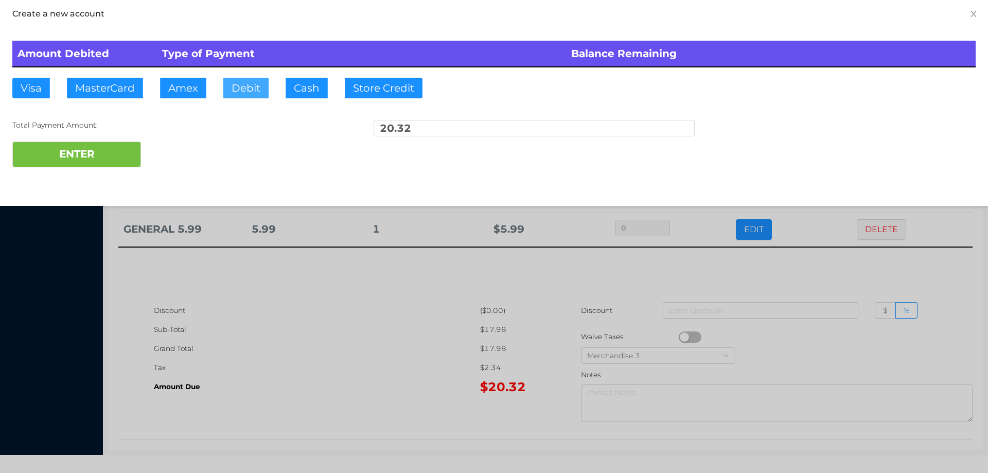
click at [232, 88] on button "Debit" at bounding box center [245, 88] width 45 height 21
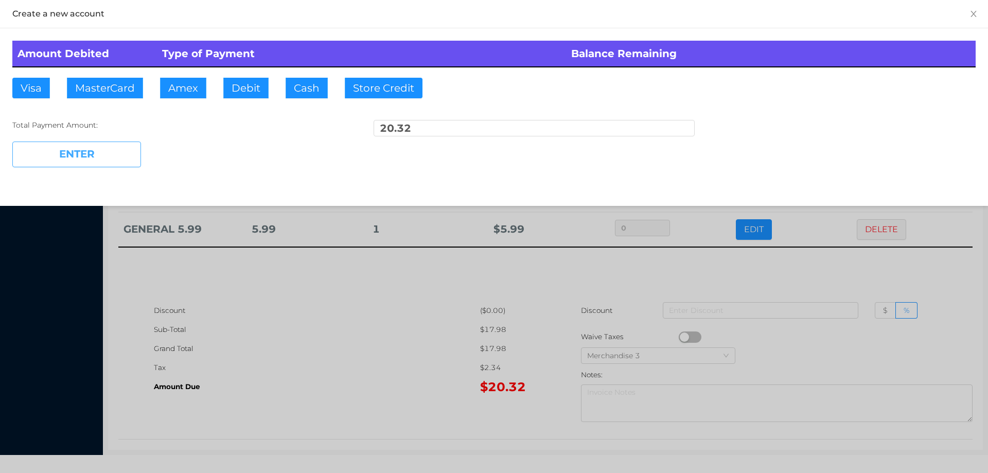
click at [112, 164] on button "ENTER" at bounding box center [76, 154] width 129 height 26
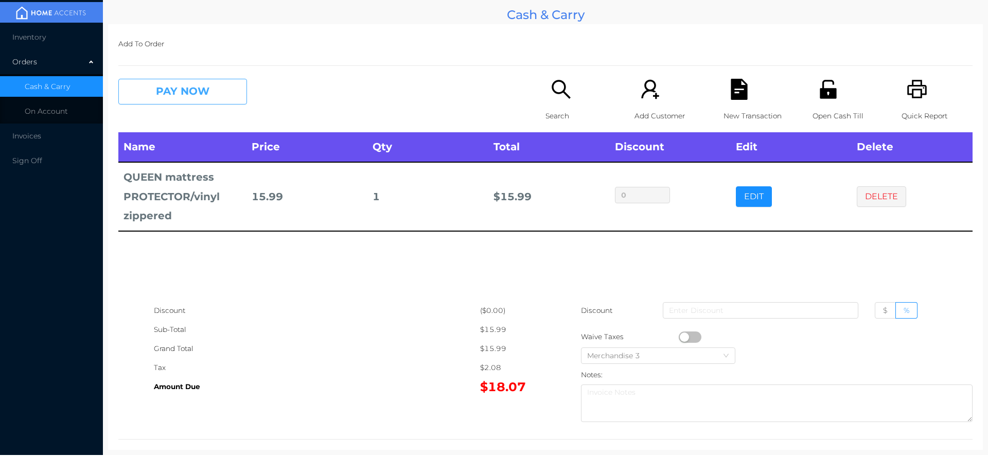
click at [214, 88] on button "PAY NOW" at bounding box center [182, 92] width 129 height 26
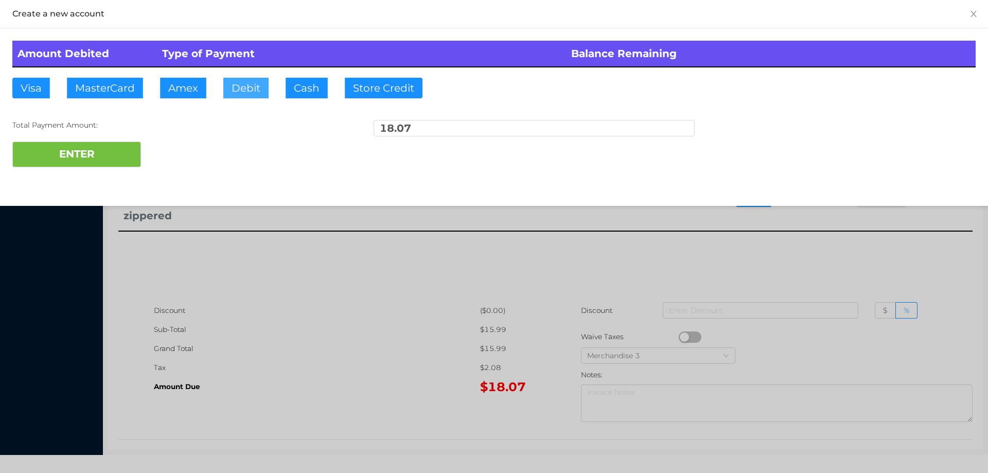
click at [248, 88] on button "Debit" at bounding box center [245, 88] width 45 height 21
click at [170, 165] on div "ENTER" at bounding box center [493, 154] width 963 height 26
click at [248, 163] on div "ENTER" at bounding box center [493, 154] width 963 height 26
click at [311, 301] on div at bounding box center [494, 236] width 988 height 473
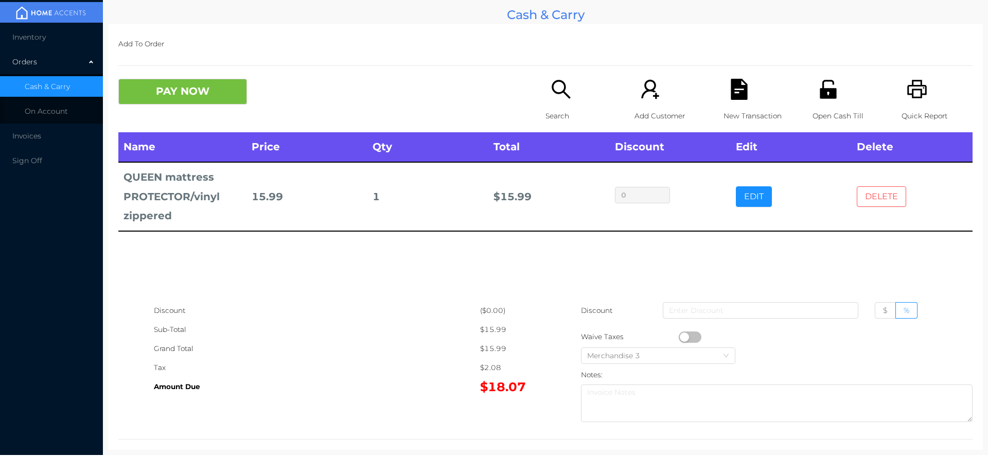
click at [886, 194] on button "DELETE" at bounding box center [881, 196] width 49 height 21
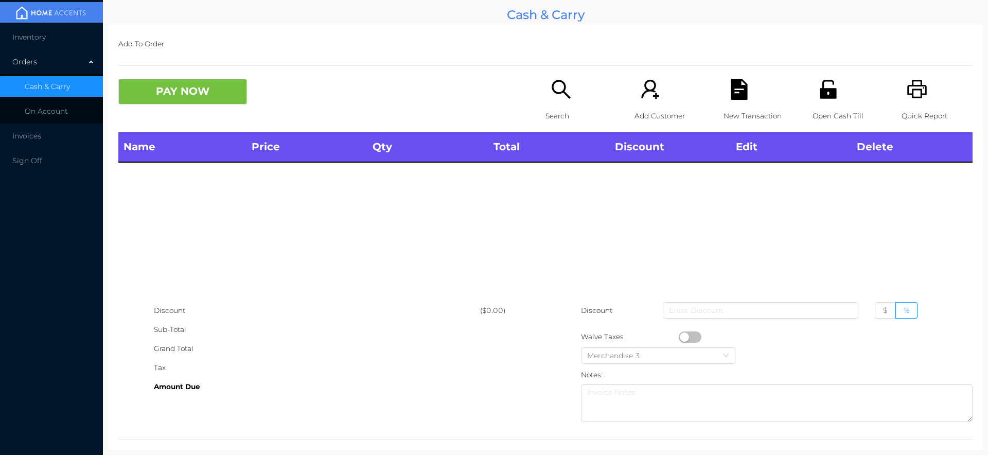
click at [825, 84] on icon "icon: unlock" at bounding box center [827, 89] width 21 height 21
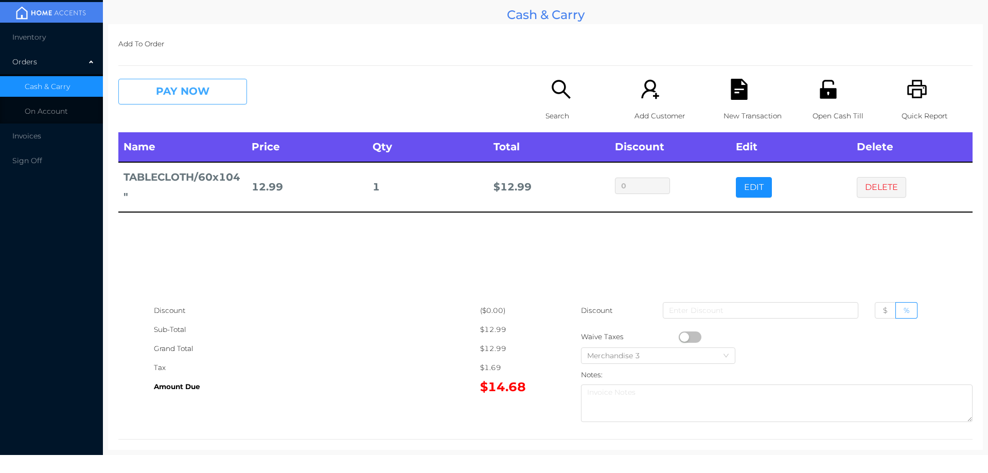
click at [198, 95] on button "PAY NOW" at bounding box center [182, 92] width 129 height 26
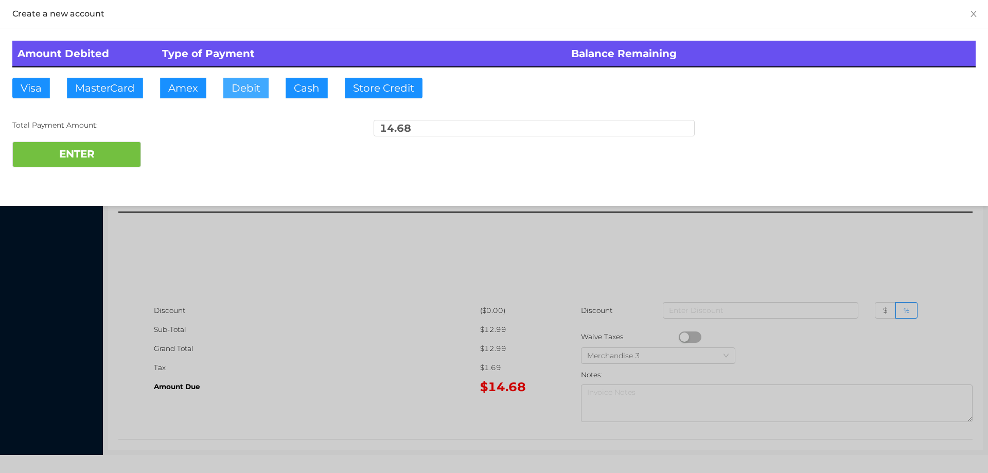
click at [246, 93] on button "Debit" at bounding box center [245, 88] width 45 height 21
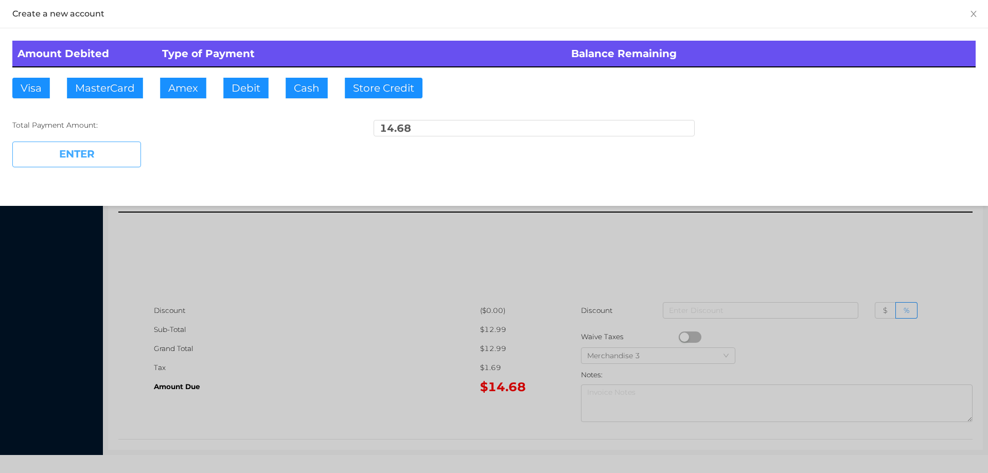
click at [107, 163] on button "ENTER" at bounding box center [76, 154] width 129 height 26
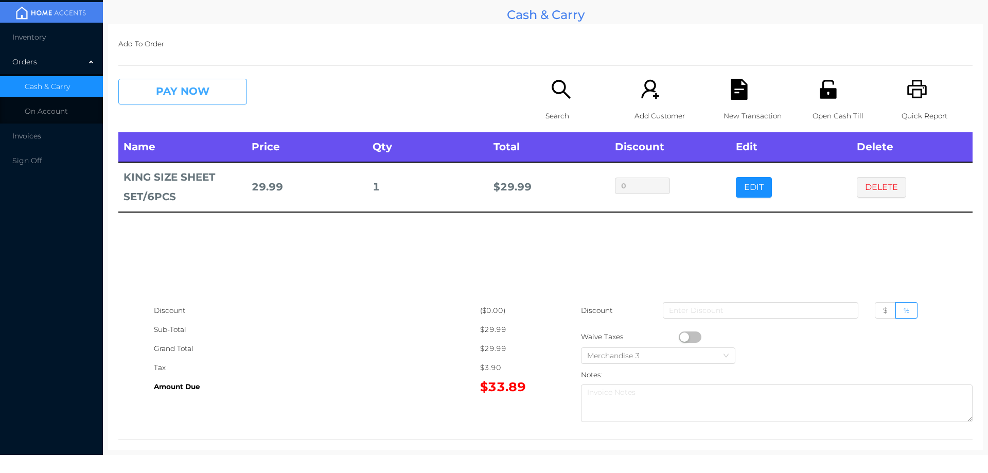
click at [195, 91] on button "PAY NOW" at bounding box center [182, 92] width 129 height 26
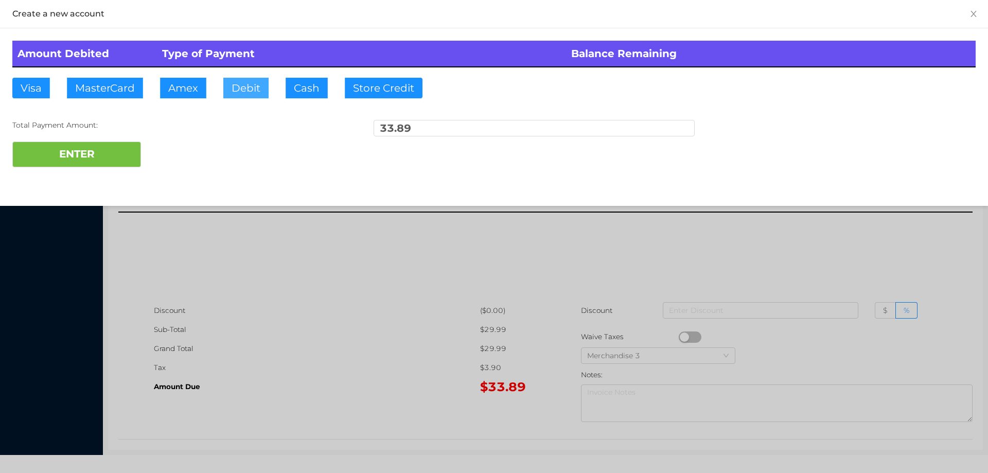
click at [247, 90] on button "Debit" at bounding box center [245, 88] width 45 height 21
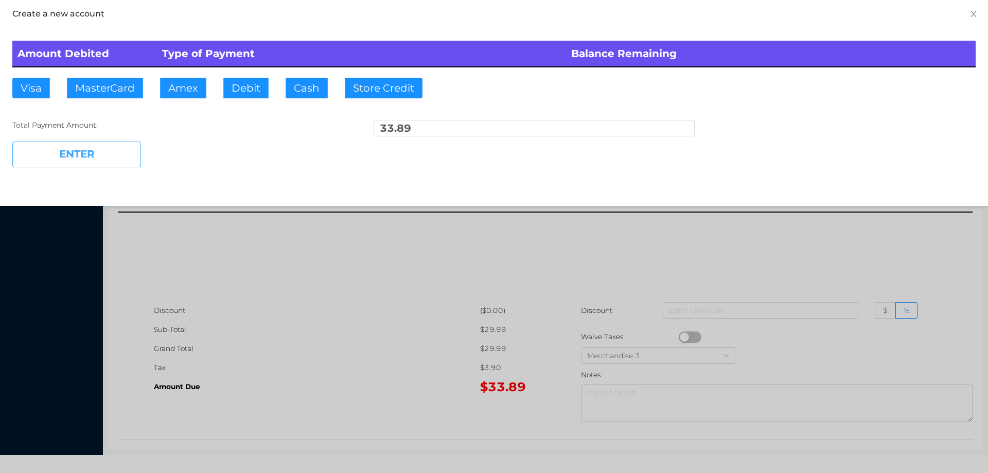
click at [123, 149] on button "ENTER" at bounding box center [76, 154] width 129 height 26
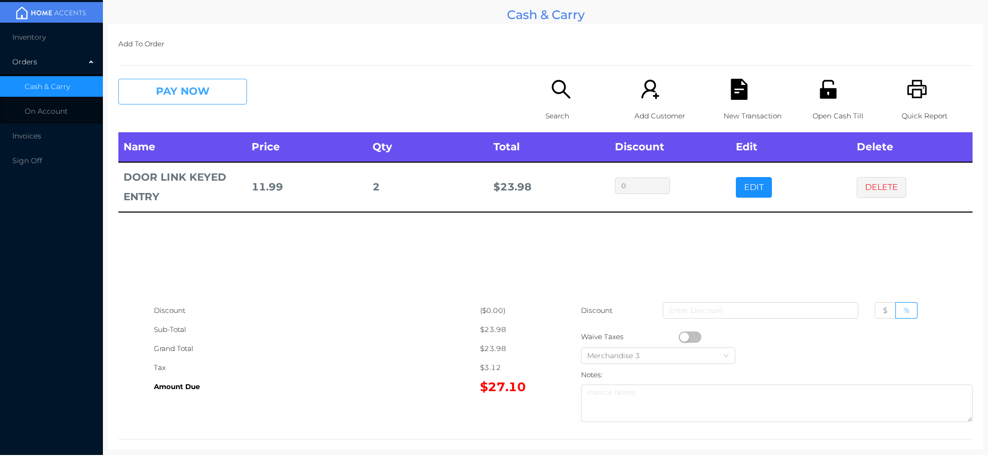
click at [212, 90] on button "PAY NOW" at bounding box center [182, 92] width 129 height 26
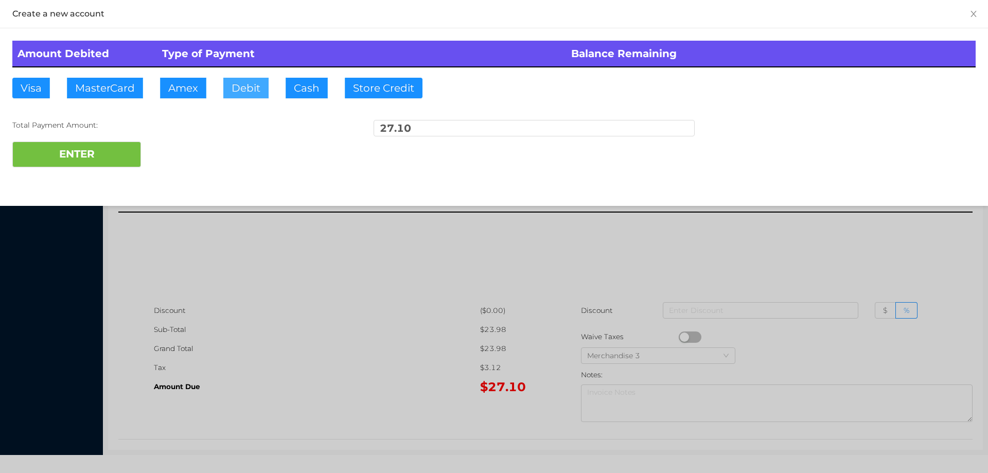
click at [247, 81] on button "Debit" at bounding box center [245, 88] width 45 height 21
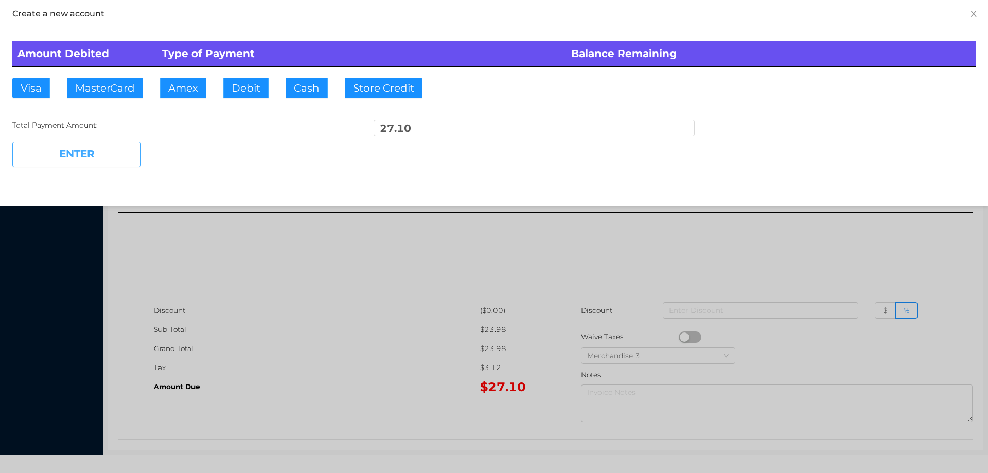
click at [90, 163] on button "ENTER" at bounding box center [76, 154] width 129 height 26
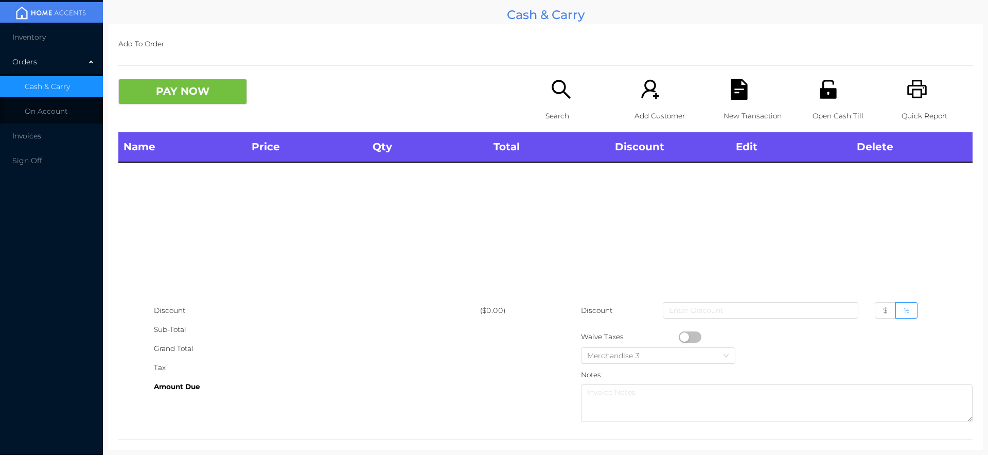
click at [560, 95] on icon "icon: search" at bounding box center [560, 89] width 21 height 21
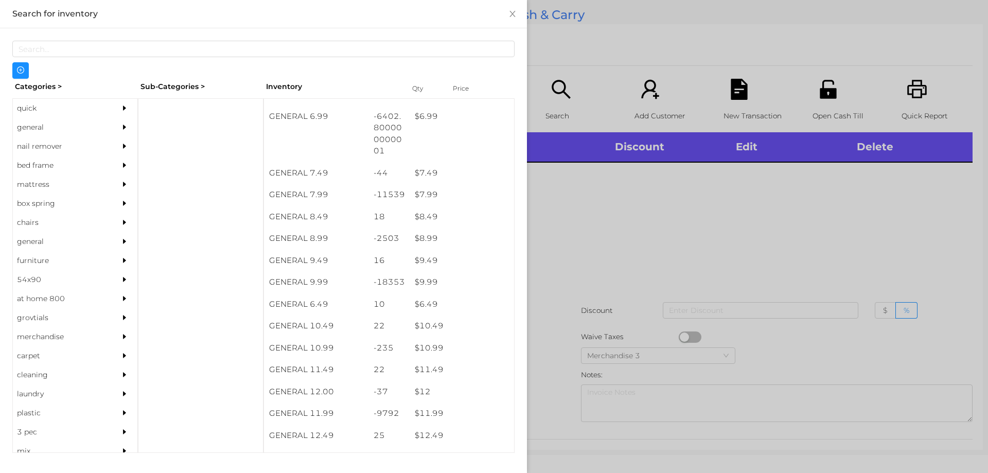
scroll to position [460, 0]
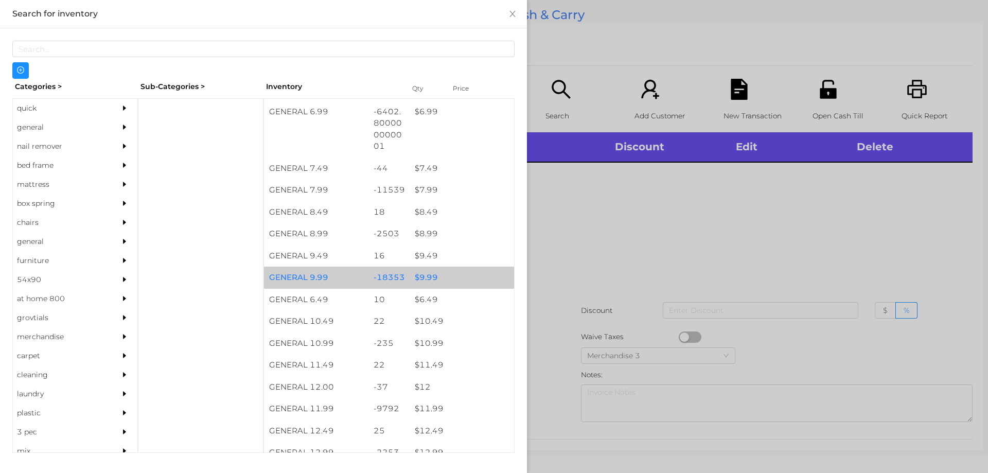
click at [427, 274] on div "$ 9.99" at bounding box center [462, 277] width 104 height 22
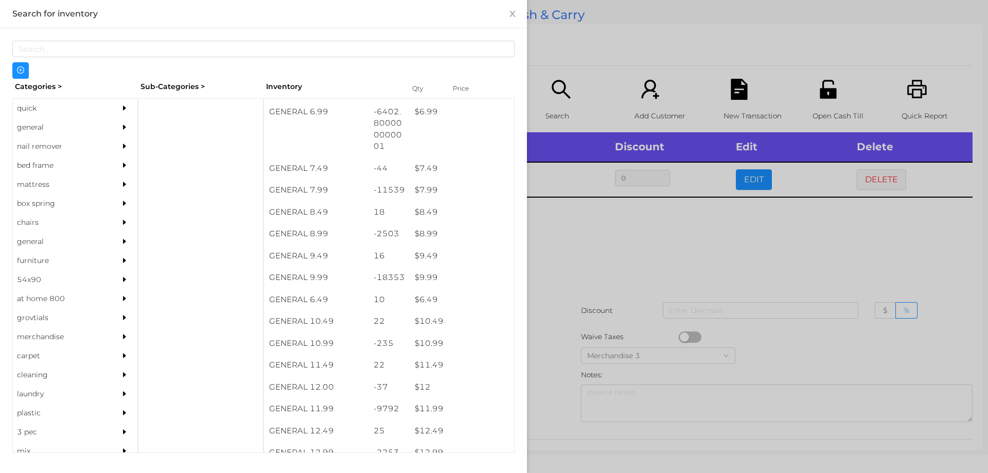
click at [579, 280] on div at bounding box center [494, 236] width 988 height 473
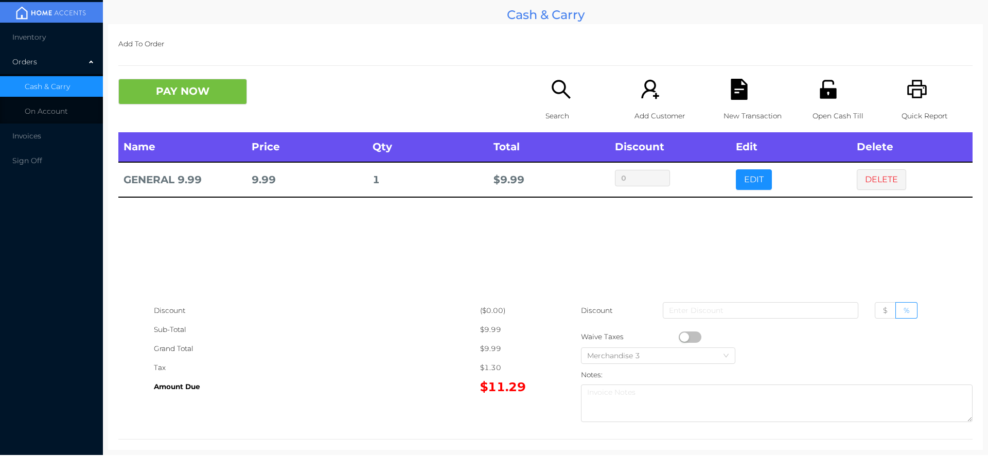
click at [556, 105] on div "Search" at bounding box center [580, 106] width 71 height 54
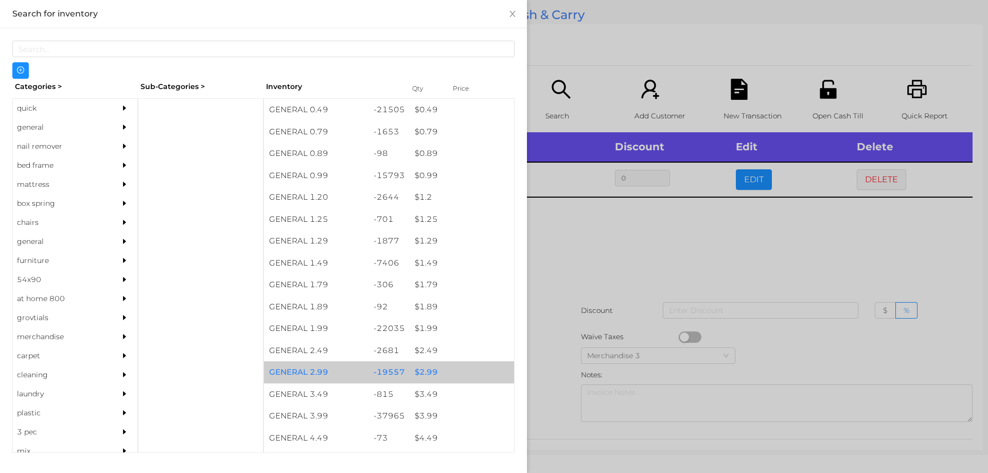
click at [417, 373] on div "$ 2.99" at bounding box center [462, 372] width 104 height 22
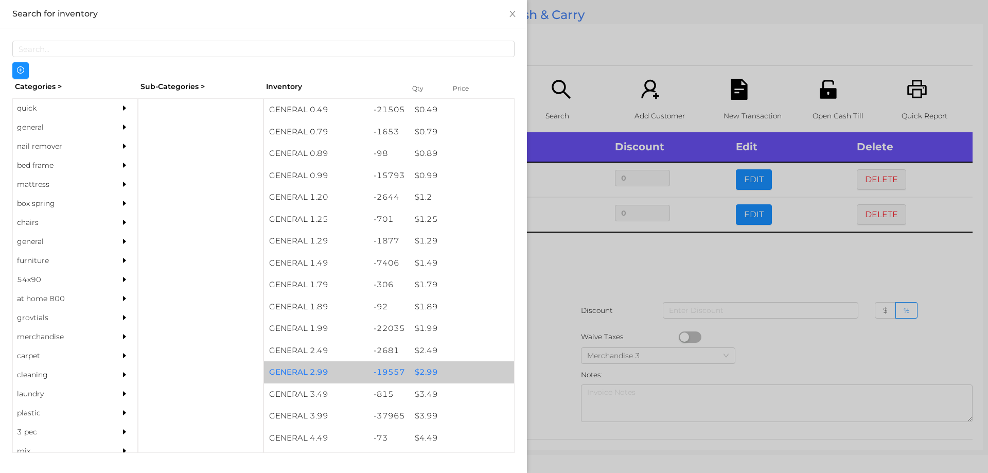
click at [423, 370] on div "$ 2.99" at bounding box center [462, 372] width 104 height 22
click at [430, 370] on div "$ 2.99" at bounding box center [462, 372] width 104 height 22
click at [422, 370] on div "$ 2.99" at bounding box center [462, 372] width 104 height 22
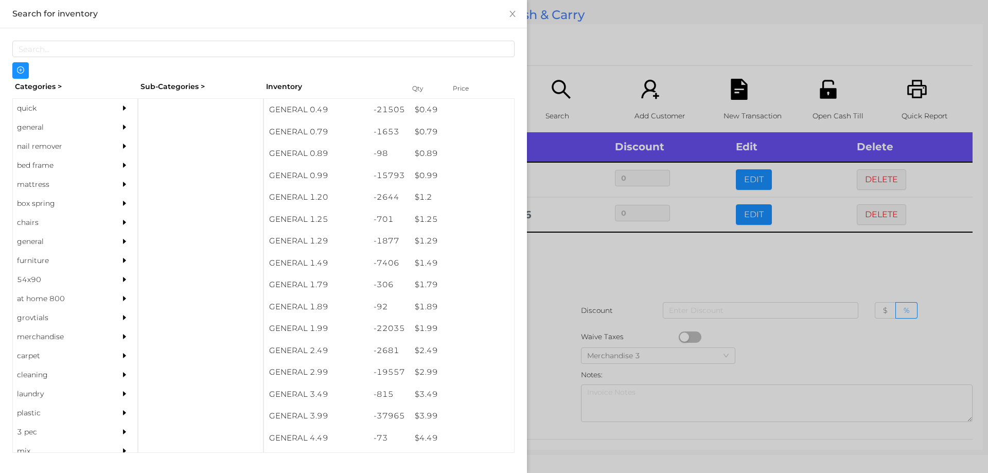
click at [567, 261] on div at bounding box center [494, 236] width 988 height 473
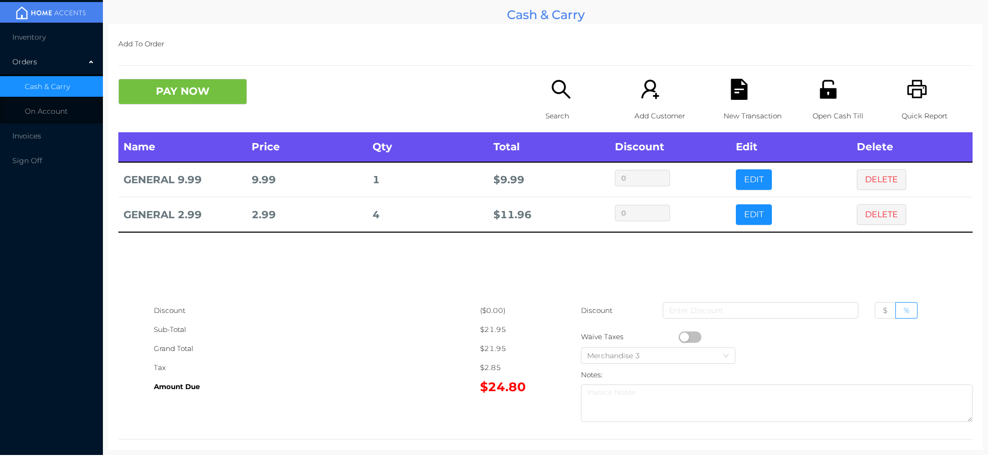
click at [554, 107] on p "Search" at bounding box center [580, 115] width 71 height 19
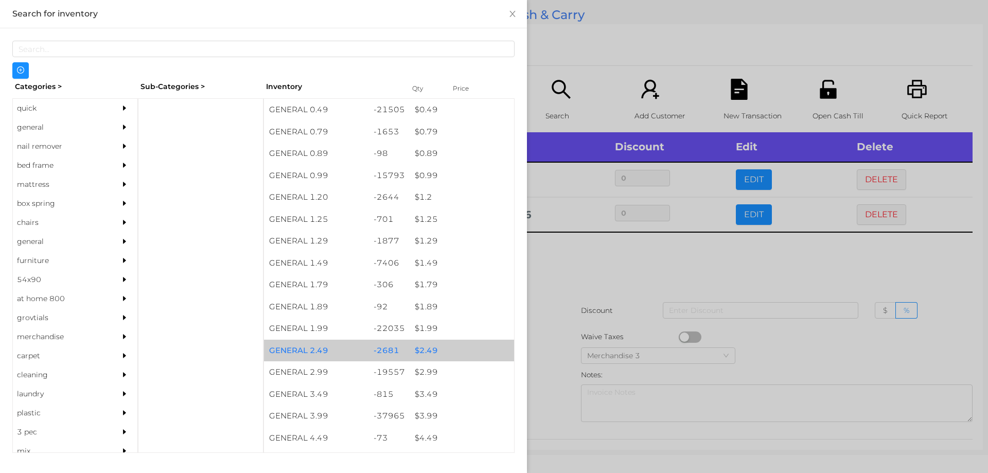
click at [424, 346] on div "$ 2.49" at bounding box center [462, 351] width 104 height 22
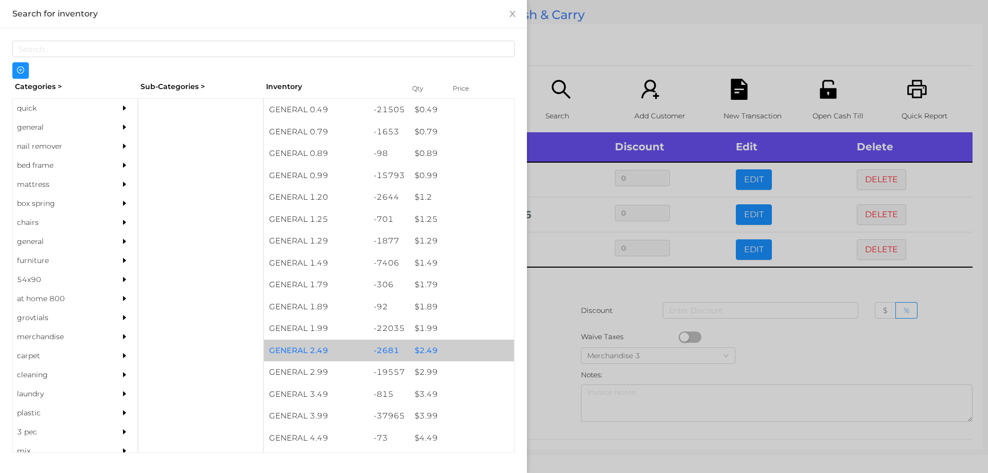
click at [423, 345] on div "$ 2.49" at bounding box center [462, 351] width 104 height 22
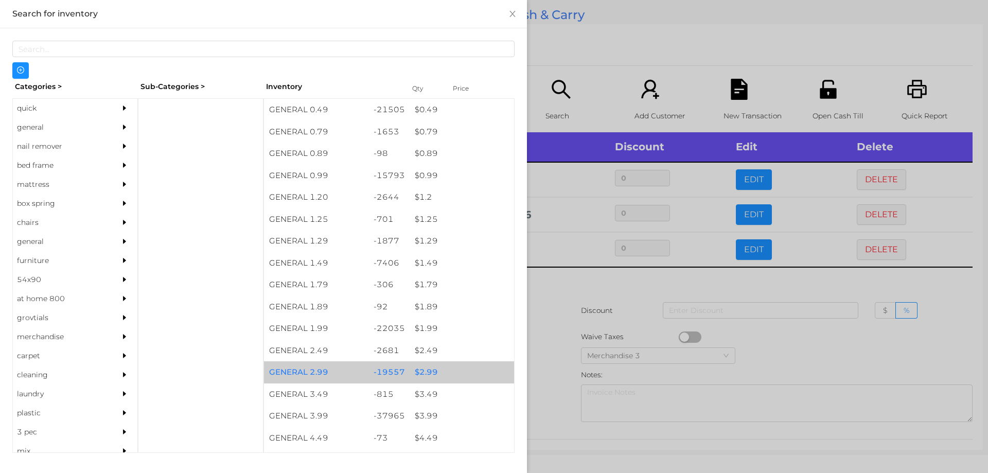
click at [425, 376] on div "$ 2.99" at bounding box center [462, 372] width 104 height 22
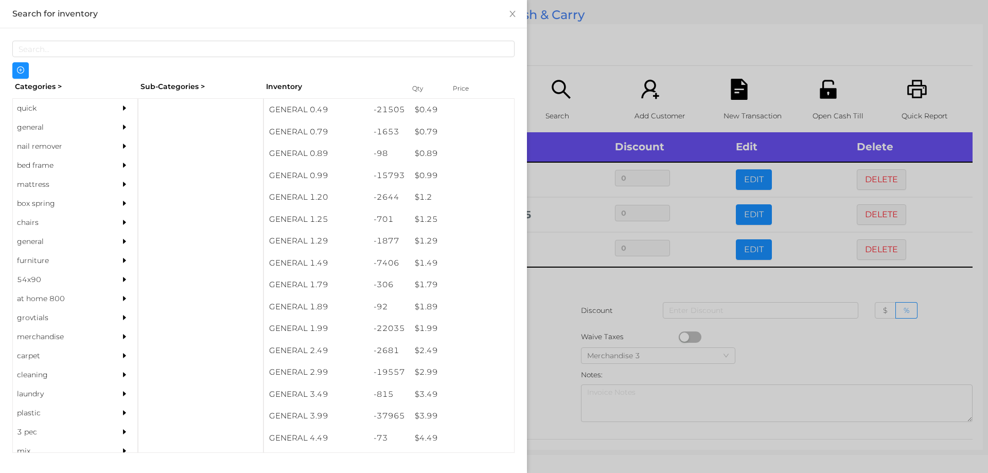
click at [553, 353] on div at bounding box center [494, 236] width 988 height 473
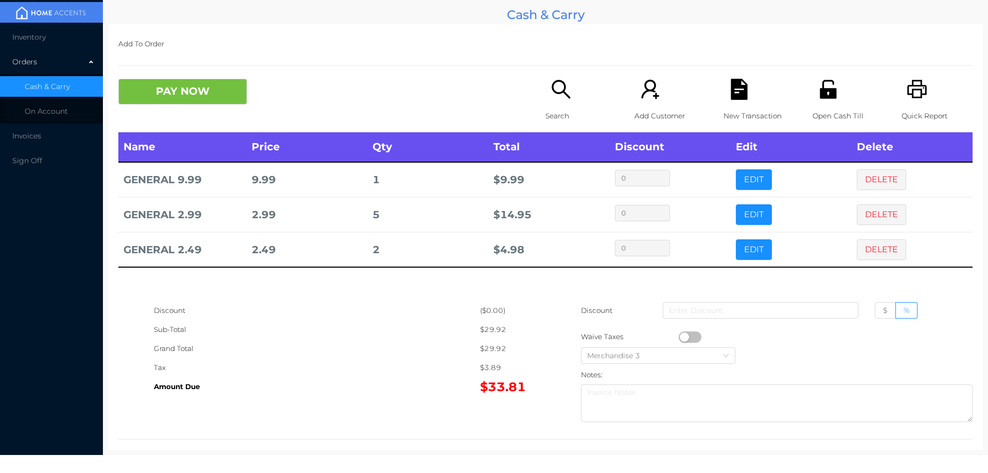
scroll to position [13, 0]
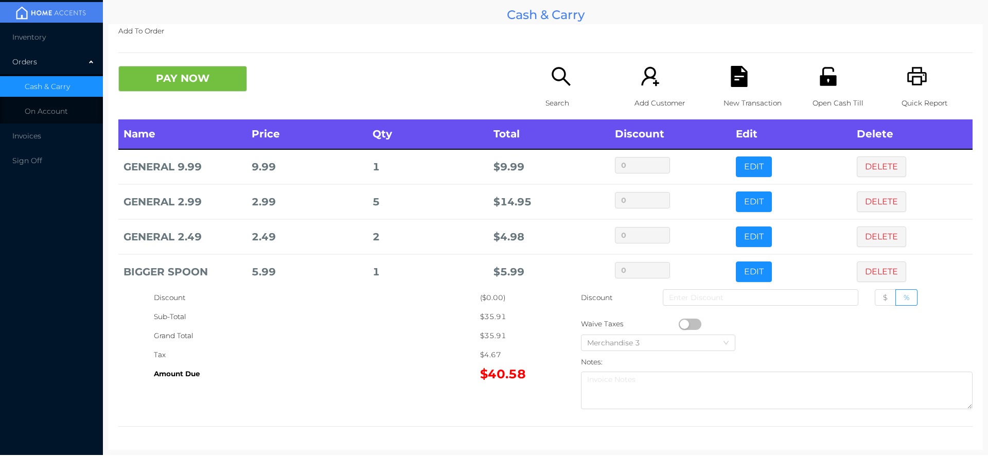
click at [568, 81] on div "Search" at bounding box center [580, 93] width 71 height 54
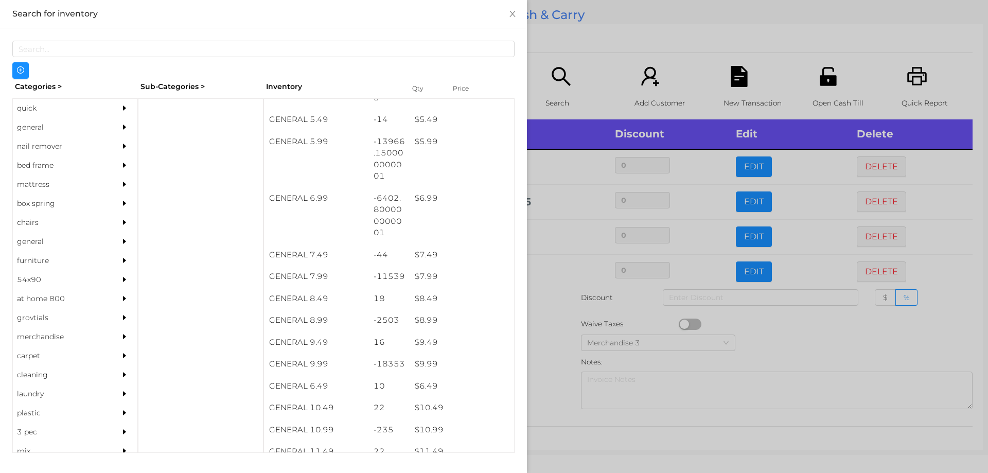
scroll to position [390, 0]
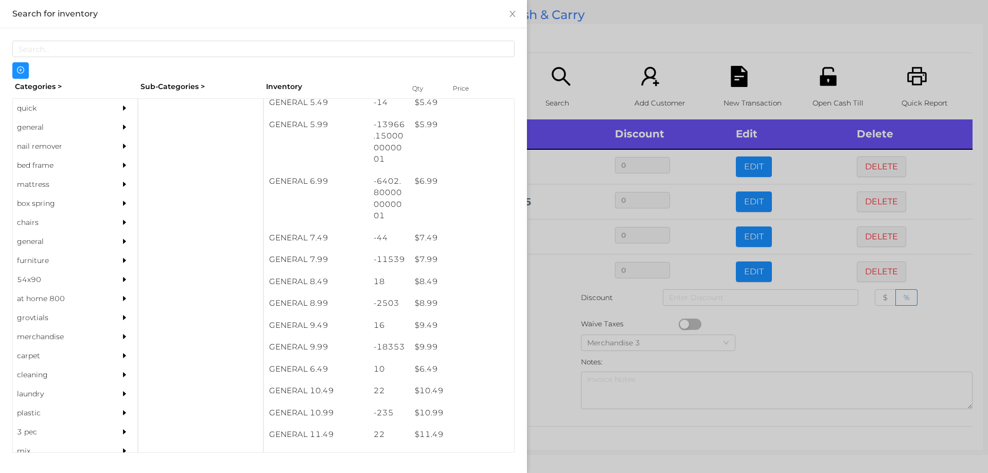
click at [435, 343] on div "$ 9.99" at bounding box center [462, 347] width 104 height 22
click at [549, 339] on div at bounding box center [494, 236] width 988 height 473
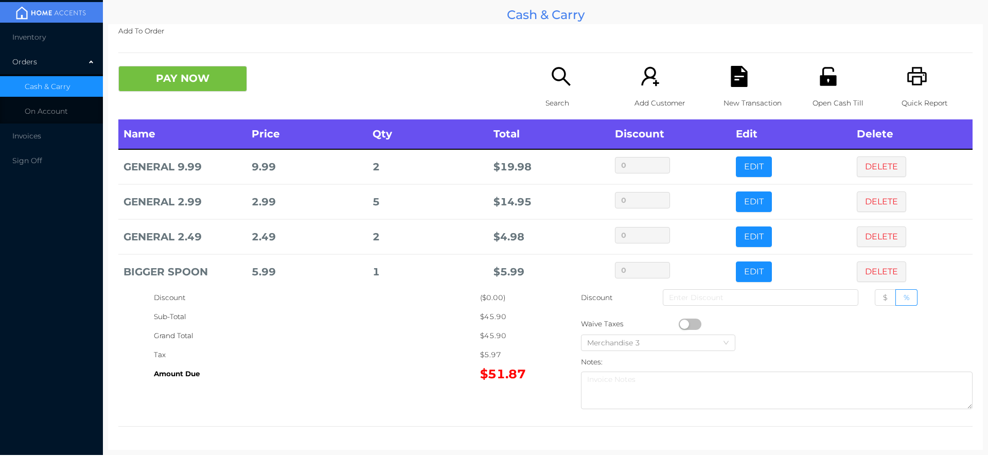
scroll to position [12, 0]
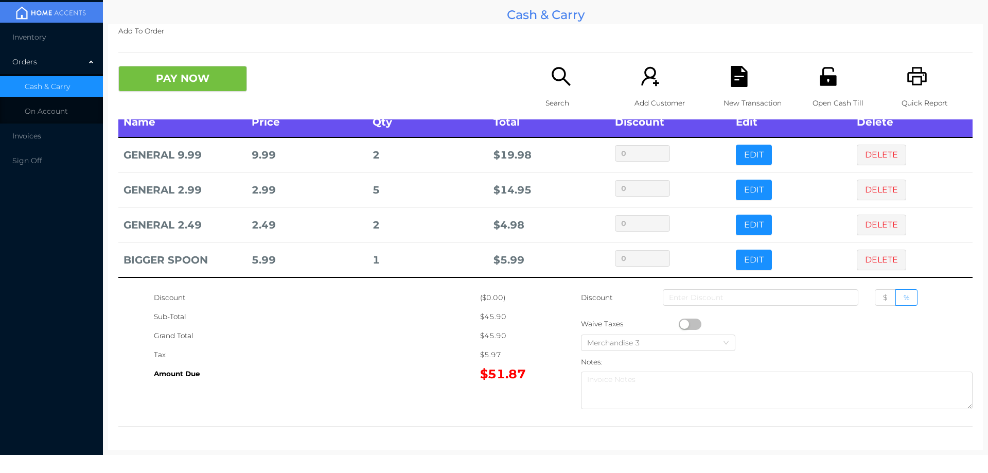
click at [547, 95] on p "Search" at bounding box center [580, 103] width 71 height 19
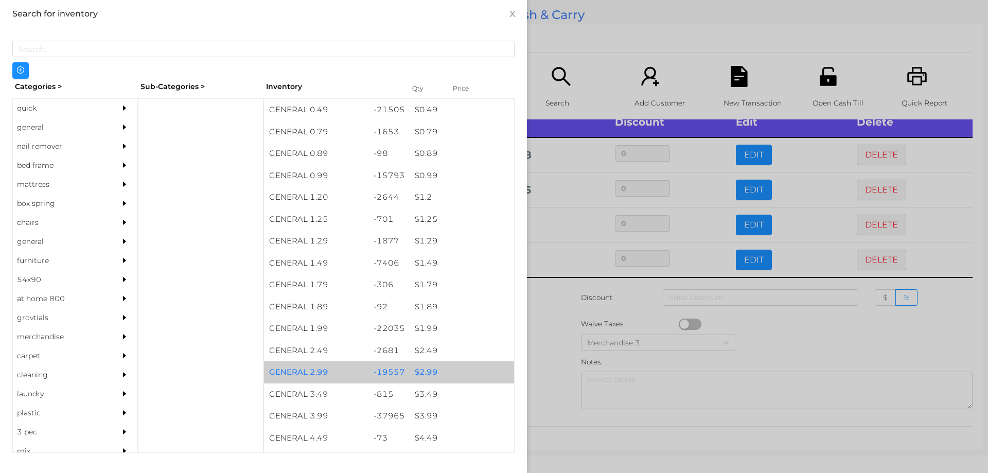
click at [422, 369] on div "$ 2.99" at bounding box center [462, 372] width 104 height 22
click at [421, 370] on div "$ 2.99" at bounding box center [462, 372] width 104 height 22
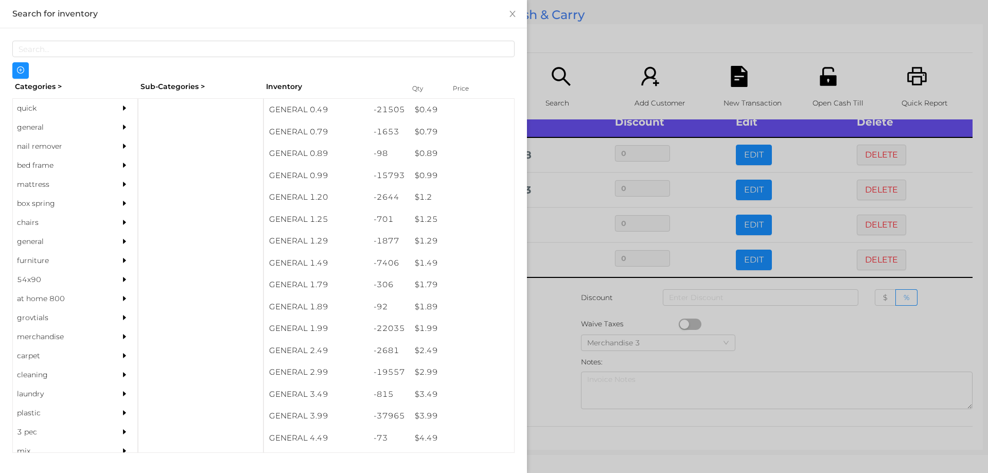
click at [556, 377] on div at bounding box center [494, 236] width 988 height 473
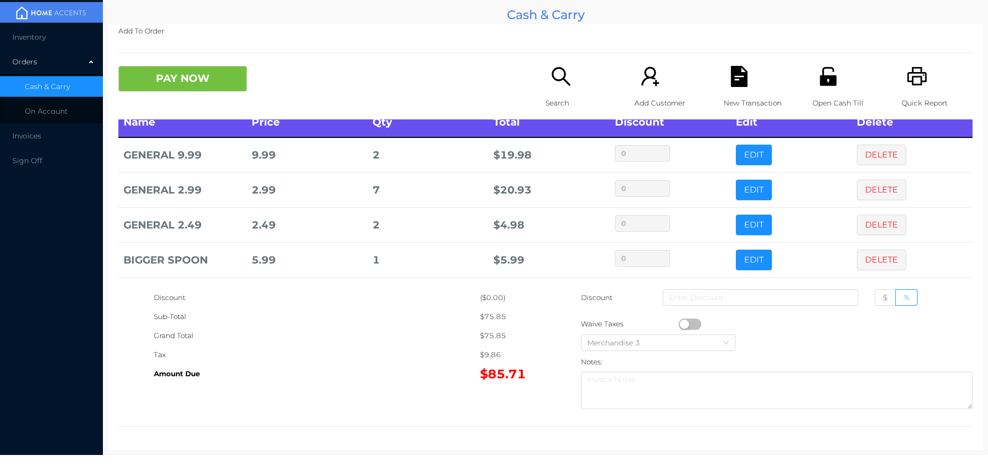
click at [556, 80] on icon "icon: search" at bounding box center [561, 76] width 19 height 19
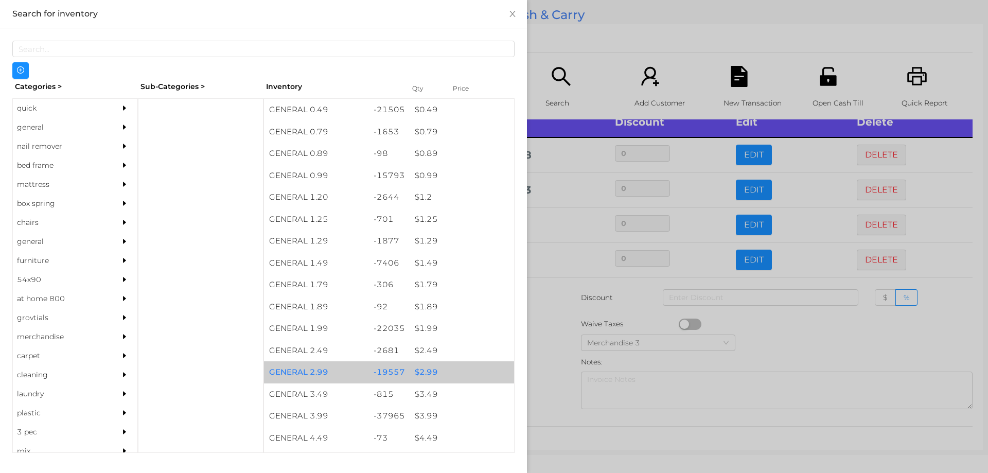
click at [423, 367] on div "$ 2.99" at bounding box center [462, 372] width 104 height 22
click at [425, 369] on div "$ 2.99" at bounding box center [462, 372] width 104 height 22
click at [429, 366] on div "$ 2.99" at bounding box center [462, 372] width 104 height 22
click at [428, 370] on div "$ 2.99" at bounding box center [462, 372] width 104 height 22
click at [436, 369] on div "$ 2.99" at bounding box center [462, 372] width 104 height 22
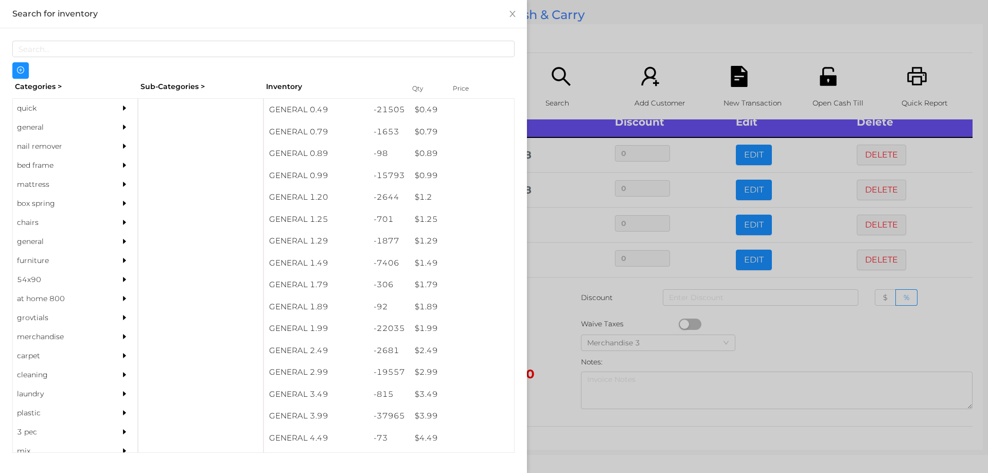
click at [558, 358] on div at bounding box center [494, 236] width 988 height 473
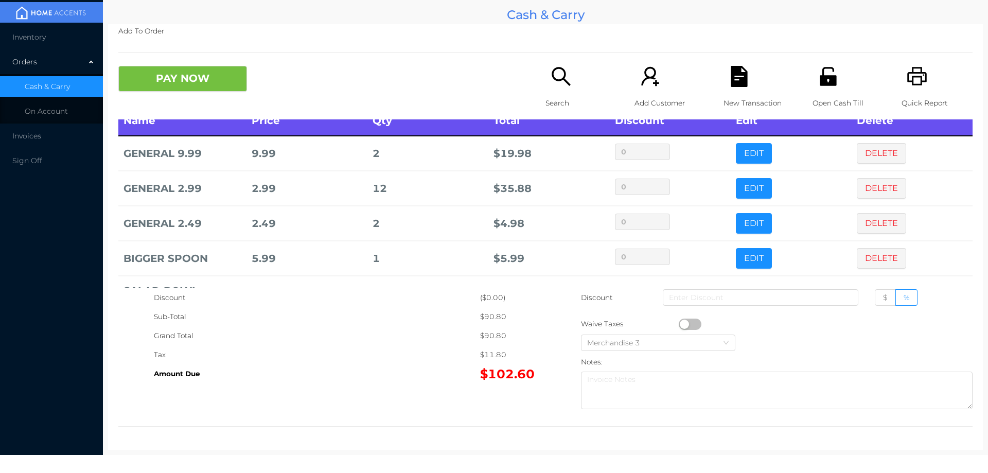
scroll to position [3, 0]
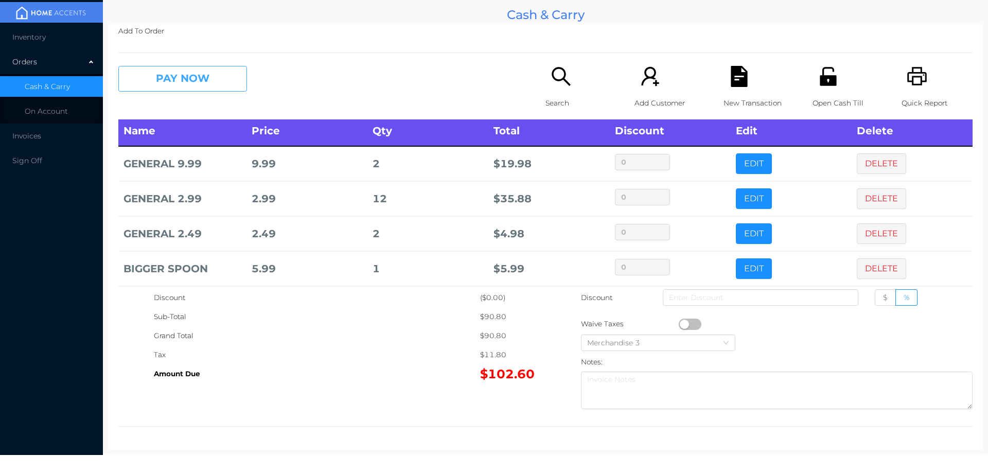
click at [165, 74] on button "PAY NOW" at bounding box center [182, 79] width 129 height 26
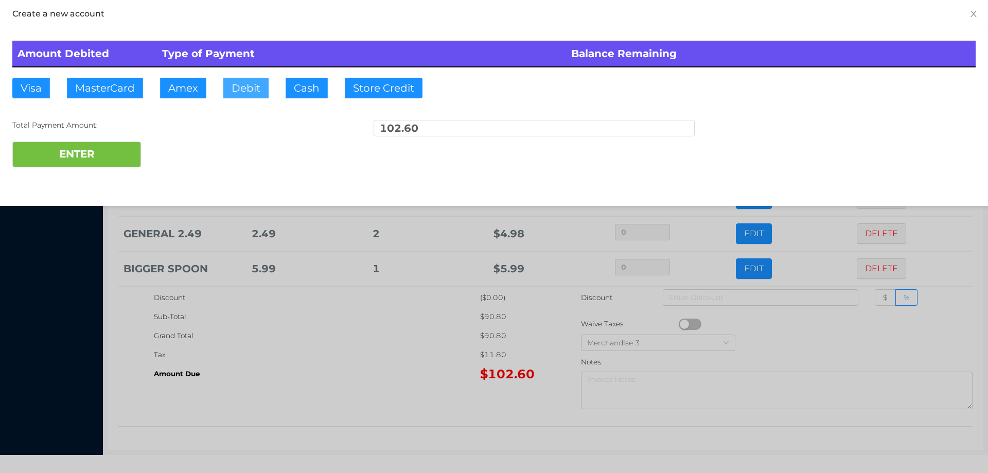
click at [245, 85] on button "Debit" at bounding box center [245, 88] width 45 height 21
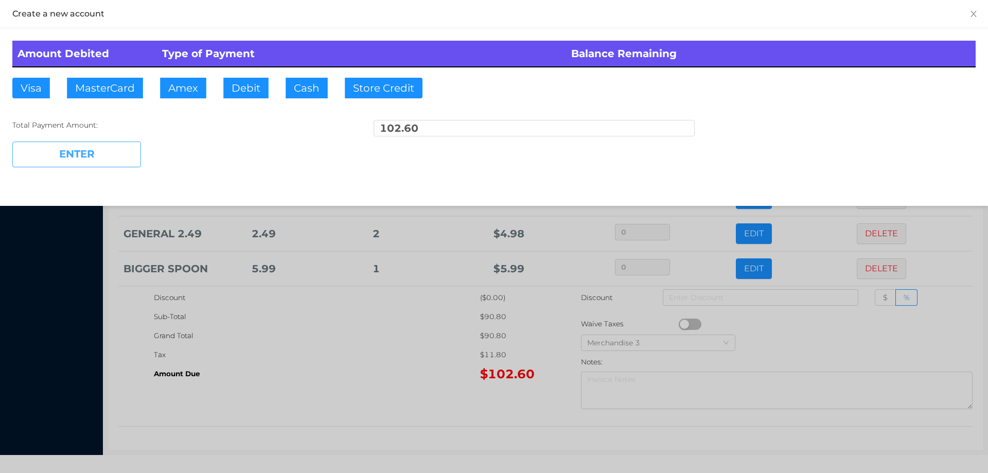
click at [91, 161] on button "ENTER" at bounding box center [76, 154] width 129 height 26
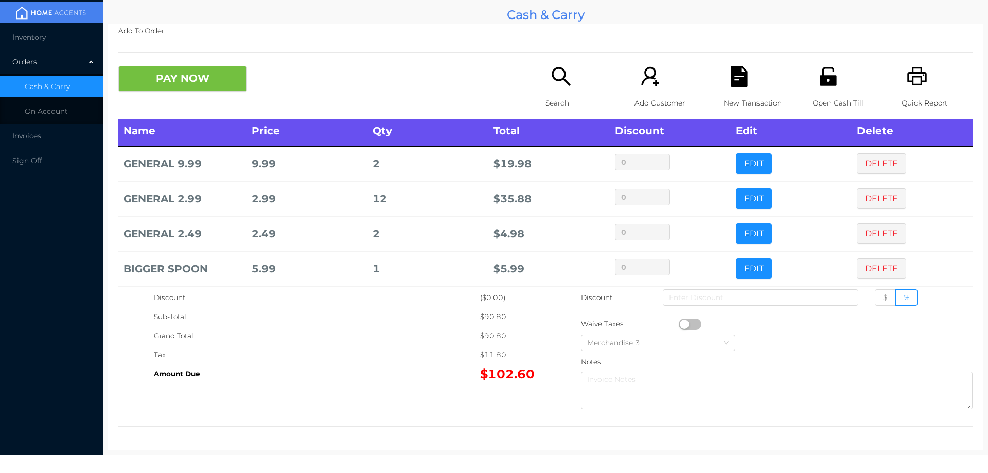
scroll to position [0, 0]
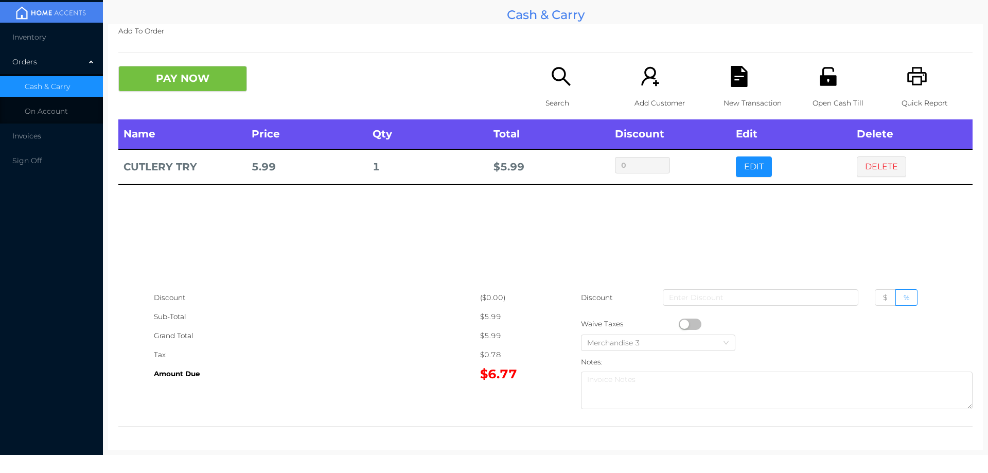
click at [820, 81] on icon "icon: unlock" at bounding box center [828, 76] width 16 height 19
click at [164, 82] on button "PAY NOW" at bounding box center [182, 79] width 129 height 26
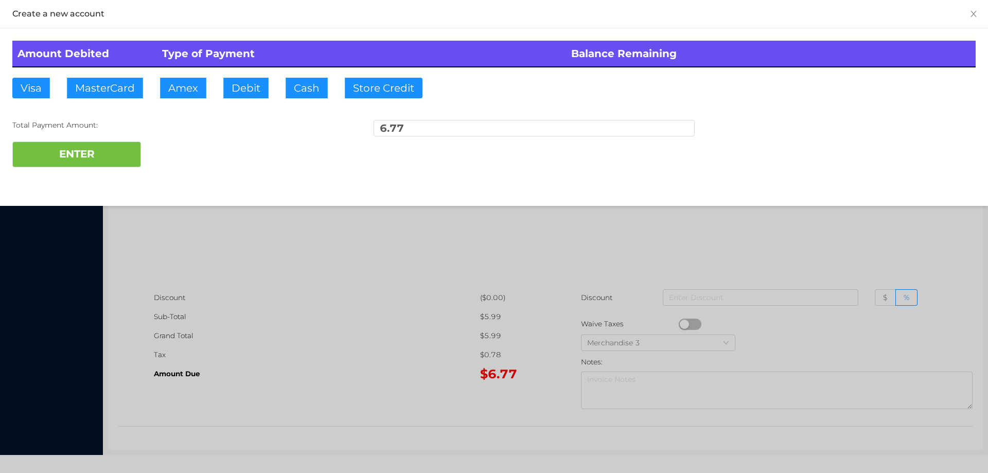
click at [814, 243] on div at bounding box center [494, 236] width 988 height 473
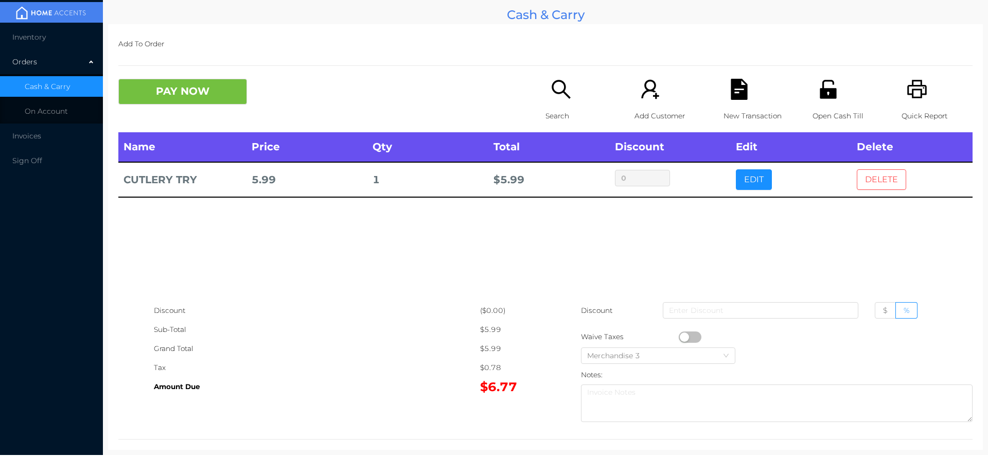
click at [877, 188] on button "DELETE" at bounding box center [881, 179] width 49 height 21
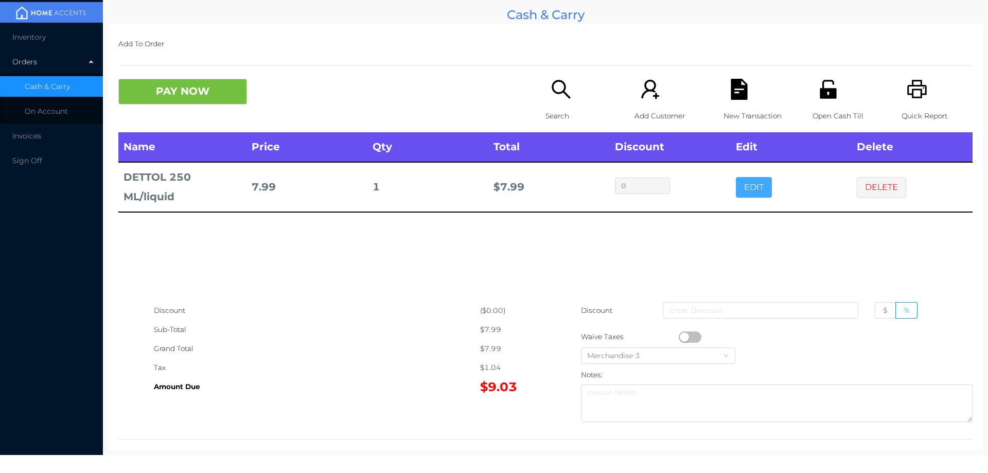
click at [749, 193] on button "EDIT" at bounding box center [754, 187] width 36 height 21
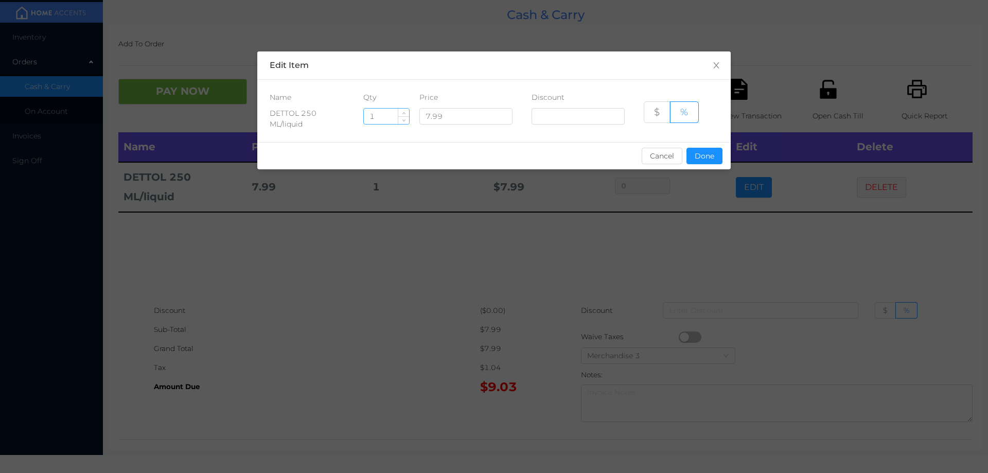
click at [389, 120] on input "1" at bounding box center [386, 116] width 45 height 15
type input "2"
click at [701, 164] on button "Done" at bounding box center [704, 156] width 36 height 16
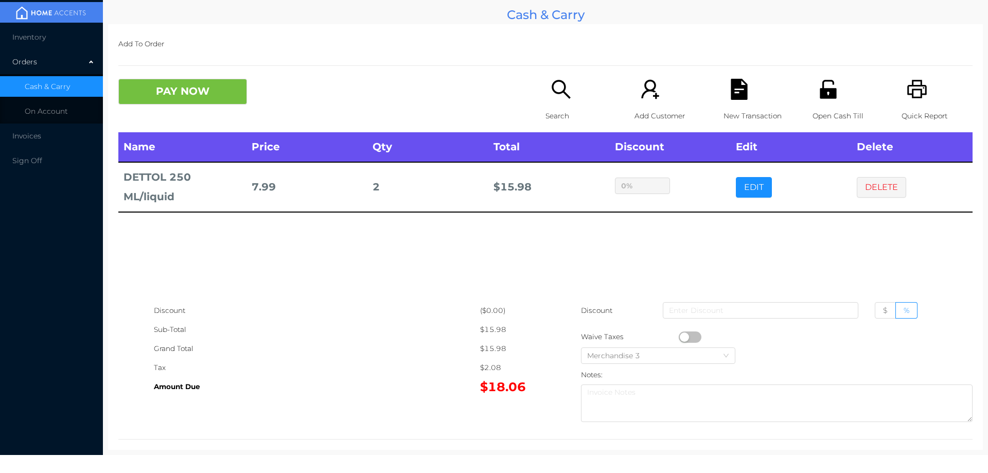
click at [695, 220] on div "sentinelStart Edit Item Name Qty Price Discount DETTOL 250 ML/liquid 2 7.99 $ %…" at bounding box center [494, 236] width 988 height 473
click at [162, 94] on button "PAY NOW" at bounding box center [182, 92] width 129 height 26
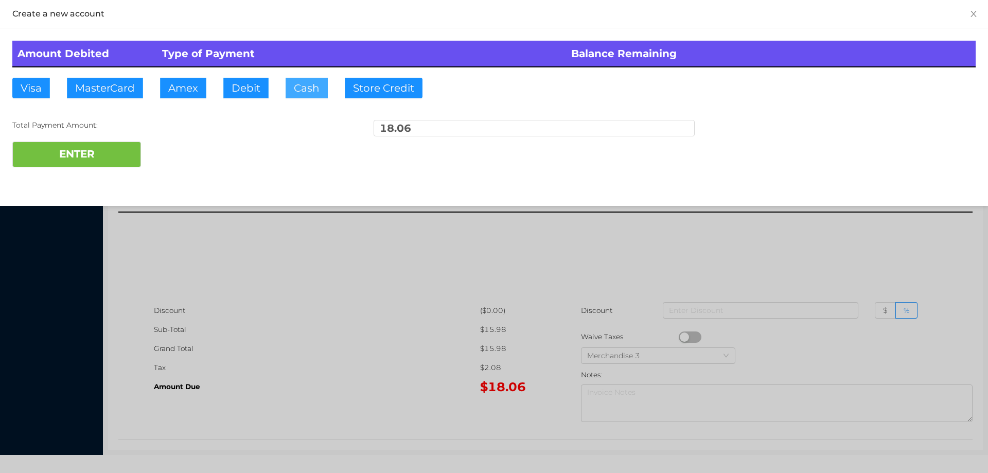
click at [297, 90] on button "Cash" at bounding box center [307, 88] width 42 height 21
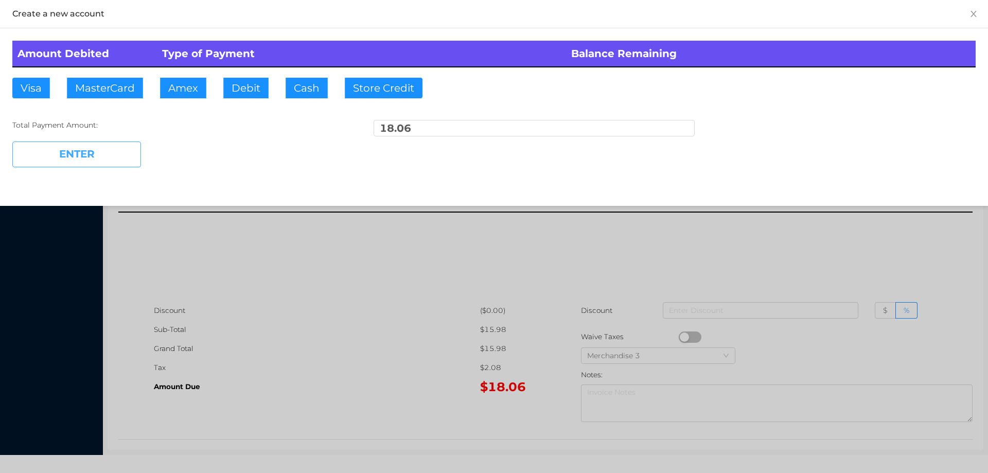
click at [90, 152] on button "ENTER" at bounding box center [76, 154] width 129 height 26
type input "0"
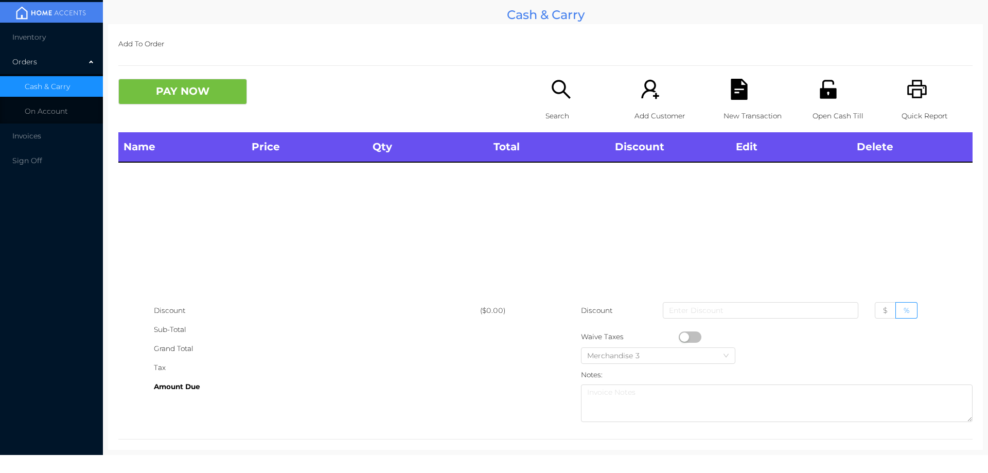
click at [550, 85] on icon "icon: search" at bounding box center [560, 89] width 21 height 21
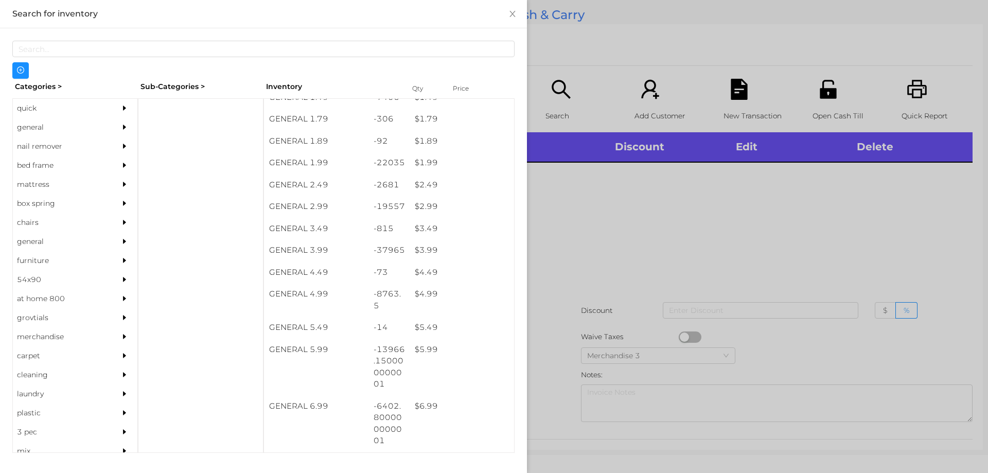
scroll to position [166, 0]
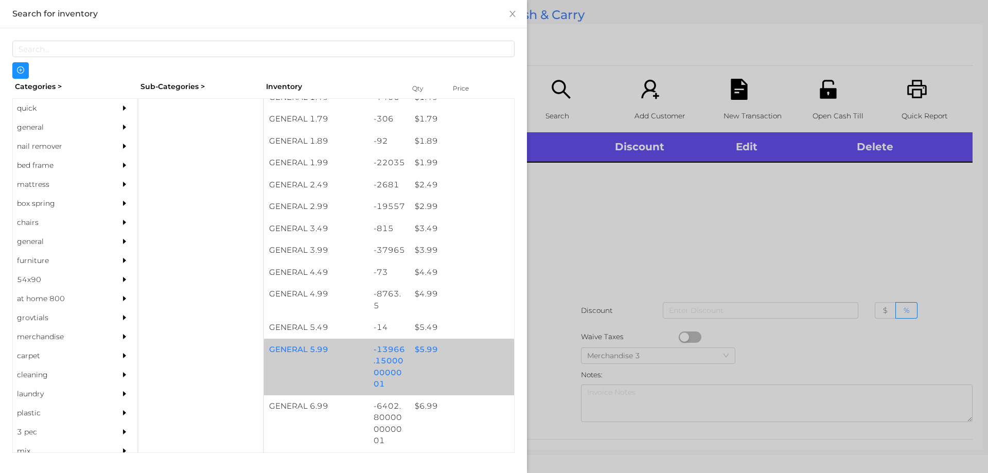
click at [423, 353] on div "$ 5.99" at bounding box center [462, 350] width 104 height 22
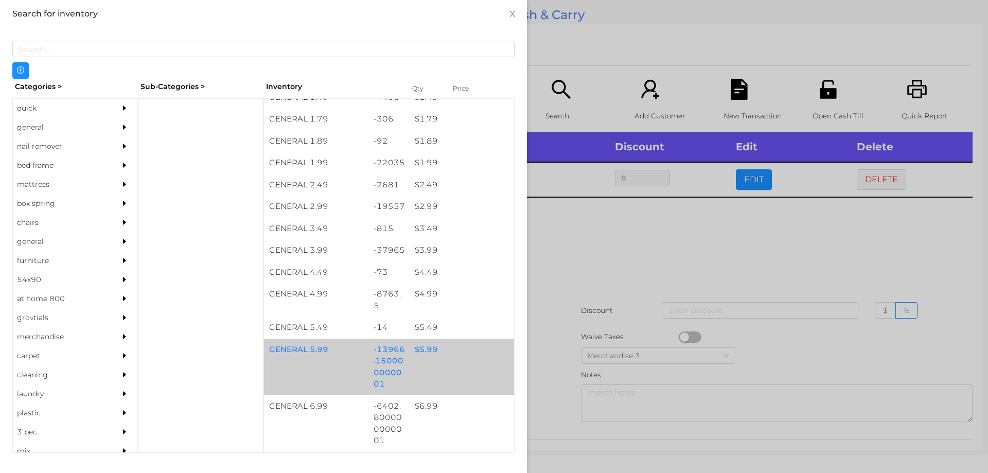
click at [422, 351] on div "$ 5.99" at bounding box center [462, 350] width 104 height 22
click at [428, 350] on div "$ 5.99" at bounding box center [462, 350] width 104 height 22
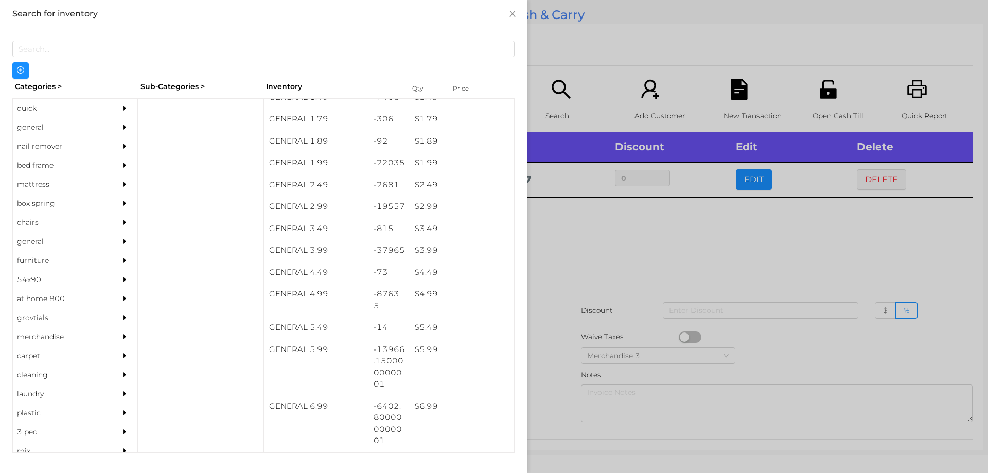
click at [585, 245] on div at bounding box center [494, 236] width 988 height 473
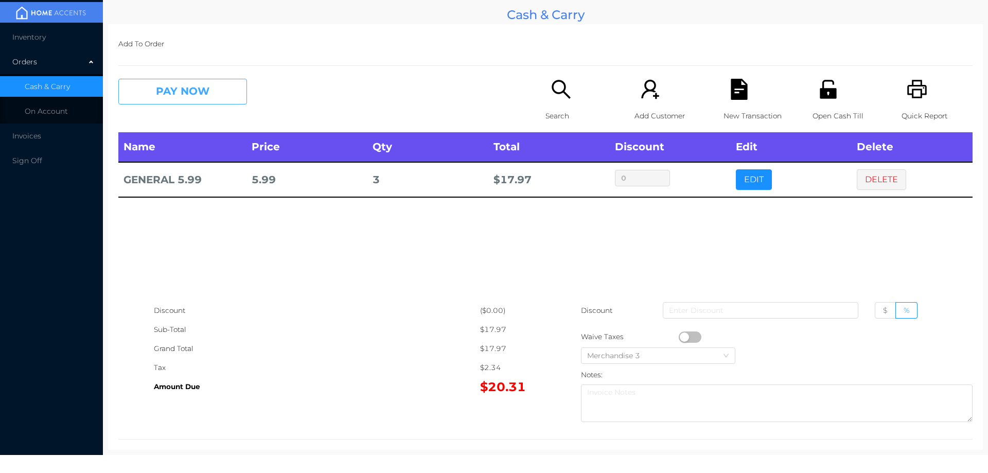
click at [177, 88] on button "PAY NOW" at bounding box center [182, 92] width 129 height 26
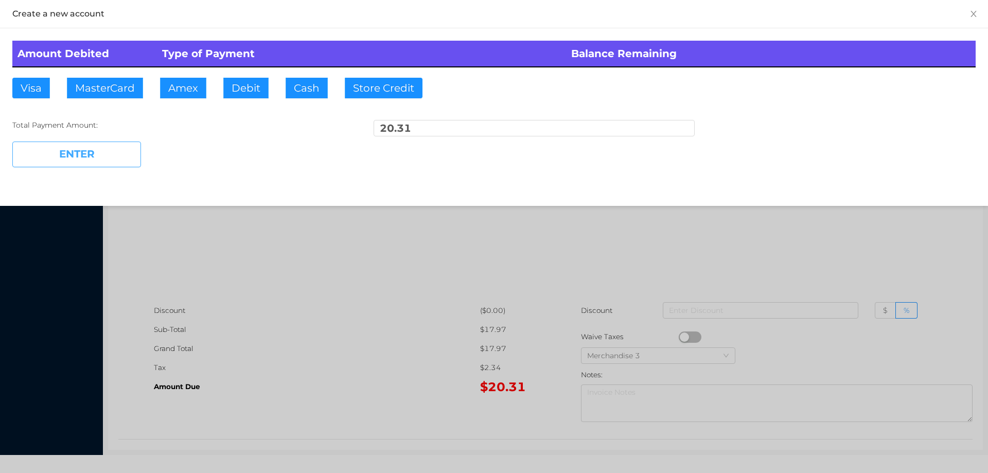
click at [91, 151] on button "ENTER" at bounding box center [76, 154] width 129 height 26
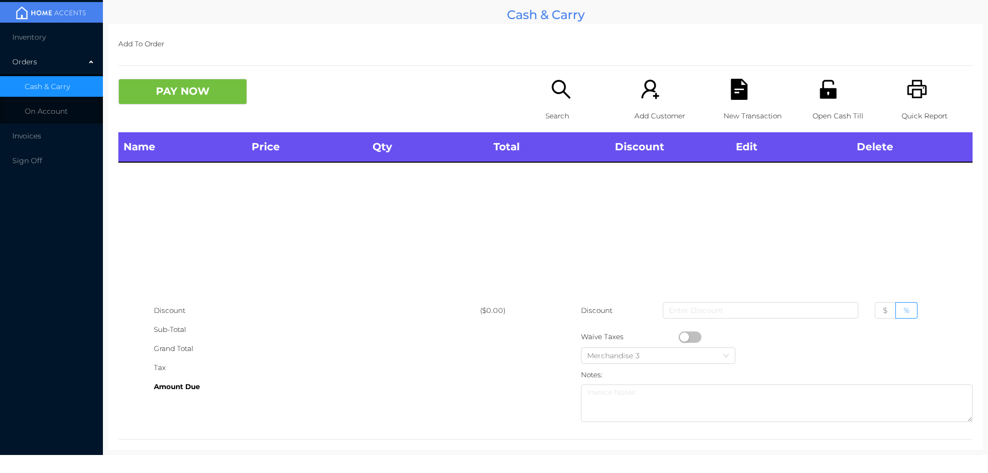
click at [554, 90] on icon "icon: search" at bounding box center [560, 89] width 21 height 21
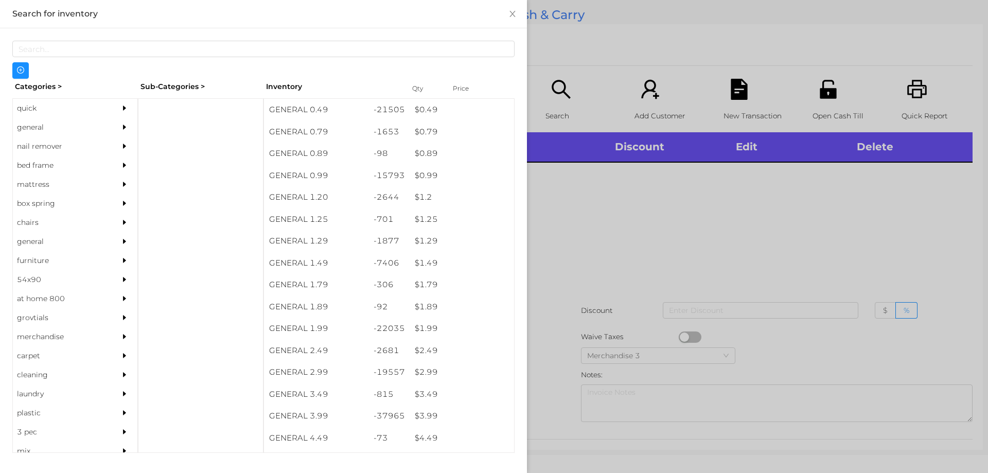
click at [37, 112] on div "quick" at bounding box center [60, 108] width 94 height 19
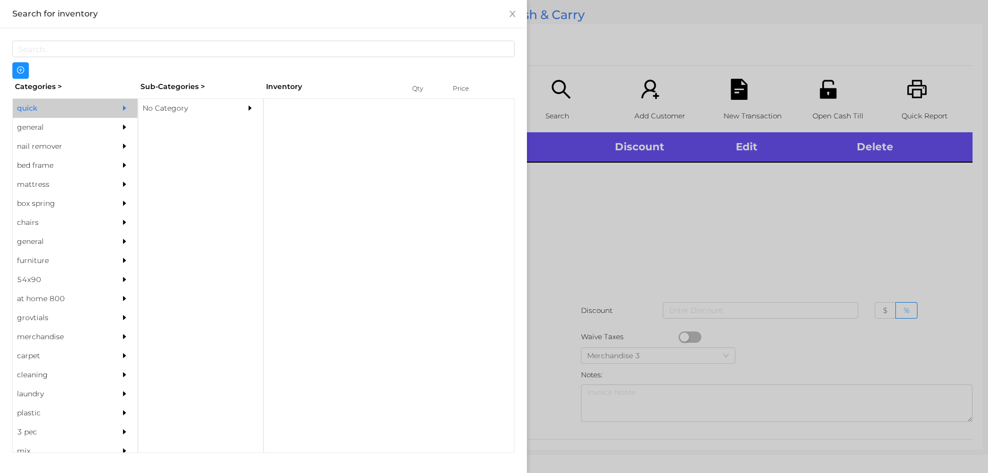
click at [175, 99] on div "No Category" at bounding box center [185, 108] width 94 height 19
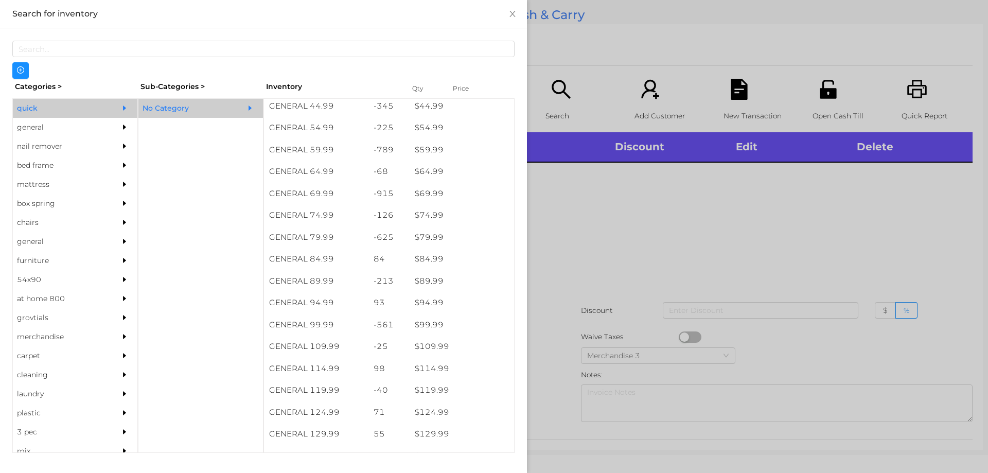
scroll to position [643, 0]
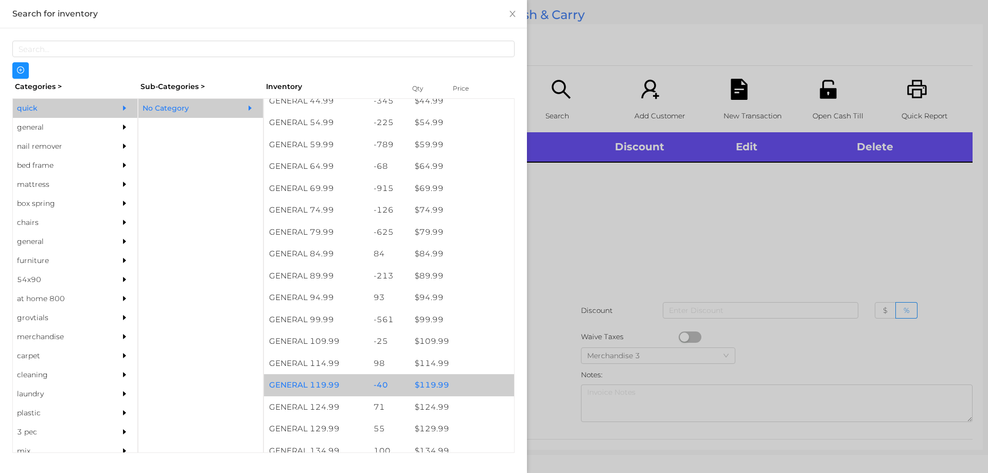
click at [432, 388] on div "$ 119.99" at bounding box center [462, 385] width 104 height 22
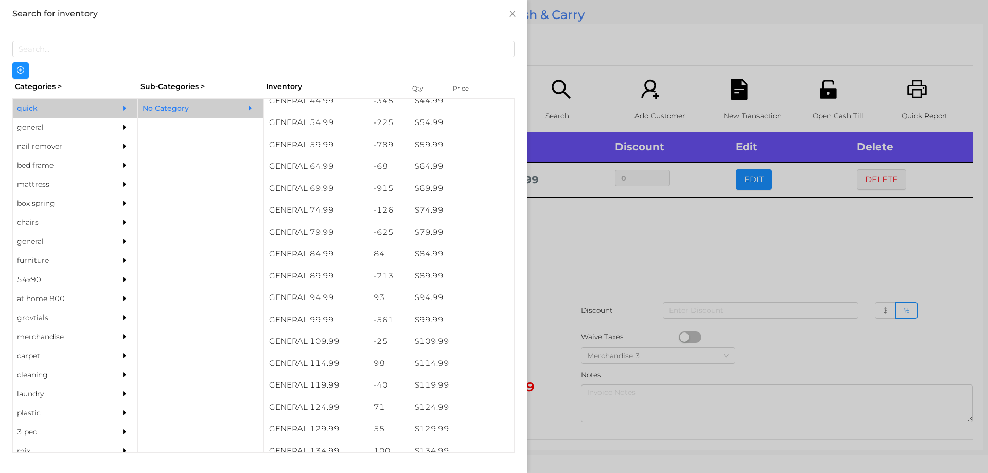
click at [628, 234] on div at bounding box center [494, 236] width 988 height 473
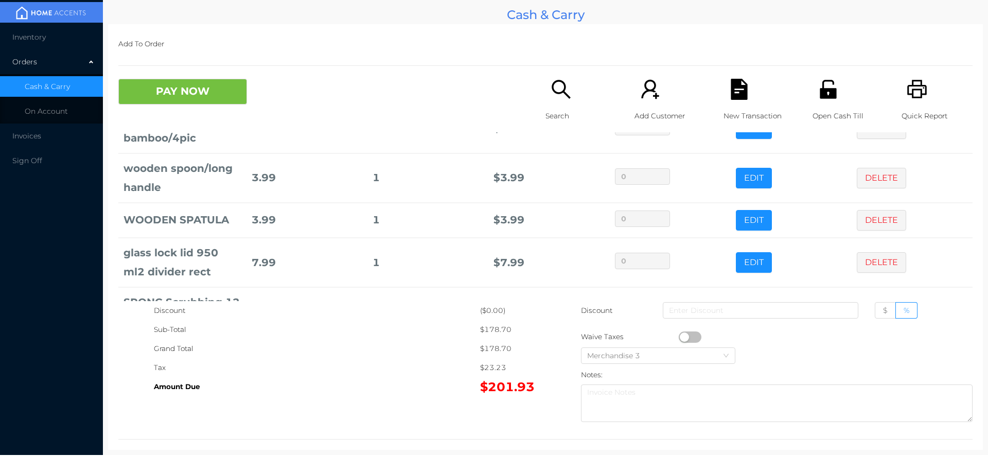
scroll to position [175, 0]
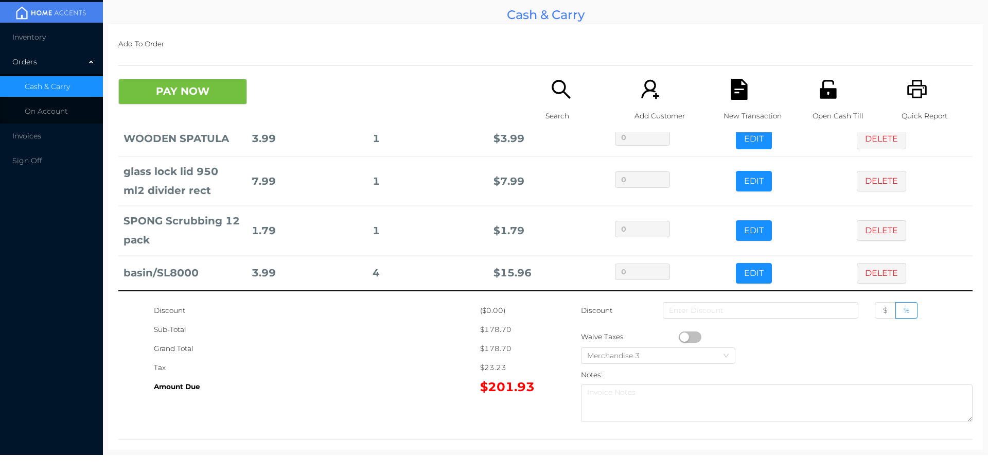
click at [564, 103] on div "Search" at bounding box center [580, 106] width 71 height 54
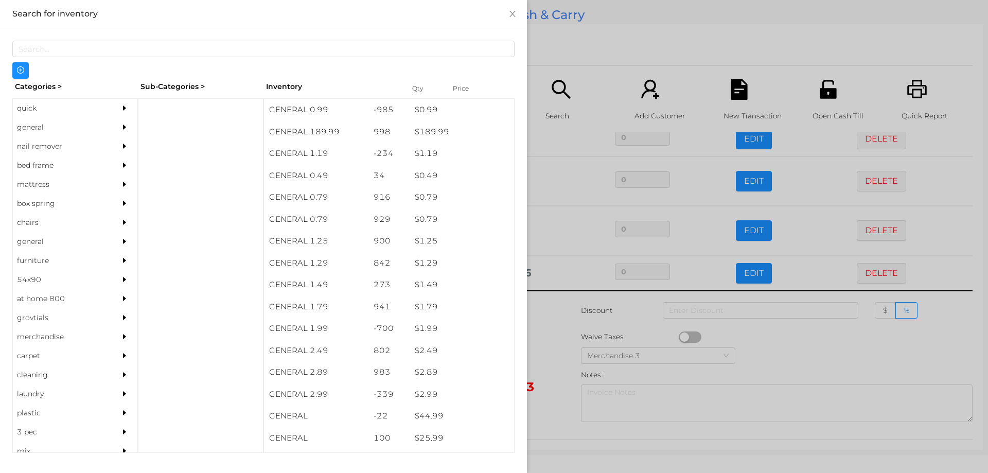
click at [29, 128] on div "general" at bounding box center [60, 127] width 94 height 19
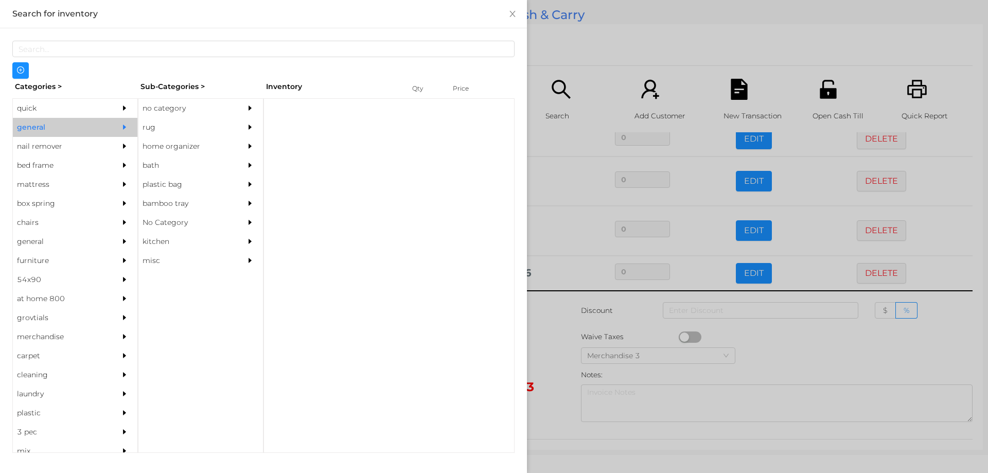
click at [156, 109] on div "no category" at bounding box center [185, 108] width 94 height 19
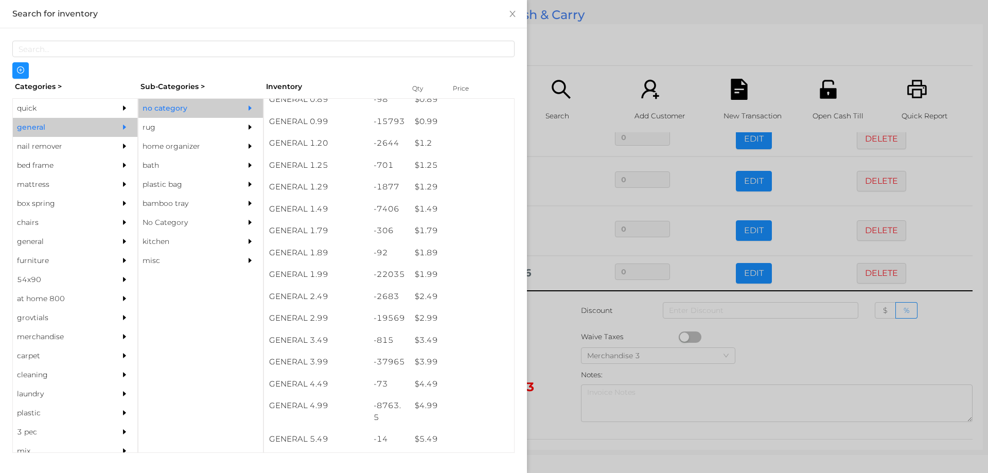
scroll to position [47, 0]
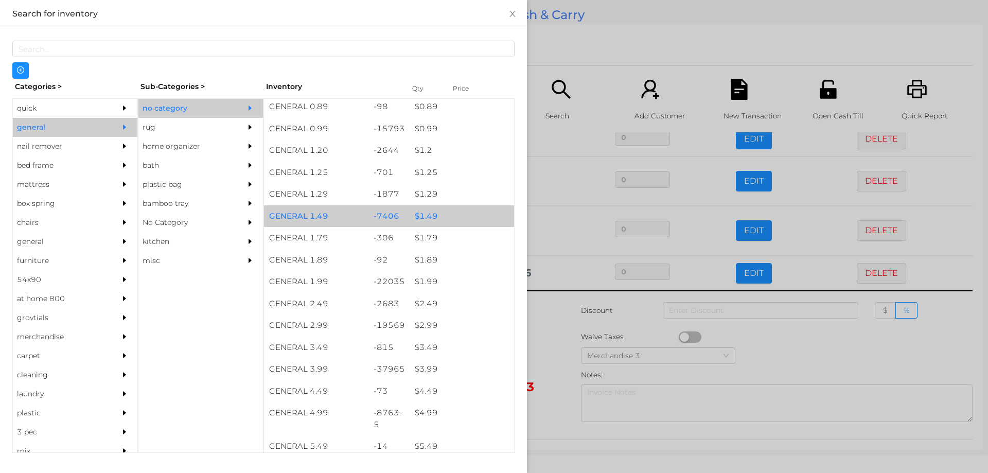
click at [428, 216] on div "$ 1.49" at bounding box center [462, 216] width 104 height 22
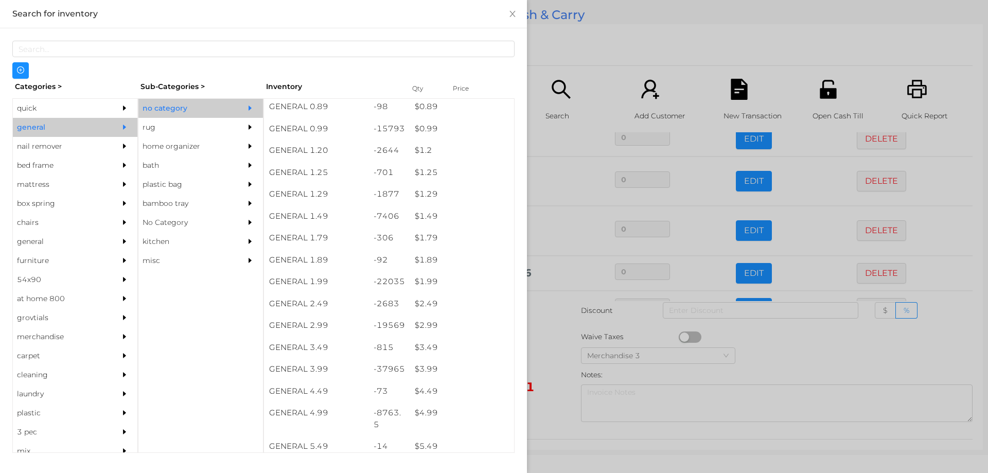
click at [545, 355] on div at bounding box center [494, 236] width 988 height 473
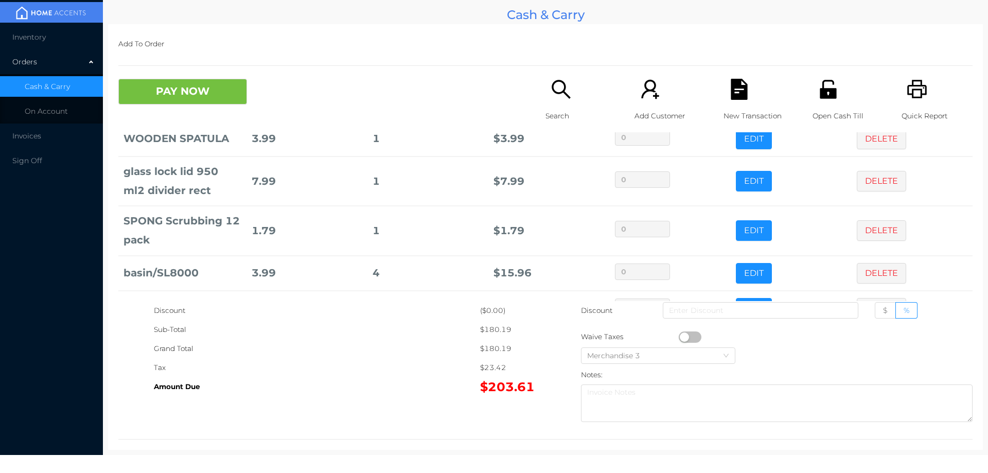
scroll to position [210, 0]
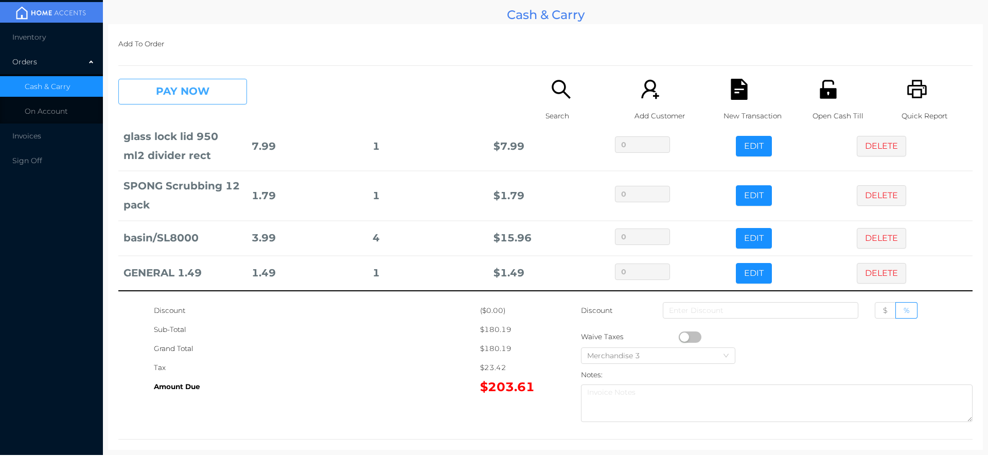
click at [211, 94] on button "PAY NOW" at bounding box center [182, 92] width 129 height 26
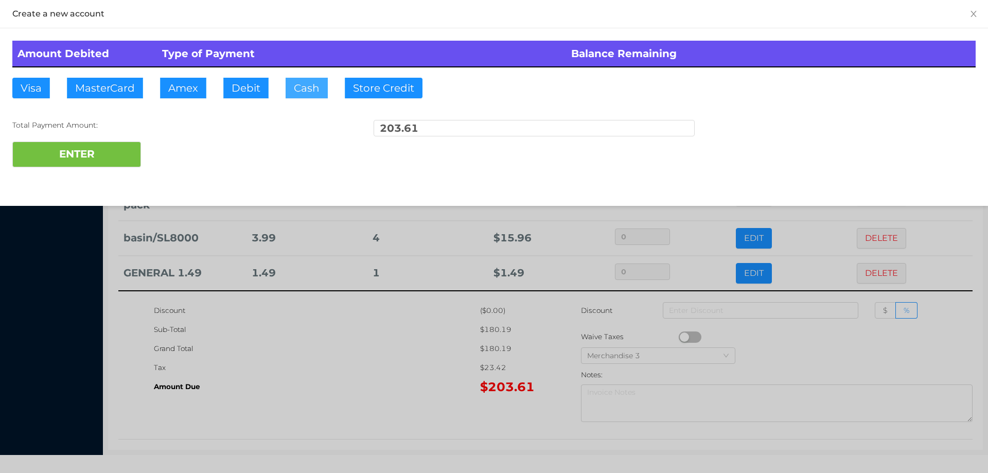
click at [304, 87] on button "Cash" at bounding box center [307, 88] width 42 height 21
type input "2"
click at [246, 88] on button "Debit" at bounding box center [245, 88] width 45 height 21
click at [364, 352] on div at bounding box center [494, 236] width 988 height 473
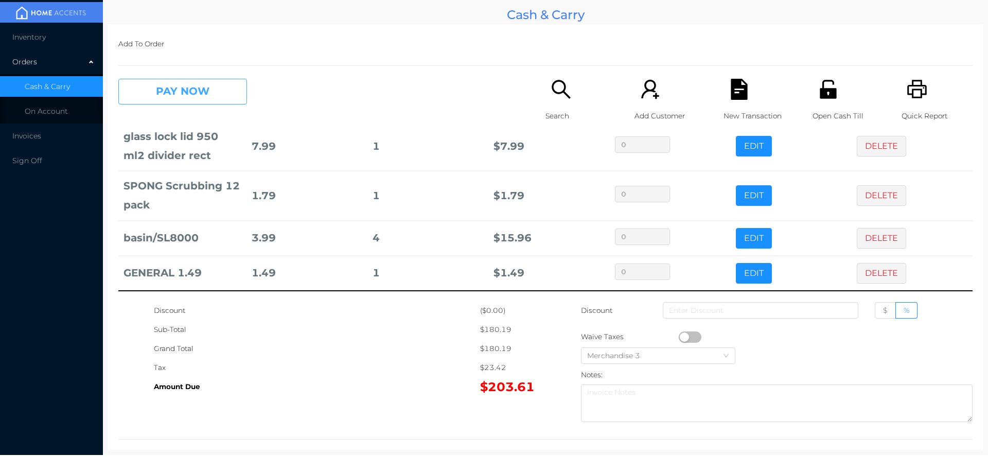
click at [223, 91] on button "PAY NOW" at bounding box center [182, 92] width 129 height 26
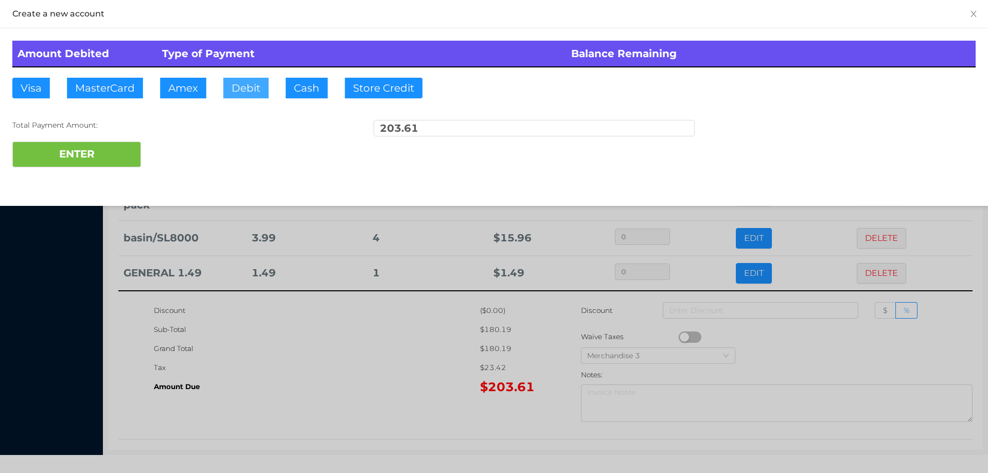
click at [240, 89] on button "Debit" at bounding box center [245, 88] width 45 height 21
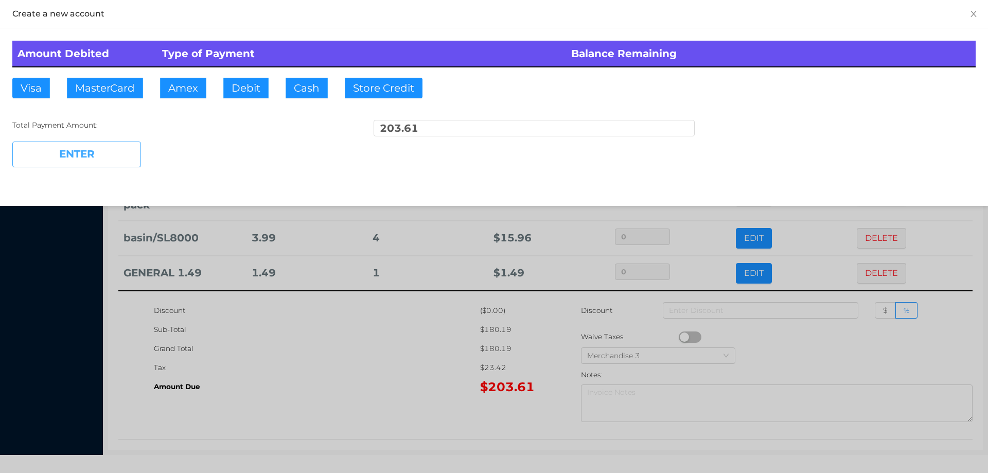
click at [117, 154] on button "ENTER" at bounding box center [76, 154] width 129 height 26
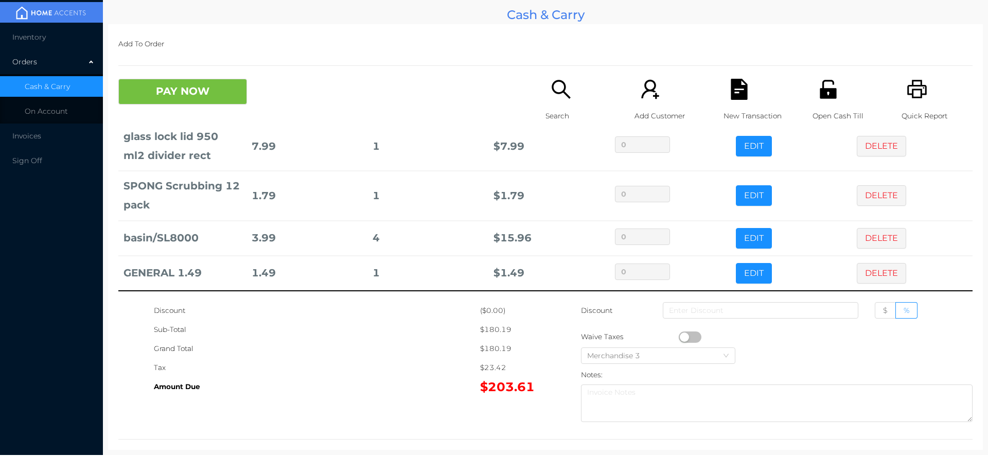
scroll to position [0, 0]
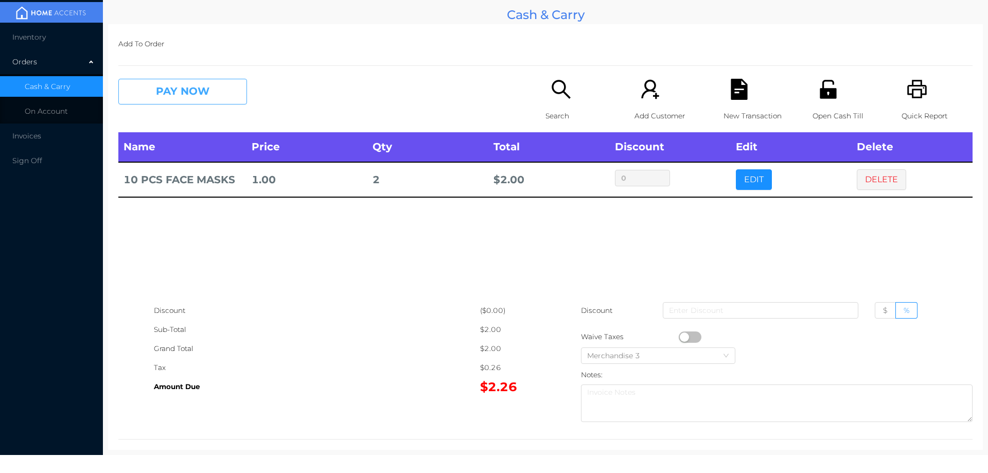
click at [191, 88] on button "PAY NOW" at bounding box center [182, 92] width 129 height 26
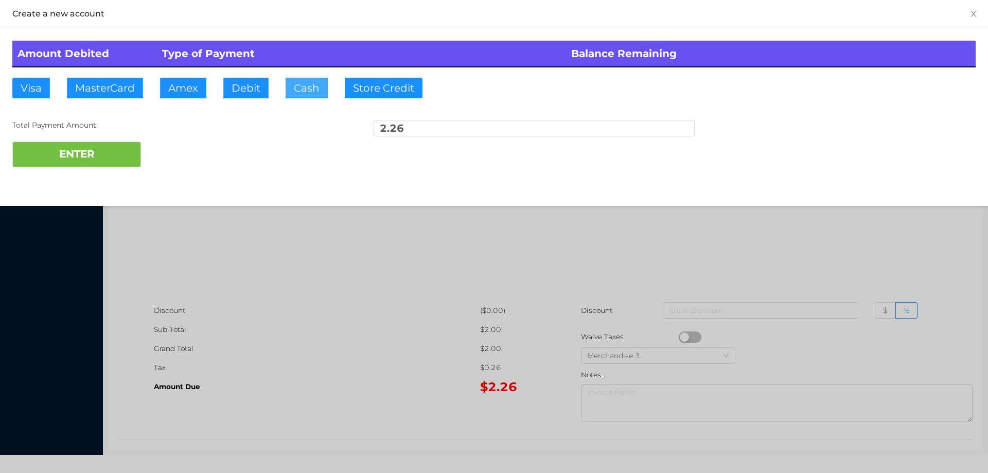
click at [313, 84] on button "Cash" at bounding box center [307, 88] width 42 height 21
type input "100."
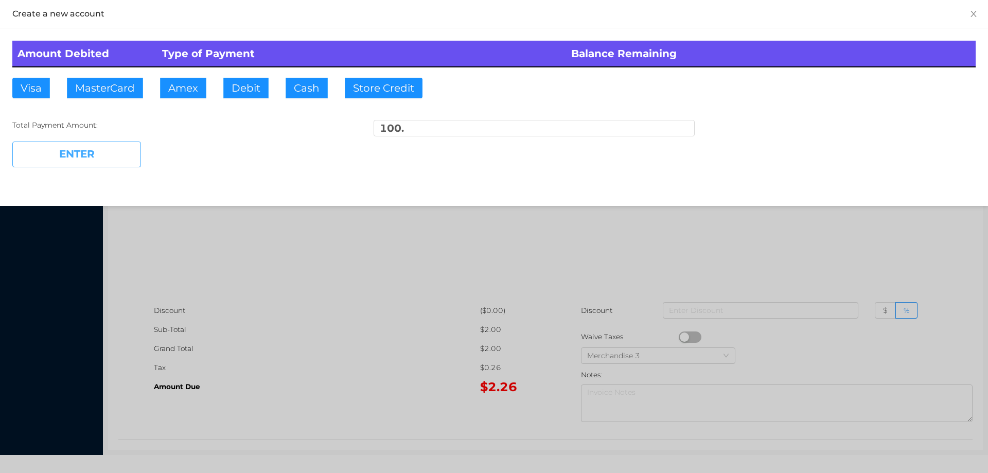
click at [95, 154] on button "ENTER" at bounding box center [76, 154] width 129 height 26
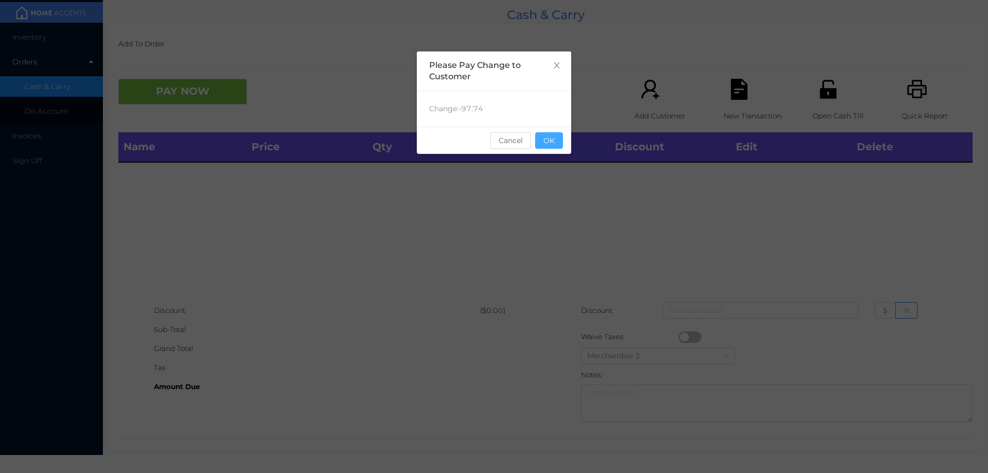
click at [556, 138] on button "OK" at bounding box center [549, 140] width 28 height 16
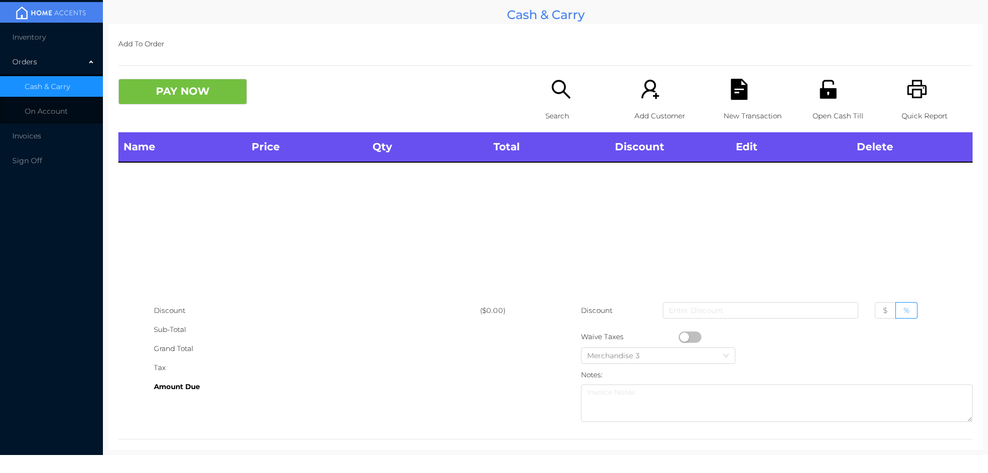
click at [541, 174] on div "Name Price Qty Total Discount Edit Delete" at bounding box center [545, 216] width 854 height 169
click at [545, 256] on div "Name Price Qty Total Discount Edit Delete" at bounding box center [545, 216] width 854 height 169
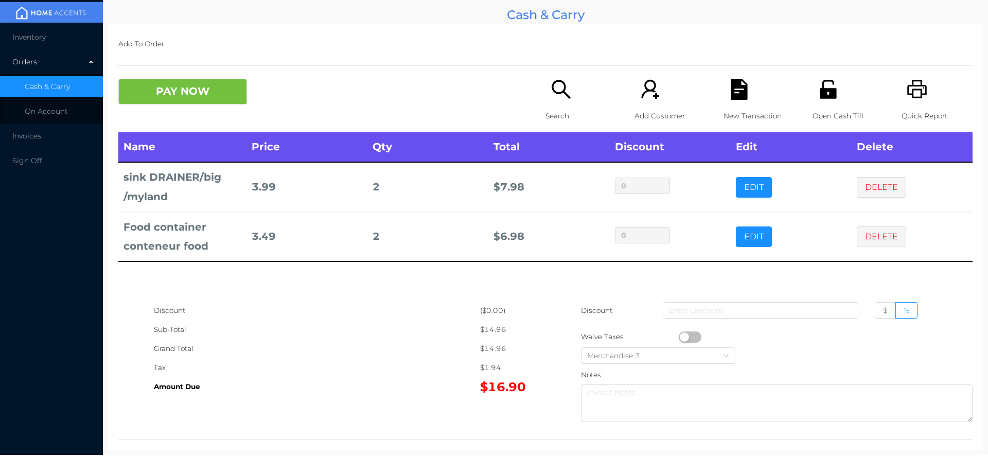
click at [563, 96] on icon "icon: search" at bounding box center [561, 89] width 19 height 19
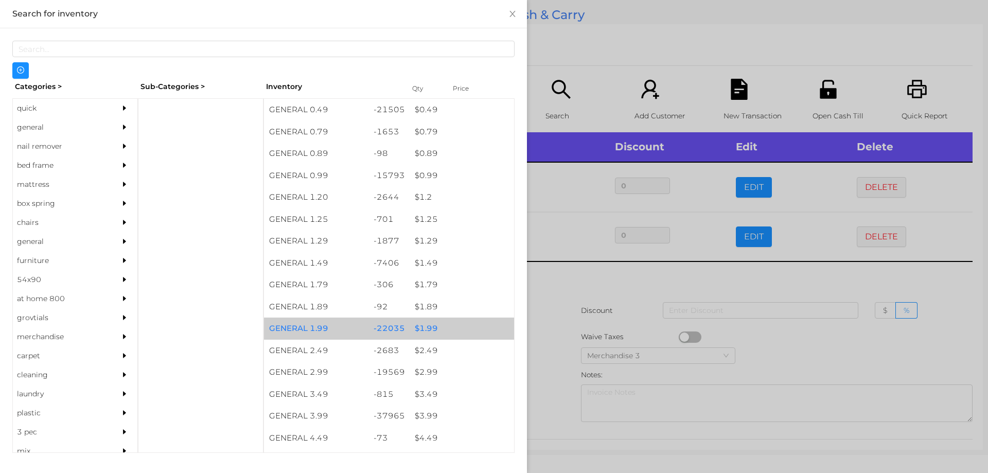
click at [421, 327] on div "$ 1.99" at bounding box center [462, 328] width 104 height 22
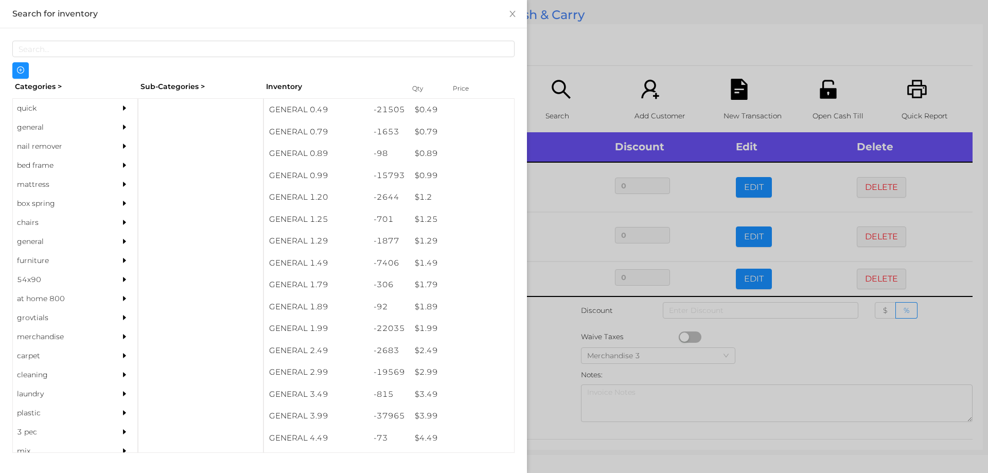
click at [548, 333] on div at bounding box center [494, 236] width 988 height 473
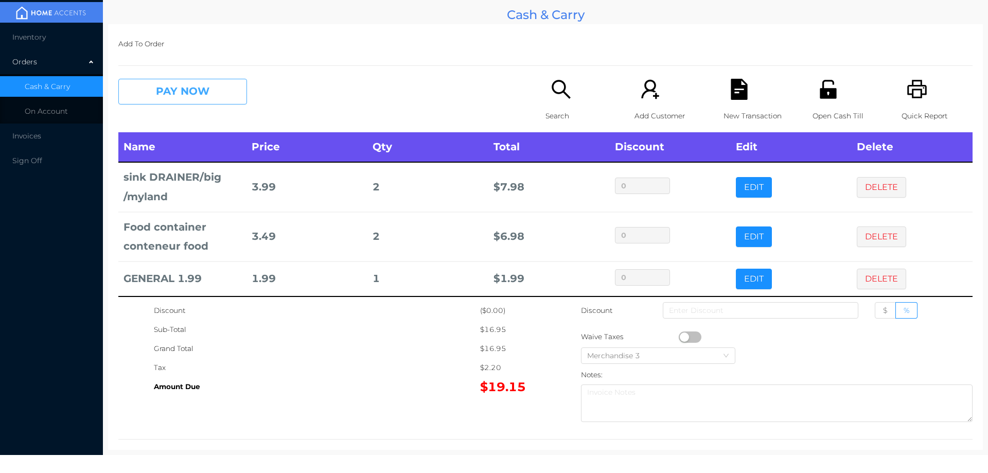
click at [193, 94] on button "PAY NOW" at bounding box center [182, 92] width 129 height 26
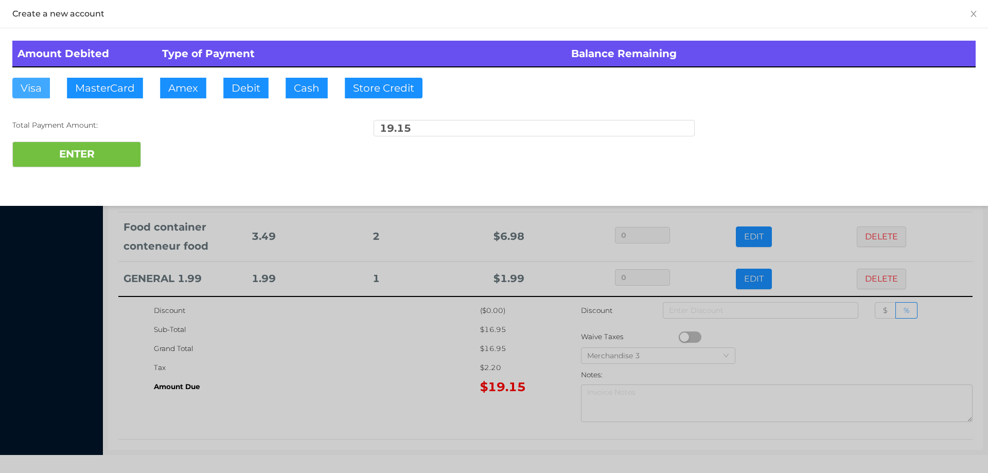
click at [31, 88] on button "Visa" at bounding box center [31, 88] width 38 height 21
click at [94, 157] on button "ENTER" at bounding box center [76, 154] width 129 height 26
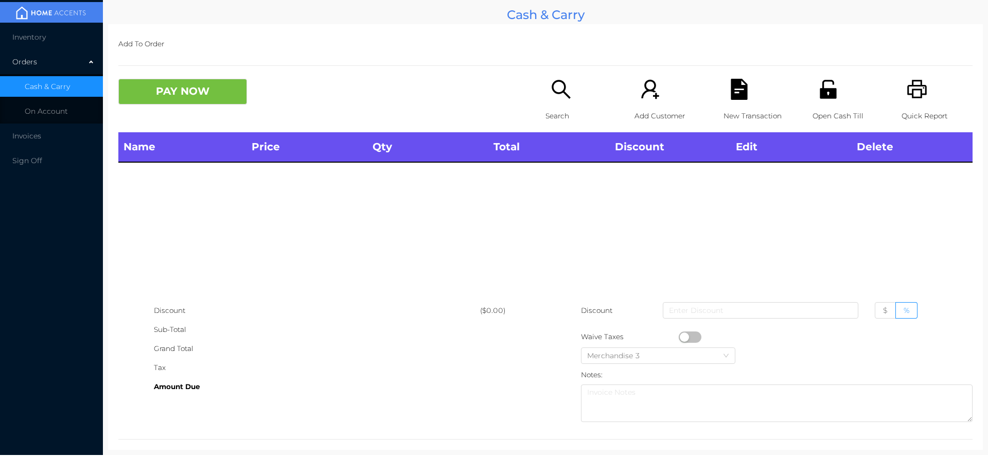
click at [829, 91] on icon "icon: unlock" at bounding box center [828, 89] width 16 height 19
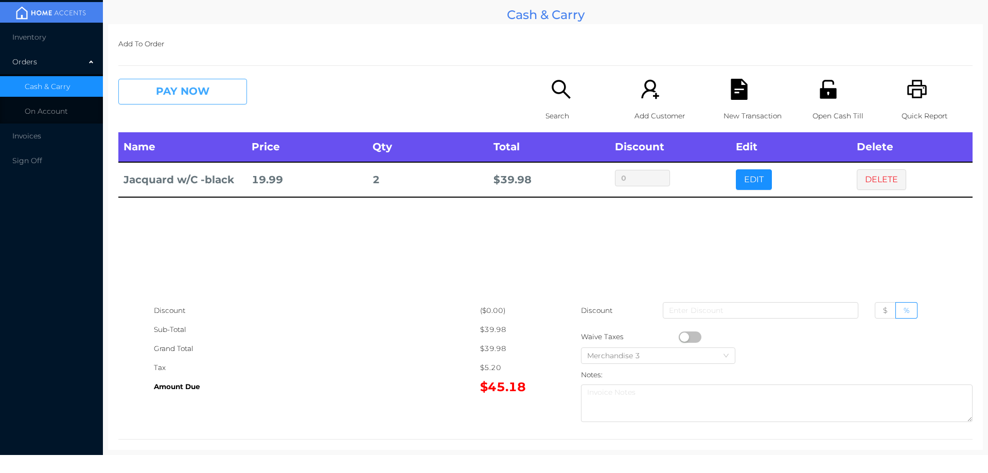
click at [160, 95] on button "PAY NOW" at bounding box center [182, 92] width 129 height 26
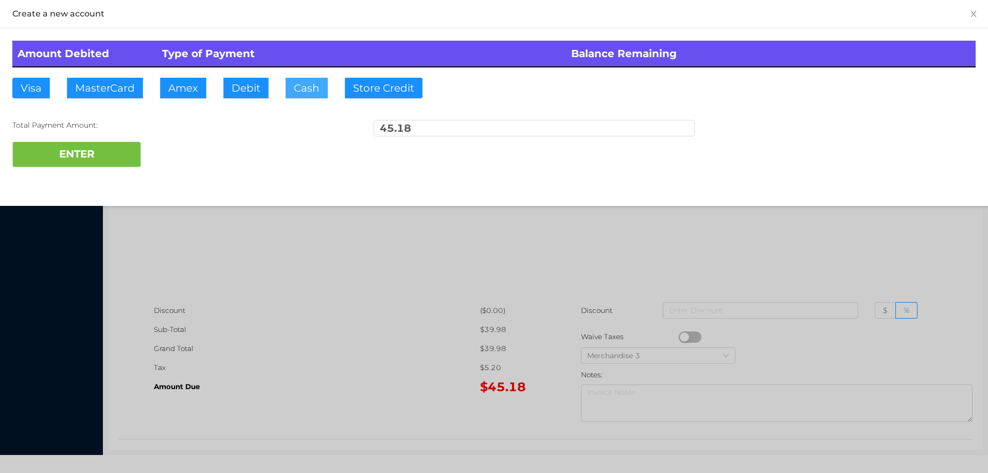
click at [295, 84] on button "Cash" at bounding box center [307, 88] width 42 height 21
type input "50."
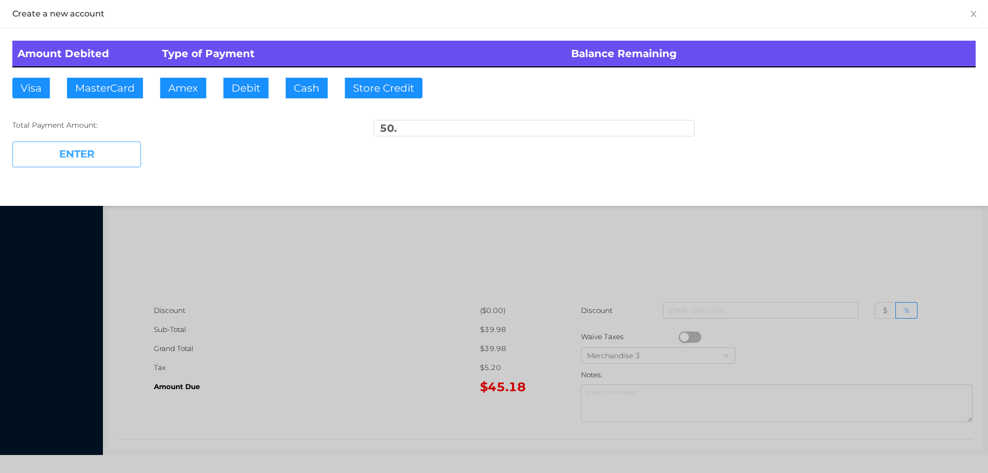
click at [92, 149] on button "ENTER" at bounding box center [76, 154] width 129 height 26
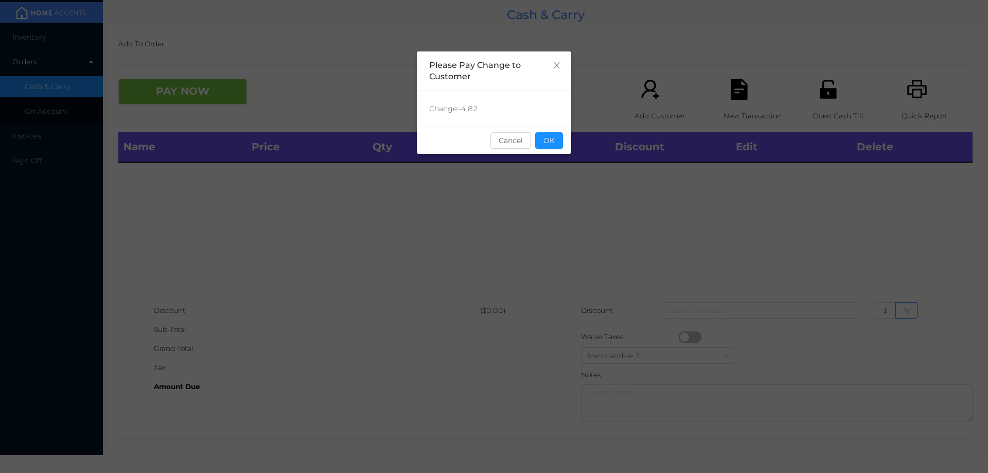
click at [556, 143] on button "OK" at bounding box center [549, 140] width 28 height 16
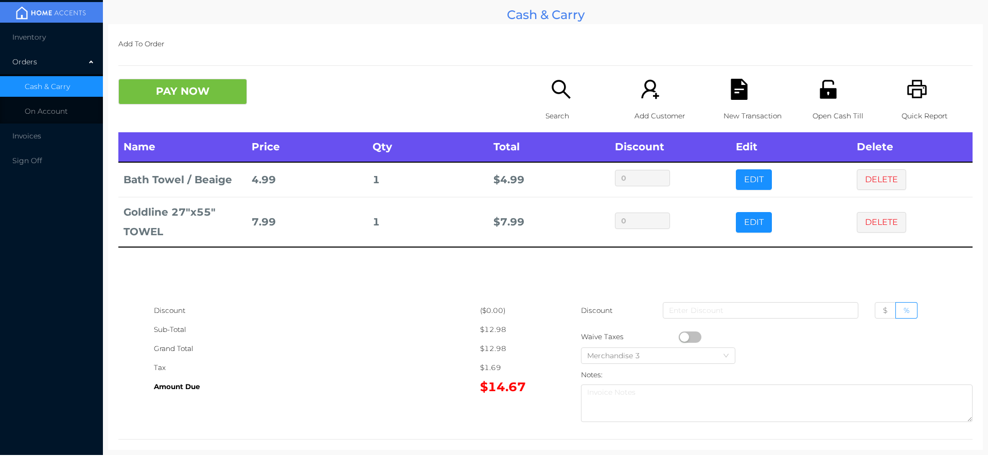
click at [556, 106] on p "Search" at bounding box center [580, 115] width 71 height 19
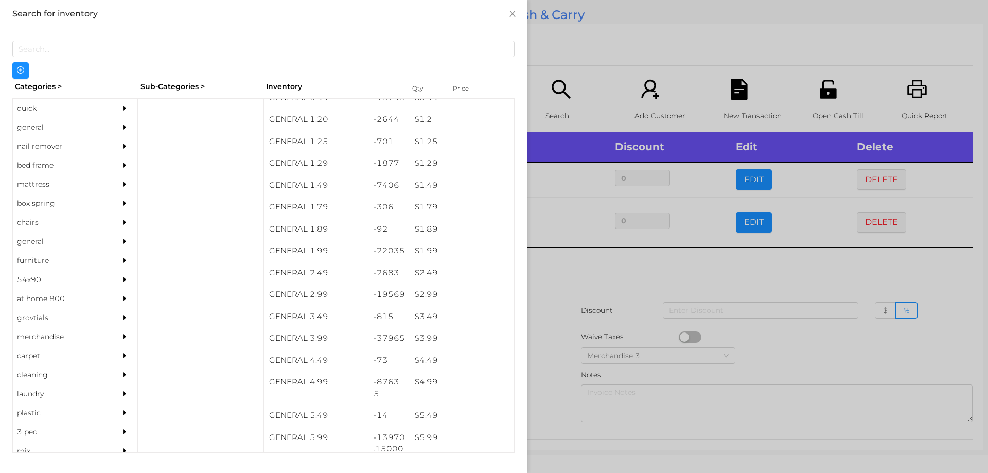
scroll to position [96, 0]
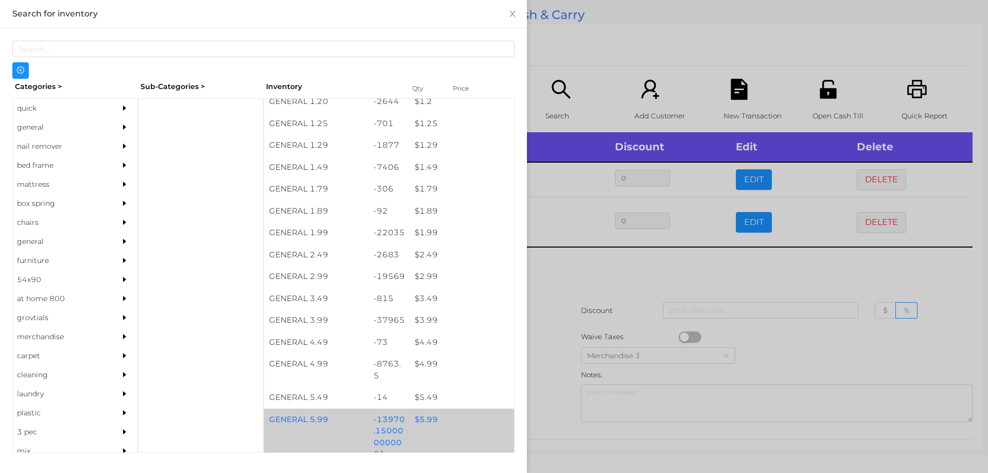
click at [424, 420] on div "$ 5.99" at bounding box center [462, 419] width 104 height 22
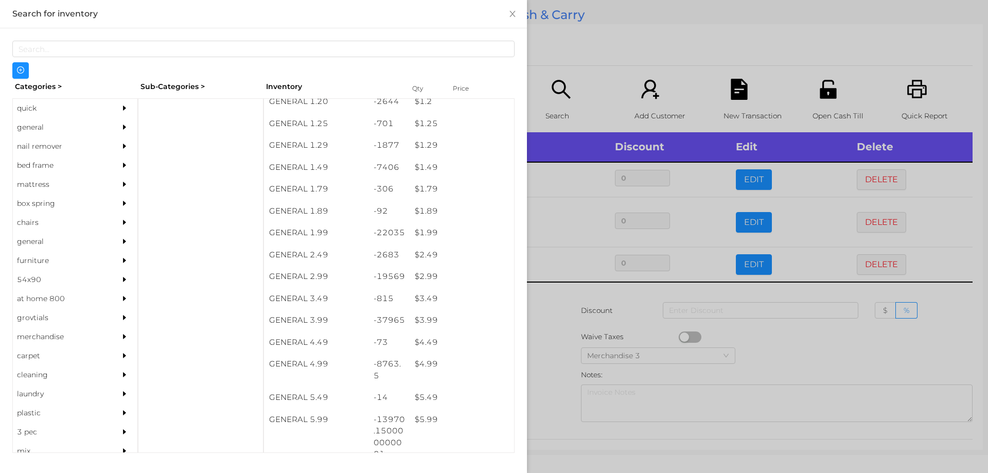
click at [552, 396] on div at bounding box center [494, 236] width 988 height 473
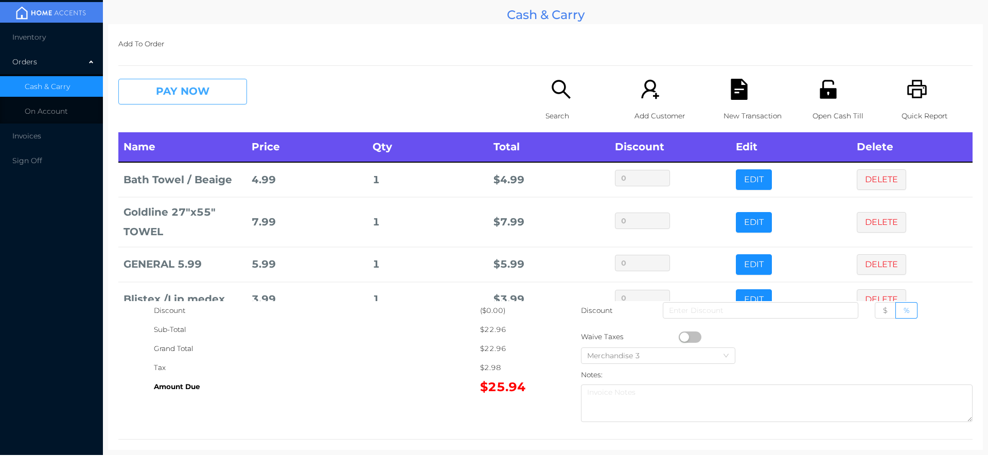
click at [168, 101] on button "PAY NOW" at bounding box center [182, 92] width 129 height 26
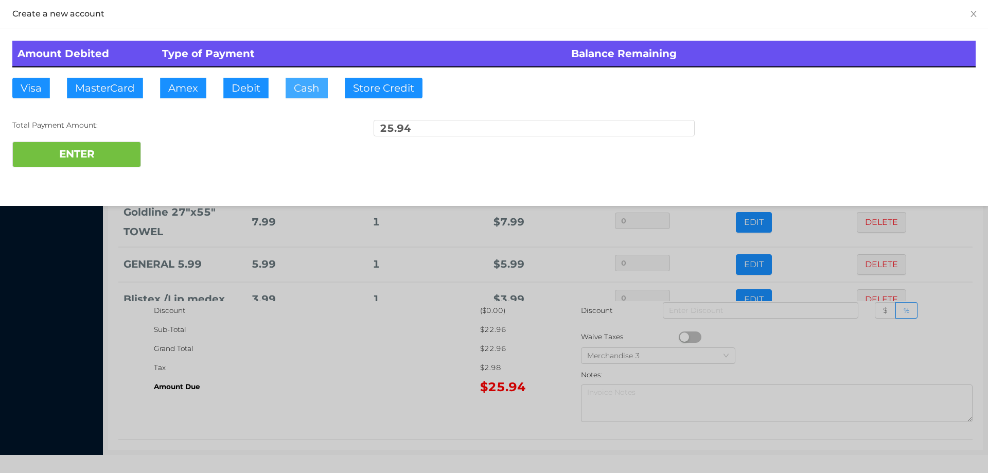
click at [298, 91] on button "Cash" at bounding box center [307, 88] width 42 height 21
type input "50."
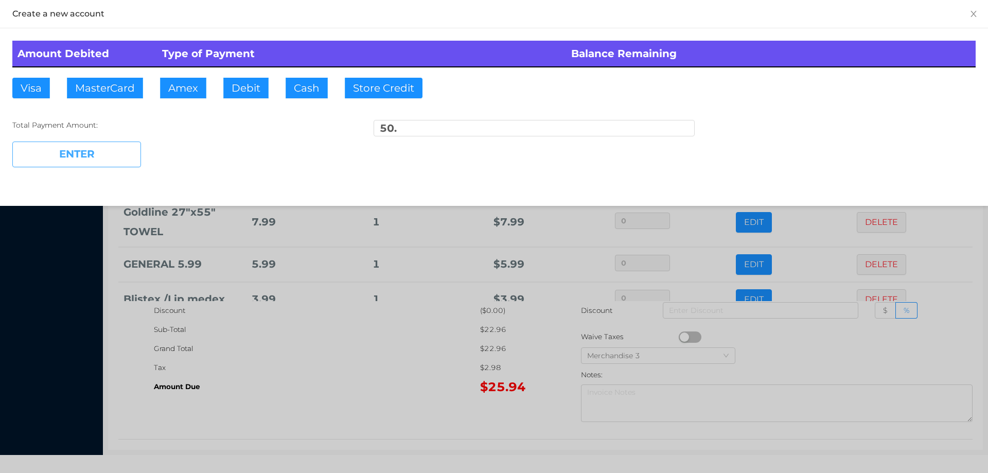
click at [88, 148] on button "ENTER" at bounding box center [76, 154] width 129 height 26
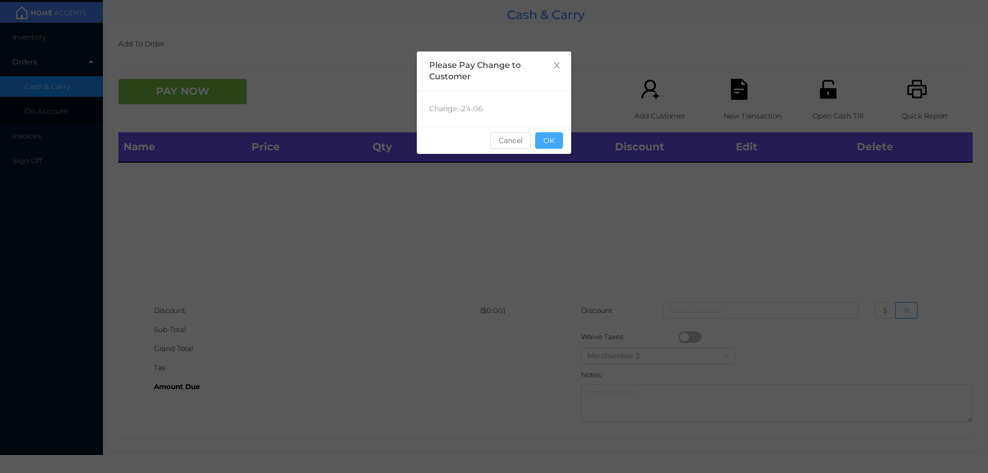
click at [546, 134] on button "OK" at bounding box center [549, 140] width 28 height 16
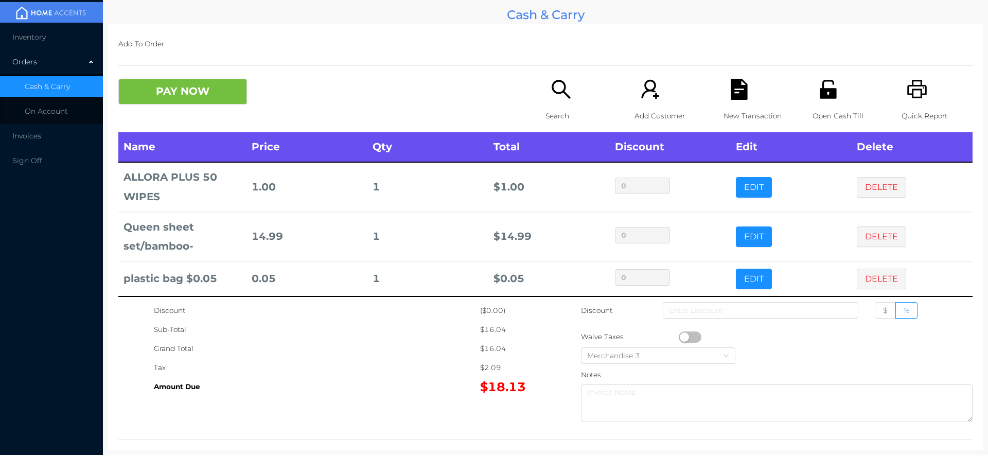
click at [205, 85] on button "PAY NOW" at bounding box center [182, 92] width 129 height 26
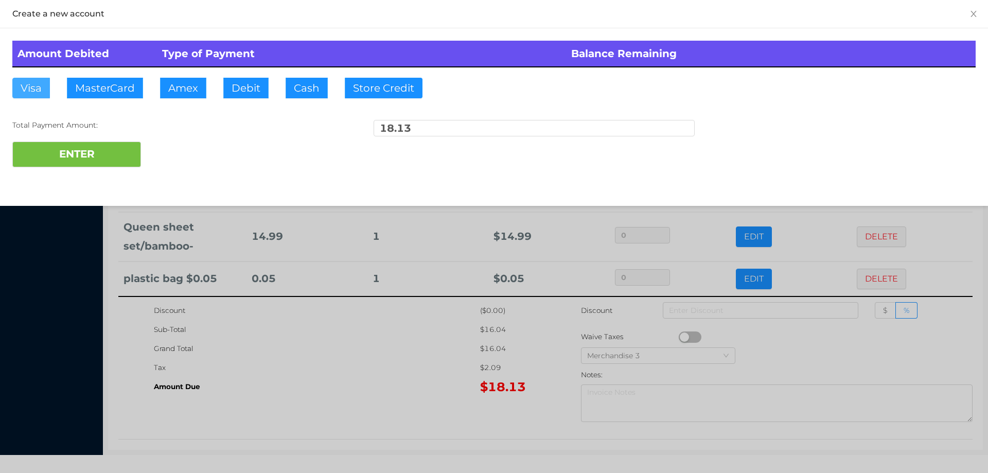
click at [35, 94] on button "Visa" at bounding box center [31, 88] width 38 height 21
click at [69, 159] on button "ENTER" at bounding box center [76, 154] width 129 height 26
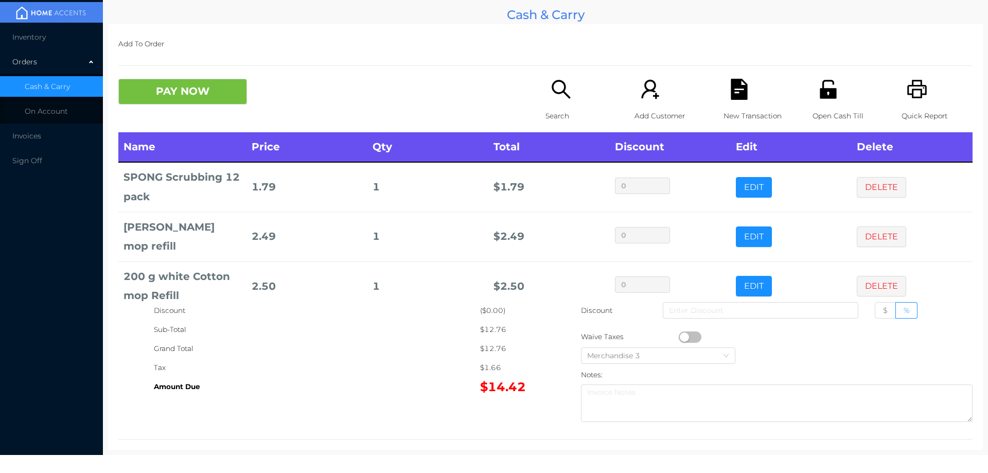
scroll to position [56, 0]
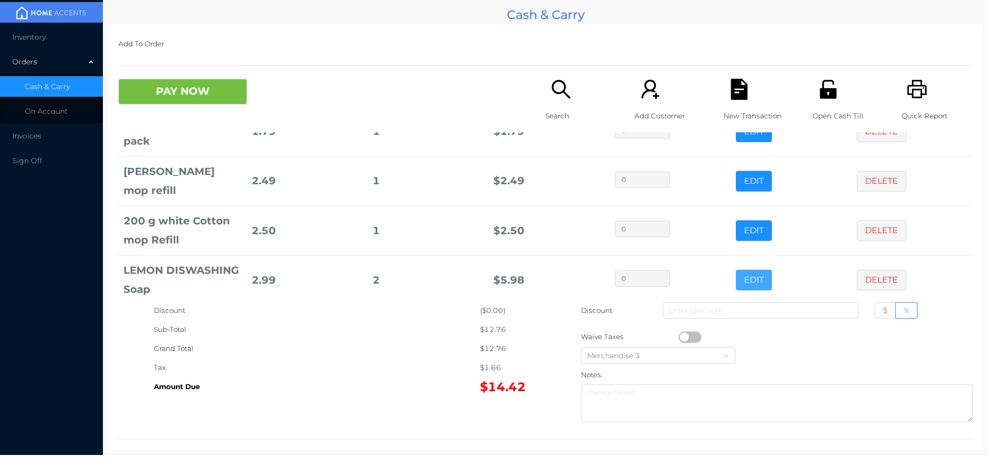
click at [736, 270] on button "EDIT" at bounding box center [754, 280] width 36 height 21
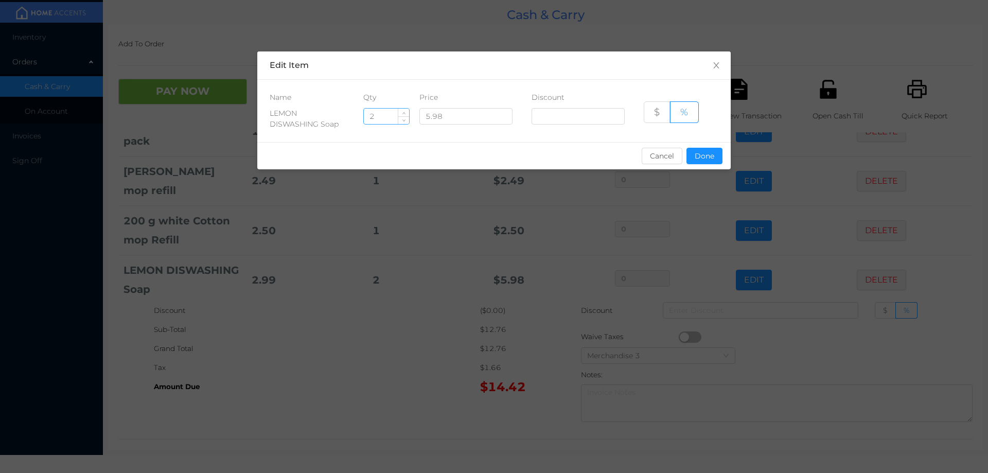
click at [385, 117] on input "2" at bounding box center [386, 116] width 45 height 15
type input "1"
click at [710, 164] on button "Done" at bounding box center [704, 156] width 36 height 16
type input "0%"
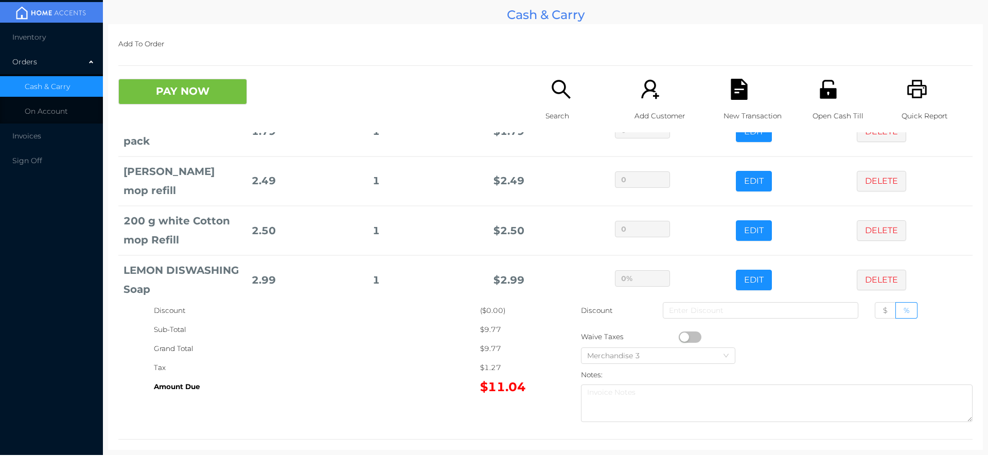
click at [327, 368] on div "Tax" at bounding box center [317, 367] width 326 height 19
click at [214, 91] on button "PAY NOW" at bounding box center [182, 92] width 129 height 26
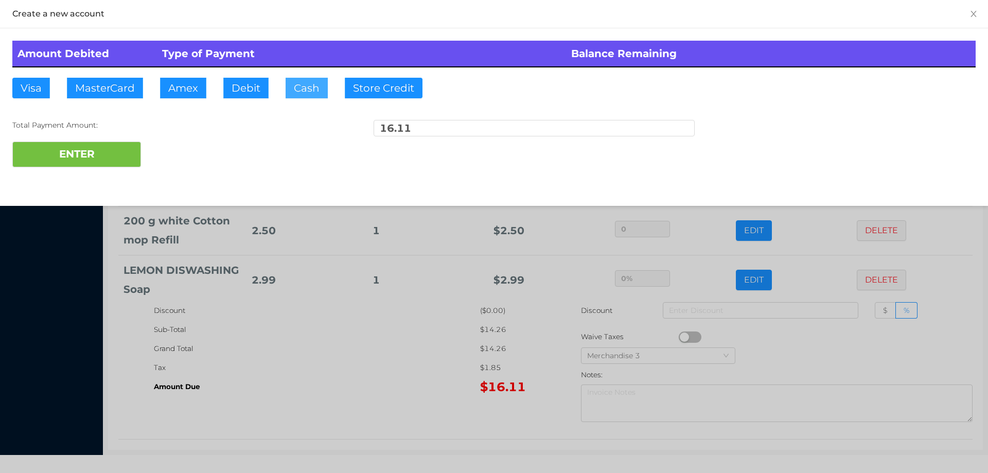
click at [301, 87] on button "Cash" at bounding box center [307, 88] width 42 height 21
type input "50."
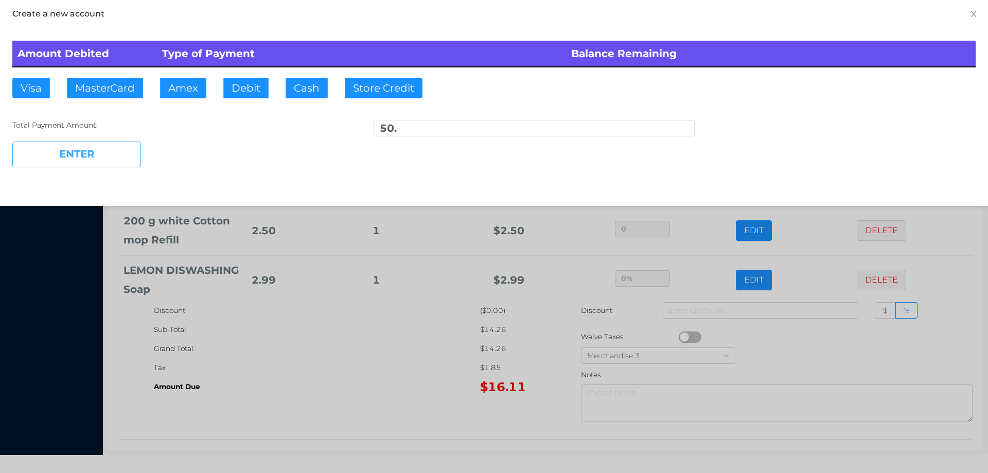
click at [87, 165] on button "ENTER" at bounding box center [76, 154] width 129 height 26
type input "0"
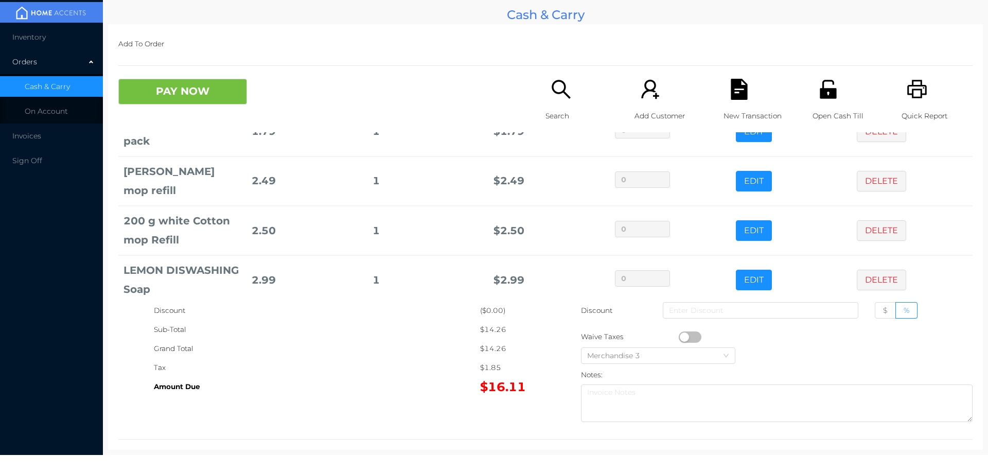
scroll to position [0, 0]
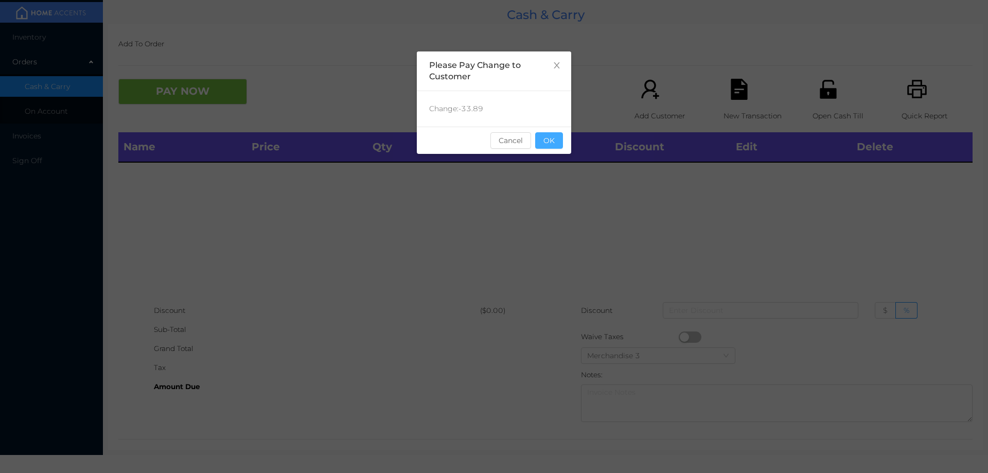
click at [546, 147] on button "OK" at bounding box center [549, 140] width 28 height 16
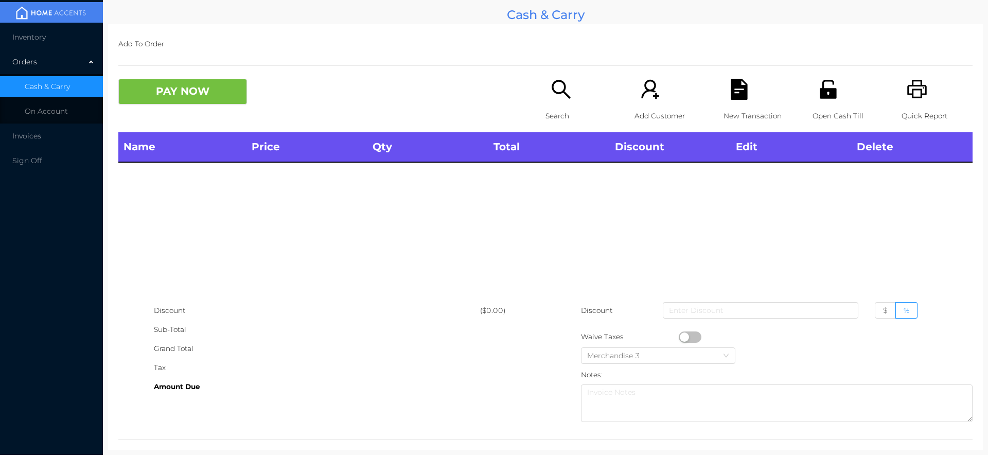
click at [915, 91] on icon "icon: printer" at bounding box center [916, 89] width 21 height 21
click at [832, 101] on div "Open Cash Till" at bounding box center [847, 106] width 71 height 54
